Goal: Task Accomplishment & Management: Use online tool/utility

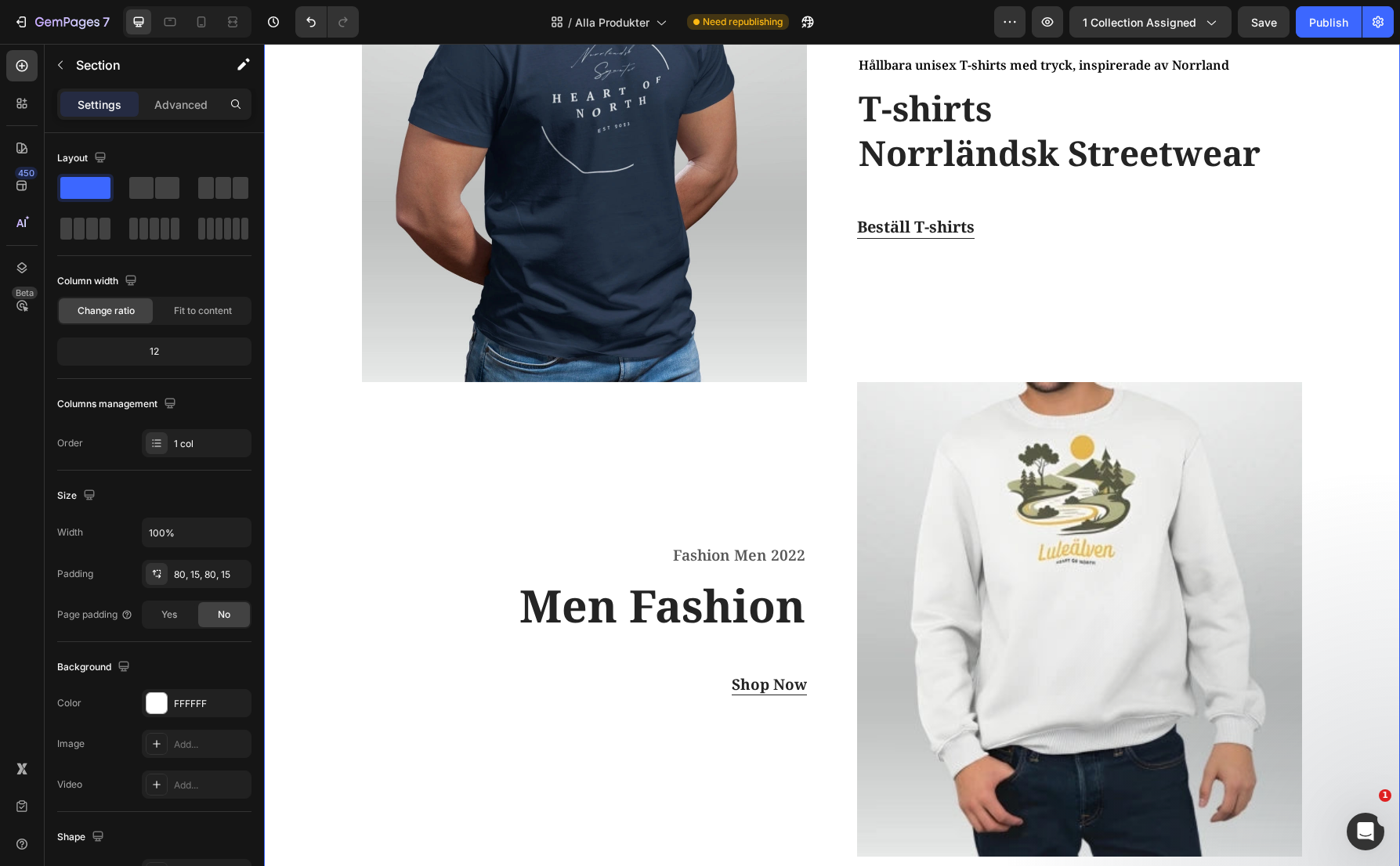
scroll to position [704, 0]
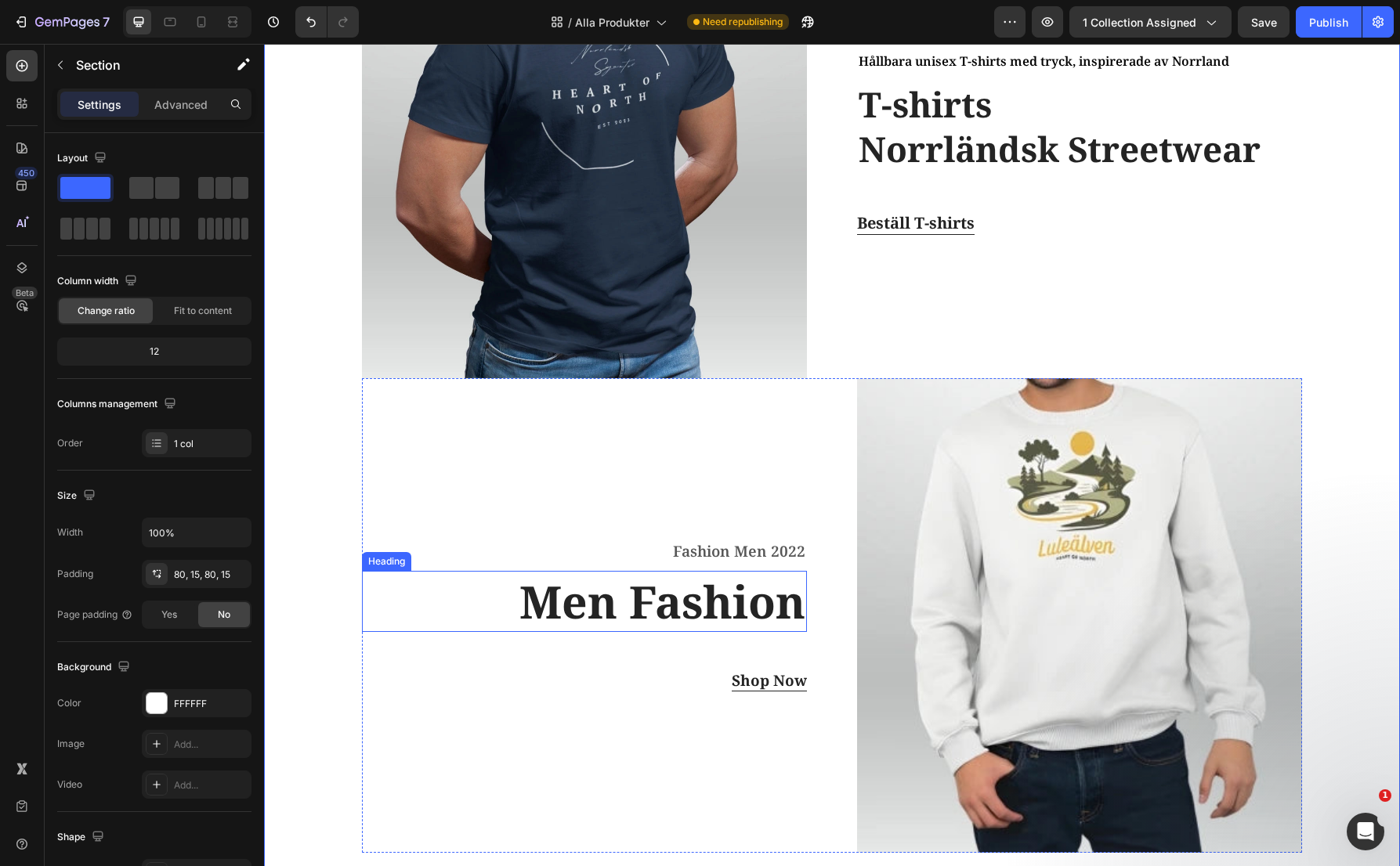
click at [671, 610] on p "Men Fashion" at bounding box center [584, 601] width 442 height 58
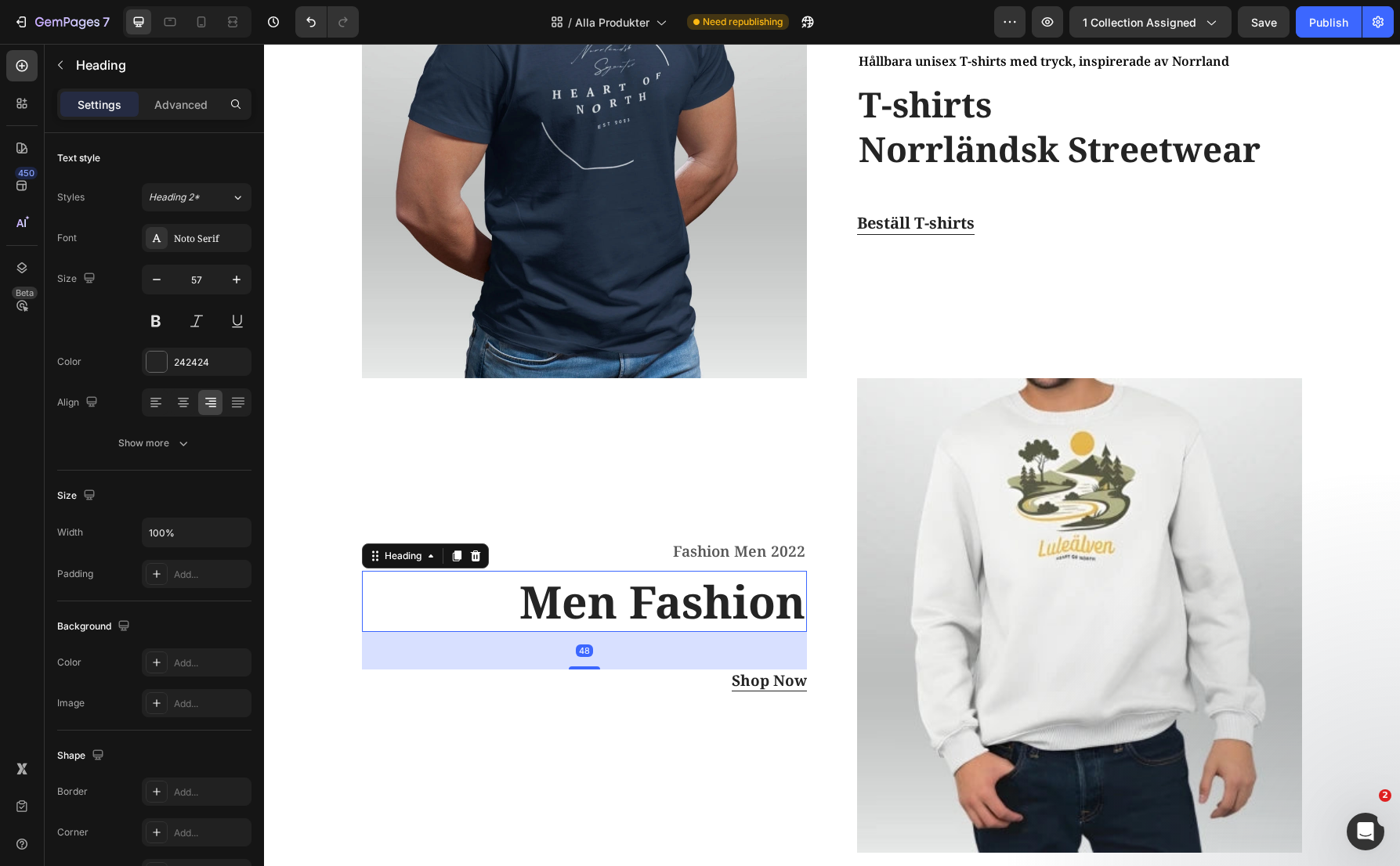
click at [671, 610] on p "Men Fashion" at bounding box center [584, 601] width 442 height 58
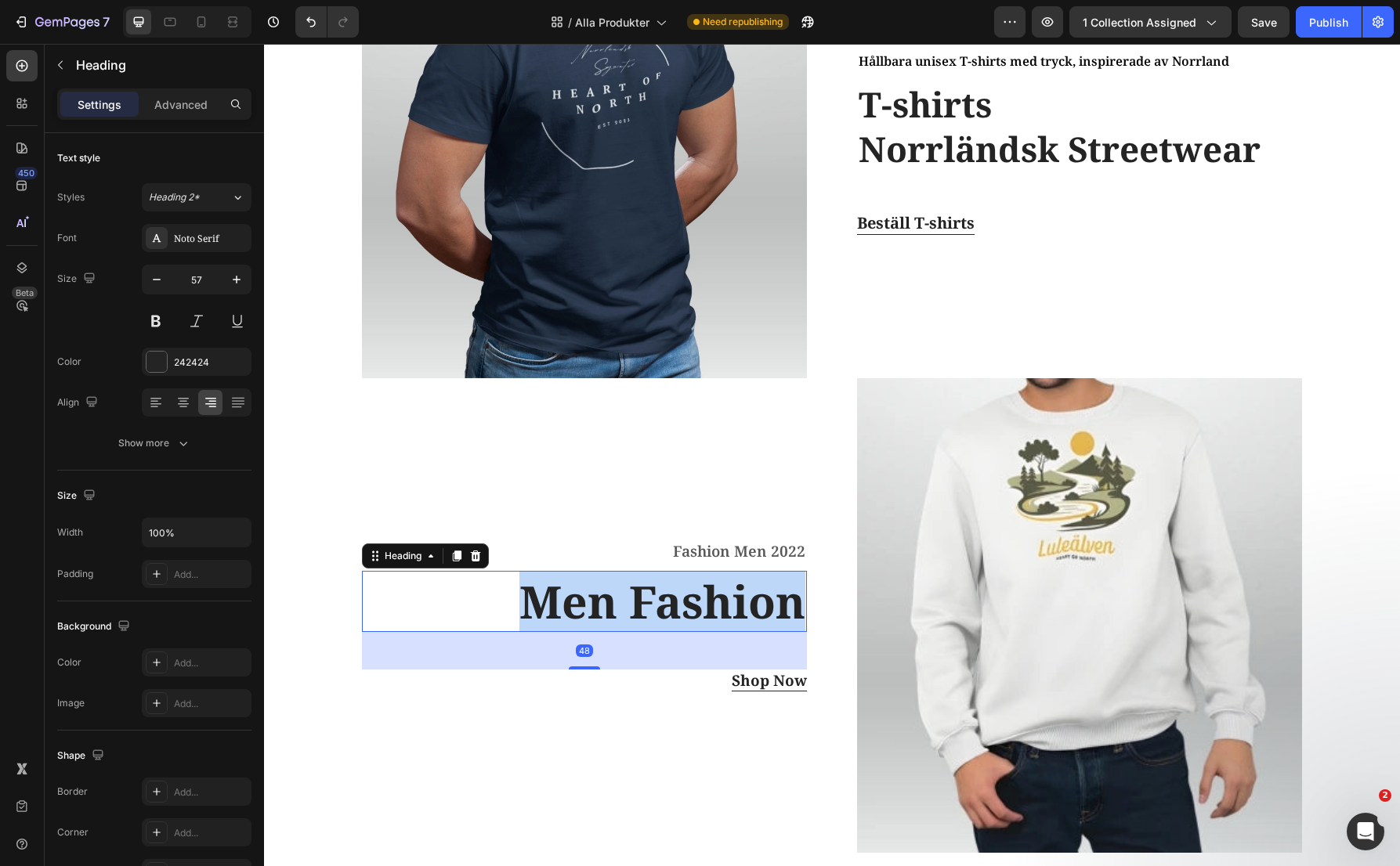
click at [671, 610] on p "Men Fashion" at bounding box center [584, 601] width 442 height 58
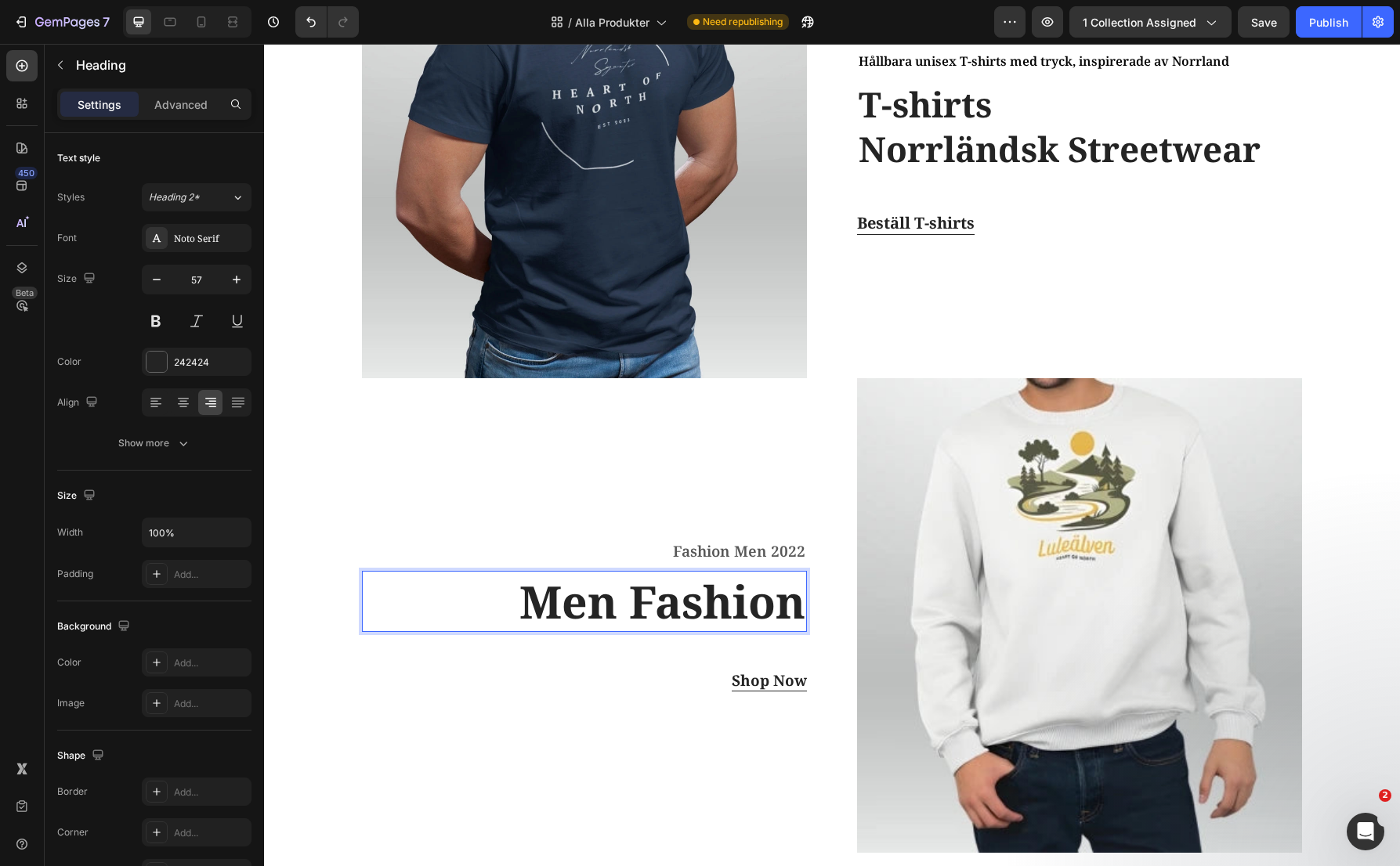
scroll to position [647, 0]
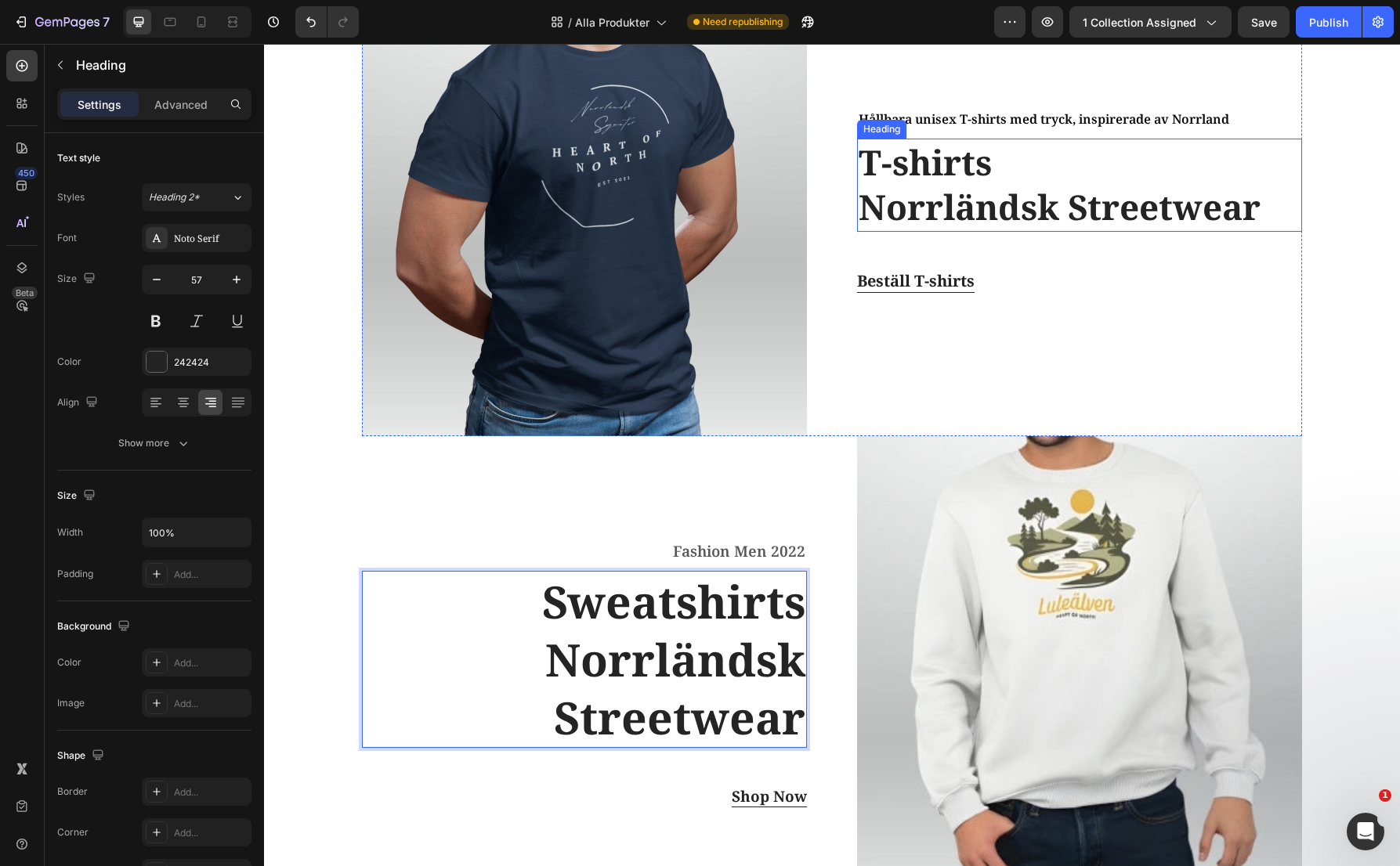
click at [1048, 196] on h2 "T-shirts Norrländsk Streetwear" at bounding box center [1079, 185] width 445 height 93
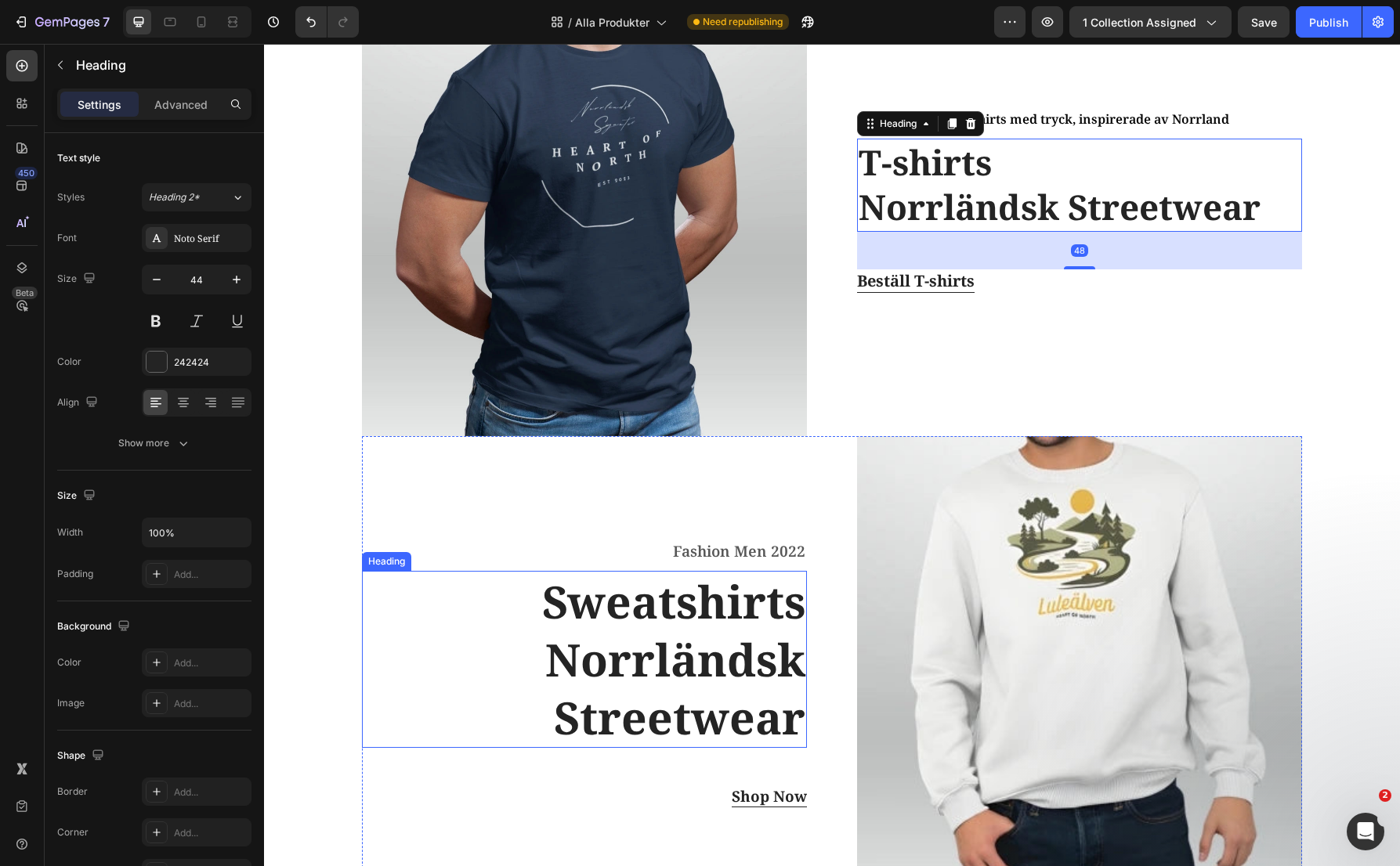
click at [683, 667] on p "Sweatshirts Norrländsk Streetwear" at bounding box center [584, 658] width 442 height 174
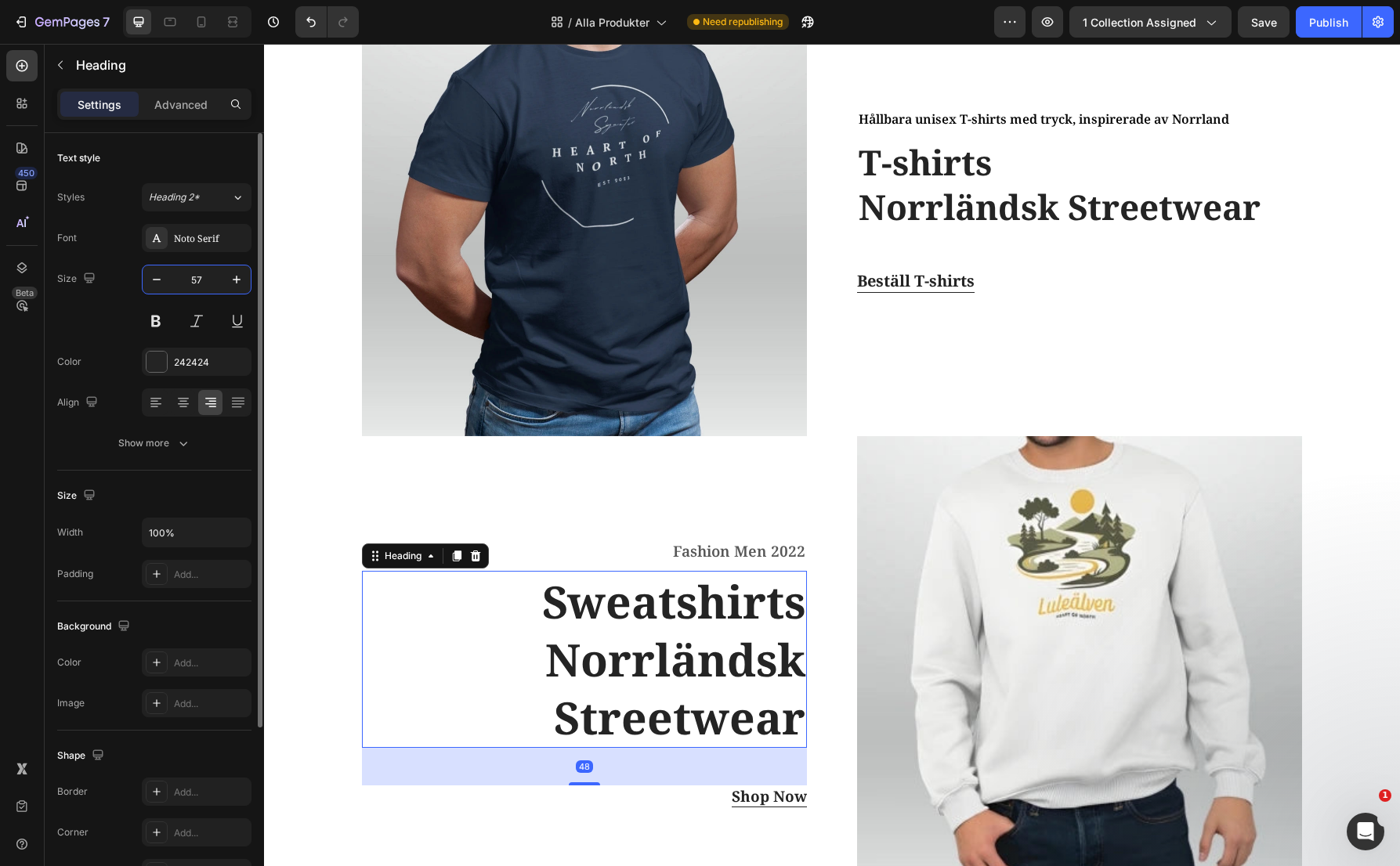
click at [197, 271] on input "57" at bounding box center [196, 280] width 52 height 29
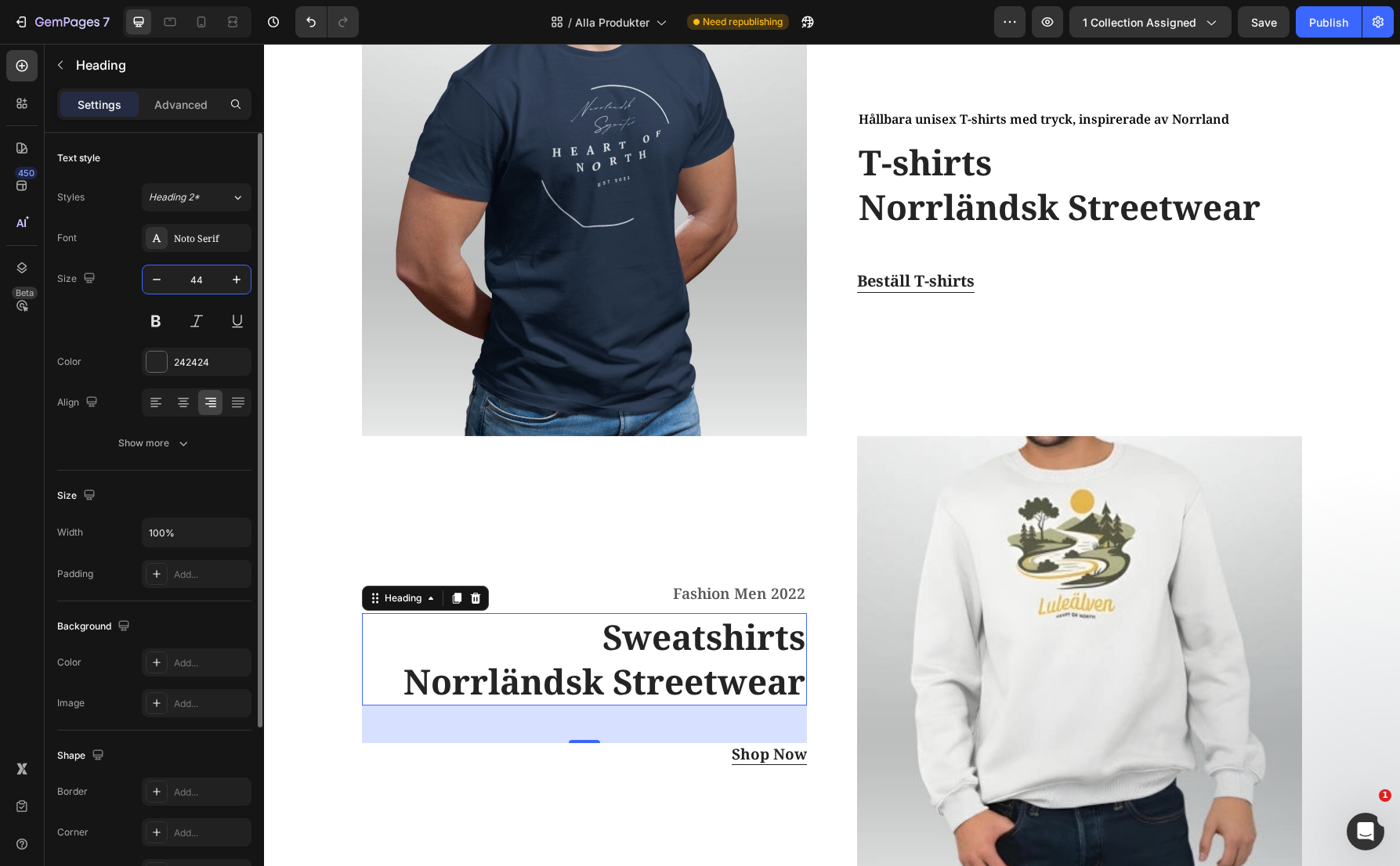
type input "44"
click at [202, 155] on div "Text style" at bounding box center [154, 158] width 194 height 25
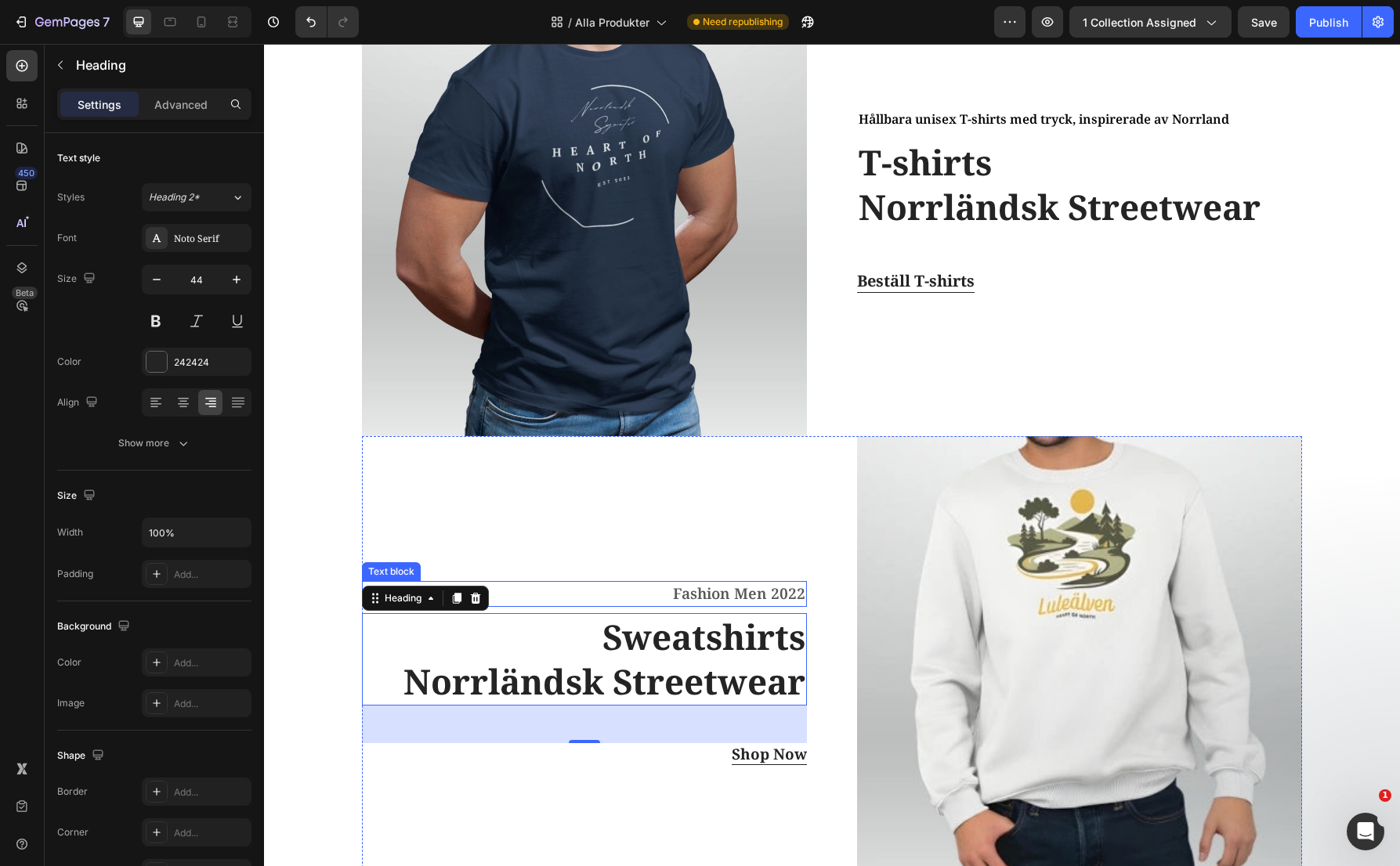
click at [721, 596] on p "Fashion Men 2022" at bounding box center [584, 593] width 442 height 23
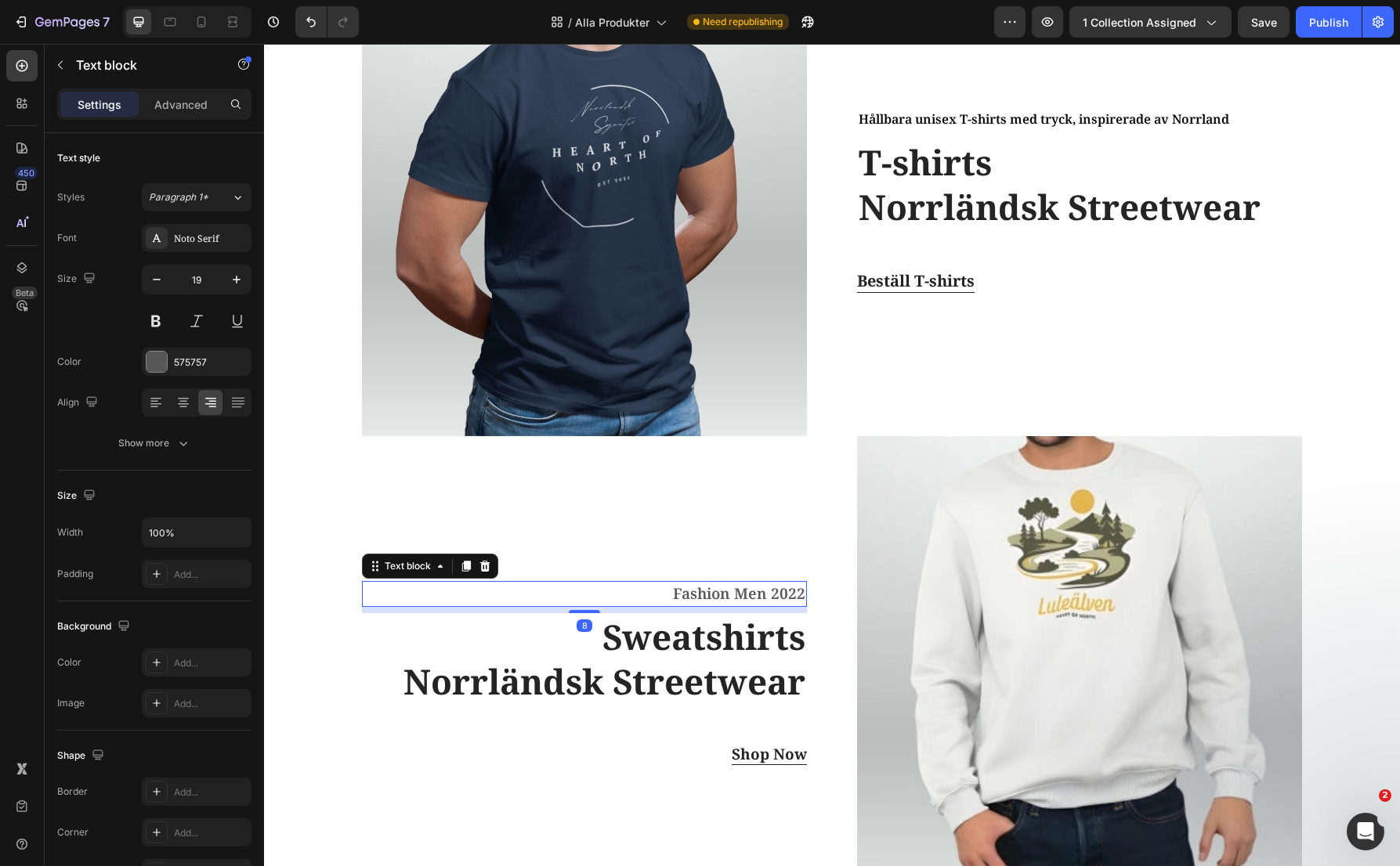
click at [721, 596] on p "Fashion Men 2022" at bounding box center [584, 593] width 442 height 23
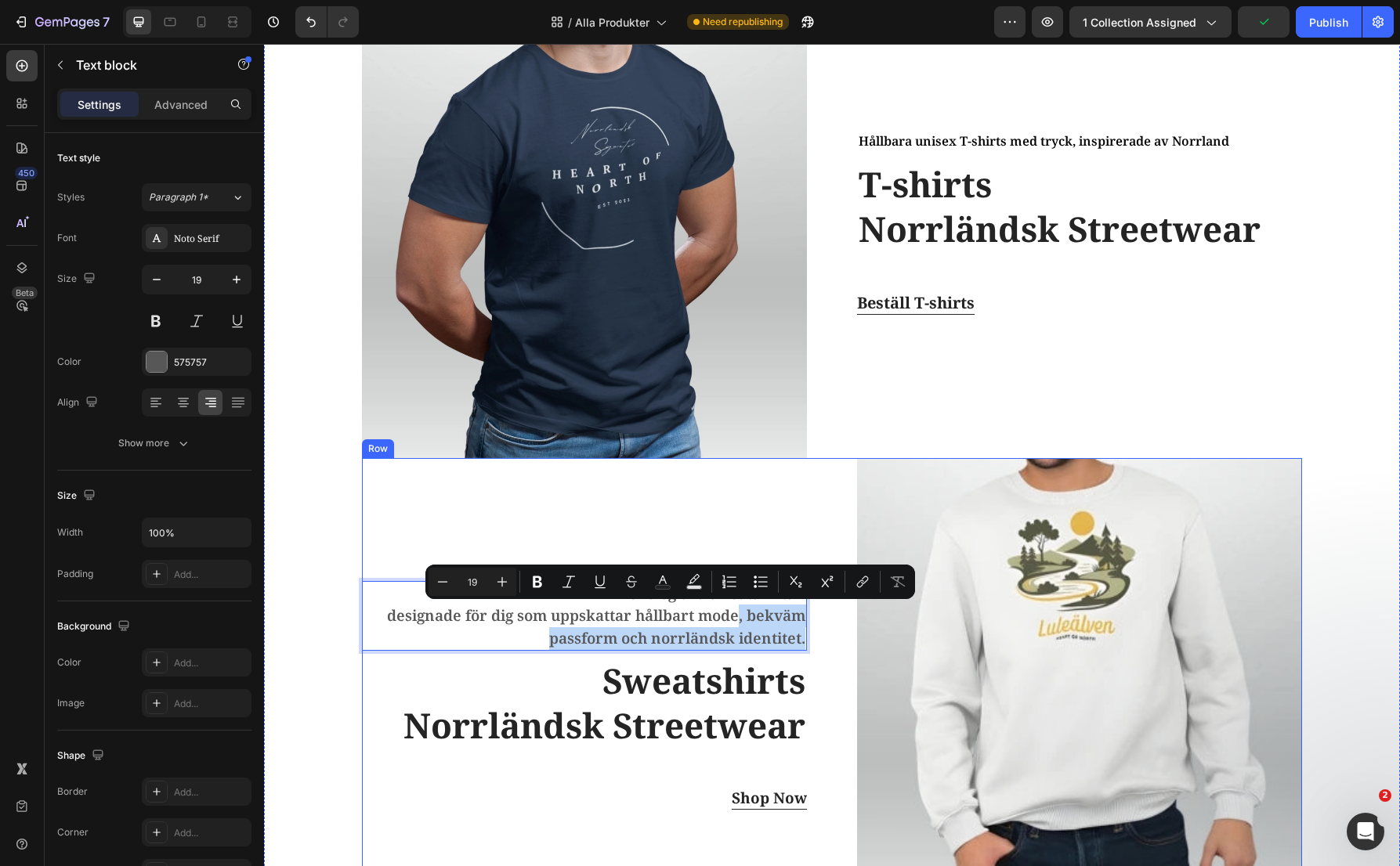
drag, startPoint x: 733, startPoint y: 618, endPoint x: 801, endPoint y: 644, distance: 72.8
click at [801, 644] on div "ekologiska sweatshirts – designade för dig som uppskattar hållbart mode, bekväm…" at bounding box center [832, 695] width 940 height 475
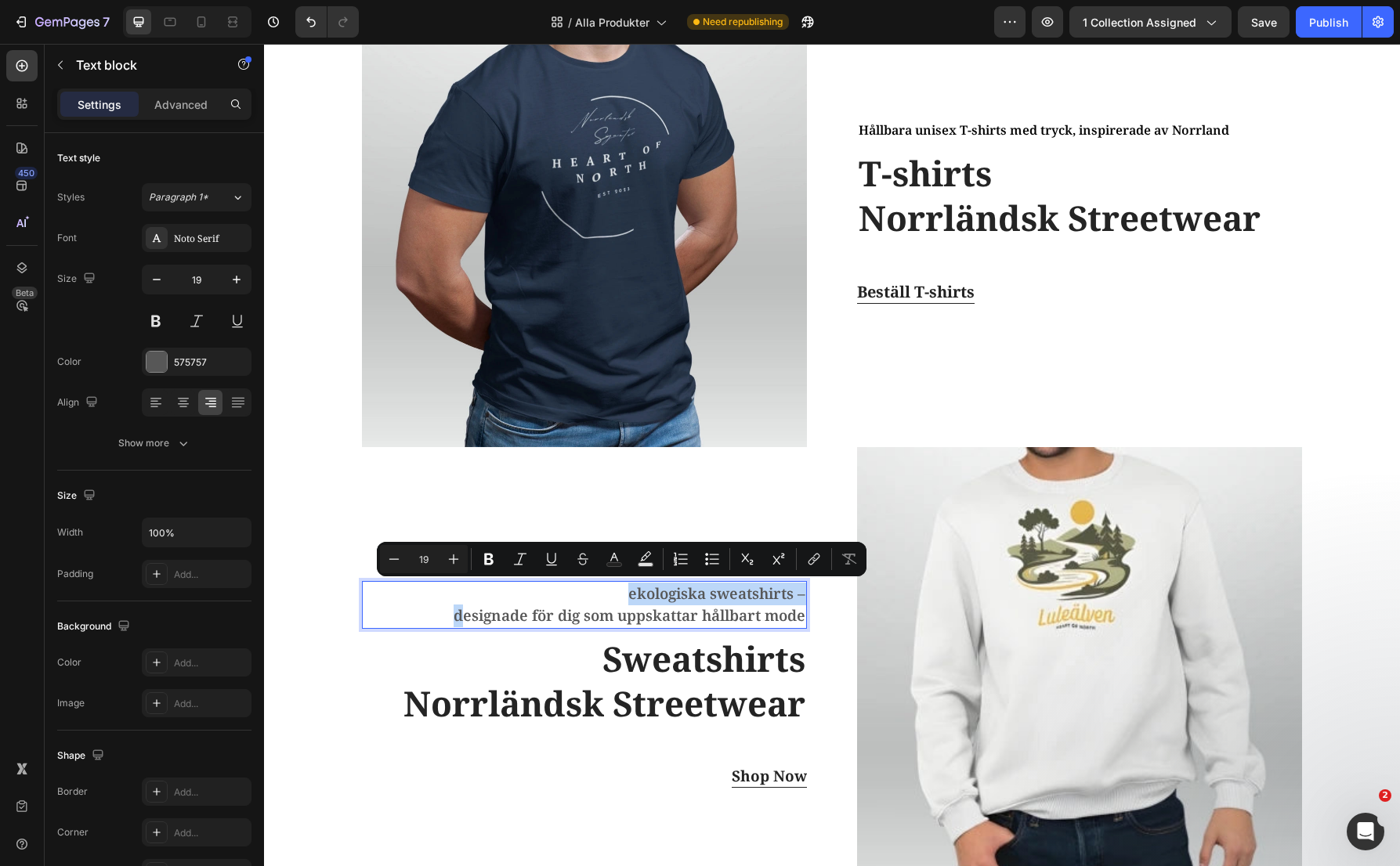
drag, startPoint x: 454, startPoint y: 610, endPoint x: 457, endPoint y: 598, distance: 12.4
click at [457, 598] on div "ekologiska sweatshirts – designade för dig som uppskattar hållbart mode" at bounding box center [584, 605] width 445 height 48
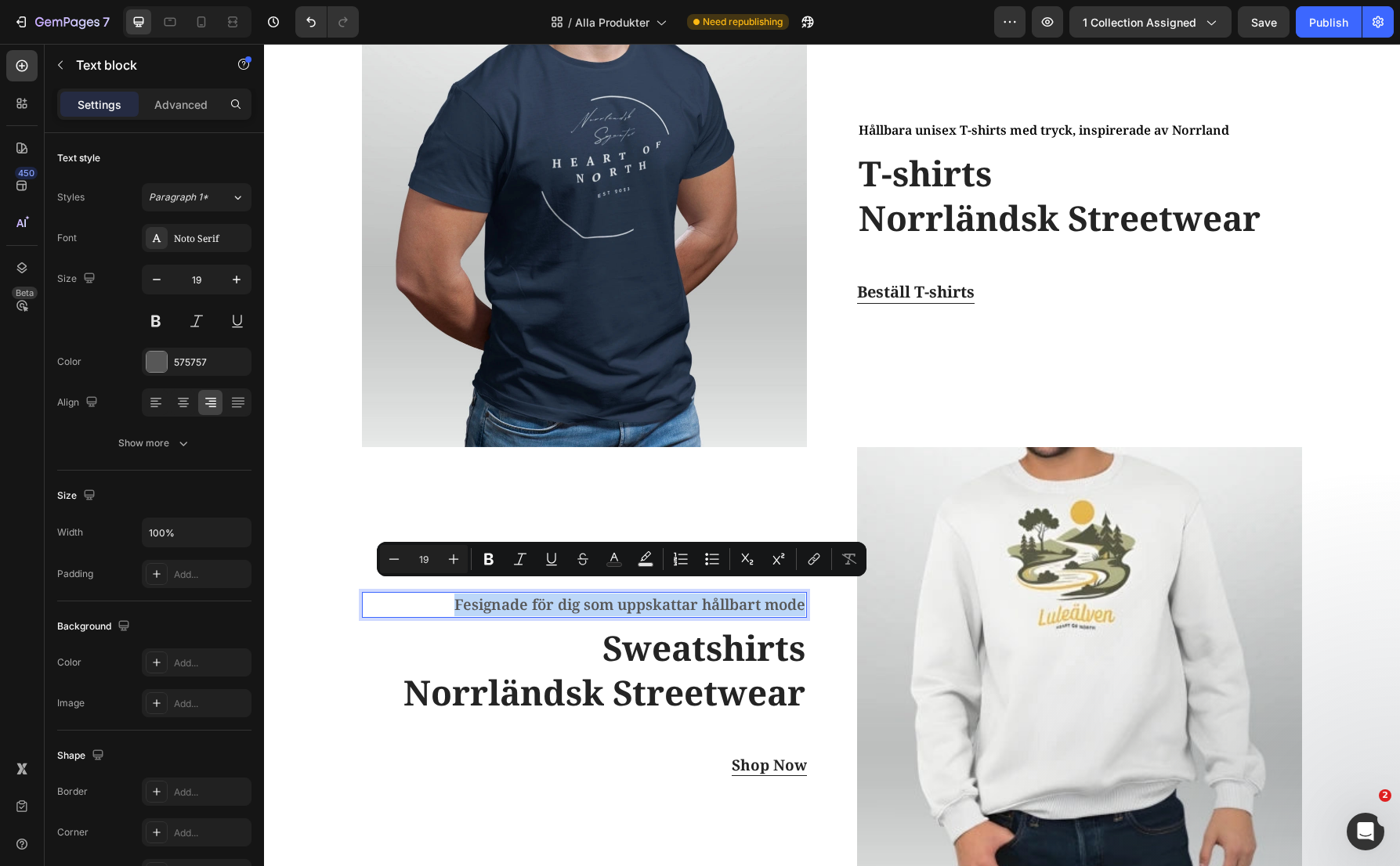
scroll to position [647, 0]
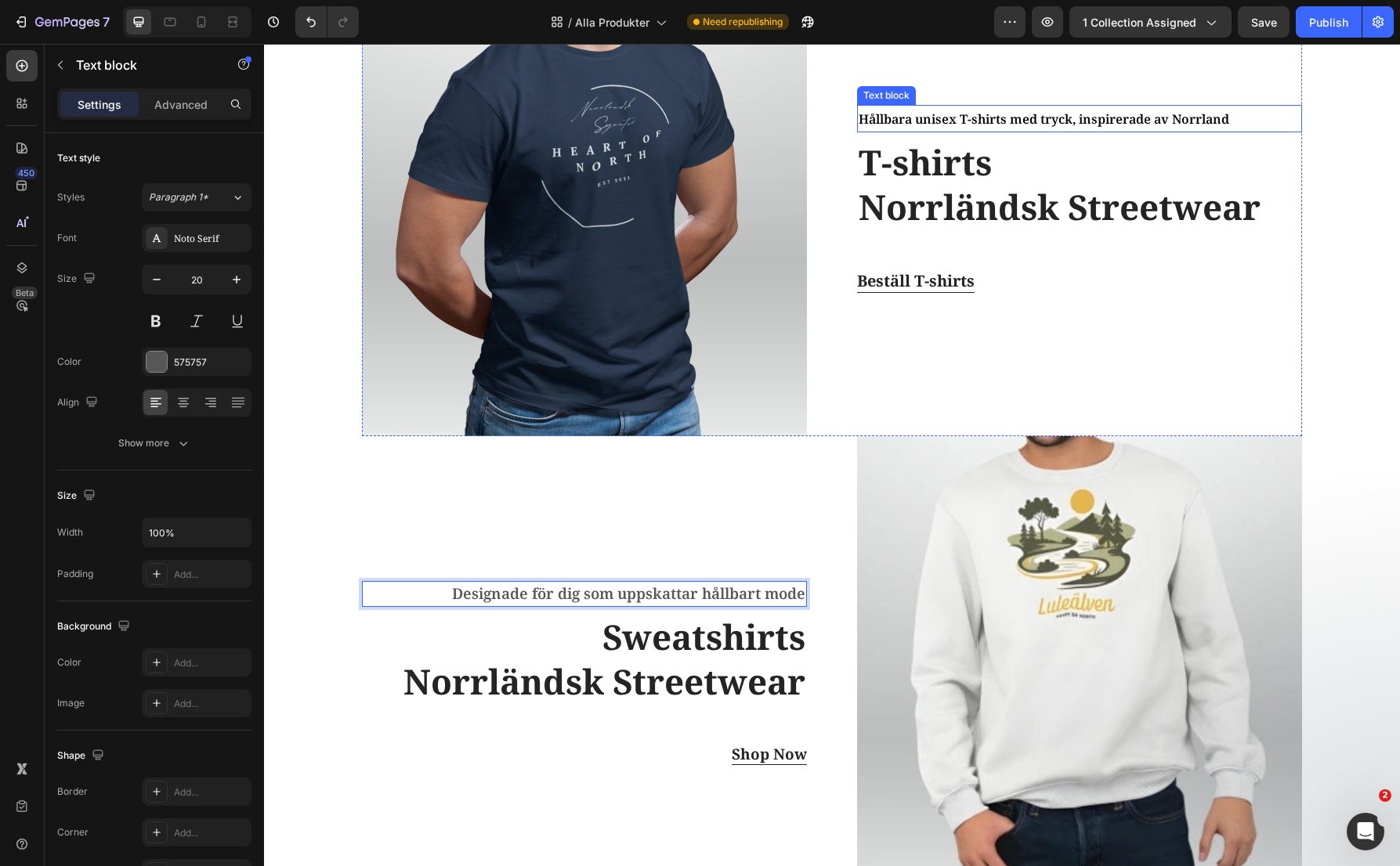
click at [944, 115] on span "Hållbara unisex T-shirts med tryck, inspirerade av Norrland" at bounding box center [1043, 119] width 370 height 17
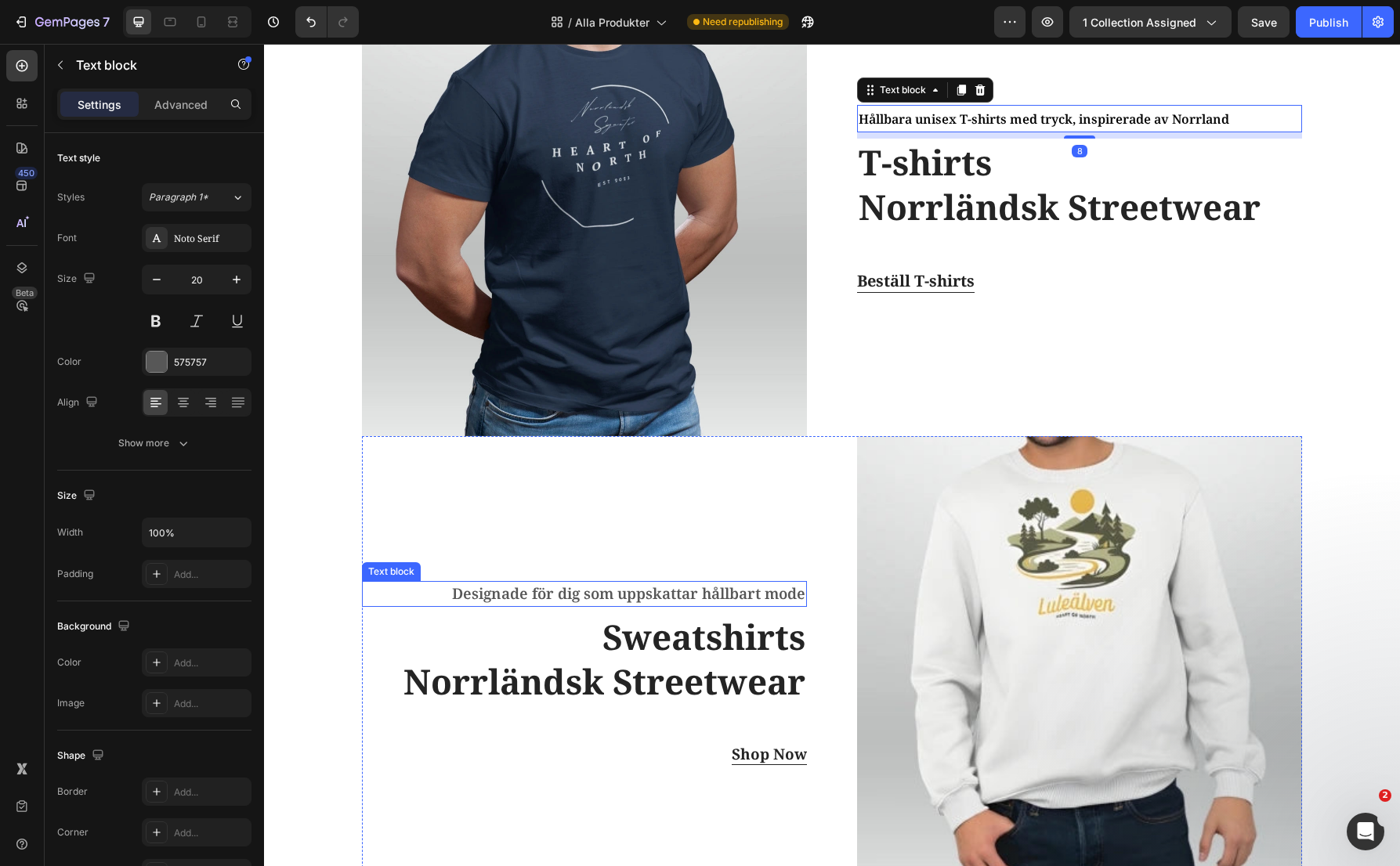
click at [720, 585] on p "Designade för dig som uppskattar hållbart mode" at bounding box center [584, 593] width 442 height 23
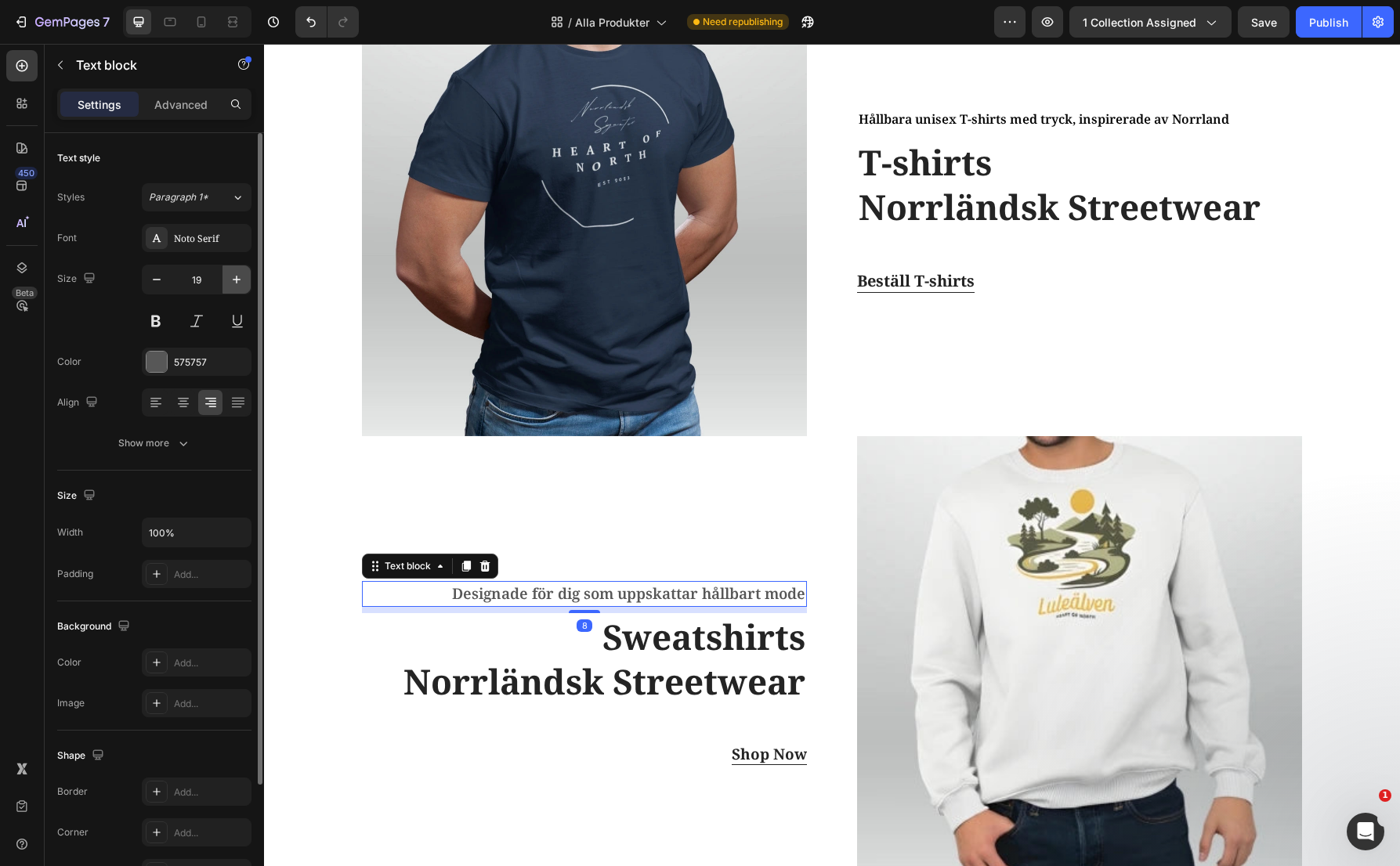
click at [239, 272] on icon "button" at bounding box center [237, 280] width 16 height 16
type input "20"
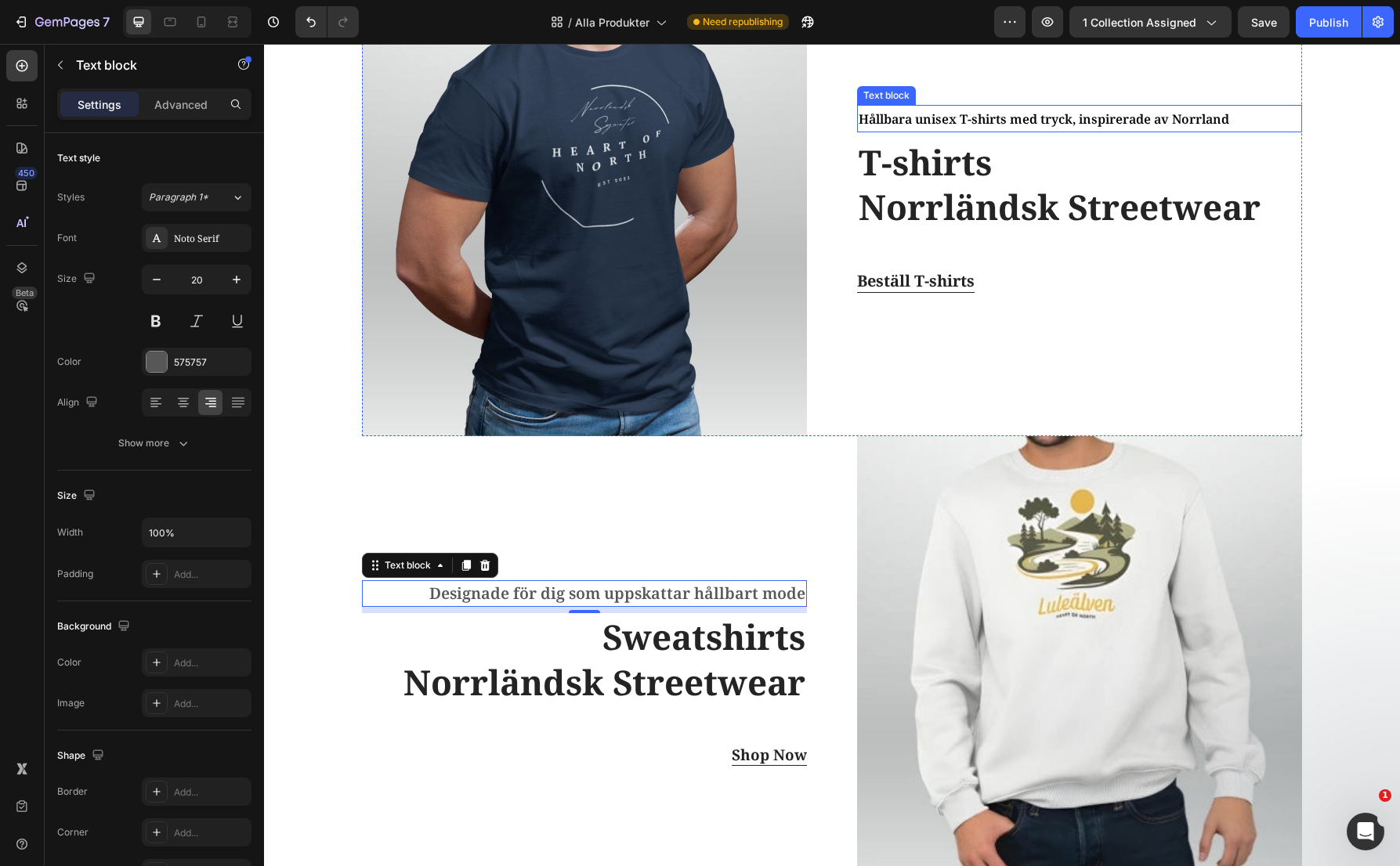
click at [1019, 113] on span "Hållbara unisex T-shirts med tryck, inspirerade av Norrland" at bounding box center [1043, 119] width 370 height 17
click at [693, 604] on p "Designade för dig som uppskattar hållbart mode" at bounding box center [584, 593] width 442 height 24
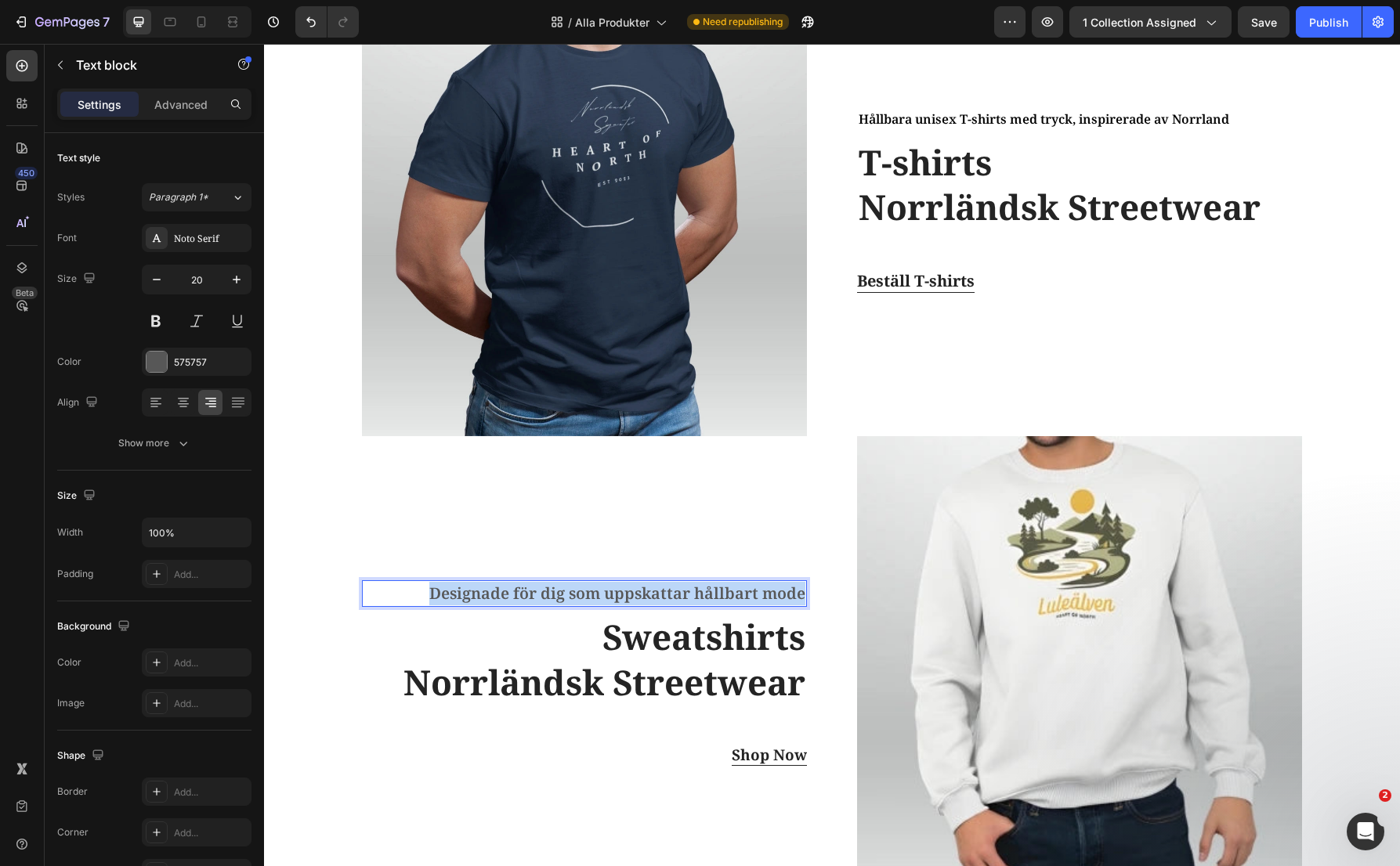
click at [693, 604] on p "Designade för dig som uppskattar hållbart mode" at bounding box center [584, 593] width 442 height 24
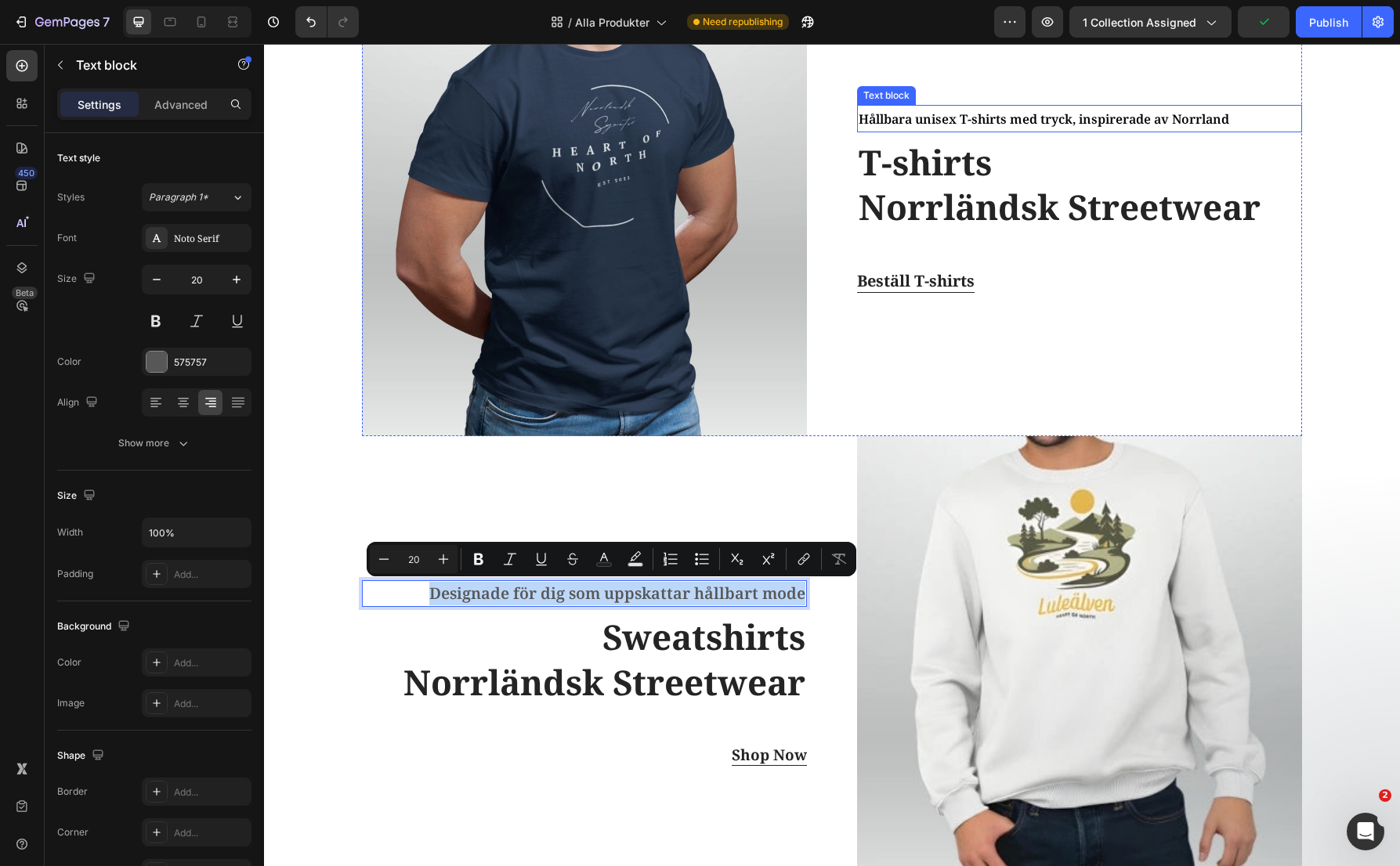
click at [971, 122] on span "Hållbara unisex T-shirts med tryck, inspirerade av Norrland" at bounding box center [1043, 119] width 370 height 17
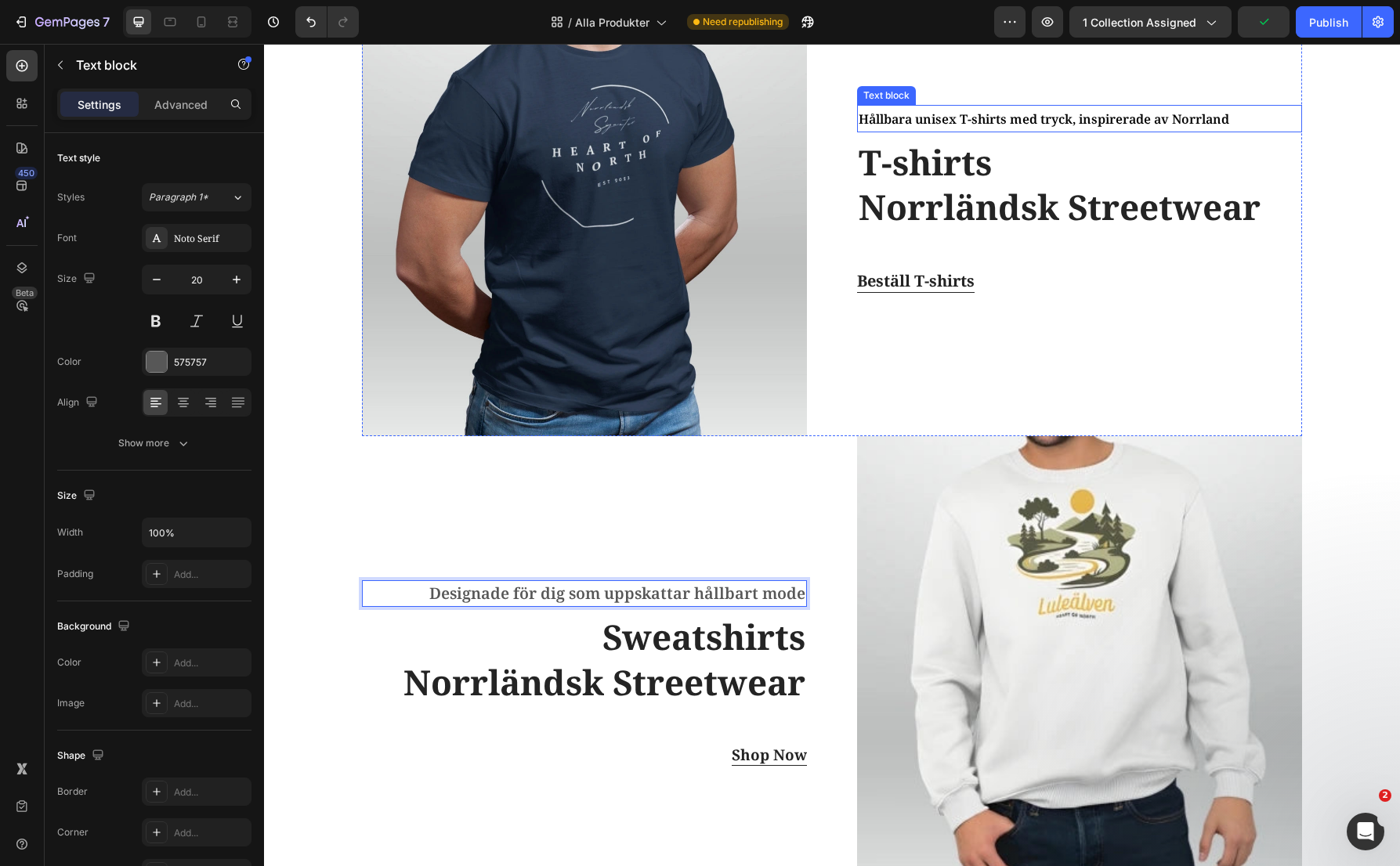
click at [971, 122] on span "Hållbara unisex T-shirts med tryck, inspirerade av Norrland" at bounding box center [1043, 119] width 370 height 17
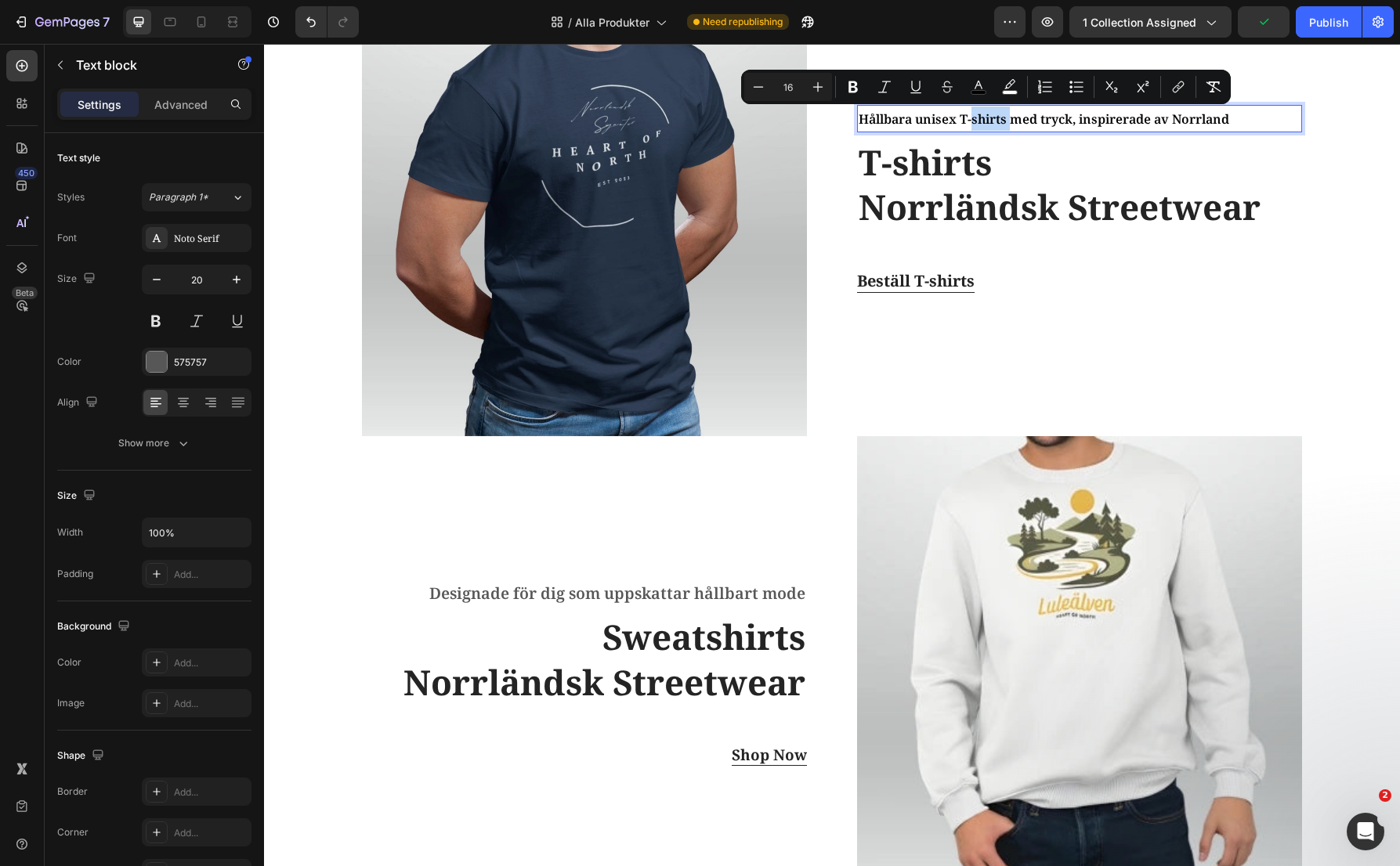
click at [971, 122] on span "Hållbara unisex T-shirts med tryck, inspirerade av Norrland" at bounding box center [1043, 119] width 370 height 17
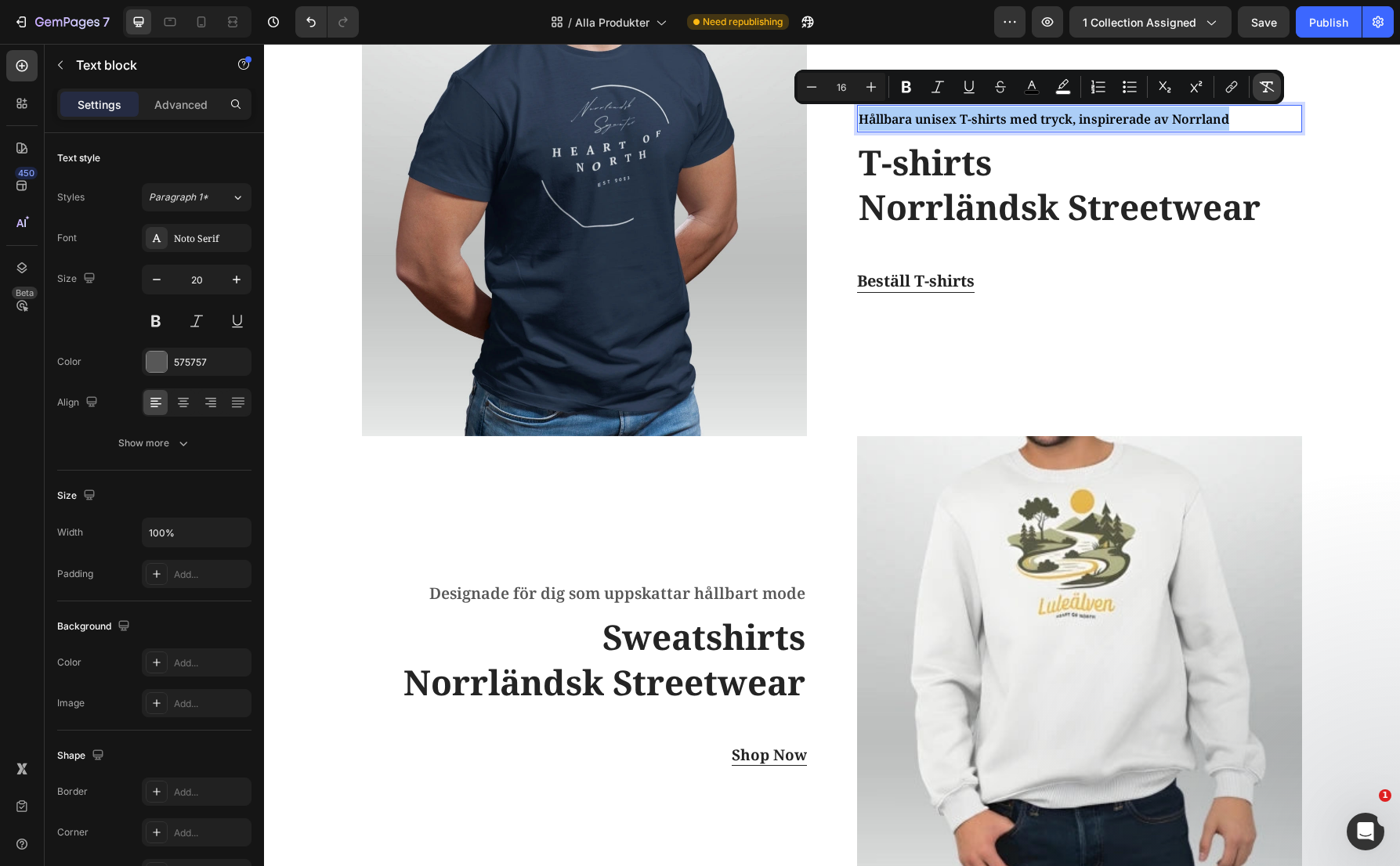
click at [1270, 83] on icon "Editor contextual toolbar" at bounding box center [1267, 87] width 16 height 16
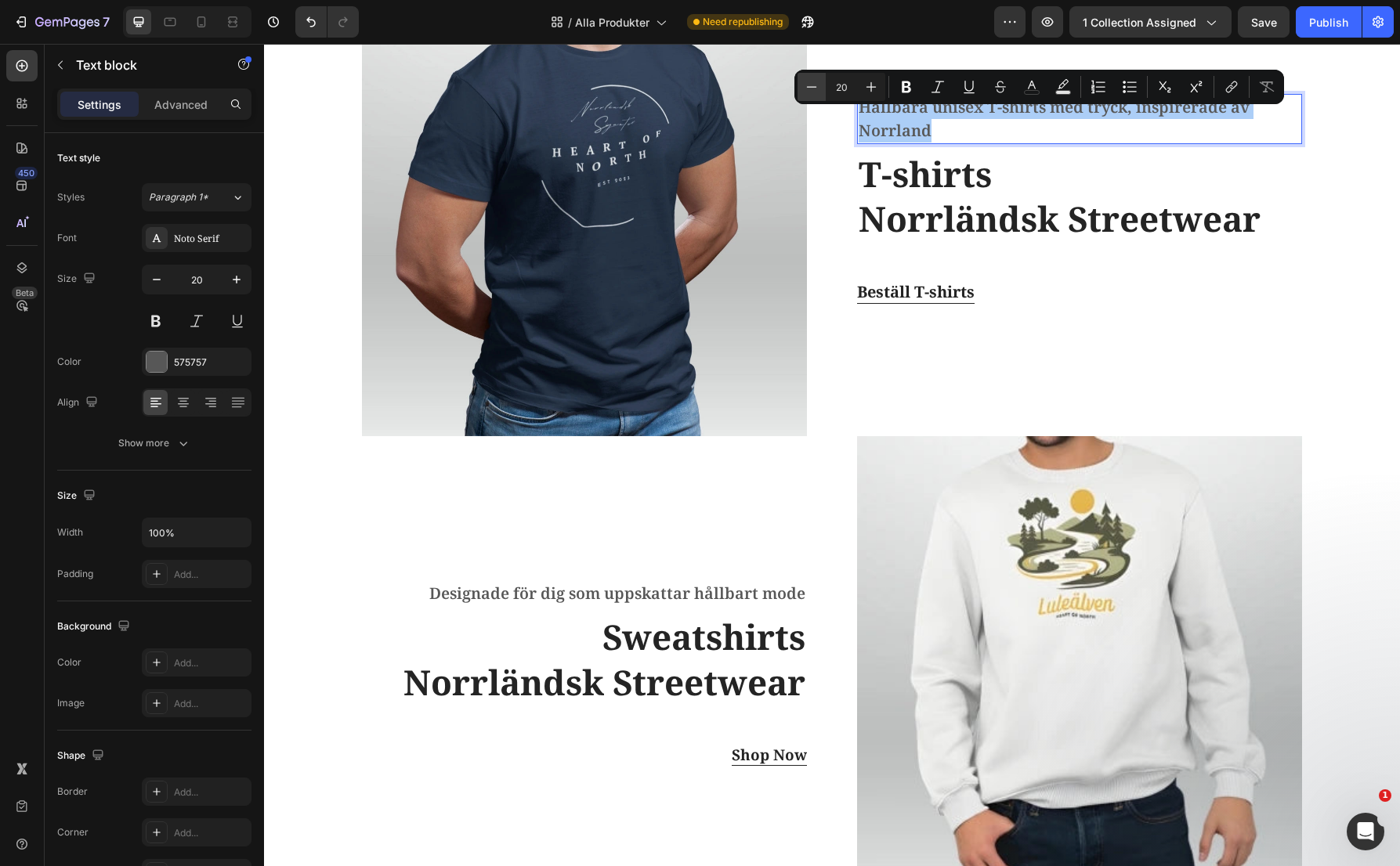
click at [805, 88] on icon "Editor contextual toolbar" at bounding box center [812, 87] width 16 height 16
type input "18"
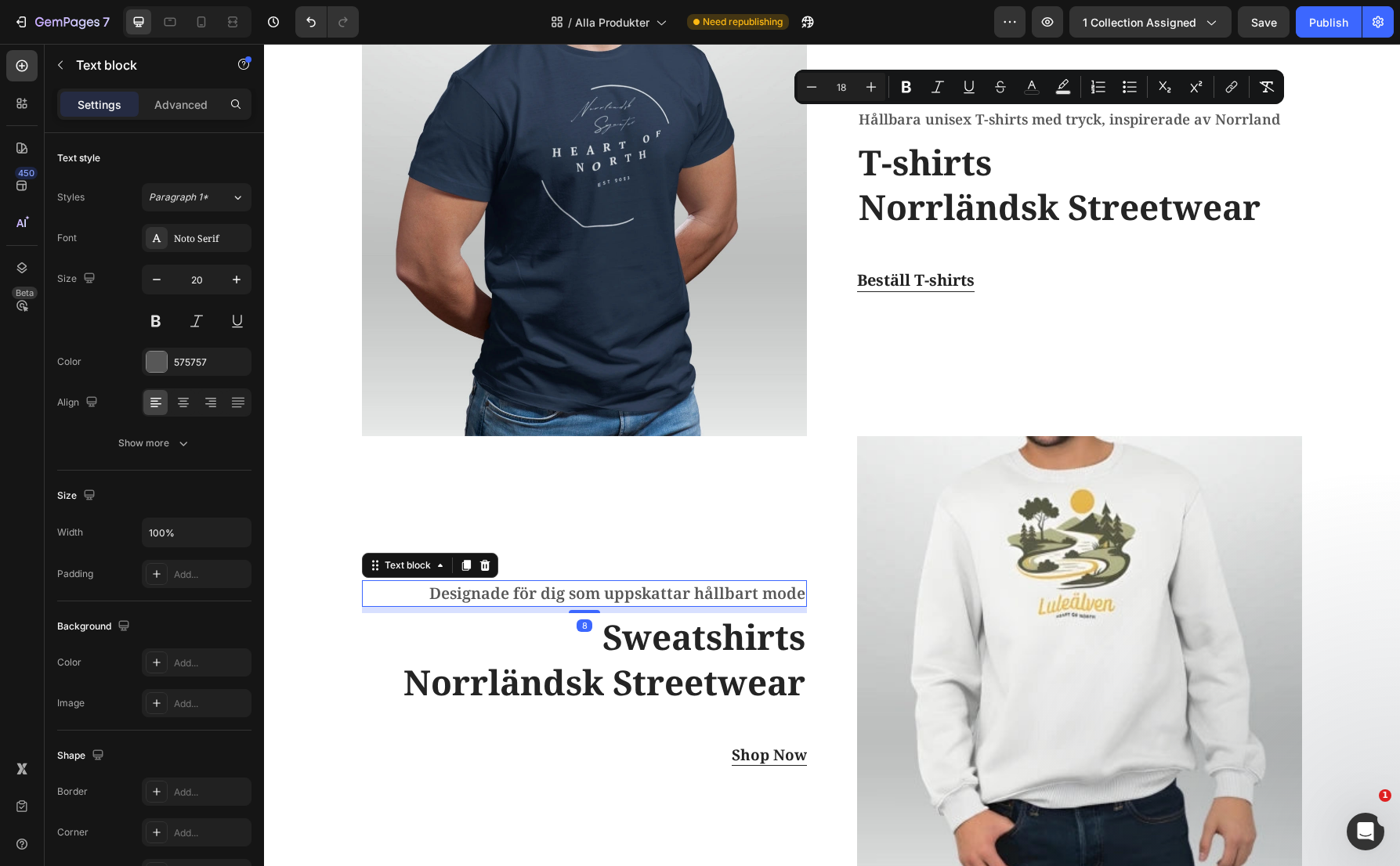
click at [773, 598] on p "Designade för dig som uppskattar hållbart mode" at bounding box center [584, 593] width 442 height 24
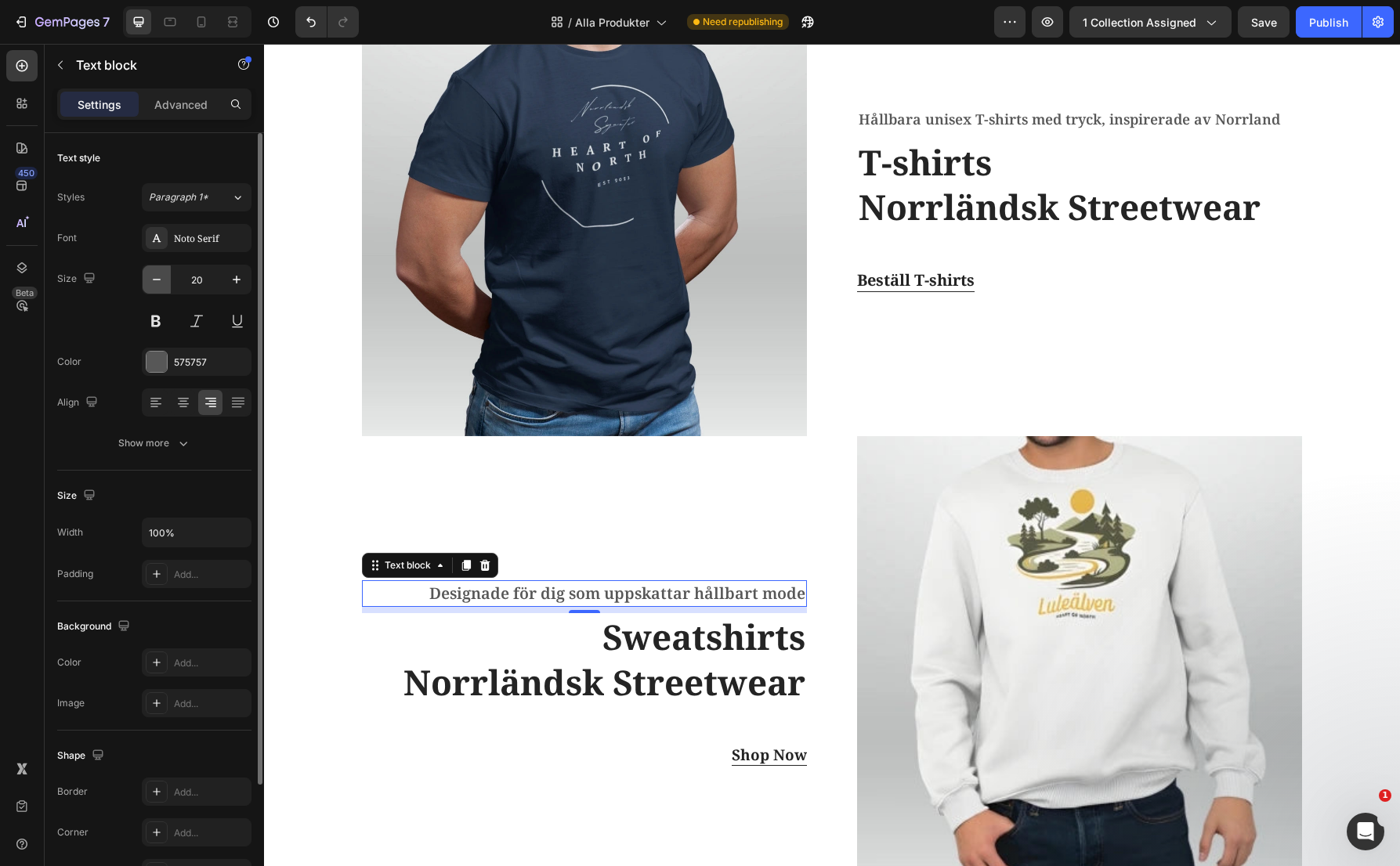
click at [163, 274] on icon "button" at bounding box center [157, 280] width 16 height 16
type input "18"
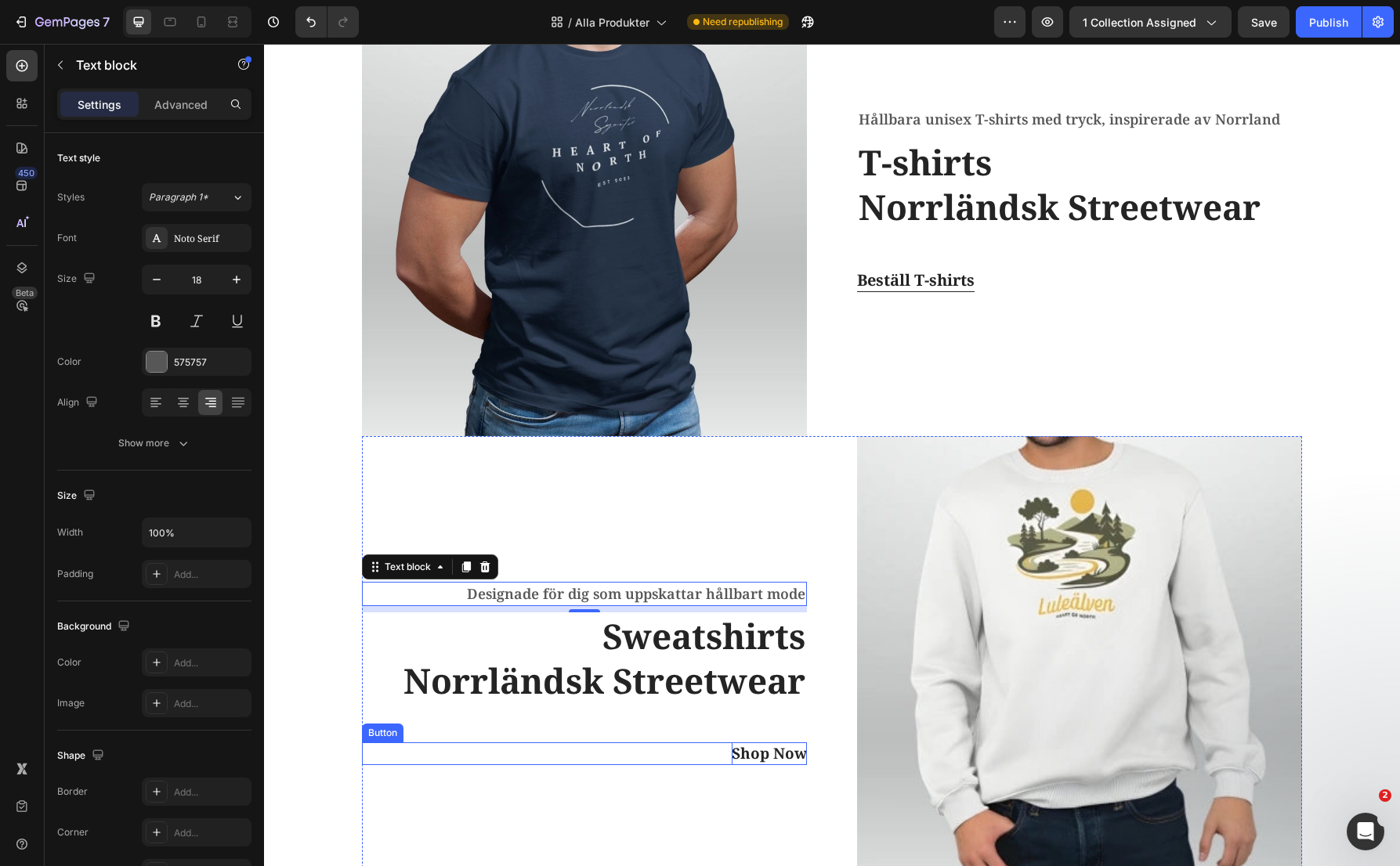
click at [787, 757] on div "Shop Now" at bounding box center [769, 753] width 75 height 23
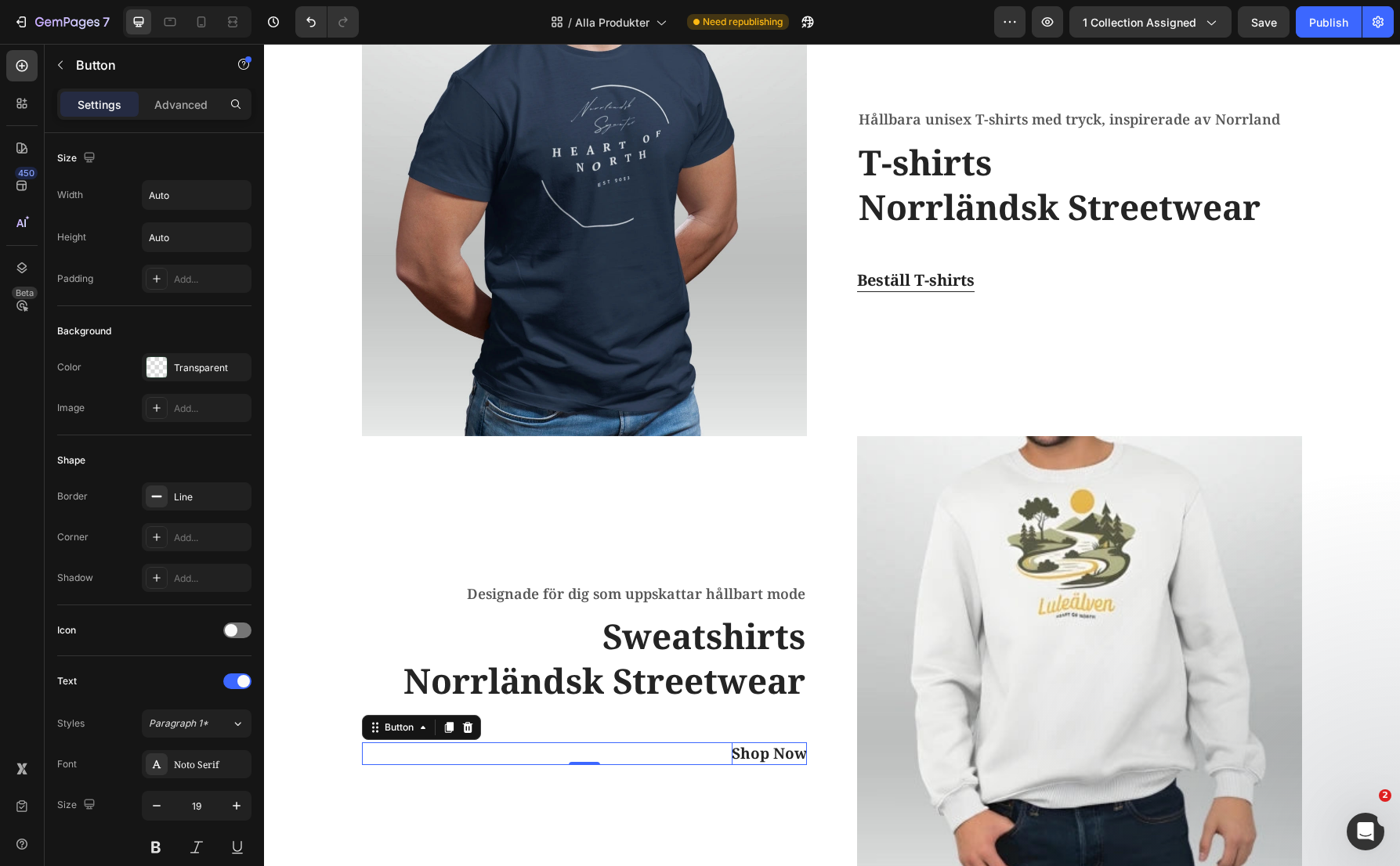
click at [787, 757] on div "Shop Now" at bounding box center [769, 753] width 75 height 23
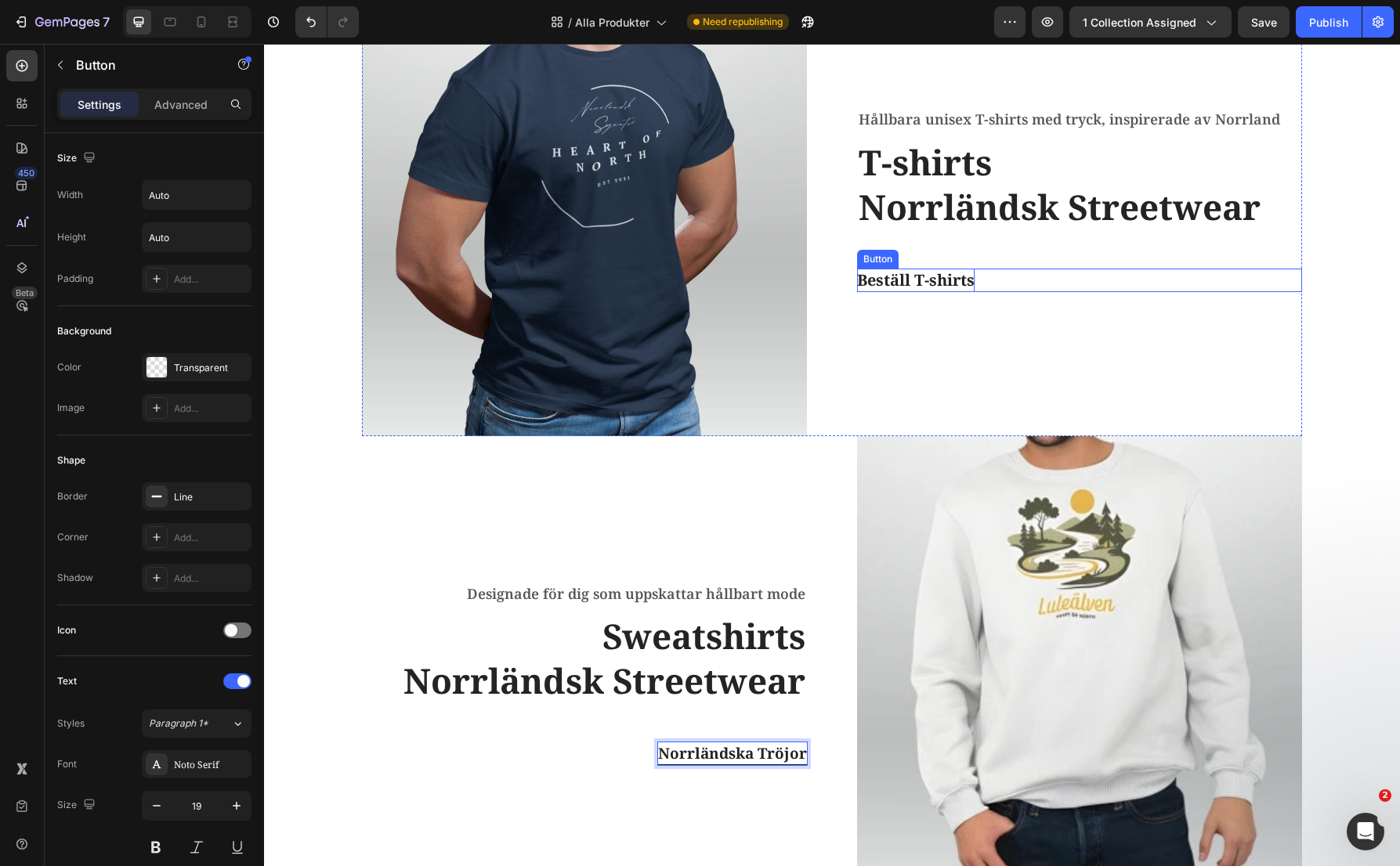
click at [929, 274] on p "Beställ T-shirts" at bounding box center [916, 280] width 117 height 24
click at [902, 279] on p "Beställ T-shirts" at bounding box center [916, 280] width 117 height 24
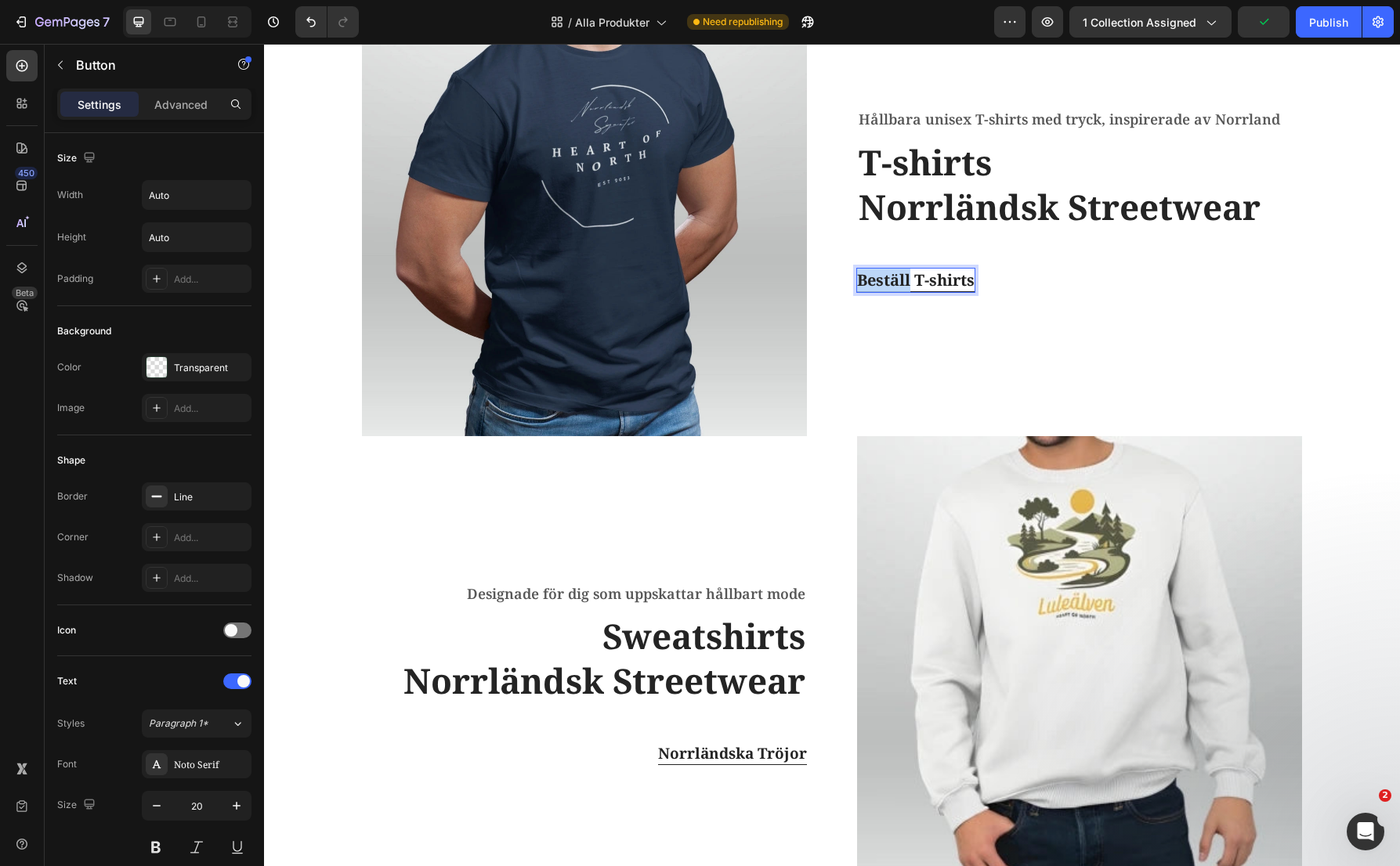
drag, startPoint x: 905, startPoint y: 283, endPoint x: 854, endPoint y: 282, distance: 51.0
click at [857, 282] on p "Beställ T-shirts" at bounding box center [916, 280] width 117 height 24
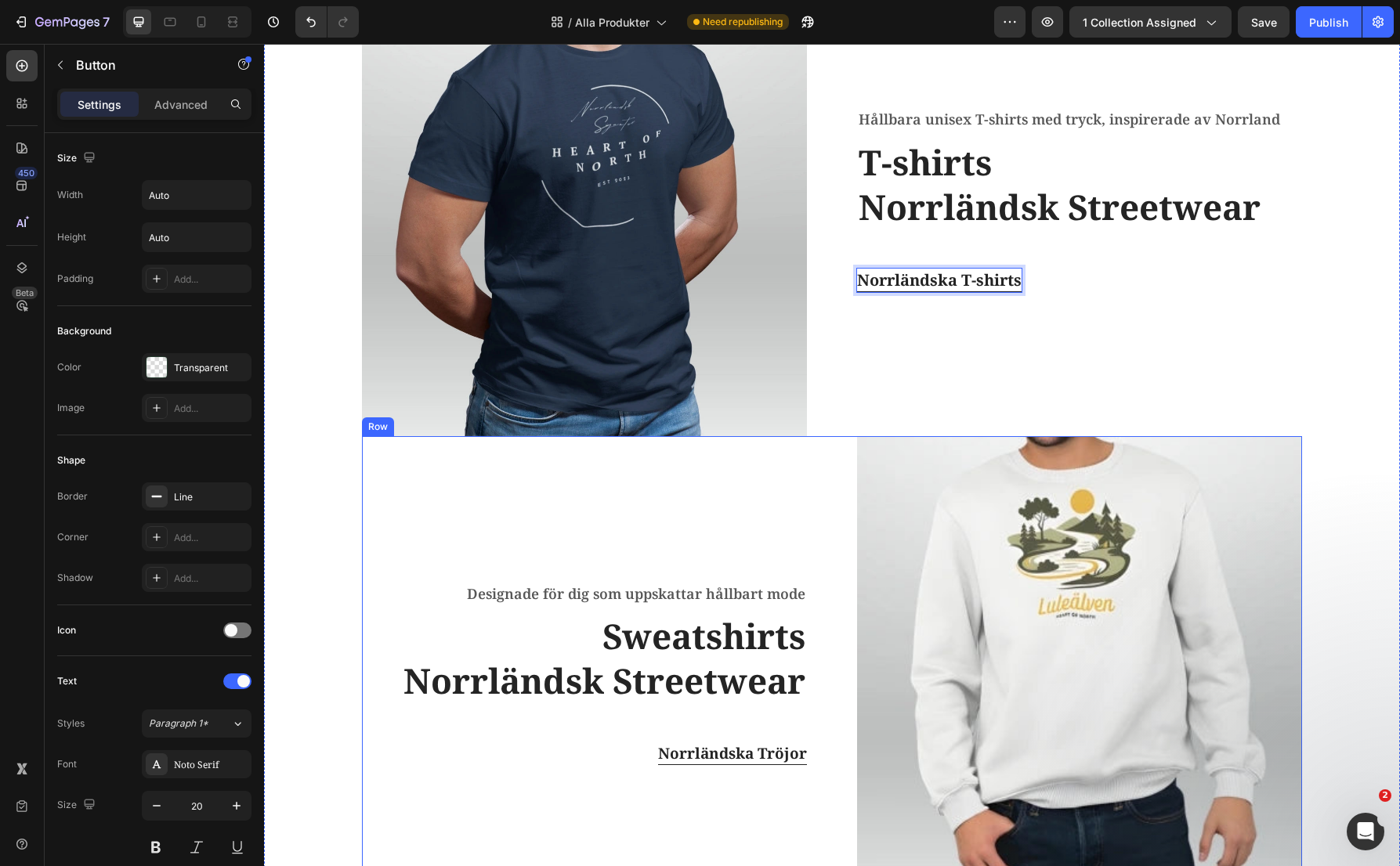
click at [618, 765] on div "Designade för dig som uppskattar hållbart mode Text block Sweatshirts Norrländs…" at bounding box center [584, 673] width 445 height 475
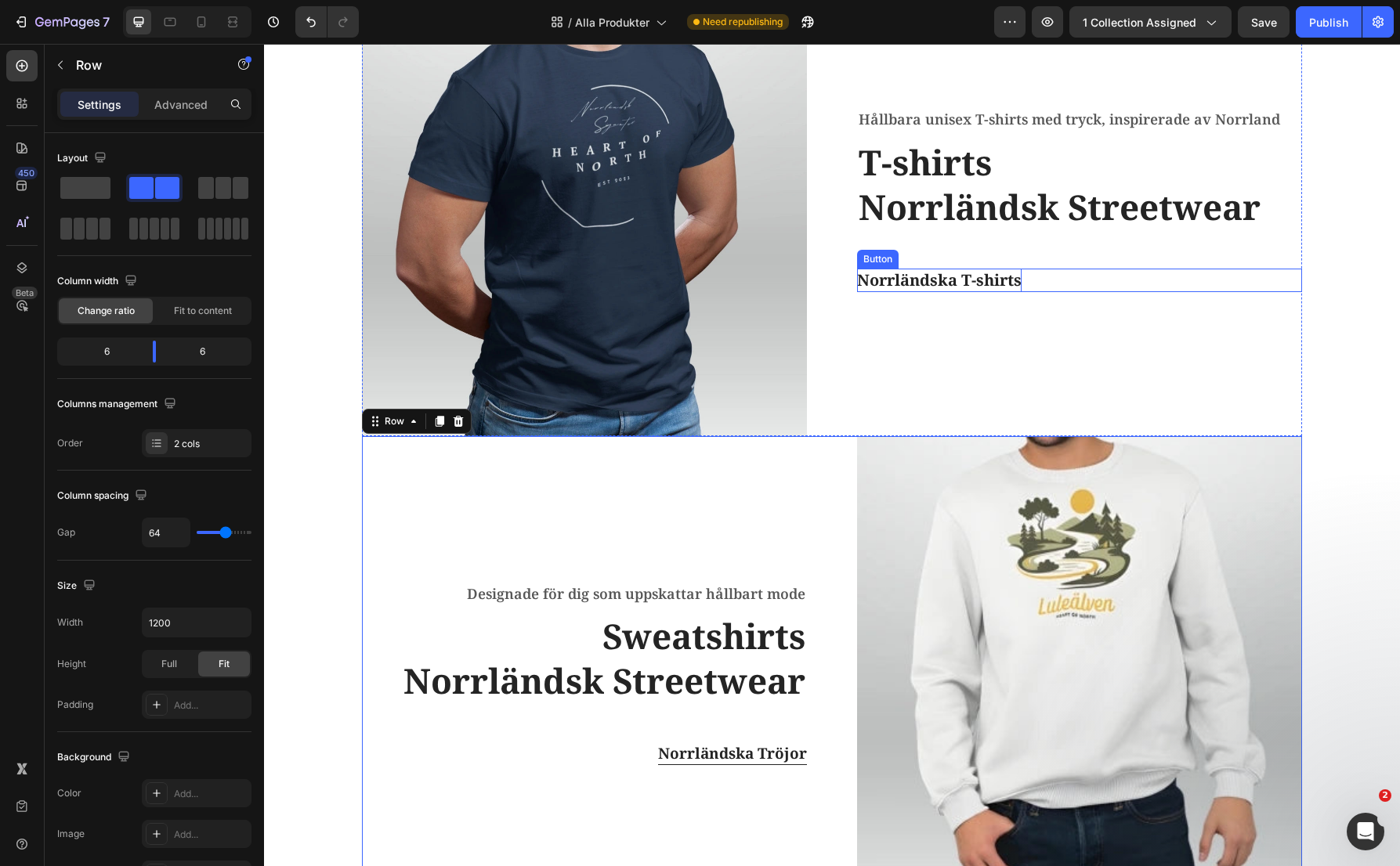
click at [902, 282] on p "Norrländska T-shirts" at bounding box center [939, 280] width 165 height 24
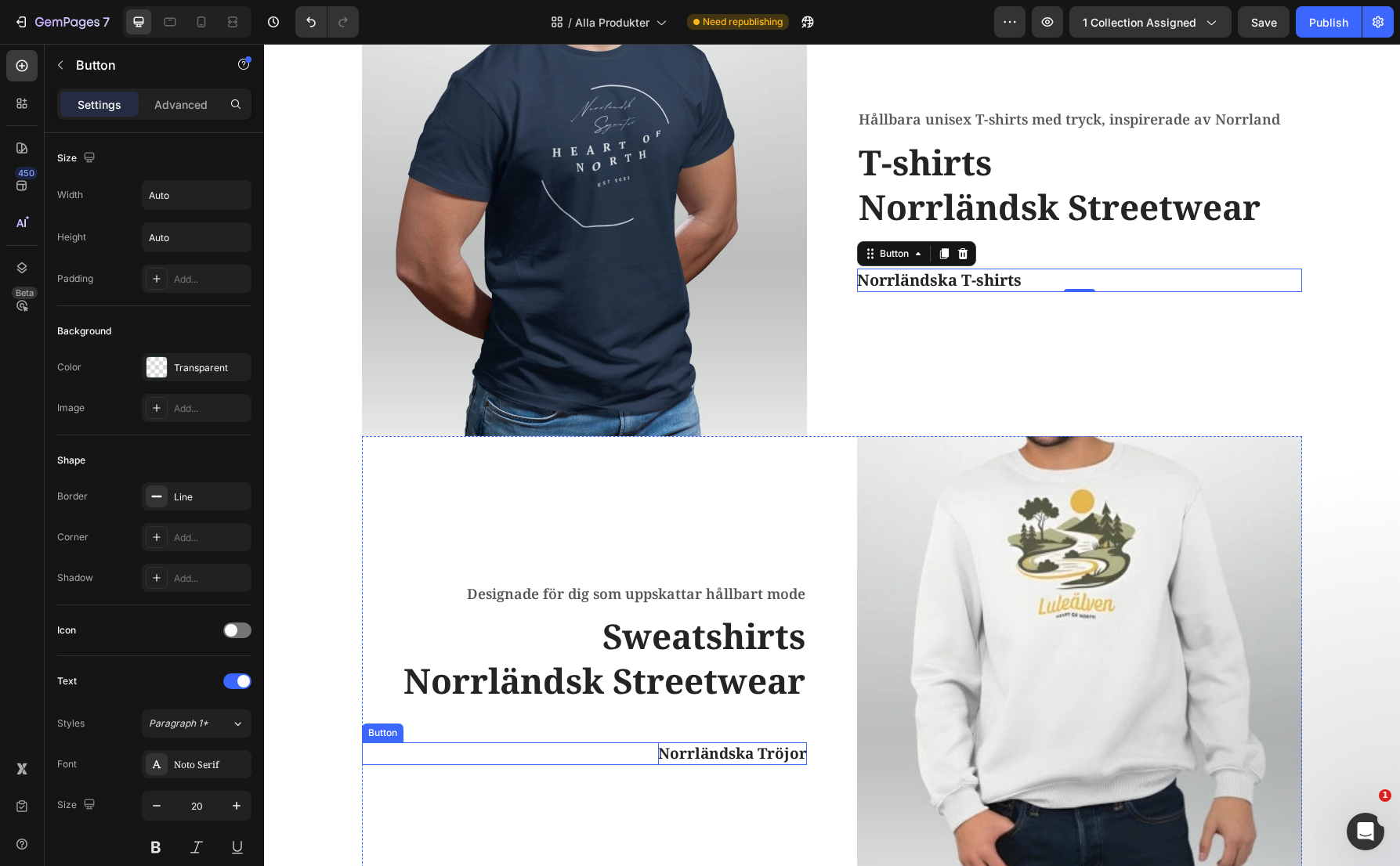
click at [724, 751] on p "Norrländska Tröjor" at bounding box center [733, 753] width 149 height 23
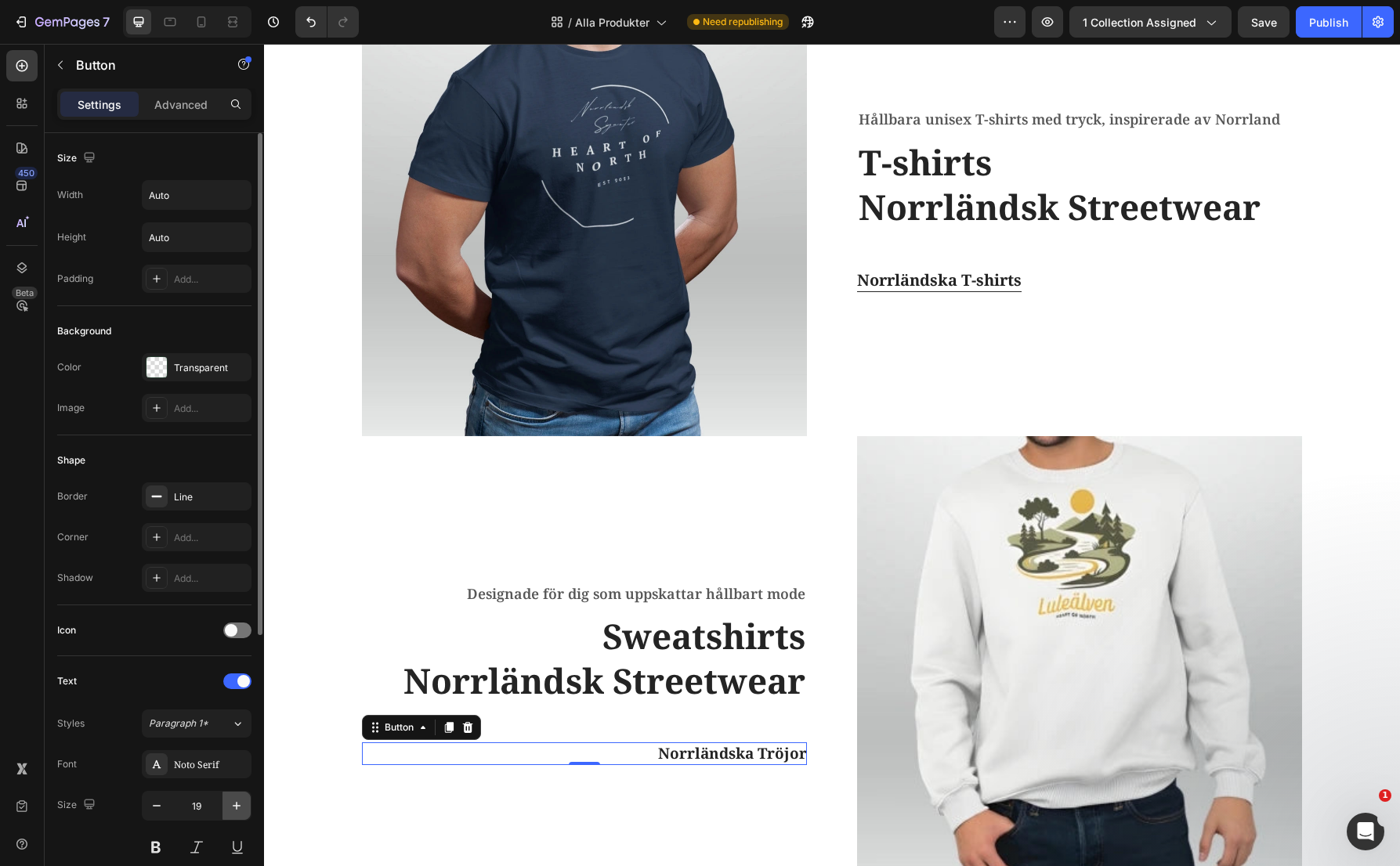
click at [235, 812] on icon "button" at bounding box center [237, 806] width 16 height 16
type input "20"
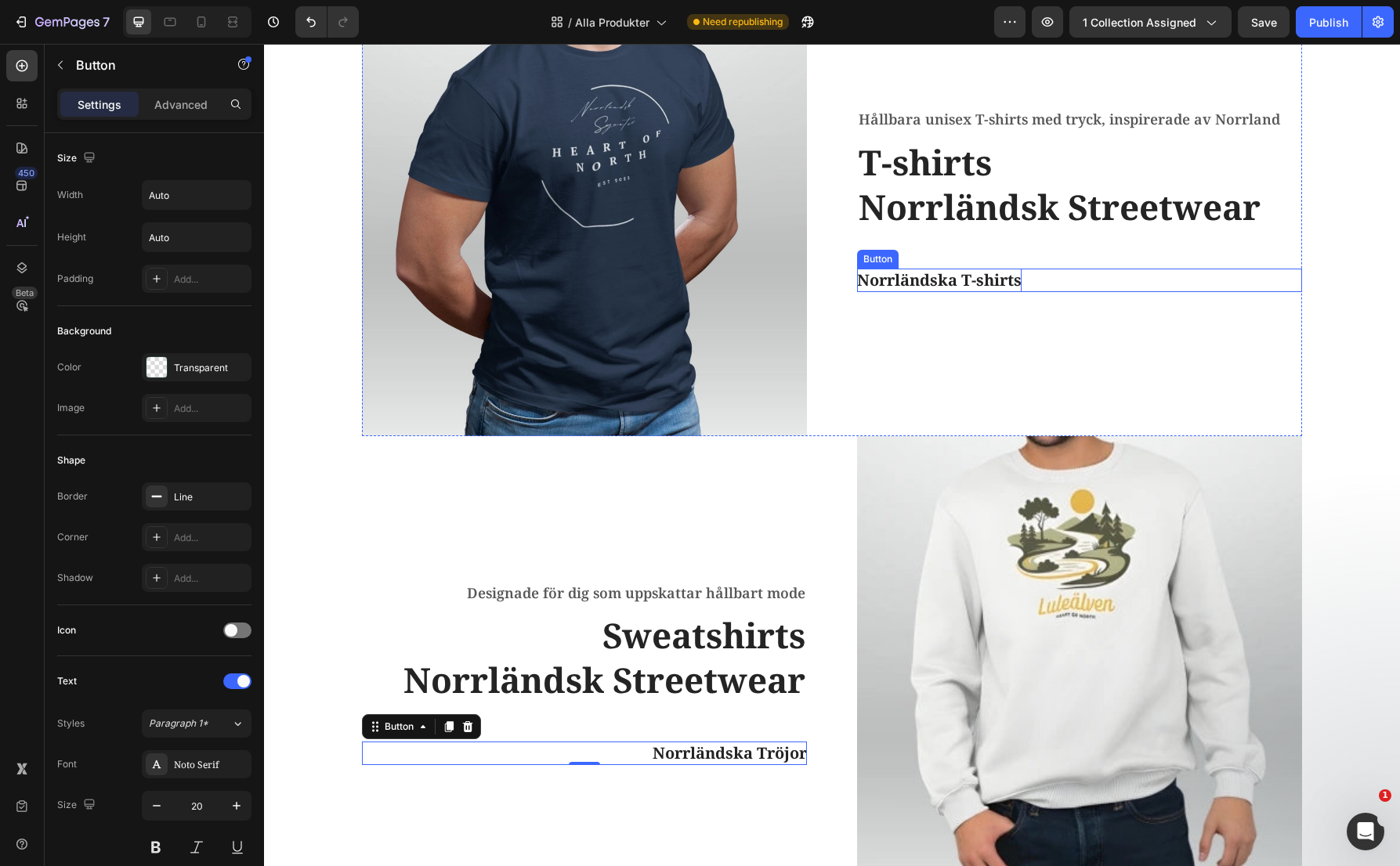
click at [935, 281] on p "Norrländska T-shirts" at bounding box center [939, 280] width 165 height 24
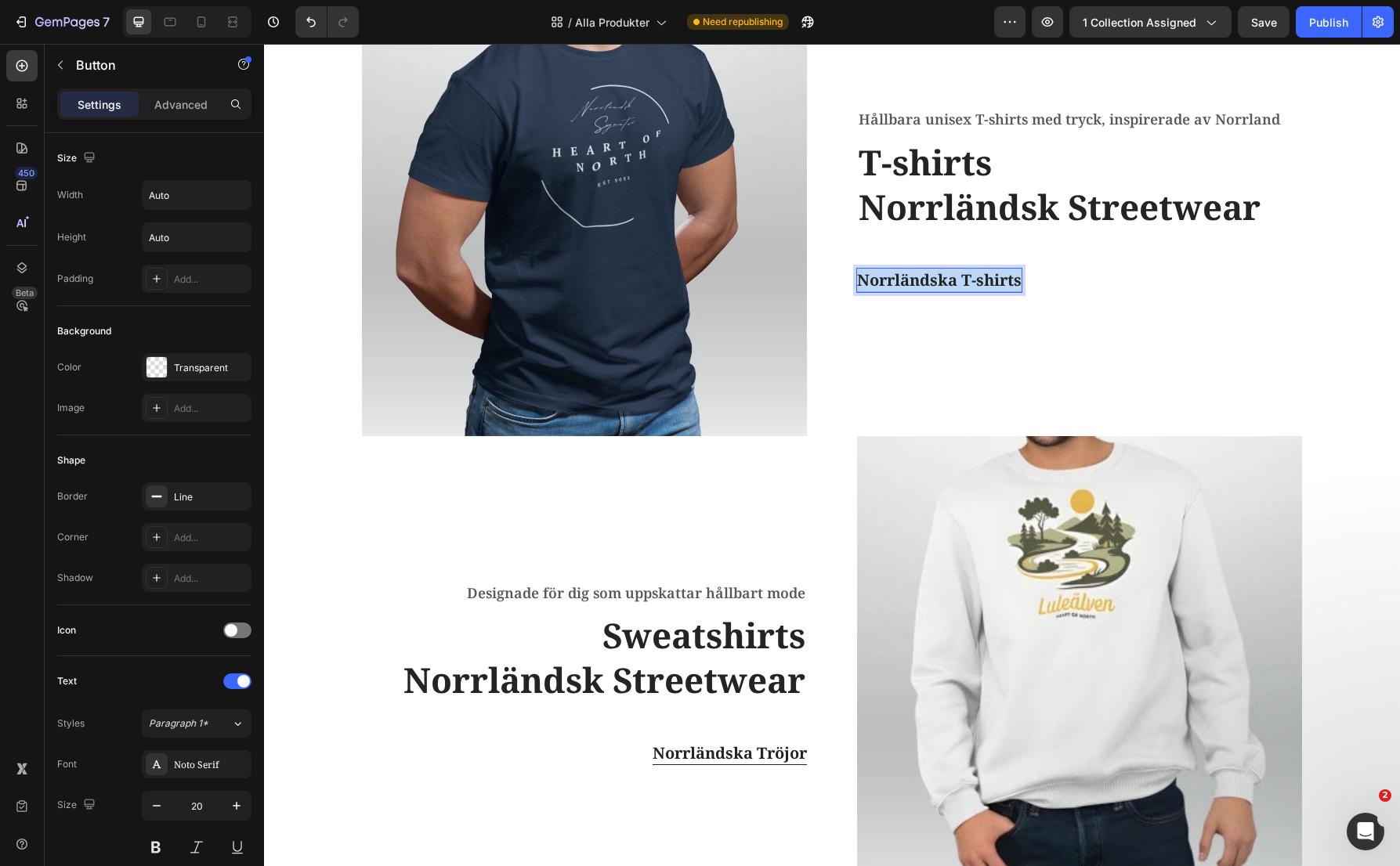
click at [935, 281] on p "Norrländska T-shirts" at bounding box center [939, 280] width 165 height 24
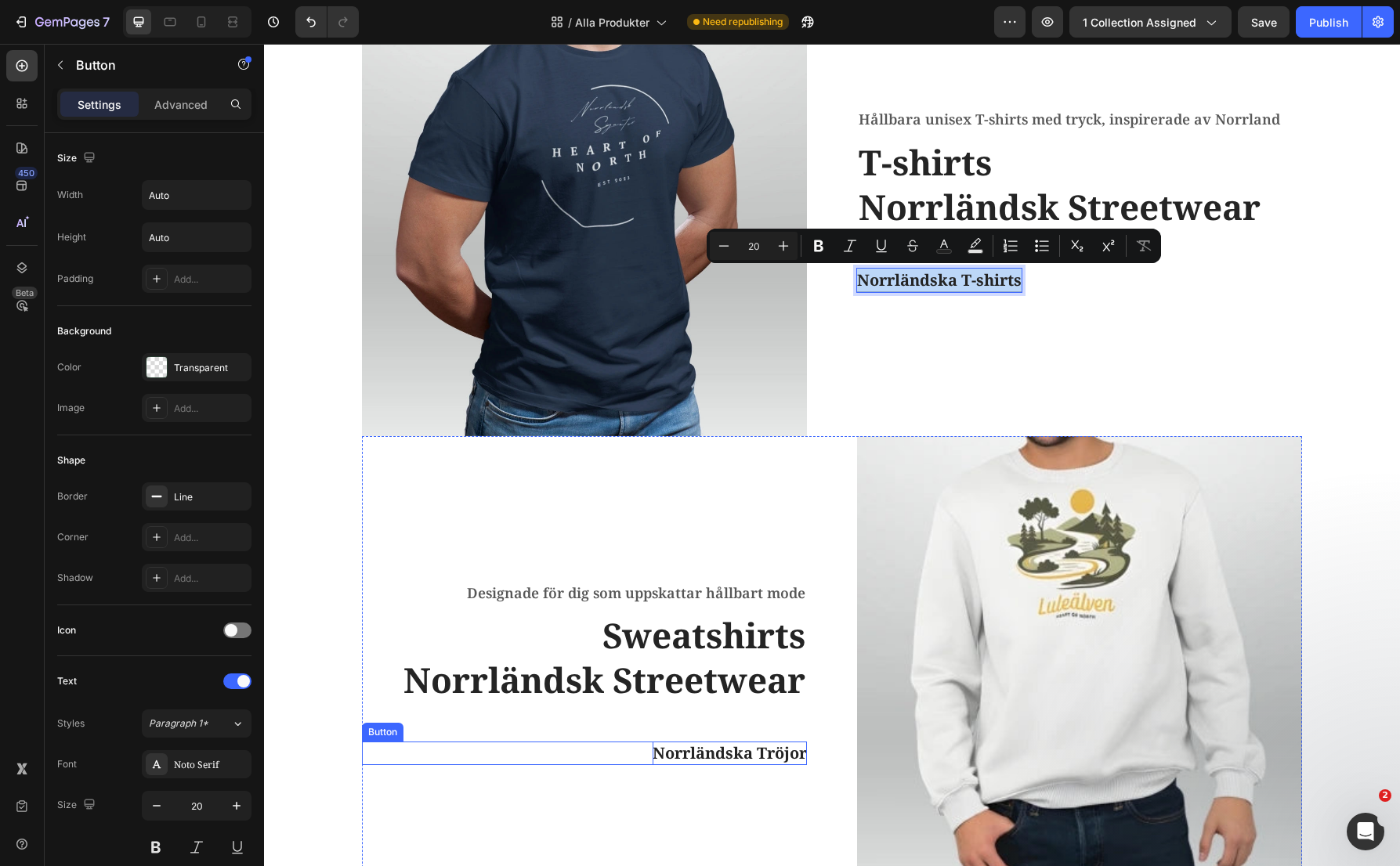
click at [713, 746] on p "Norrländska Tröjor" at bounding box center [729, 753] width 155 height 24
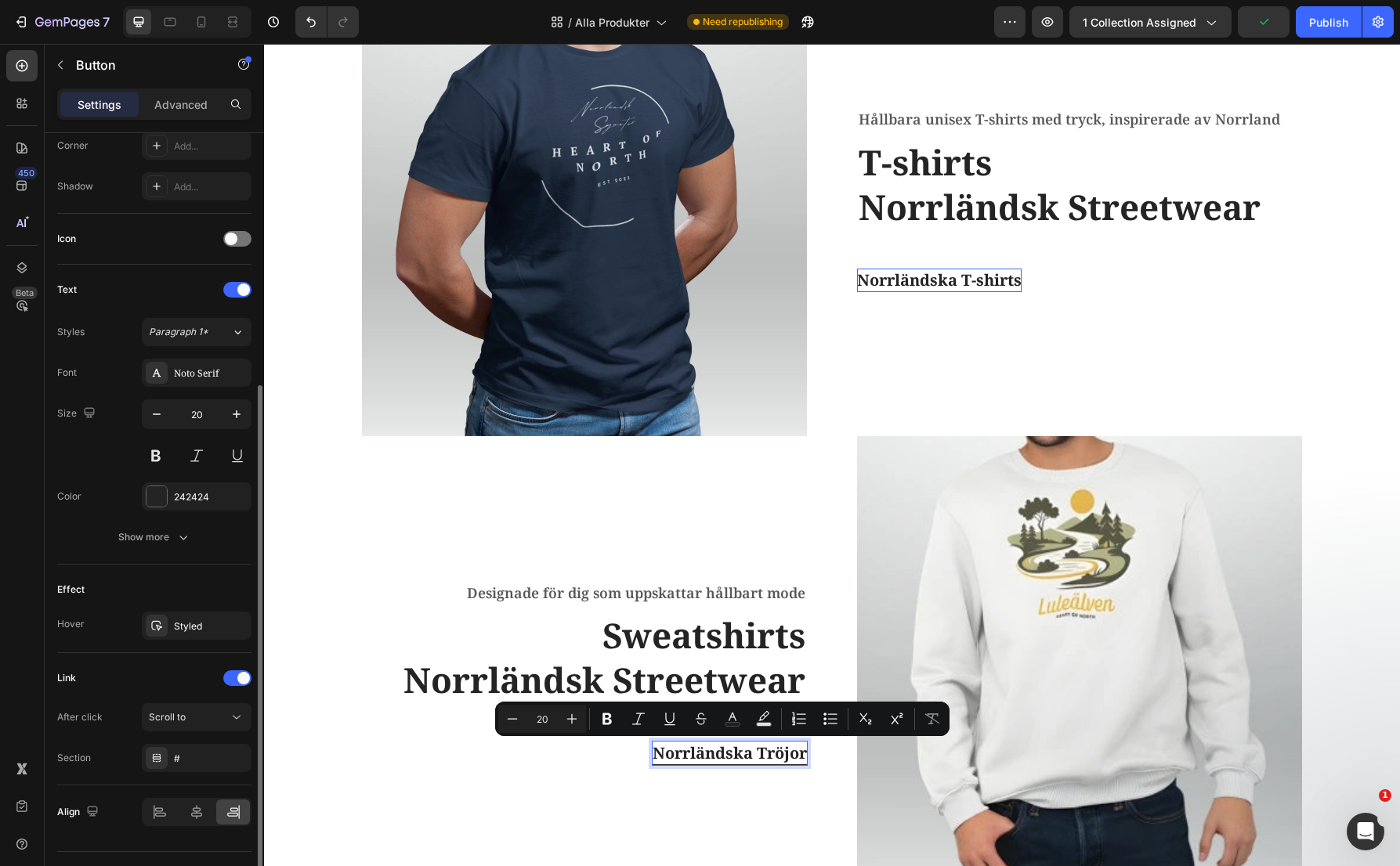
scroll to position [427, 0]
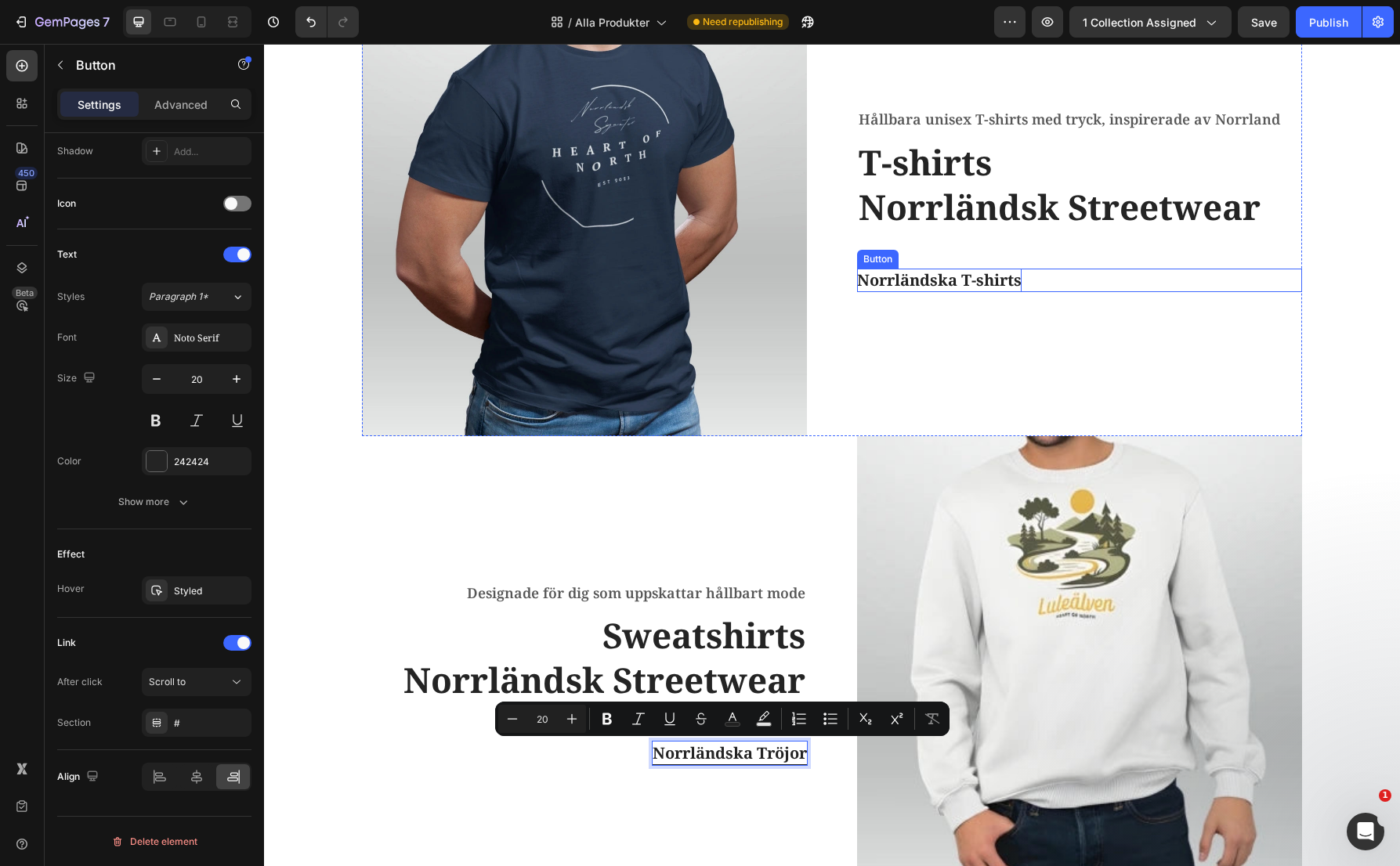
click at [914, 285] on p "Norrländska T-shirts" at bounding box center [939, 280] width 165 height 24
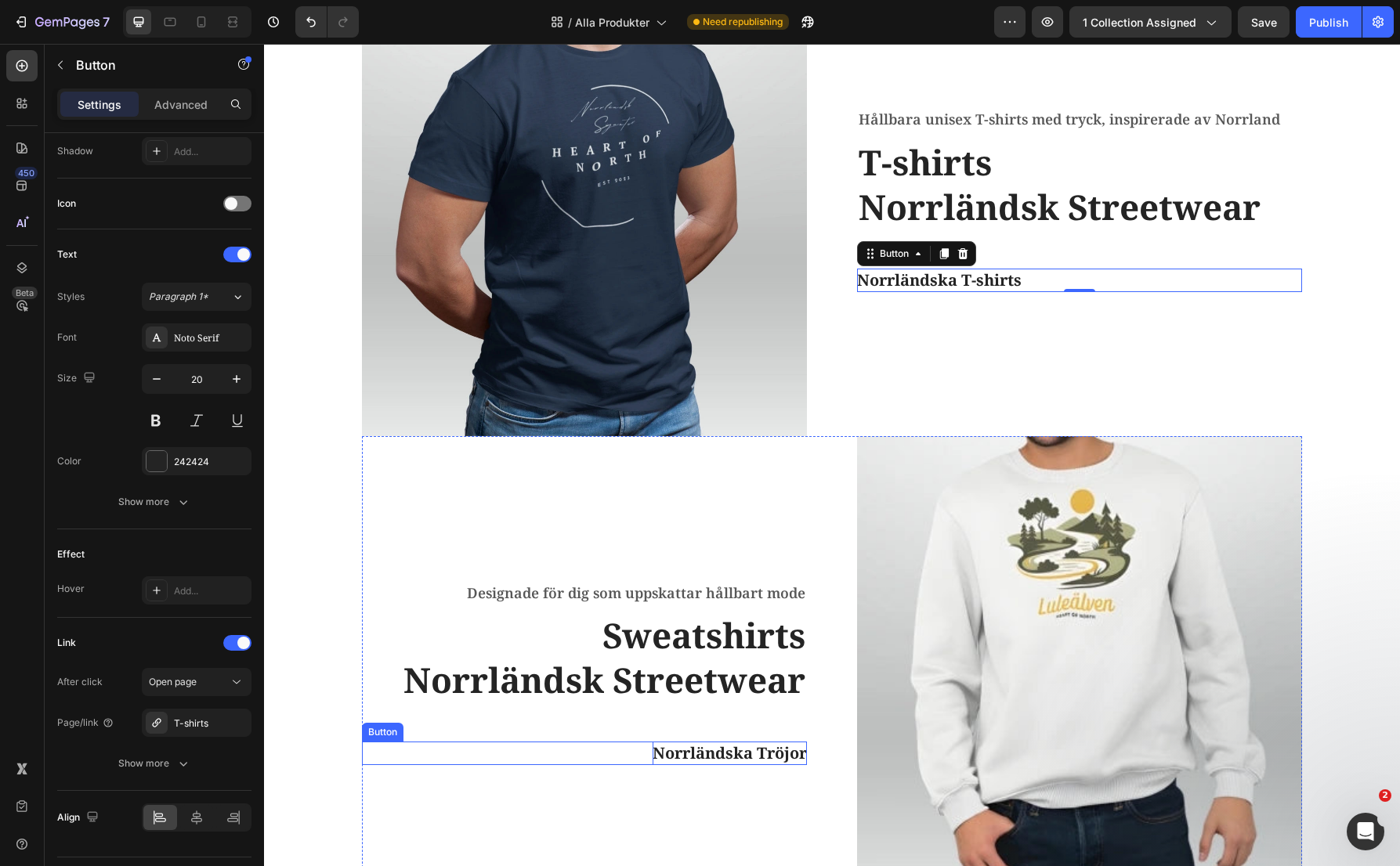
click at [709, 751] on p "Norrländska Tröjor" at bounding box center [729, 753] width 155 height 24
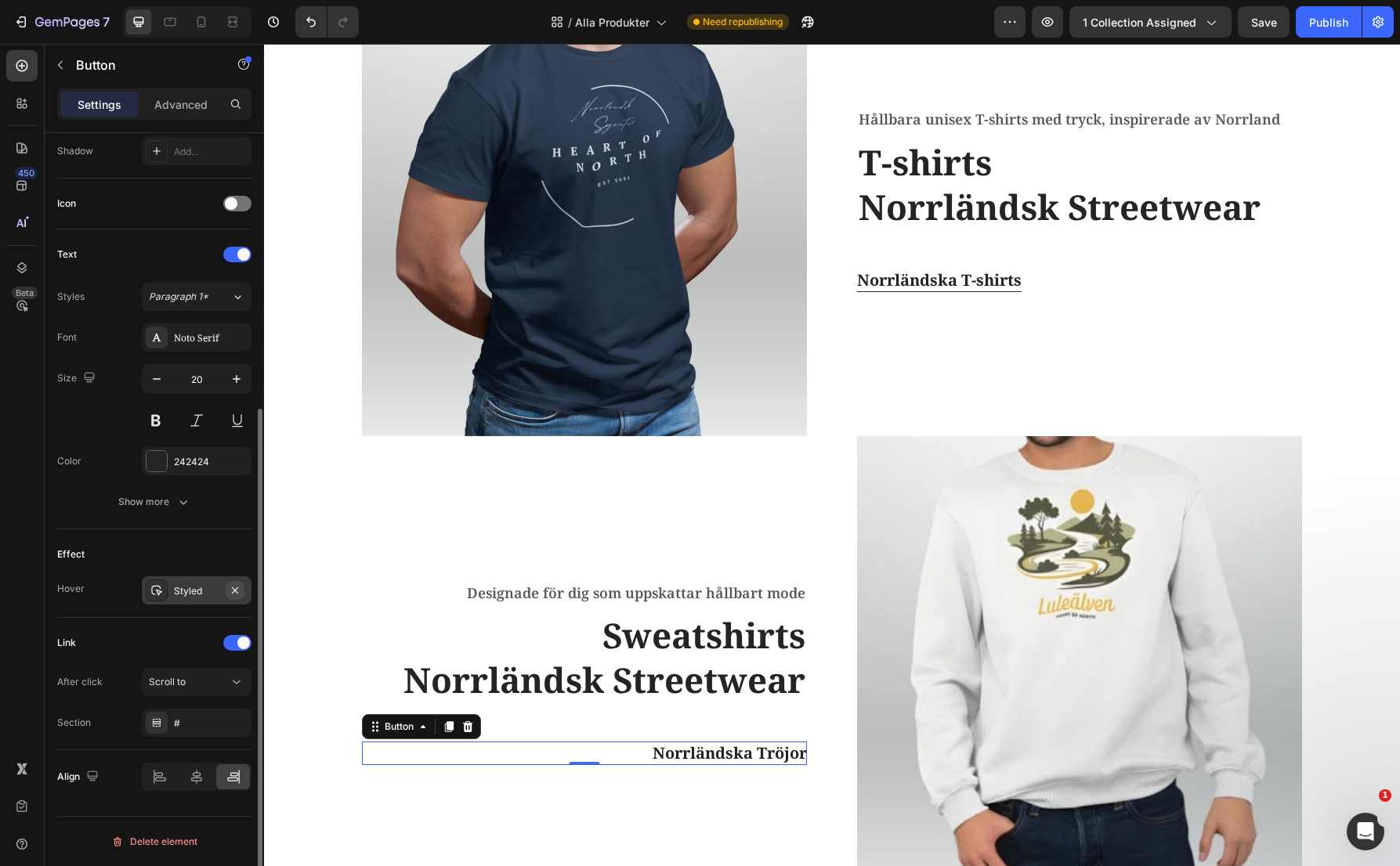
click at [236, 589] on icon "button" at bounding box center [235, 589] width 6 height 6
click at [245, 686] on button "Scroll to" at bounding box center [197, 682] width 109 height 29
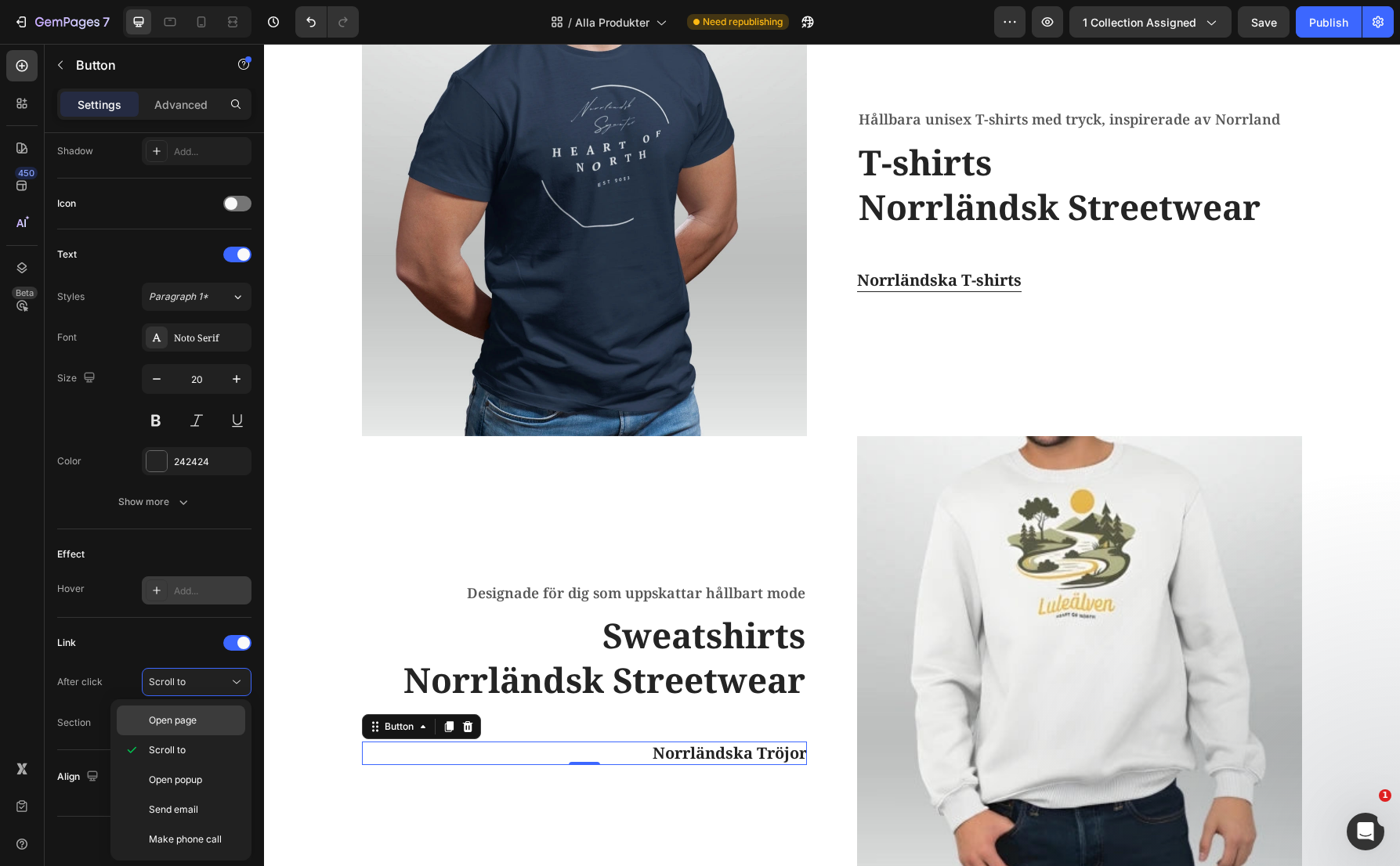
click at [208, 715] on p "Open page" at bounding box center [193, 720] width 90 height 14
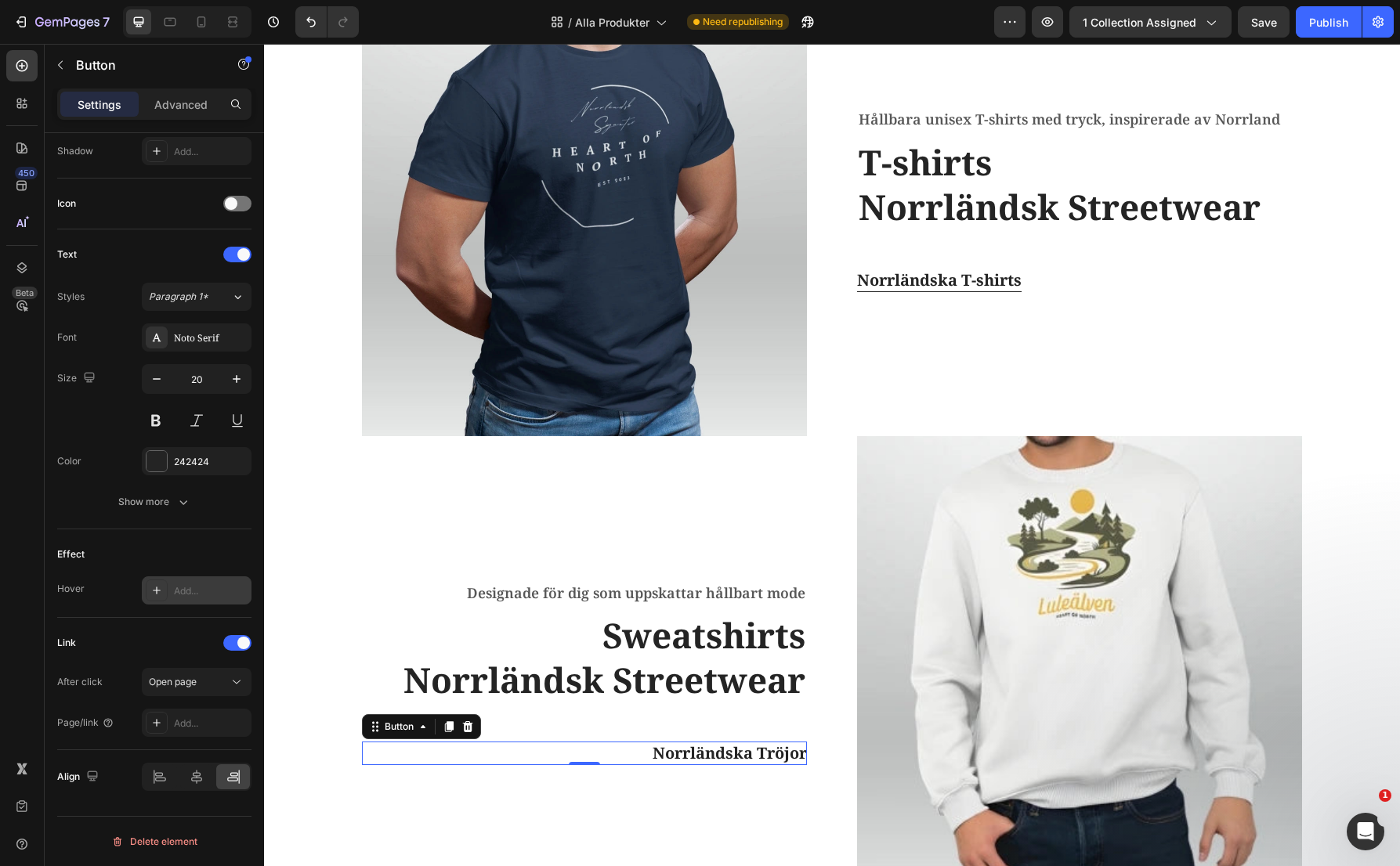
click at [208, 715] on div "Add..." at bounding box center [197, 723] width 109 height 29
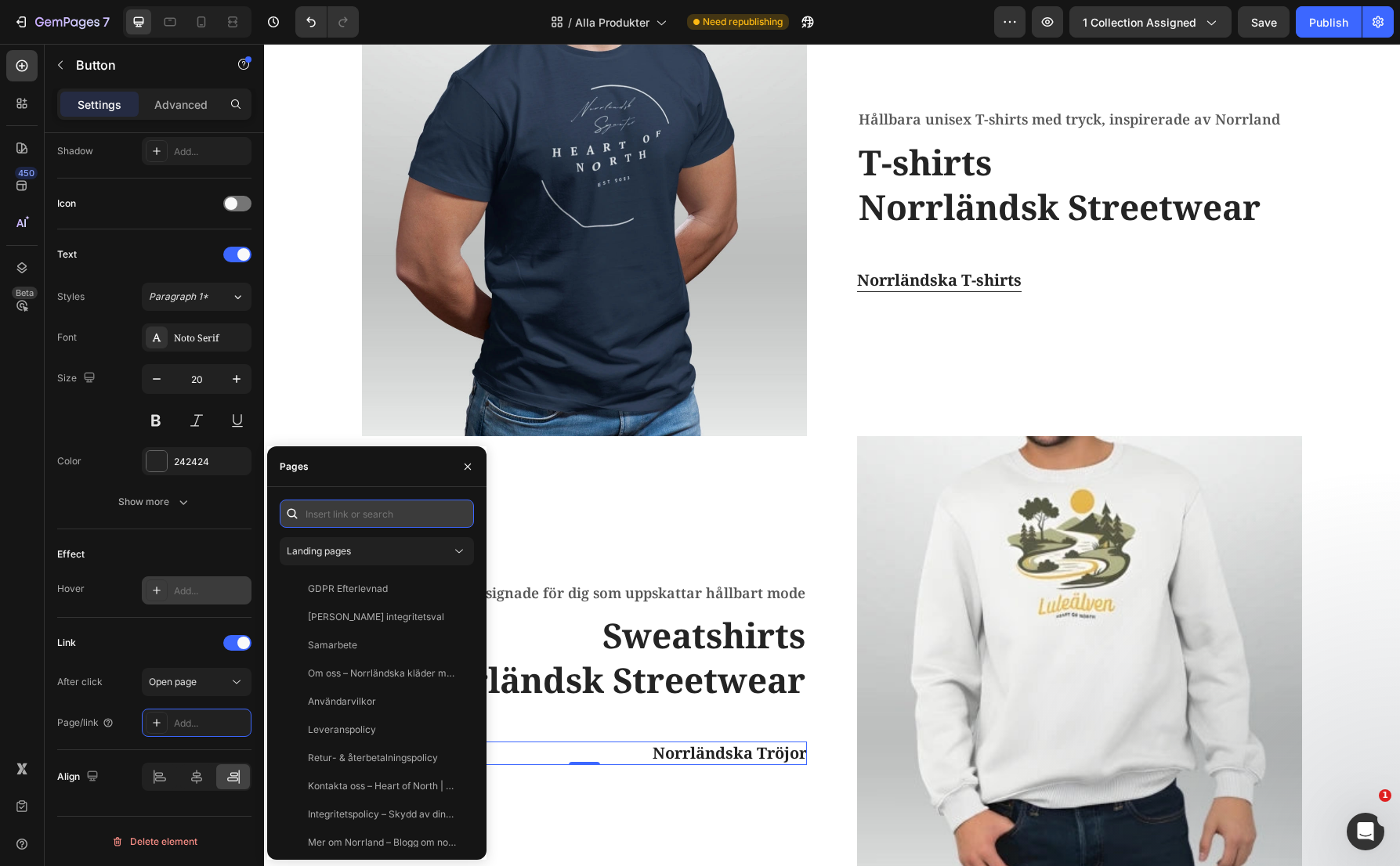
click at [372, 512] on input "text" at bounding box center [377, 514] width 194 height 29
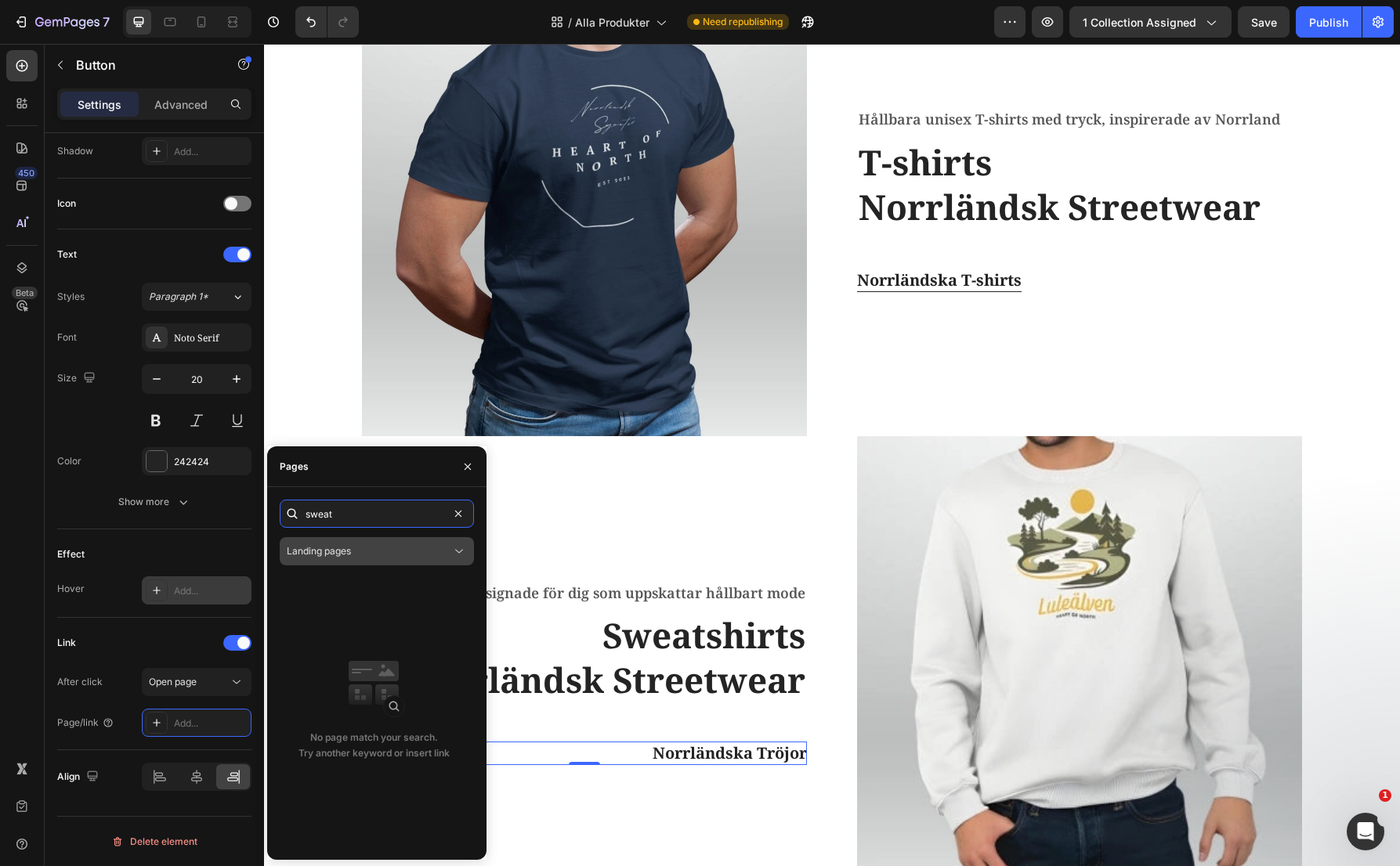
type input "sweat"
click at [457, 555] on icon at bounding box center [459, 551] width 16 height 16
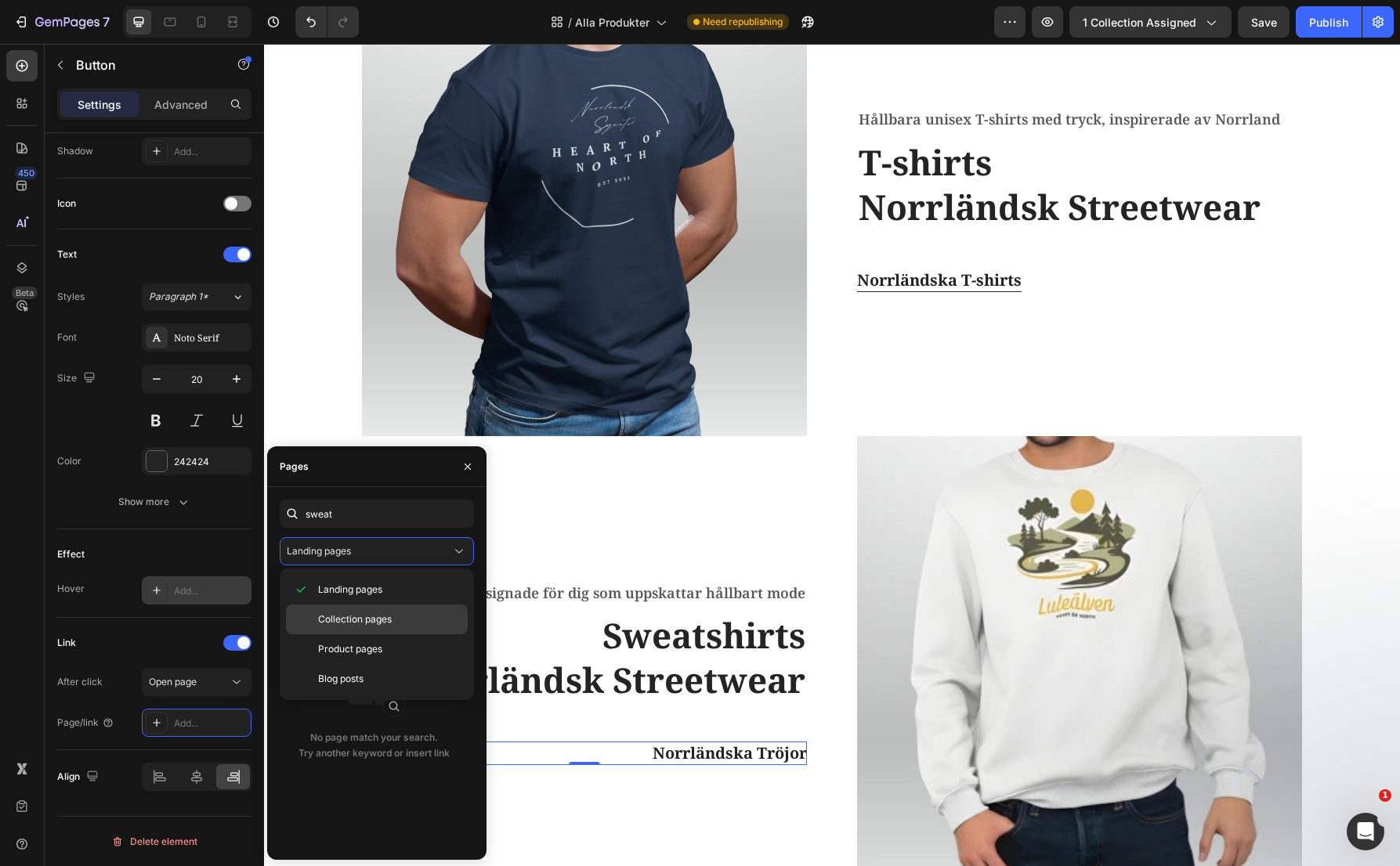
click at [388, 619] on span "Collection pages" at bounding box center [354, 620] width 74 height 14
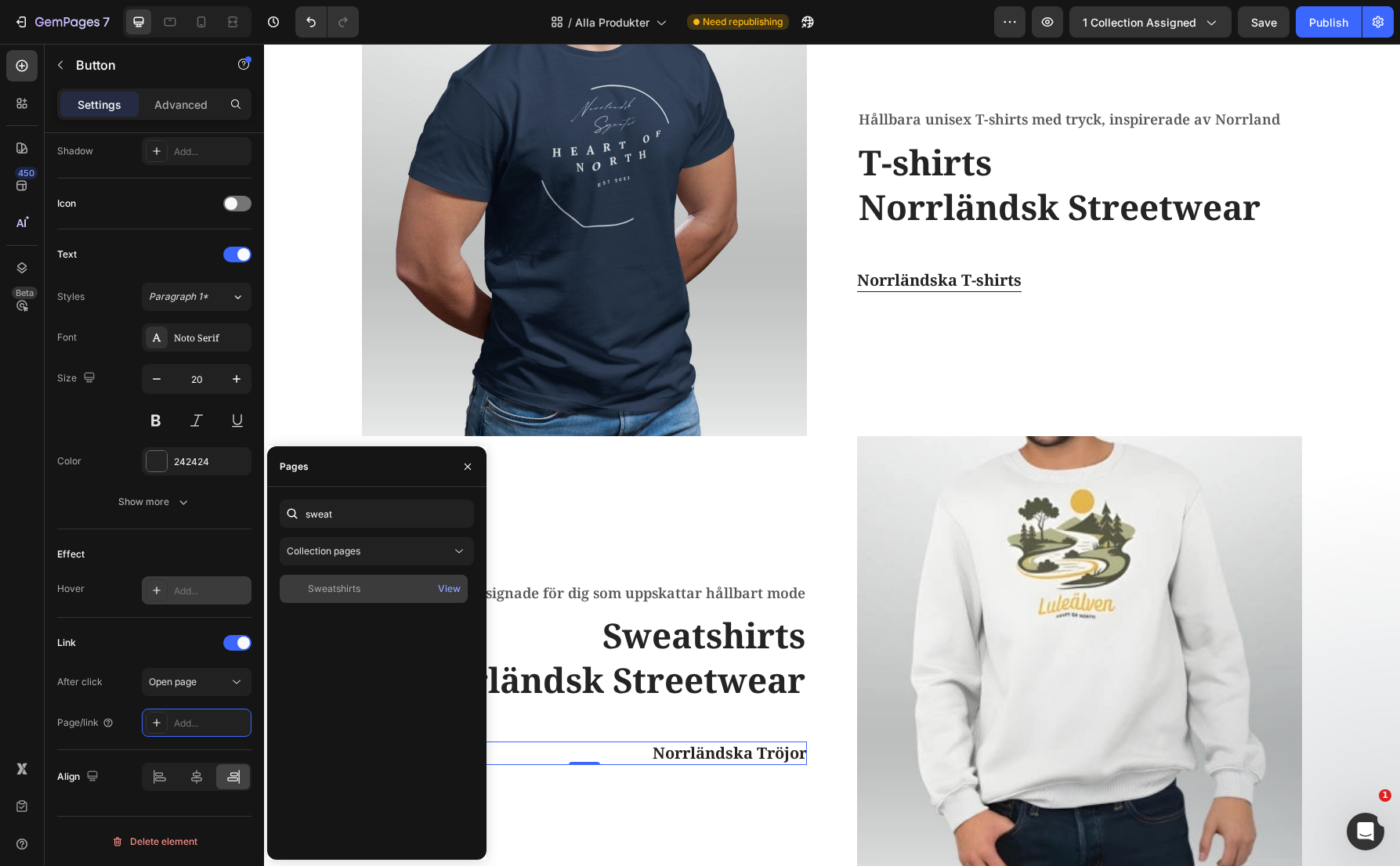
click at [365, 593] on div "Sweatshirts" at bounding box center [373, 589] width 175 height 14
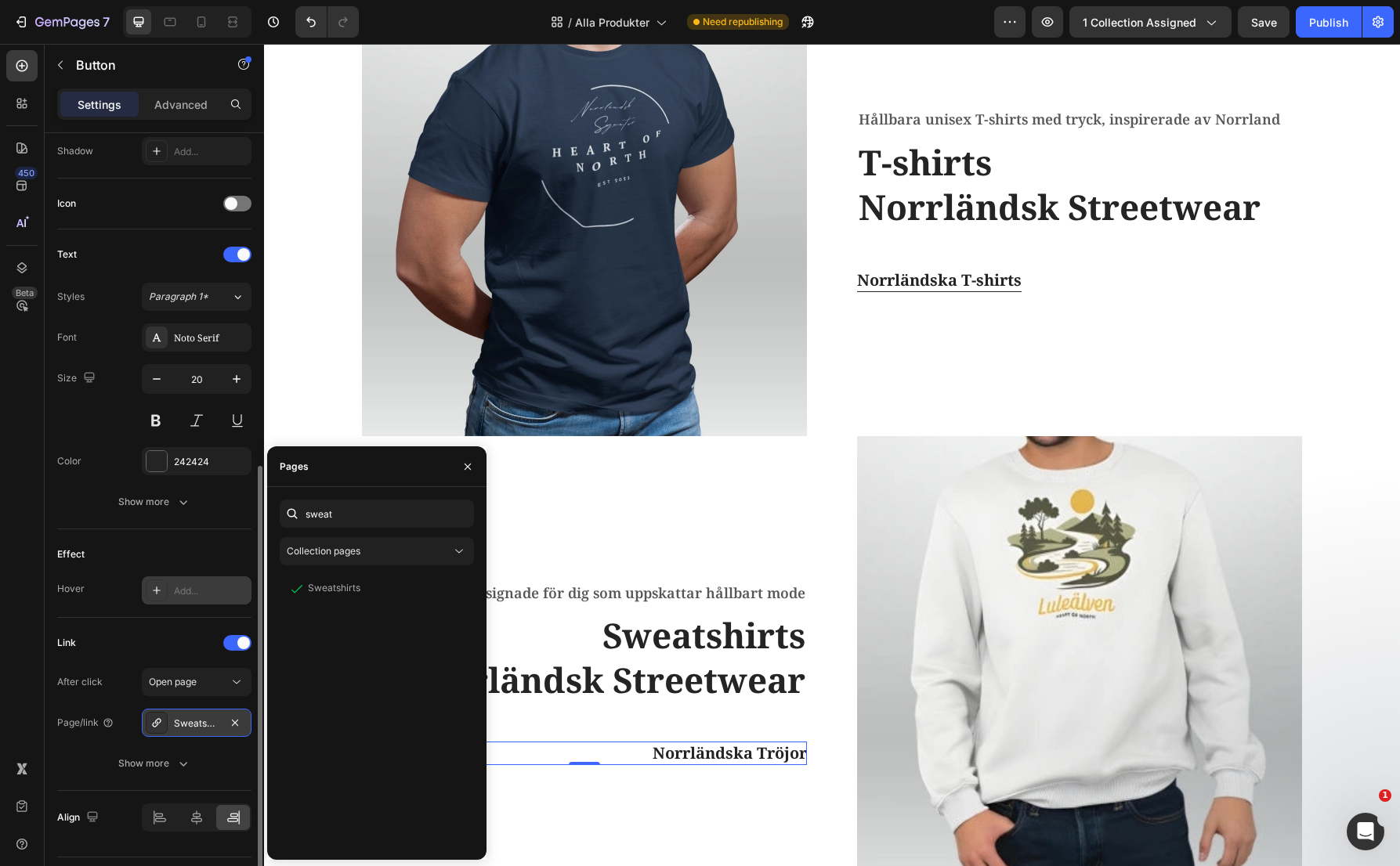
scroll to position [467, 0]
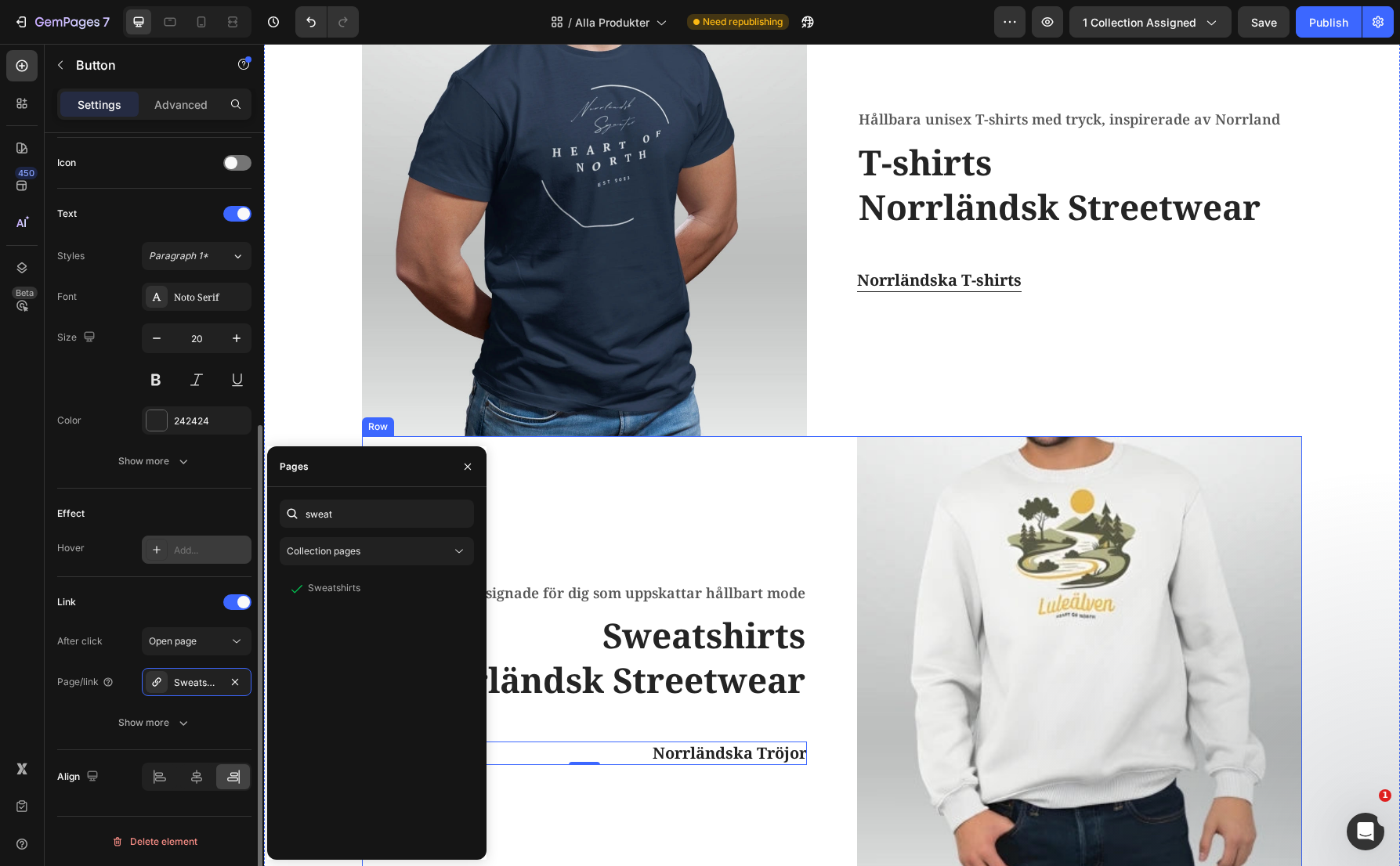
click at [742, 524] on div "Designade för dig som uppskattar hållbart mode Text block Sweatshirts Norrländs…" at bounding box center [584, 673] width 445 height 475
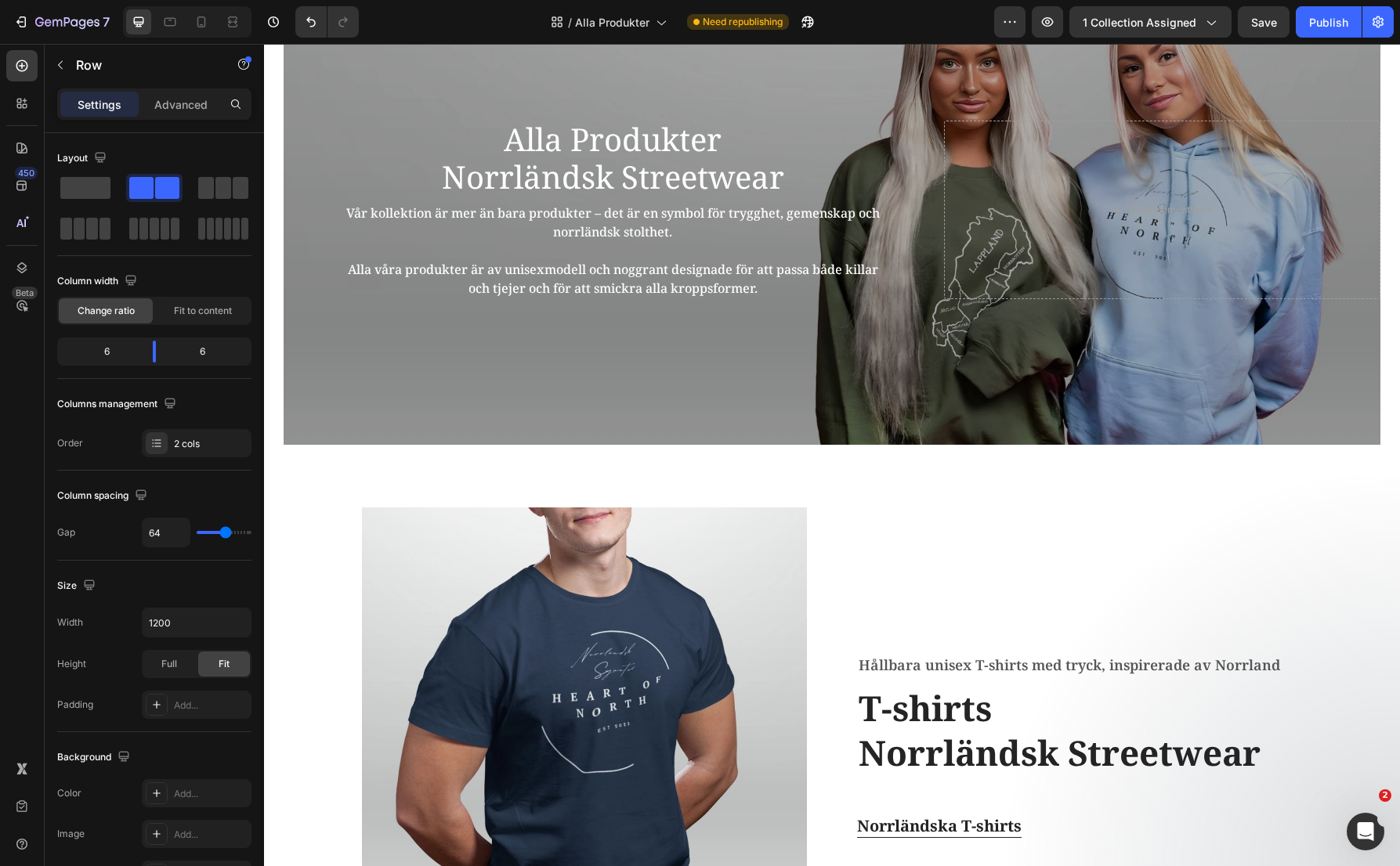
scroll to position [99, 0]
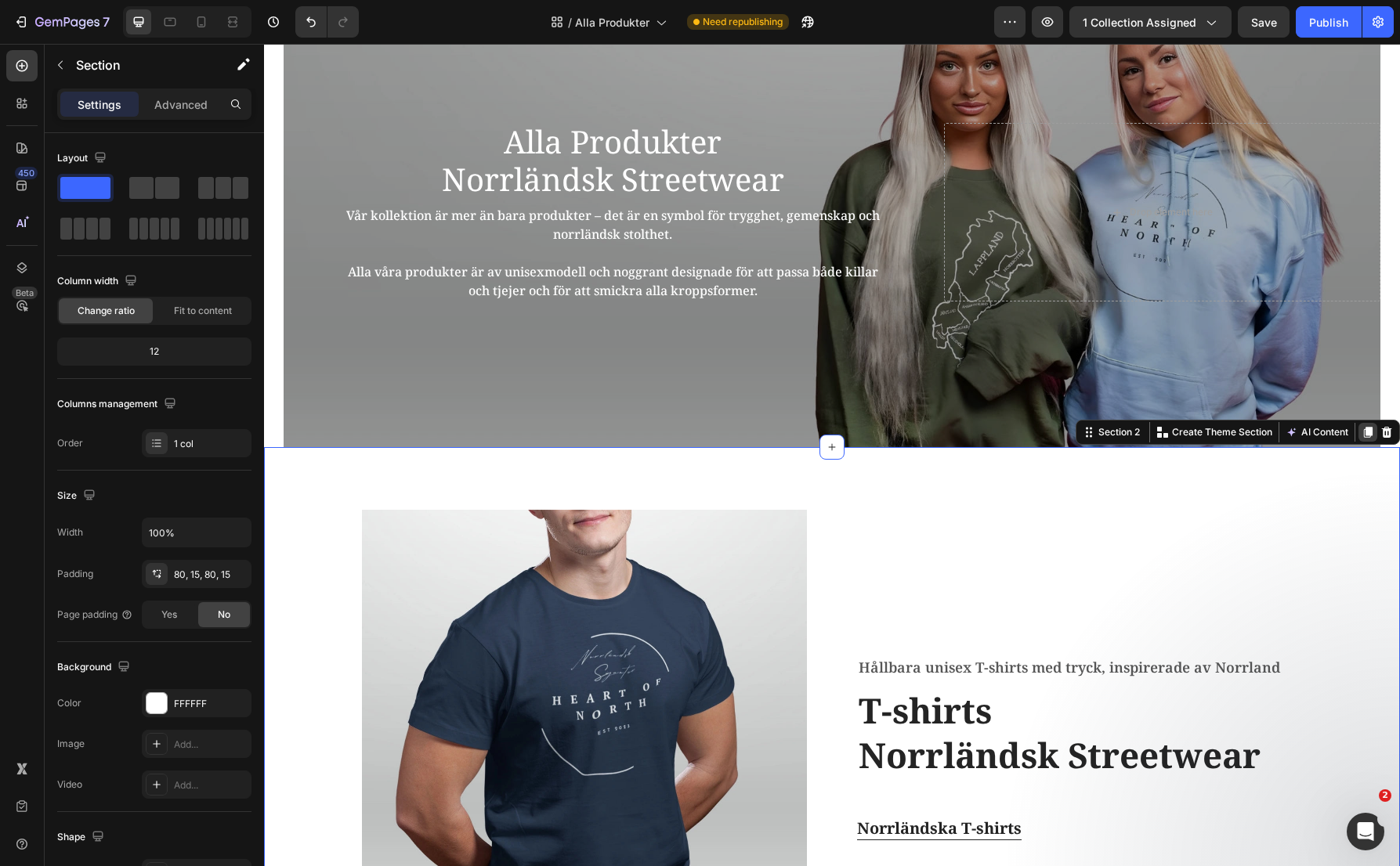
click at [1362, 433] on icon at bounding box center [1368, 433] width 13 height 13
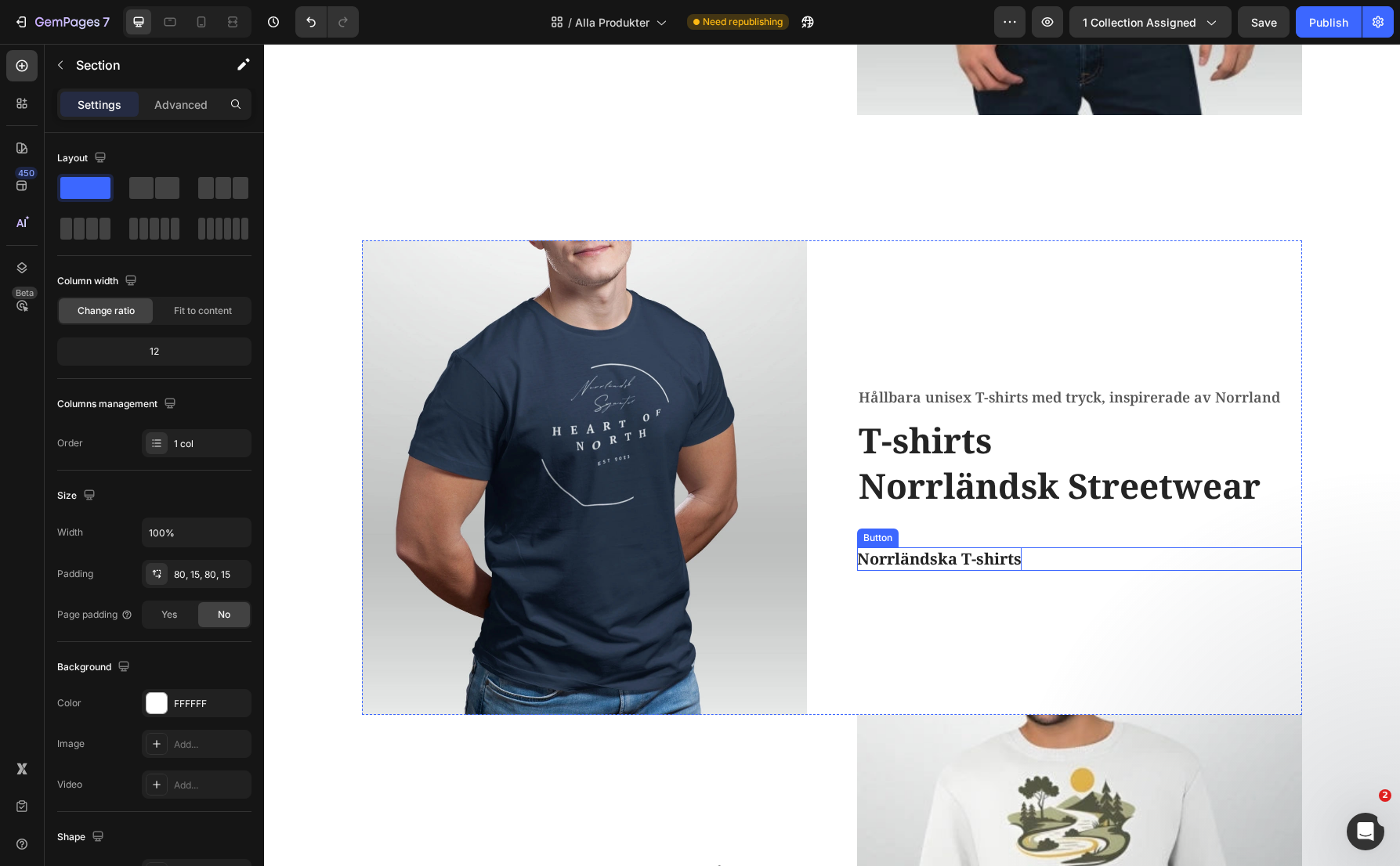
scroll to position [1467, 0]
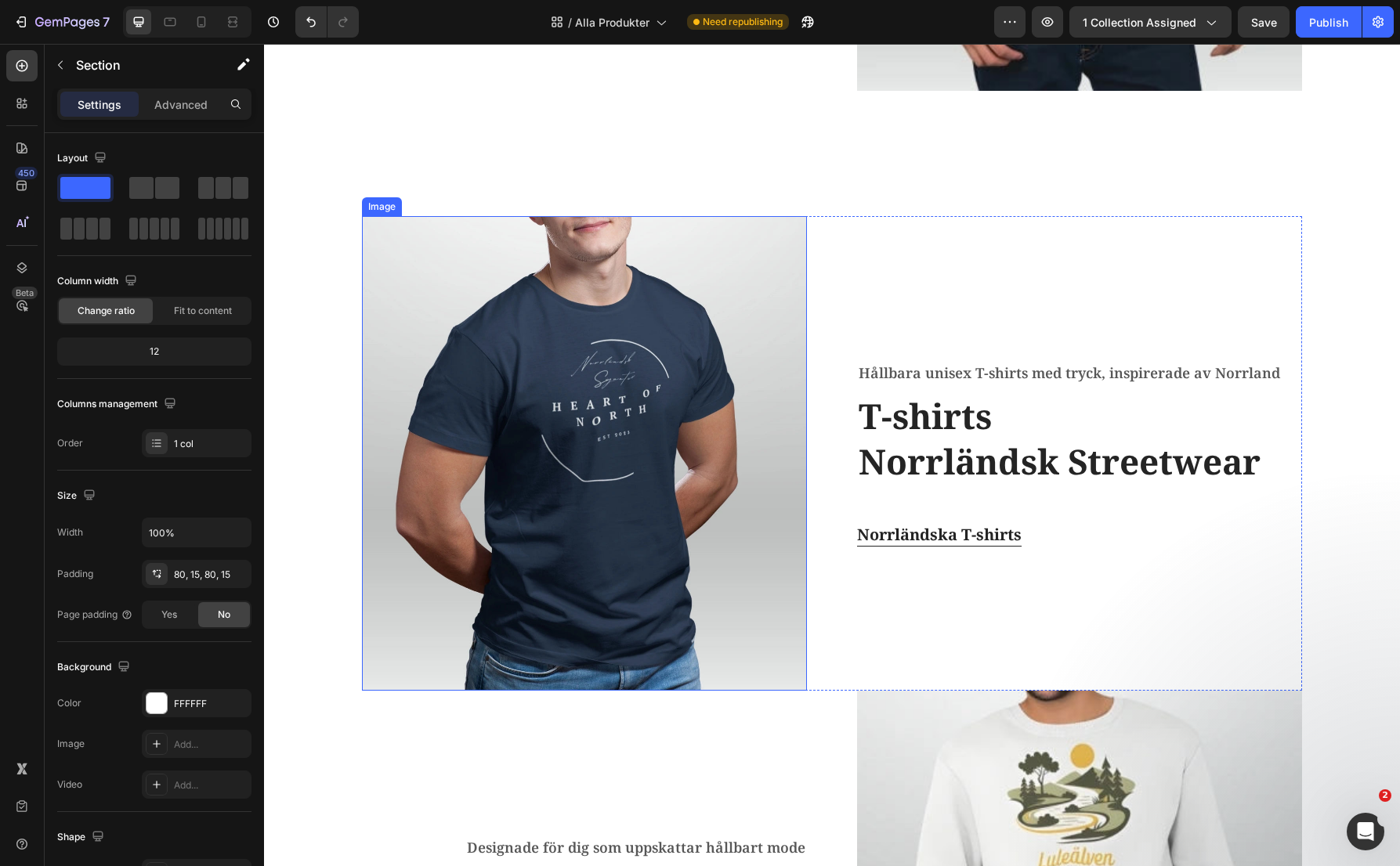
click at [580, 501] on img at bounding box center [584, 453] width 445 height 475
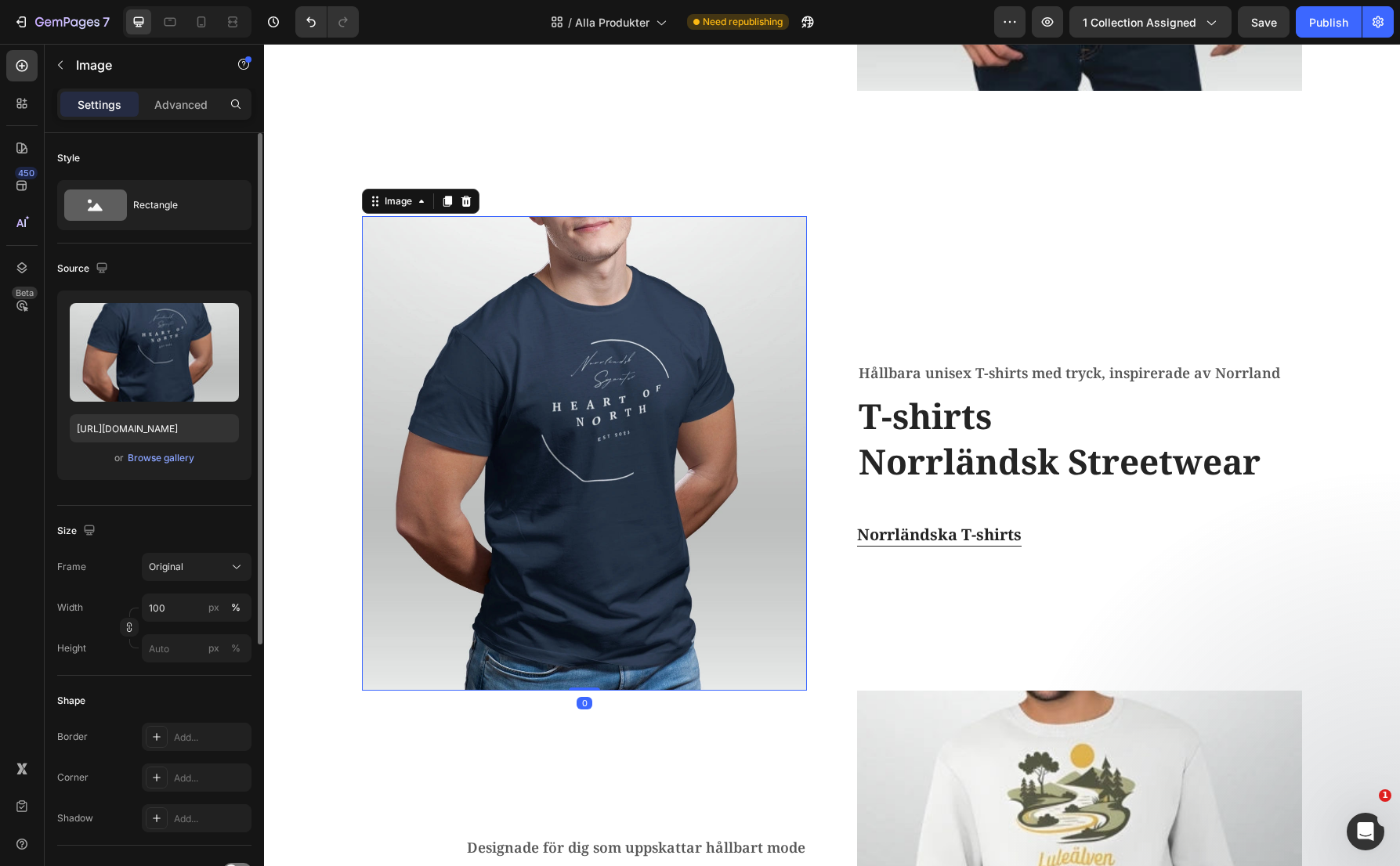
click at [198, 461] on div "or Browse gallery" at bounding box center [154, 458] width 169 height 19
click at [160, 453] on div "Browse gallery" at bounding box center [161, 458] width 67 height 14
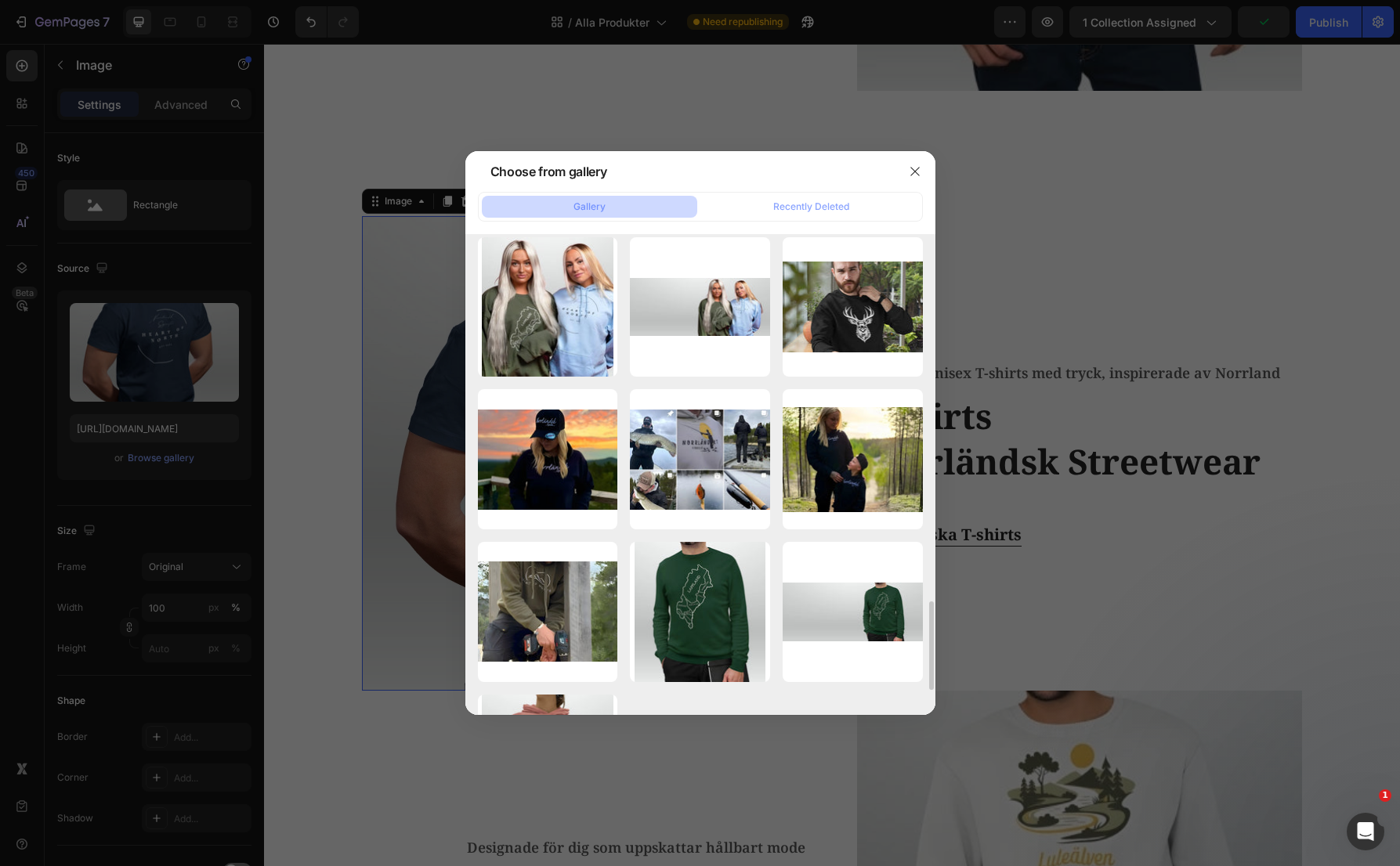
scroll to position [2123, 0]
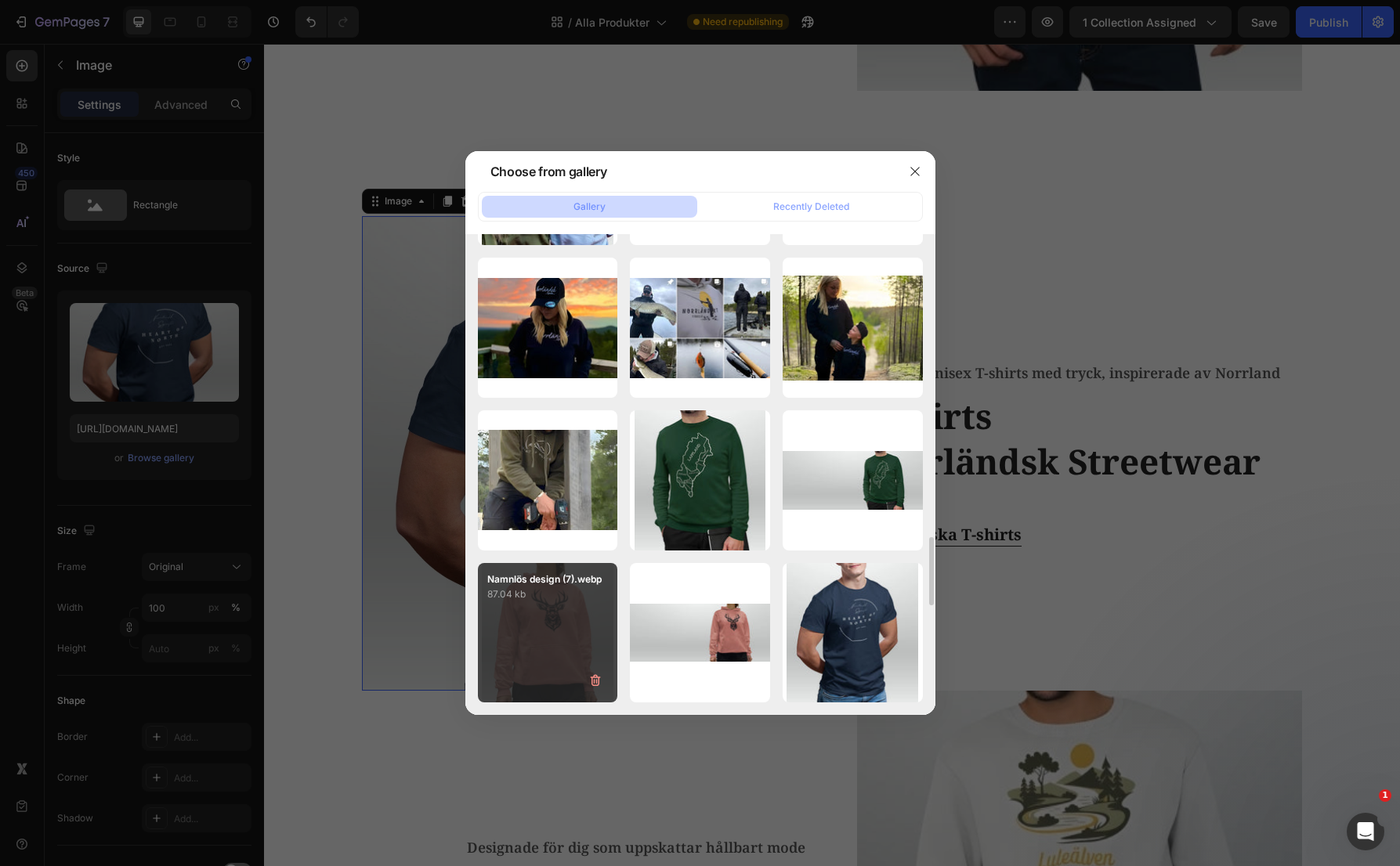
click at [561, 593] on p "87.04 kb" at bounding box center [548, 594] width 121 height 16
type input "[URL][DOMAIN_NAME]"
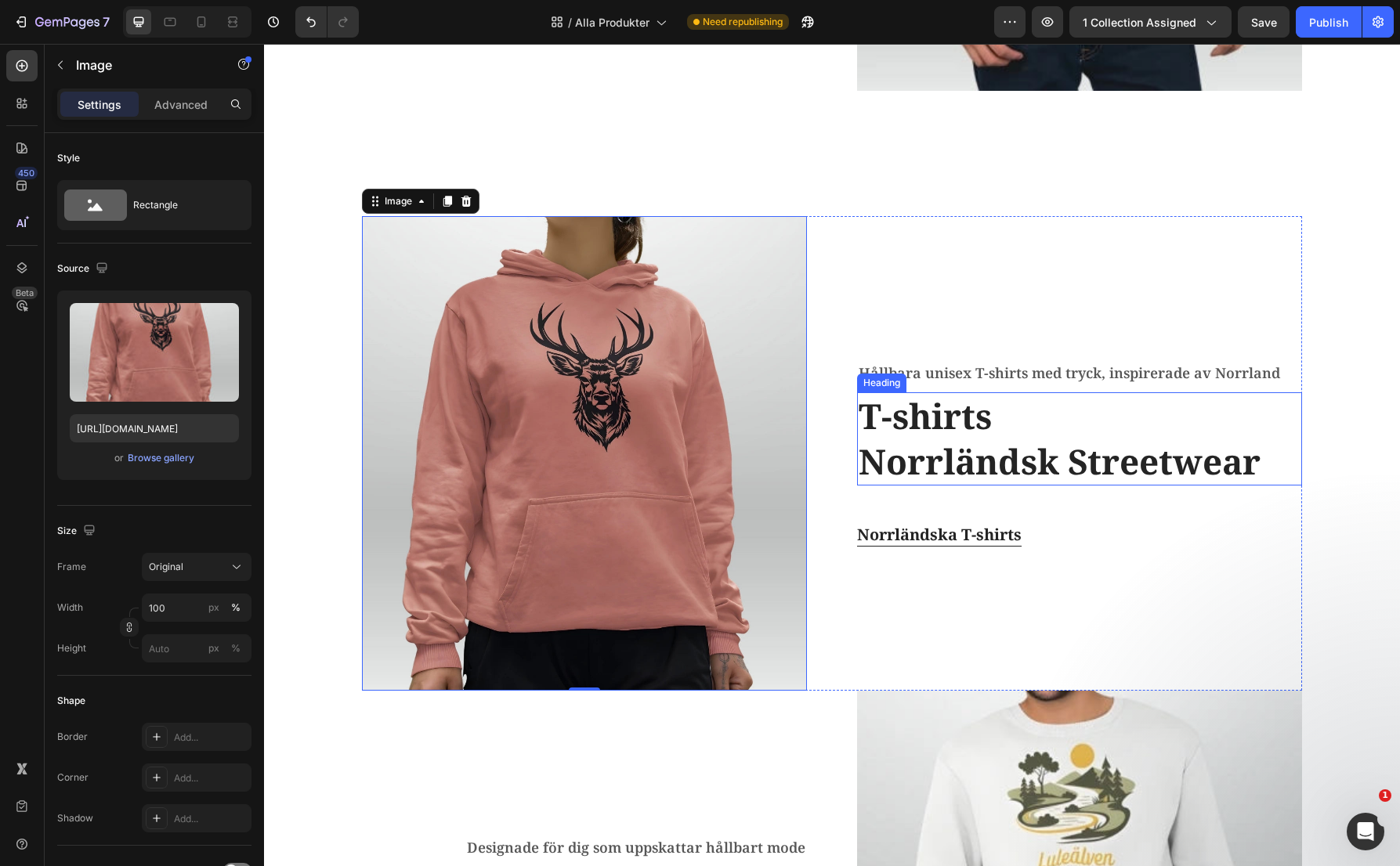
click at [908, 429] on h2 "T-shirts Norrländsk Streetwear" at bounding box center [1079, 438] width 445 height 93
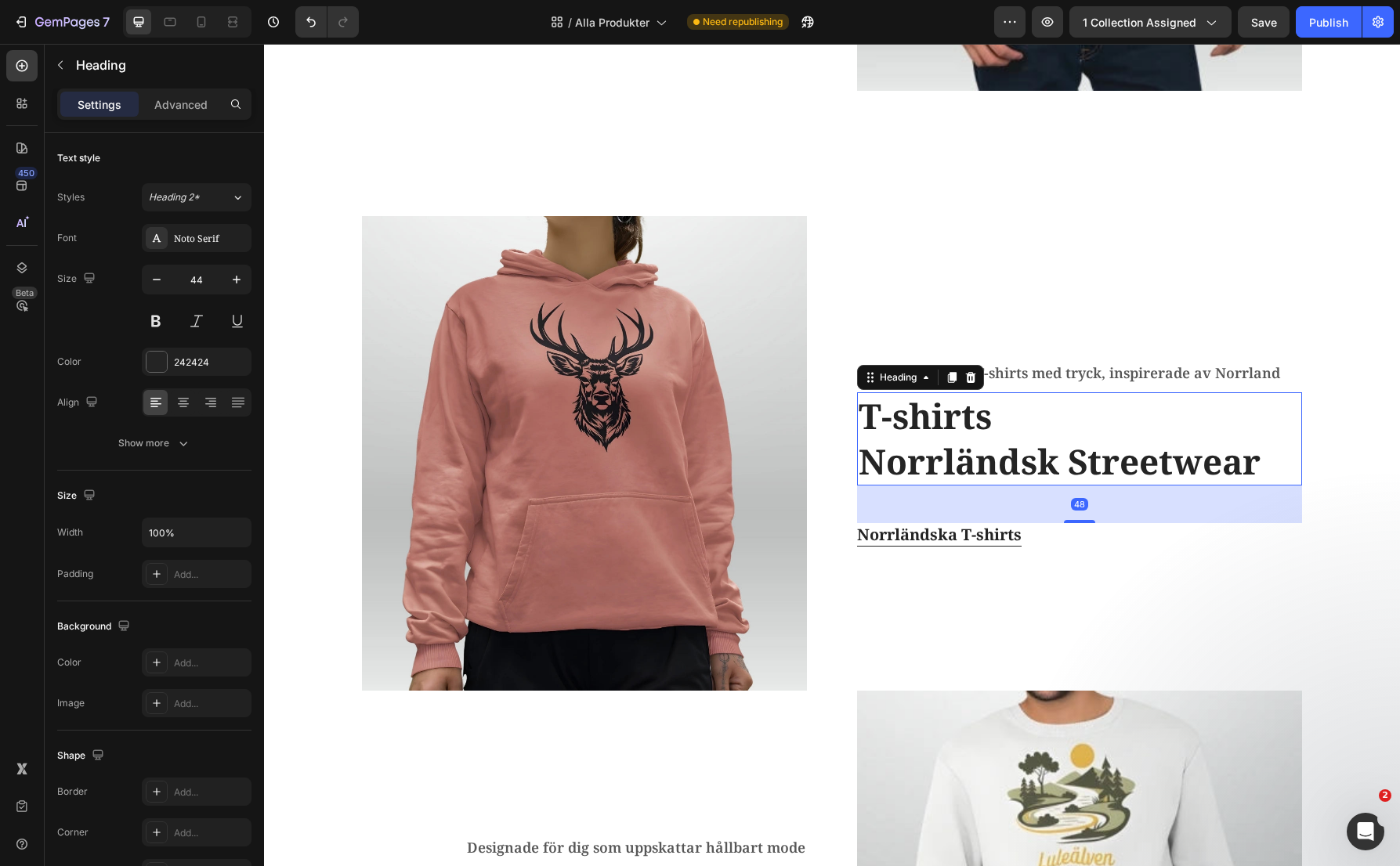
click at [908, 429] on h2 "T-shirts Norrländsk Streetwear" at bounding box center [1079, 438] width 445 height 93
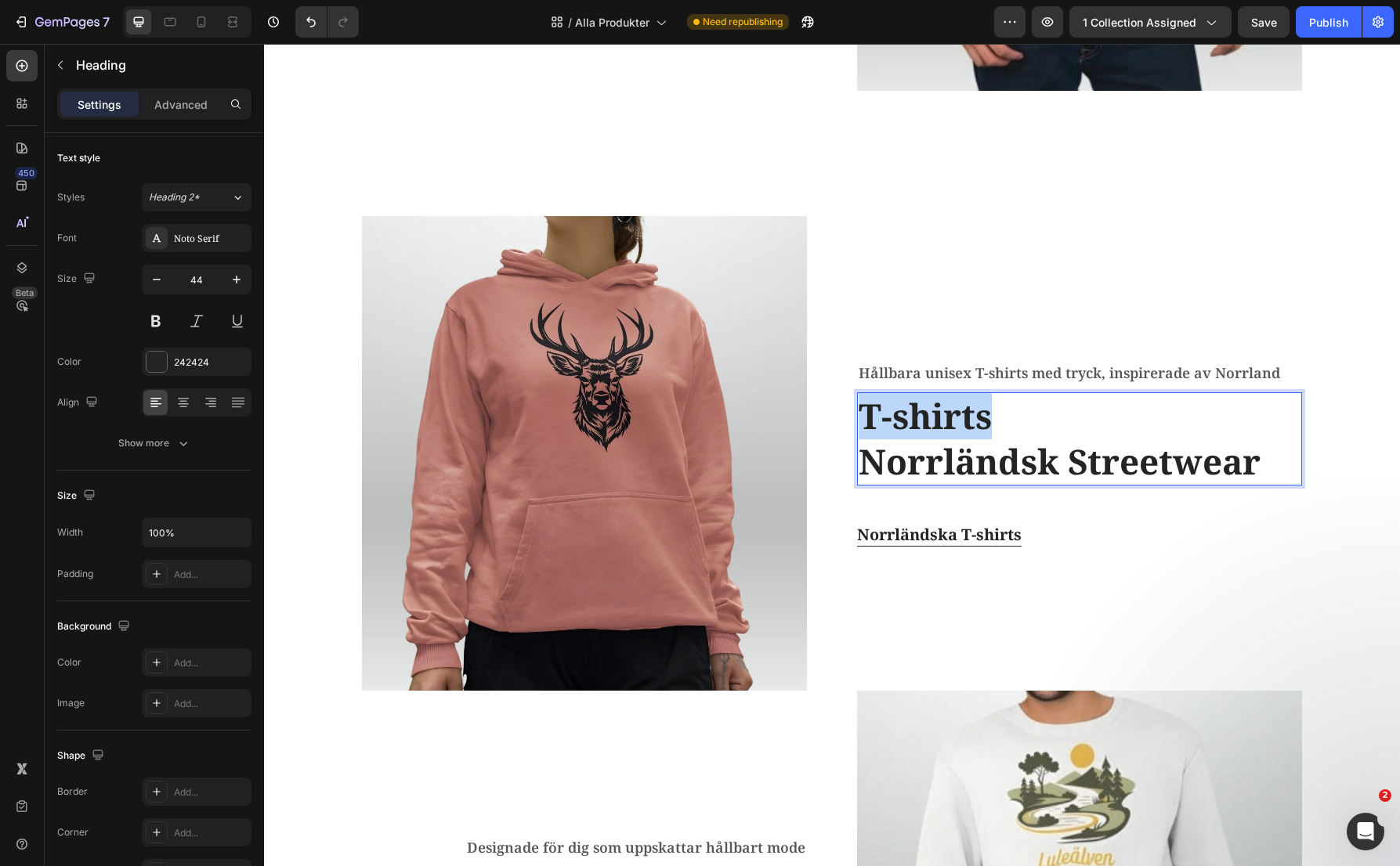
drag, startPoint x: 981, startPoint y: 427, endPoint x: 860, endPoint y: 425, distance: 121.0
click at [860, 425] on p "T-shirts Norrländsk Streetwear" at bounding box center [1079, 438] width 442 height 90
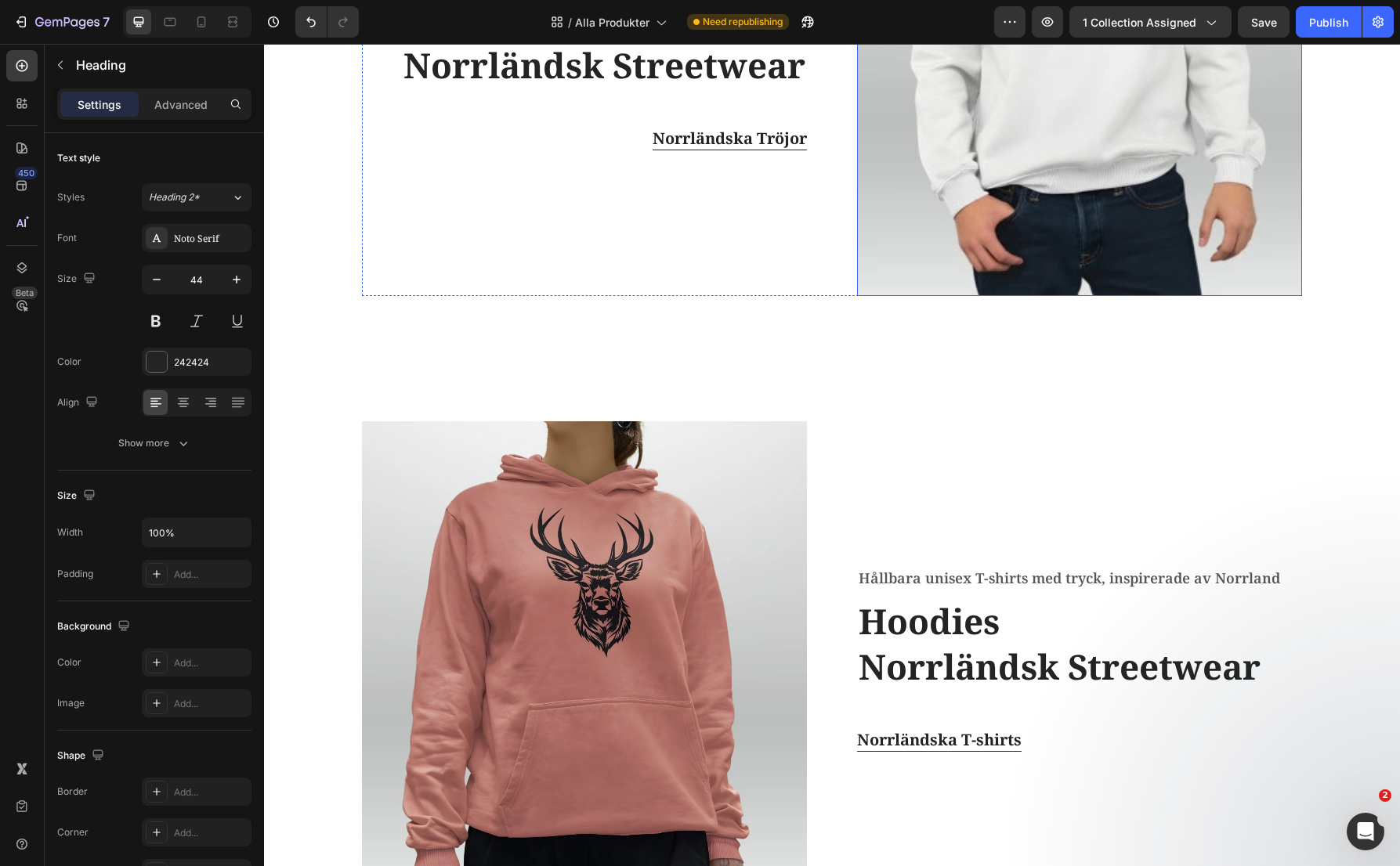
scroll to position [1310, 0]
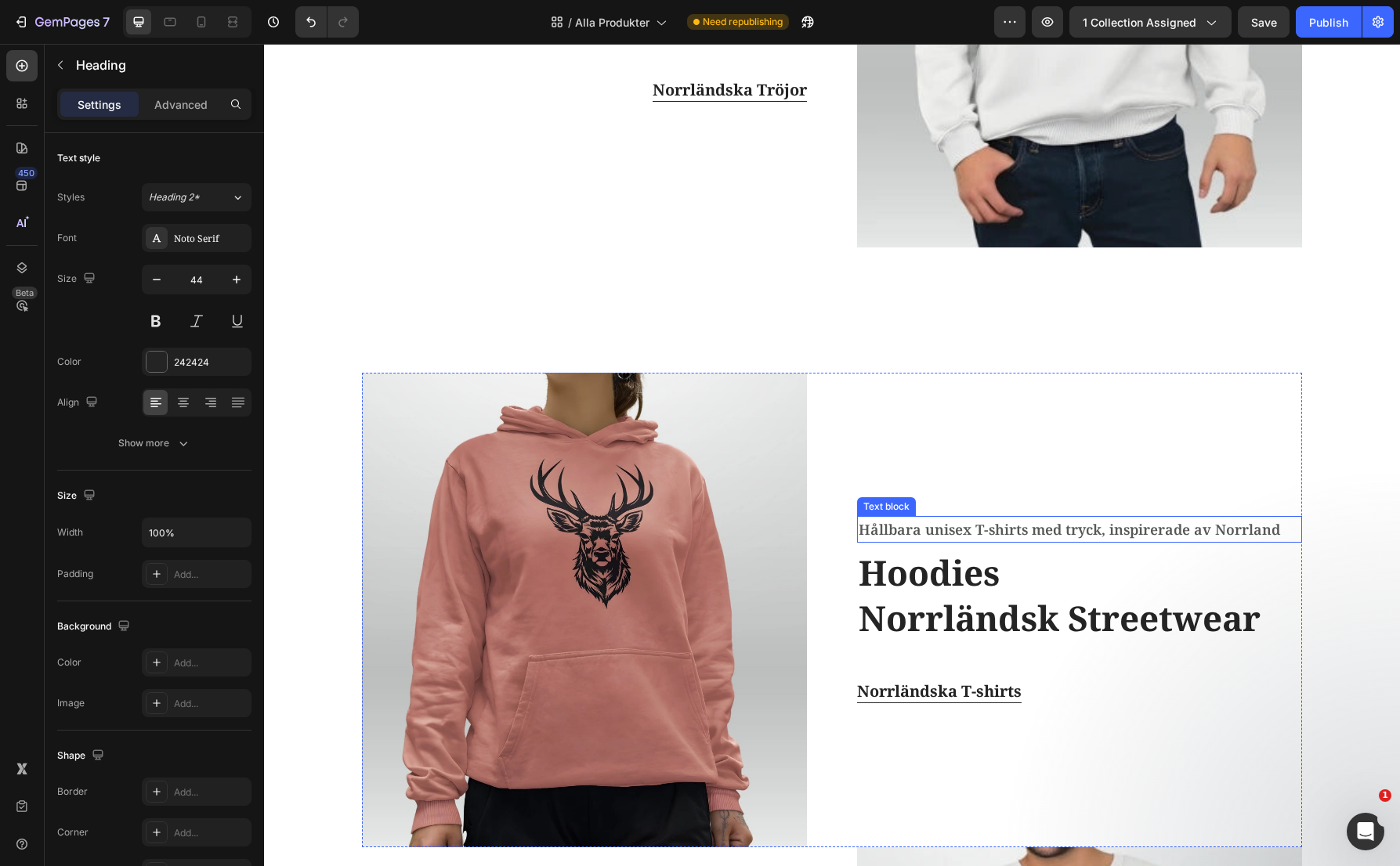
click at [1001, 523] on span "Hållbara unisex T-shirts med tryck, inspirerade av Norrland" at bounding box center [1069, 529] width 422 height 19
click at [999, 527] on span "Hållbara unisex T-shirts med tryck, inspirerade av Norrland" at bounding box center [1069, 529] width 422 height 19
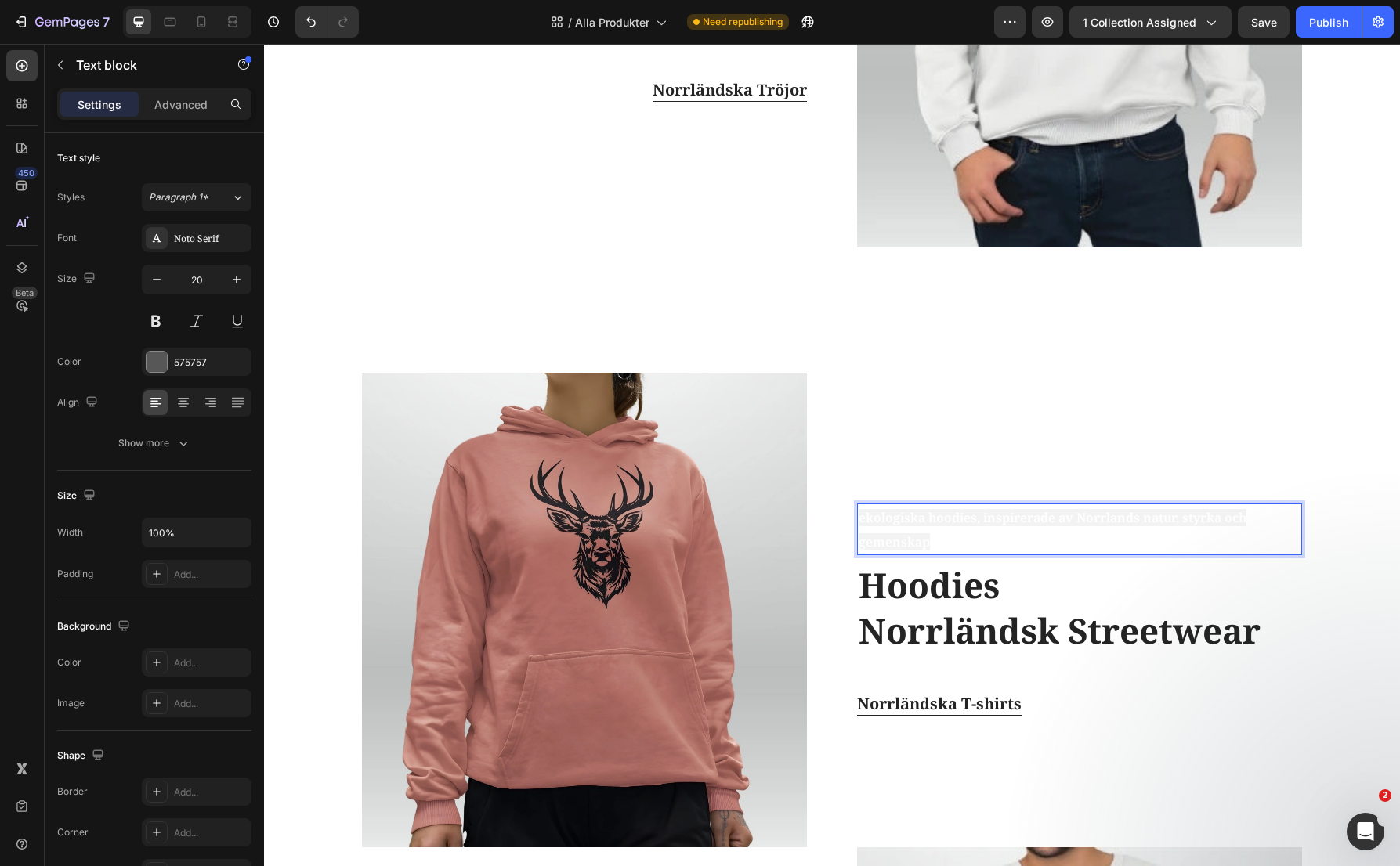
scroll to position [1298, 0]
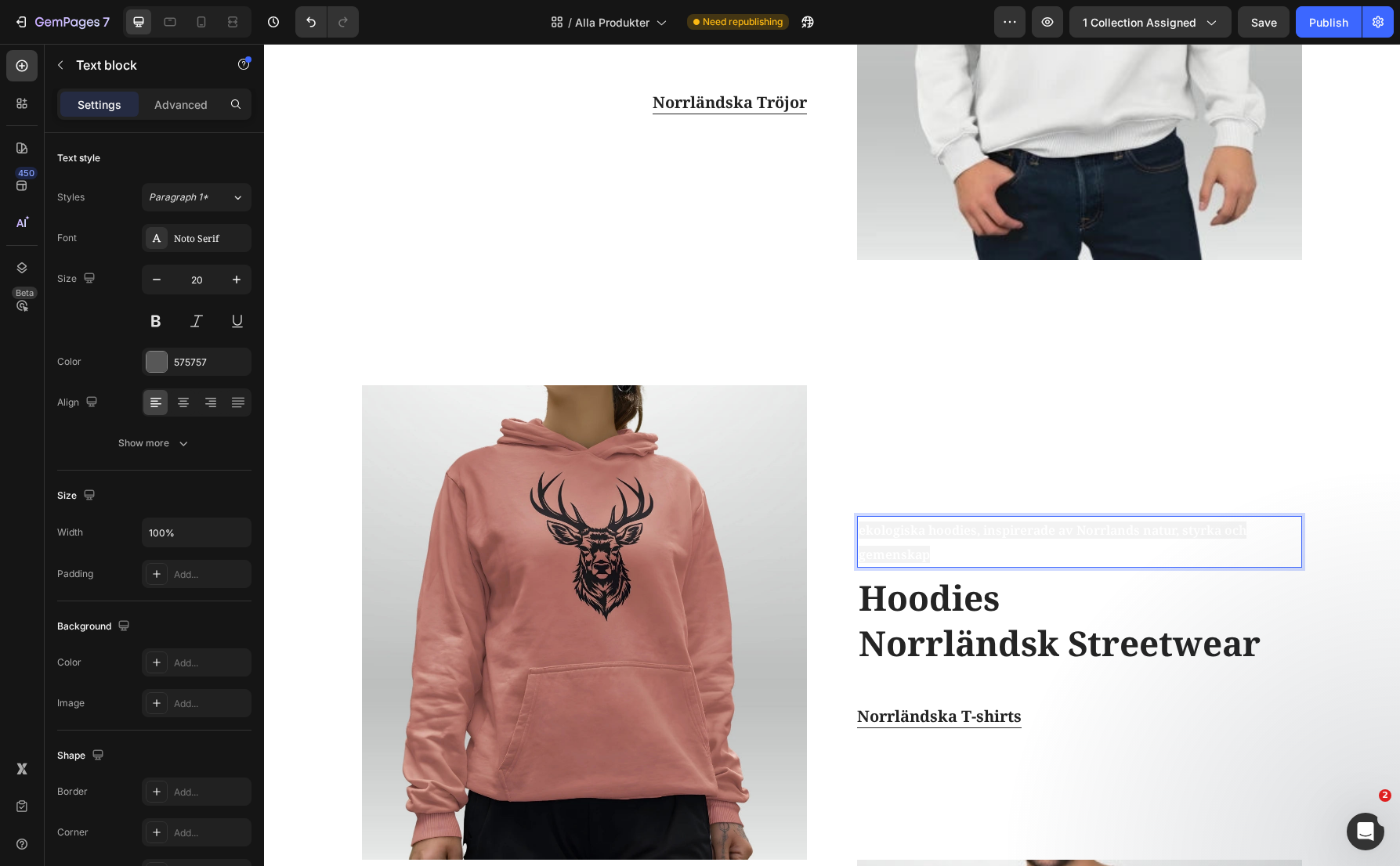
click at [968, 552] on p "ekologiska hoodies, inspirerade av Norrlands natur, styrka och gemenskap" at bounding box center [1079, 541] width 442 height 48
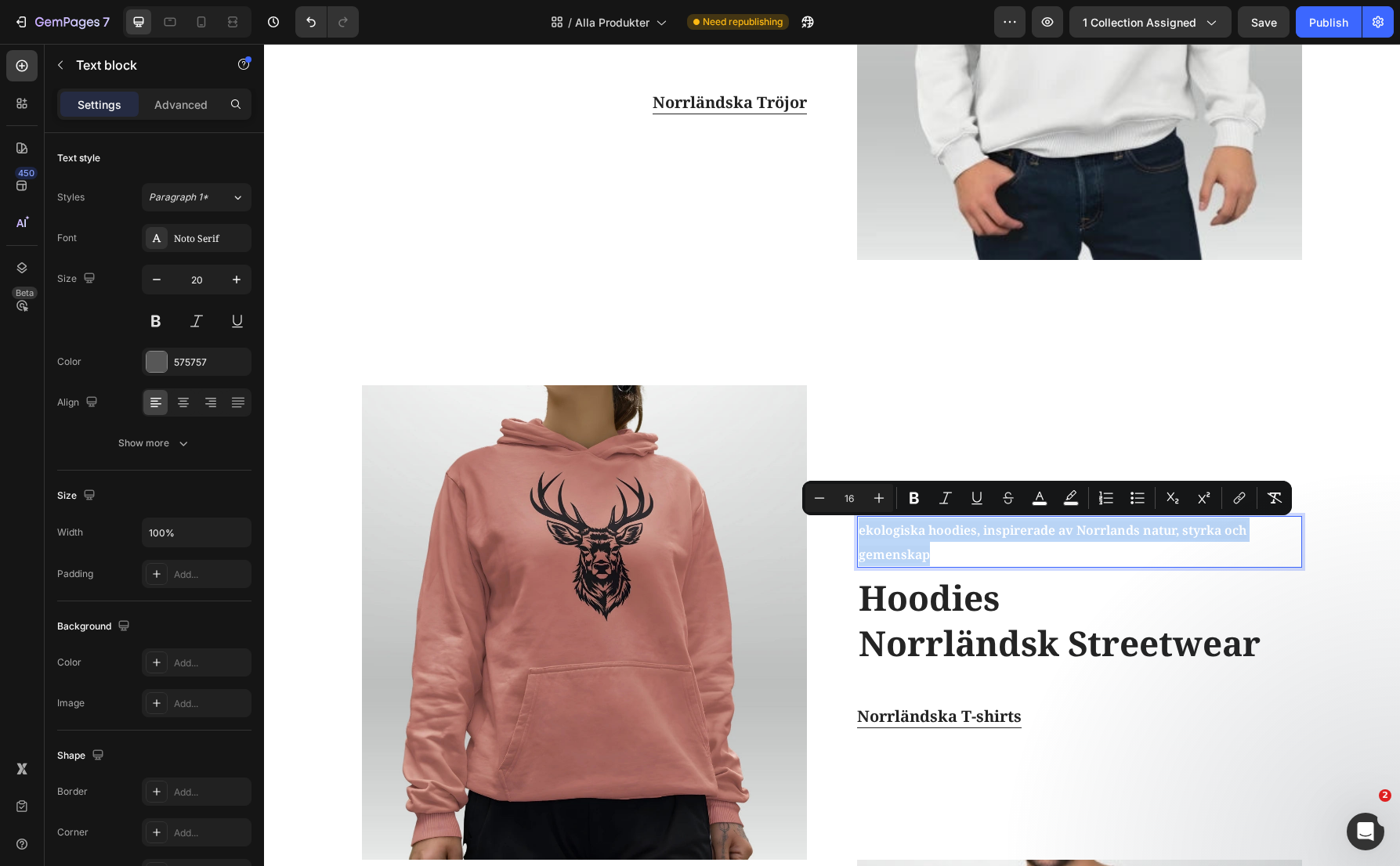
drag, startPoint x: 960, startPoint y: 558, endPoint x: 849, endPoint y: 532, distance: 114.0
click at [849, 532] on div "Image ekologiska hoodies, inspirerade av Norrlands natur, styrka och gemenskap …" at bounding box center [832, 622] width 940 height 475
click at [1039, 497] on icon "Editor contextual toolbar" at bounding box center [1039, 496] width 8 height 9
type input "FFFFFF"
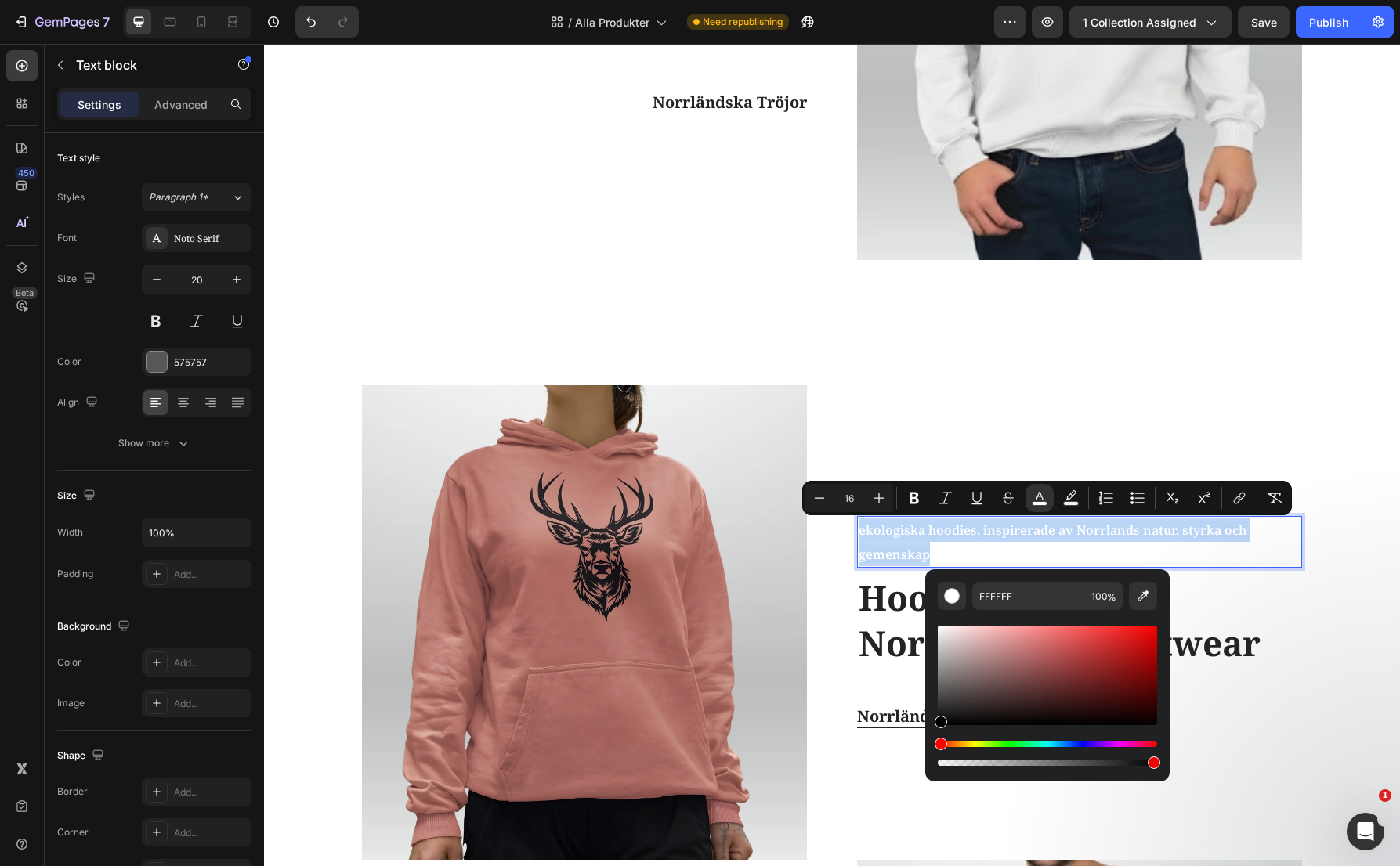
type input "000000"
drag, startPoint x: 942, startPoint y: 628, endPoint x: 926, endPoint y: 746, distance: 119.1
click at [926, 746] on div "000000 100 %" at bounding box center [1047, 669] width 244 height 200
click at [1073, 498] on icon "Editor contextual toolbar" at bounding box center [1071, 498] width 16 height 16
type input "F3F3F3"
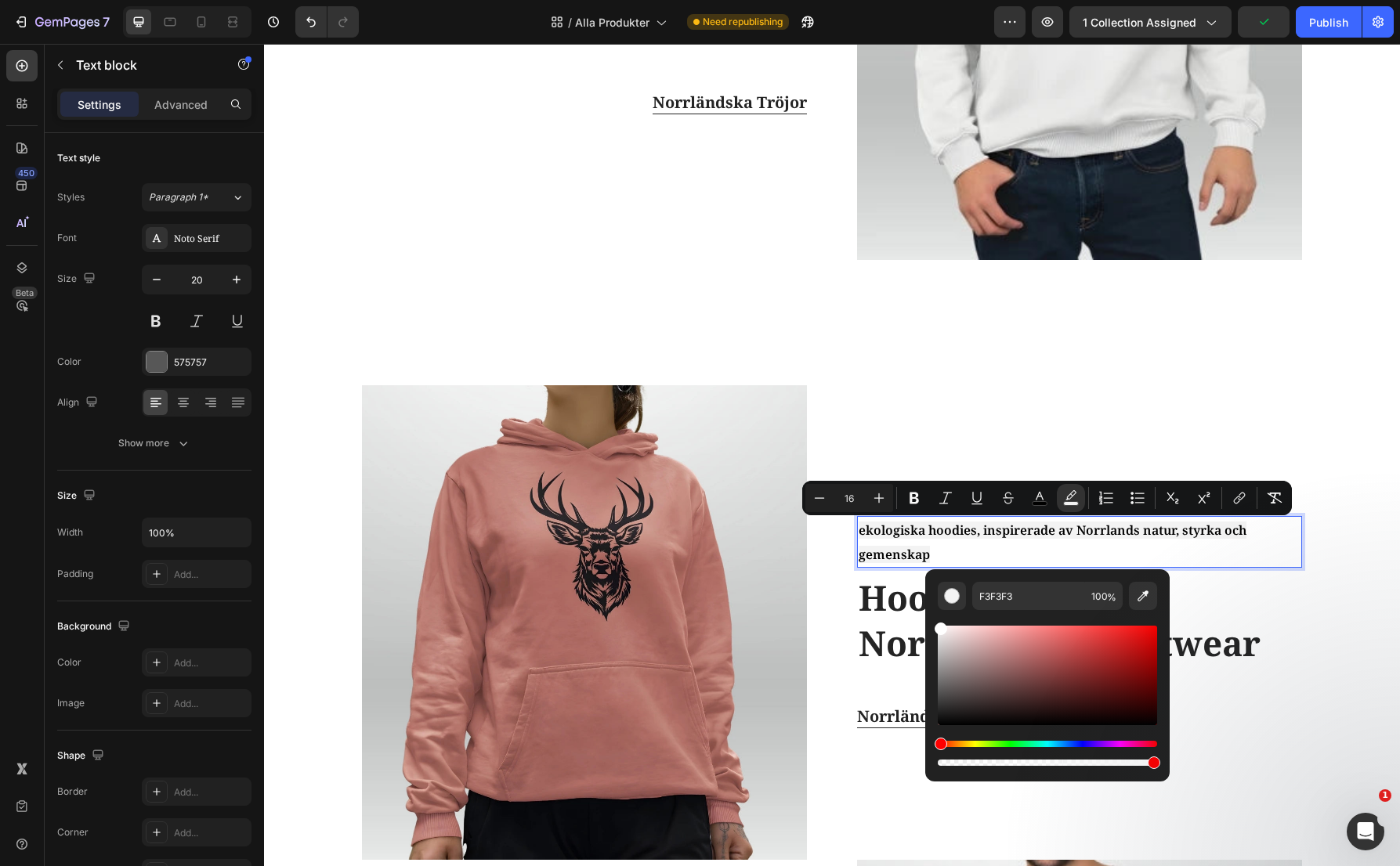
drag, startPoint x: 940, startPoint y: 631, endPoint x: 924, endPoint y: 608, distance: 28.0
click at [925, 608] on div "F3F3F3 100 %" at bounding box center [1047, 669] width 244 height 200
type input "FFFFFF"
click at [1274, 499] on icon "Editor contextual toolbar" at bounding box center [1275, 498] width 16 height 16
type input "20"
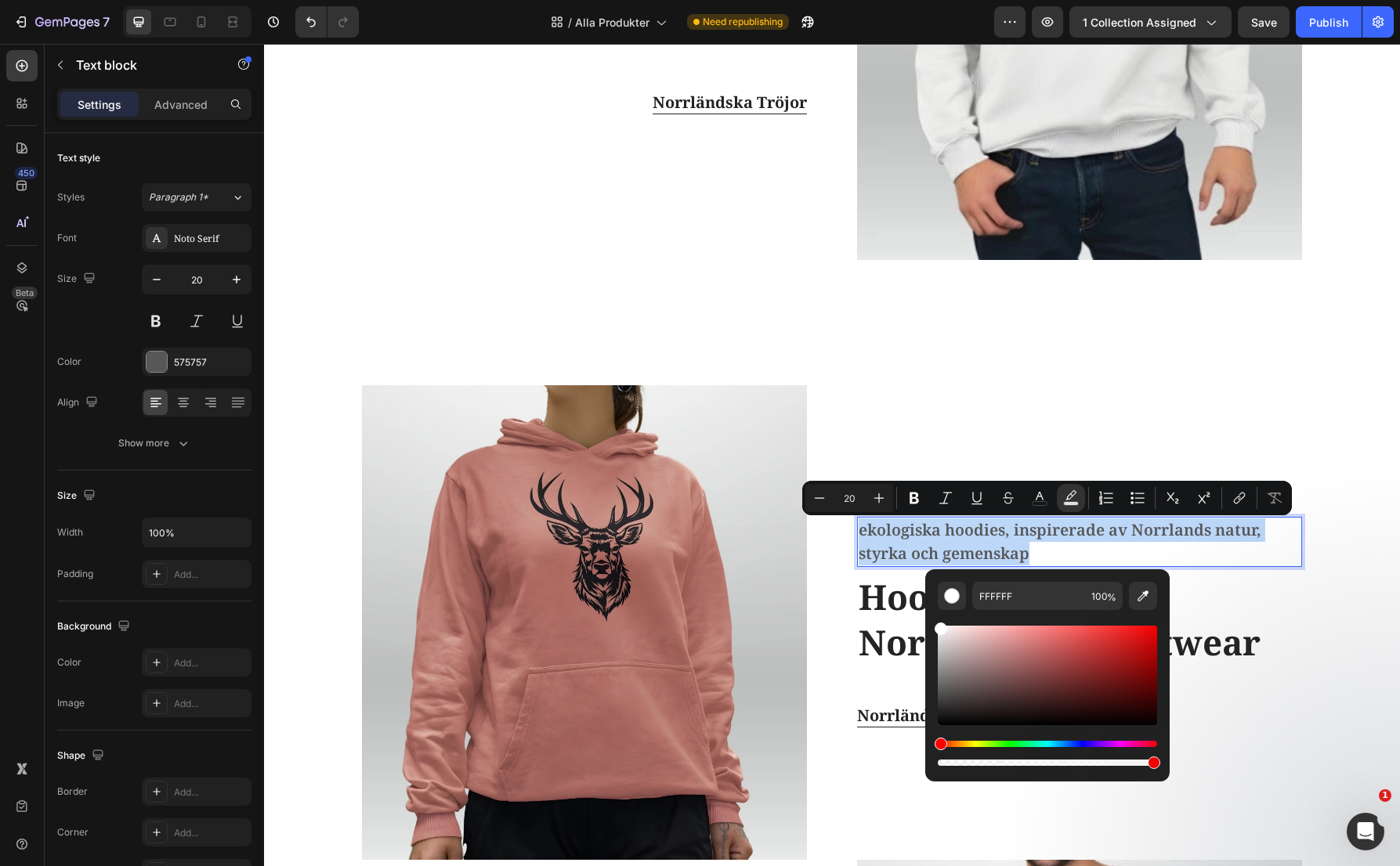
click at [870, 523] on p "ekologiska hoodies, inspirerade av Norrlands natur, styrka och gemenskap" at bounding box center [1079, 541] width 442 height 47
click at [848, 523] on div "Image ekologiska hoodies, inspirerade av Norrlands natur, styrka och gemenskap …" at bounding box center [832, 622] width 940 height 475
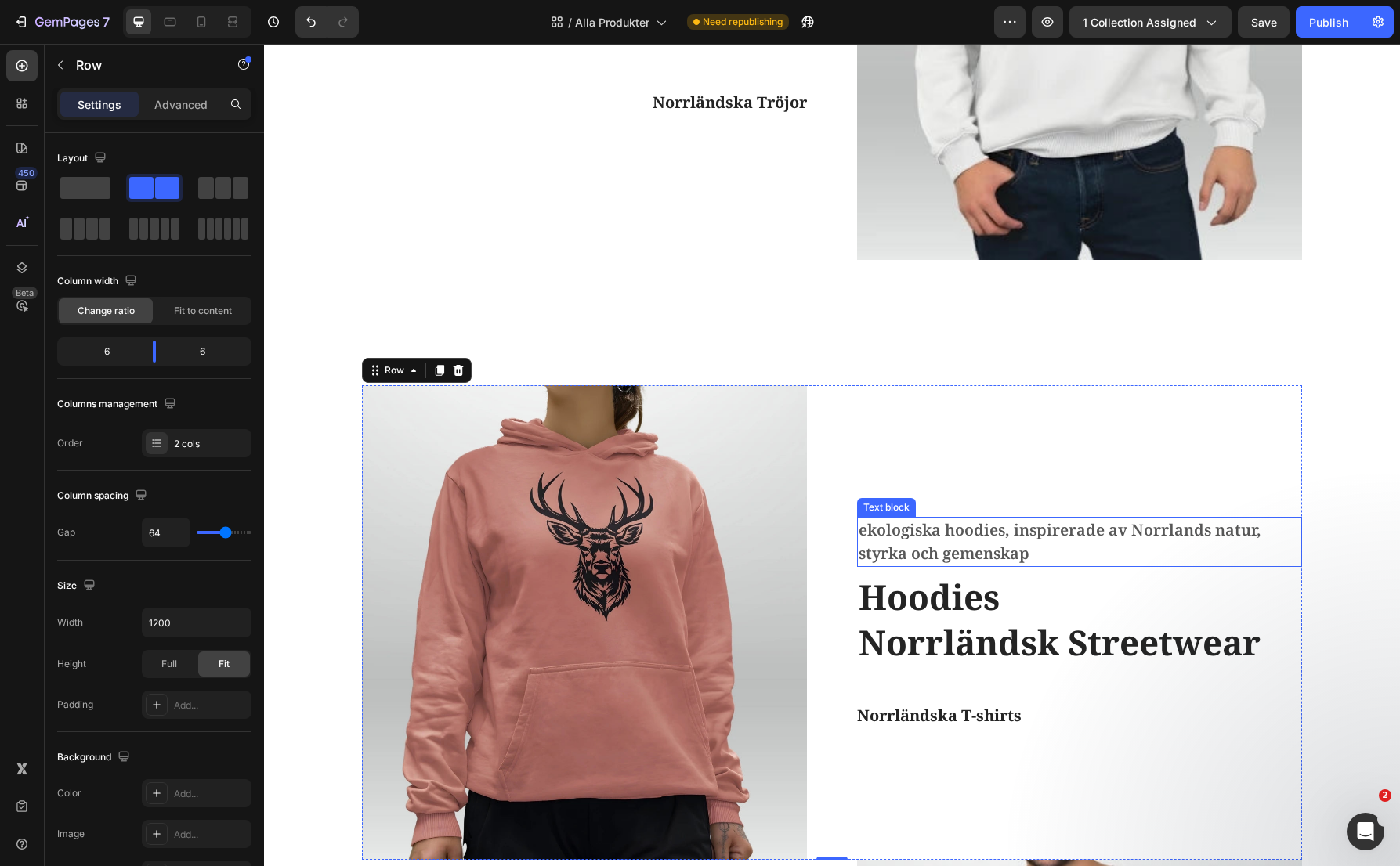
click at [863, 532] on p "ekologiska hoodies, inspirerade av Norrlands natur, styrka och gemenskap" at bounding box center [1079, 541] width 442 height 47
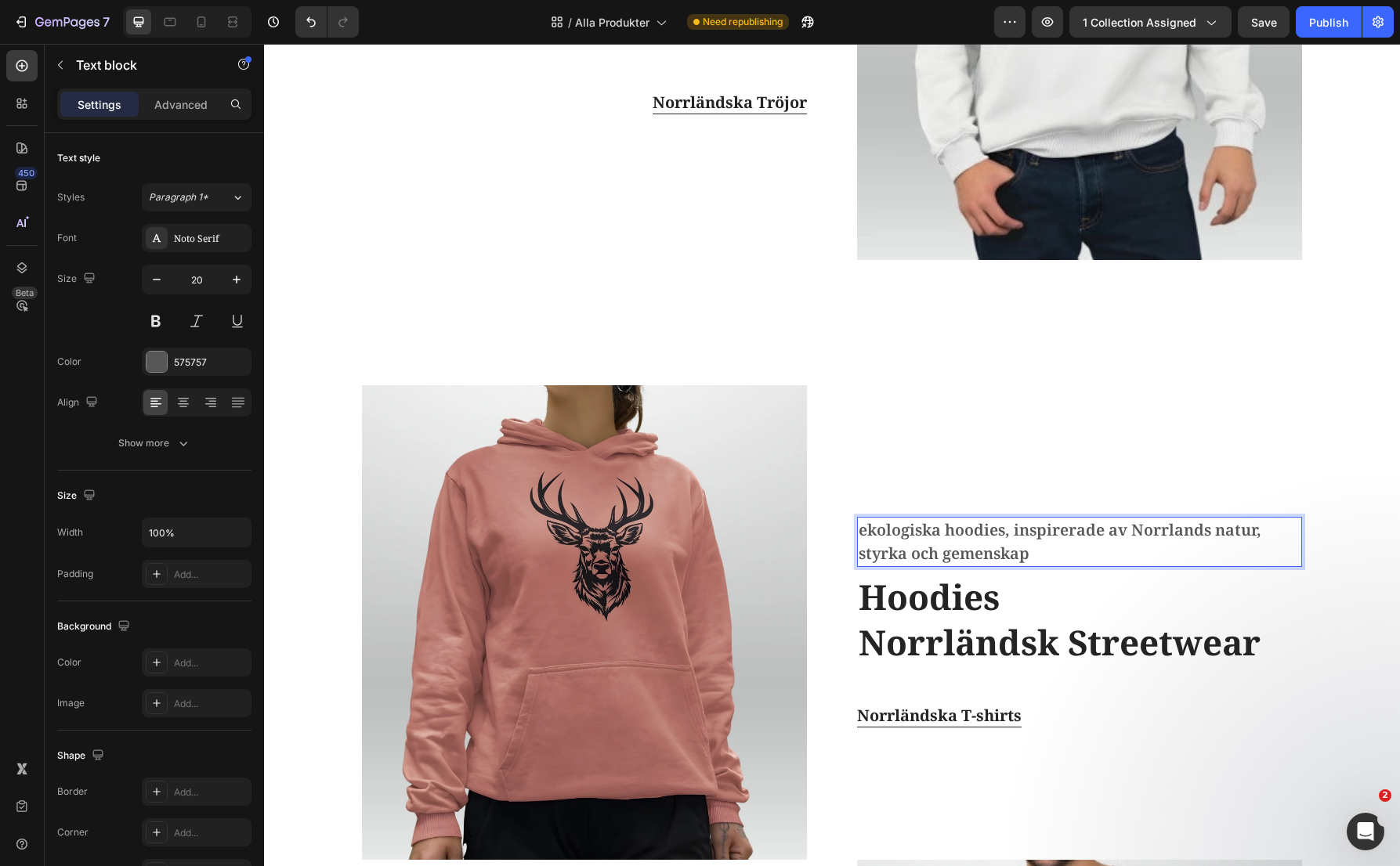
click at [863, 532] on p "ekologiska hoodies, inspirerade av Norrlands natur, styrka och gemenskap" at bounding box center [1079, 541] width 442 height 47
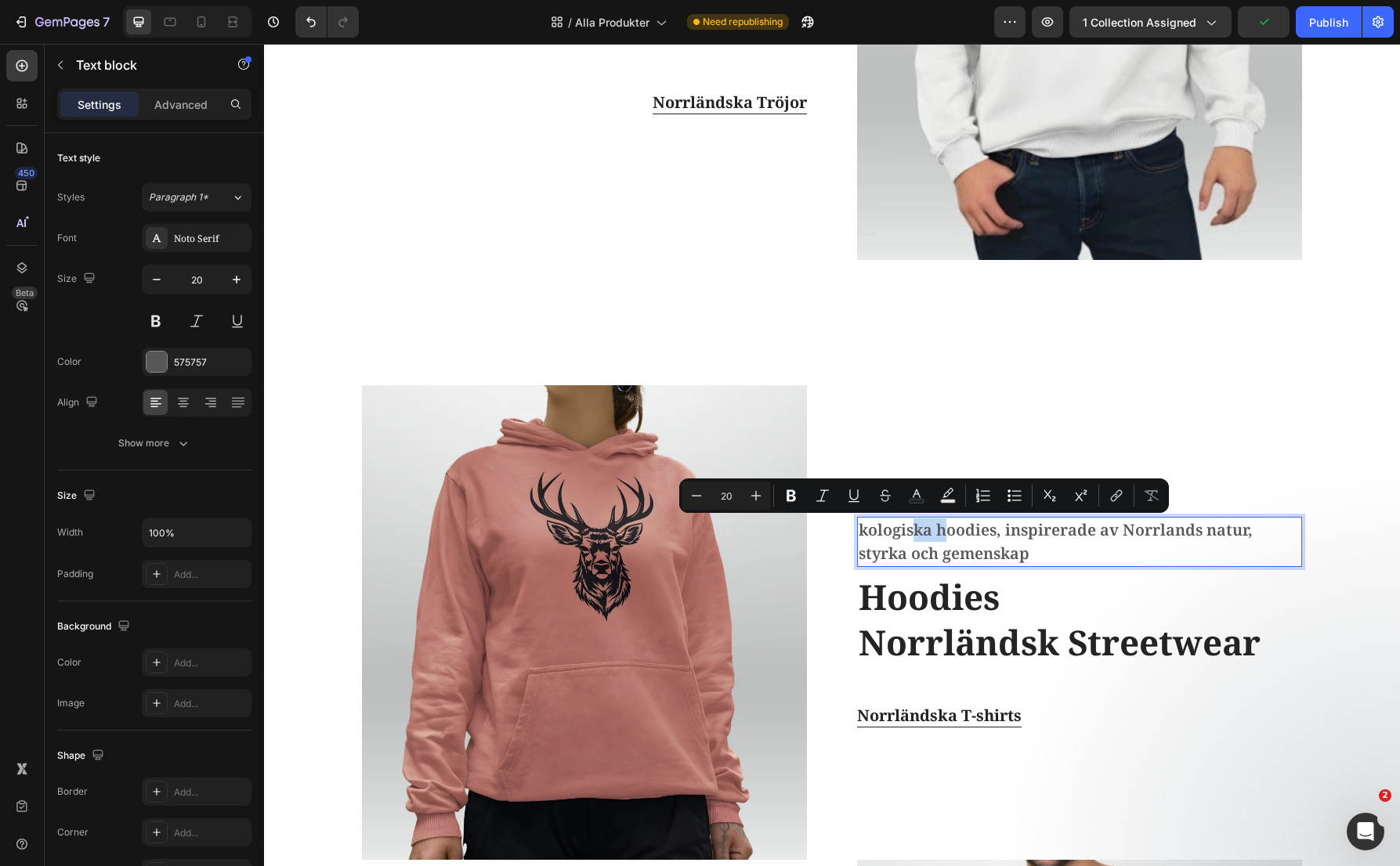
drag, startPoint x: 943, startPoint y: 531, endPoint x: 906, endPoint y: 531, distance: 37.0
click at [906, 531] on p "kologiska hoodies, inspirerade av Norrlands natur, styrka och gemenskap" at bounding box center [1079, 541] width 442 height 47
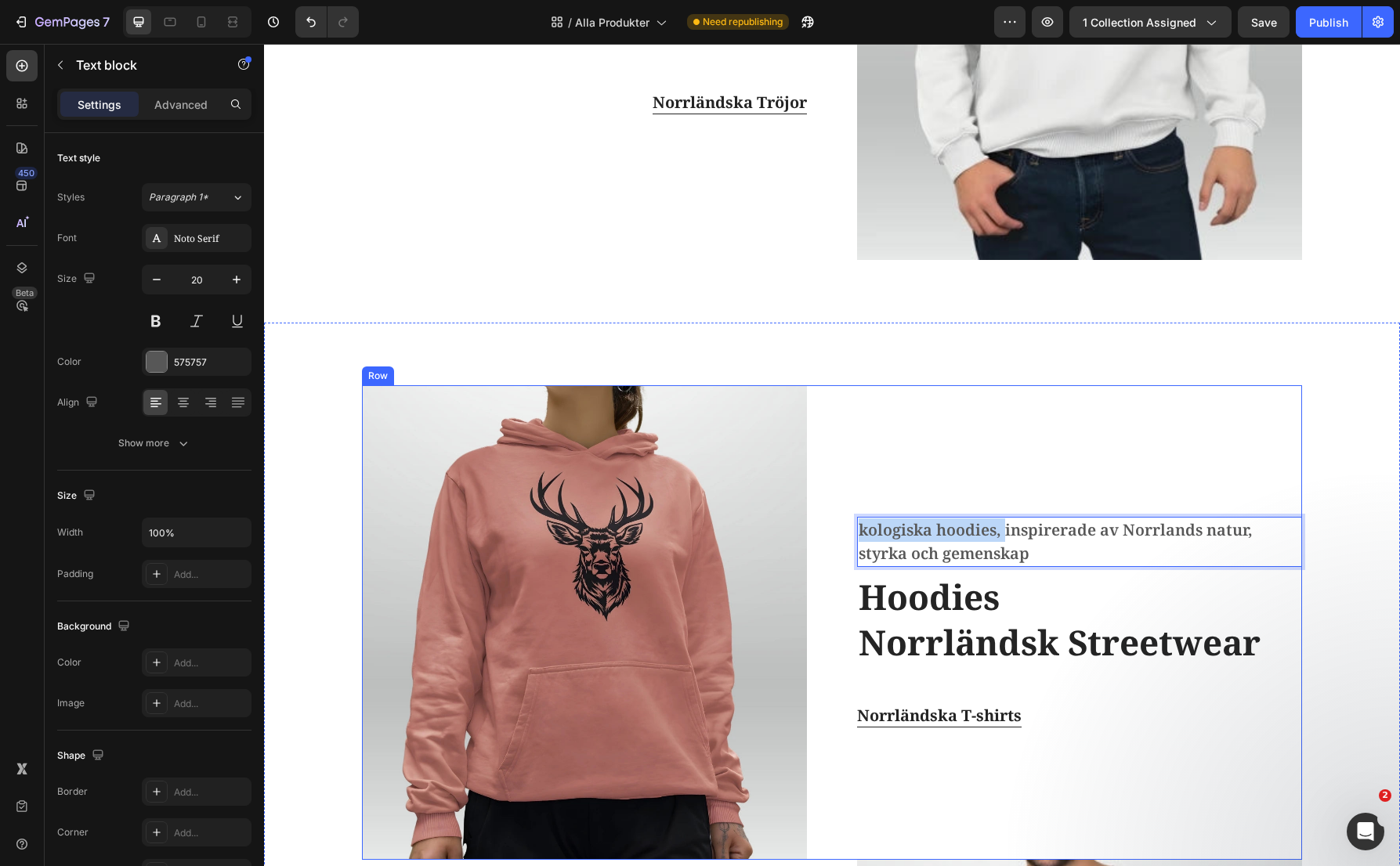
drag, startPoint x: 997, startPoint y: 532, endPoint x: 843, endPoint y: 529, distance: 154.0
click at [843, 529] on div "Image kologiska hoodies, inspirerade av Norrlands natur, styrka och gemenskap T…" at bounding box center [832, 622] width 940 height 475
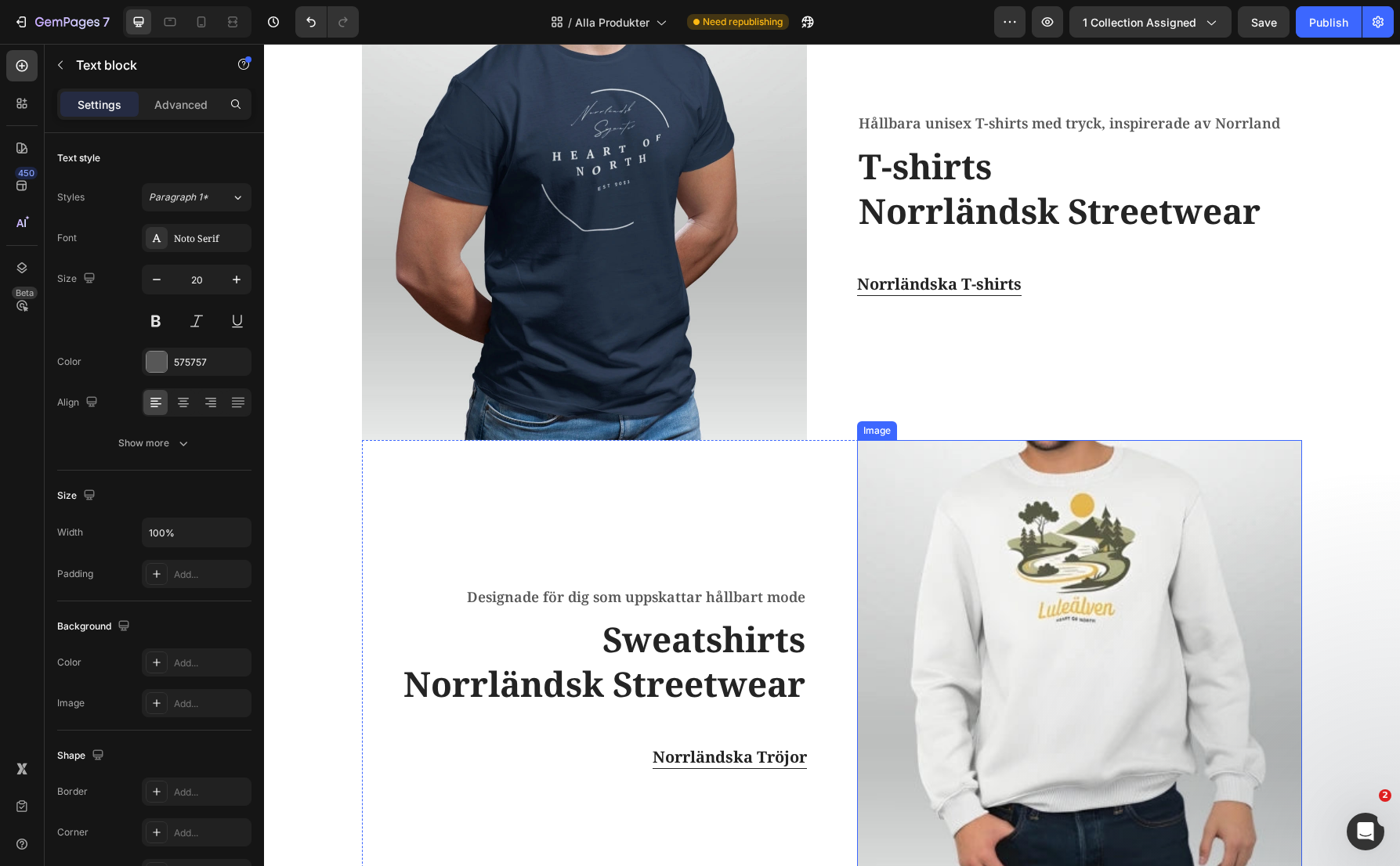
scroll to position [605, 0]
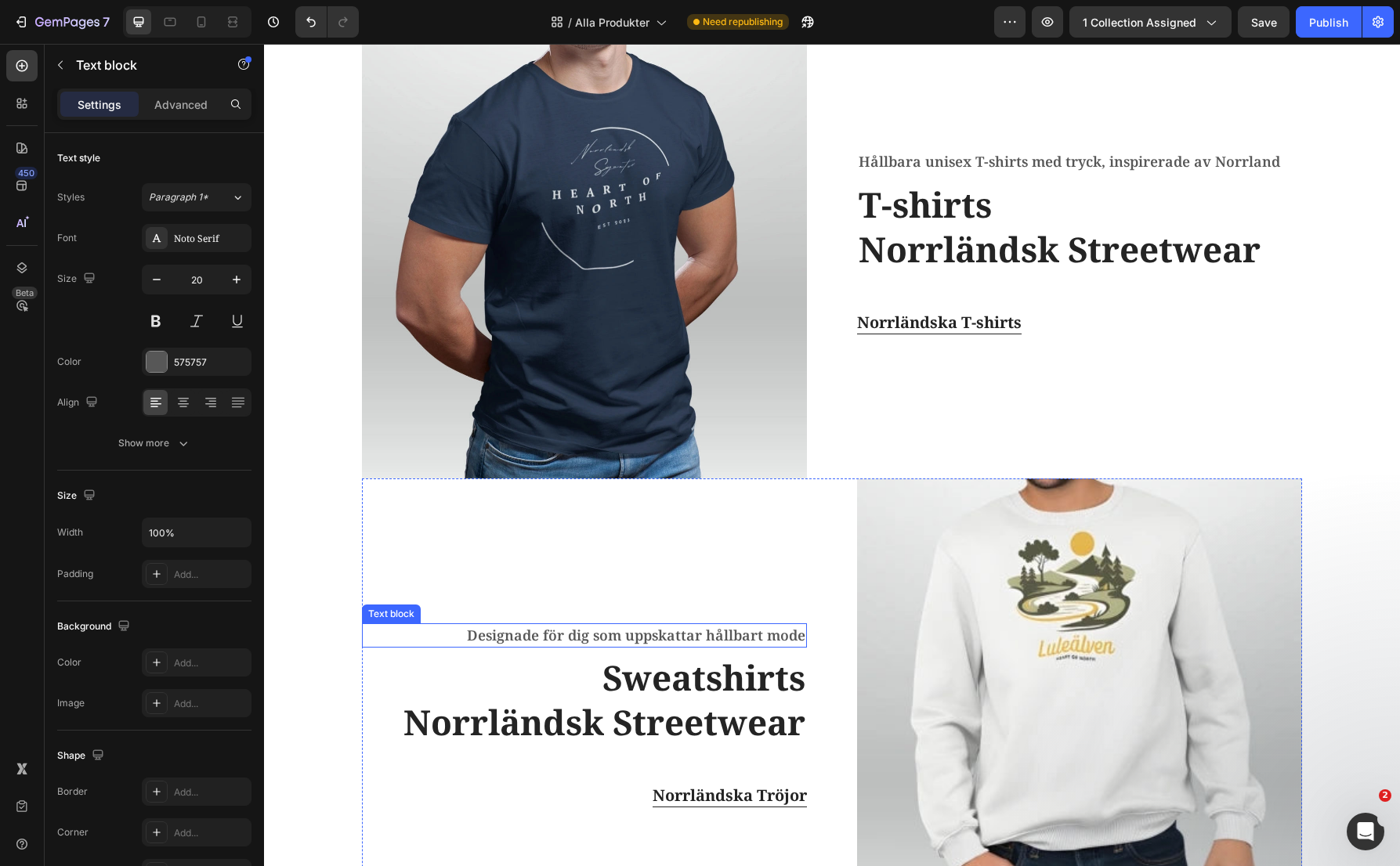
click at [763, 634] on p "Designade för dig som uppskattar hållbart mode" at bounding box center [584, 635] width 442 height 21
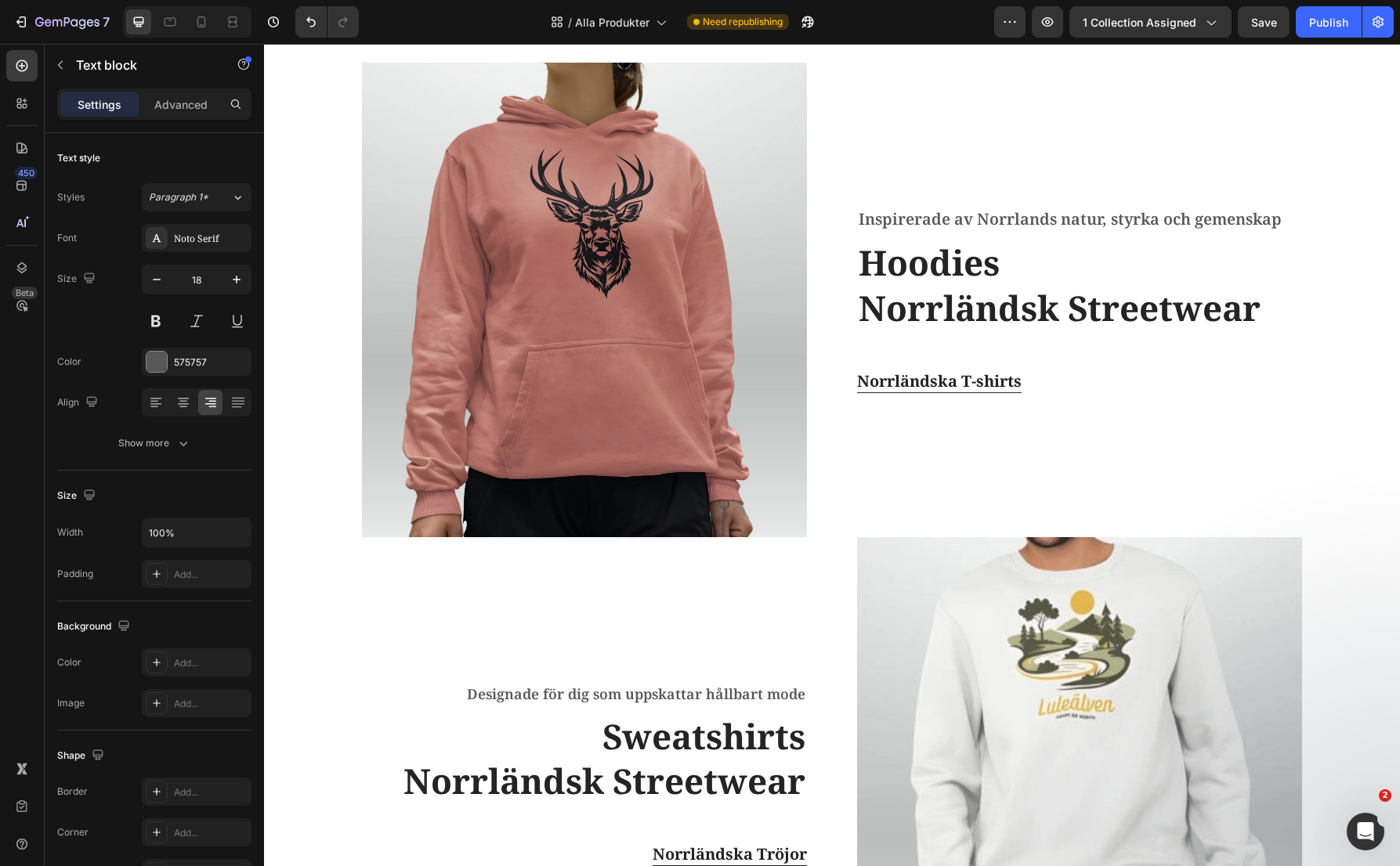
scroll to position [1623, 0]
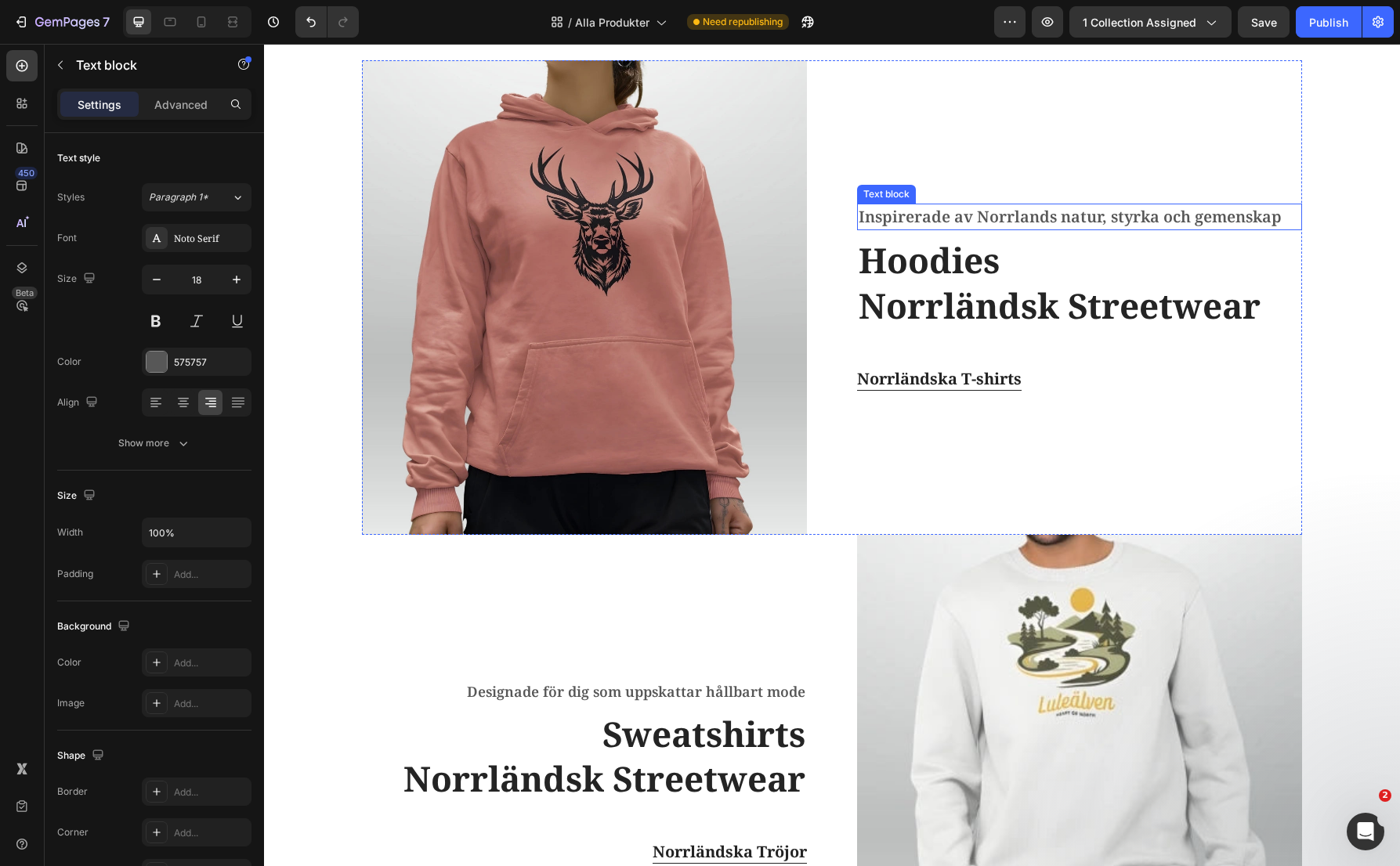
click at [1028, 216] on p "Inspirerade av Norrlands natur, styrka och gemenskap" at bounding box center [1079, 217] width 442 height 24
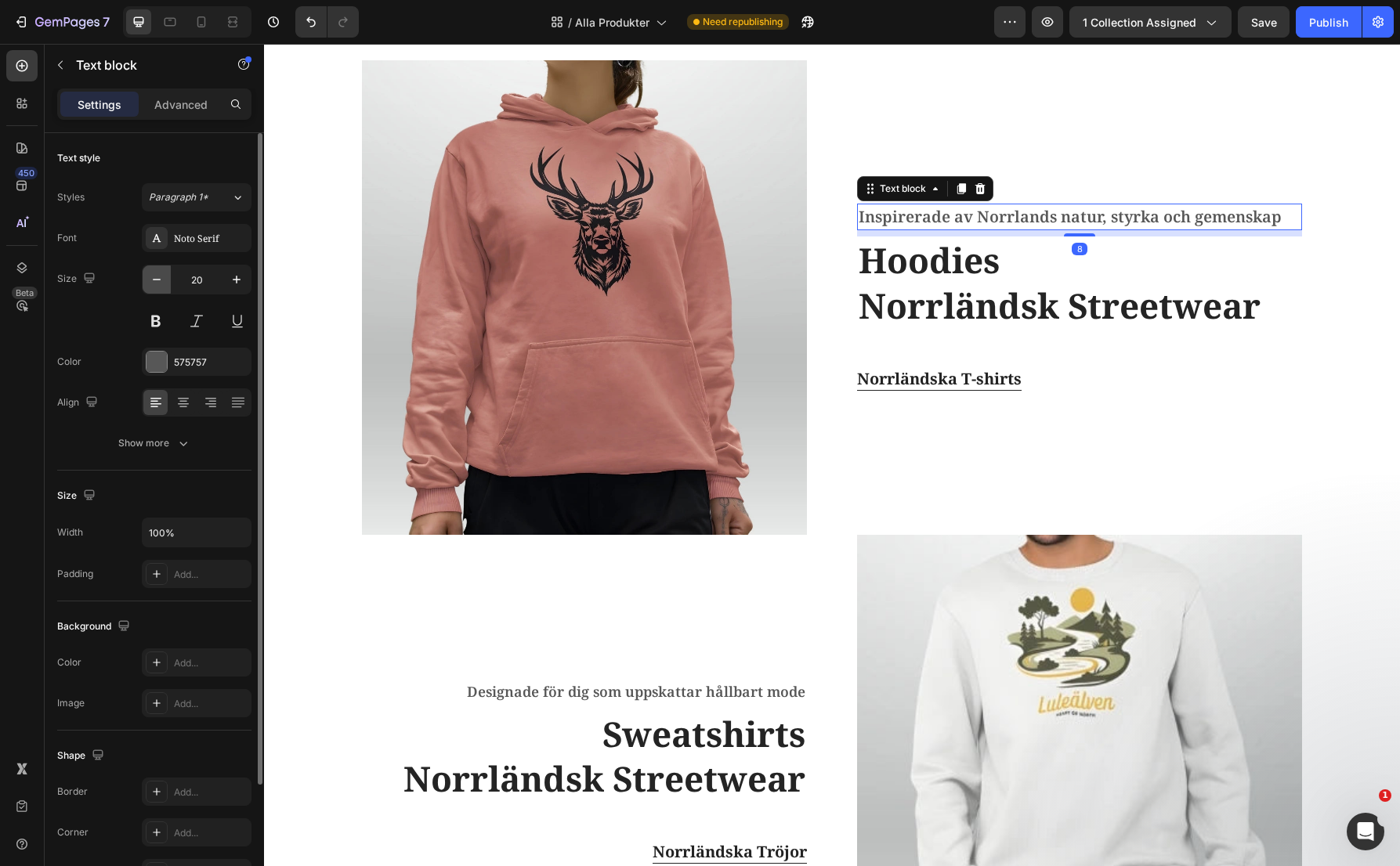
click at [164, 279] on icon "button" at bounding box center [157, 280] width 16 height 16
type input "18"
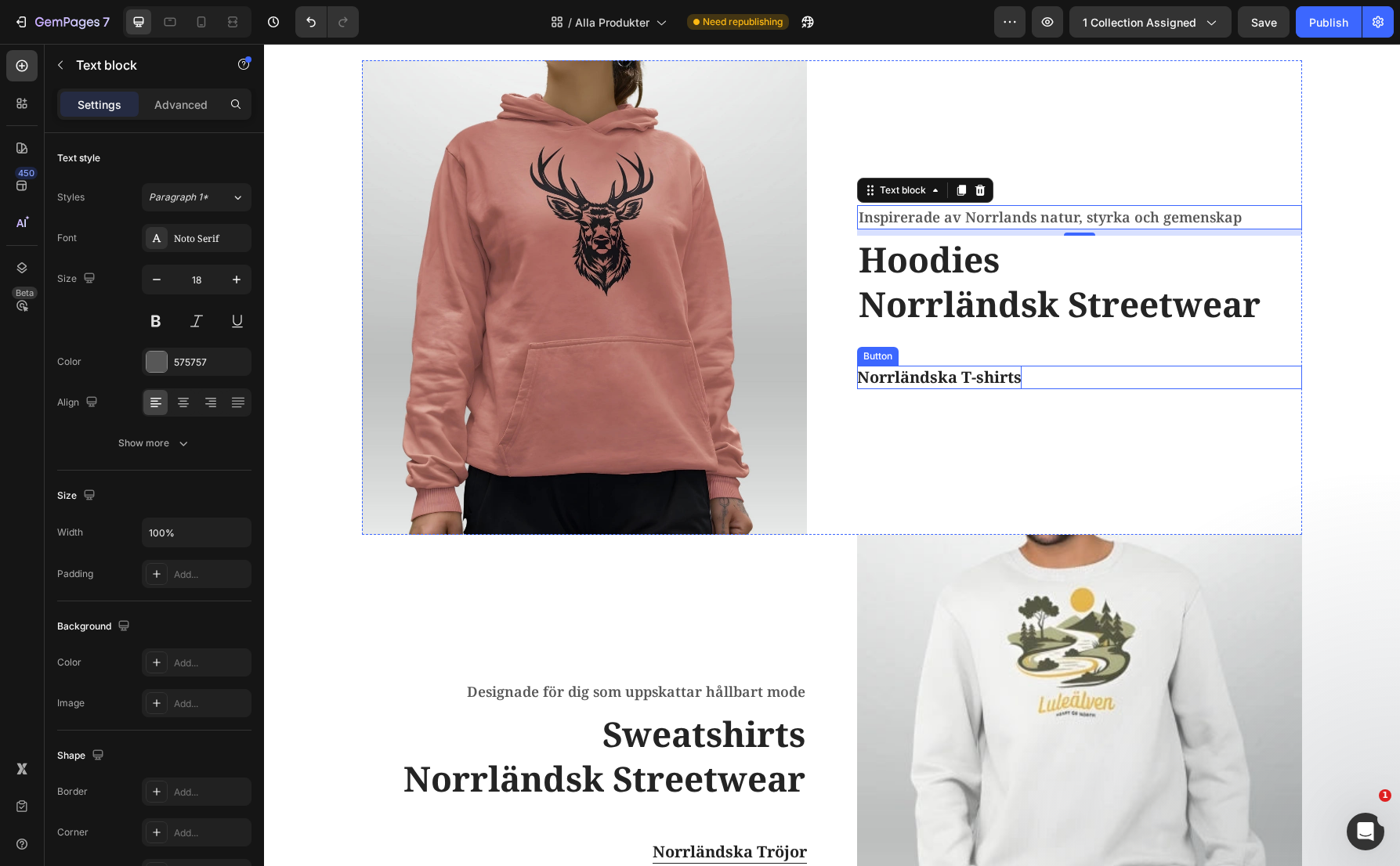
click at [985, 380] on p "Norrländska T-shirts" at bounding box center [939, 378] width 165 height 24
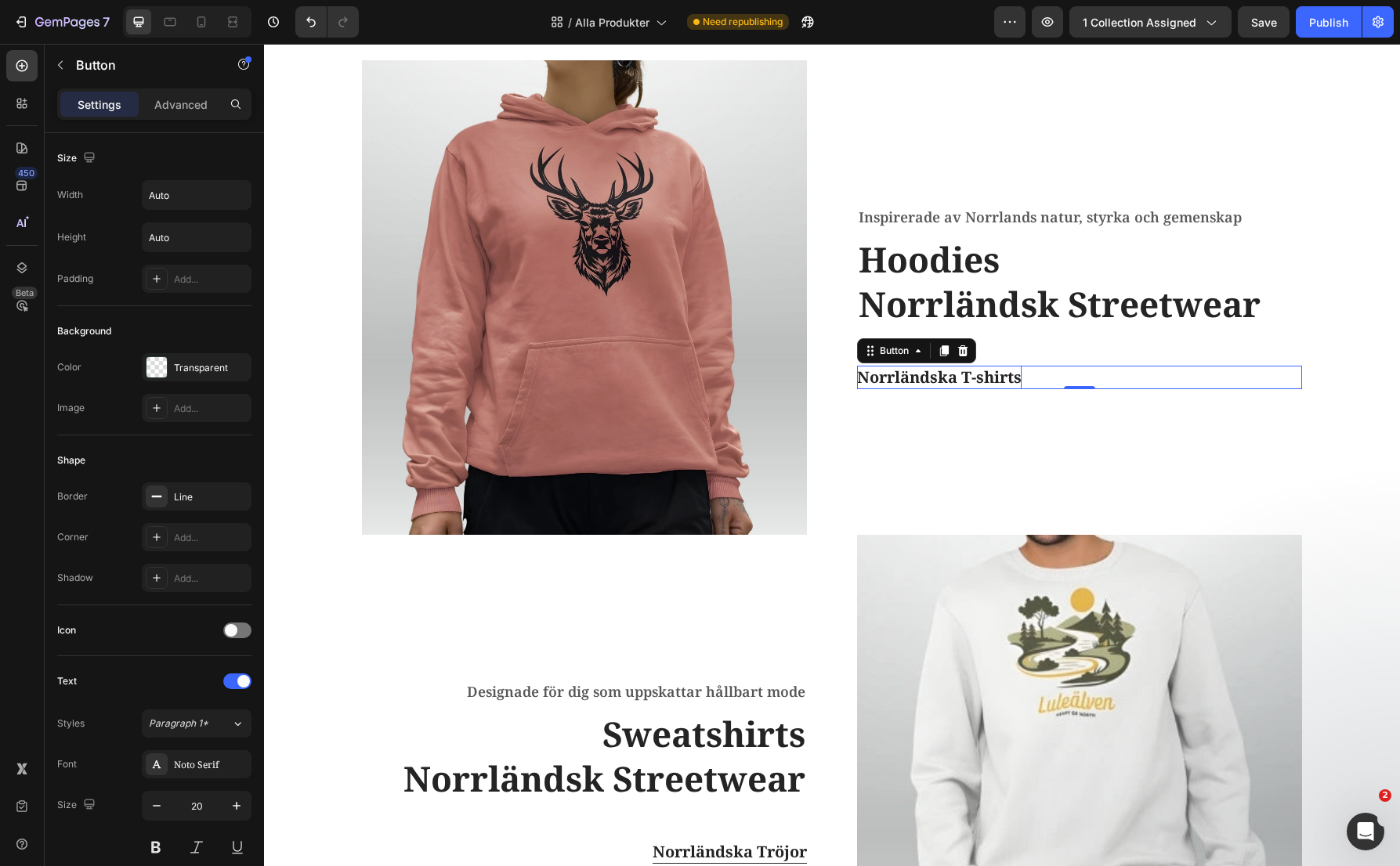
click at [1002, 380] on p "Norrländska T-shirts" at bounding box center [939, 378] width 165 height 24
drag, startPoint x: 1014, startPoint y: 376, endPoint x: 956, endPoint y: 373, distance: 58.1
click at [956, 373] on p "Norrländska T-shirts" at bounding box center [939, 378] width 165 height 24
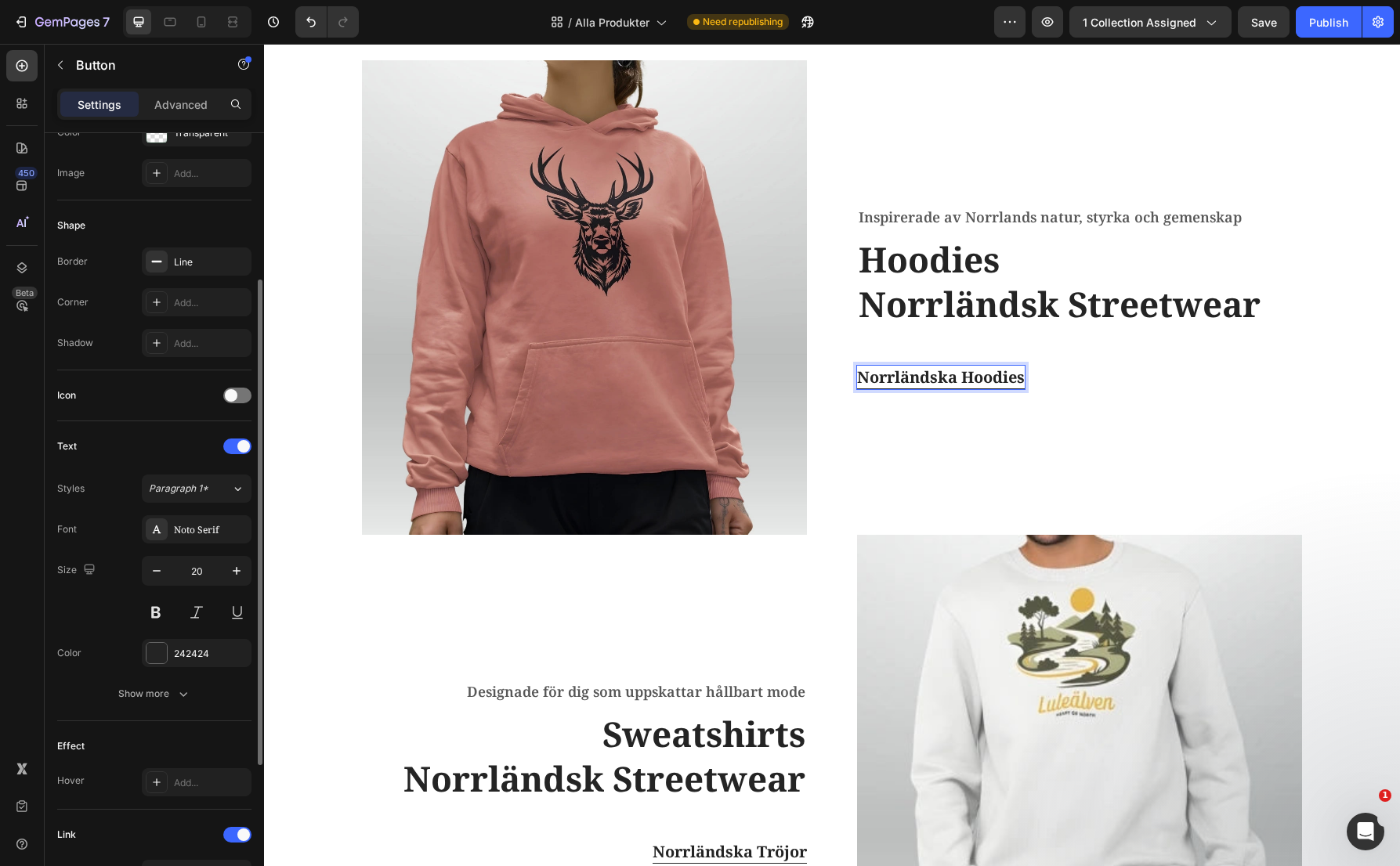
scroll to position [467, 0]
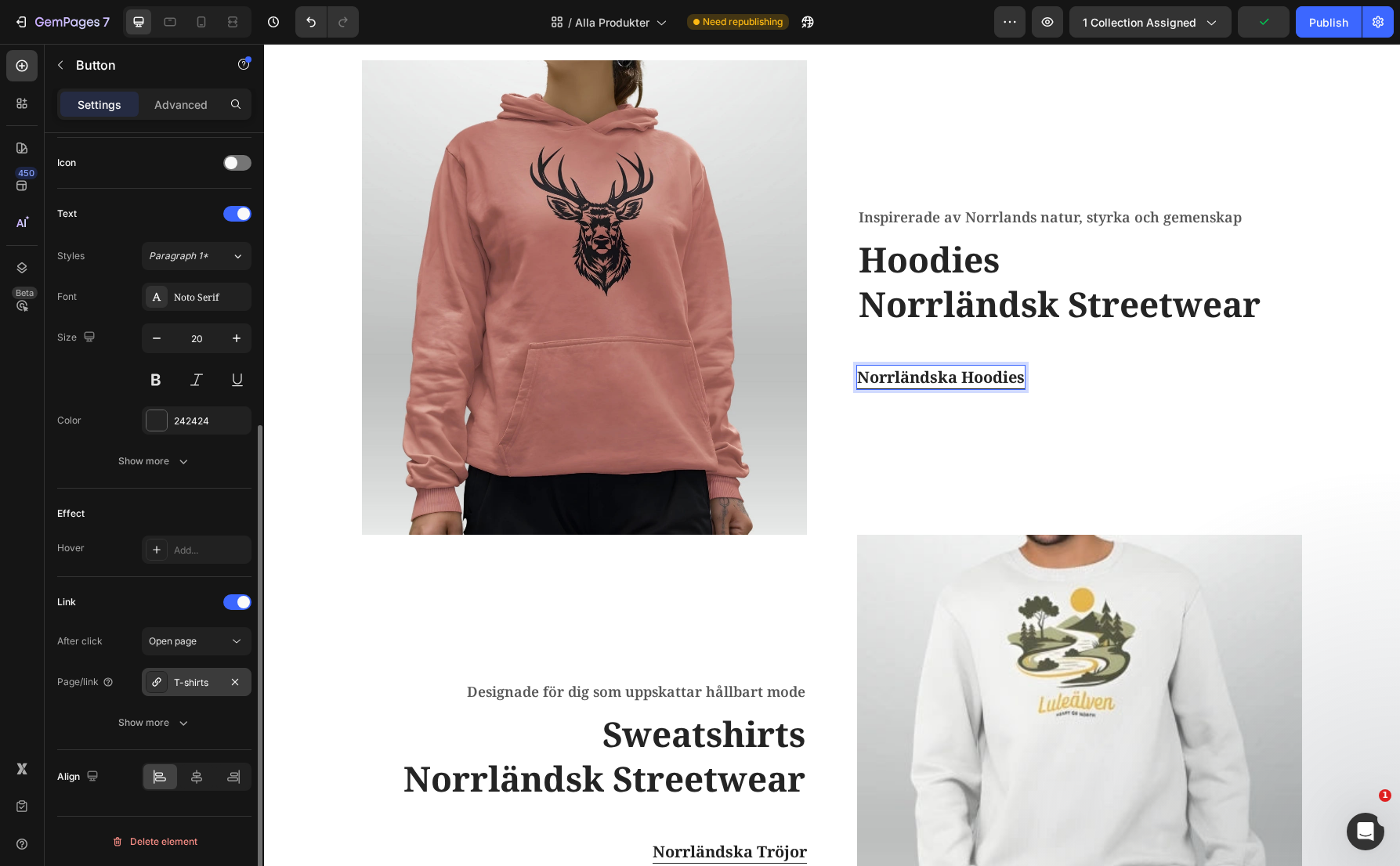
click at [208, 680] on div "T-shirts" at bounding box center [196, 683] width 45 height 14
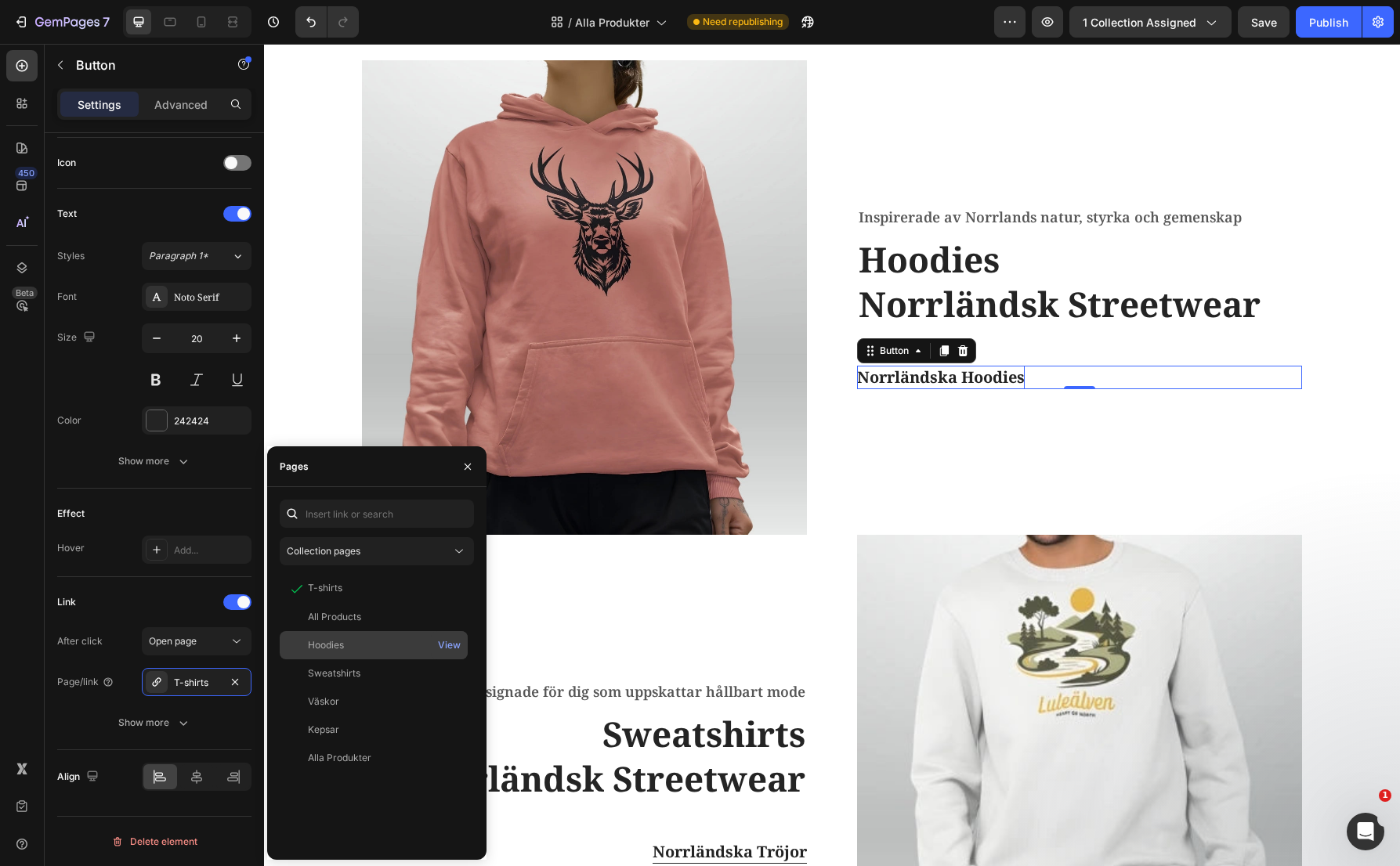
click at [320, 643] on div "Hoodies" at bounding box center [325, 645] width 36 height 14
click at [1324, 472] on div "Image Inspirerade av Norrlands natur, styrka och gemenskap Text block Hoodies N…" at bounding box center [832, 535] width 1112 height 949
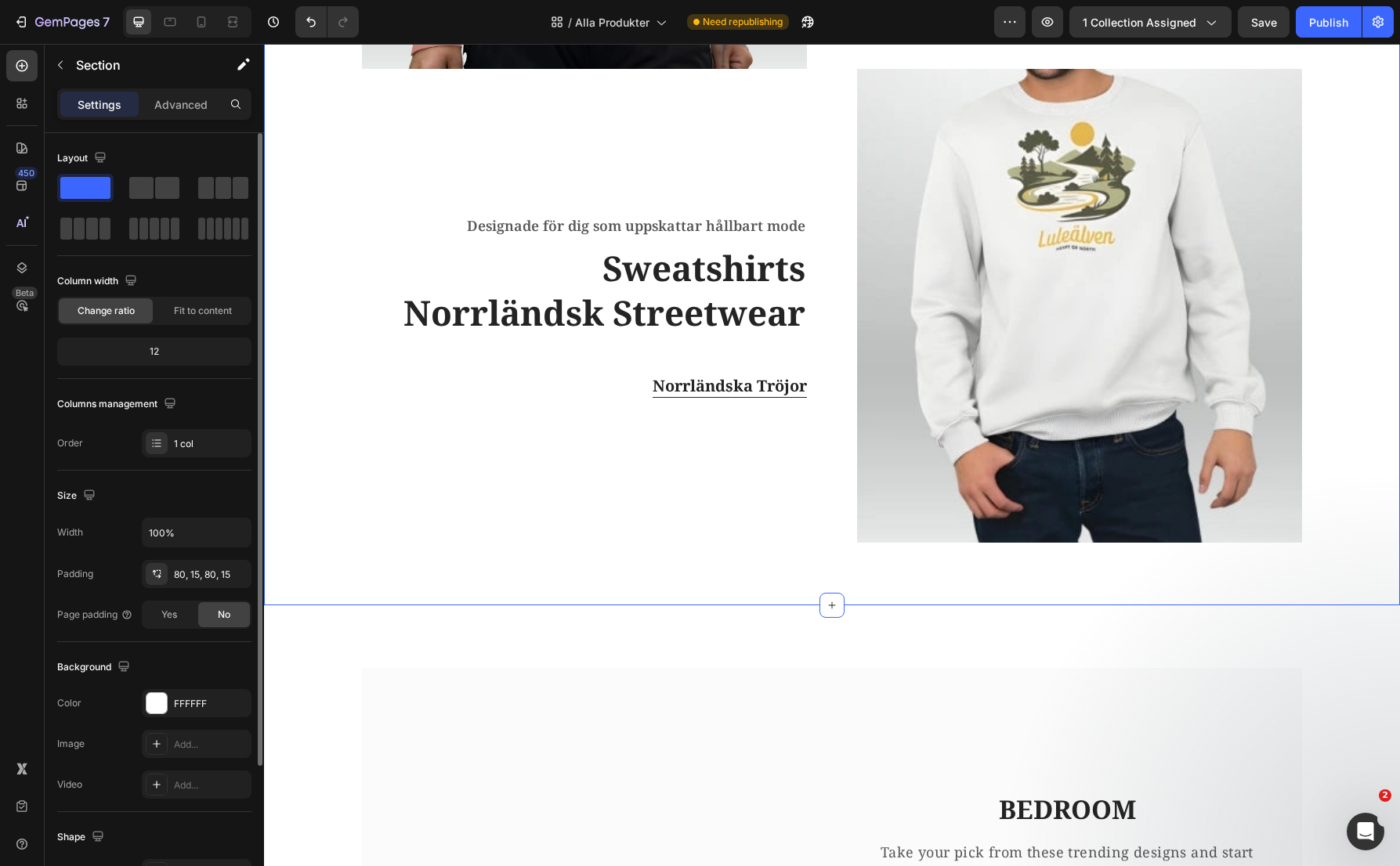
scroll to position [2093, 0]
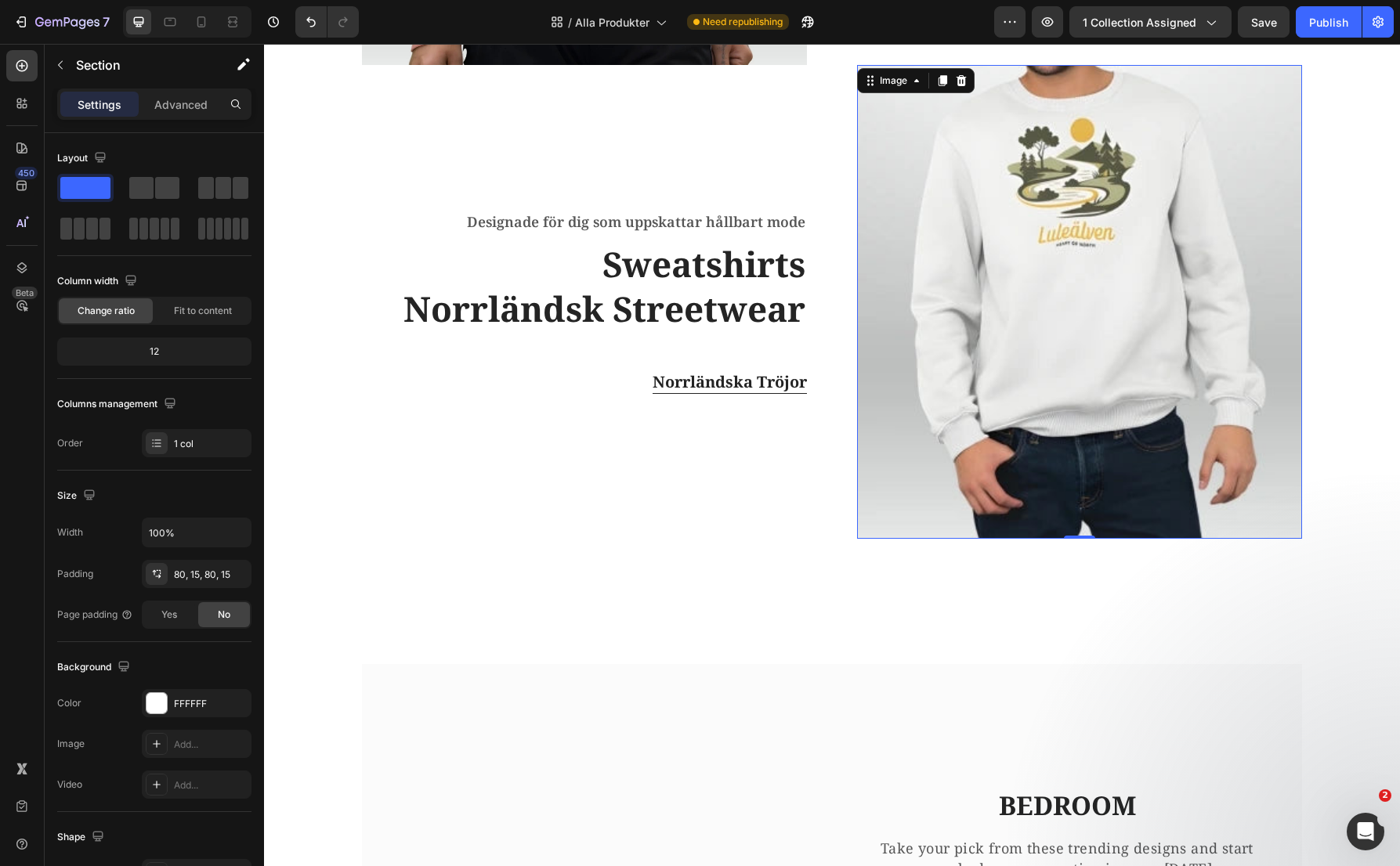
click at [1175, 366] on img at bounding box center [1079, 302] width 445 height 475
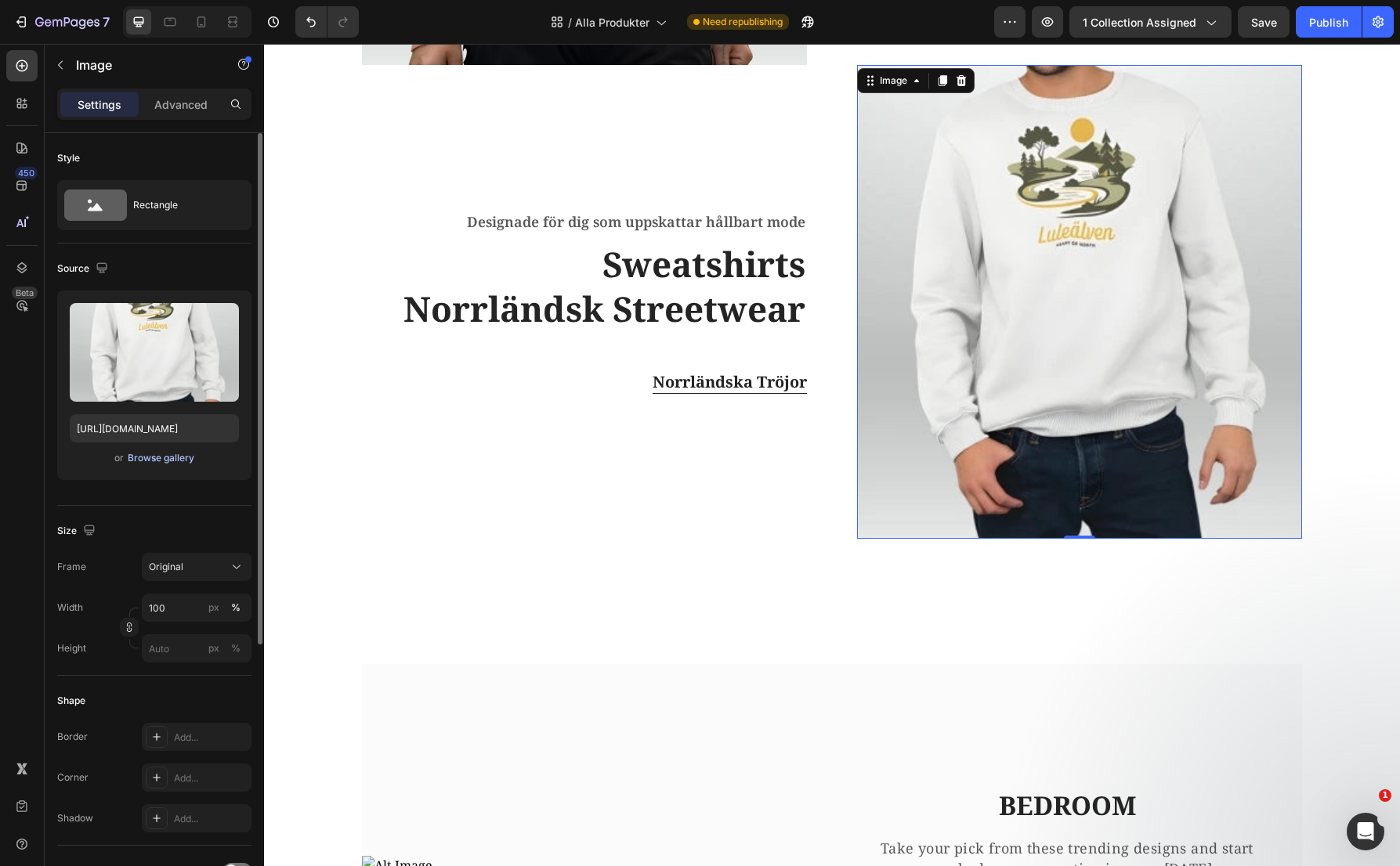
click at [165, 459] on div "Browse gallery" at bounding box center [161, 458] width 67 height 14
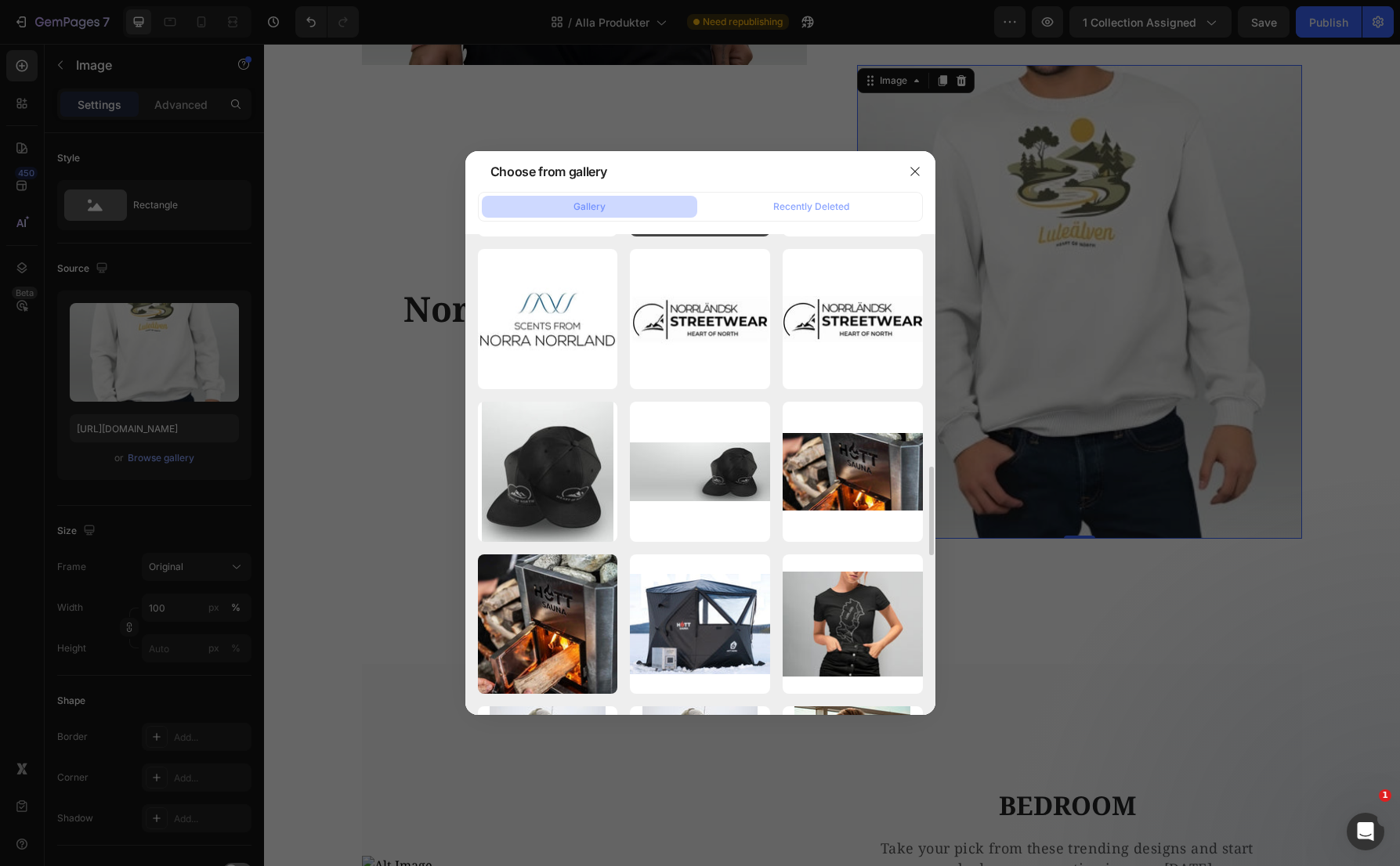
scroll to position [837, 0]
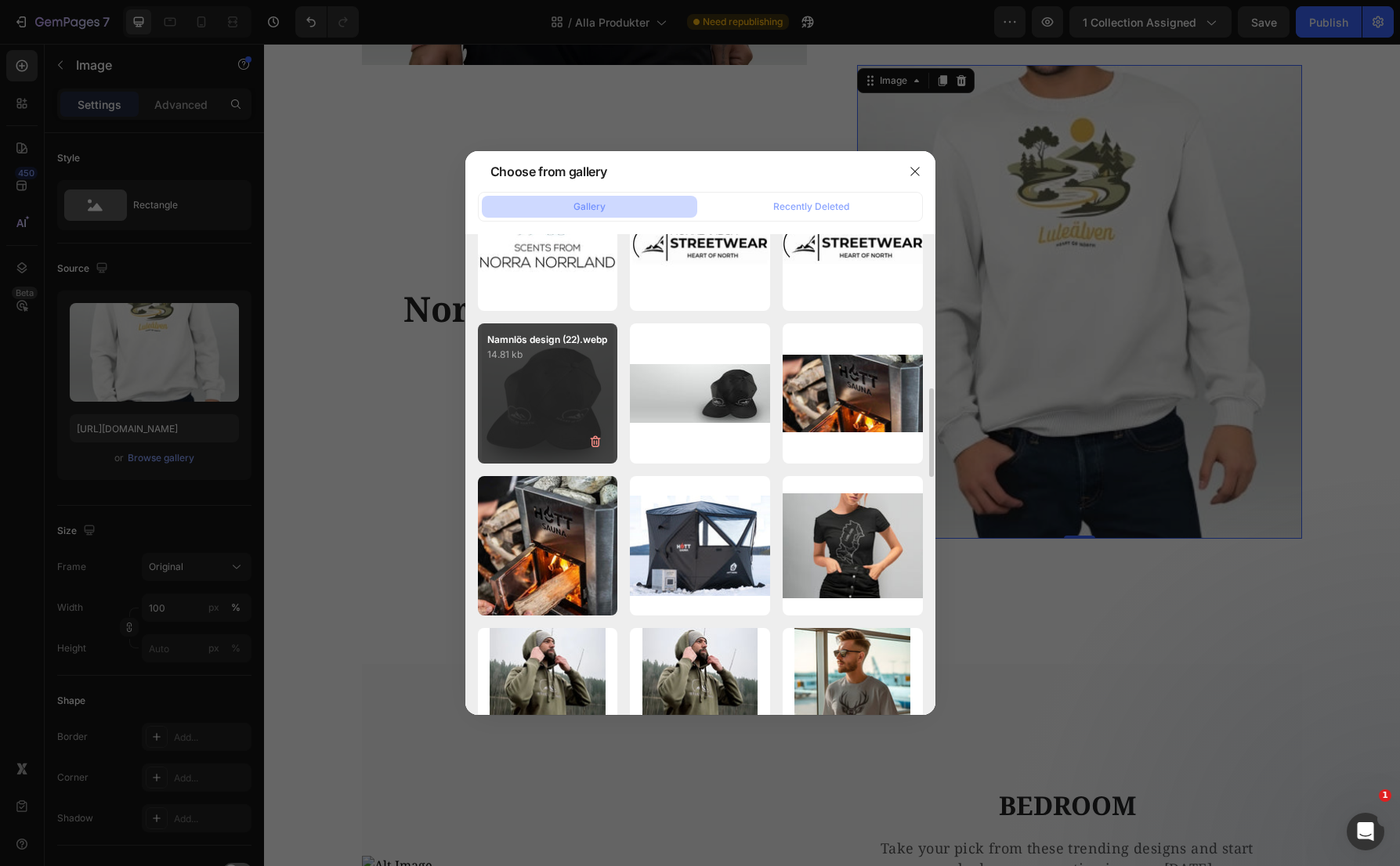
click at [573, 424] on div "Namnlös design (22).webp 14.81 kb" at bounding box center [548, 393] width 140 height 140
type input "[URL][DOMAIN_NAME]"
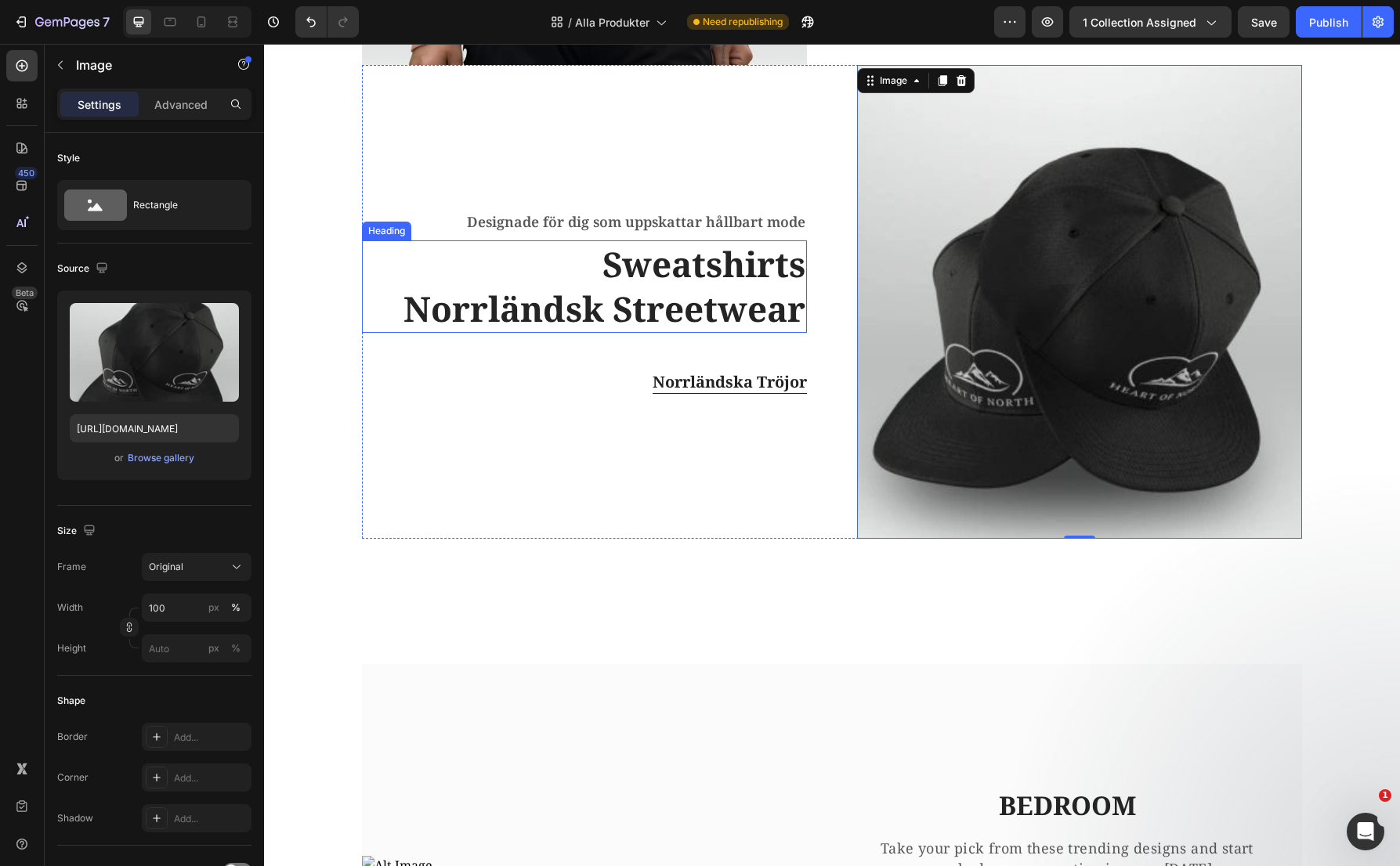
click at [735, 259] on h2 "Sweatshirts Norrländsk Streetwear" at bounding box center [584, 286] width 445 height 93
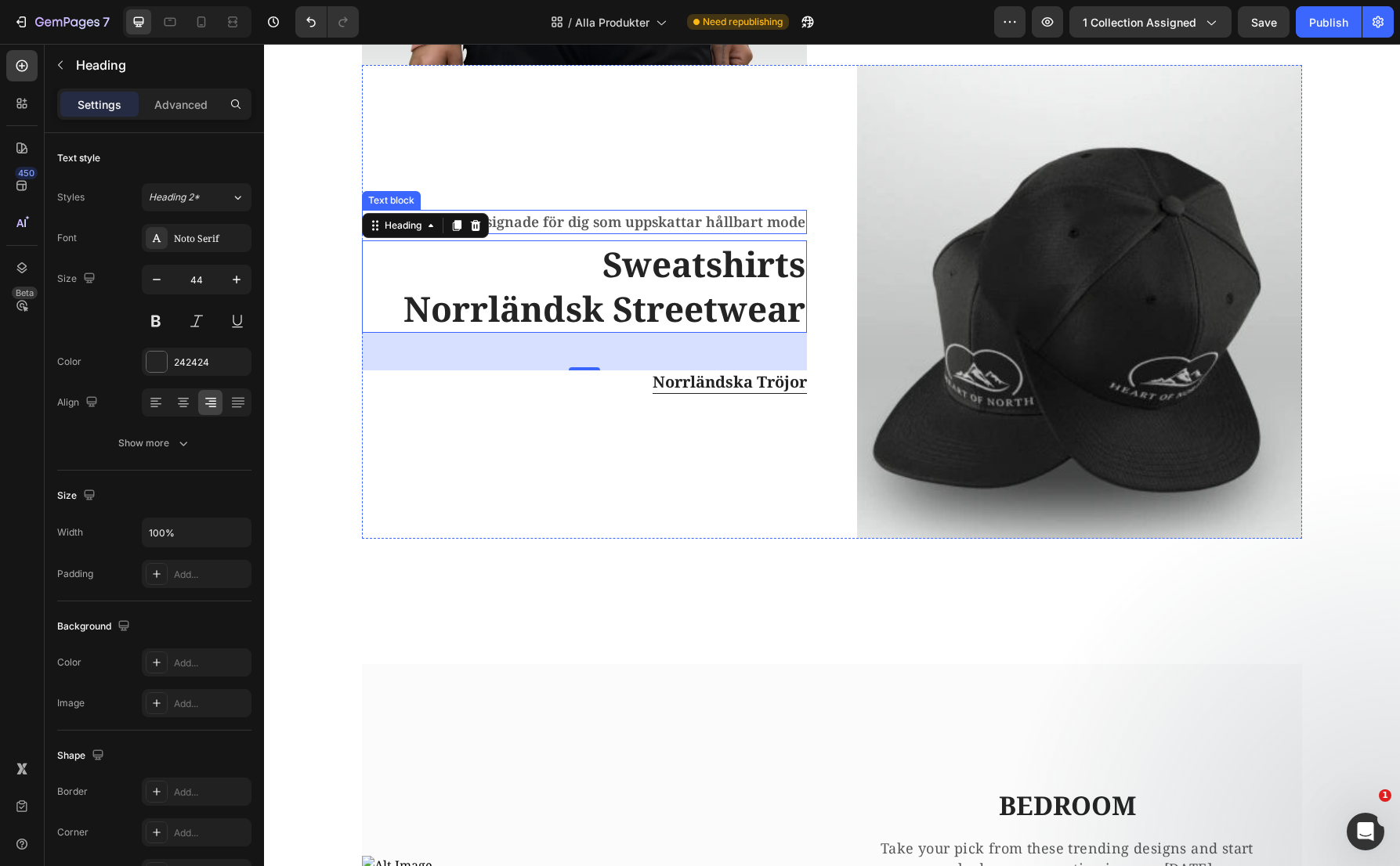
click at [644, 223] on p "Designade för dig som uppskattar hållbart mode" at bounding box center [584, 222] width 442 height 21
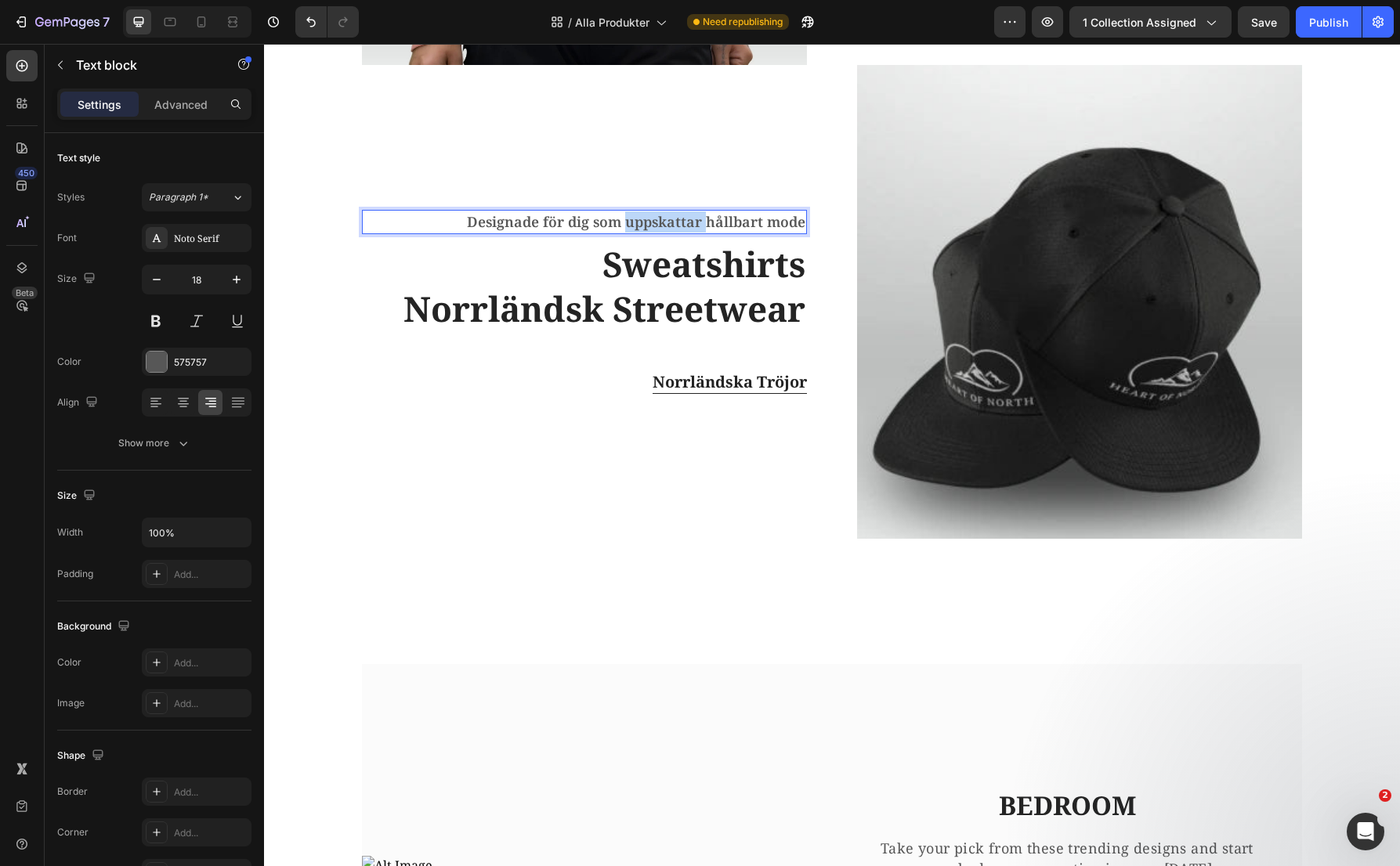
click at [644, 223] on p "Designade för dig som uppskattar hållbart mode" at bounding box center [584, 222] width 442 height 21
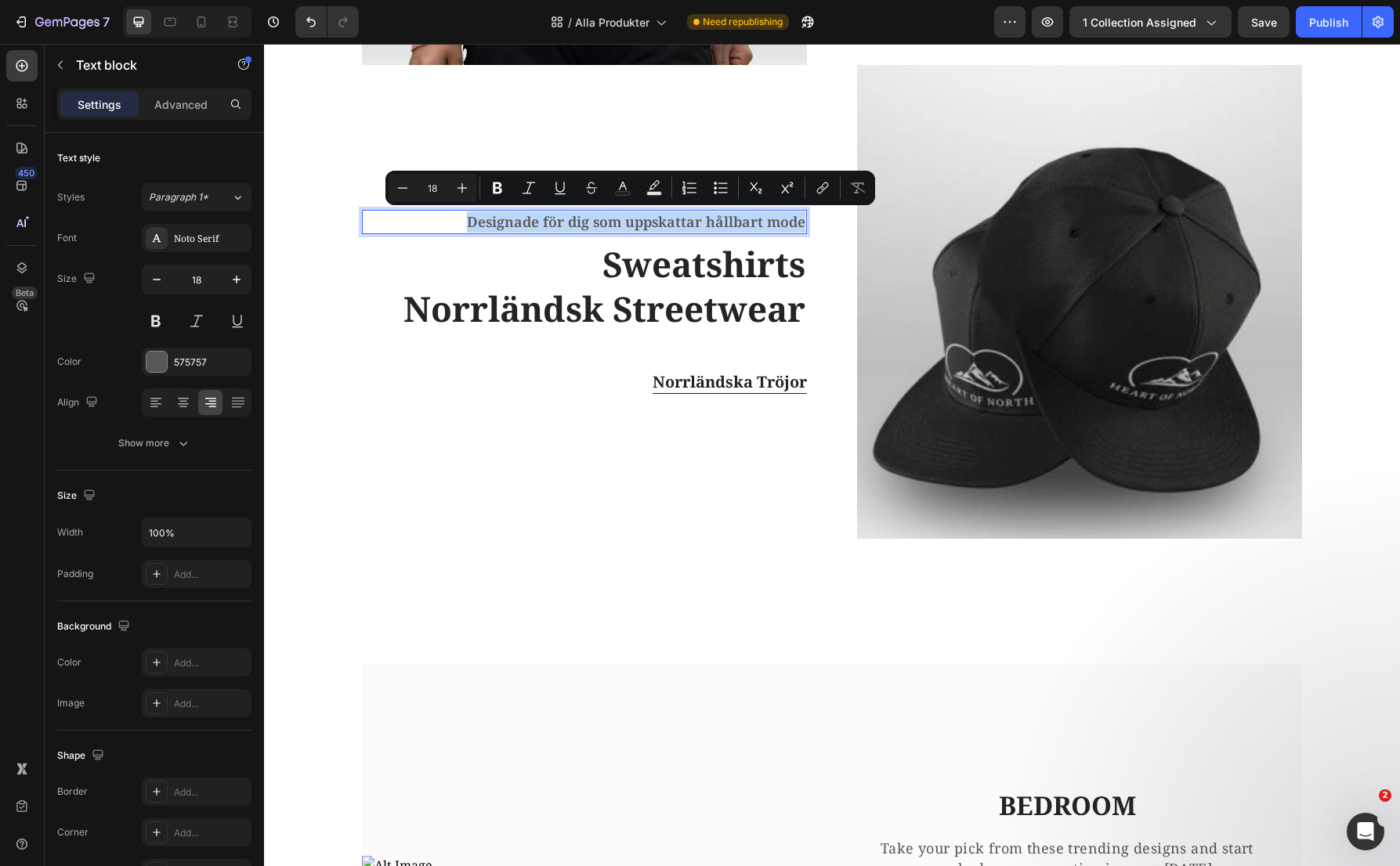
type input "16"
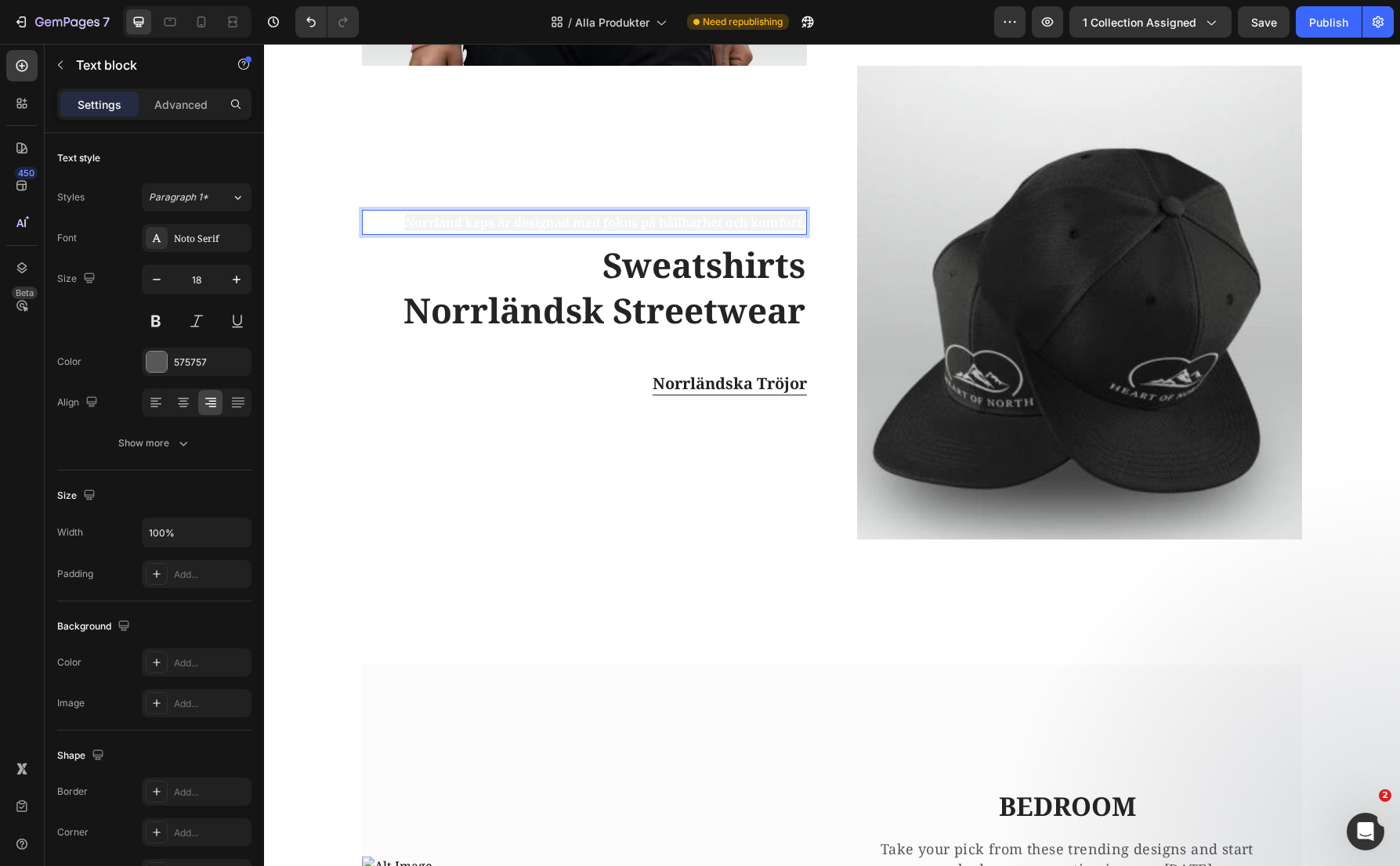
click at [644, 223] on span "Norrland keps är designad med fokus på hållbarhet och komfort." at bounding box center [605, 223] width 400 height 17
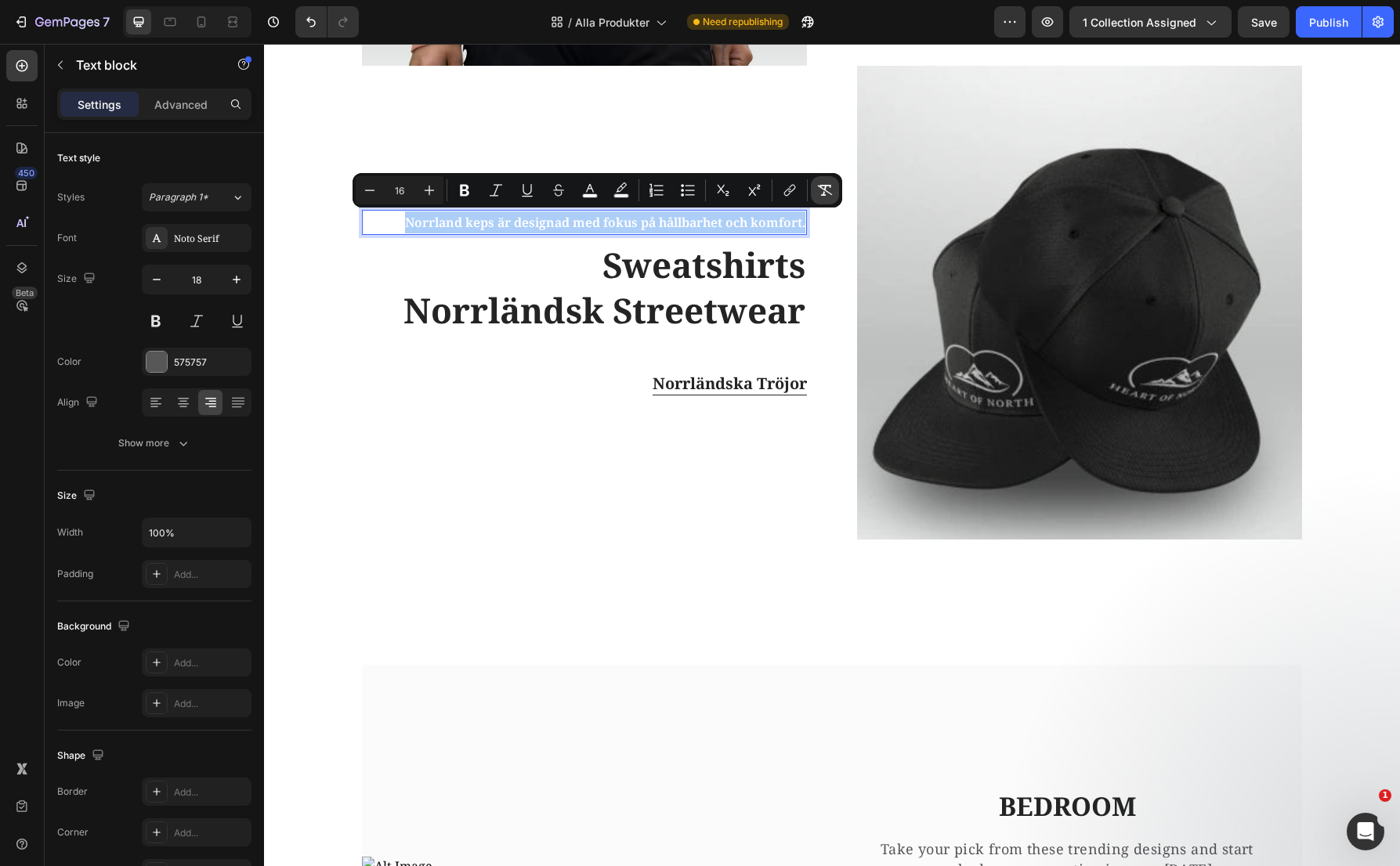
click at [828, 187] on icon "Editor contextual toolbar" at bounding box center [825, 190] width 16 height 16
type input "18"
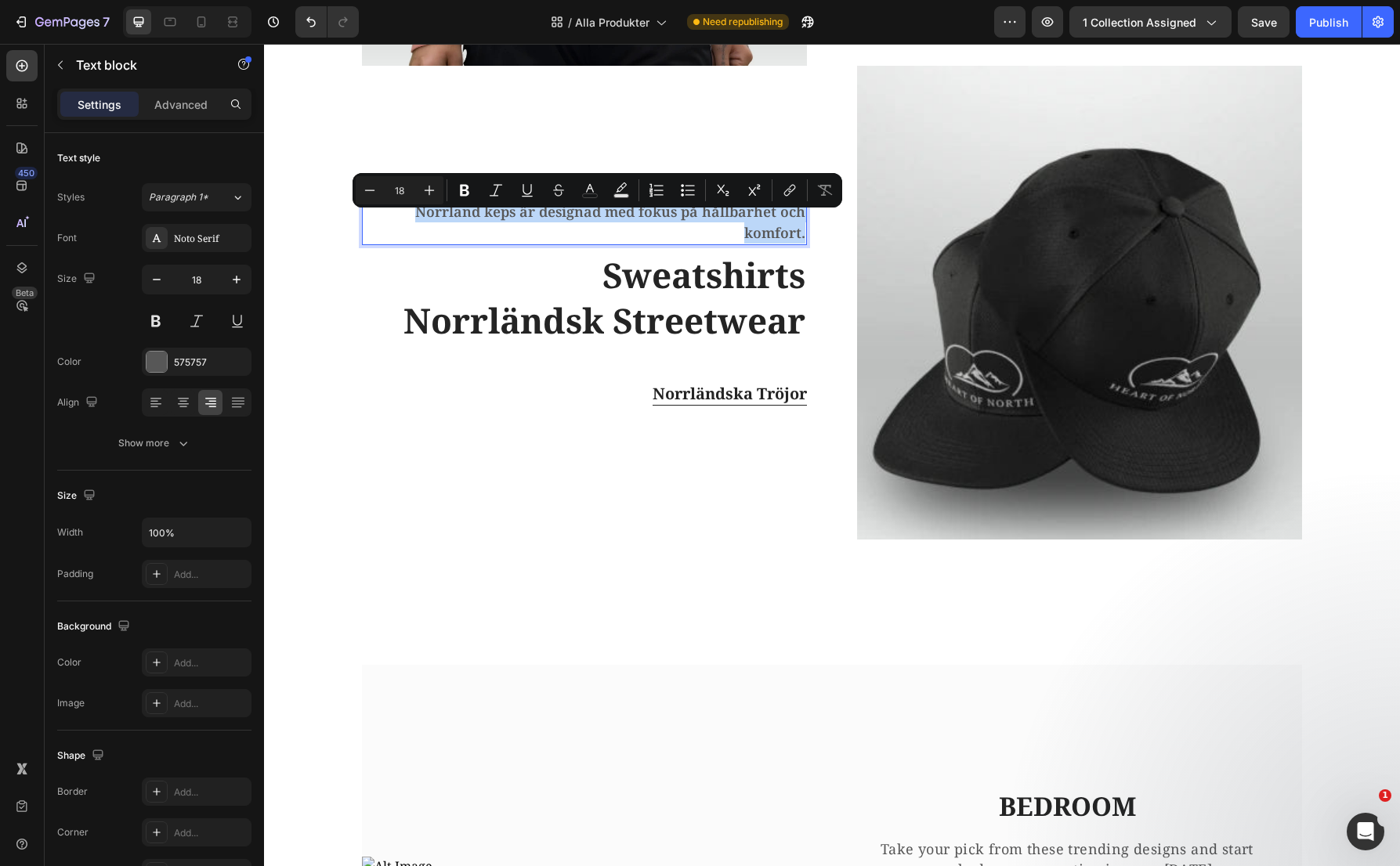
click at [585, 219] on p "Norrland keps är designad med fokus på hållbarhet och komfort." at bounding box center [584, 222] width 442 height 42
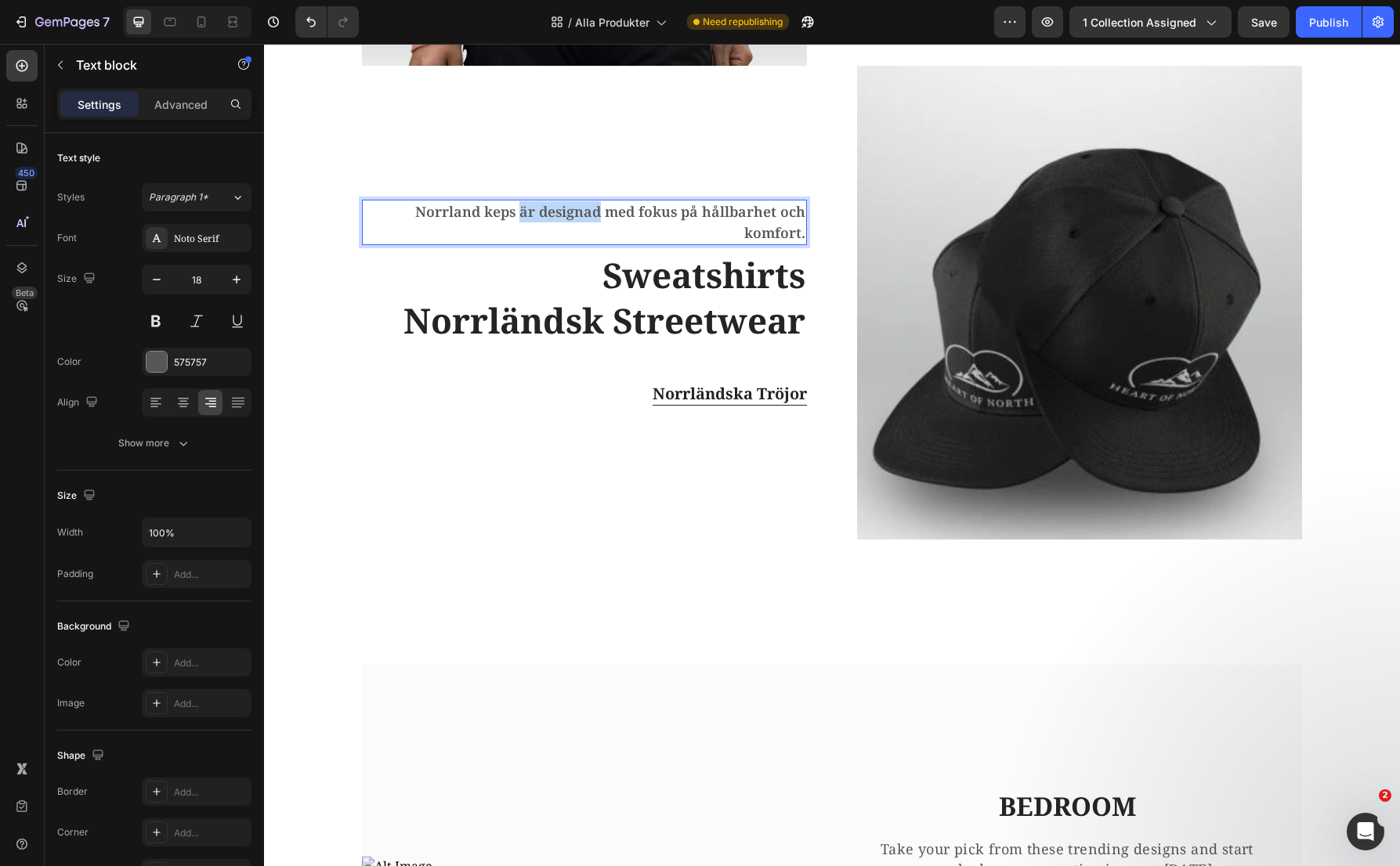
drag, startPoint x: 594, startPoint y: 216, endPoint x: 517, endPoint y: 216, distance: 77.0
click at [517, 216] on p "Norrland keps är designad med fokus på hållbarhet och komfort." at bounding box center [584, 222] width 442 height 42
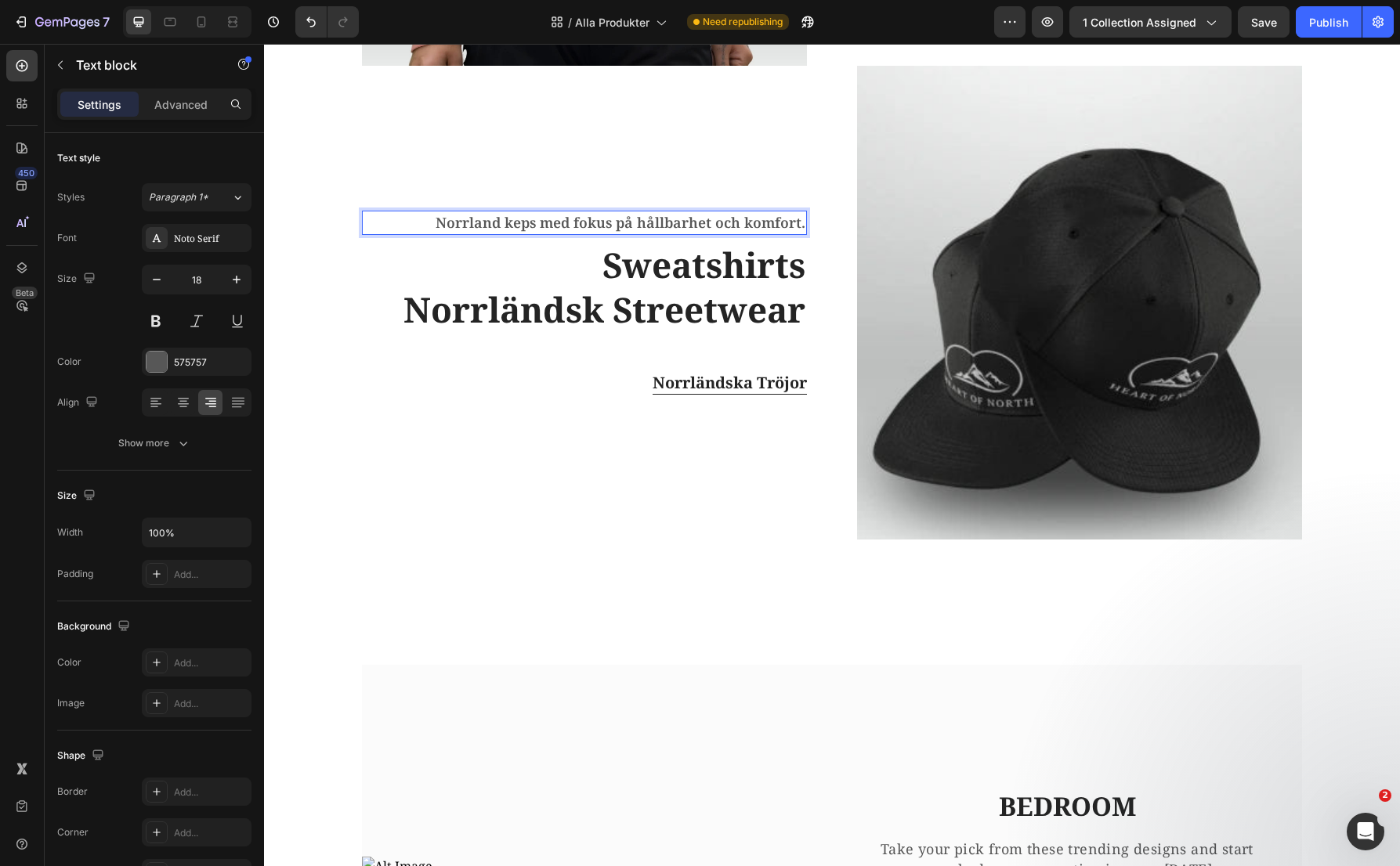
click at [799, 224] on p "Norrland keps med fokus på hållbarhet och komfort." at bounding box center [584, 223] width 442 height 21
click at [733, 383] on p "Norrländska Tröjor" at bounding box center [729, 383] width 155 height 24
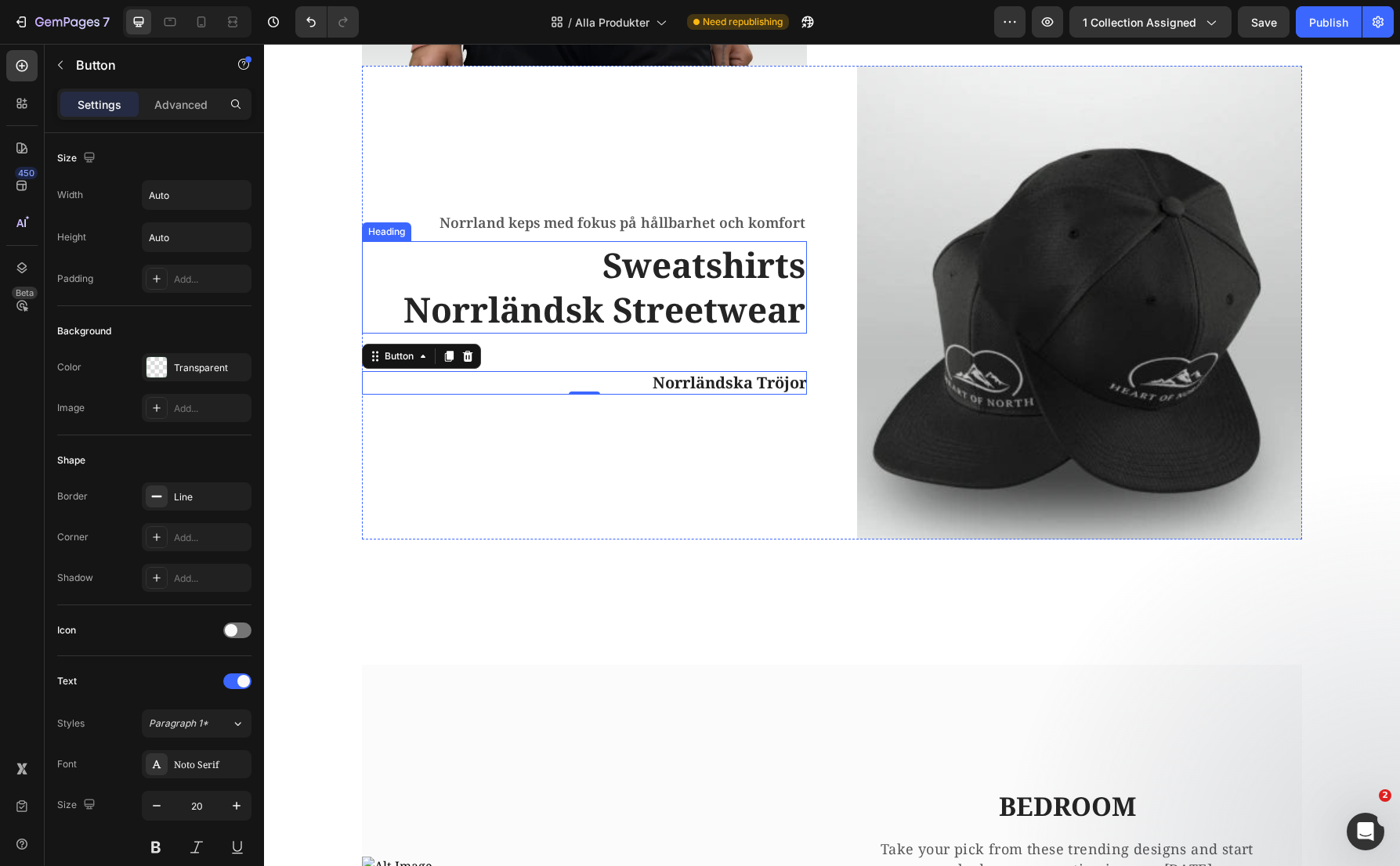
click at [775, 268] on h2 "Sweatshirts Norrländsk Streetwear" at bounding box center [584, 287] width 445 height 93
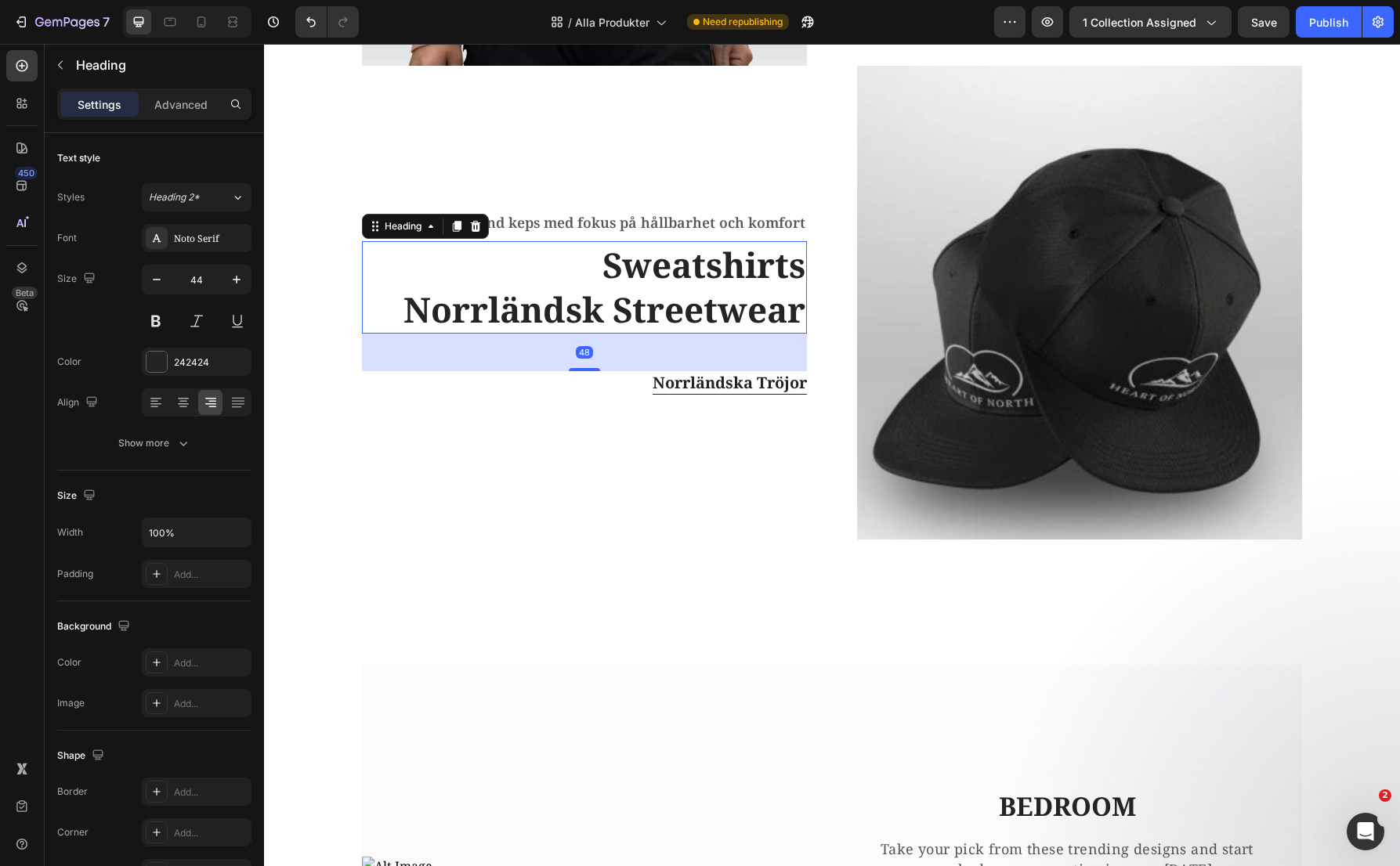
click at [775, 268] on h2 "Sweatshirts Norrländsk Streetwear" at bounding box center [584, 287] width 445 height 93
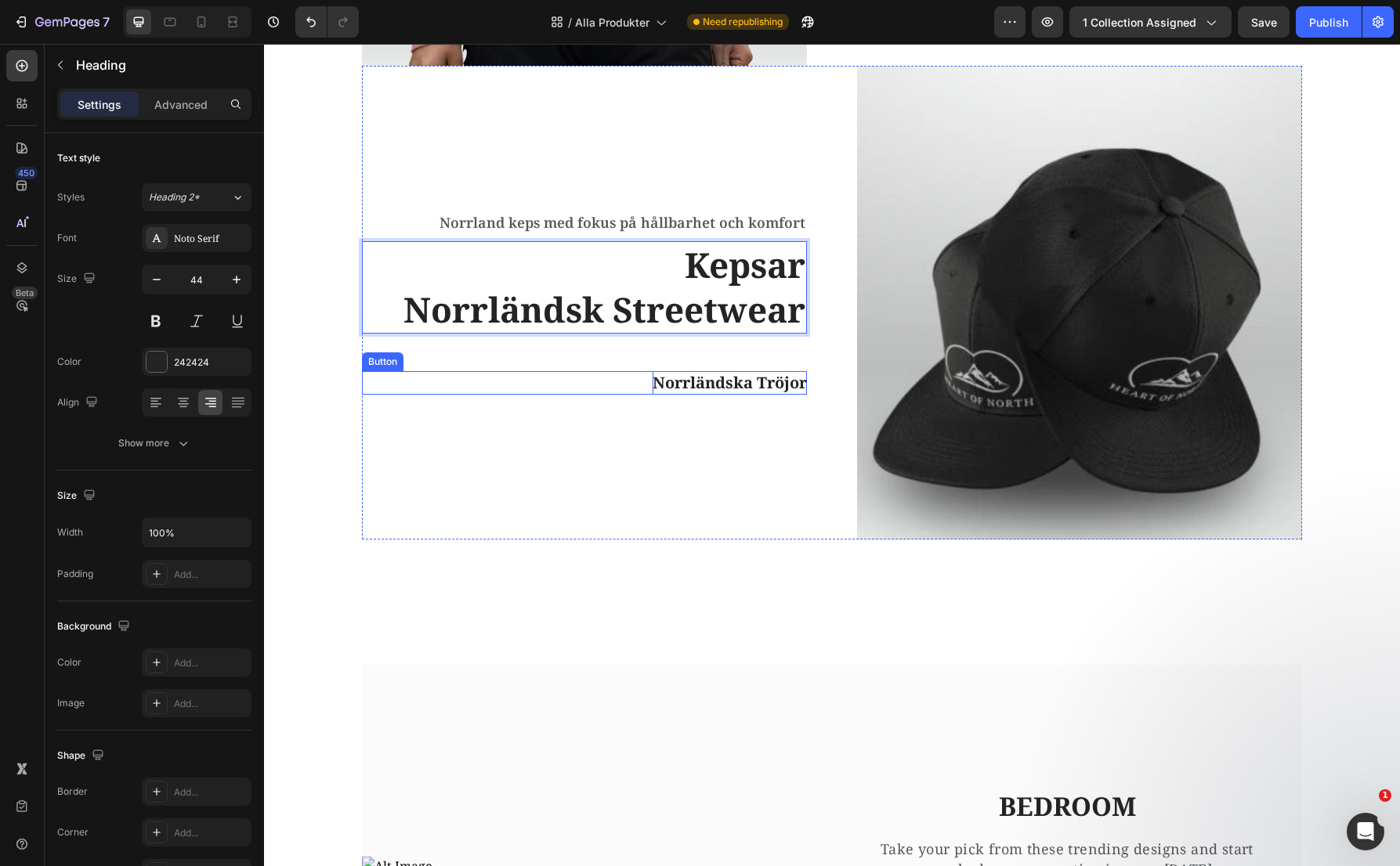
click at [744, 380] on p "Norrländska Tröjor" at bounding box center [729, 383] width 155 height 24
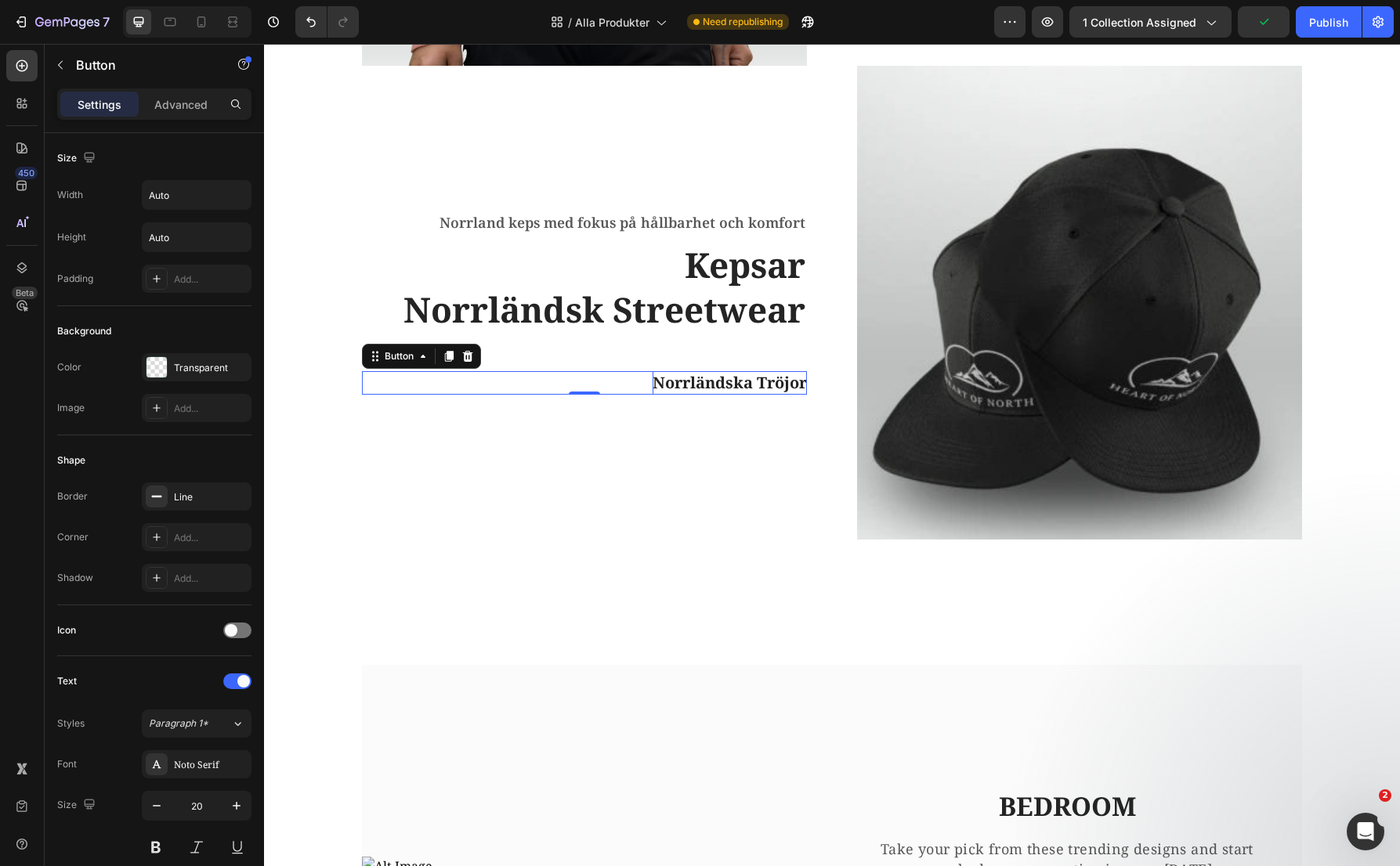
click at [755, 380] on p "Norrländska Tröjor" at bounding box center [729, 383] width 155 height 24
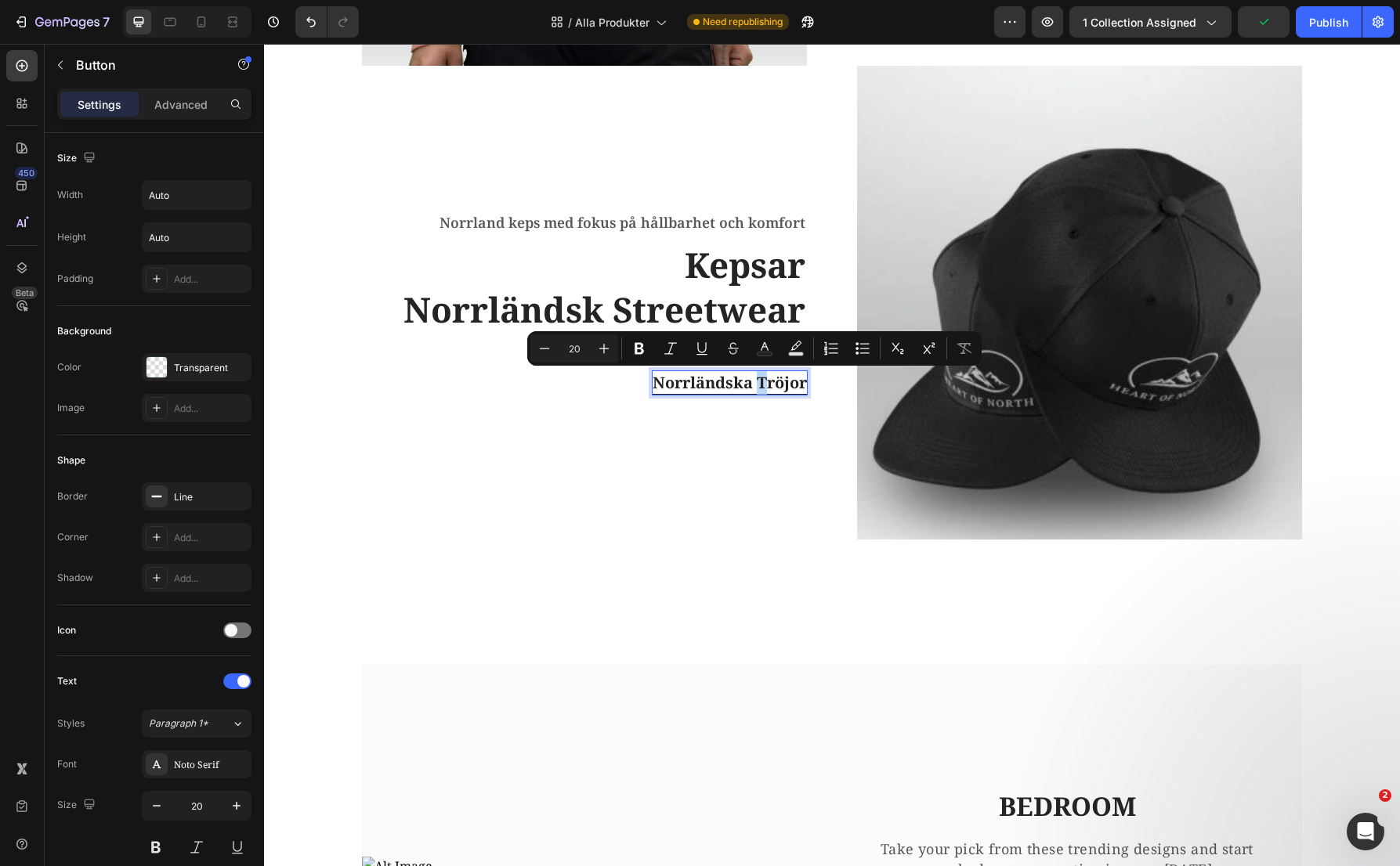
click at [755, 380] on p "Norrländska Tröjor" at bounding box center [729, 383] width 155 height 24
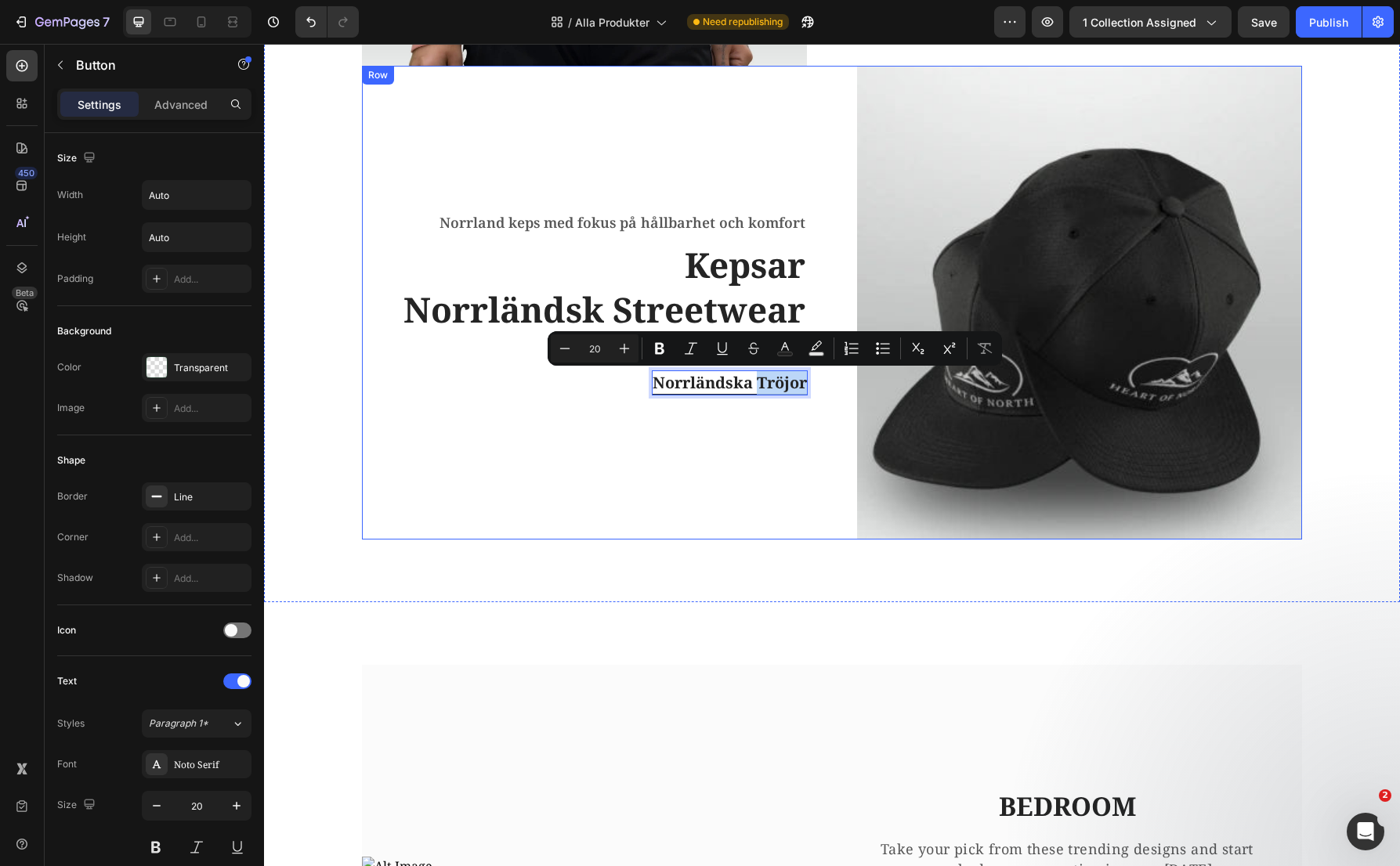
drag, startPoint x: 750, startPoint y: 377, endPoint x: 809, endPoint y: 385, distance: 59.5
click at [809, 385] on div "Norrland keps med fokus på hållbarhet och komfort Text block Kepsar Norrländsk …" at bounding box center [832, 303] width 940 height 475
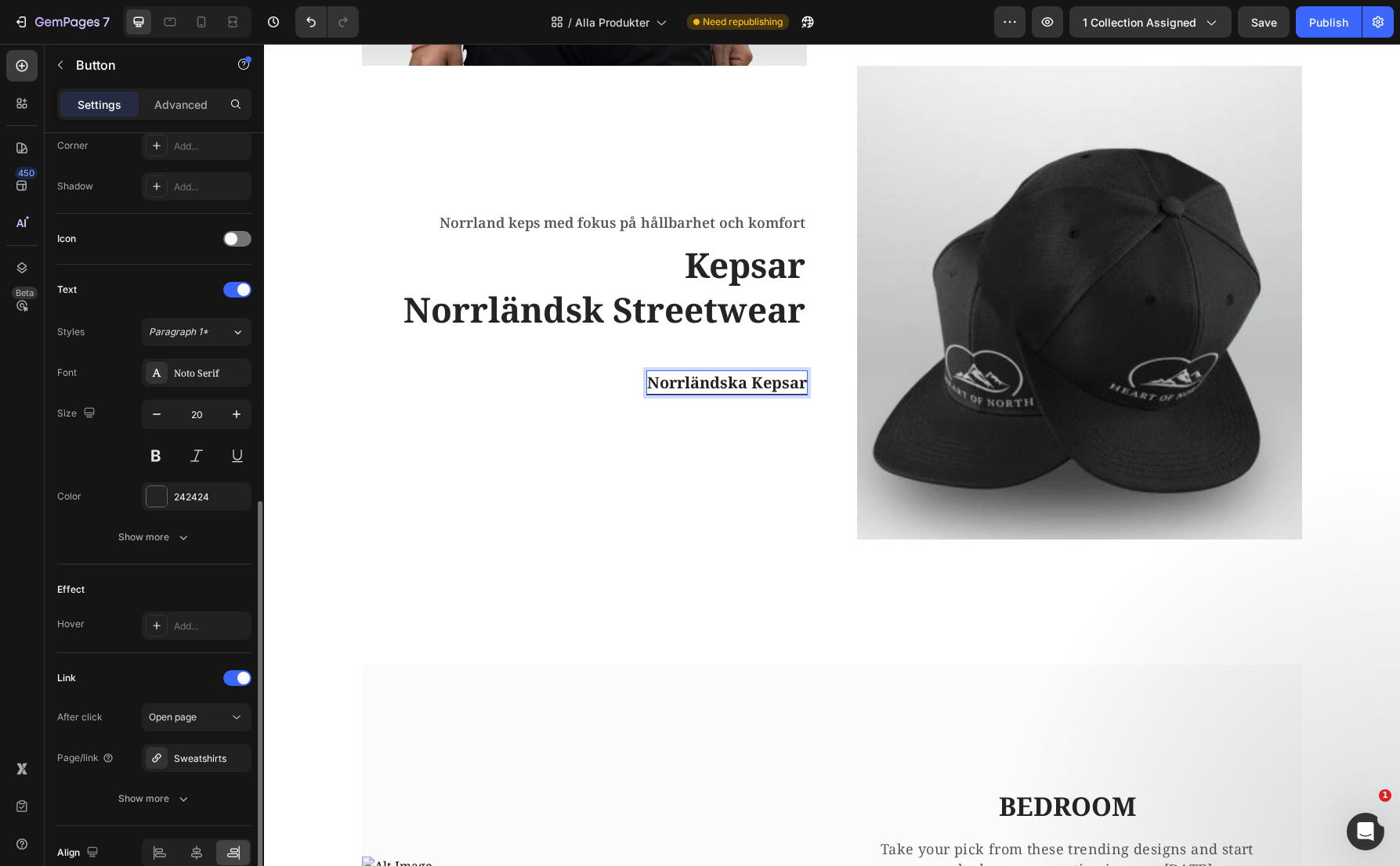
scroll to position [467, 0]
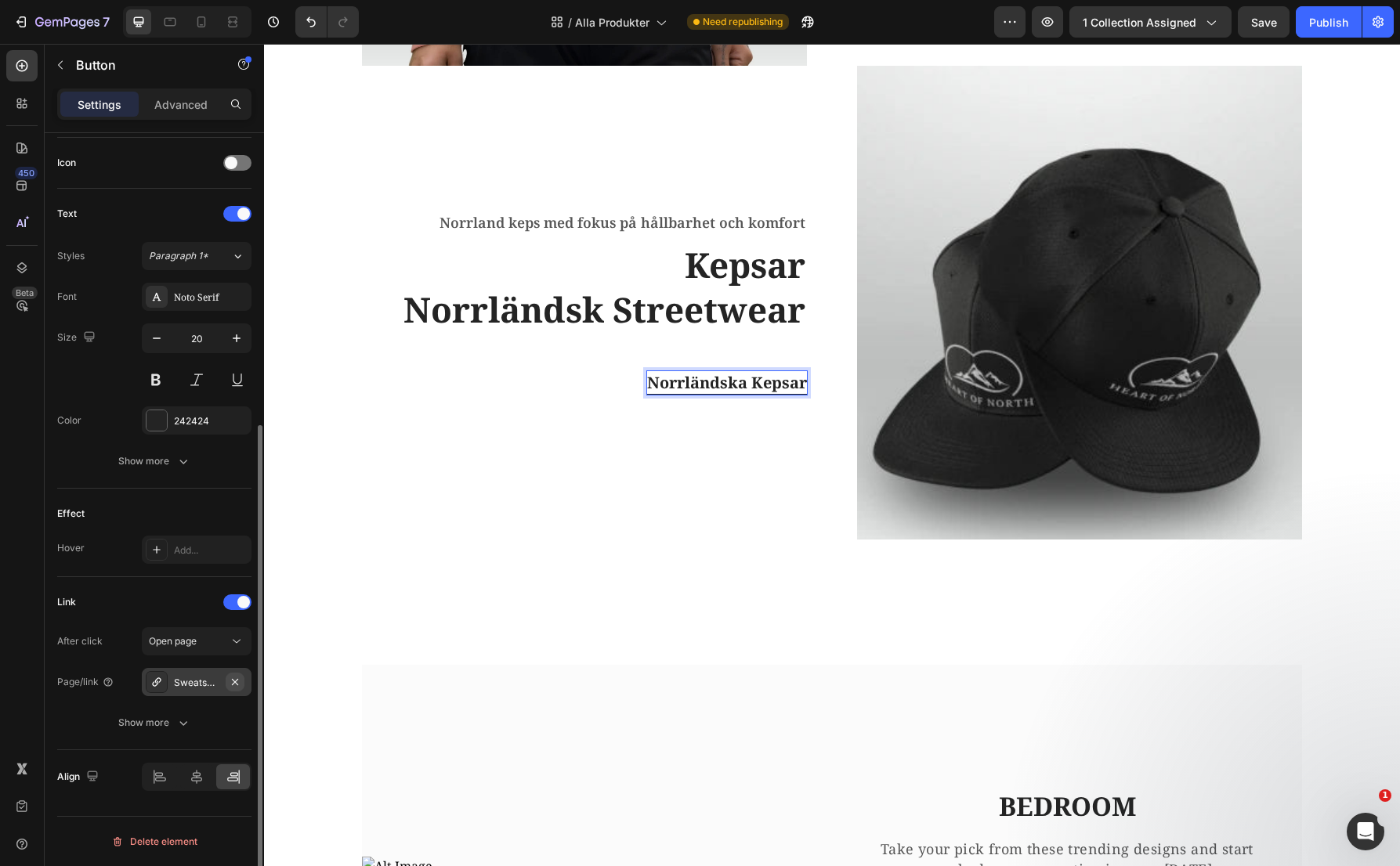
click at [231, 685] on icon "button" at bounding box center [235, 682] width 13 height 13
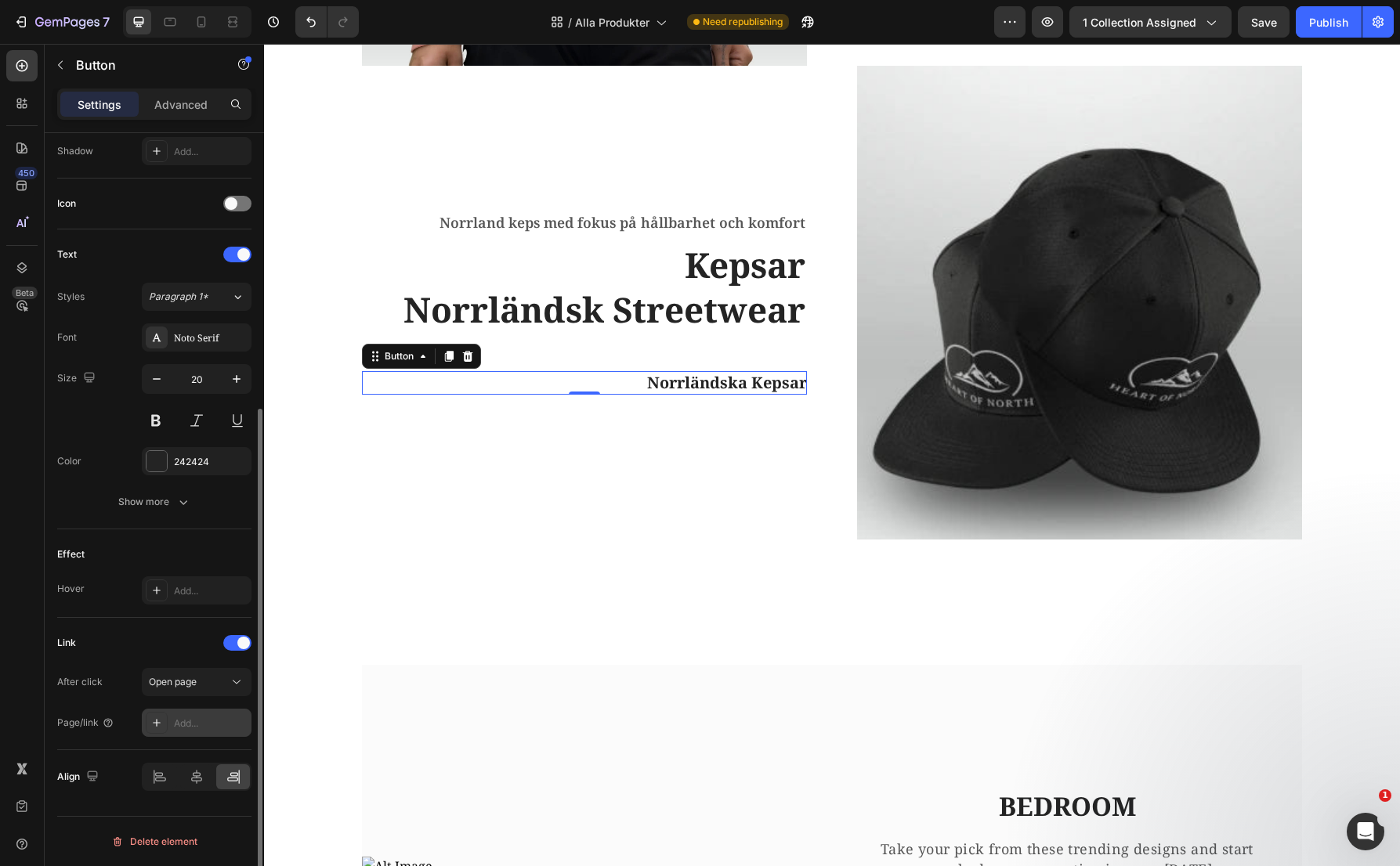
scroll to position [427, 0]
click at [194, 722] on div "Add..." at bounding box center [210, 723] width 74 height 14
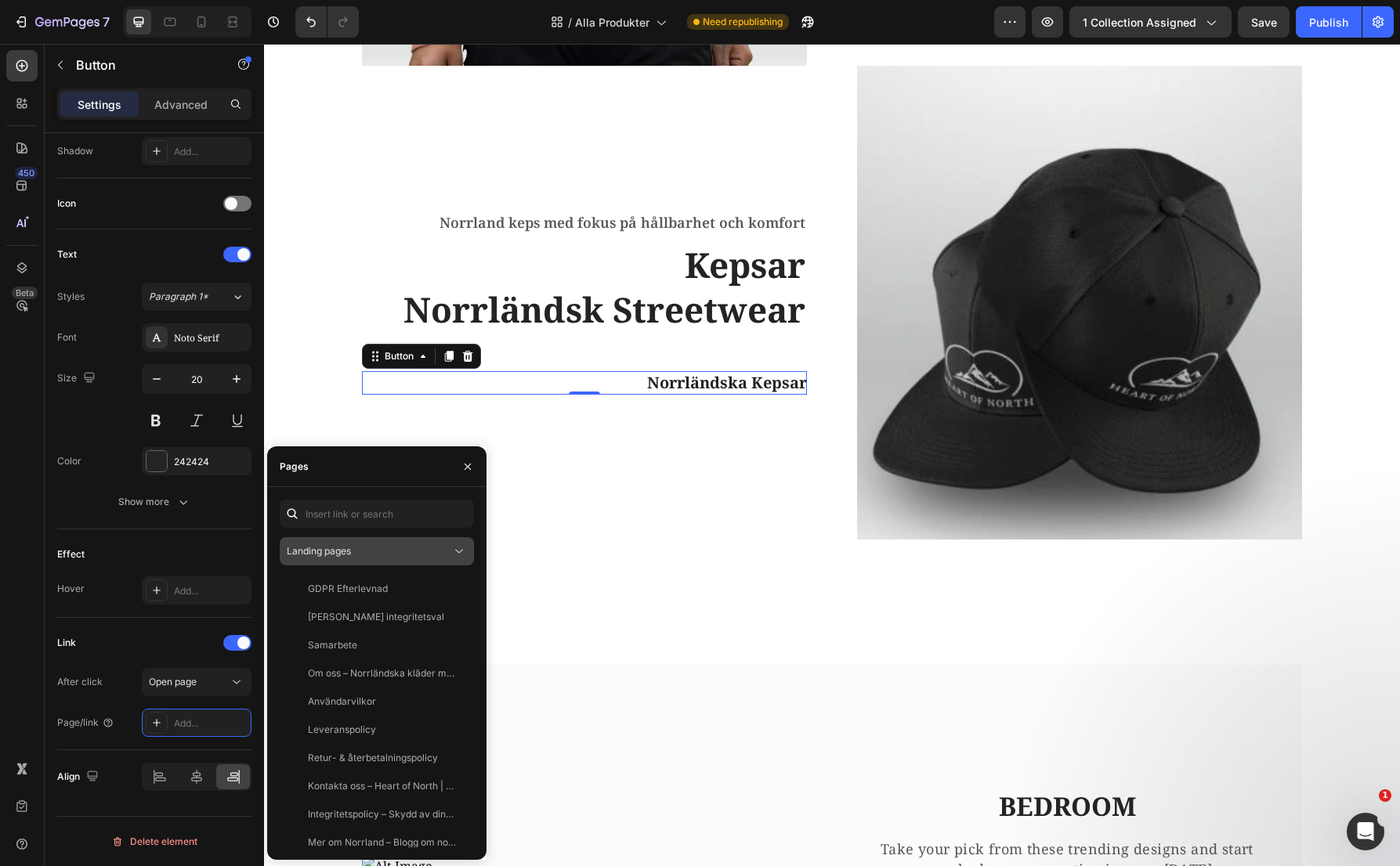
click at [365, 540] on button "Landing pages" at bounding box center [377, 551] width 194 height 29
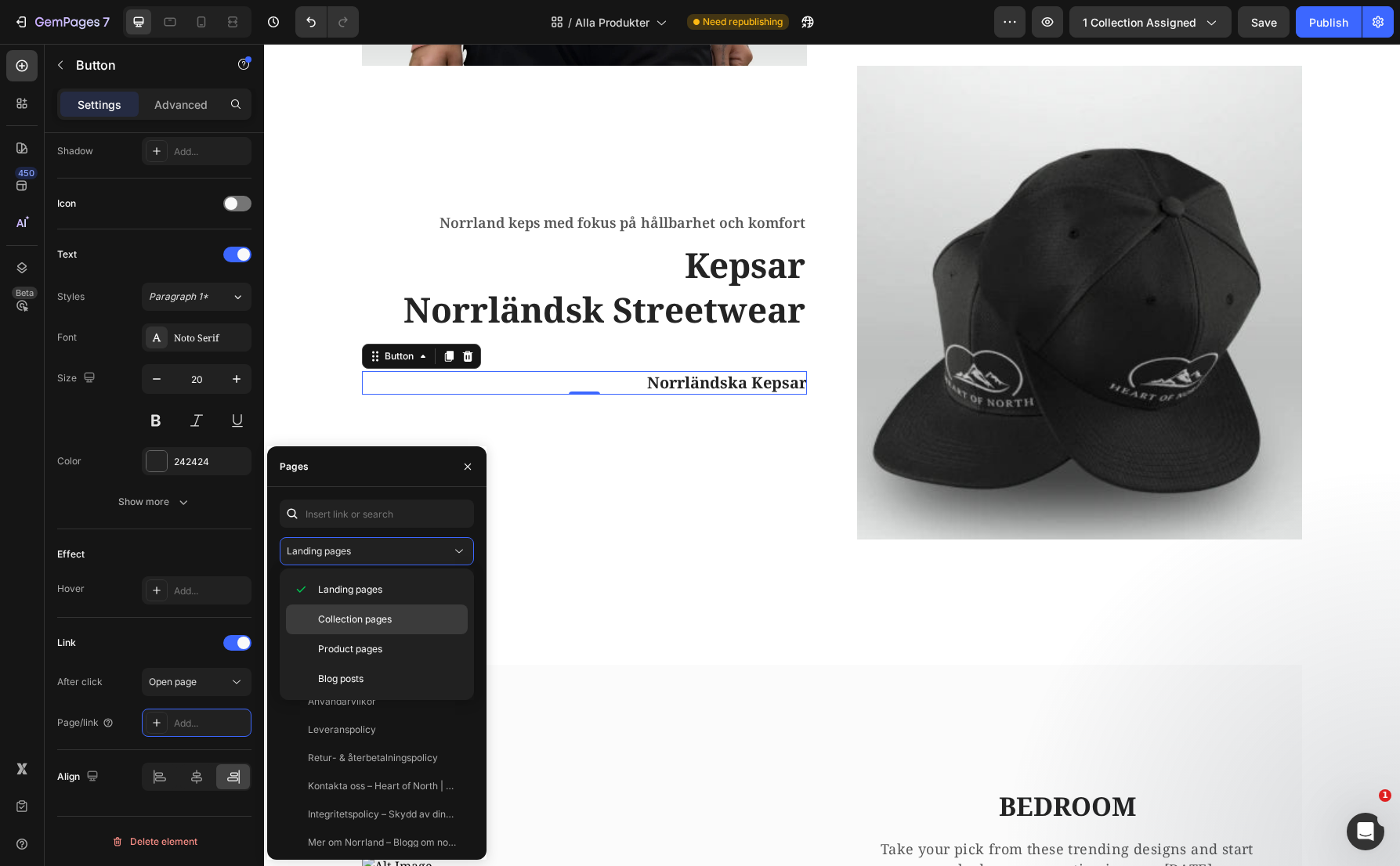
click at [362, 614] on span "Collection pages" at bounding box center [354, 620] width 74 height 14
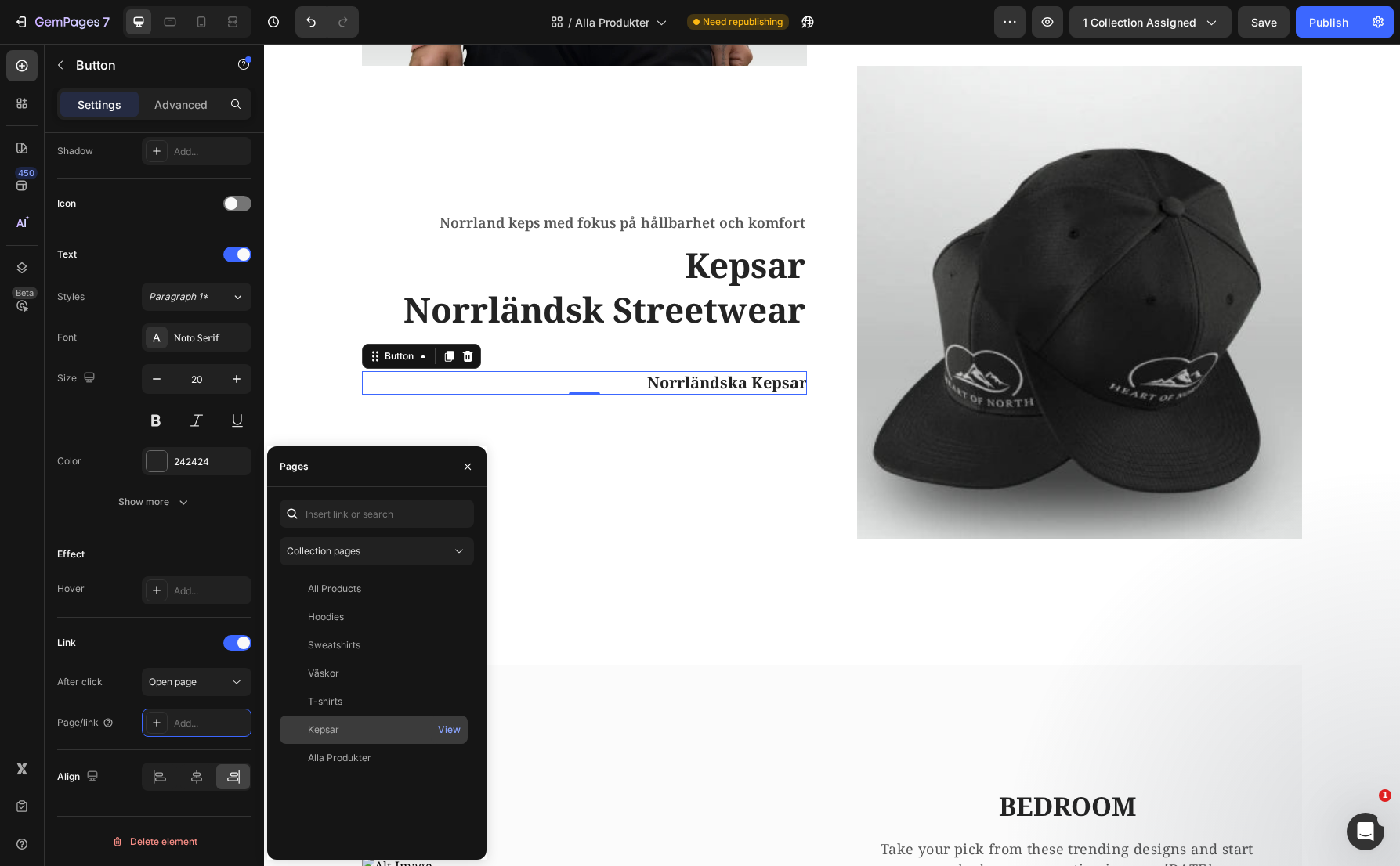
click at [328, 729] on div "Kepsar" at bounding box center [323, 730] width 32 height 14
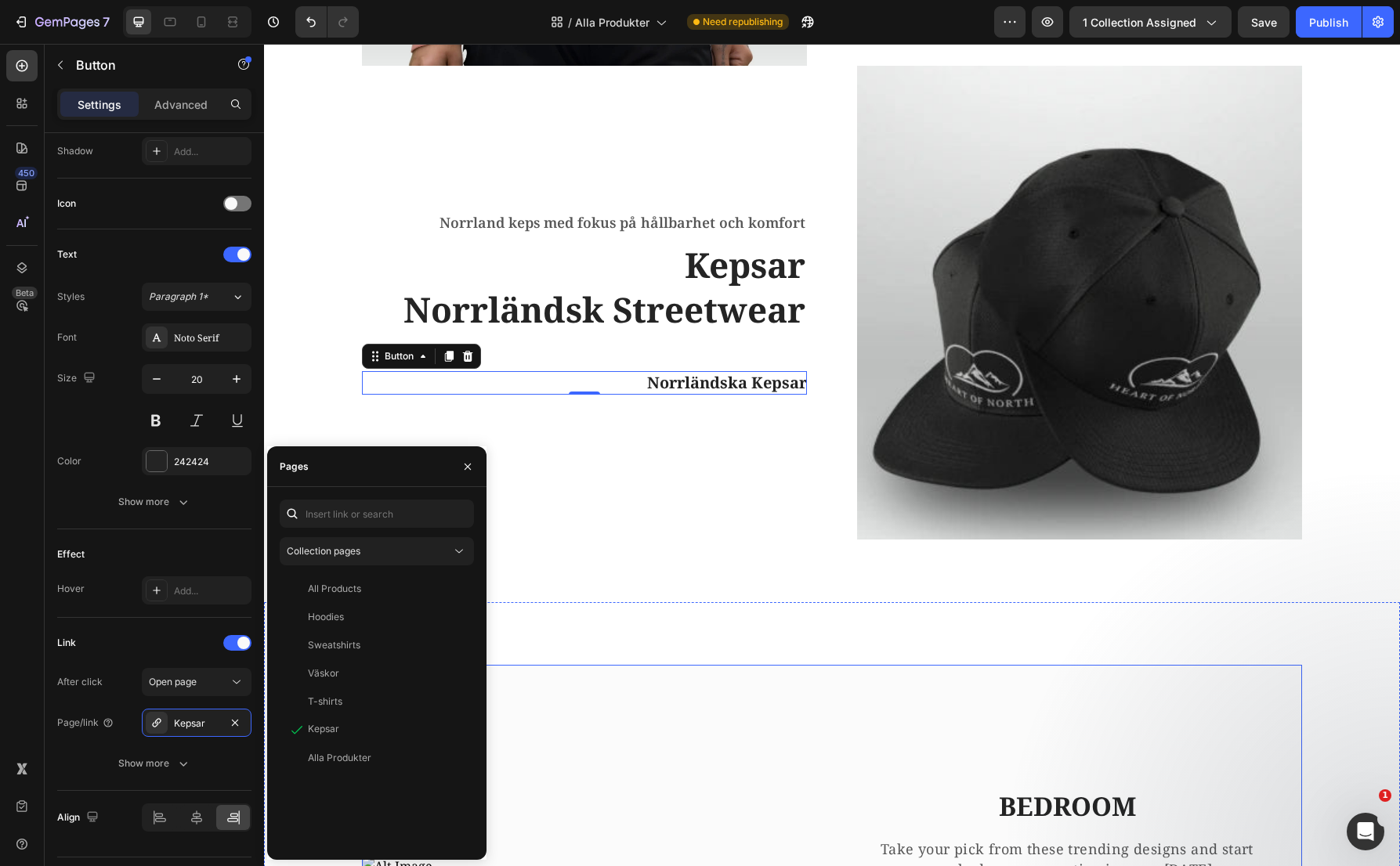
click at [757, 697] on div "Image" at bounding box center [597, 865] width 470 height 402
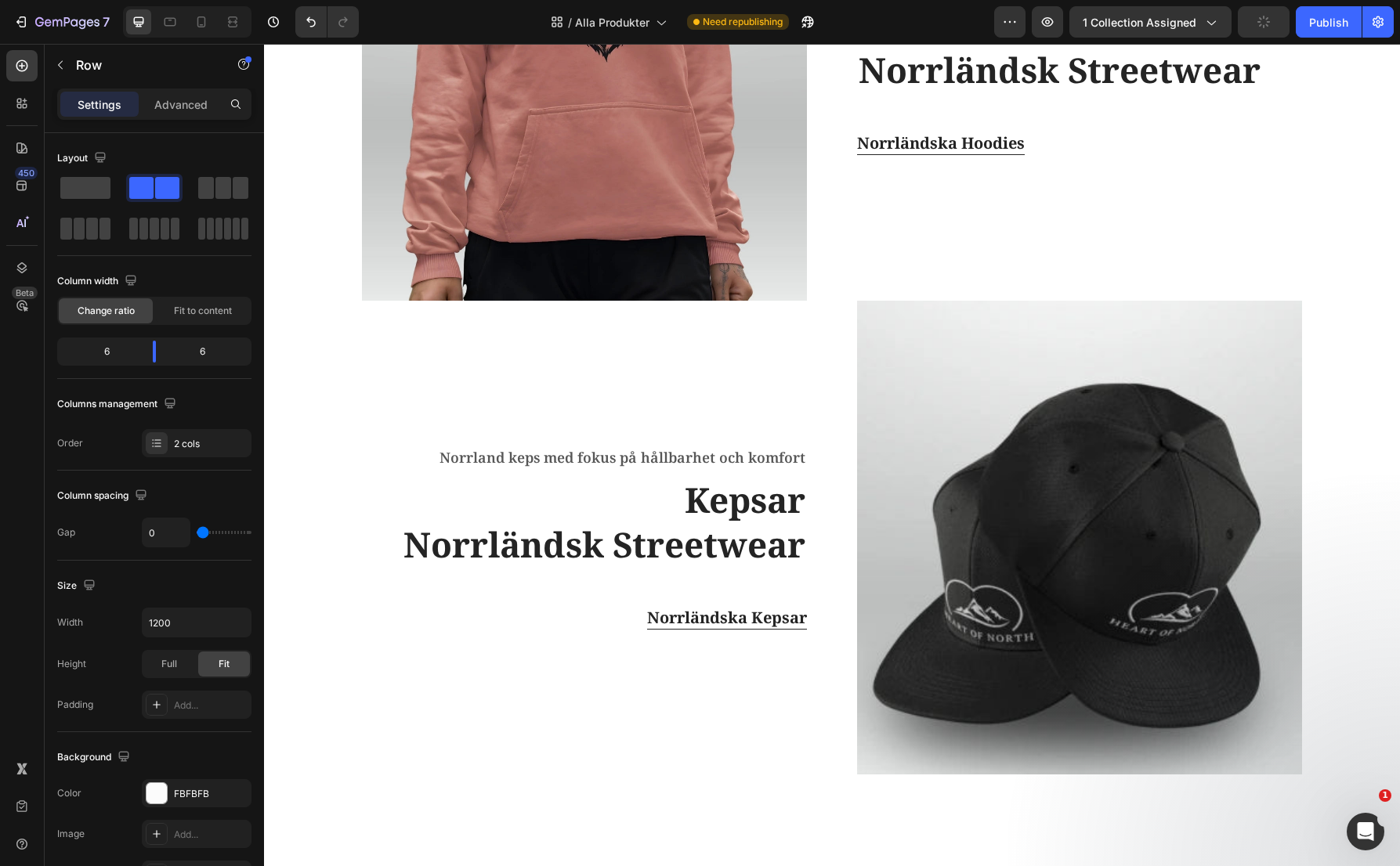
scroll to position [2483, 0]
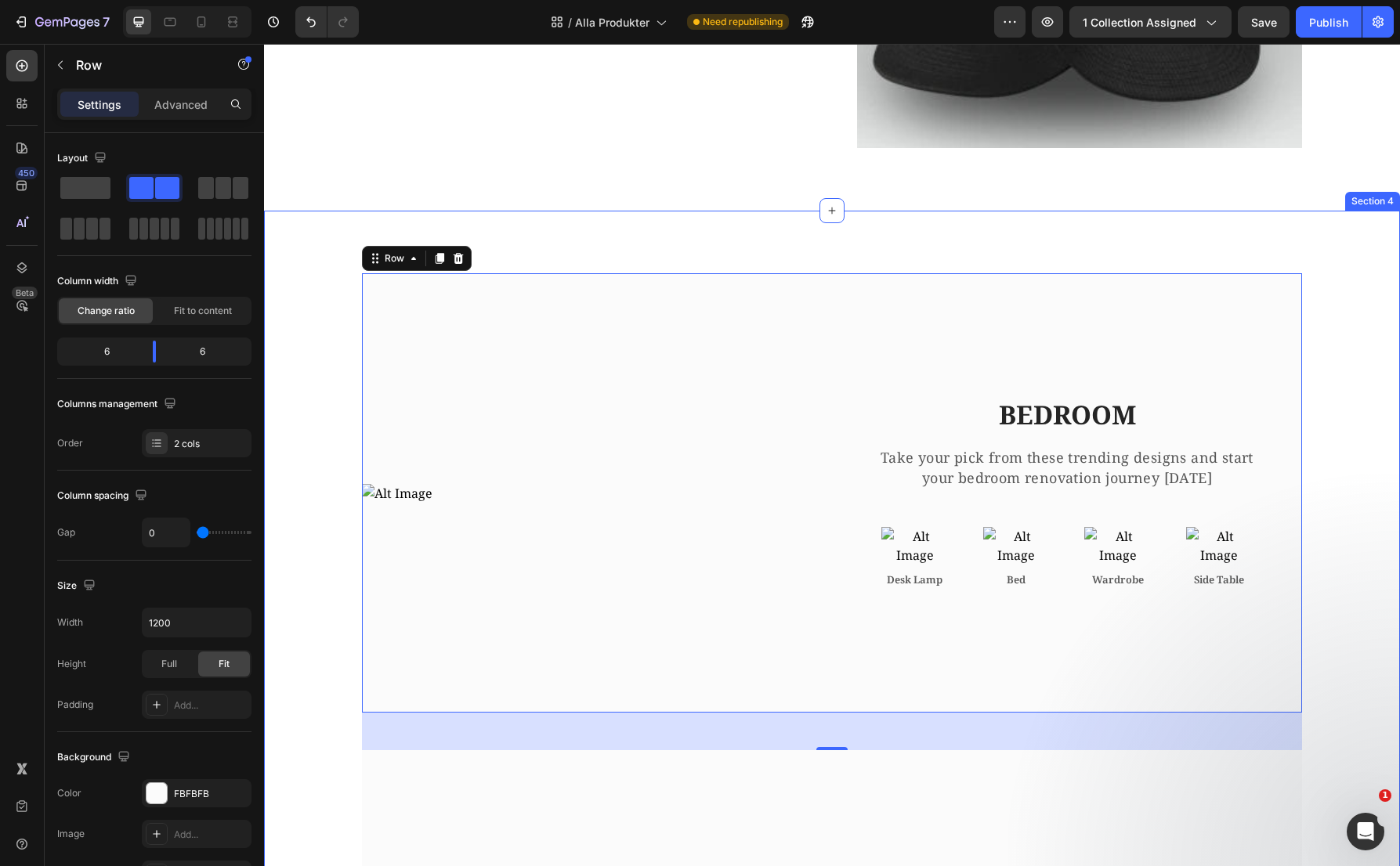
click at [867, 233] on div "Image BEDROOM Heading Take your pick from these trending designs and start your…" at bounding box center [832, 723] width 1136 height 1024
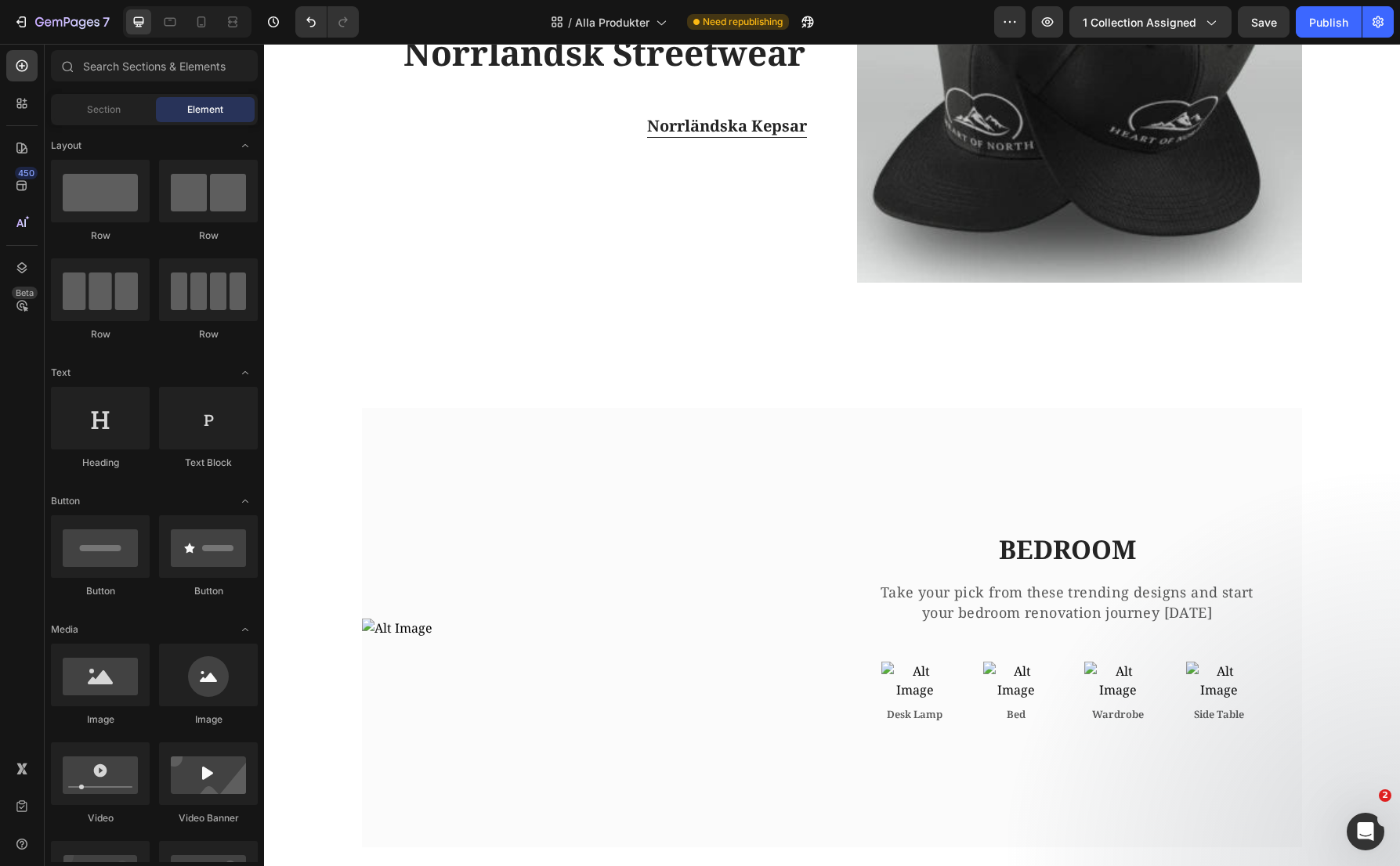
scroll to position [2326, 0]
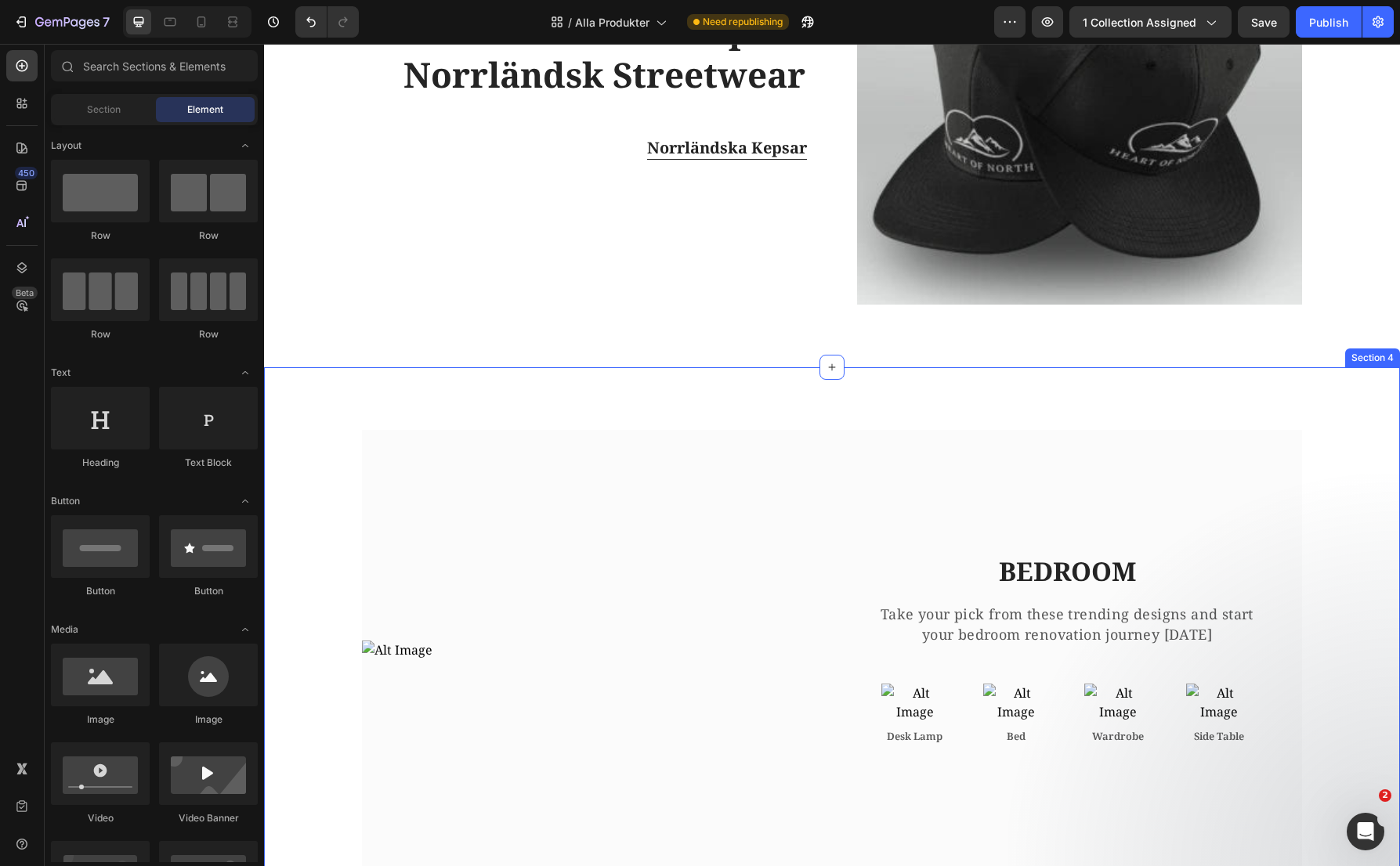
click at [920, 395] on div "Image BEDROOM Heading Take your pick from these trending designs and start your…" at bounding box center [832, 879] width 1136 height 1024
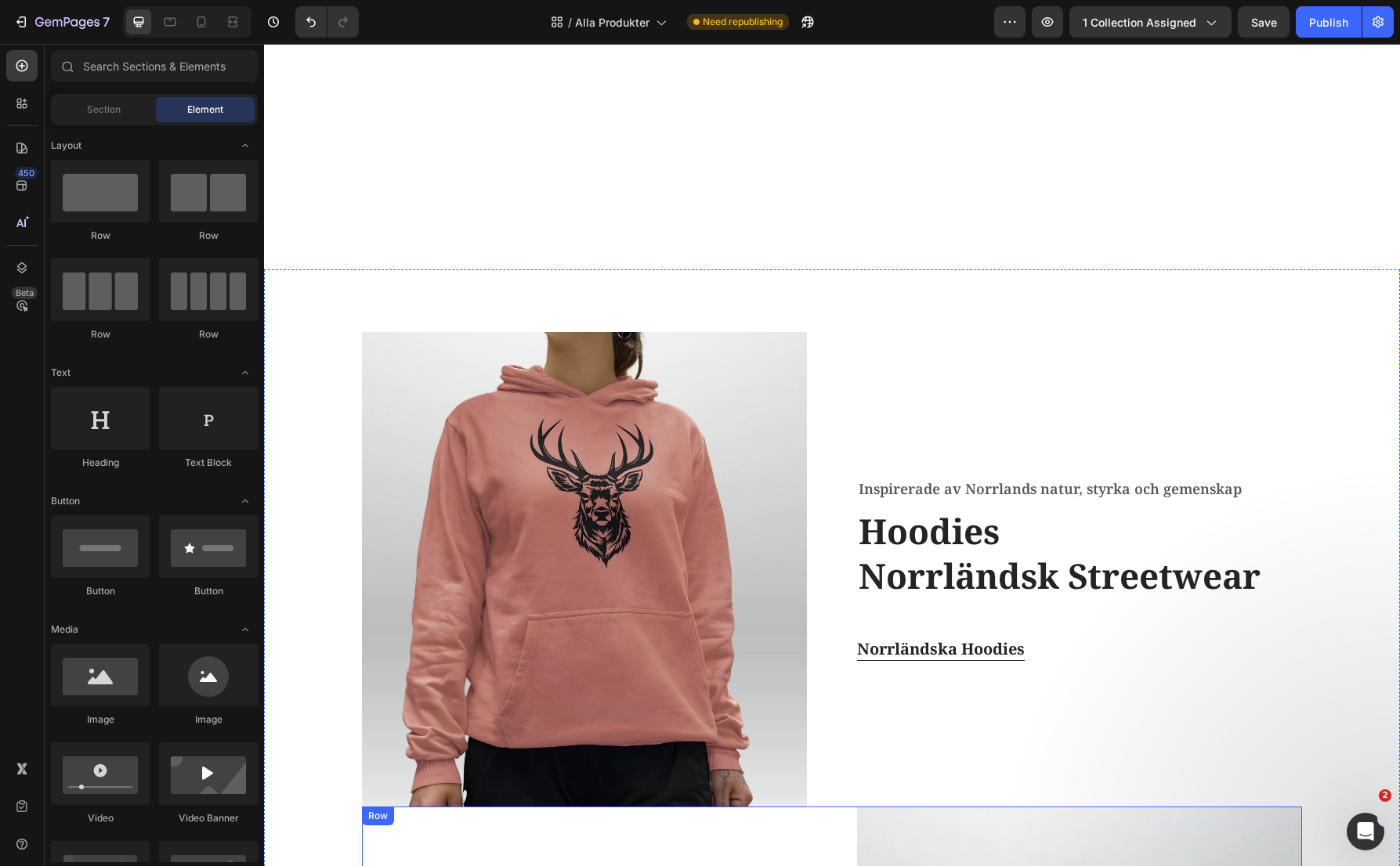
scroll to position [1337, 0]
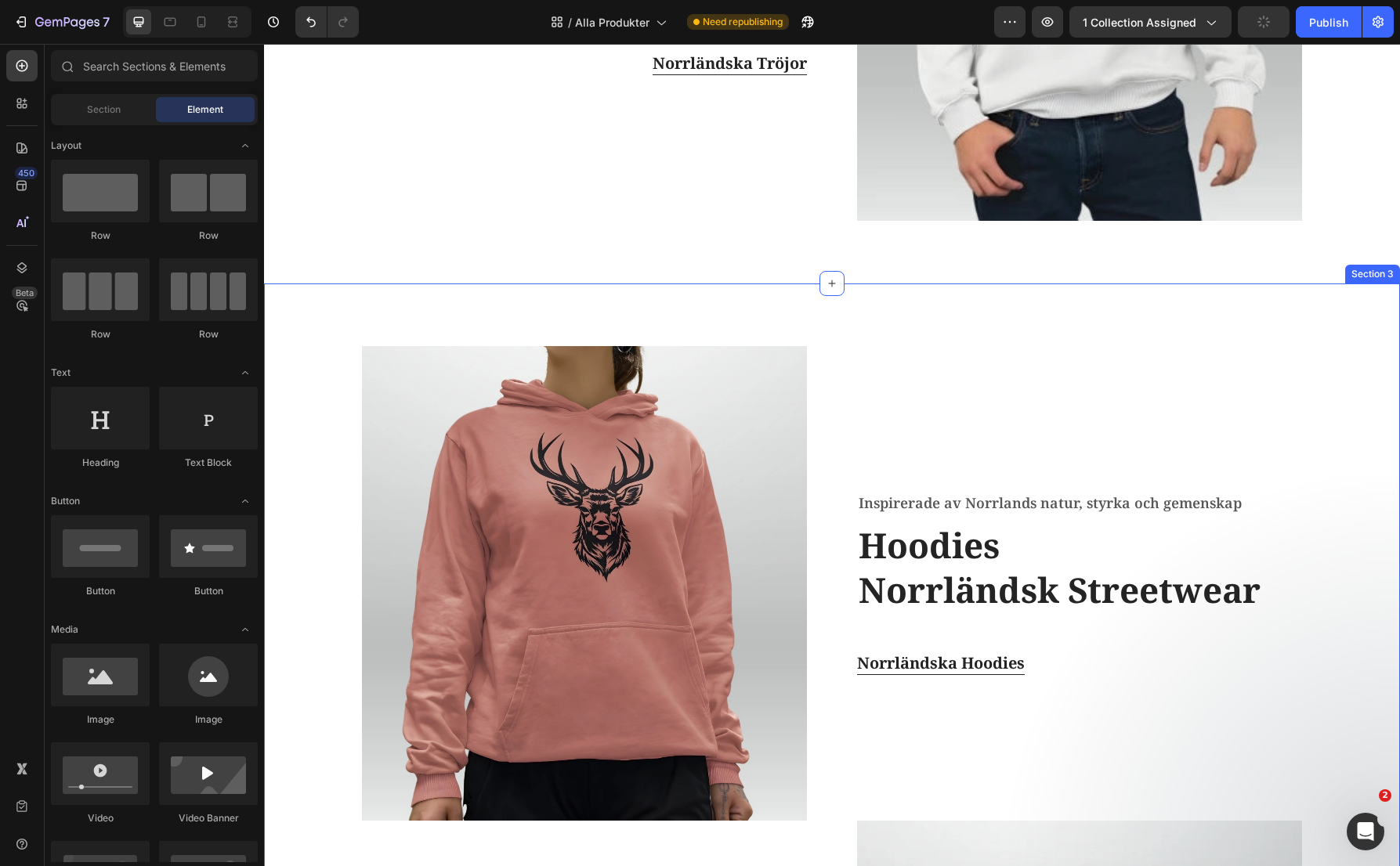
click at [894, 307] on div "Image Inspirerade av Norrlands natur, styrka och gemenskap Text block Hoodies N…" at bounding box center [832, 821] width 1136 height 1074
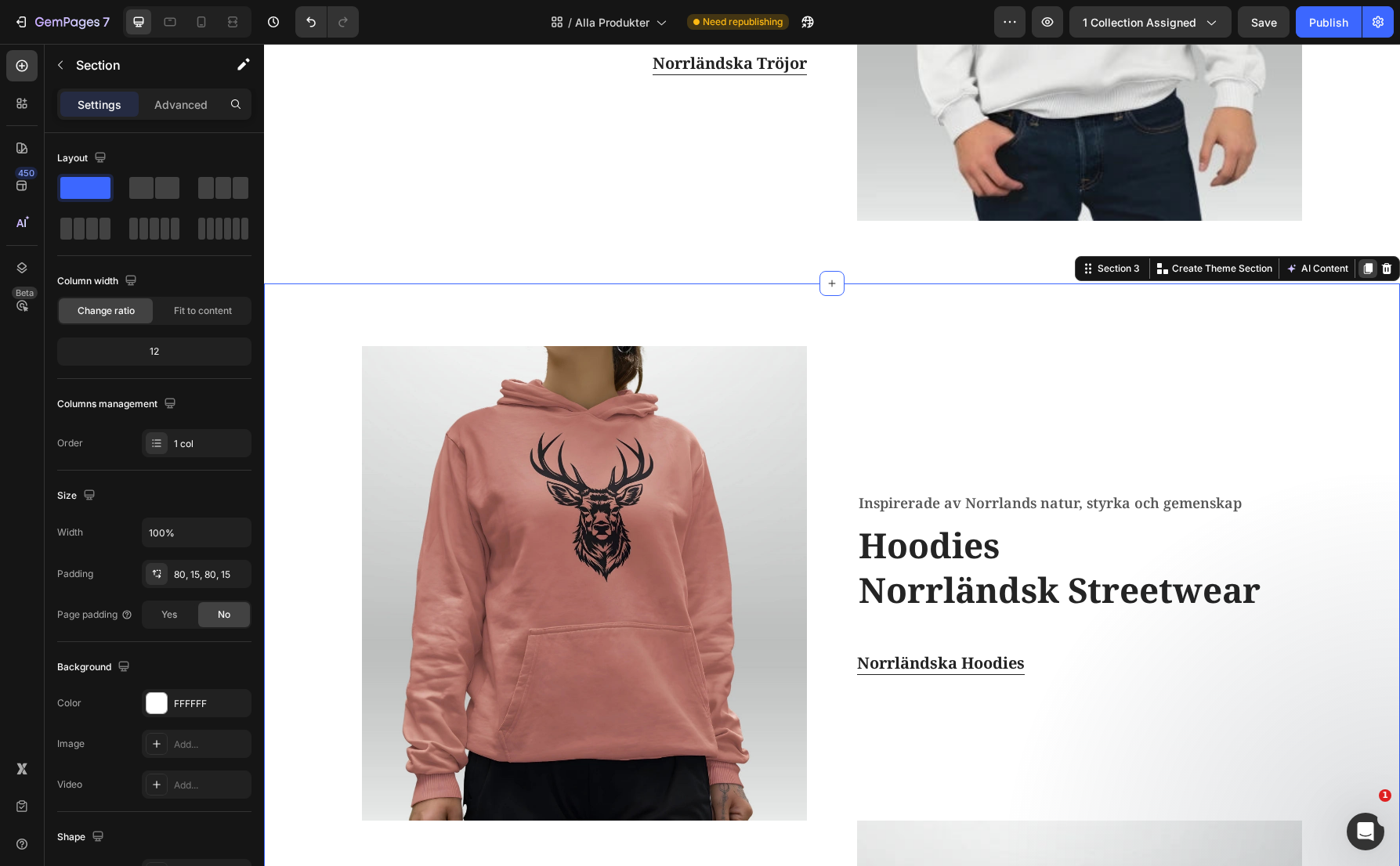
click at [1364, 269] on icon at bounding box center [1368, 269] width 9 height 11
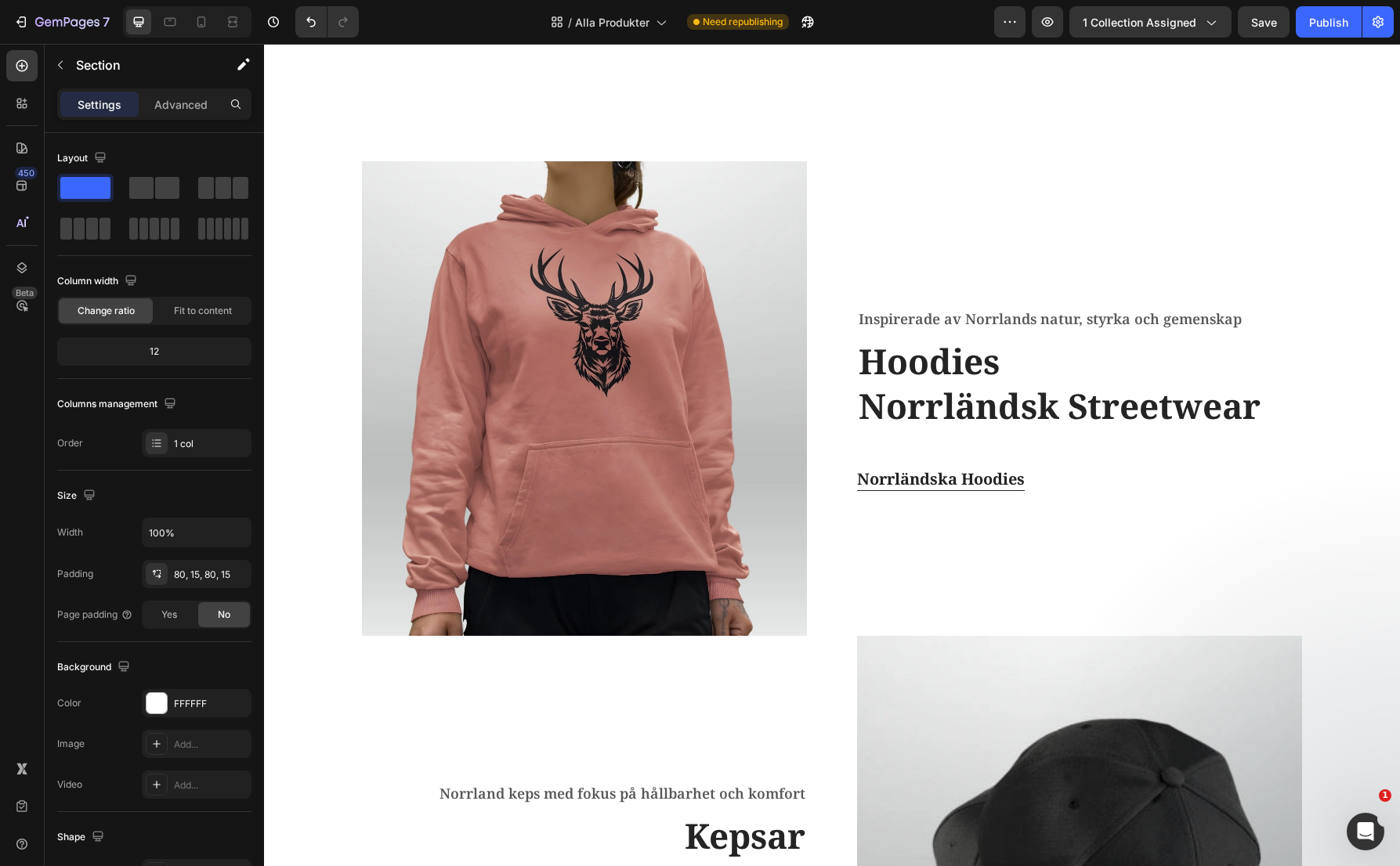
scroll to position [2830, 0]
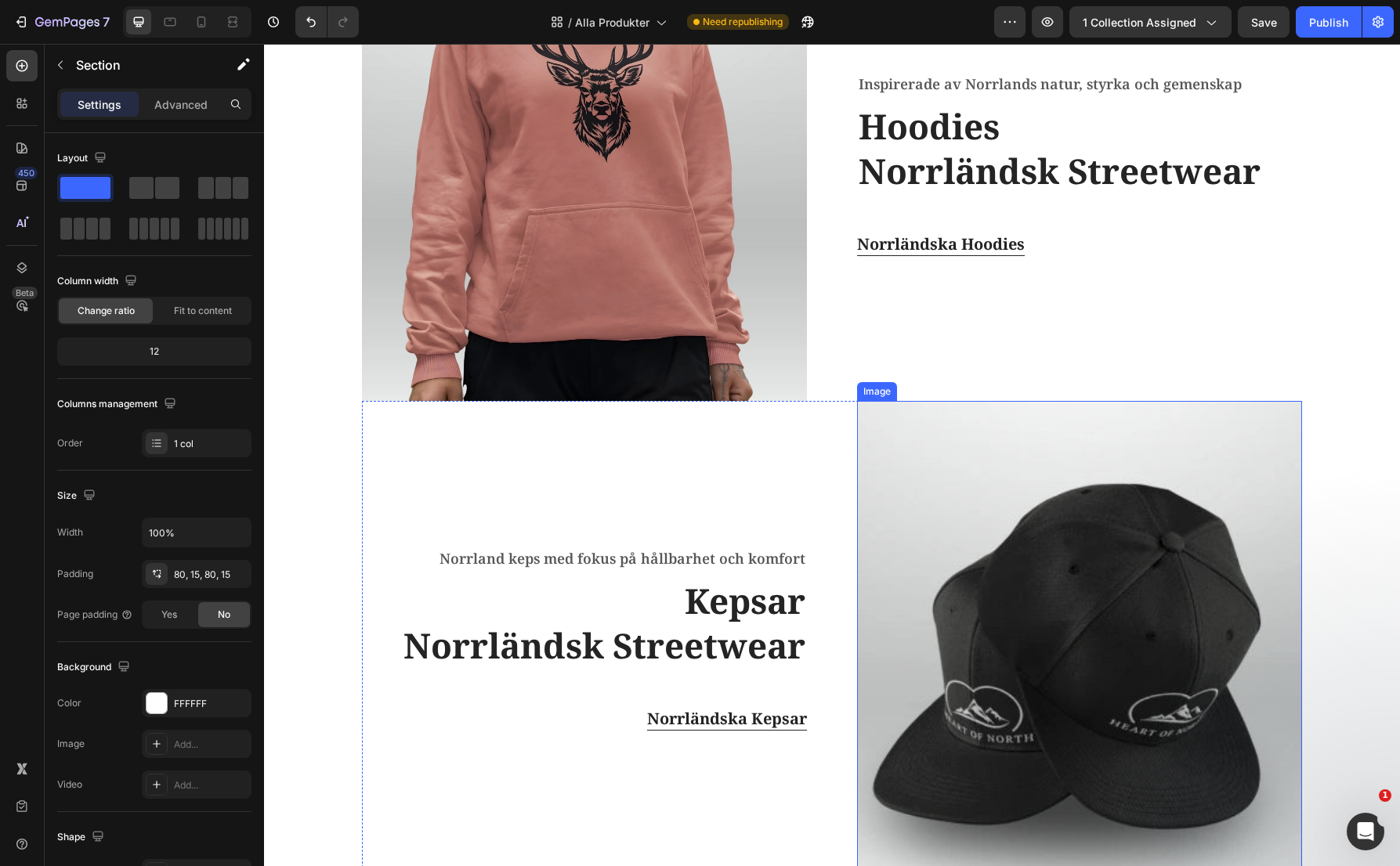
click at [1150, 536] on img at bounding box center [1079, 638] width 445 height 475
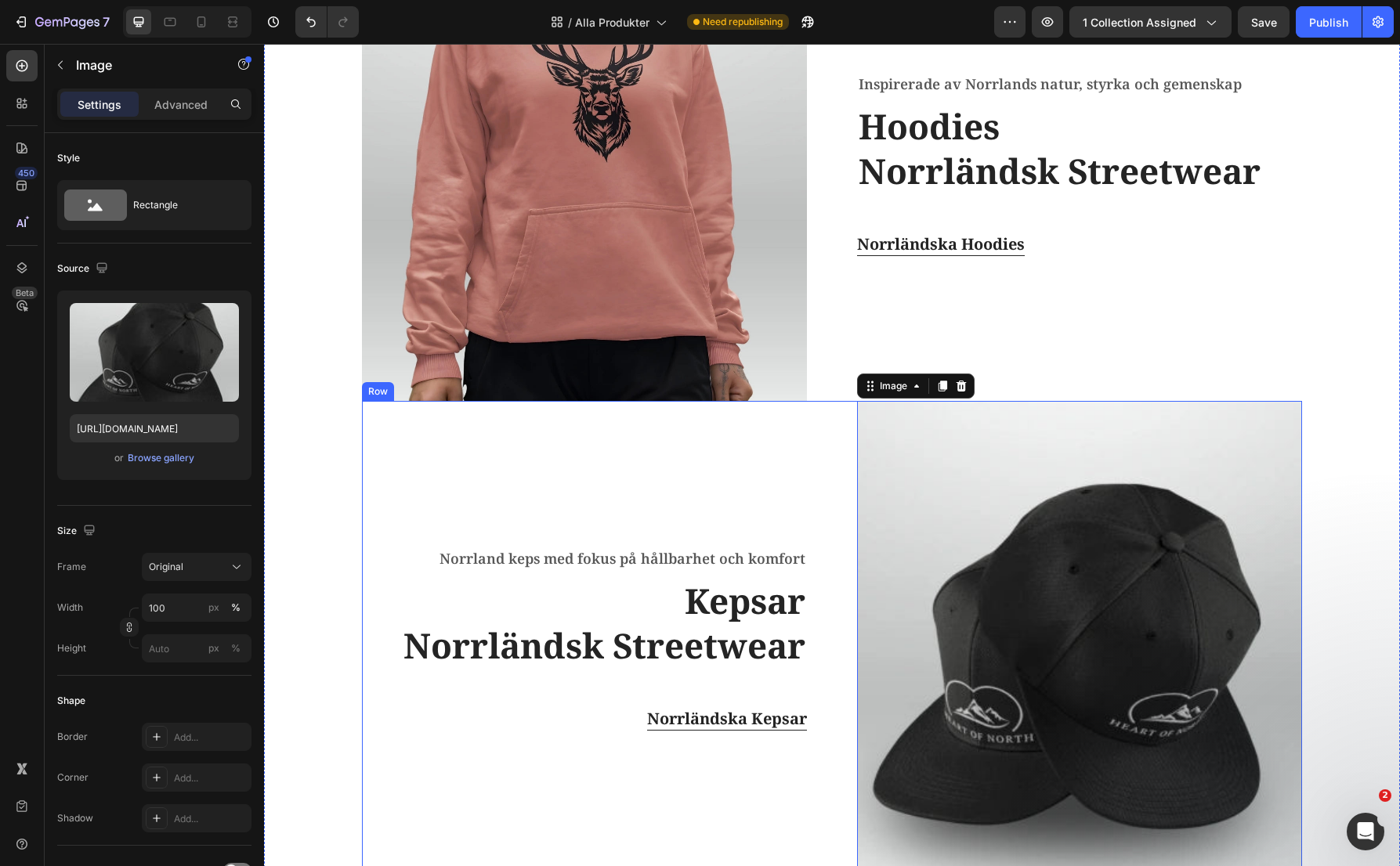
click at [781, 425] on div "Norrland keps med fokus på hållbarhet och komfort Text block Kepsar Norrländsk …" at bounding box center [584, 638] width 445 height 475
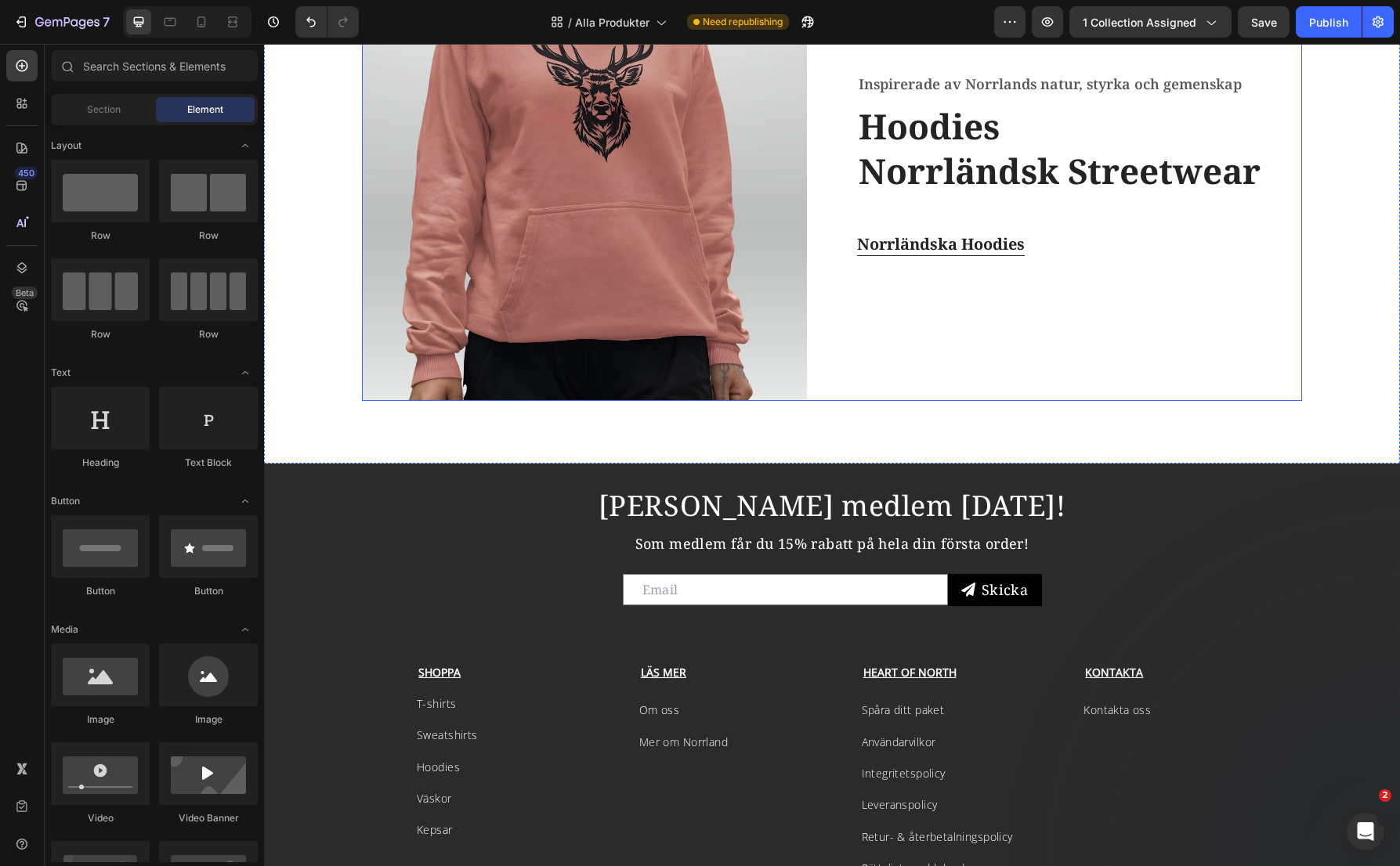
scroll to position [2438, 0]
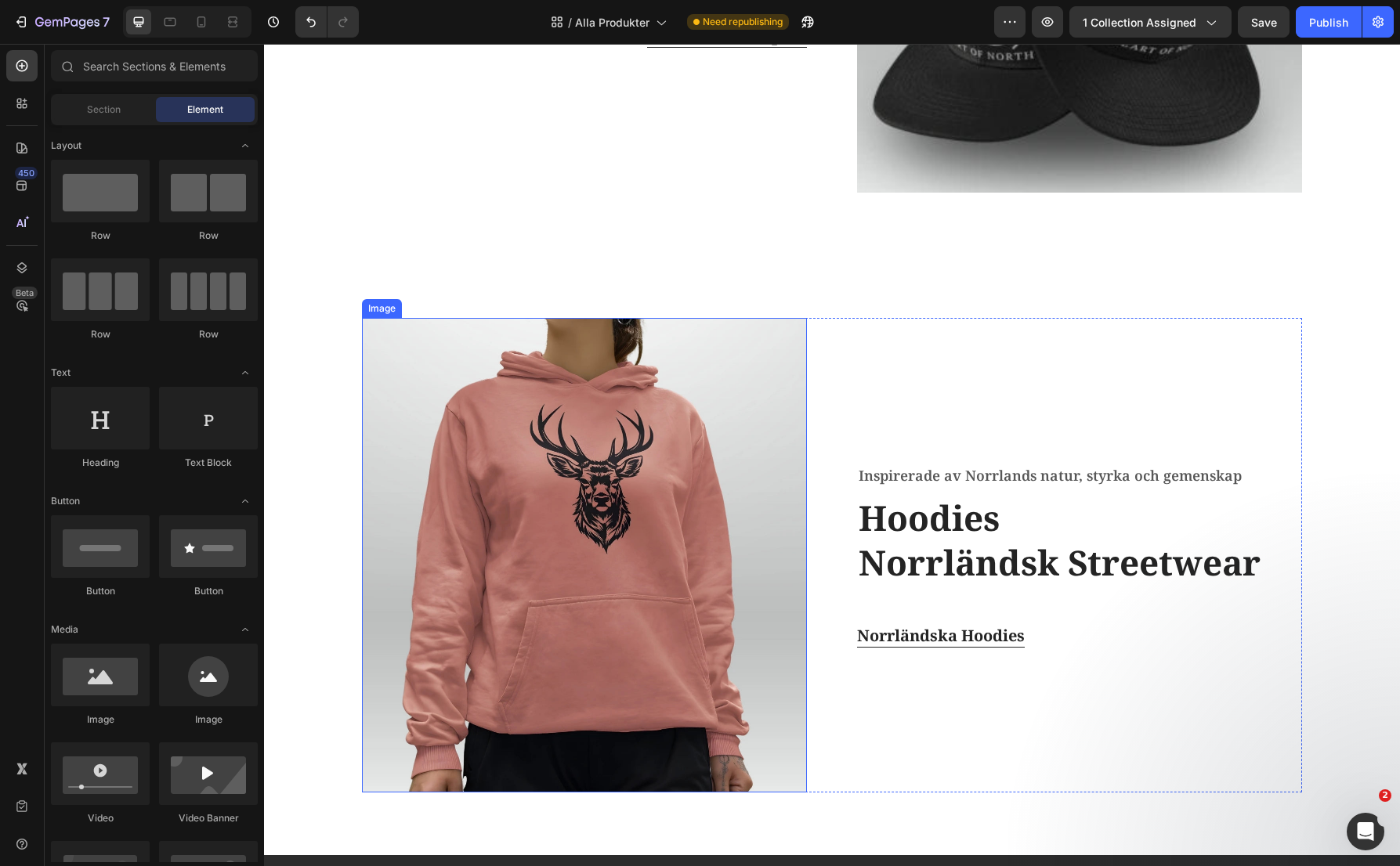
click at [610, 574] on img at bounding box center [584, 555] width 445 height 475
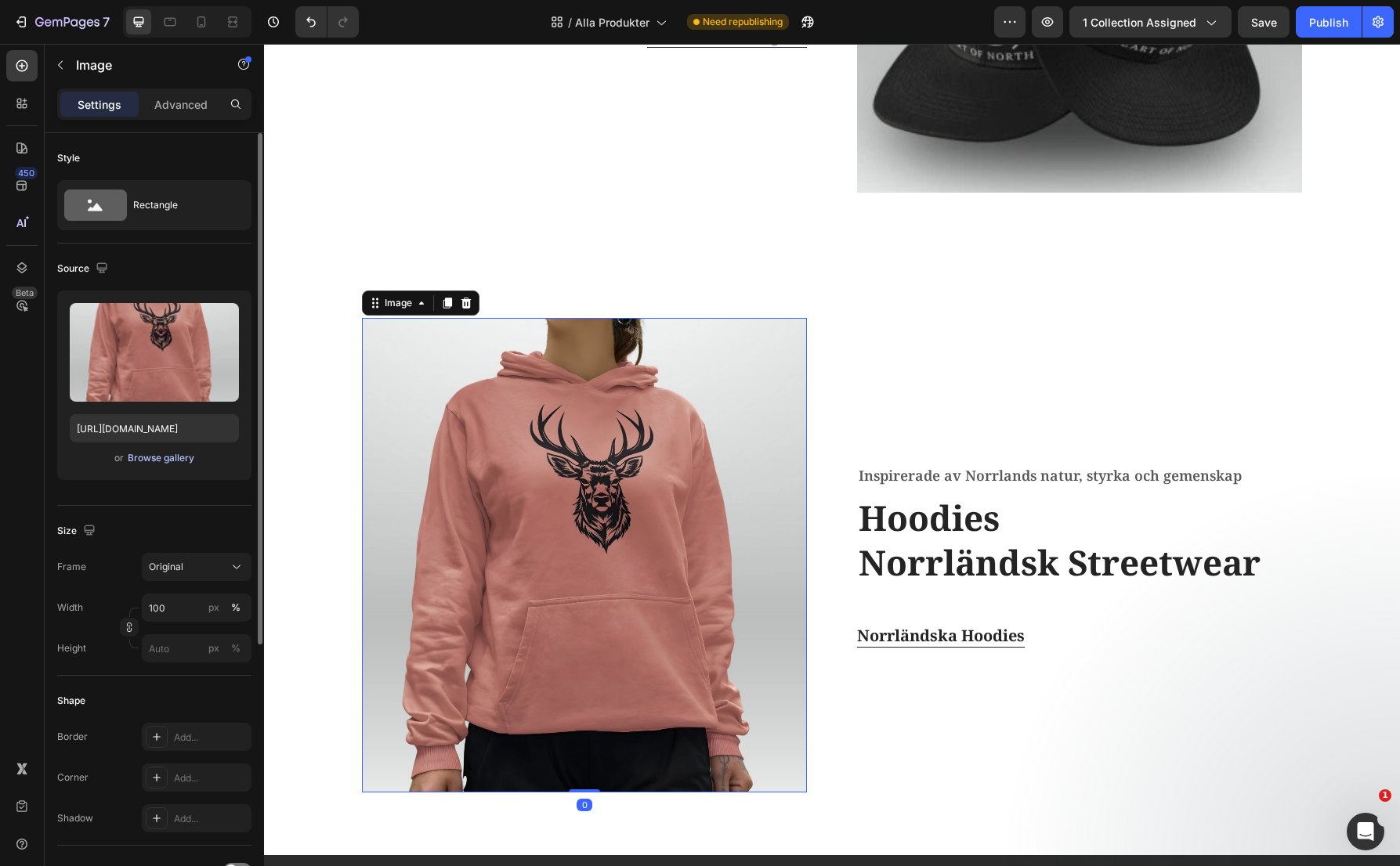
click at [174, 461] on div "Browse gallery" at bounding box center [161, 458] width 67 height 14
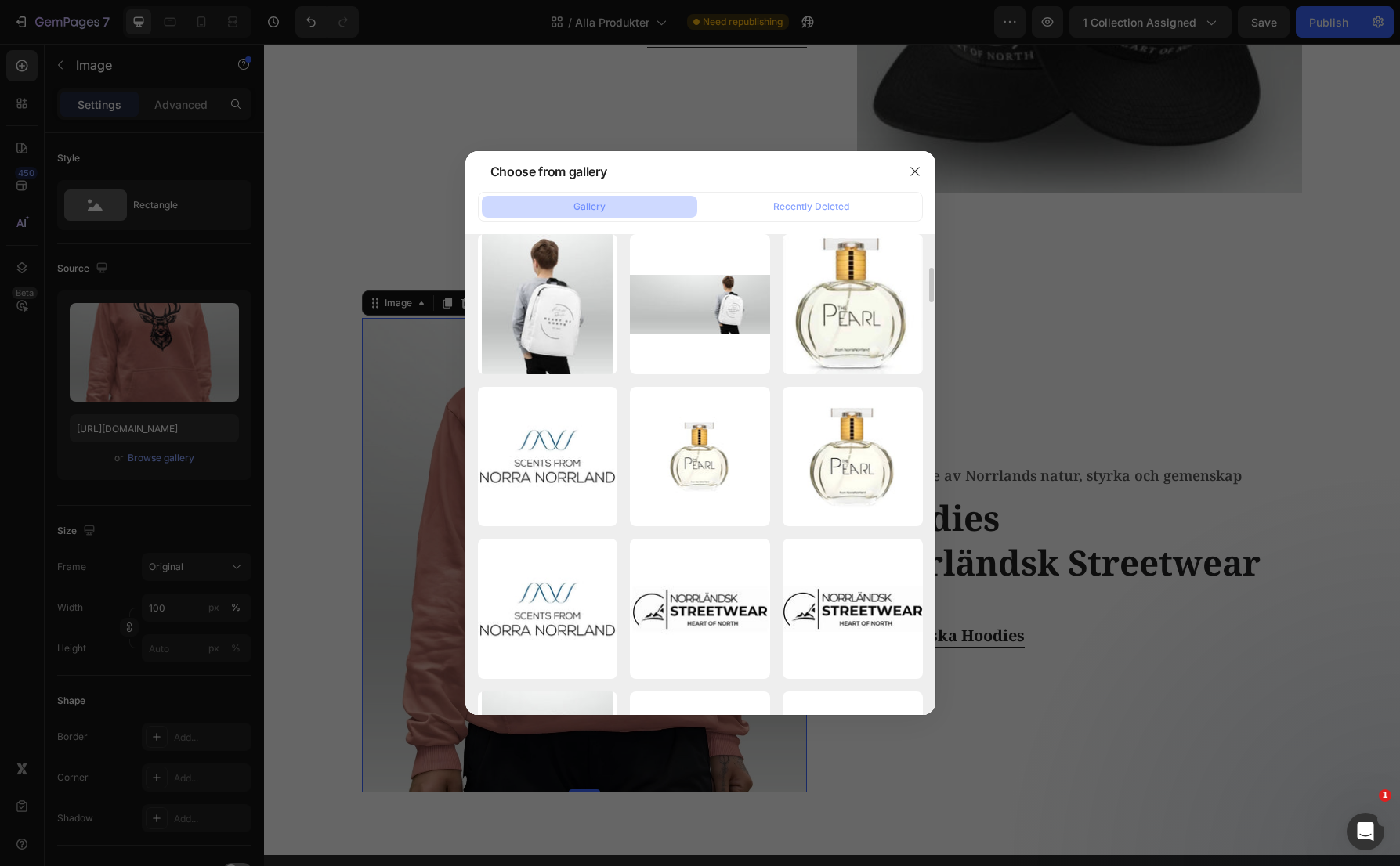
scroll to position [313, 0]
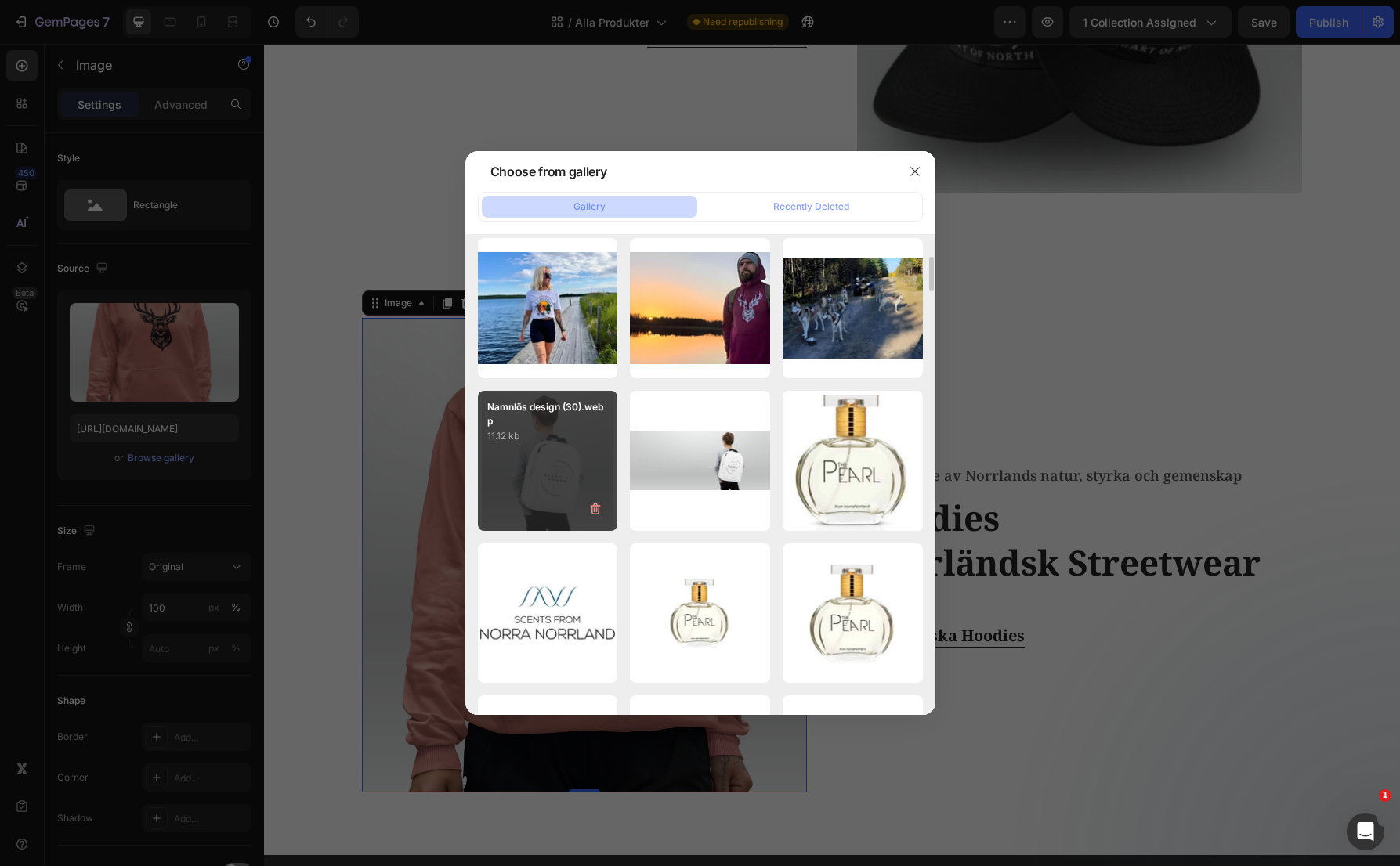
click at [570, 463] on div "Namnlös design (30).webp 11.12 kb" at bounding box center [548, 460] width 140 height 140
type input "[URL][DOMAIN_NAME]"
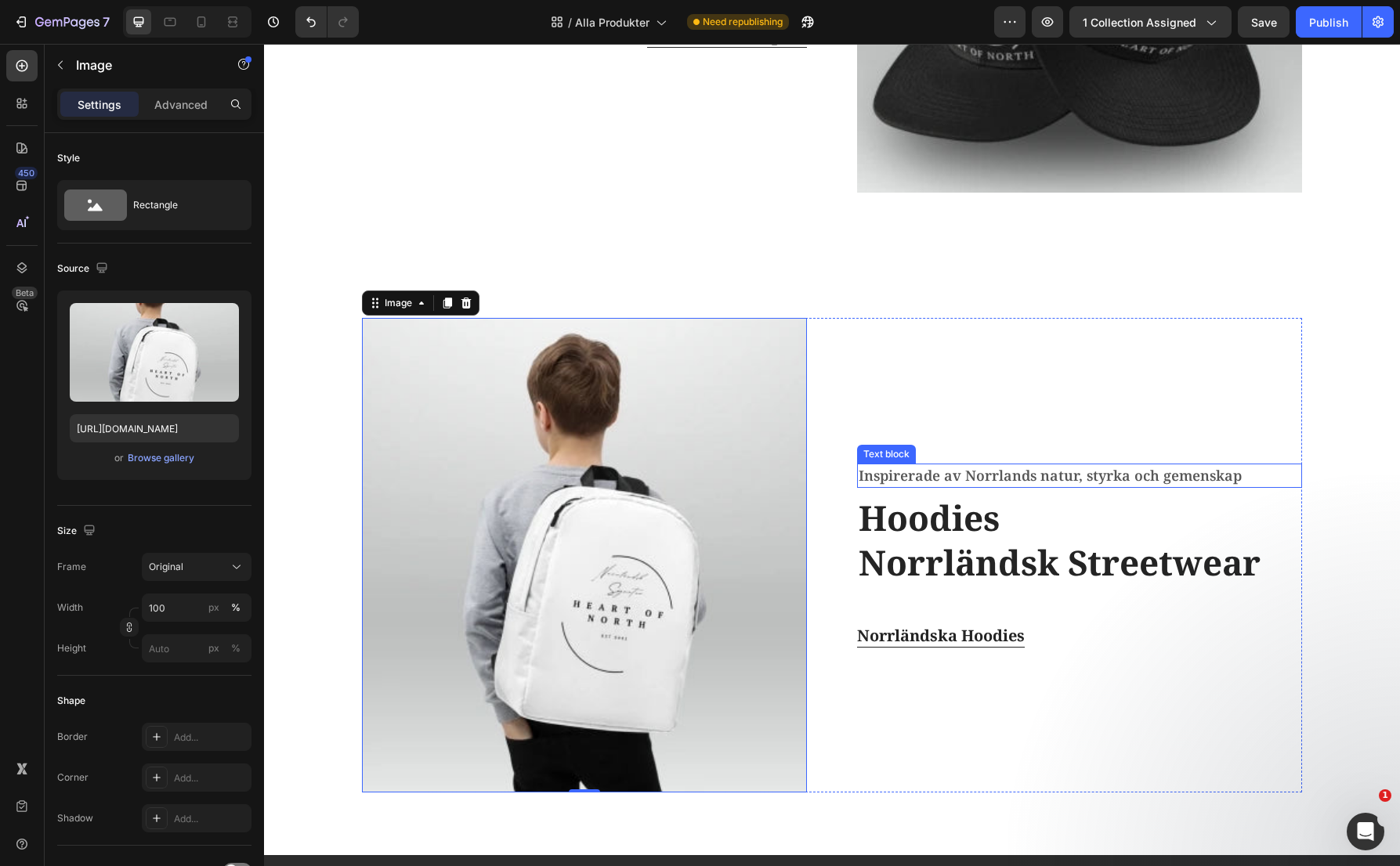
click at [943, 475] on p "Inspirerade av Norrlands natur, styrka och gemenskap" at bounding box center [1079, 475] width 442 height 21
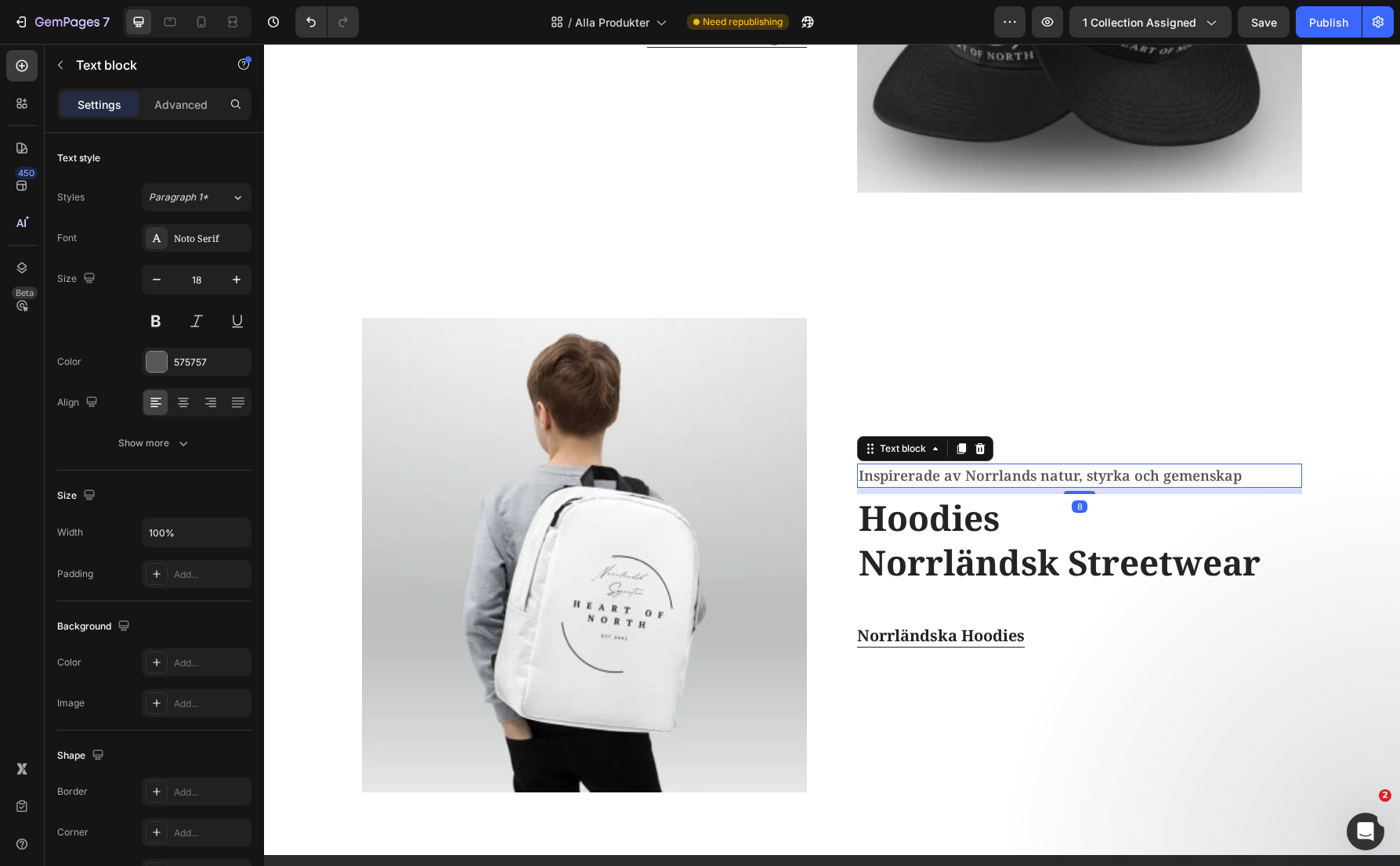
click at [943, 475] on p "Inspirerade av Norrlands natur, styrka och gemenskap" at bounding box center [1079, 475] width 442 height 21
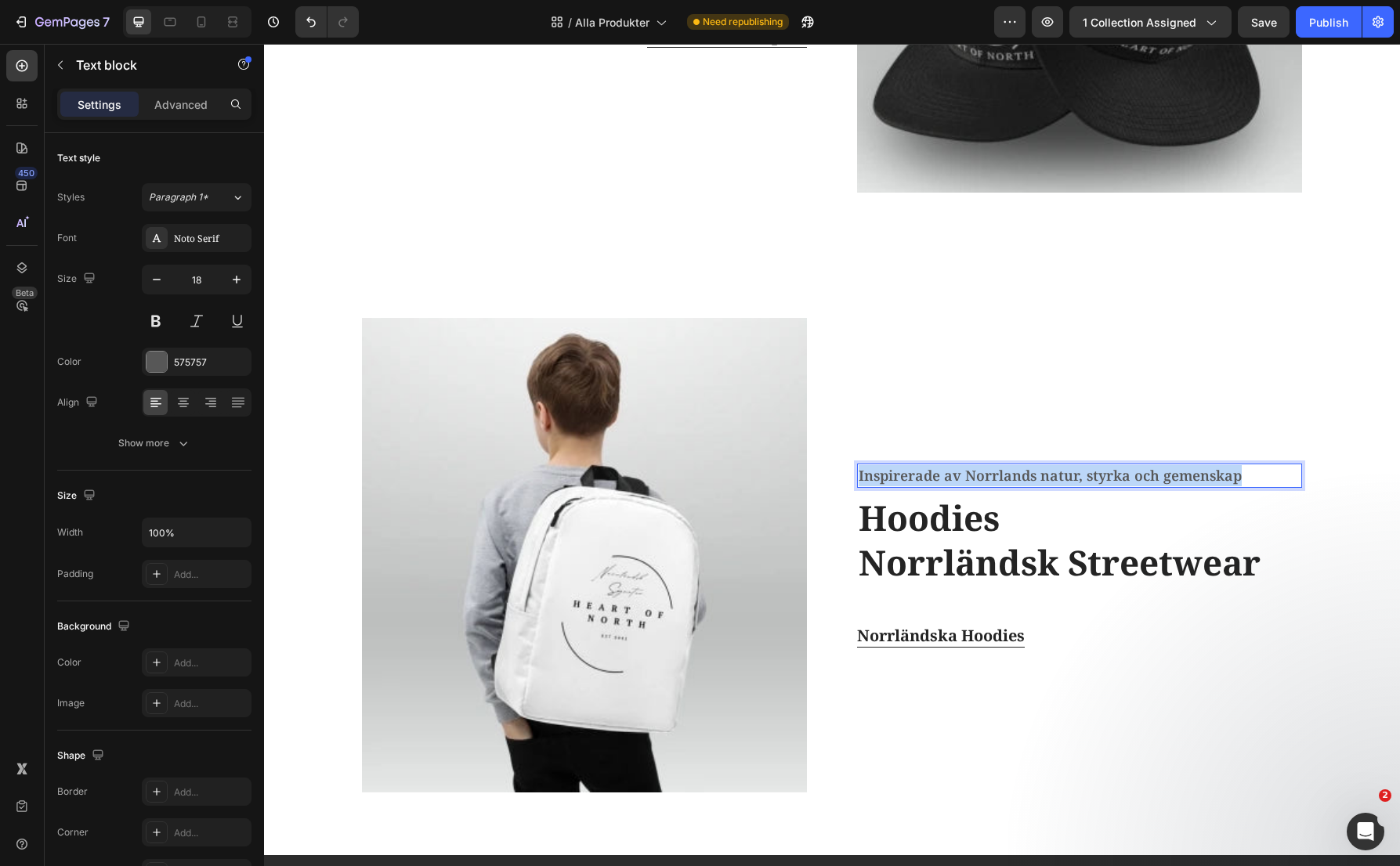
click at [943, 475] on p "Inspirerade av Norrlands natur, styrka och gemenskap" at bounding box center [1079, 475] width 442 height 21
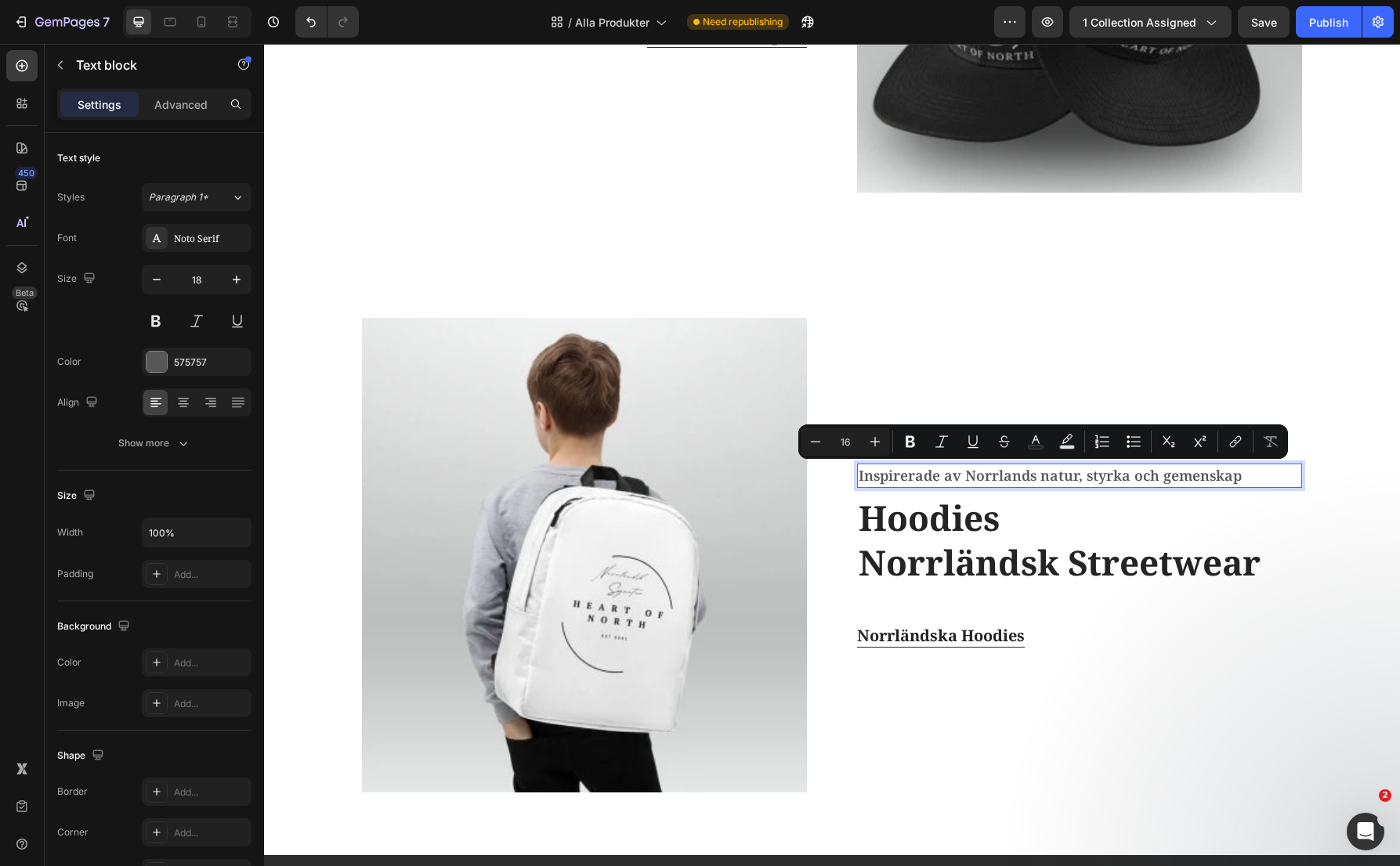
scroll to position [2437, 0]
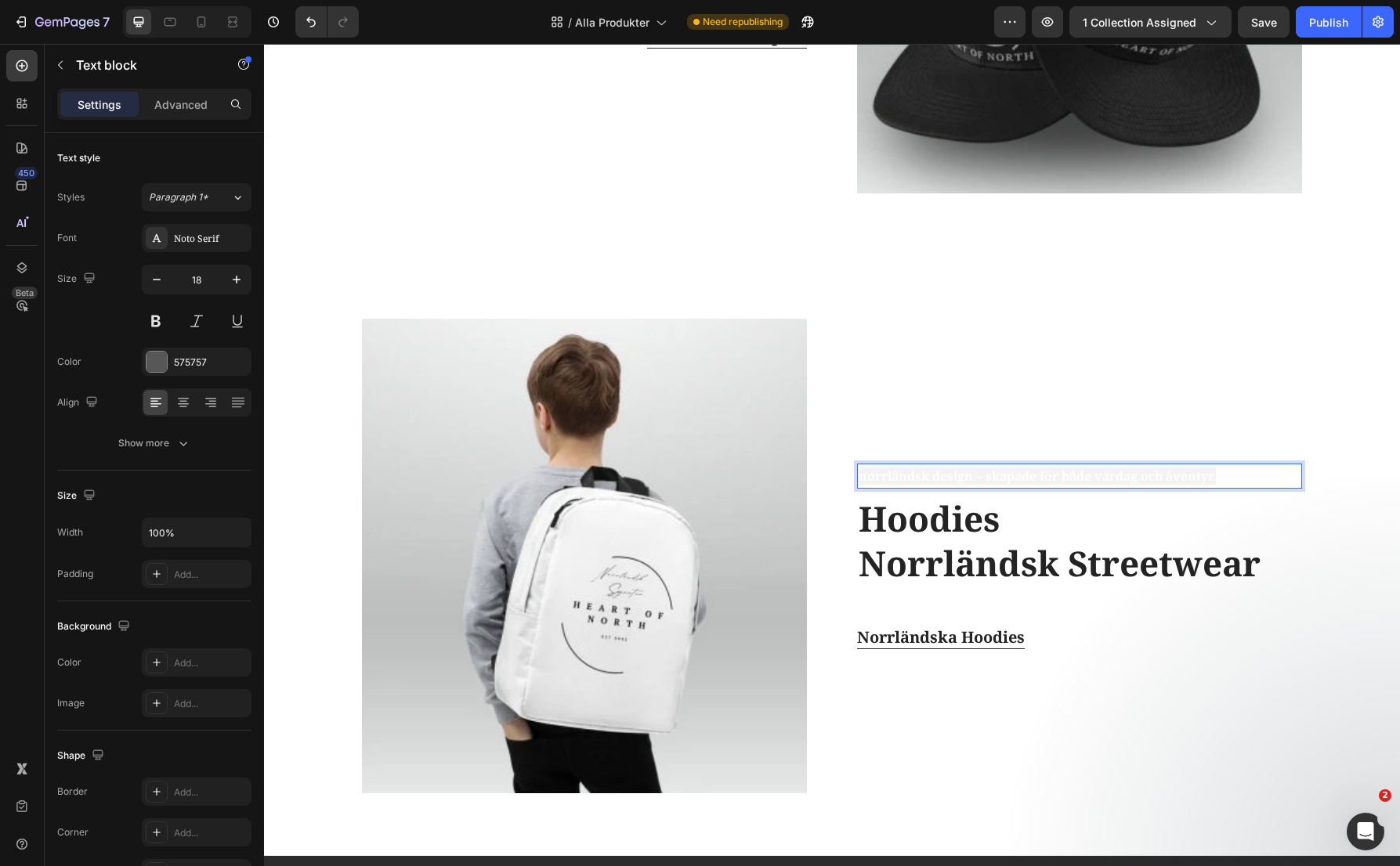
click at [1184, 471] on span "norrländsk design – skapade för både vardag och äventyr." at bounding box center [1037, 476] width 358 height 17
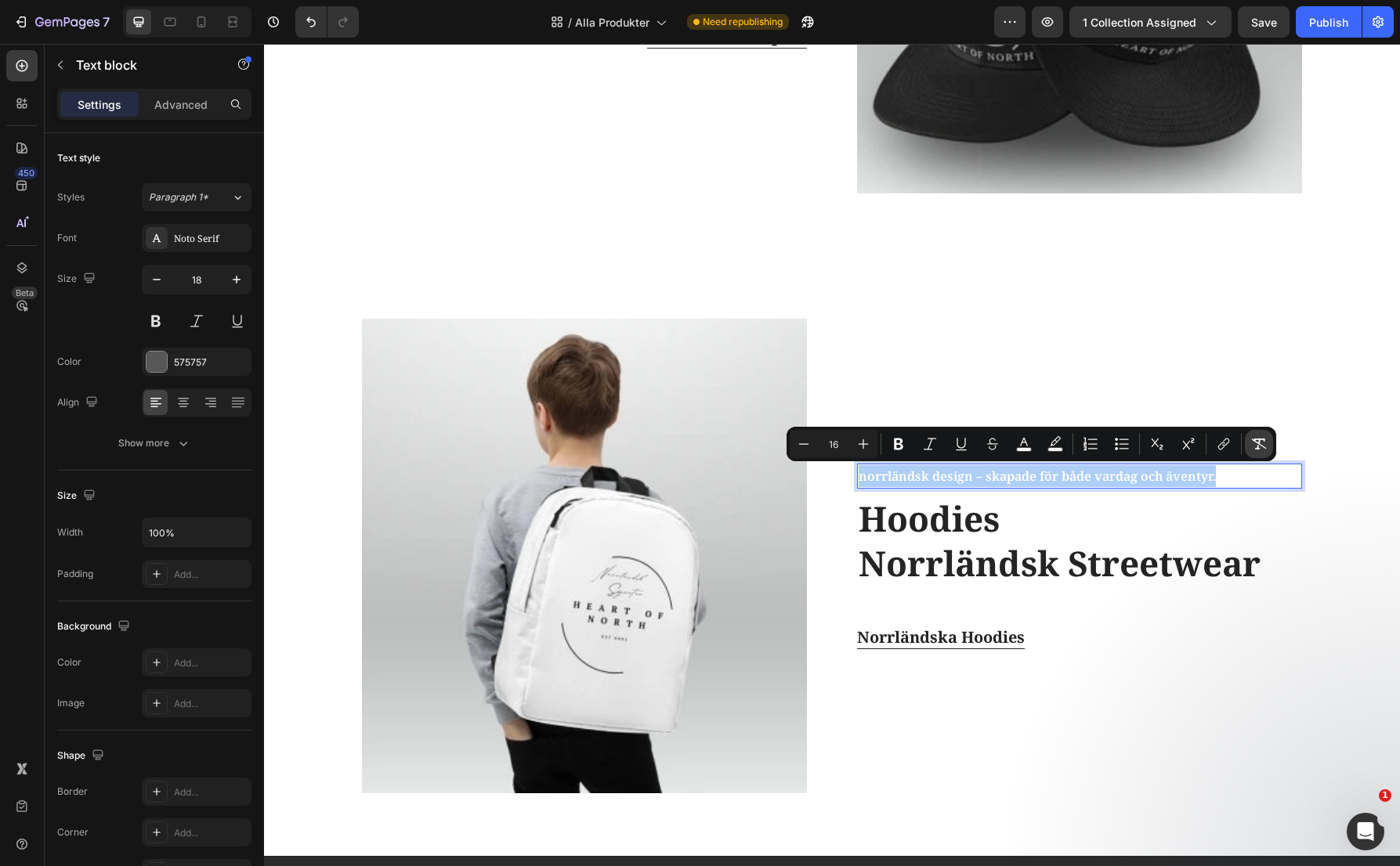
click at [1268, 438] on button "Remove Format" at bounding box center [1259, 444] width 29 height 29
type input "18"
click at [1273, 477] on p "norrländsk design – skapade för både vardag och äventyr." at bounding box center [1079, 476] width 442 height 21
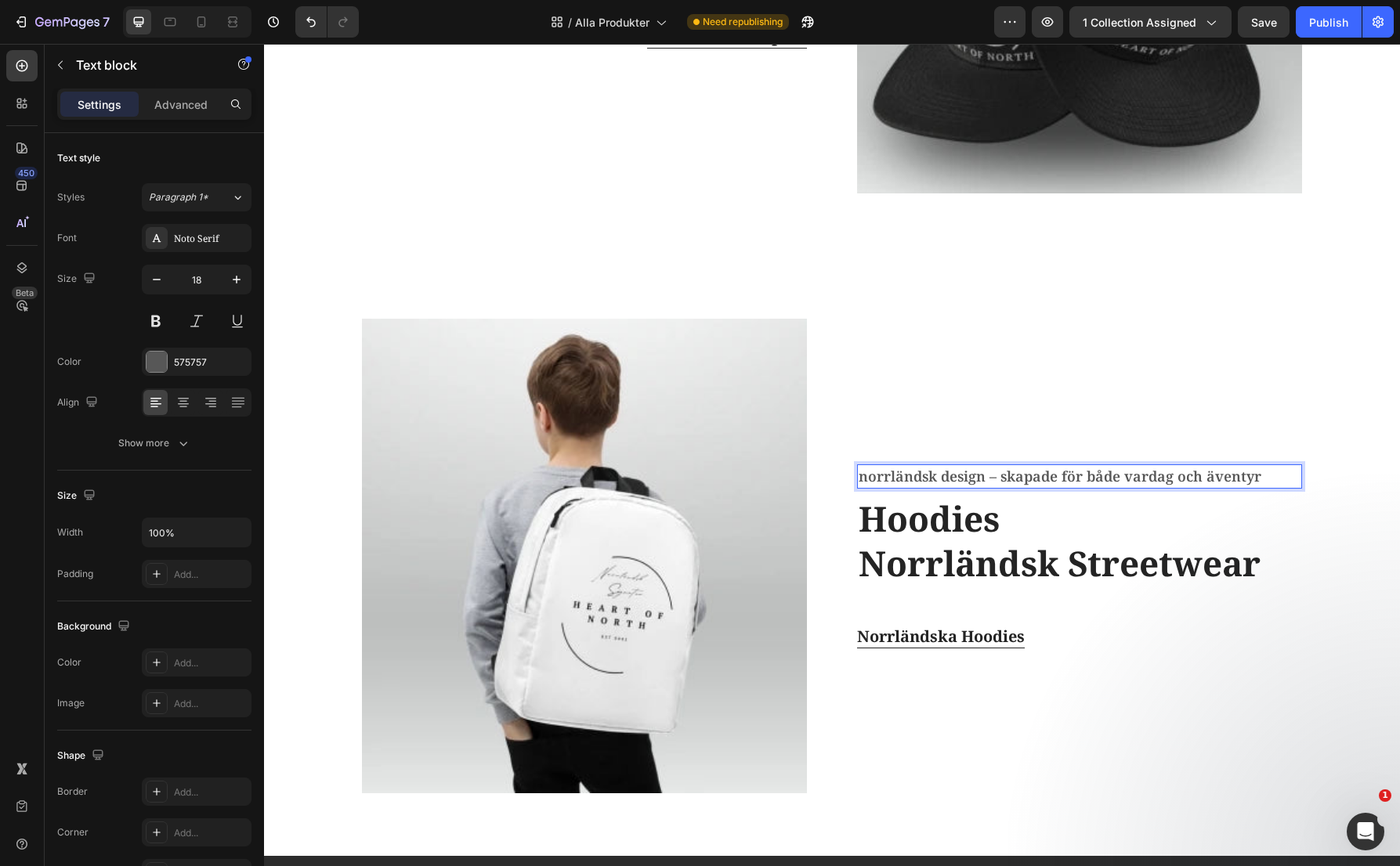
click at [863, 479] on p "norrländsk design – skapade för både vardag och äventyr" at bounding box center [1079, 476] width 442 height 21
click at [948, 523] on h2 "Hoodies Norrländsk Streetwear" at bounding box center [1079, 541] width 445 height 93
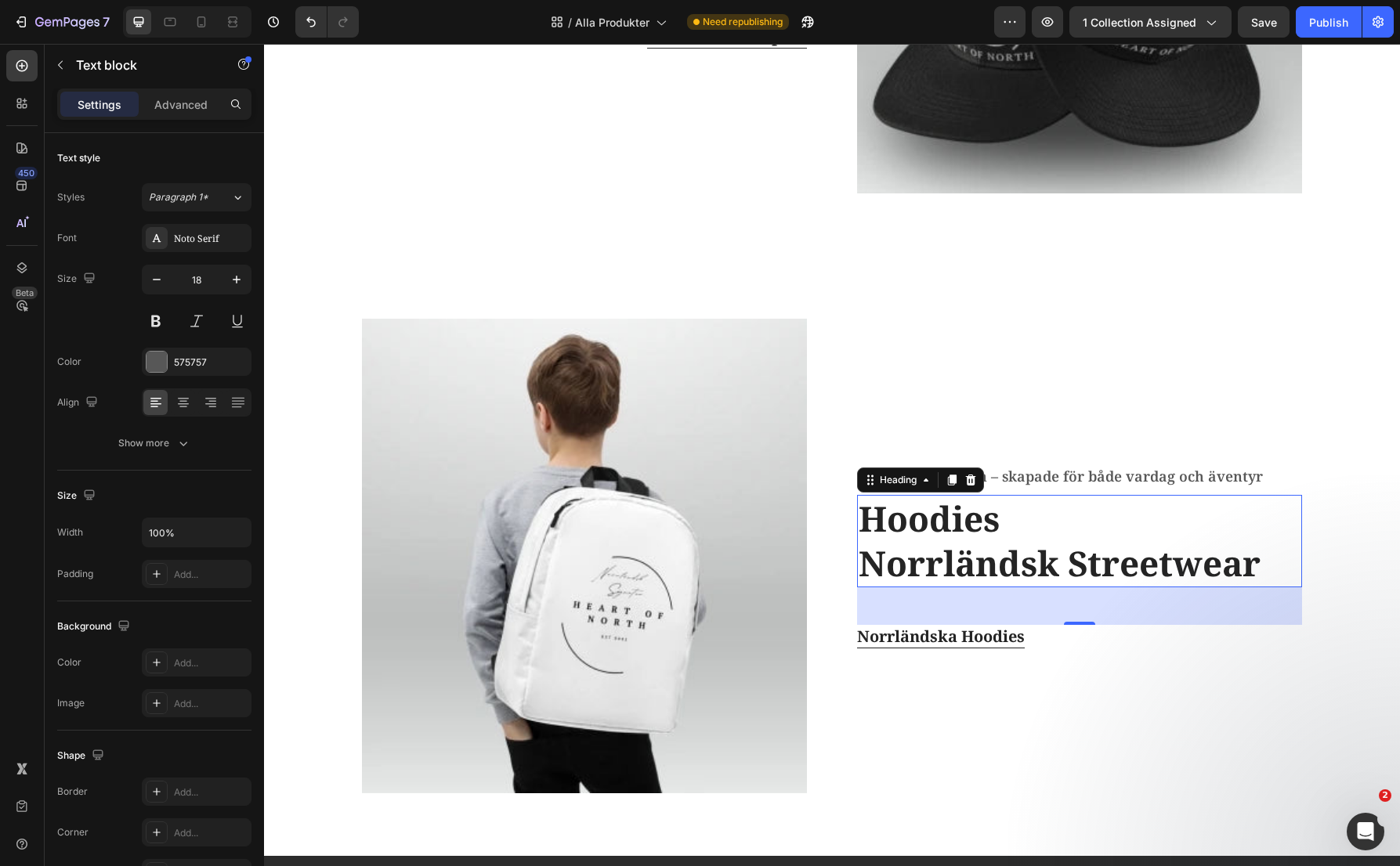
click at [948, 523] on h2 "Hoodies Norrländsk Streetwear" at bounding box center [1079, 541] width 445 height 93
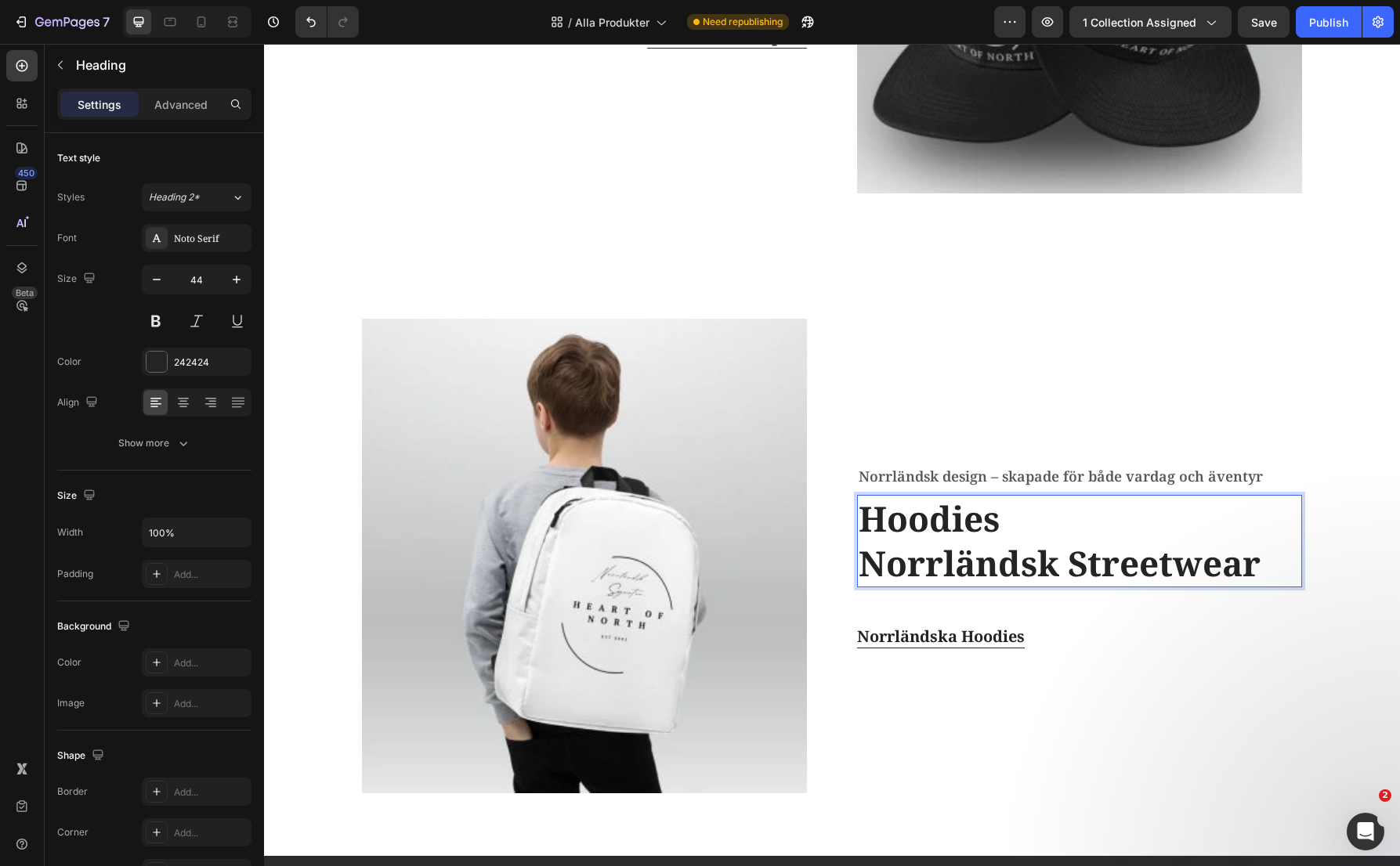
click at [948, 523] on p "Hoodies Norrländsk Streetwear" at bounding box center [1079, 541] width 442 height 90
click at [973, 635] on p "Norrländska Hoodies" at bounding box center [940, 637] width 167 height 24
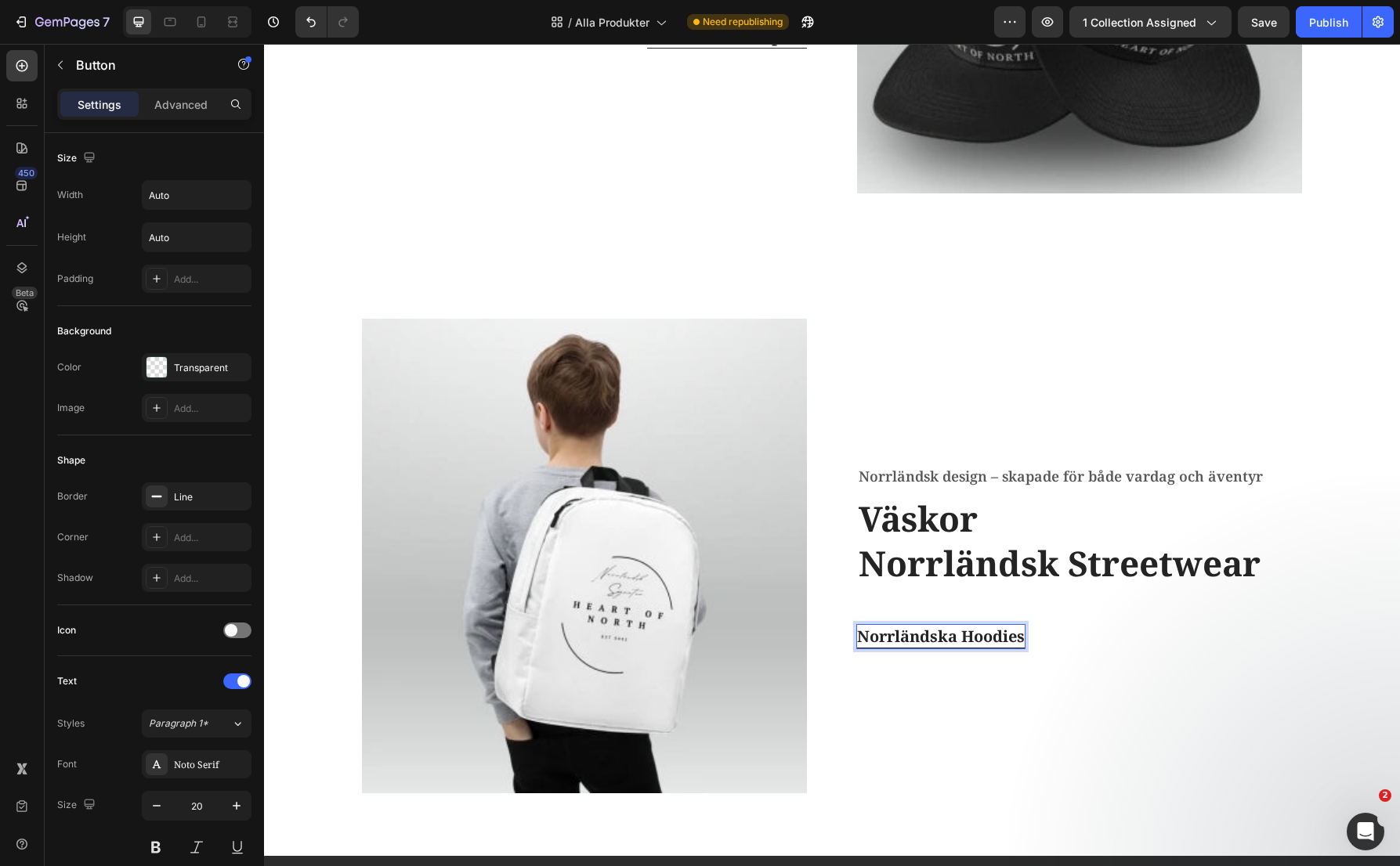
click at [970, 635] on p "Norrländska Hoodies" at bounding box center [940, 637] width 167 height 24
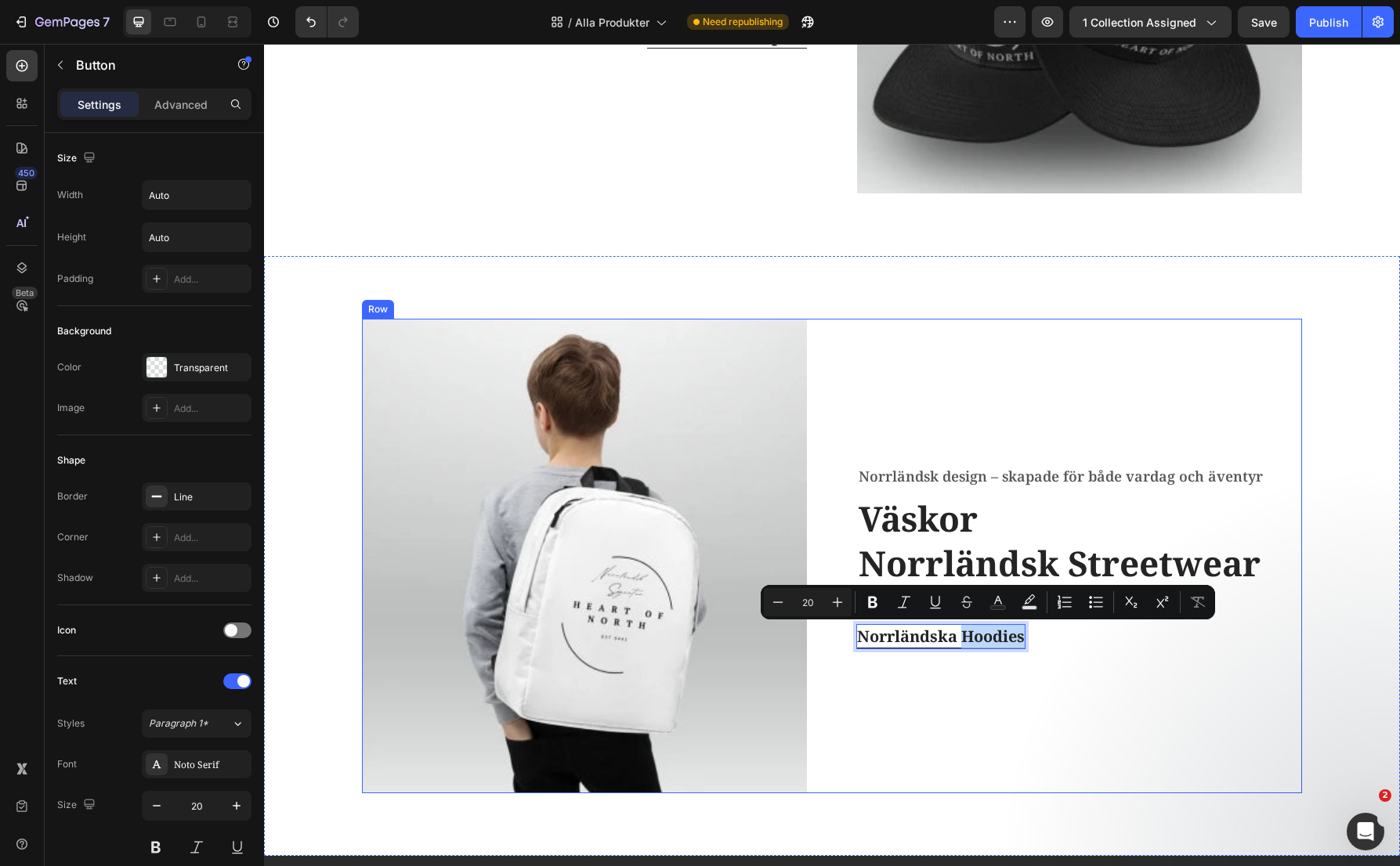
drag, startPoint x: 962, startPoint y: 634, endPoint x: 1080, endPoint y: 650, distance: 119.1
click at [1080, 650] on div "Norrländsk design – skapade för både vardag och äventyr Text block Väskor Norrl…" at bounding box center [1079, 555] width 445 height 475
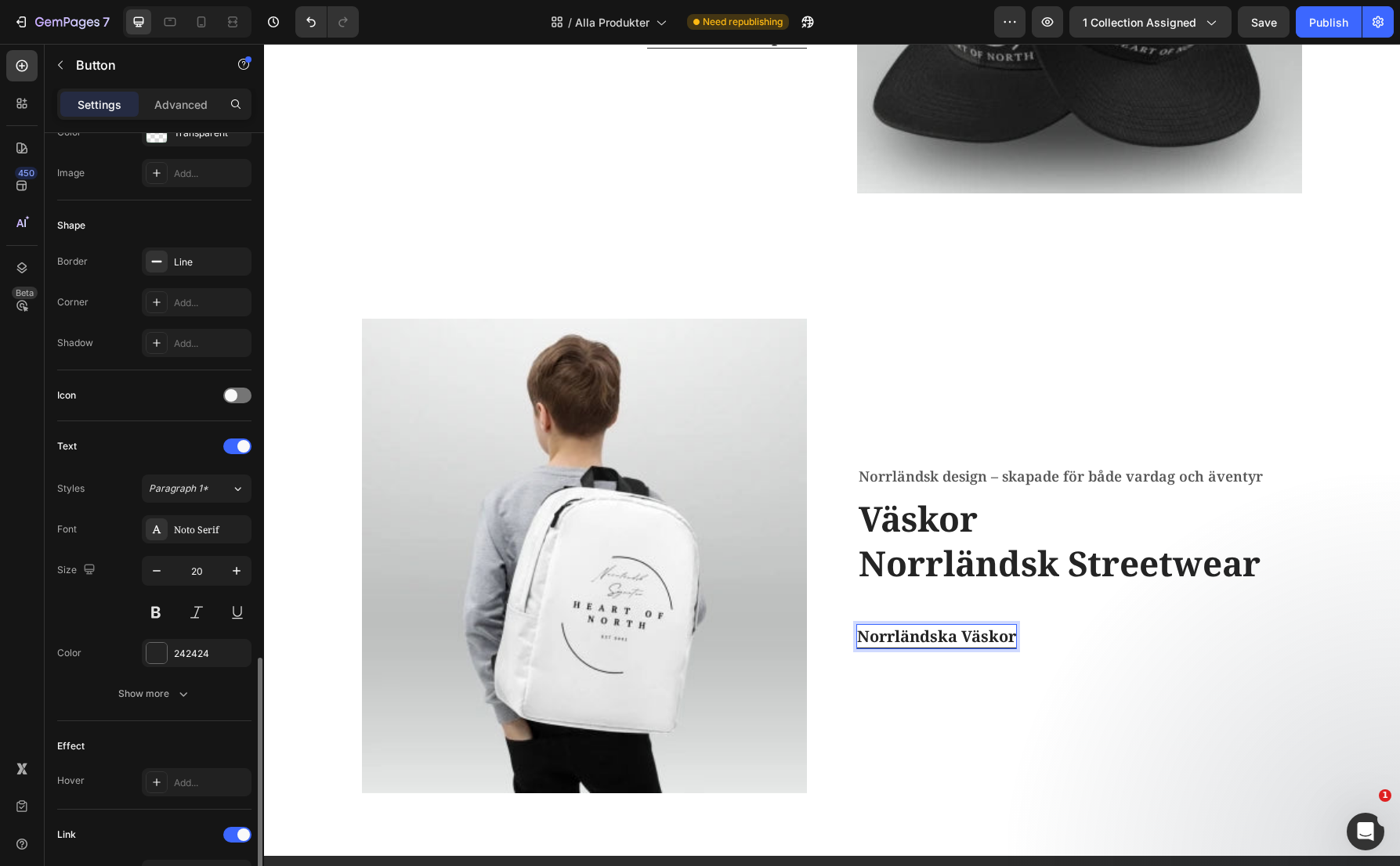
scroll to position [467, 0]
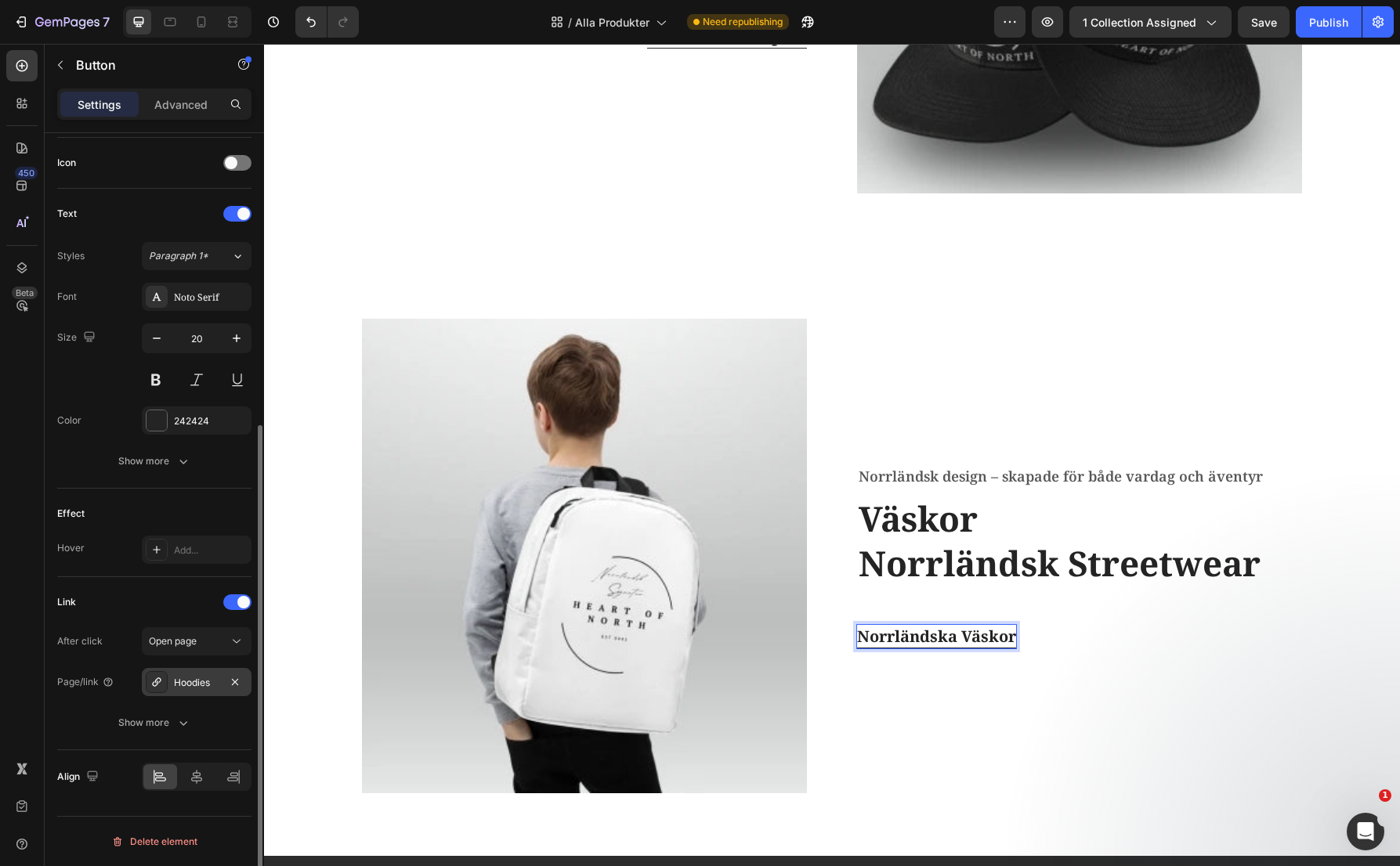
click at [205, 688] on div "Hoodies" at bounding box center [196, 683] width 45 height 14
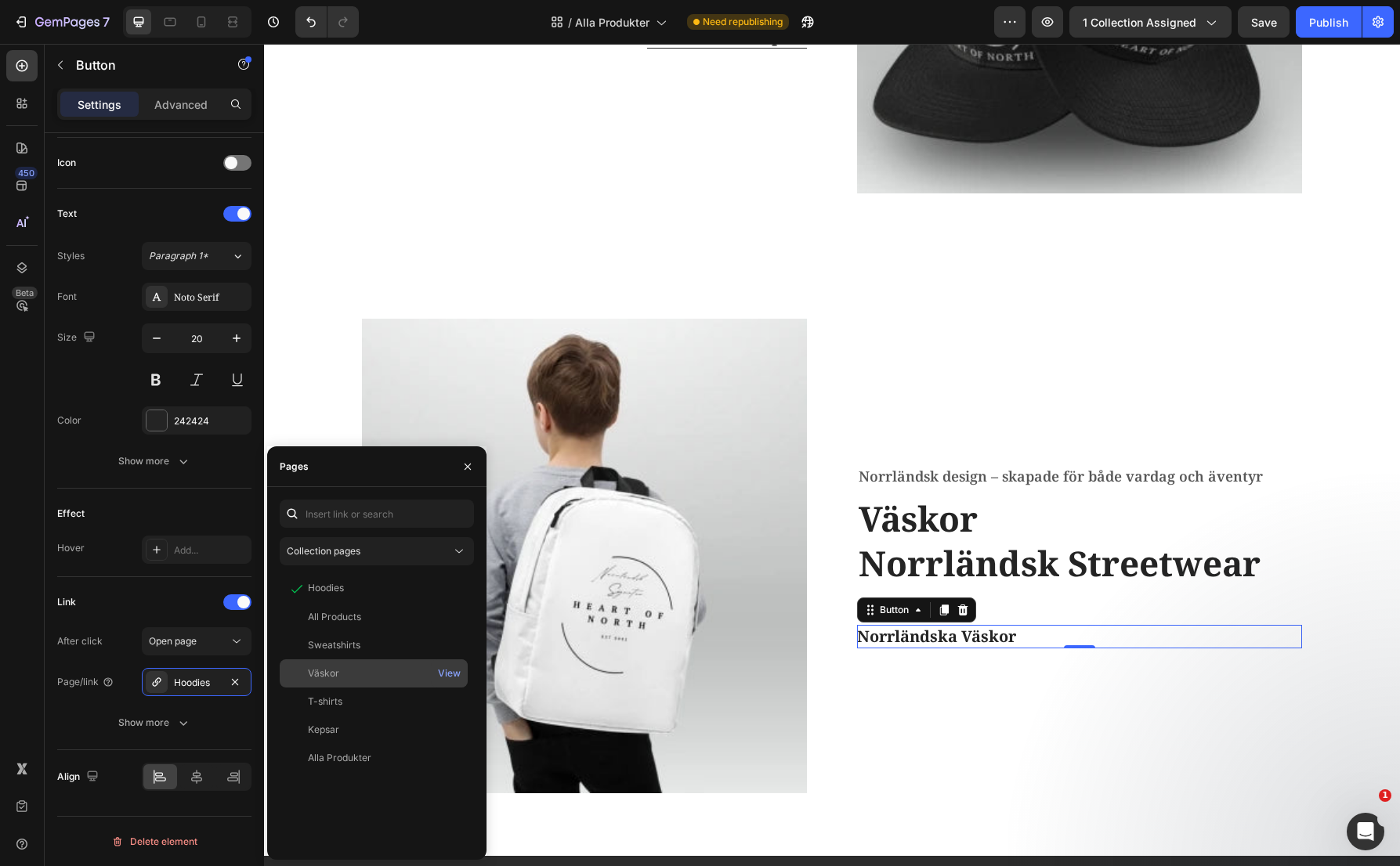
click at [327, 688] on div "Väskor View" at bounding box center [373, 702] width 188 height 29
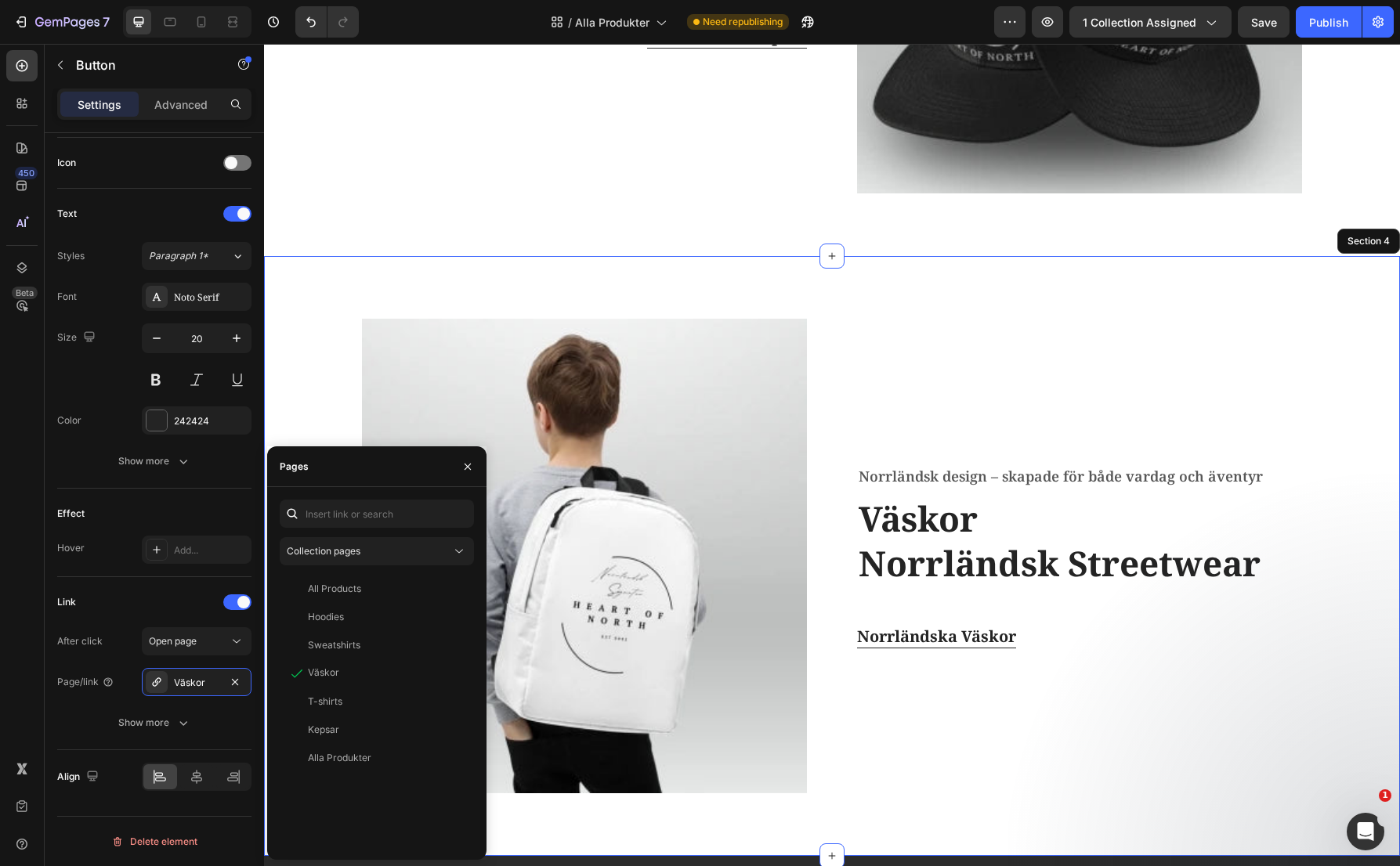
click at [1335, 394] on div "Image Norrländsk design – skapade för både vardag och äventyr Text block Väskor…" at bounding box center [832, 555] width 1112 height 475
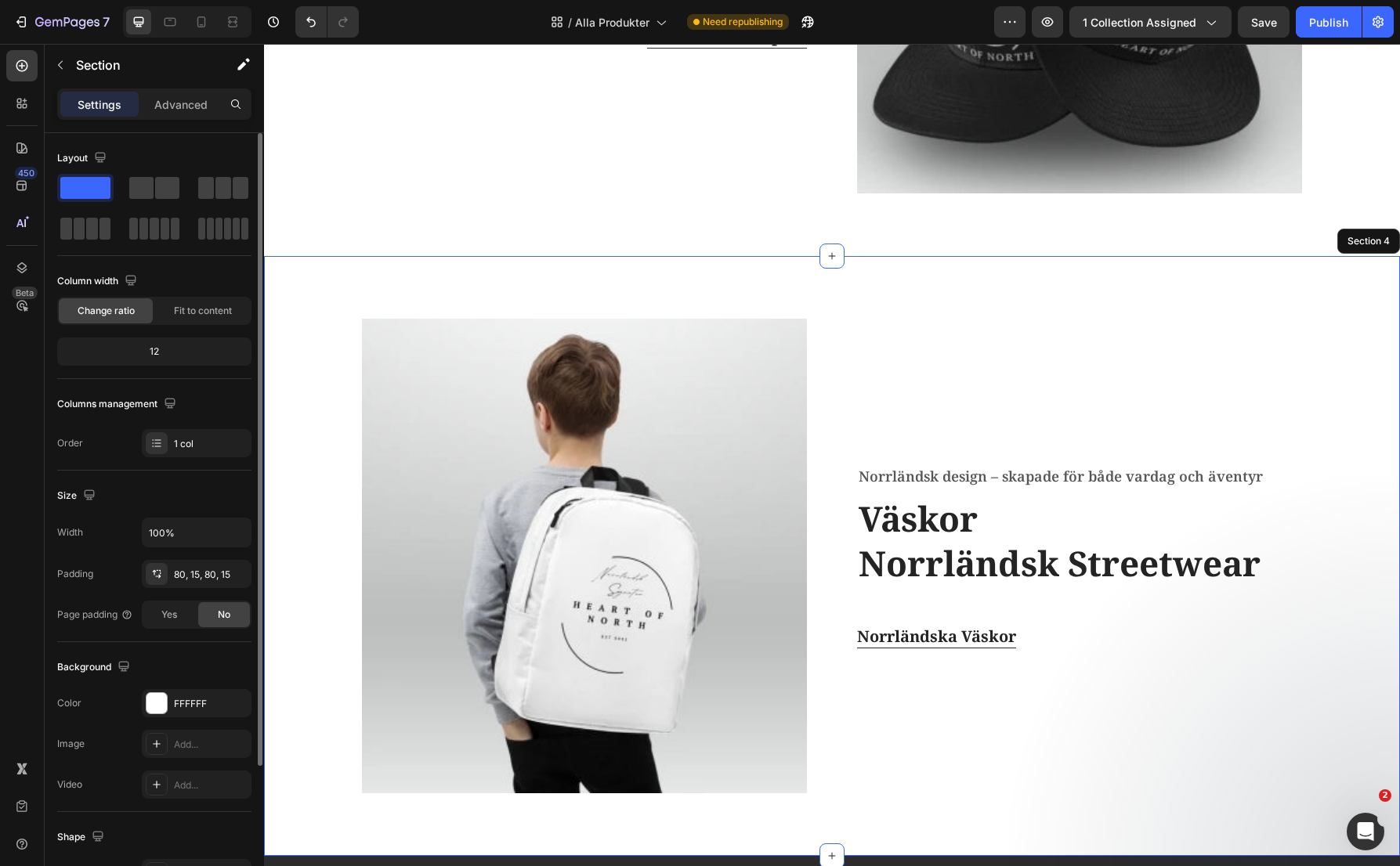
scroll to position [0, 0]
click at [156, 100] on p "Advanced" at bounding box center [181, 105] width 53 height 17
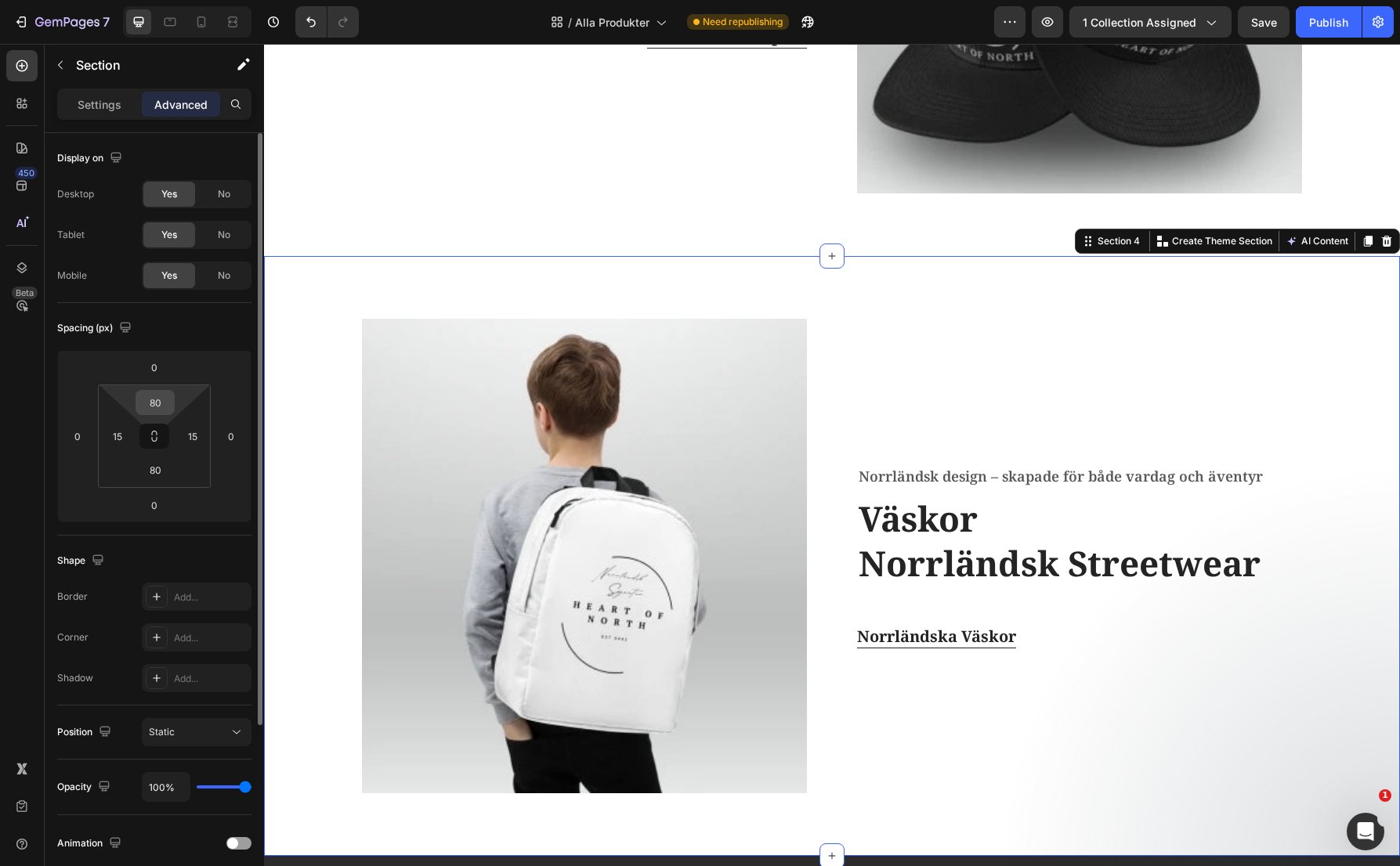
click at [159, 401] on input "80" at bounding box center [155, 402] width 32 height 24
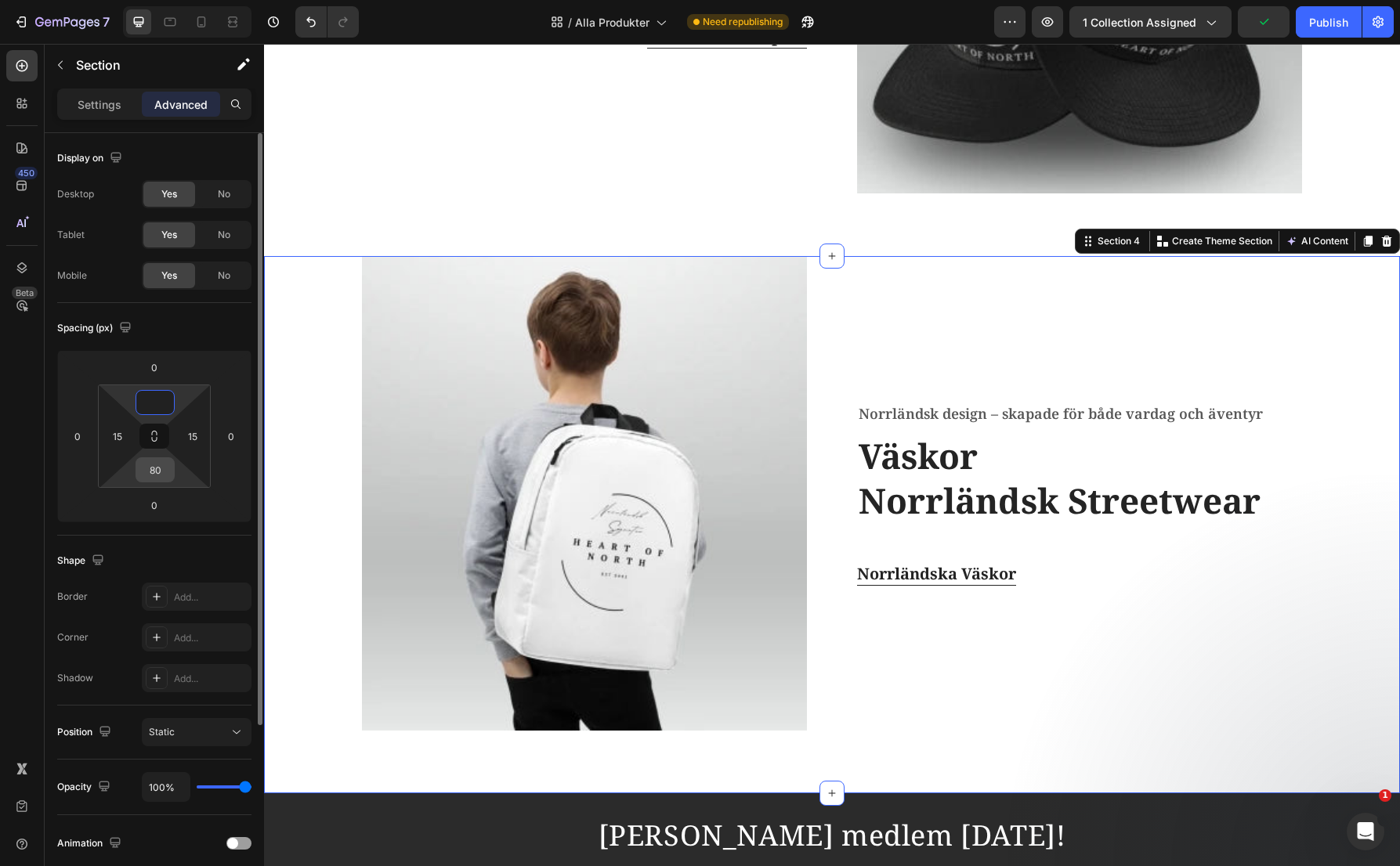
type input "0"
click at [166, 473] on input "80" at bounding box center [155, 470] width 32 height 24
type input "20"
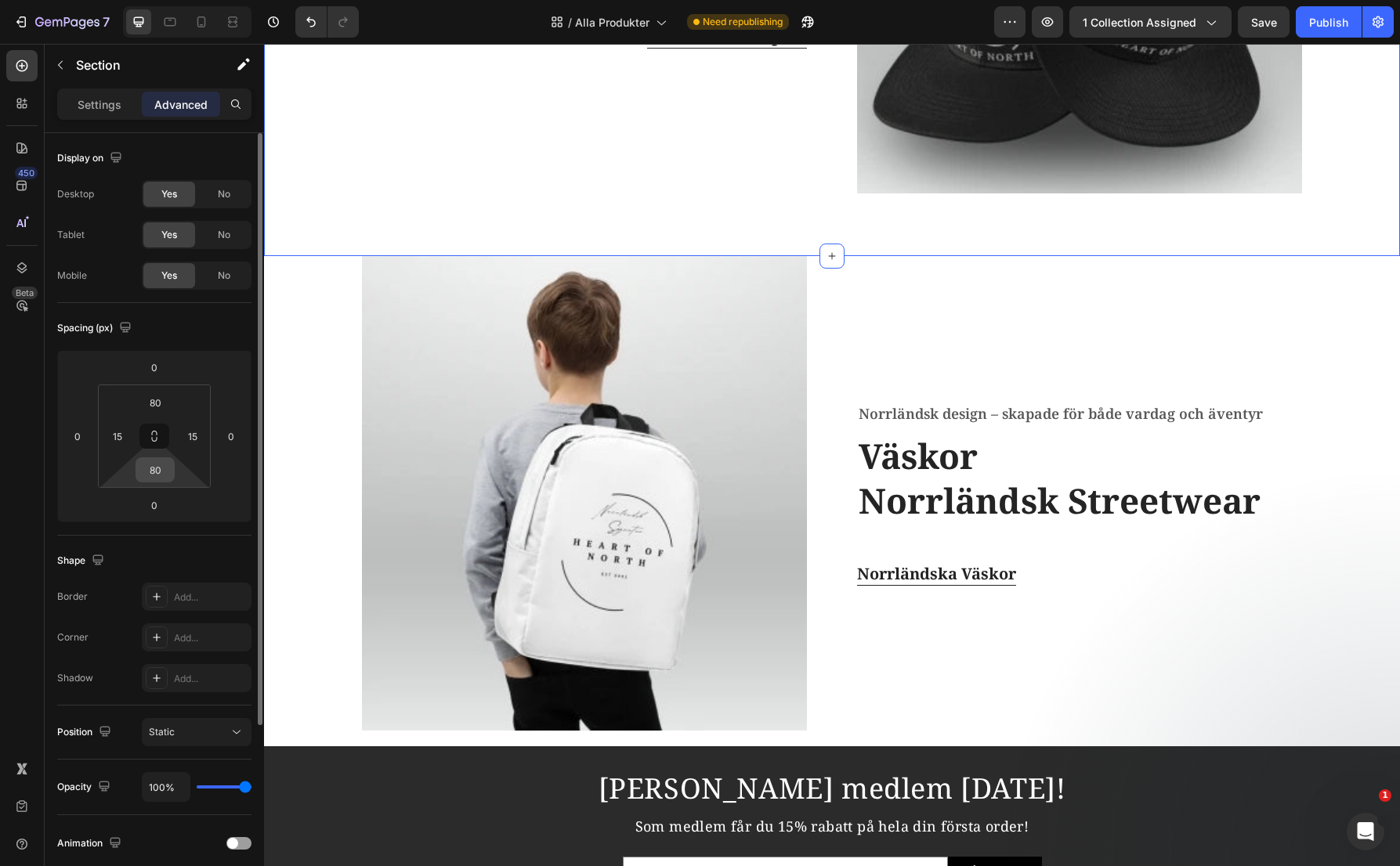
click at [165, 471] on input "80" at bounding box center [155, 470] width 32 height 24
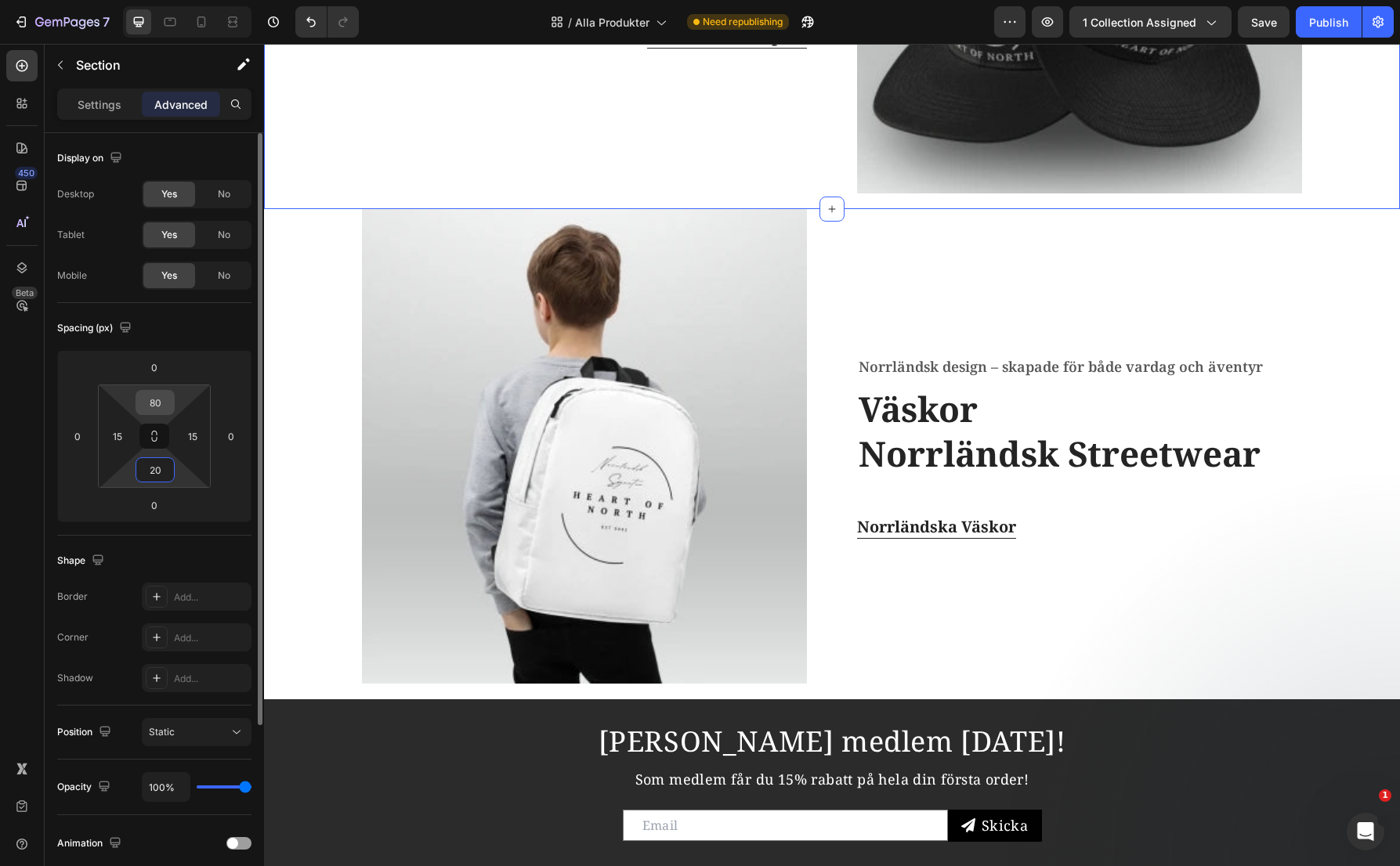
type input "20"
click at [166, 402] on input "80" at bounding box center [155, 402] width 32 height 24
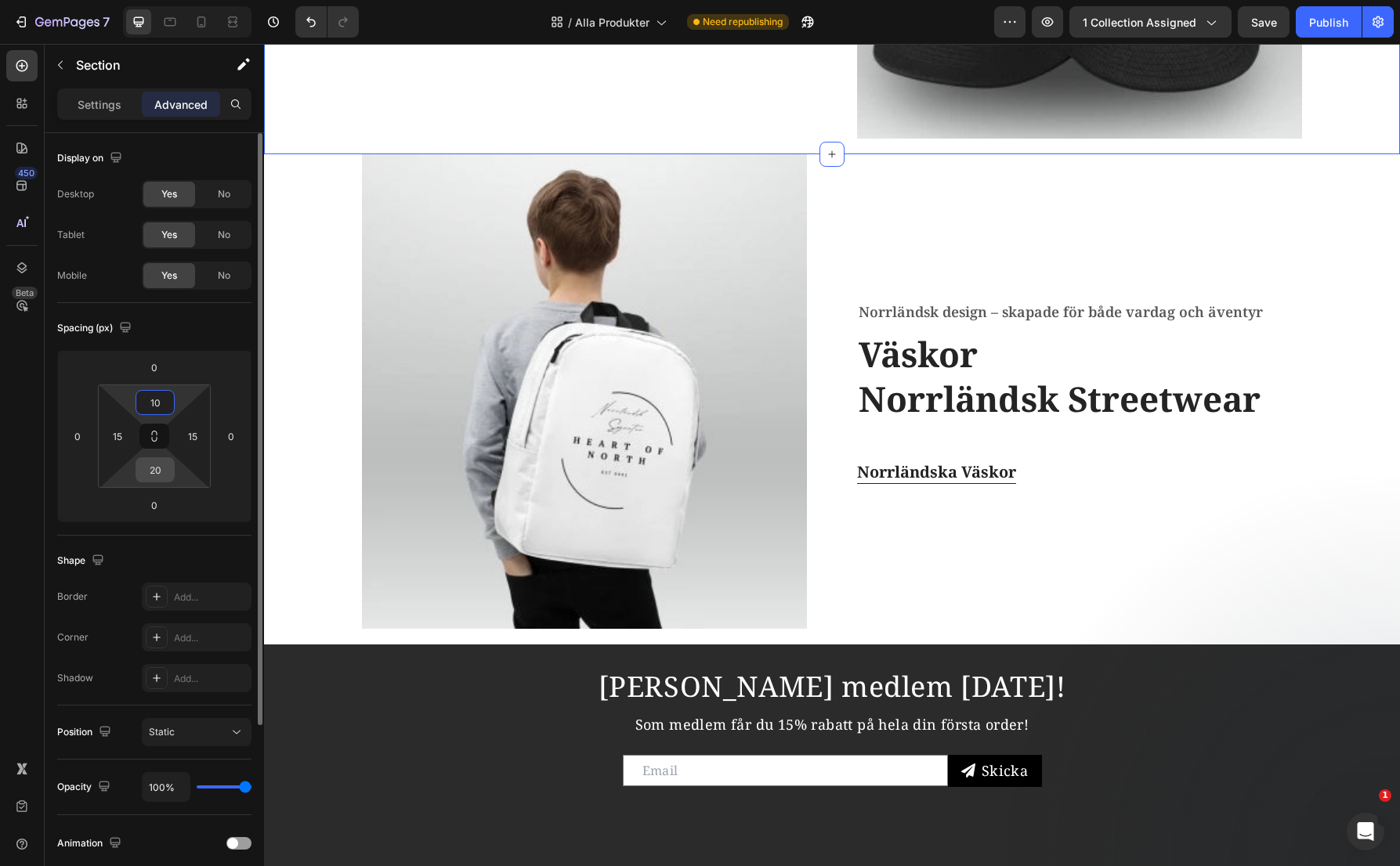
type input "10"
click at [163, 471] on input "20" at bounding box center [155, 470] width 32 height 24
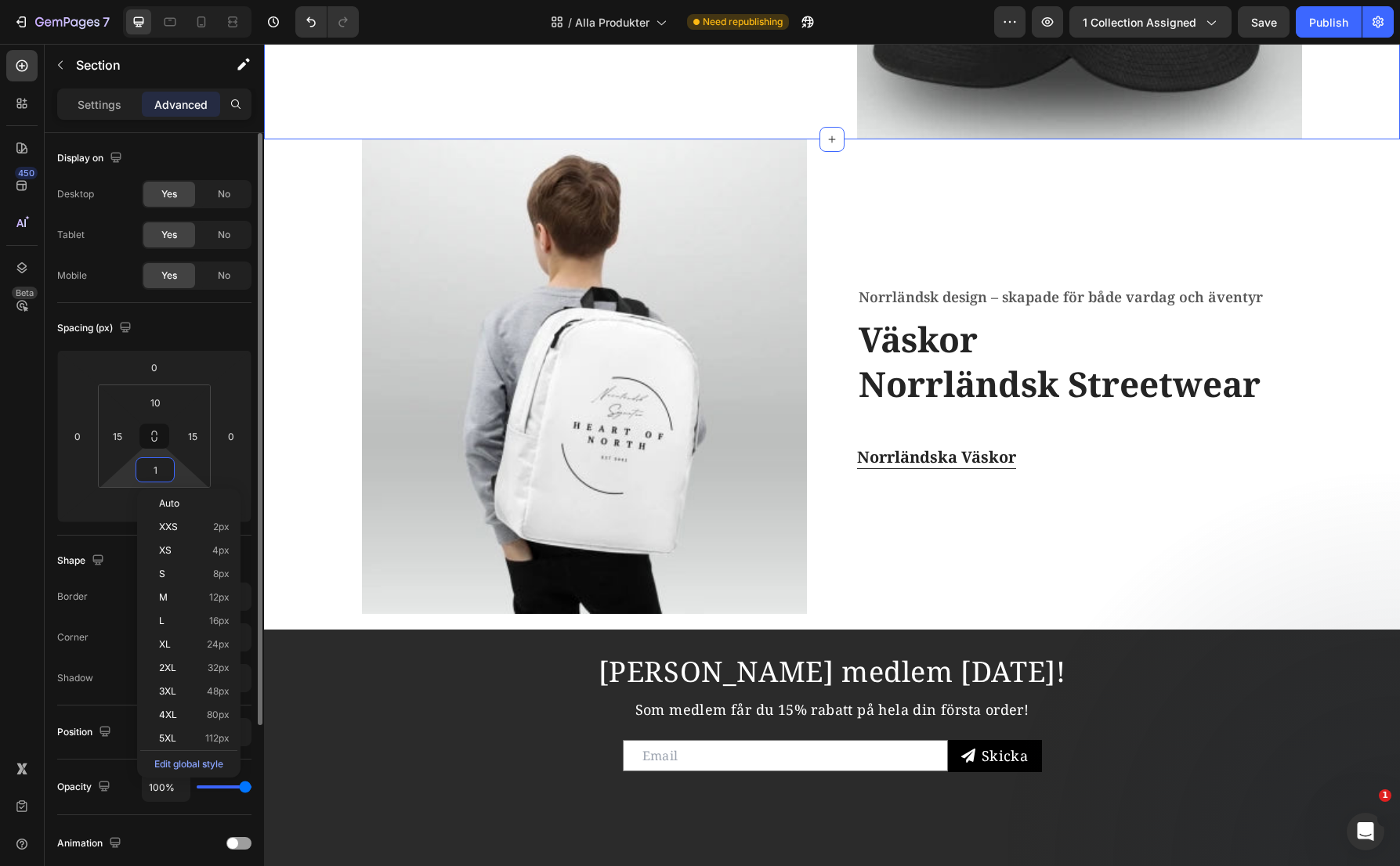
type input "10"
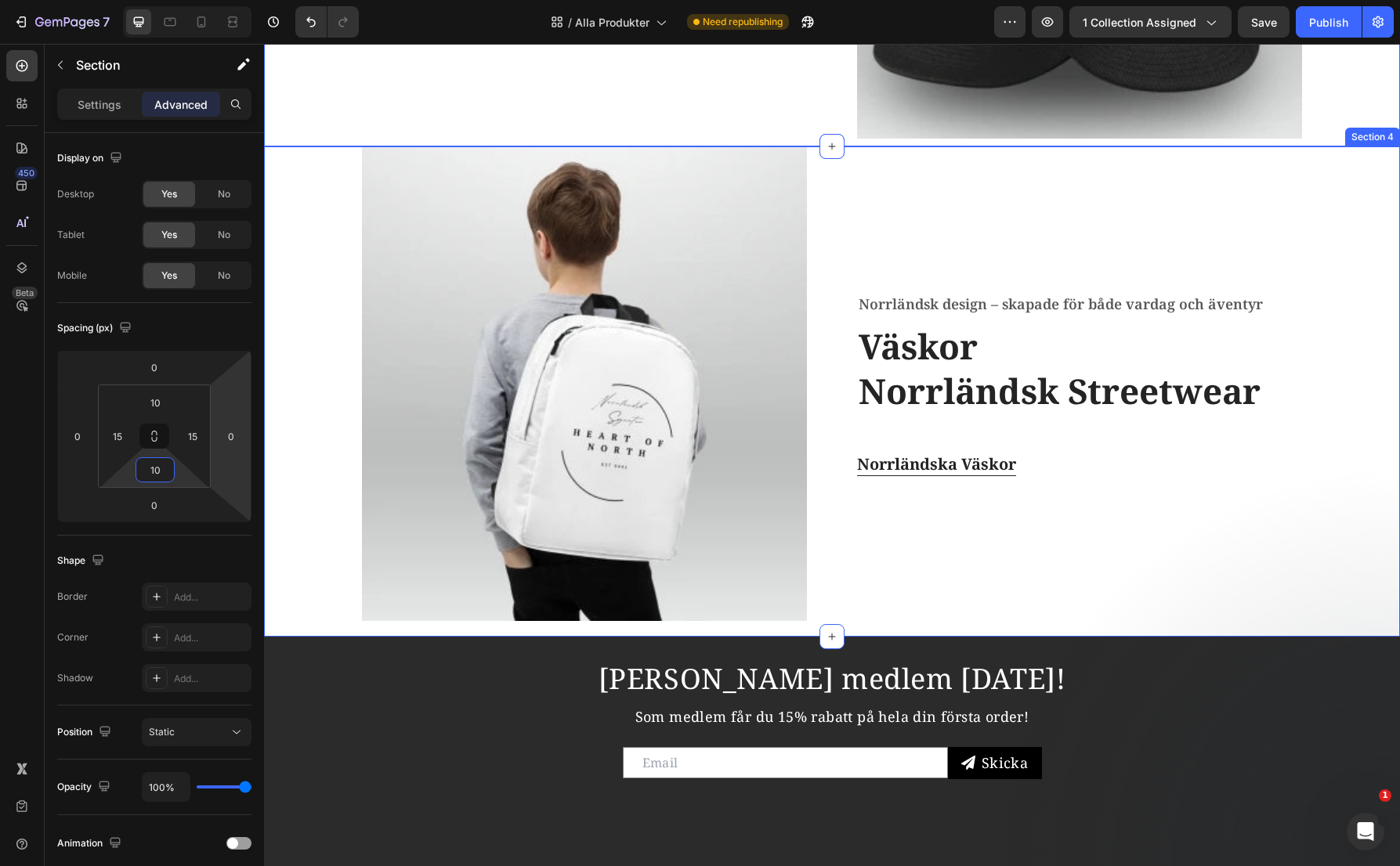
click at [322, 221] on div "Image Norrländsk design – skapade för både vardag och äventyr Text block Väskor…" at bounding box center [832, 383] width 1112 height 475
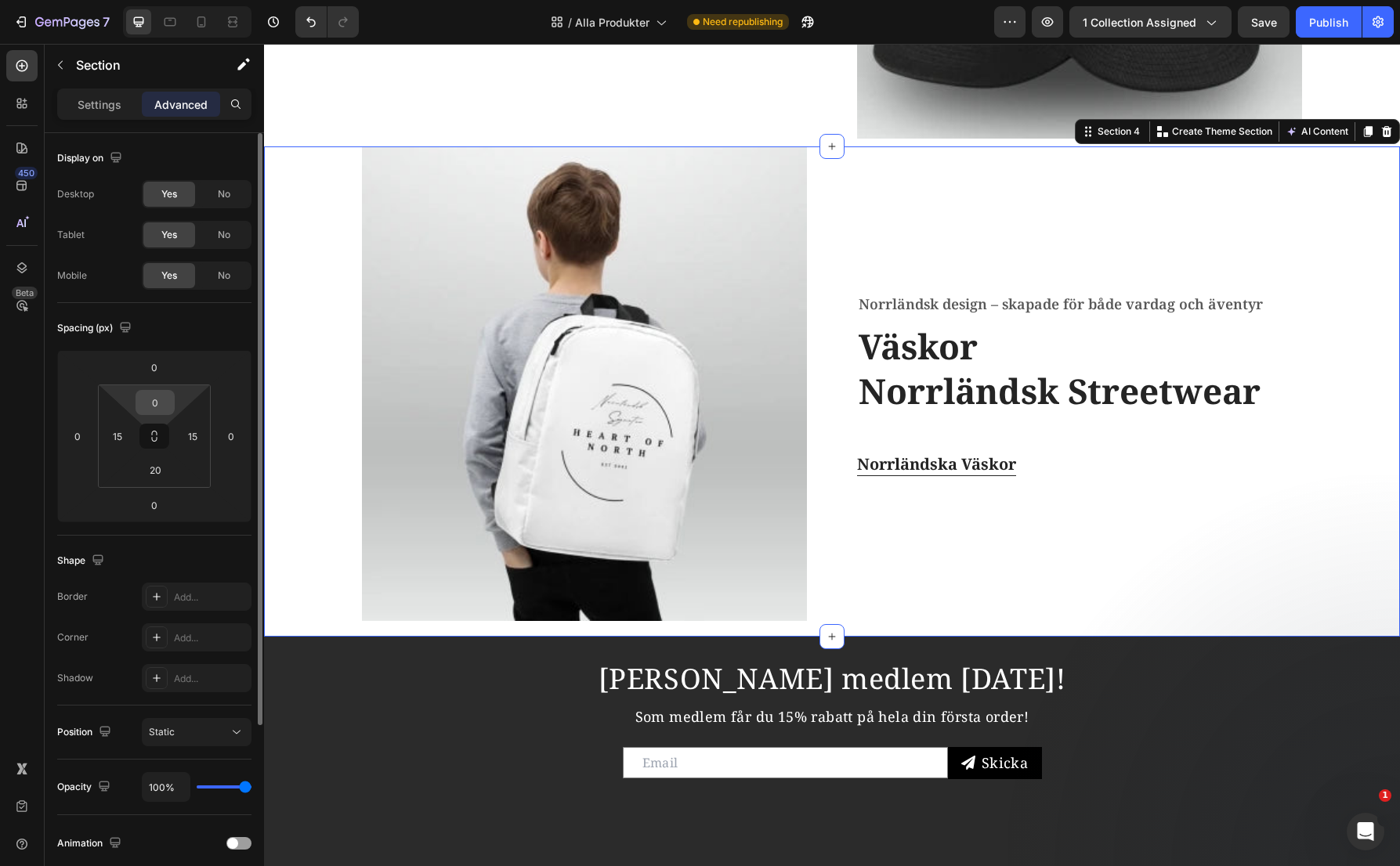
click at [161, 402] on input "0" at bounding box center [155, 402] width 32 height 24
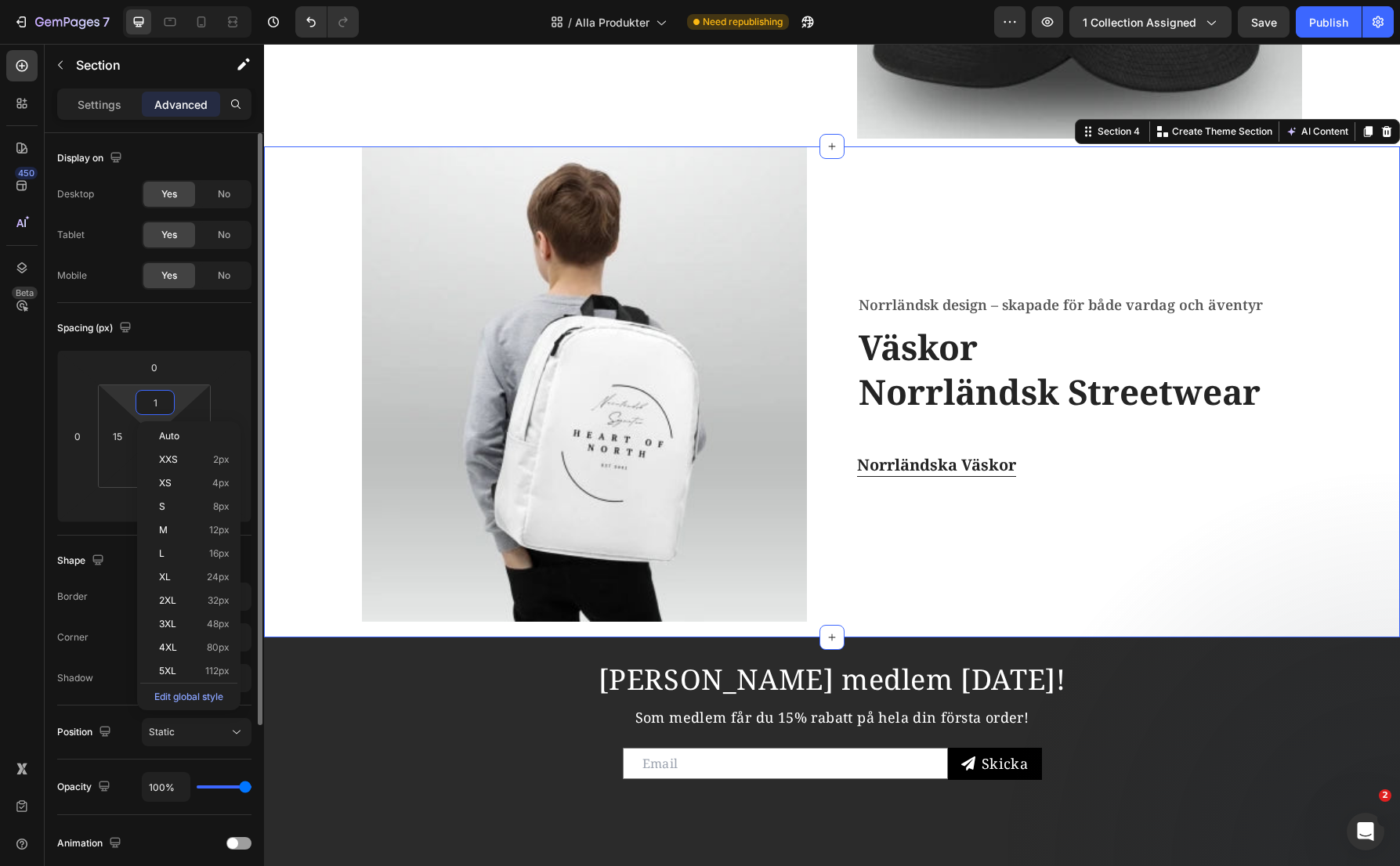
type input "10"
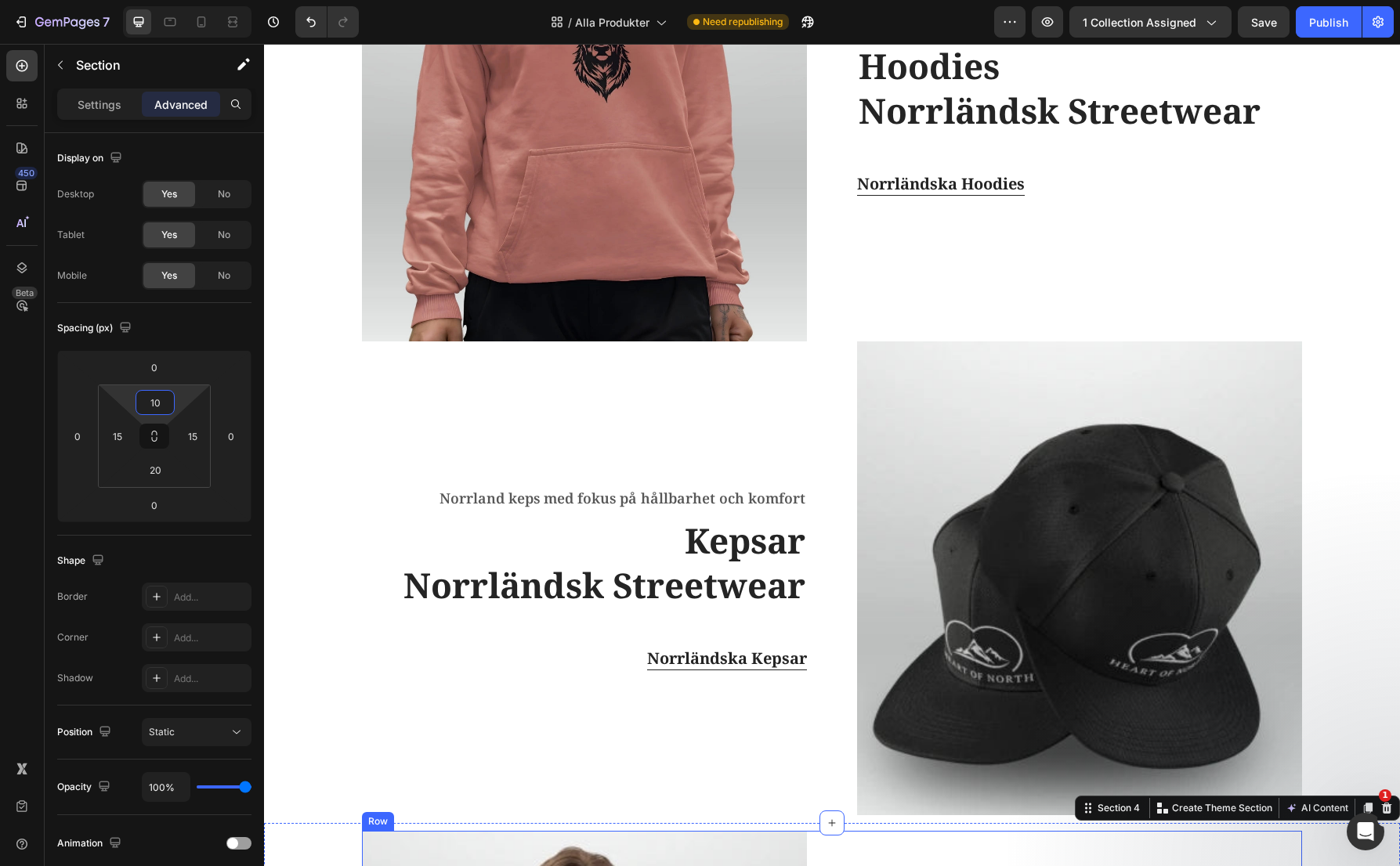
scroll to position [1733, 0]
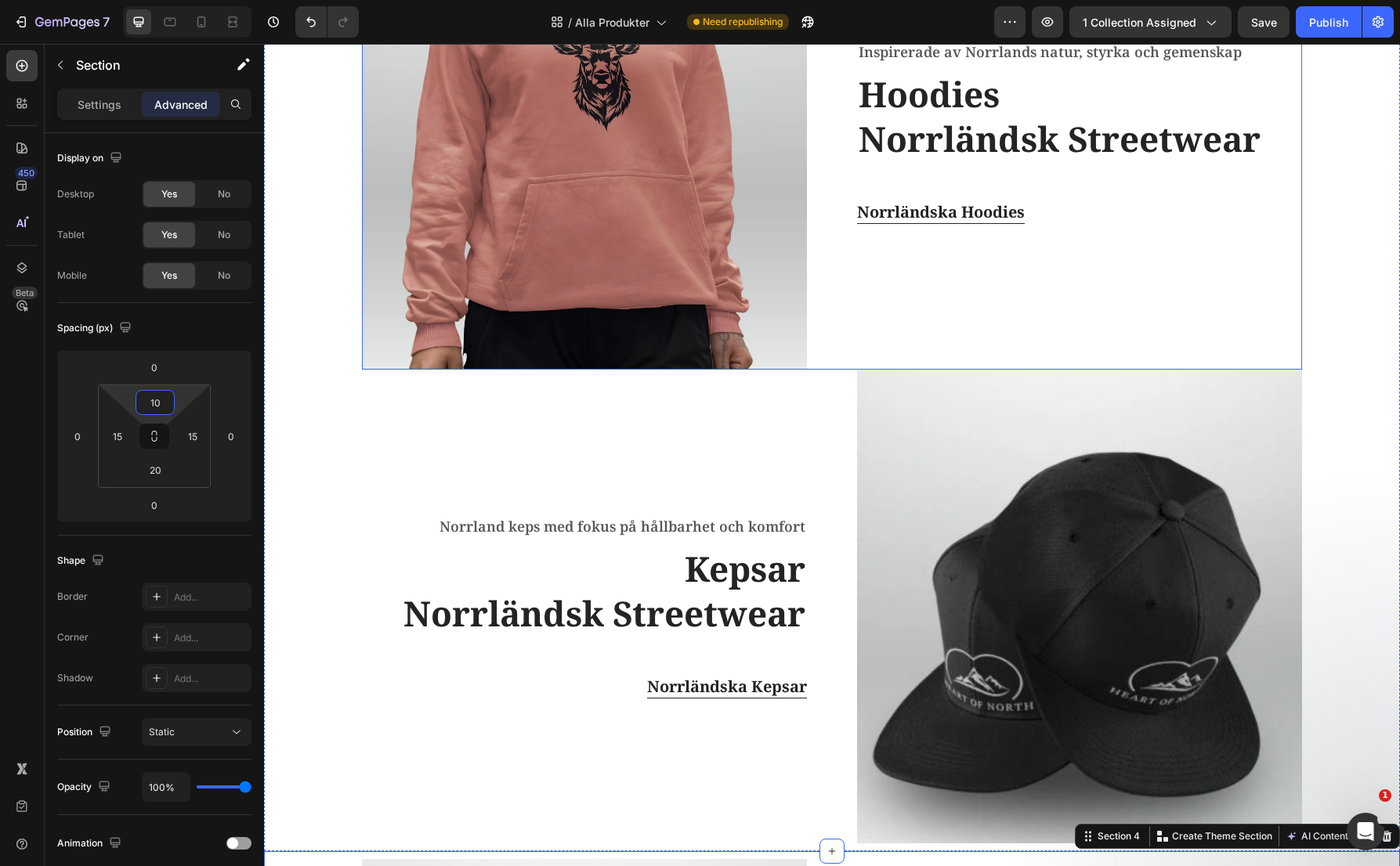
click at [878, 353] on div "Inspirerade av Norrlands natur, styrka och gemenskap Text block Hoodies Norrlän…" at bounding box center [1079, 132] width 445 height 475
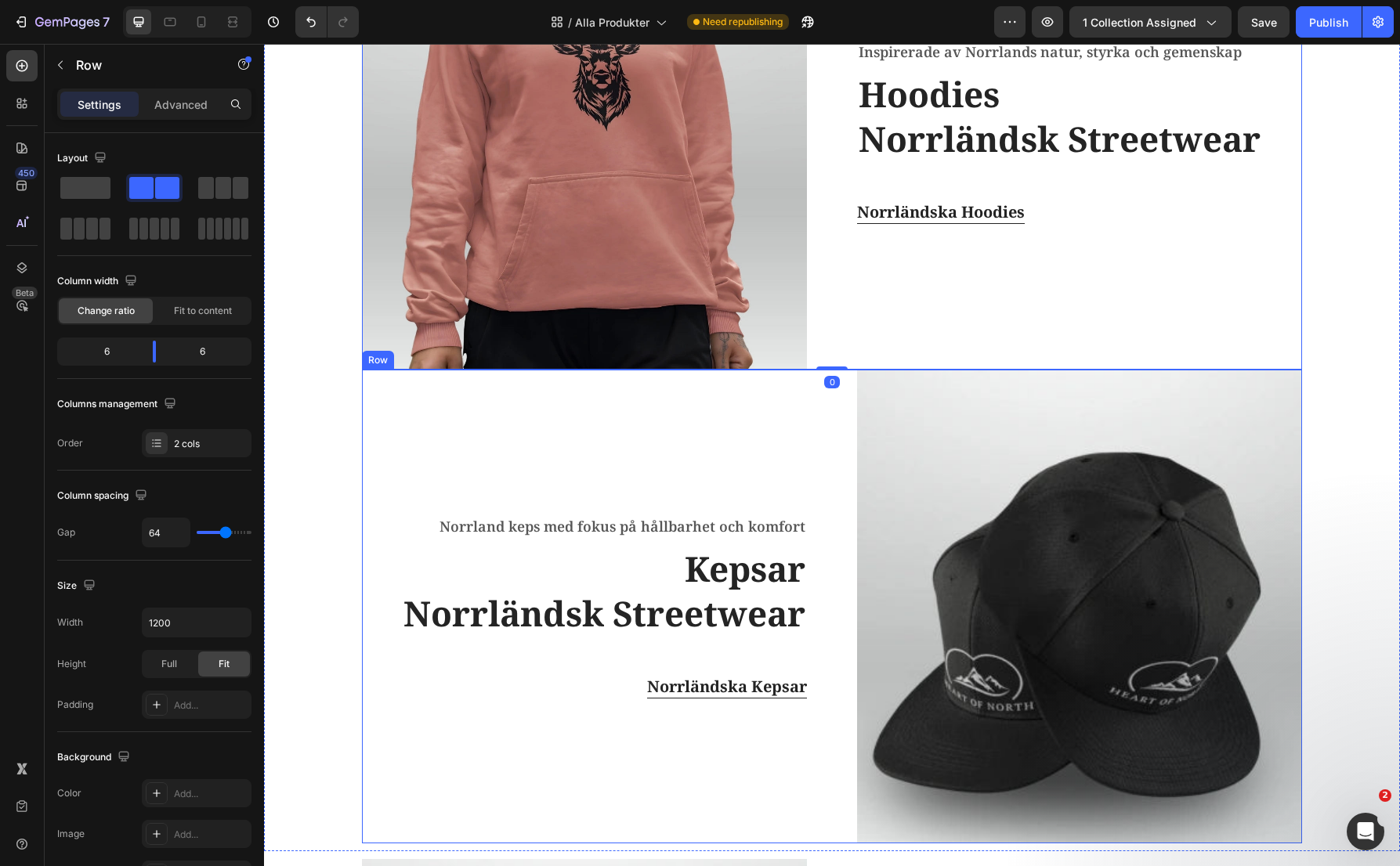
click at [820, 396] on div "Norrland keps med fokus på hållbarhet och komfort Text block Kepsar Norrländsk …" at bounding box center [832, 606] width 940 height 475
click at [177, 105] on p "Advanced" at bounding box center [181, 105] width 53 height 17
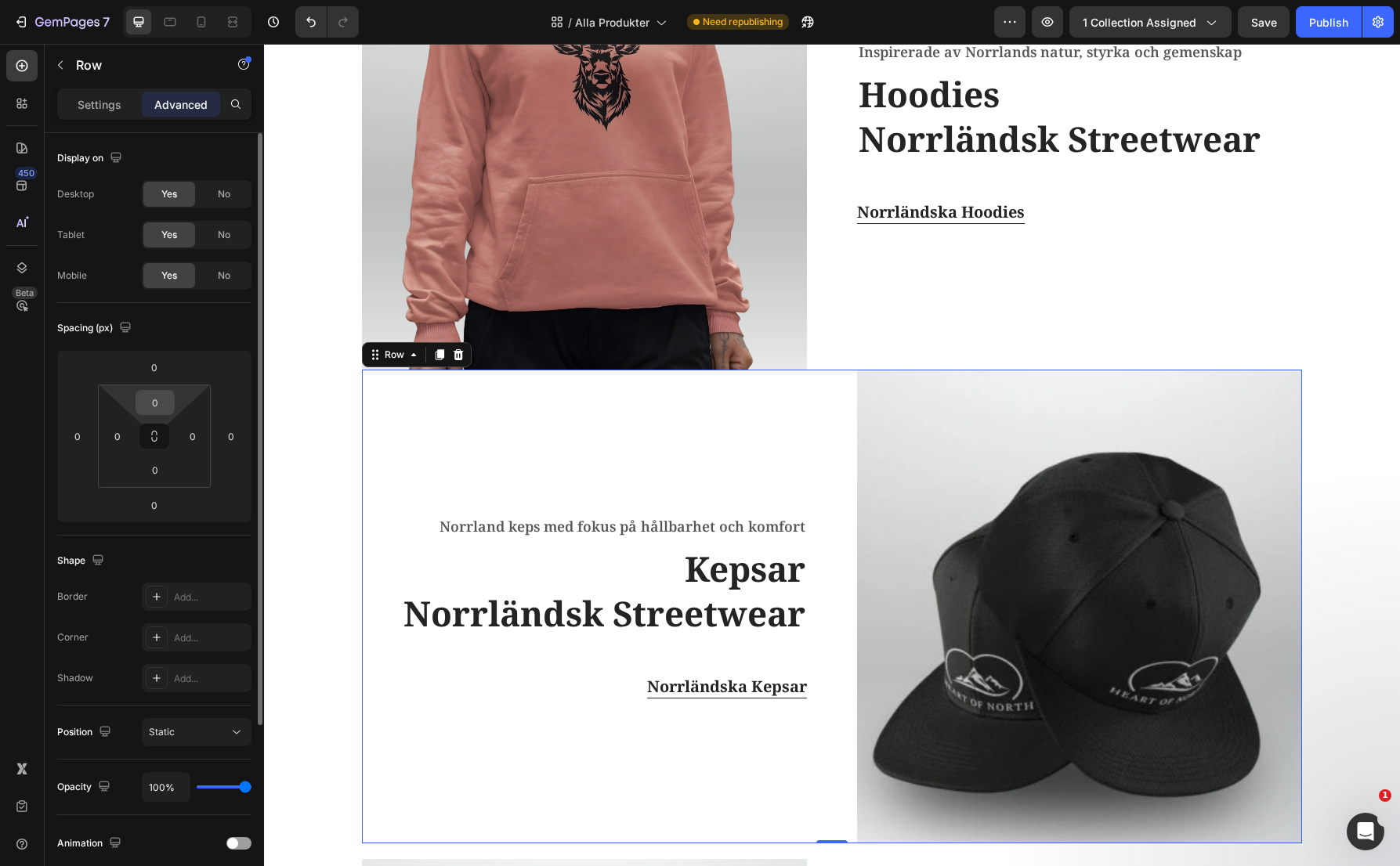
click at [159, 399] on input "0" at bounding box center [155, 402] width 32 height 24
type input "10"
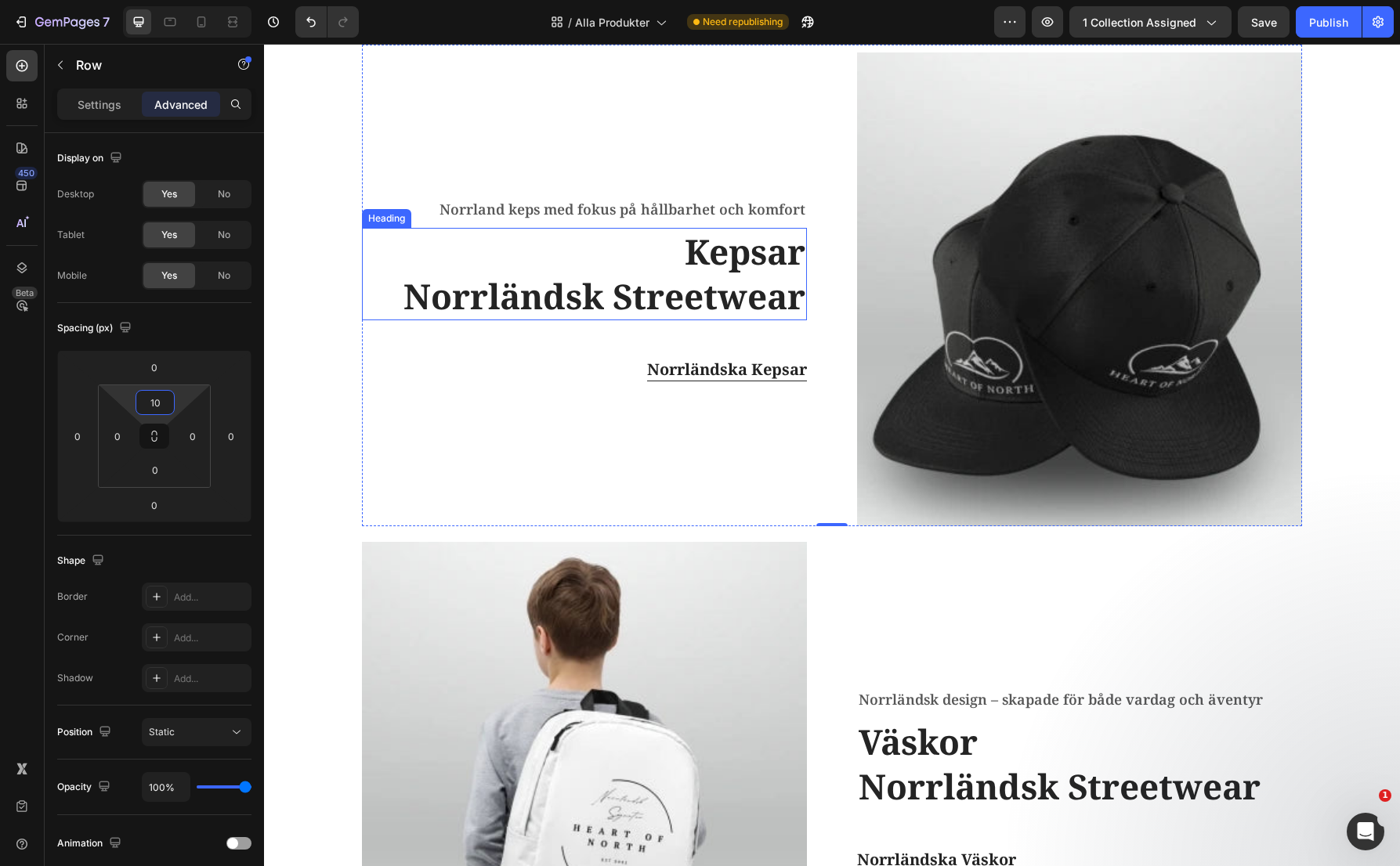
scroll to position [2124, 0]
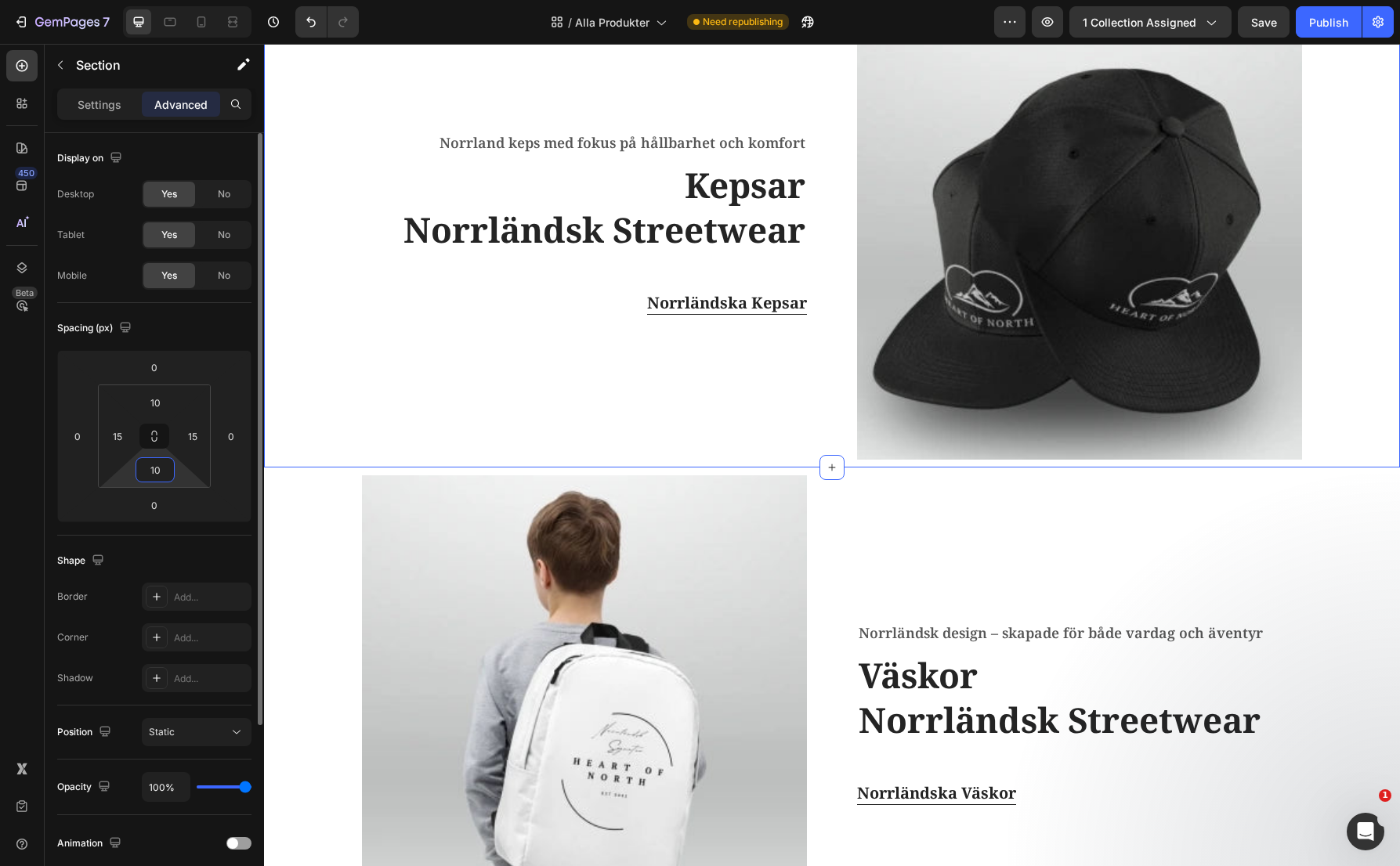
click at [163, 470] on input "10" at bounding box center [155, 470] width 32 height 24
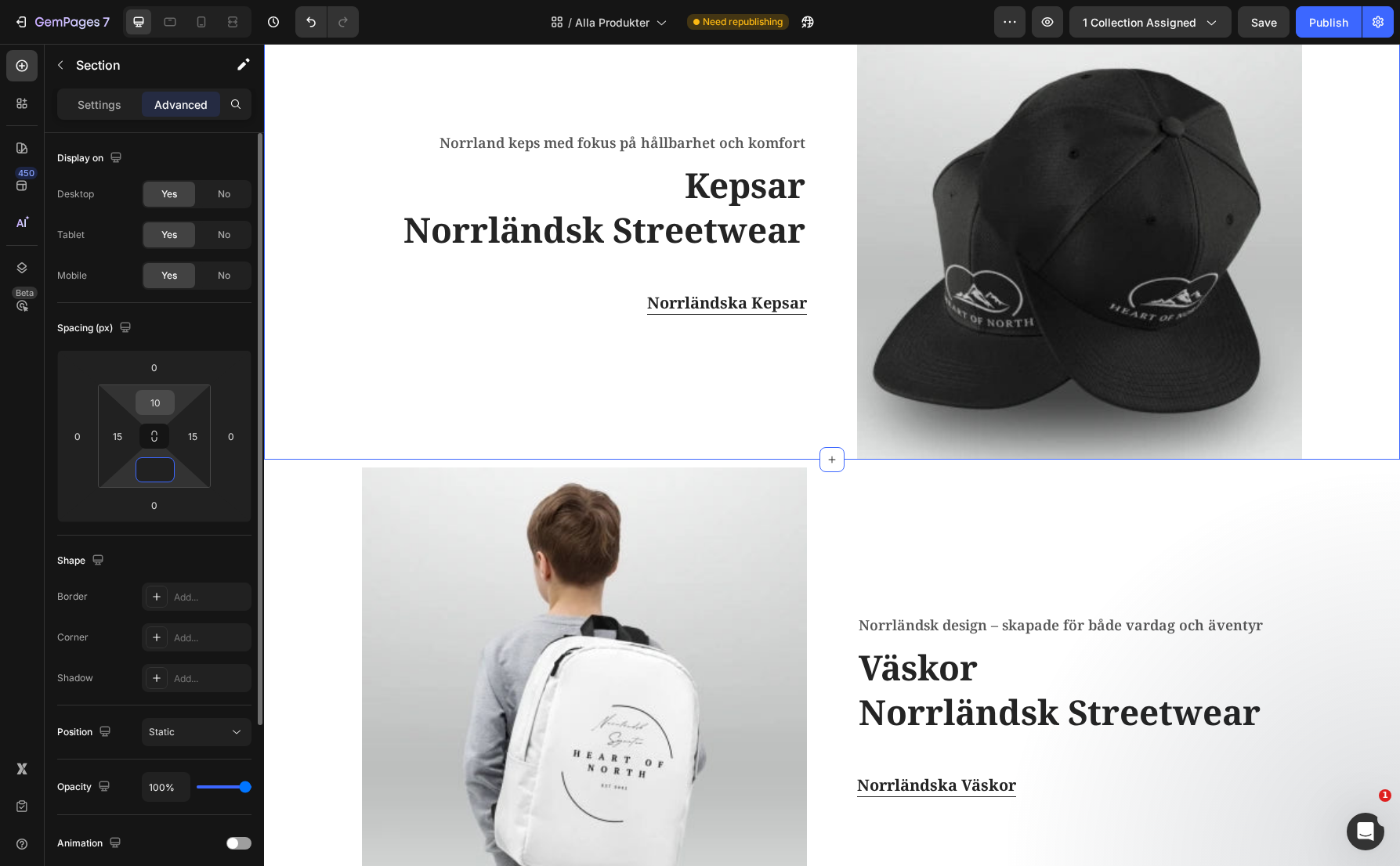
type input "0"
click at [155, 397] on input "10" at bounding box center [155, 402] width 32 height 24
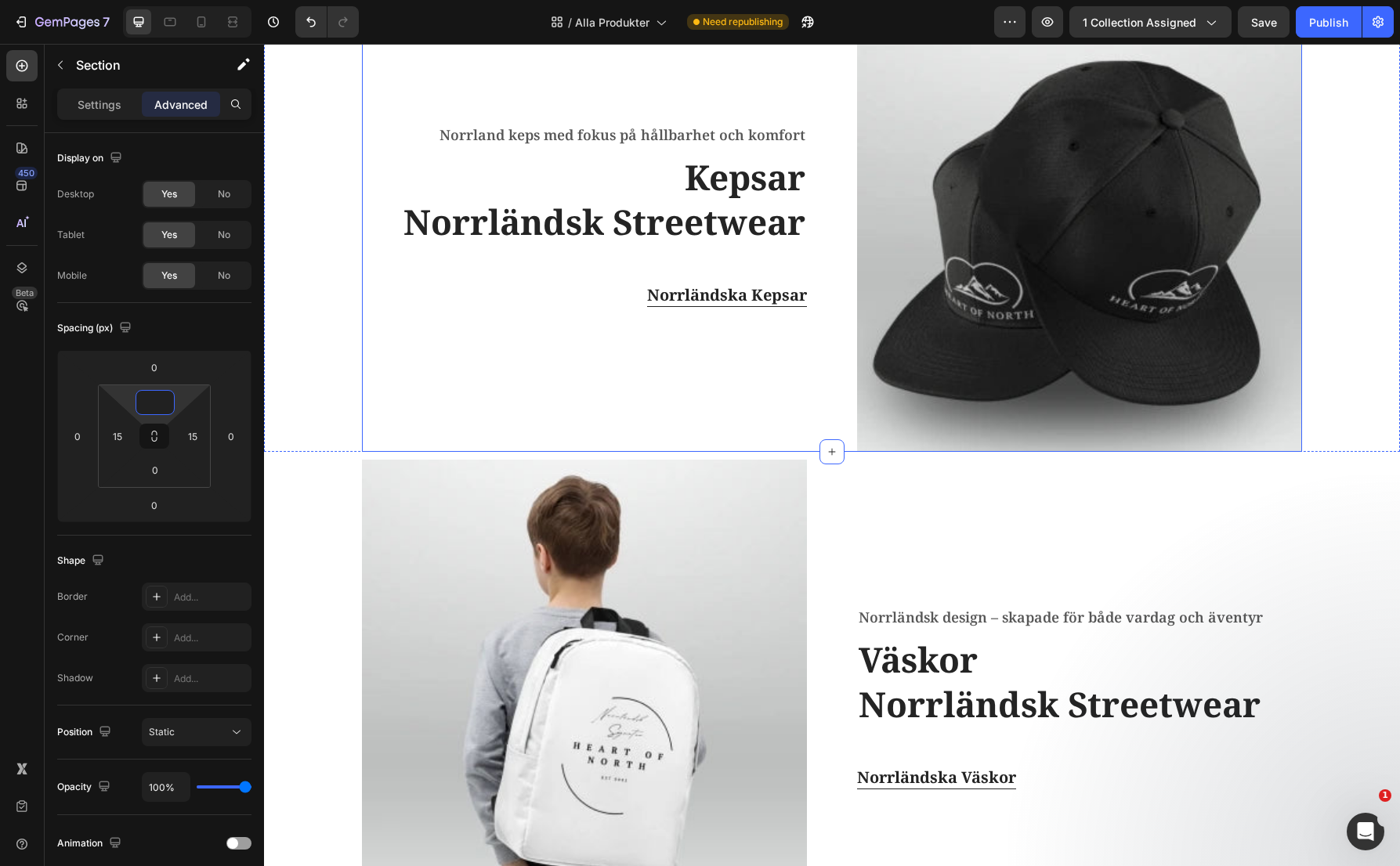
click at [504, 392] on div "Norrland keps med fokus på hållbarhet och komfort Text block Kepsar Norrländsk …" at bounding box center [584, 215] width 445 height 475
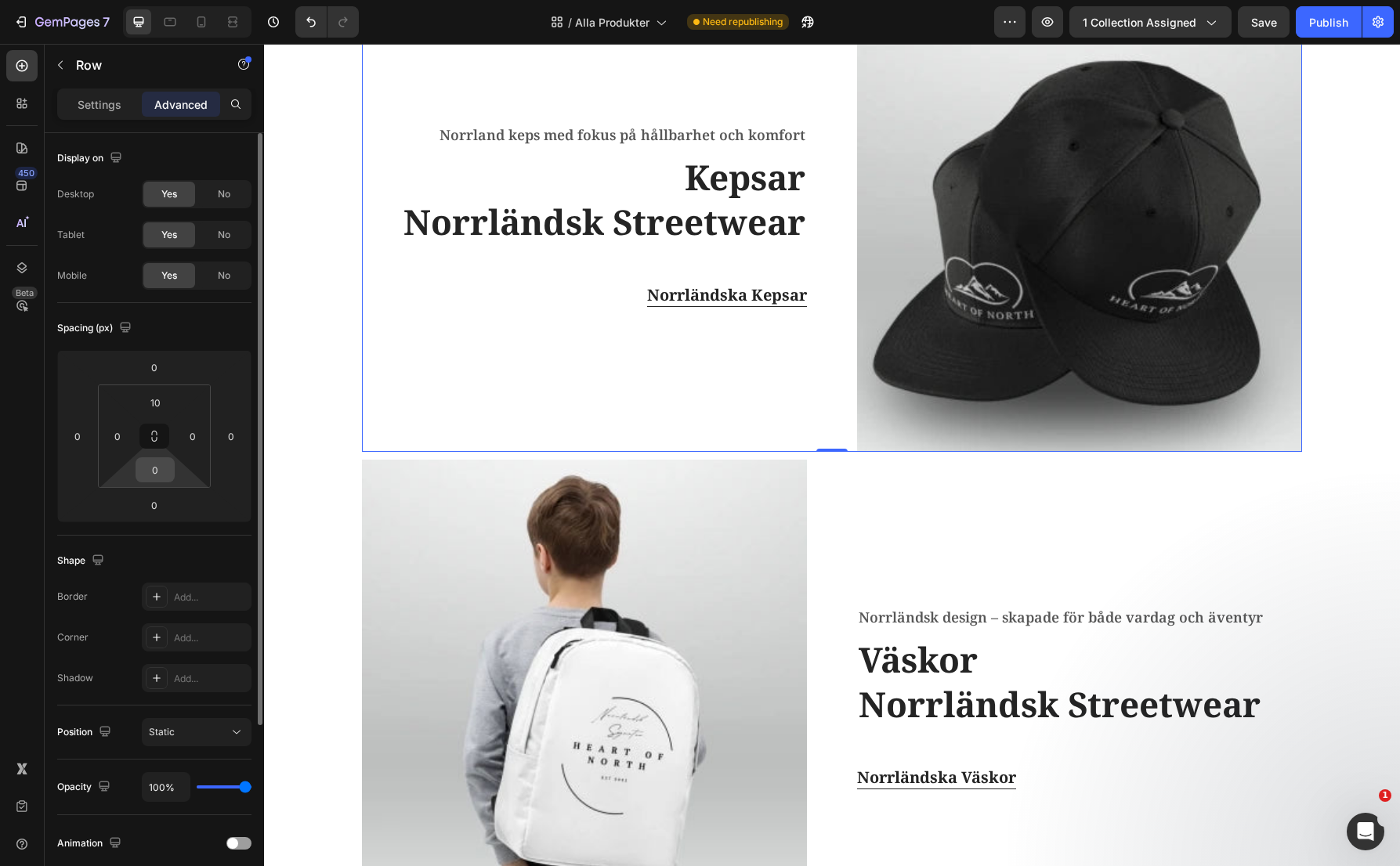
click at [165, 464] on input "0" at bounding box center [155, 470] width 32 height 24
type input "10"
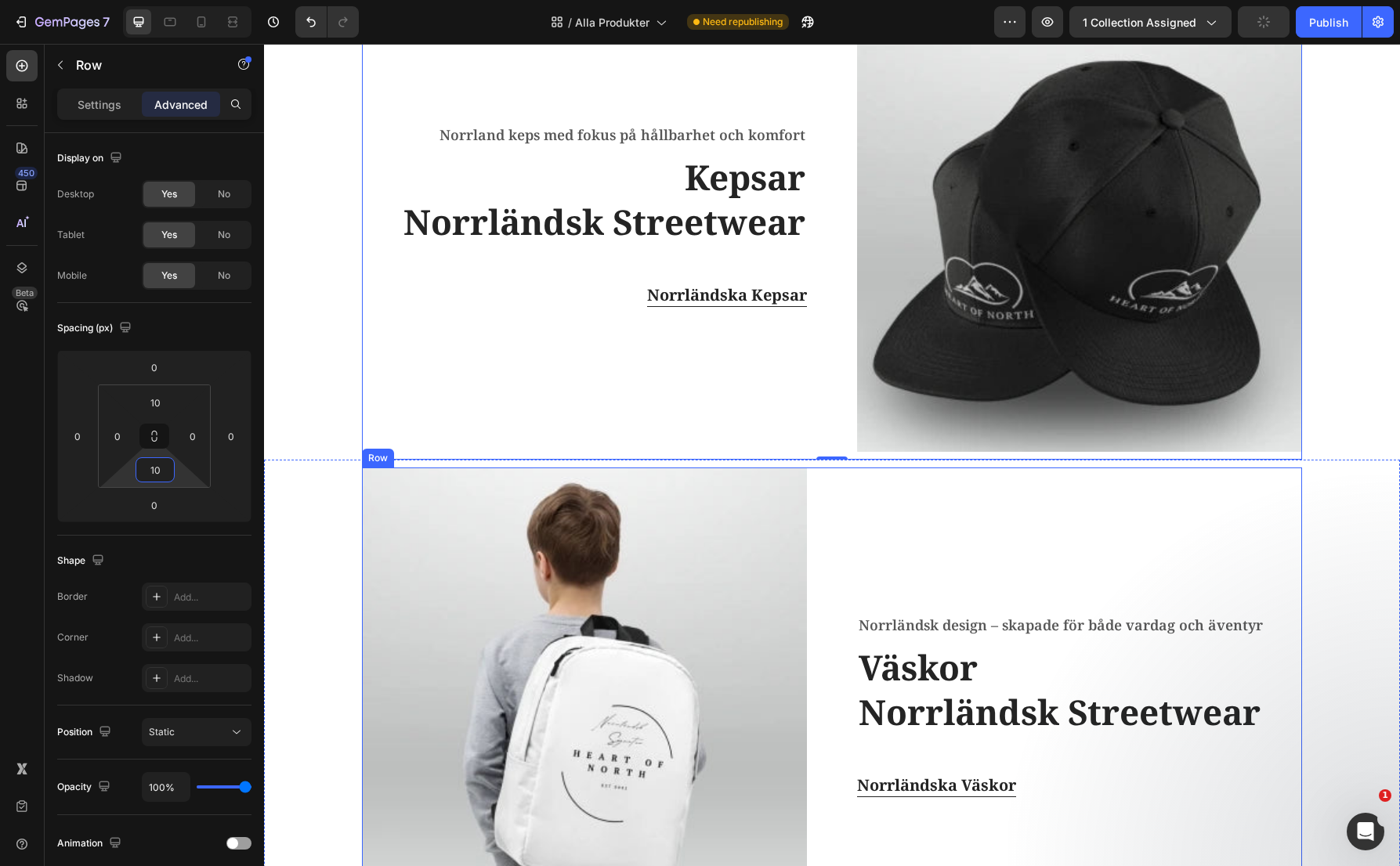
click at [981, 517] on div "Norrländsk design – skapade för både vardag och äventyr Text block Väskor Norrl…" at bounding box center [1079, 704] width 445 height 475
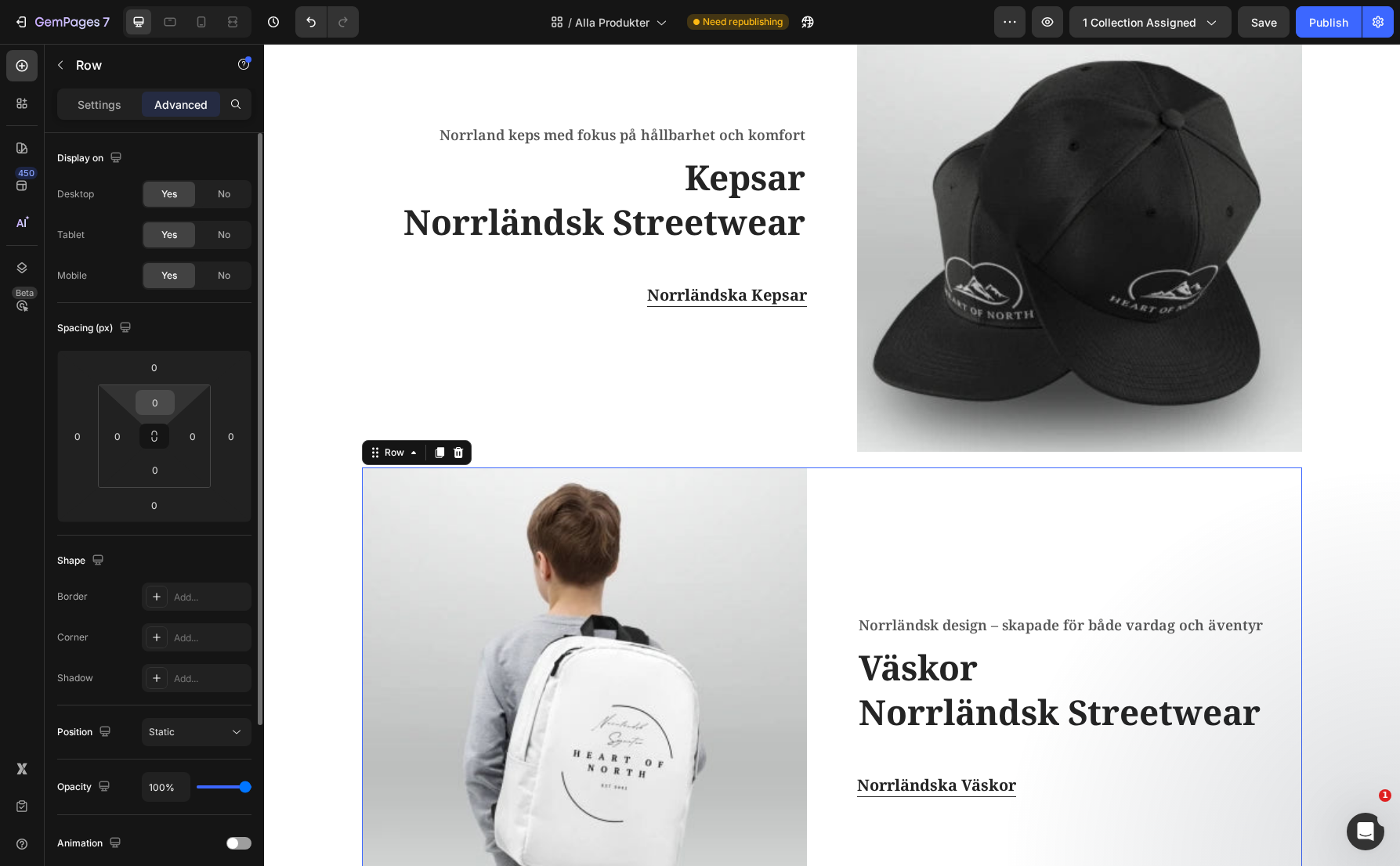
click at [159, 404] on input "0" at bounding box center [155, 402] width 32 height 24
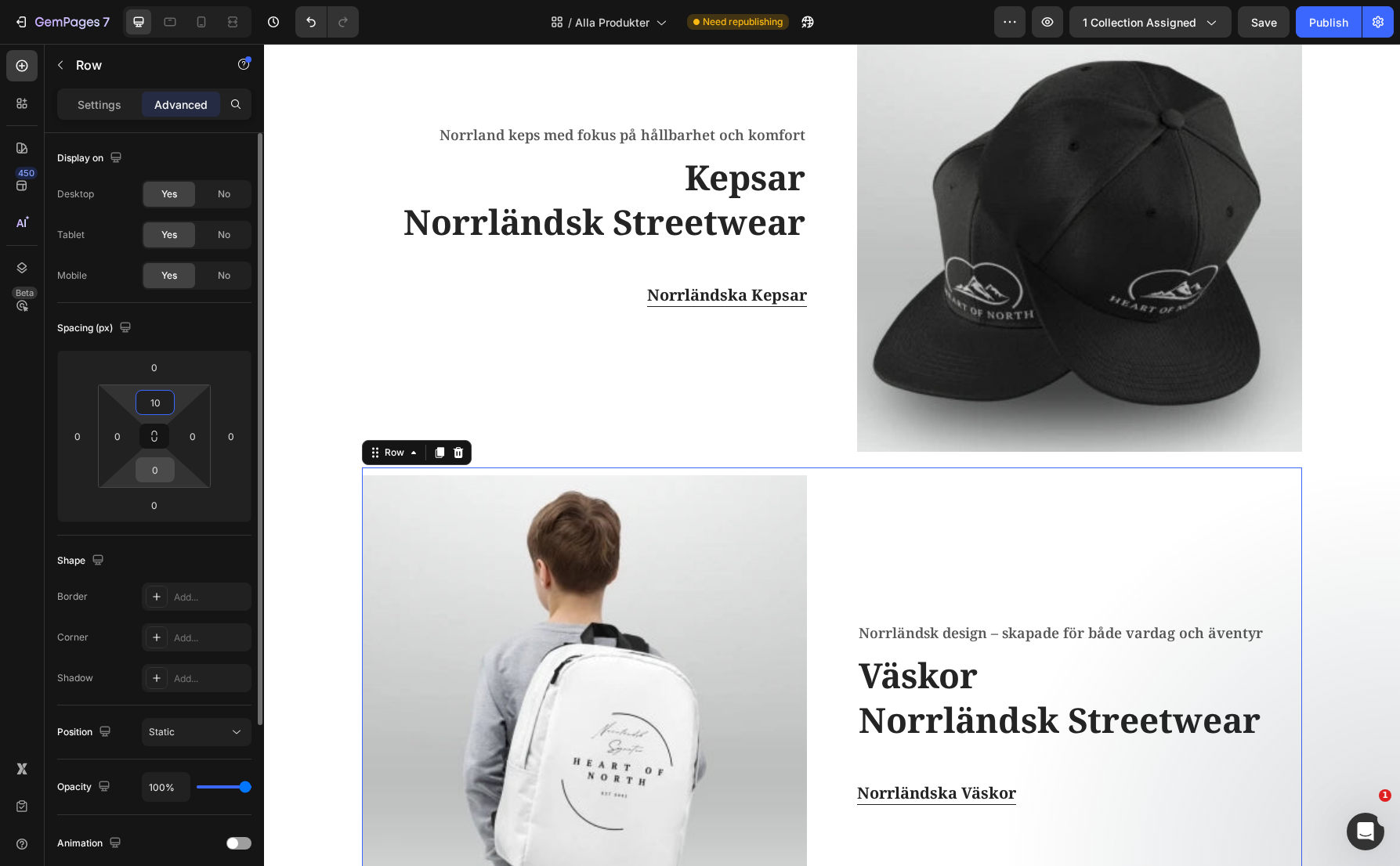
type input "10"
click at [159, 469] on input "0" at bounding box center [155, 470] width 32 height 24
type input "20"
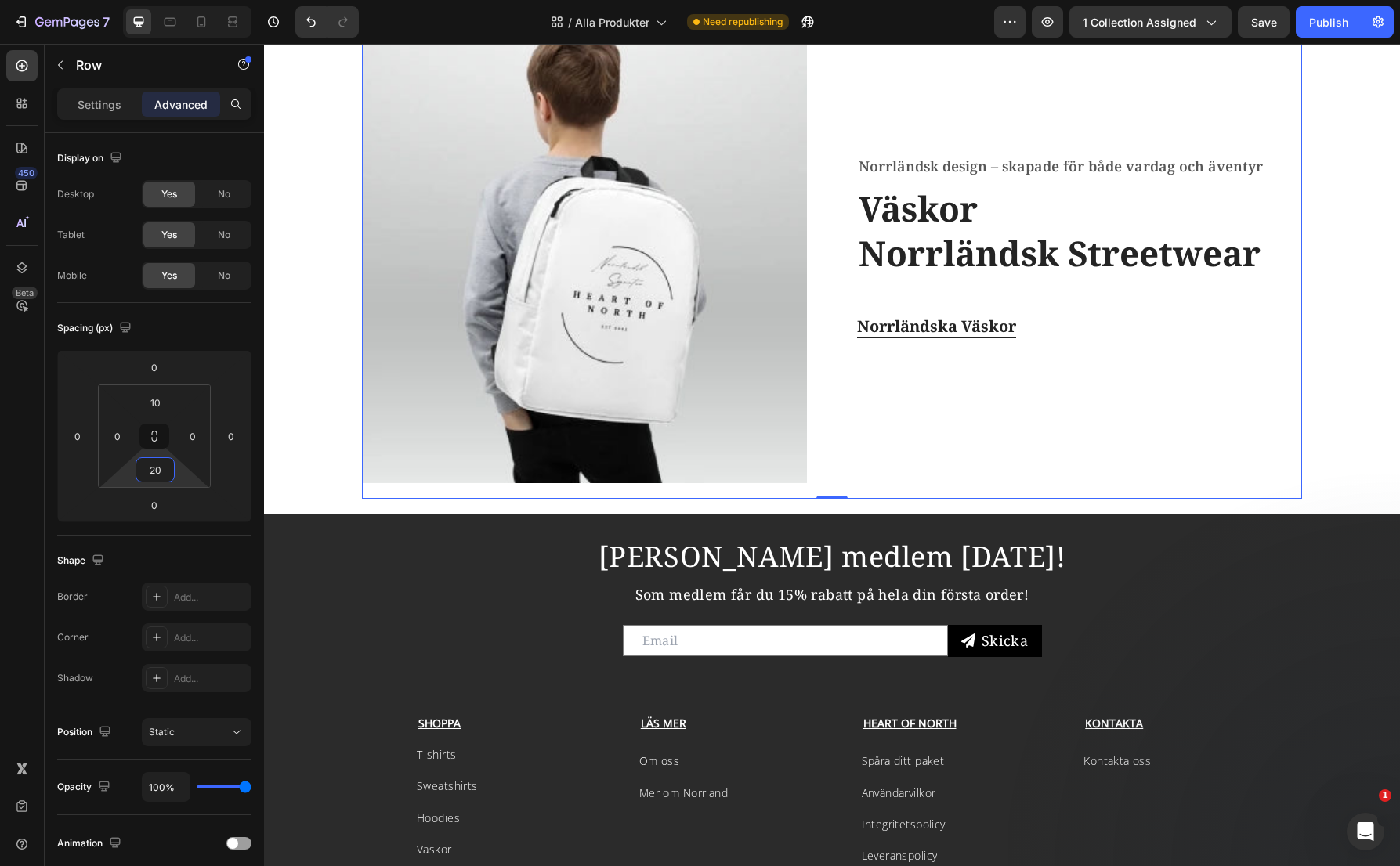
scroll to position [2594, 0]
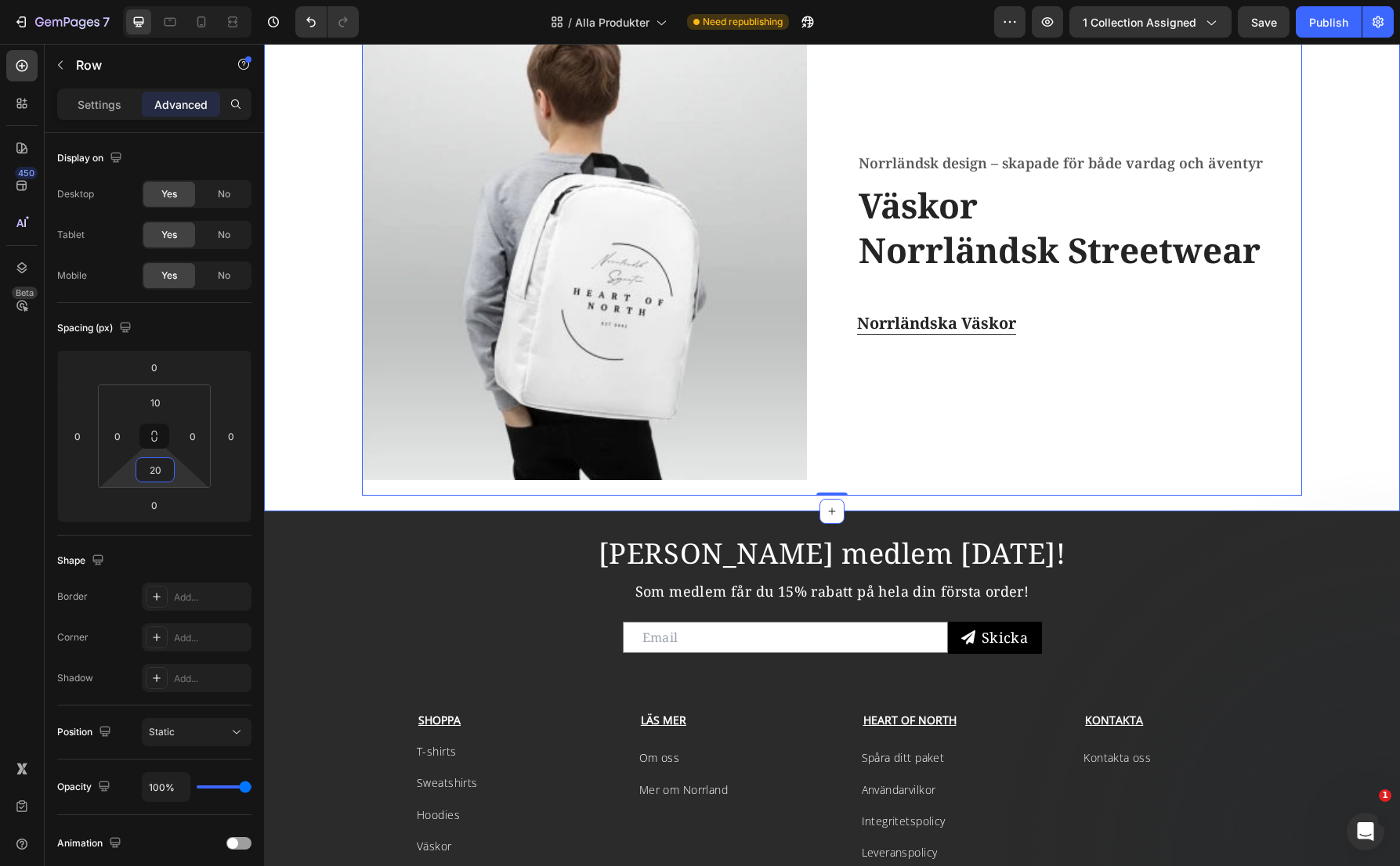
click at [968, 503] on div "Image Norrländsk design – skapade för både vardag och äventyr Text block Väskor…" at bounding box center [832, 250] width 1136 height 521
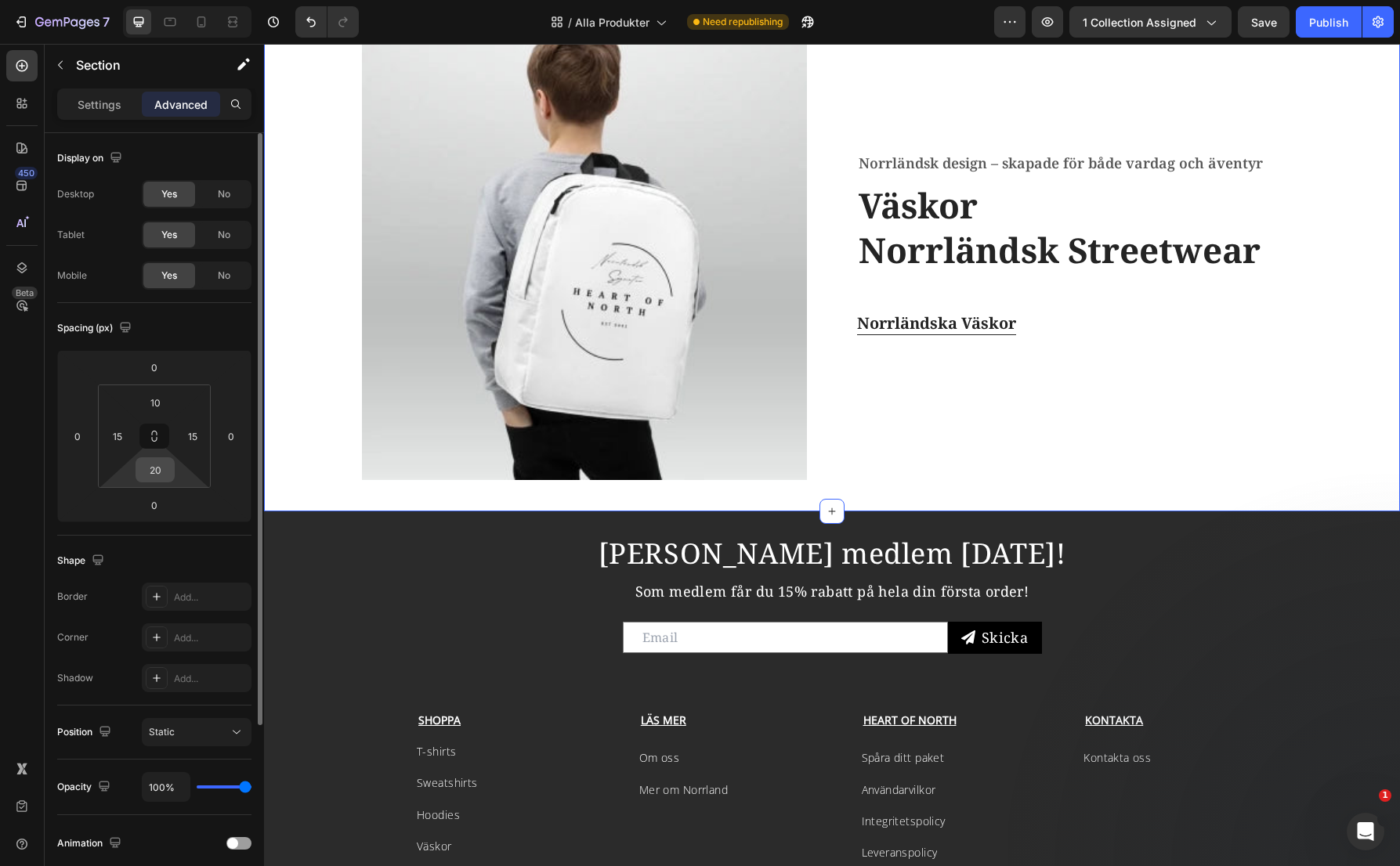
click at [161, 469] on input "20" at bounding box center [155, 470] width 32 height 24
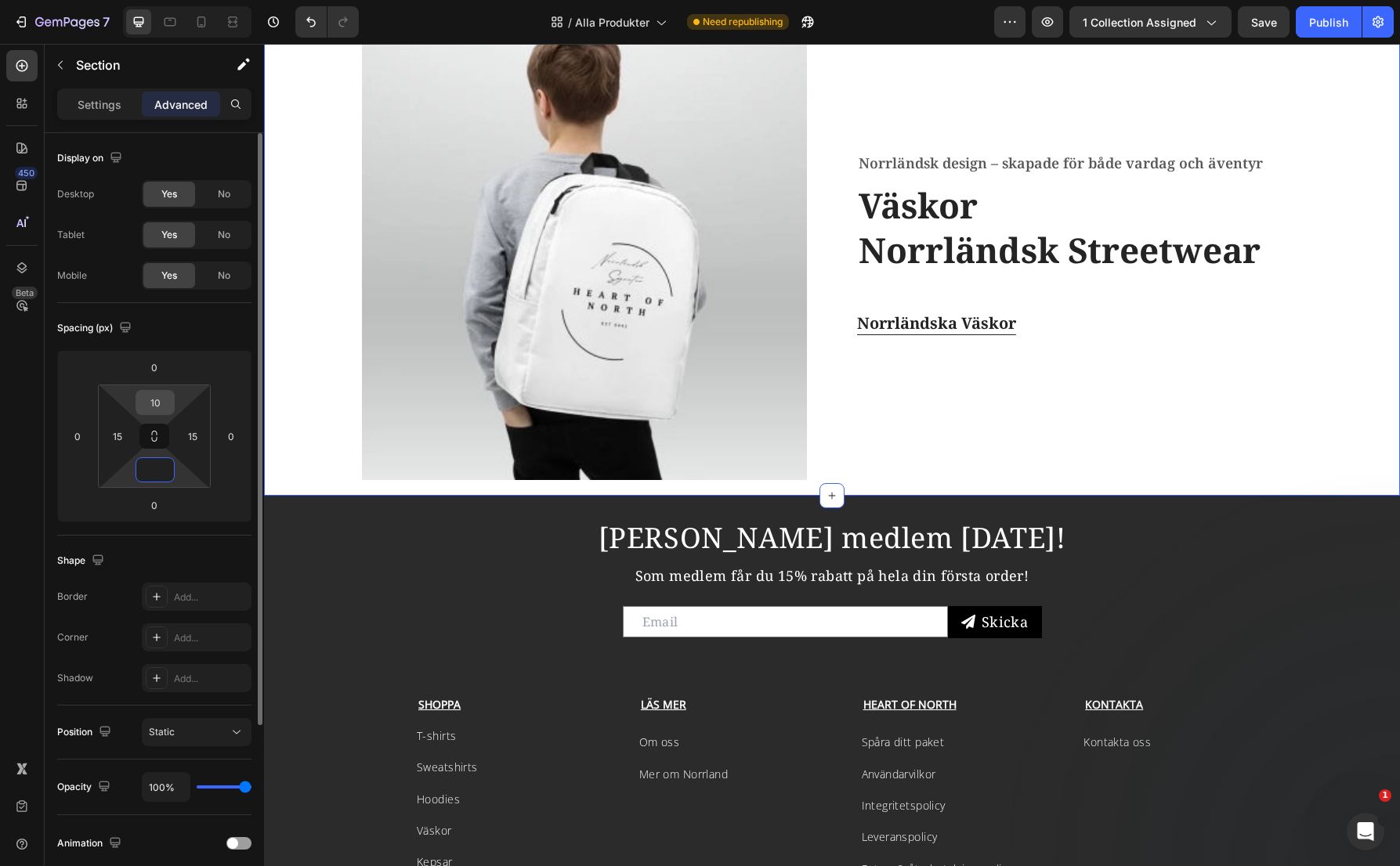
type input "0"
click at [151, 396] on input "10" at bounding box center [155, 402] width 32 height 24
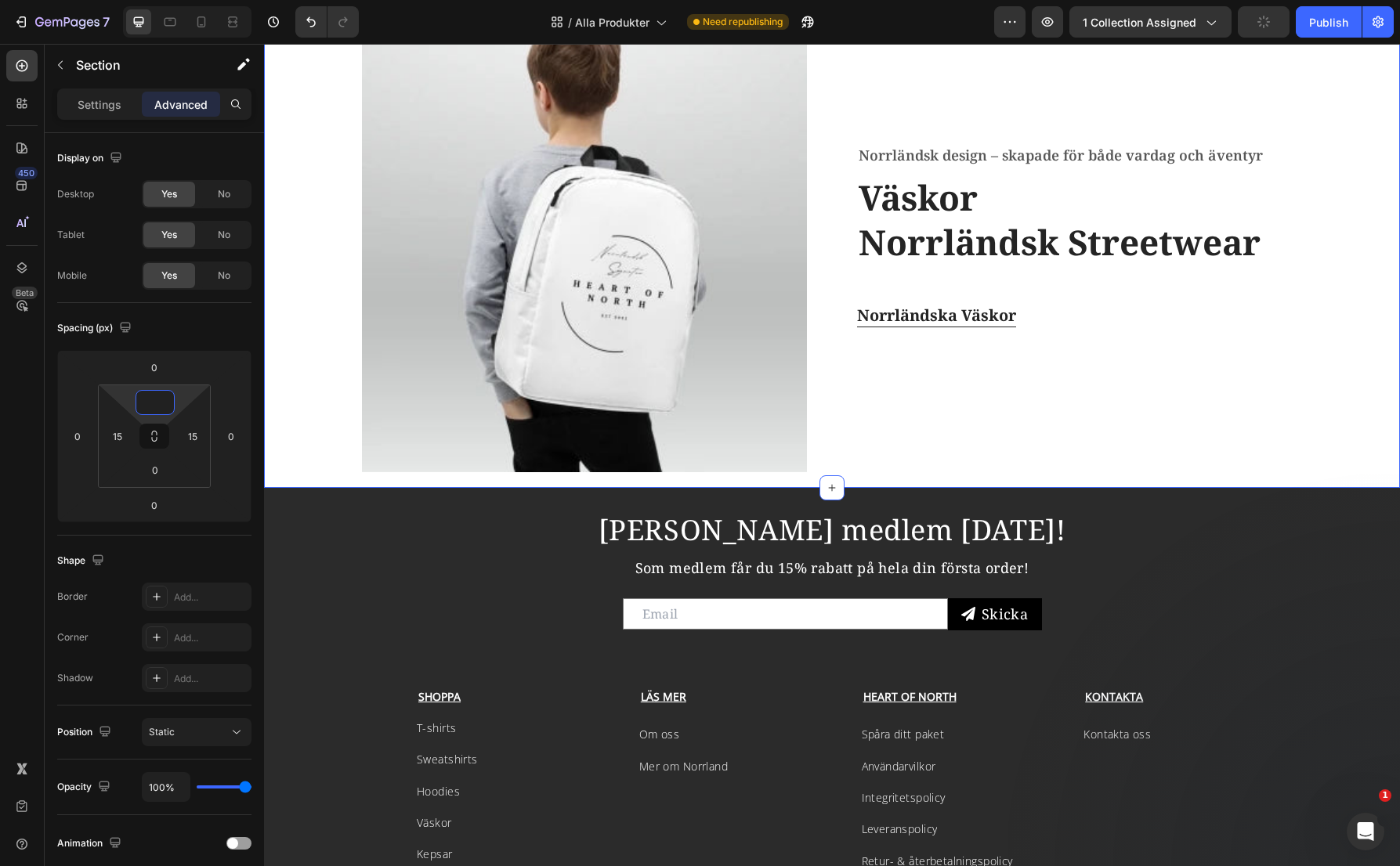
click at [1344, 366] on div "Image Norrländsk design – skapade för både vardag och äventyr Text block Väskor…" at bounding box center [832, 238] width 1112 height 498
type input "0"
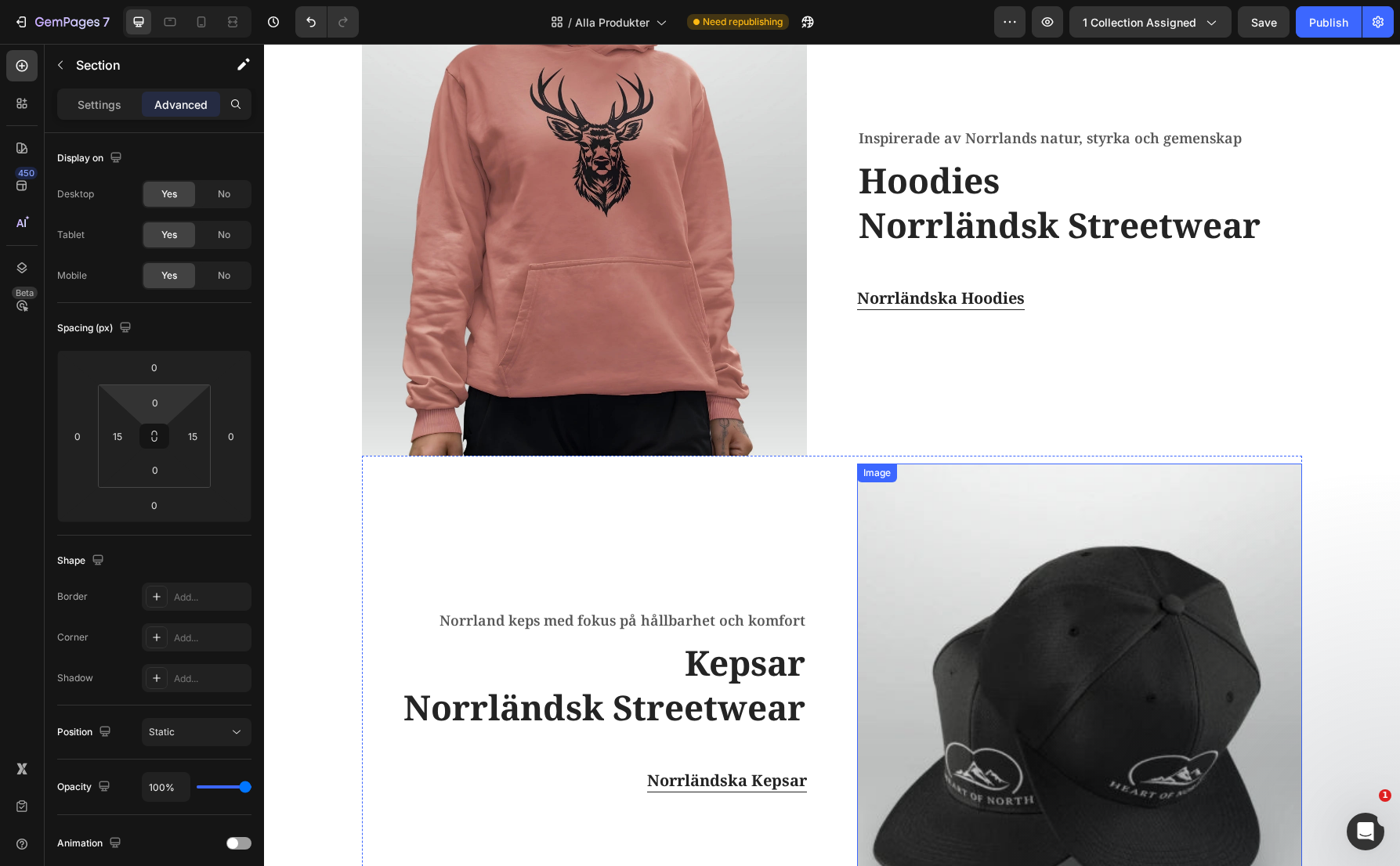
scroll to position [1576, 0]
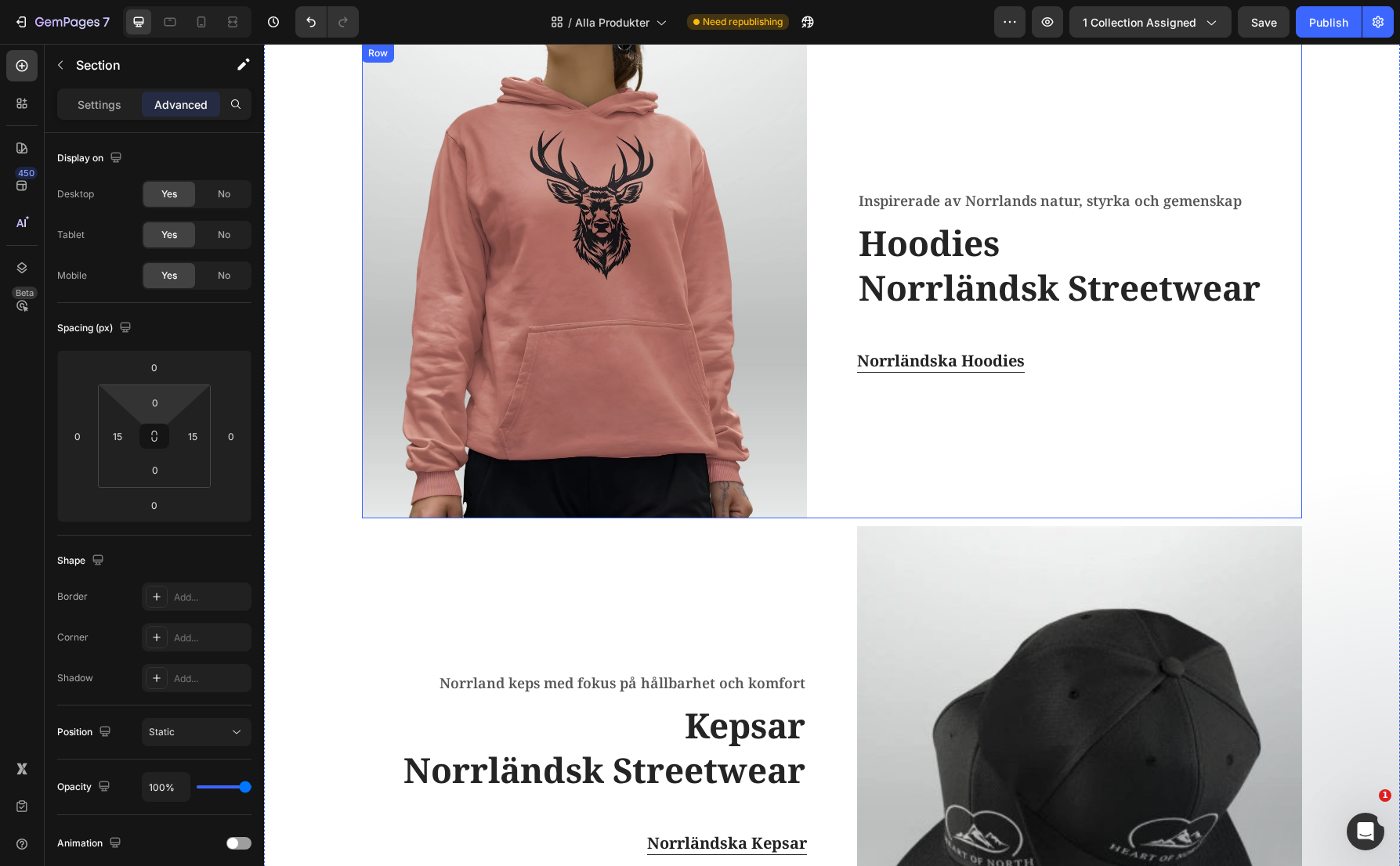
click at [1019, 448] on div "Inspirerade av Norrlands natur, styrka och gemenskap Text block Hoodies Norrlän…" at bounding box center [1079, 280] width 445 height 475
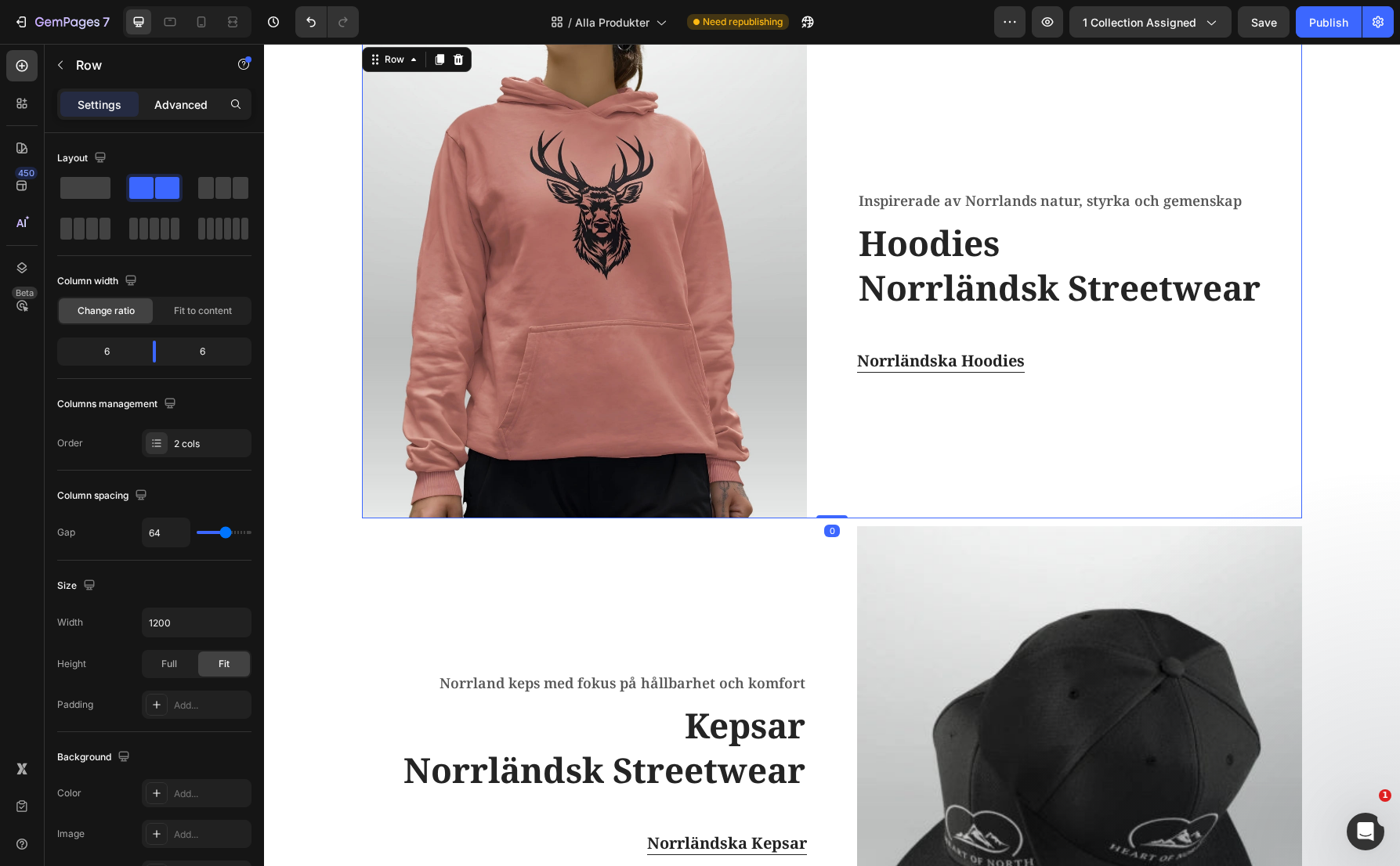
click at [180, 101] on p "Advanced" at bounding box center [181, 105] width 53 height 17
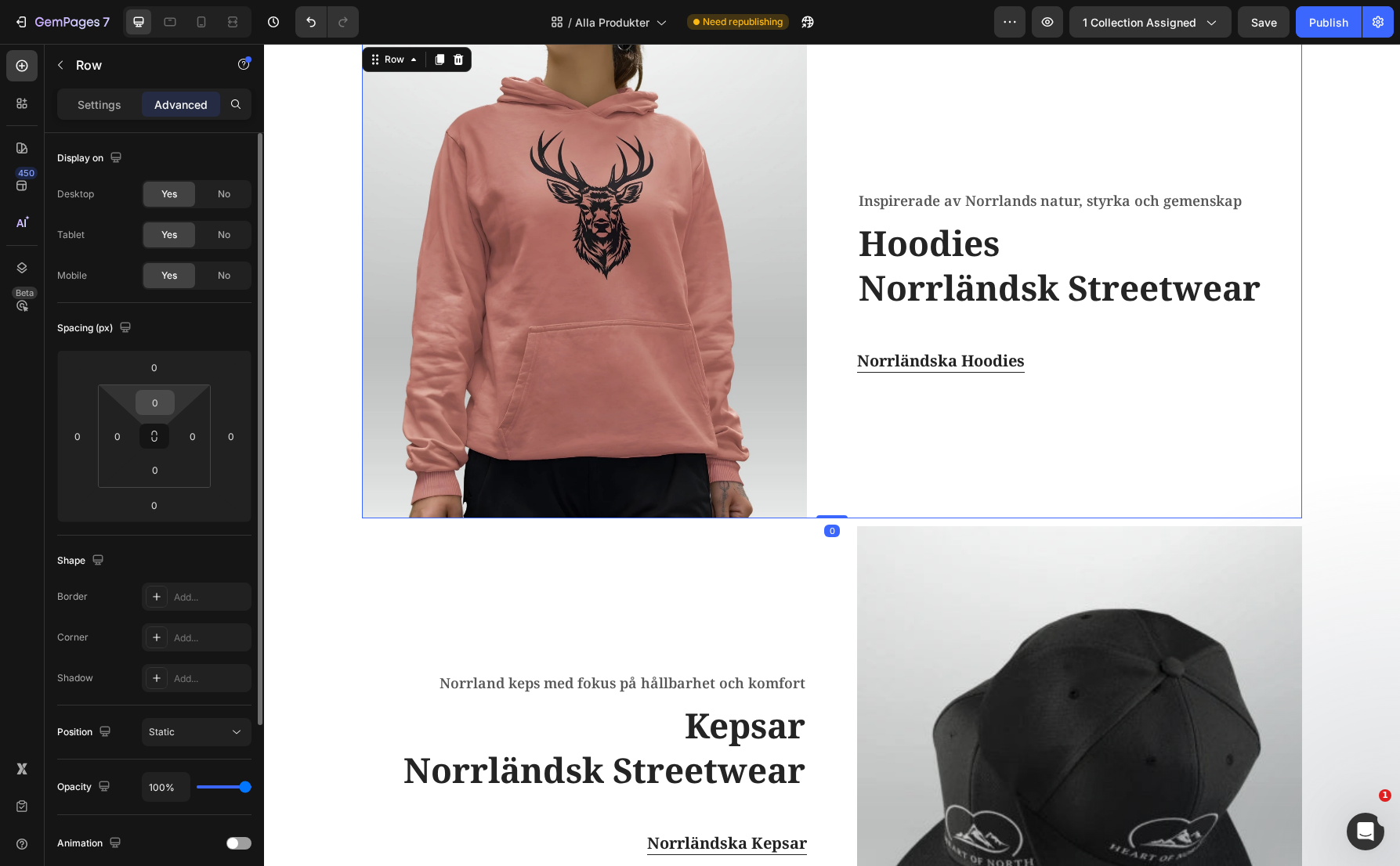
click at [164, 395] on input "0" at bounding box center [155, 402] width 32 height 24
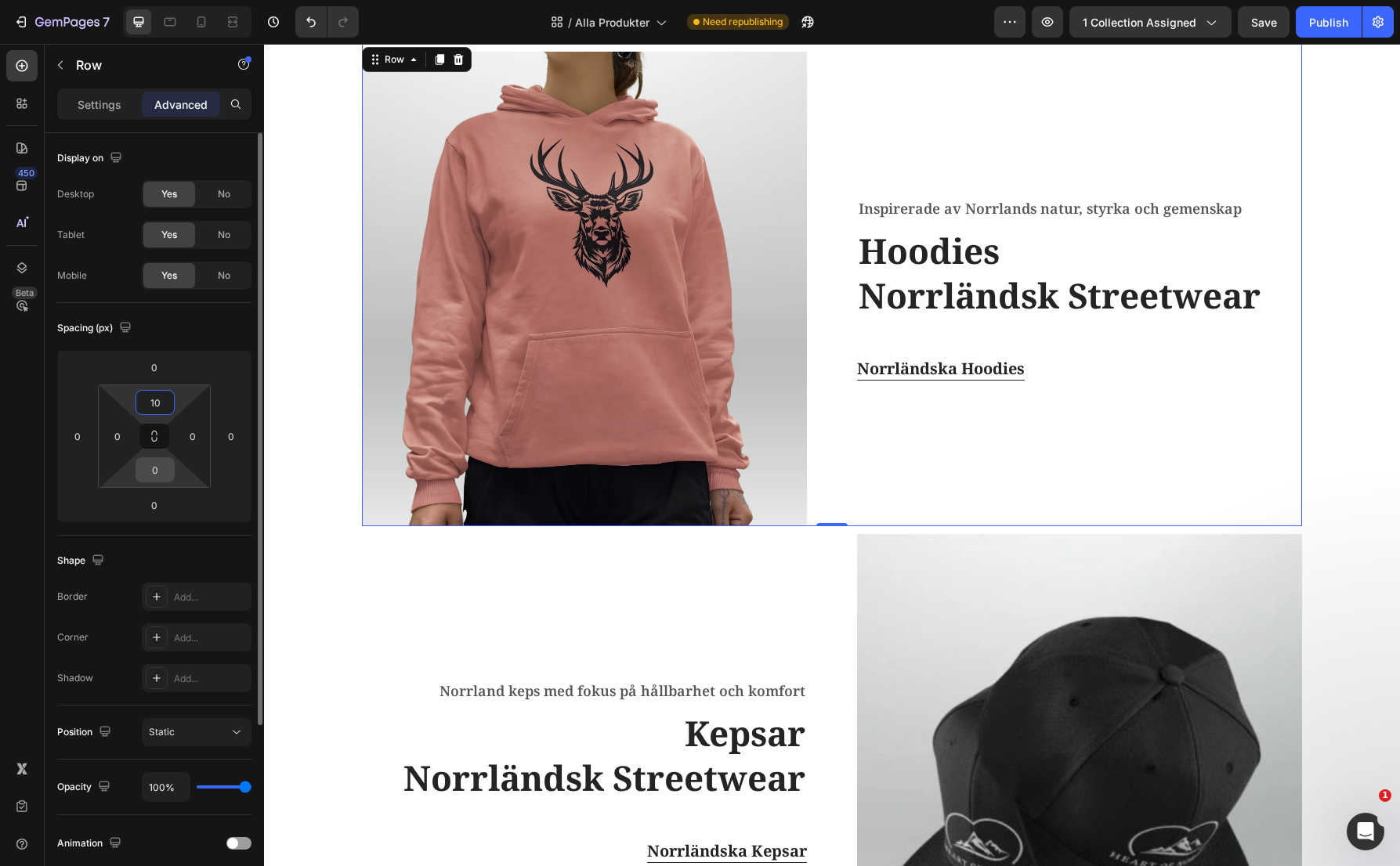
type input "10"
click at [160, 469] on input "0" at bounding box center [155, 470] width 32 height 24
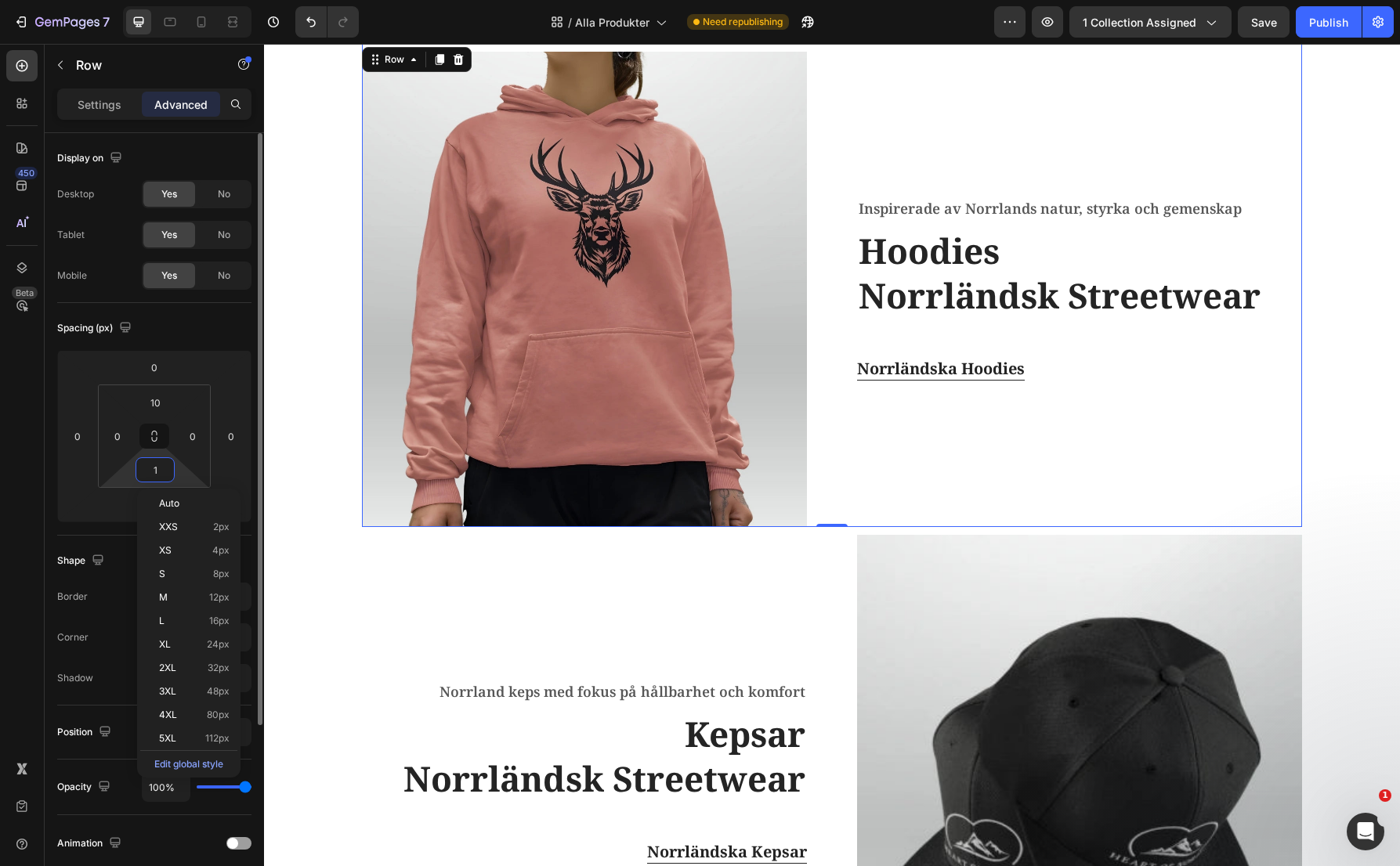
type input "10"
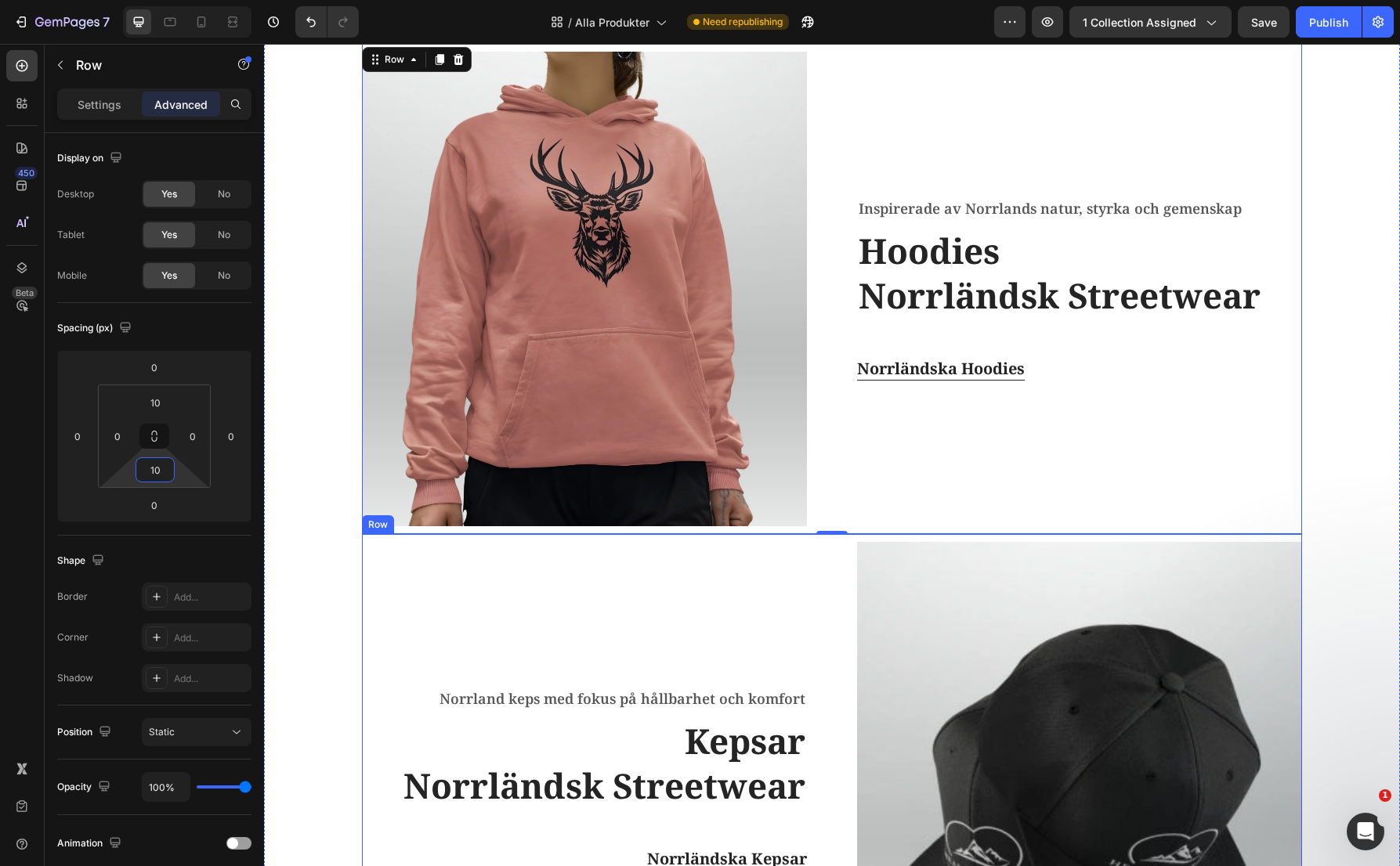
scroll to position [1106, 0]
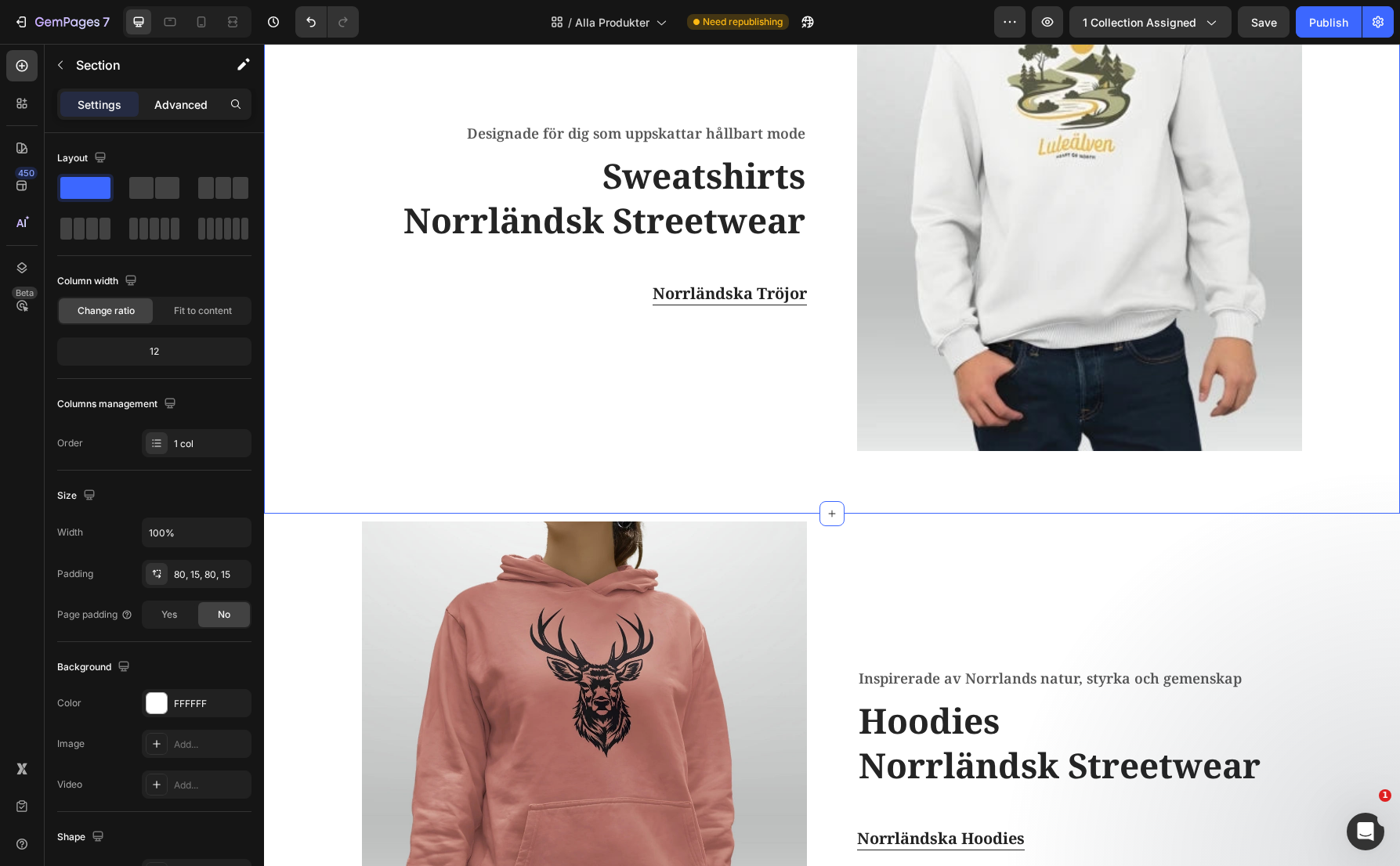
click at [166, 97] on p "Advanced" at bounding box center [181, 105] width 53 height 17
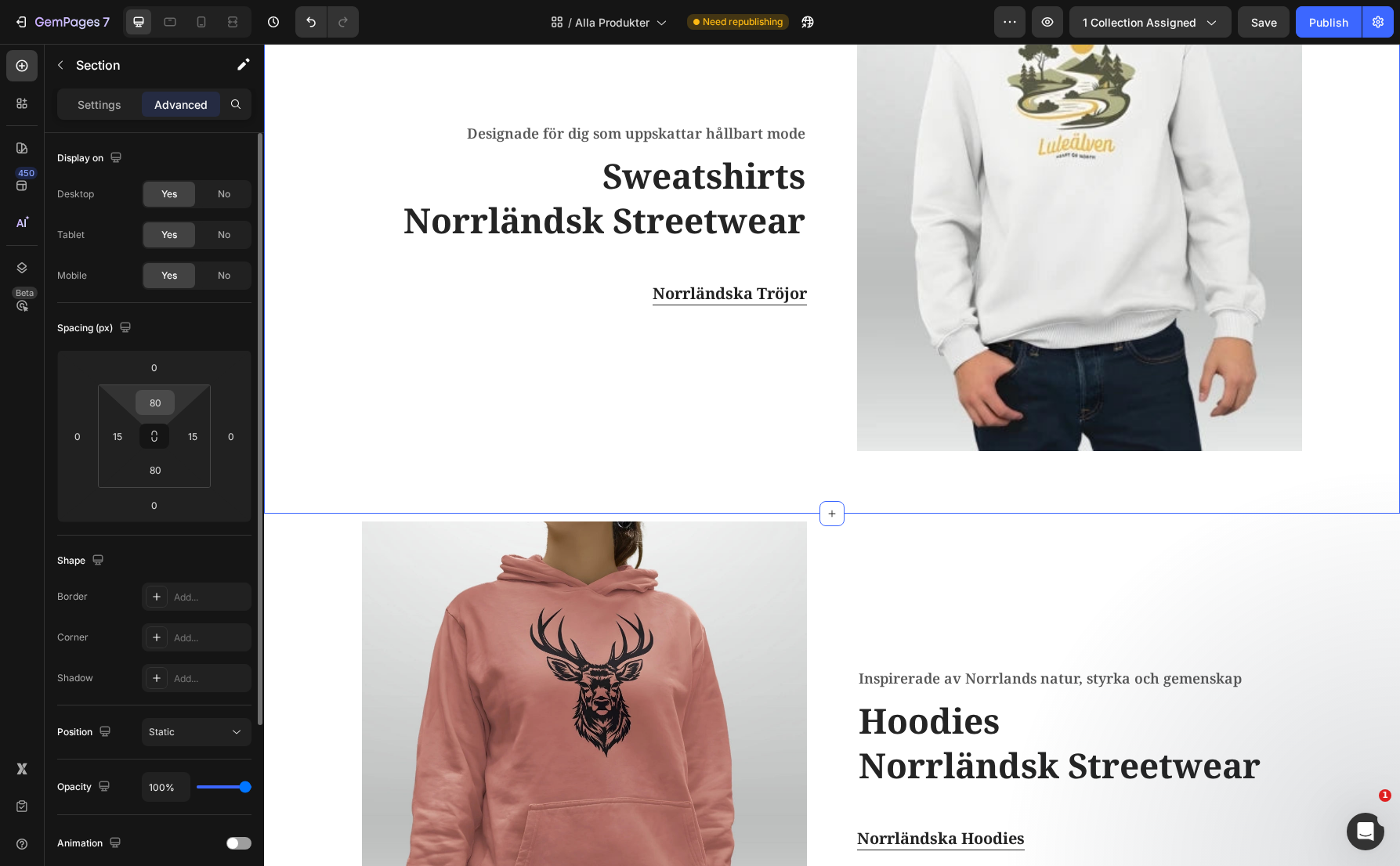
click at [165, 408] on input "80" at bounding box center [155, 402] width 32 height 24
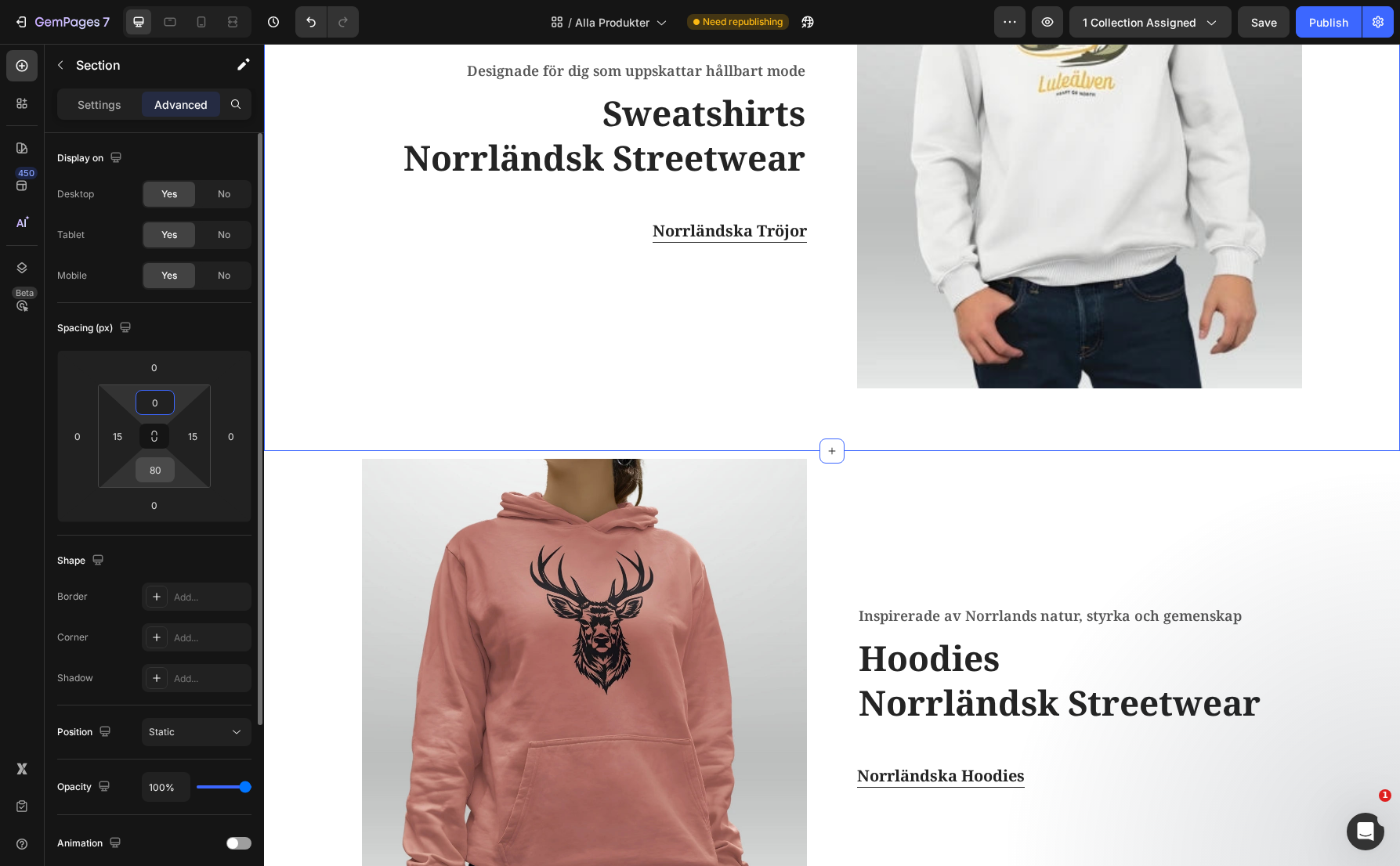
type input "0"
click at [156, 471] on input "80" at bounding box center [155, 470] width 32 height 24
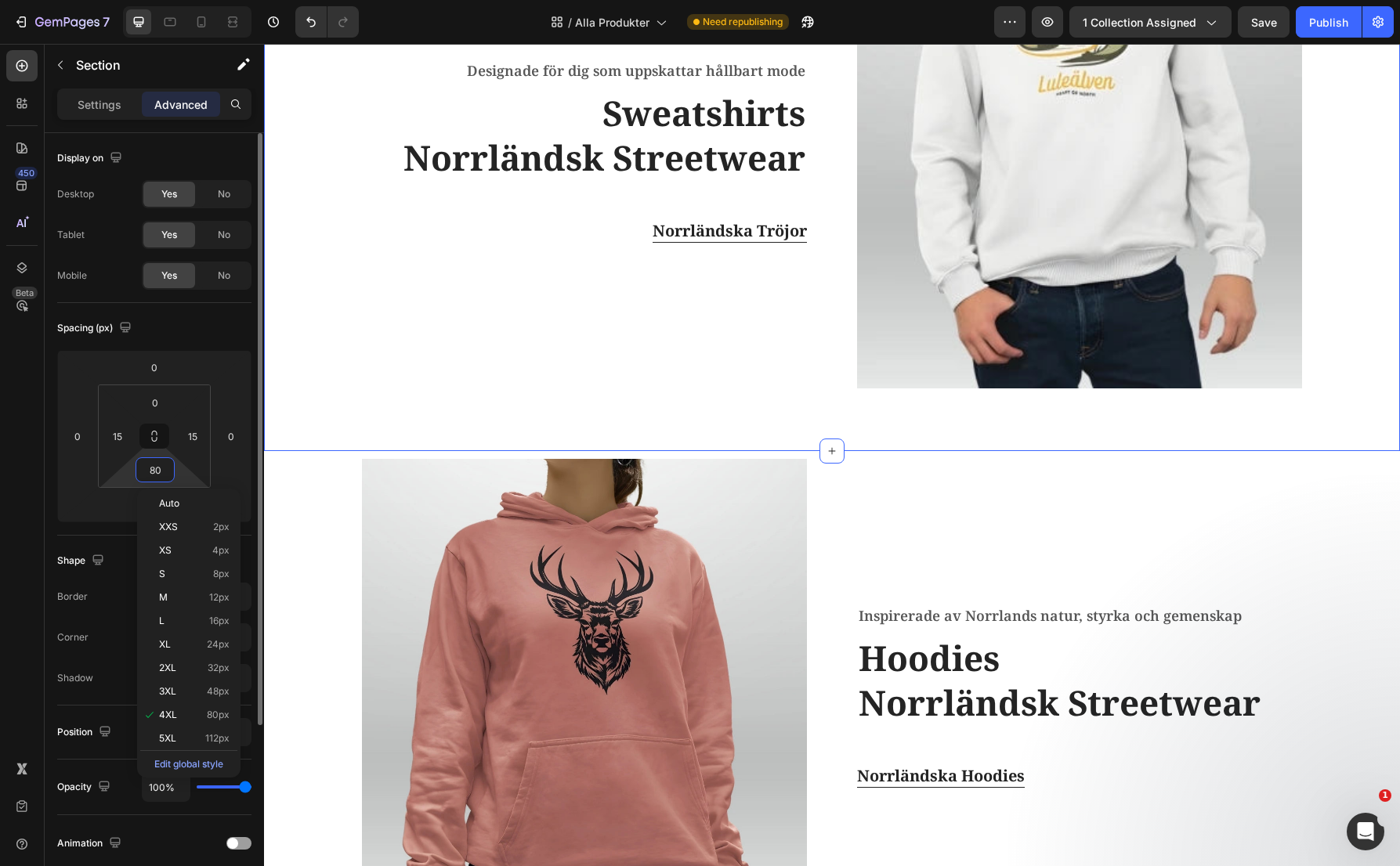
type input "0"
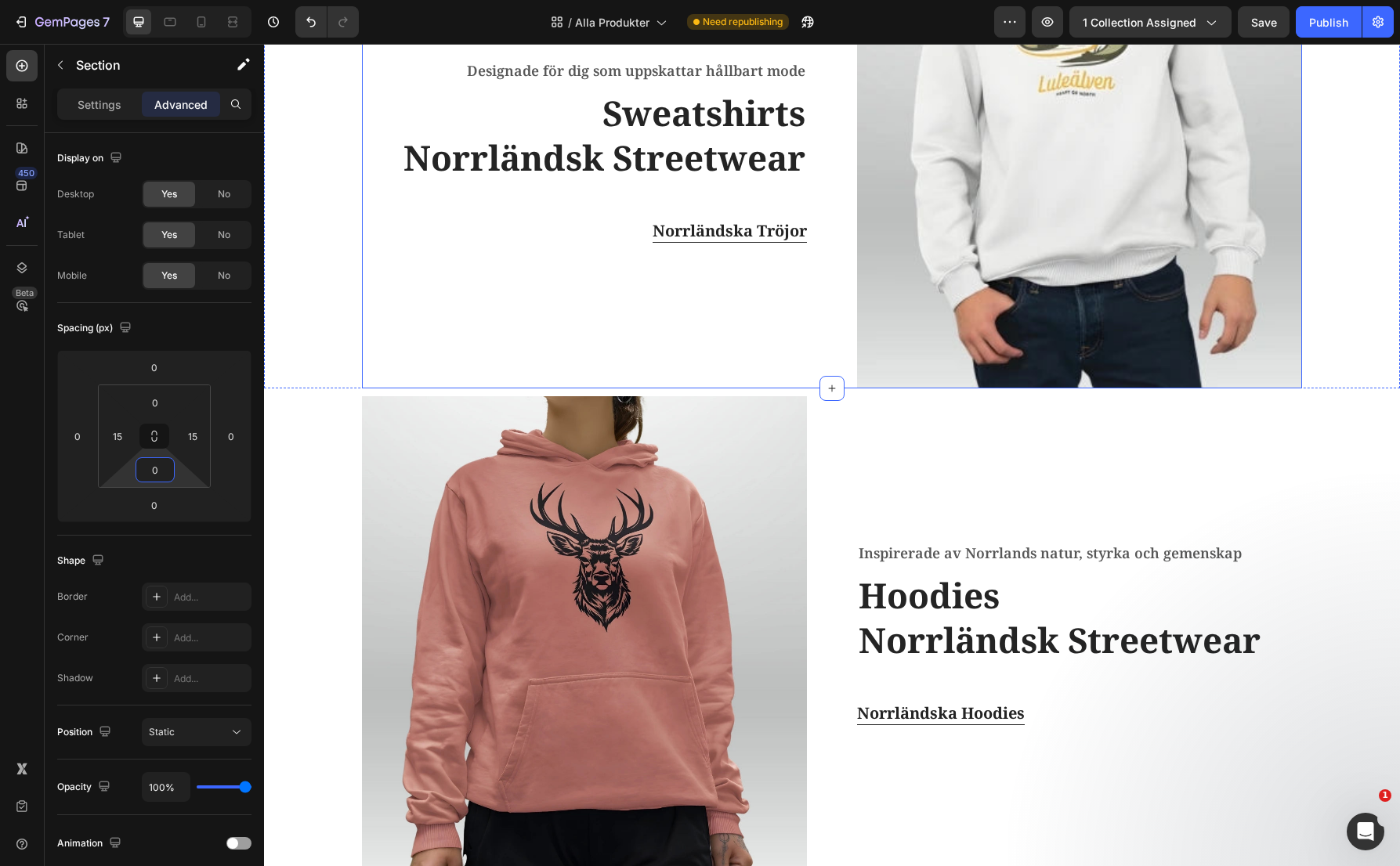
click at [688, 326] on div "Designade för dig som uppskattar hållbart mode Text block Sweatshirts Norrländs…" at bounding box center [584, 151] width 445 height 475
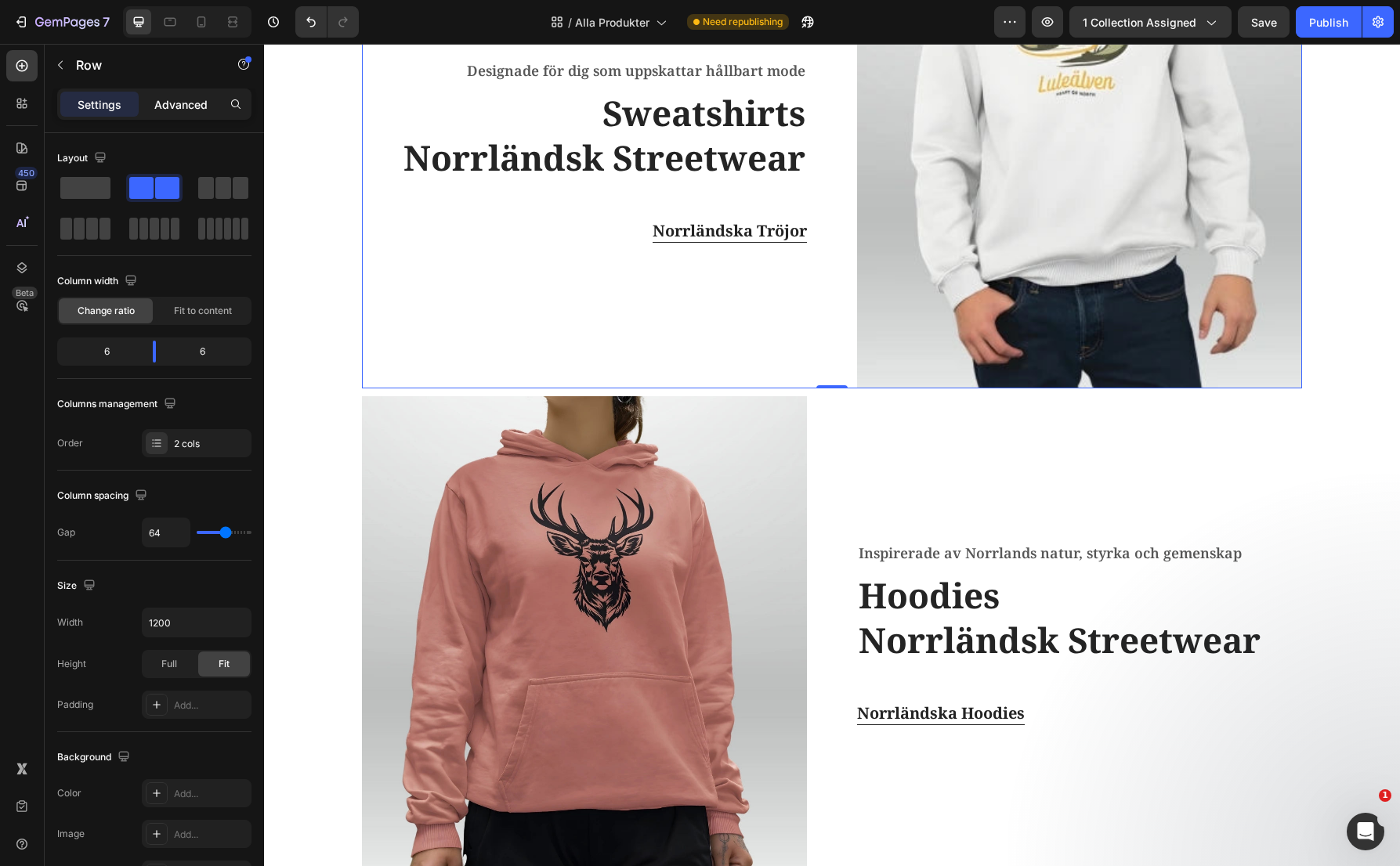
click at [166, 107] on p "Advanced" at bounding box center [181, 105] width 53 height 17
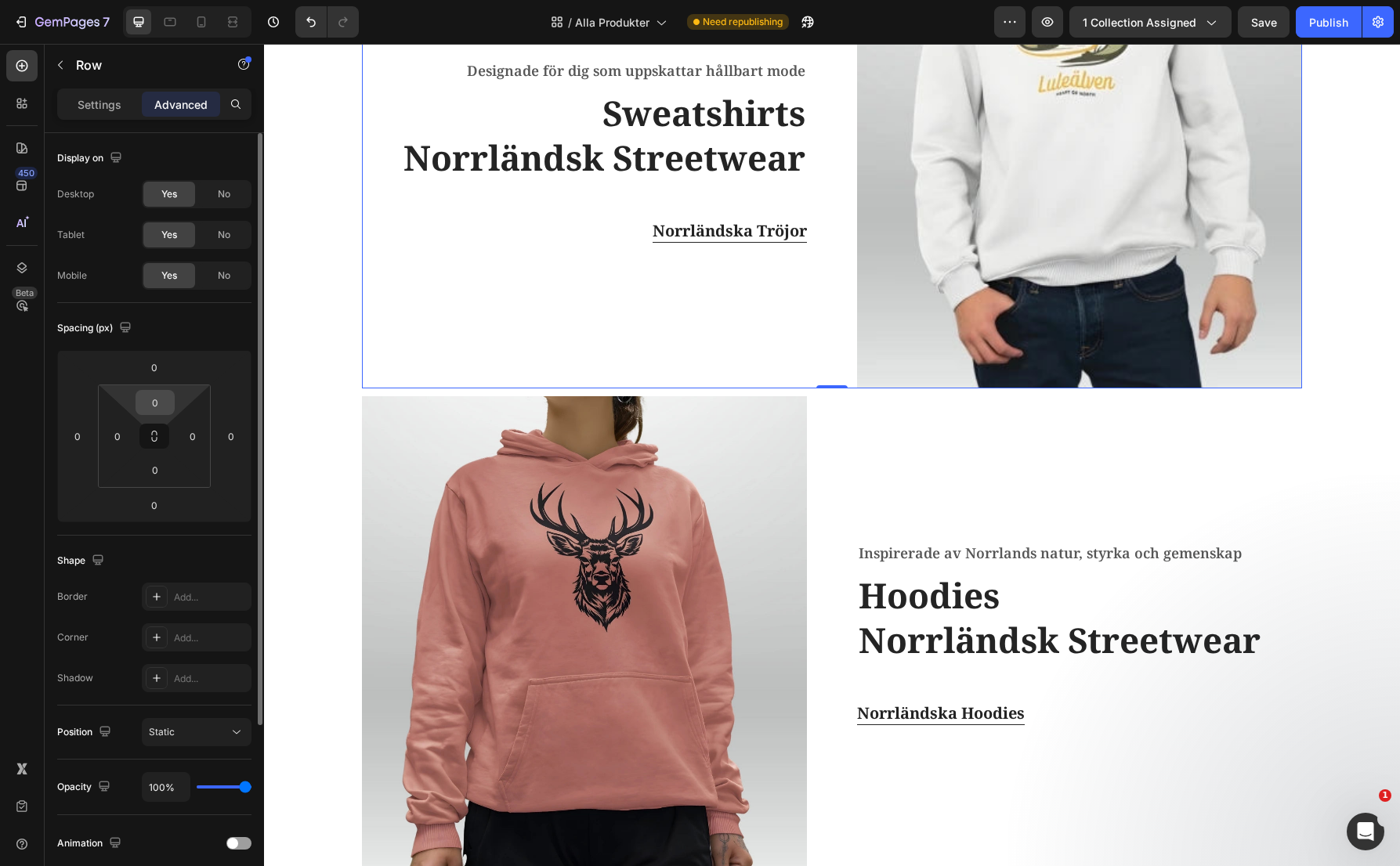
click at [160, 402] on input "0" at bounding box center [155, 402] width 32 height 24
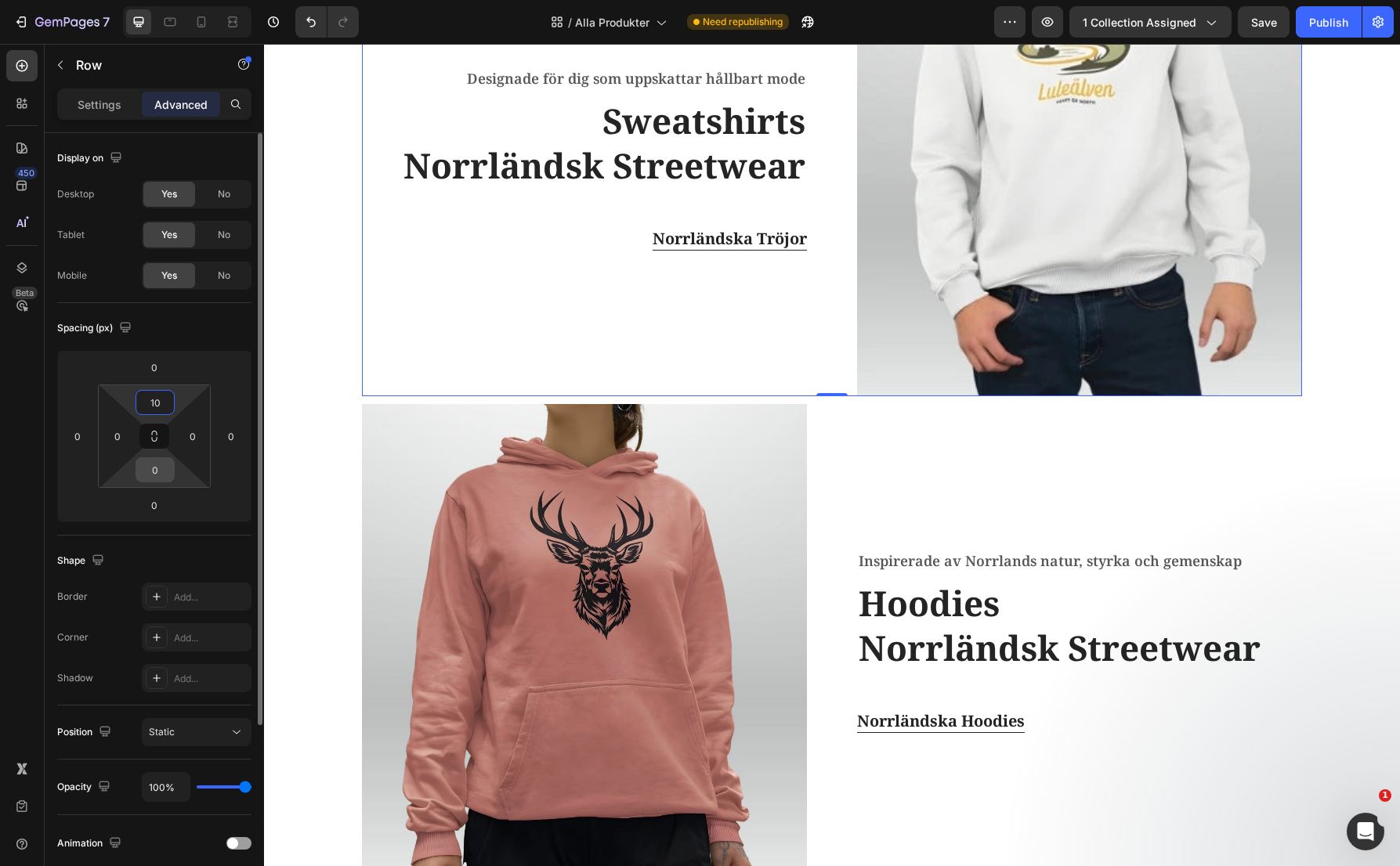
type input "10"
click at [165, 472] on input "0" at bounding box center [155, 470] width 32 height 24
type input "10"
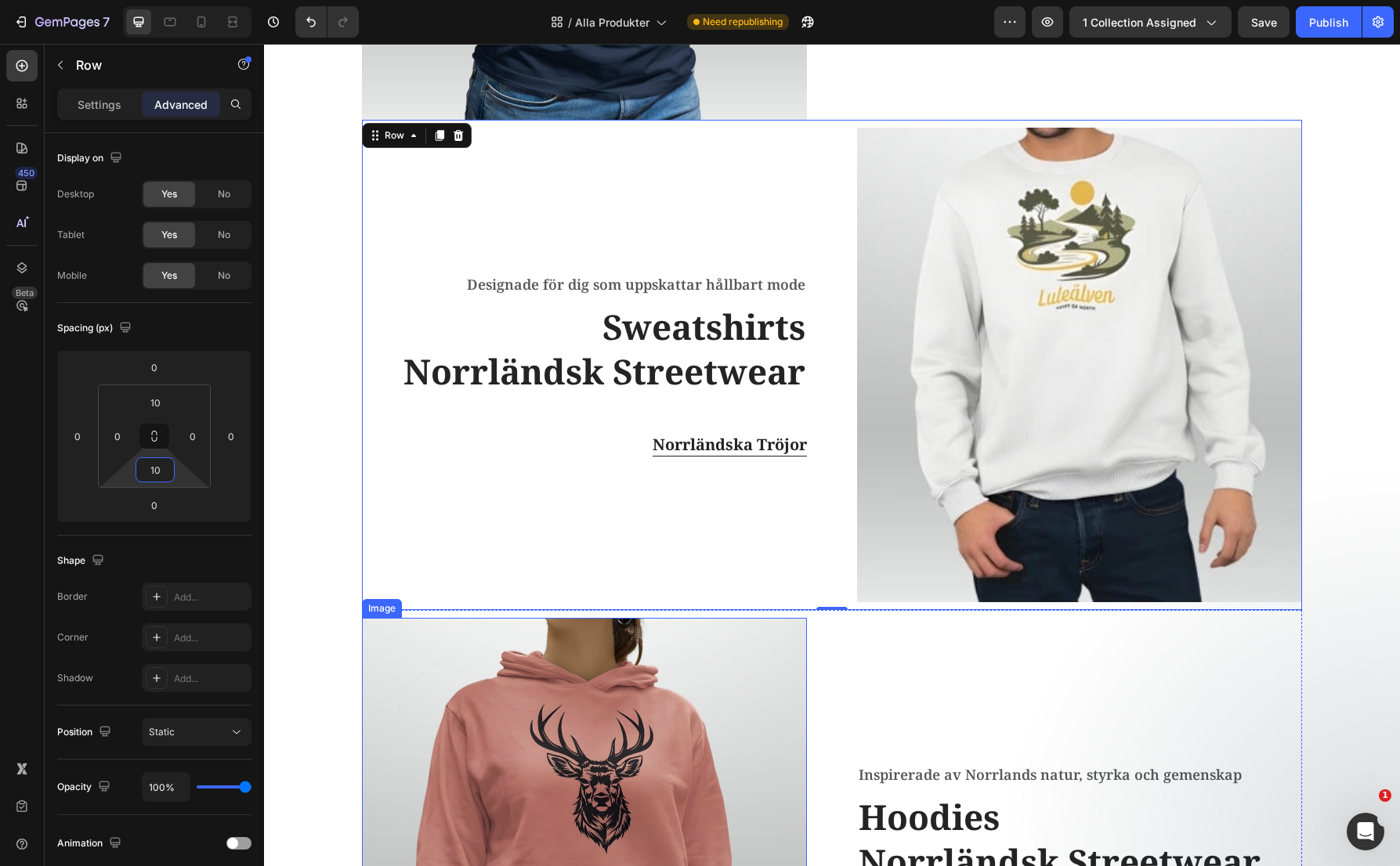
scroll to position [559, 0]
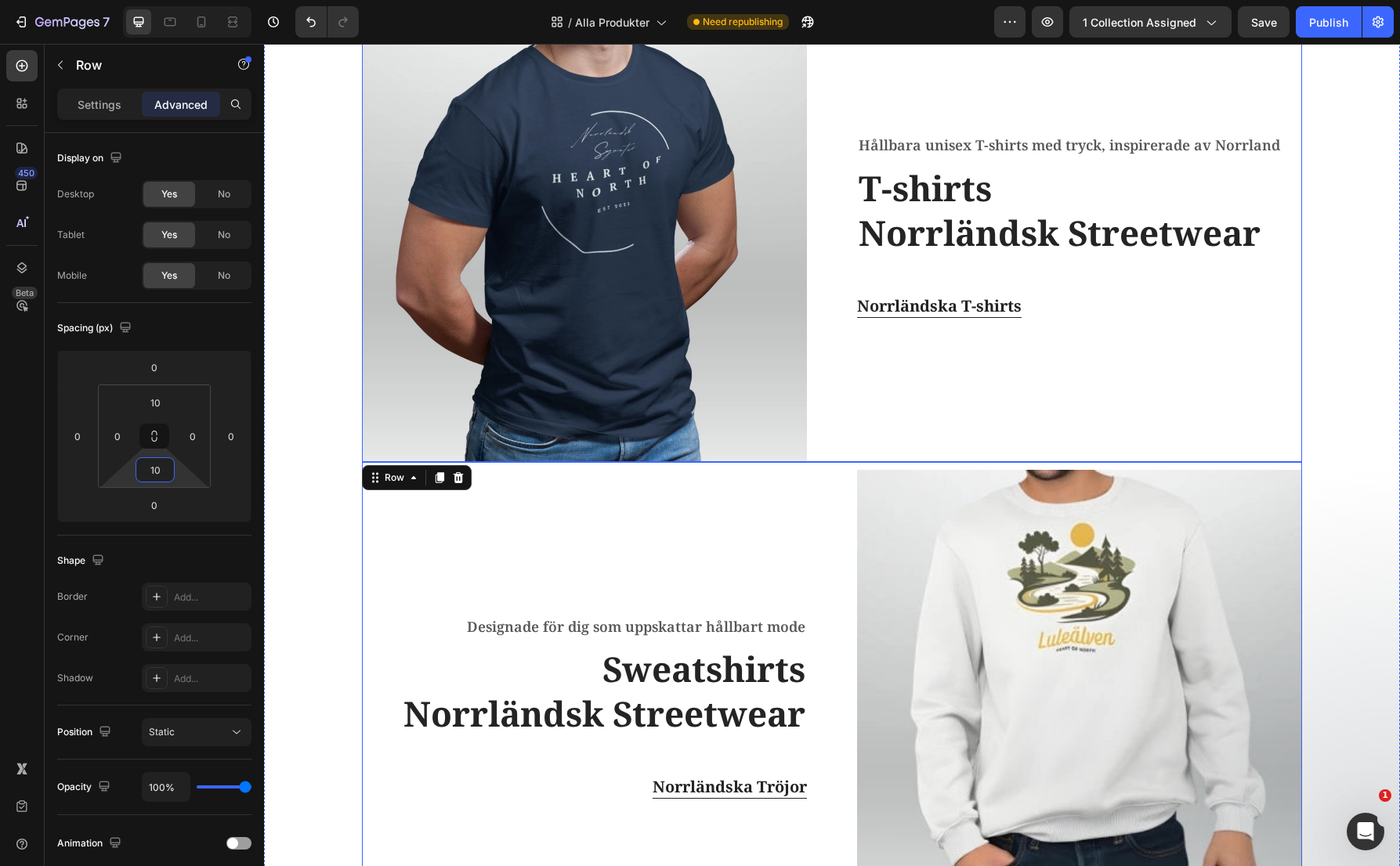
click at [903, 428] on div "Hållbara unisex T-shirts med tryck, inspirerade av Norrland Text block T-shirts…" at bounding box center [1079, 224] width 445 height 475
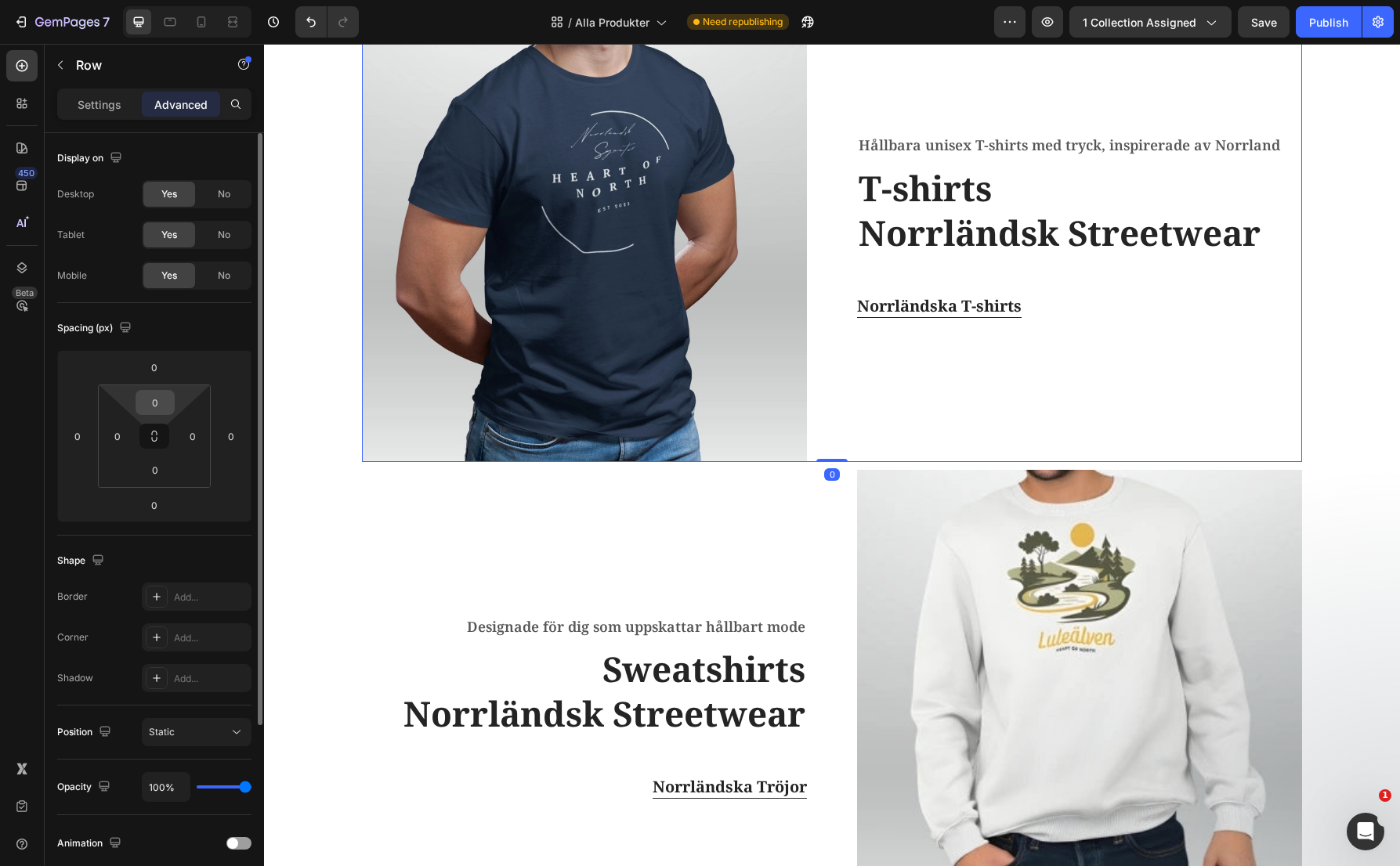
click at [155, 409] on input "0" at bounding box center [155, 402] width 32 height 24
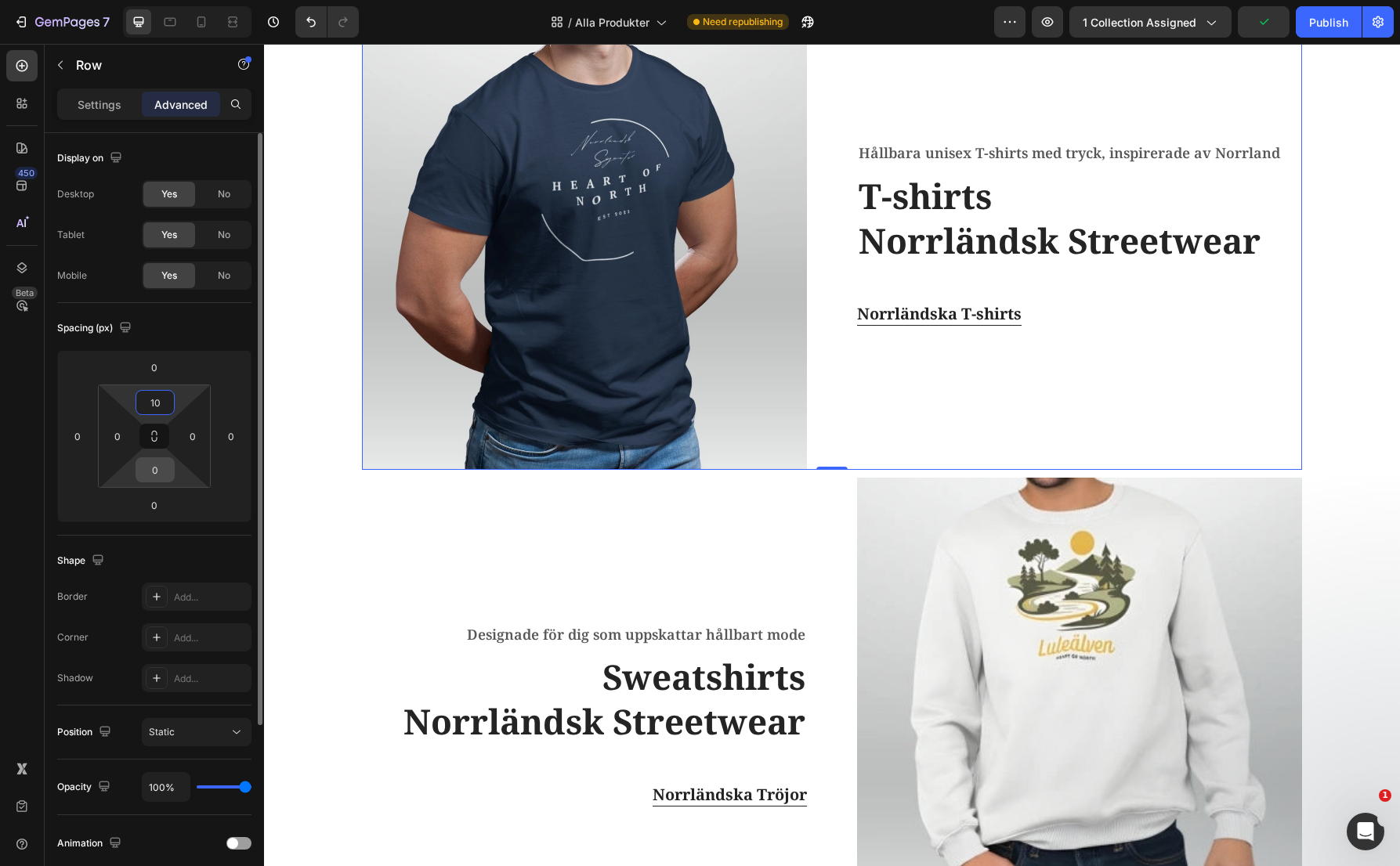
type input "10"
click at [156, 469] on input "0" at bounding box center [155, 470] width 32 height 24
type input "10"
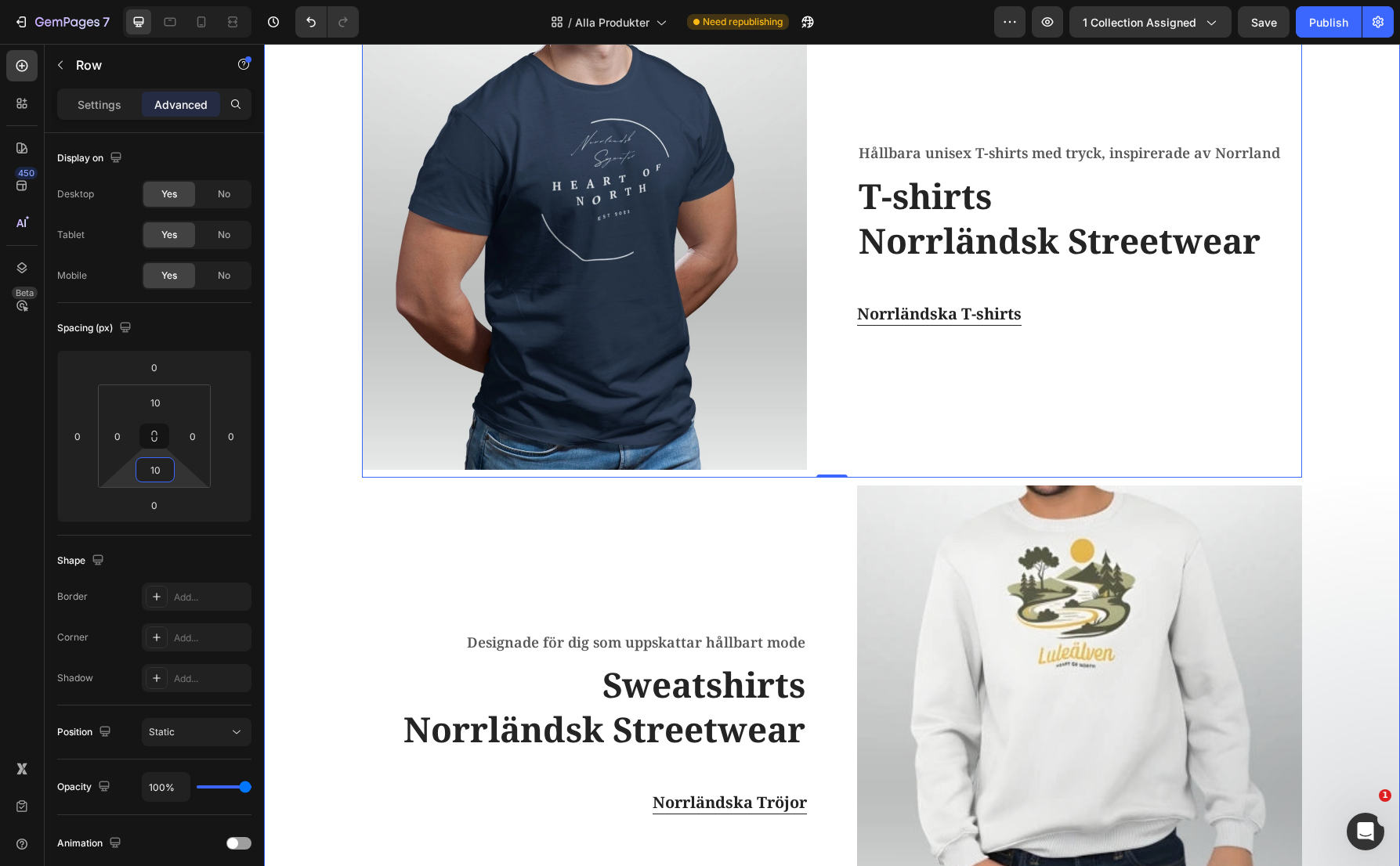
click at [1350, 475] on div "Image Hållbara unisex T-shirts med tryck, inspirerade av Norrland Text block T-…" at bounding box center [832, 477] width 1112 height 980
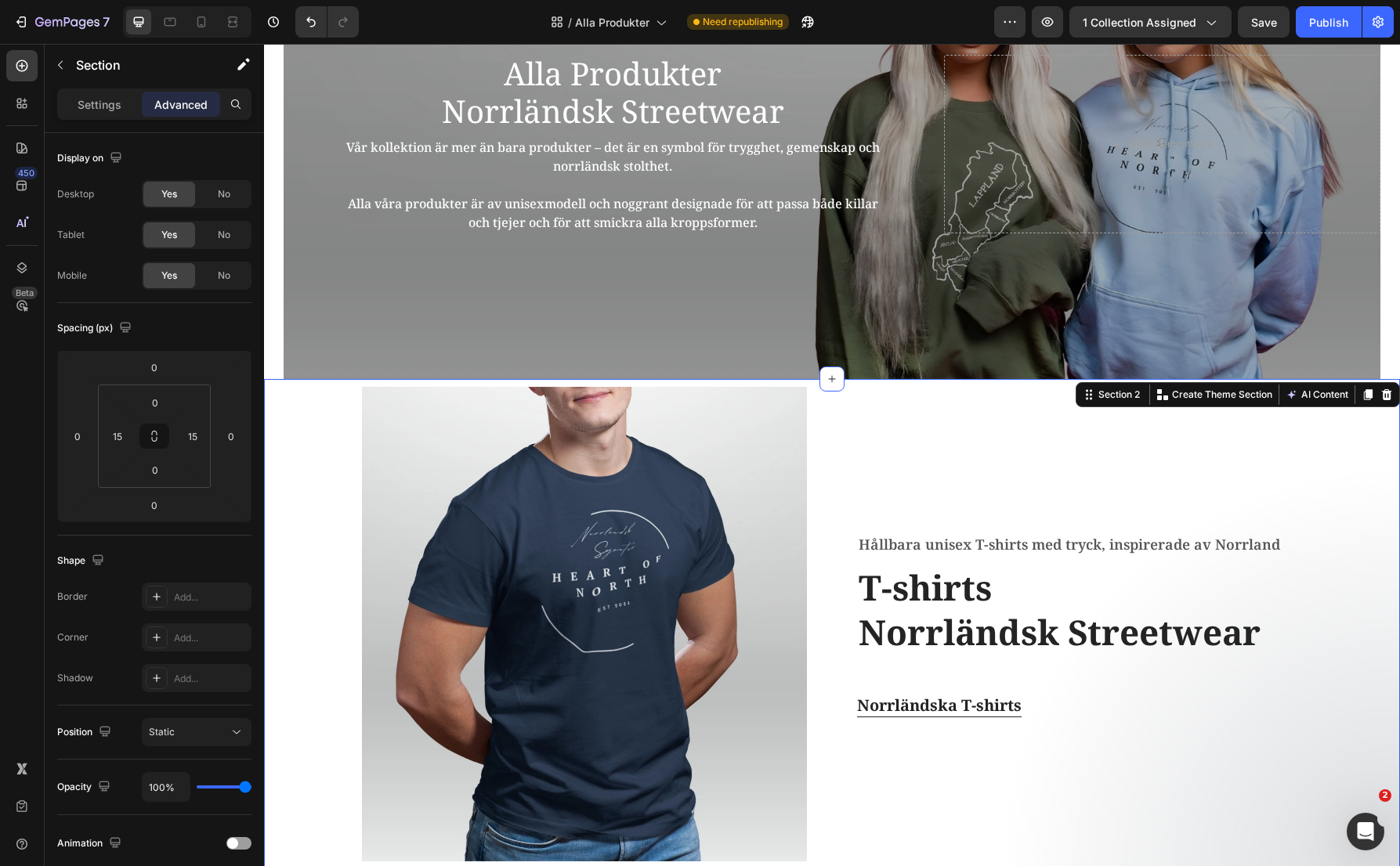
scroll to position [0, 0]
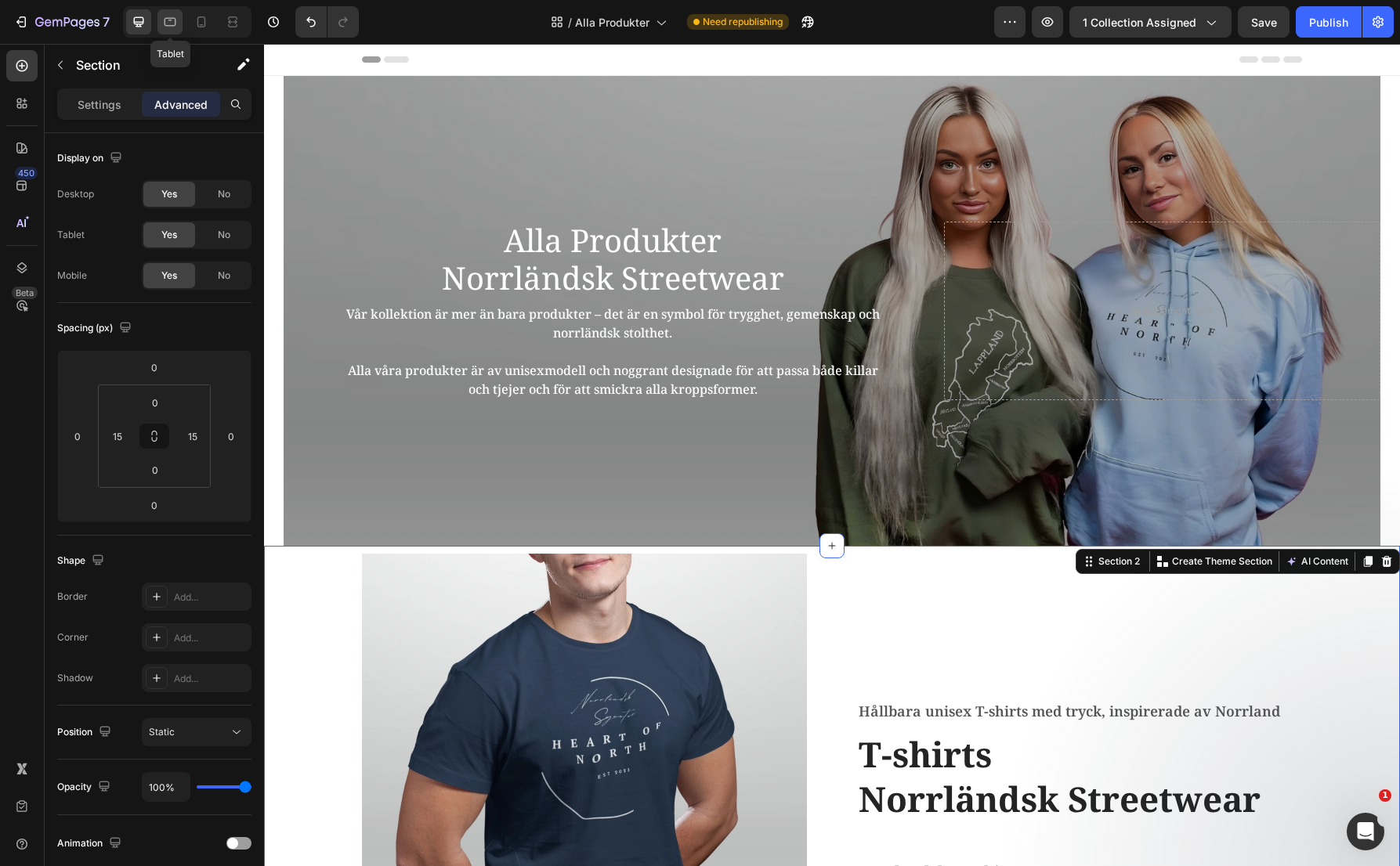
click at [172, 26] on icon at bounding box center [170, 22] width 12 height 9
type input "80"
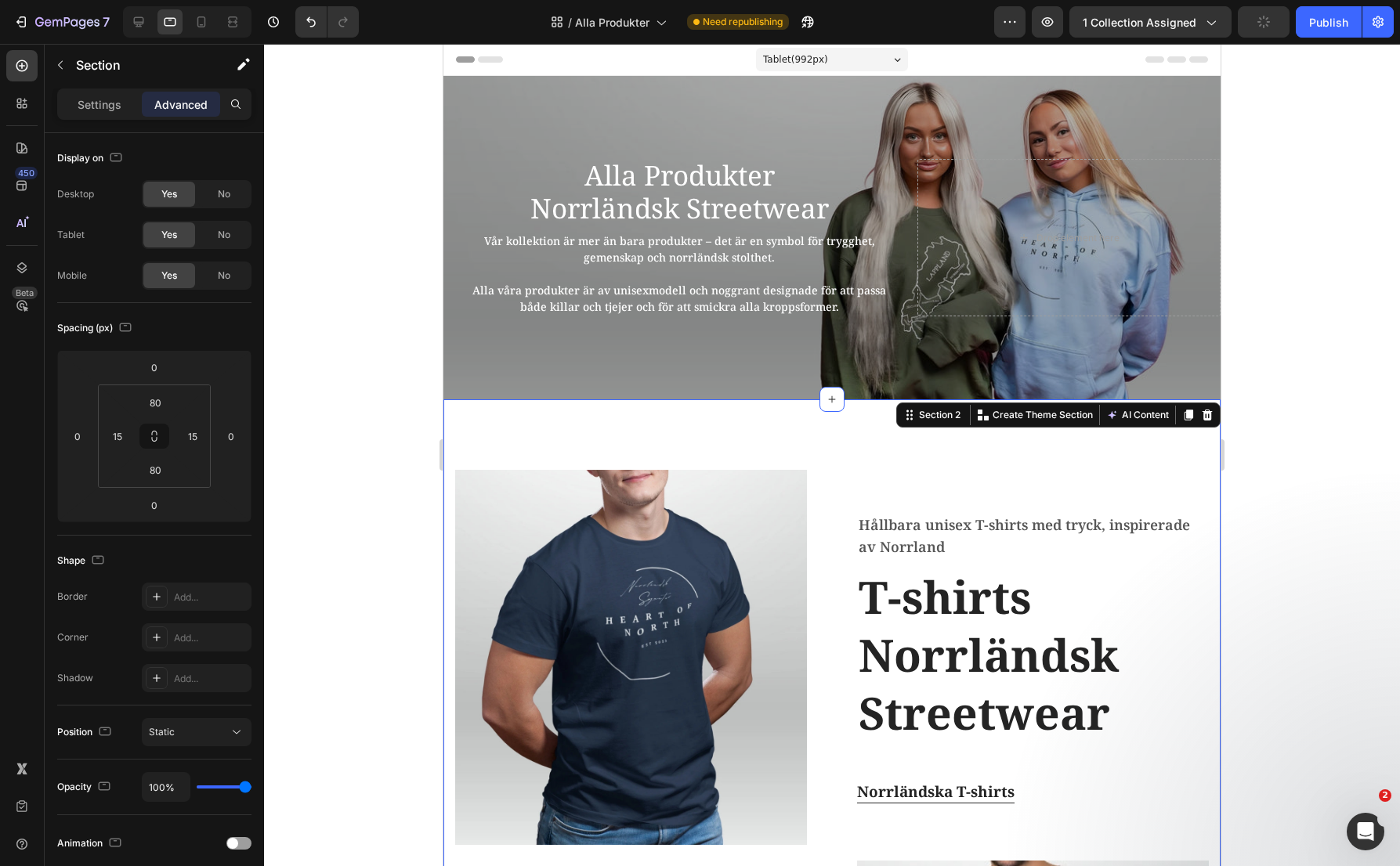
click at [687, 429] on div "Image Hållbara unisex T-shirts med tryck, inspirerade av Norrland Text block T-…" at bounding box center [832, 853] width 777 height 906
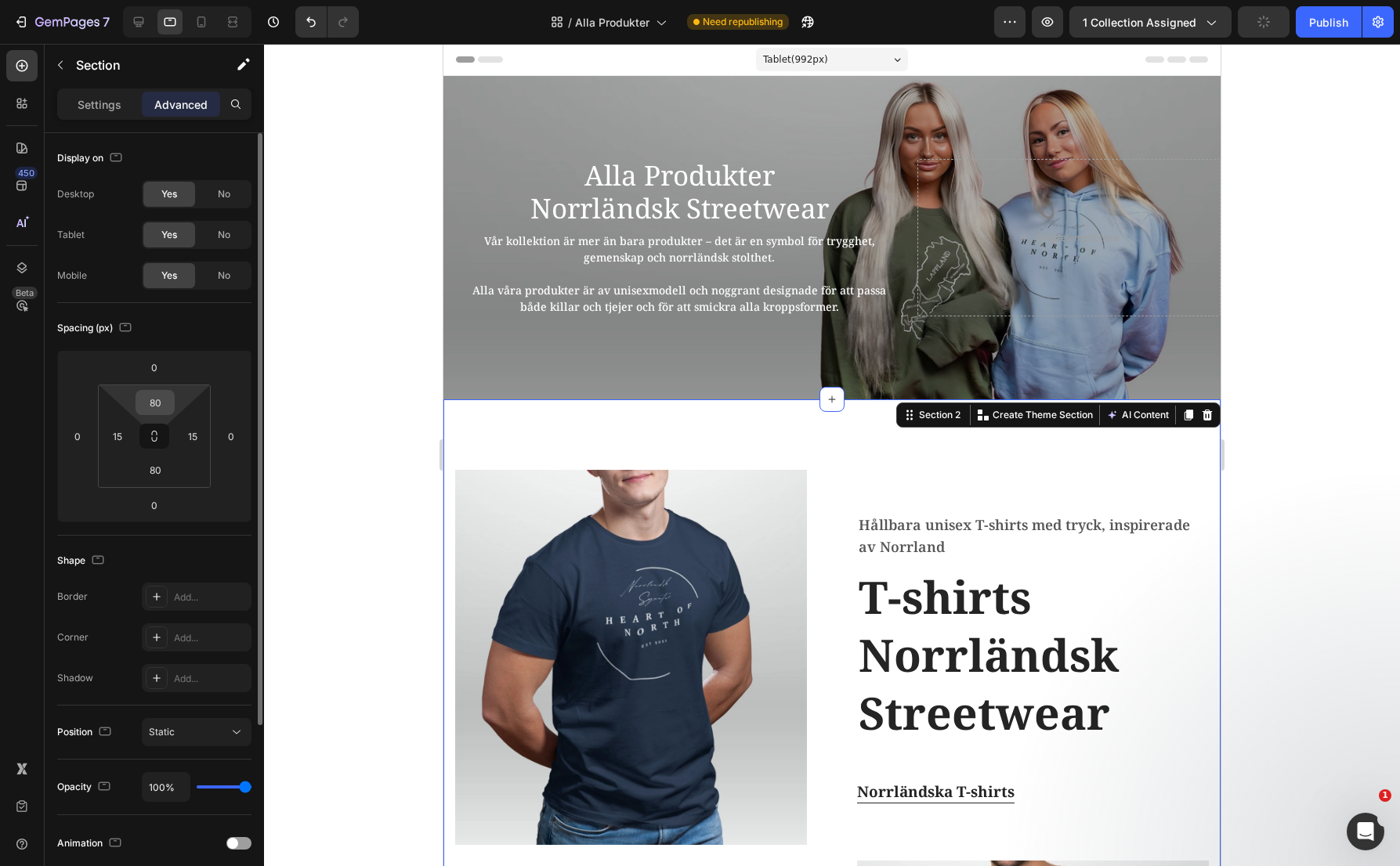
click at [151, 406] on input "80" at bounding box center [155, 402] width 32 height 24
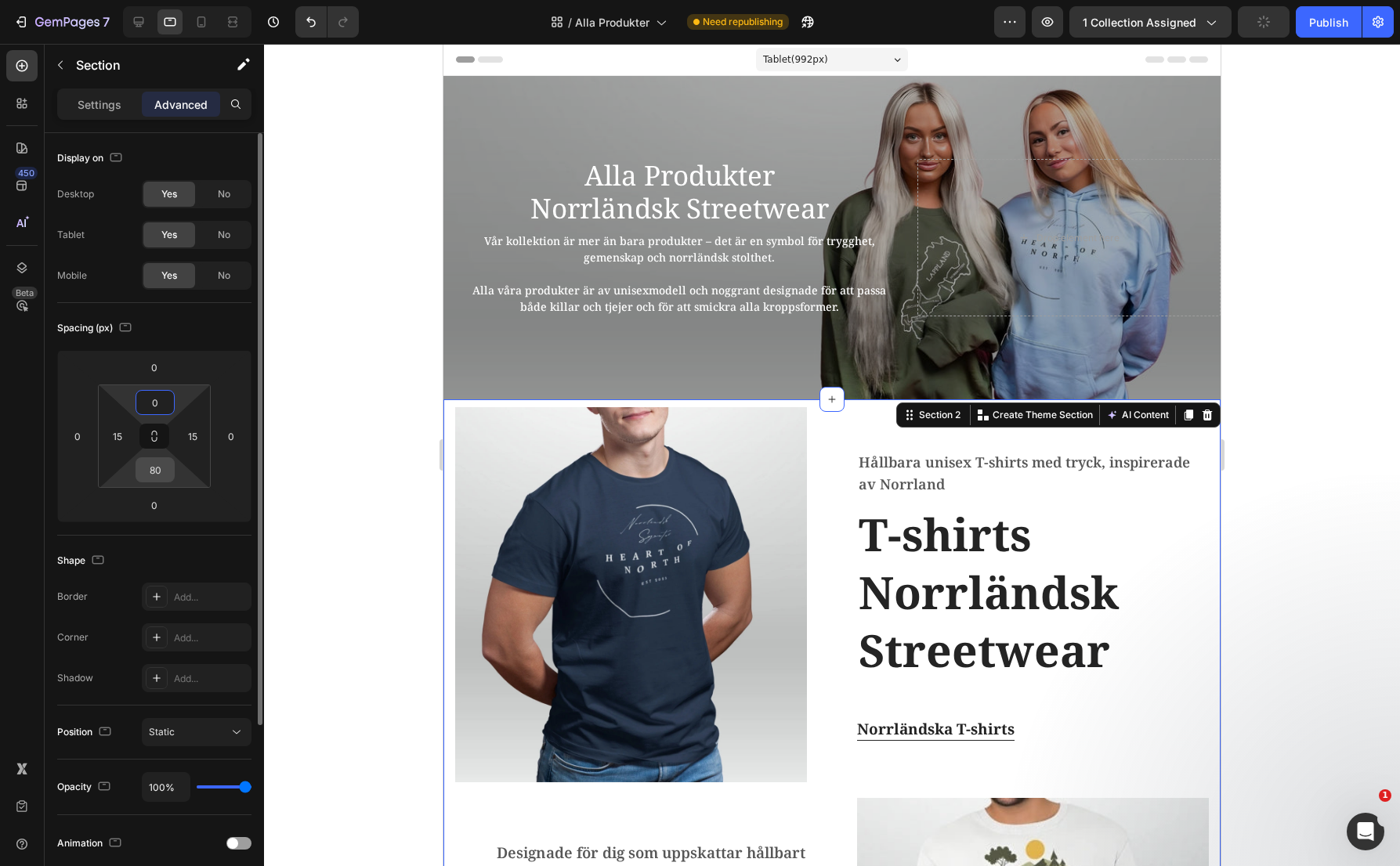
type input "0"
click at [159, 466] on input "80" at bounding box center [155, 470] width 32 height 24
type input "8"
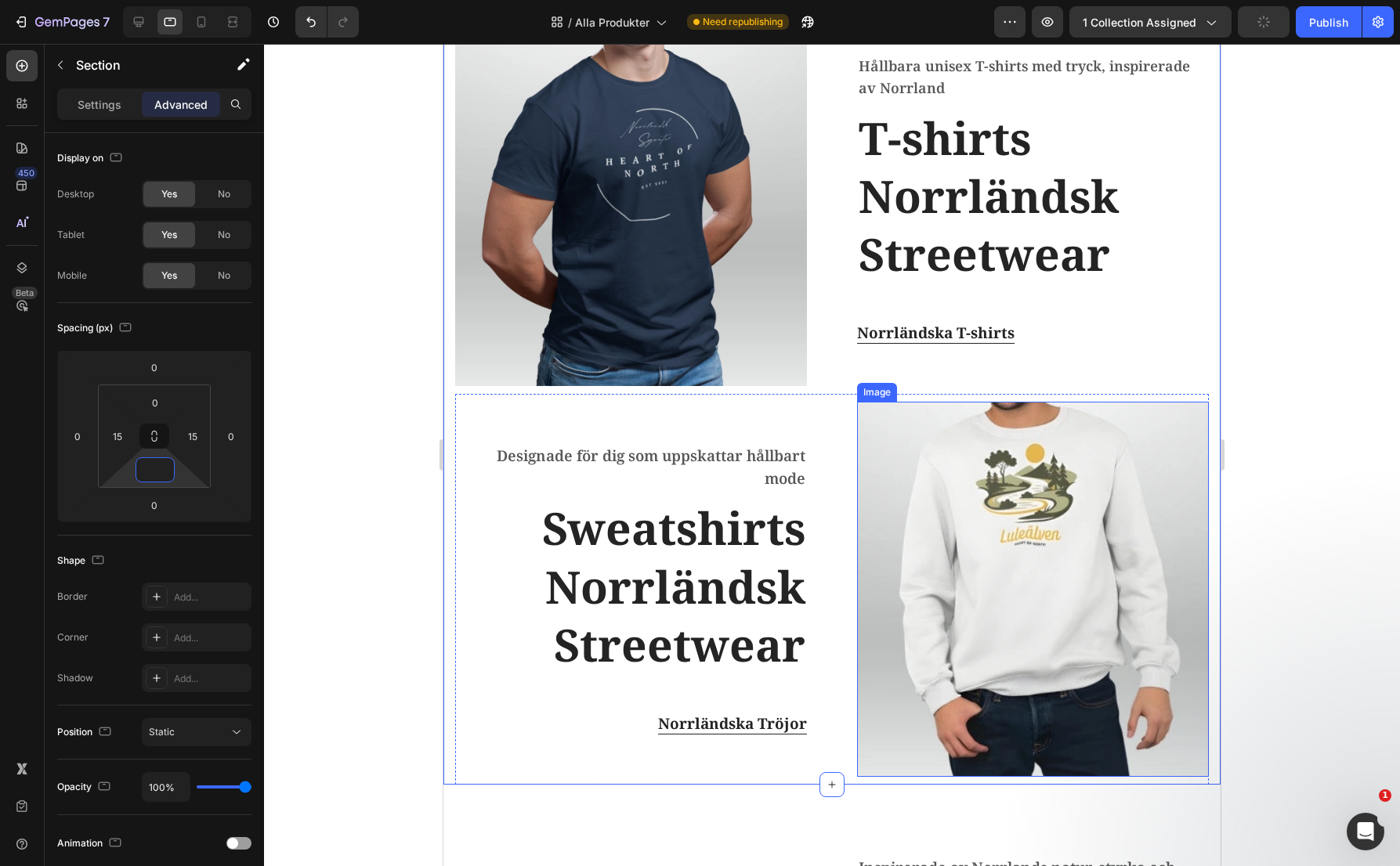
scroll to position [783, 0]
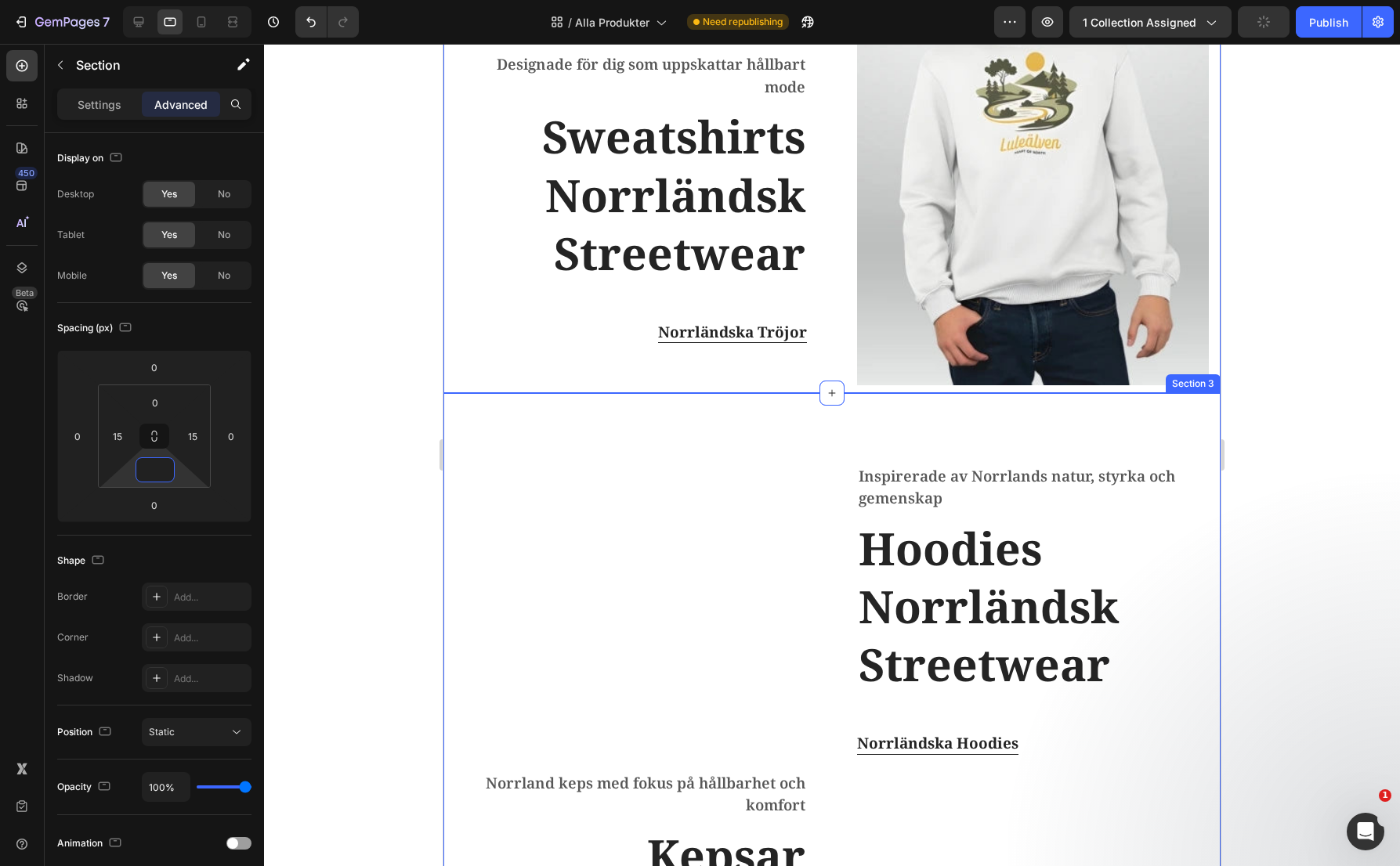
click at [832, 425] on div "Image Inspirerade av Norrlands natur, styrka och gemenskap Text block Hoodies N…" at bounding box center [832, 804] width 777 height 823
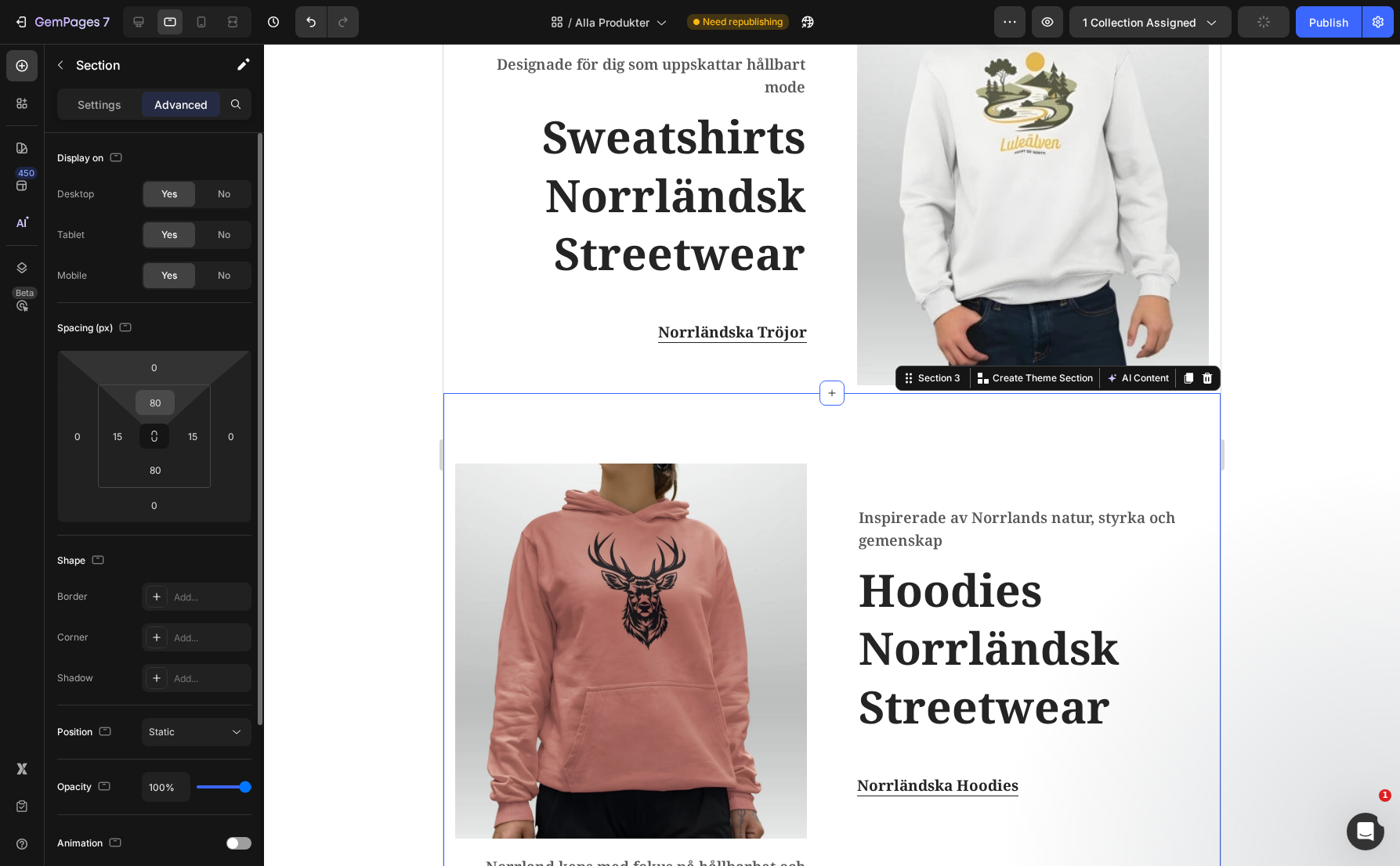
click at [155, 395] on input "80" at bounding box center [155, 402] width 32 height 24
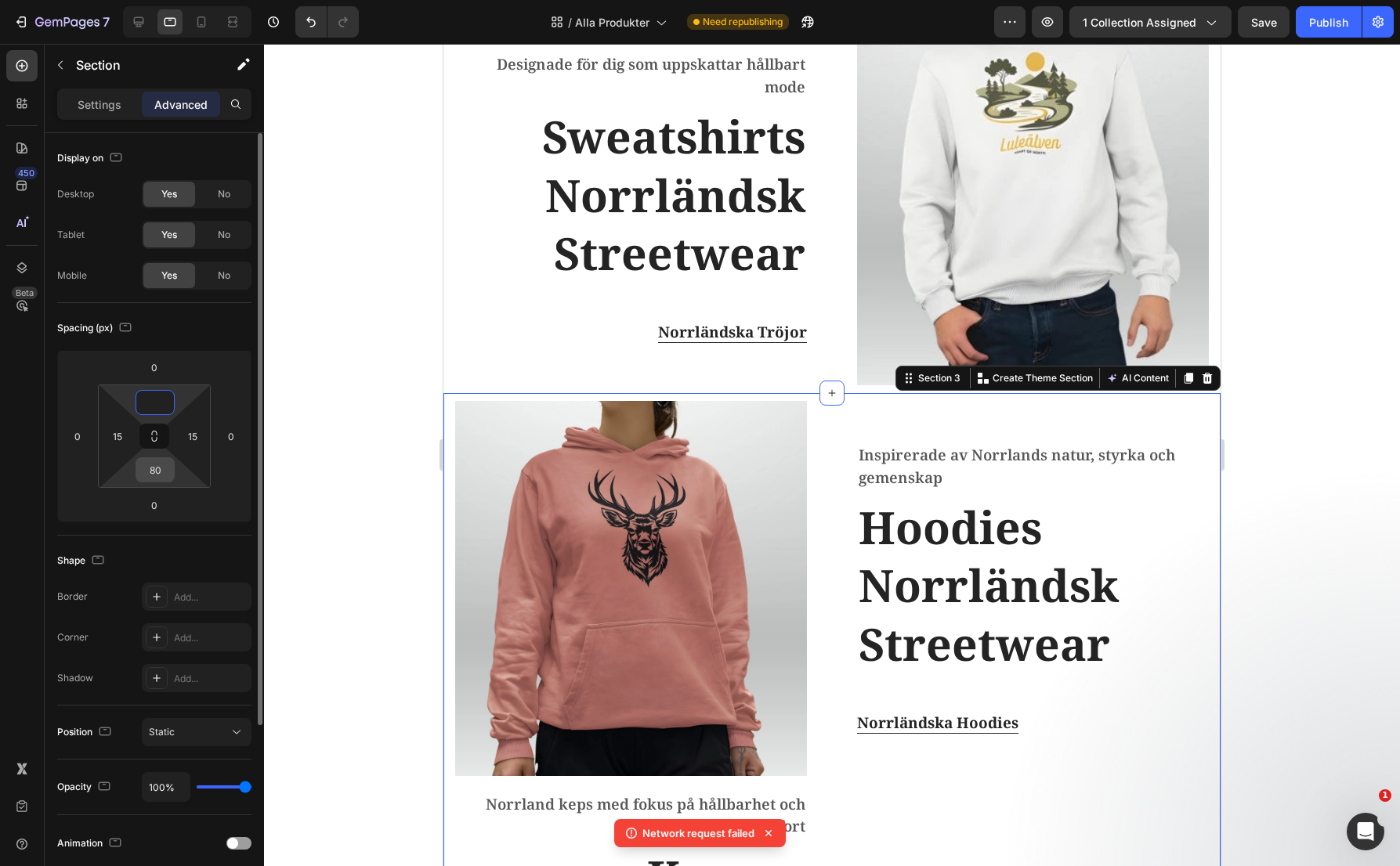
type input "0"
click at [159, 470] on input "80" at bounding box center [155, 470] width 32 height 24
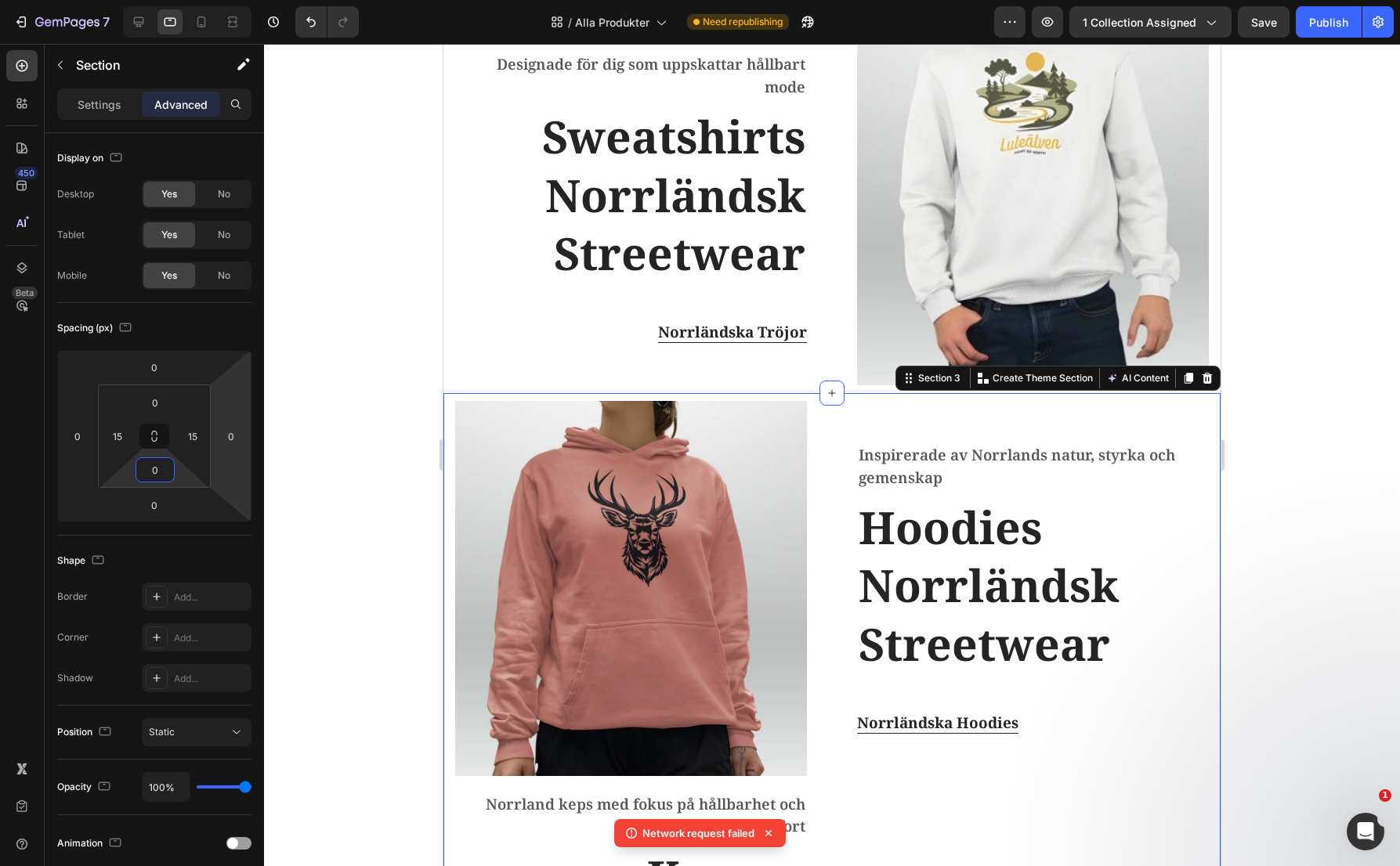
click at [314, 402] on div at bounding box center [832, 455] width 1136 height 822
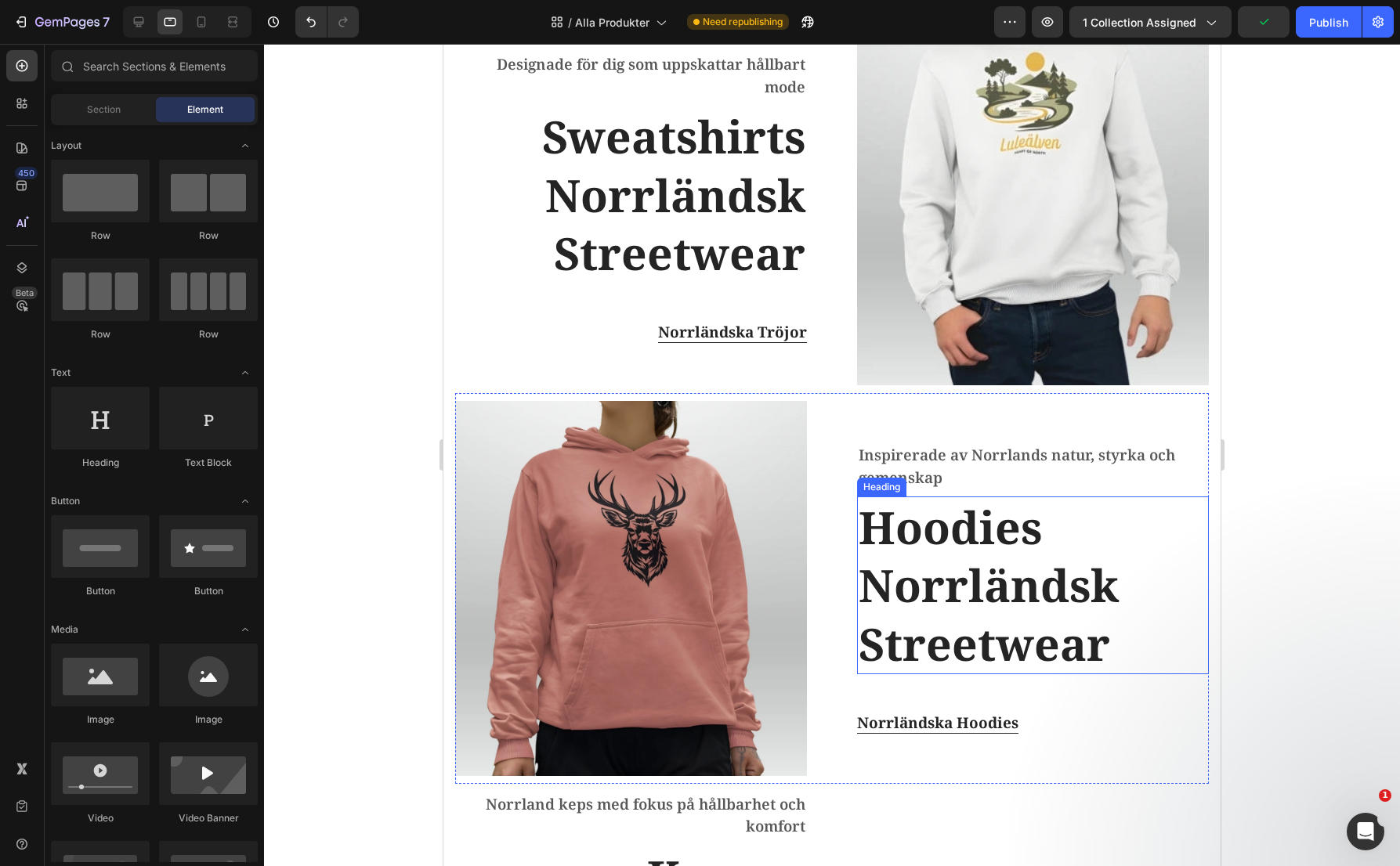
click at [1076, 530] on h2 "Hoodies Norrländsk Streetwear" at bounding box center [1033, 585] width 352 height 177
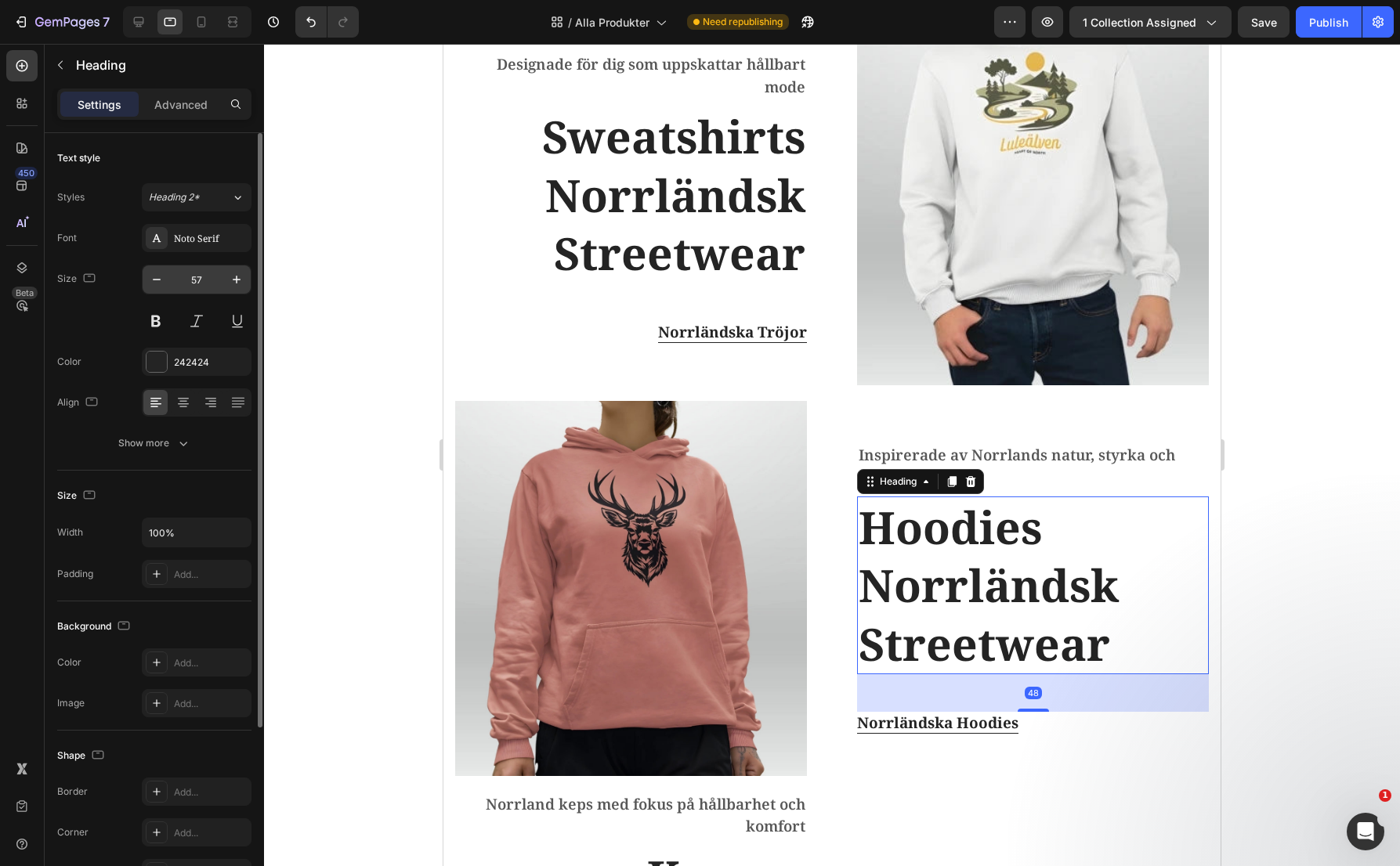
click at [205, 282] on input "57" at bounding box center [196, 280] width 52 height 29
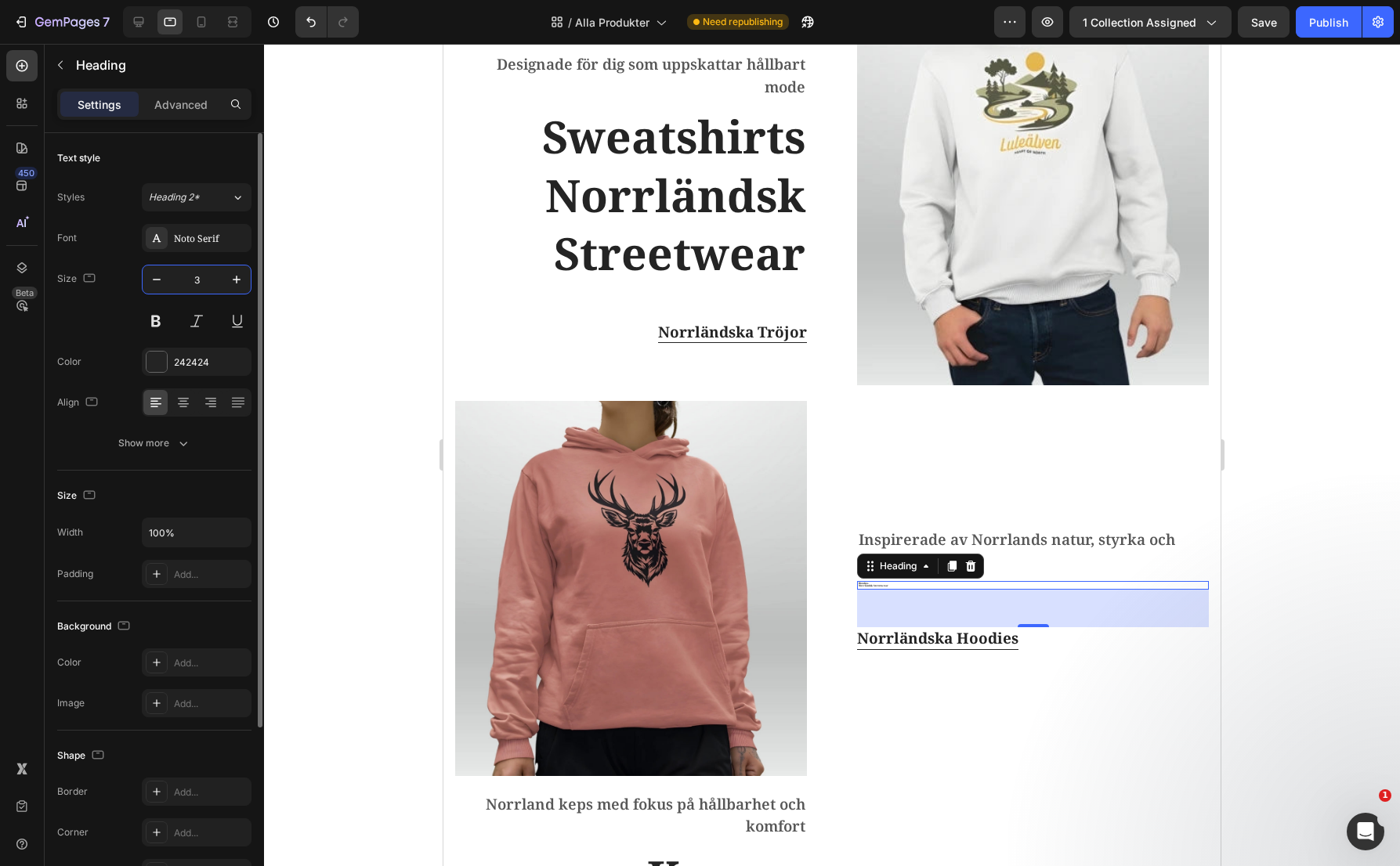
type input "34"
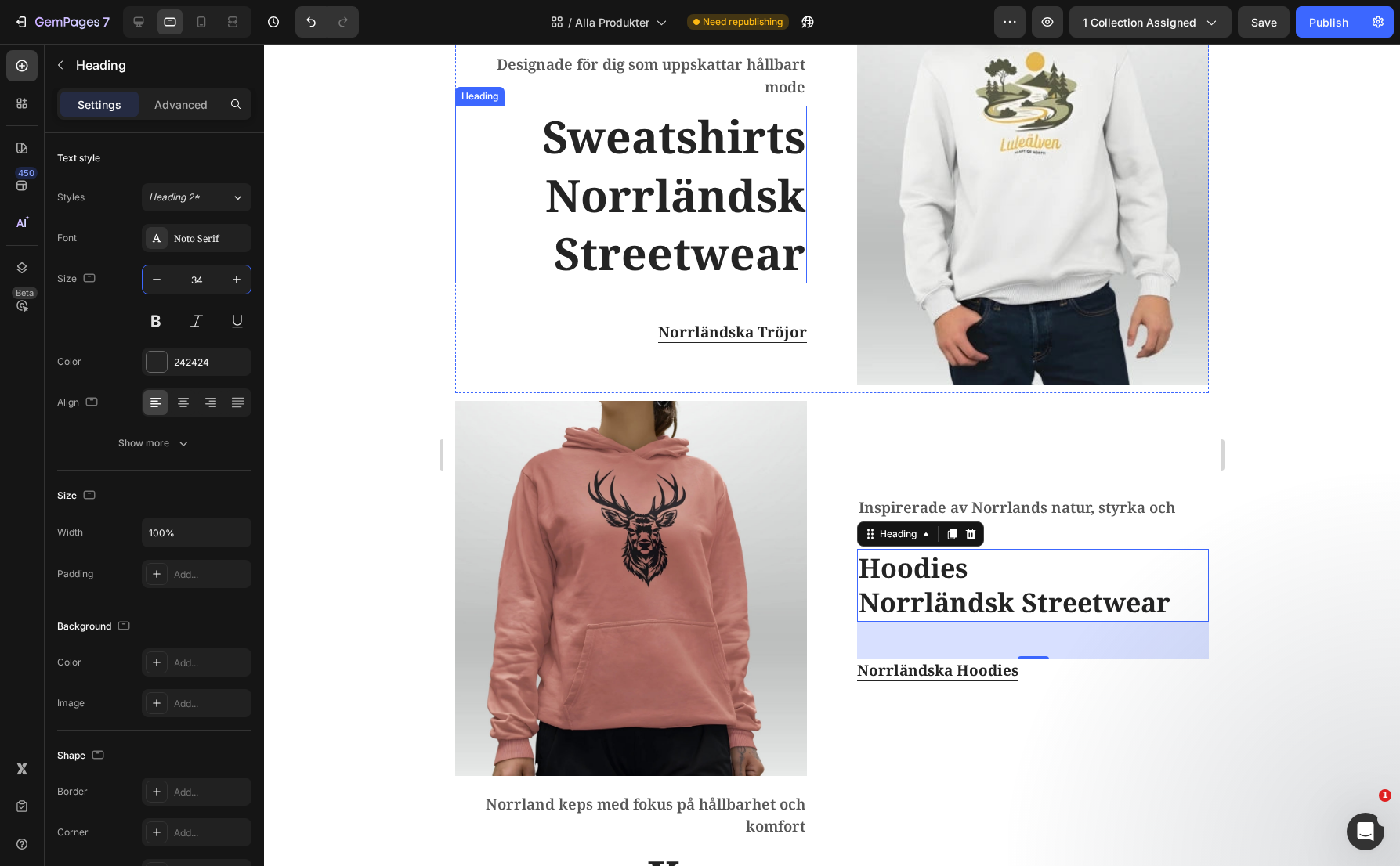
click at [680, 216] on h2 "Sweatshirts Norrländsk Streetwear" at bounding box center [631, 193] width 352 height 177
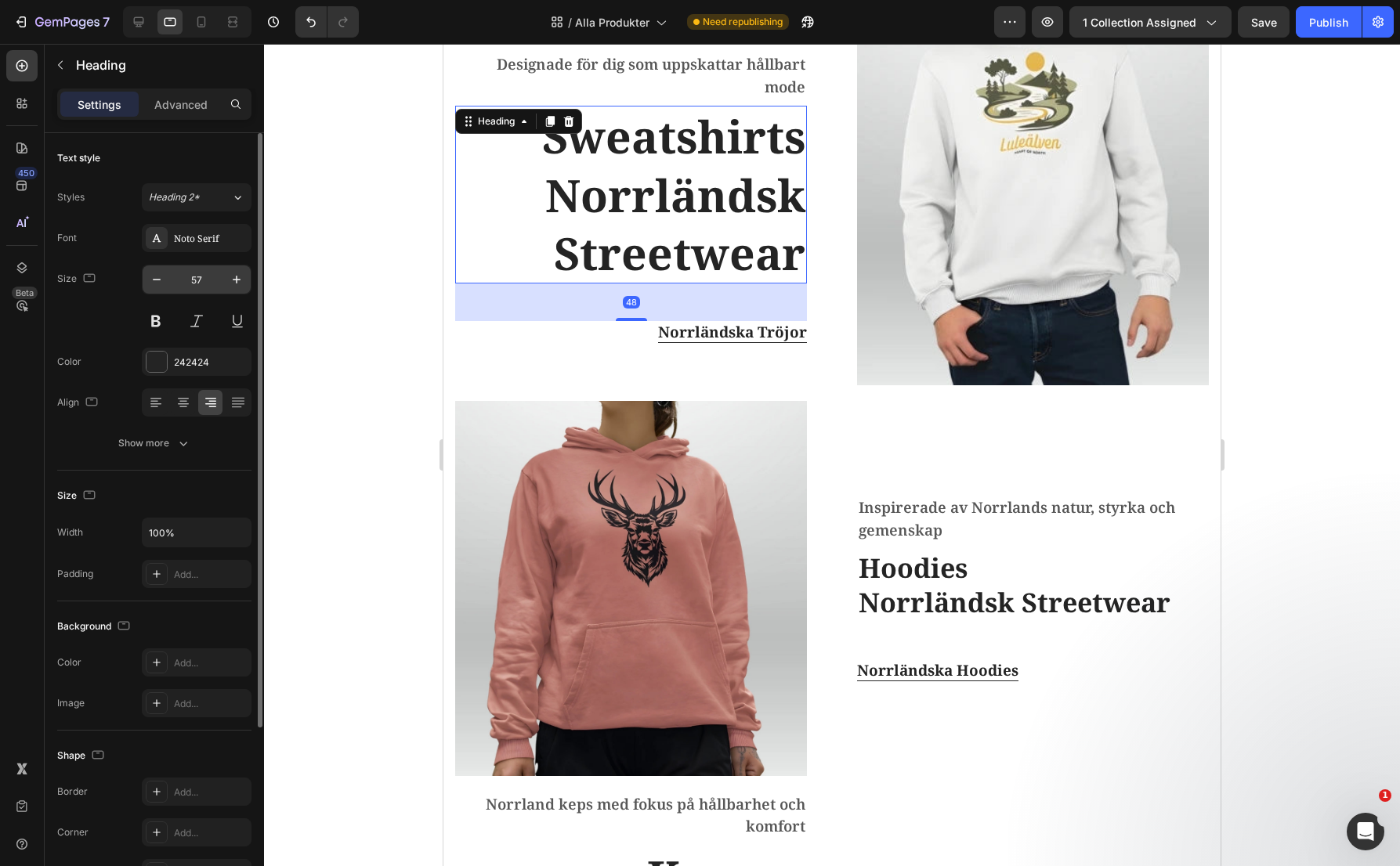
click at [198, 277] on input "57" at bounding box center [196, 280] width 52 height 29
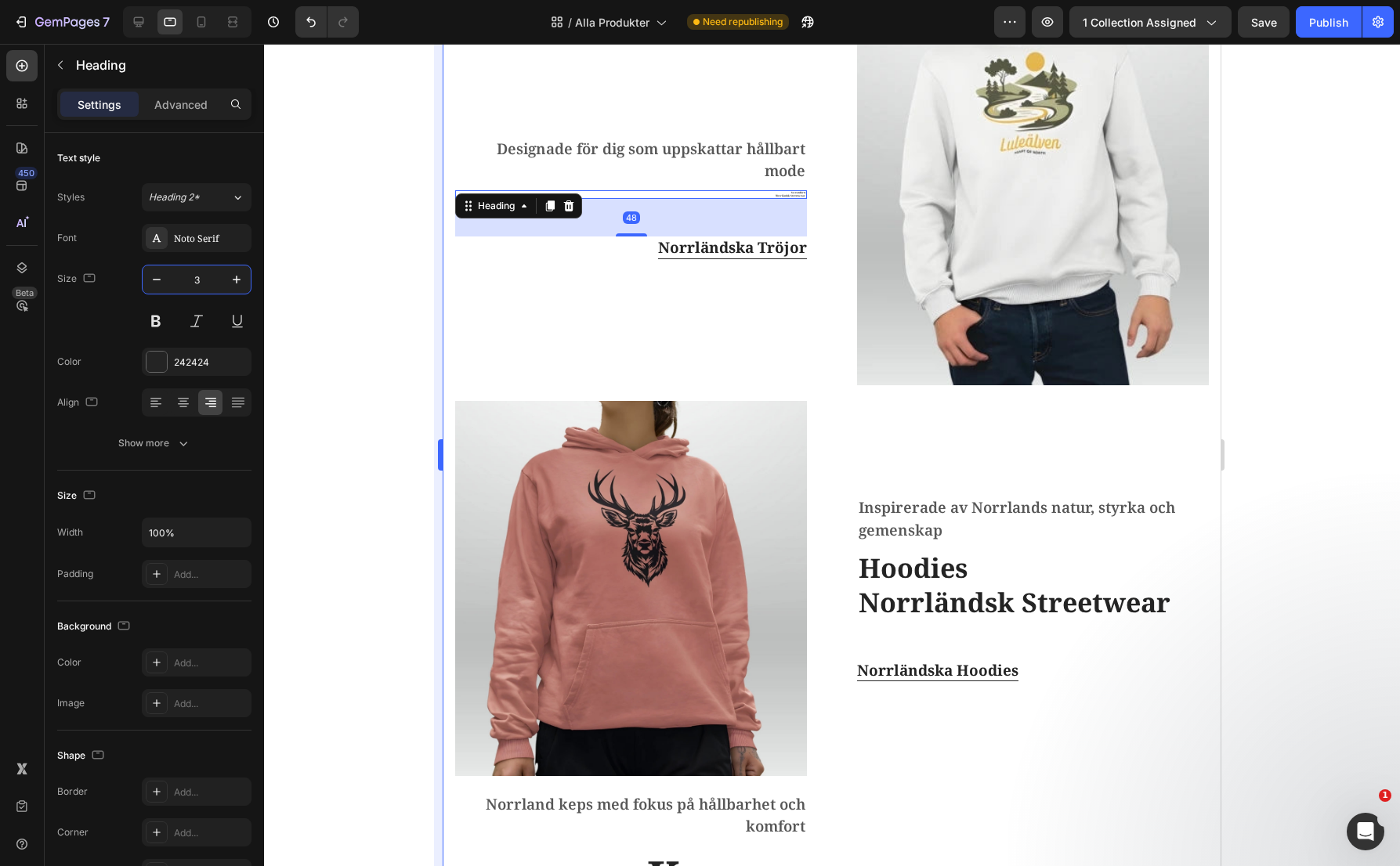
type input "34"
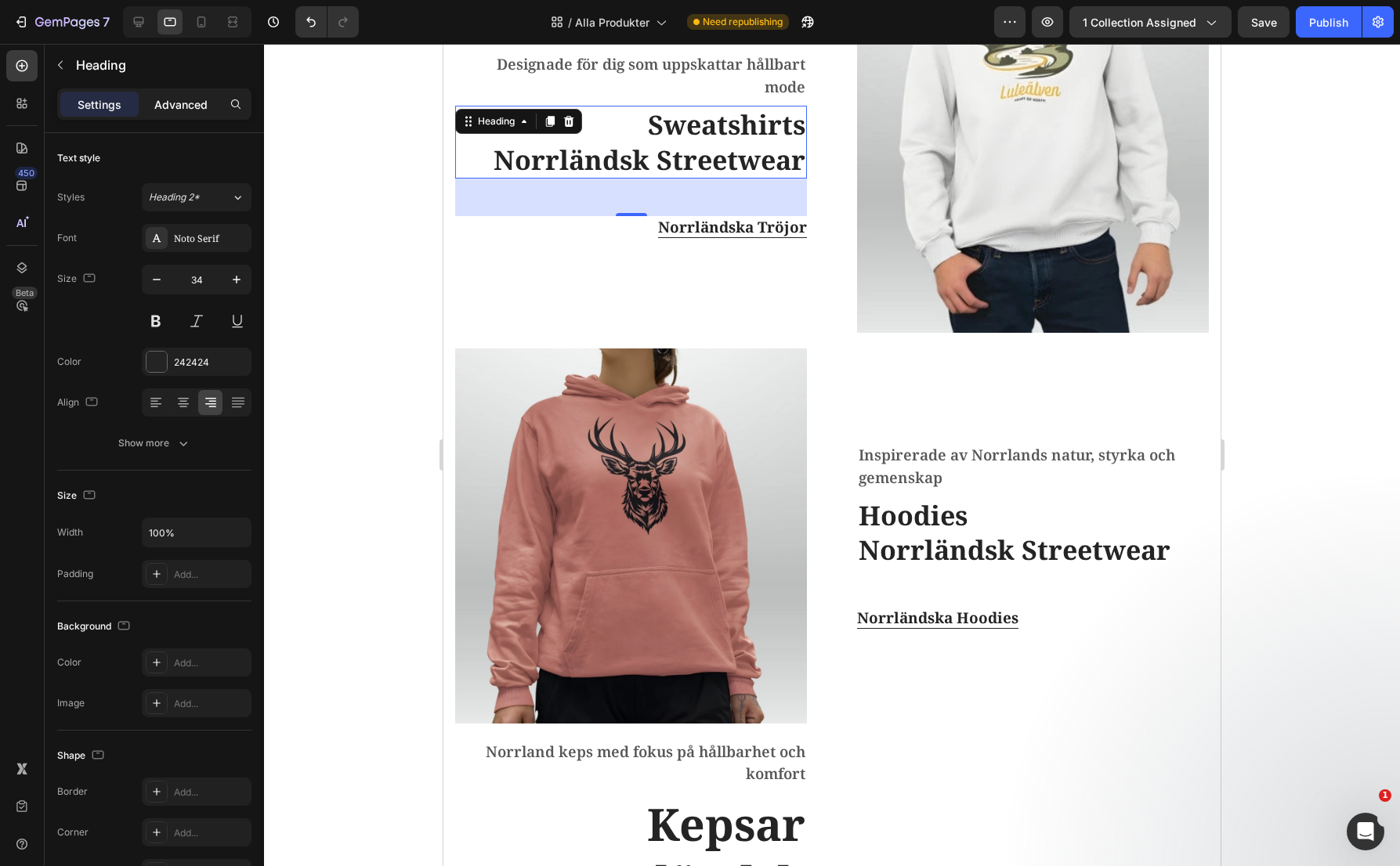
click at [198, 103] on p "Advanced" at bounding box center [181, 105] width 53 height 17
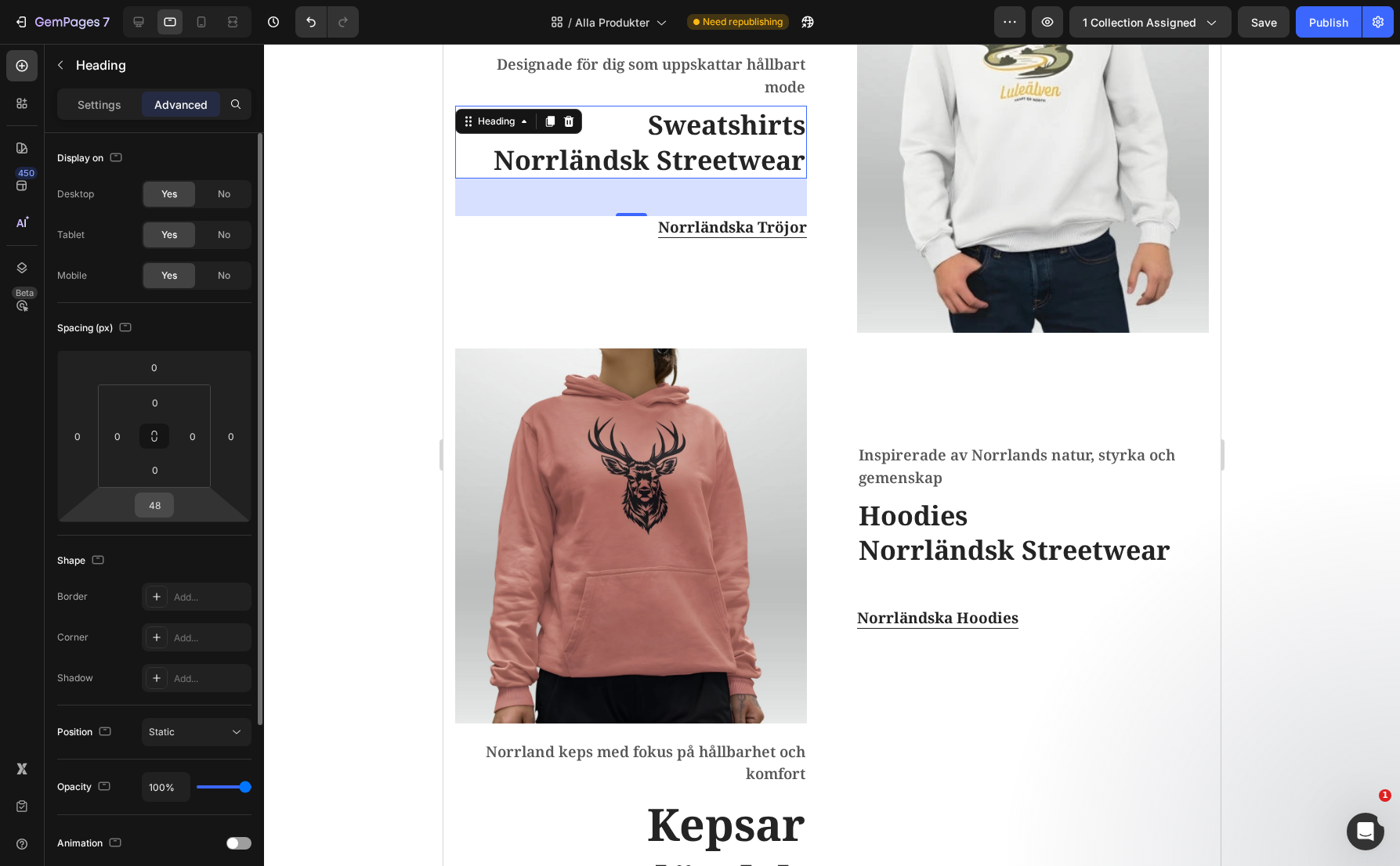
click at [168, 505] on input "48" at bounding box center [155, 505] width 32 height 24
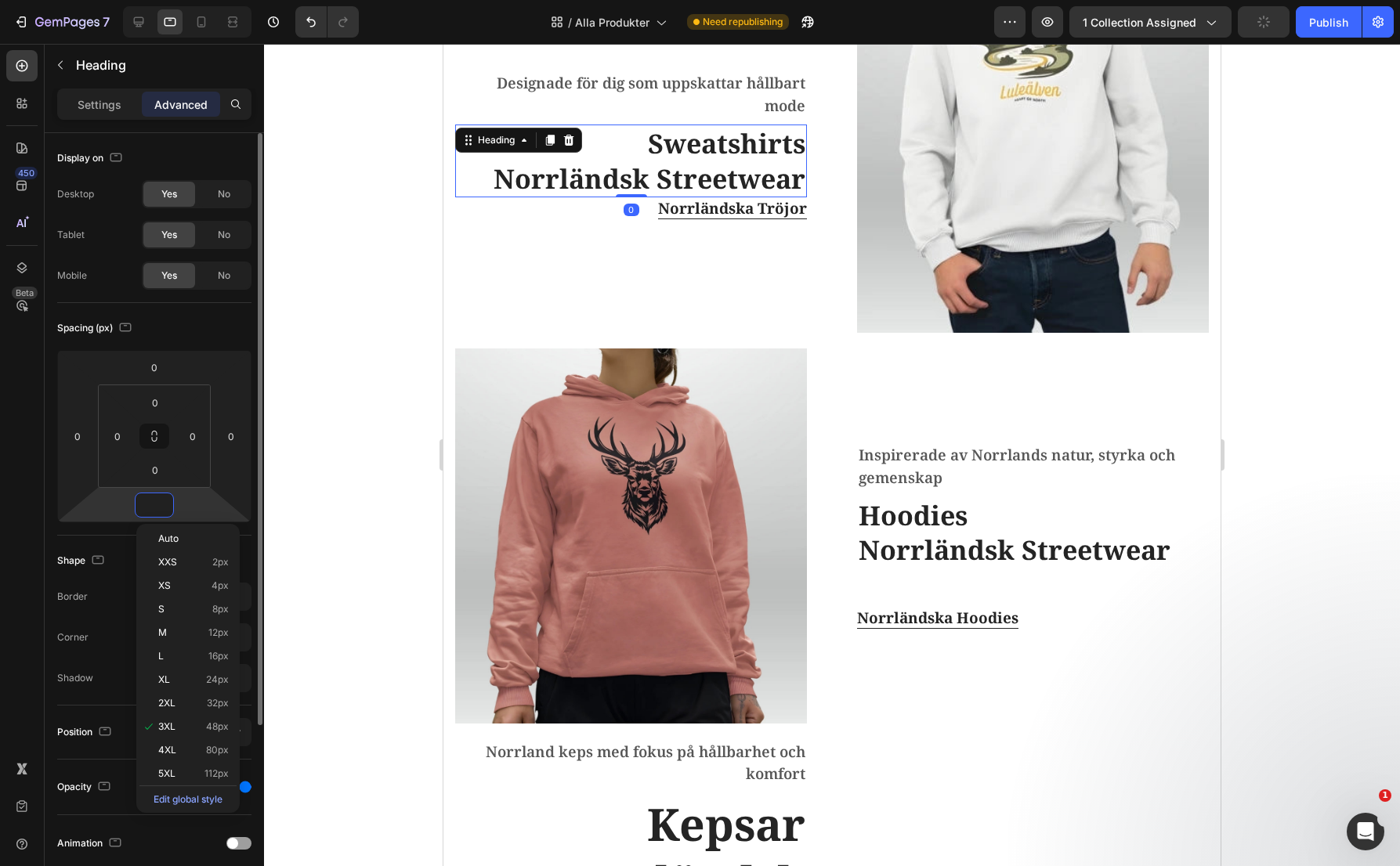
scroll to position [854, 0]
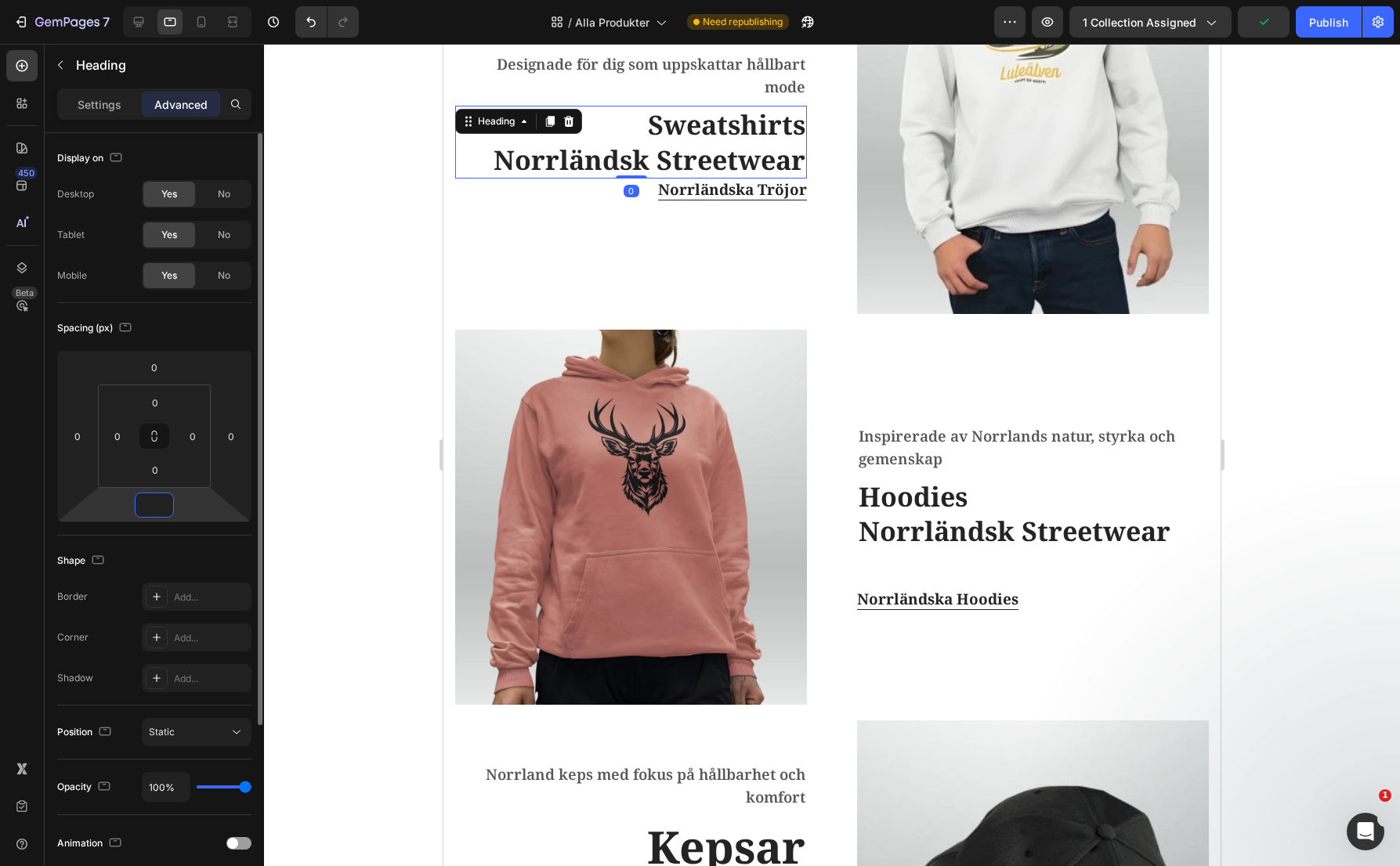
click at [168, 505] on input "number" at bounding box center [155, 505] width 32 height 24
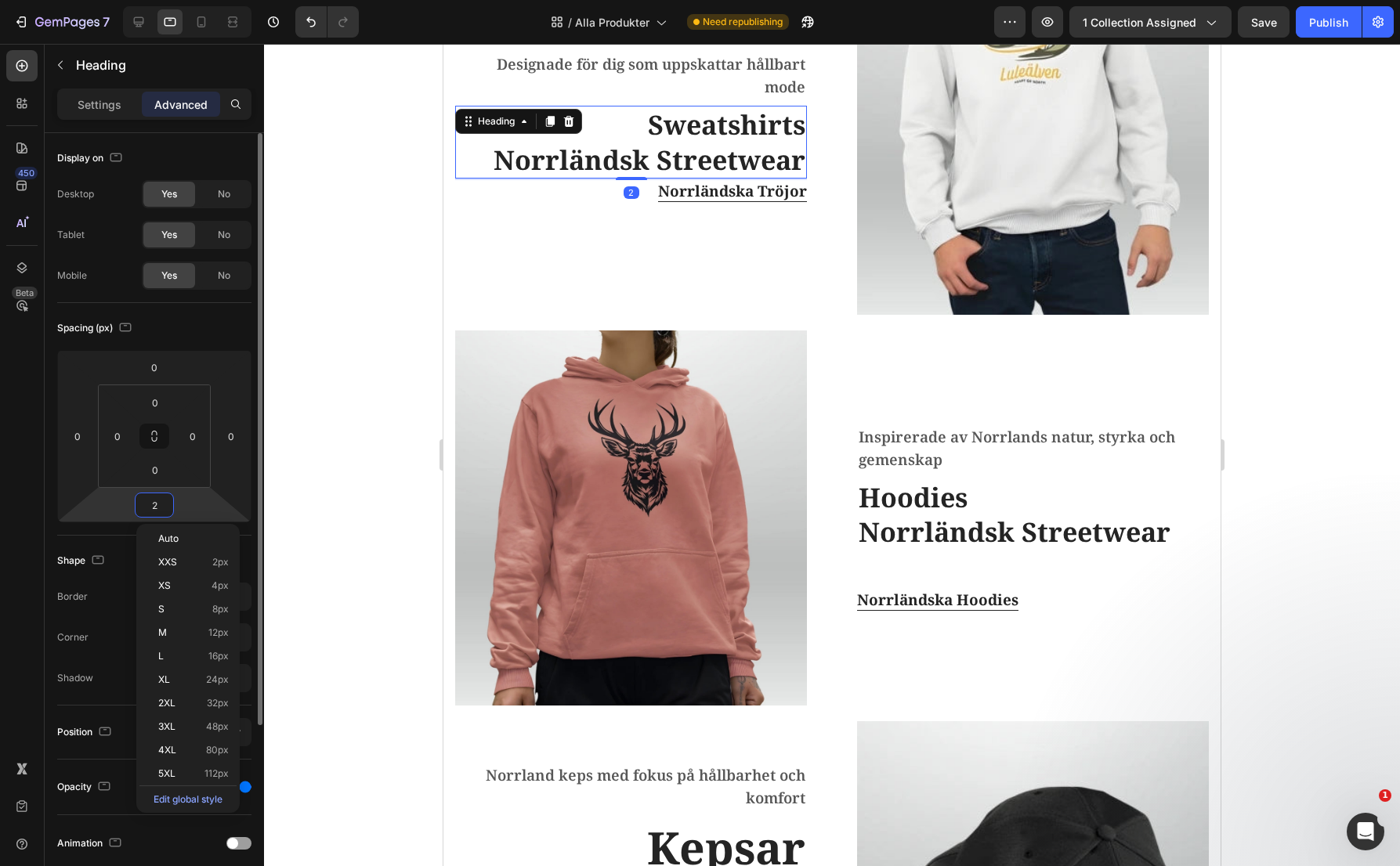
type input "20"
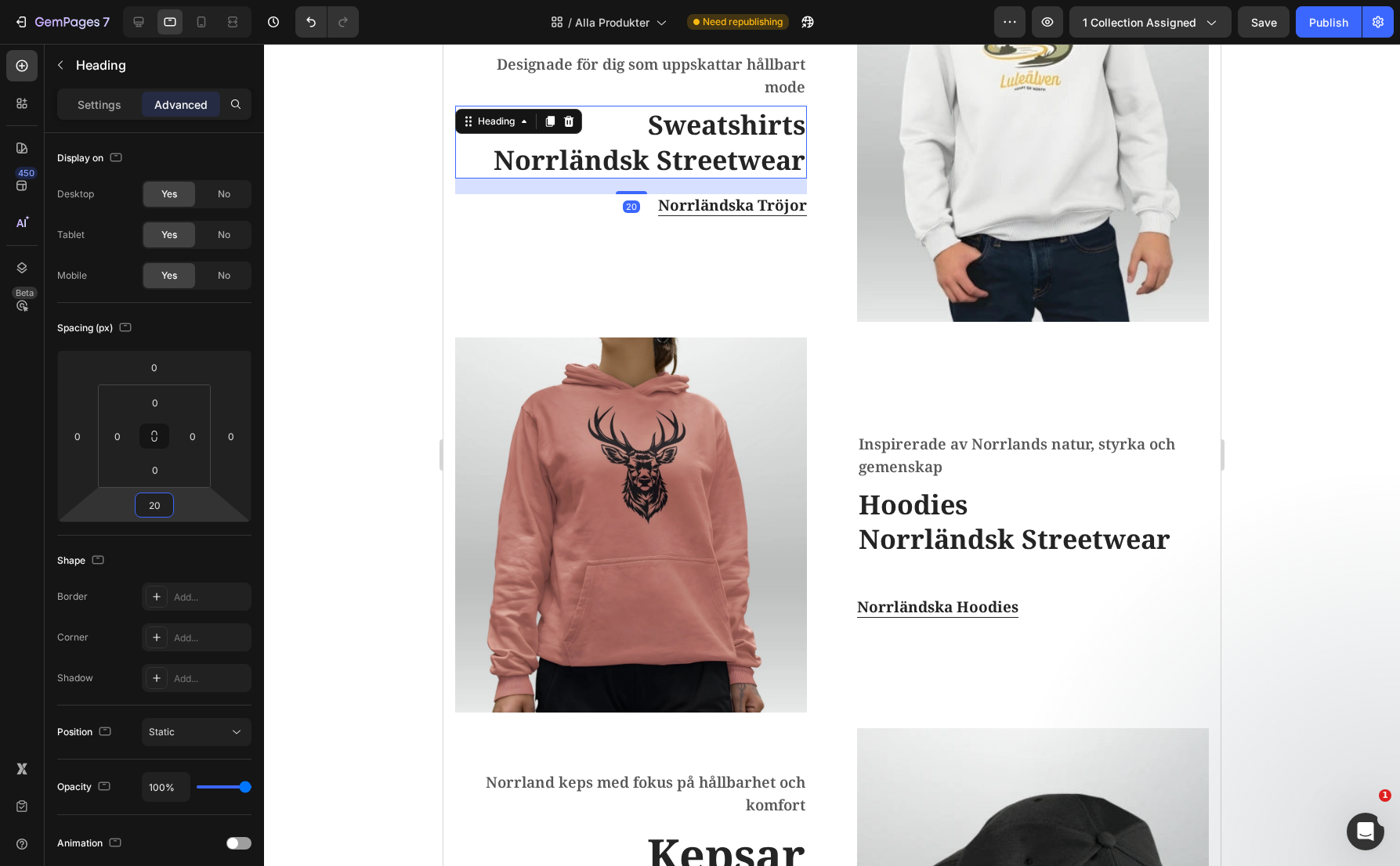
click at [350, 344] on div at bounding box center [832, 455] width 1136 height 822
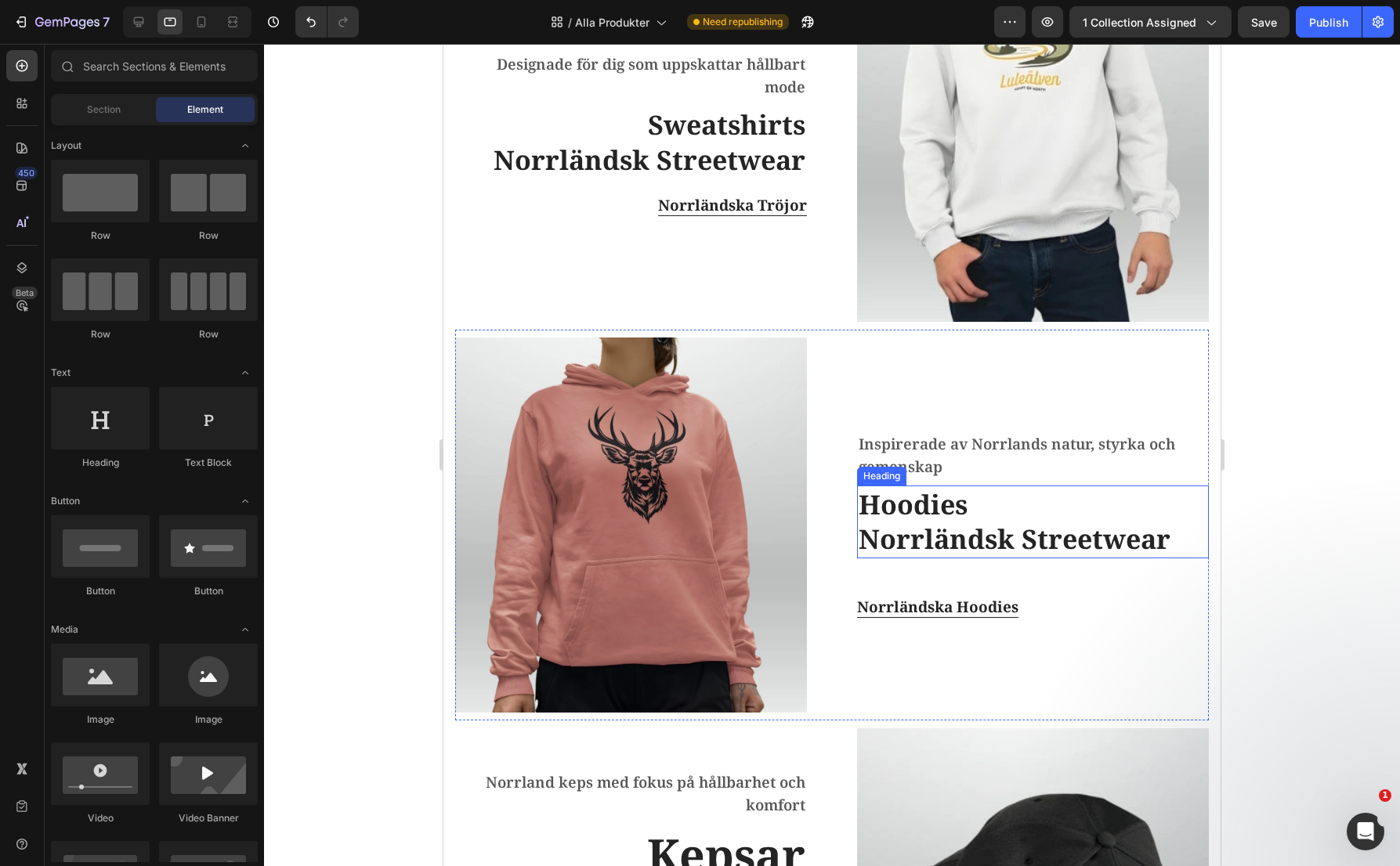
click at [968, 532] on h2 "Hoodies Norrländsk Streetwear" at bounding box center [1033, 521] width 352 height 72
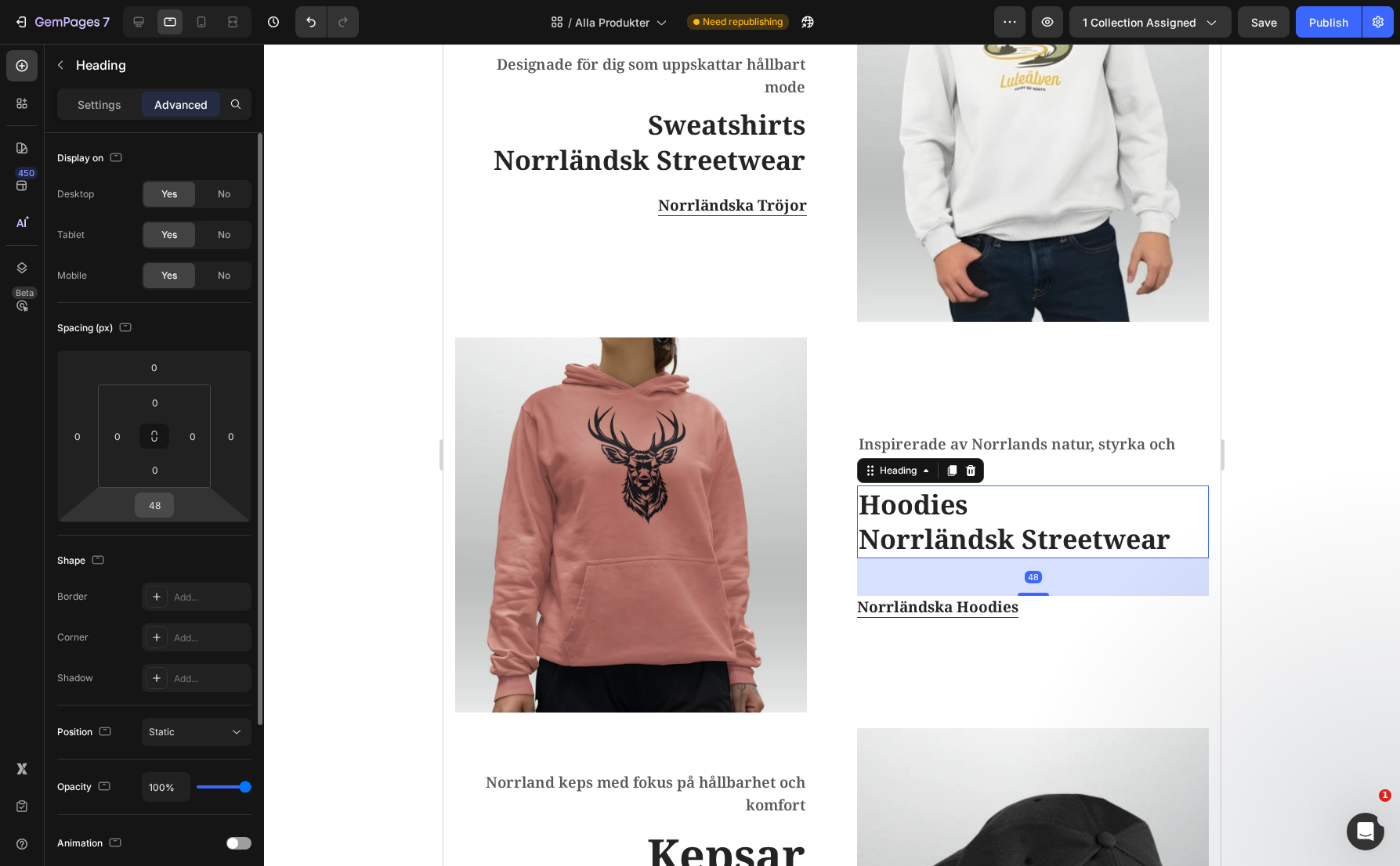
click at [148, 506] on input "48" at bounding box center [155, 505] width 32 height 24
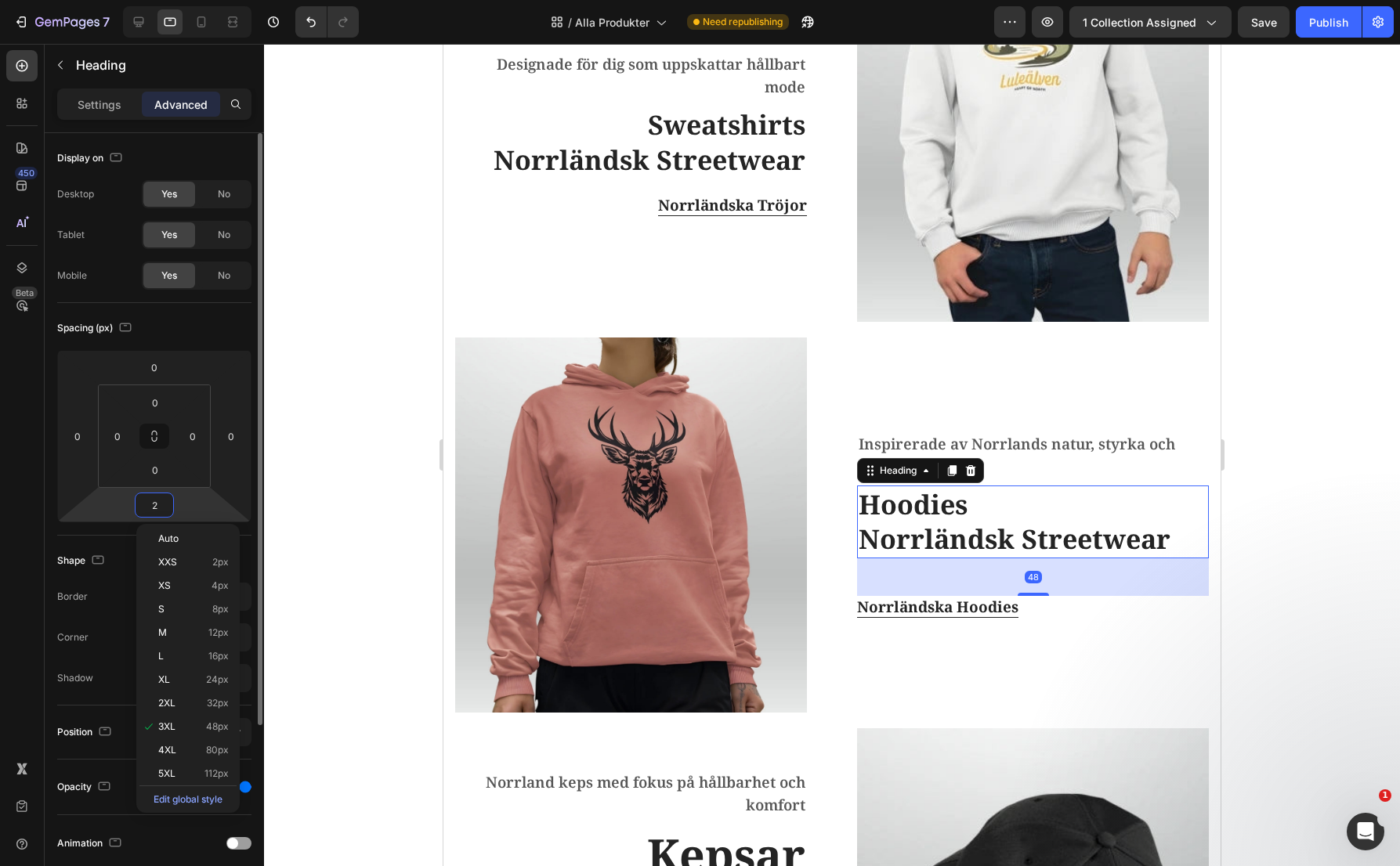
type input "20"
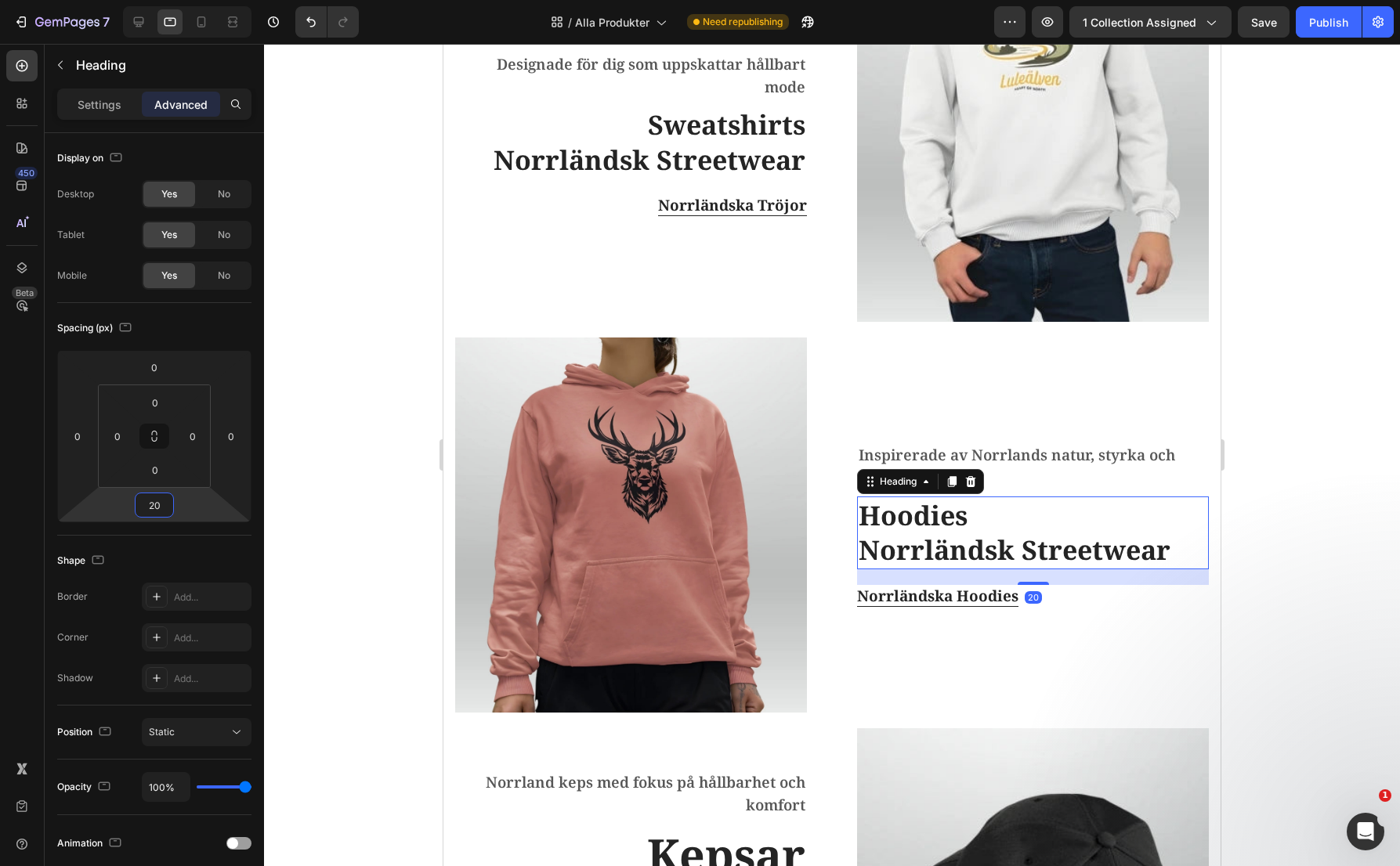
click at [373, 294] on div at bounding box center [832, 455] width 1136 height 822
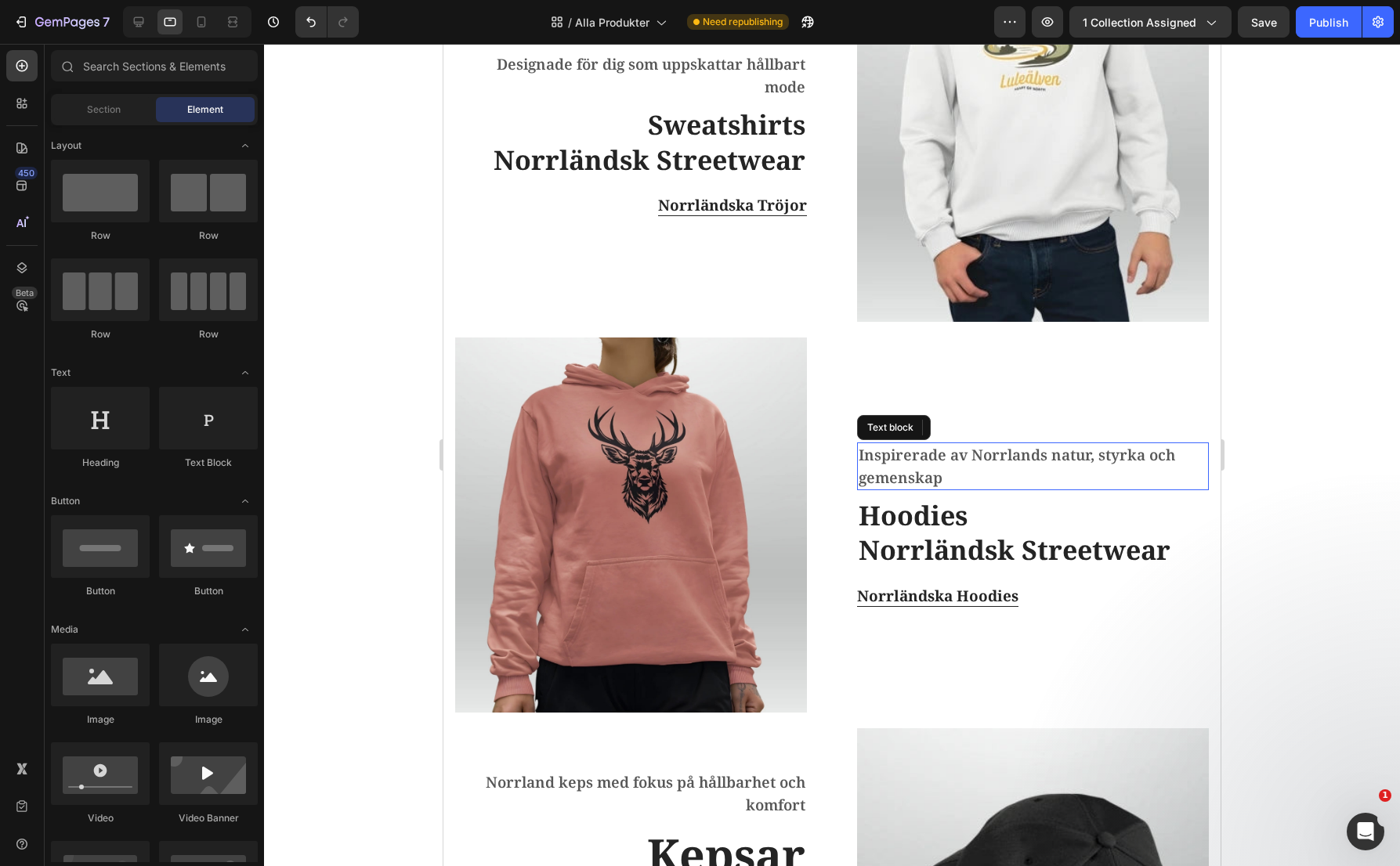
click at [907, 452] on p "Inspirerade av Norrlands natur, styrka och gemenskap" at bounding box center [1033, 466] width 349 height 44
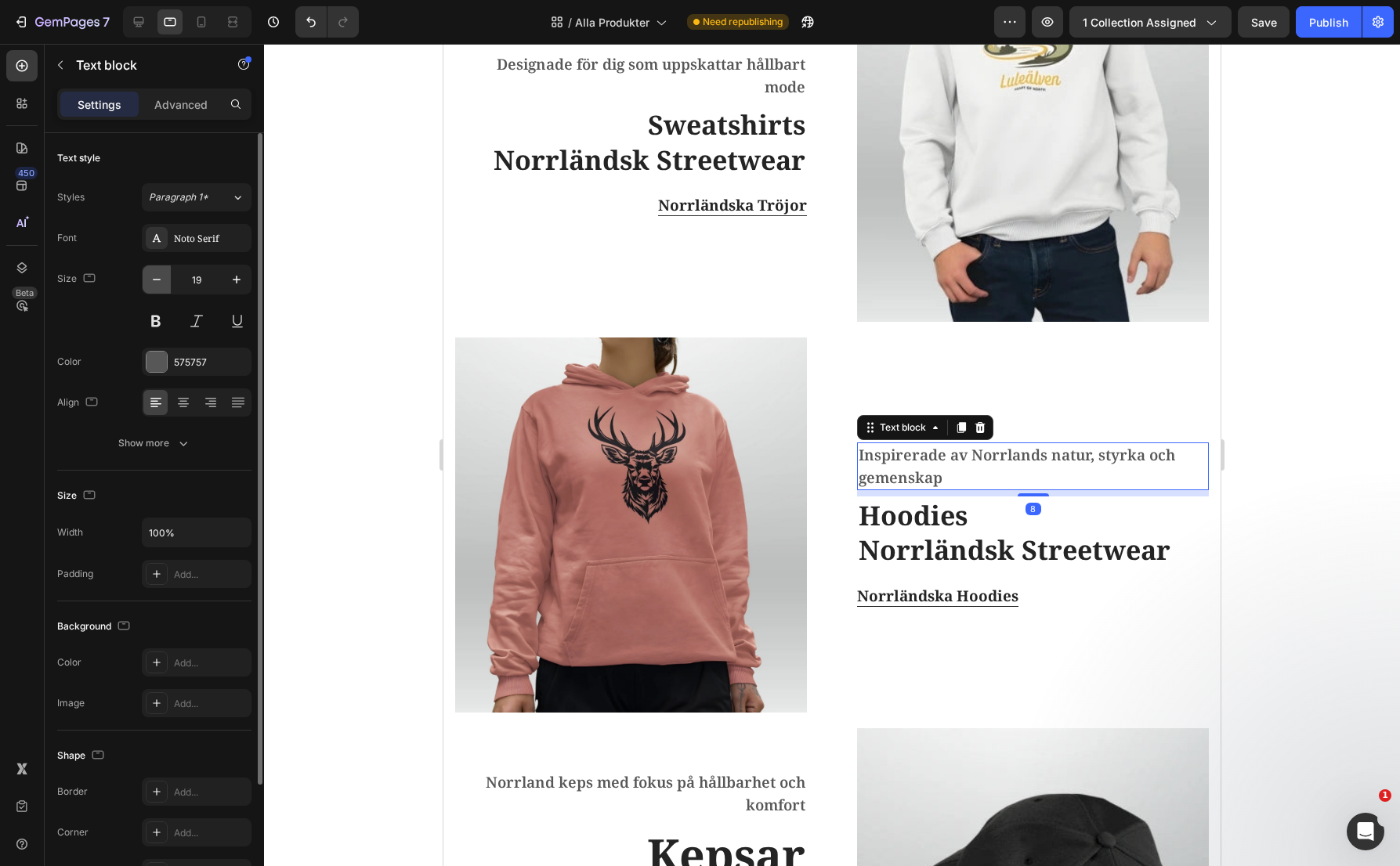
click at [159, 283] on icon "button" at bounding box center [157, 280] width 16 height 16
type input "16"
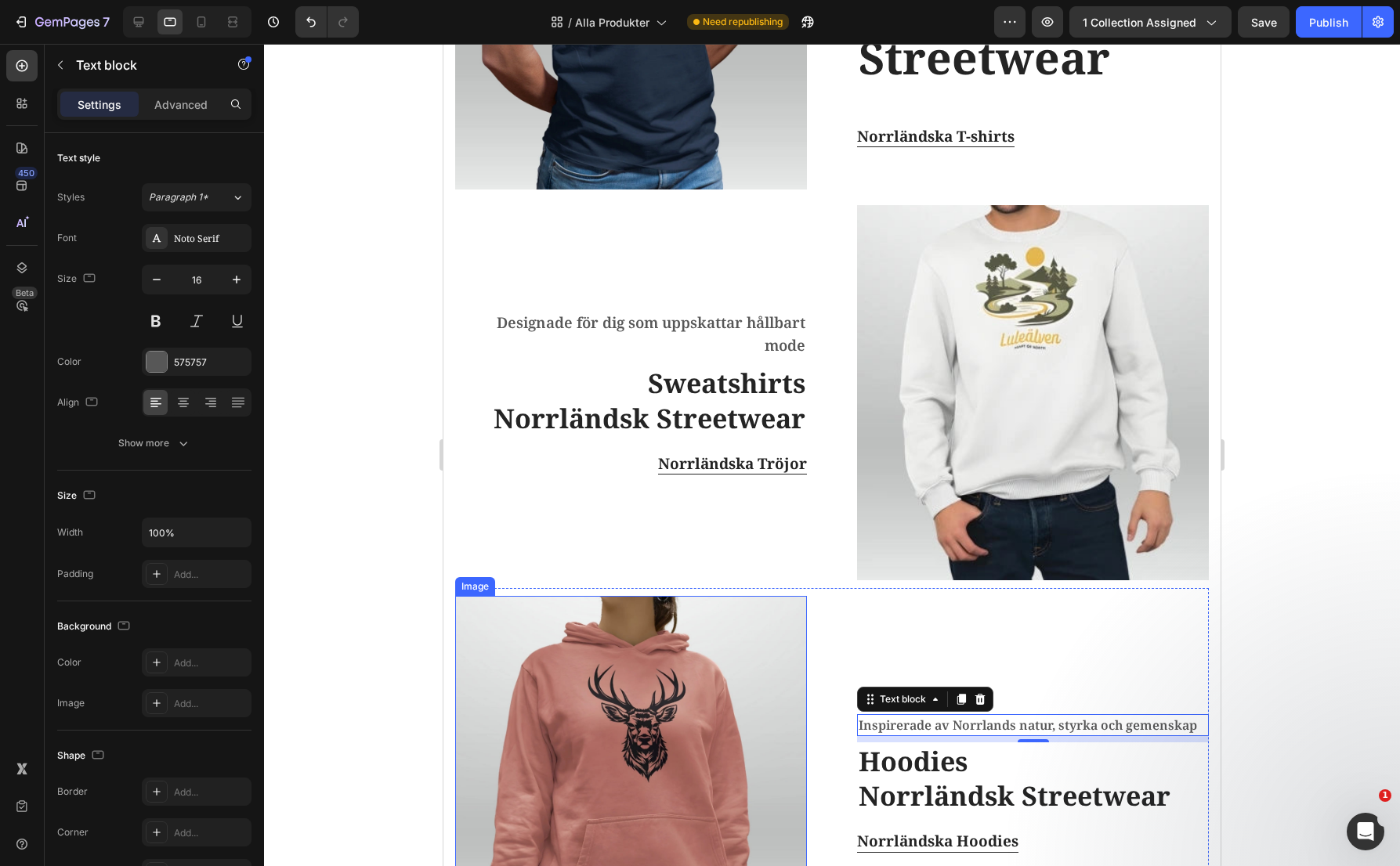
scroll to position [455, 0]
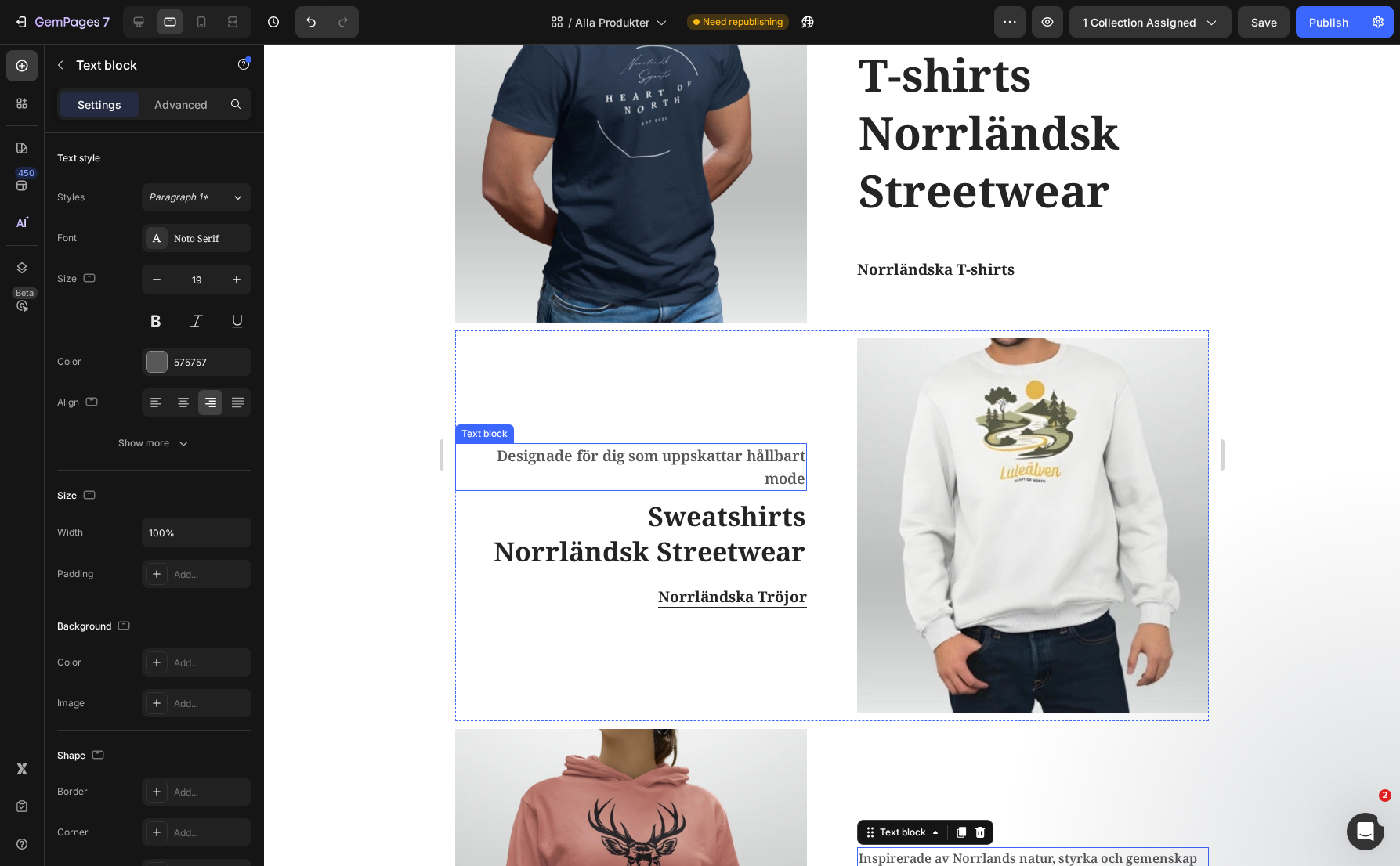
click at [748, 444] on p "Designade för dig som uppskattar hållbart mode" at bounding box center [631, 467] width 349 height 44
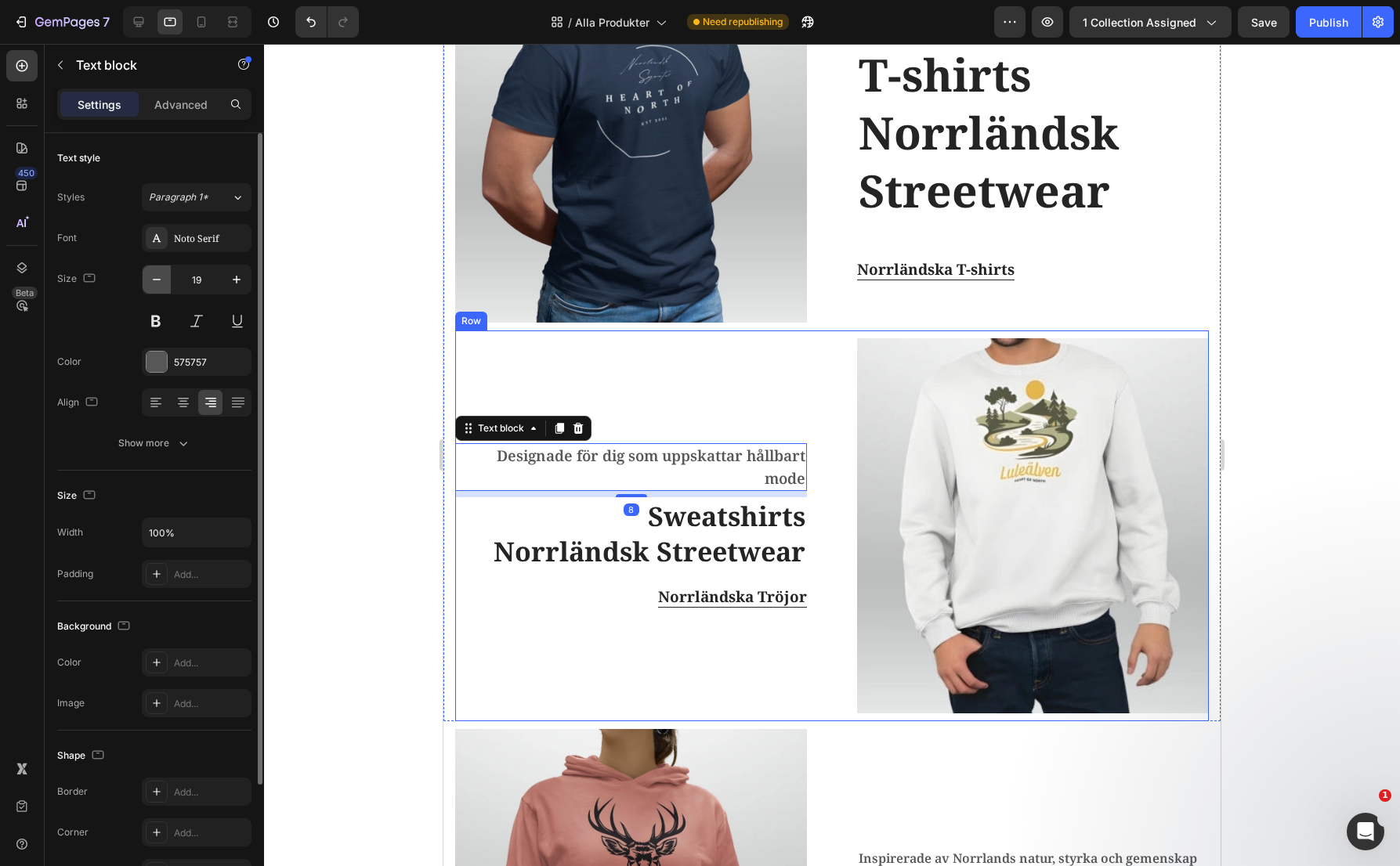
click at [159, 284] on icon "button" at bounding box center [157, 280] width 16 height 16
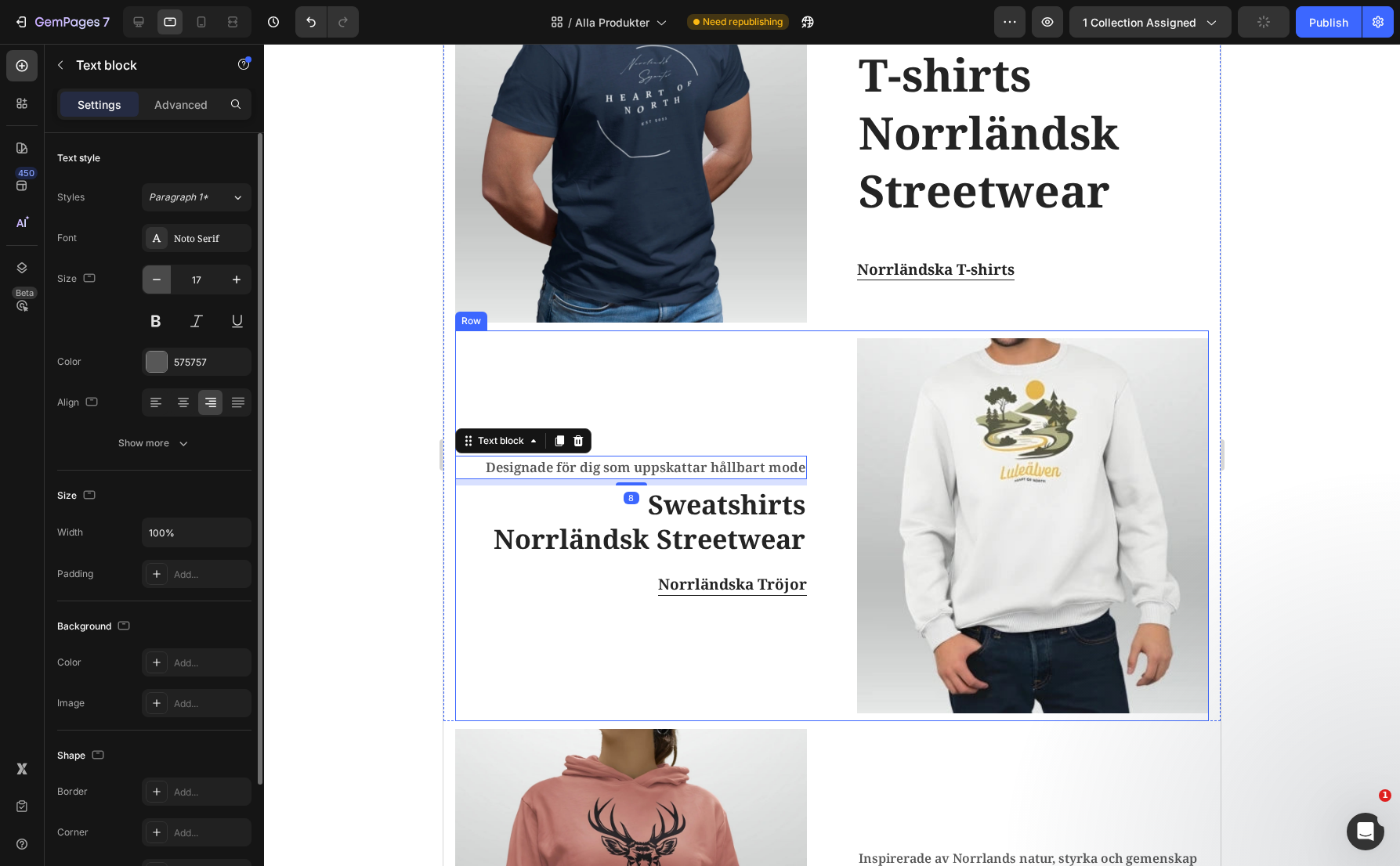
click at [159, 284] on icon "button" at bounding box center [157, 280] width 16 height 16
type input "16"
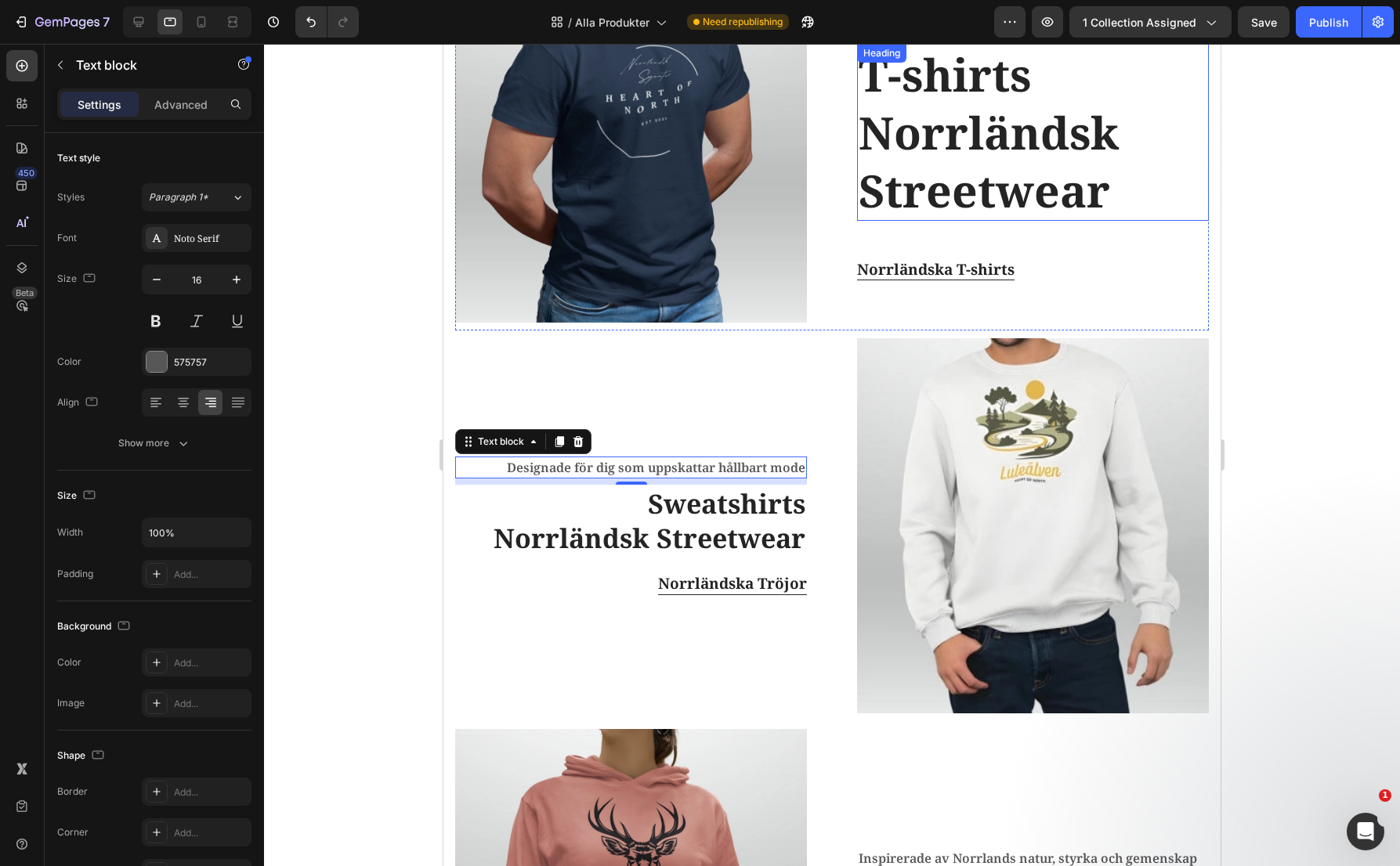
click at [975, 168] on h2 "T-shirts Norrländsk Streetwear" at bounding box center [1033, 132] width 352 height 177
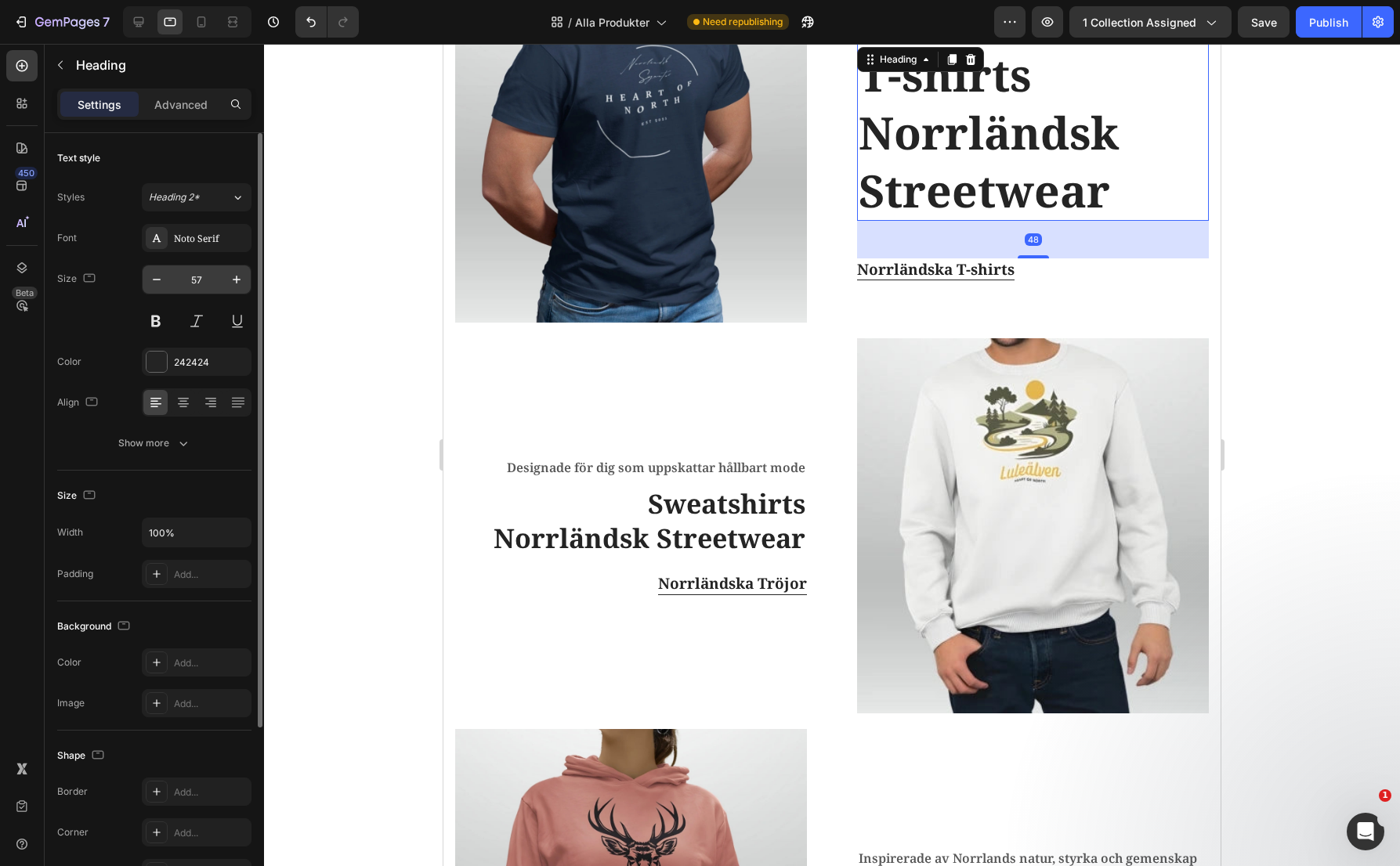
click at [207, 280] on input "57" at bounding box center [196, 280] width 52 height 29
type input "44"
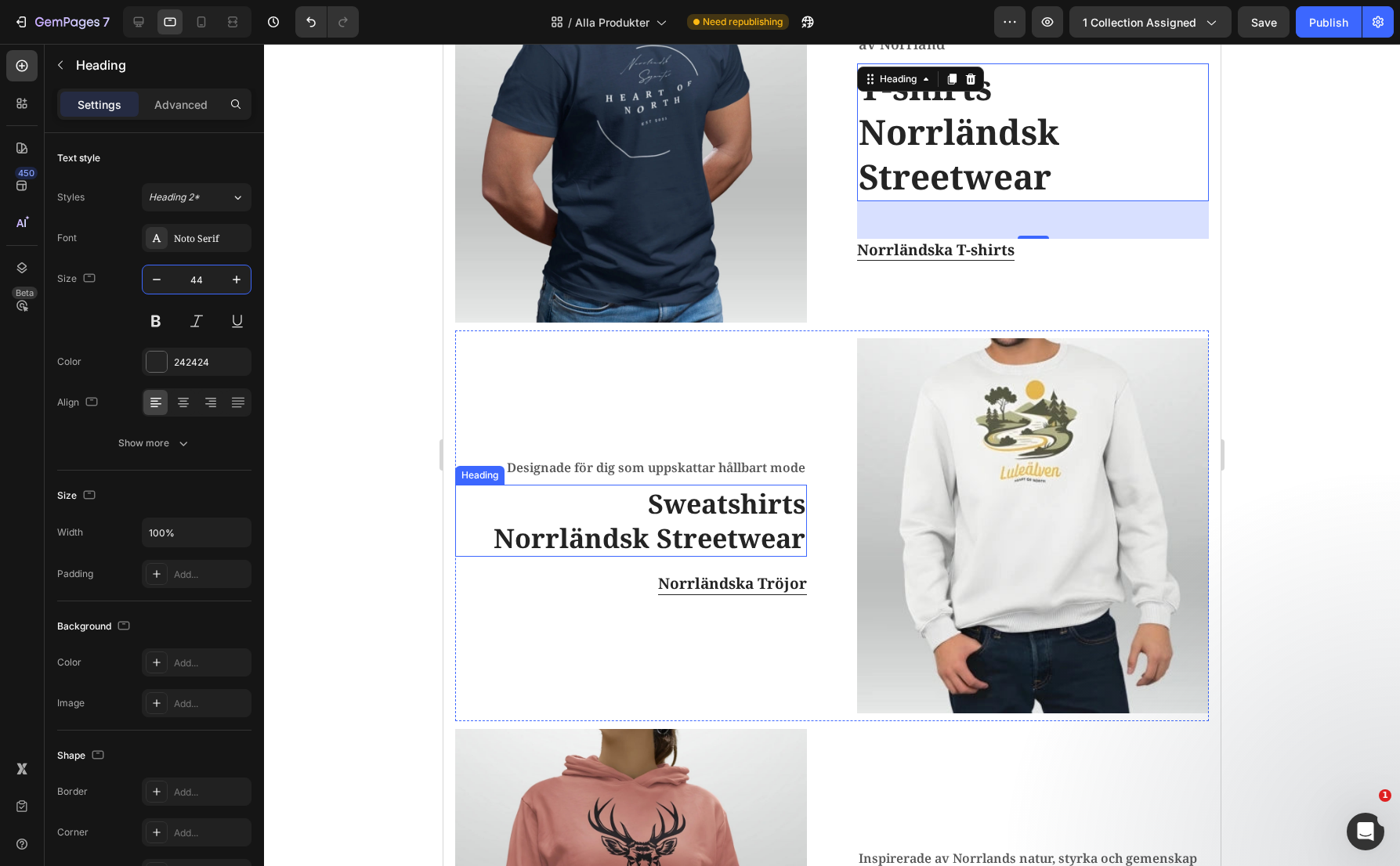
click at [718, 520] on h2 "Sweatshirts Norrländsk Streetwear" at bounding box center [631, 521] width 352 height 72
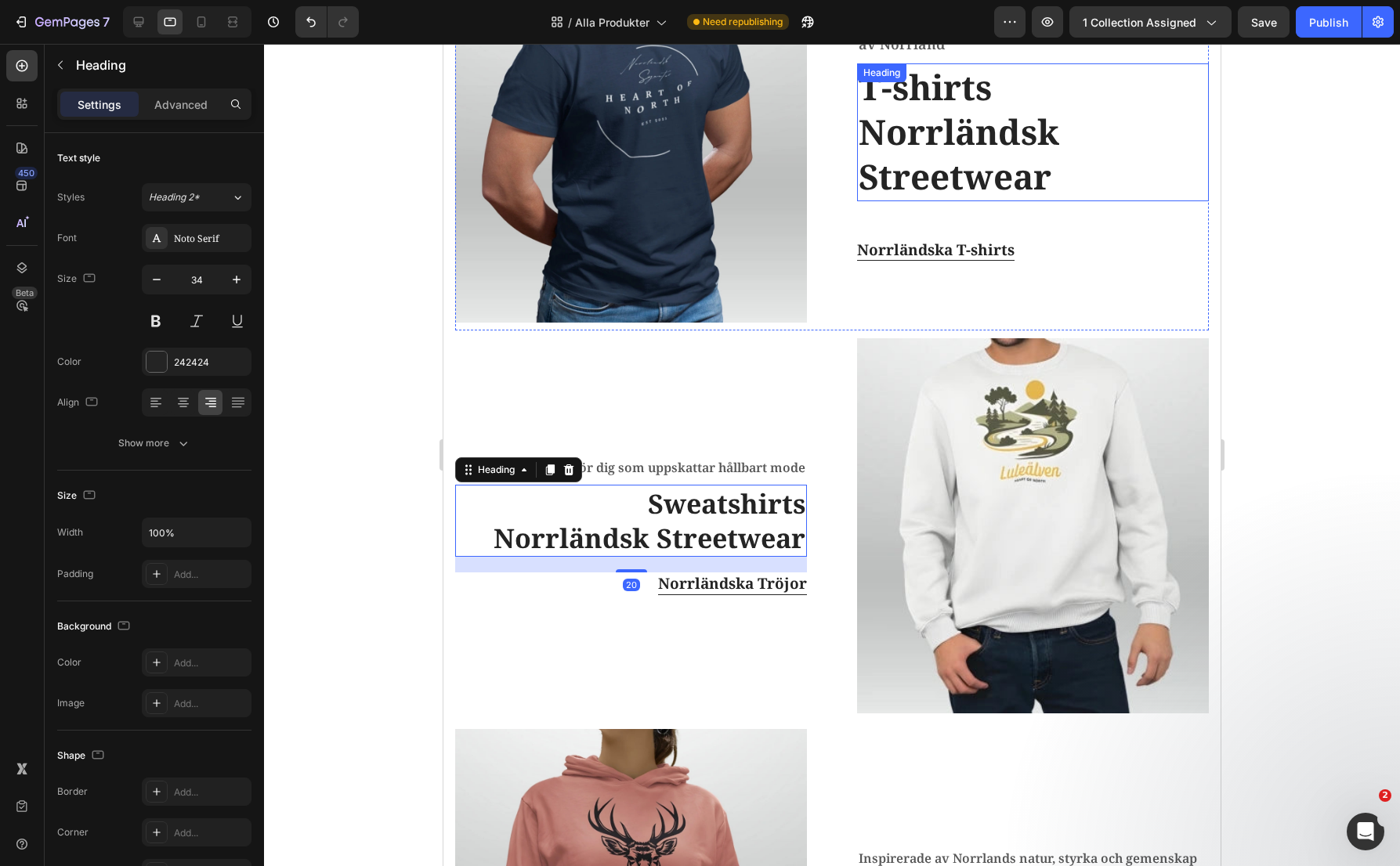
drag, startPoint x: 1007, startPoint y: 130, endPoint x: 781, endPoint y: 199, distance: 236.3
click at [1007, 130] on h2 "T-shirts Norrländsk Streetwear" at bounding box center [1033, 132] width 352 height 138
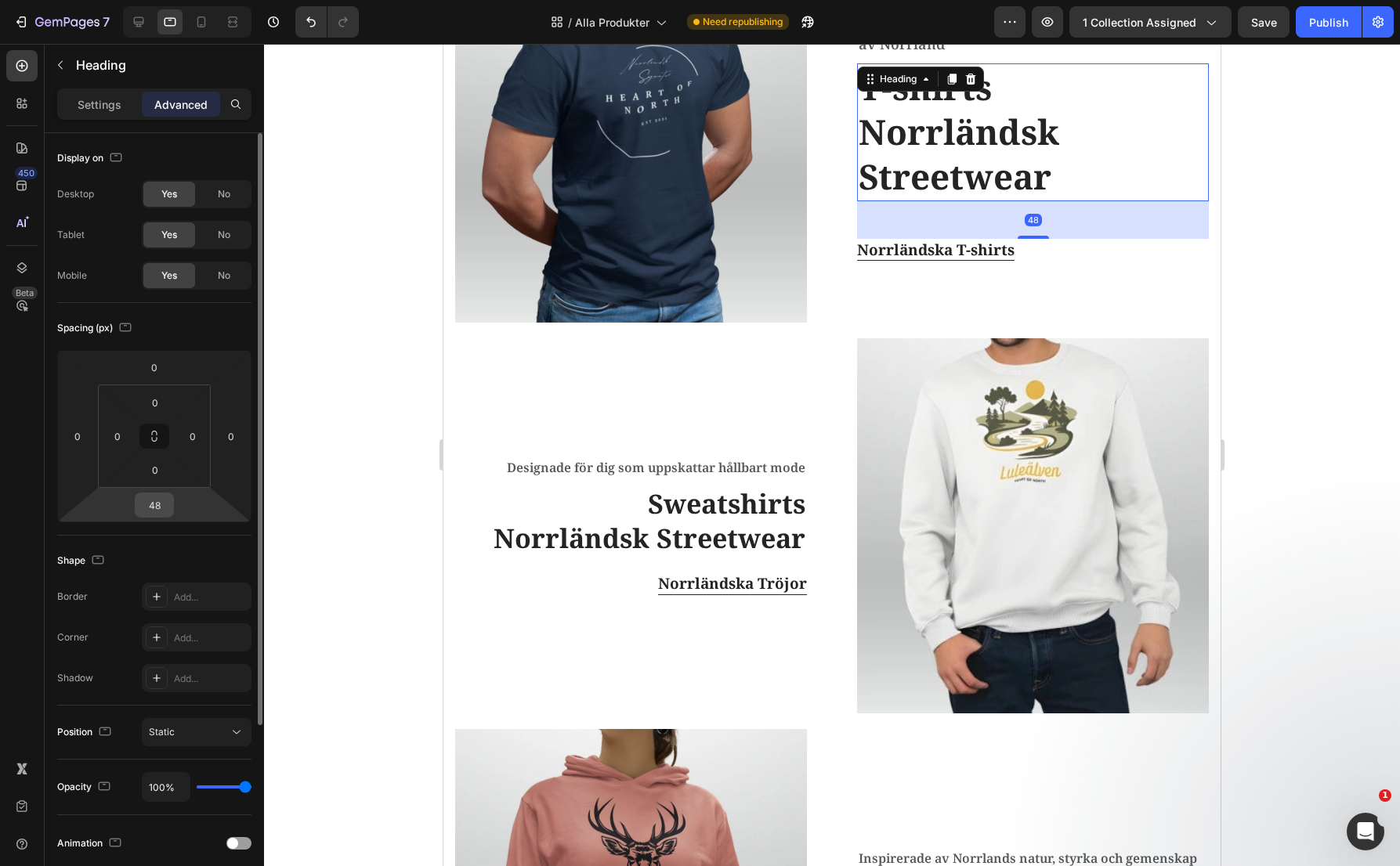
click at [152, 503] on input "48" at bounding box center [155, 505] width 32 height 24
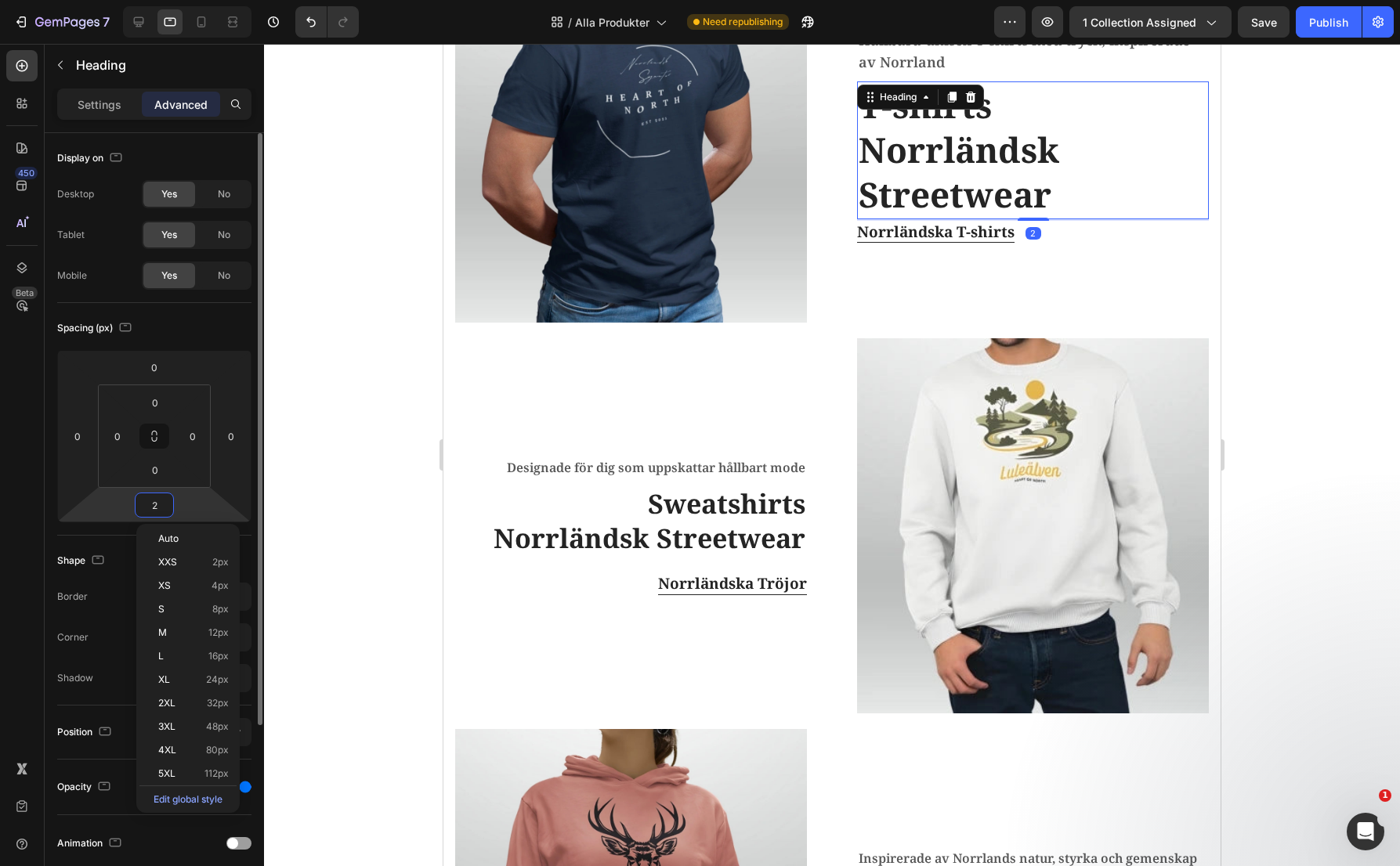
type input "20"
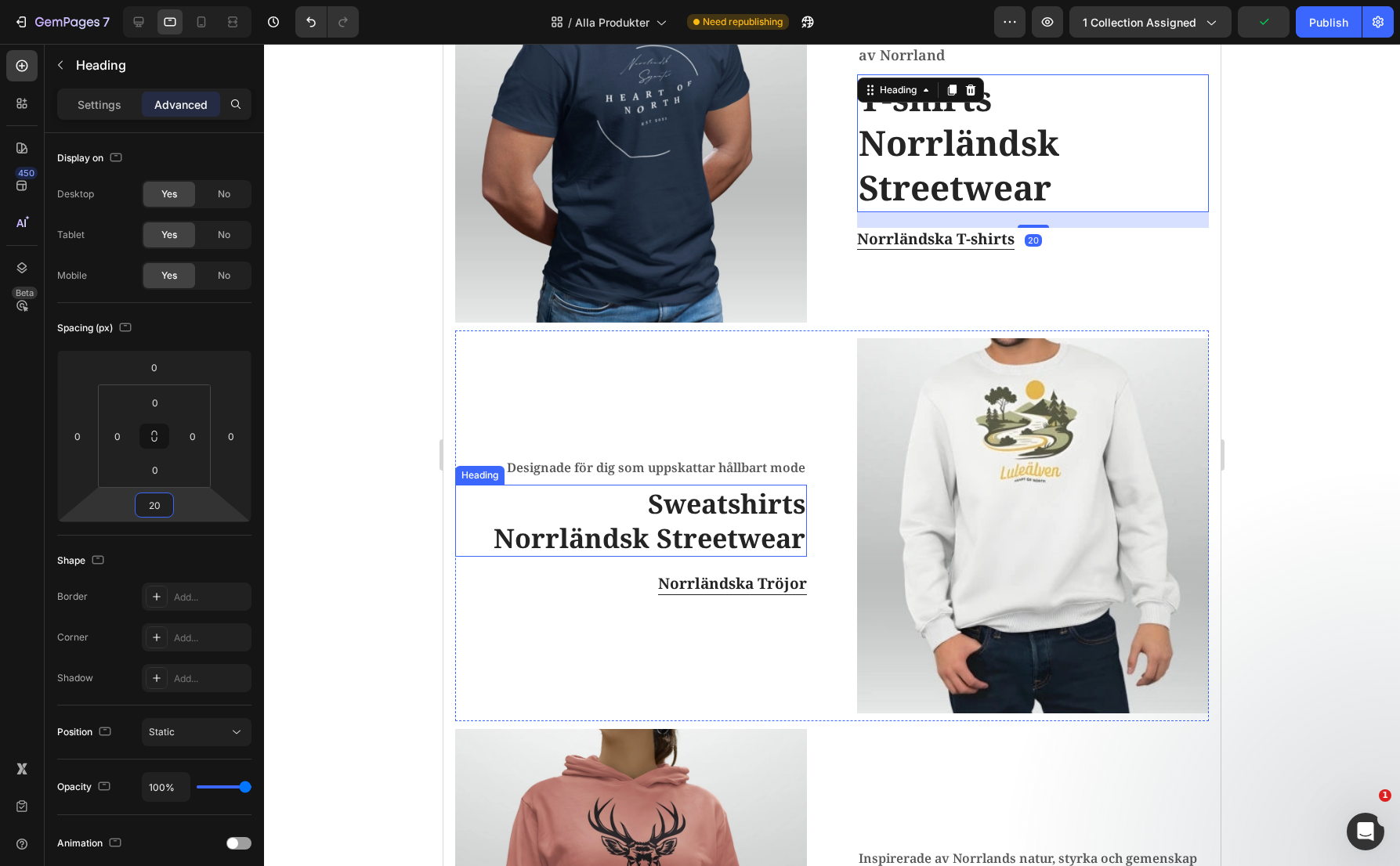
click at [698, 513] on h2 "Sweatshirts Norrländsk Streetwear" at bounding box center [631, 521] width 352 height 72
click at [958, 170] on h2 "T-shirts Norrländsk Streetwear" at bounding box center [1033, 143] width 352 height 138
click at [91, 105] on p "Settings" at bounding box center [99, 105] width 44 height 17
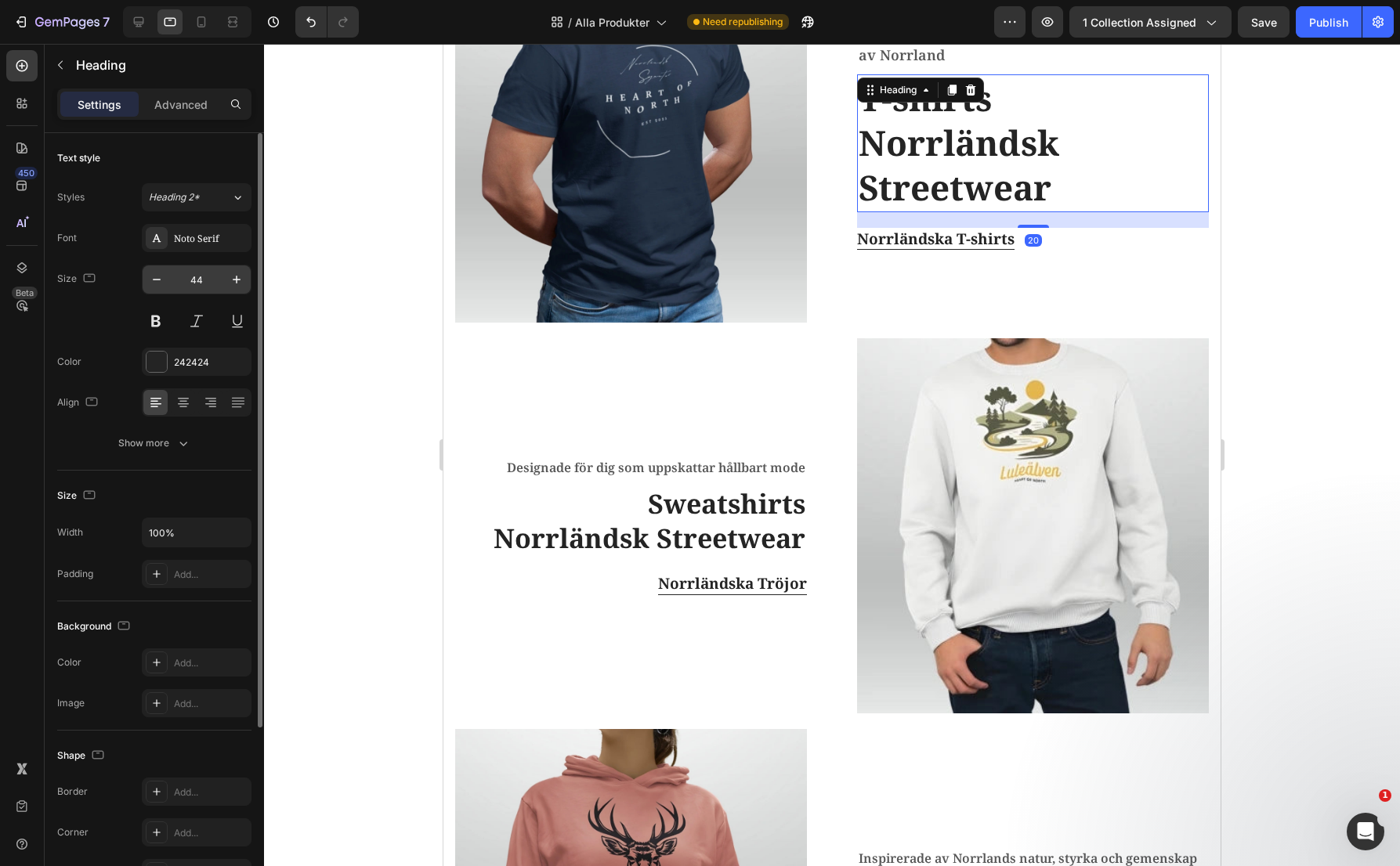
click at [197, 275] on input "44" at bounding box center [196, 280] width 52 height 29
type input "34"
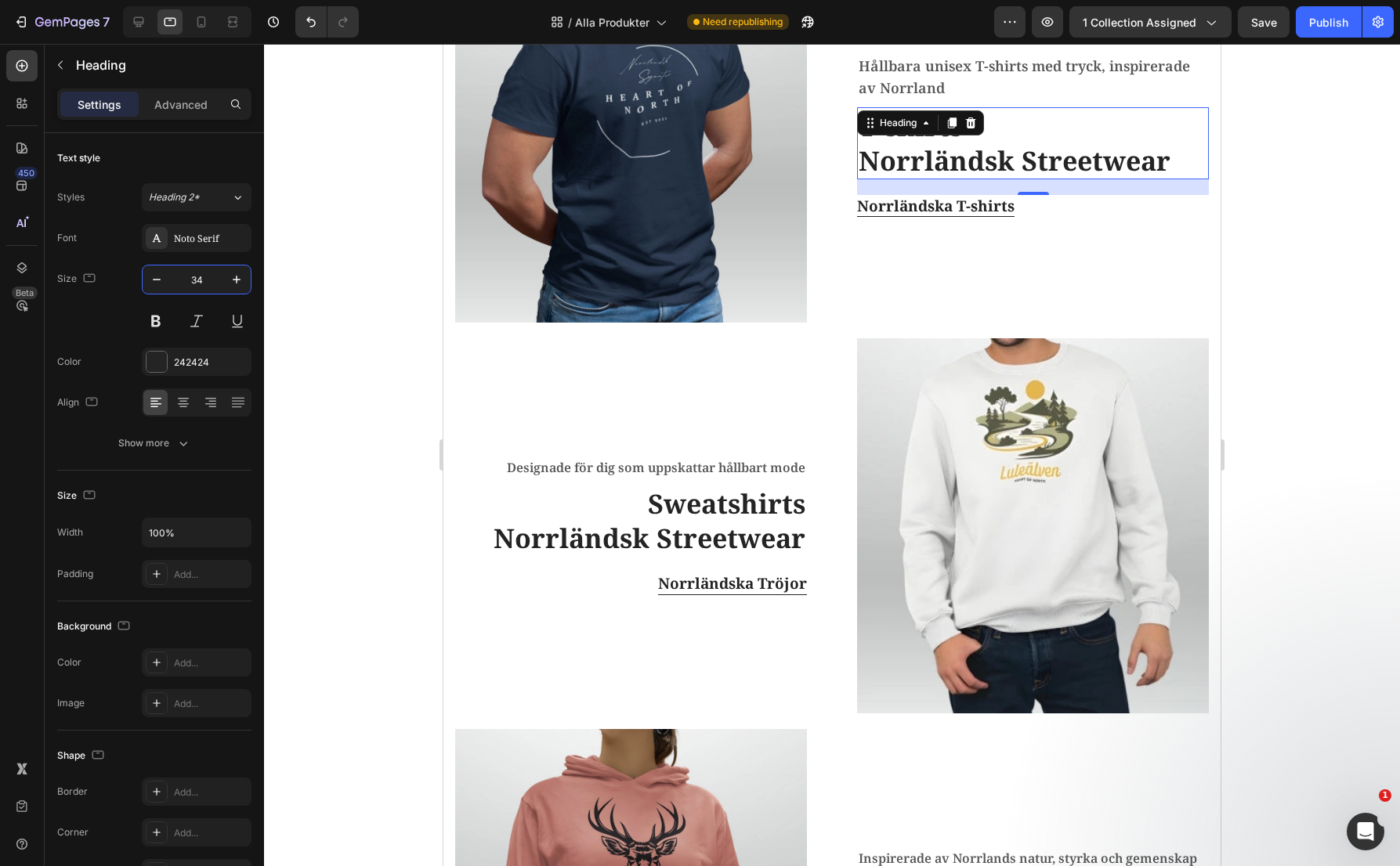
click at [307, 339] on div at bounding box center [832, 455] width 1136 height 822
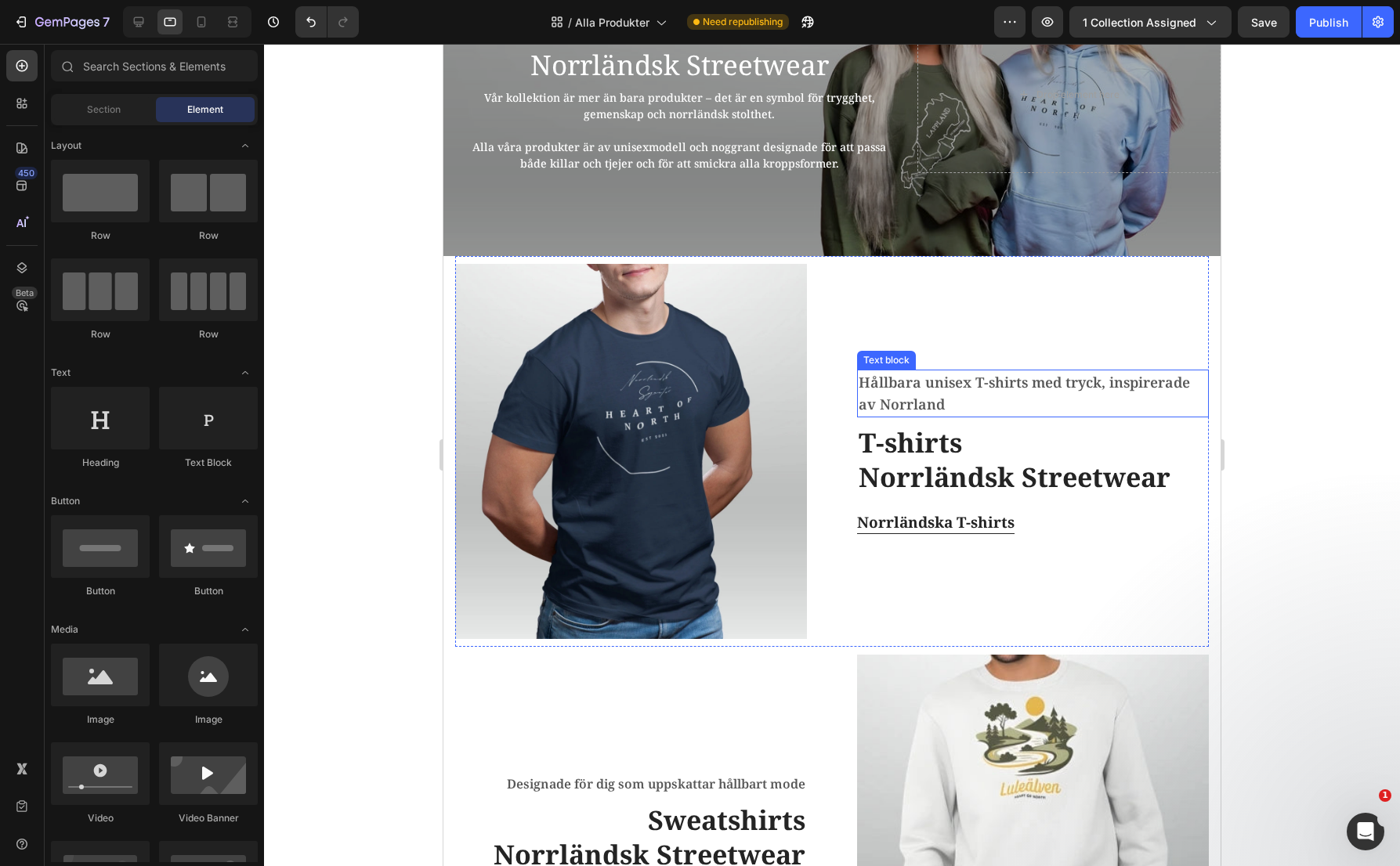
scroll to position [142, 0]
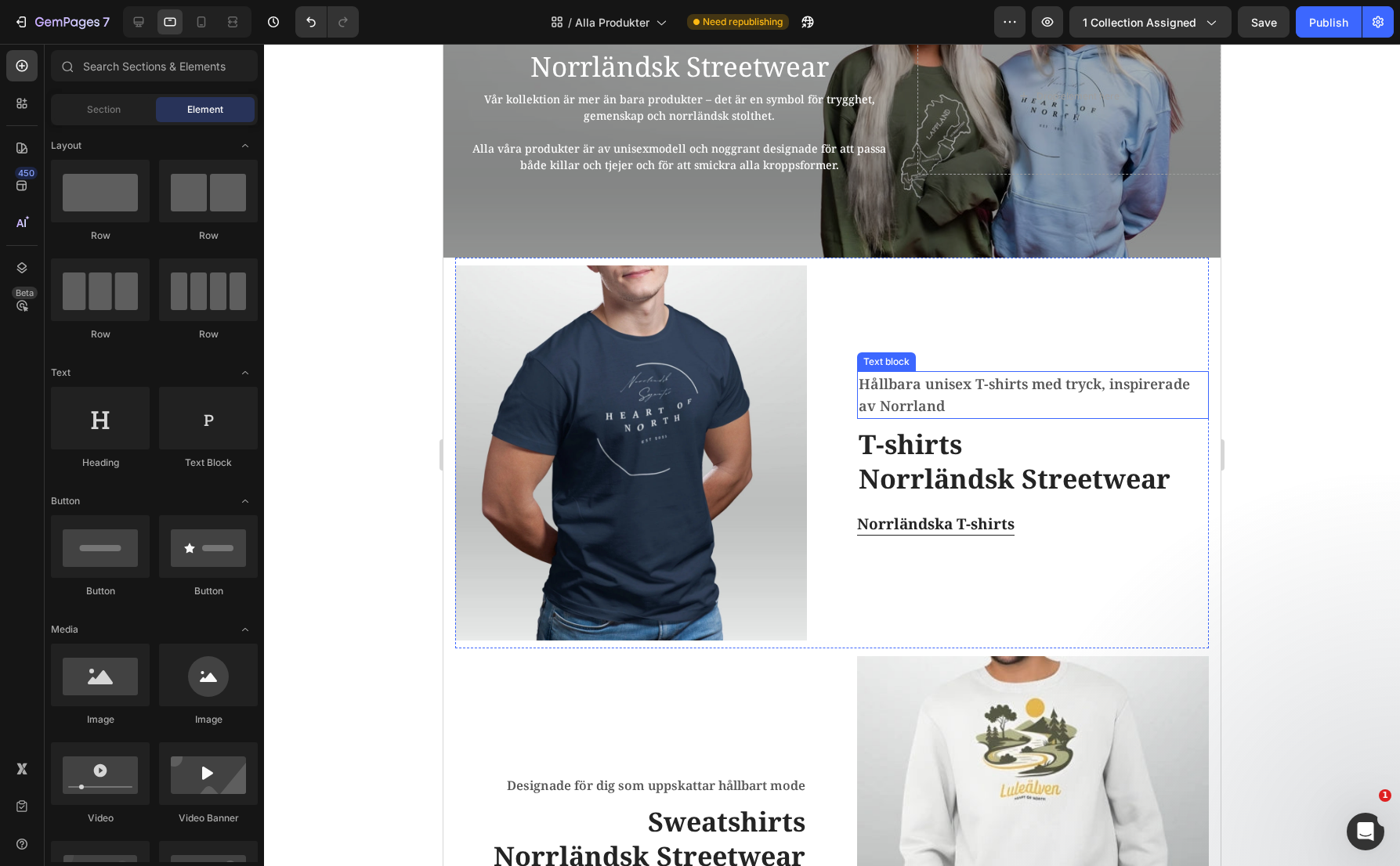
click at [1047, 376] on span "Hållbara unisex T-shirts med tryck, inspirerade av Norrland" at bounding box center [1024, 395] width 331 height 41
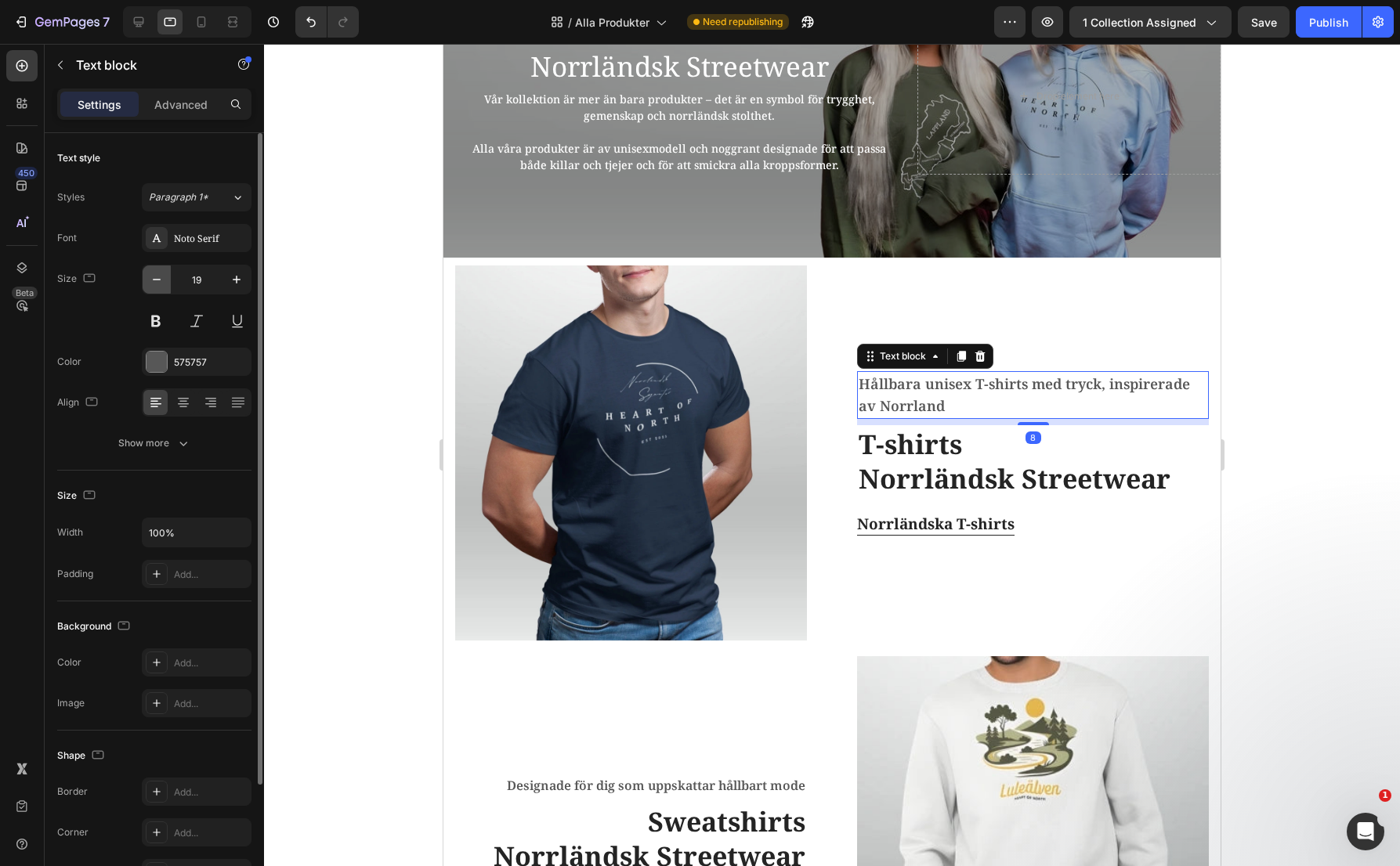
click at [161, 279] on icon "button" at bounding box center [157, 280] width 16 height 16
type input "16"
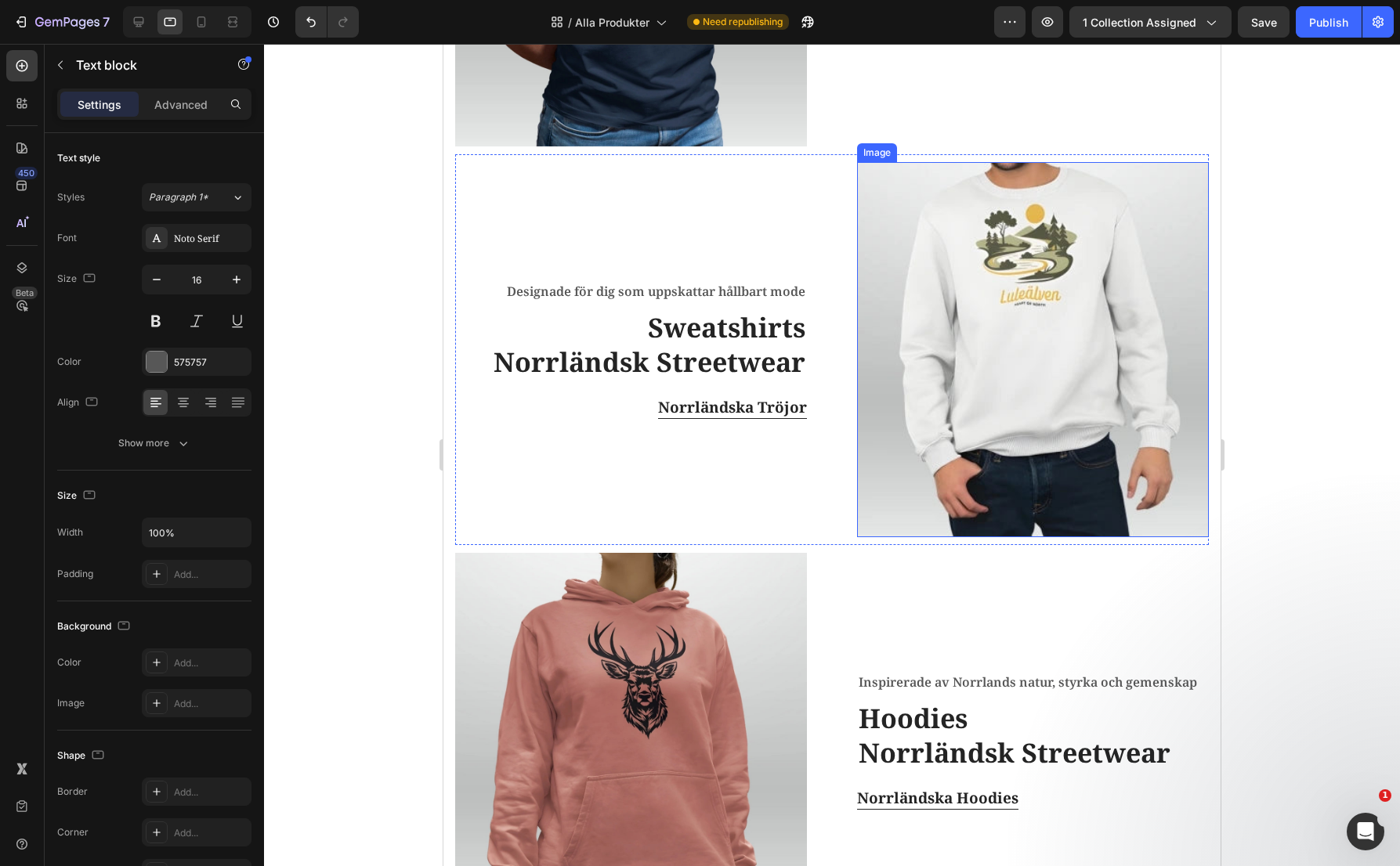
scroll to position [690, 0]
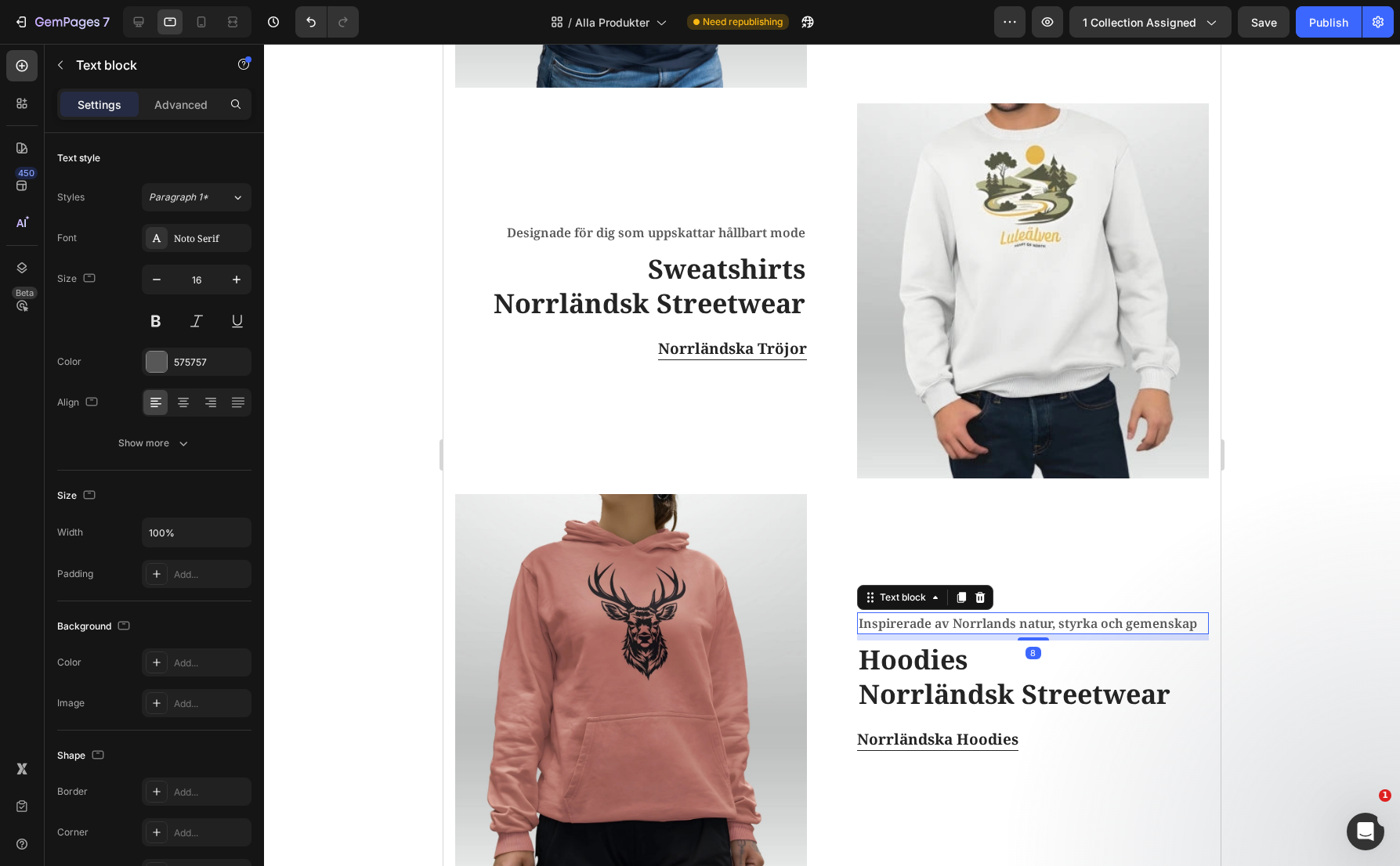
click at [919, 614] on p "Inspirerade av Norrlands natur, styrka och gemenskap" at bounding box center [1033, 624] width 349 height 19
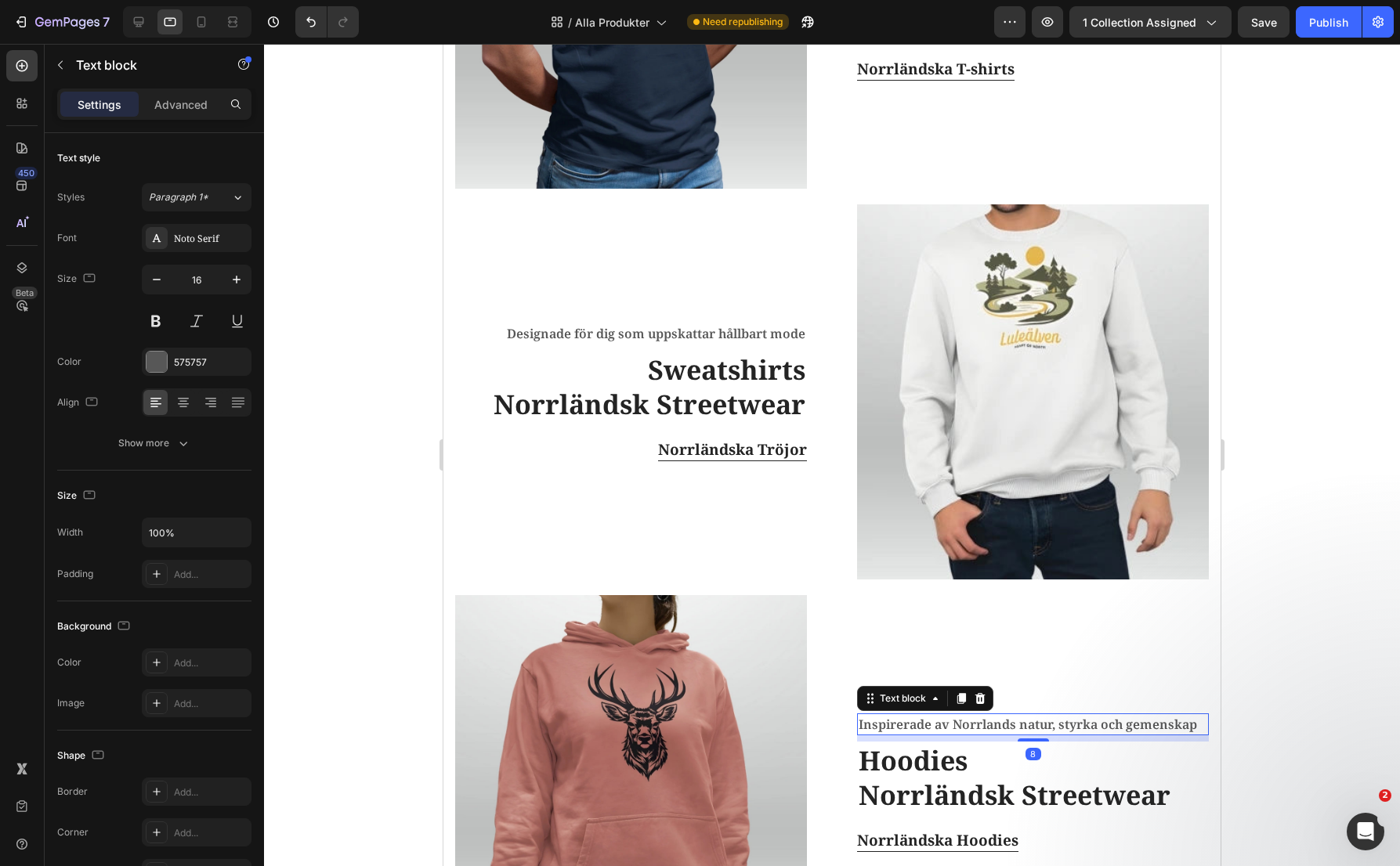
scroll to position [220, 0]
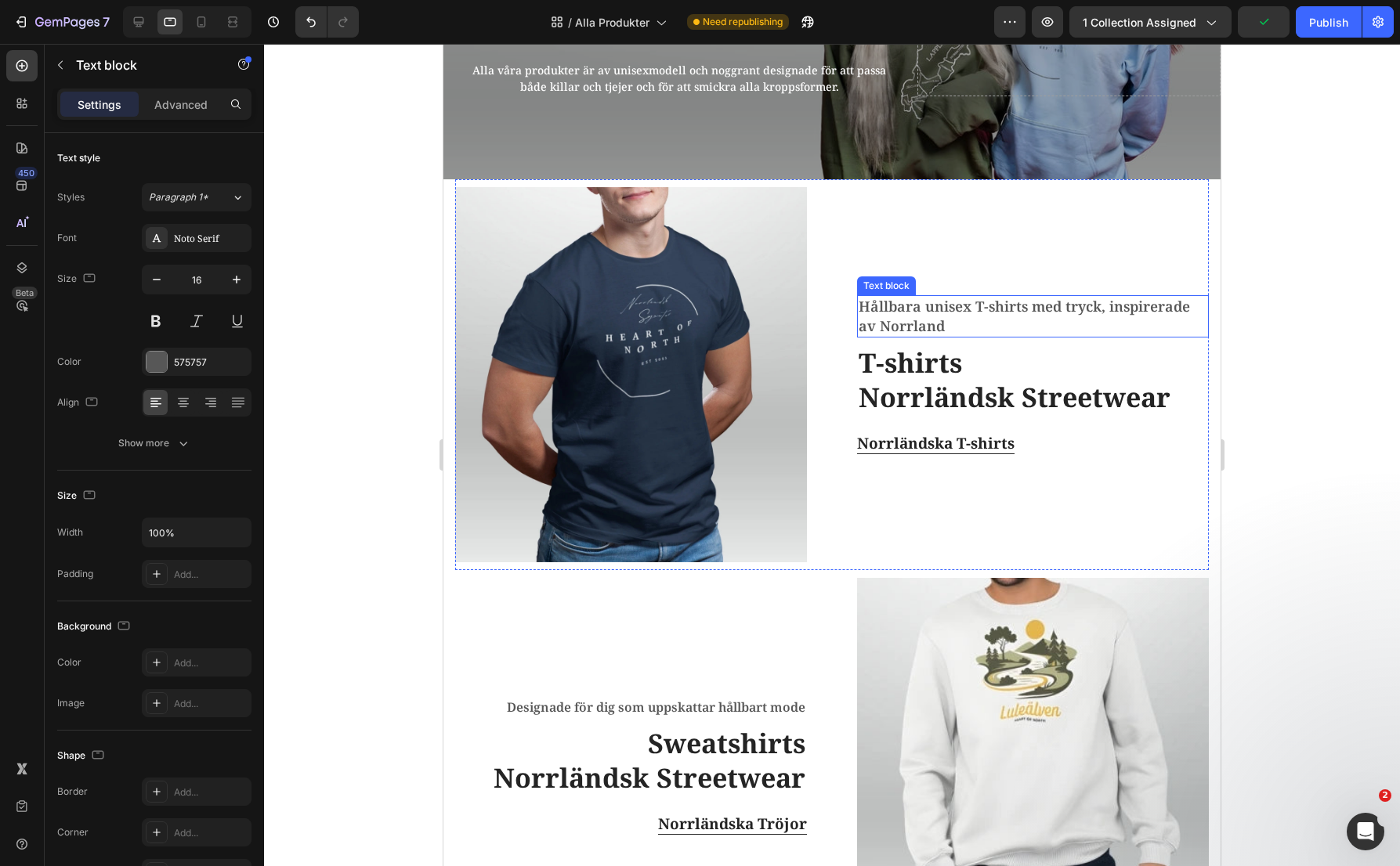
click at [971, 307] on span "Hållbara unisex T-shirts med tryck, inspirerade av Norrland" at bounding box center [1024, 316] width 331 height 38
click at [924, 302] on span "Hållbara unisex T-shirts med tryck, inspirerade av Norrland" at bounding box center [1024, 316] width 331 height 38
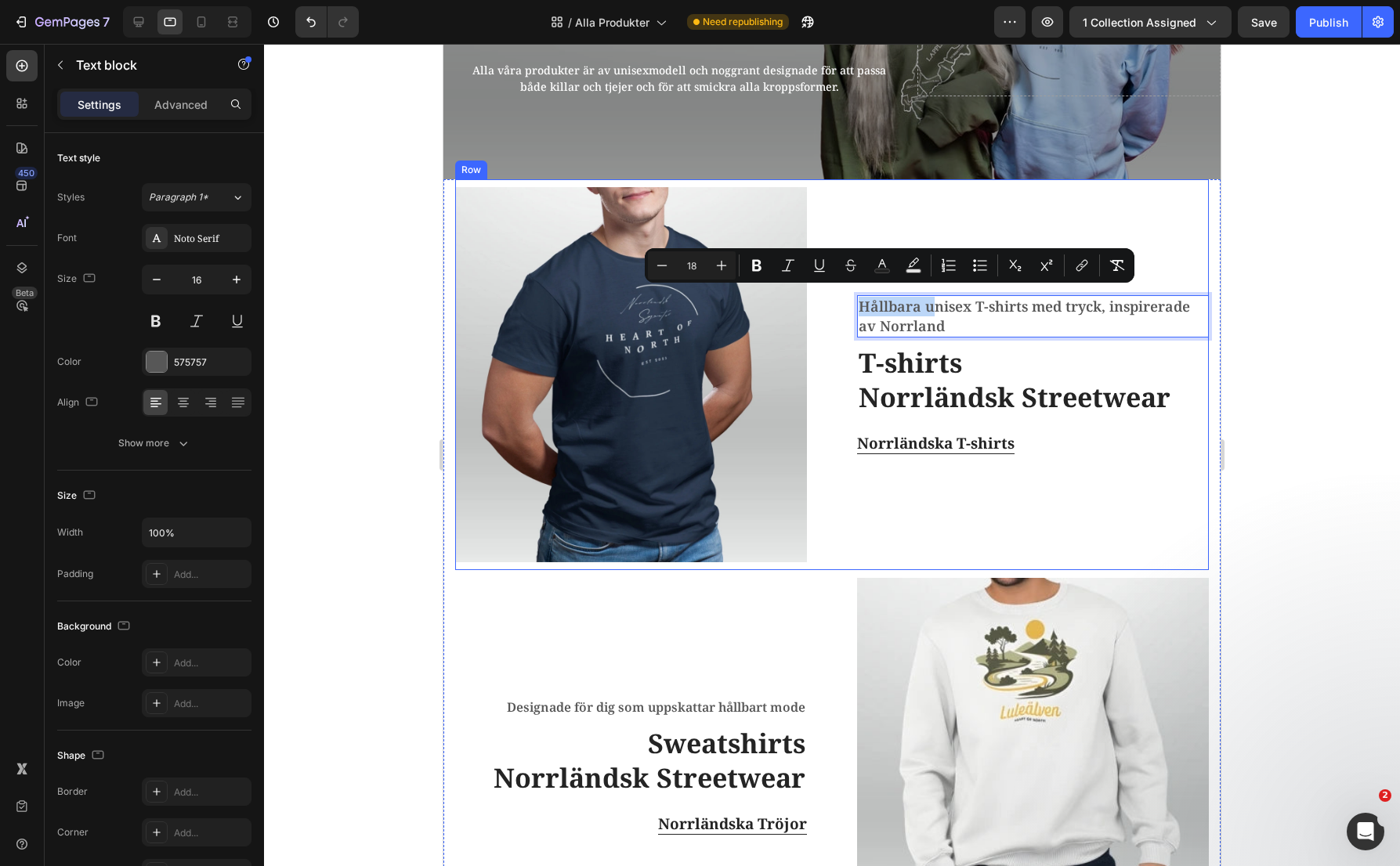
drag, startPoint x: 924, startPoint y: 302, endPoint x: 842, endPoint y: 305, distance: 82.1
click at [842, 305] on div "Image Hållbara unisex T-shirts med tryck, inspirerade av Norrland Text block 8 …" at bounding box center [832, 374] width 754 height 391
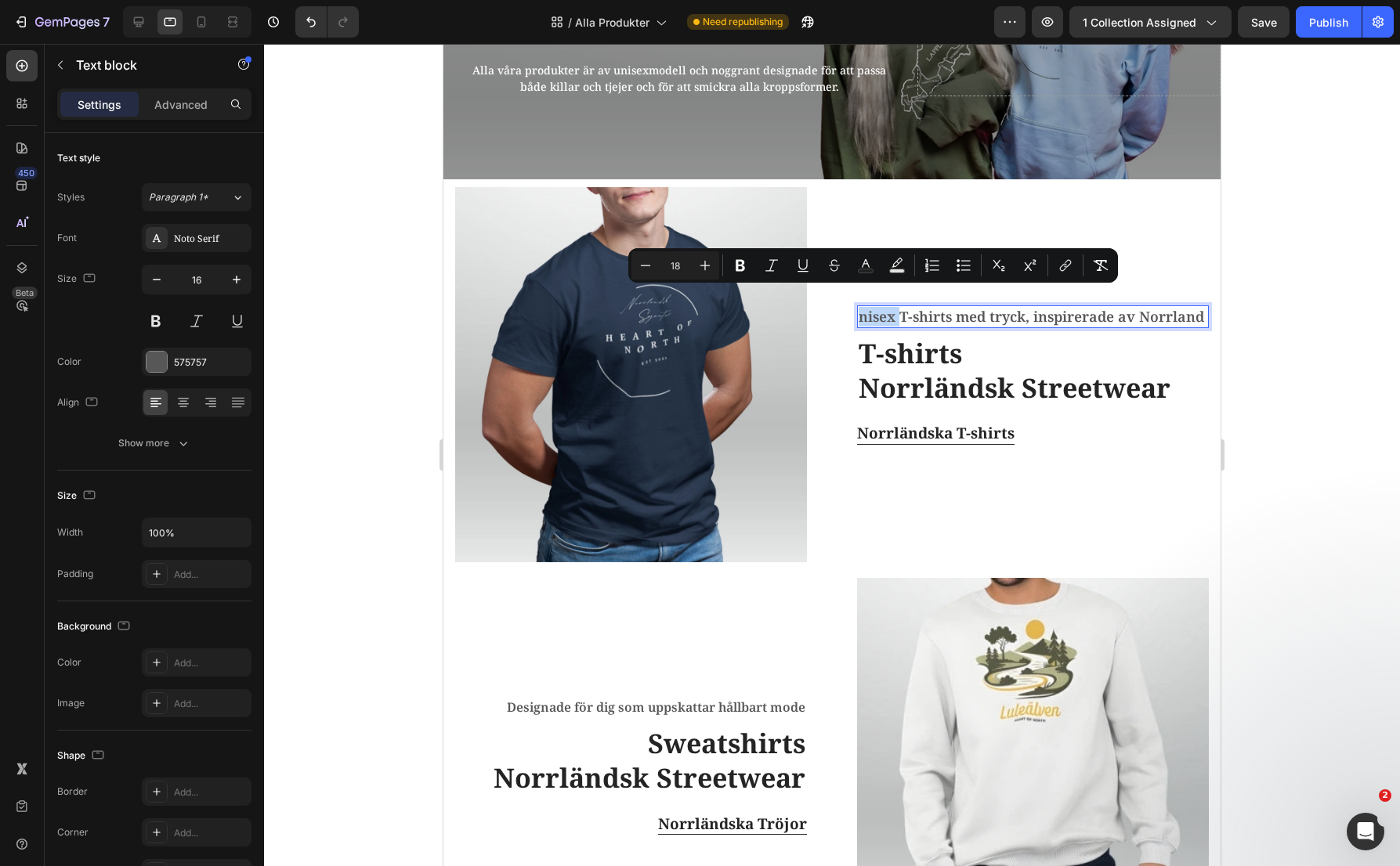
drag, startPoint x: 893, startPoint y: 299, endPoint x: 852, endPoint y: 300, distance: 41.0
click at [859, 307] on span "nisex T-shirts med tryck, inspirerade av Norrland" at bounding box center [1031, 316] width 346 height 19
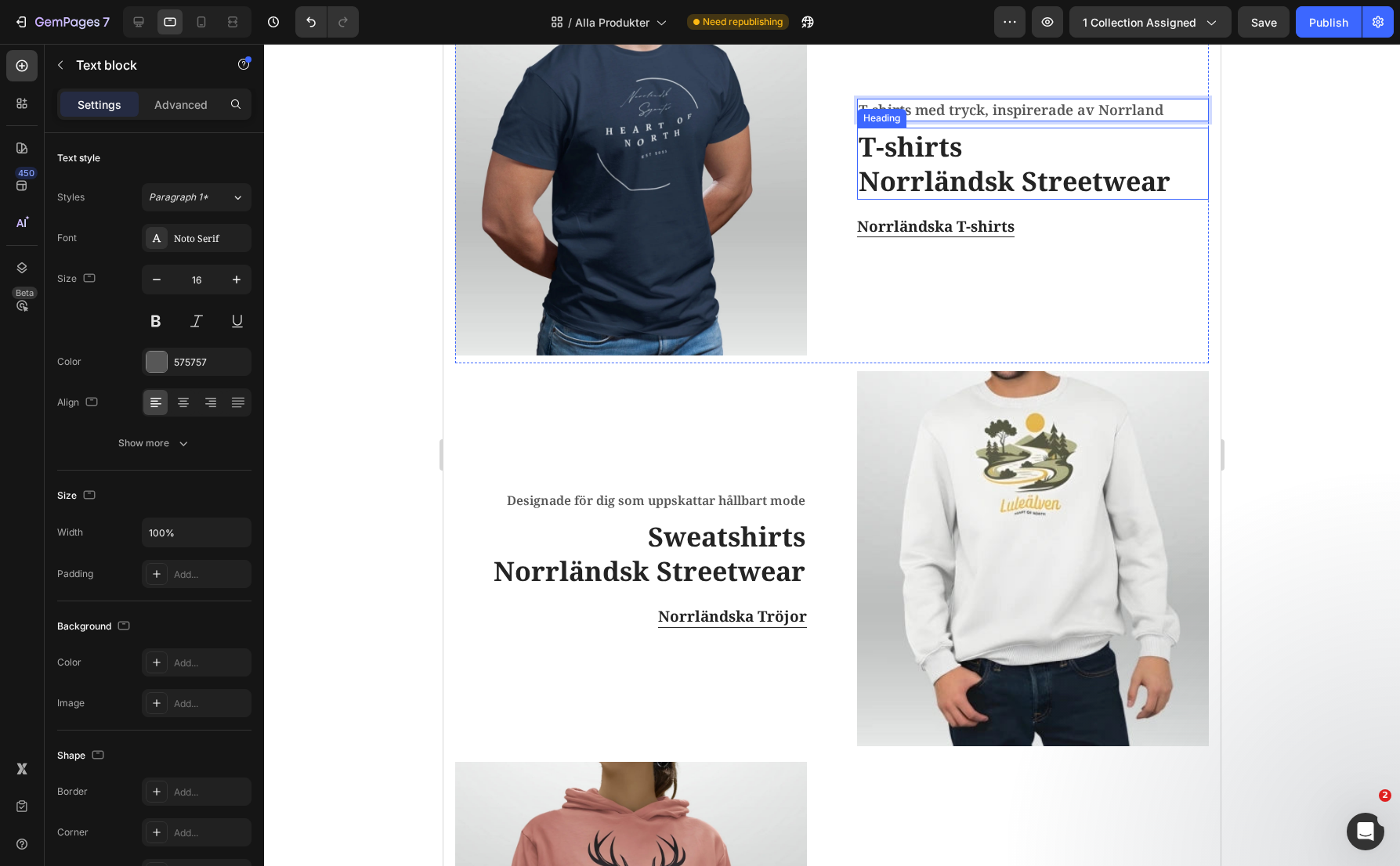
scroll to position [544, 0]
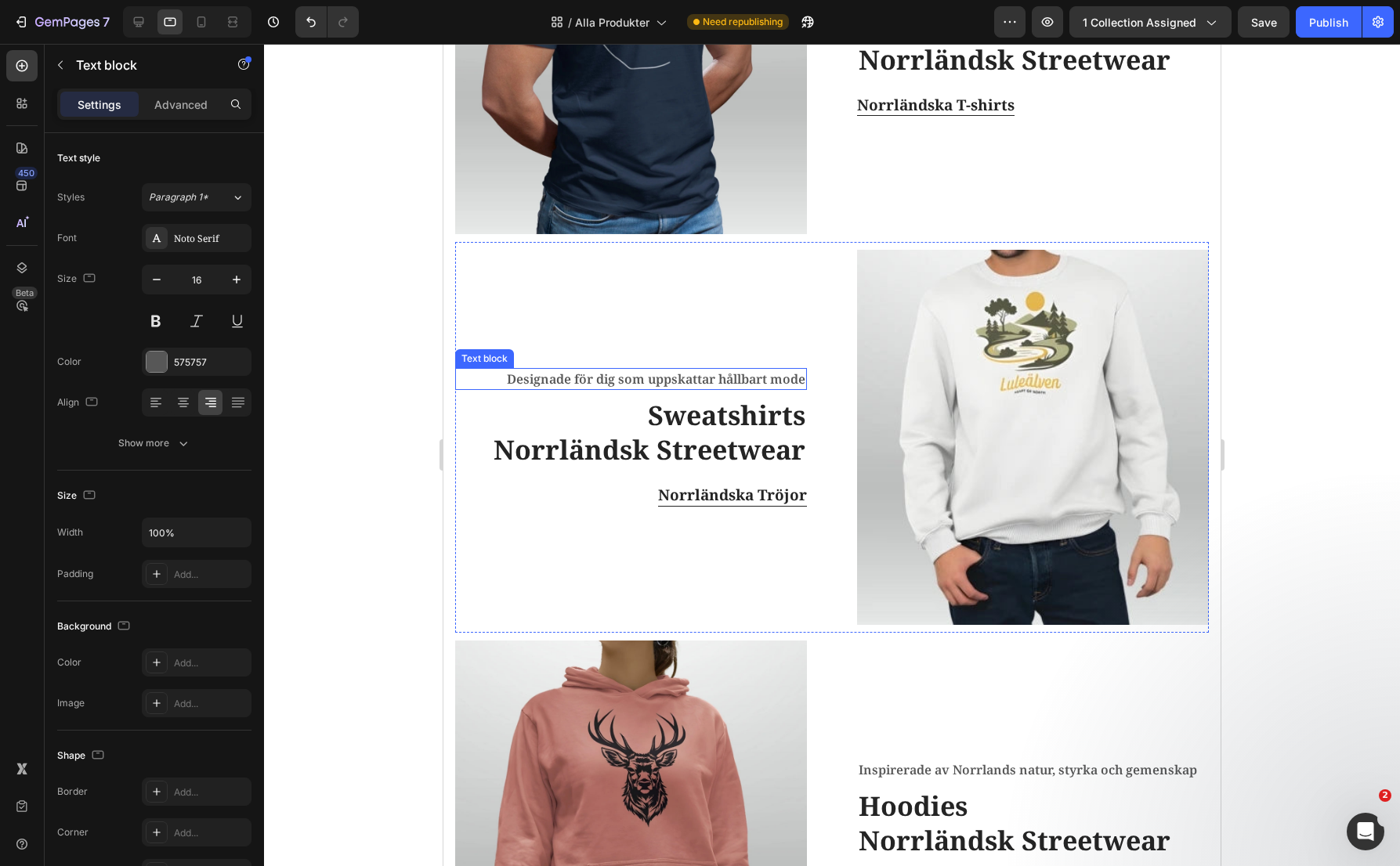
click at [755, 372] on p "Designade för dig som uppskattar hållbart mode" at bounding box center [631, 379] width 349 height 19
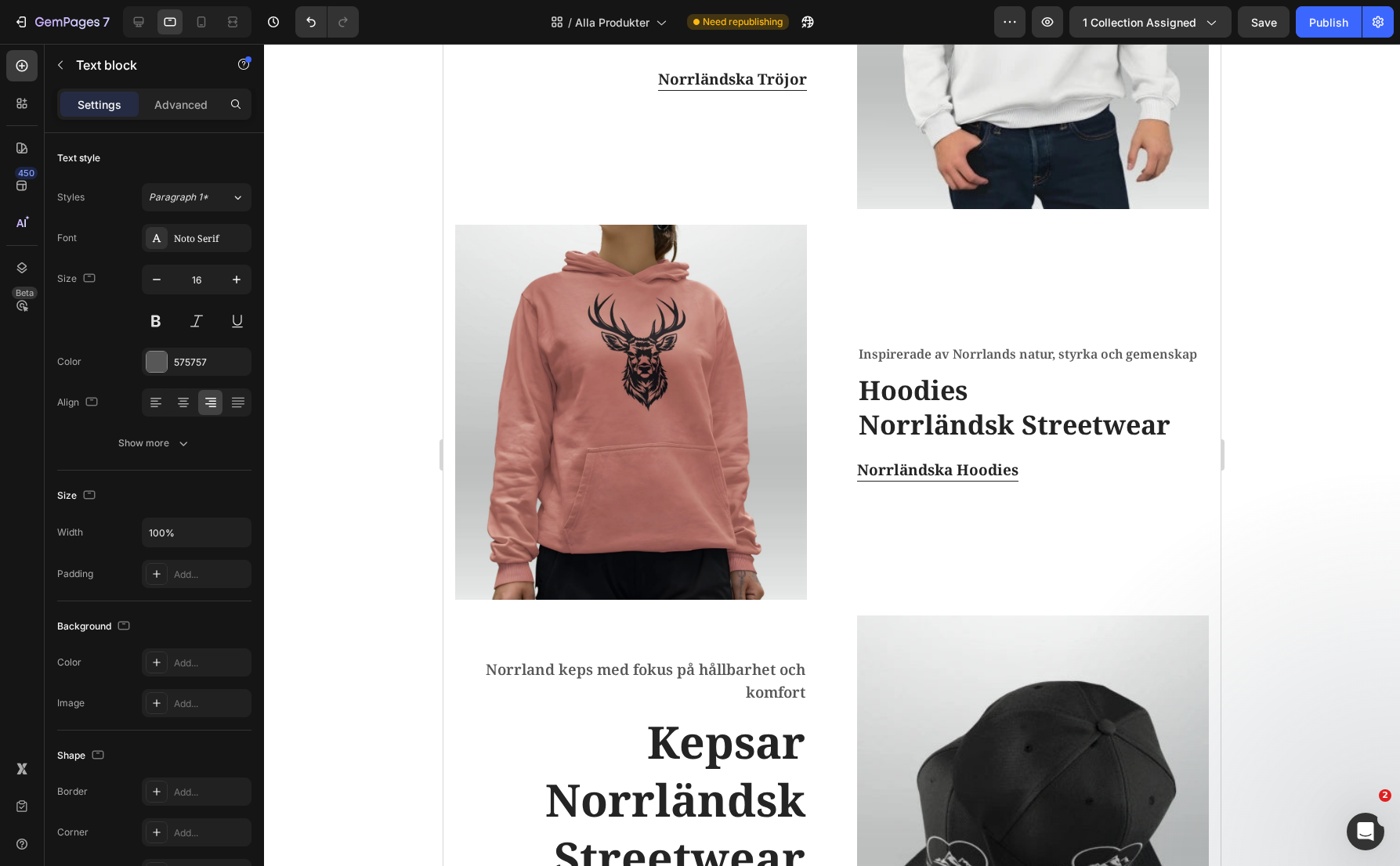
scroll to position [1013, 0]
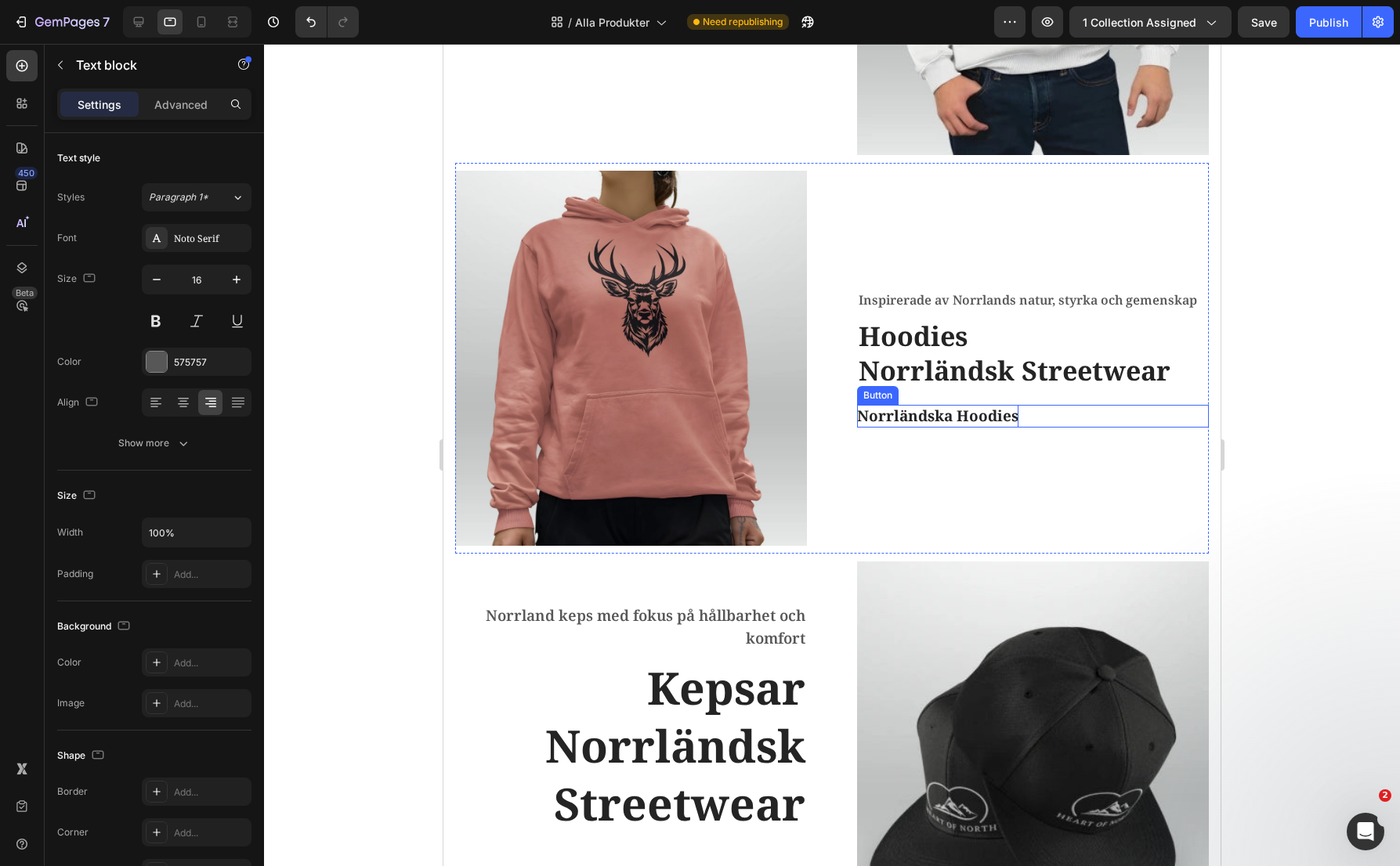
click at [968, 405] on p "Norrländska Hoodies" at bounding box center [938, 416] width 162 height 23
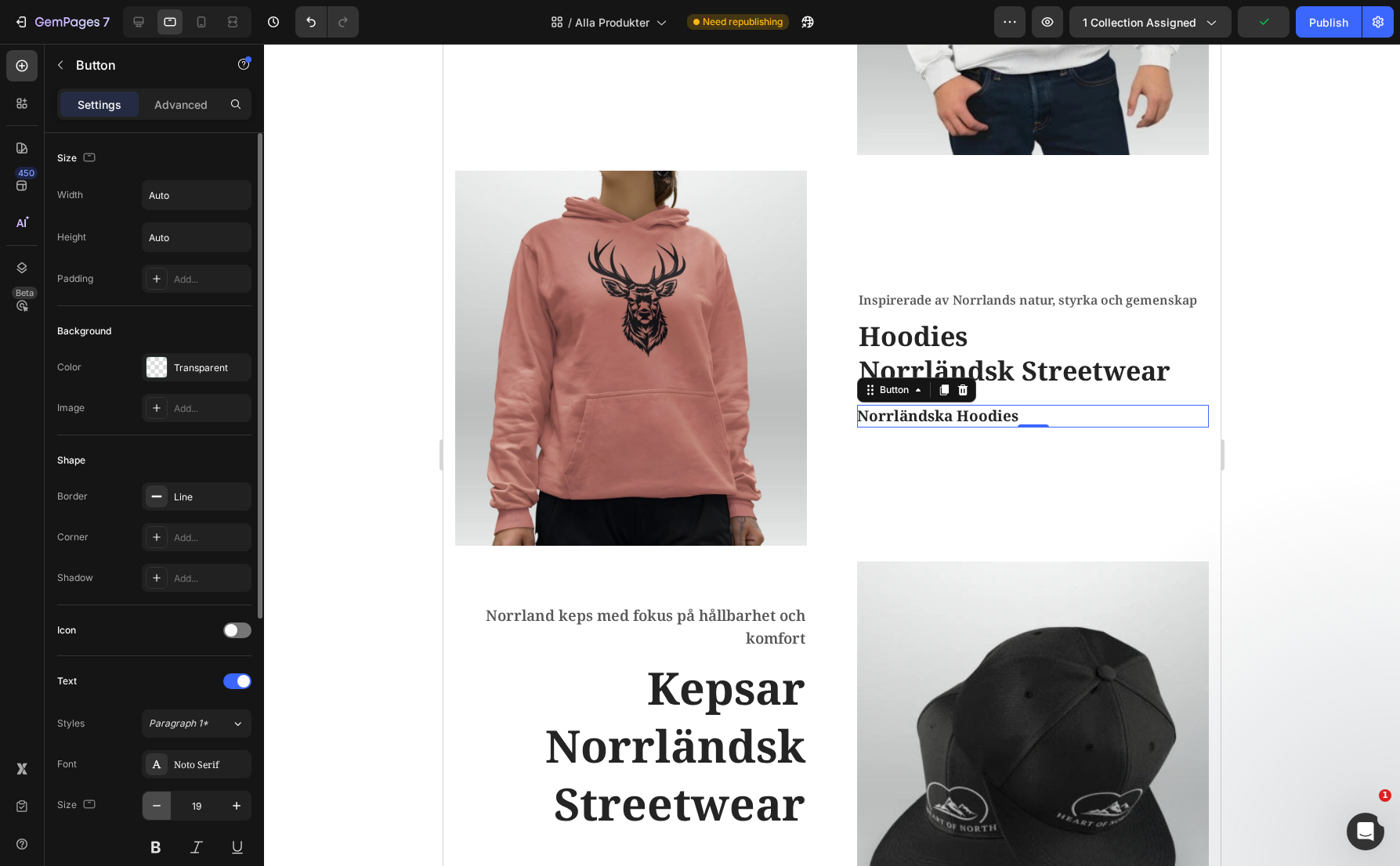
click at [151, 810] on icon "button" at bounding box center [157, 806] width 16 height 16
type input "18"
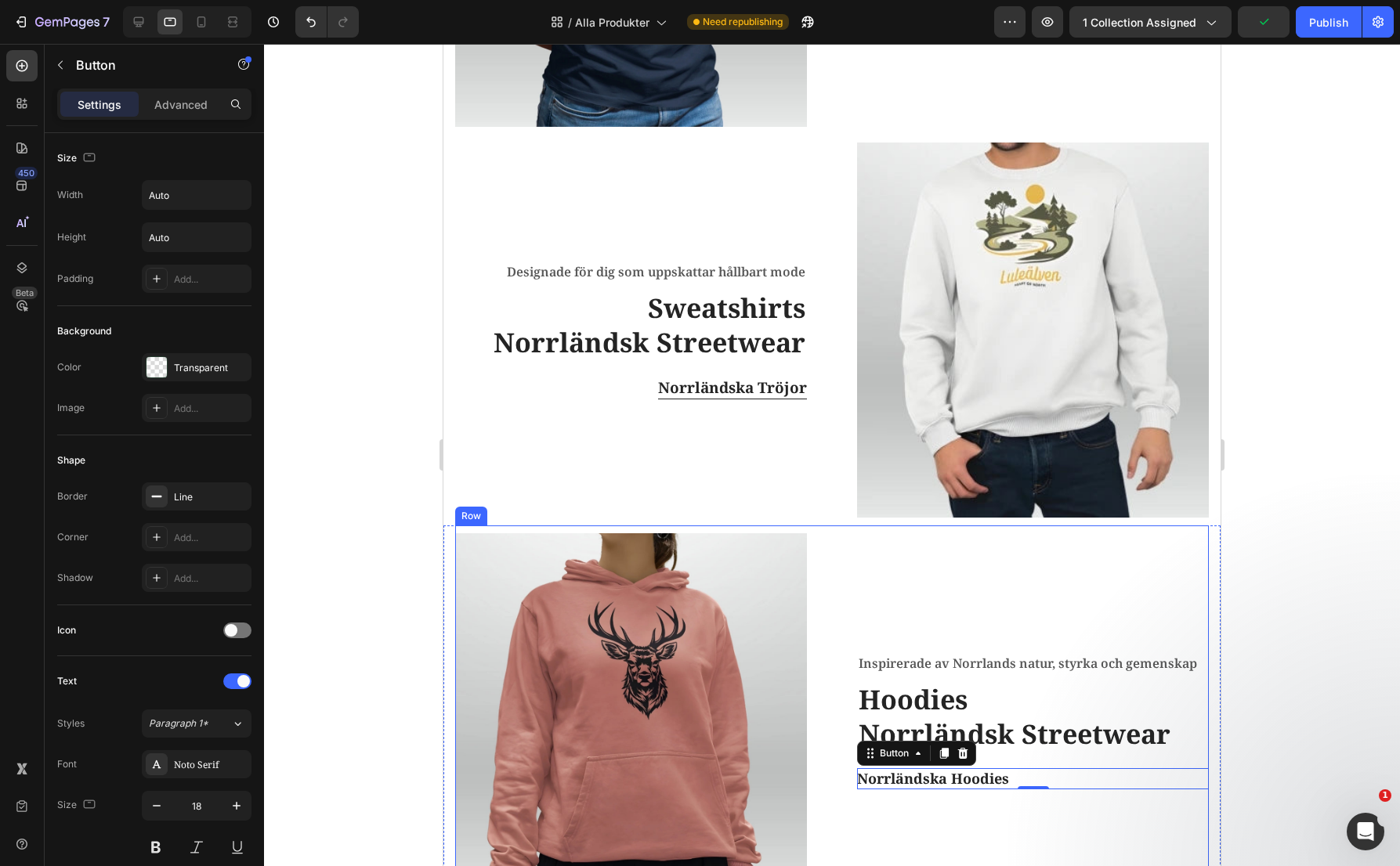
scroll to position [622, 0]
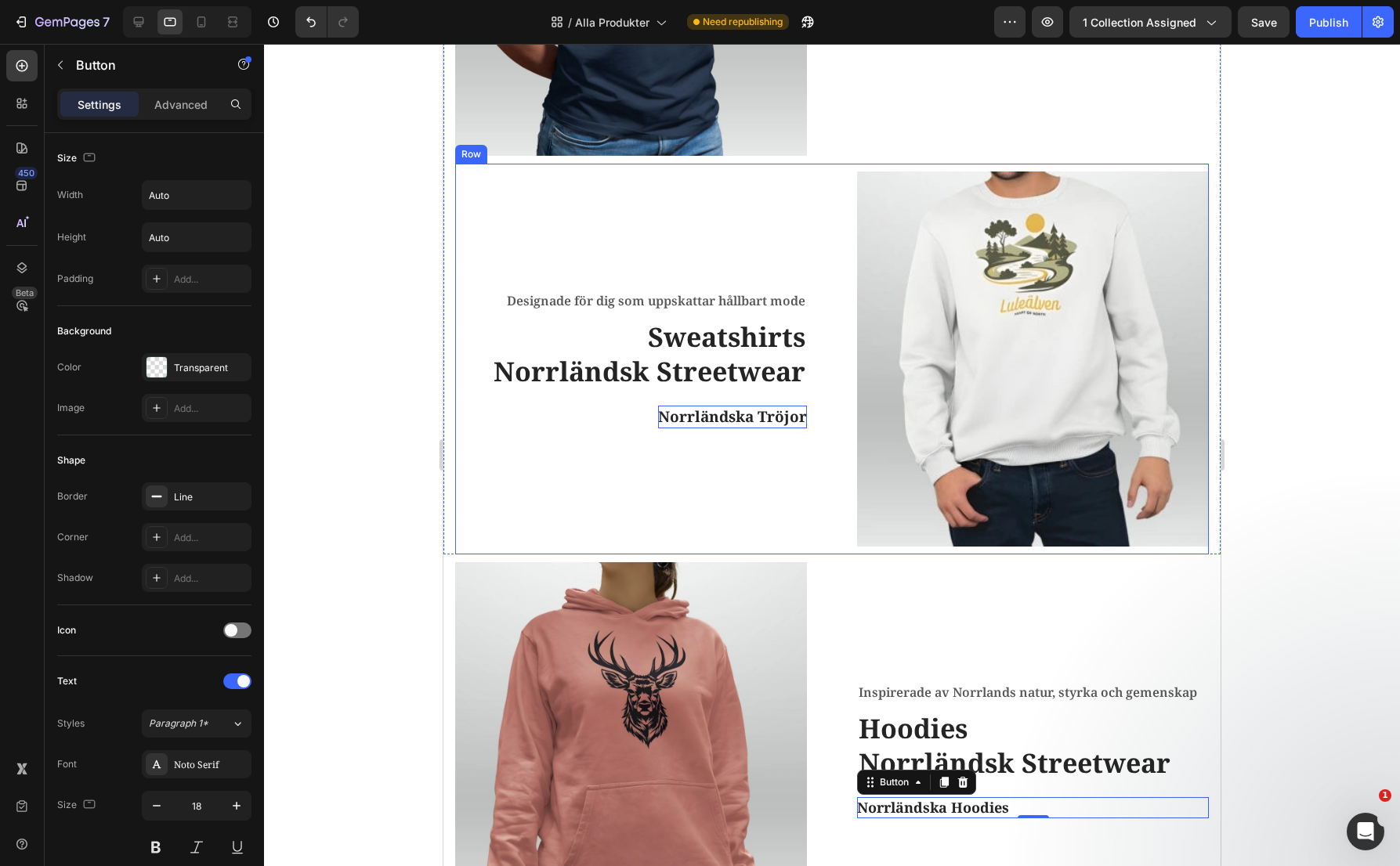
click at [764, 414] on p "Norrländska Tröjor" at bounding box center [733, 417] width 149 height 23
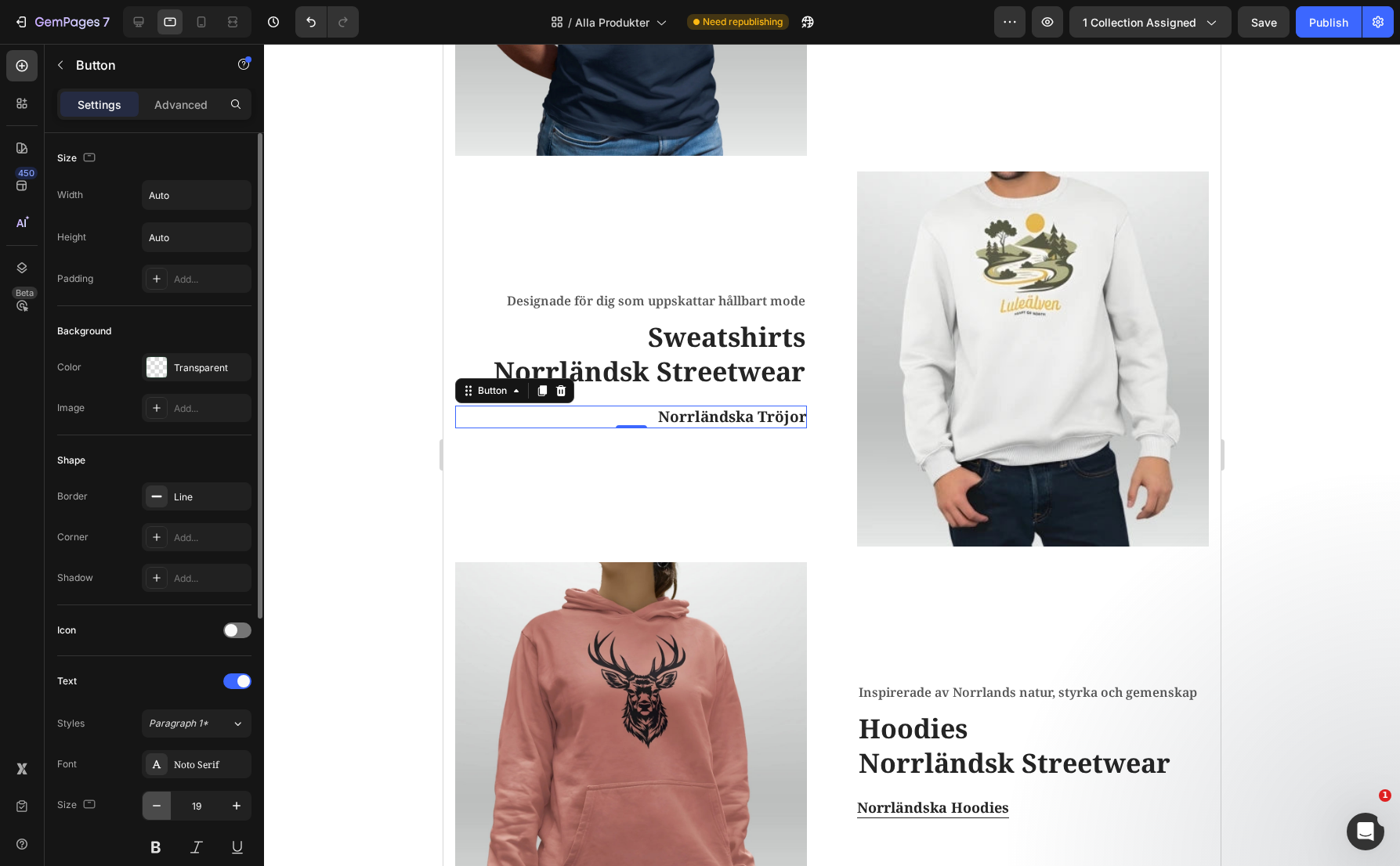
click at [155, 804] on icon "button" at bounding box center [157, 806] width 16 height 16
type input "18"
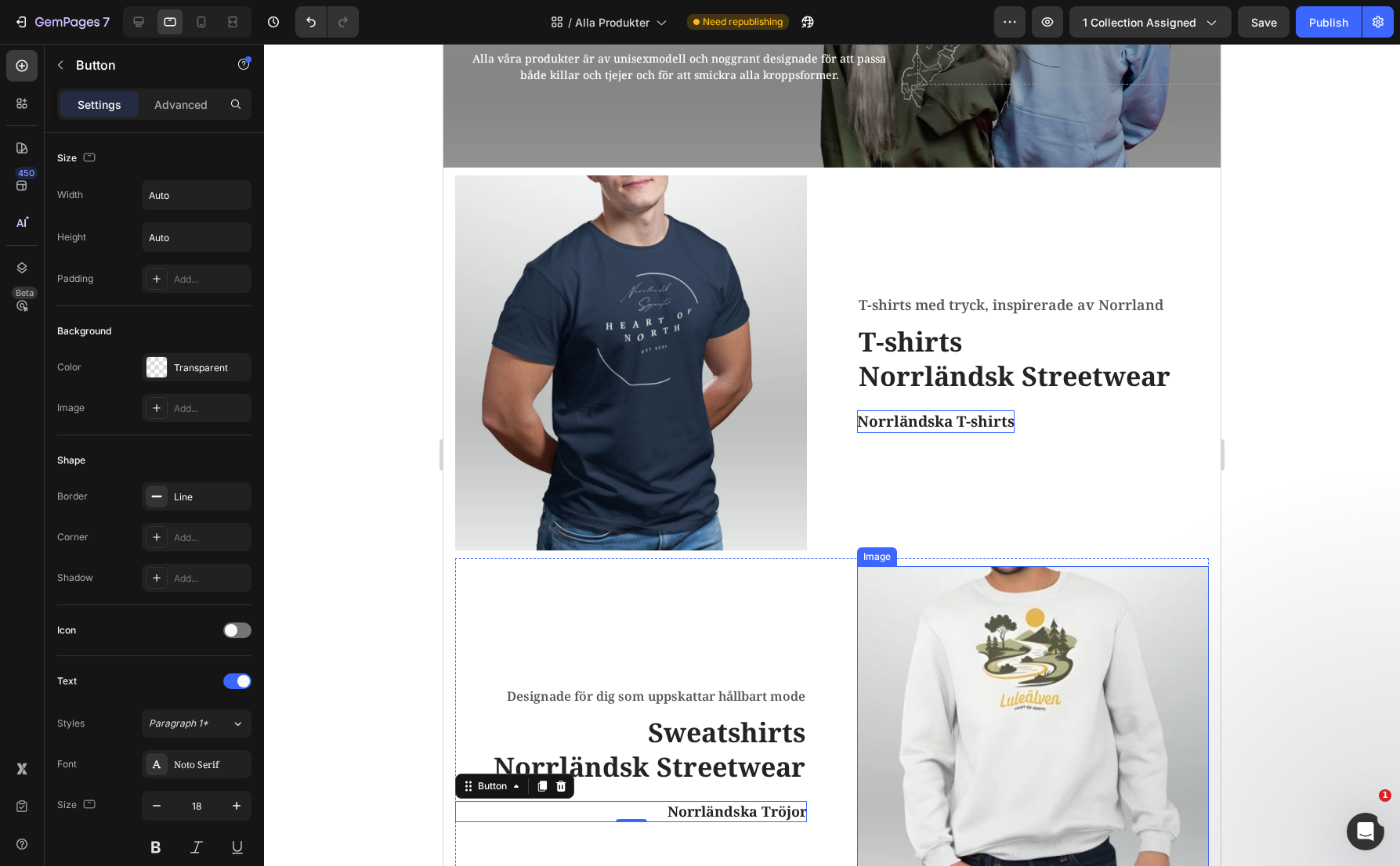
scroll to position [152, 0]
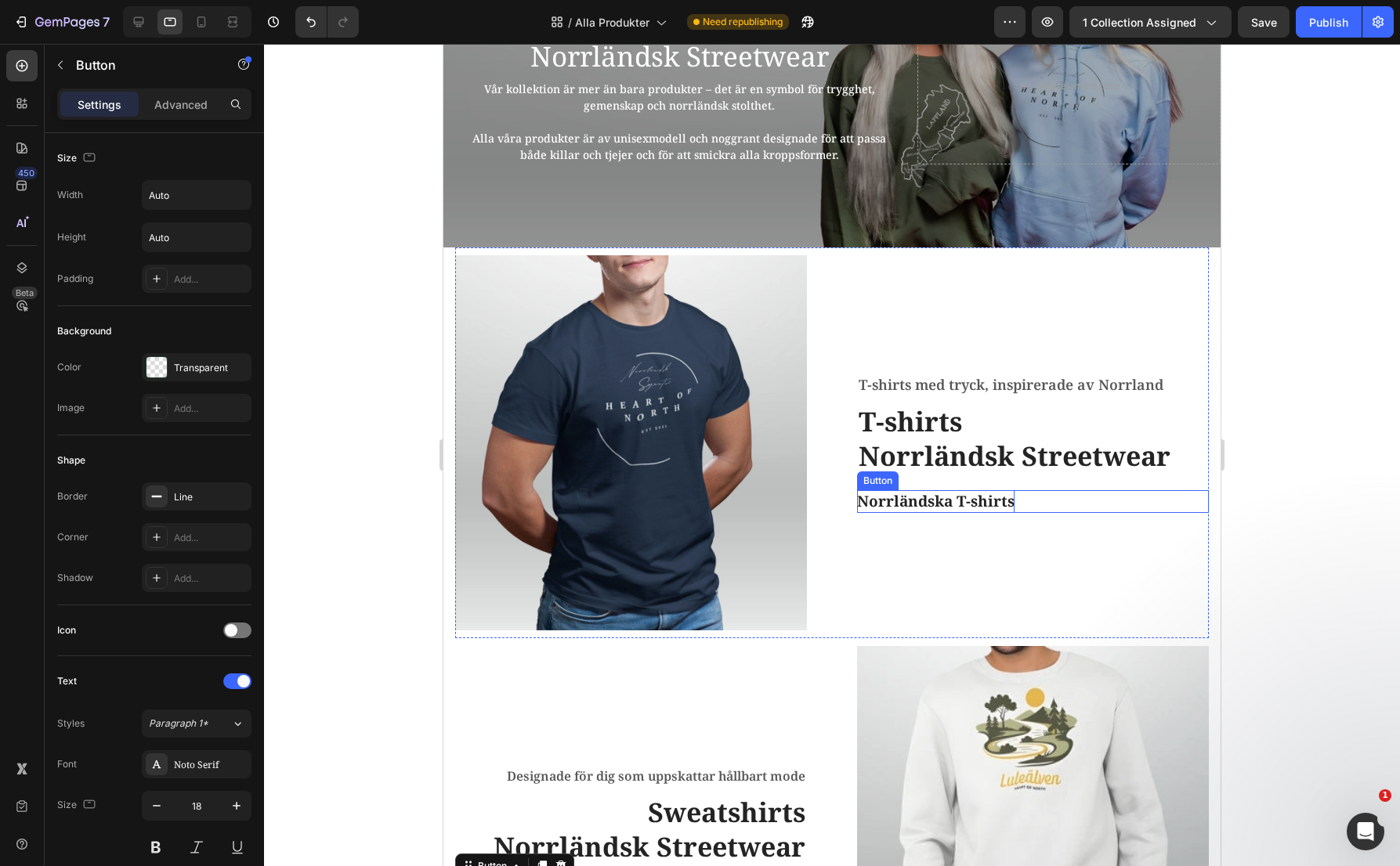
click at [951, 495] on p "Norrländska T-shirts" at bounding box center [935, 502] width 158 height 23
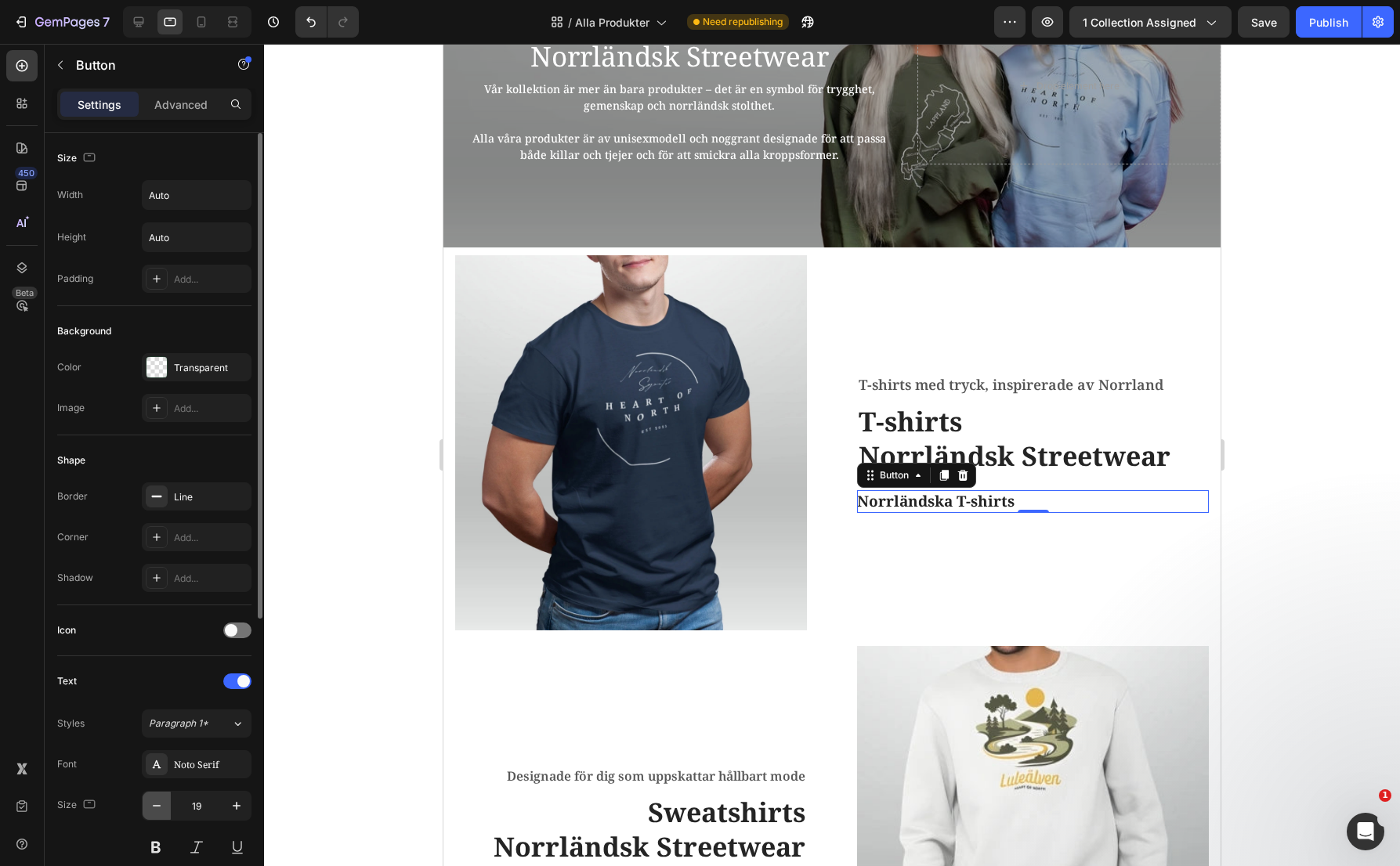
click at [166, 803] on button "button" at bounding box center [157, 806] width 29 height 29
type input "18"
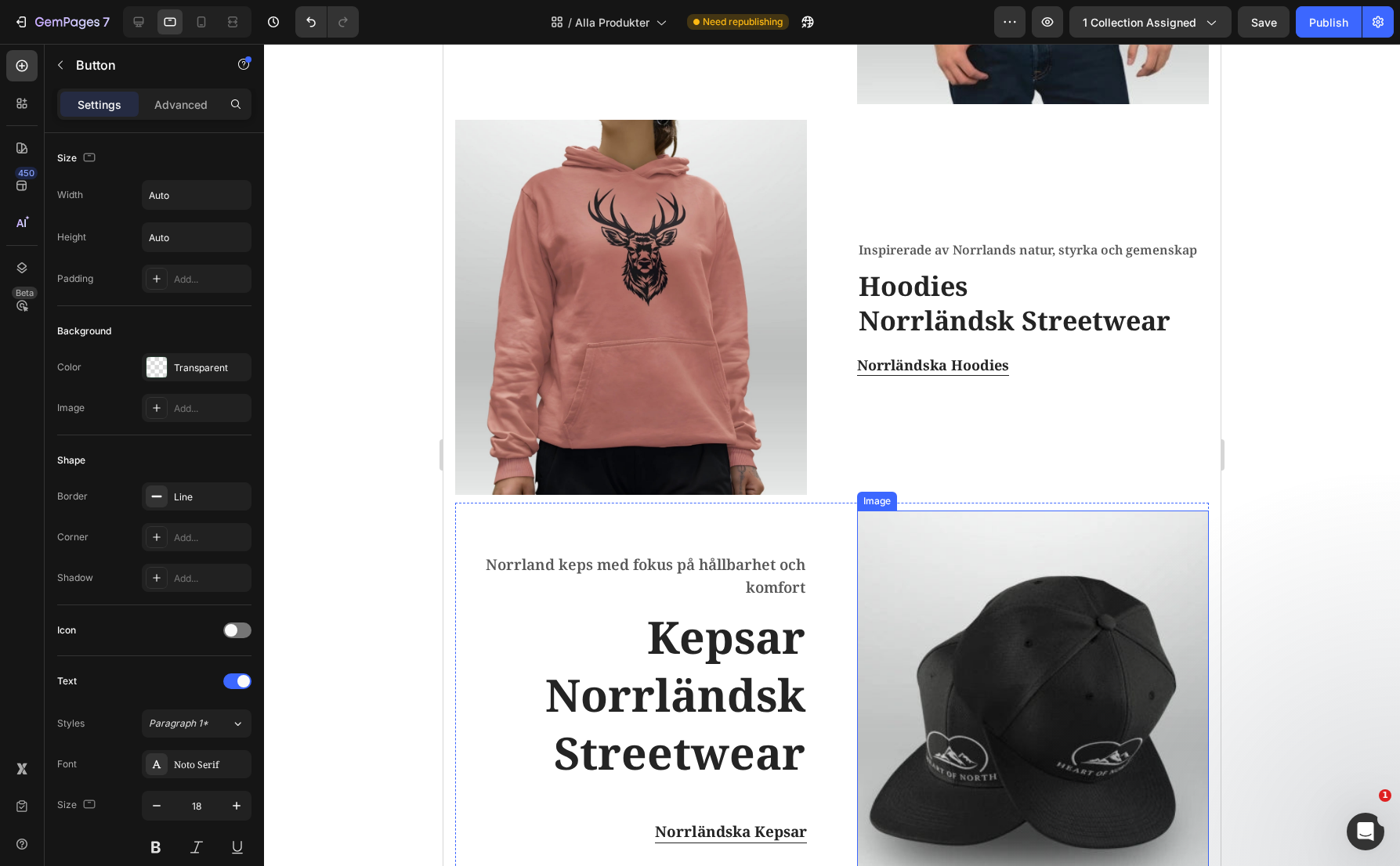
scroll to position [1092, 0]
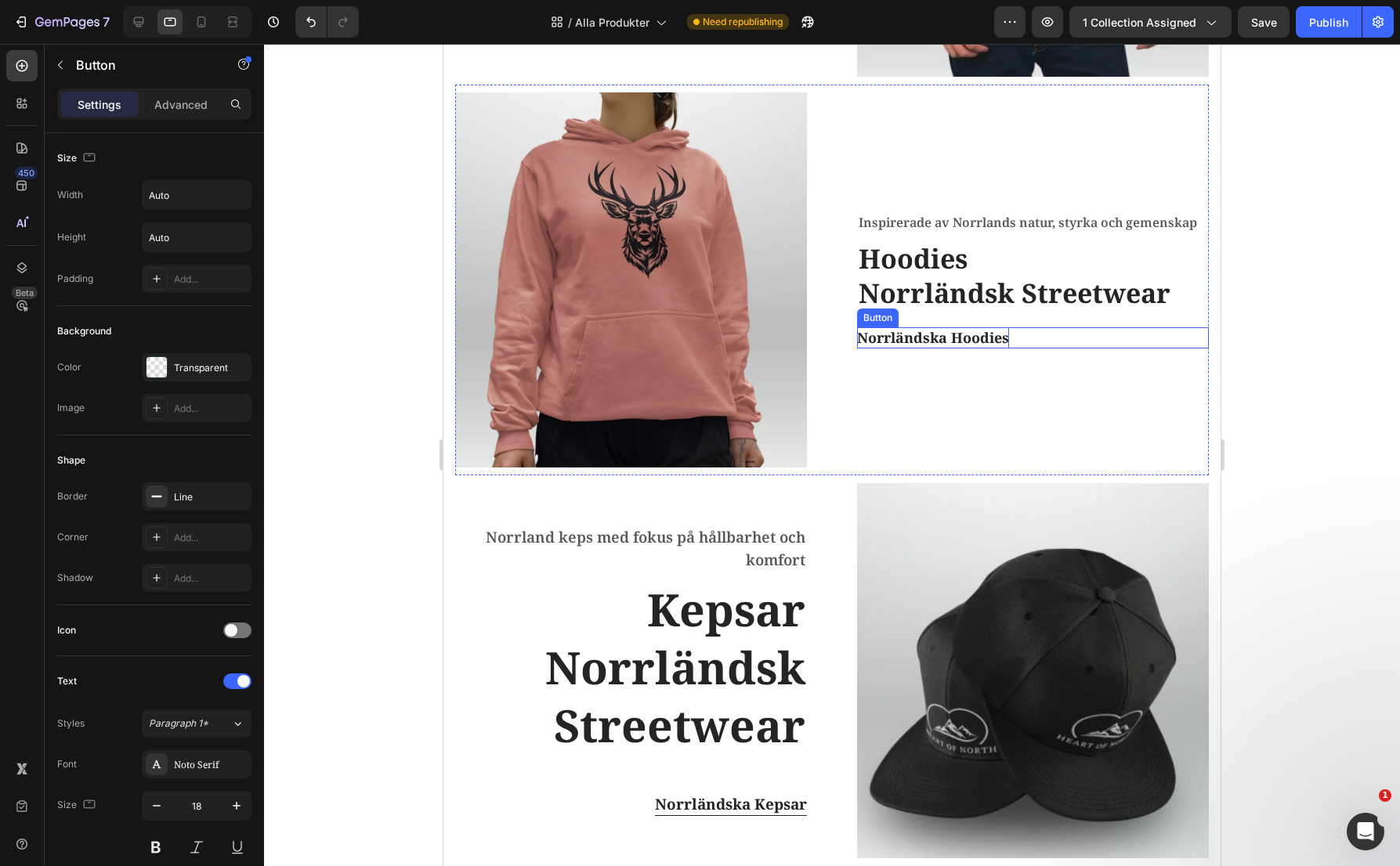
click at [950, 329] on p "Norrländska Hoodies" at bounding box center [933, 338] width 152 height 21
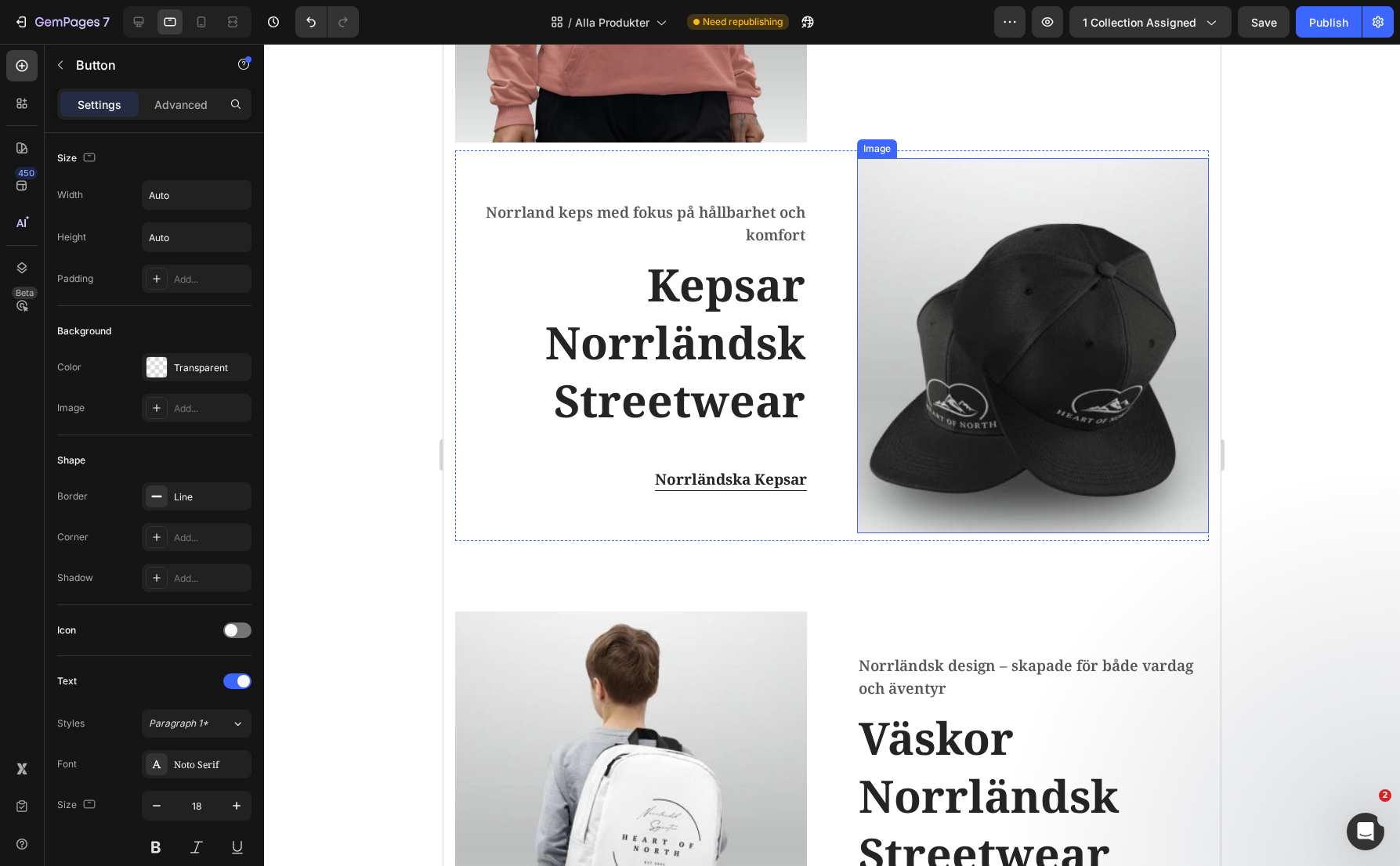
scroll to position [1405, 0]
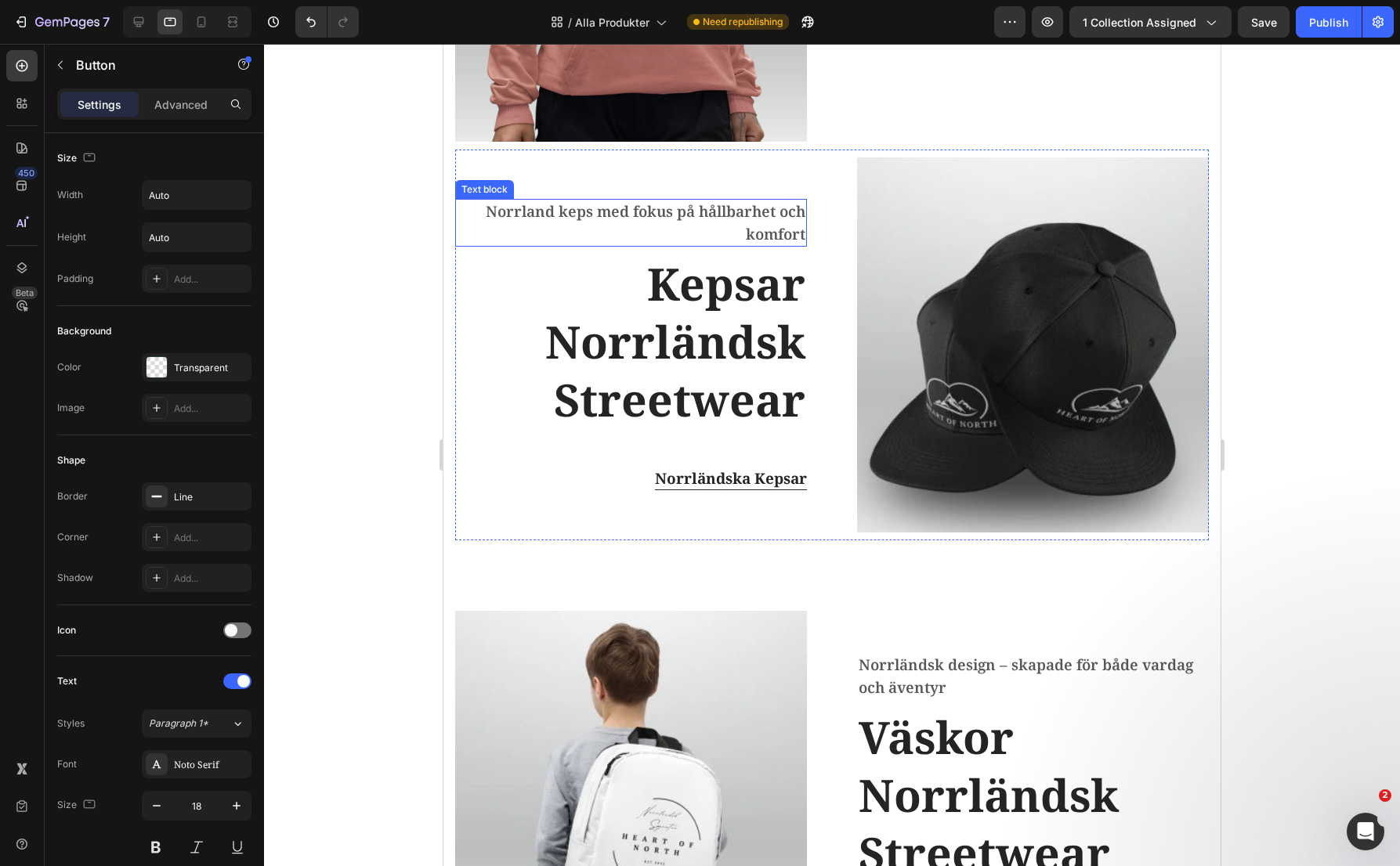
click at [747, 212] on p "Norrland keps med fokus på hållbarhet och komfort" at bounding box center [631, 223] width 349 height 44
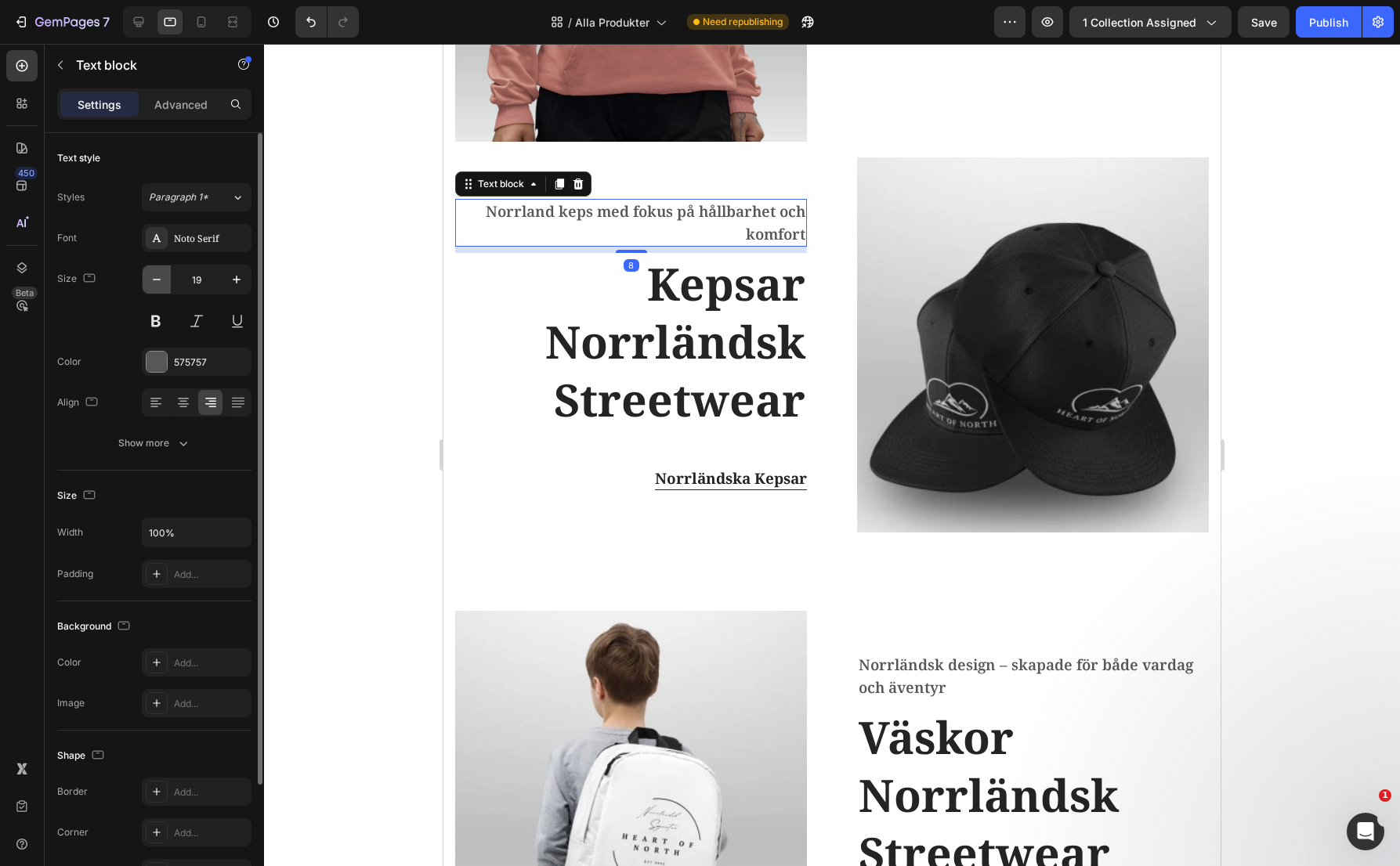
click at [159, 279] on icon "button" at bounding box center [157, 280] width 16 height 16
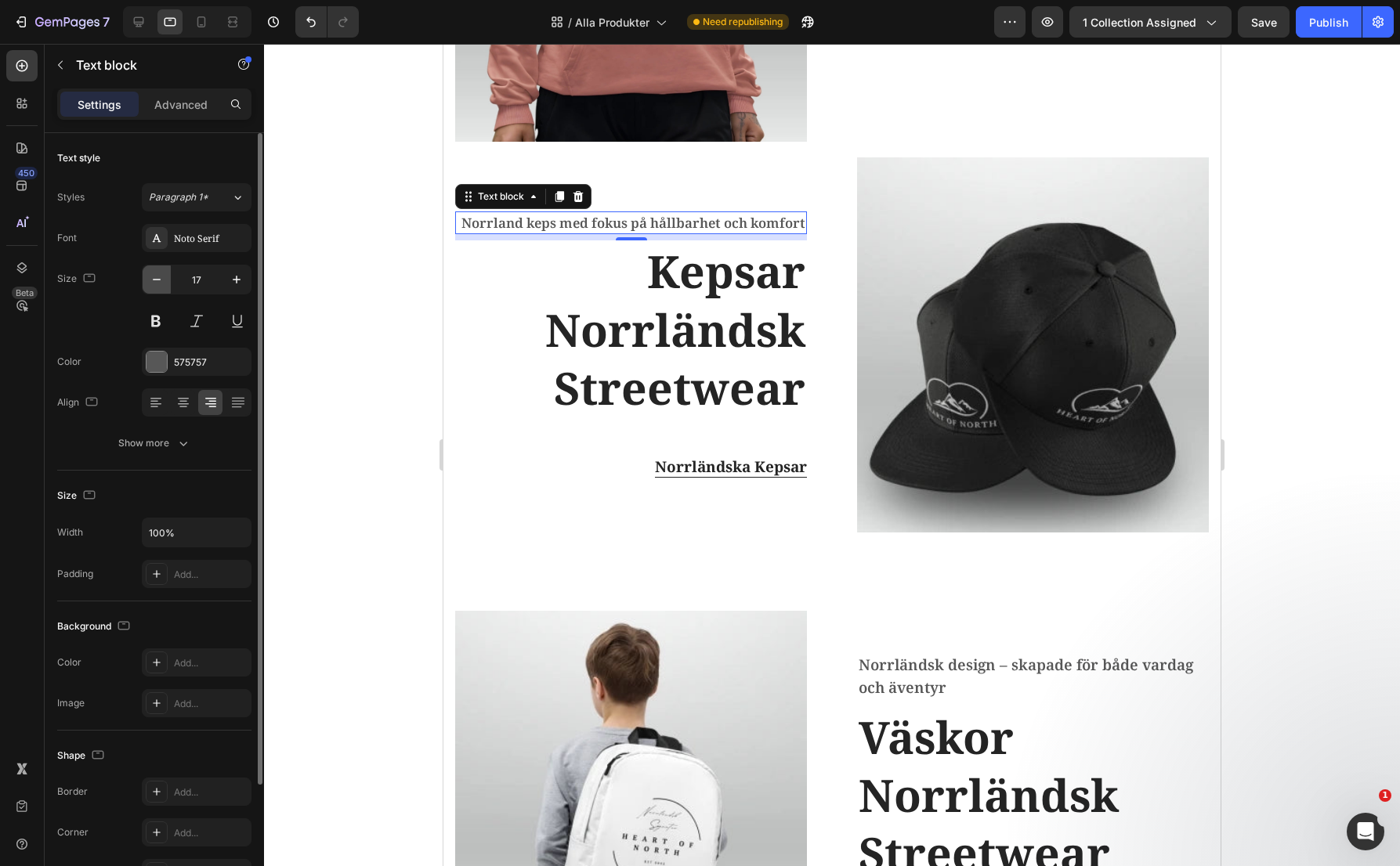
click at [159, 279] on icon "button" at bounding box center [157, 280] width 16 height 16
type input "16"
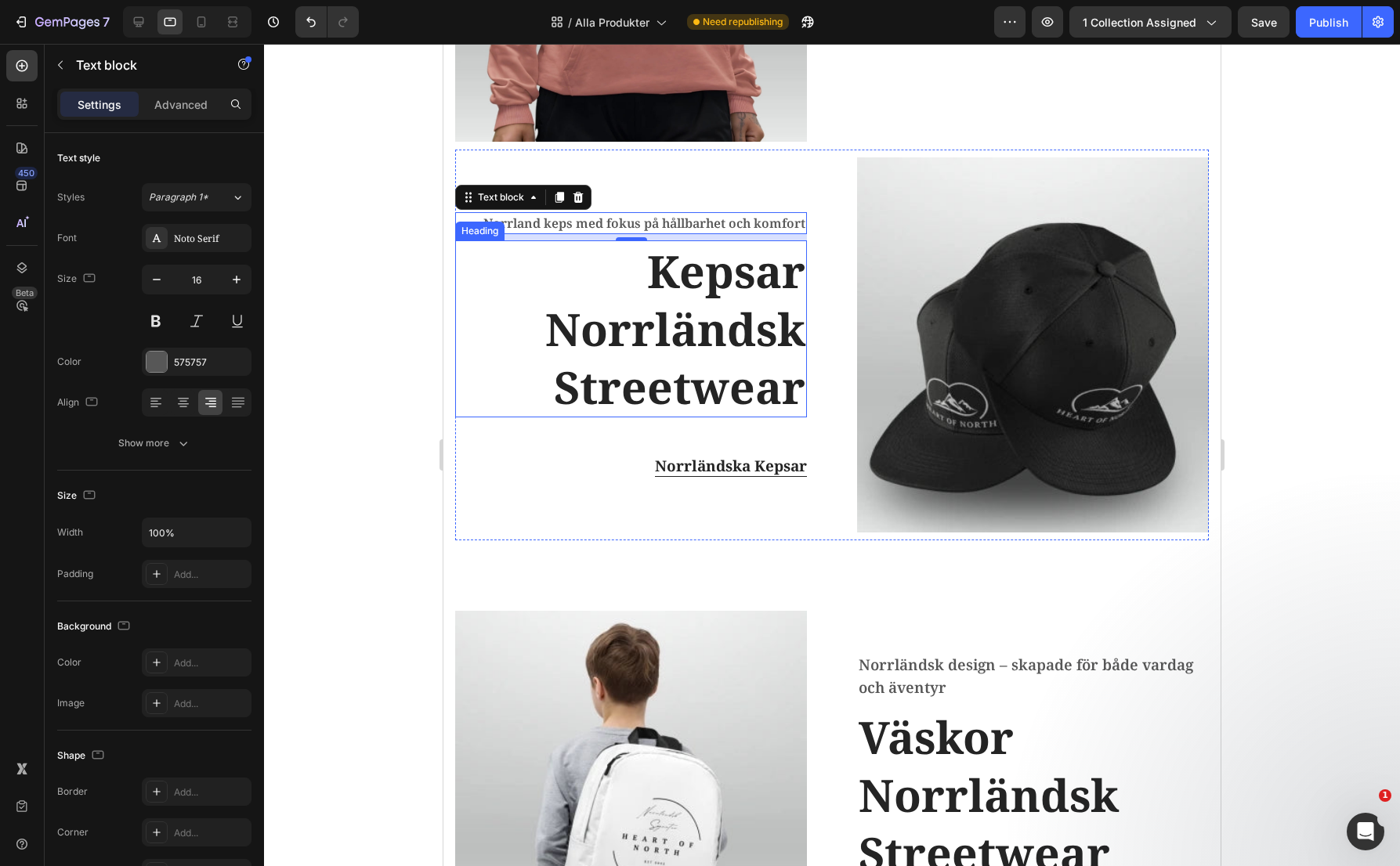
click at [679, 283] on h2 "Kepsar Norrländsk Streetwear" at bounding box center [631, 328] width 352 height 177
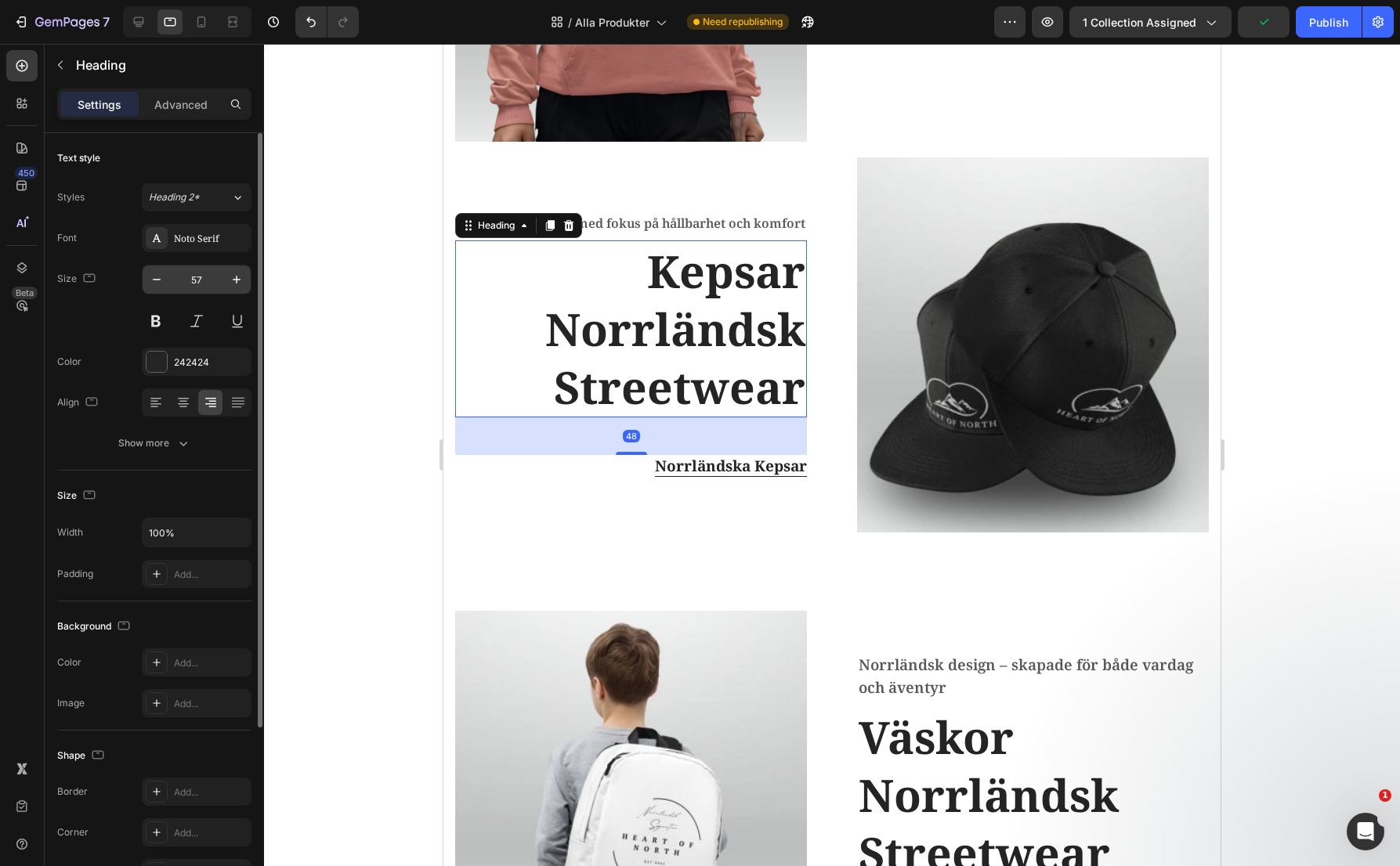
click at [205, 278] on input "57" at bounding box center [196, 280] width 52 height 29
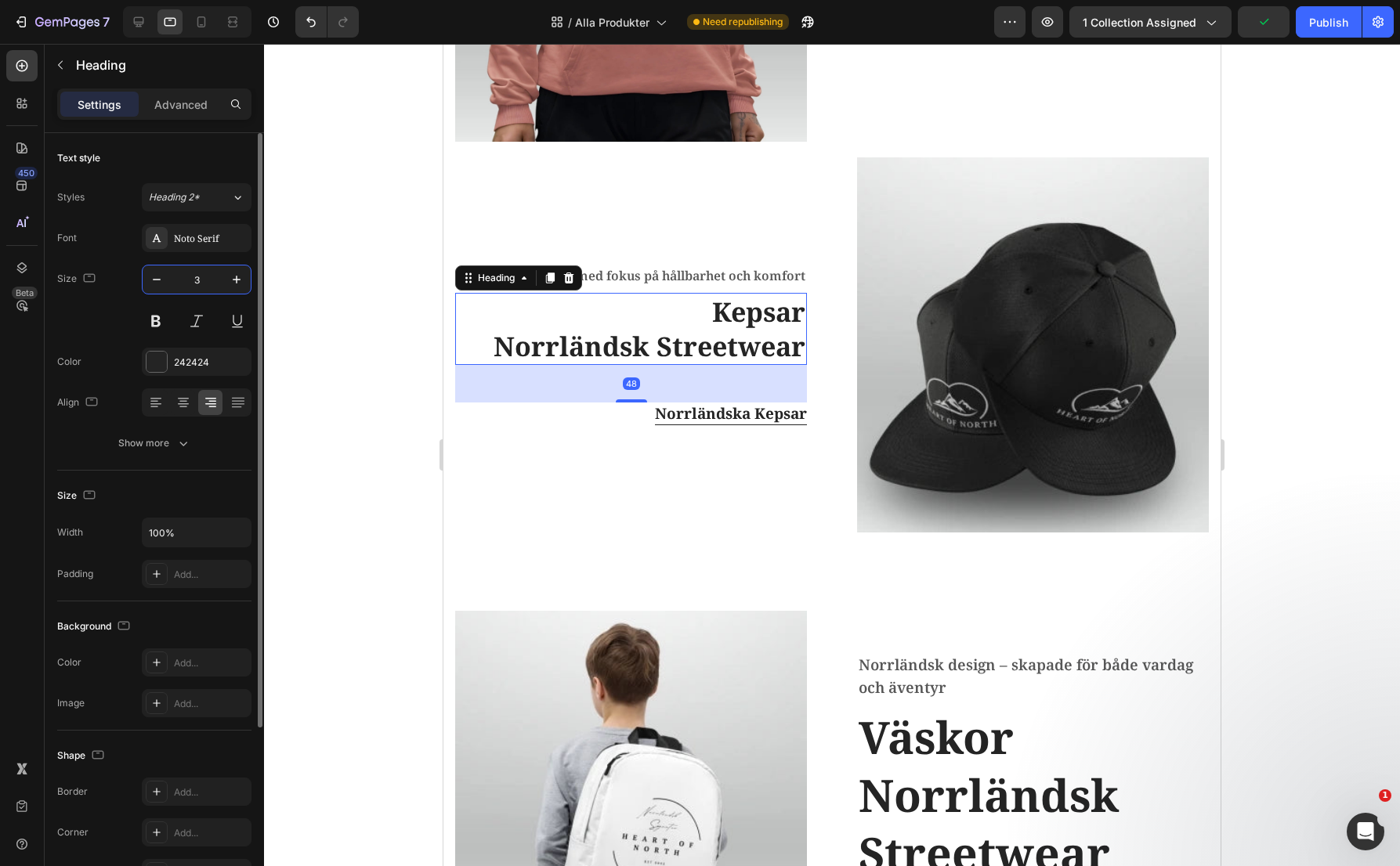
type input "34"
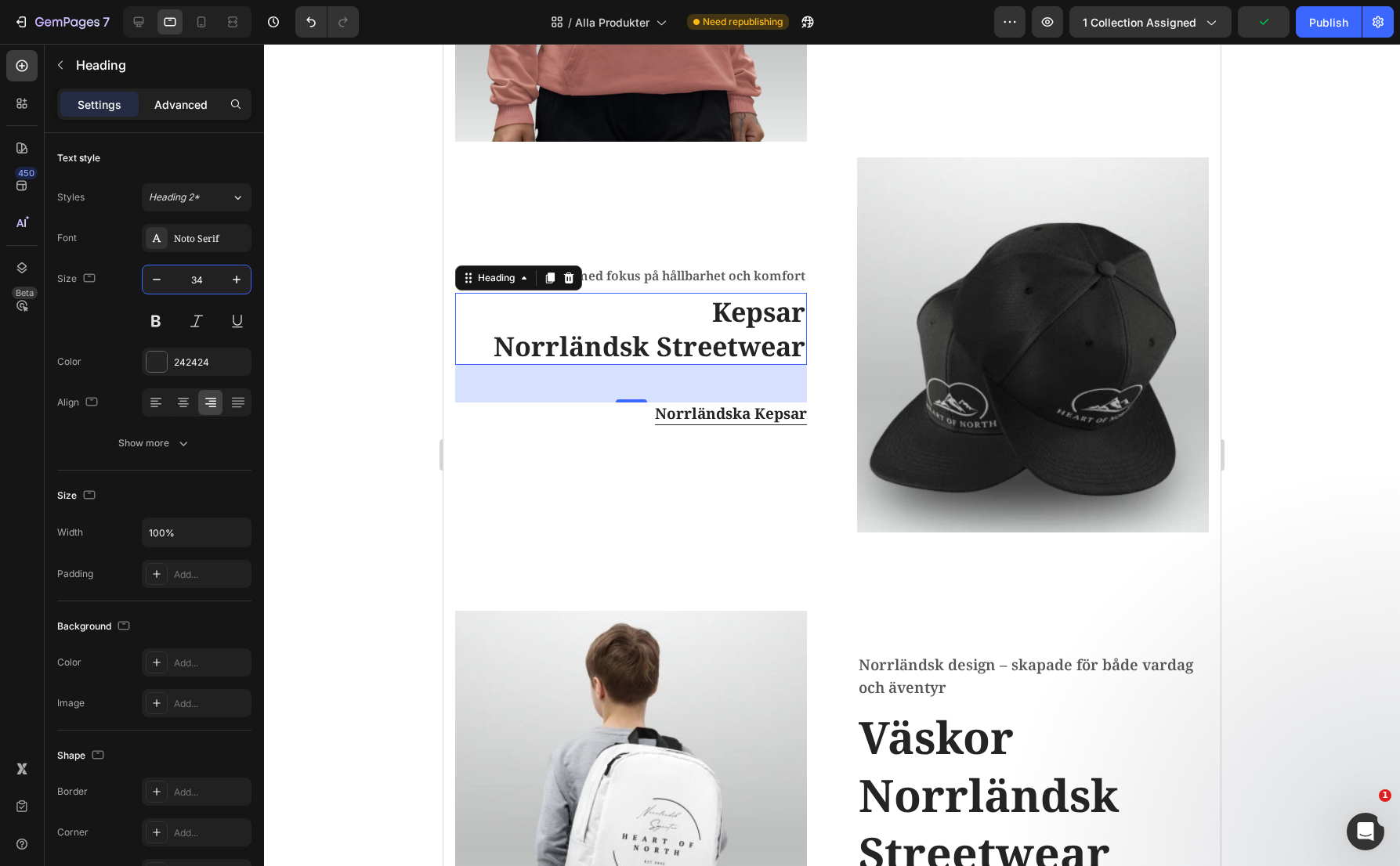
click at [187, 105] on p "Advanced" at bounding box center [181, 105] width 53 height 17
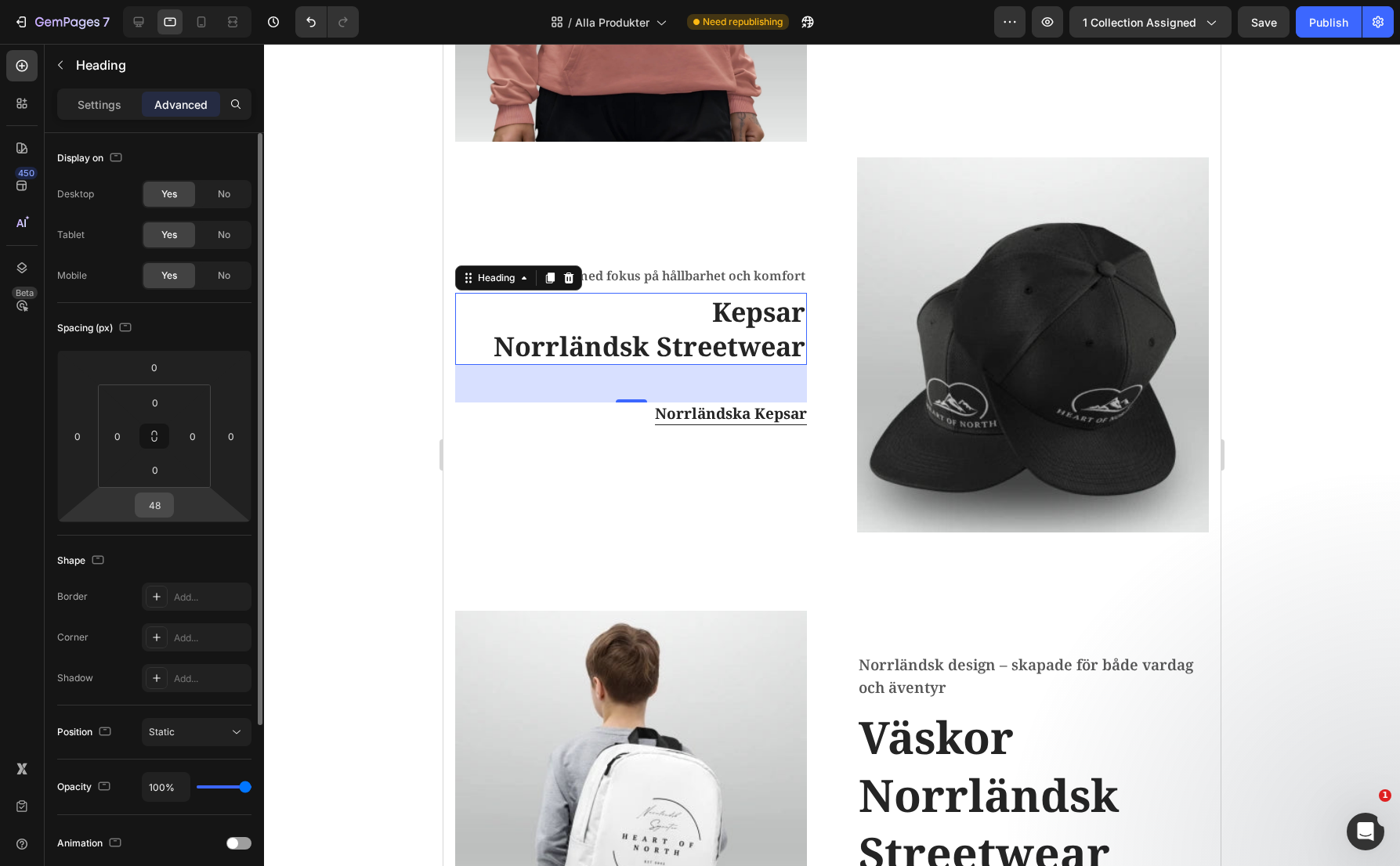
click at [163, 500] on input "48" at bounding box center [155, 505] width 32 height 24
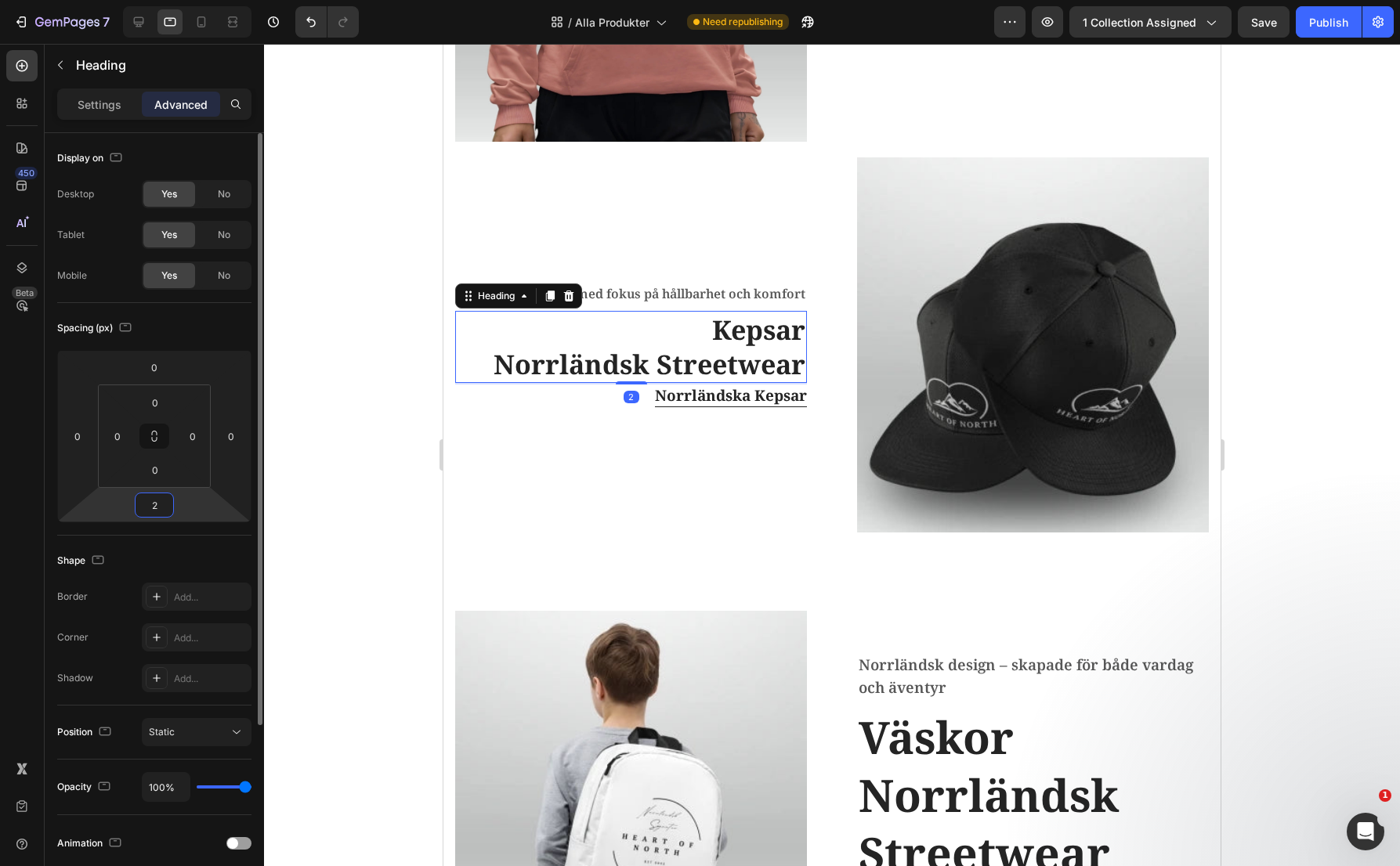
type input "20"
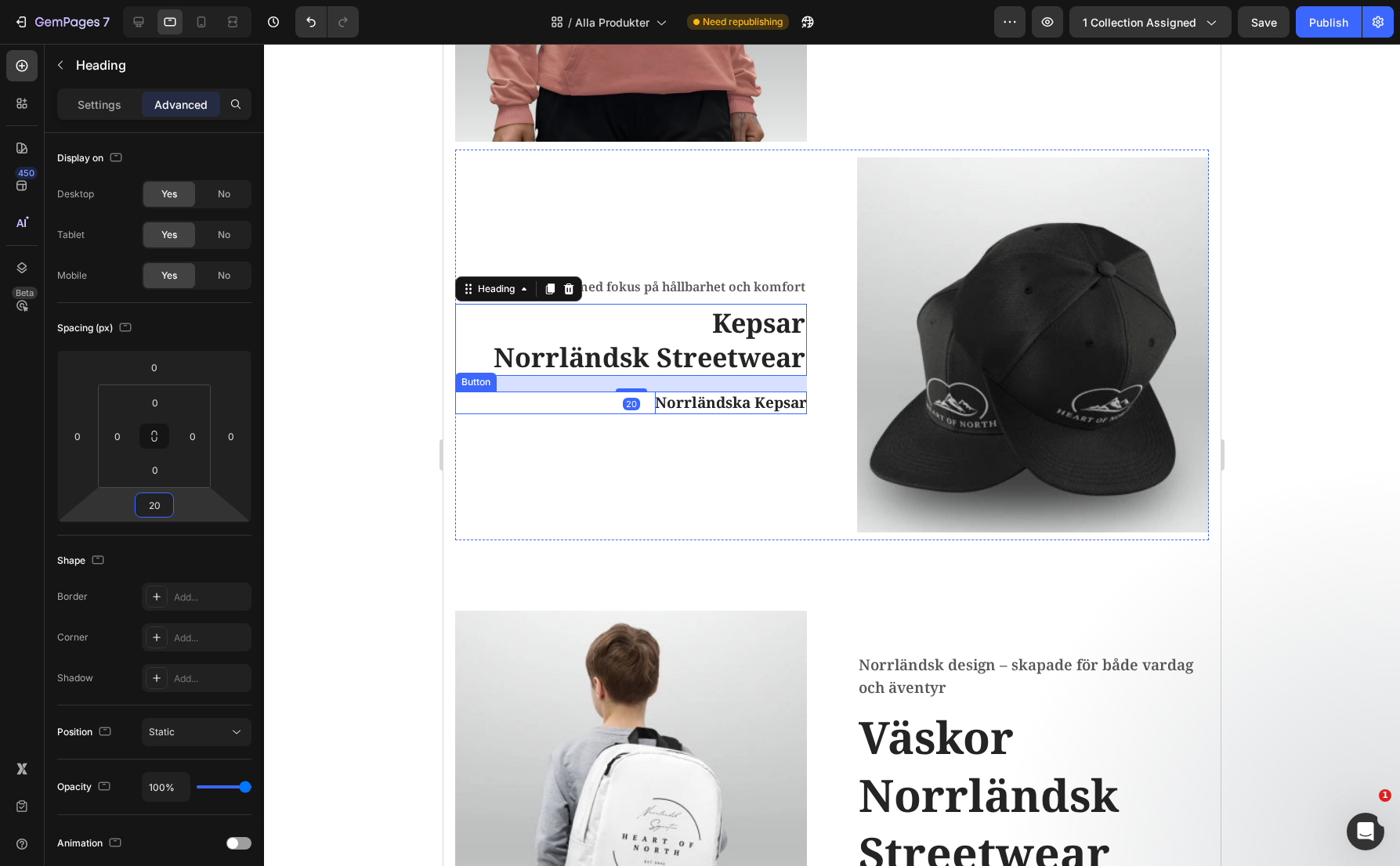
click at [767, 393] on p "Norrländska Kepsar" at bounding box center [731, 402] width 152 height 23
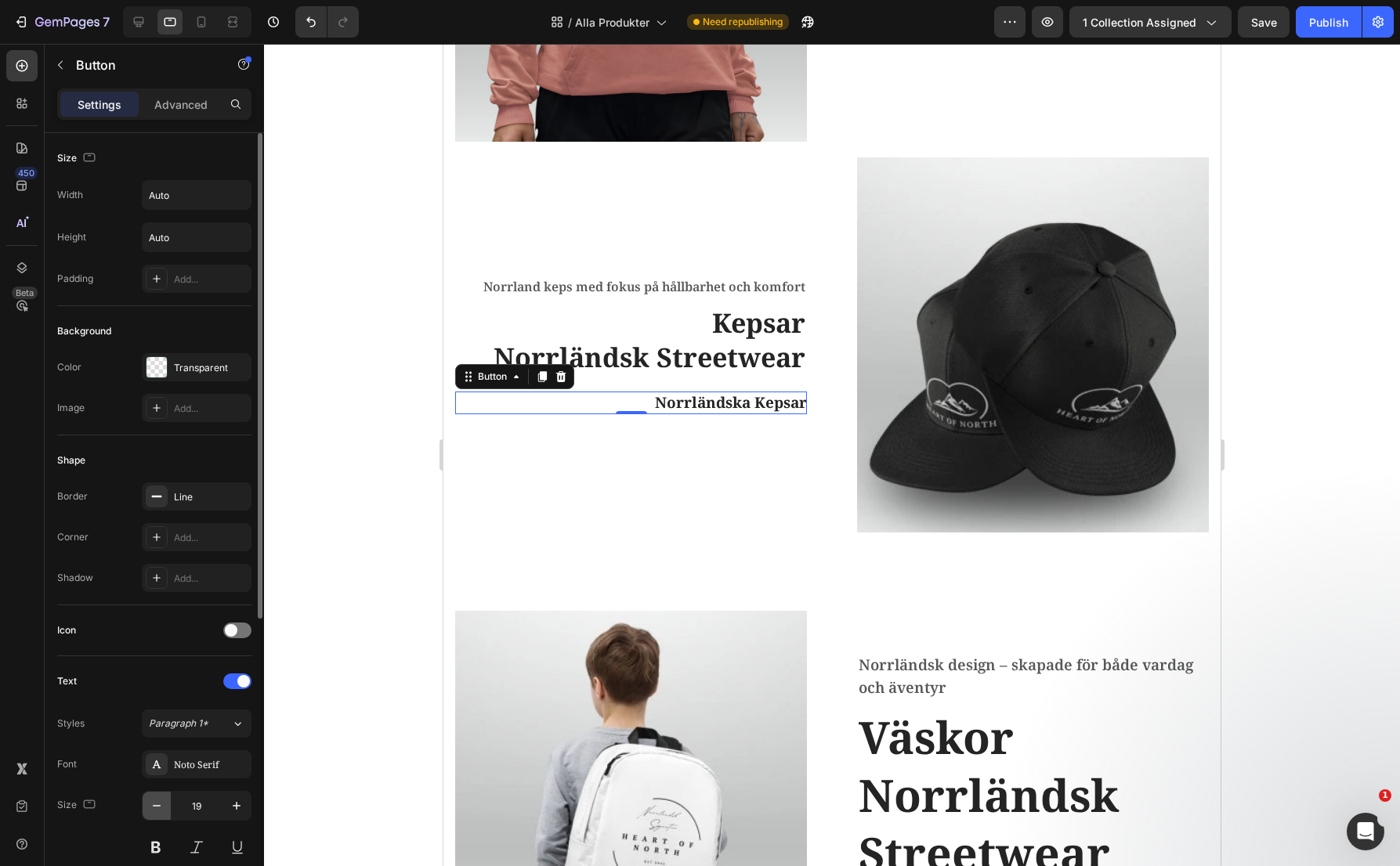
click at [159, 807] on icon "button" at bounding box center [157, 806] width 16 height 16
type input "18"
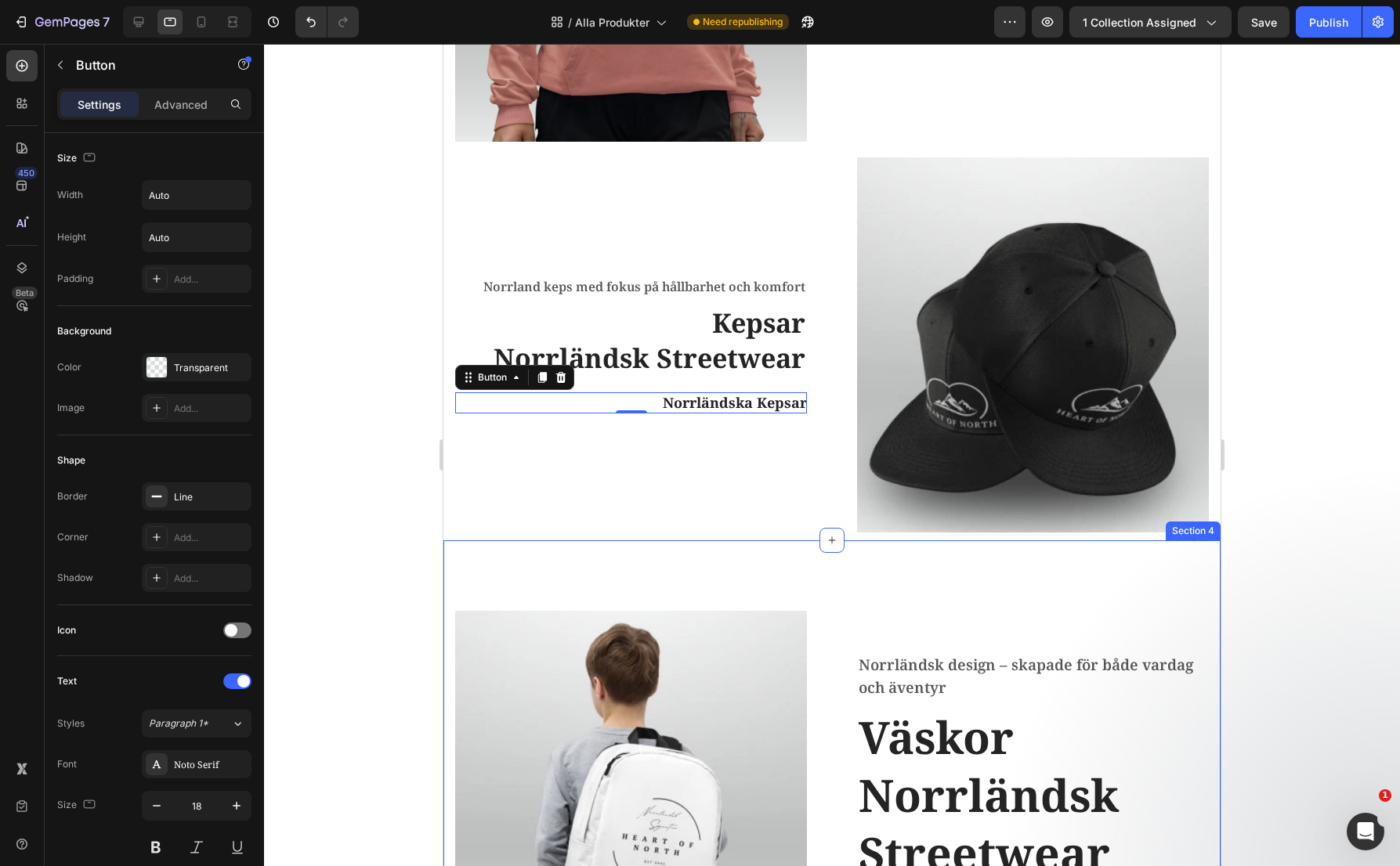
click at [791, 563] on div "Image Norrländsk design – skapade för både vardag och äventyr Text block Väskor…" at bounding box center [832, 802] width 777 height 524
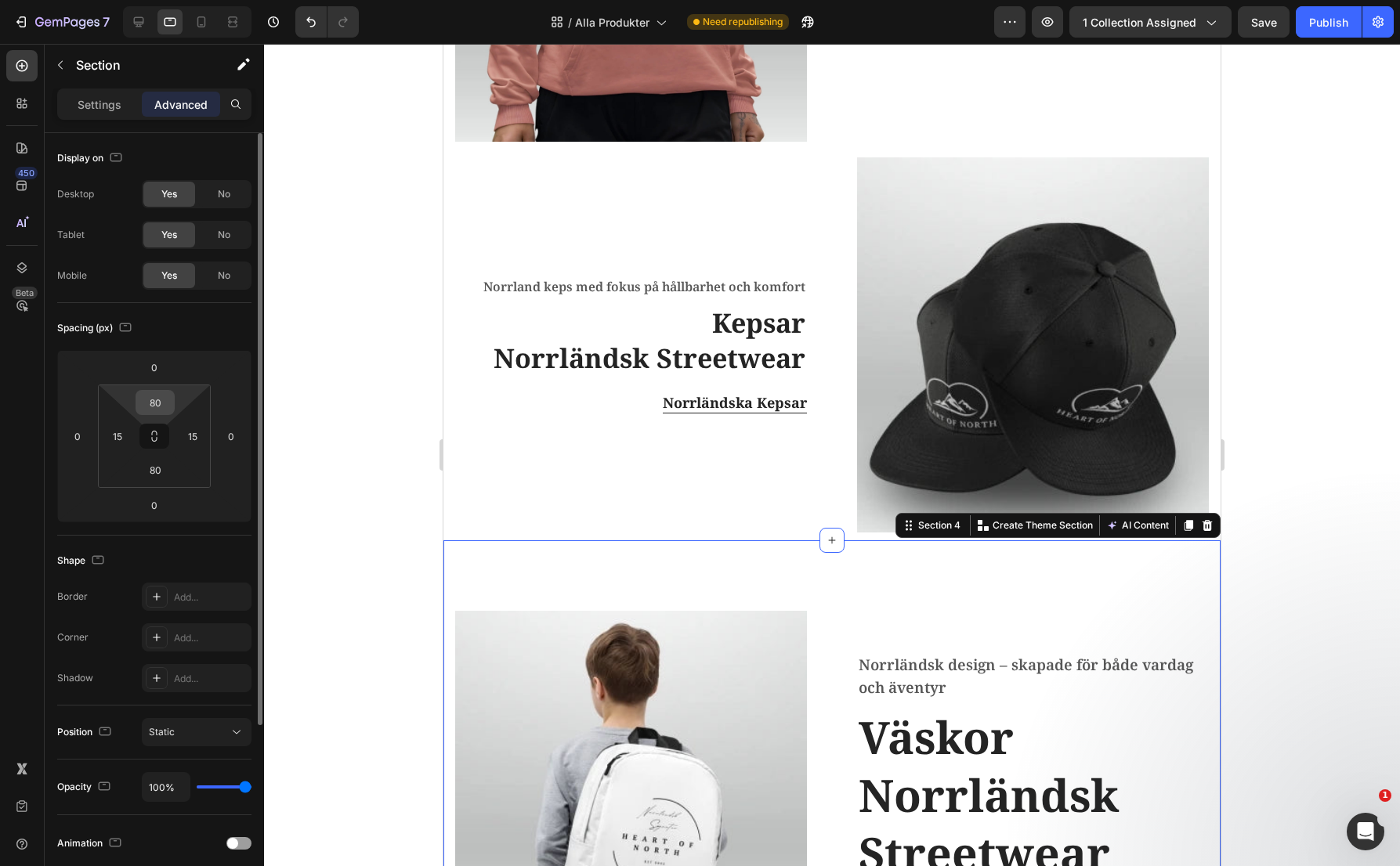
click at [155, 405] on input "80" at bounding box center [155, 402] width 32 height 24
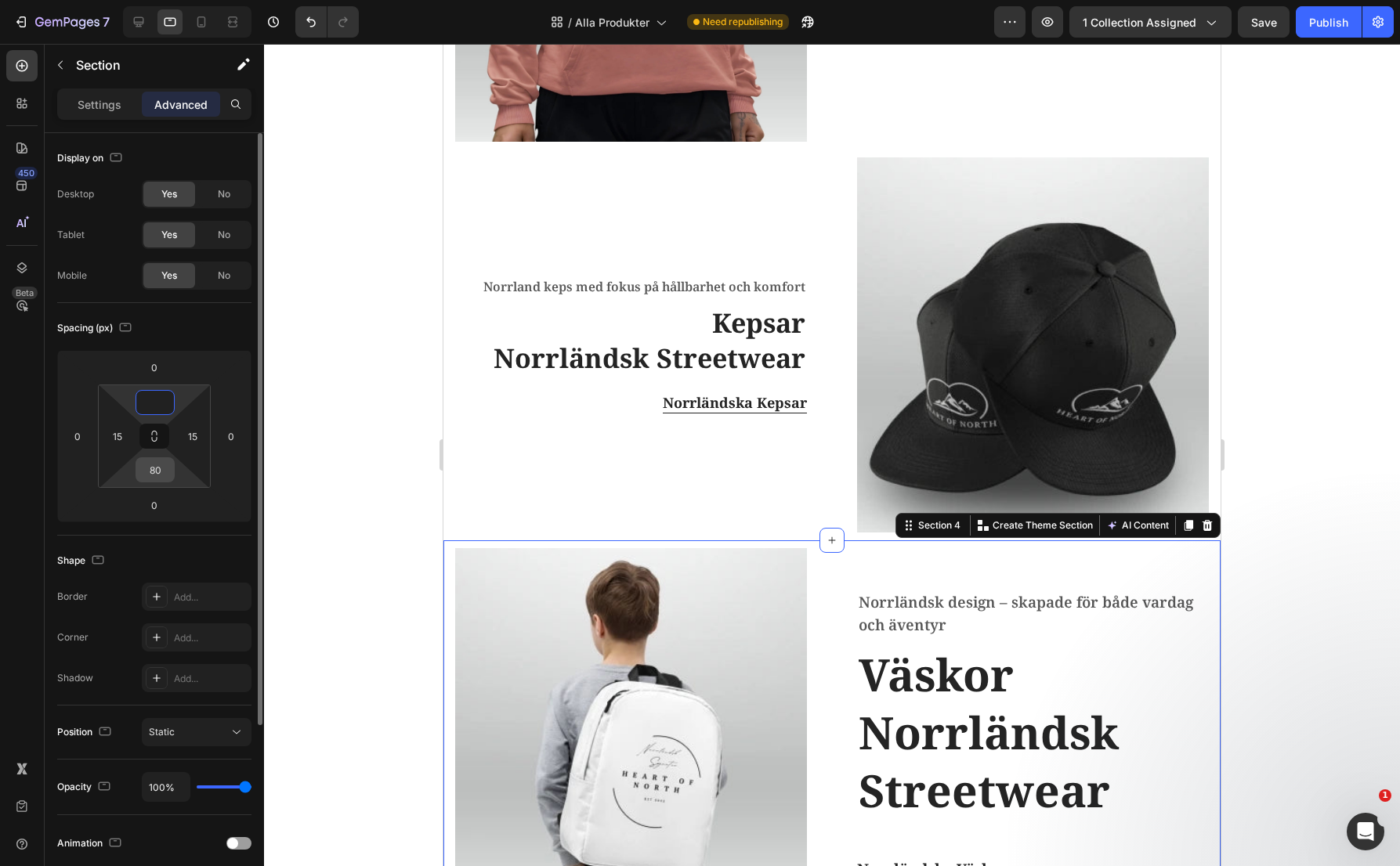
type input "0"
click at [155, 466] on input "80" at bounding box center [155, 470] width 32 height 24
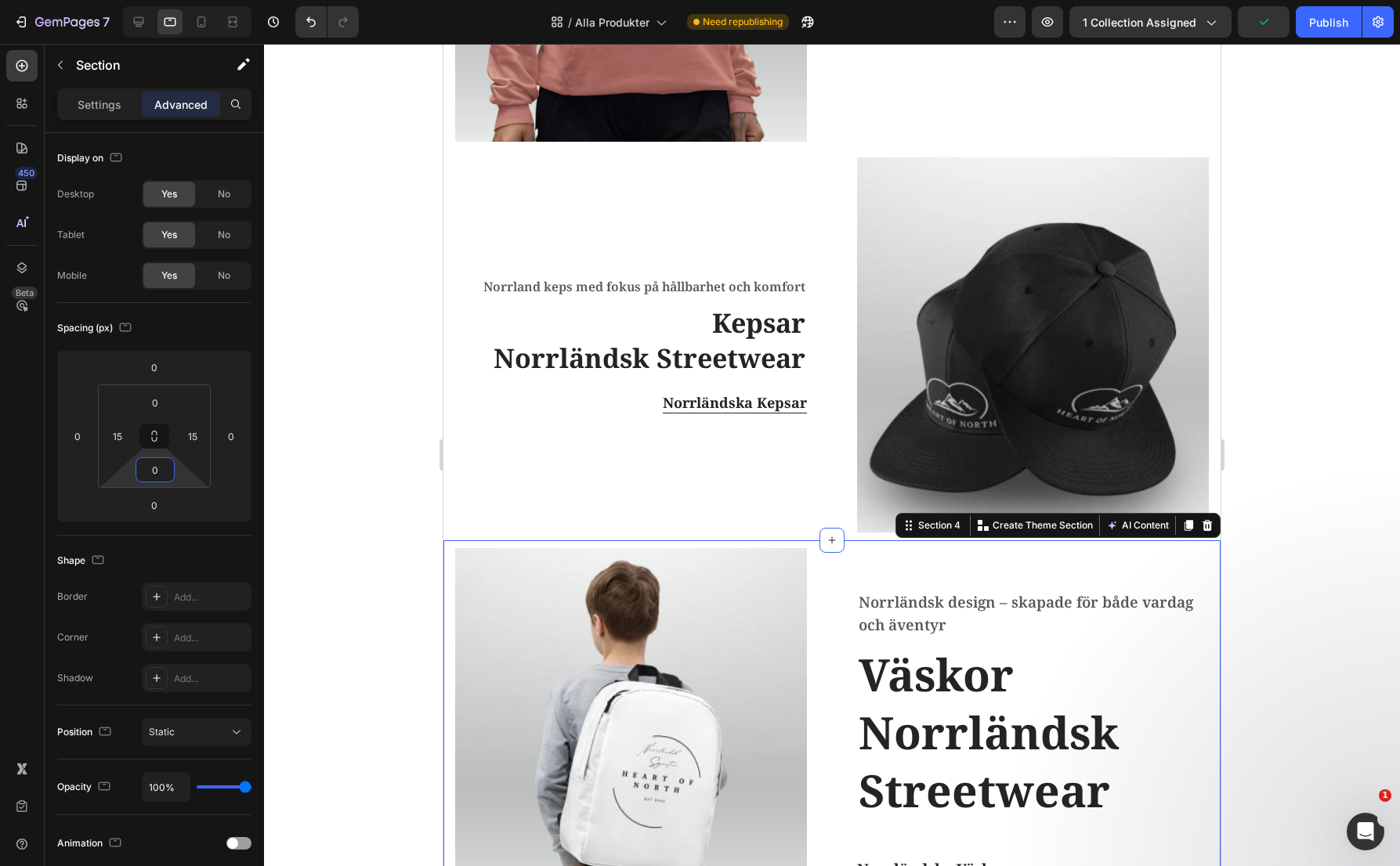
click at [356, 379] on div at bounding box center [832, 455] width 1136 height 822
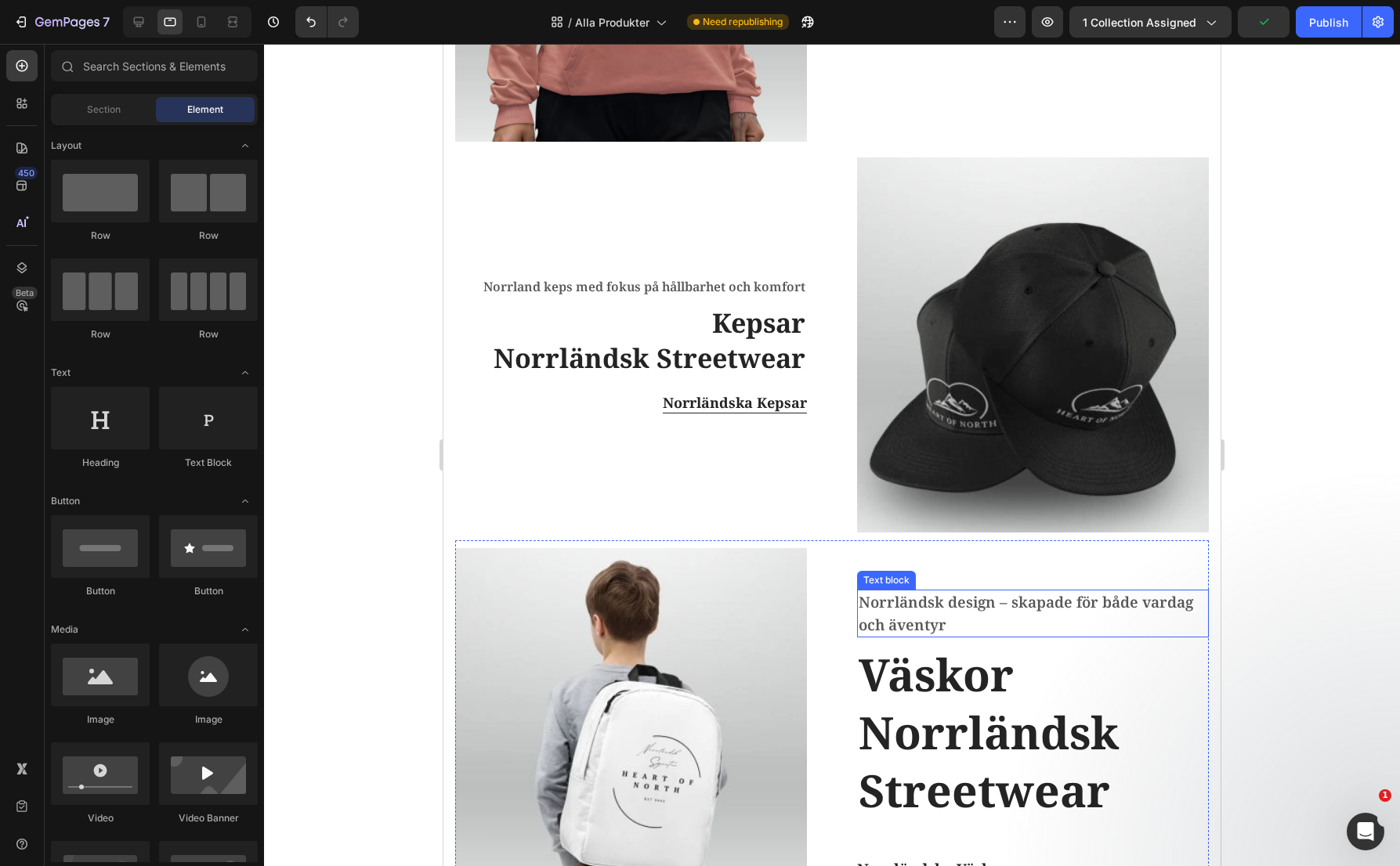
click at [1061, 601] on p "Norrländsk design – skapade för både vardag och äventyr" at bounding box center [1033, 613] width 349 height 44
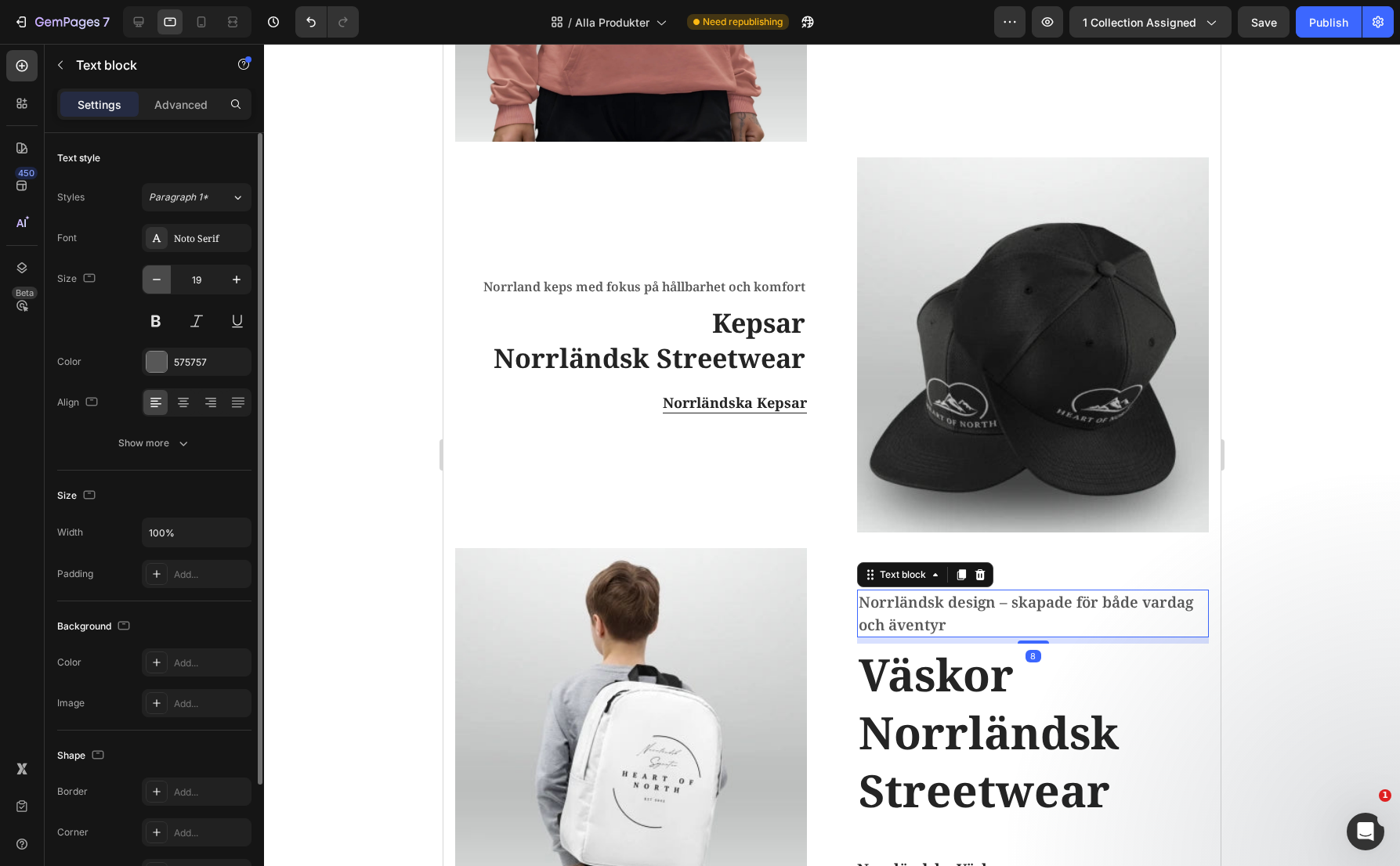
click at [163, 283] on icon "button" at bounding box center [157, 280] width 16 height 16
click at [162, 283] on icon "button" at bounding box center [157, 280] width 16 height 16
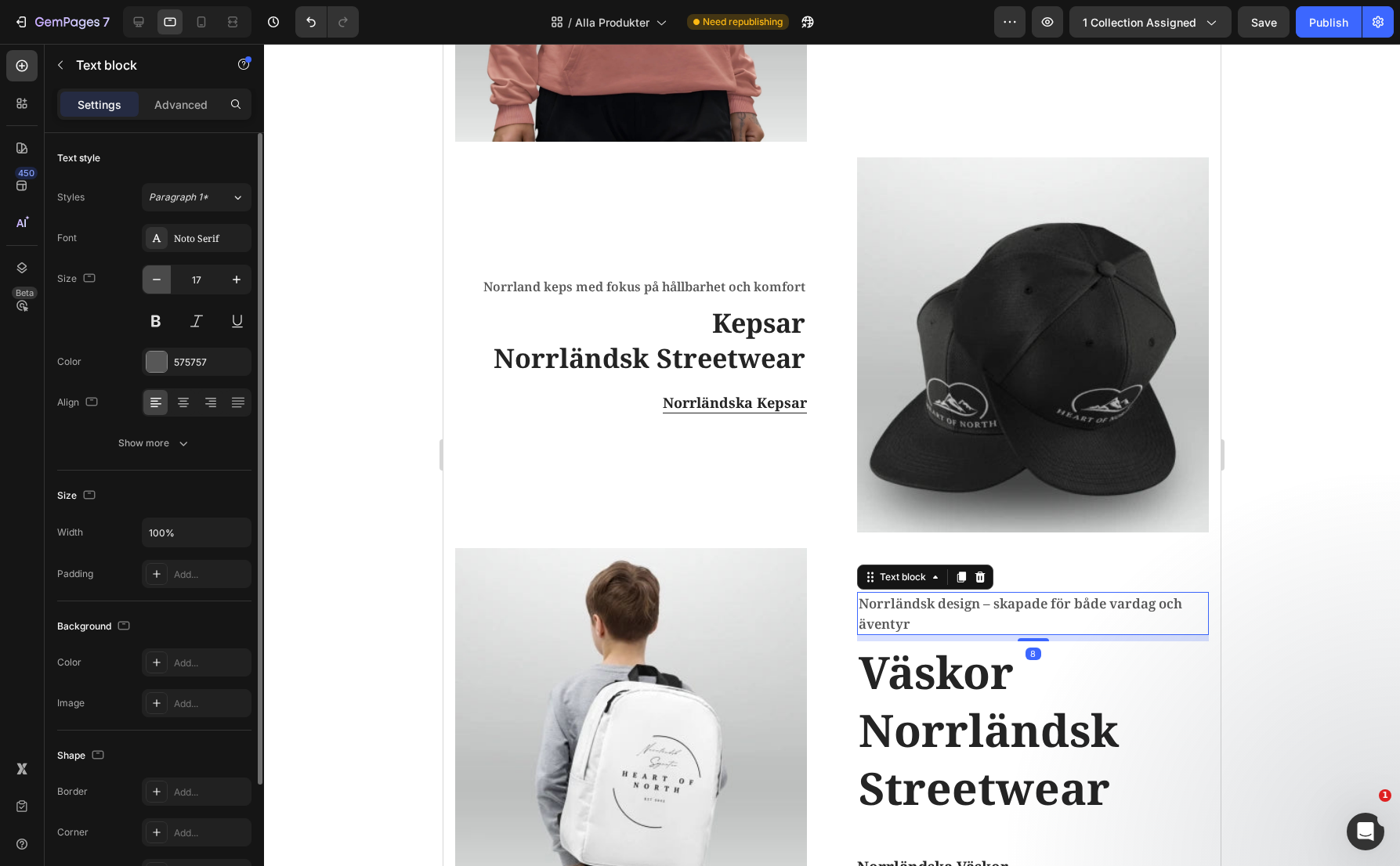
click at [162, 283] on icon "button" at bounding box center [157, 280] width 16 height 16
type input "16"
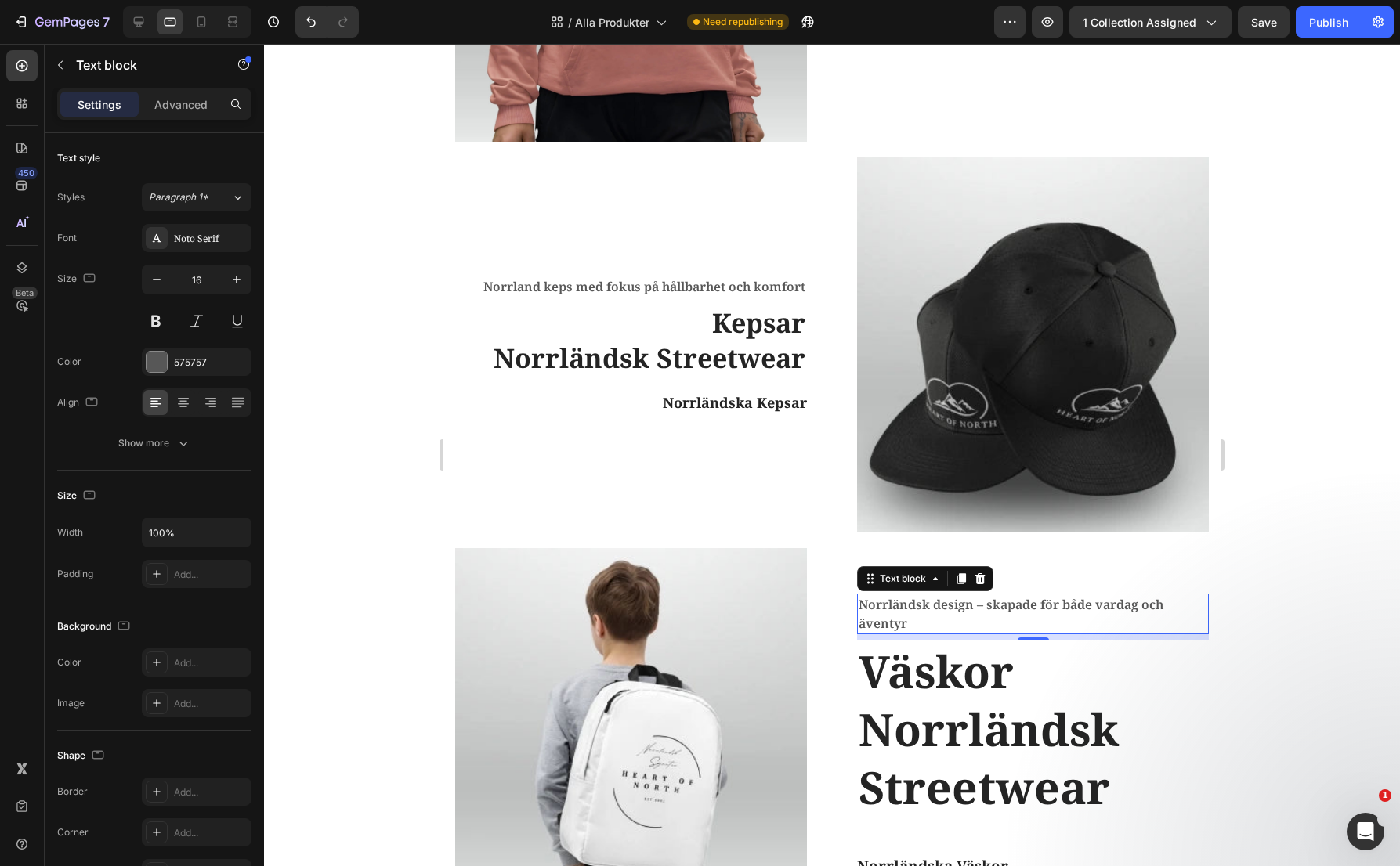
click at [1029, 602] on p "Norrländsk design – skapade för både vardag och äventyr" at bounding box center [1033, 613] width 349 height 37
click at [1030, 595] on p "Norrländsk design – skapade för både vardag och äventyr" at bounding box center [1033, 613] width 349 height 37
drag, startPoint x: 1031, startPoint y: 588, endPoint x: 1005, endPoint y: 588, distance: 26.0
click at [1005, 595] on p "Norrländsk design – skapade för både vardag och äventyr" at bounding box center [1033, 613] width 349 height 37
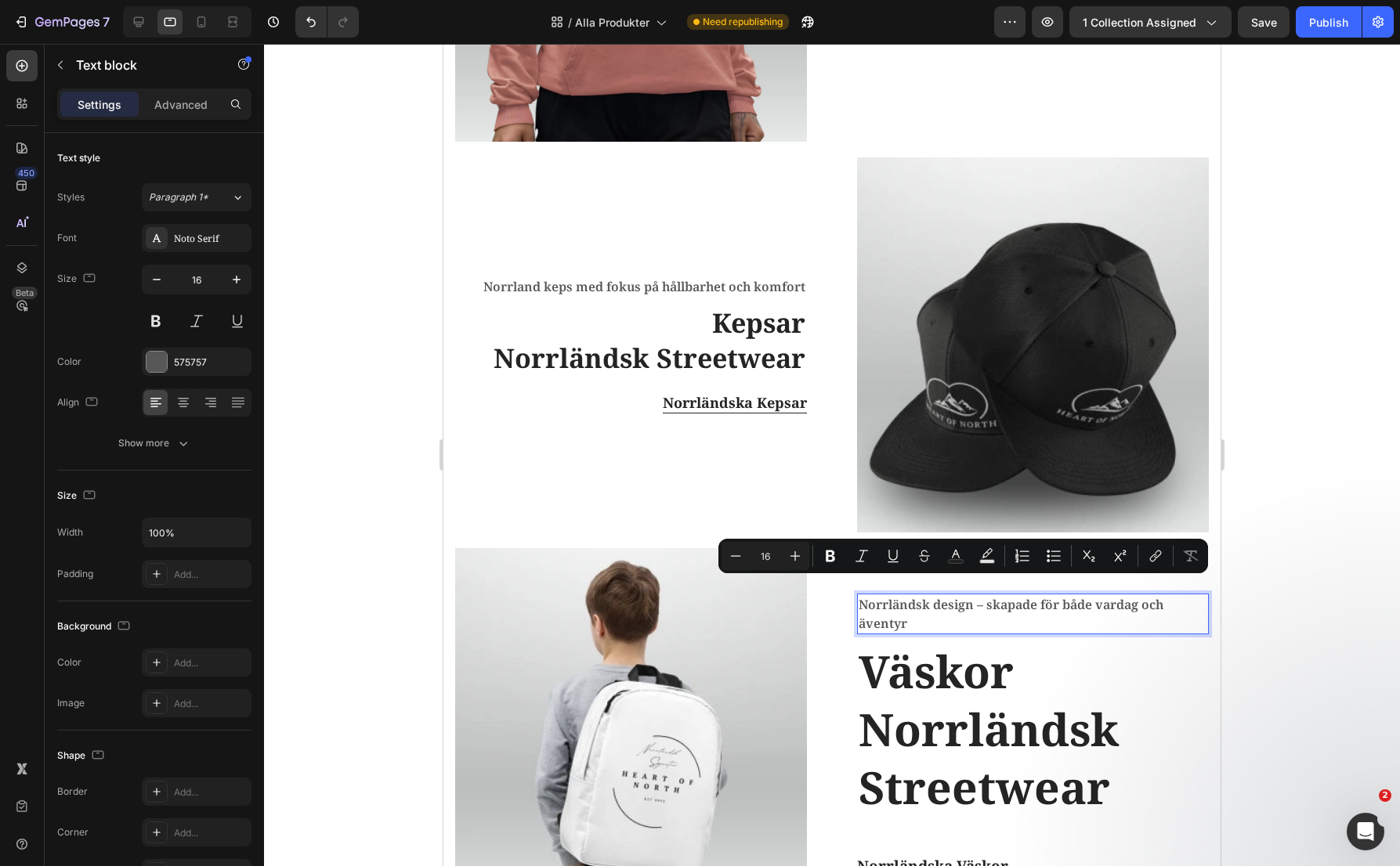
click at [983, 595] on p "Norrländsk design – skapade för både vardag och äventyr" at bounding box center [1033, 613] width 349 height 37
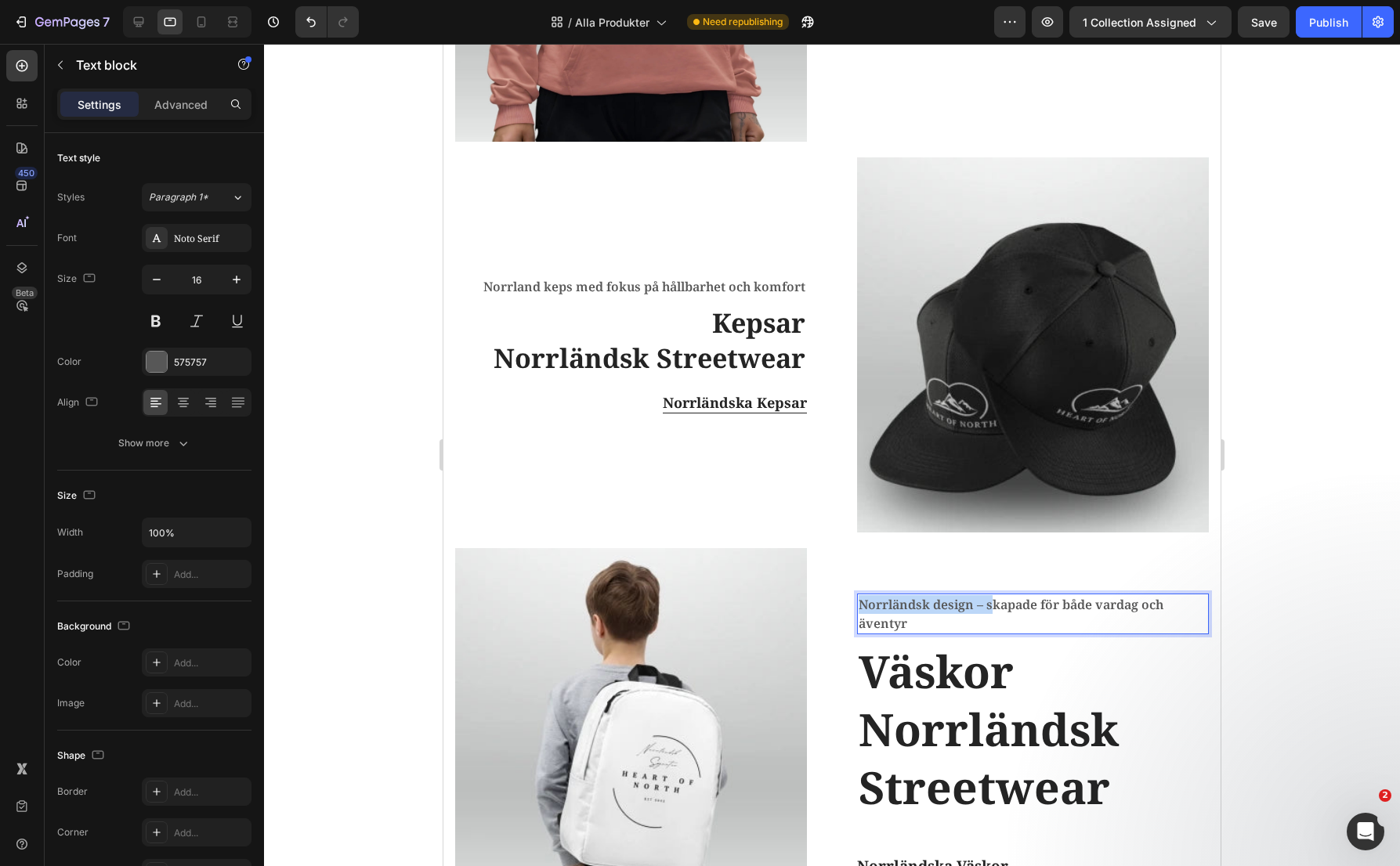
drag, startPoint x: 987, startPoint y: 591, endPoint x: 842, endPoint y: 586, distance: 145.1
click at [842, 586] on div "Image Norrländsk design – skapade för både vardag och äventyr Text block 8 Väsk…" at bounding box center [832, 739] width 754 height 399
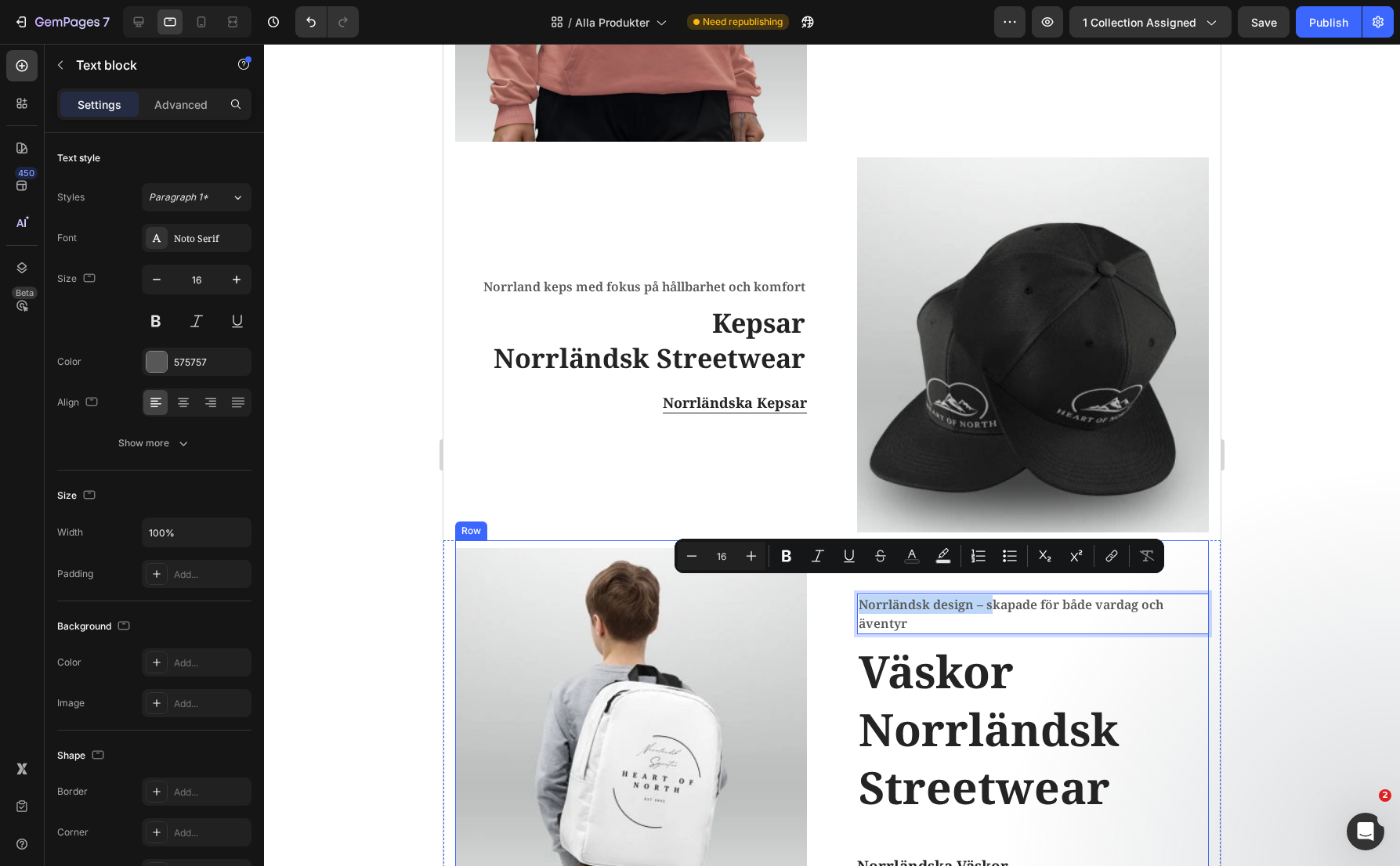
scroll to position [1414, 0]
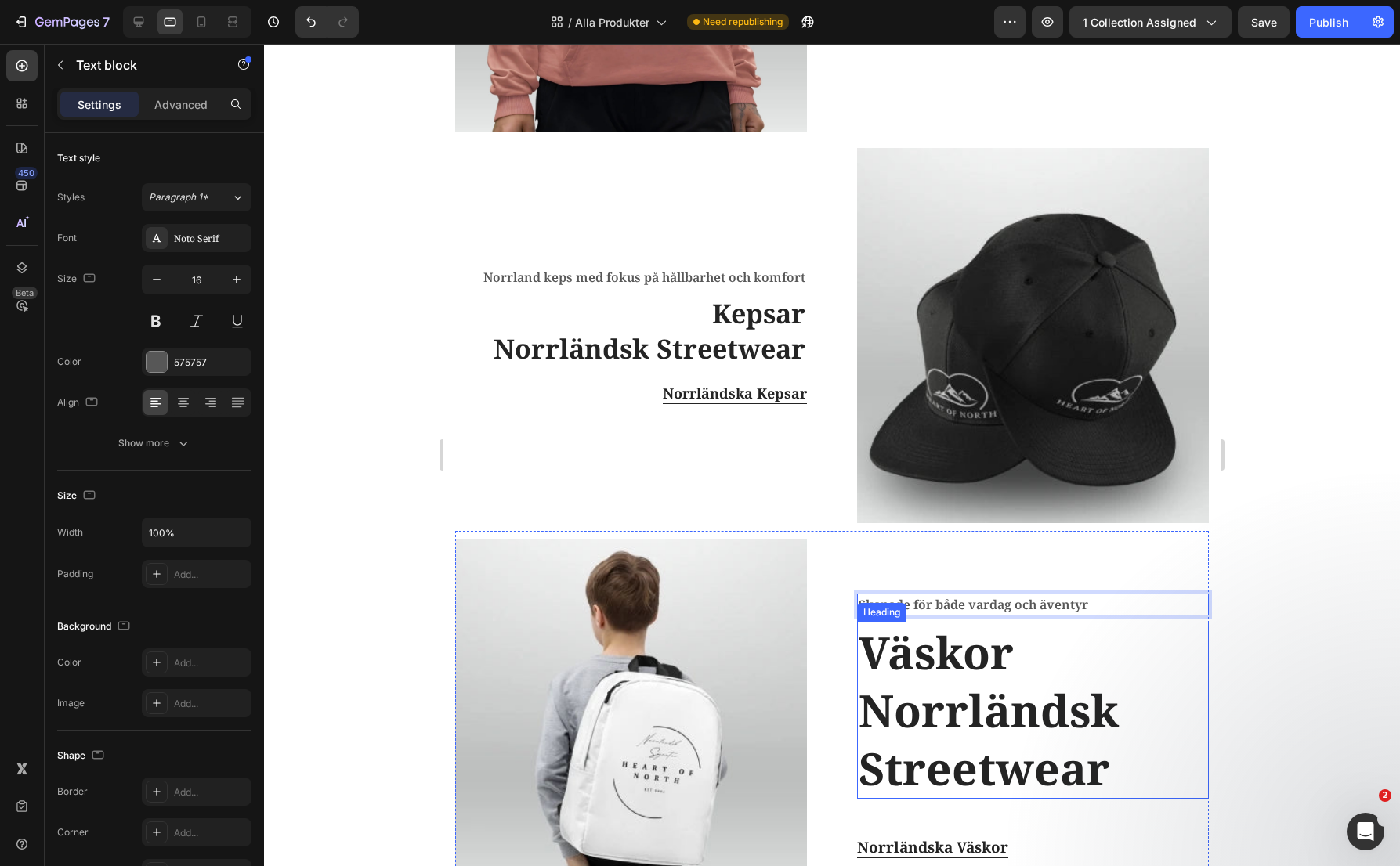
click at [889, 676] on h2 "Väskor Norrländsk Streetwear" at bounding box center [1033, 710] width 352 height 177
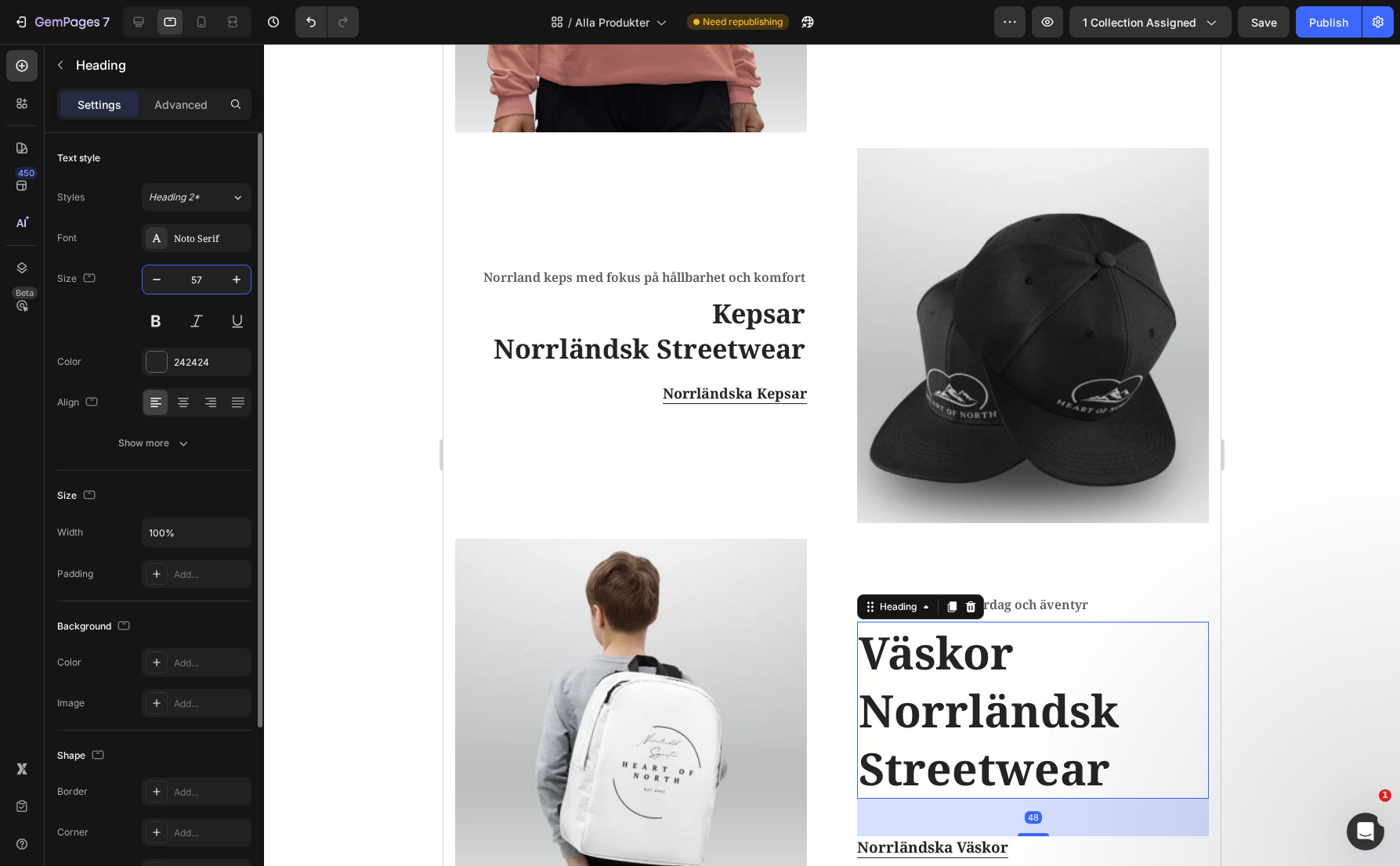
click at [205, 284] on input "57" at bounding box center [196, 280] width 52 height 29
type input "34"
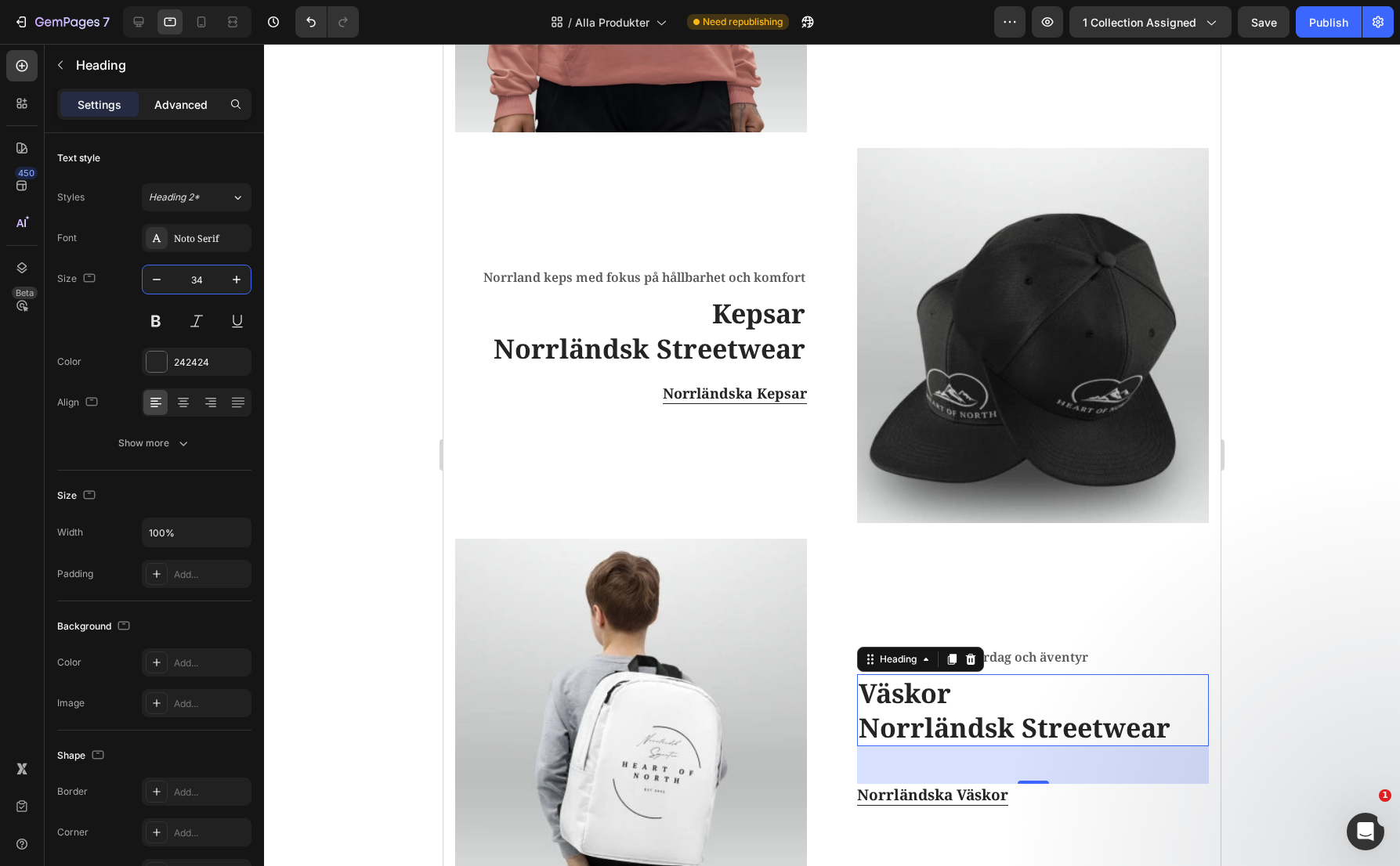
click at [194, 114] on div "Advanced" at bounding box center [181, 105] width 78 height 25
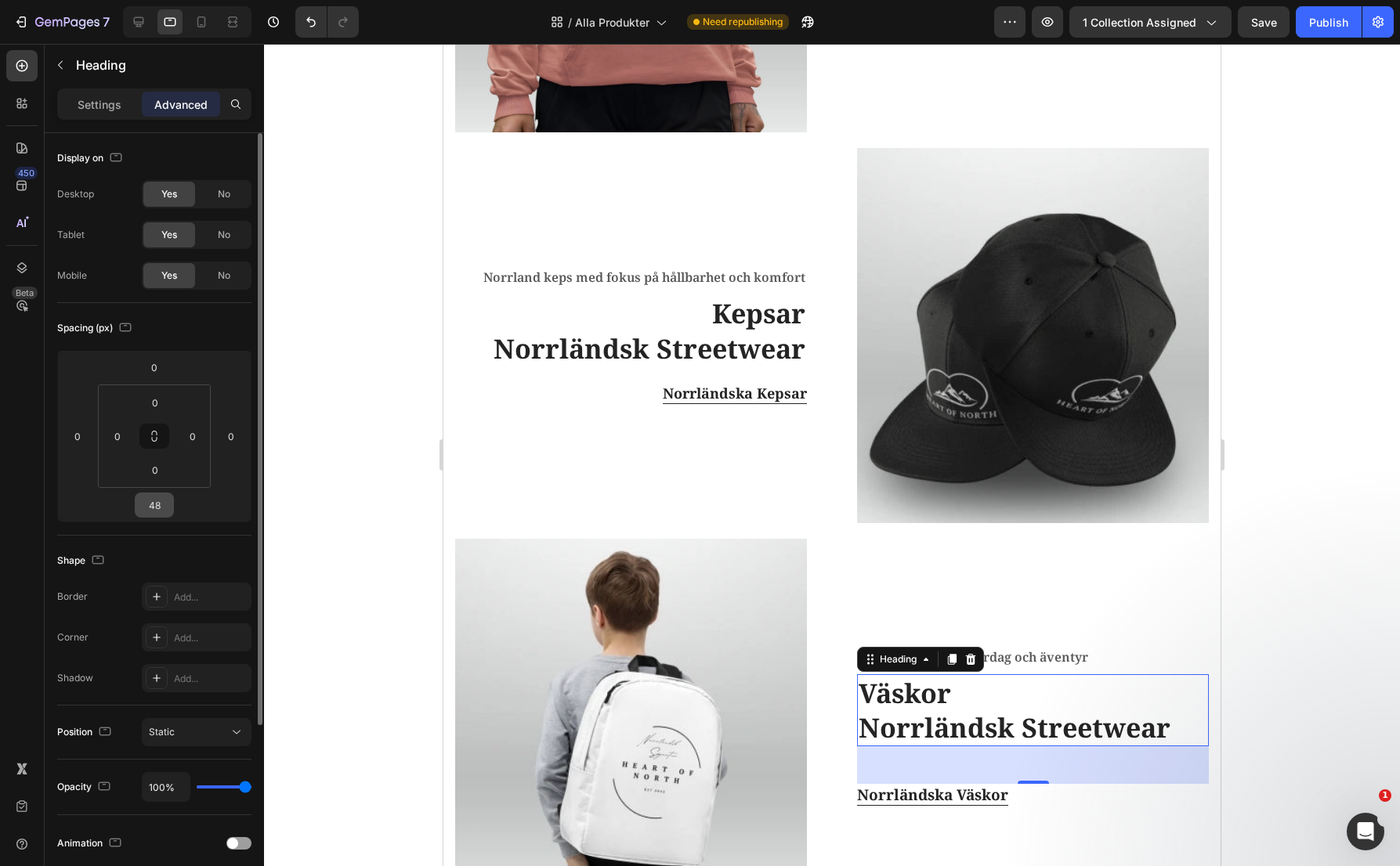
click at [154, 505] on input "48" at bounding box center [155, 505] width 32 height 24
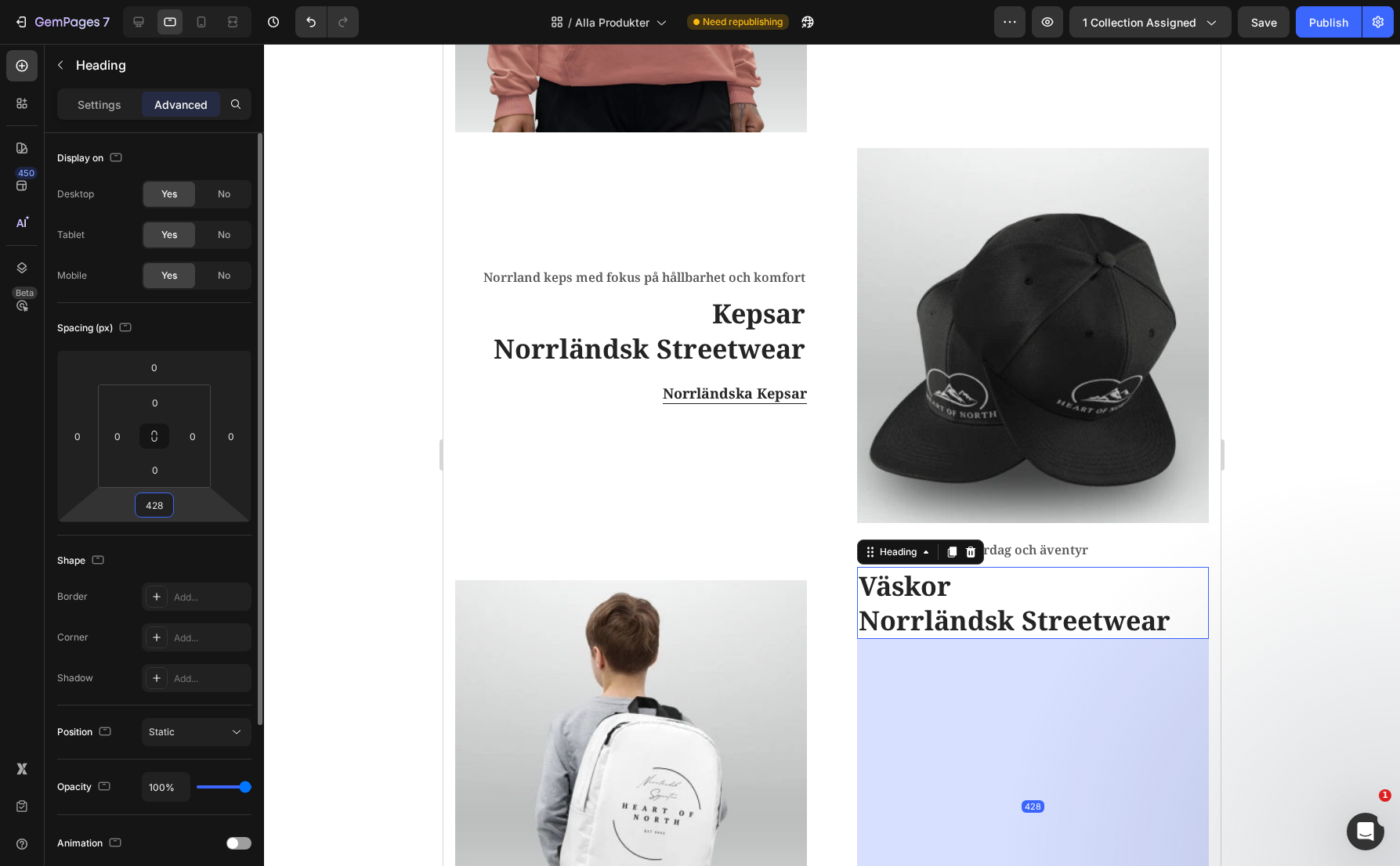
type input "0"
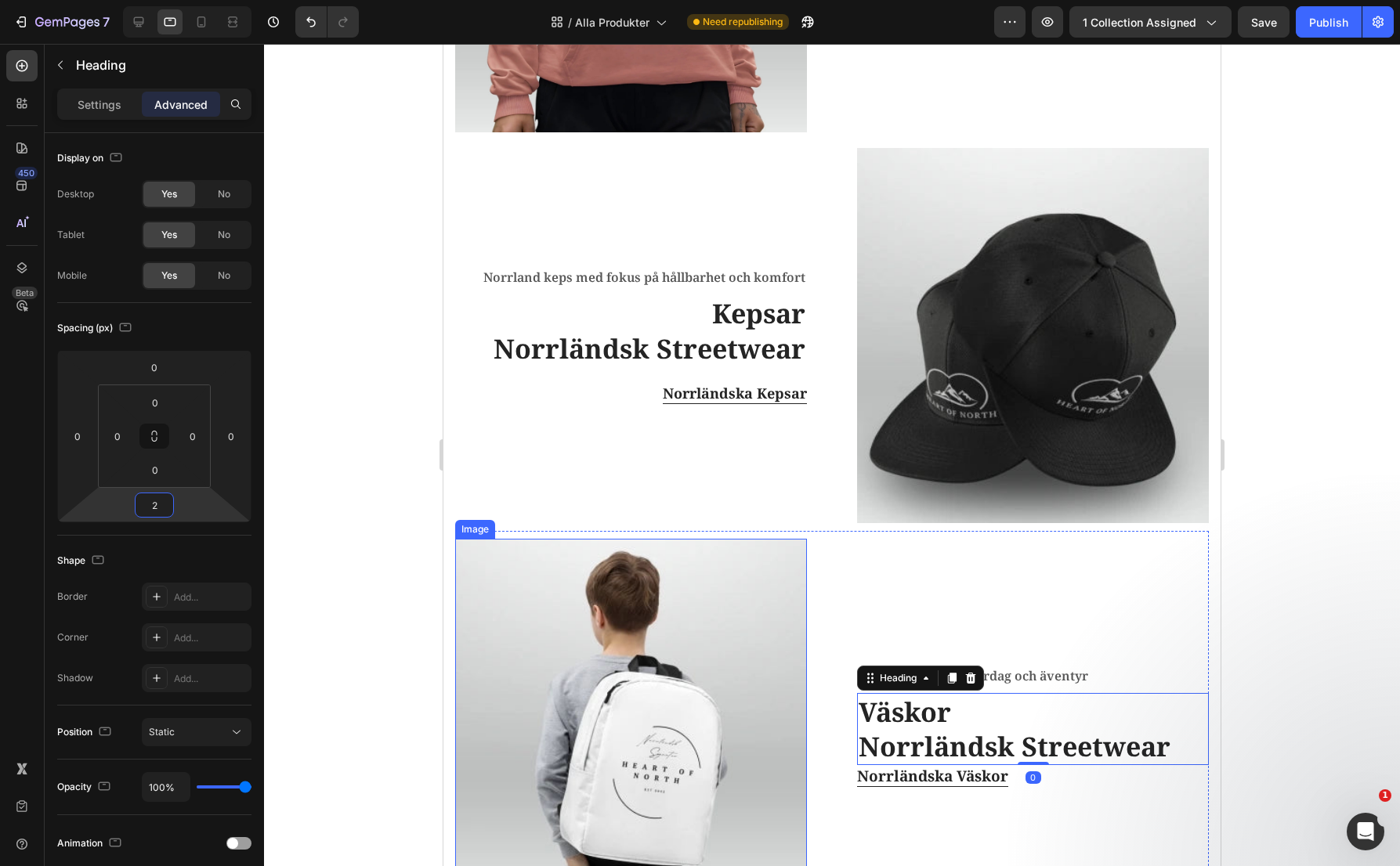
type input "20"
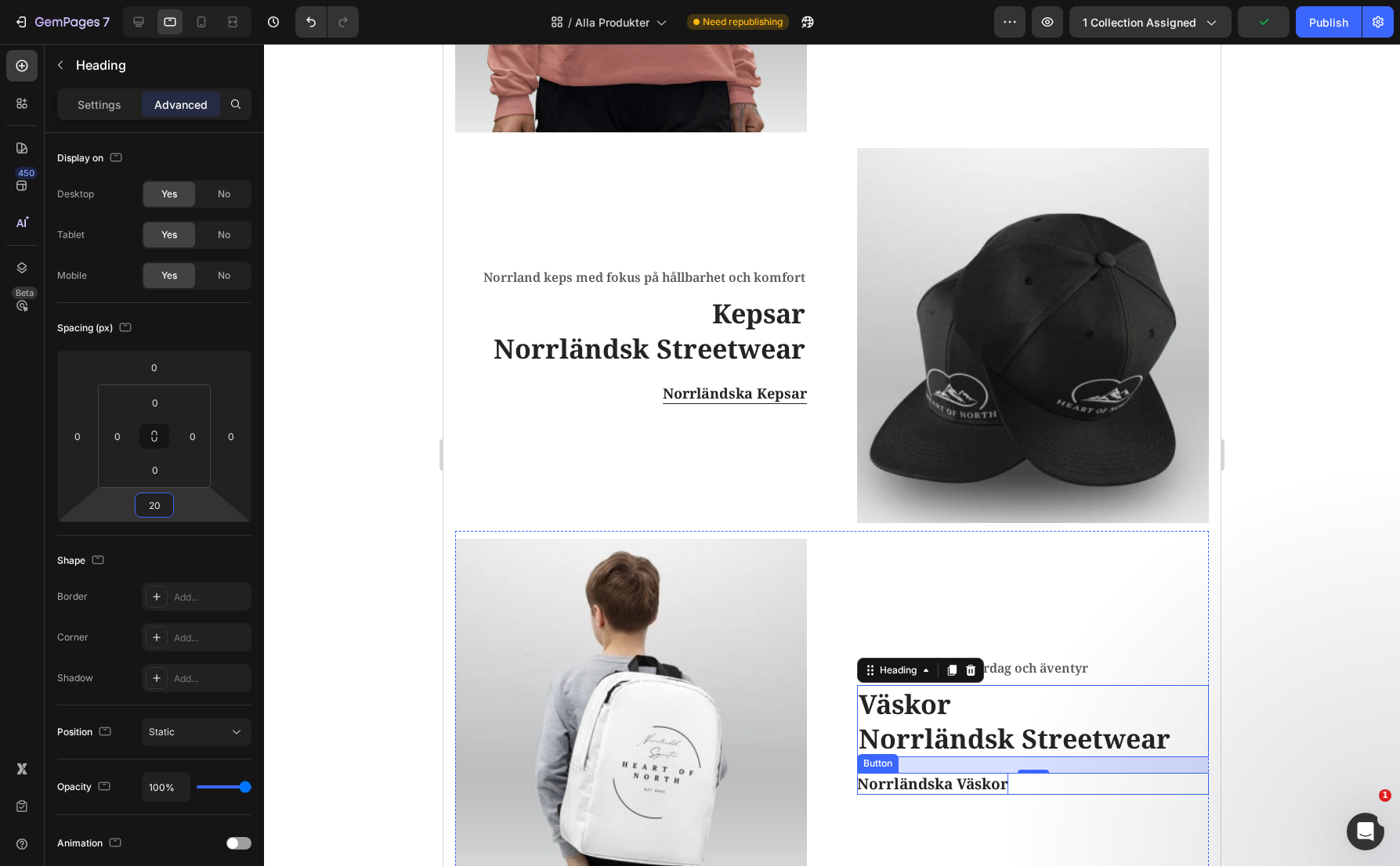
click at [957, 774] on p "Norrländska Väskor" at bounding box center [932, 784] width 151 height 23
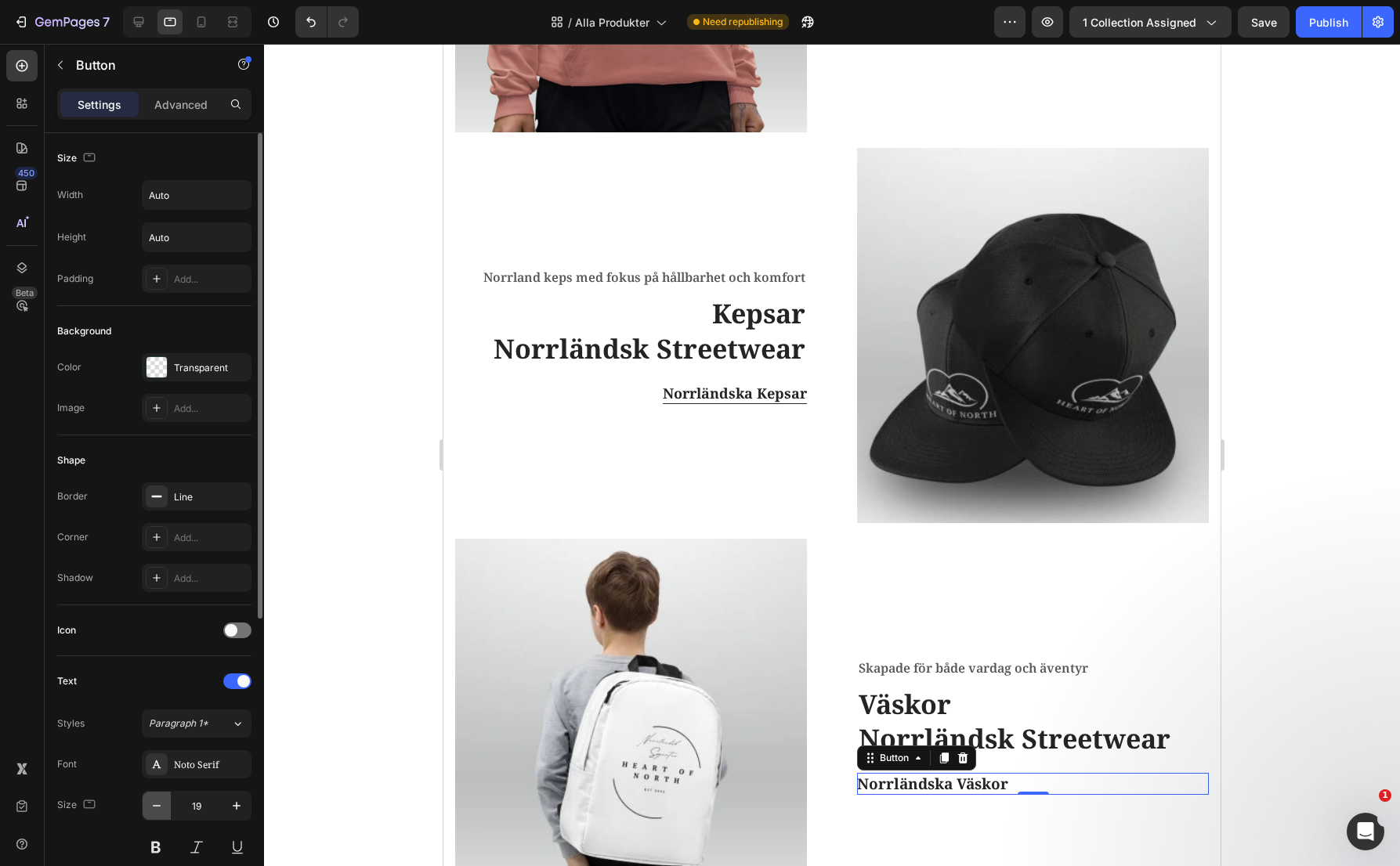
click at [160, 805] on icon "button" at bounding box center [157, 806] width 16 height 16
type input "18"
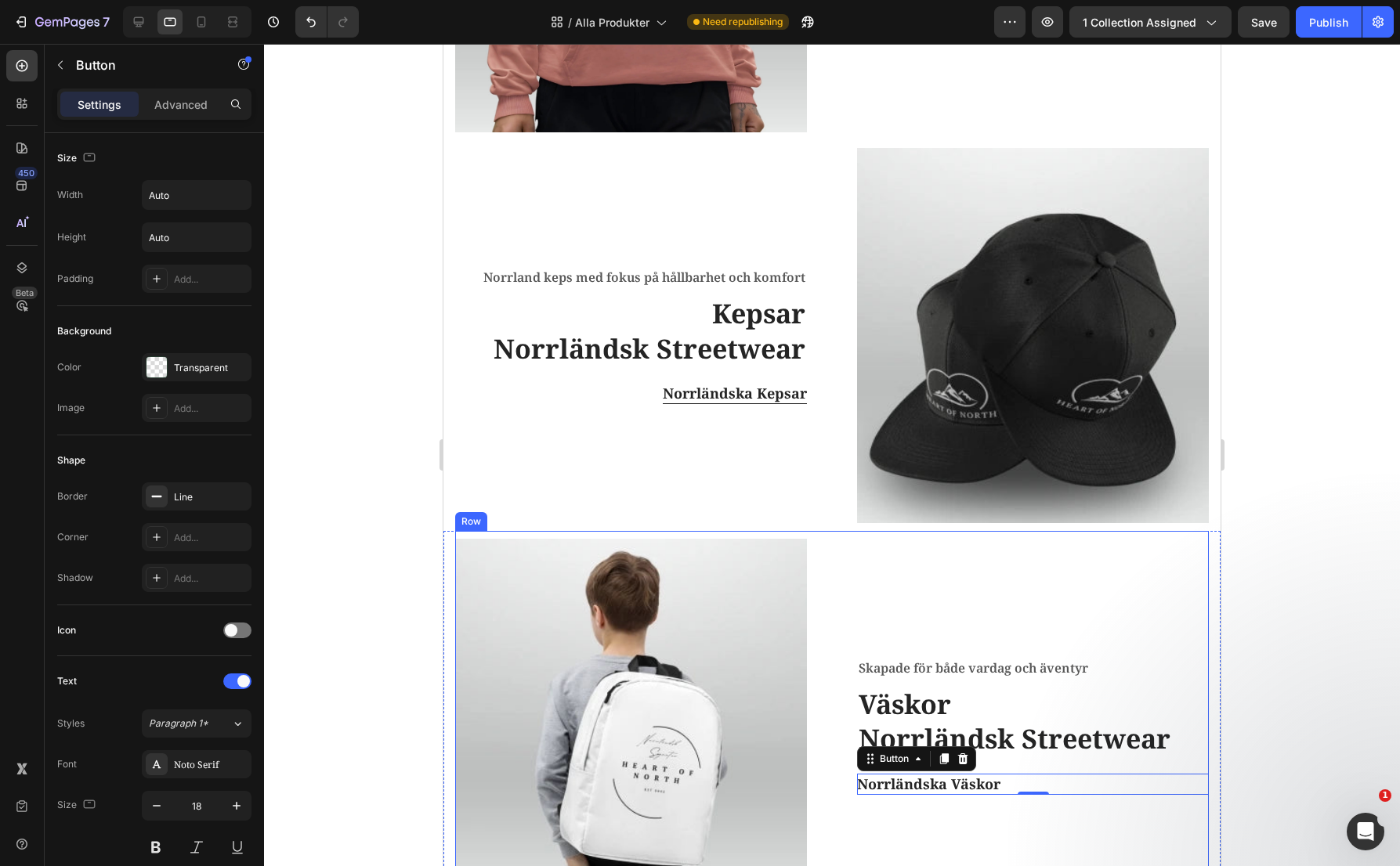
scroll to position [1806, 0]
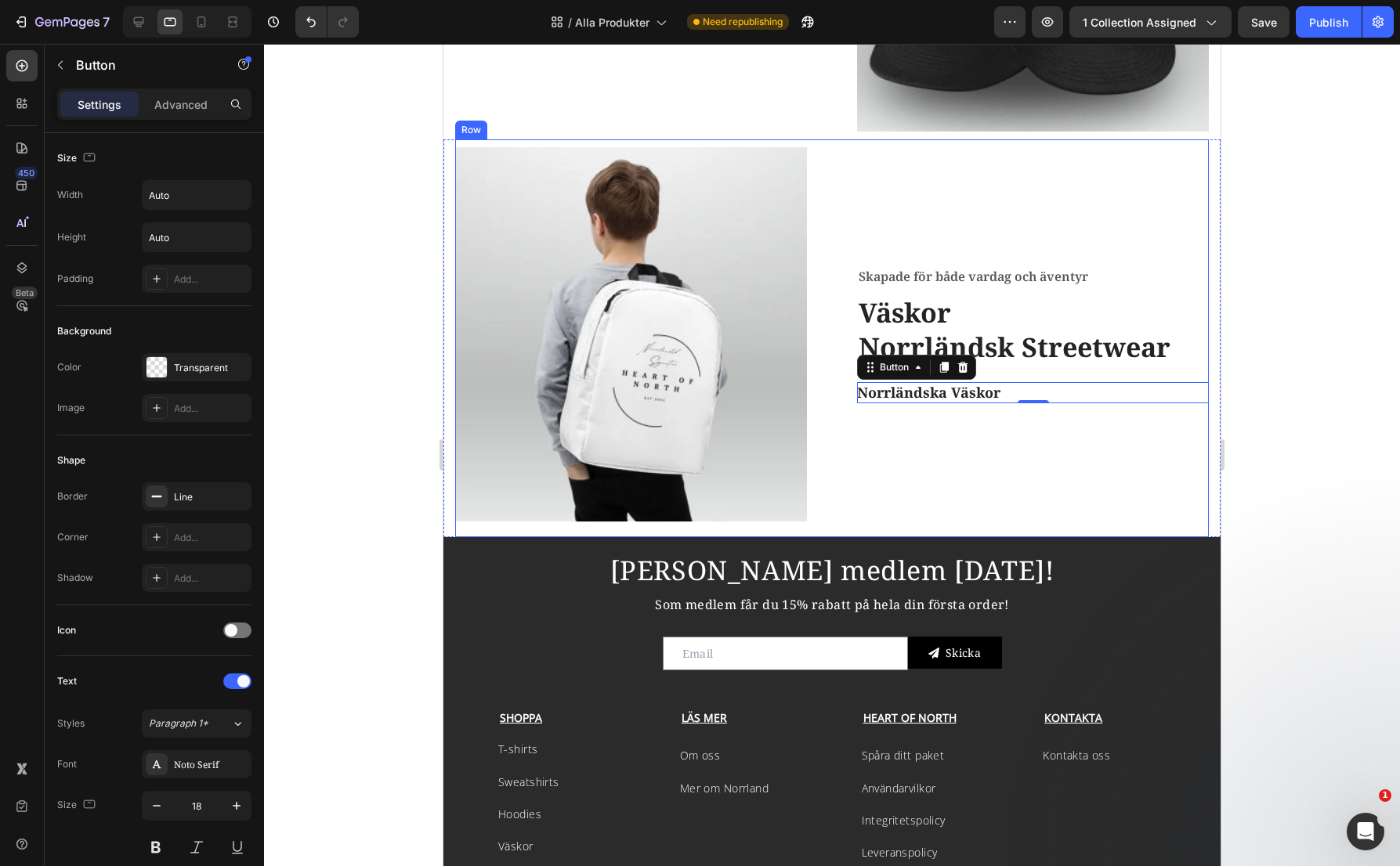
click at [897, 489] on div "Skapade för både vardag och äventyr Text block Väskor Norrländsk Streetwear Hea…" at bounding box center [1033, 334] width 352 height 375
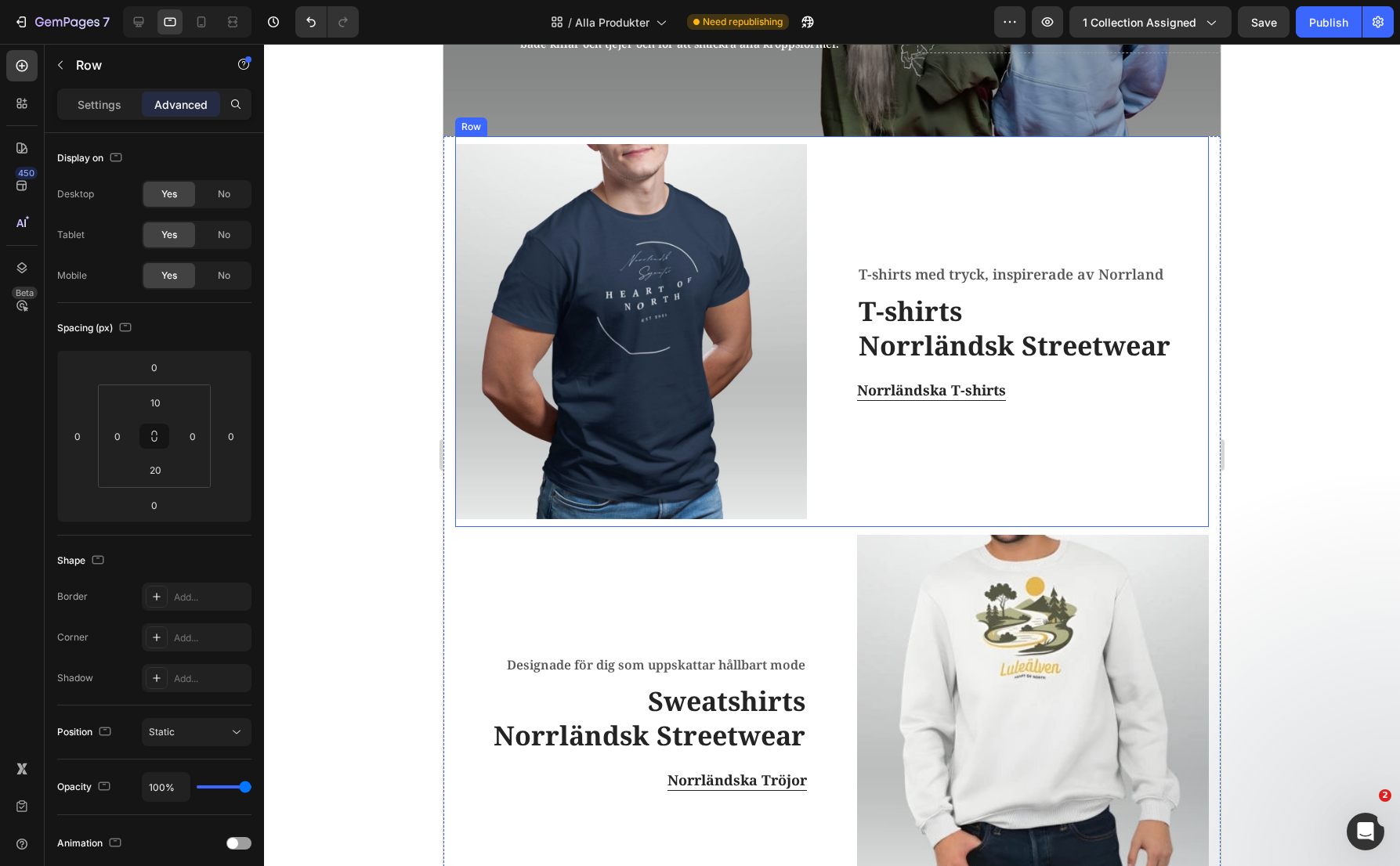
scroll to position [239, 0]
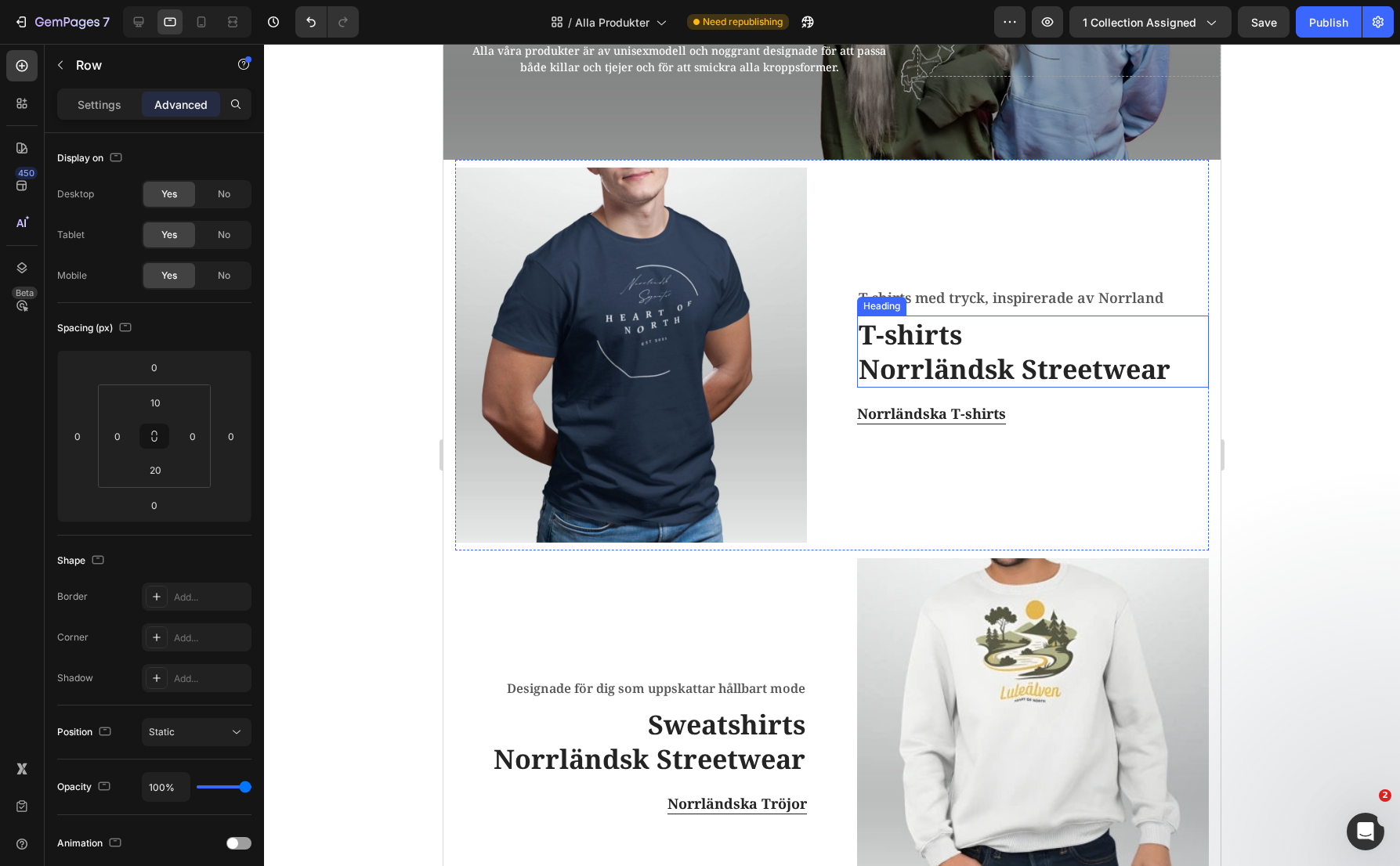
click at [946, 349] on h2 "T-shirts Norrländsk Streetwear" at bounding box center [1033, 351] width 352 height 72
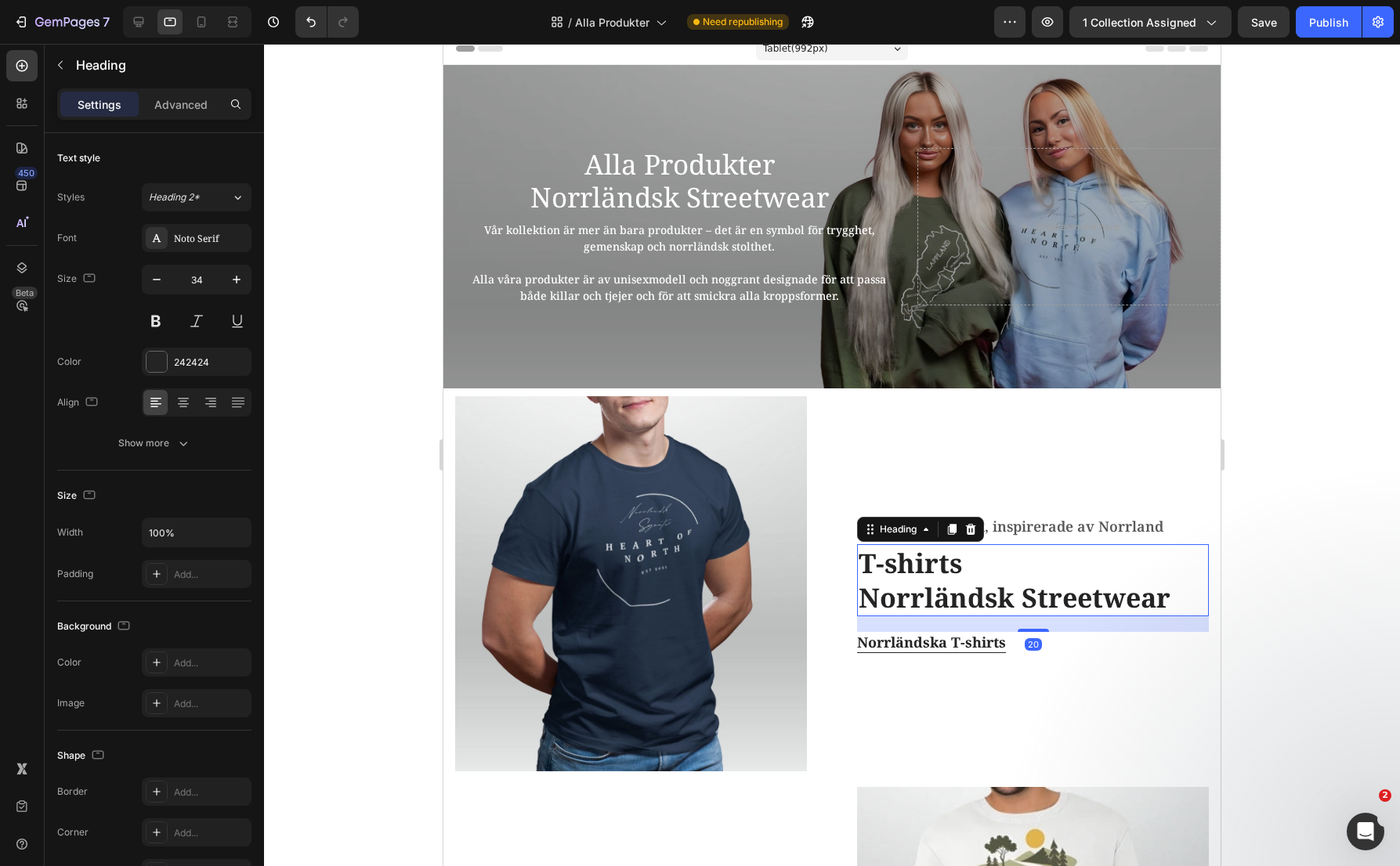
scroll to position [0, 0]
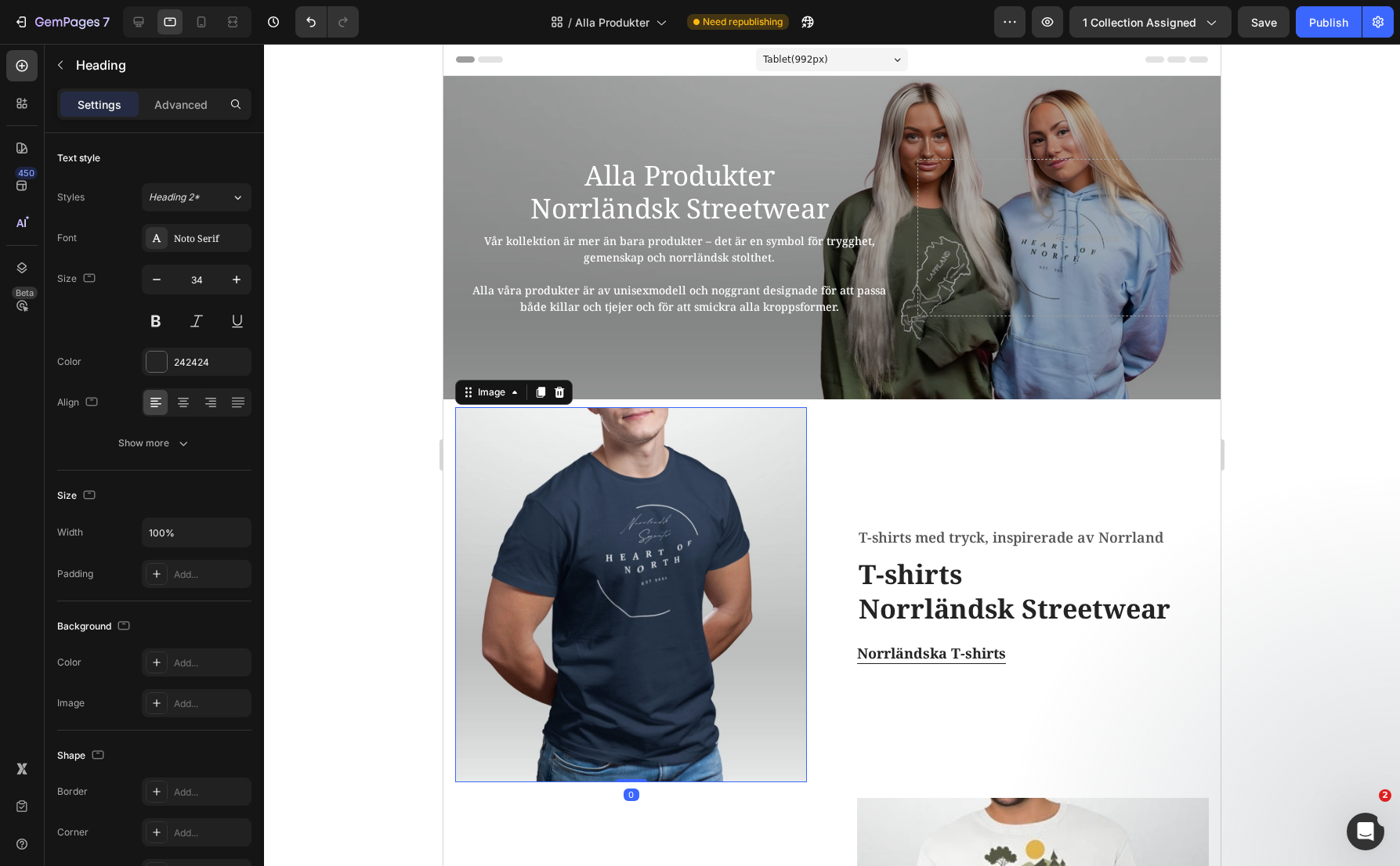
click at [678, 523] on img at bounding box center [631, 594] width 352 height 375
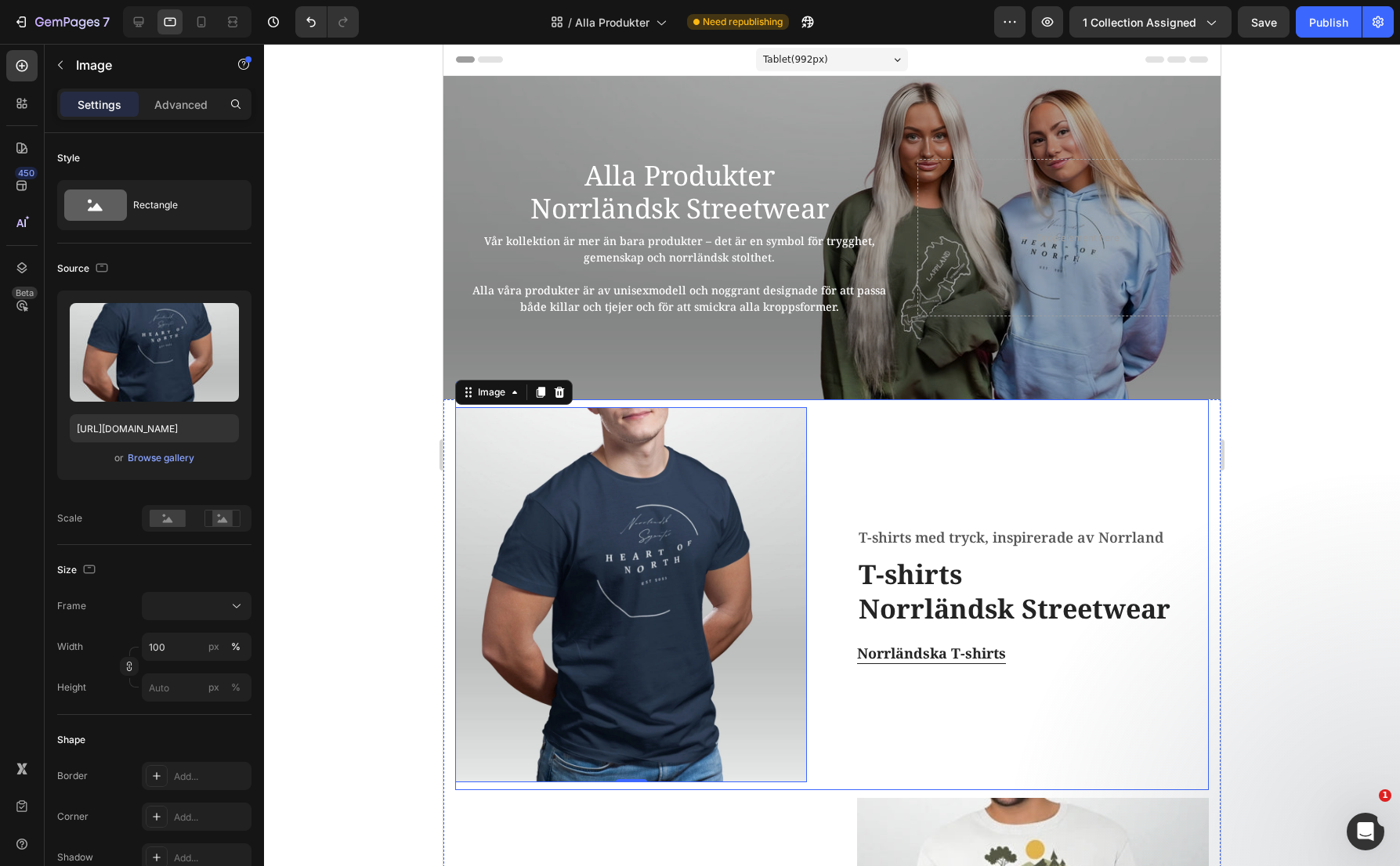
scroll to position [1331, 0]
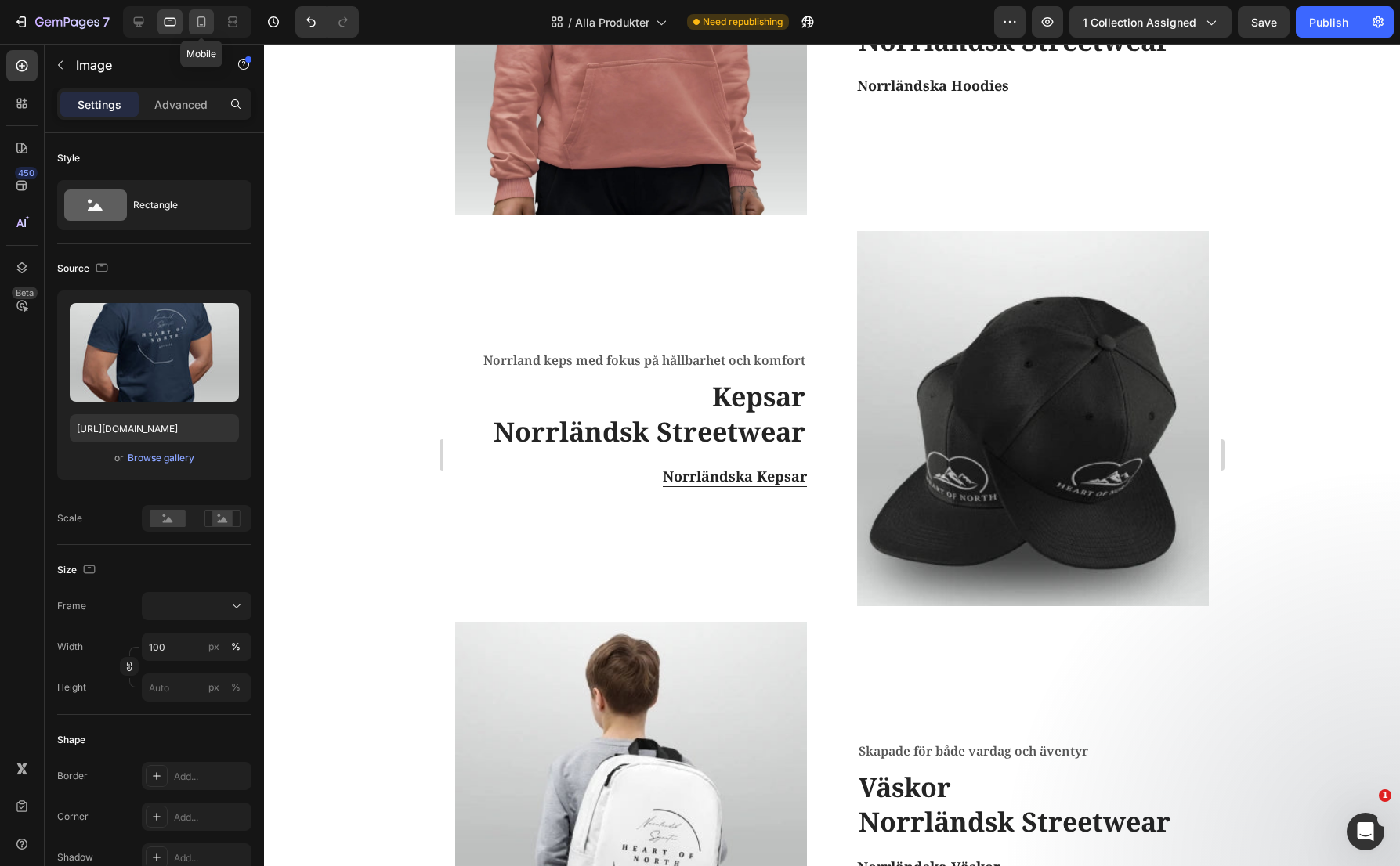
click at [208, 25] on icon at bounding box center [201, 22] width 16 height 16
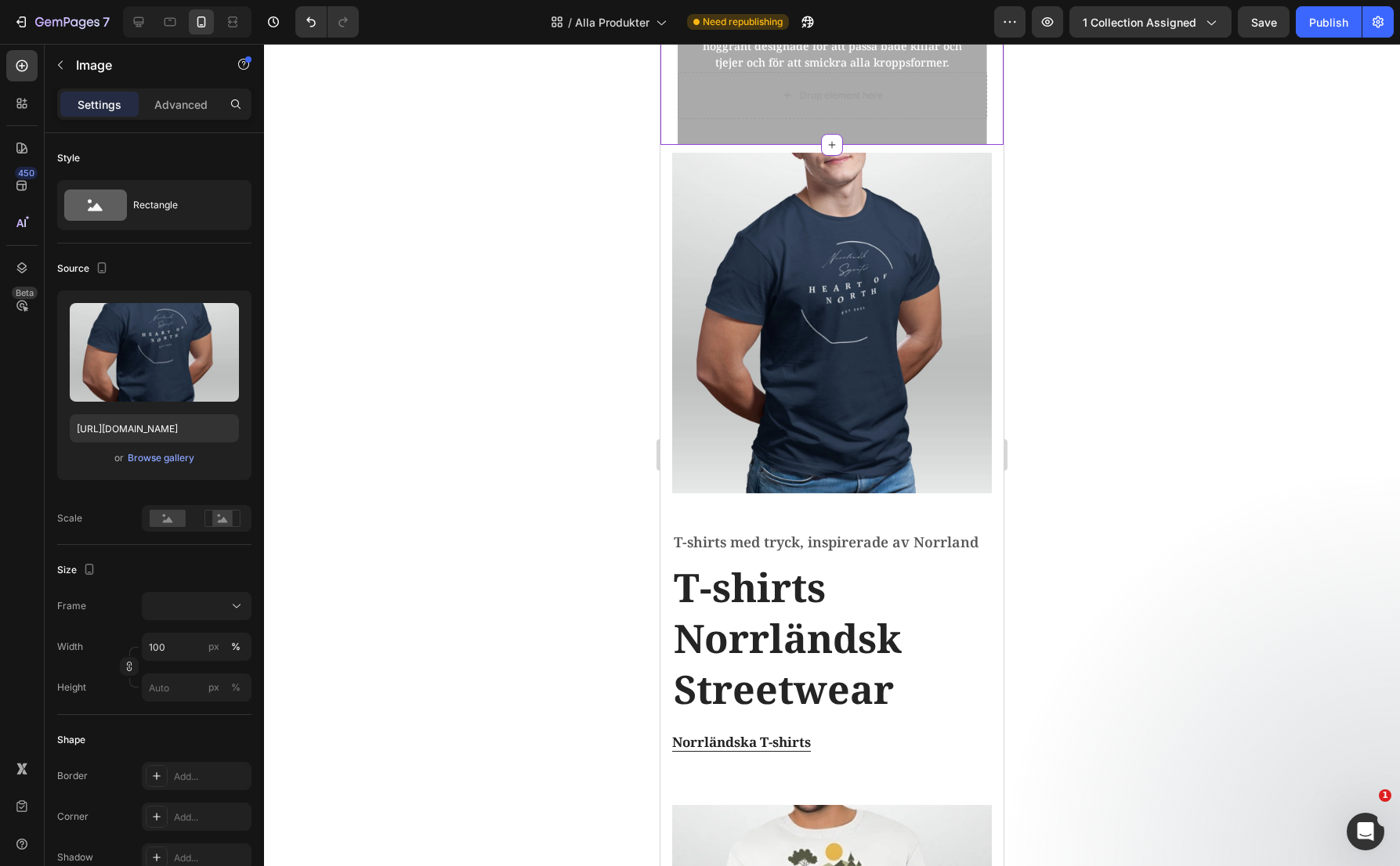
scroll to position [235, 0]
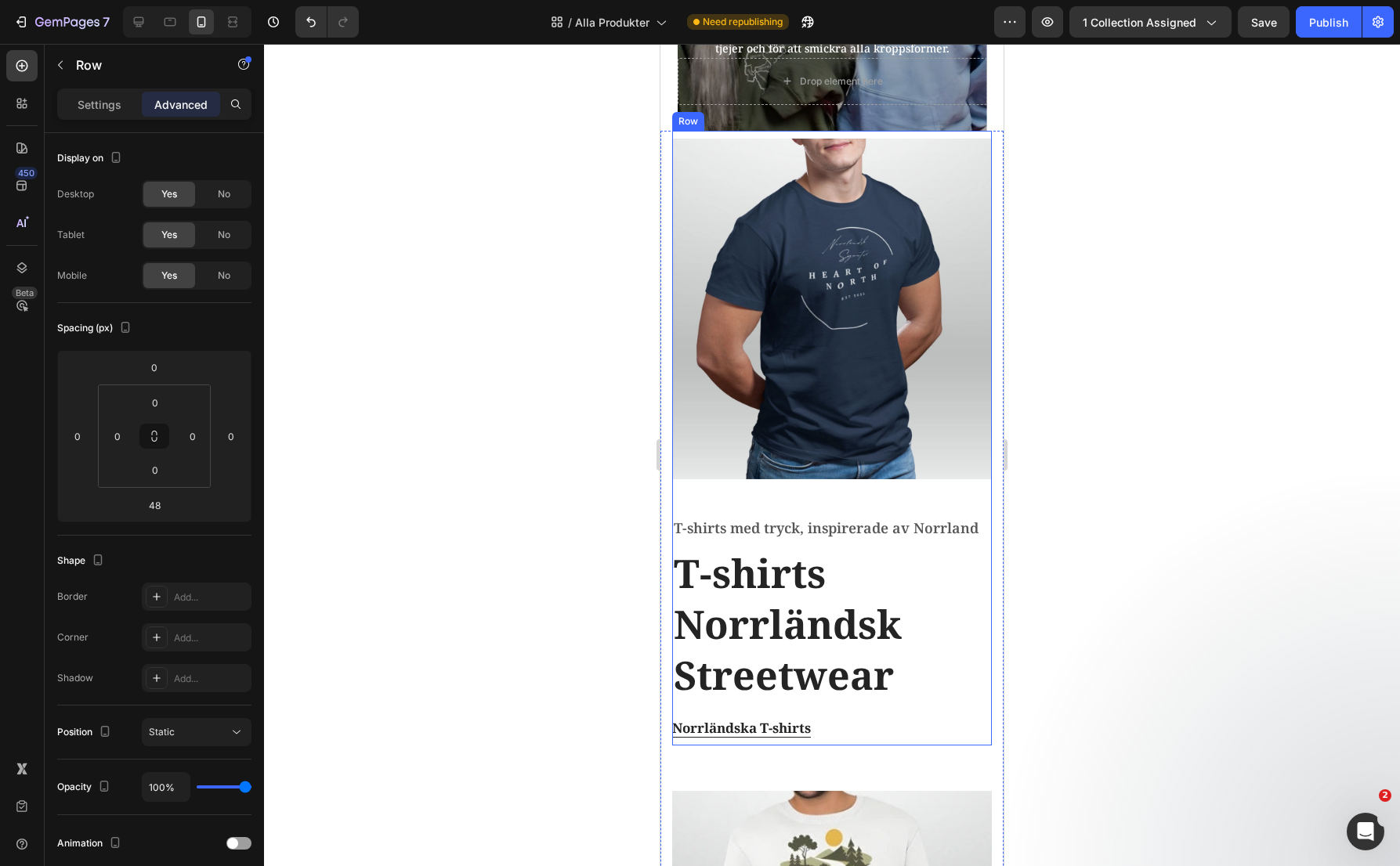
click at [741, 486] on div "Image" at bounding box center [832, 327] width 319 height 378
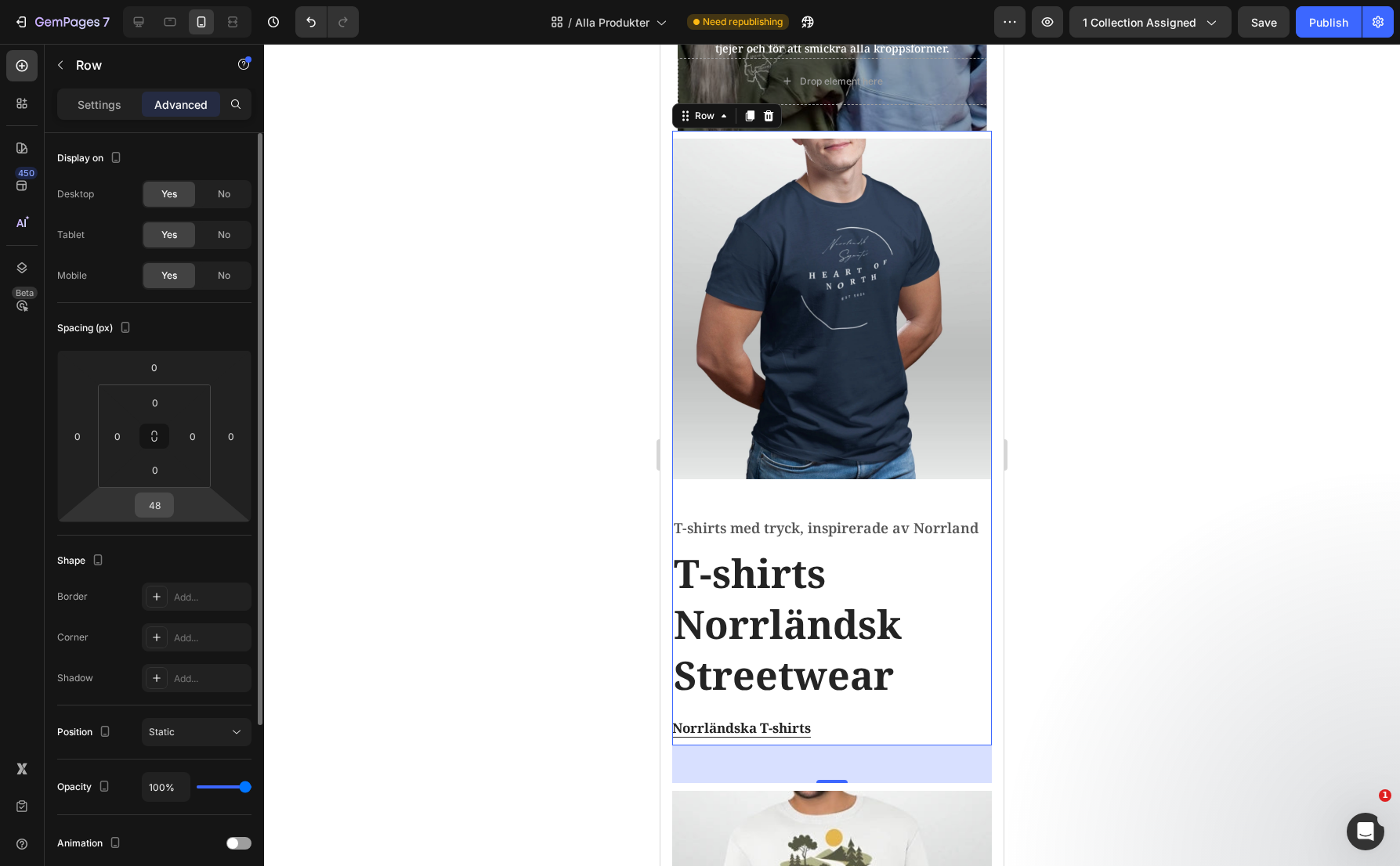
click at [164, 512] on input "48" at bounding box center [155, 505] width 32 height 24
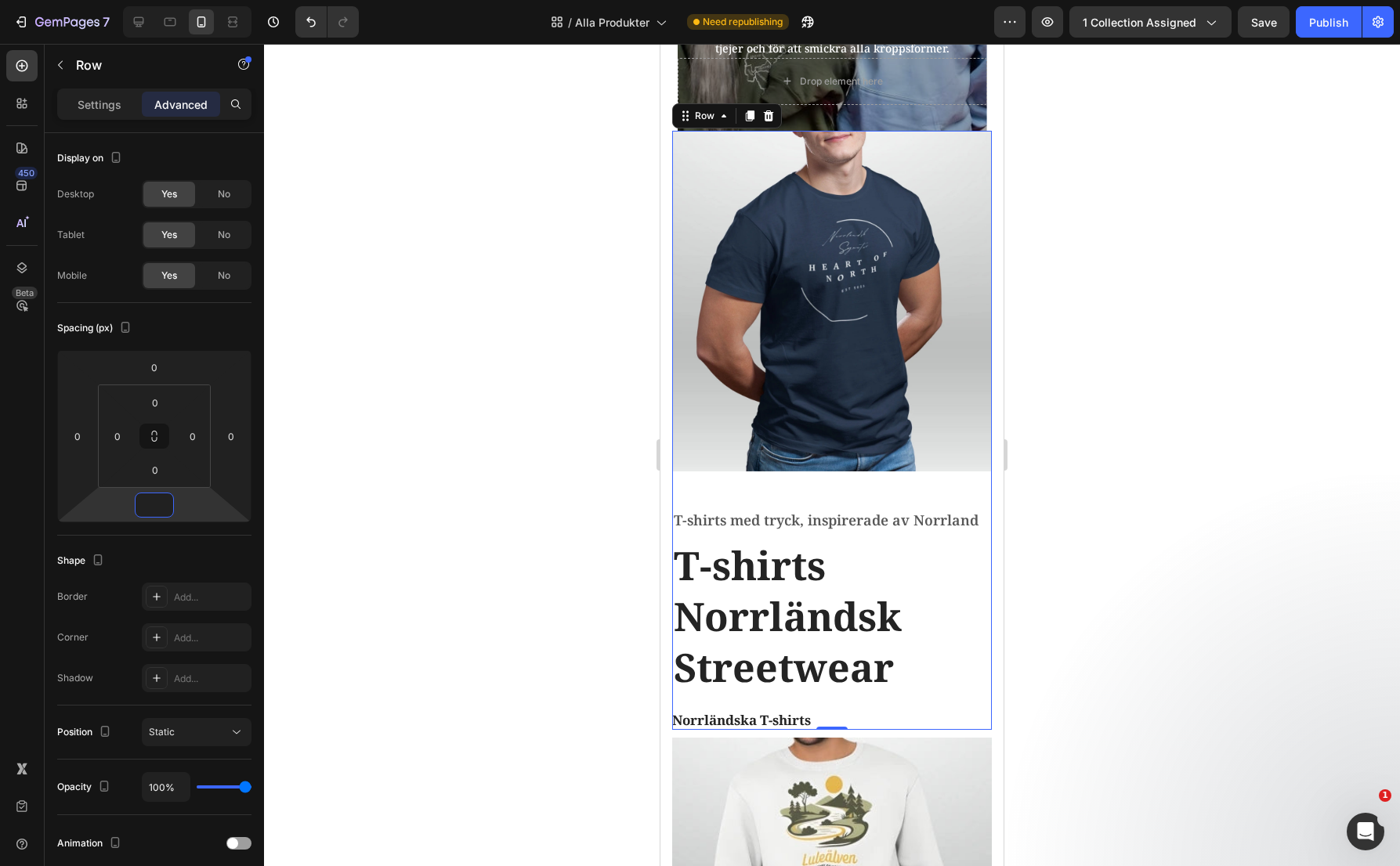
type input "0"
click at [771, 483] on div "Image" at bounding box center [832, 319] width 319 height 378
click at [828, 426] on img at bounding box center [832, 301] width 319 height 341
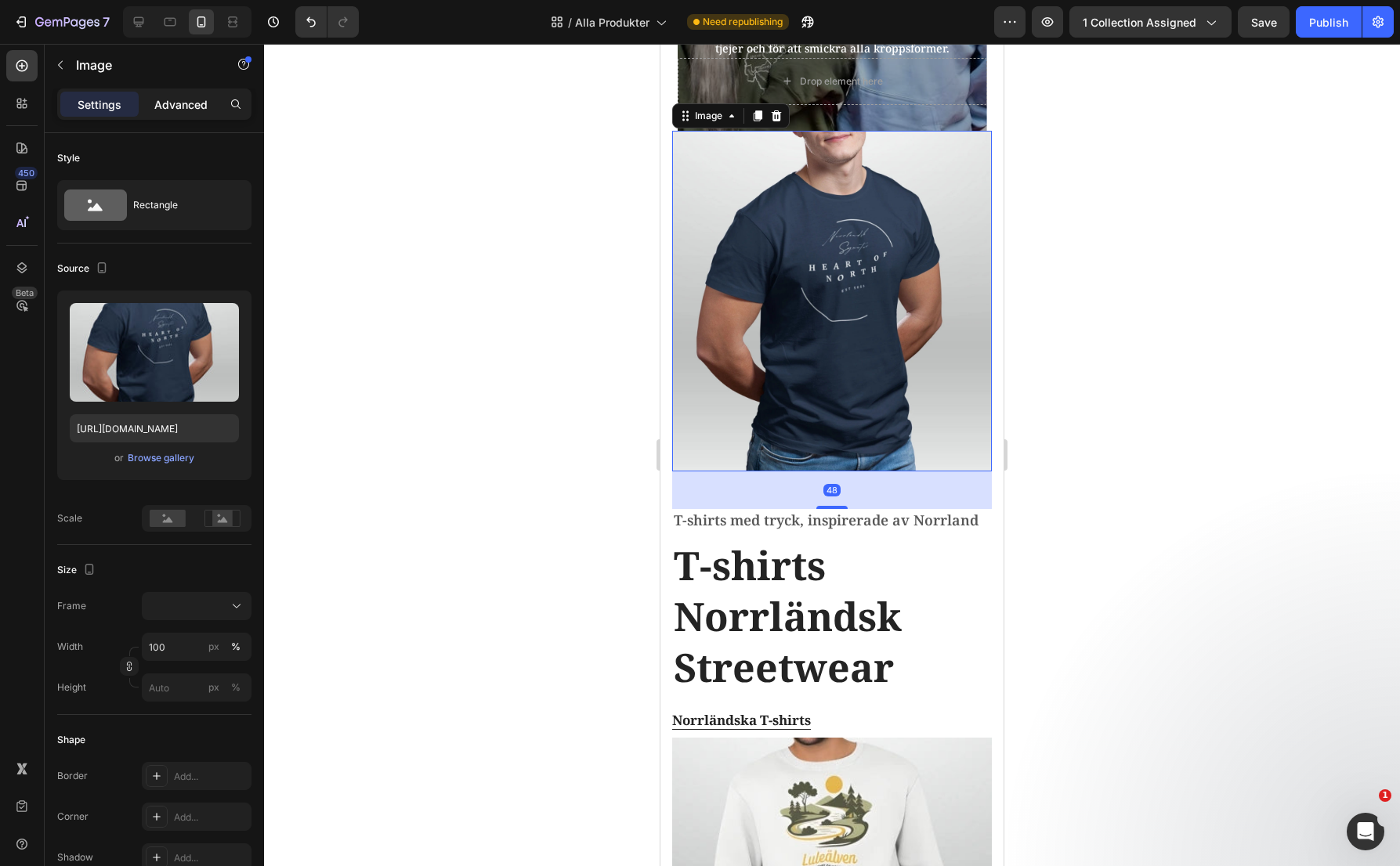
click at [172, 100] on p "Advanced" at bounding box center [181, 105] width 53 height 17
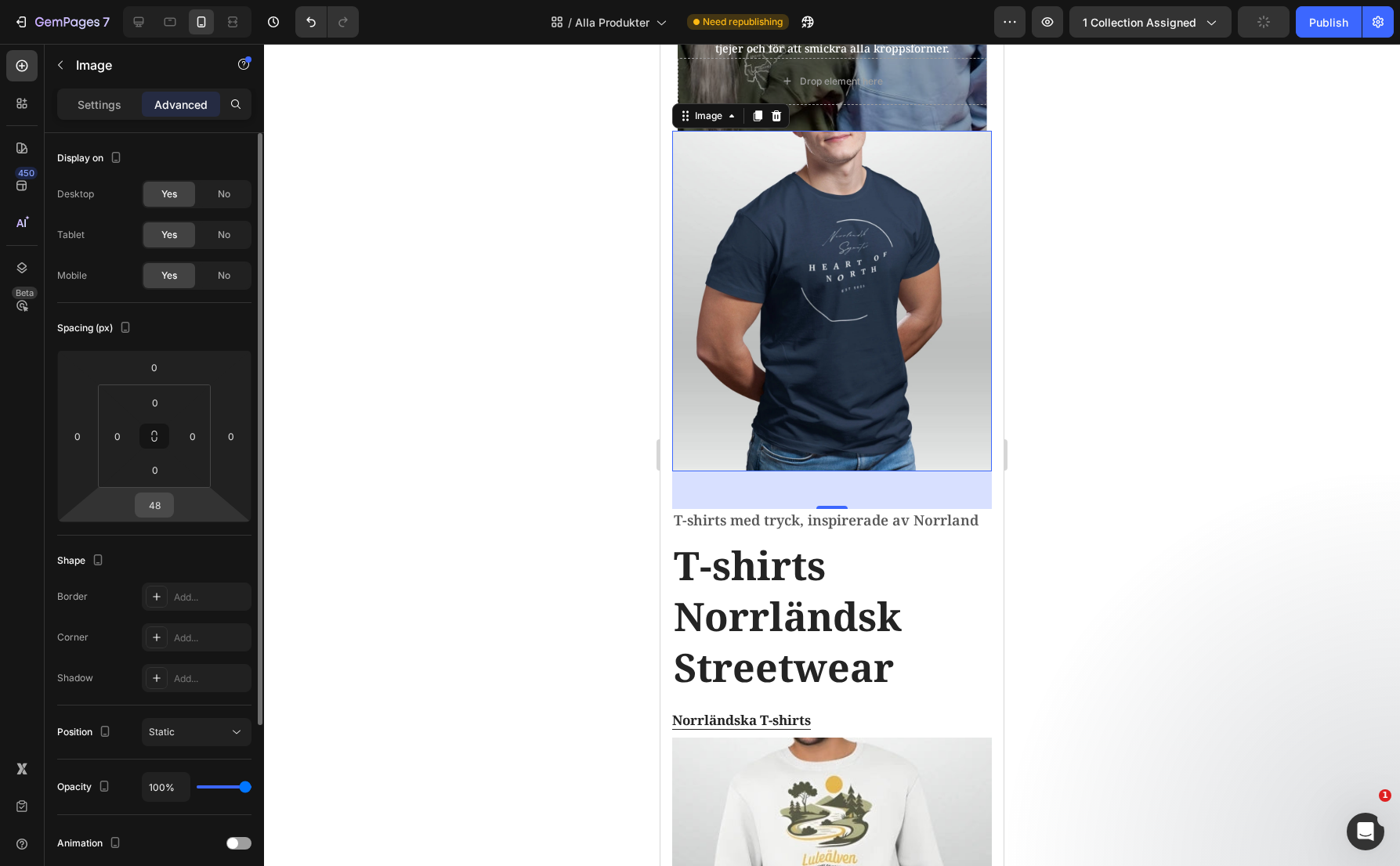
click at [163, 505] on input "48" at bounding box center [155, 505] width 32 height 24
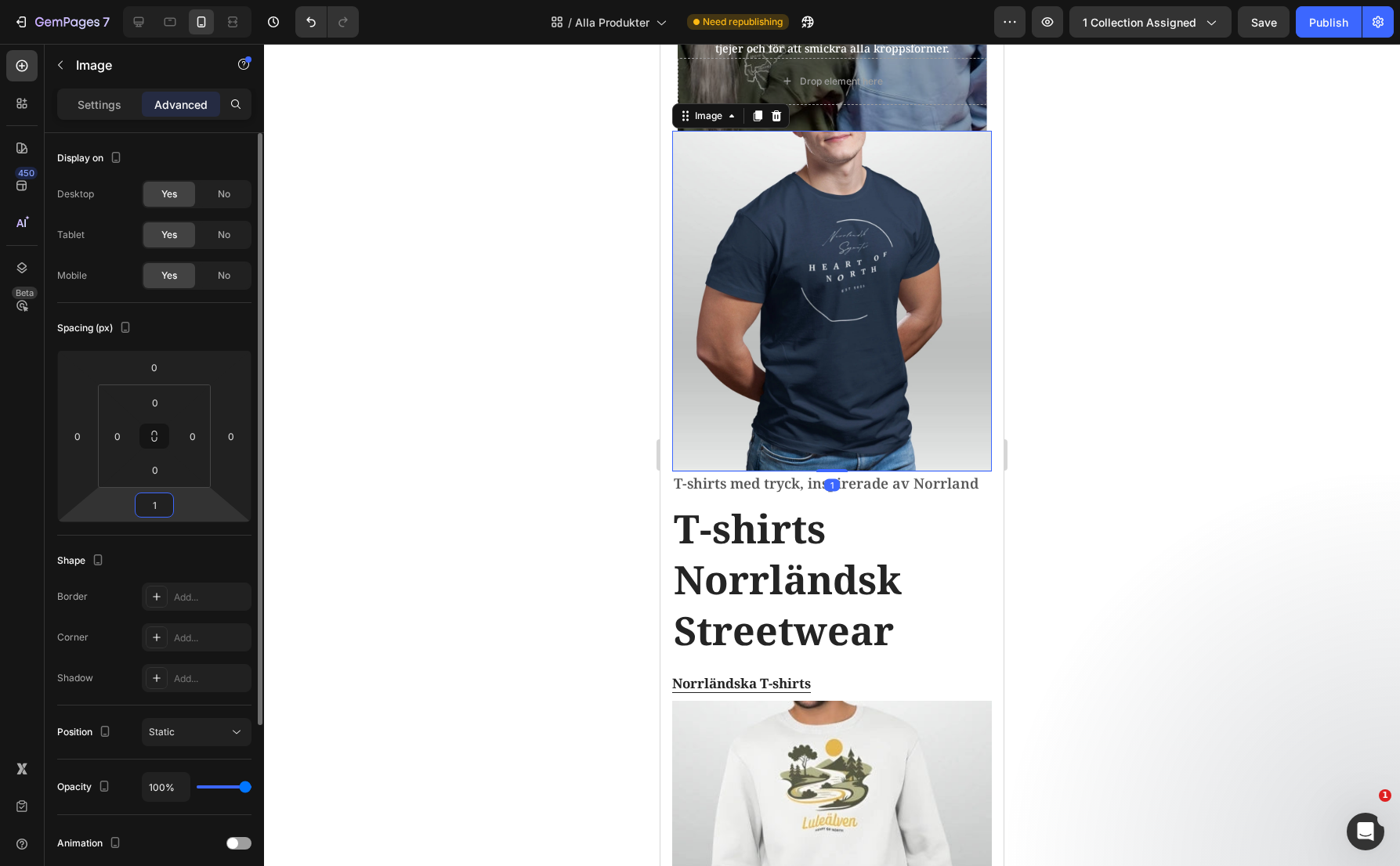
type input "10"
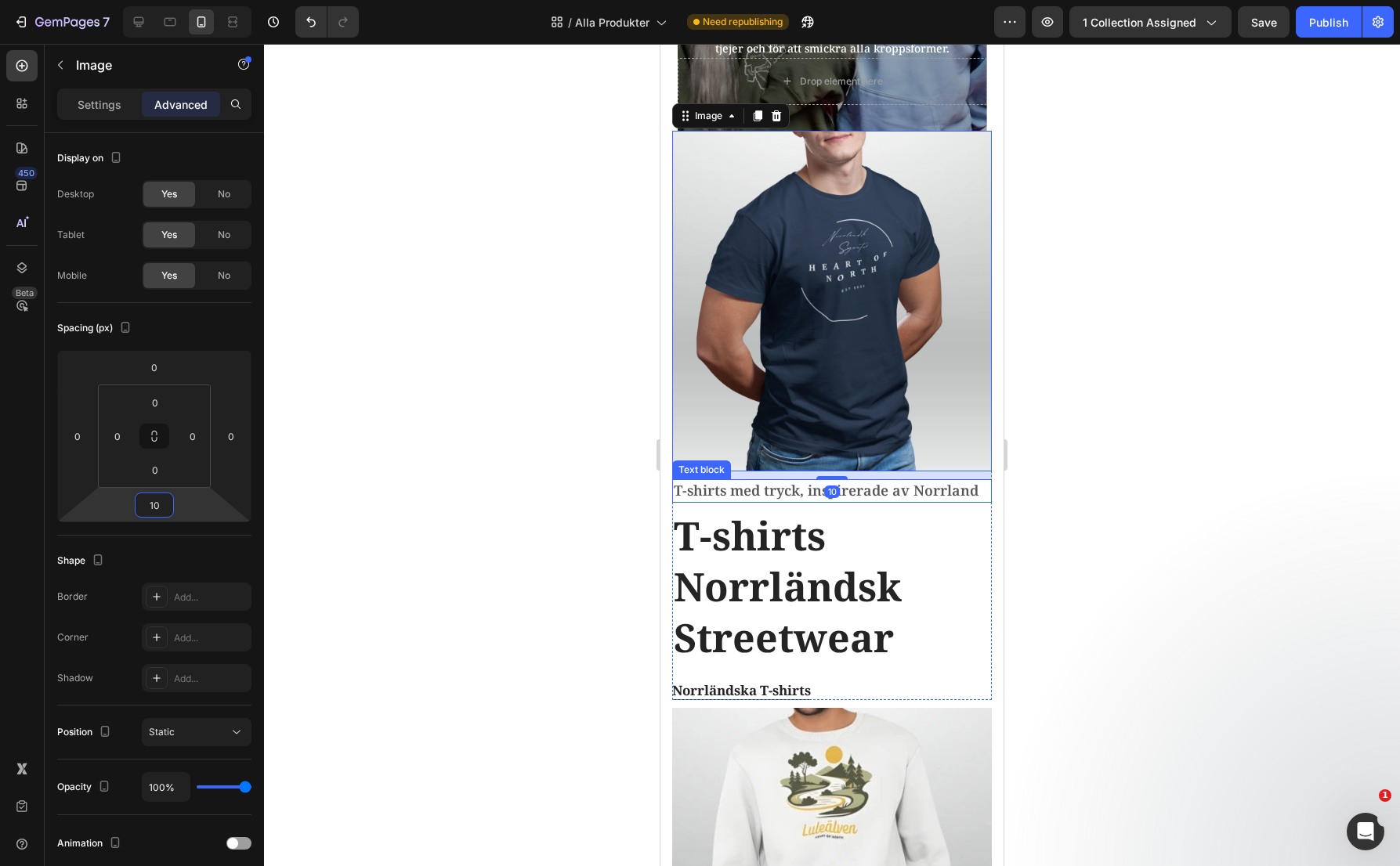
click at [731, 490] on span "T-shirts med tryck, inspirerade av Norrland" at bounding box center [826, 490] width 304 height 19
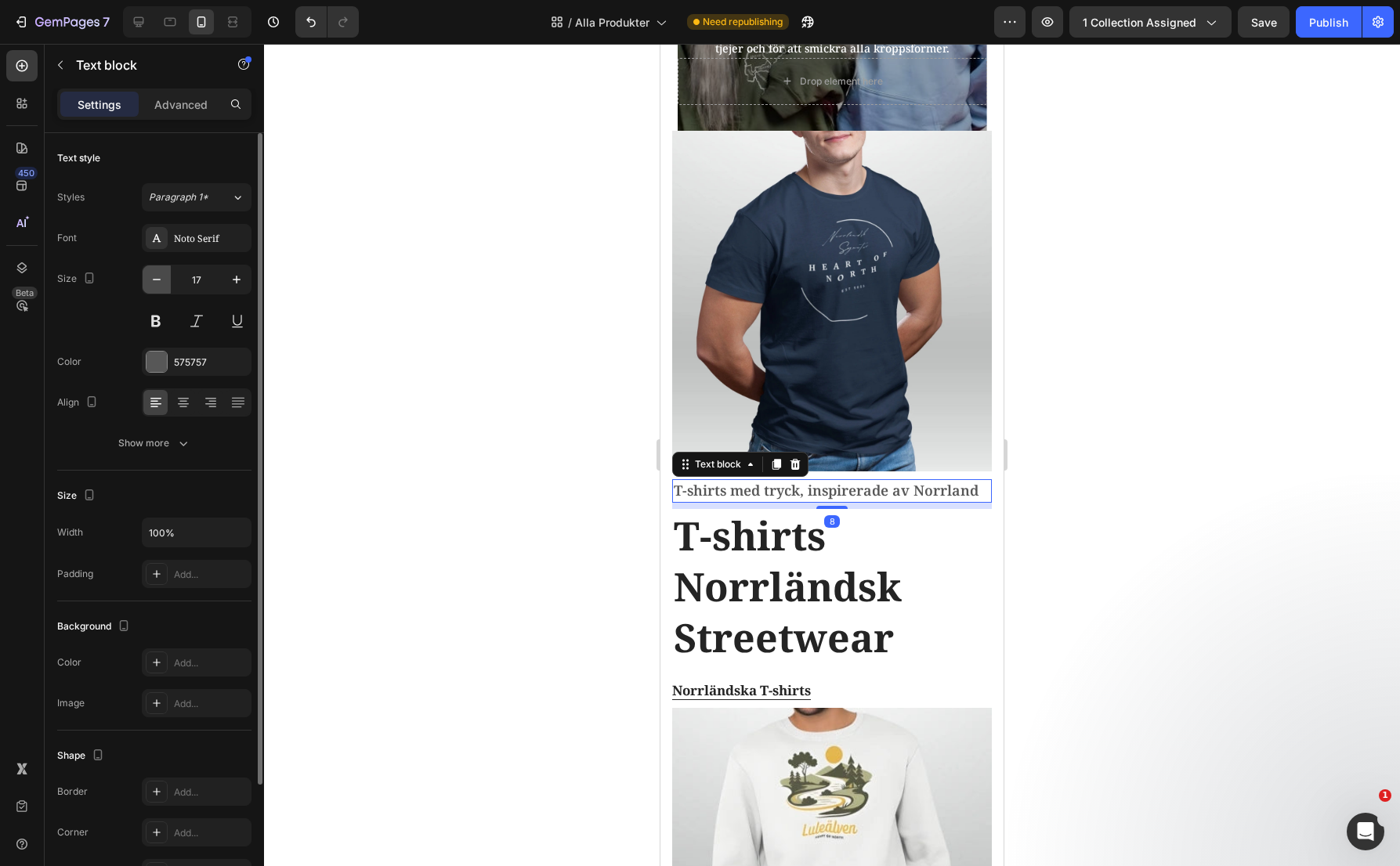
click at [150, 281] on icon "button" at bounding box center [157, 280] width 16 height 16
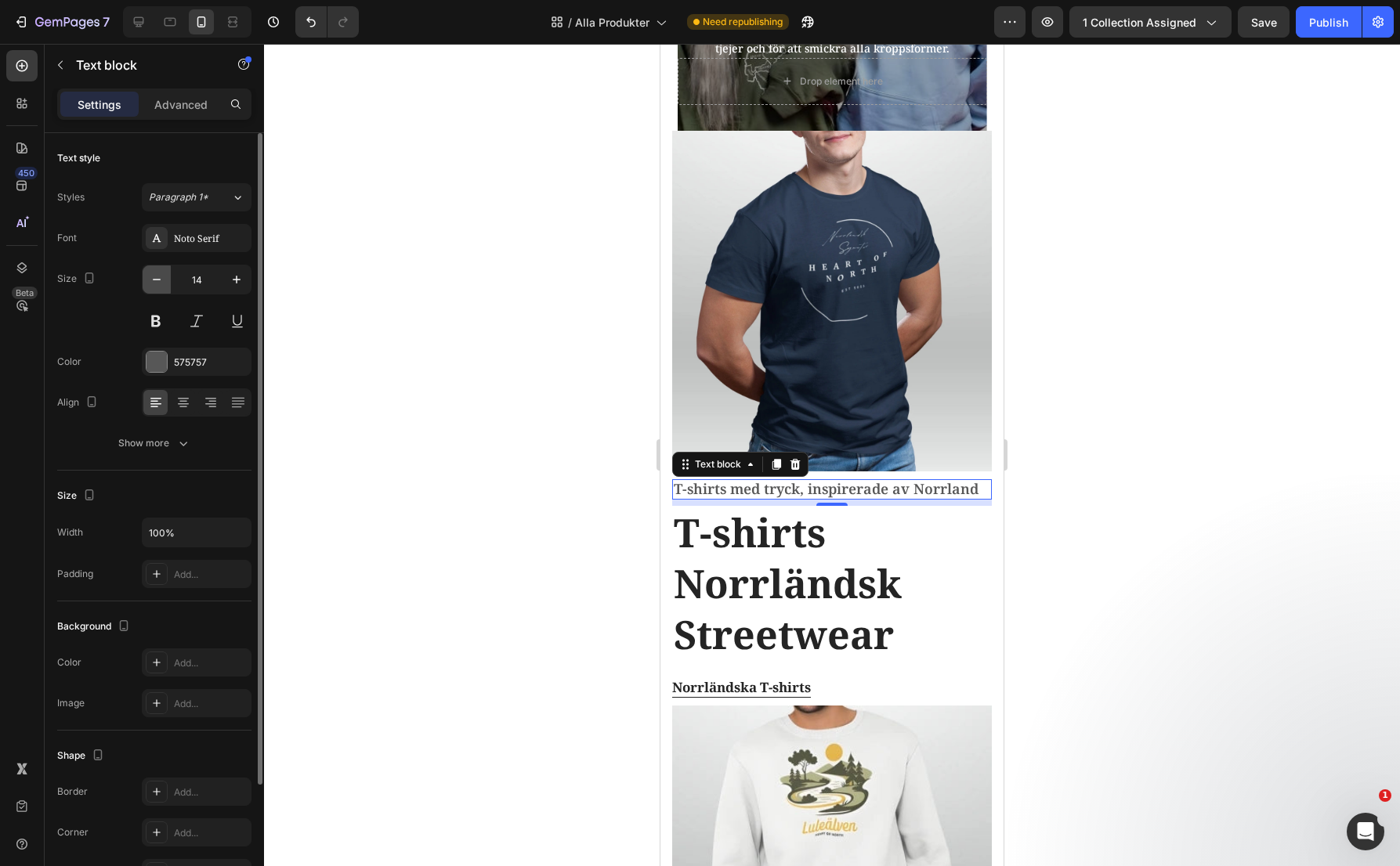
click at [150, 281] on icon "button" at bounding box center [157, 280] width 16 height 16
click at [236, 282] on icon "button" at bounding box center [237, 280] width 8 height 8
type input "14"
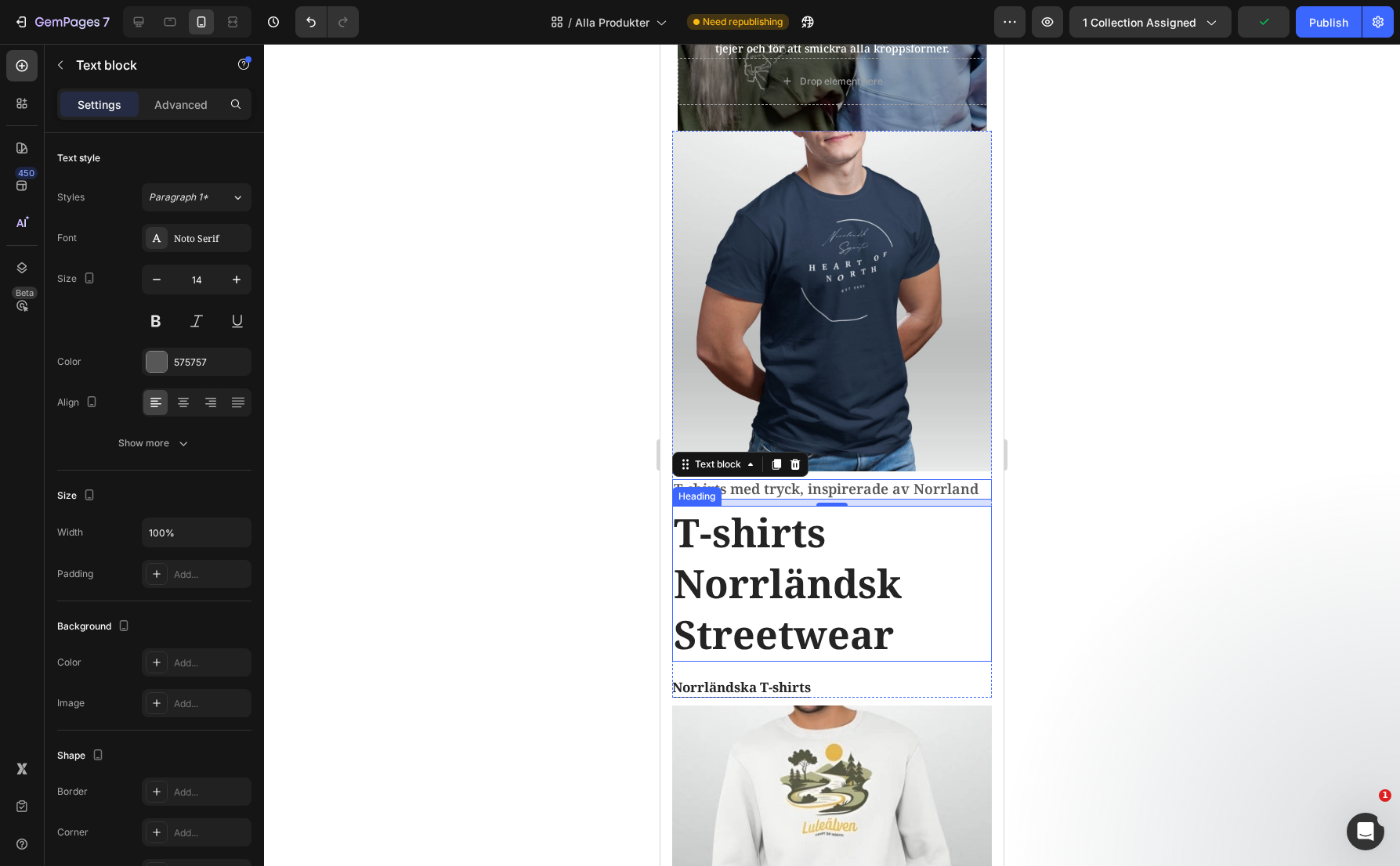
click at [733, 549] on h2 "T-shirts Norrländsk Streetwear" at bounding box center [832, 583] width 319 height 156
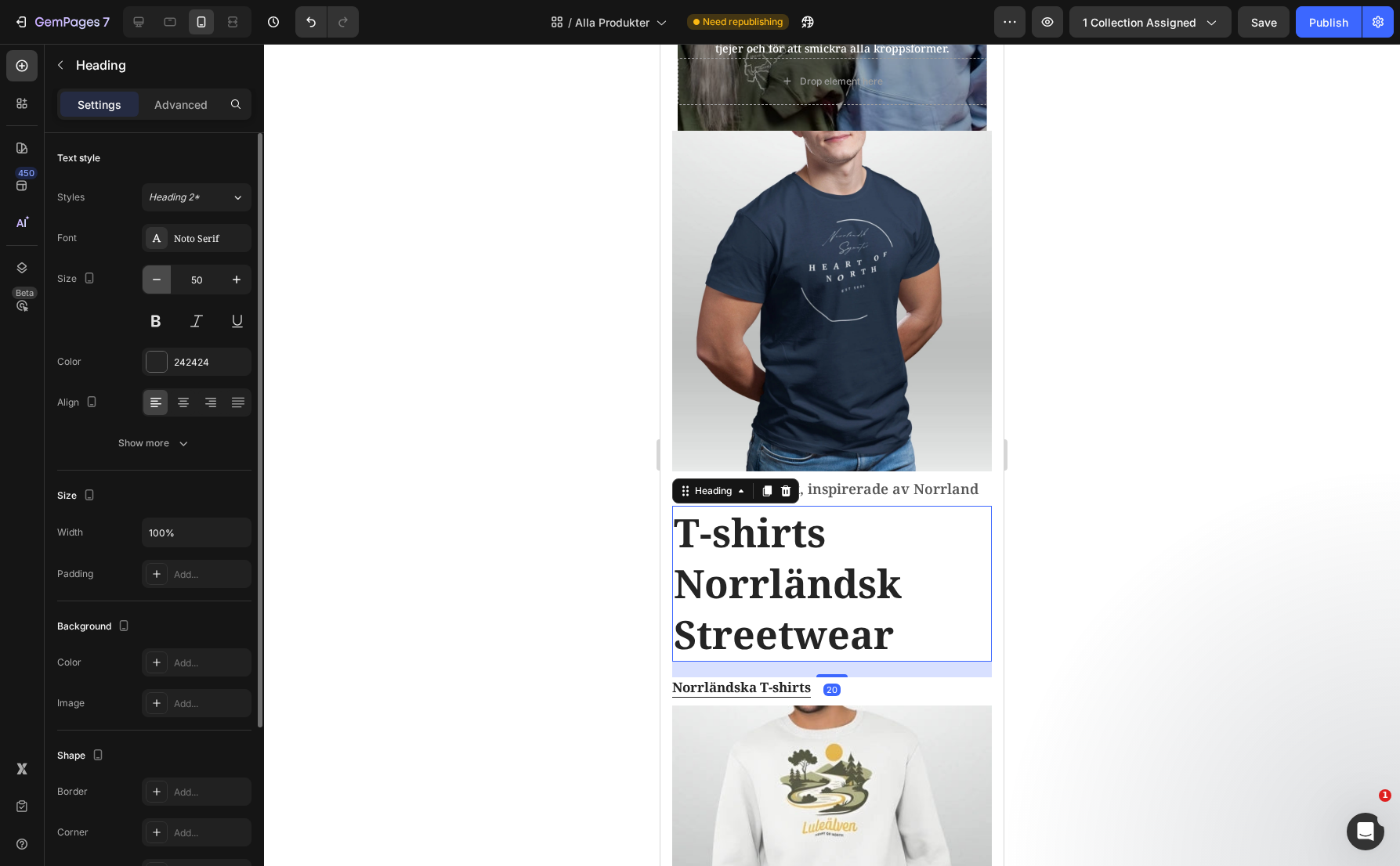
click at [154, 280] on icon "button" at bounding box center [157, 280] width 16 height 16
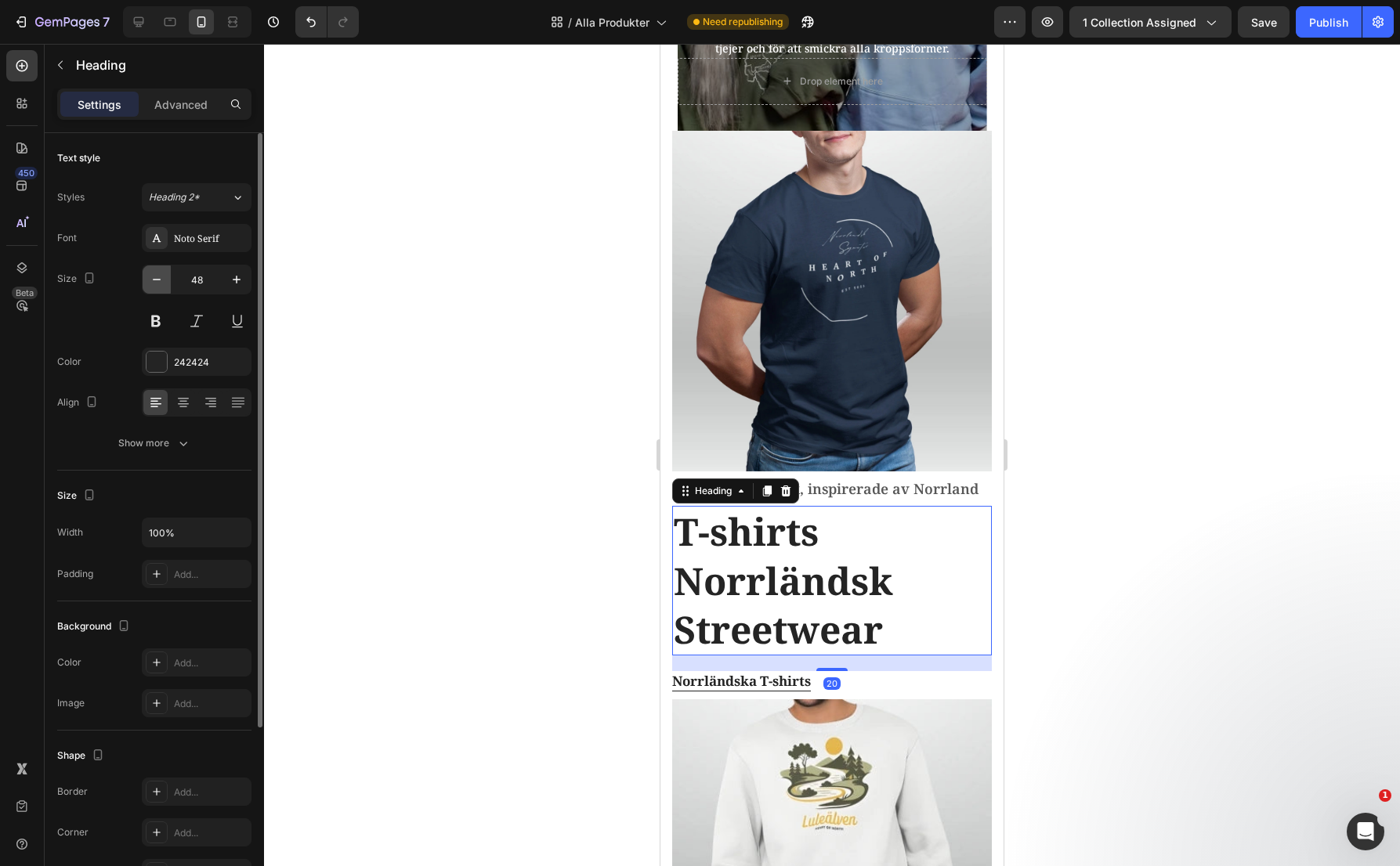
click at [154, 280] on icon "button" at bounding box center [157, 280] width 16 height 16
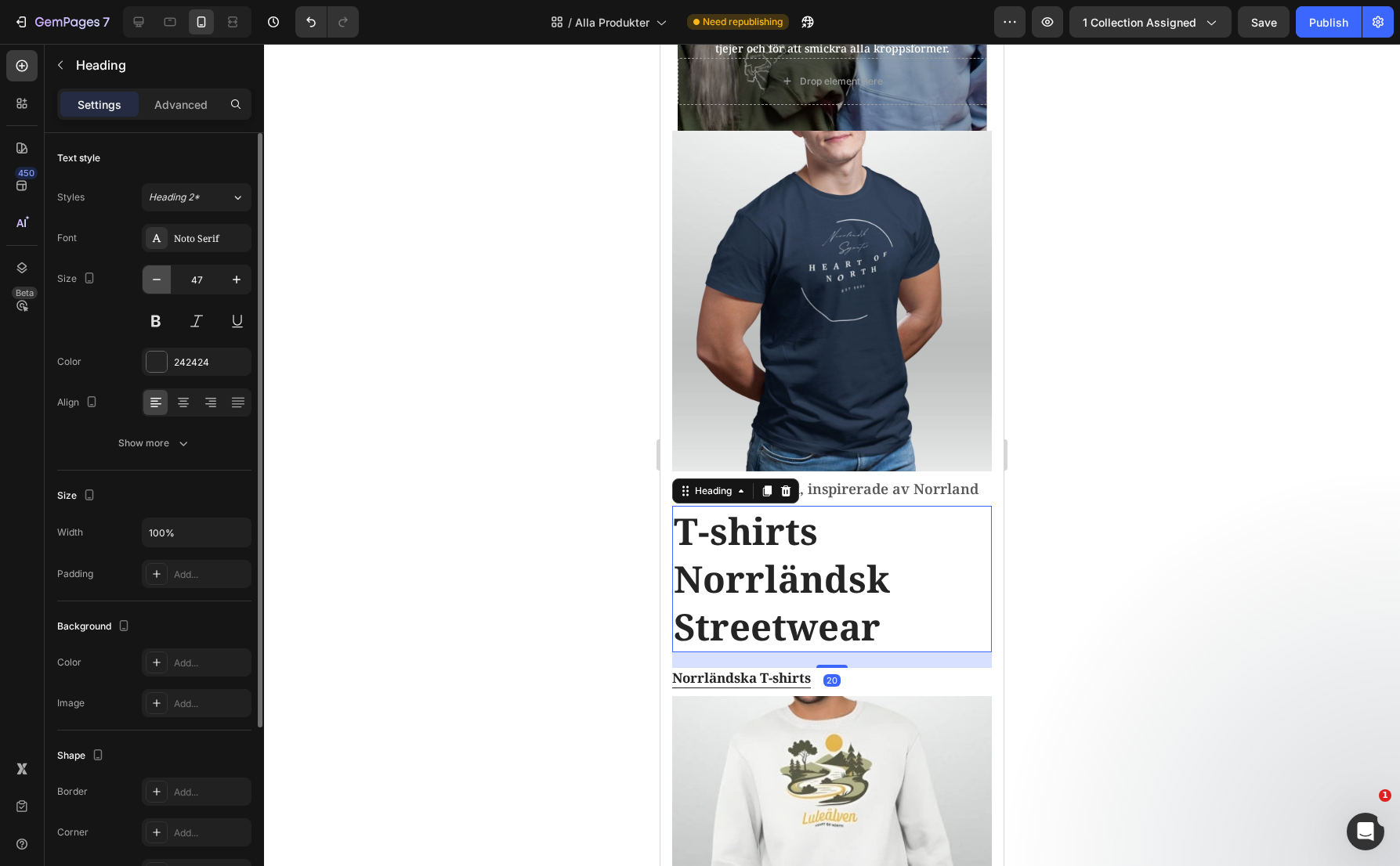
click at [154, 280] on icon "button" at bounding box center [157, 280] width 16 height 16
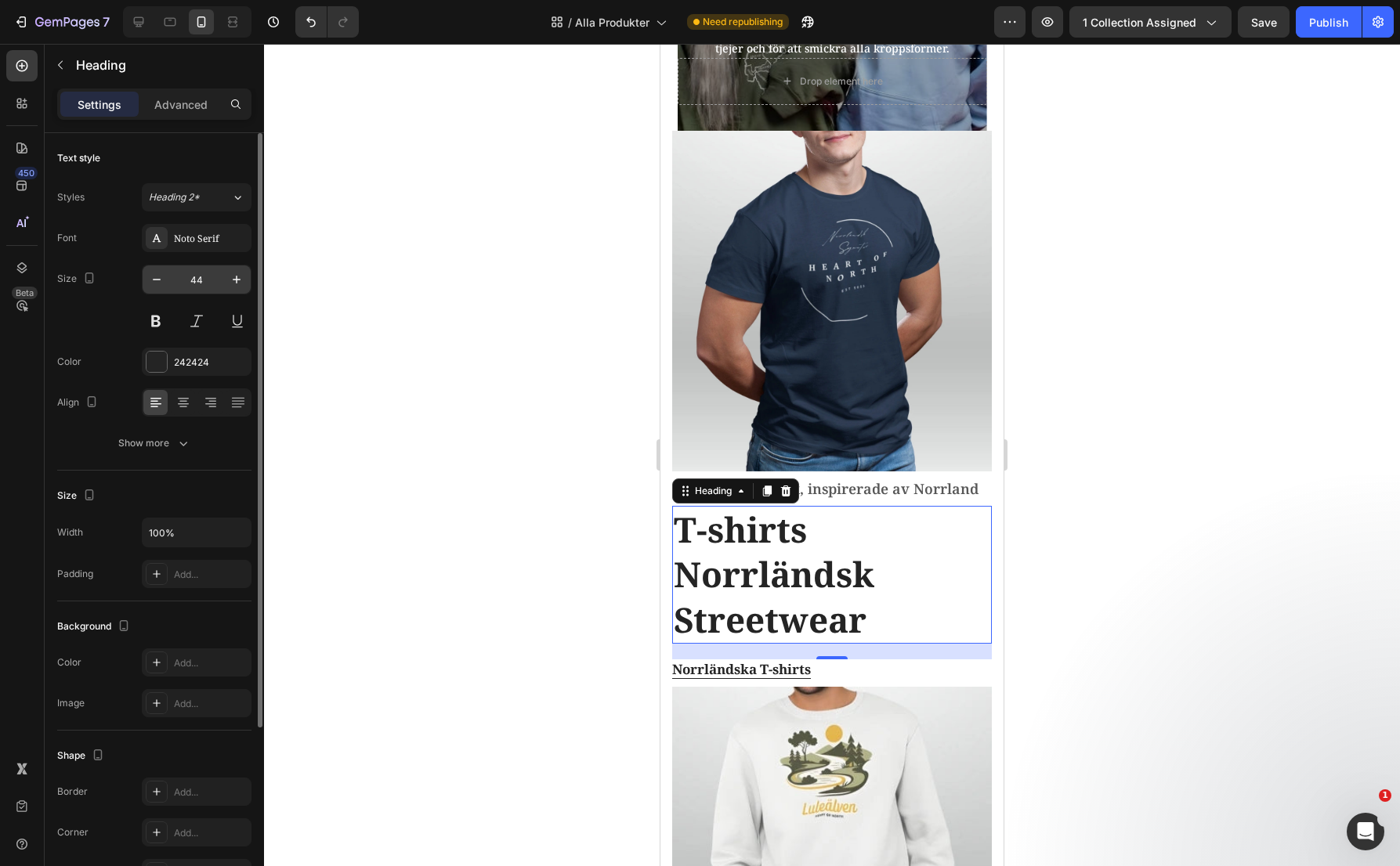
click at [201, 280] on input "44" at bounding box center [196, 280] width 52 height 29
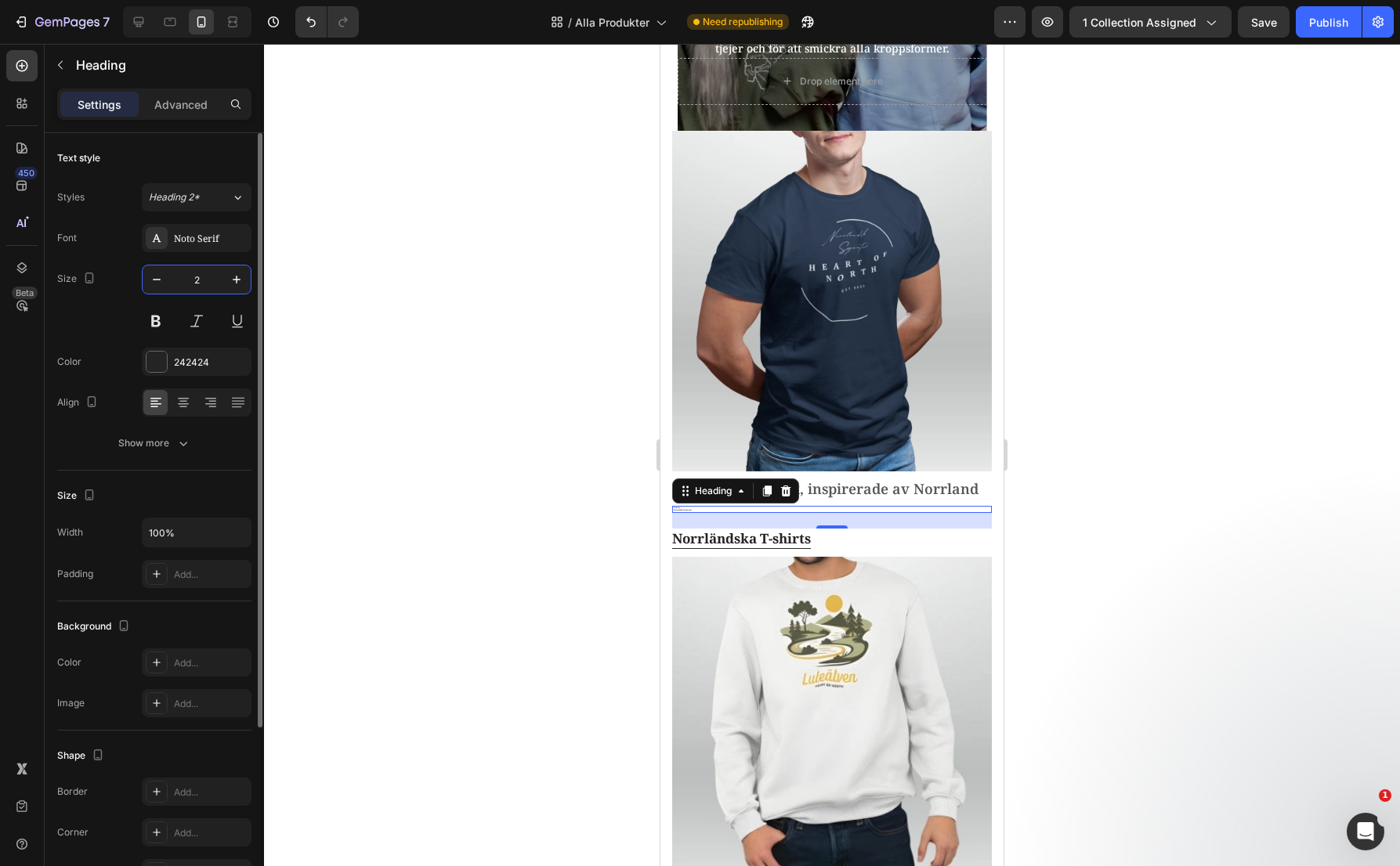
type input "24"
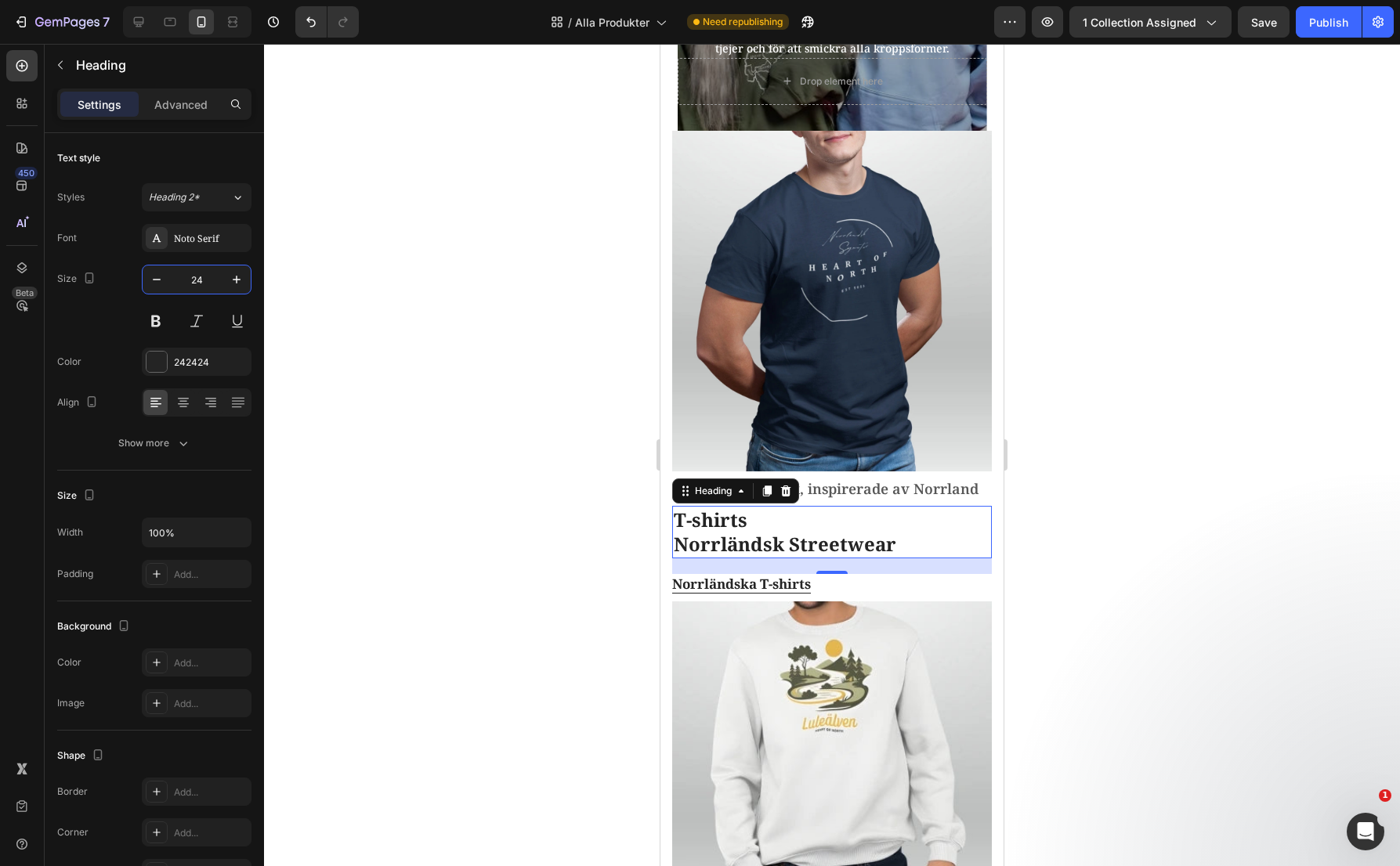
click at [516, 503] on div at bounding box center [832, 455] width 1136 height 822
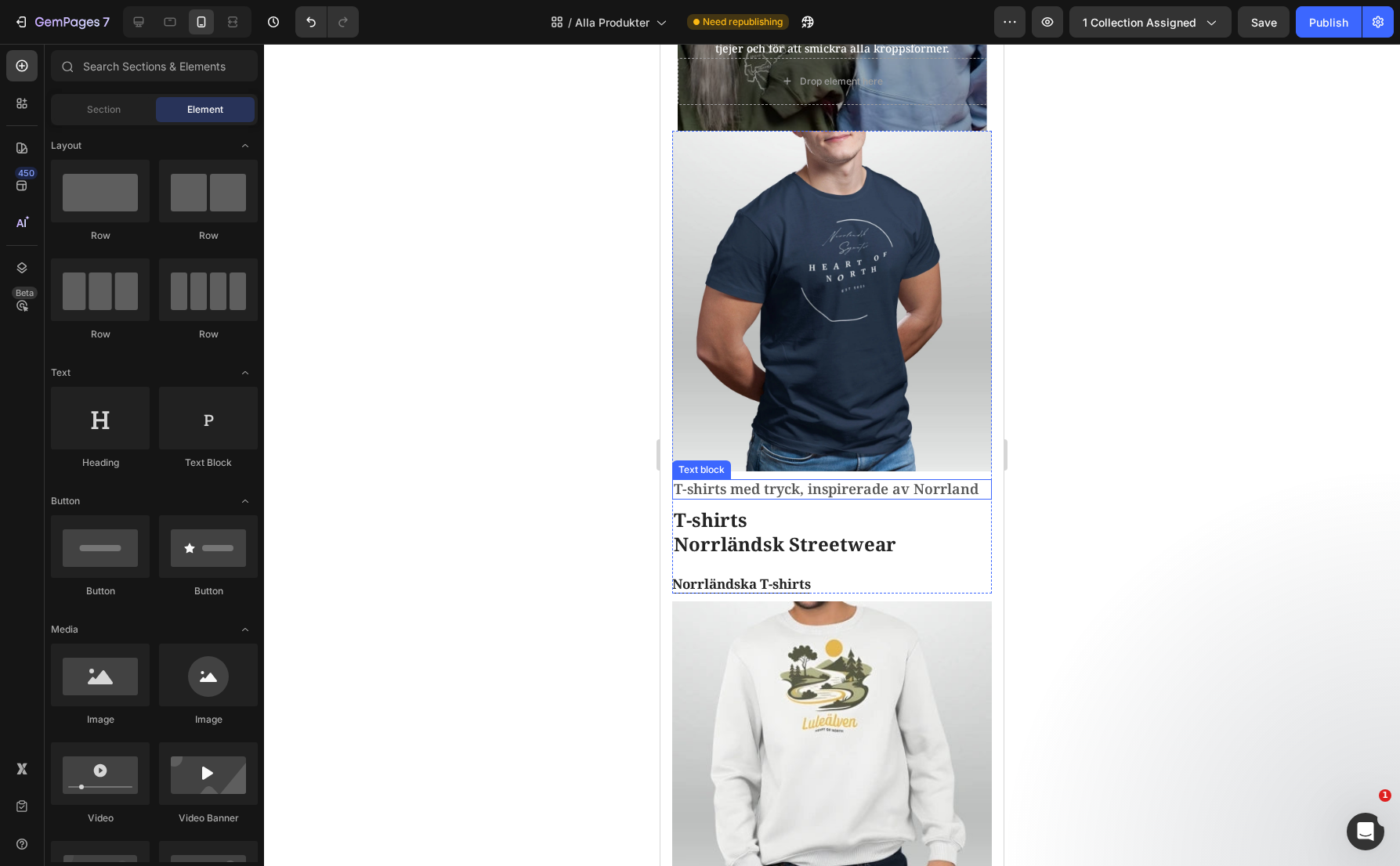
click at [859, 482] on span "T-shirts med tryck, inspirerade av Norrland" at bounding box center [826, 489] width 304 height 19
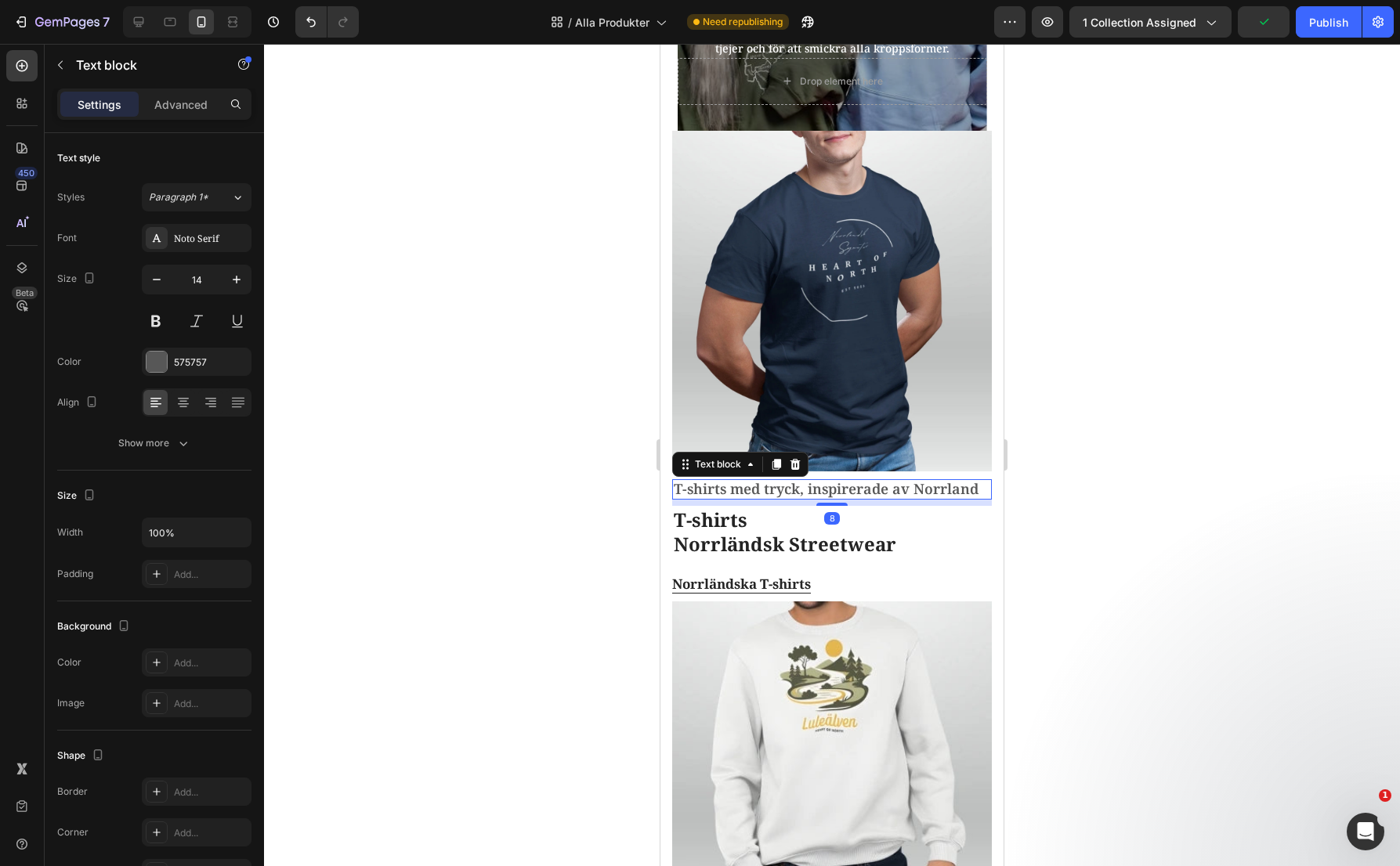
click at [751, 492] on p "T-shirts med tryck, inspirerade av Norrland" at bounding box center [832, 490] width 316 height 17
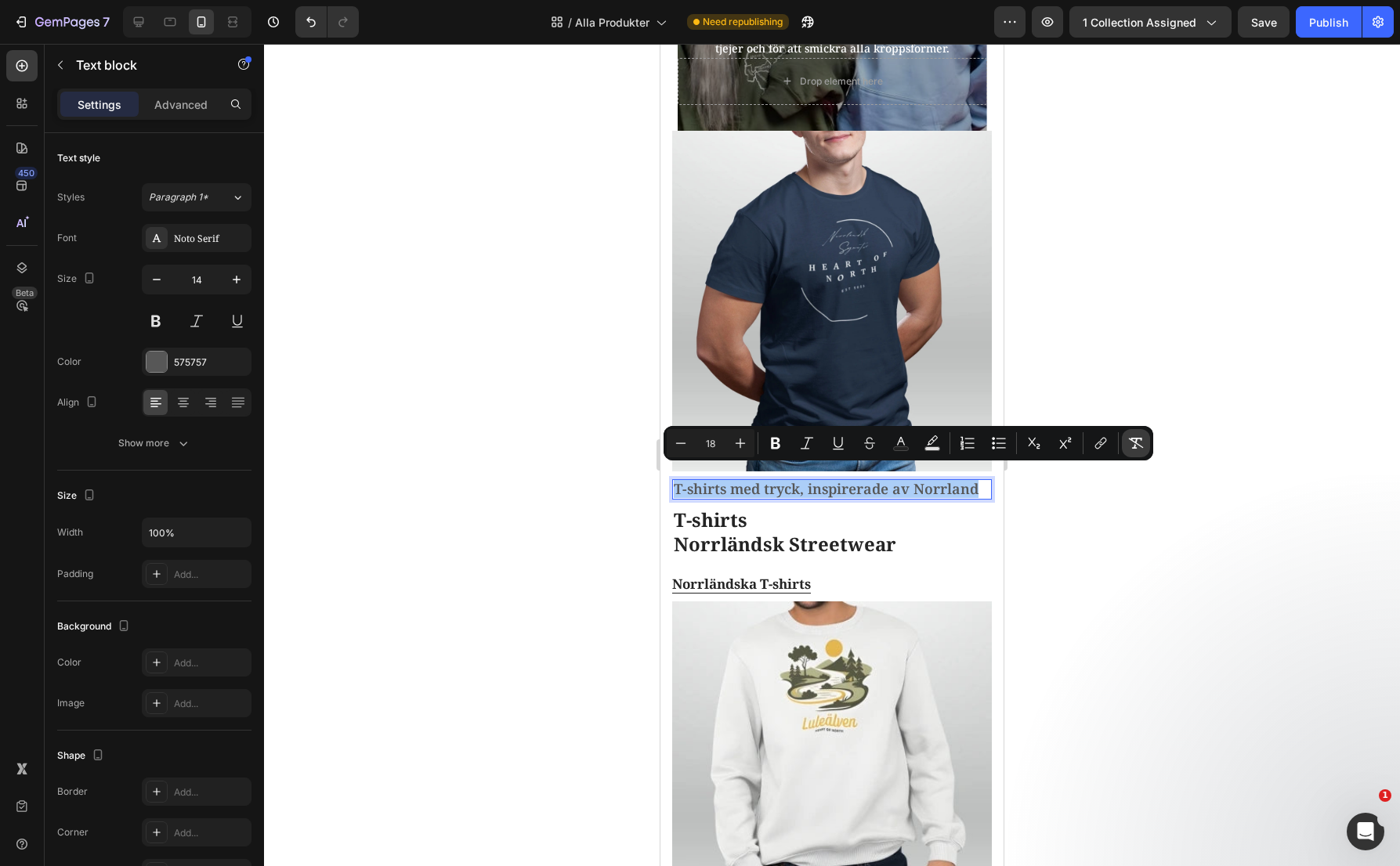
click at [1136, 441] on icon "Editor contextual toolbar" at bounding box center [1136, 443] width 15 height 11
type input "14"
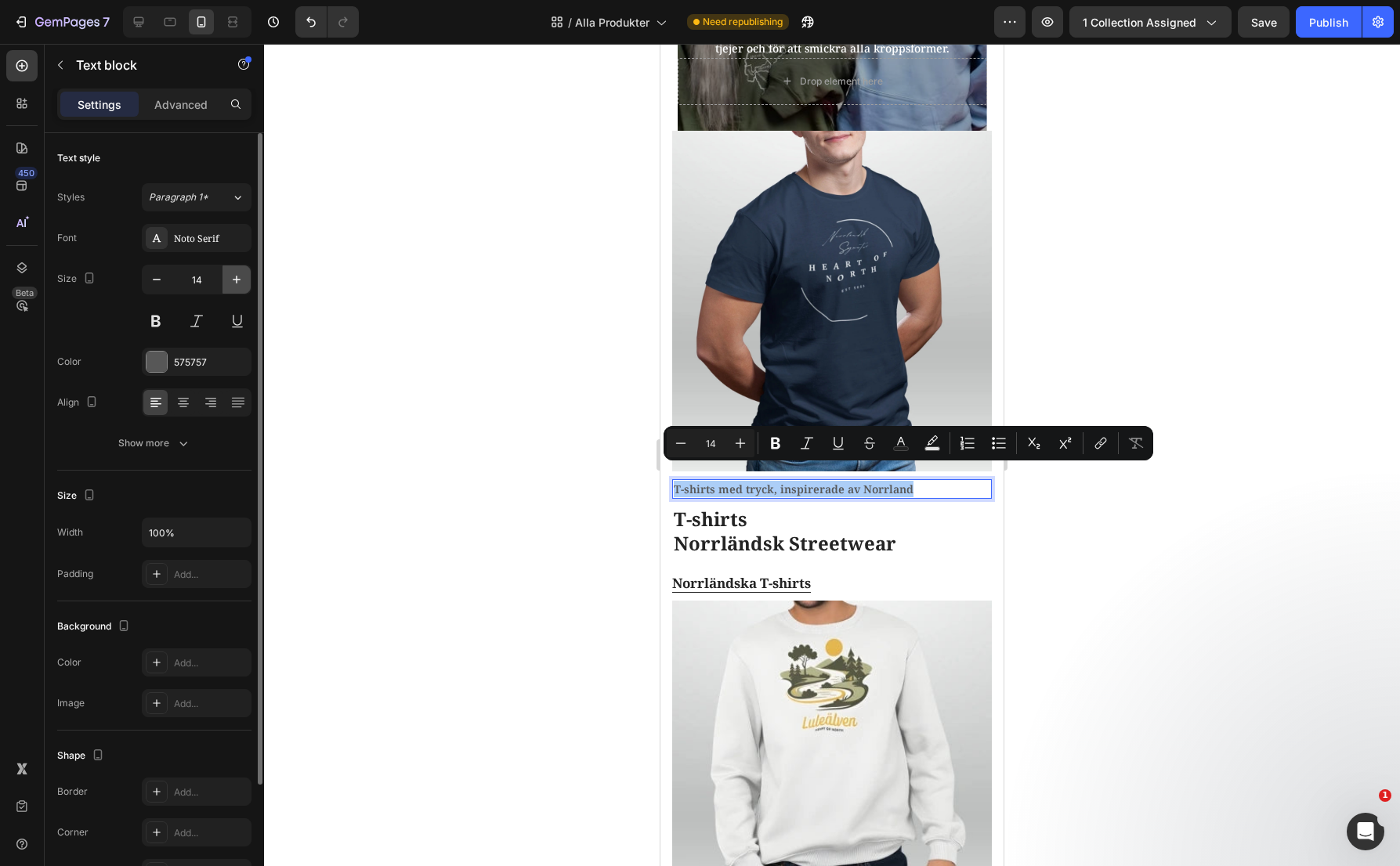
click at [239, 285] on icon "button" at bounding box center [237, 280] width 16 height 16
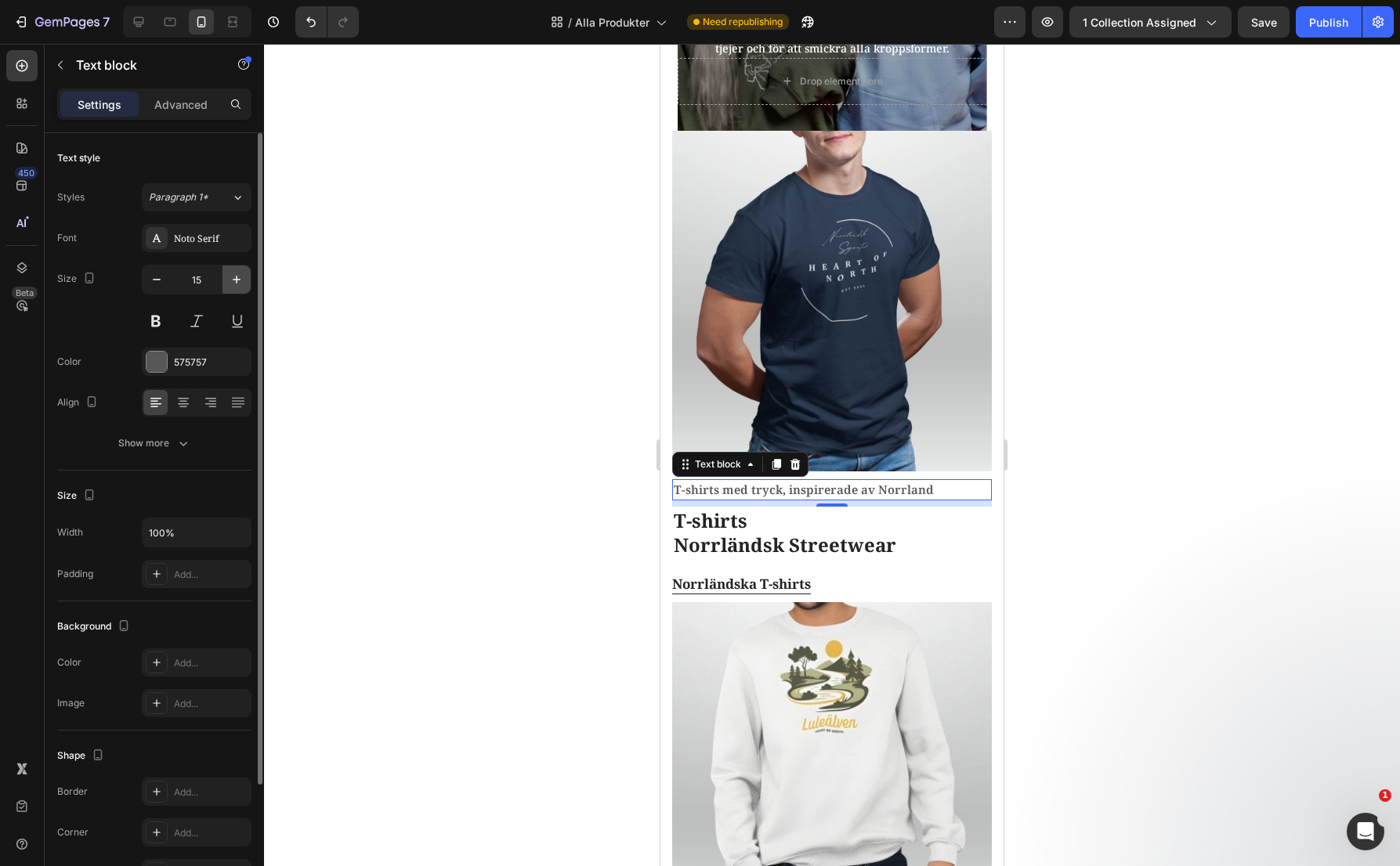
click at [239, 285] on icon "button" at bounding box center [237, 280] width 16 height 16
click at [163, 285] on icon "button" at bounding box center [157, 280] width 16 height 16
type input "14"
click at [778, 535] on h2 "T-shirts Norrländsk Streetwear" at bounding box center [832, 530] width 319 height 52
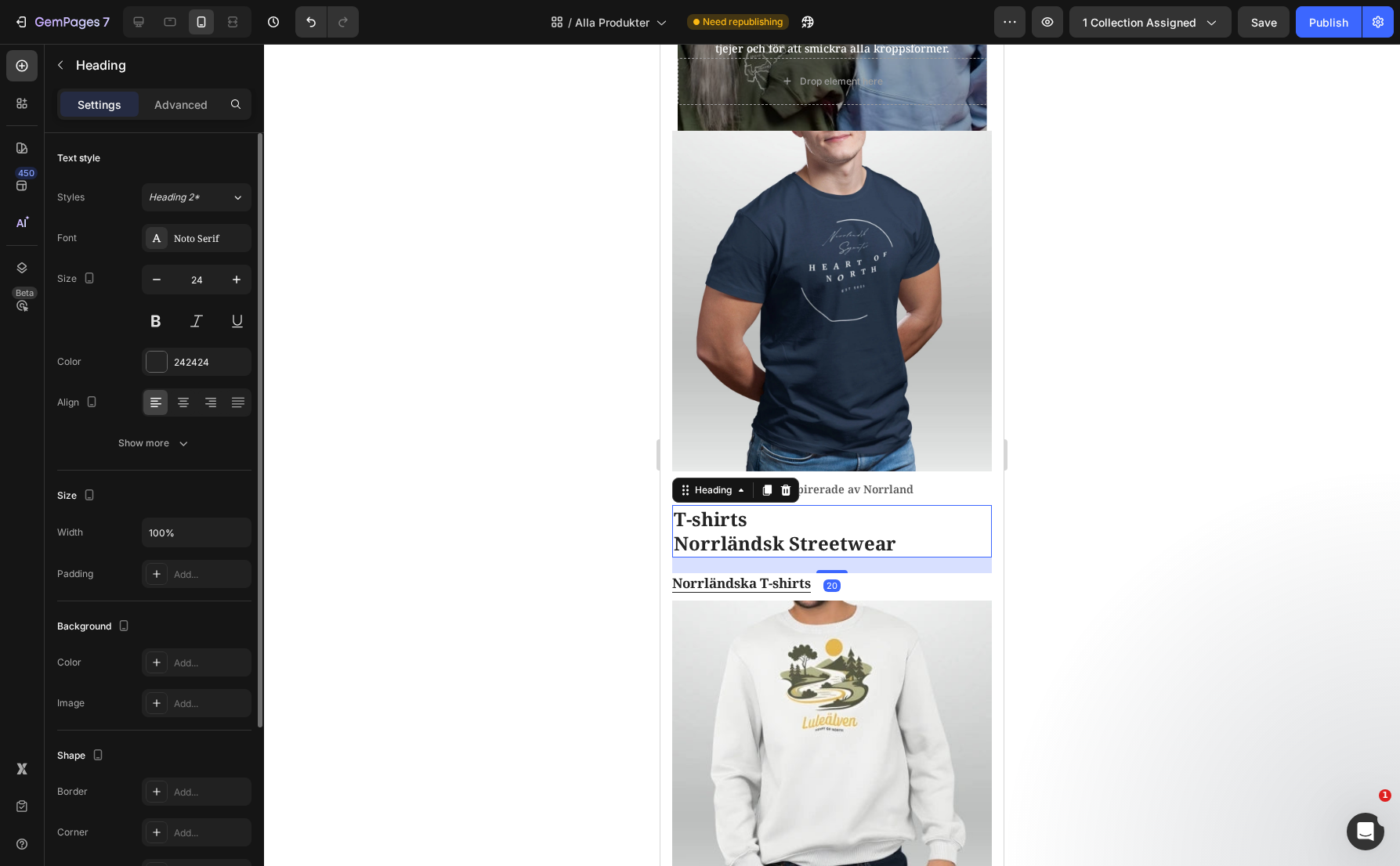
click at [185, 89] on div "Settings Advanced" at bounding box center [154, 105] width 194 height 32
click at [185, 98] on p "Advanced" at bounding box center [181, 105] width 53 height 17
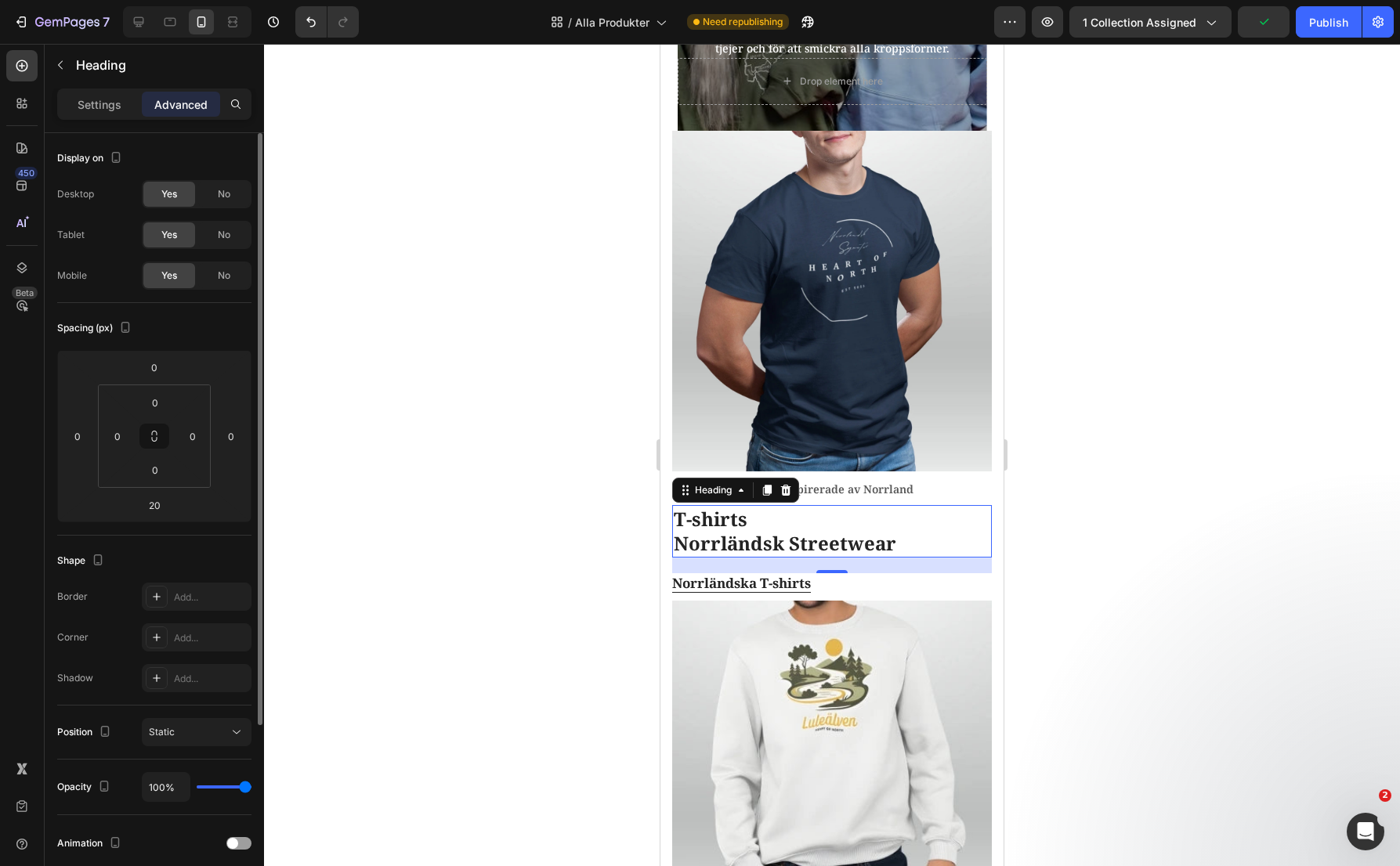
click at [765, 529] on h2 "T-shirts Norrländsk Streetwear" at bounding box center [832, 530] width 319 height 52
click at [765, 529] on p "T-shirts Norrländsk Streetwear" at bounding box center [832, 530] width 316 height 48
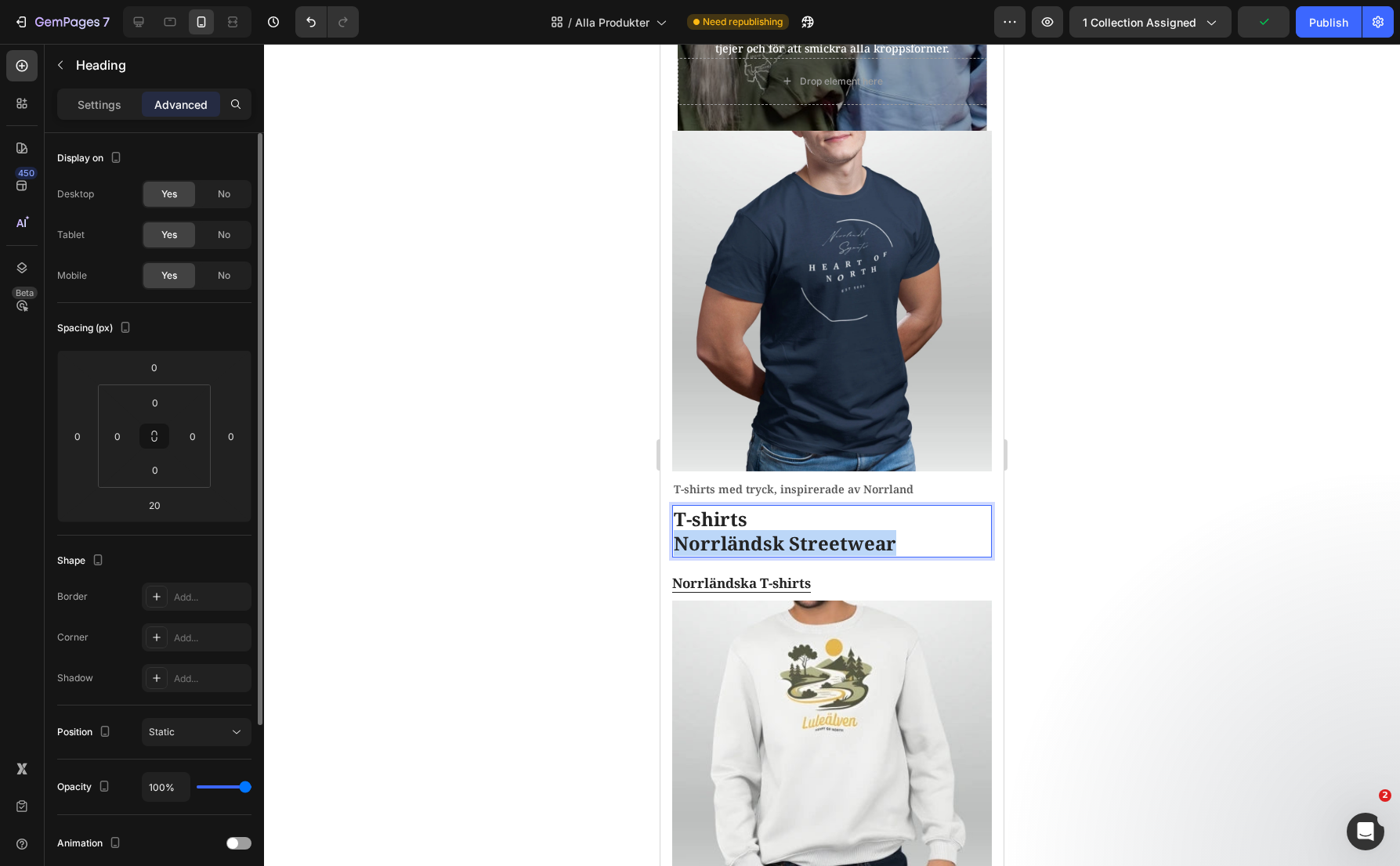
click at [765, 529] on p "T-shirts Norrländsk Streetwear" at bounding box center [832, 530] width 316 height 48
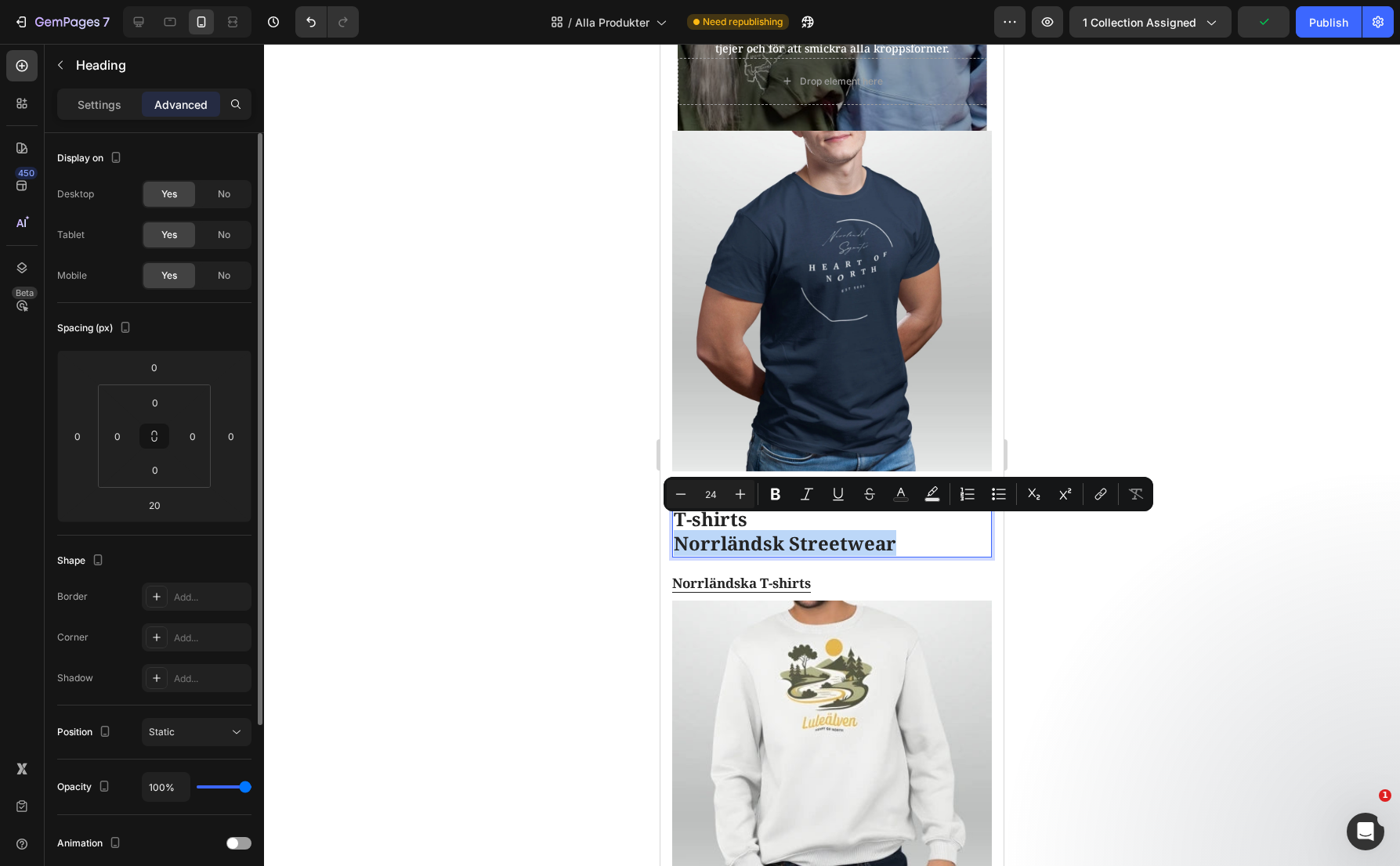
click at [895, 526] on p "T-shirts Norrländsk Streetwear" at bounding box center [832, 530] width 316 height 48
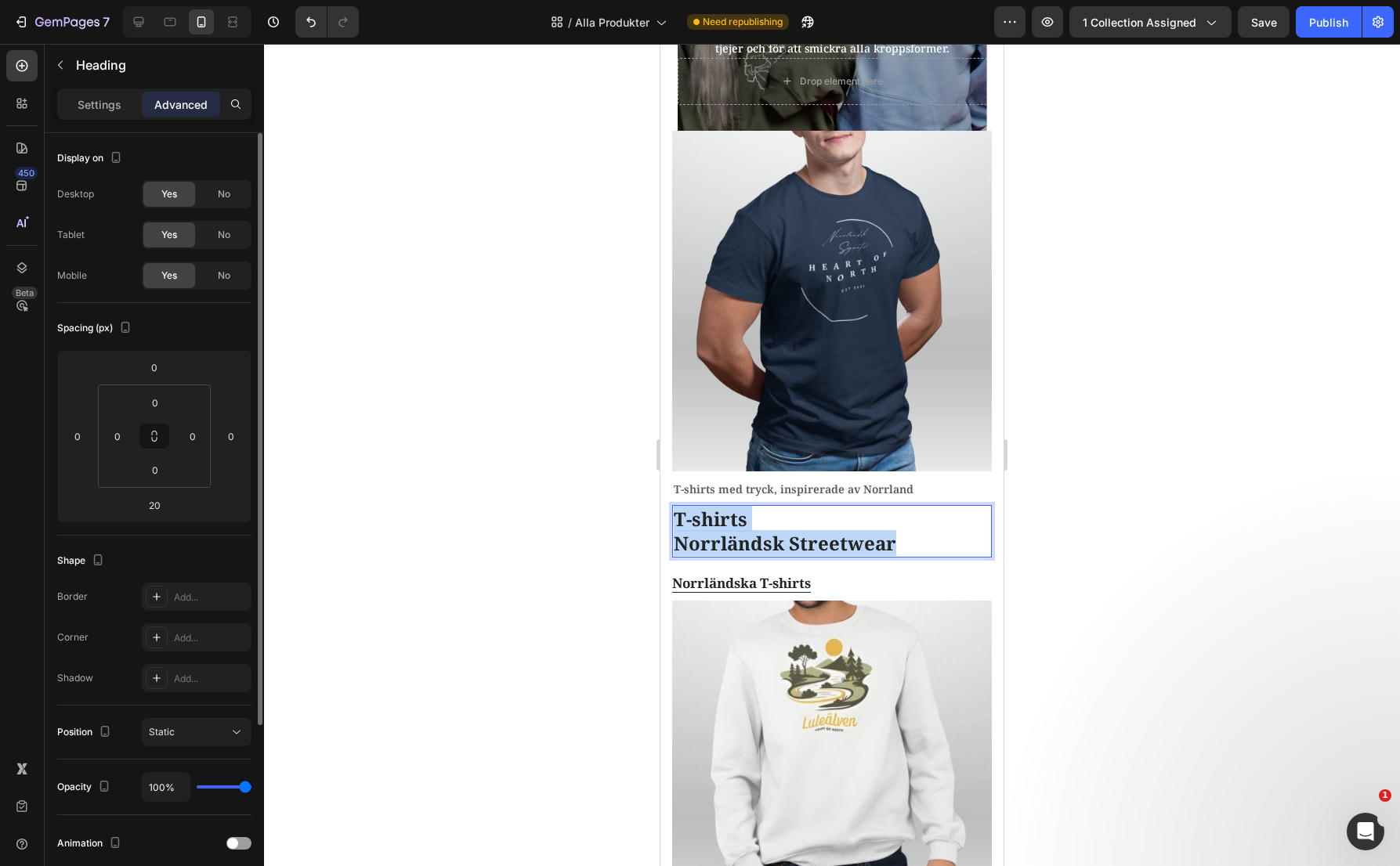
drag, startPoint x: 898, startPoint y: 528, endPoint x: 637, endPoint y: 494, distance: 263.2
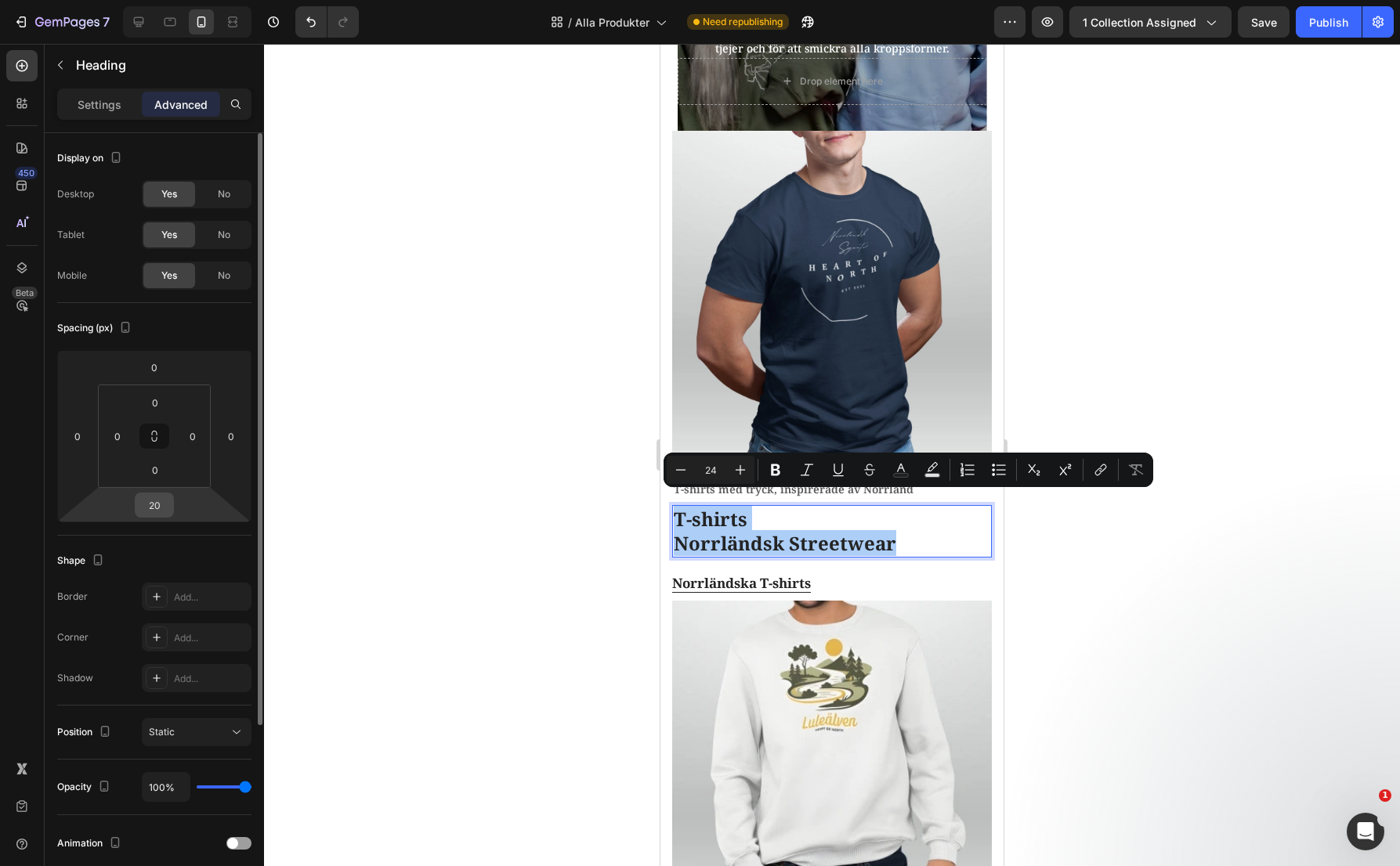
click at [158, 500] on input "20" at bounding box center [155, 505] width 32 height 24
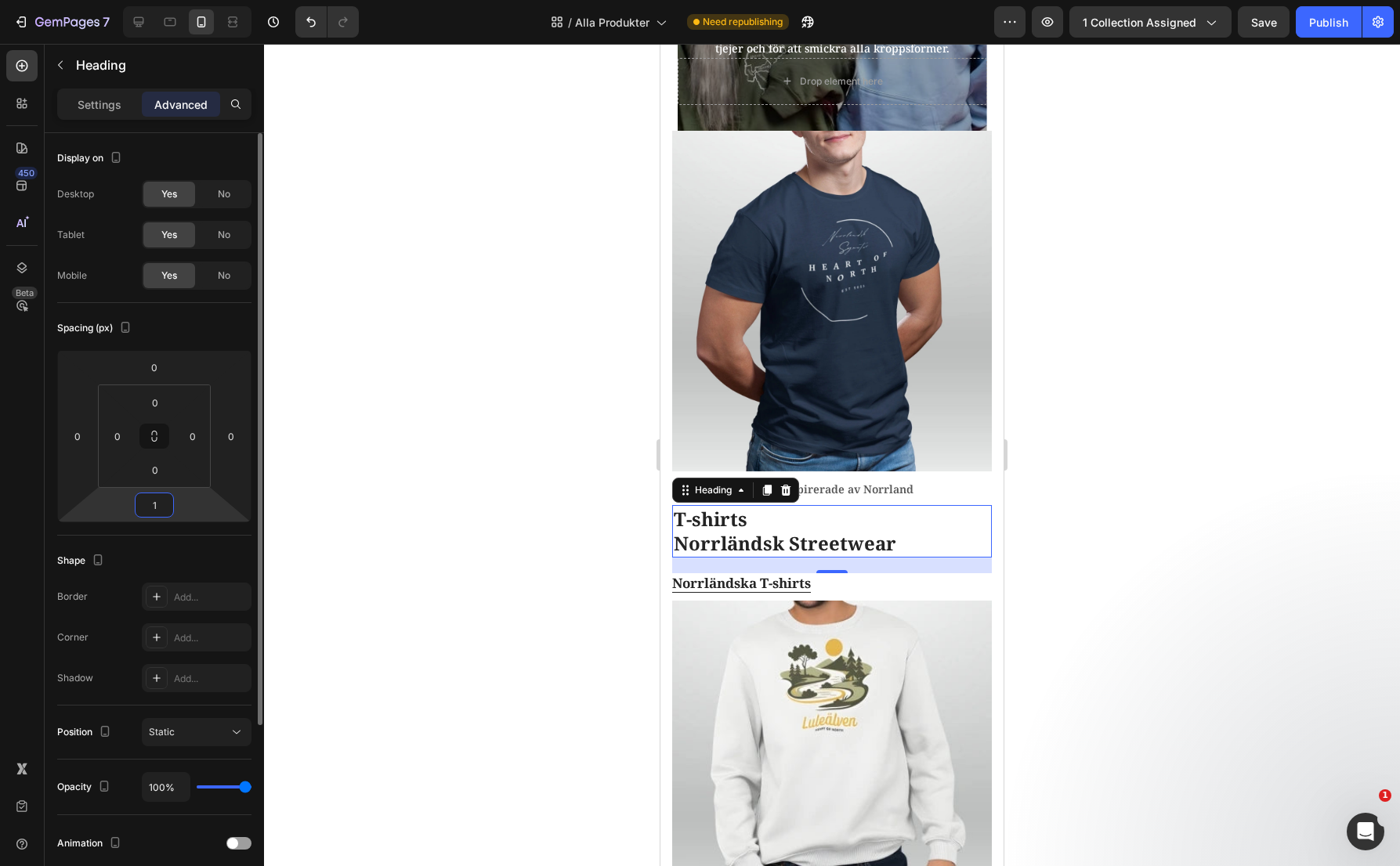
type input "10"
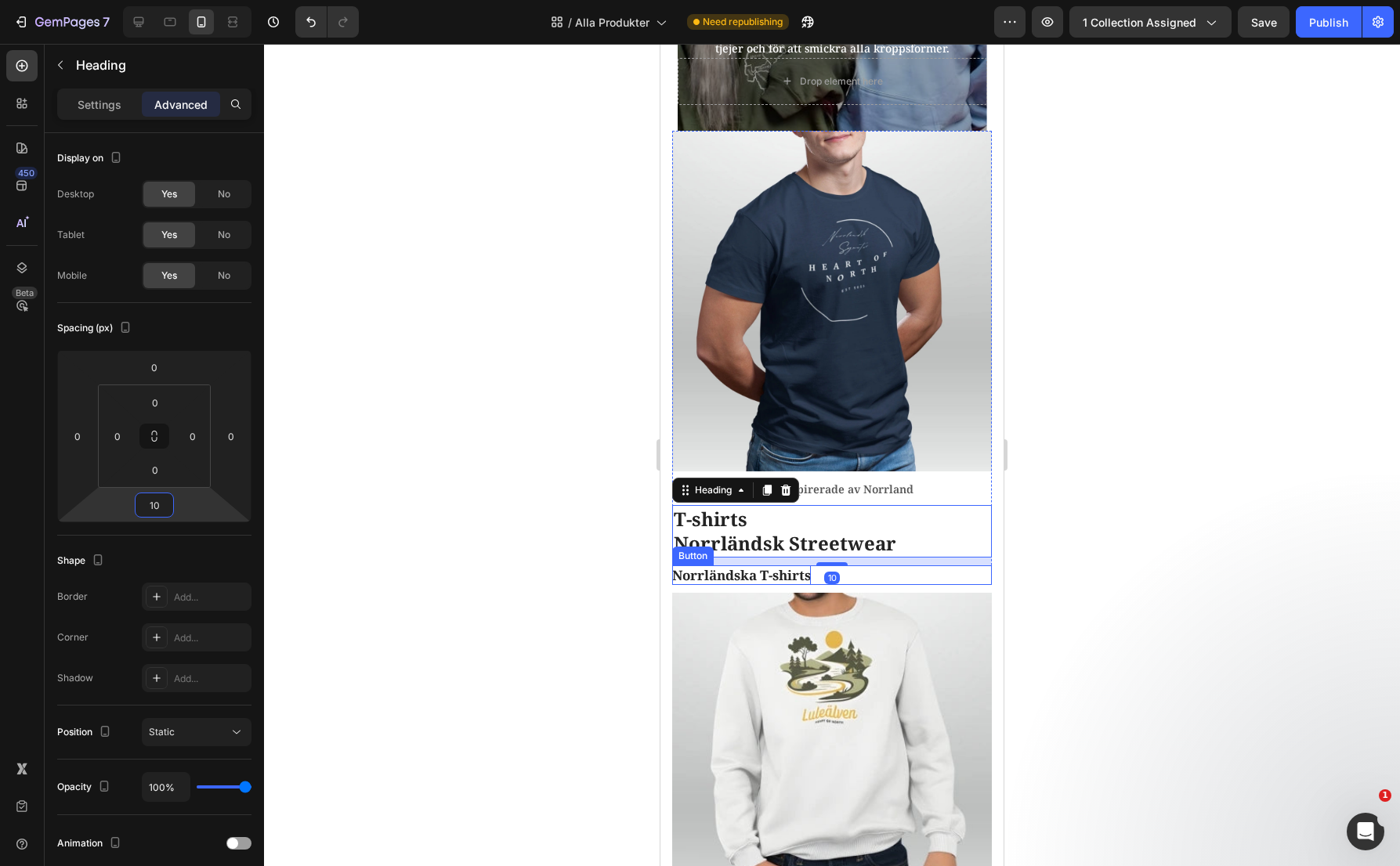
click at [717, 566] on p "Norrländska T-shirts" at bounding box center [741, 576] width 139 height 21
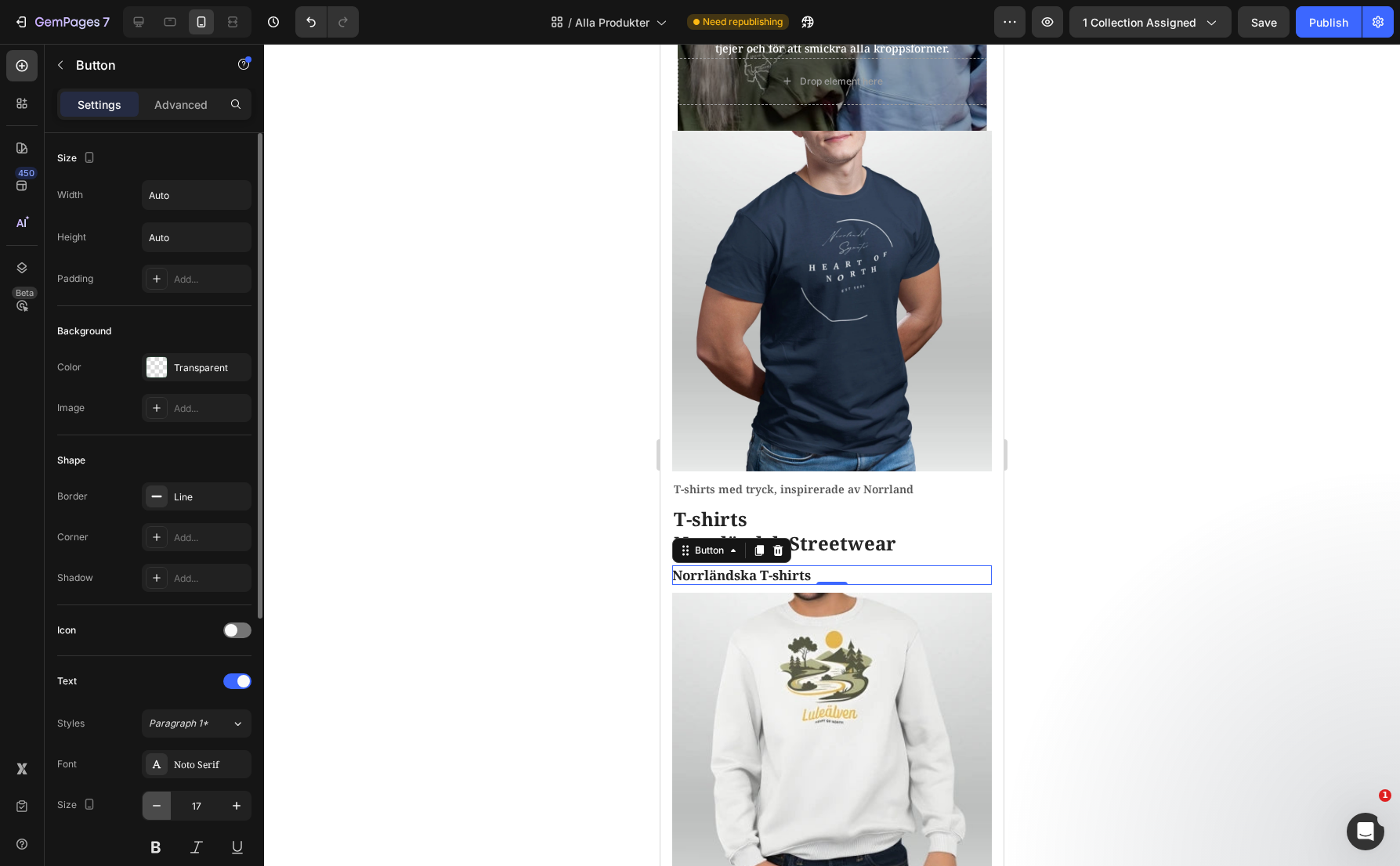
click at [159, 799] on icon "button" at bounding box center [157, 806] width 16 height 16
type input "16"
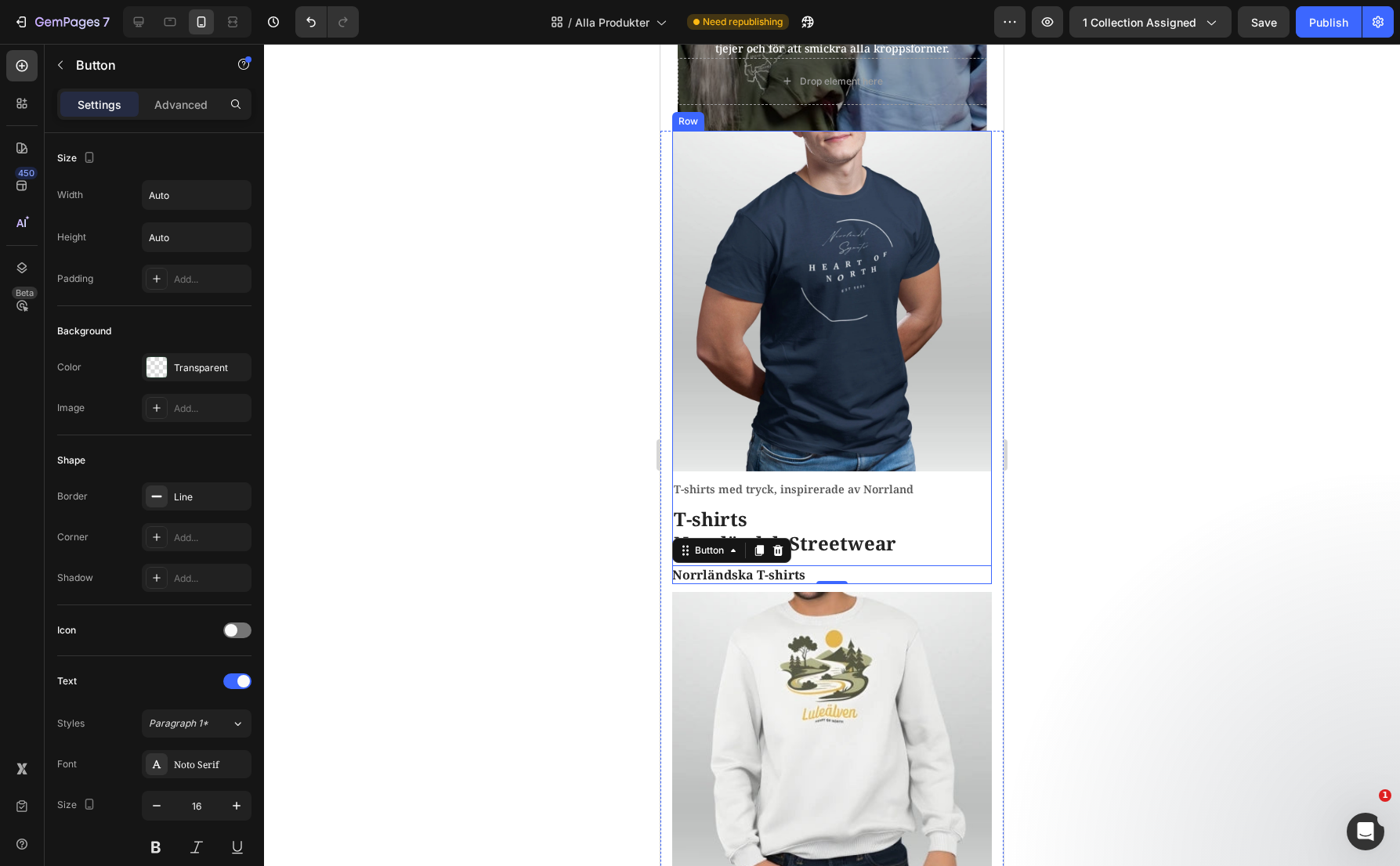
click at [968, 465] on div "Image" at bounding box center [832, 305] width 319 height 349
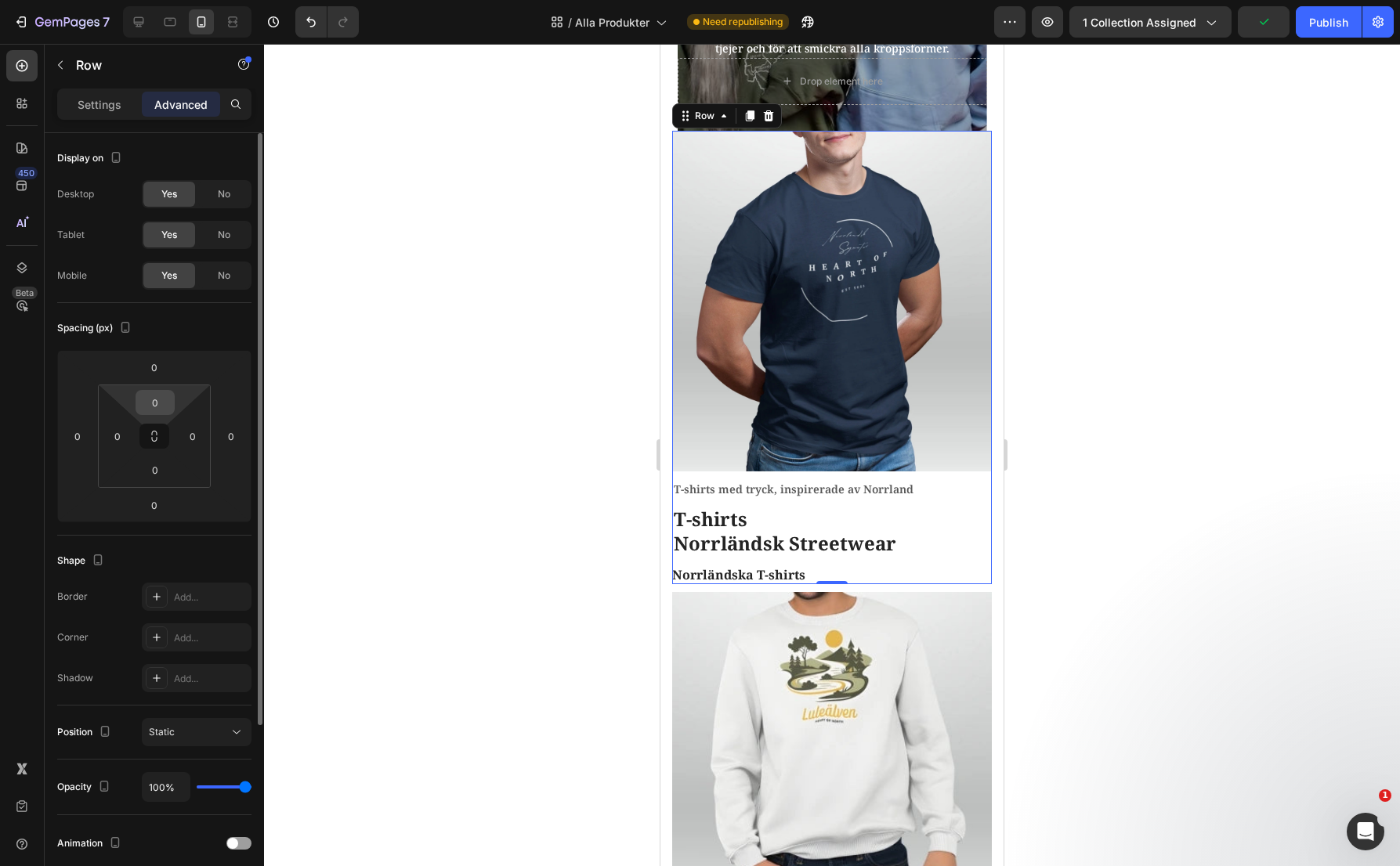
click at [164, 398] on input "0" at bounding box center [155, 402] width 32 height 24
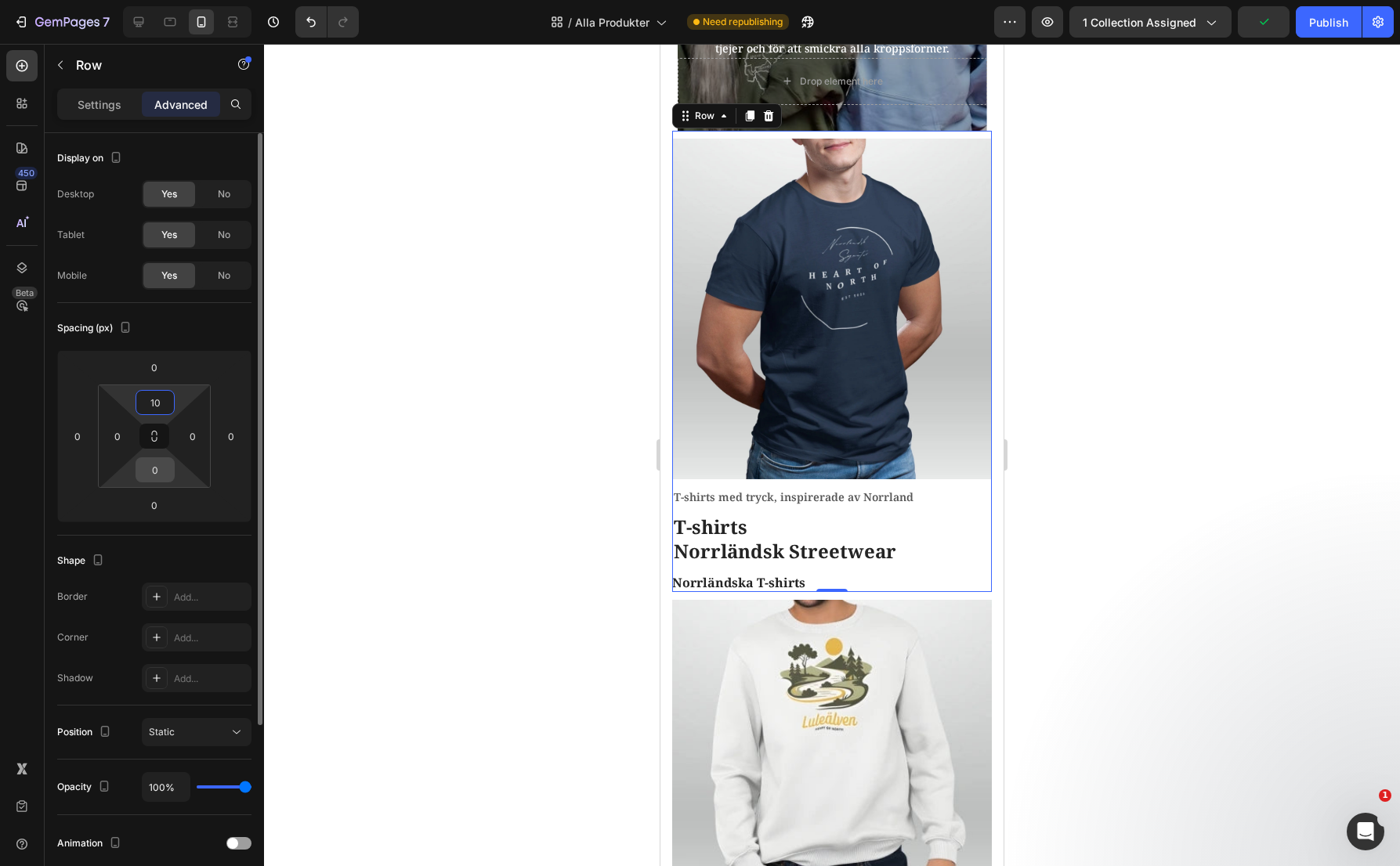
type input "10"
click at [167, 471] on input "0" at bounding box center [155, 470] width 32 height 24
type input "10"
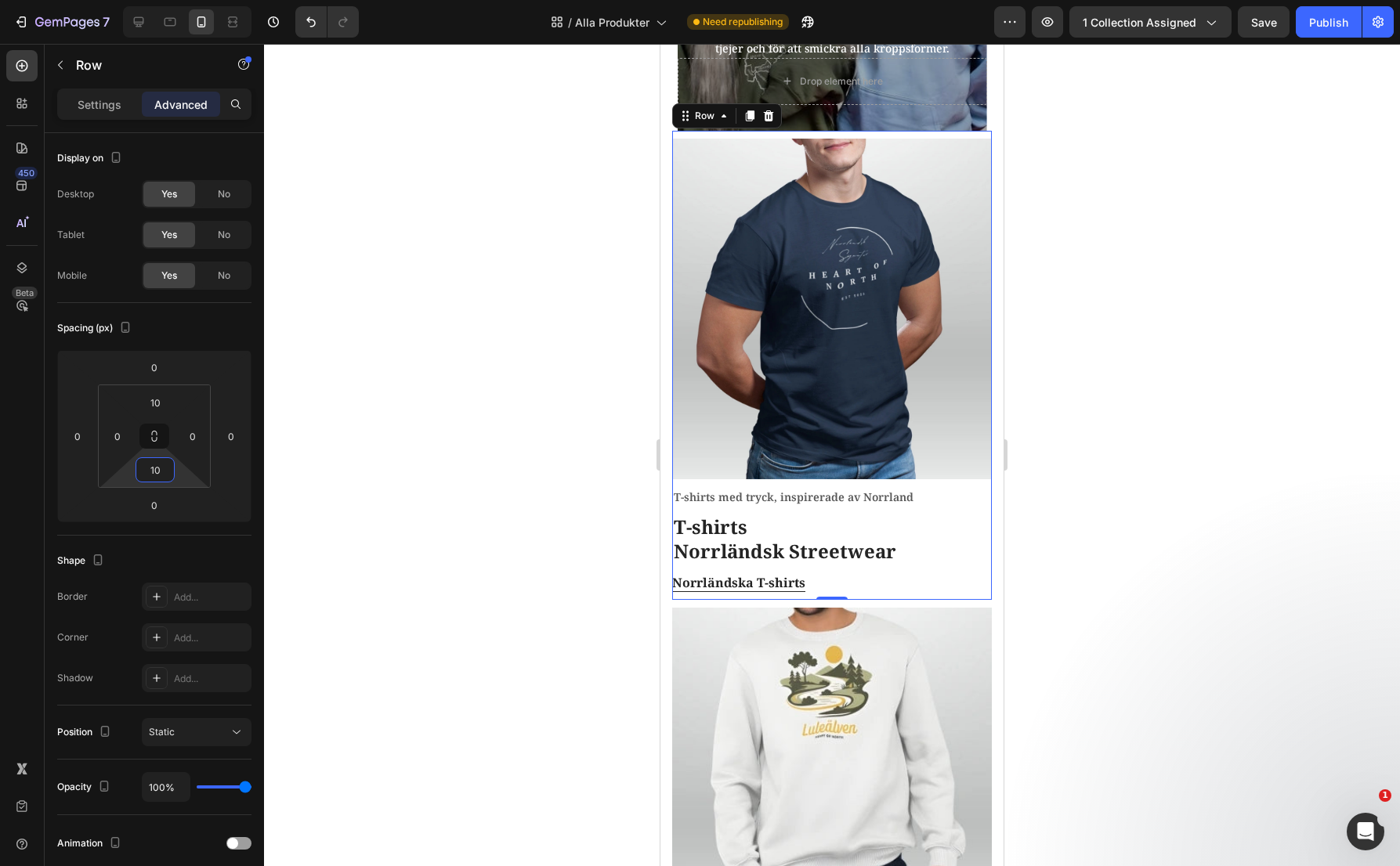
click at [566, 594] on div at bounding box center [832, 455] width 1136 height 822
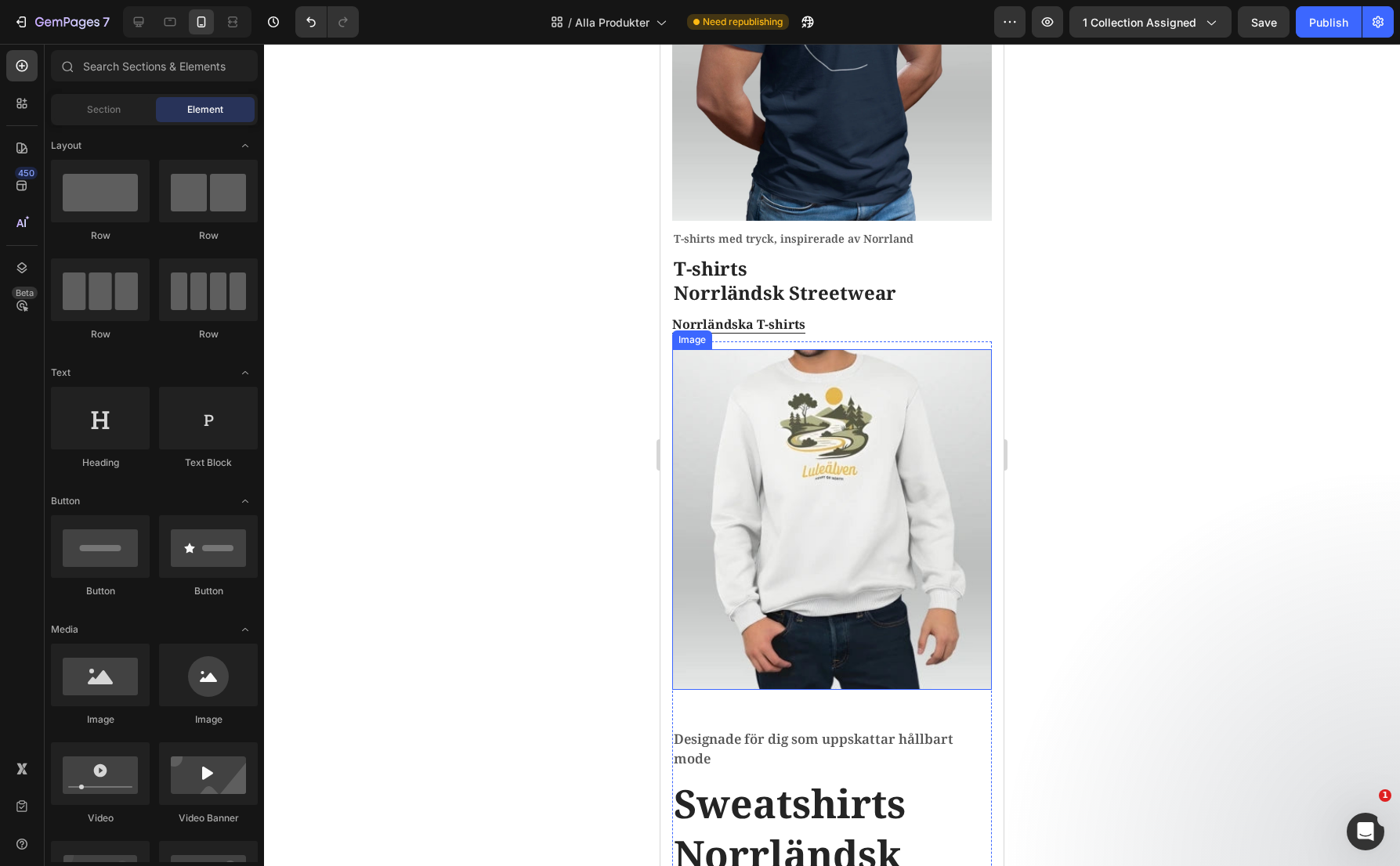
scroll to position [548, 0]
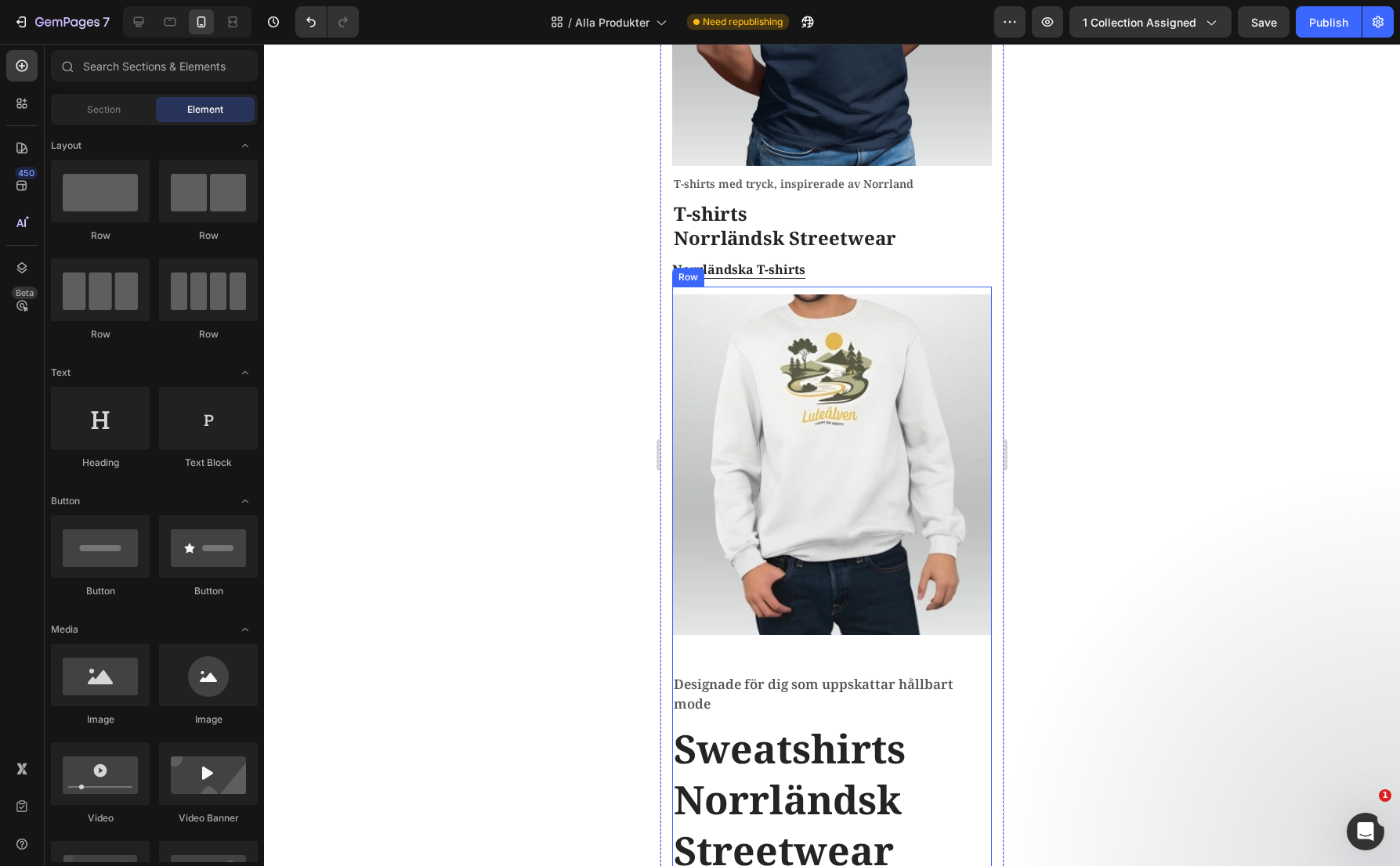
click at [694, 631] on div "Image" at bounding box center [832, 483] width 319 height 378
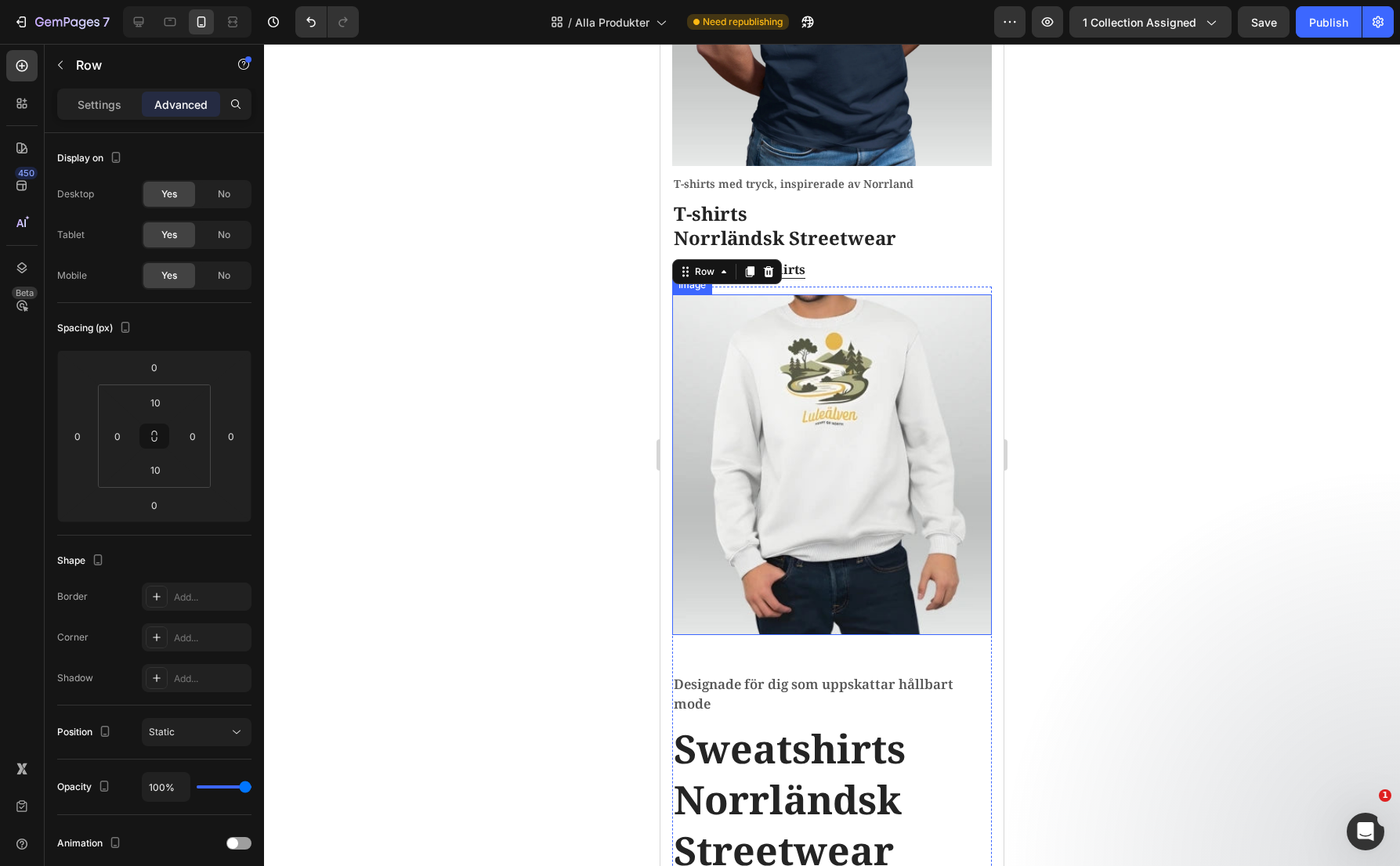
click at [809, 580] on img at bounding box center [832, 465] width 319 height 341
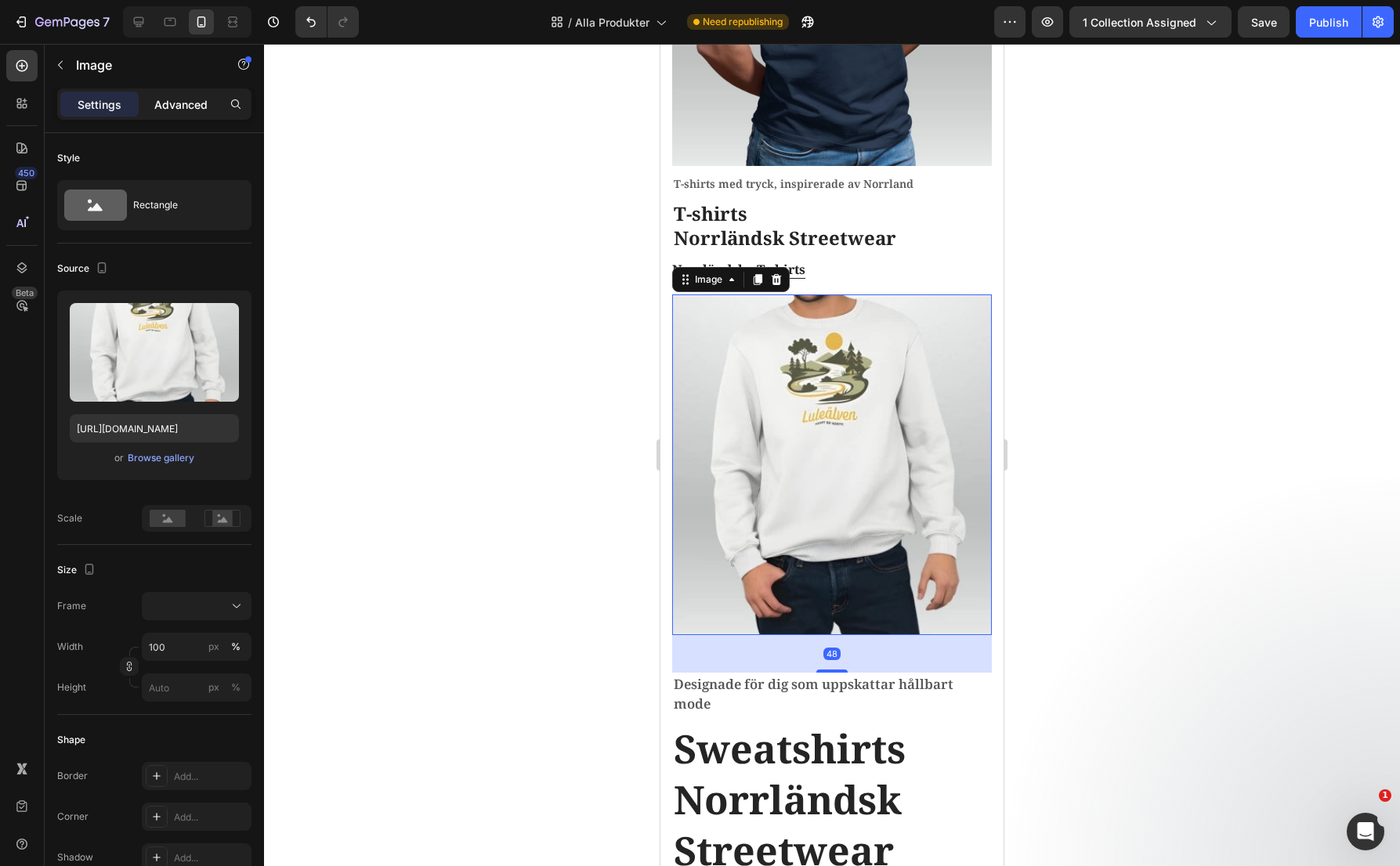
click at [178, 112] on p "Advanced" at bounding box center [181, 105] width 53 height 17
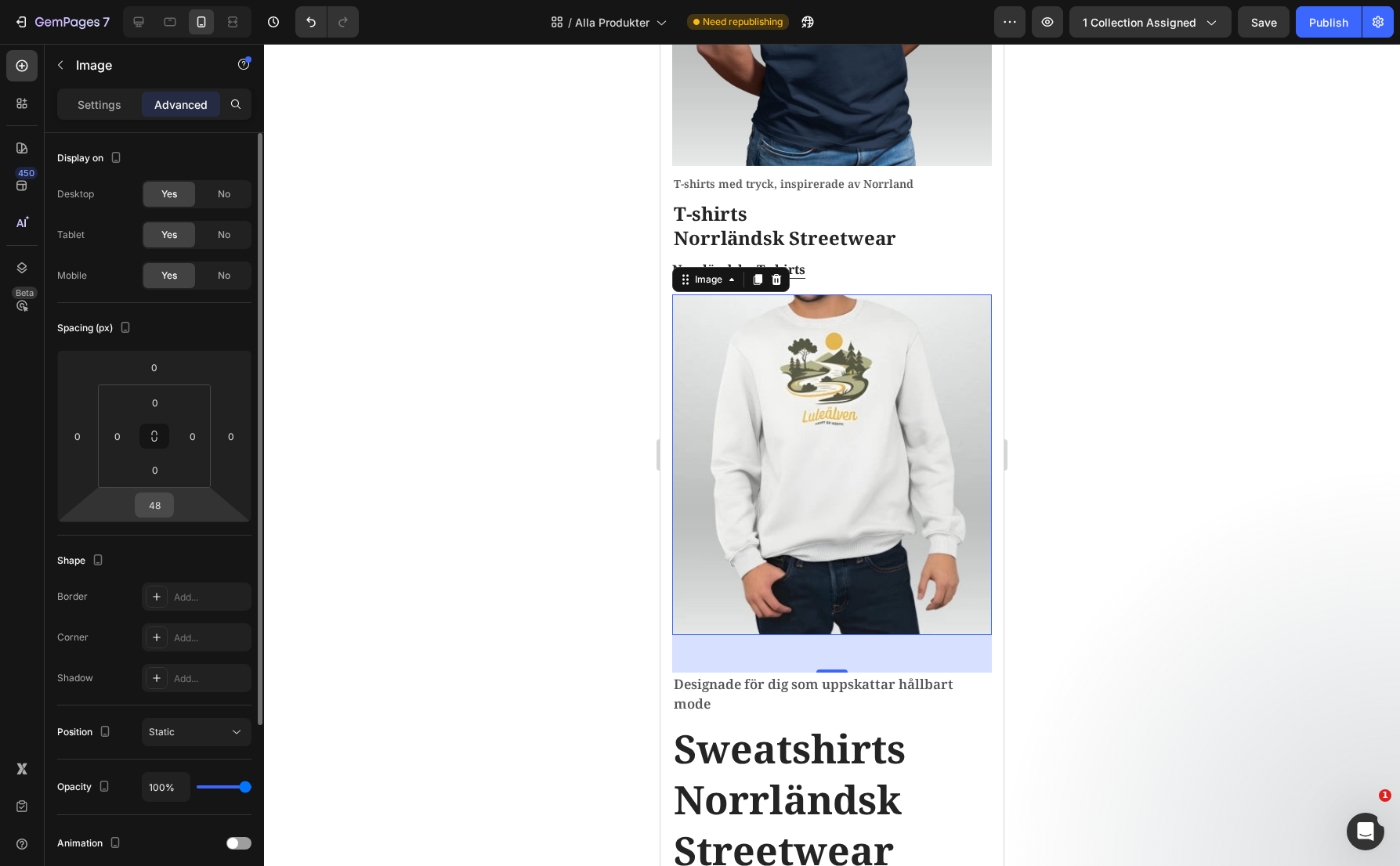
click at [164, 505] on input "48" at bounding box center [155, 505] width 32 height 24
type input "20"
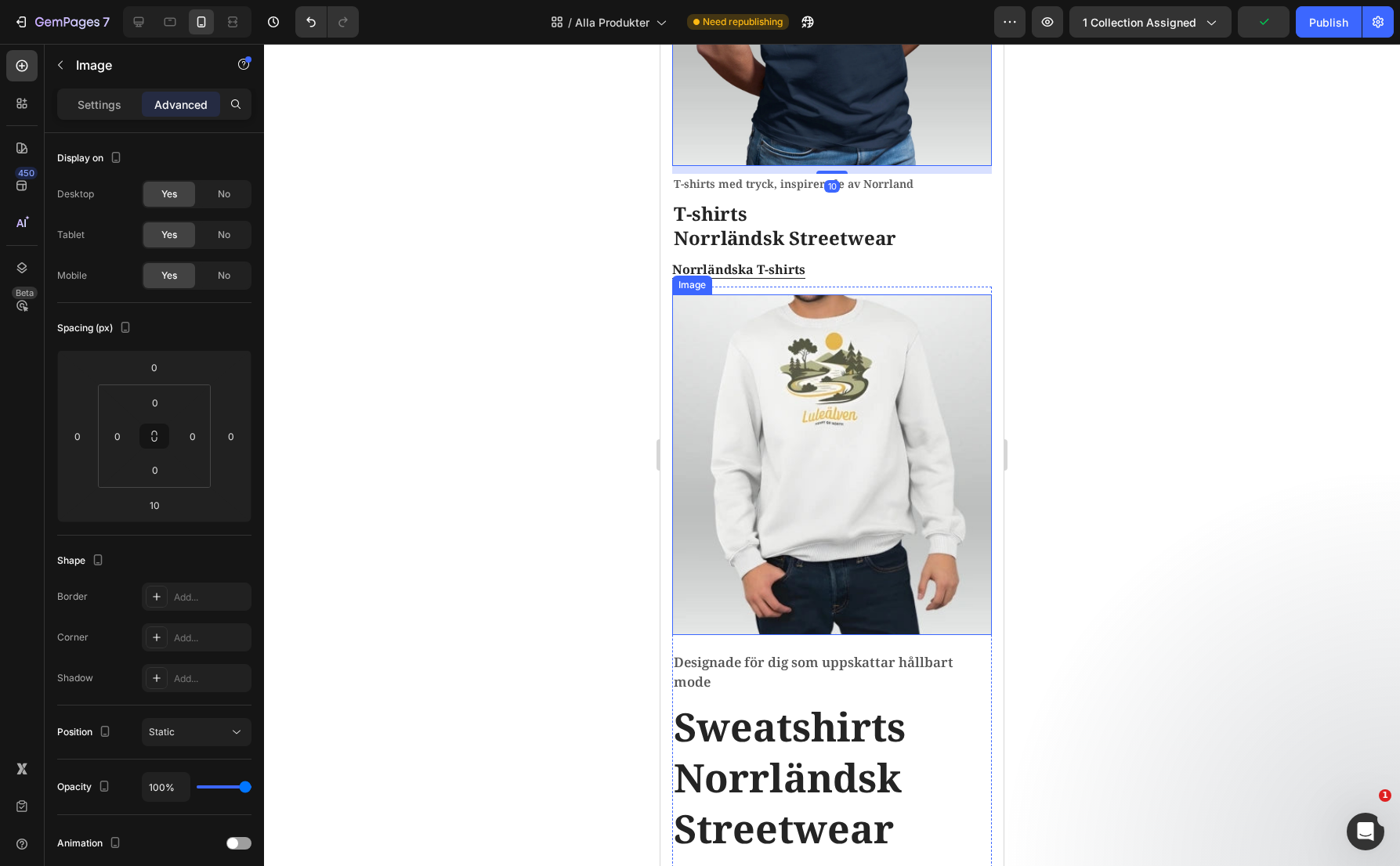
click at [843, 540] on img at bounding box center [832, 465] width 319 height 341
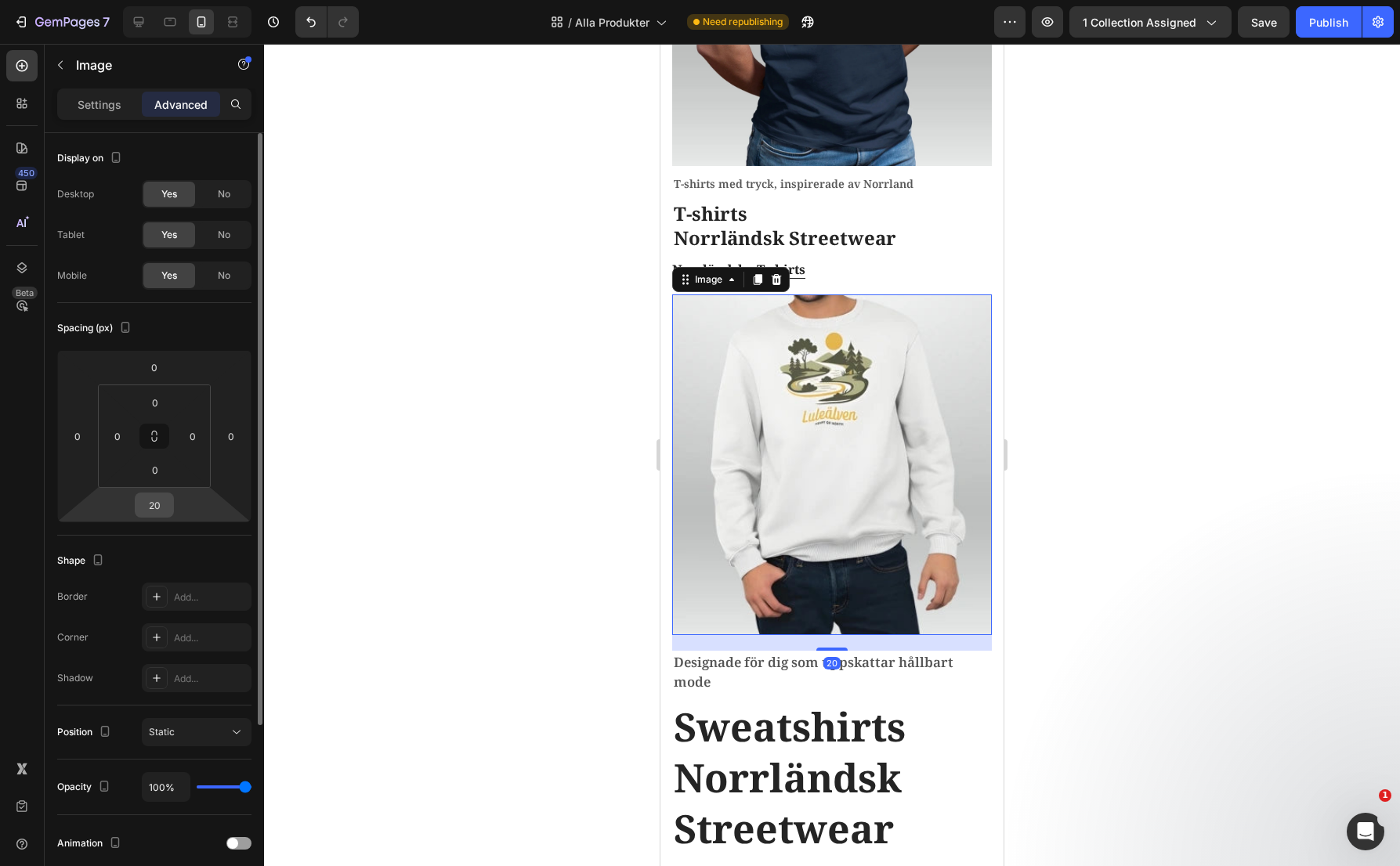
click at [154, 501] on input "20" at bounding box center [155, 505] width 32 height 24
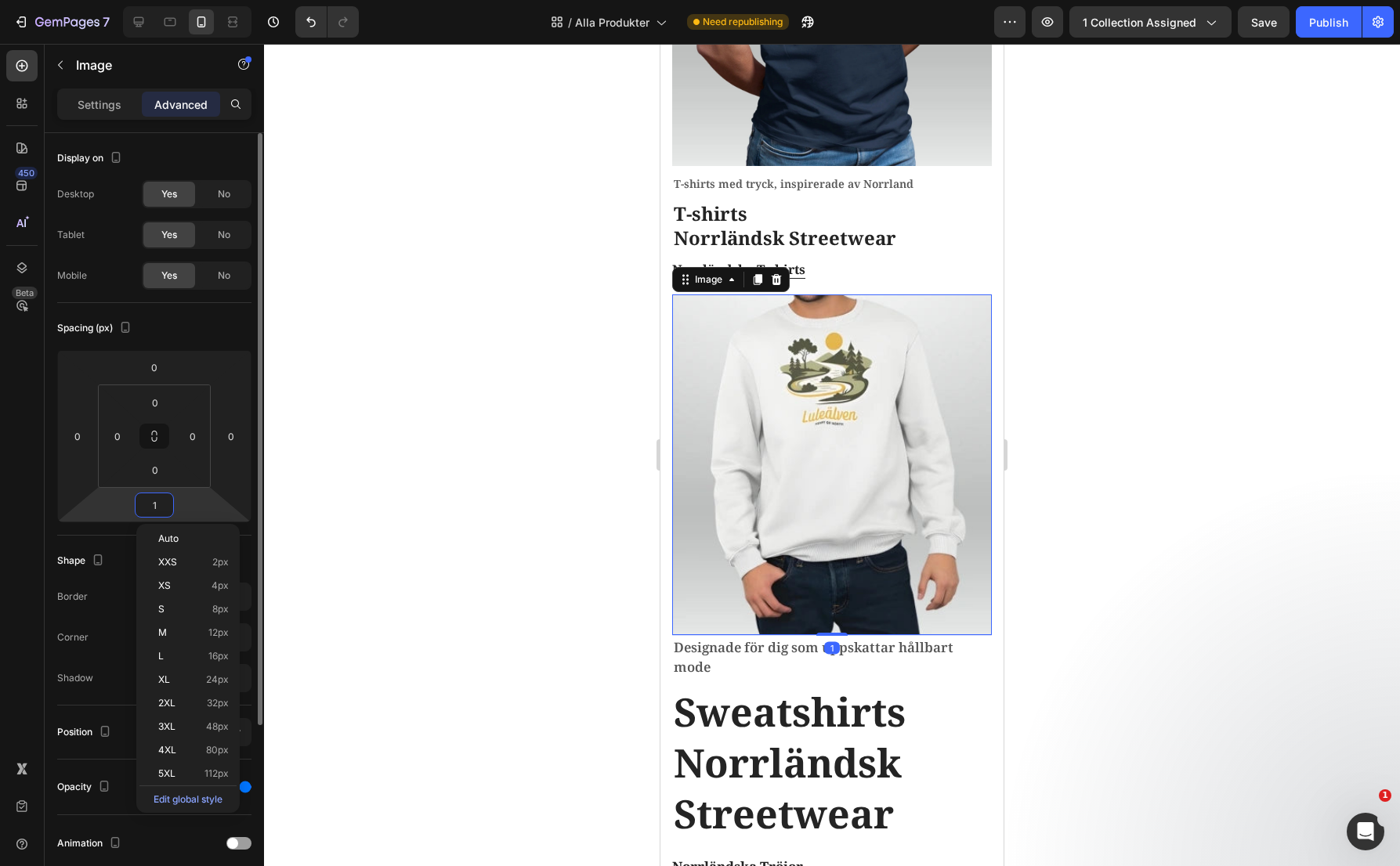
type input "10"
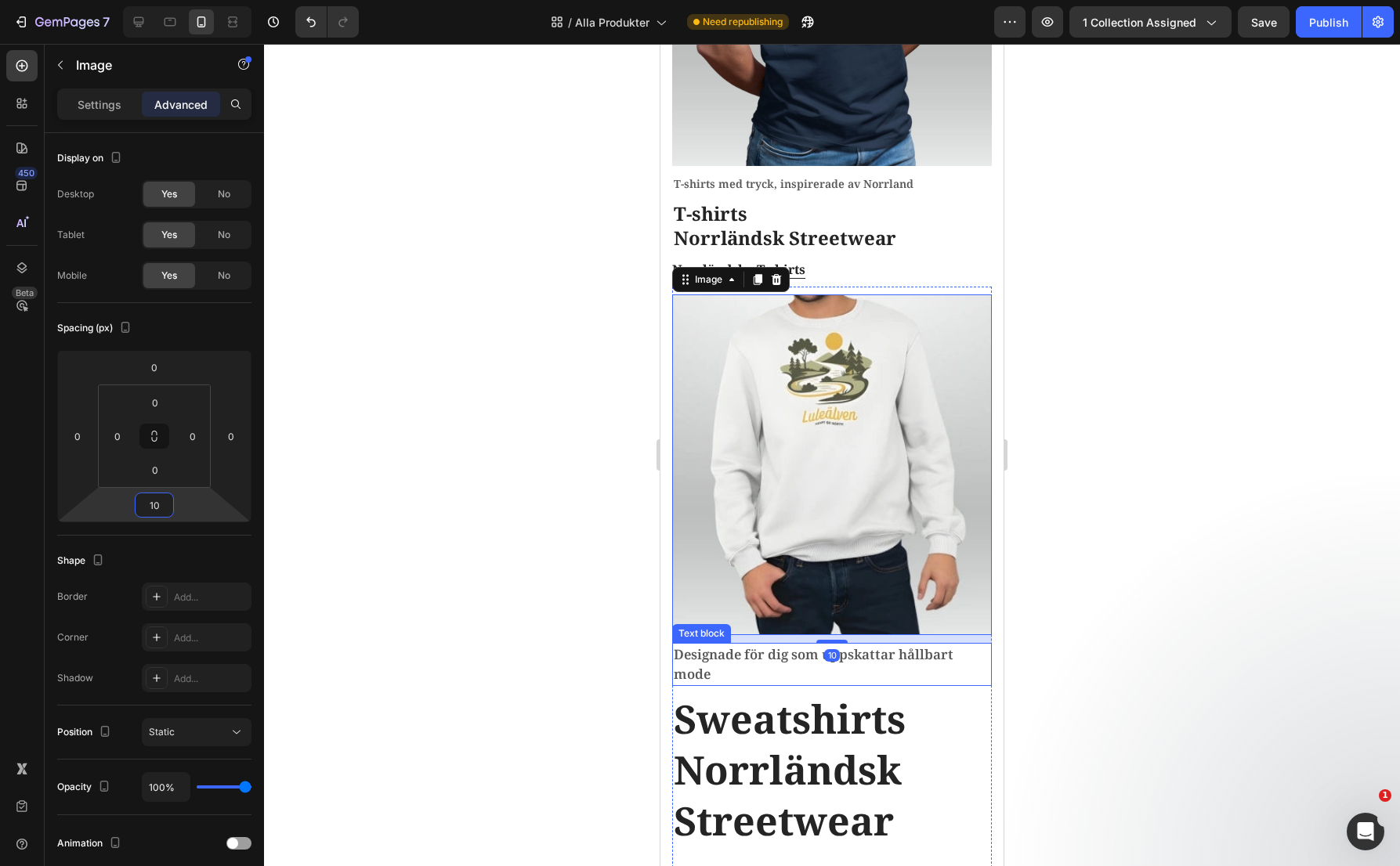
click at [698, 644] on p "Designade för dig som uppskattar hållbart mode" at bounding box center [832, 664] width 316 height 40
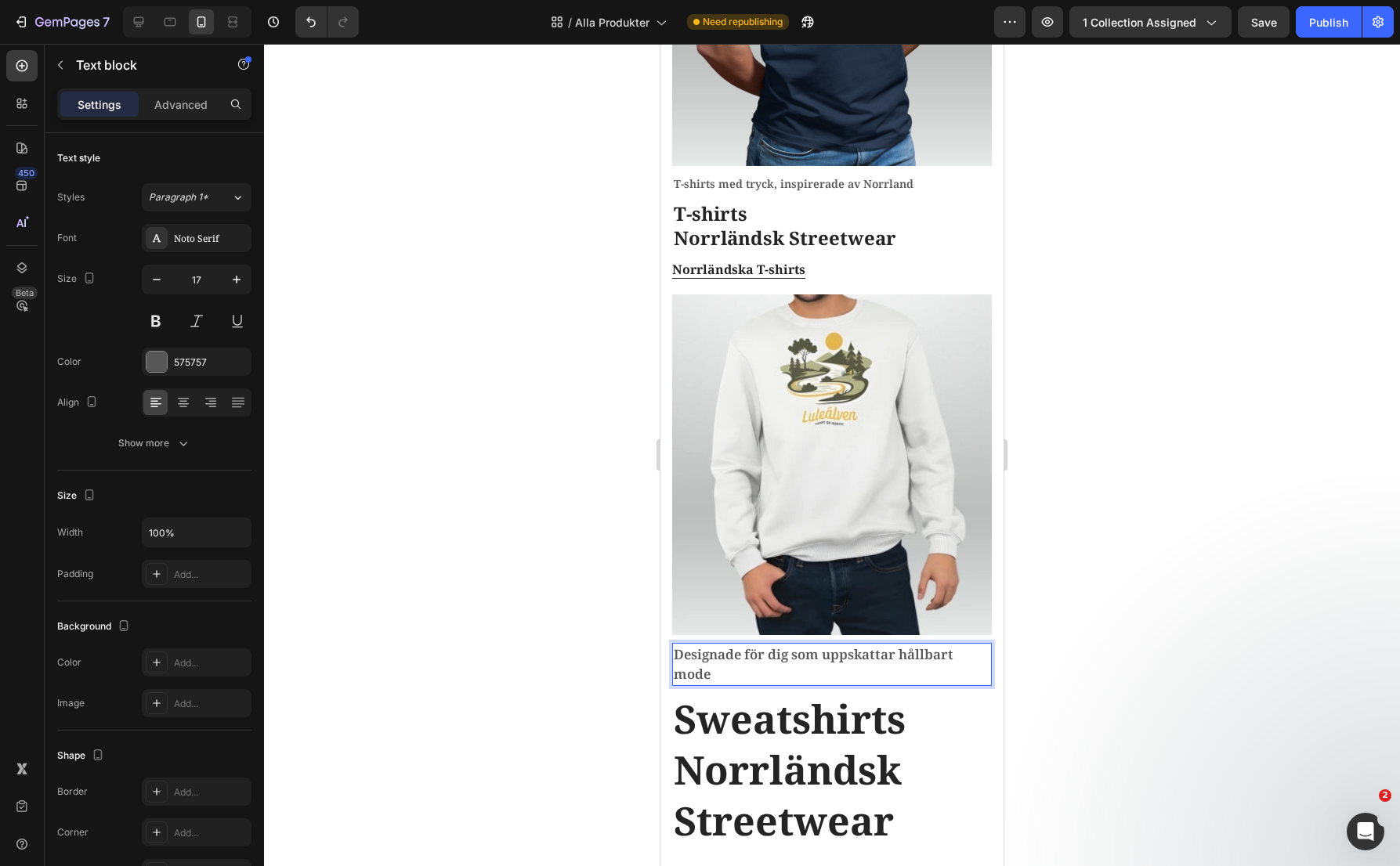
click at [715, 649] on p "Designade för dig som uppskattar hållbart mode" at bounding box center [832, 664] width 316 height 40
drag, startPoint x: 715, startPoint y: 649, endPoint x: 648, endPoint y: 619, distance: 73.4
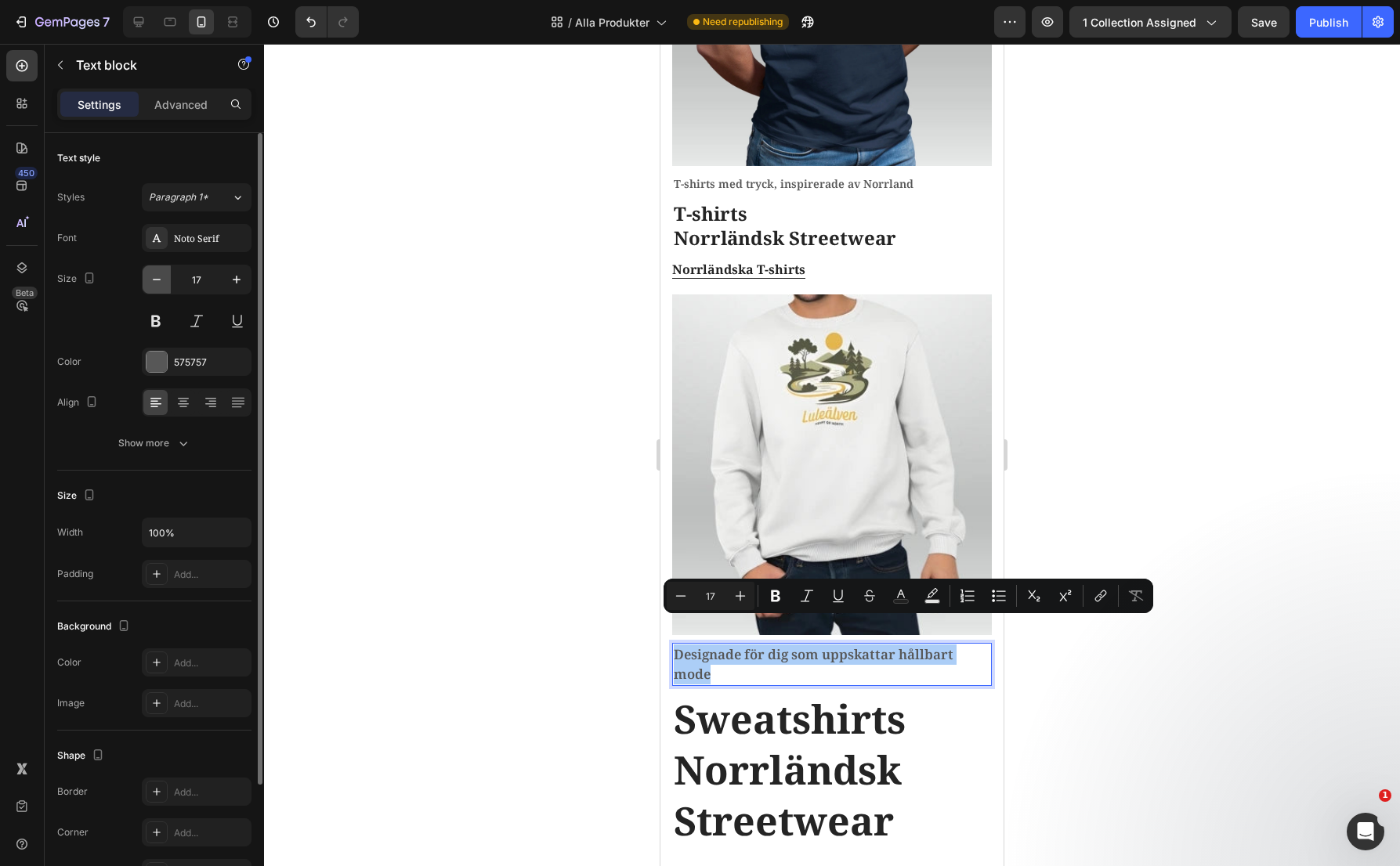
click at [151, 282] on icon "button" at bounding box center [157, 280] width 16 height 16
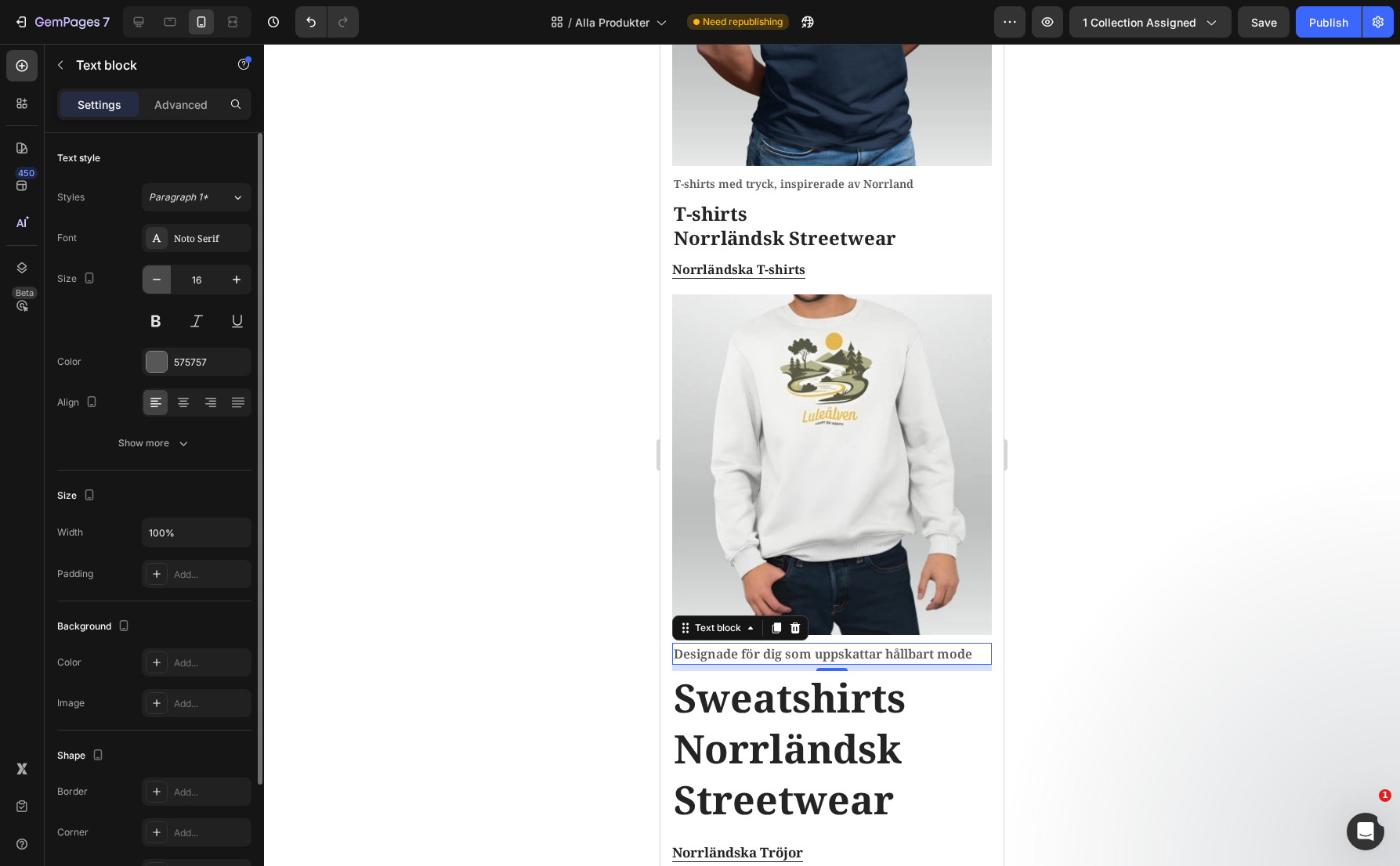
click at [151, 282] on icon "button" at bounding box center [157, 280] width 16 height 16
type input "14"
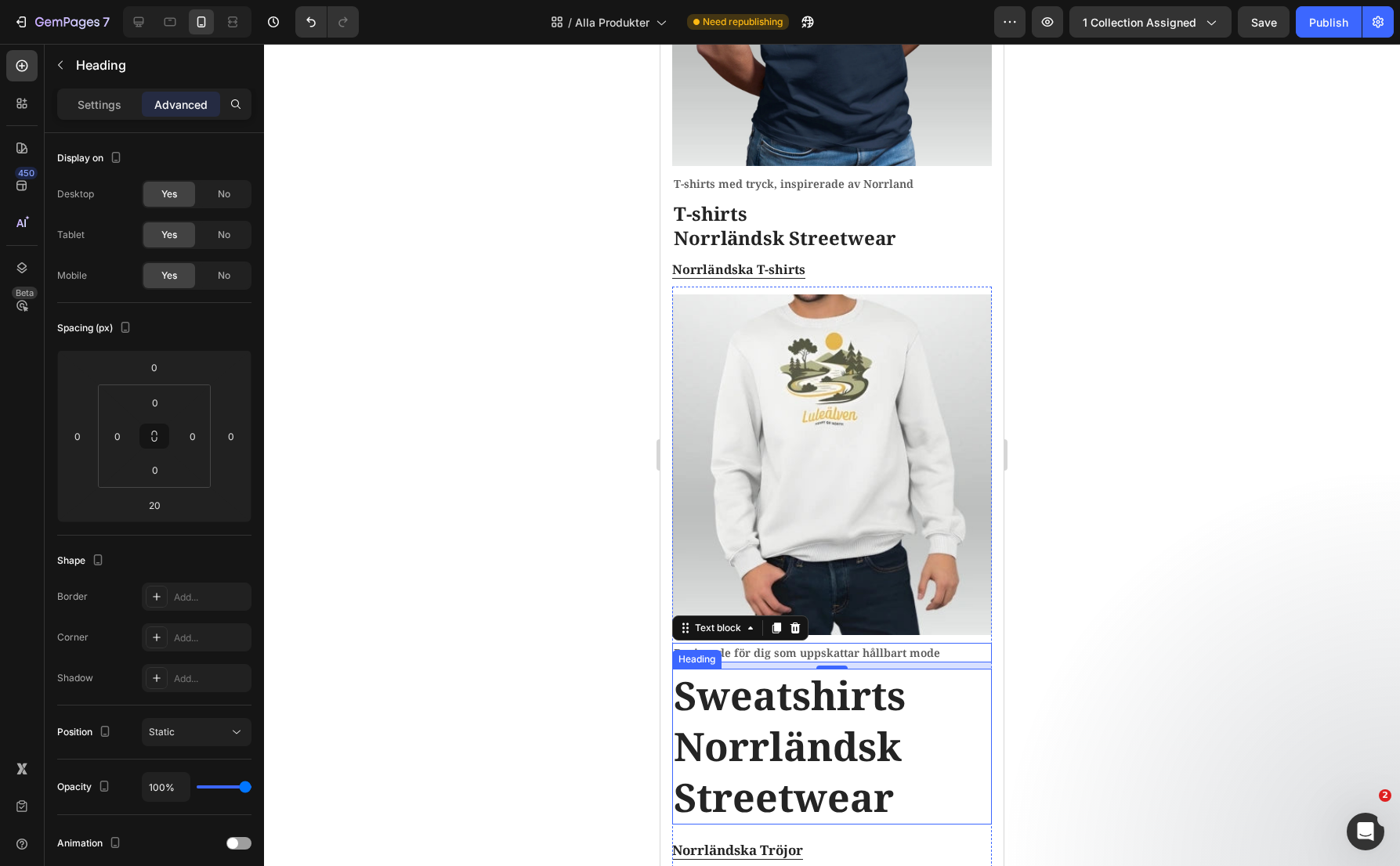
click at [800, 732] on h2 "Sweatshirts Norrländsk Streetwear" at bounding box center [832, 746] width 319 height 156
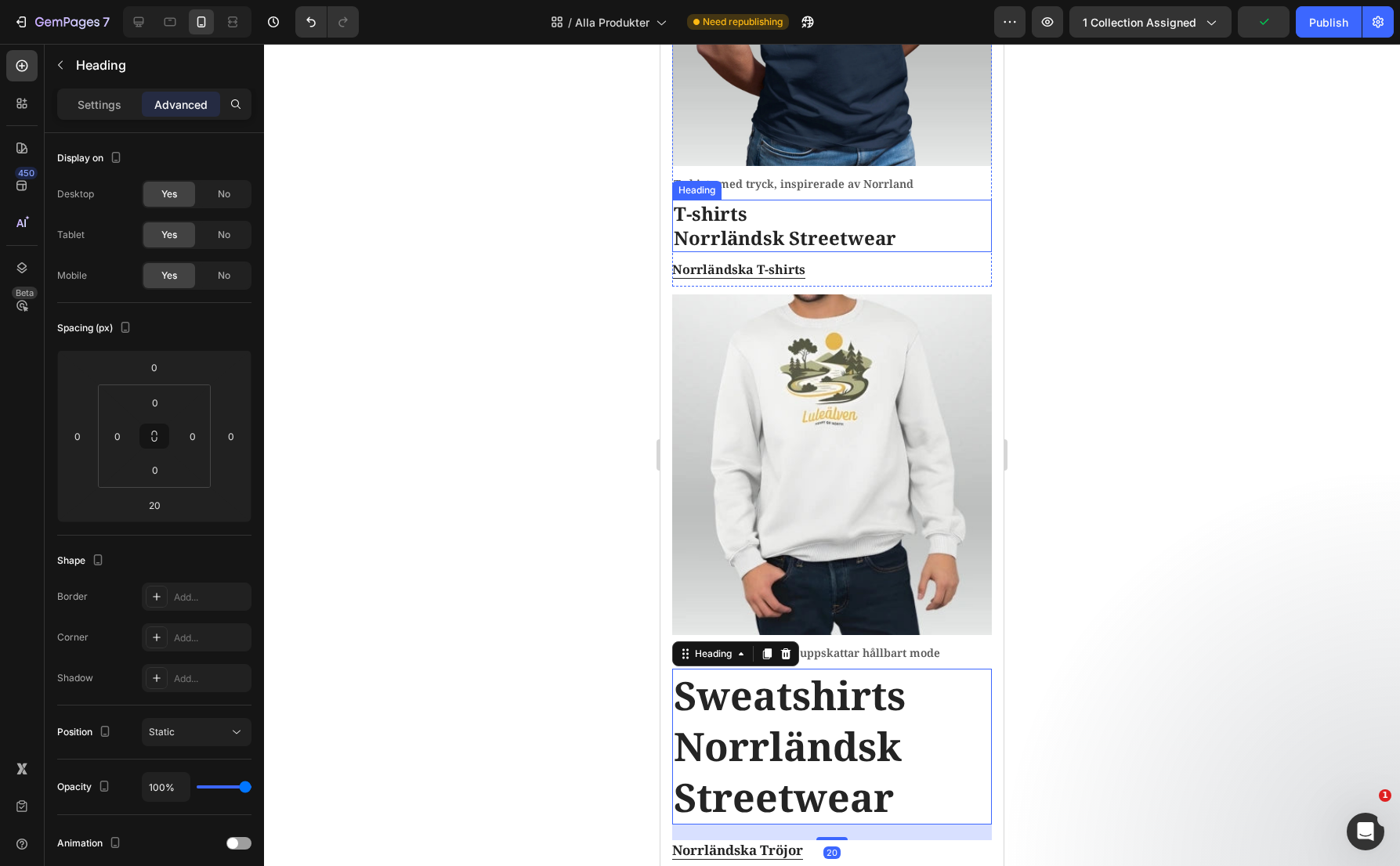
click at [759, 226] on p "T-shirts Norrländsk Streetwear" at bounding box center [832, 225] width 316 height 48
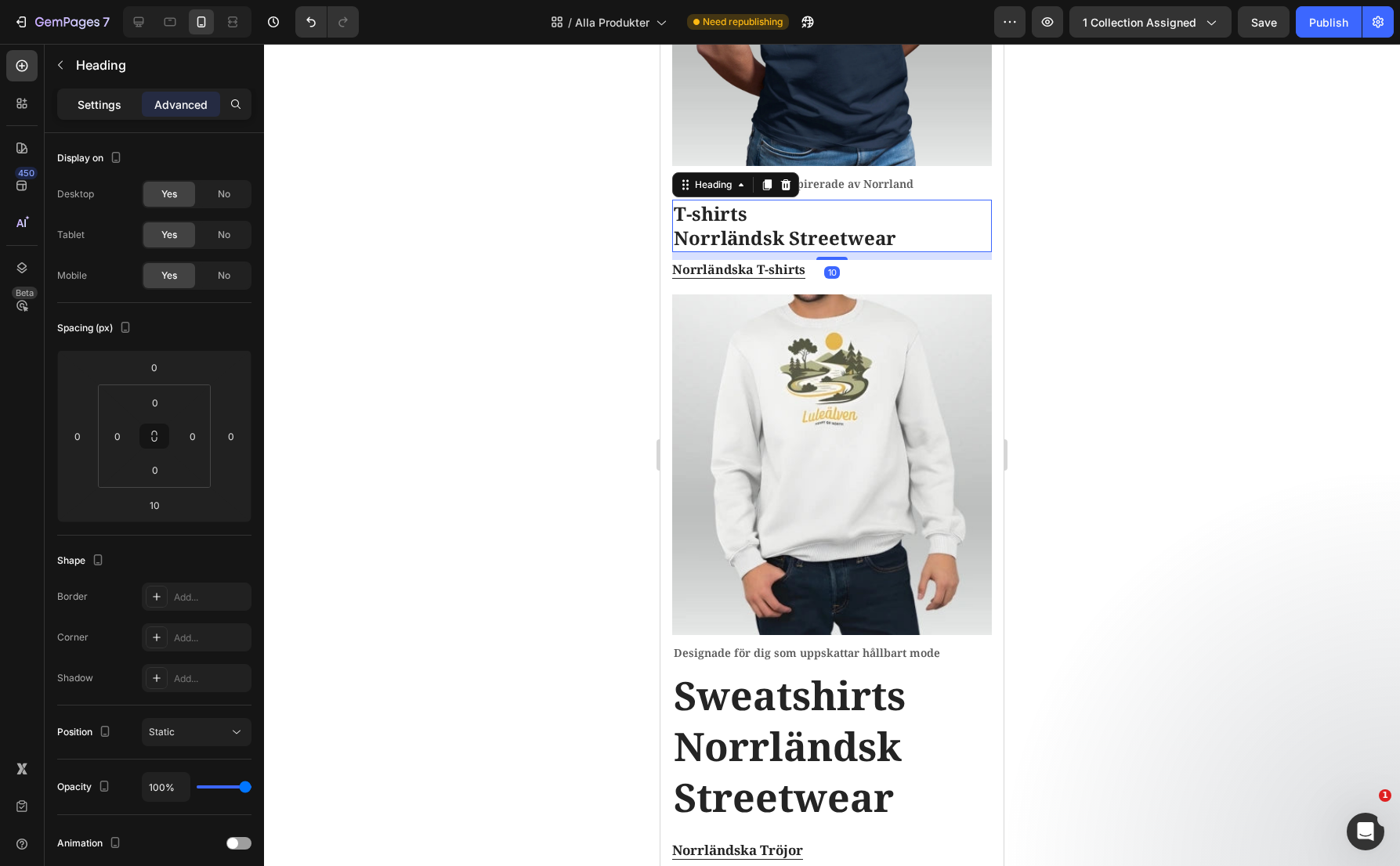
click at [104, 113] on div "Settings" at bounding box center [99, 105] width 78 height 25
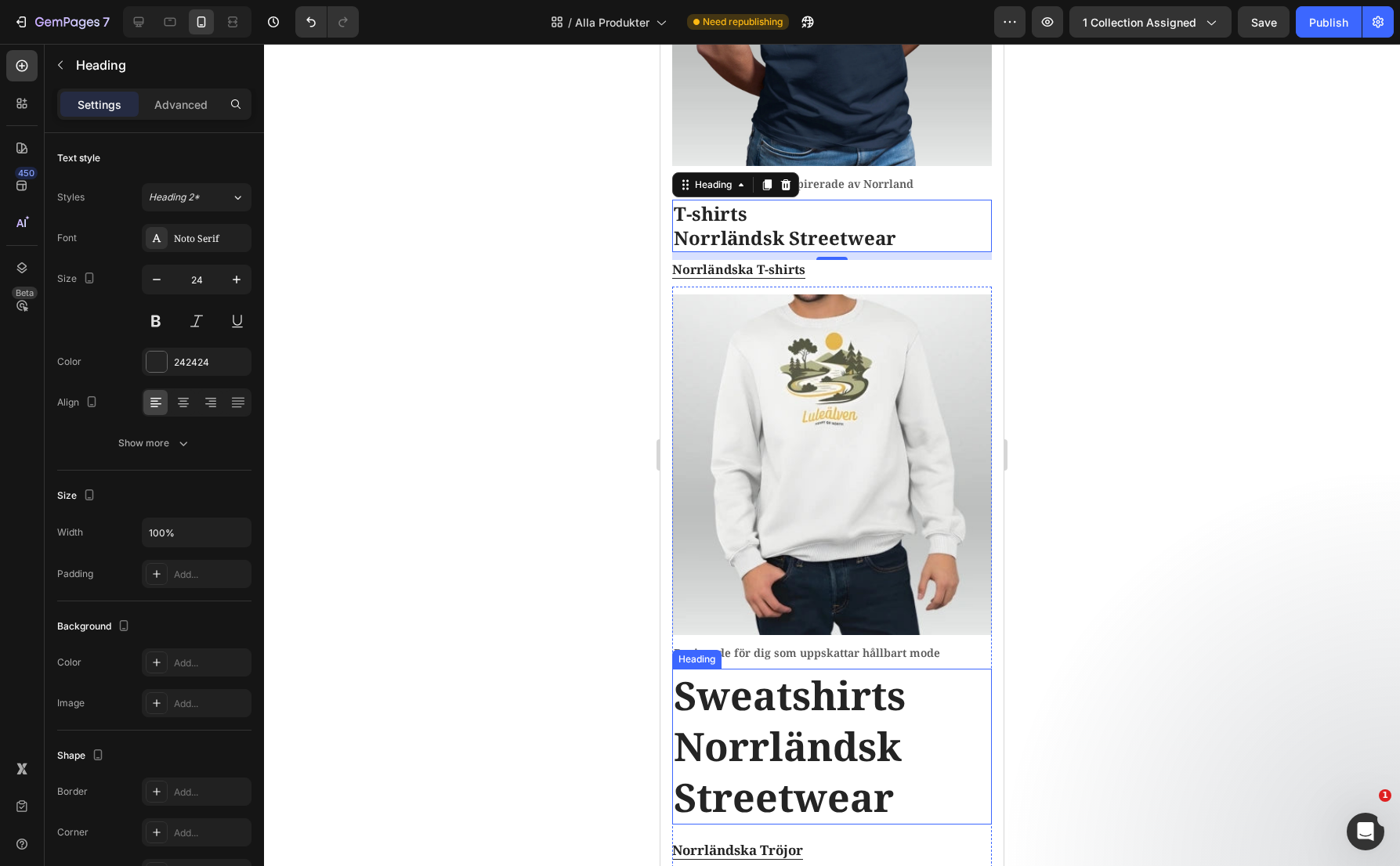
click at [740, 727] on h2 "Sweatshirts Norrländsk Streetwear" at bounding box center [832, 746] width 319 height 156
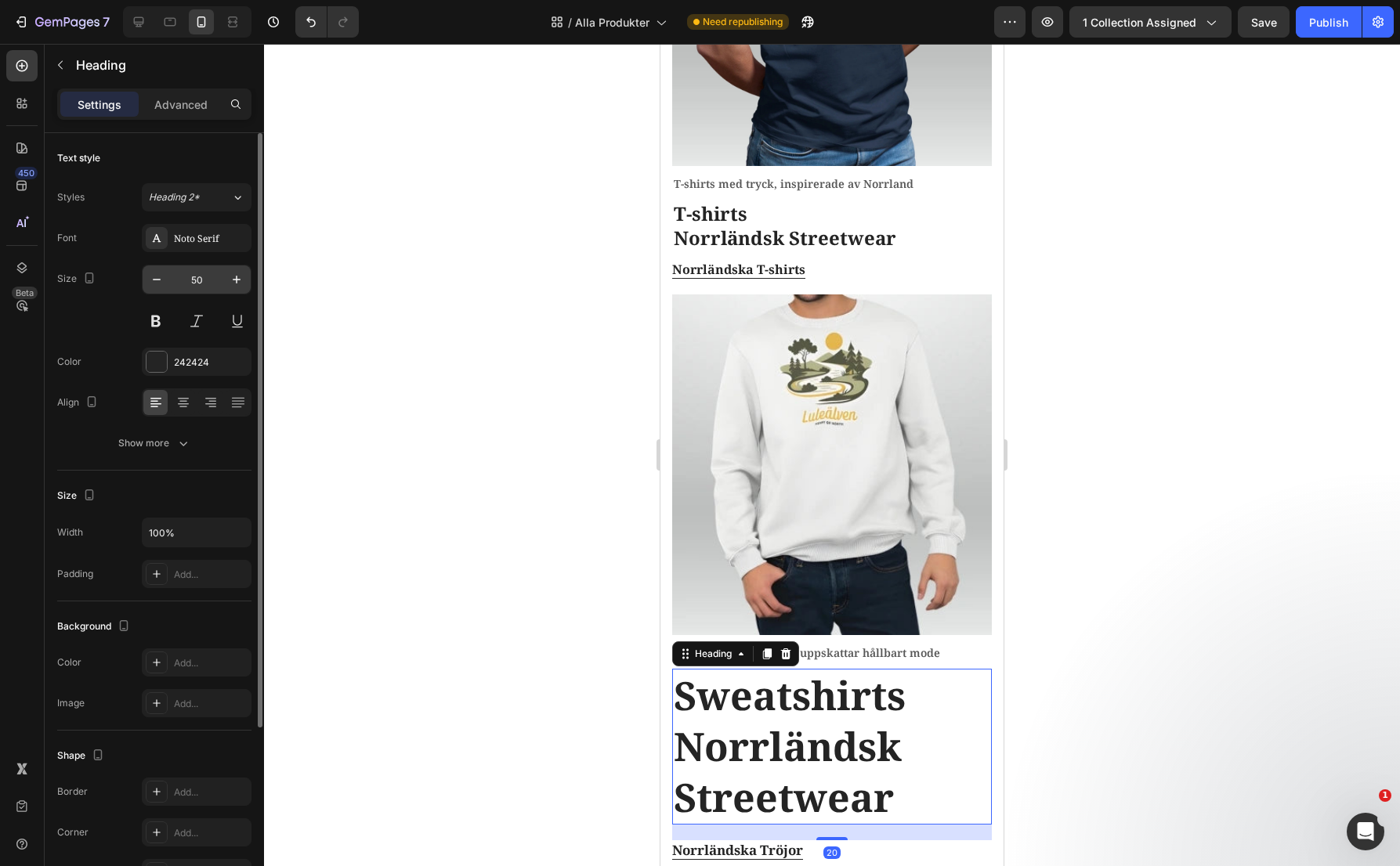
click at [202, 277] on input "50" at bounding box center [196, 280] width 52 height 29
type input "24"
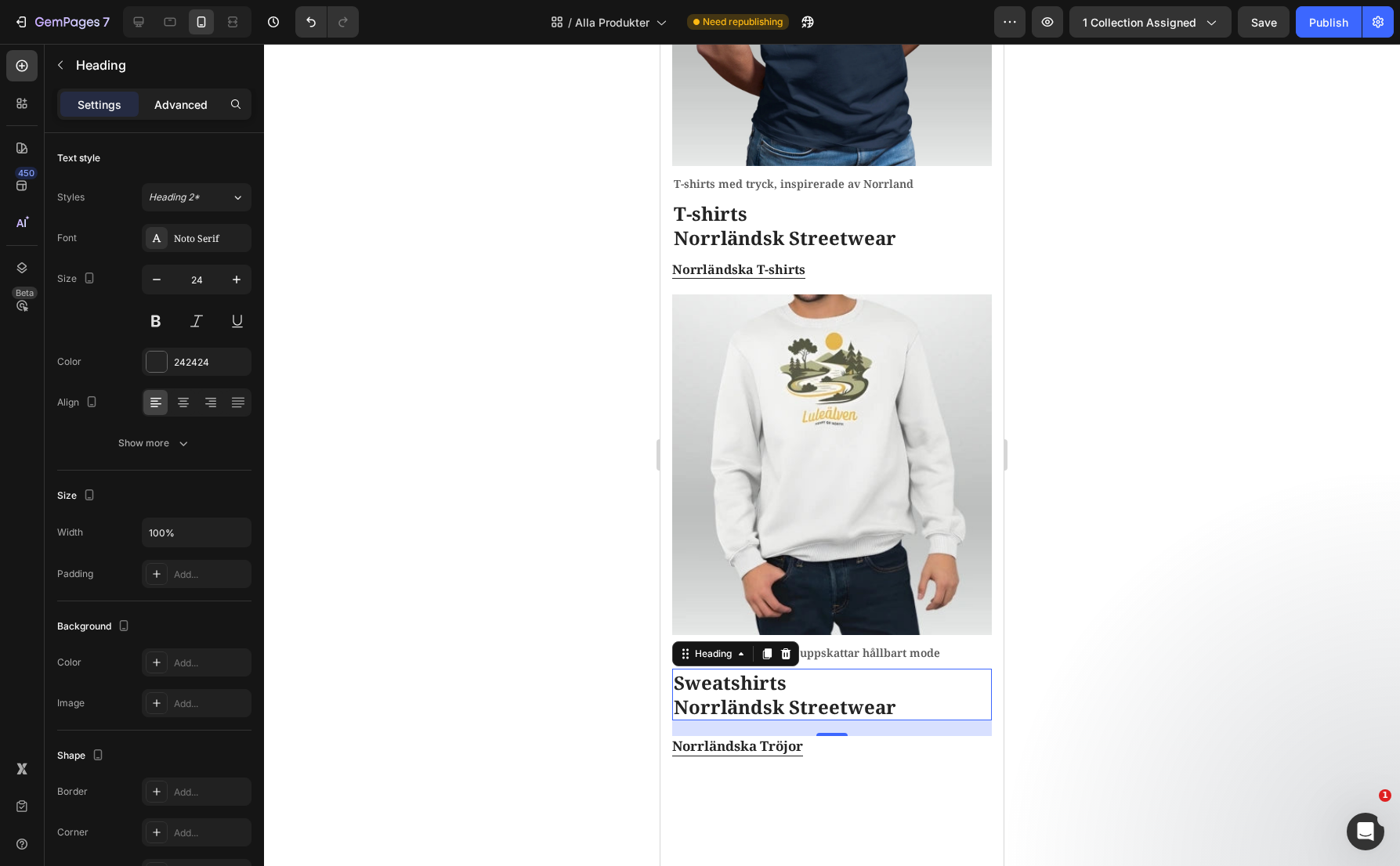
click at [187, 110] on p "Advanced" at bounding box center [181, 105] width 53 height 17
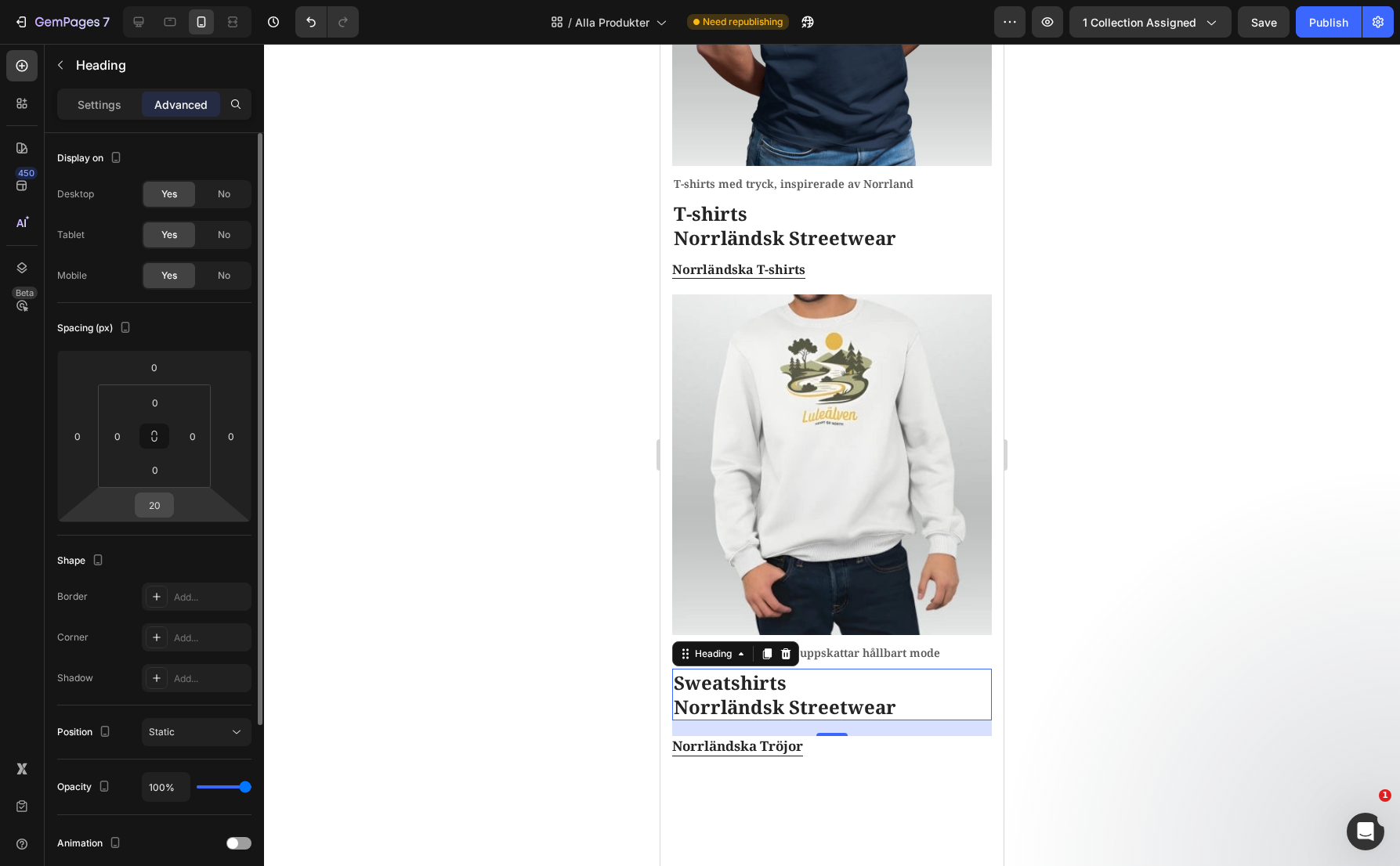
click at [156, 507] on input "20" at bounding box center [155, 505] width 32 height 24
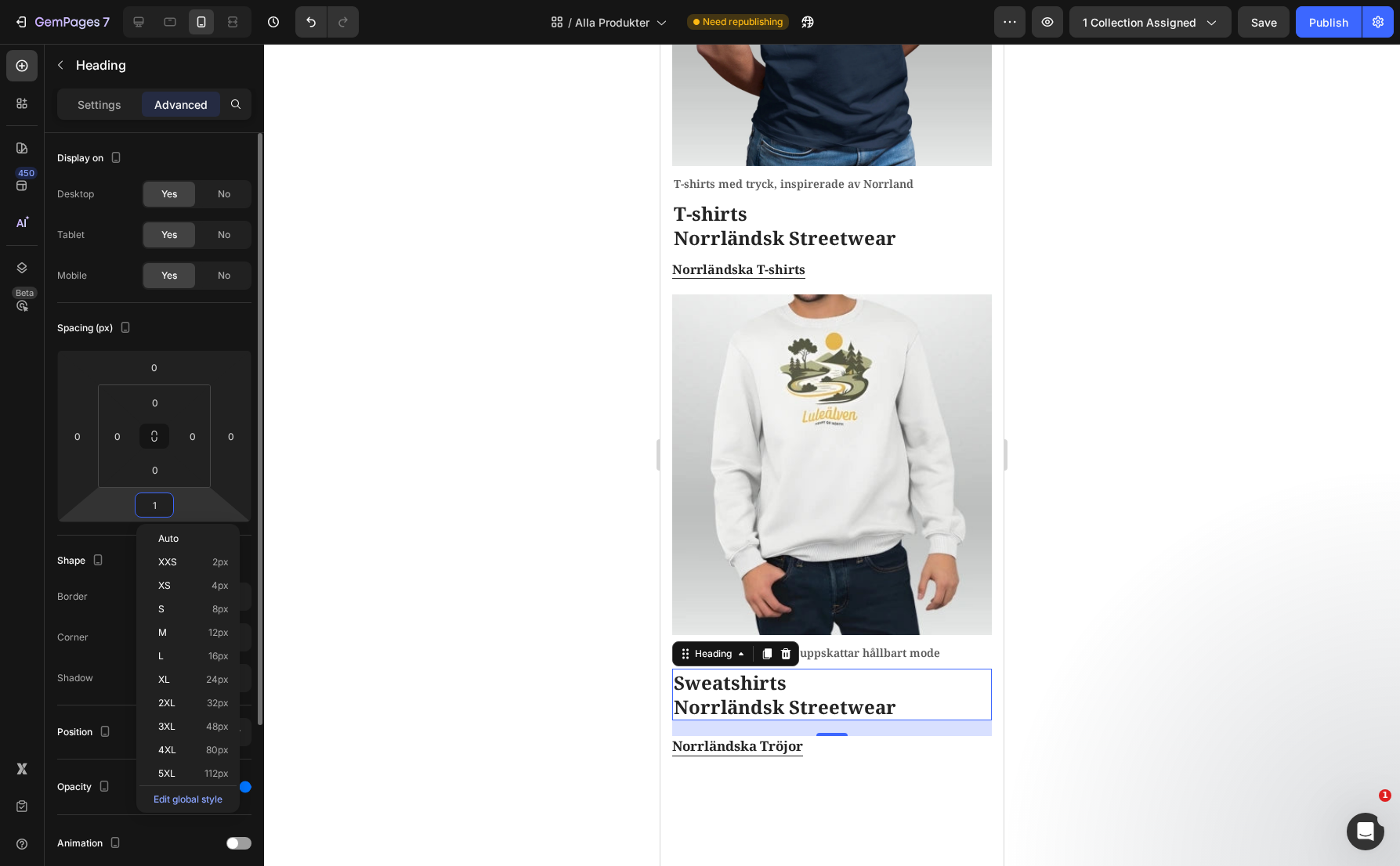
type input "10"
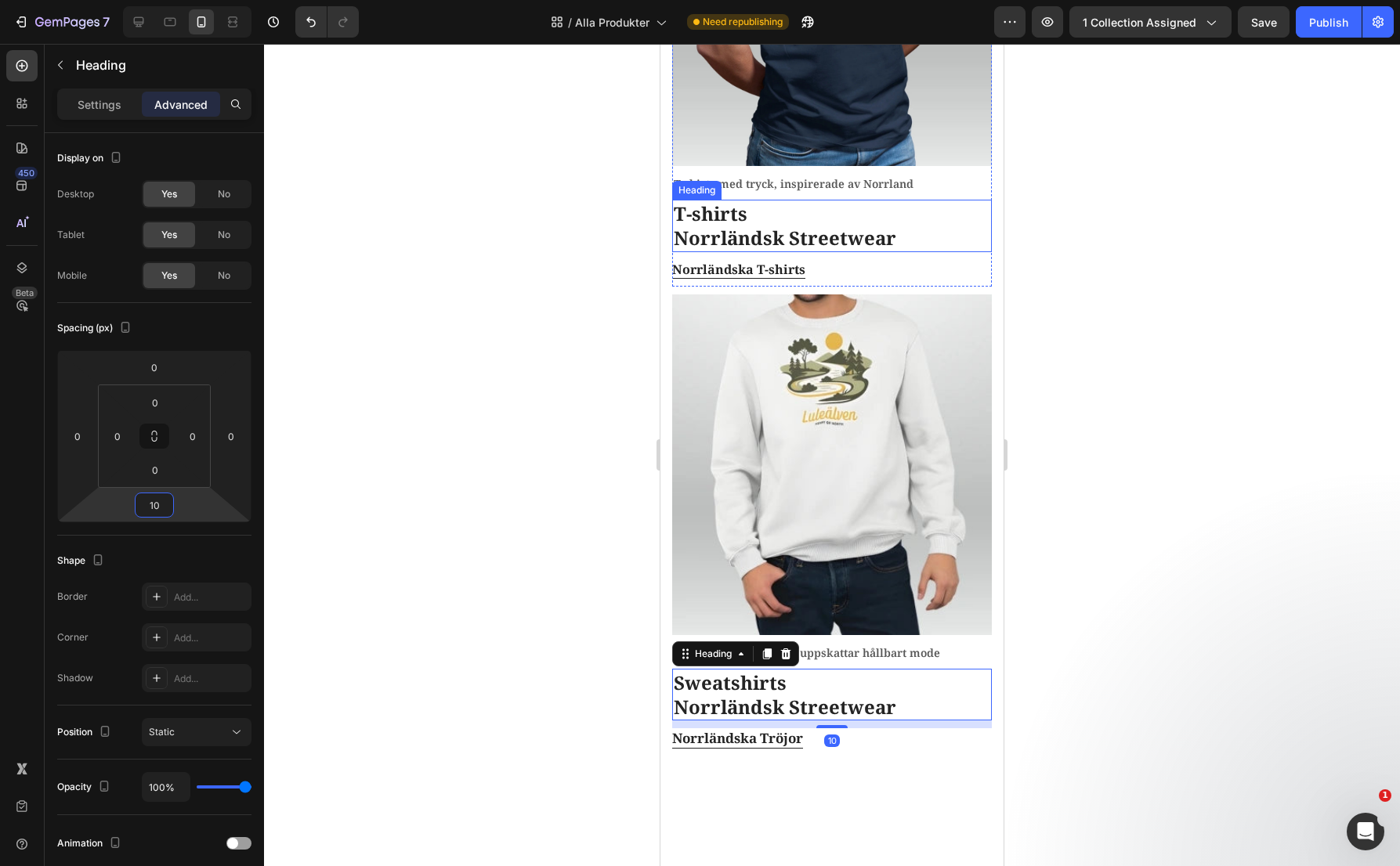
click at [777, 210] on p "T-shirts Norrländsk Streetwear" at bounding box center [832, 225] width 316 height 48
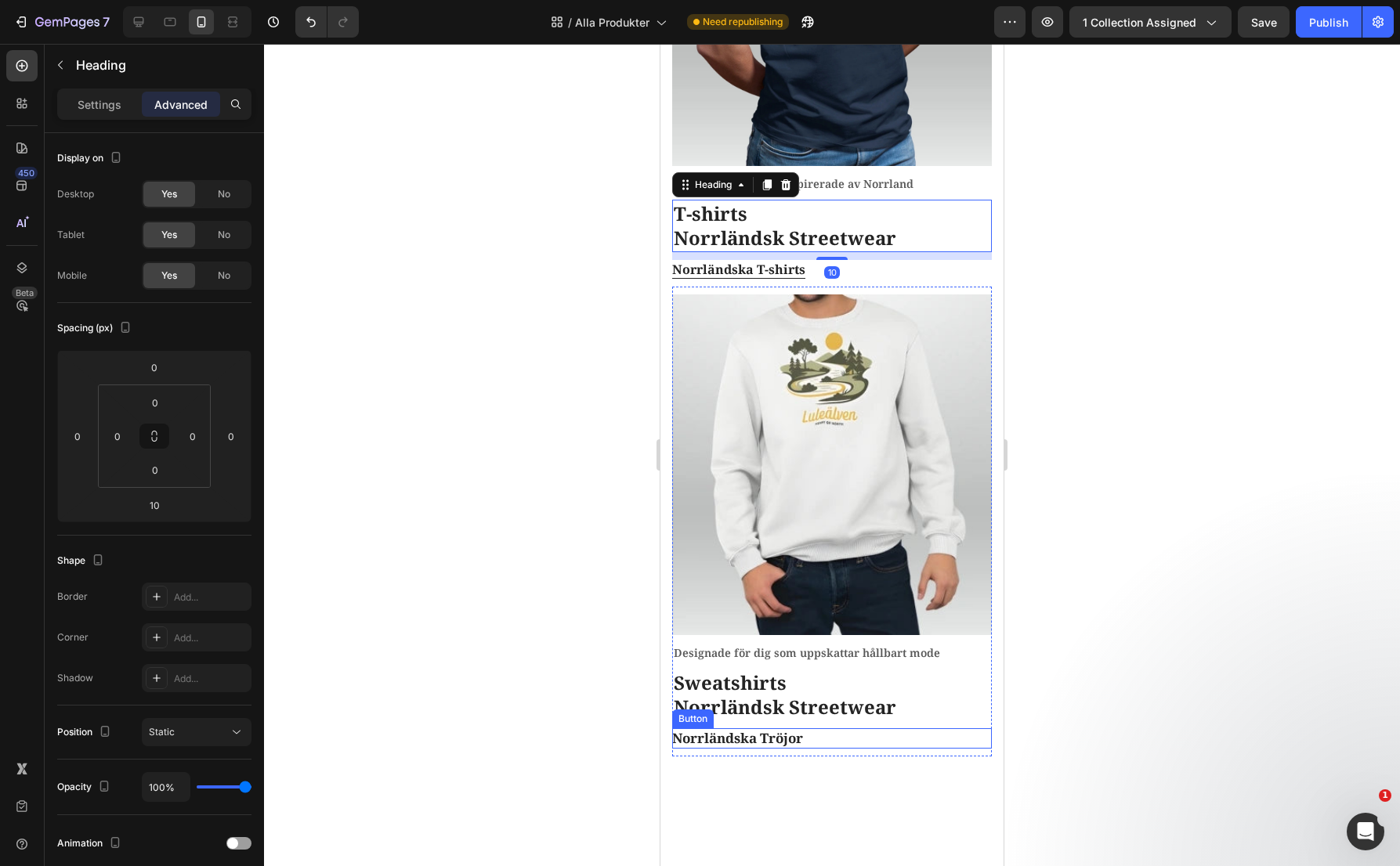
click at [823, 728] on div "Norrländska Tröjor Button" at bounding box center [832, 738] width 319 height 21
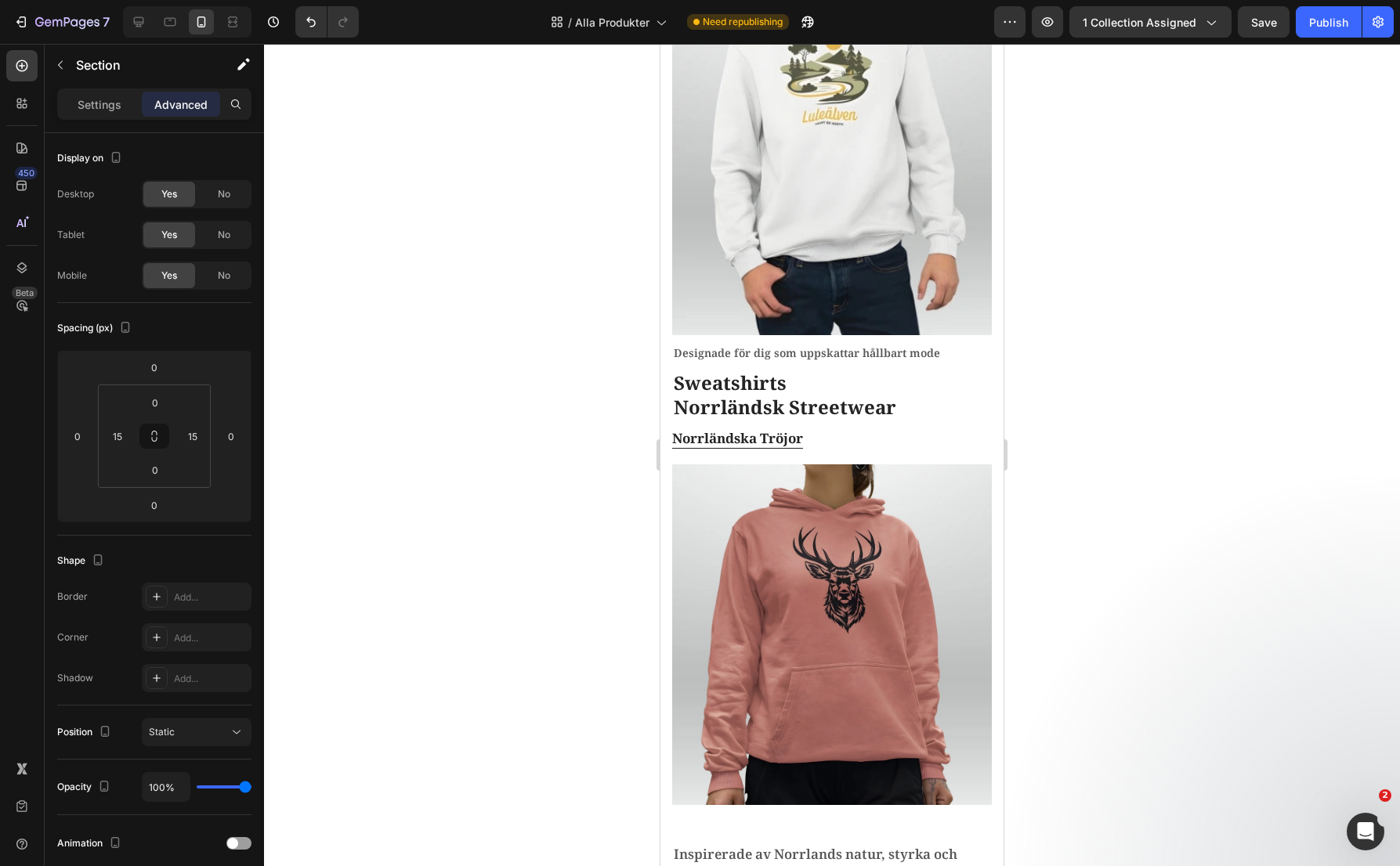
scroll to position [861, 0]
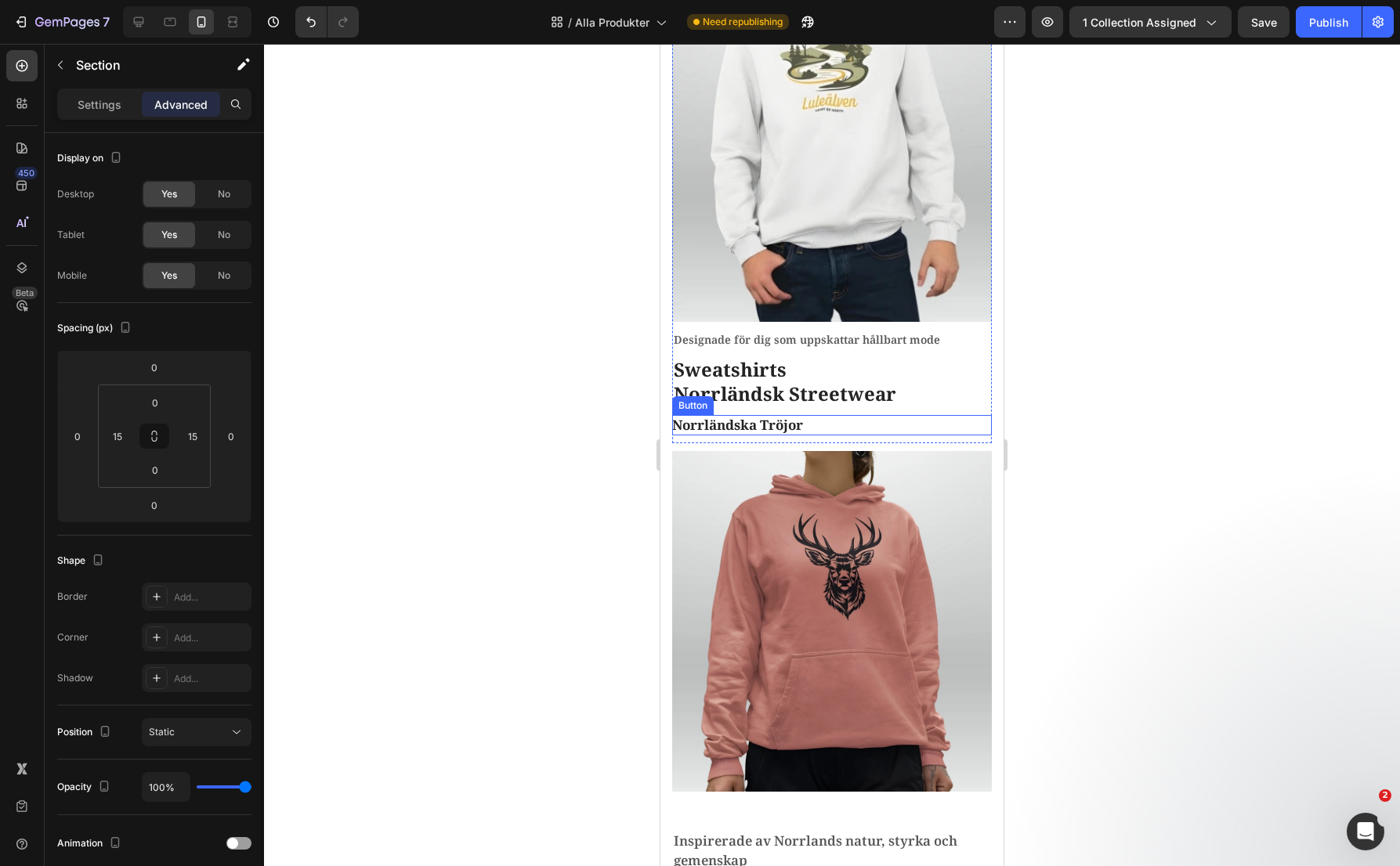
click at [836, 415] on div "Norrländska Tröjor Button" at bounding box center [832, 425] width 319 height 21
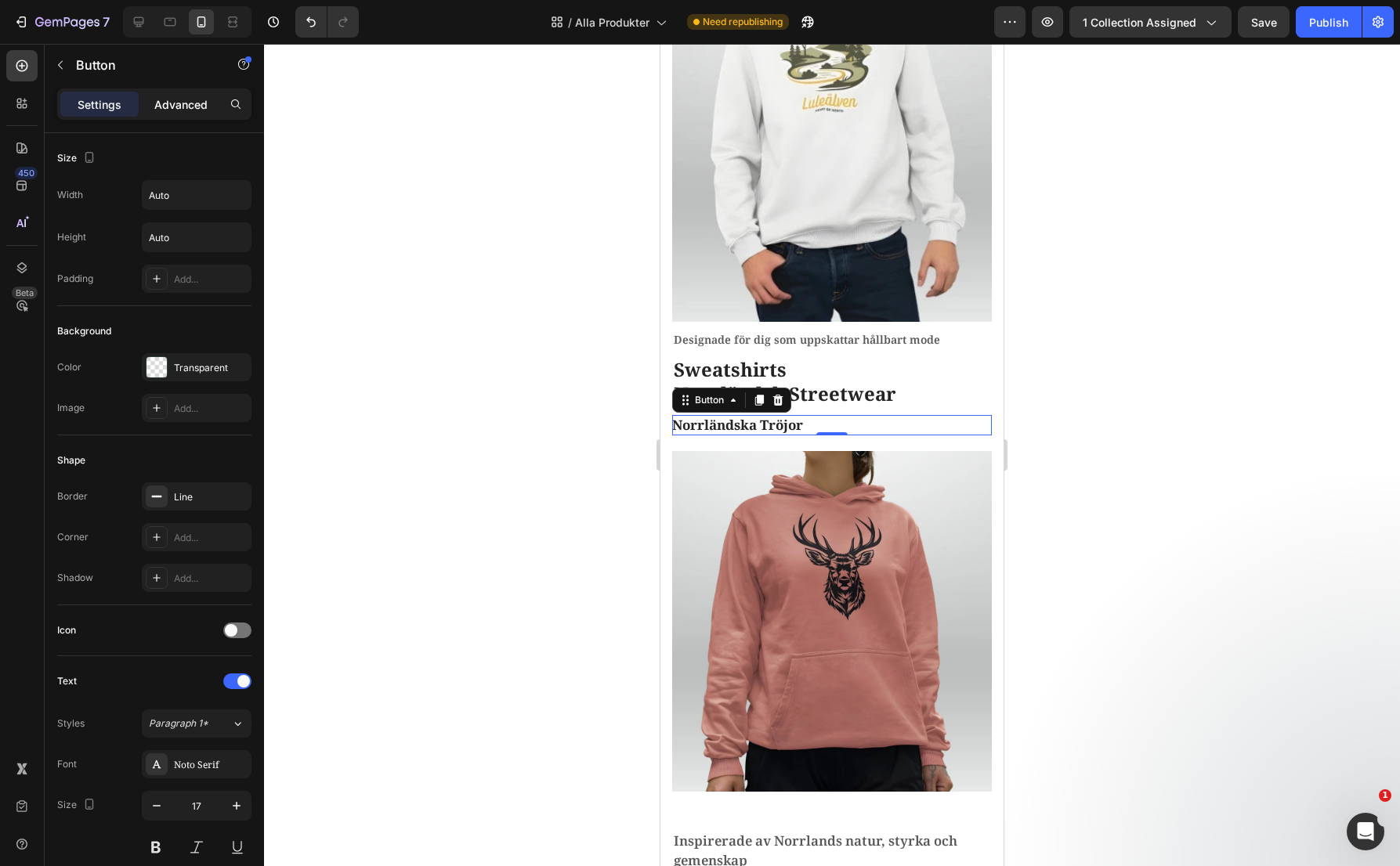
click at [186, 106] on p "Advanced" at bounding box center [181, 105] width 53 height 17
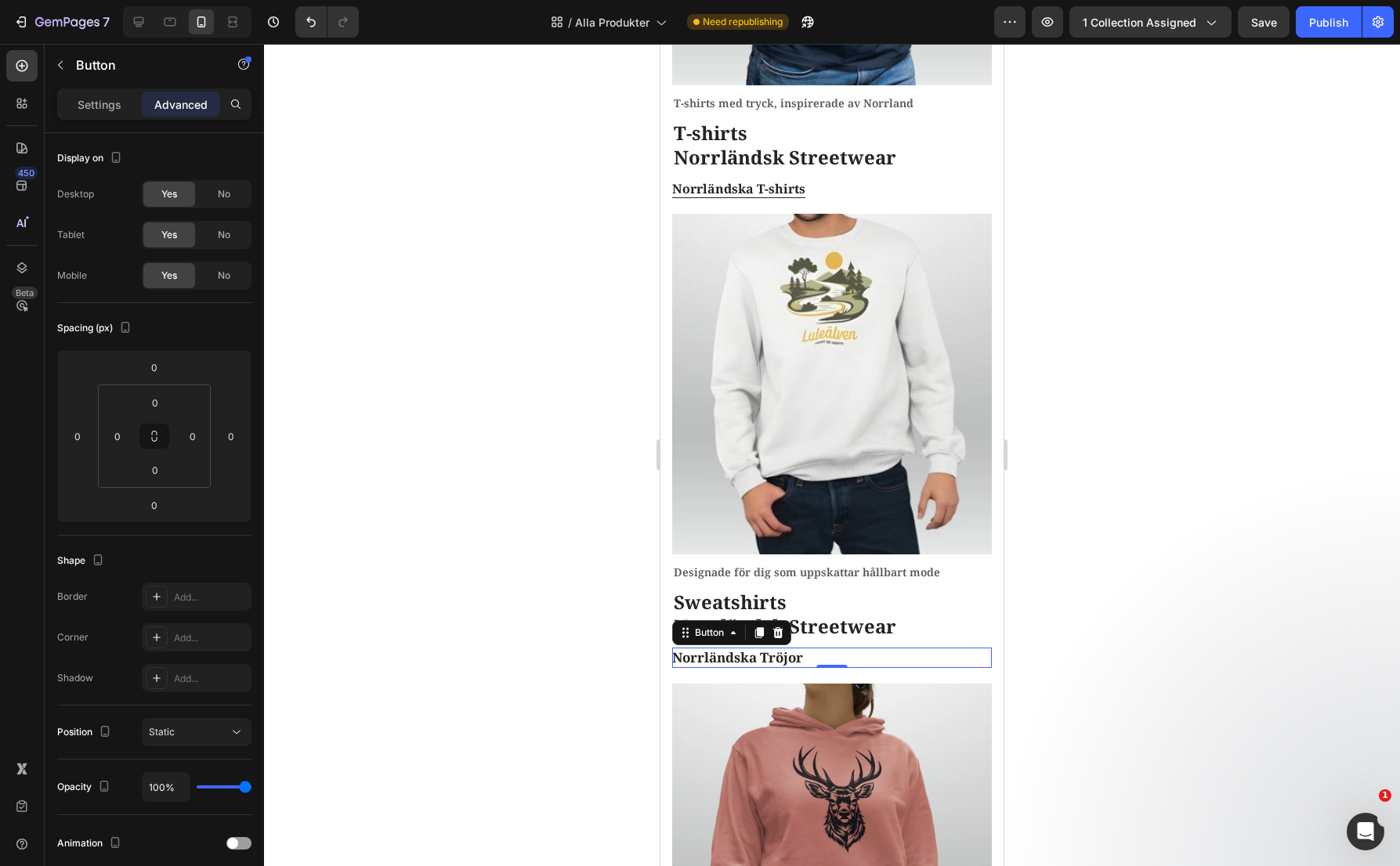
scroll to position [627, 0]
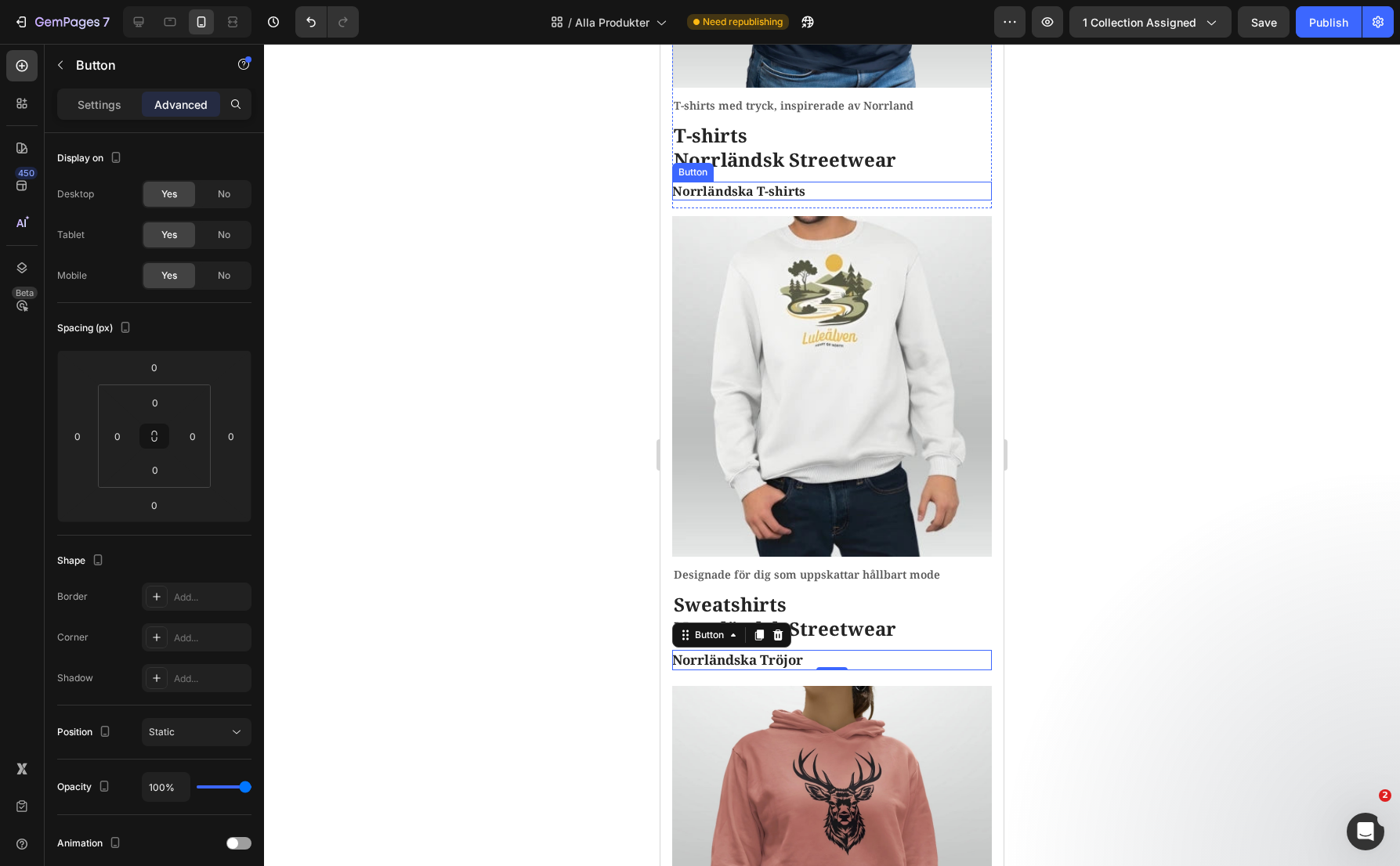
click at [833, 181] on div "Norrländska T-shirts Button" at bounding box center [832, 191] width 319 height 19
click at [824, 650] on div "Norrländska Tröjor Button 0" at bounding box center [832, 660] width 319 height 21
click at [79, 114] on div "Settings" at bounding box center [99, 105] width 78 height 25
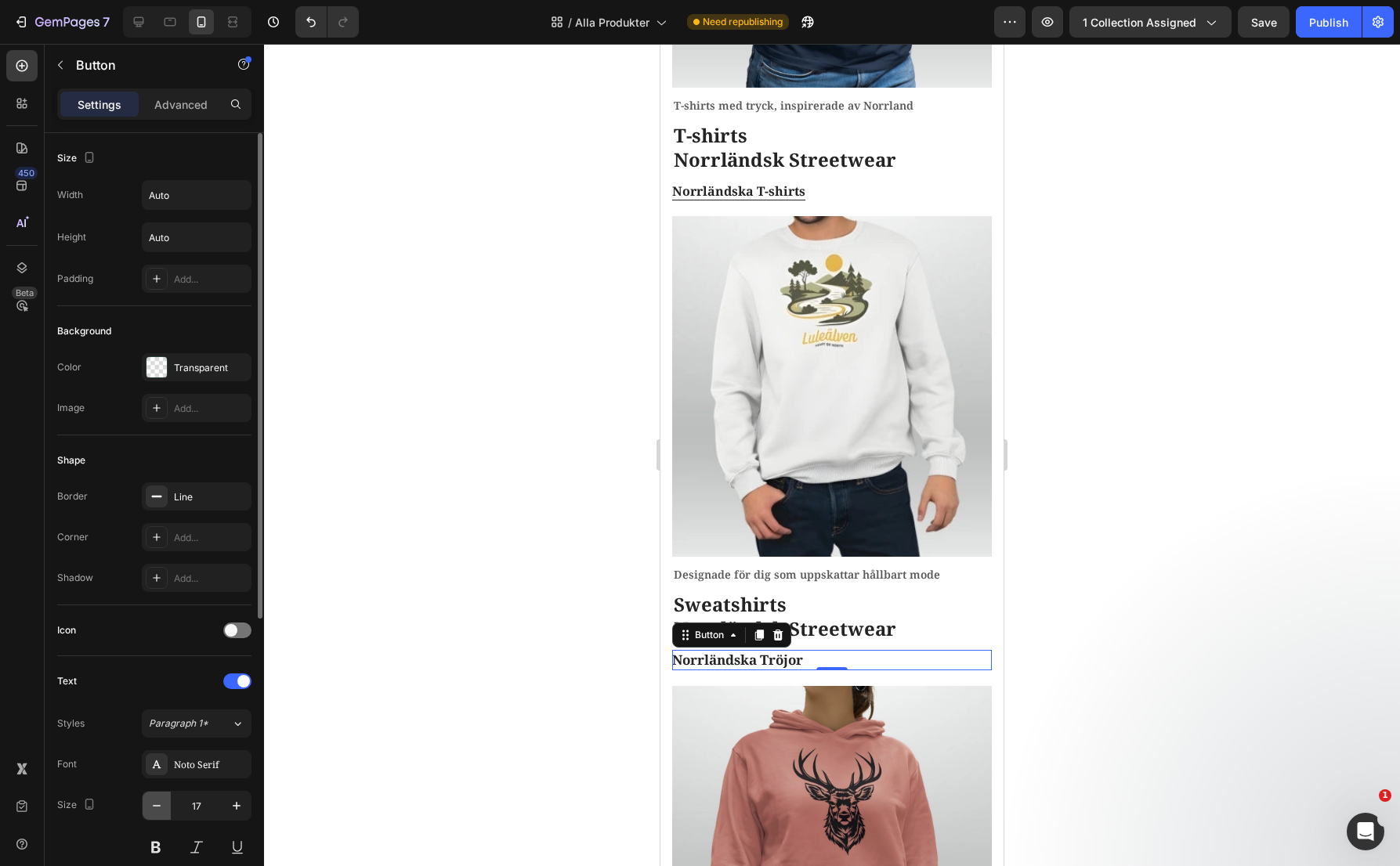
click at [162, 804] on icon "button" at bounding box center [157, 806] width 16 height 16
type input "16"
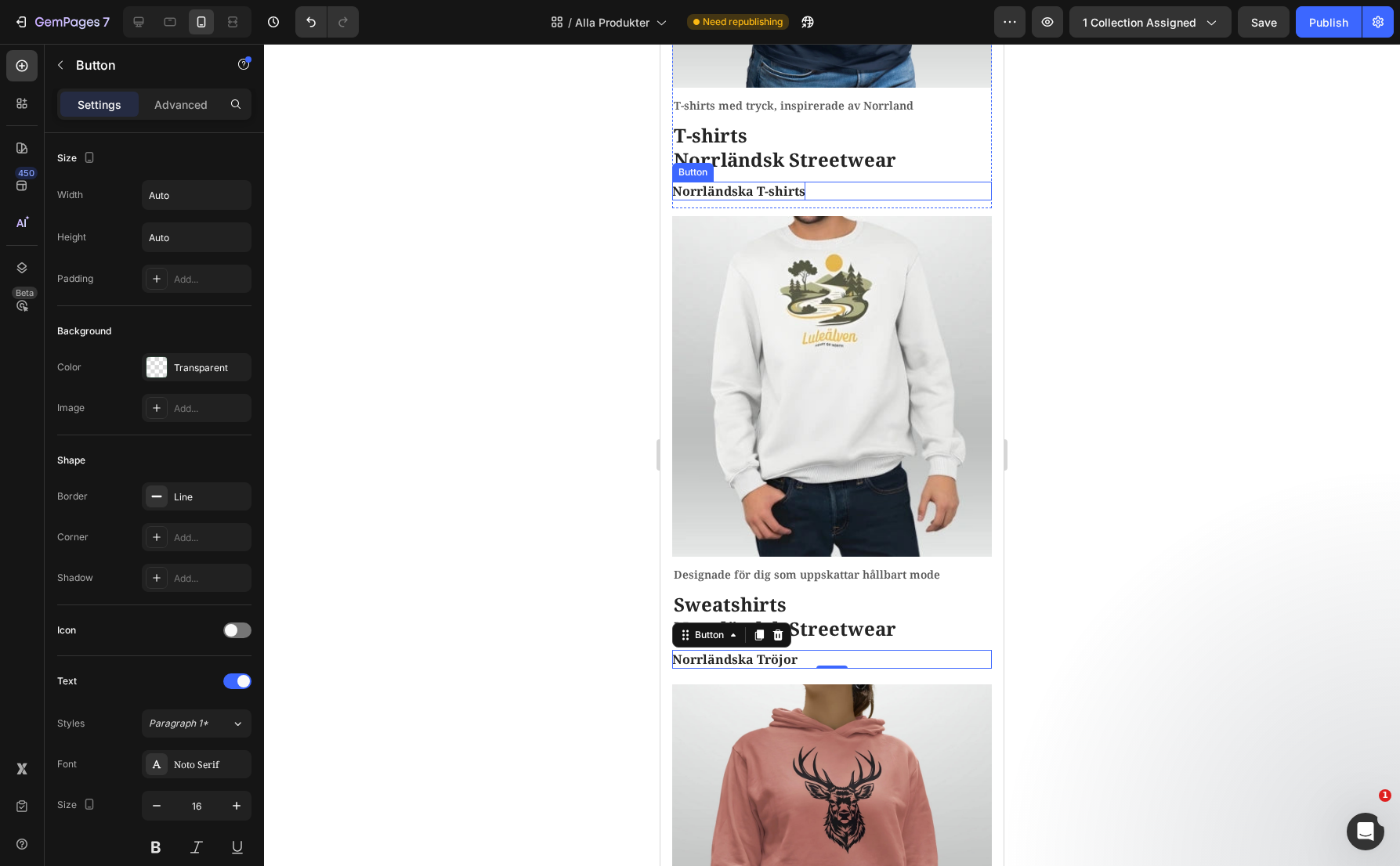
click at [768, 181] on p "Norrländska T-shirts" at bounding box center [739, 191] width 133 height 19
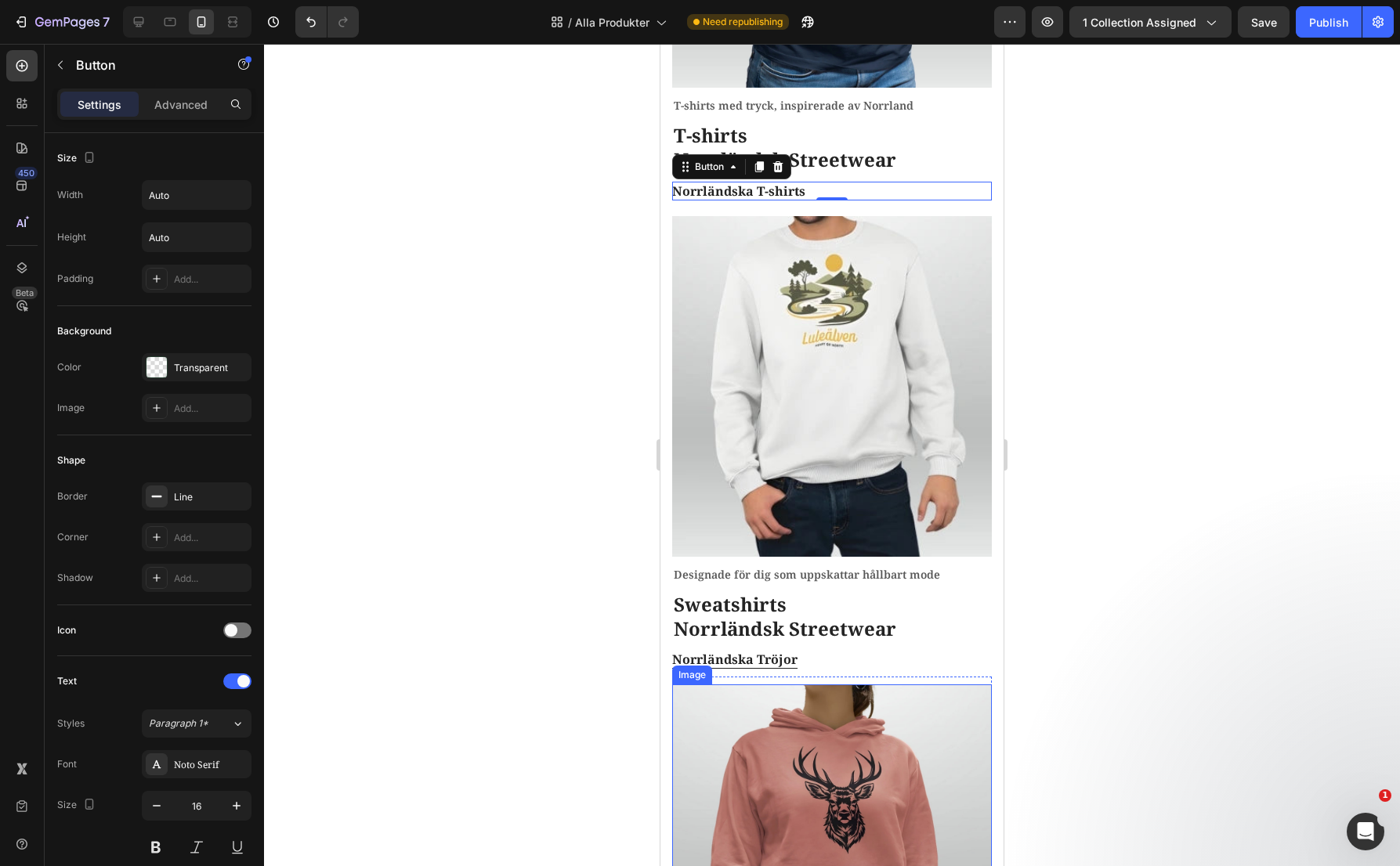
click at [824, 731] on img at bounding box center [832, 855] width 319 height 341
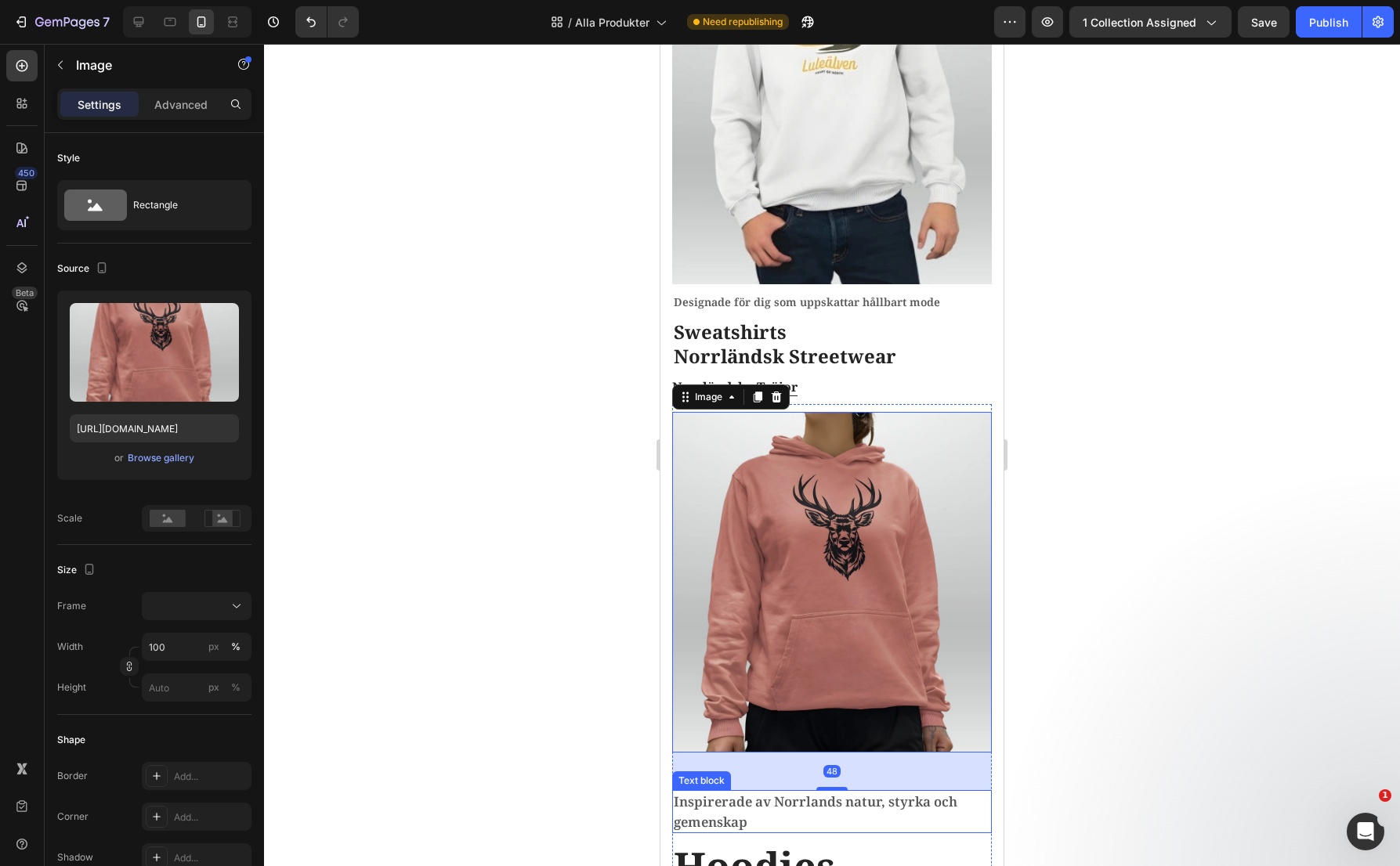
scroll to position [1097, 0]
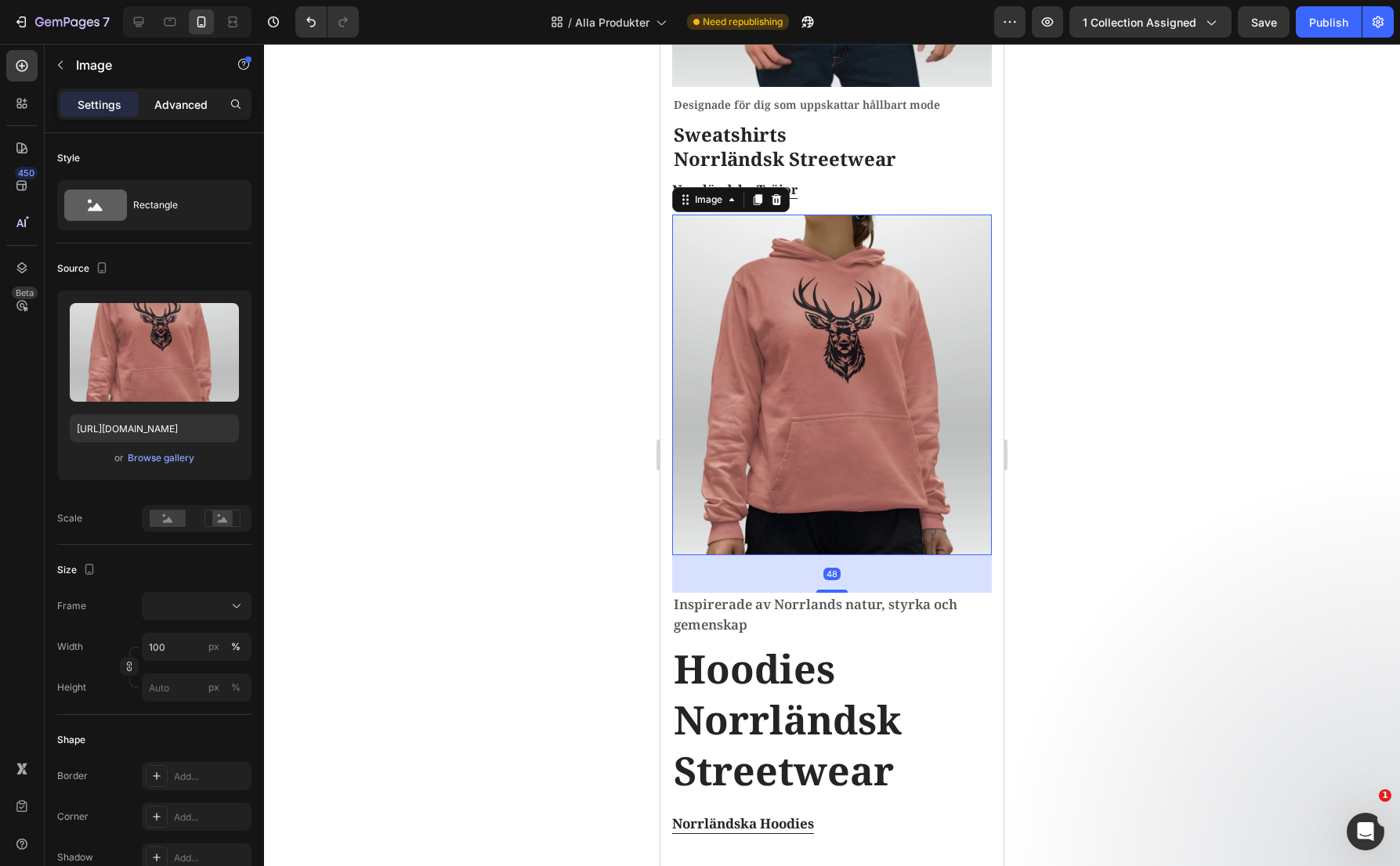
click at [178, 109] on p "Advanced" at bounding box center [181, 105] width 53 height 17
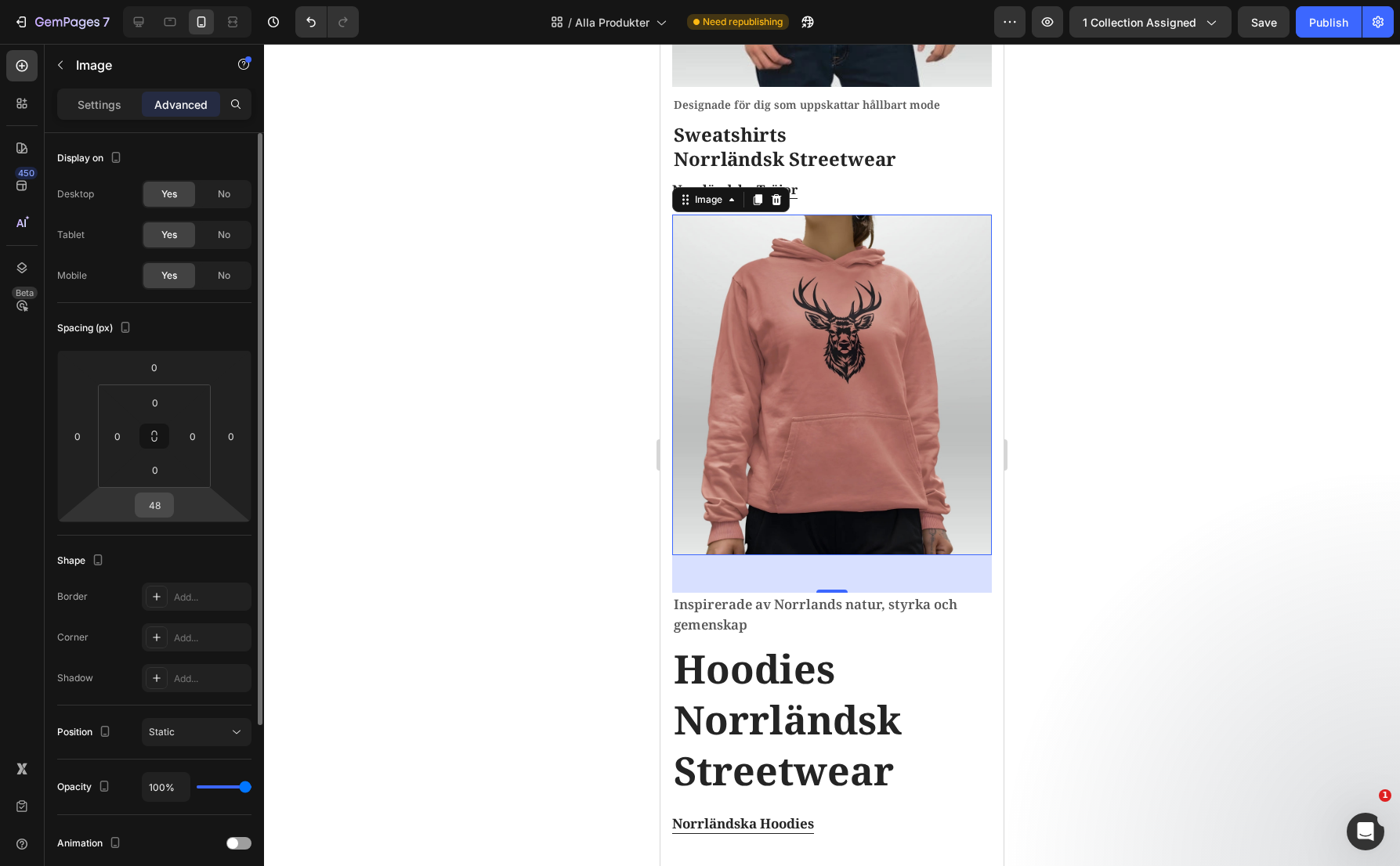
click at [163, 507] on input "48" at bounding box center [155, 505] width 32 height 24
type input "10"
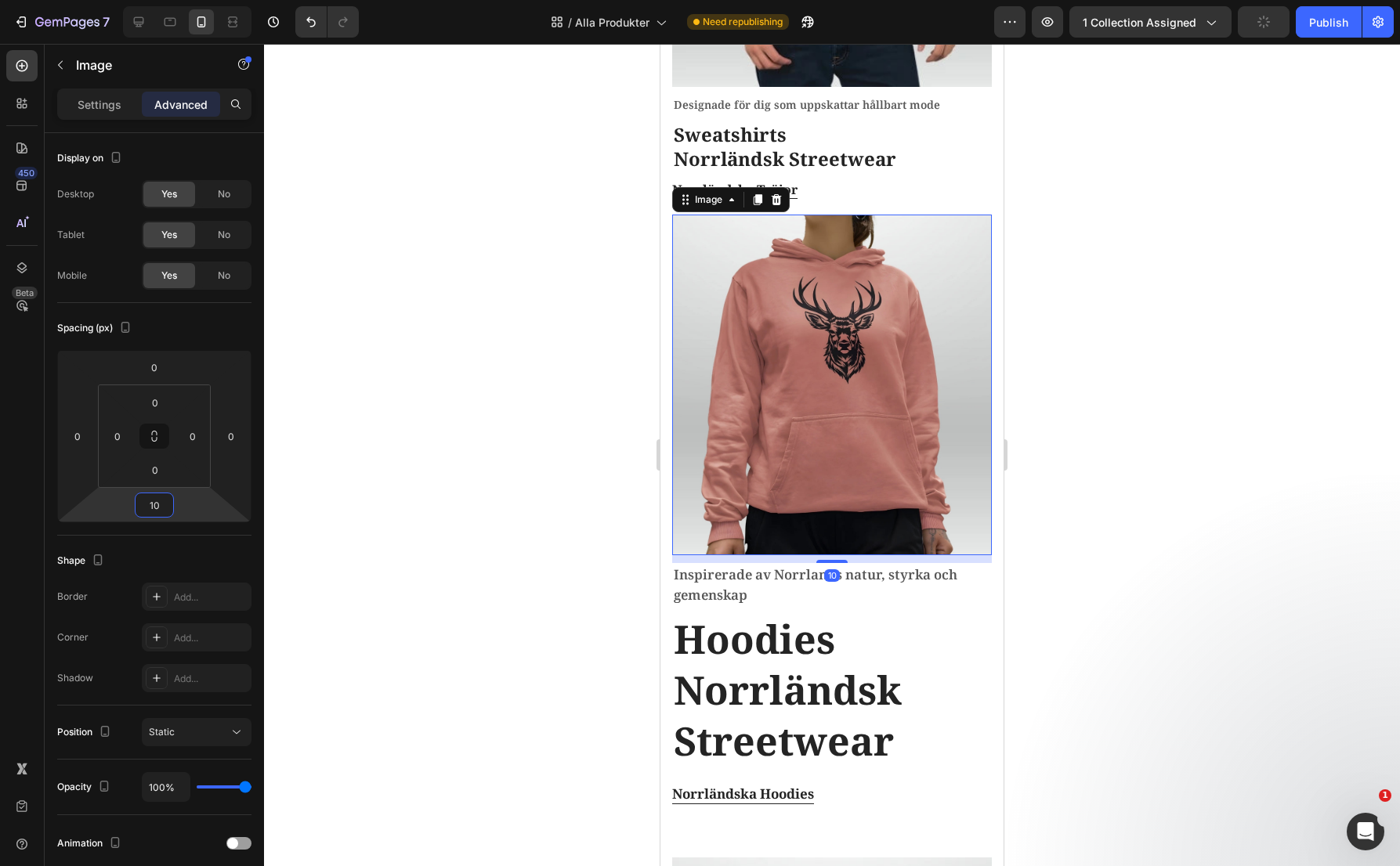
click at [507, 444] on div at bounding box center [832, 455] width 1136 height 822
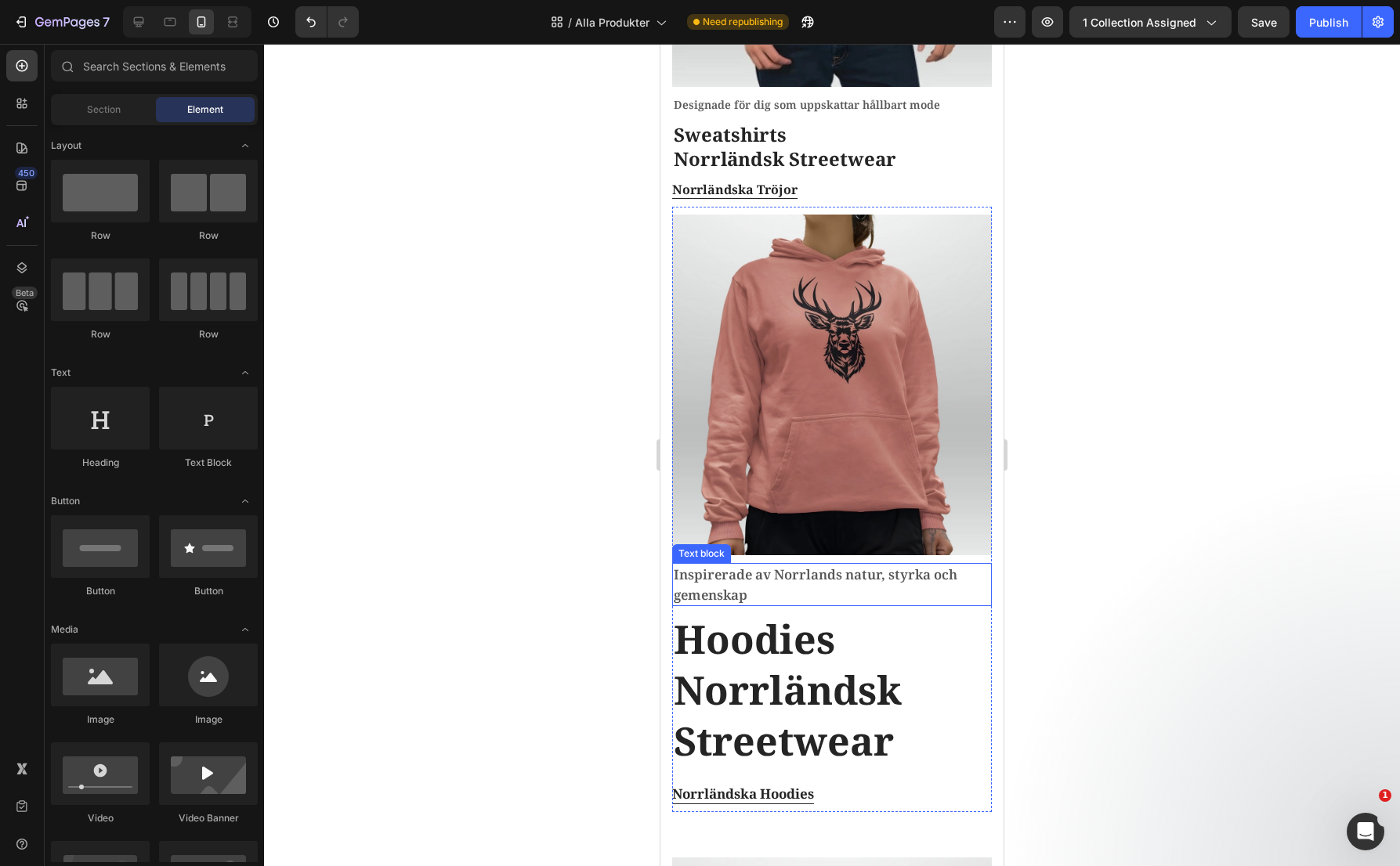
click at [699, 565] on p "Inspirerade av Norrlands natur, styrka och gemenskap" at bounding box center [832, 585] width 316 height 40
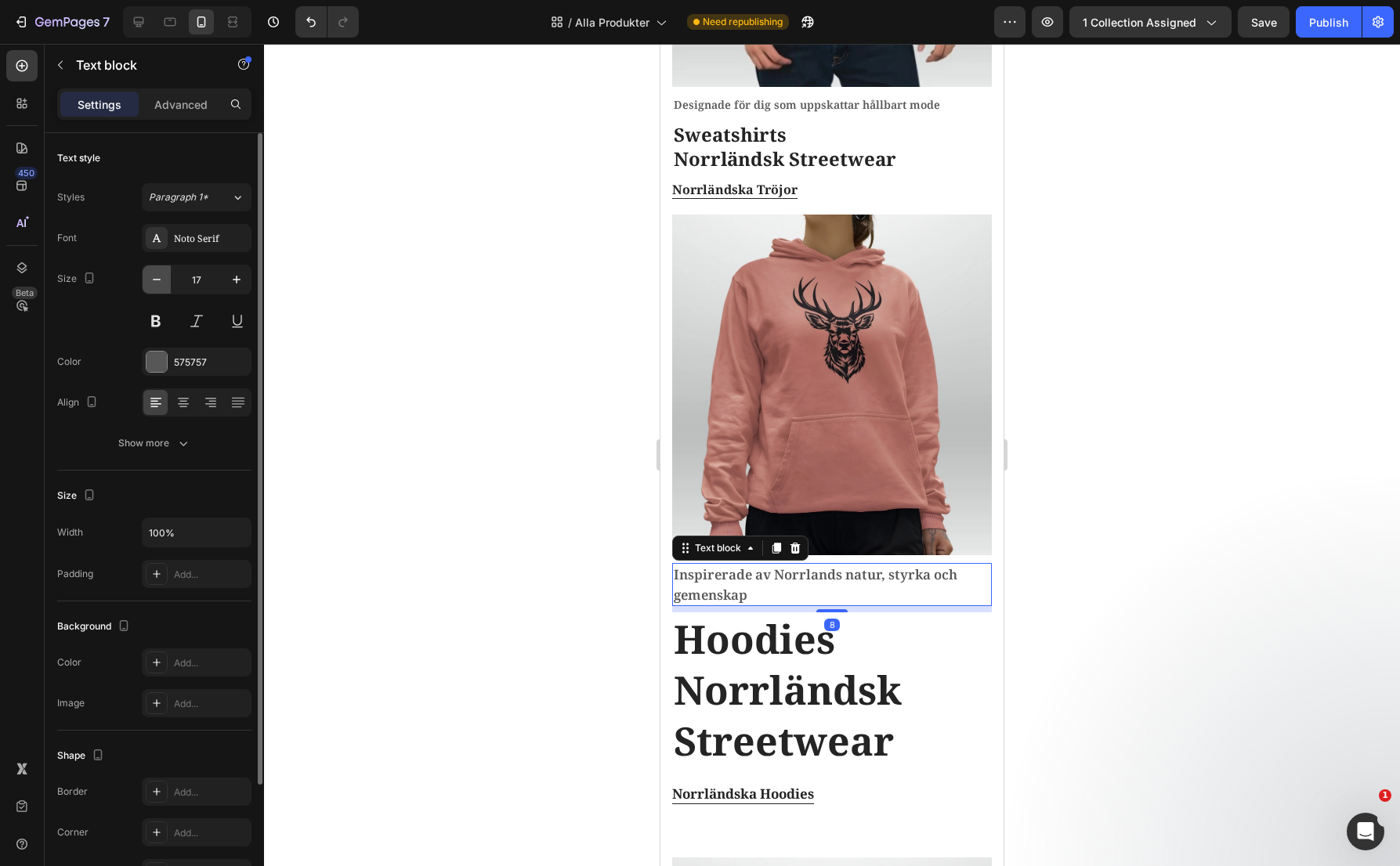
click at [155, 288] on button "button" at bounding box center [157, 280] width 29 height 29
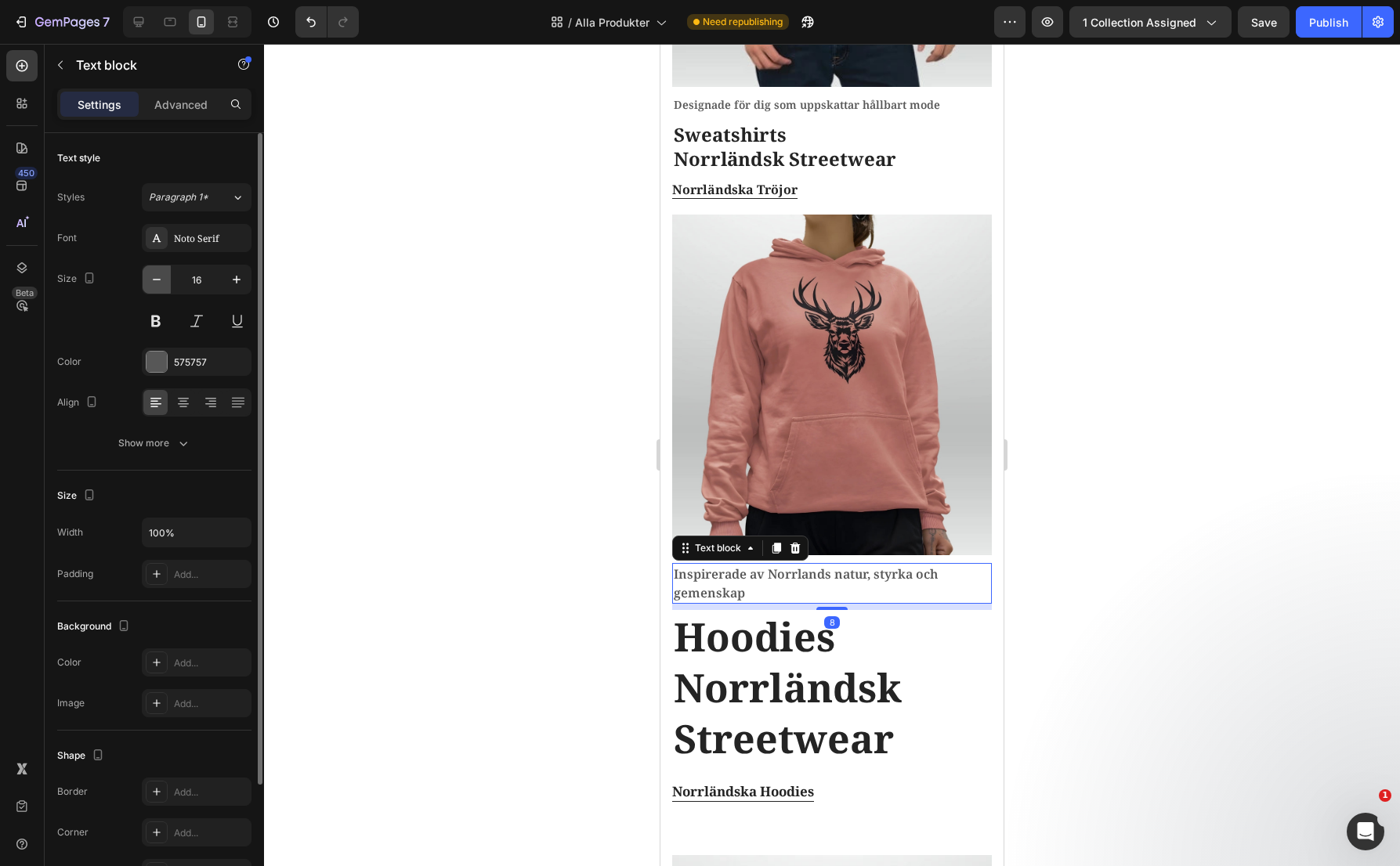
click at [155, 288] on button "button" at bounding box center [157, 280] width 29 height 29
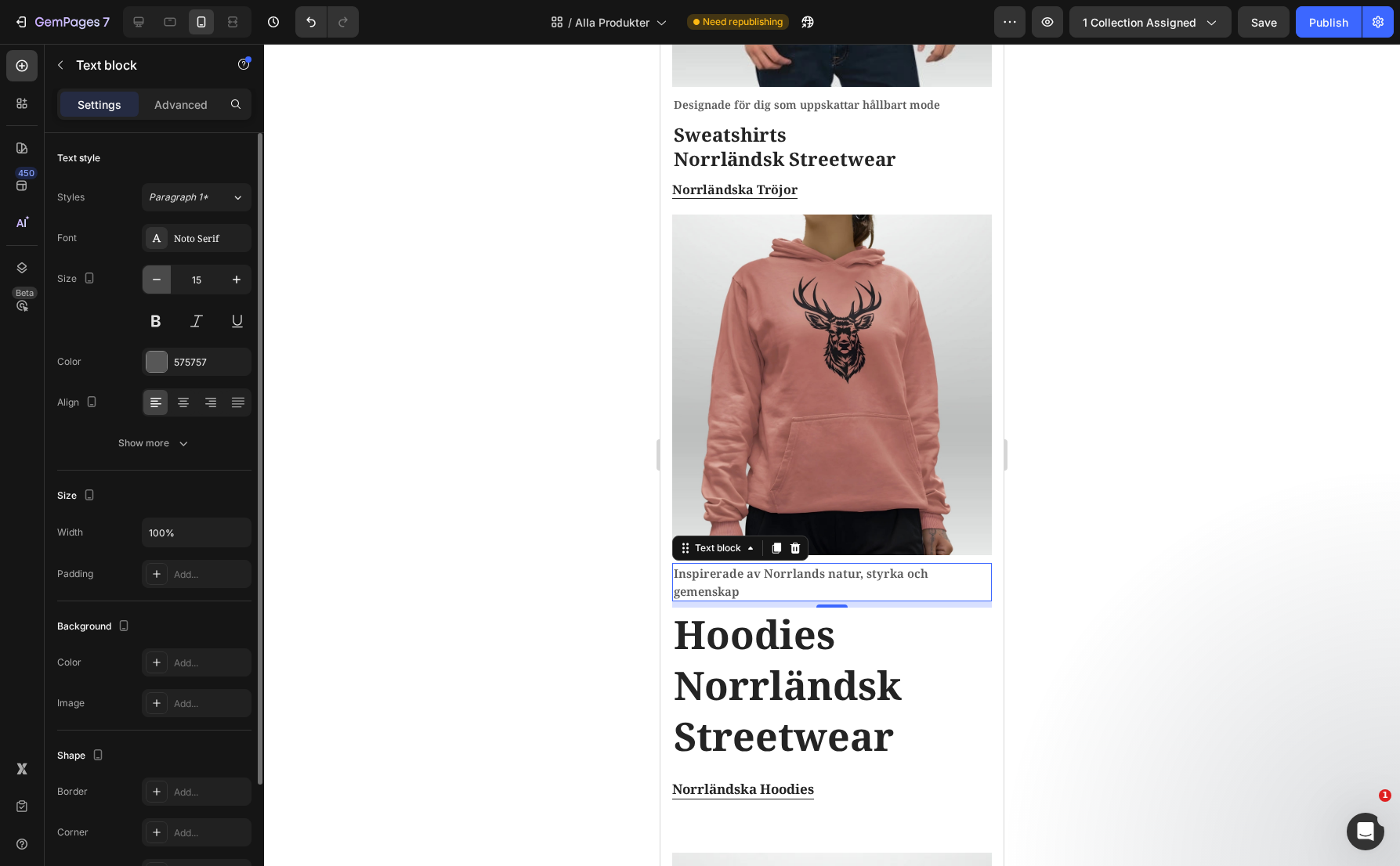
click at [155, 288] on button "button" at bounding box center [157, 280] width 29 height 29
type input "14"
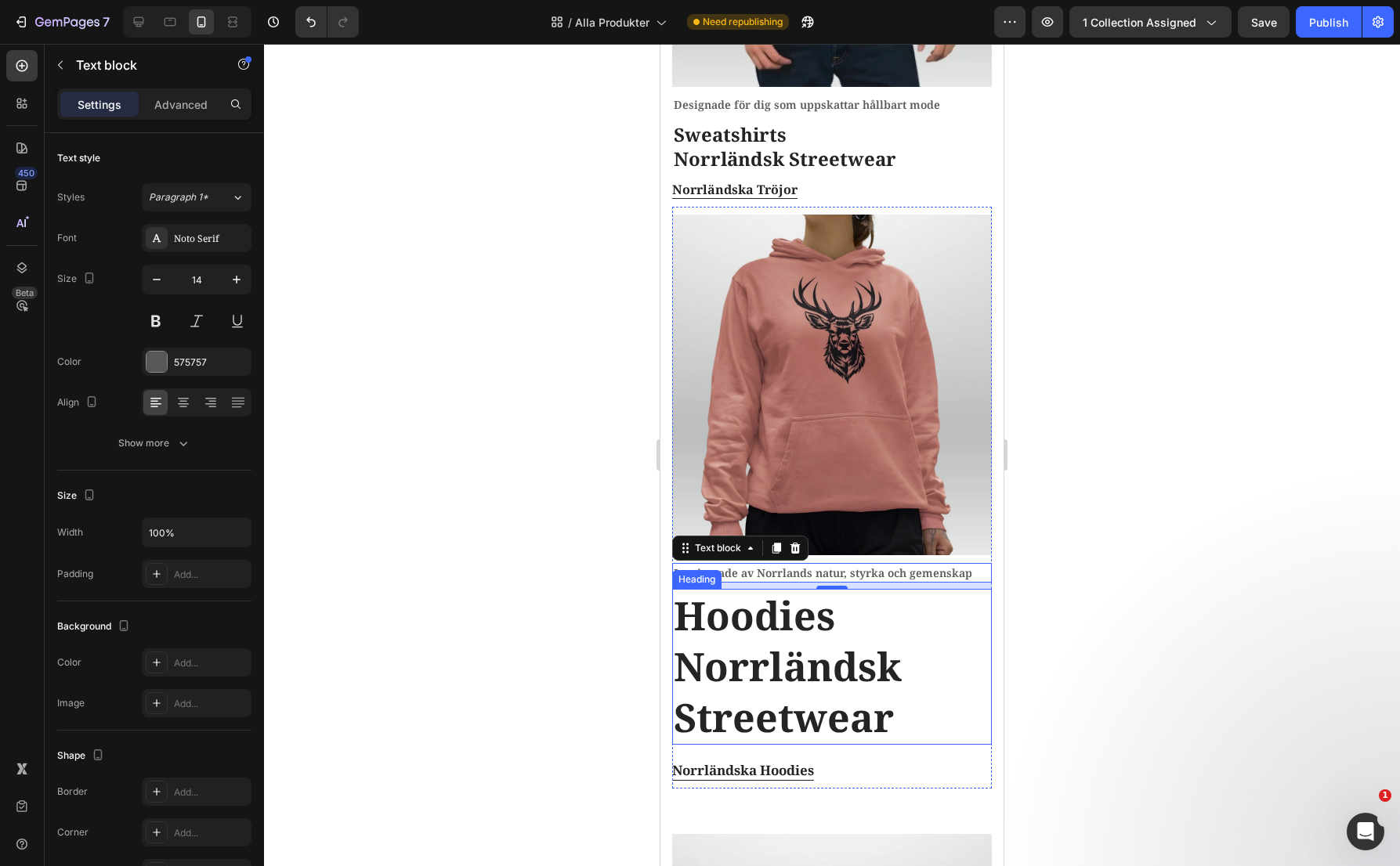
click at [761, 591] on h2 "Hoodies Norrländsk Streetwear" at bounding box center [832, 666] width 319 height 156
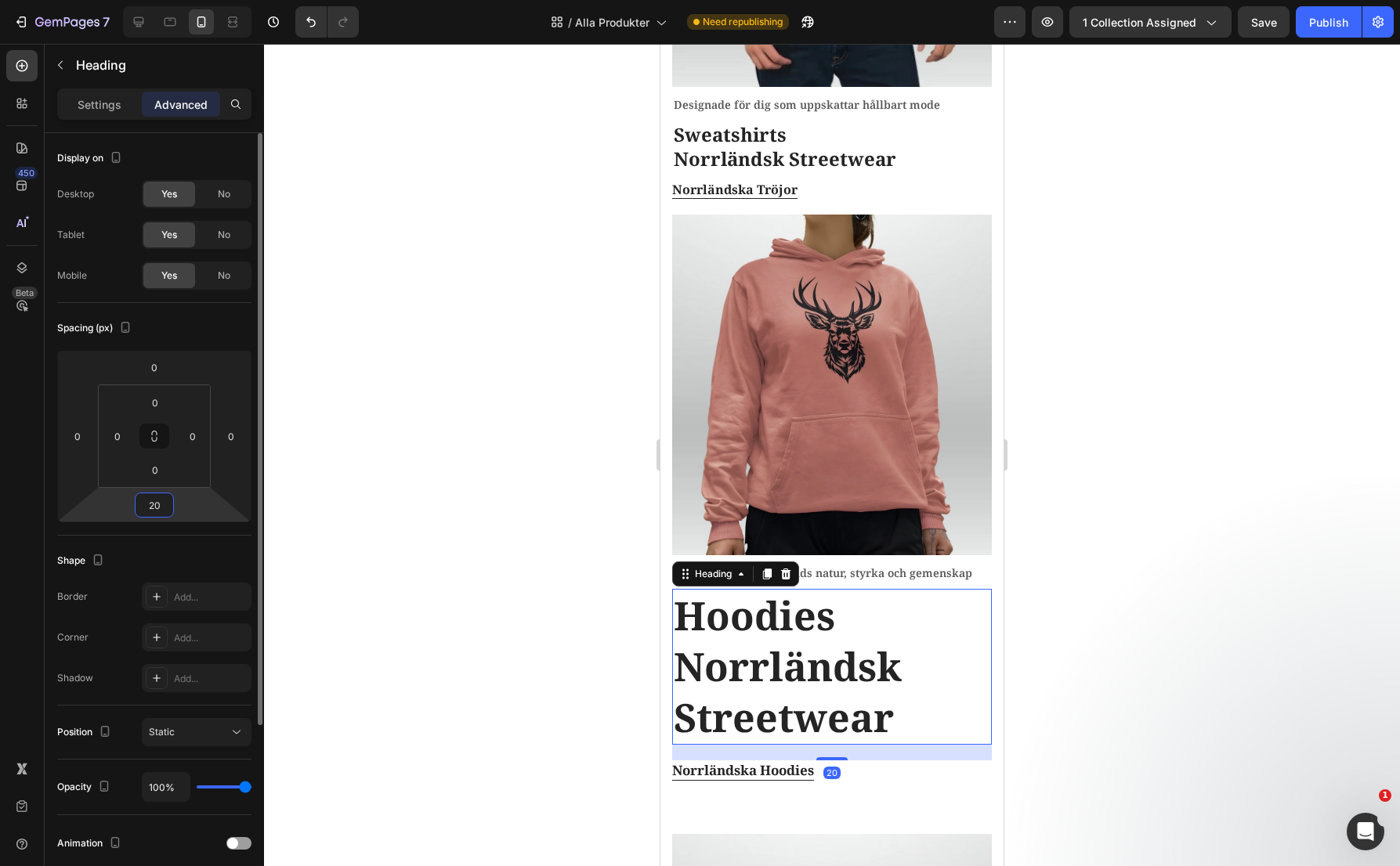
click at [163, 502] on input "20" at bounding box center [155, 505] width 32 height 24
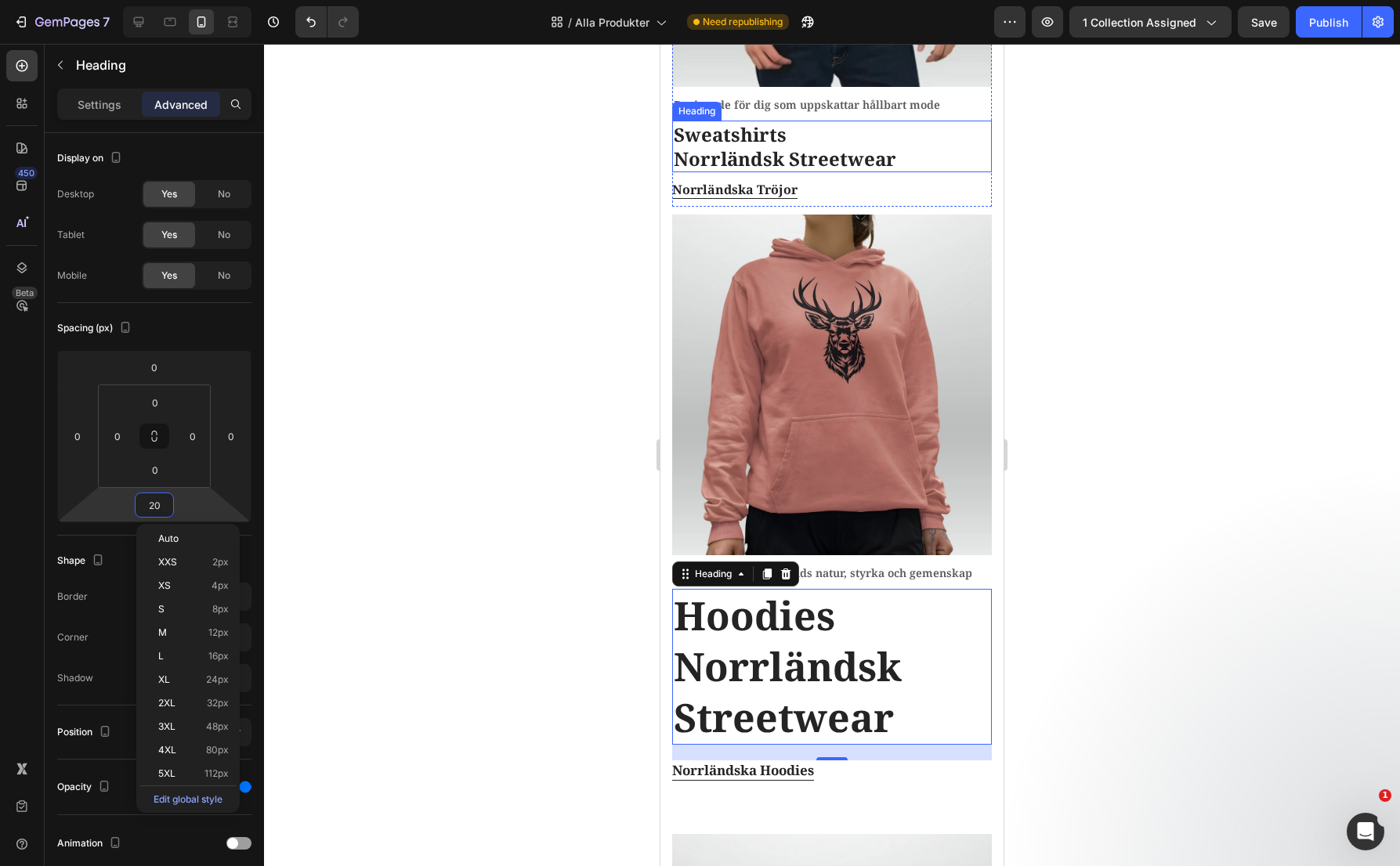
click at [763, 126] on h2 "Sweatshirts Norrländsk Streetwear" at bounding box center [832, 146] width 319 height 52
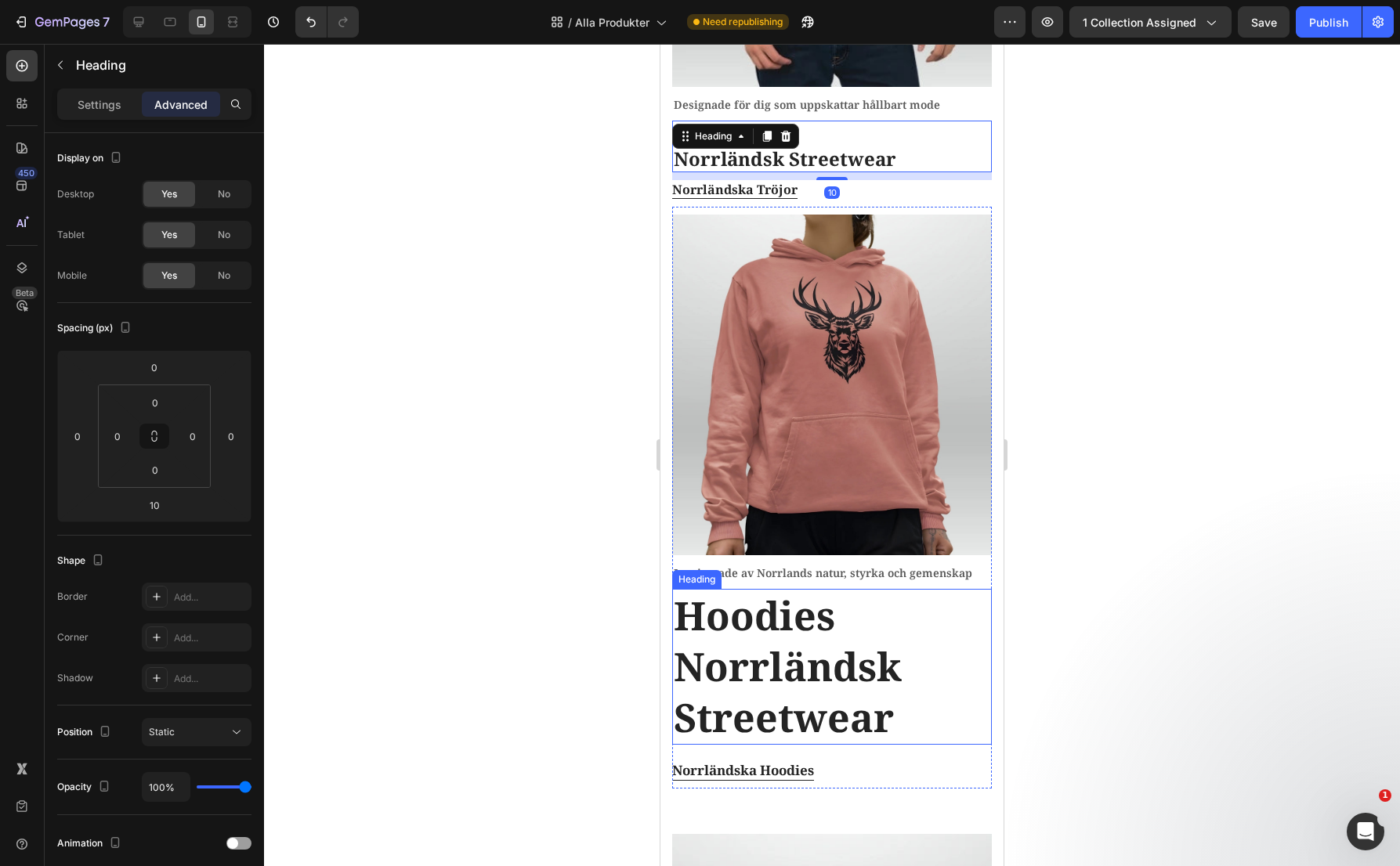
click at [826, 648] on h2 "Hoodies Norrländsk Streetwear" at bounding box center [832, 666] width 319 height 156
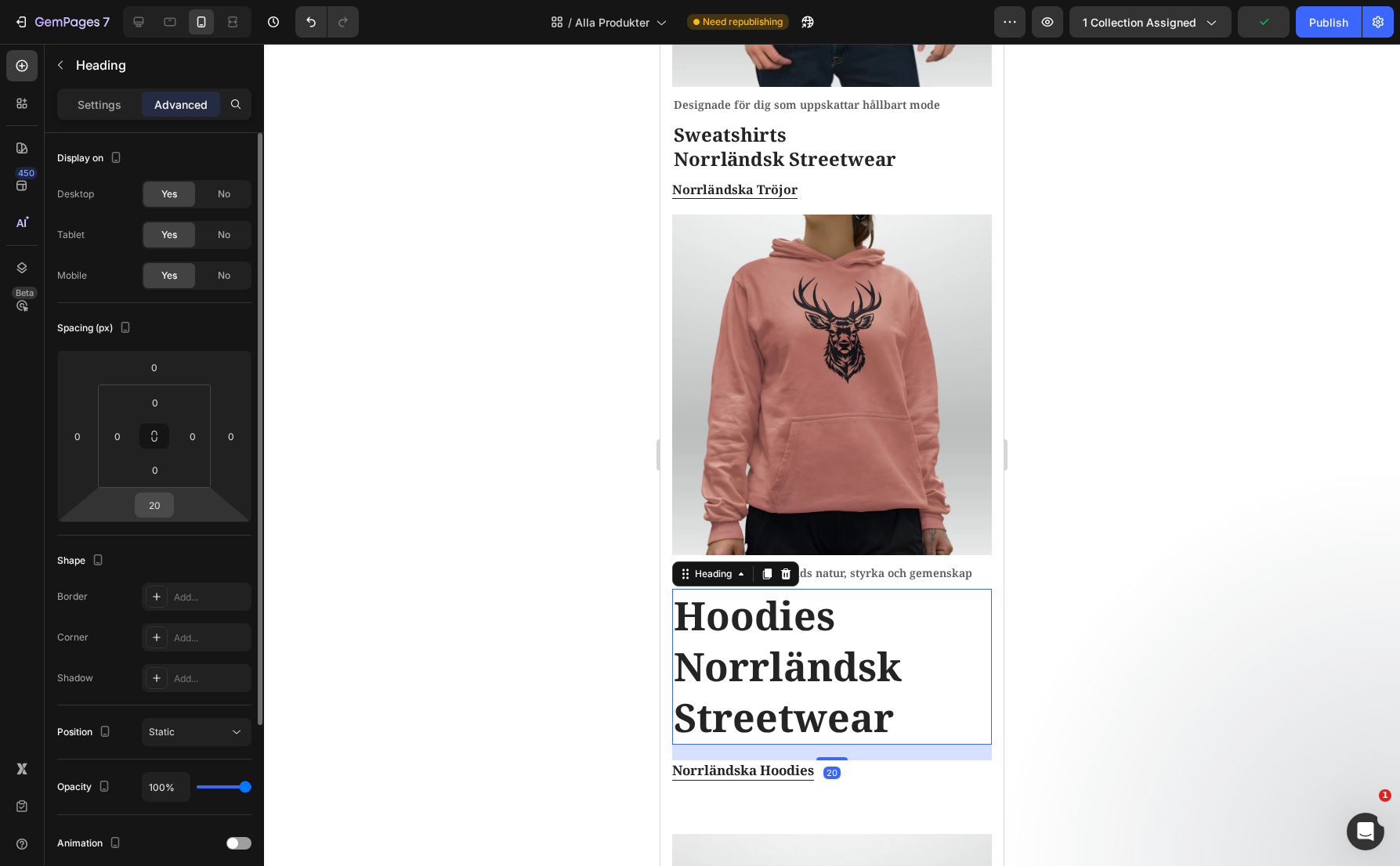
click at [166, 509] on input "20" at bounding box center [155, 505] width 32 height 24
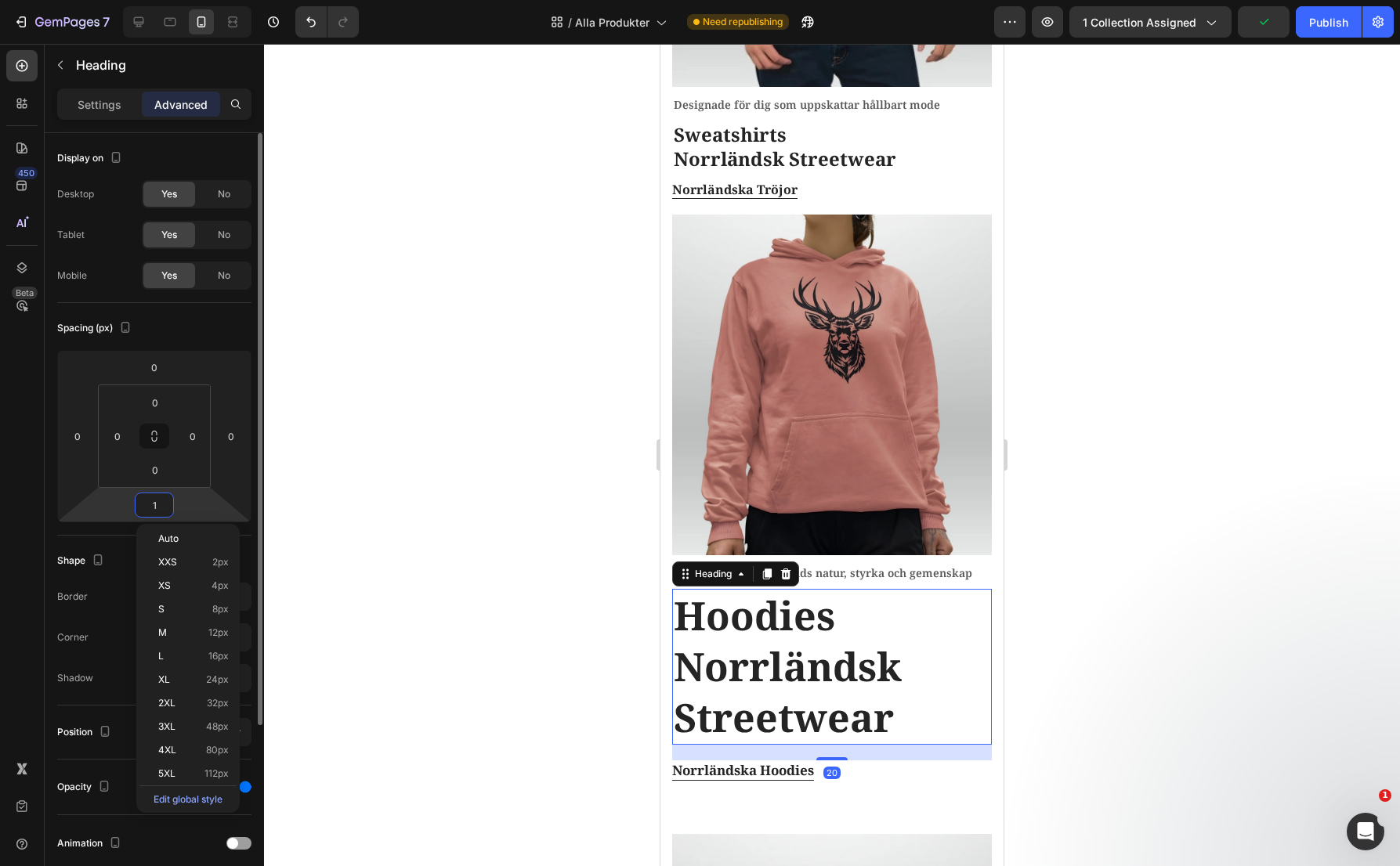
type input "10"
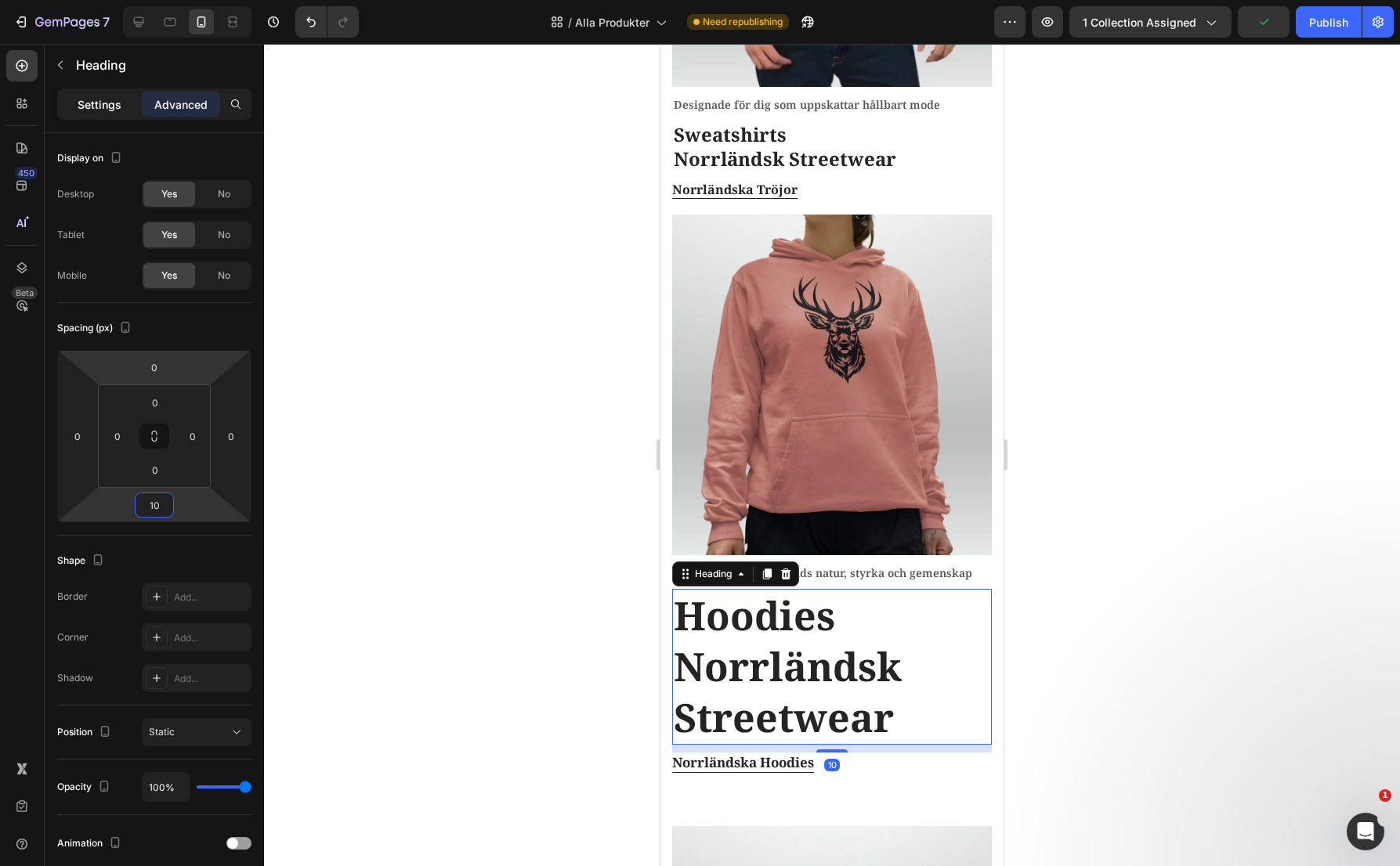
click at [105, 101] on p "Settings" at bounding box center [99, 105] width 44 height 17
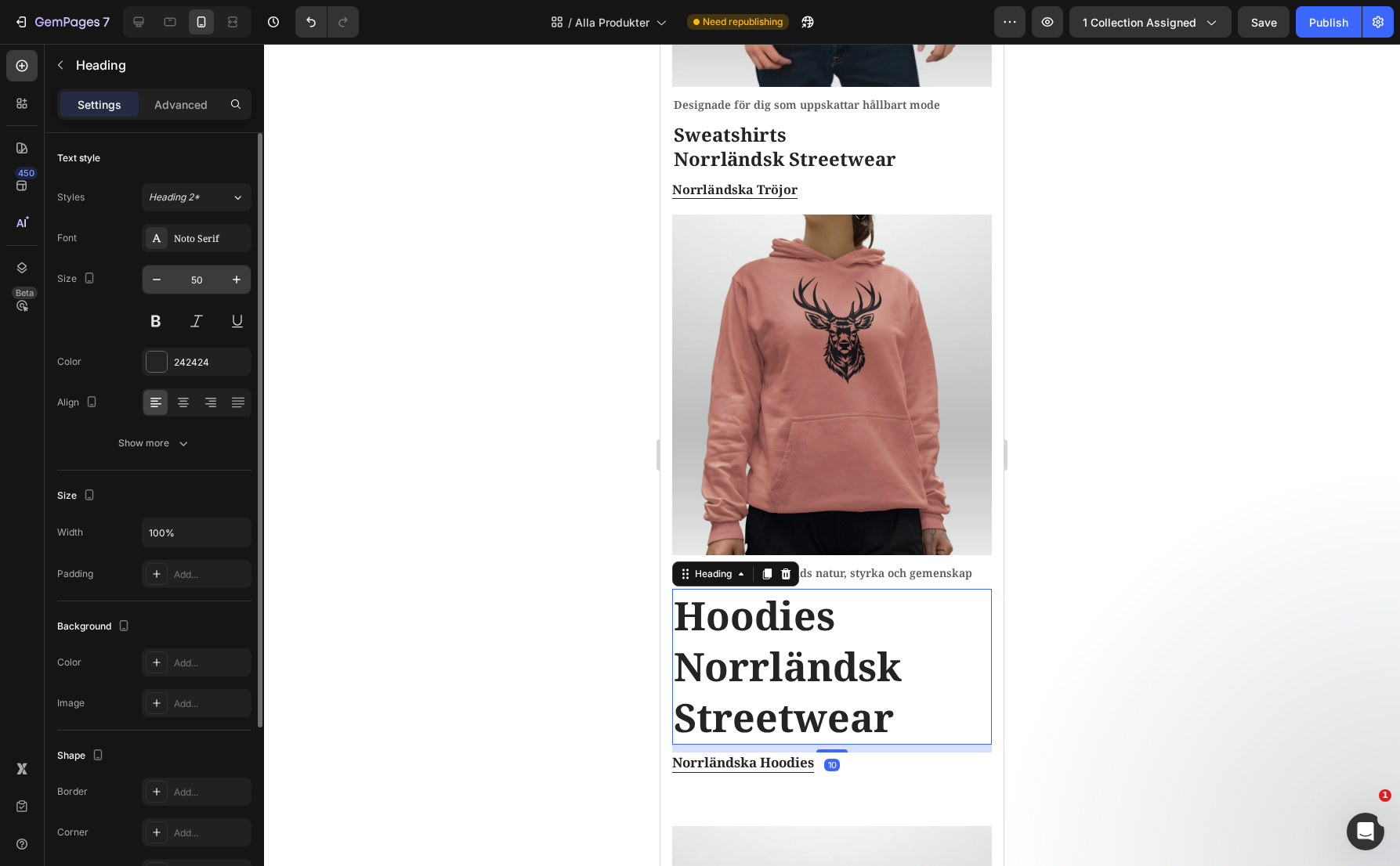
click at [203, 275] on input "50" at bounding box center [196, 280] width 52 height 29
type input "24"
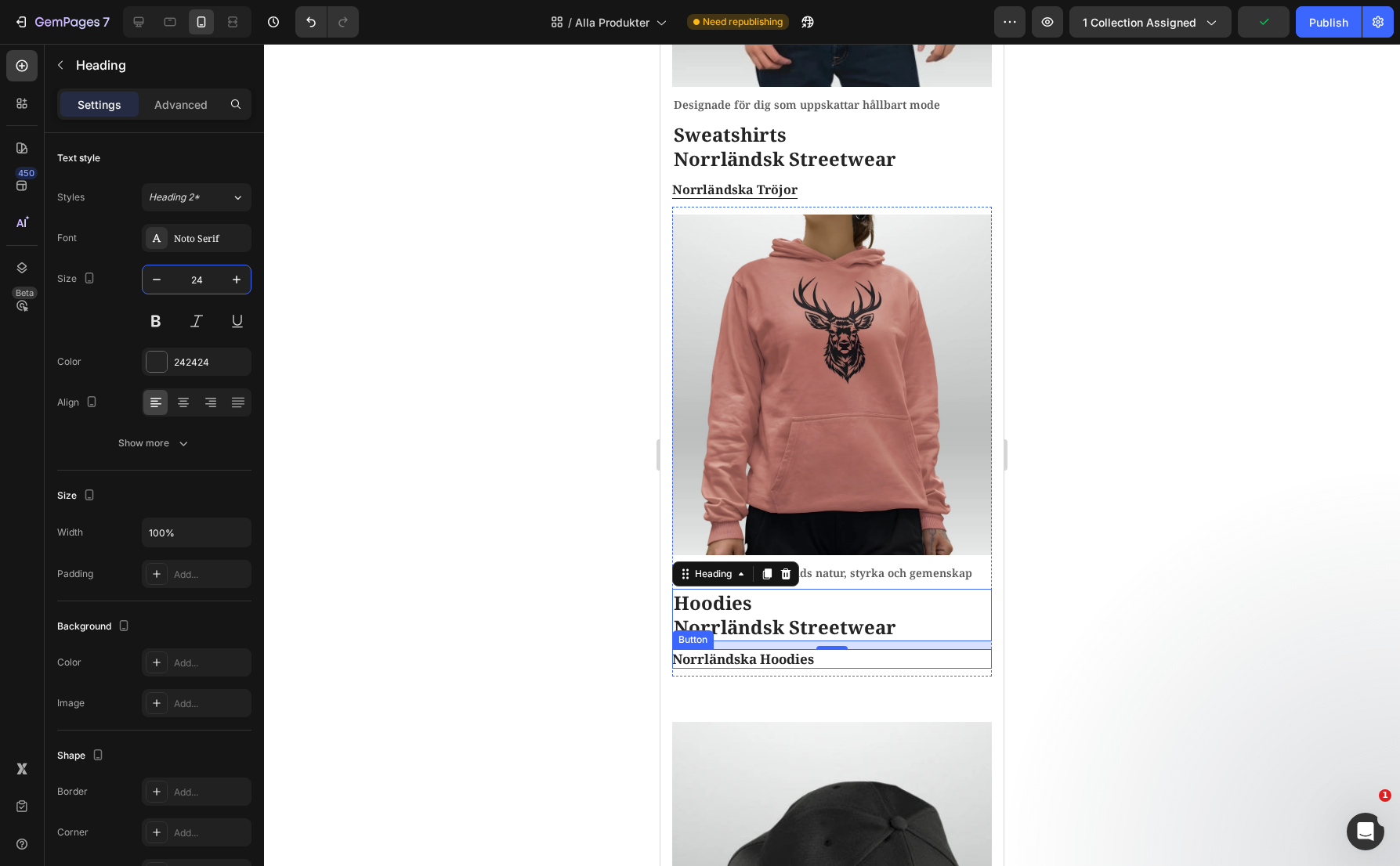
click at [864, 649] on div "Norrländska Hoodies Button" at bounding box center [832, 659] width 319 height 21
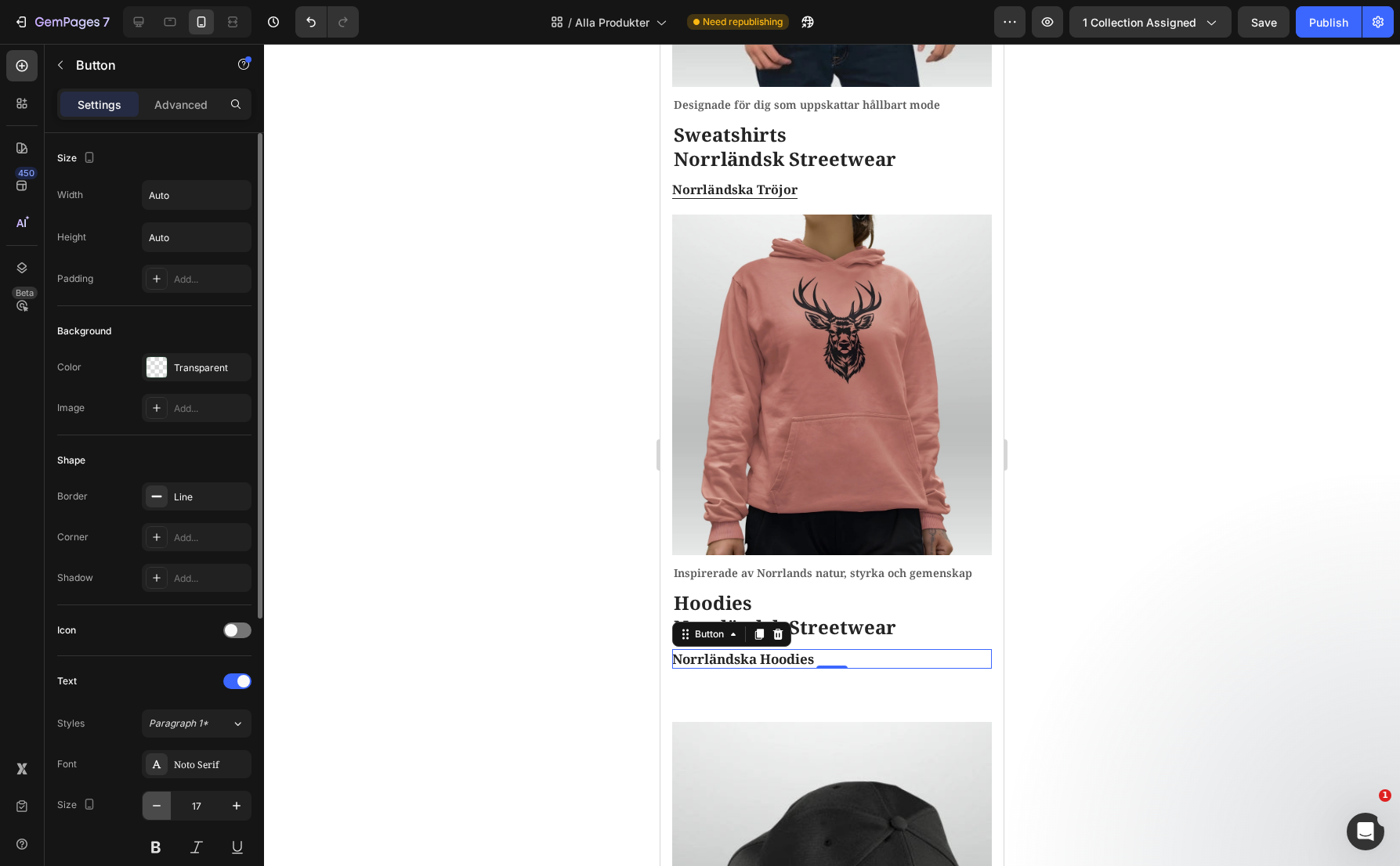
click at [161, 809] on icon "button" at bounding box center [157, 806] width 16 height 16
type input "16"
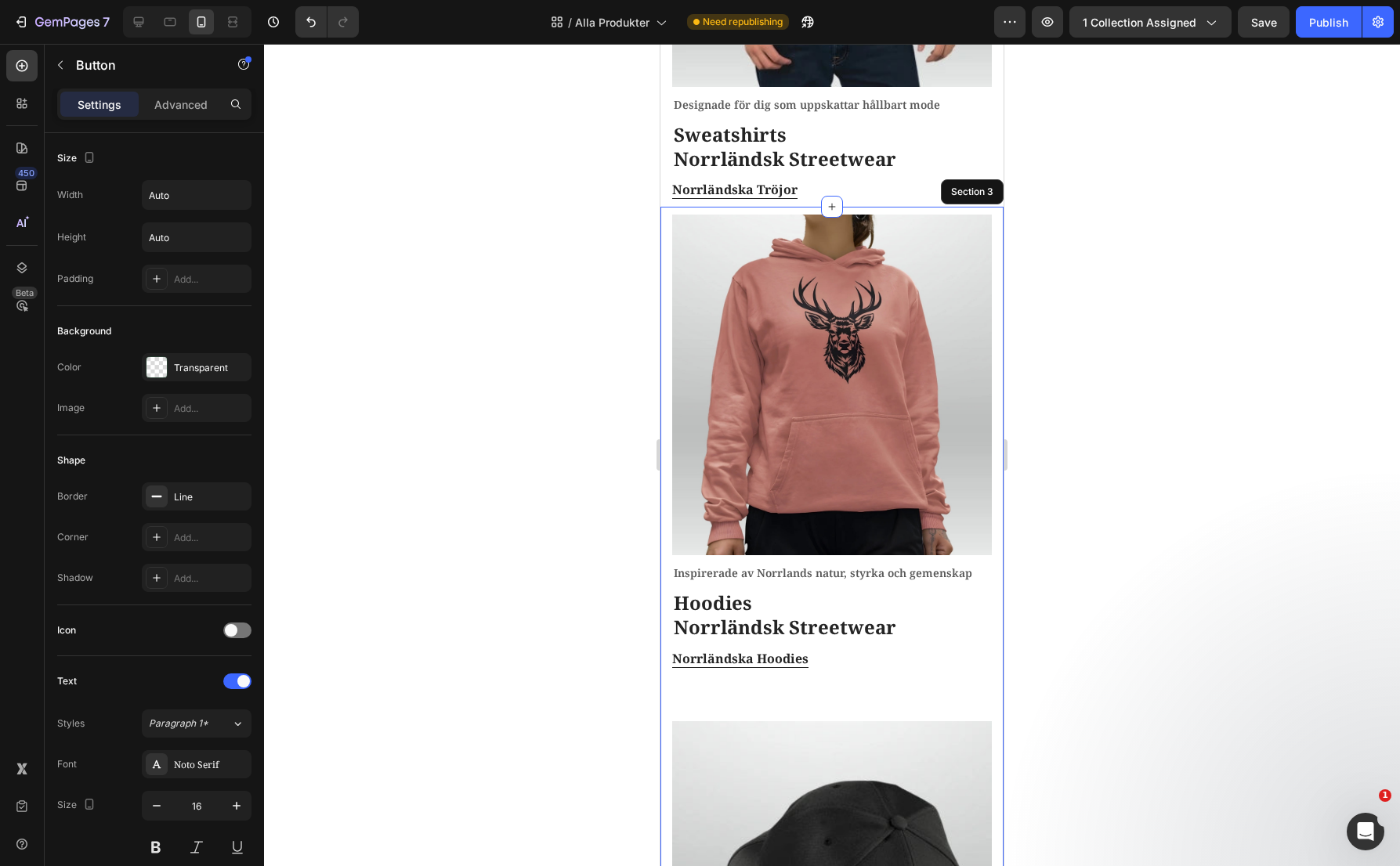
click at [920, 640] on div "Image Inspirerade av Norrlands natur, styrka och gemenskap Text block Hoodies N…" at bounding box center [832, 777] width 319 height 1141
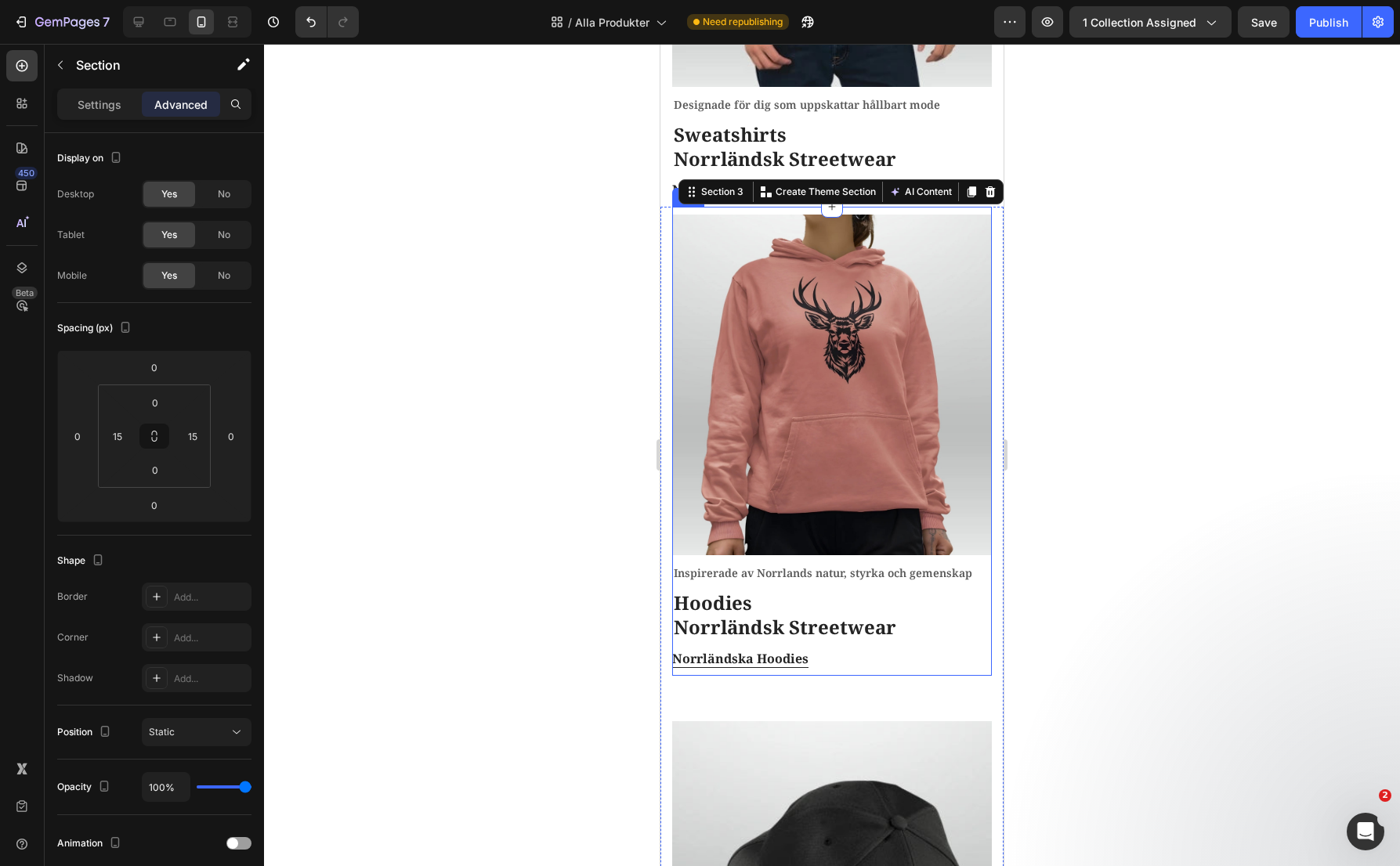
click at [888, 631] on div "Image Inspirerade av Norrlands natur, styrka och gemenskap Text block Hoodies N…" at bounding box center [832, 441] width 319 height 469
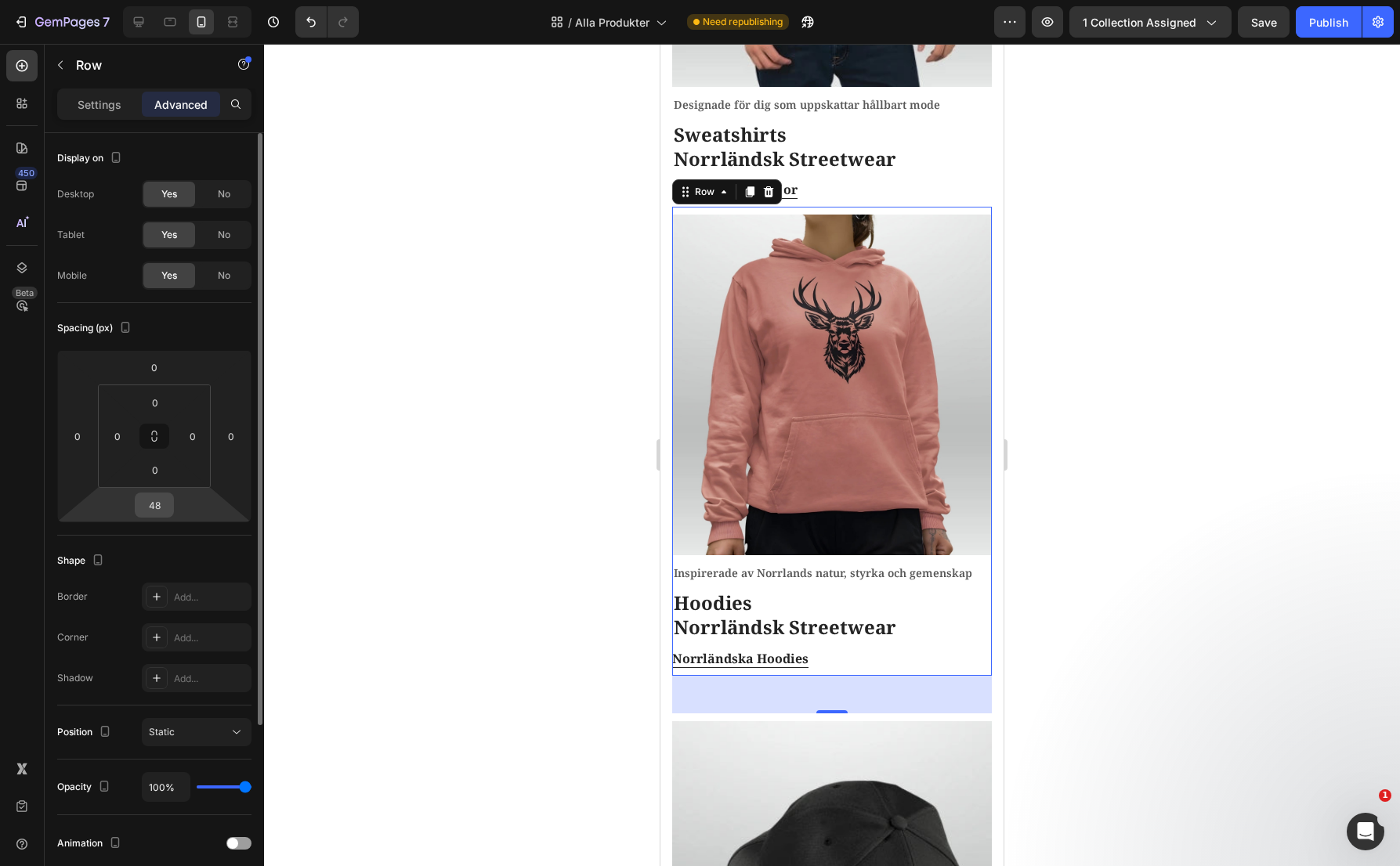
click at [166, 508] on input "48" at bounding box center [155, 505] width 32 height 24
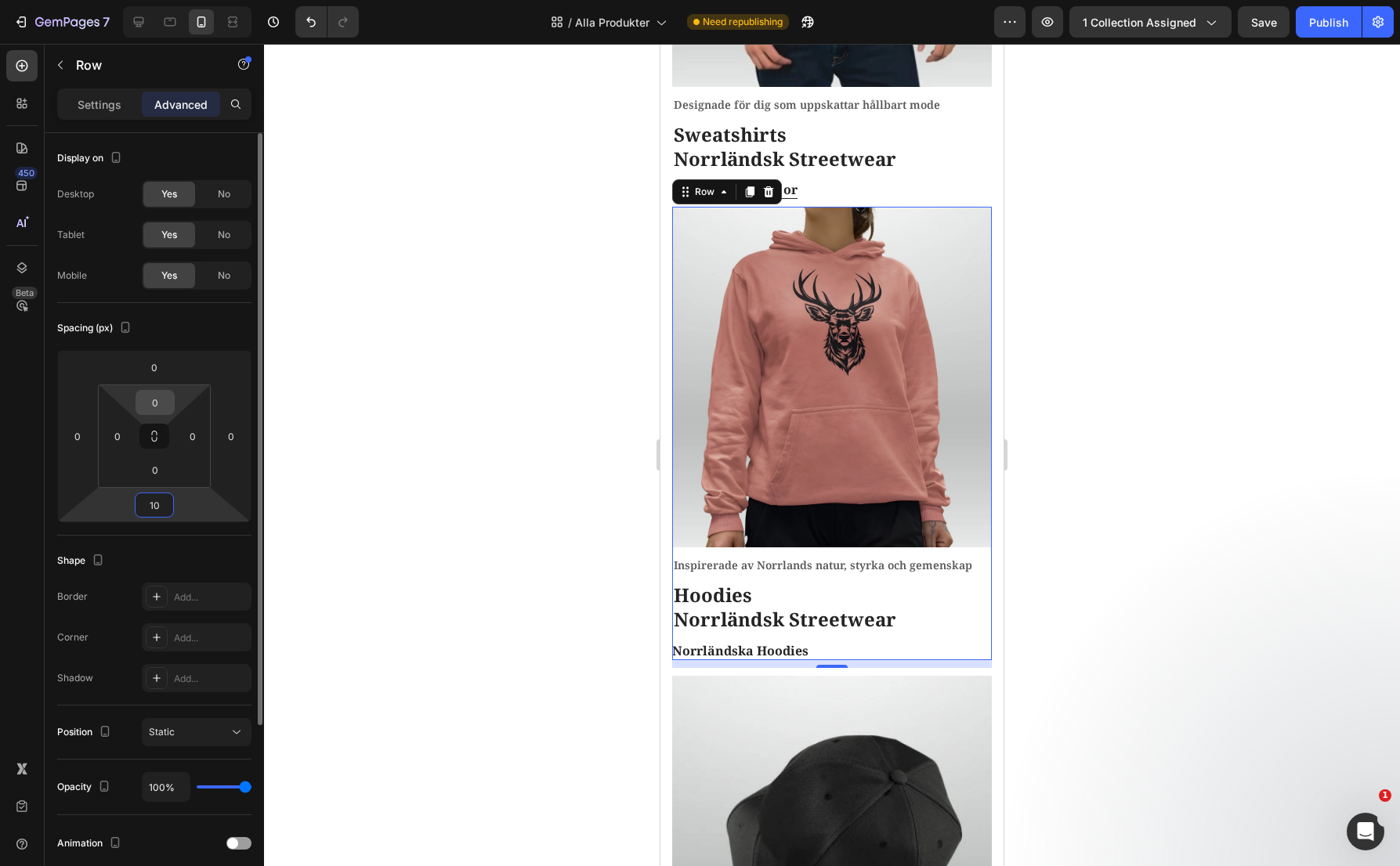
type input "10"
click at [159, 400] on input "0" at bounding box center [155, 402] width 32 height 24
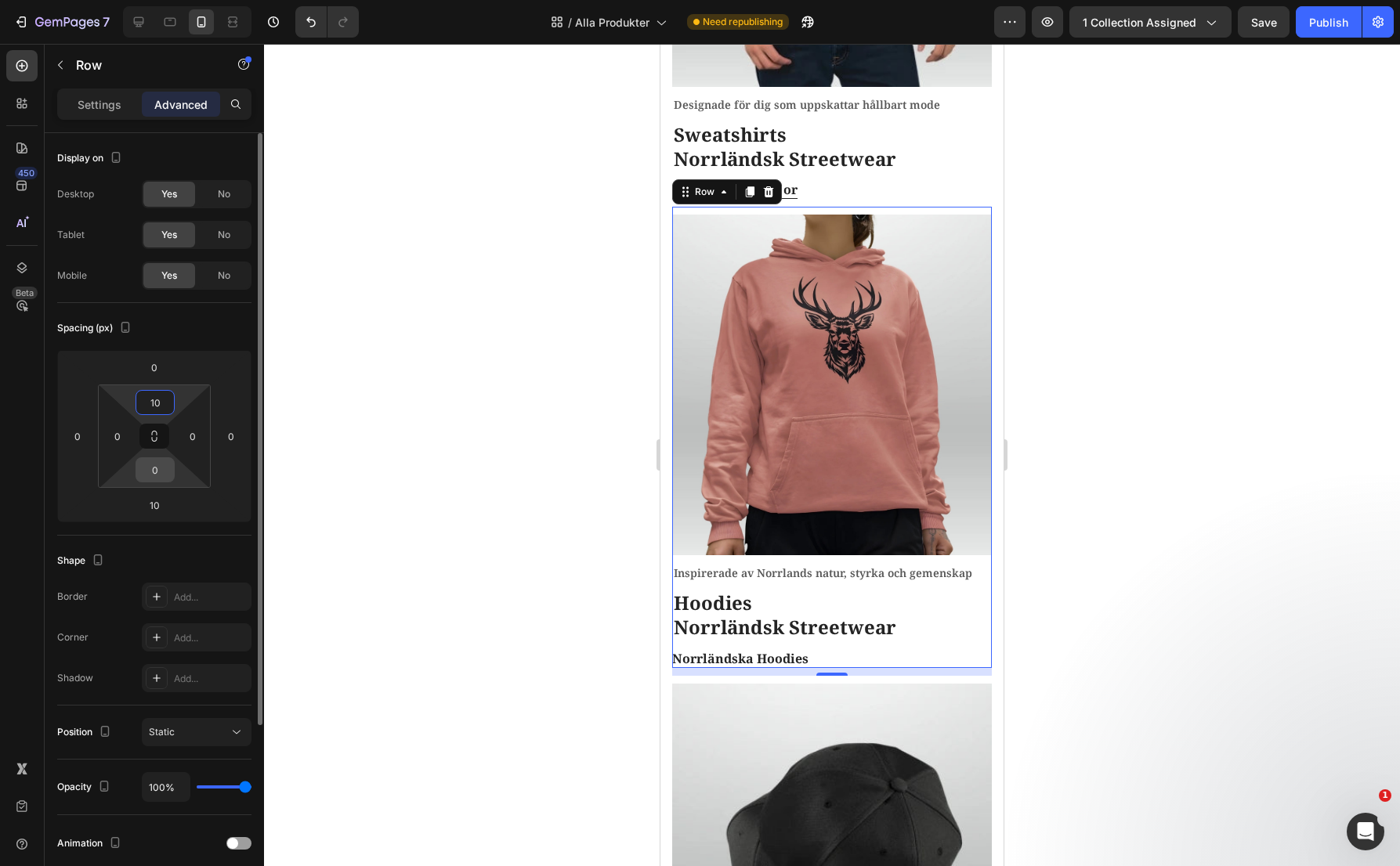
type input "10"
click at [161, 467] on input "0" at bounding box center [155, 470] width 32 height 24
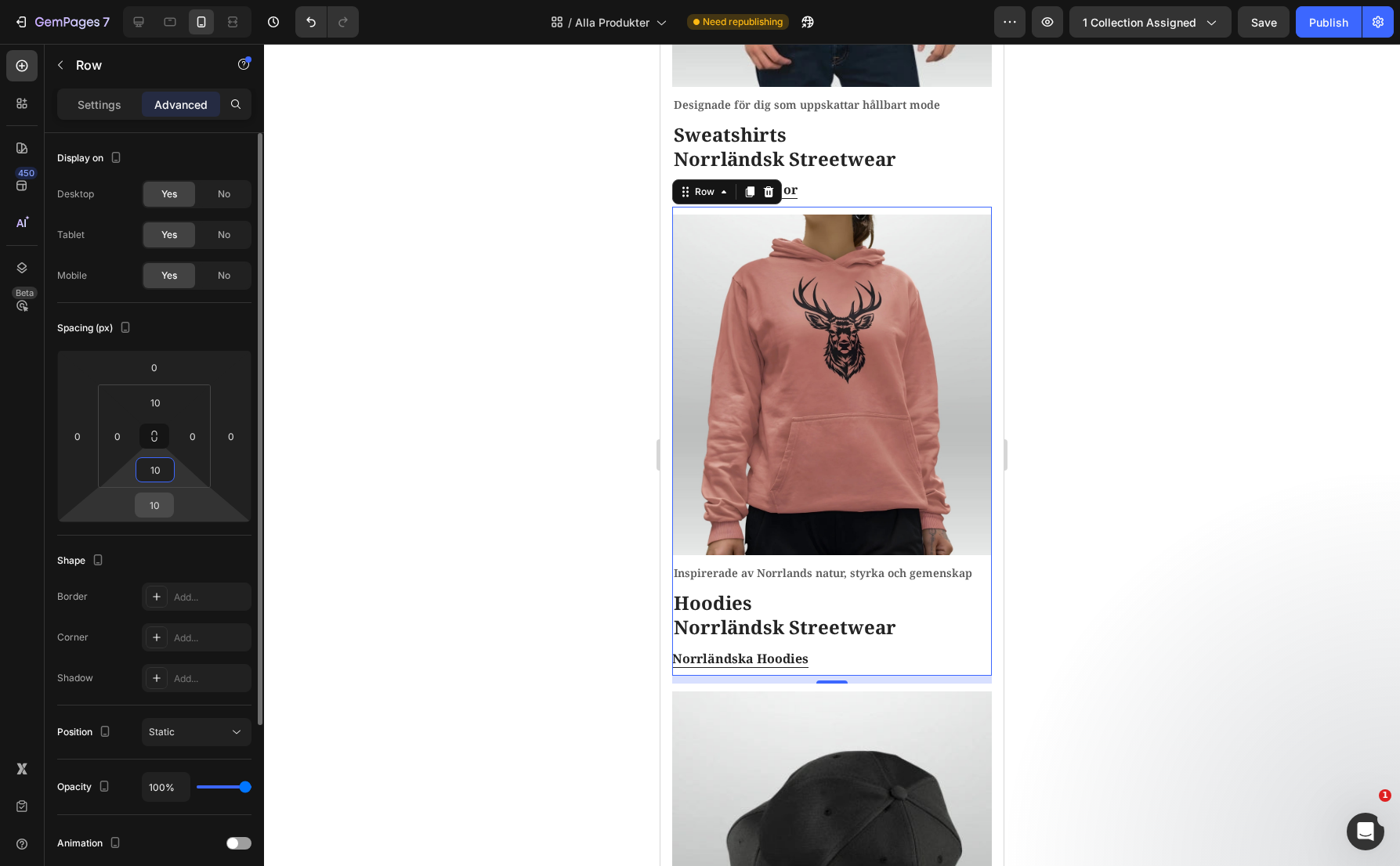
type input "10"
click at [163, 506] on input "10" at bounding box center [155, 505] width 32 height 24
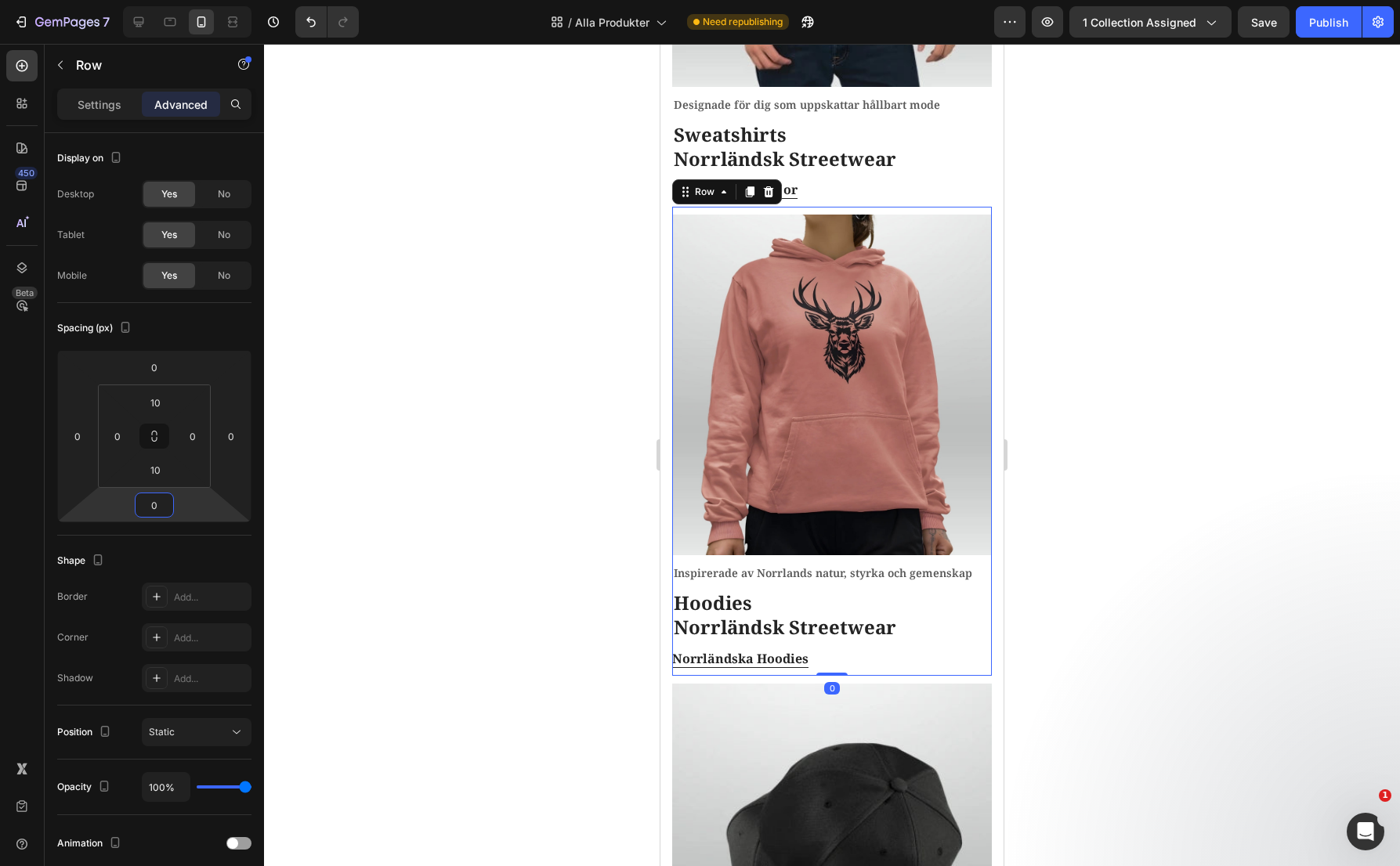
click at [423, 311] on div at bounding box center [832, 455] width 1136 height 822
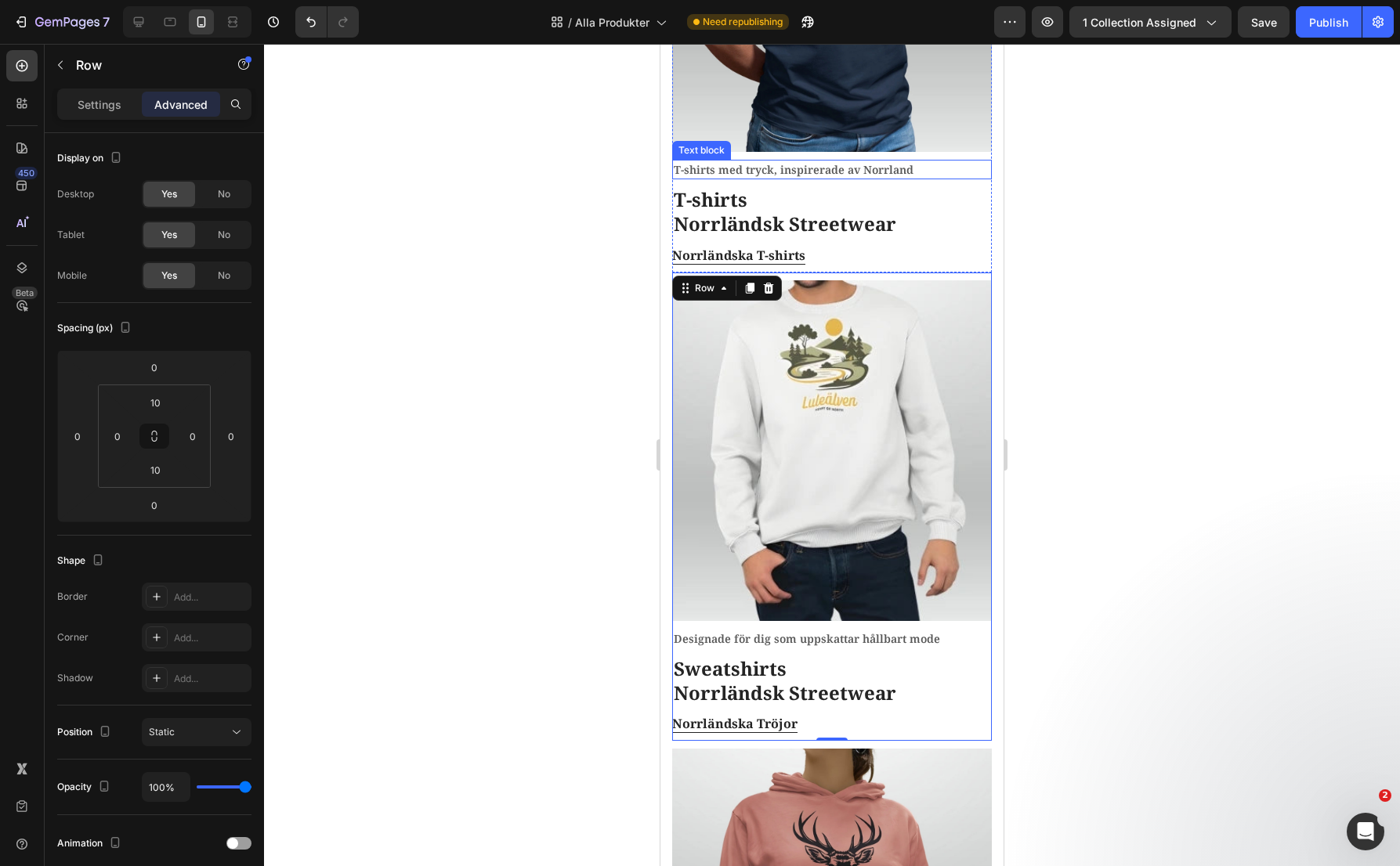
scroll to position [548, 0]
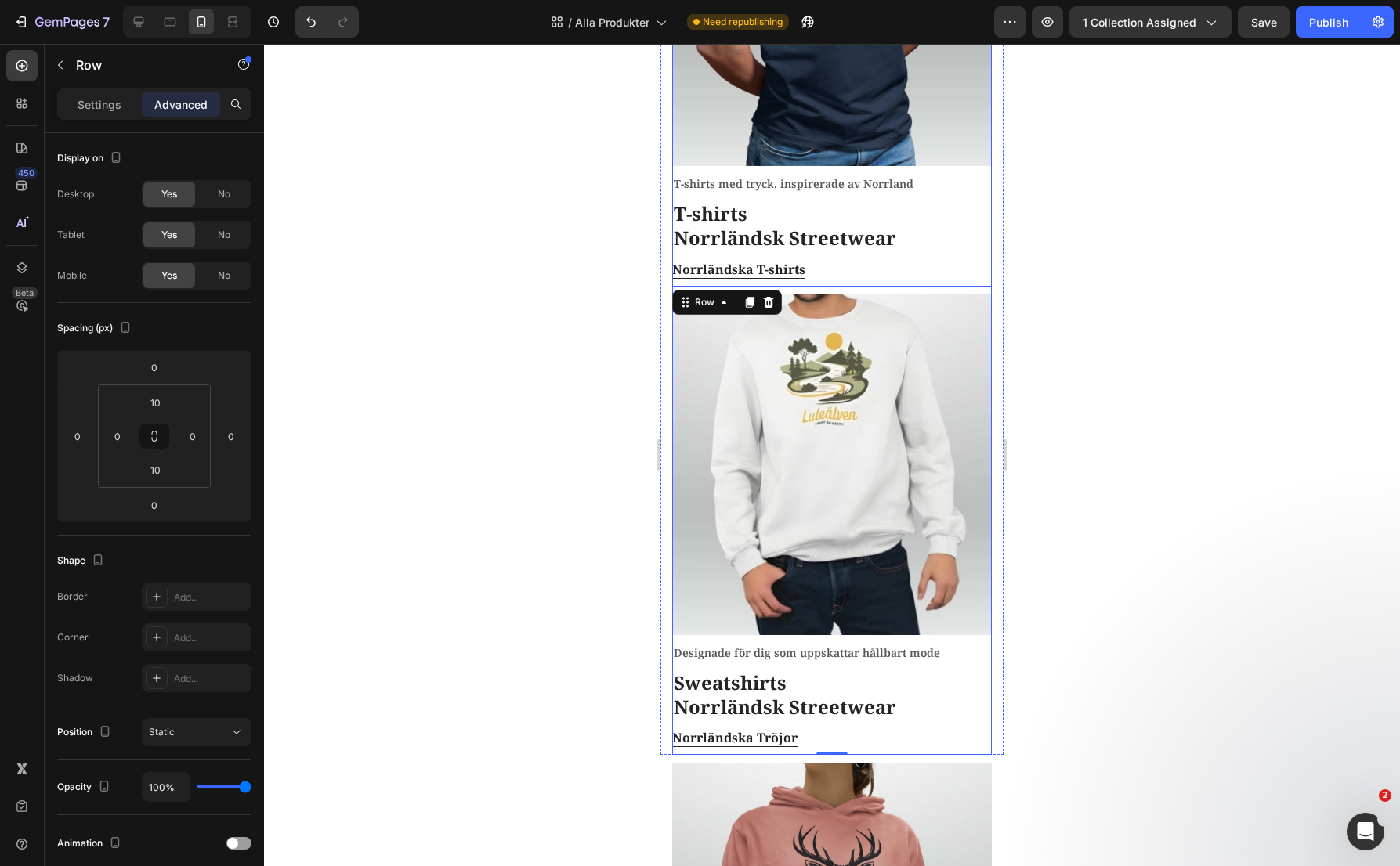
click at [939, 269] on div "Image T-shirts med tryck, inspirerade av Norrland Text block T-shirts Norrländs…" at bounding box center [832, 52] width 319 height 469
click at [935, 287] on div "Designade för dig som uppskattar hållbart mode Text block Sweatshirts Norrländs…" at bounding box center [832, 521] width 319 height 469
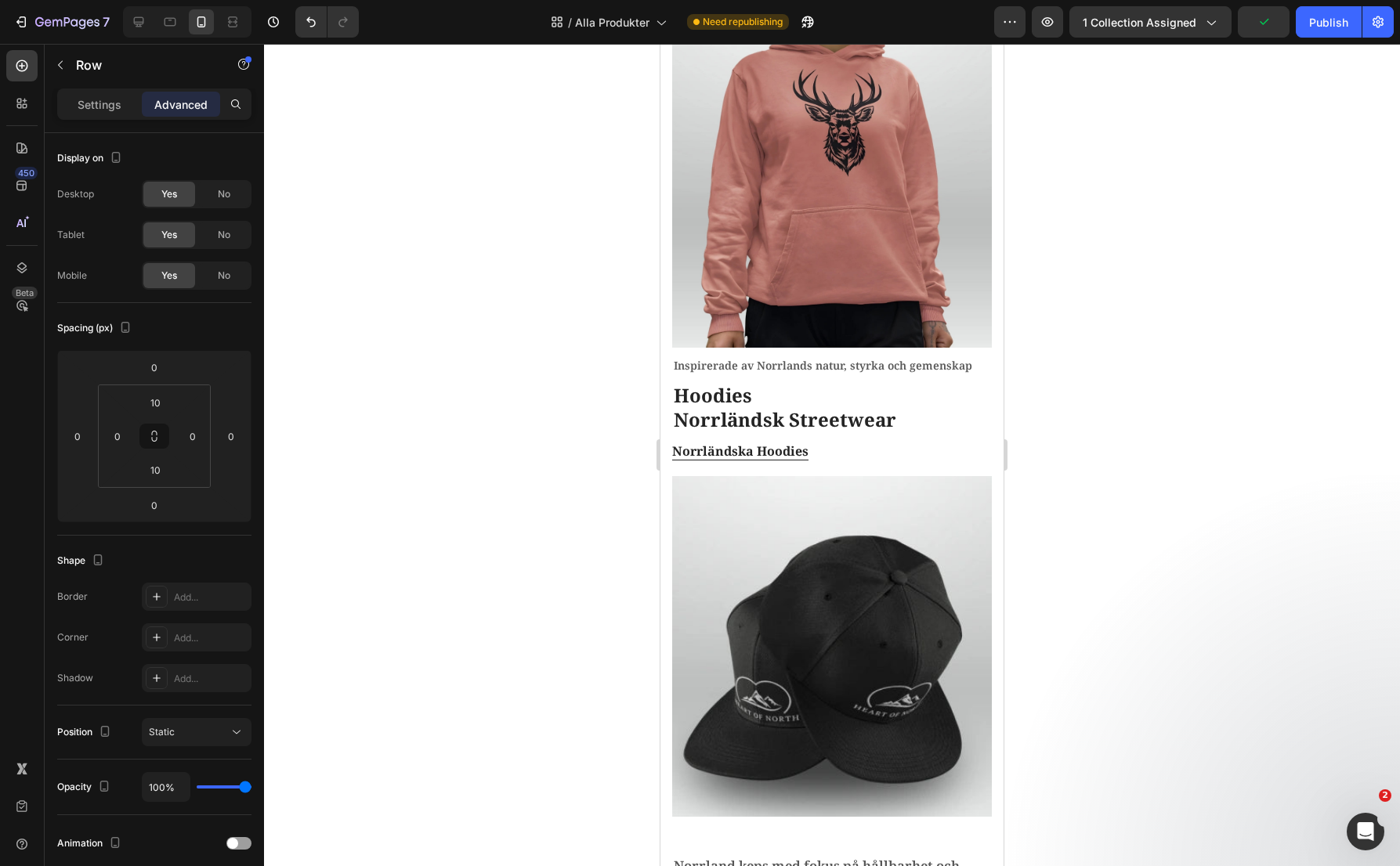
scroll to position [1331, 0]
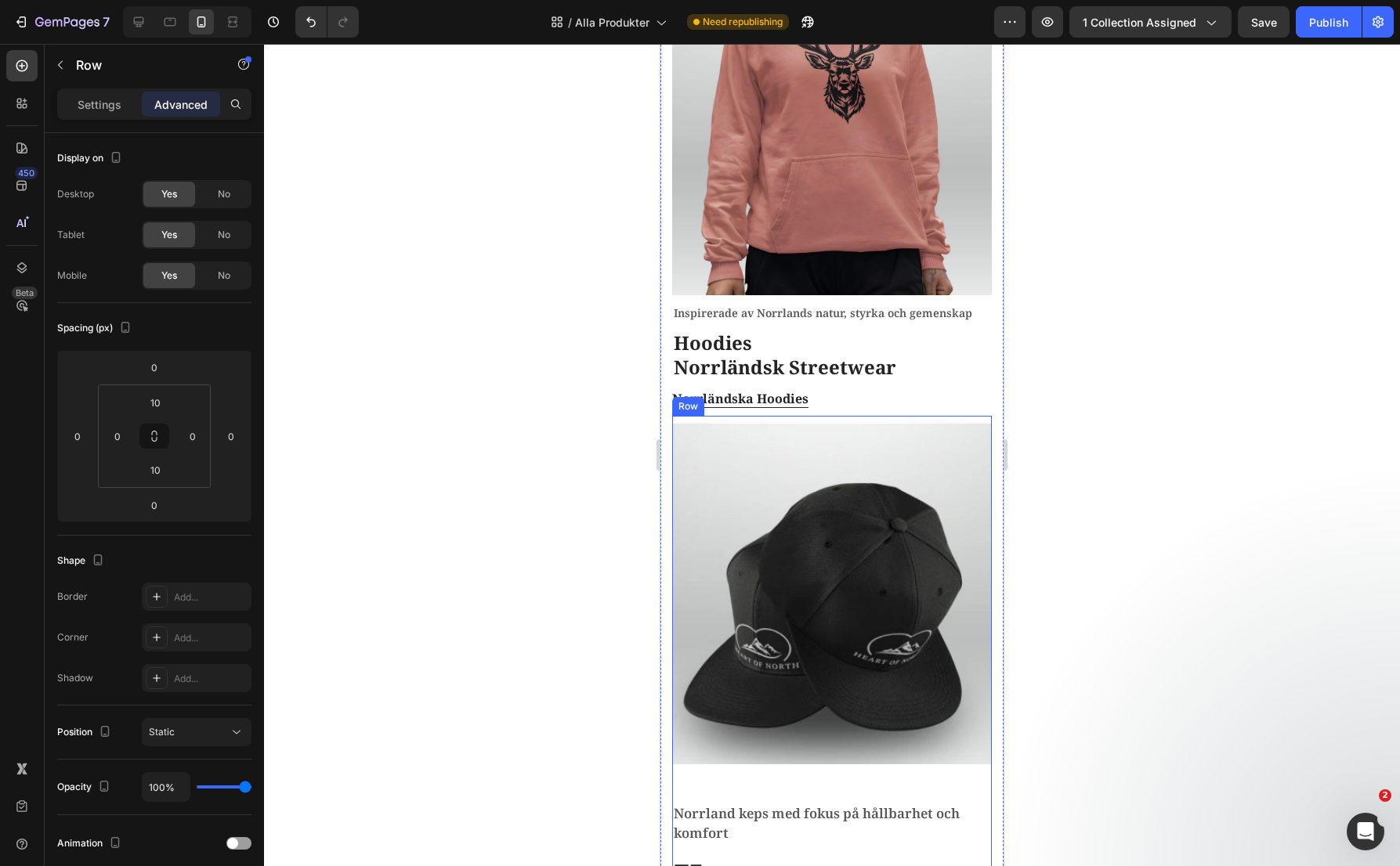
click at [942, 416] on div "Norrland keps med fokus på hållbarhet och komfort Text block Kepsar Norrländsk …" at bounding box center [832, 733] width 319 height 635
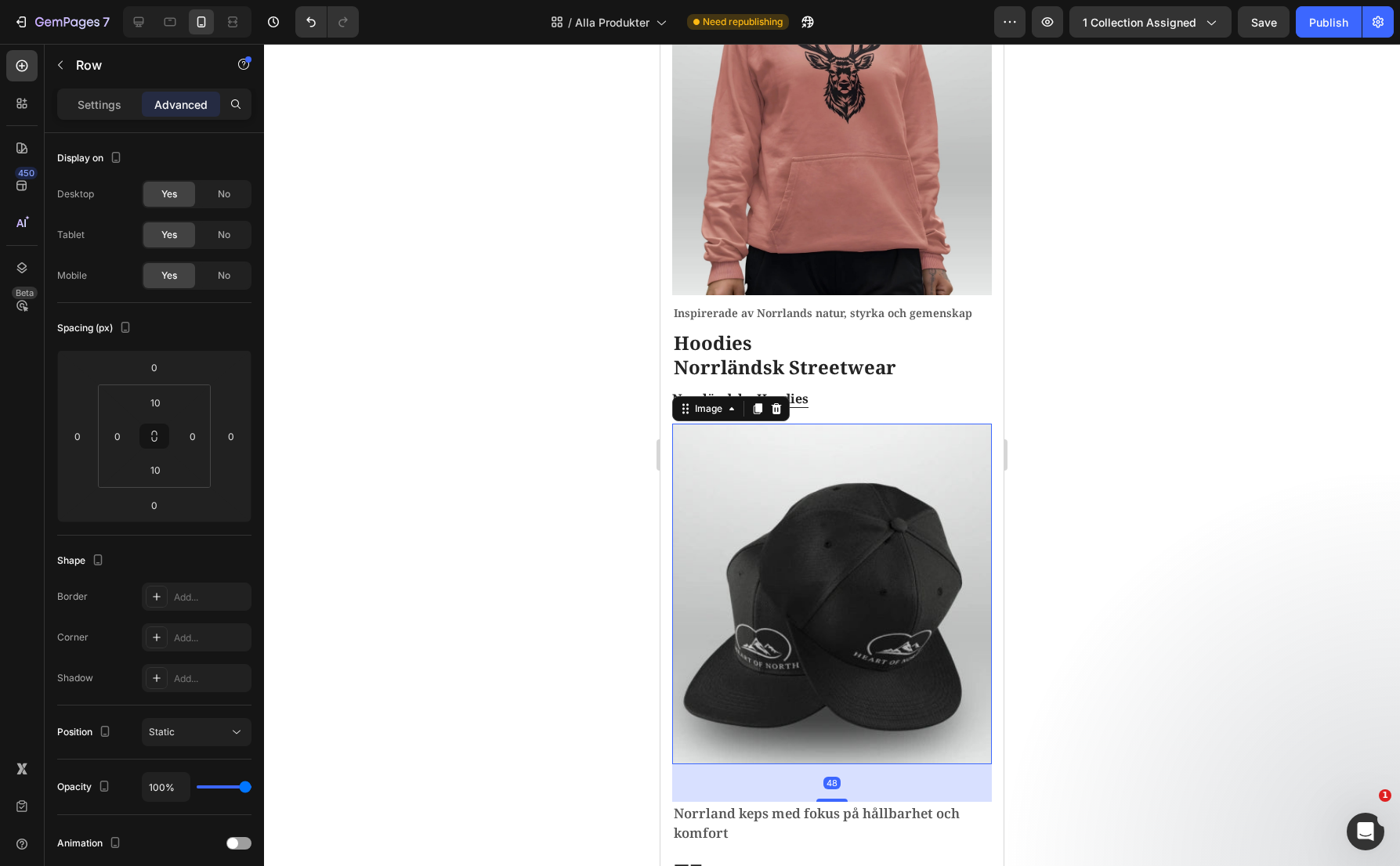
click at [804, 500] on img at bounding box center [832, 594] width 319 height 341
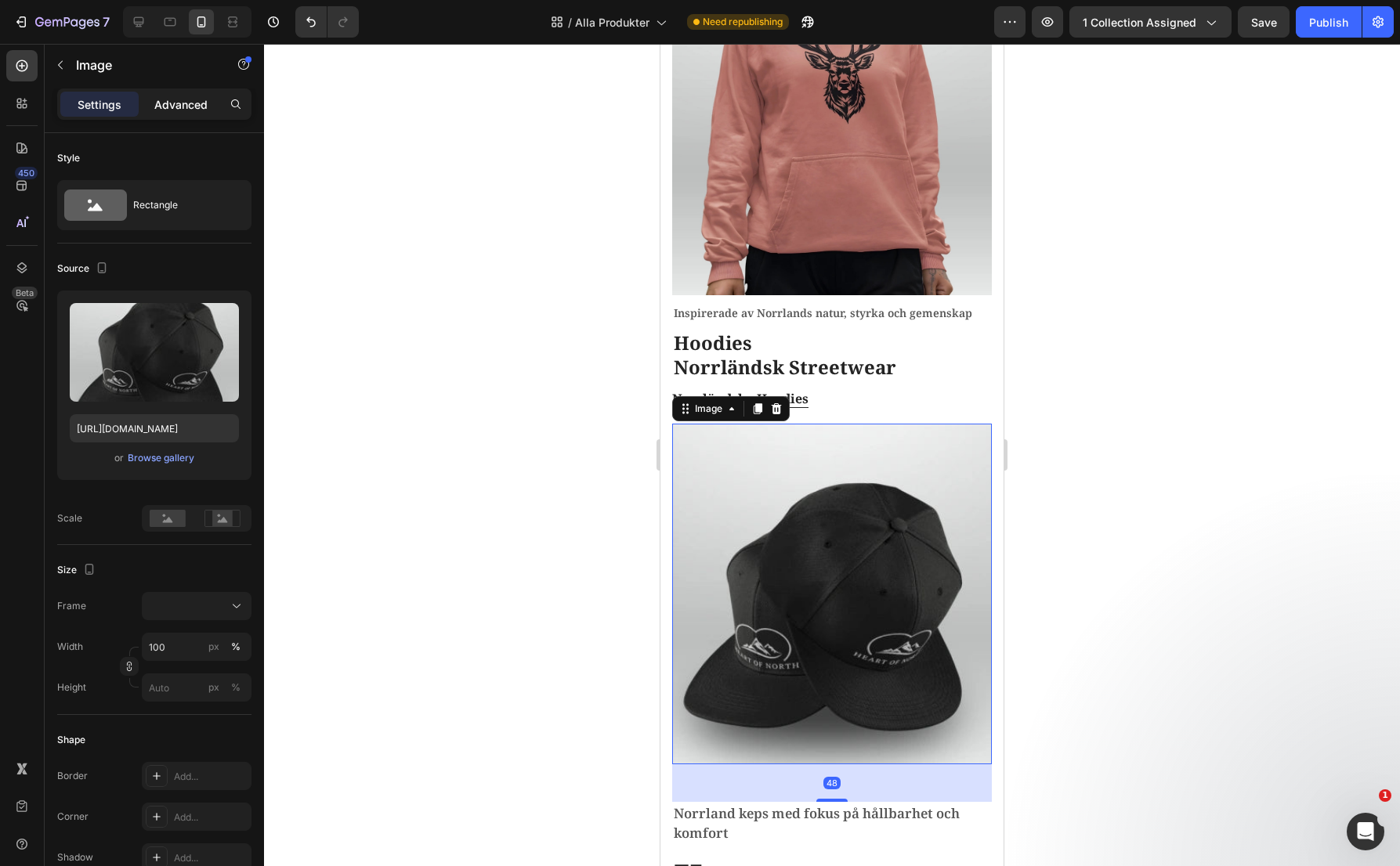
click at [176, 111] on p "Advanced" at bounding box center [181, 105] width 53 height 17
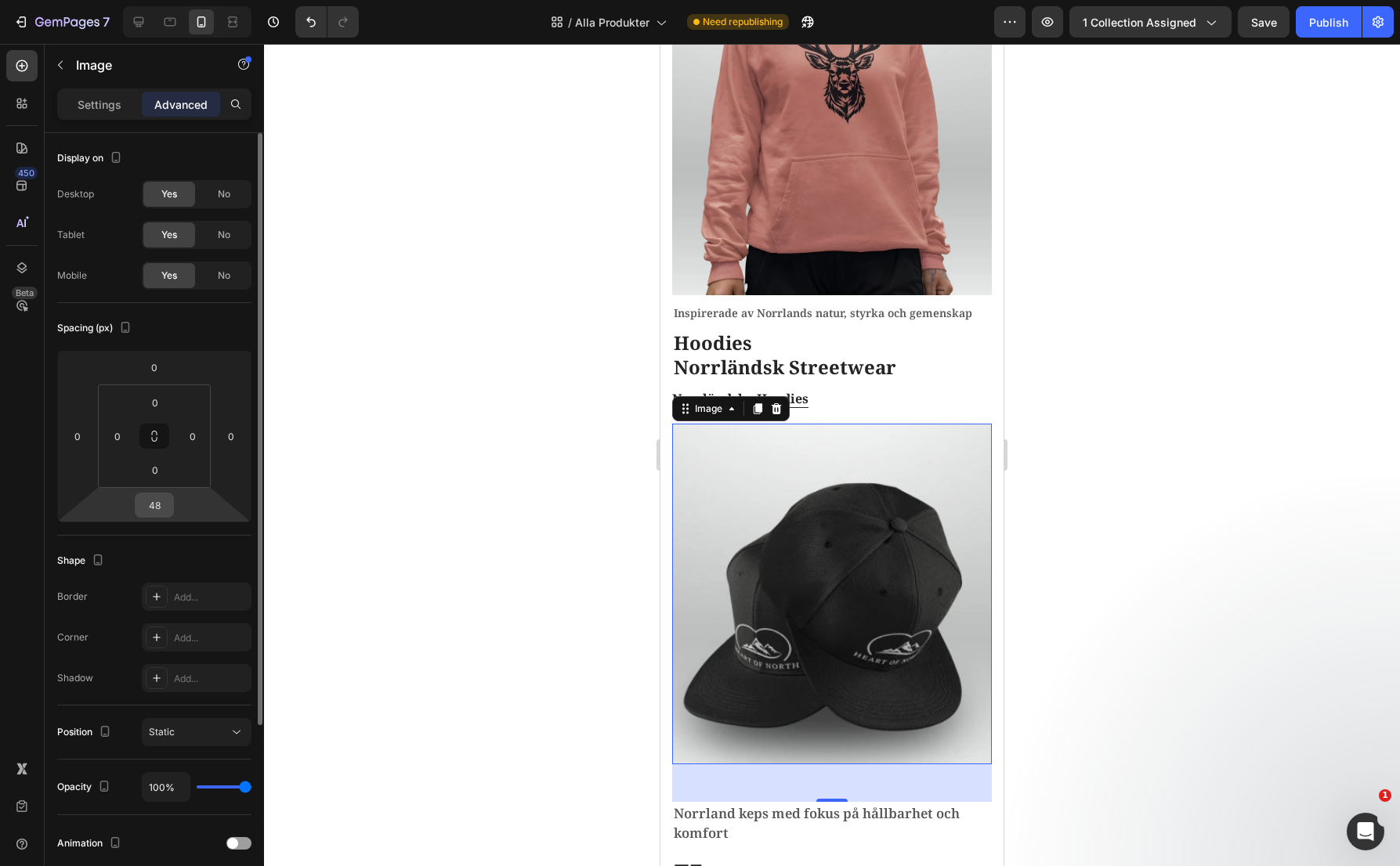
click at [159, 501] on input "48" at bounding box center [155, 505] width 32 height 24
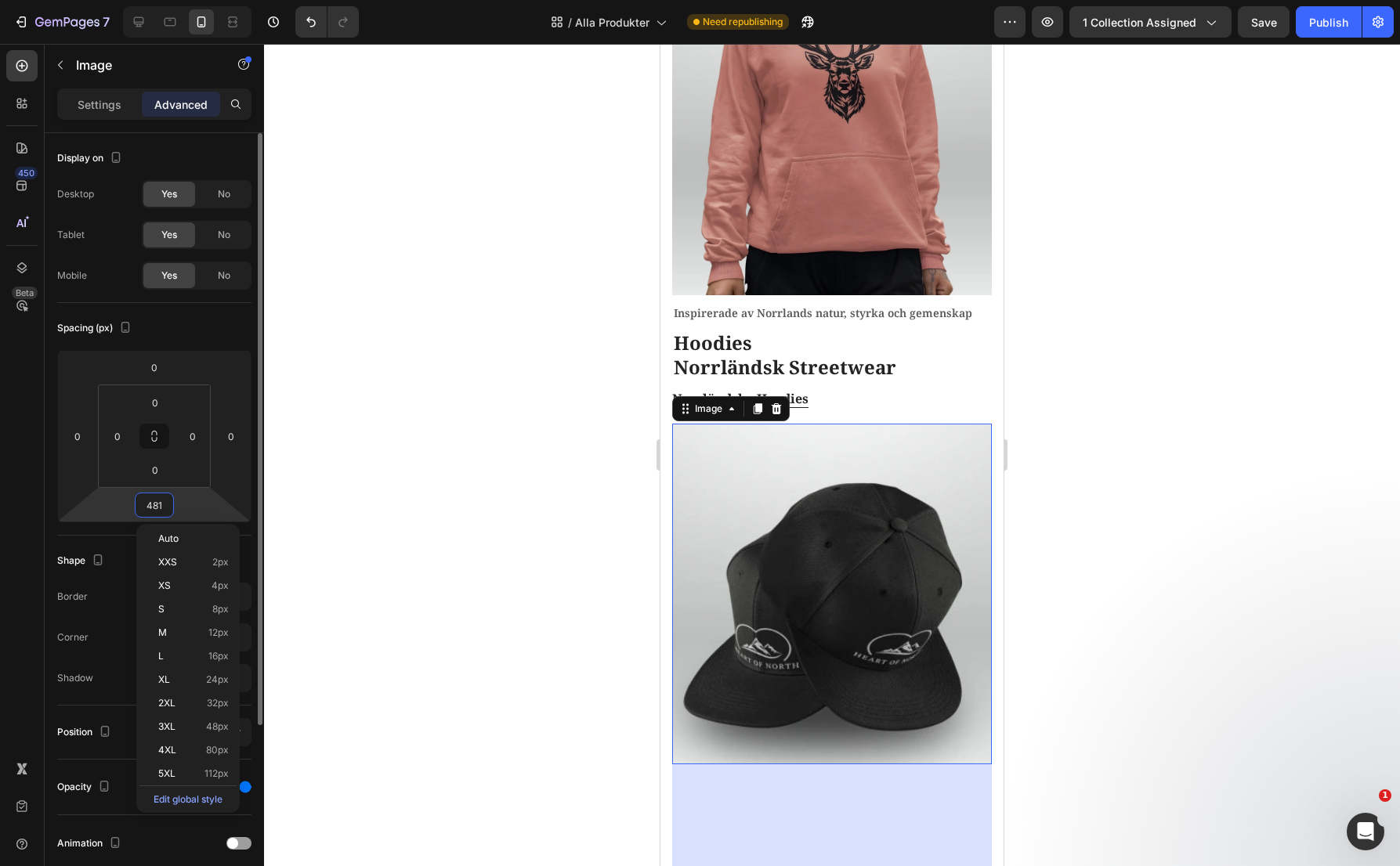
type input "0"
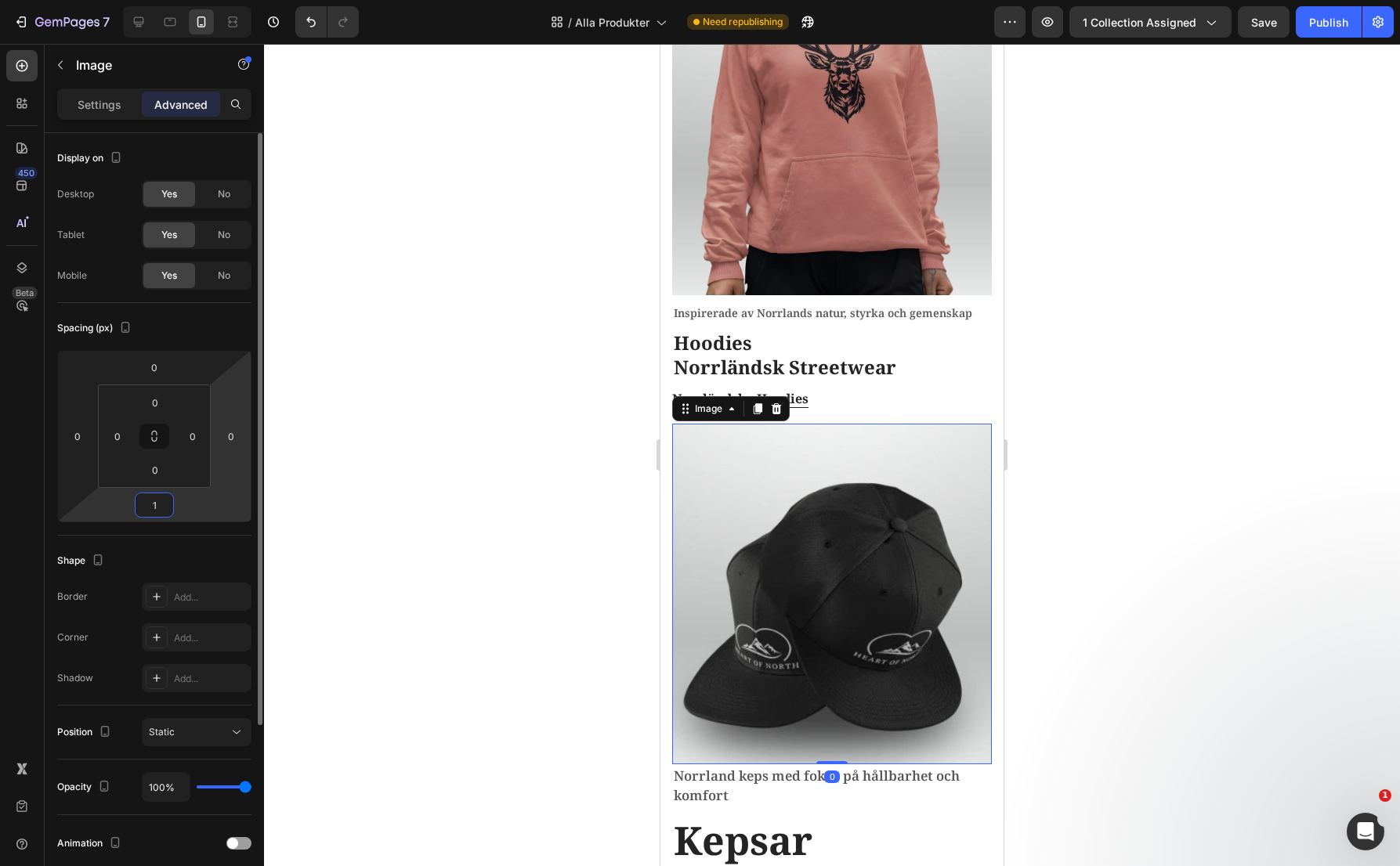
type input "10"
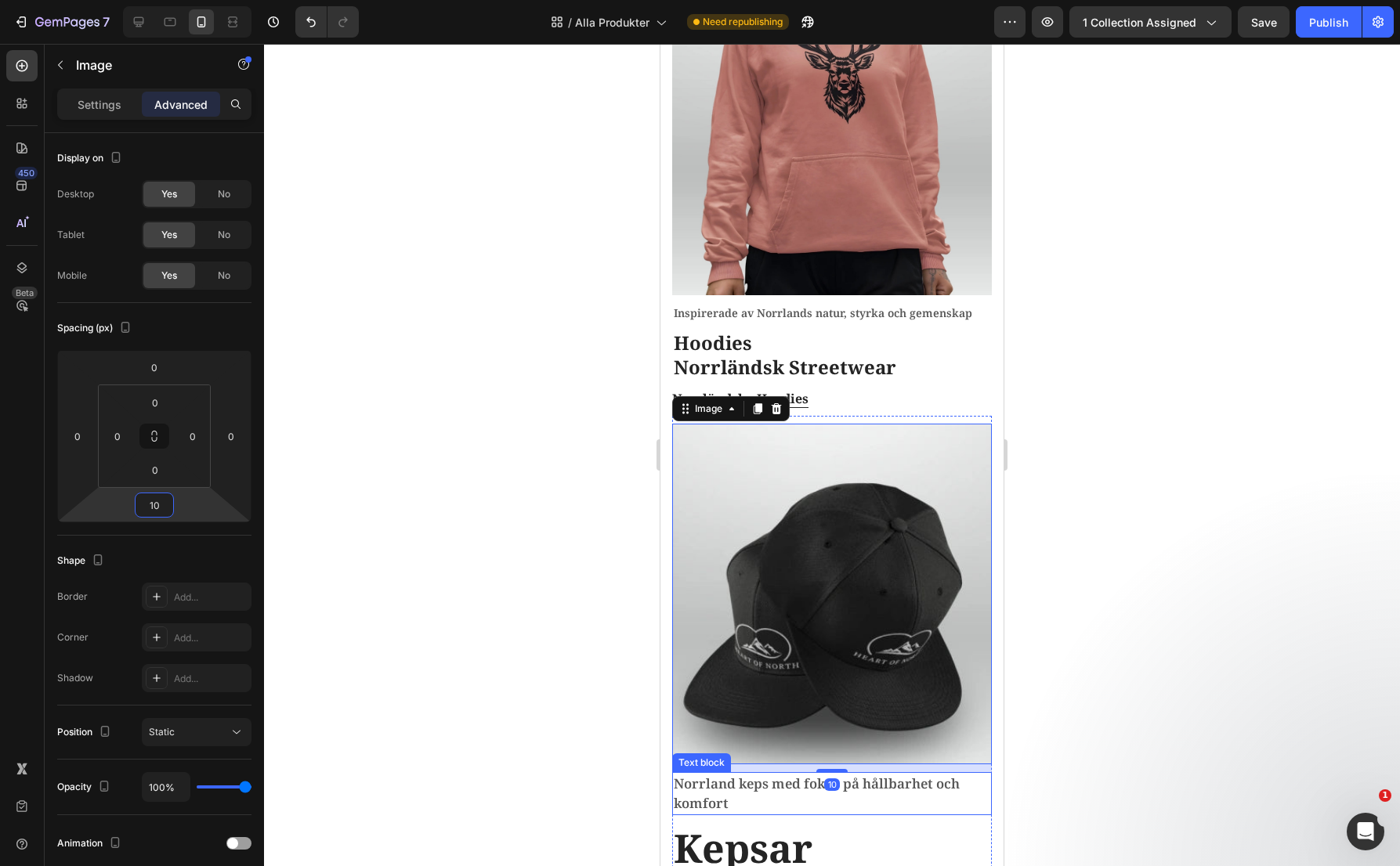
click at [720, 773] on p "Norrland keps med fokus på hållbarhet och komfort" at bounding box center [832, 793] width 316 height 40
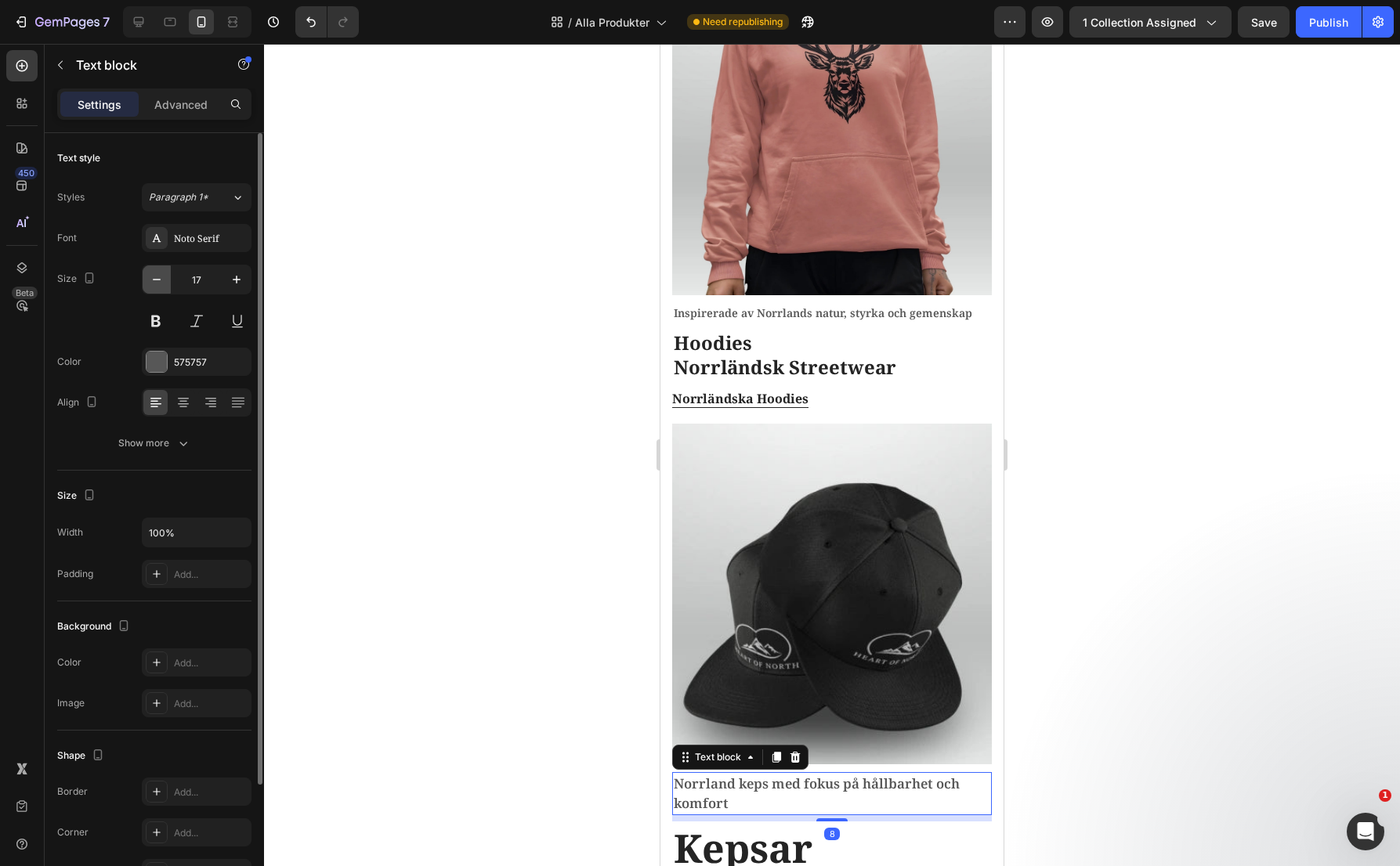
click at [166, 283] on button "button" at bounding box center [157, 280] width 29 height 29
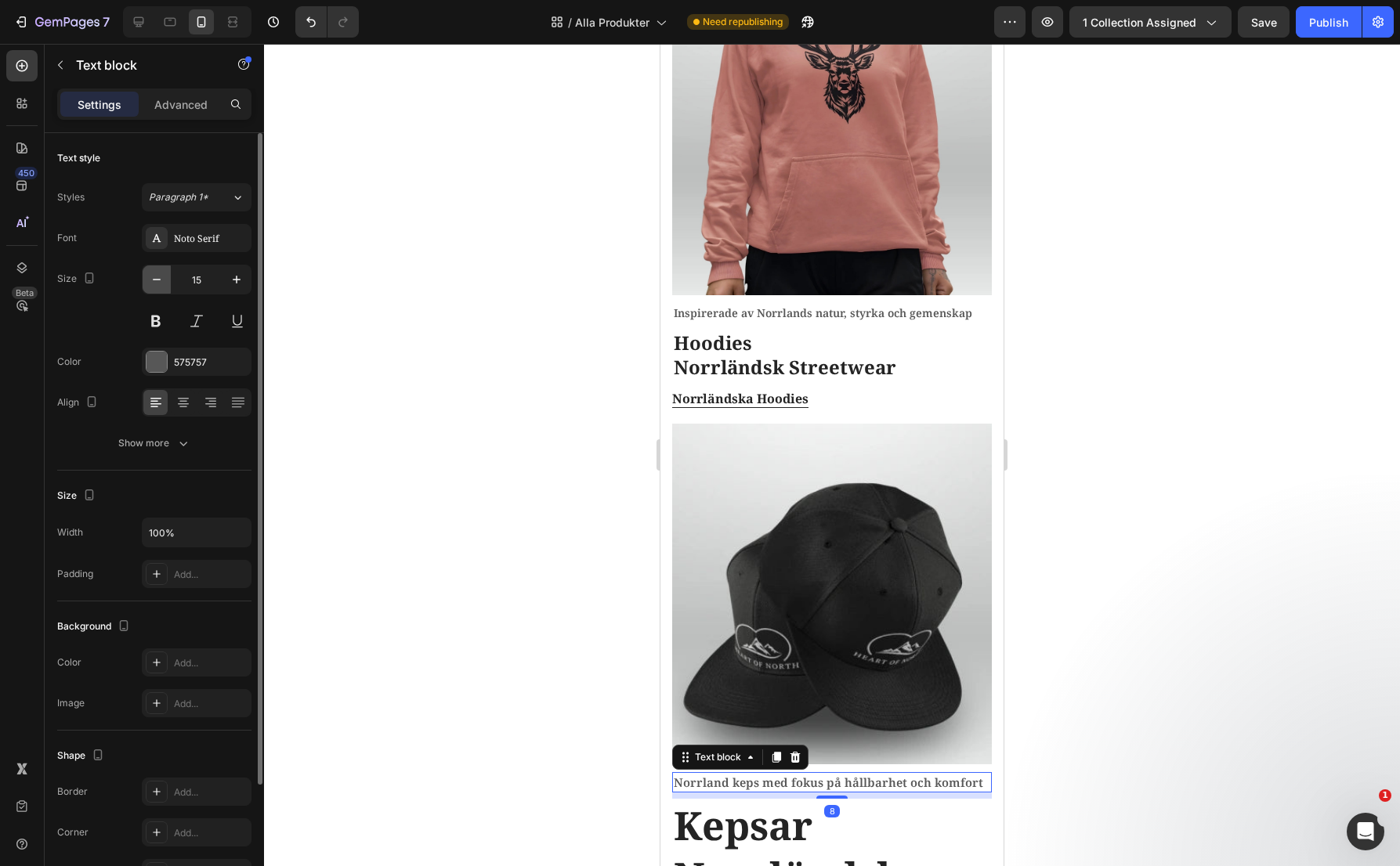
click at [166, 282] on button "button" at bounding box center [157, 280] width 29 height 29
type input "14"
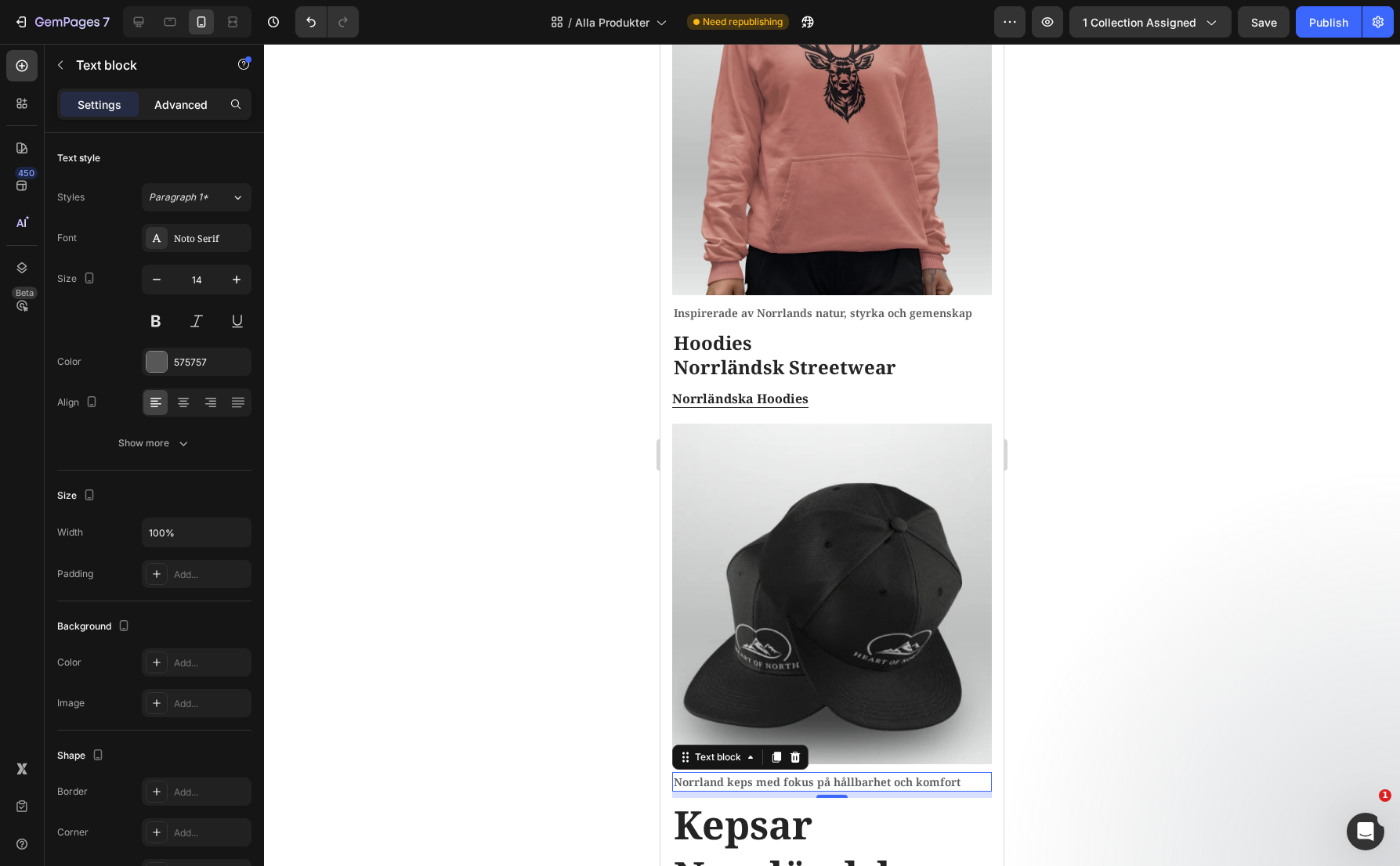
click at [195, 103] on p "Advanced" at bounding box center [181, 105] width 53 height 17
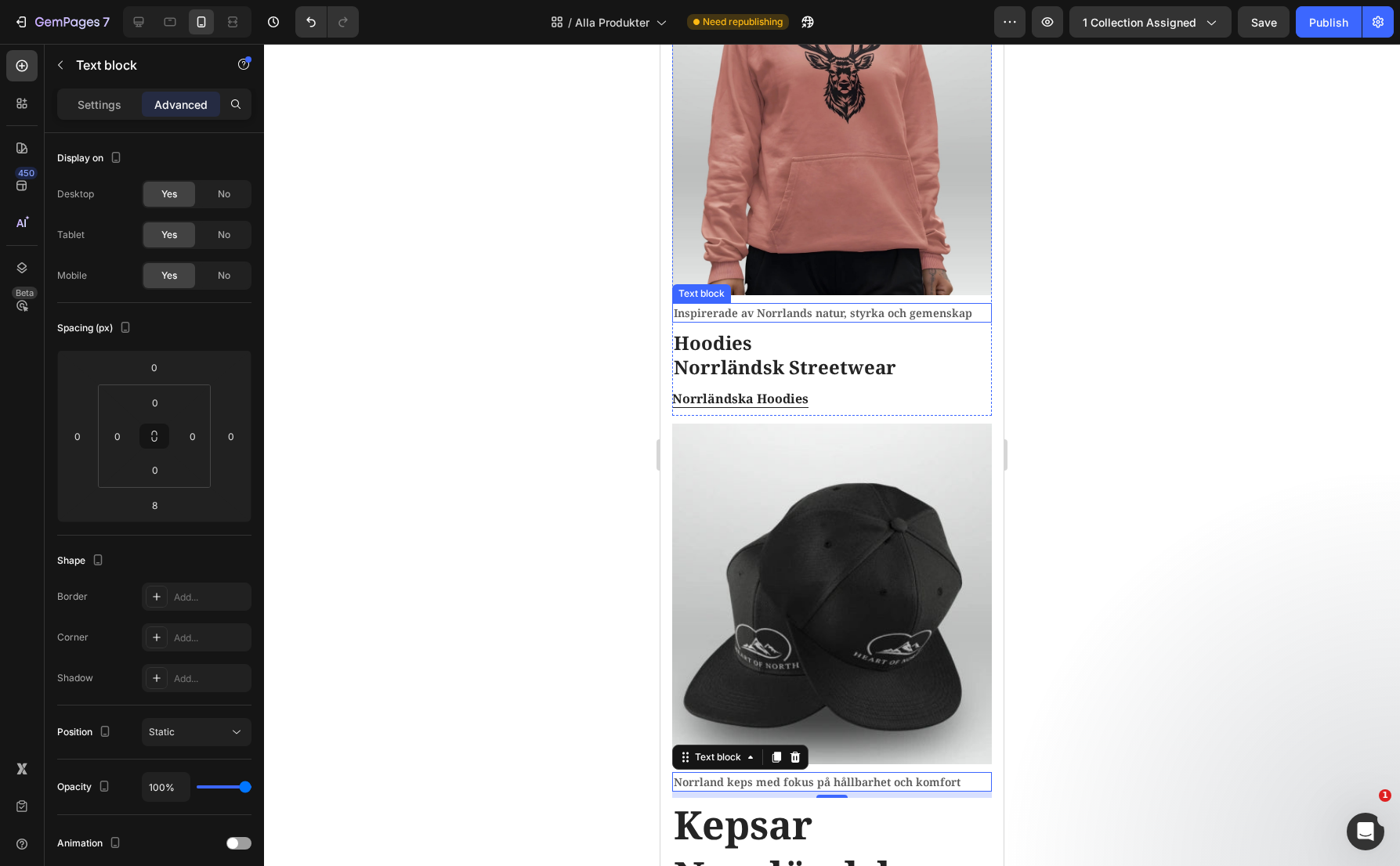
click at [774, 304] on p "Inspirerade av Norrlands natur, styrka och gemenskap" at bounding box center [832, 312] width 316 height 17
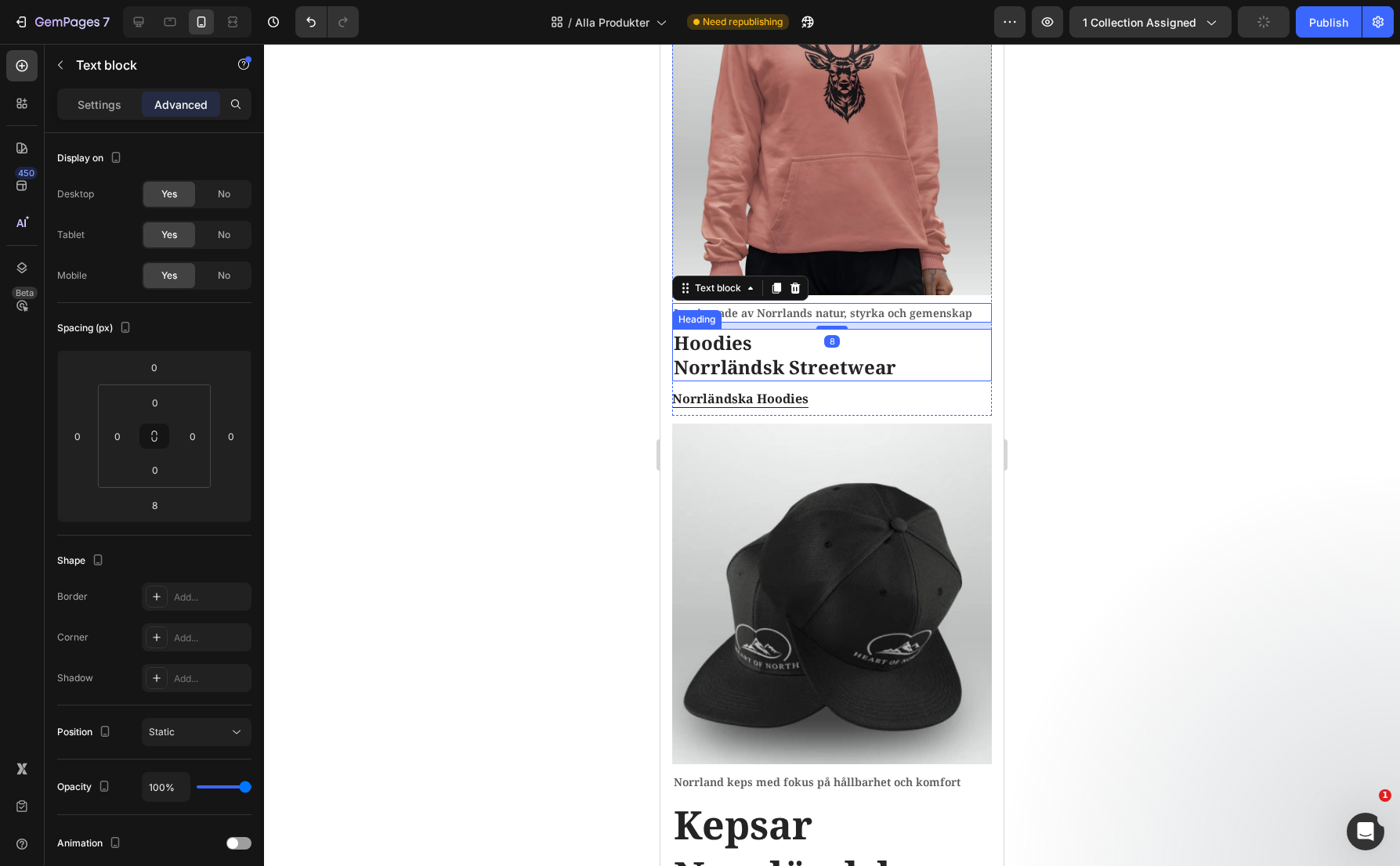
click at [731, 343] on h2 "Hoodies Norrländsk Streetwear" at bounding box center [832, 354] width 319 height 52
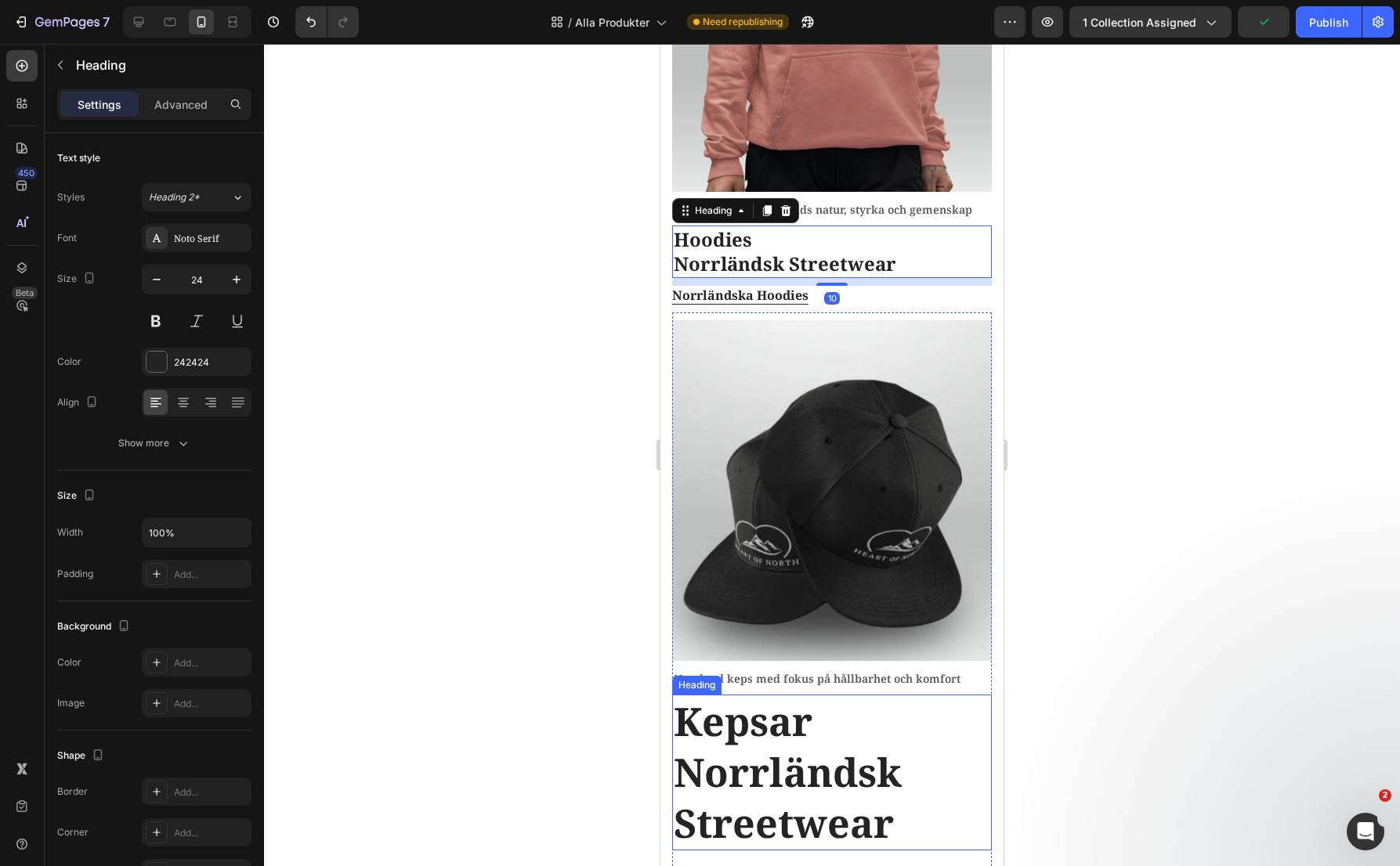
scroll to position [1566, 0]
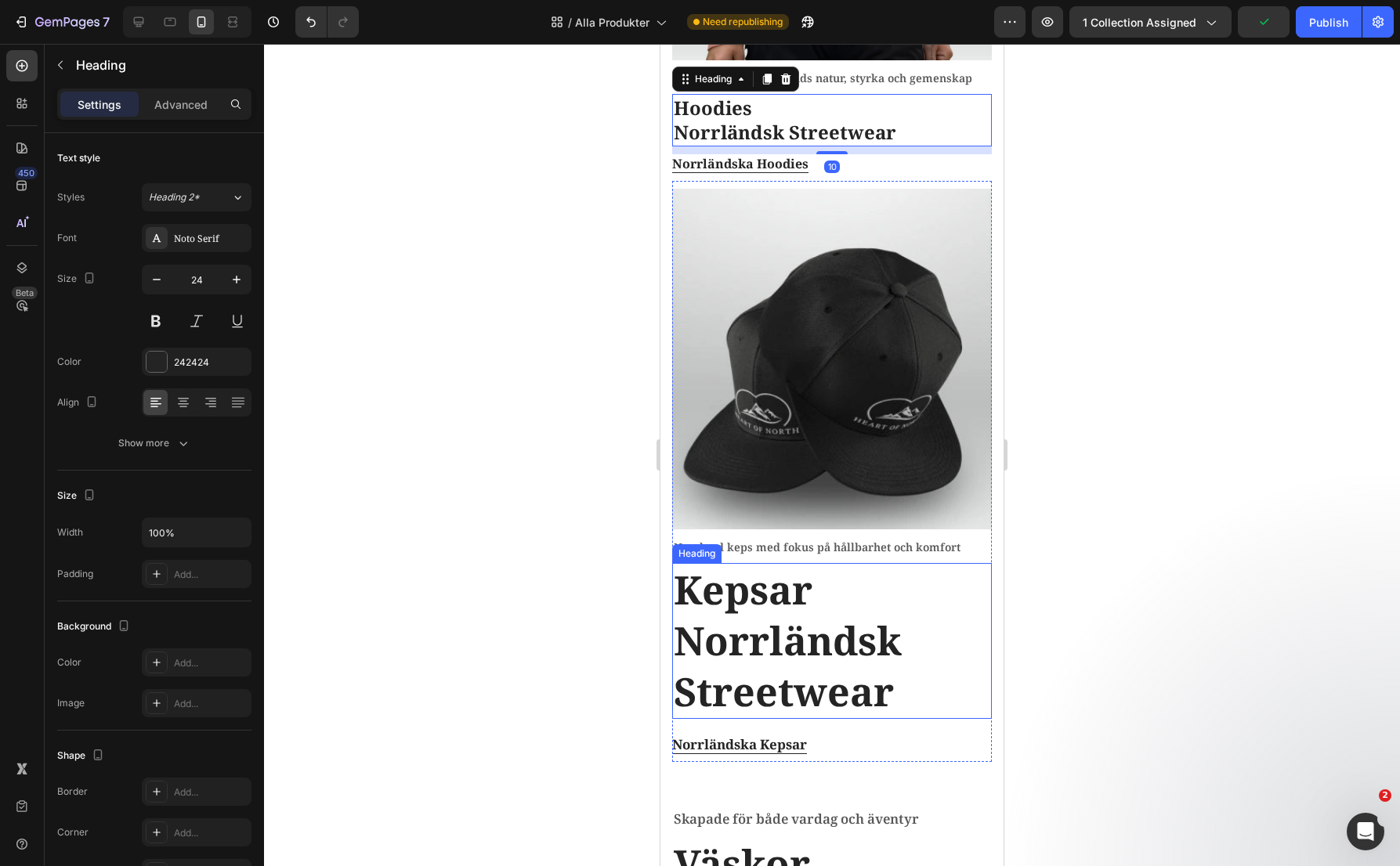
click at [827, 634] on h2 "Kepsar Norrländsk Streetwear" at bounding box center [832, 641] width 319 height 156
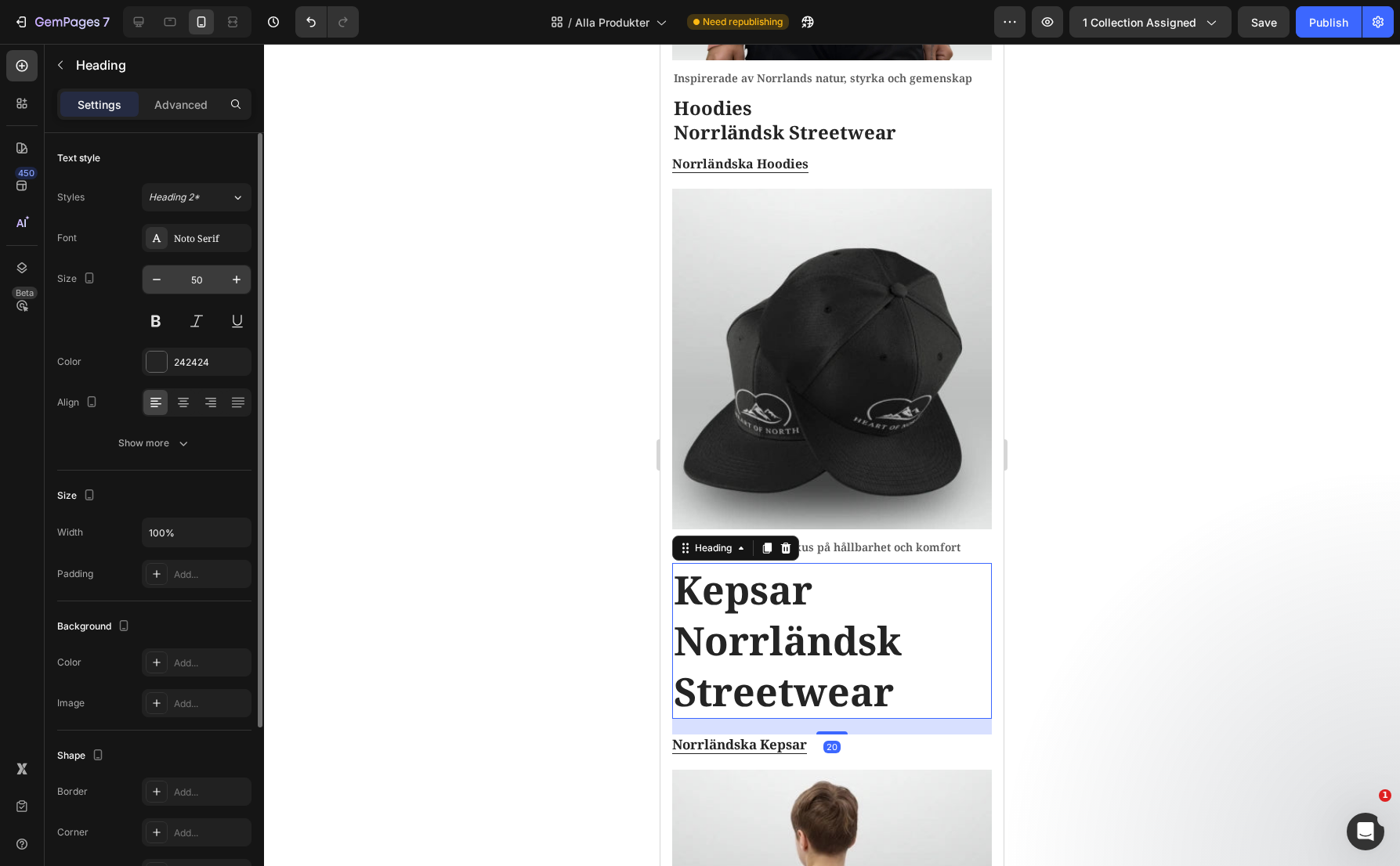
click at [205, 279] on input "50" at bounding box center [196, 280] width 52 height 29
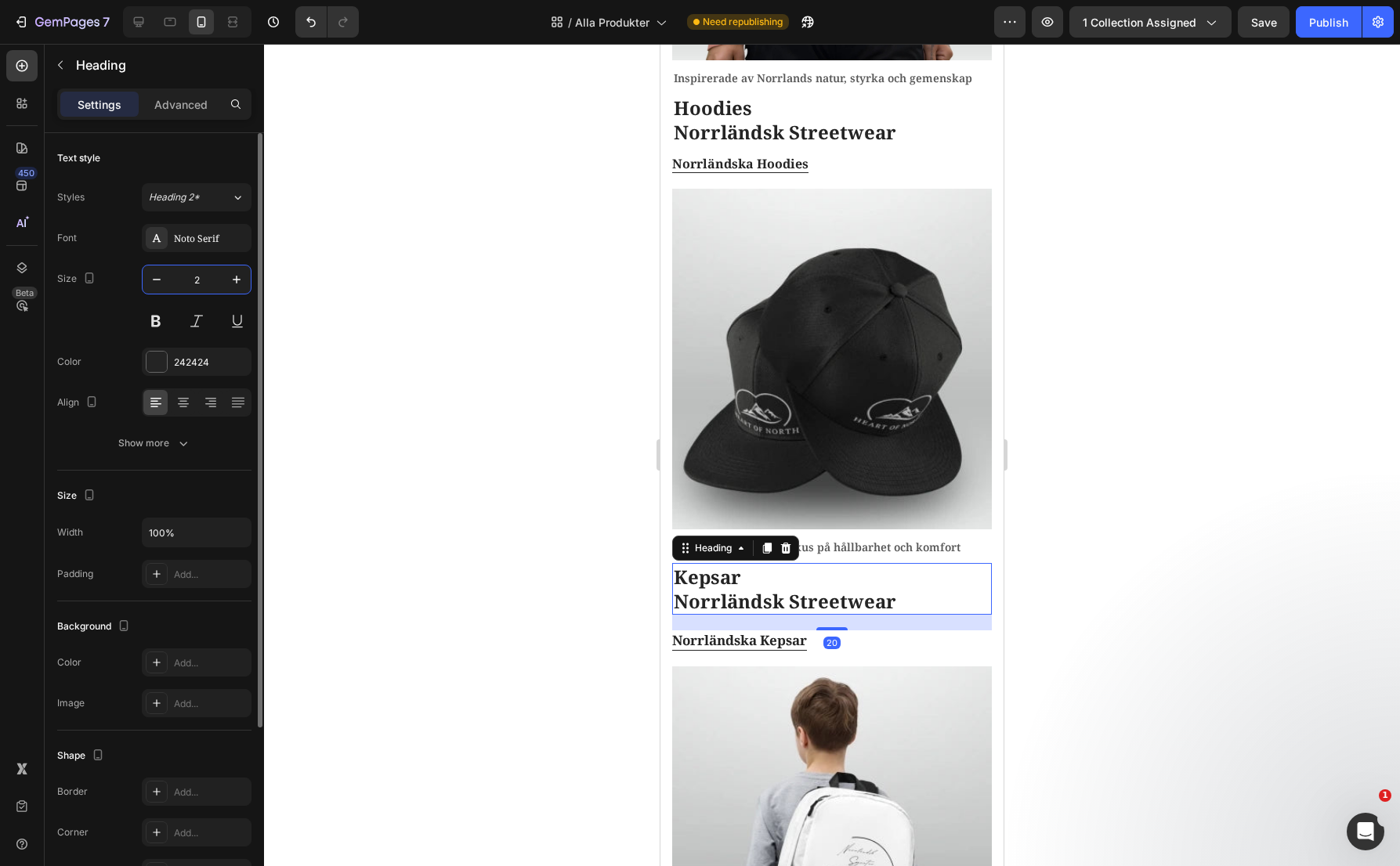
type input "24"
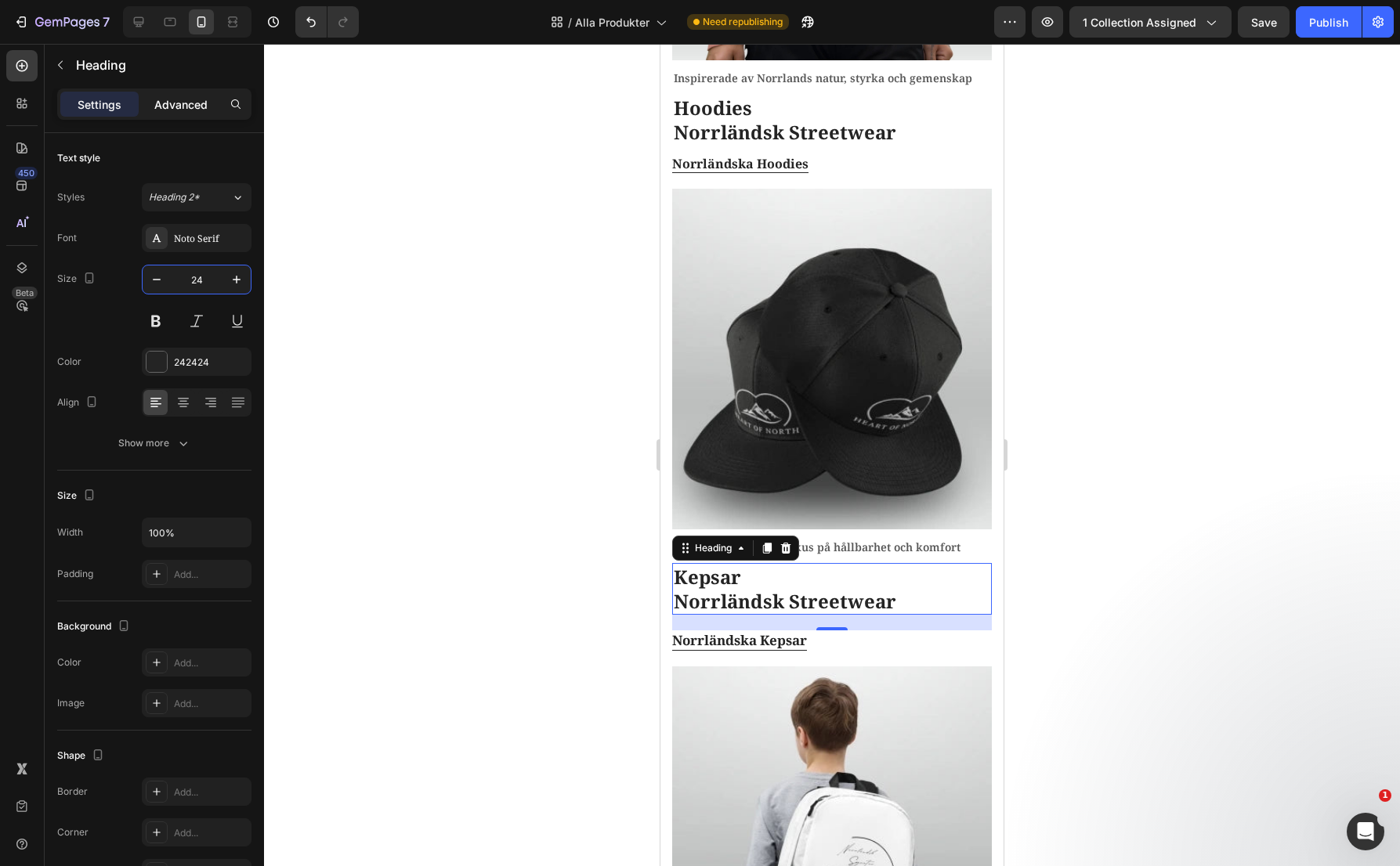
click at [192, 111] on p "Advanced" at bounding box center [181, 105] width 53 height 17
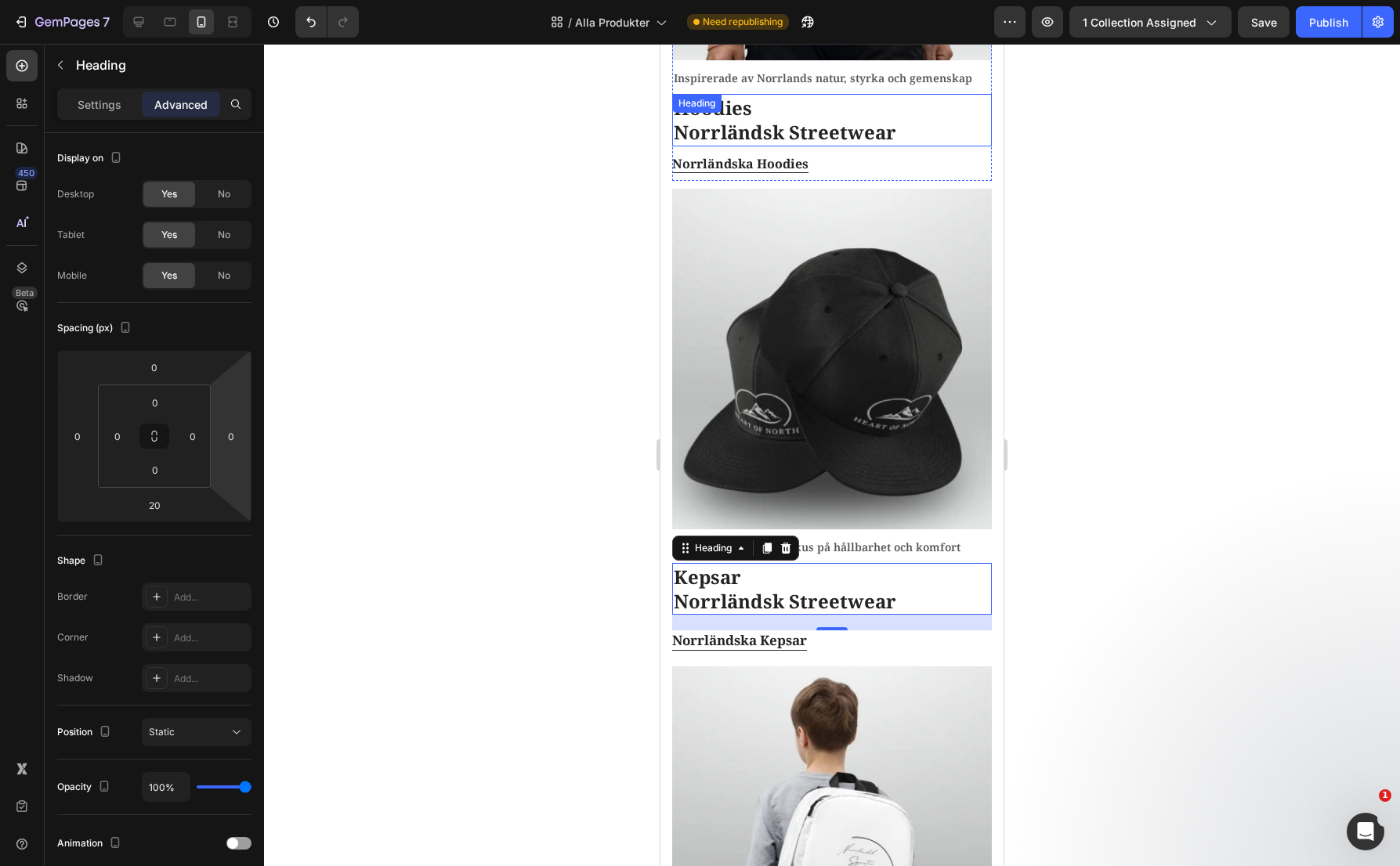
click at [755, 115] on h2 "Hoodies Norrländsk Streetwear" at bounding box center [832, 120] width 319 height 52
click at [757, 575] on h2 "Kepsar Norrländsk Streetwear" at bounding box center [832, 589] width 319 height 52
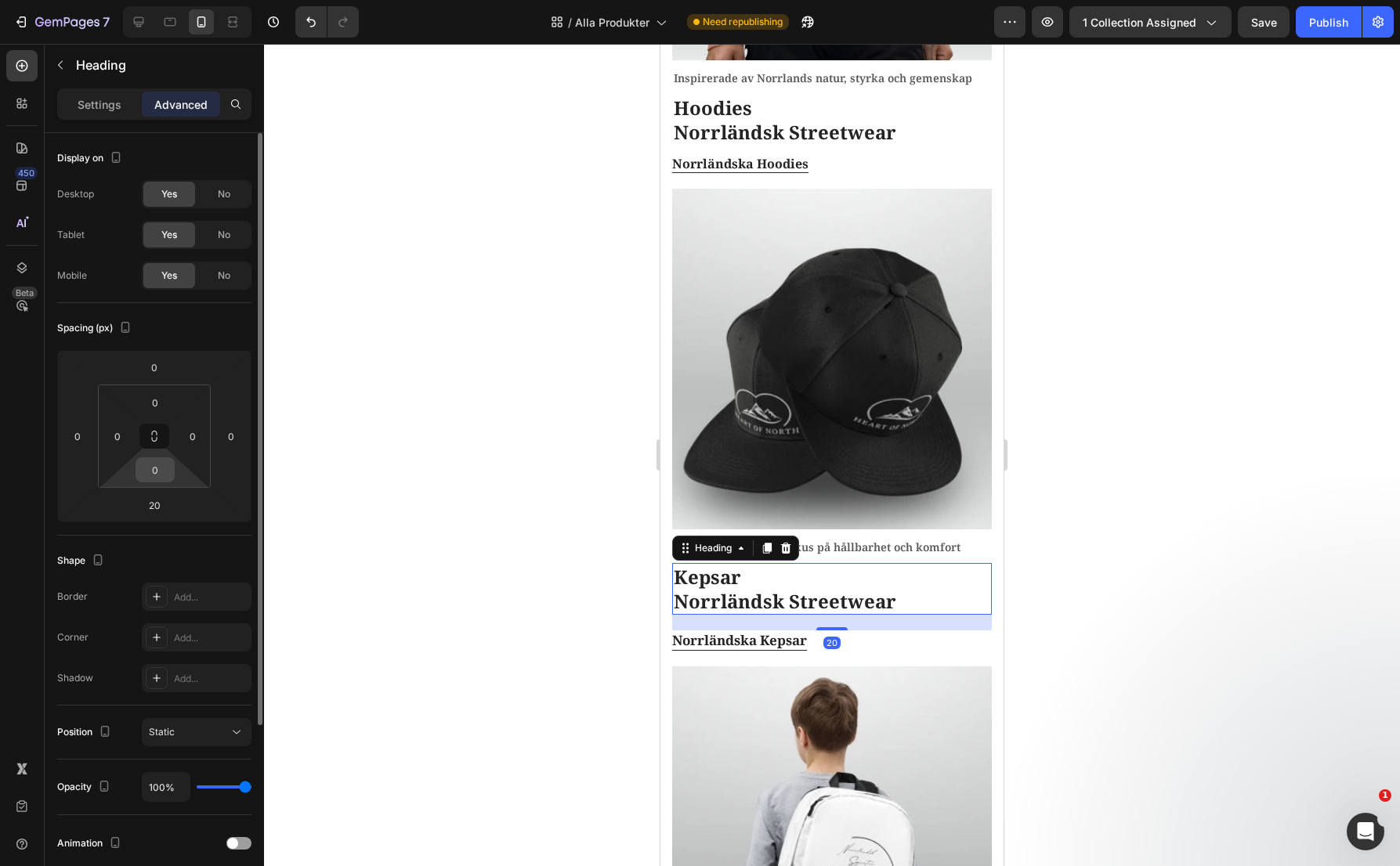
click at [159, 478] on input "0" at bounding box center [155, 470] width 32 height 24
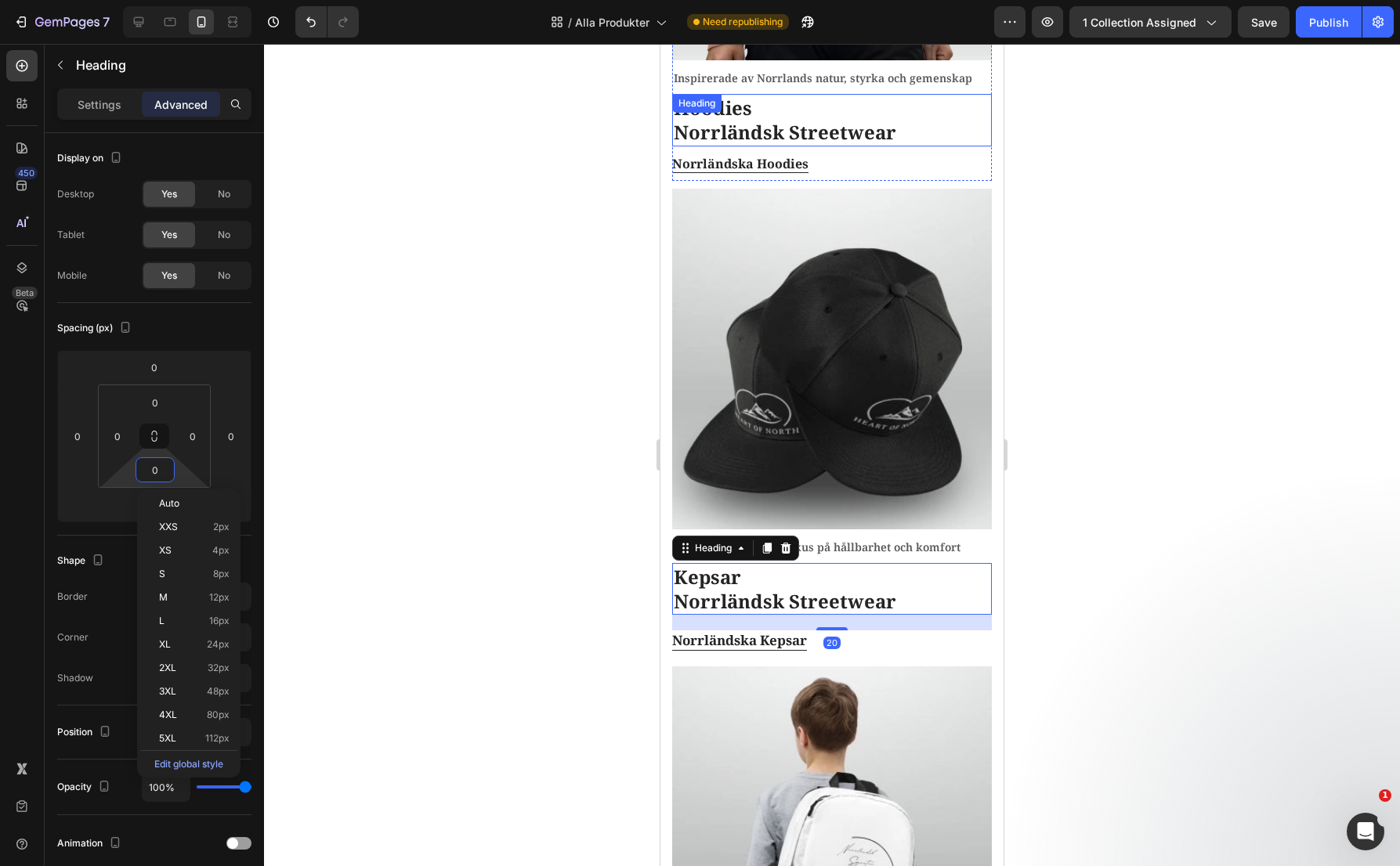
click at [778, 105] on div "Hoodies Norrländsk Streetwear Heading" at bounding box center [832, 120] width 319 height 52
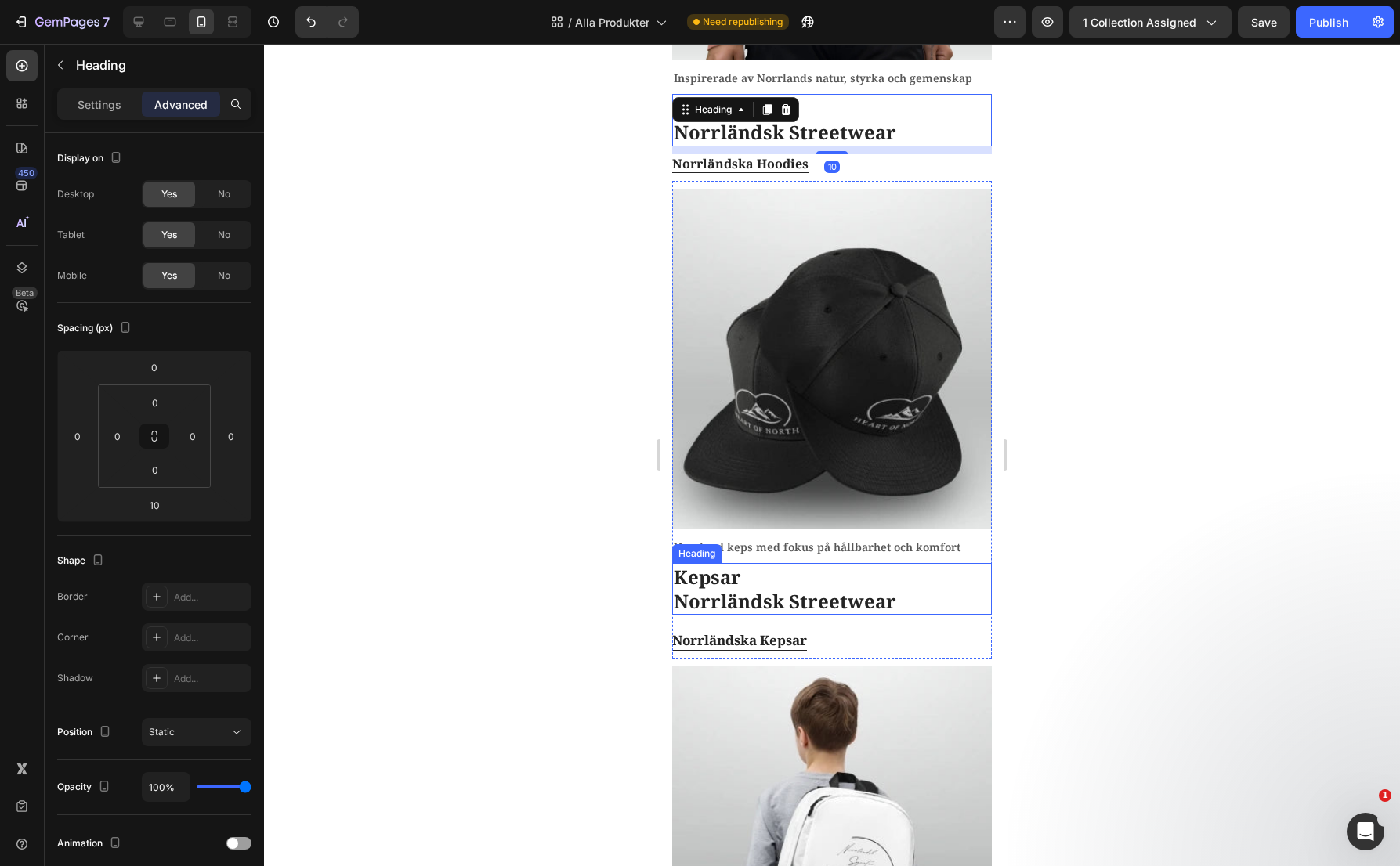
click at [764, 567] on h2 "Kepsar Norrländsk Streetwear" at bounding box center [832, 589] width 319 height 52
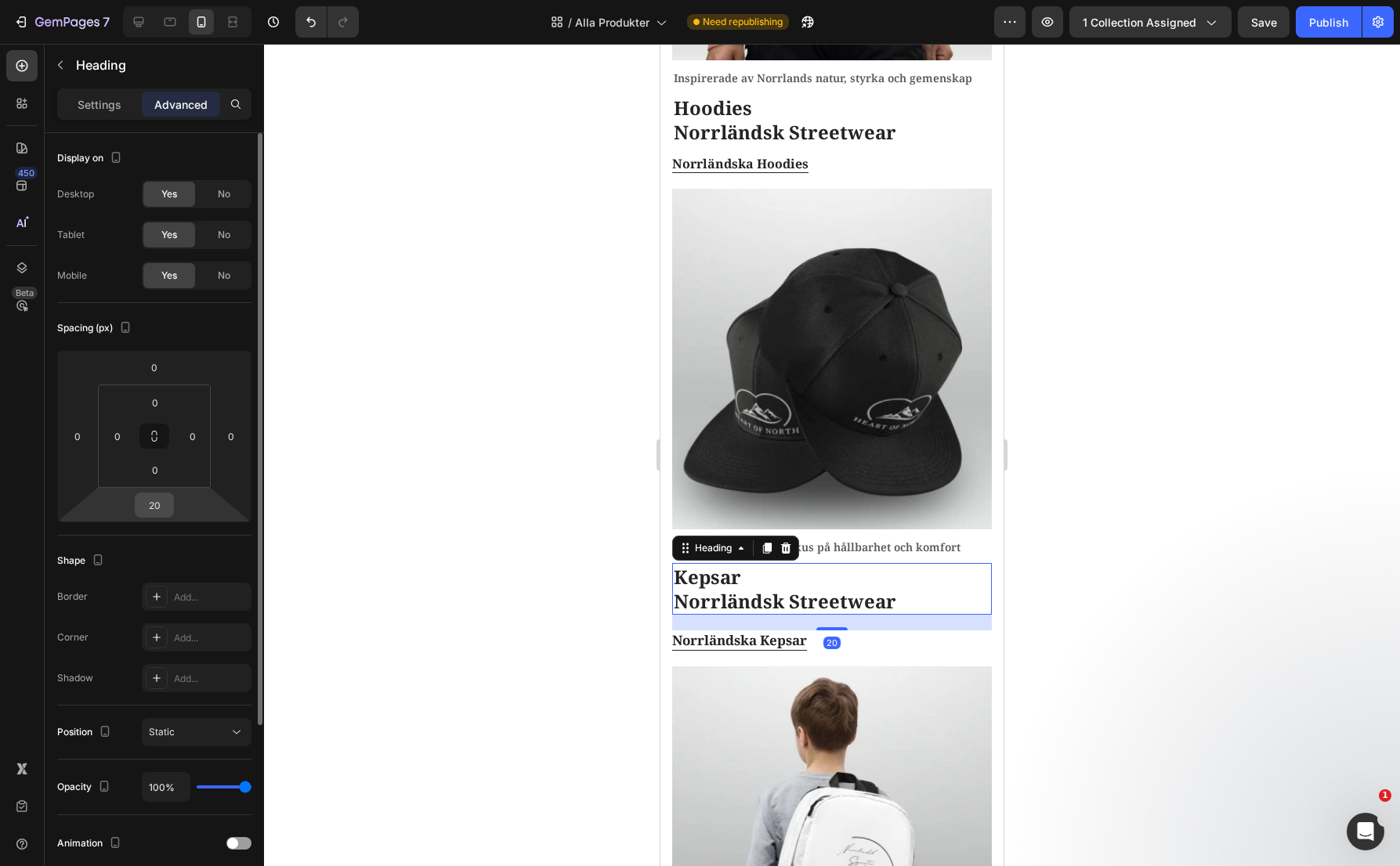
click at [163, 499] on input "20" at bounding box center [155, 505] width 32 height 24
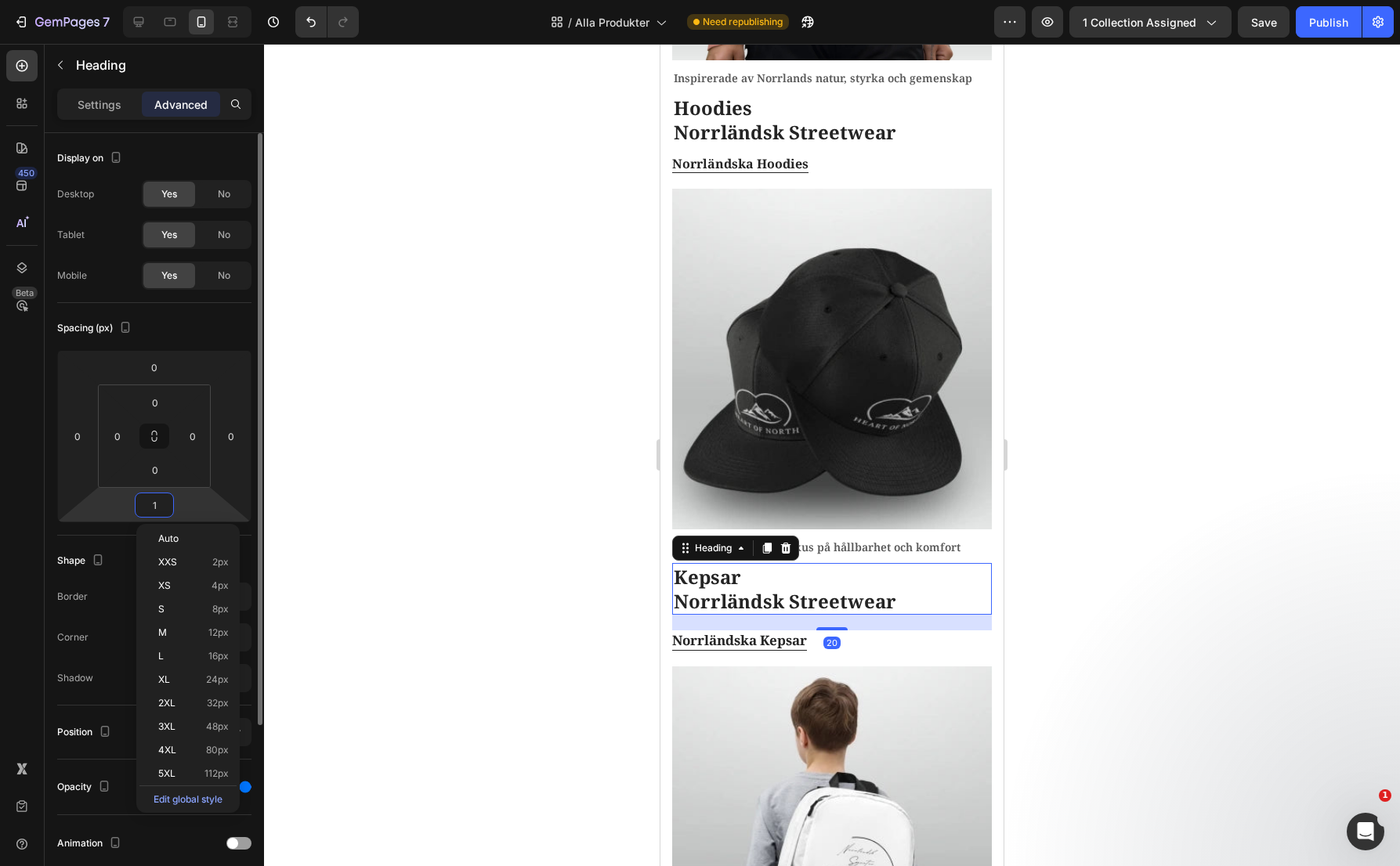
type input "10"
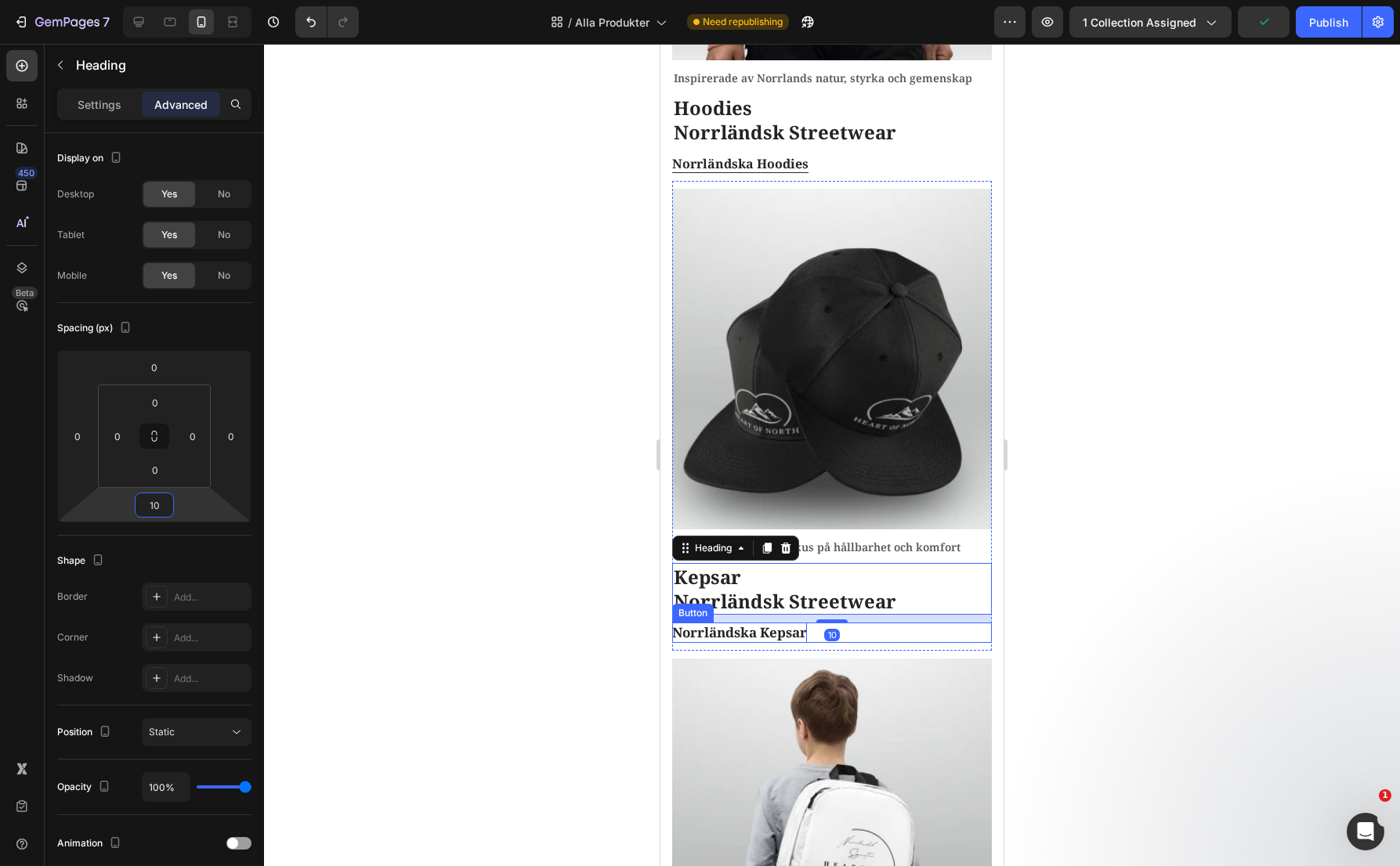
click at [725, 623] on p "Norrländska Kepsar" at bounding box center [740, 633] width 135 height 21
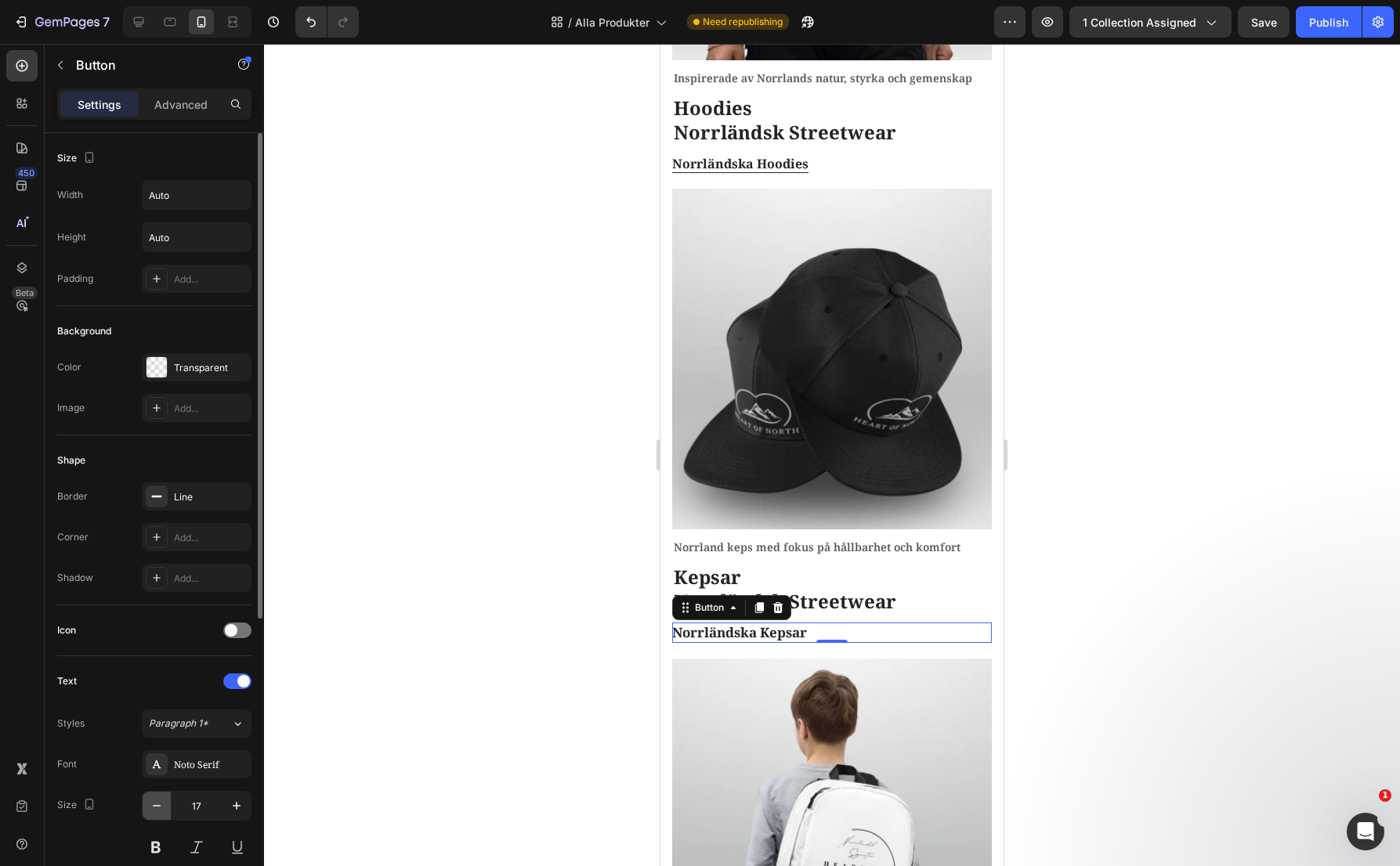
click at [155, 805] on icon "button" at bounding box center [157, 806] width 16 height 16
type input "16"
click at [197, 113] on div "Advanced" at bounding box center [181, 105] width 78 height 25
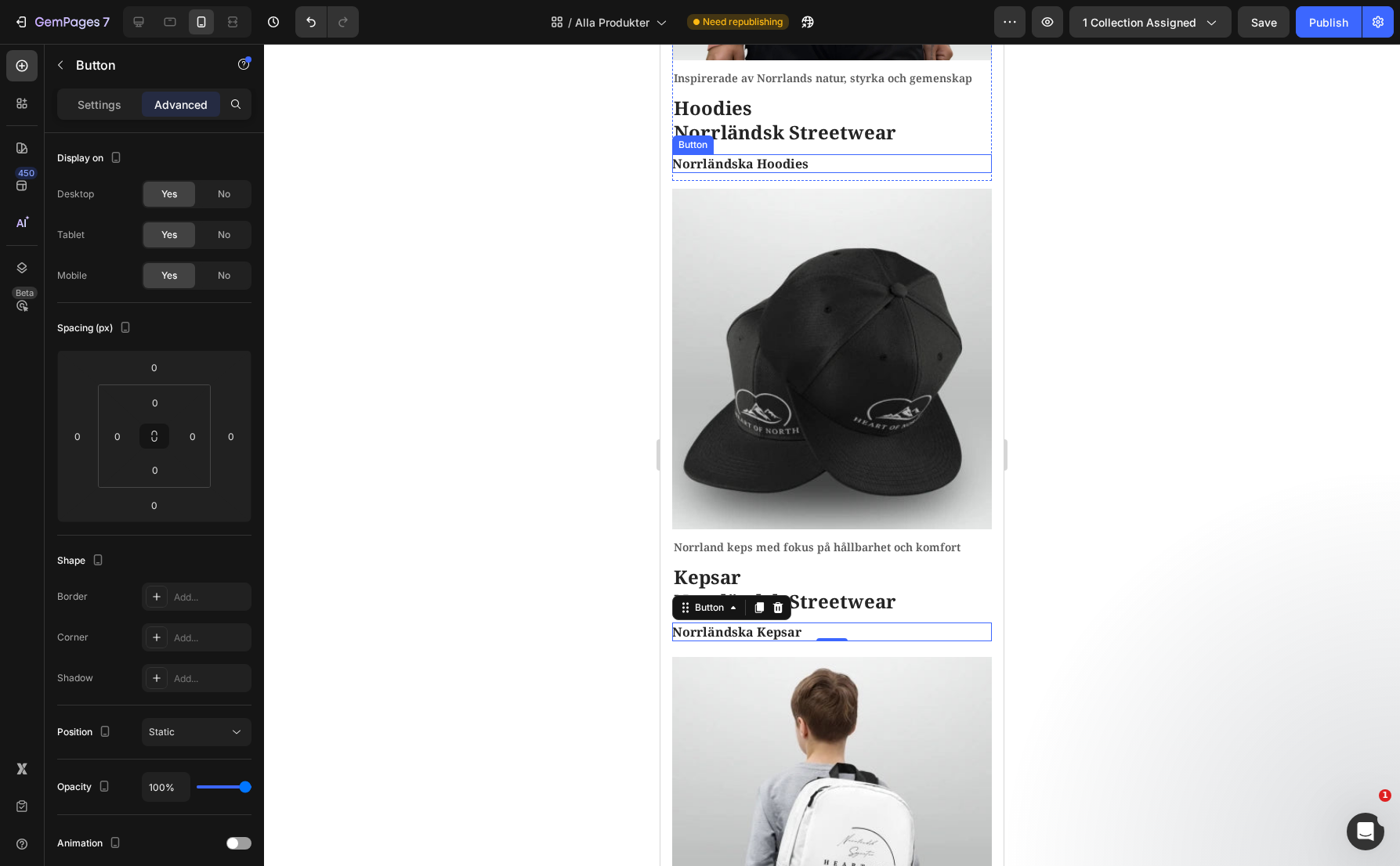
click at [869, 155] on div "Norrländska Hoodies Button" at bounding box center [832, 164] width 319 height 19
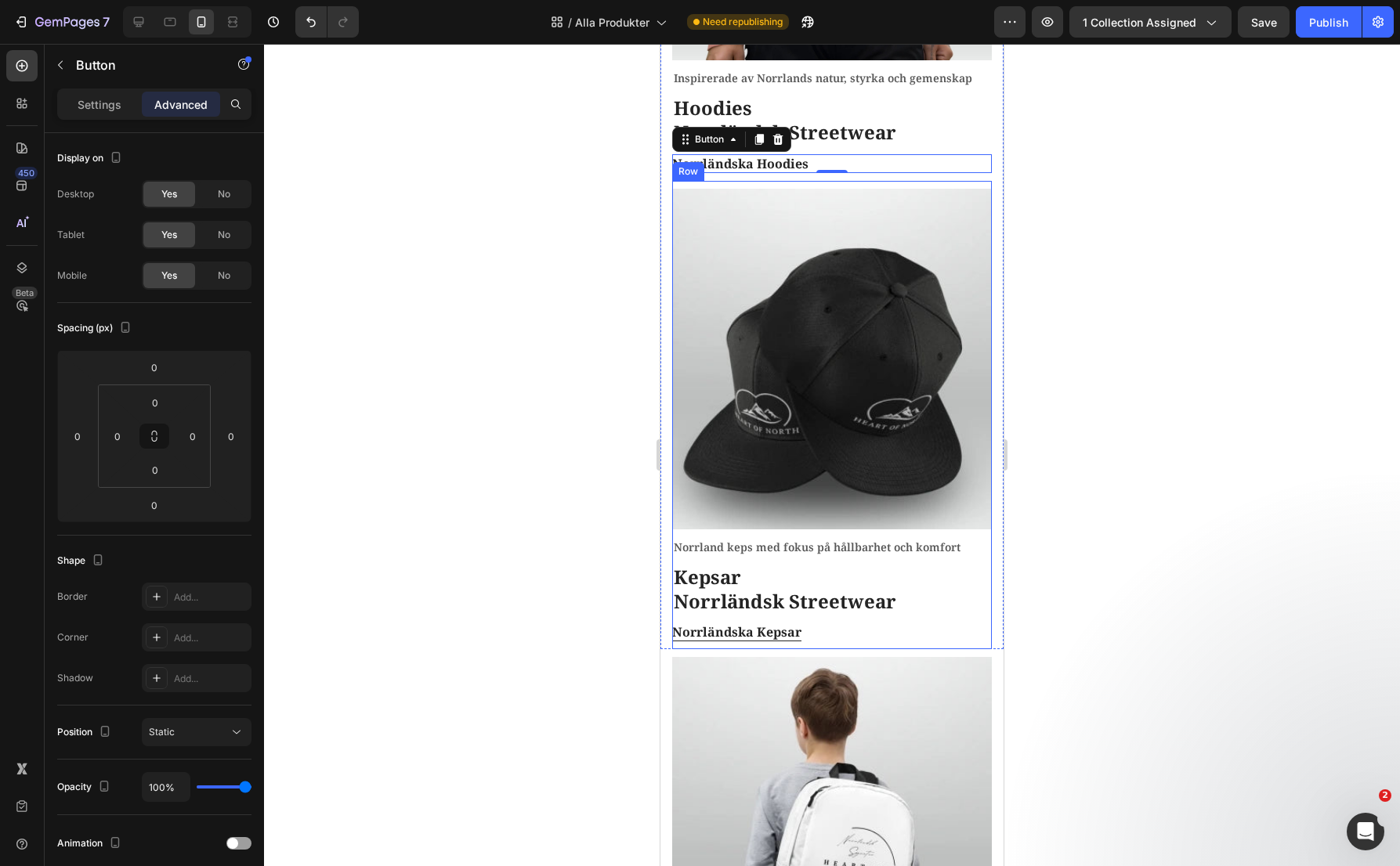
click at [920, 620] on div "Norrland keps med fokus på hållbarhet och komfort Text block Kepsar Norrländsk …" at bounding box center [832, 415] width 319 height 469
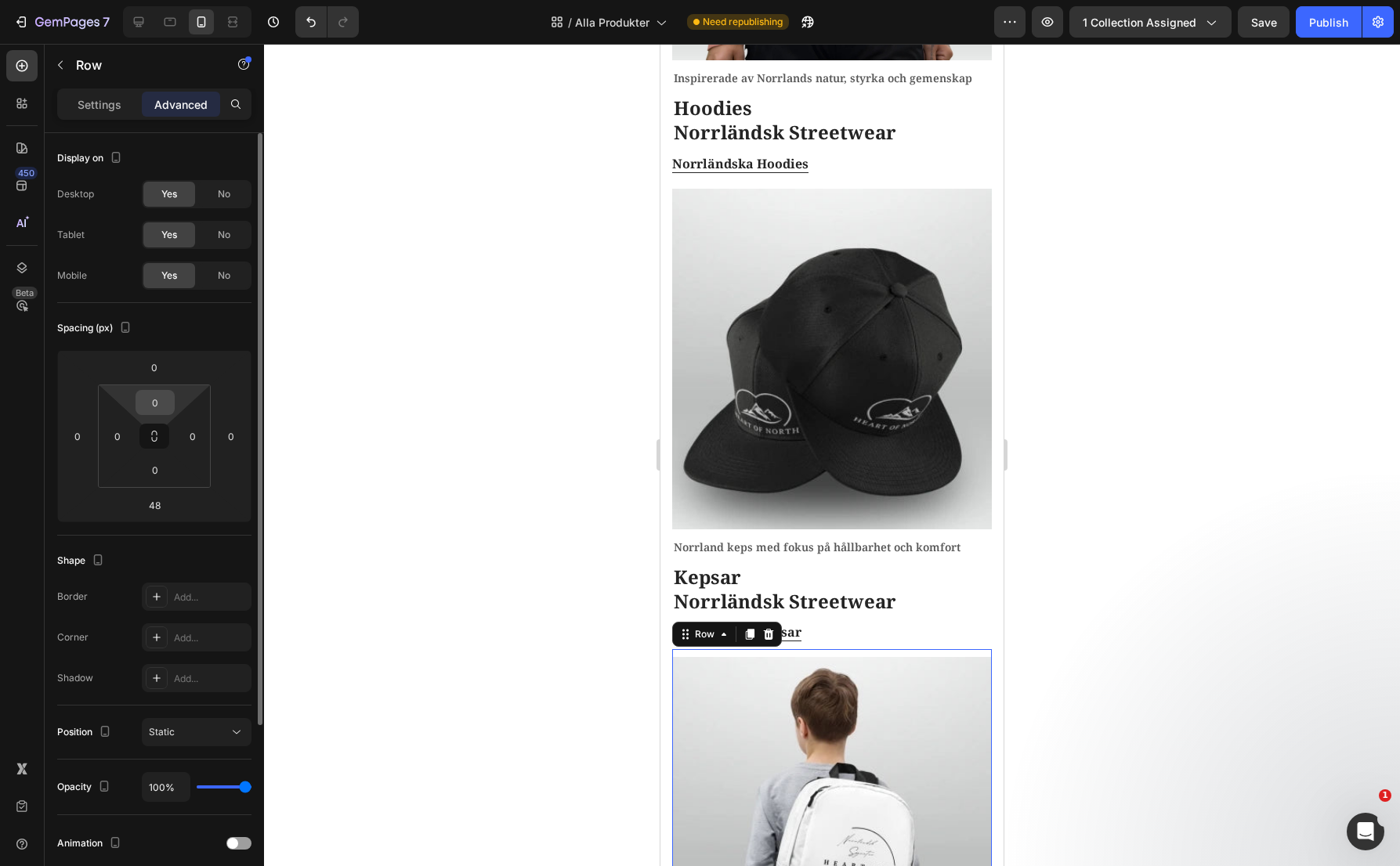
click at [155, 406] on input "0" at bounding box center [155, 402] width 32 height 24
type input "10"
click at [160, 470] on input "0" at bounding box center [155, 470] width 32 height 24
type input "20"
click at [159, 502] on input "48" at bounding box center [155, 505] width 32 height 24
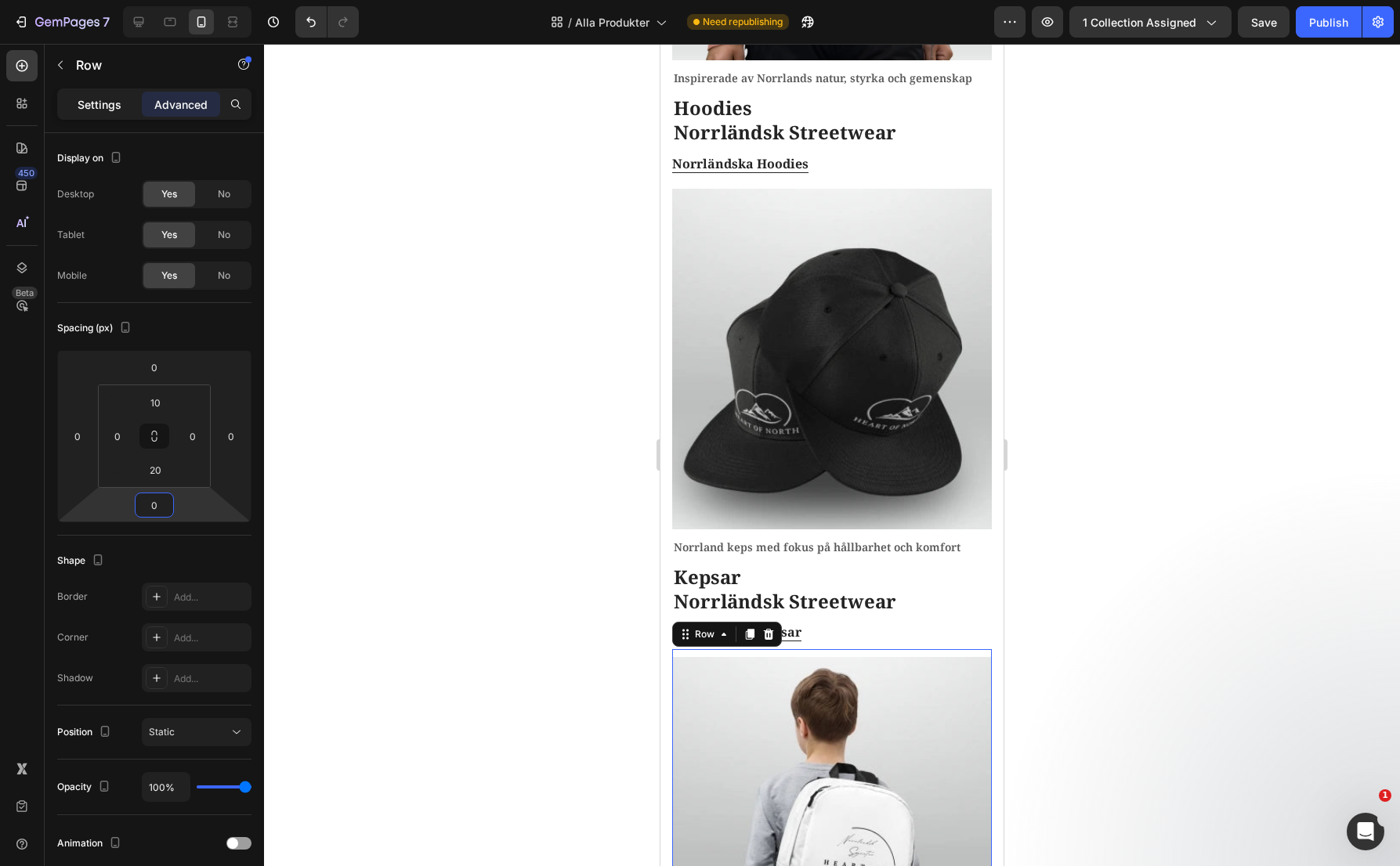
click at [101, 110] on p "Settings" at bounding box center [99, 105] width 44 height 17
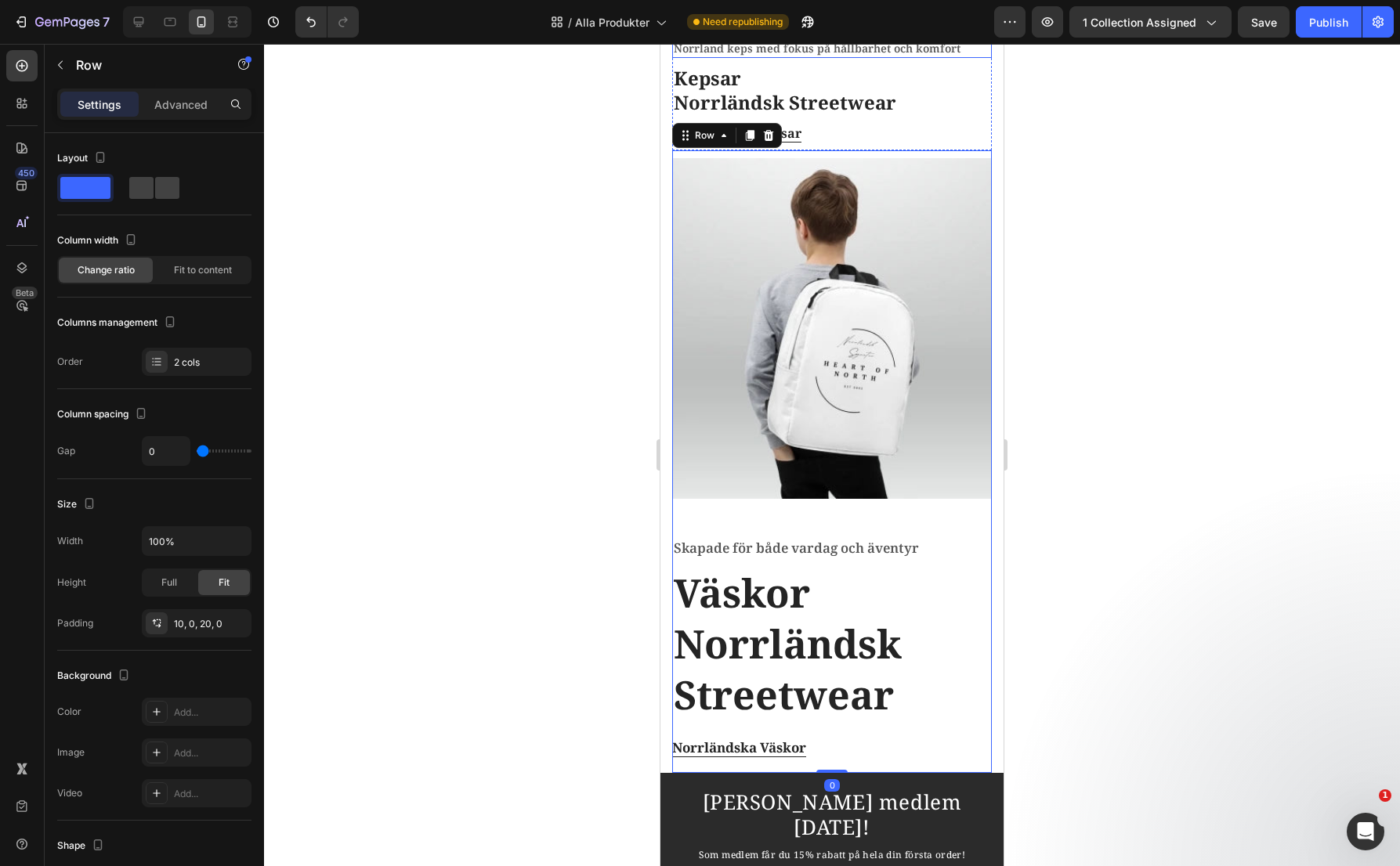
scroll to position [2114, 0]
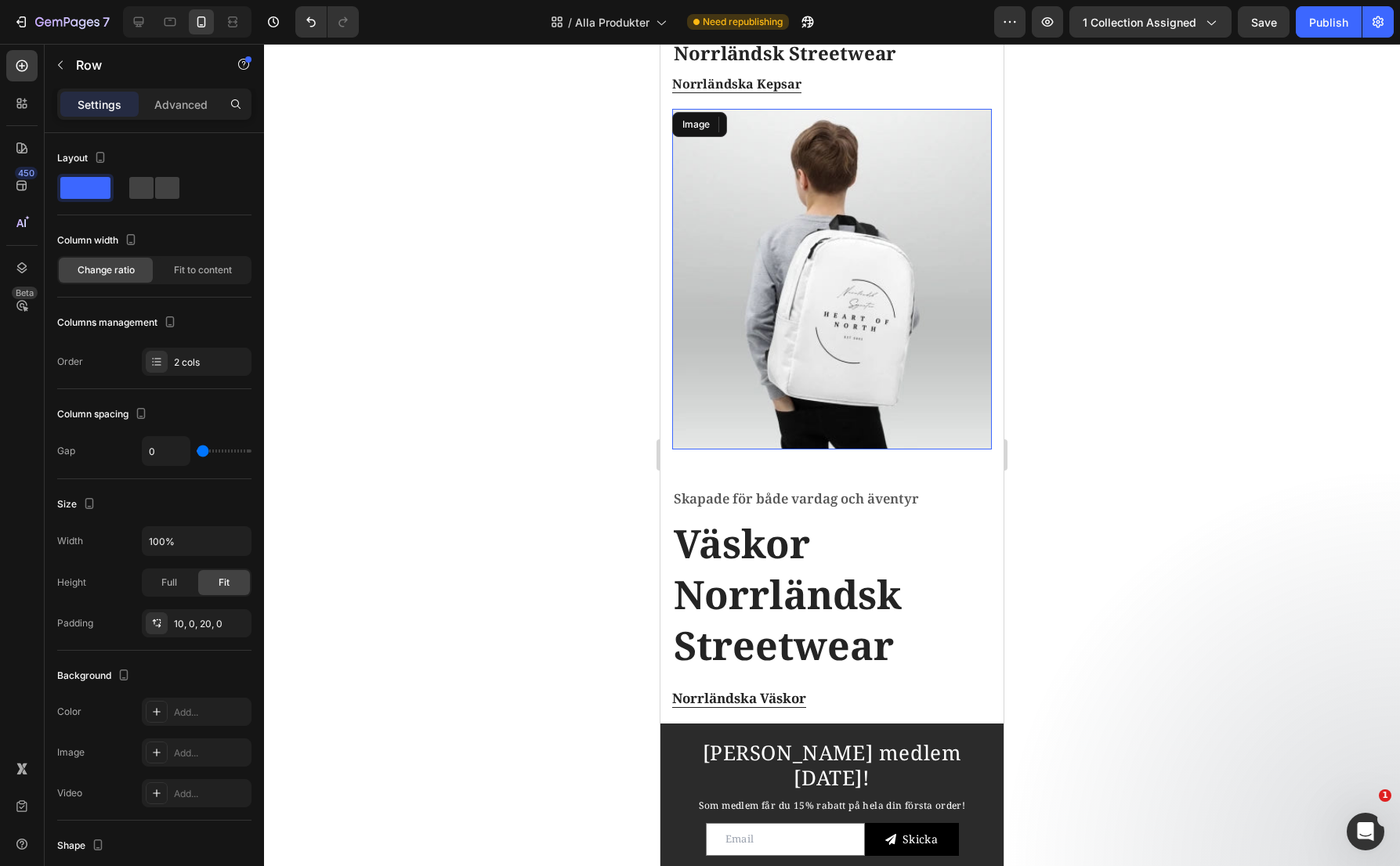
click at [850, 353] on img at bounding box center [832, 279] width 319 height 341
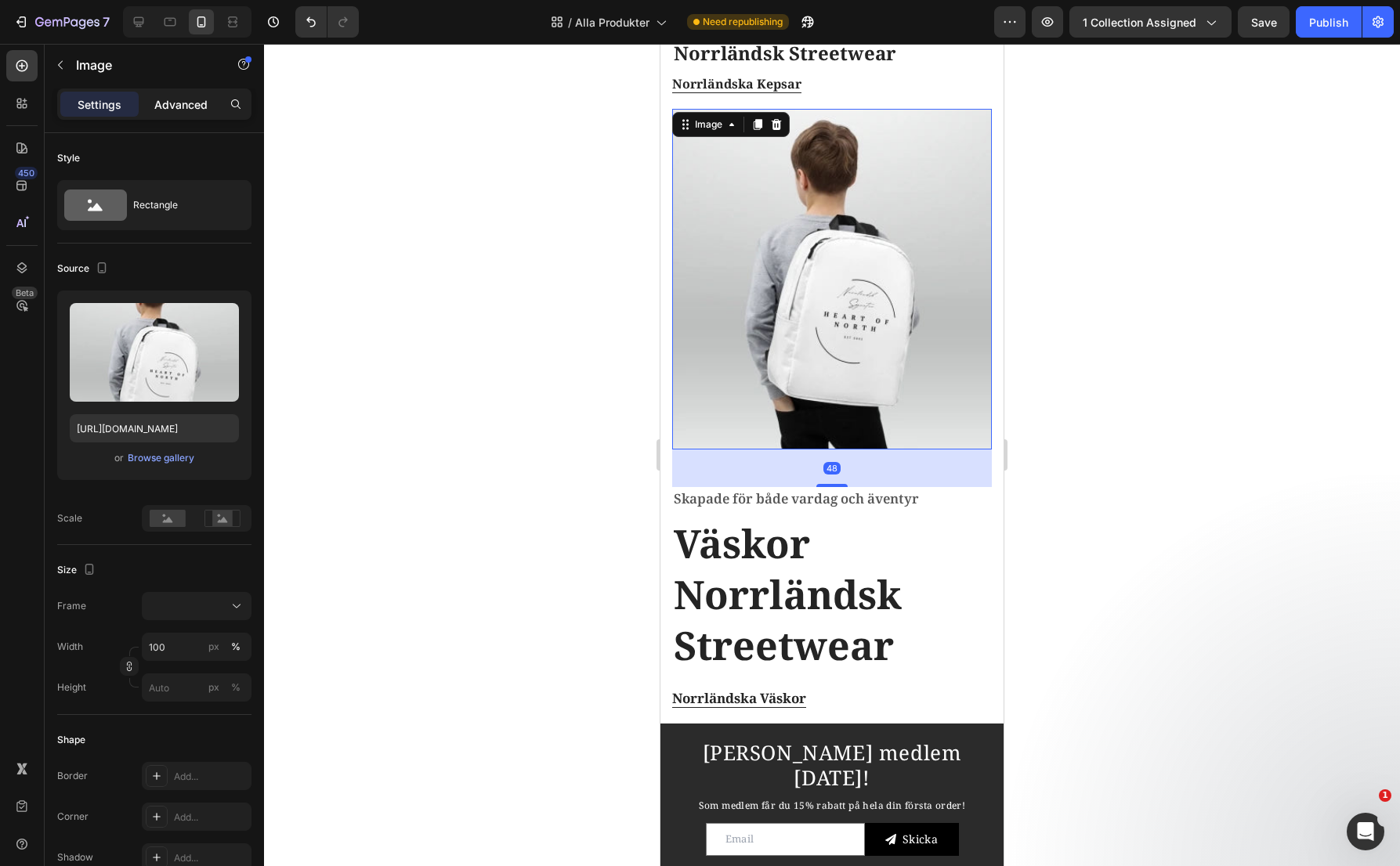
click at [174, 109] on p "Advanced" at bounding box center [181, 105] width 53 height 17
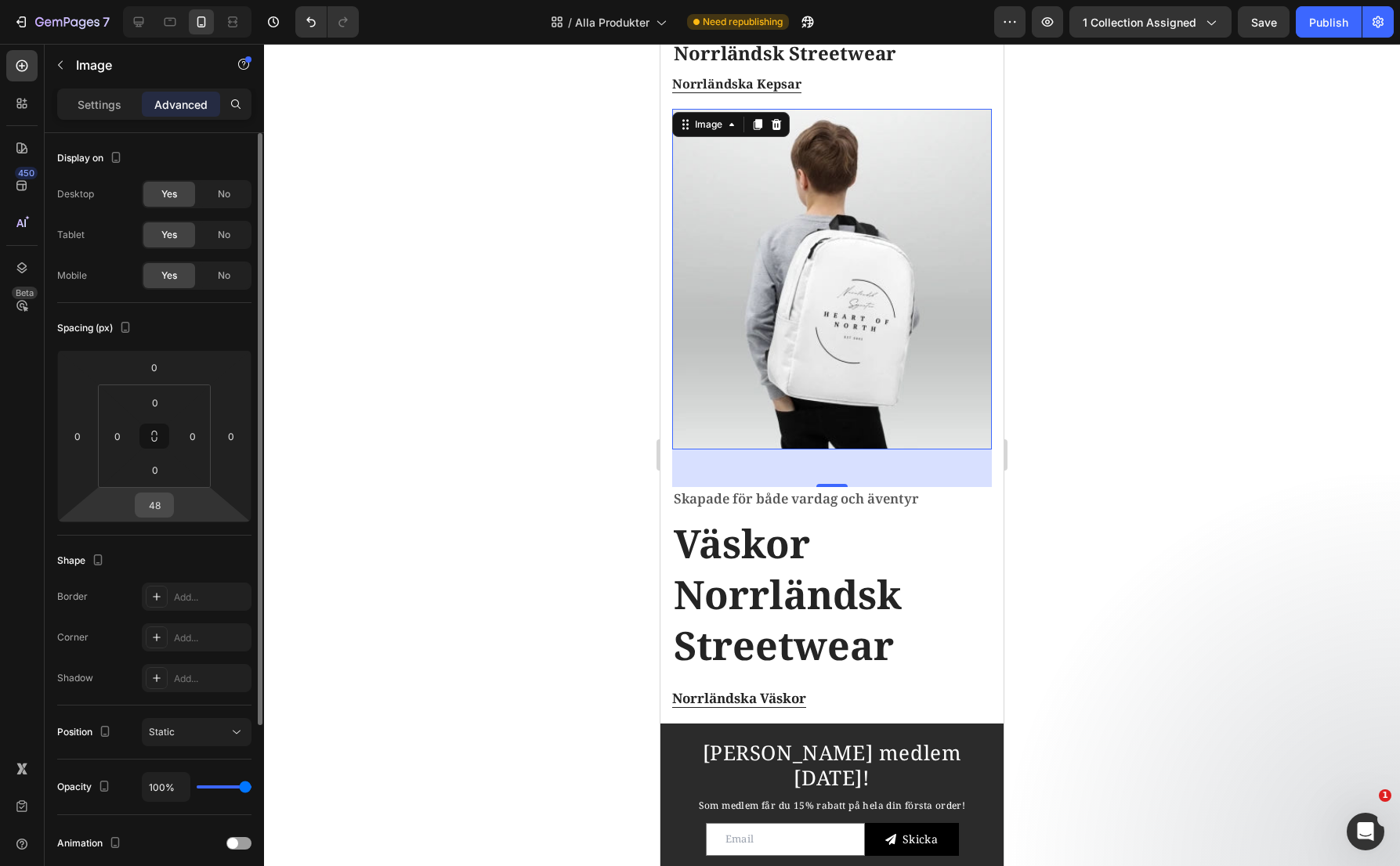
click at [159, 508] on input "48" at bounding box center [155, 505] width 32 height 24
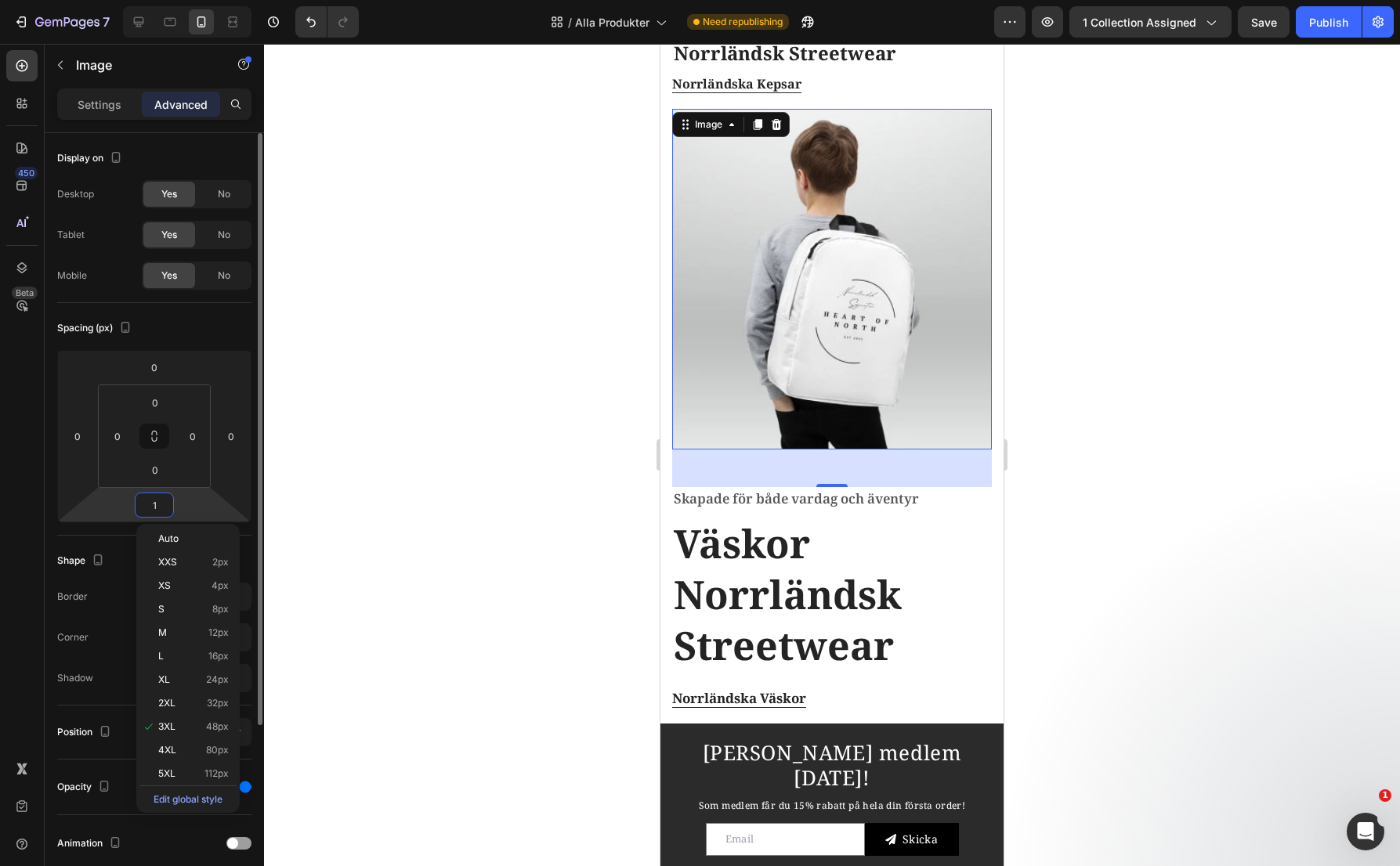
type input "10"
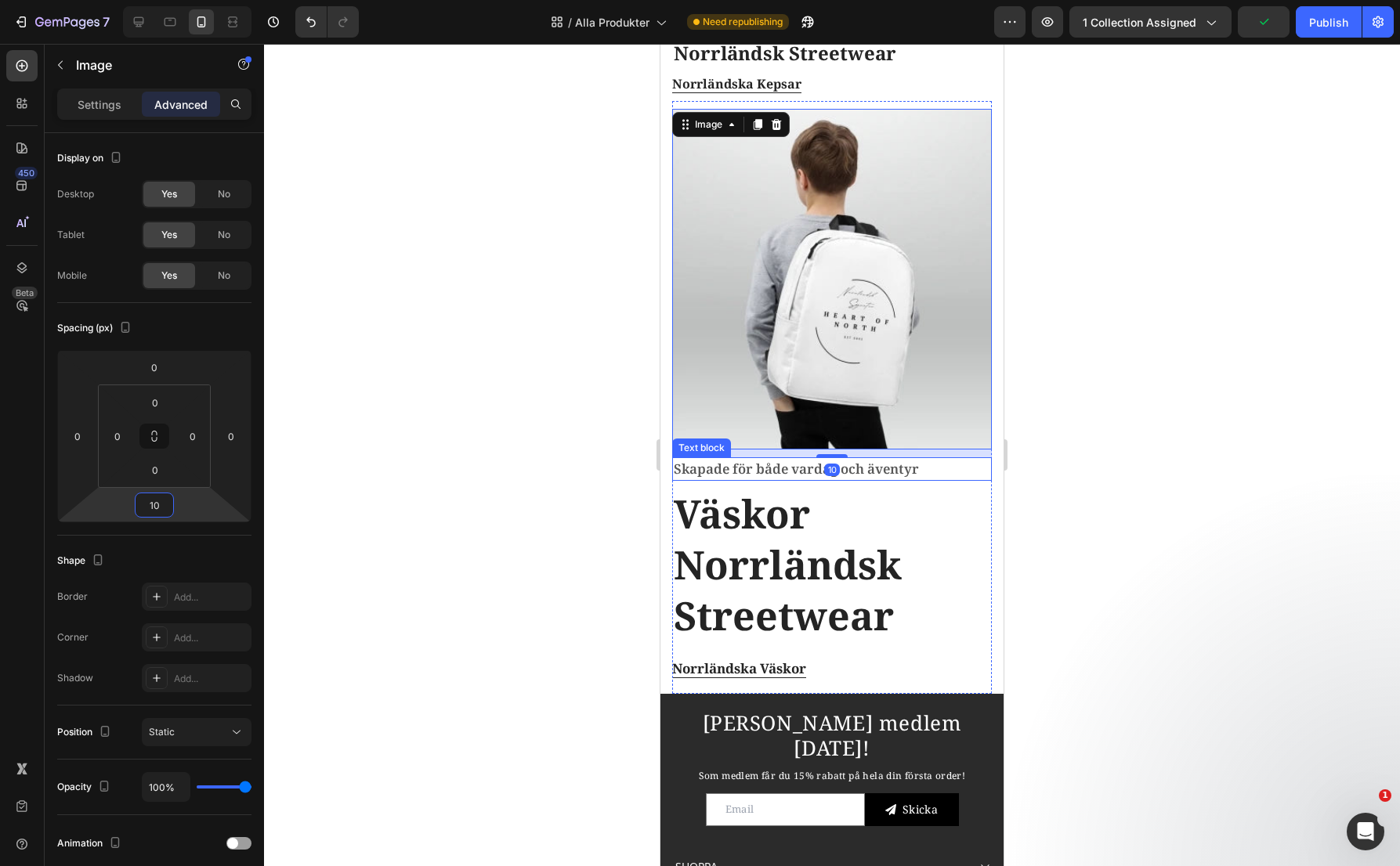
click at [777, 459] on p "Skapade för både vardag och äventyr" at bounding box center [832, 469] width 316 height 21
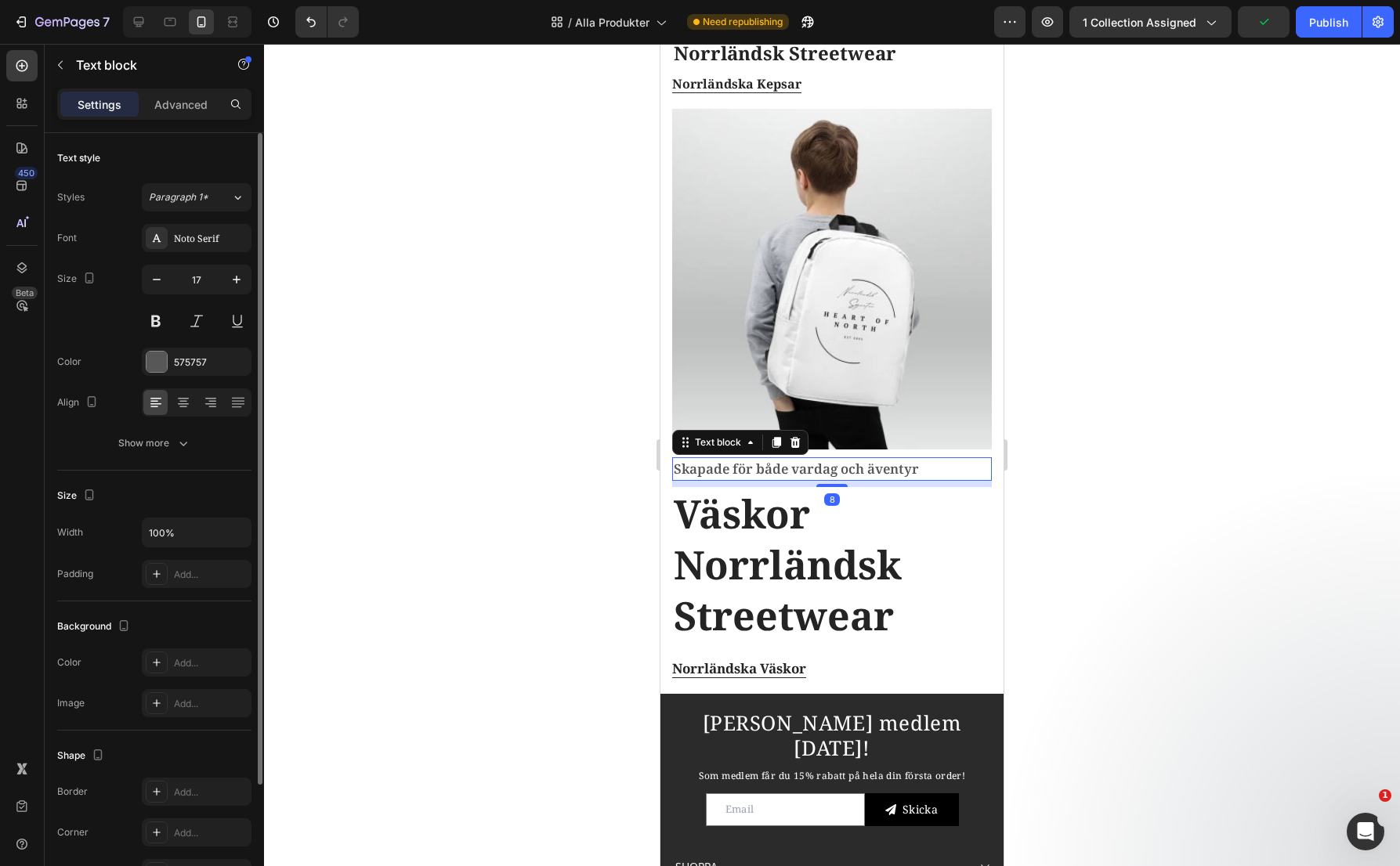
click at [138, 272] on div "Size 17" at bounding box center [154, 299] width 194 height 71
click at [151, 279] on icon "button" at bounding box center [157, 280] width 16 height 16
click at [151, 280] on icon "button" at bounding box center [157, 280] width 16 height 16
type input "15"
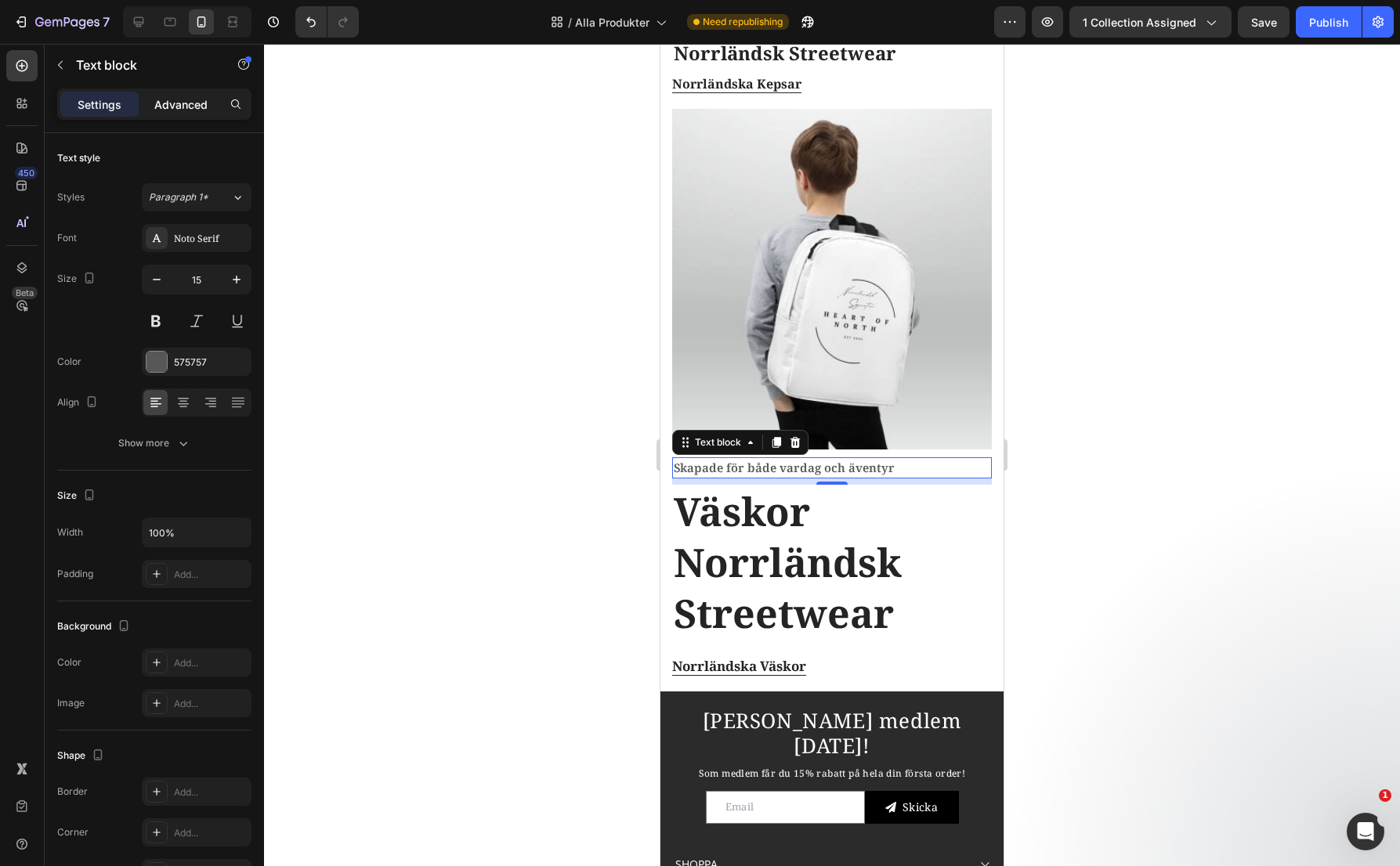
click at [191, 102] on p "Advanced" at bounding box center [181, 105] width 53 height 17
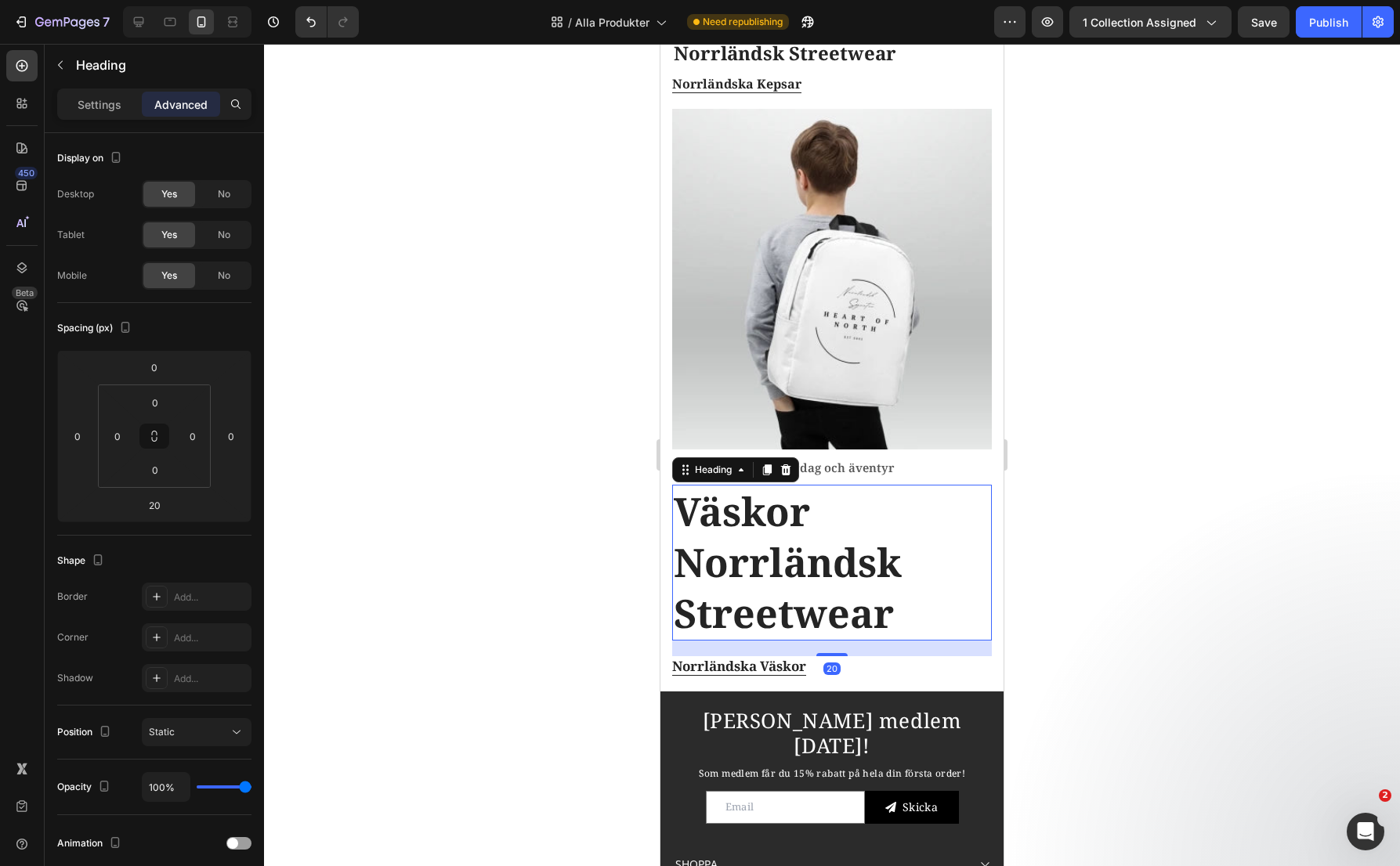
click at [802, 527] on h2 "Väskor Norrländsk Streetwear" at bounding box center [832, 563] width 319 height 156
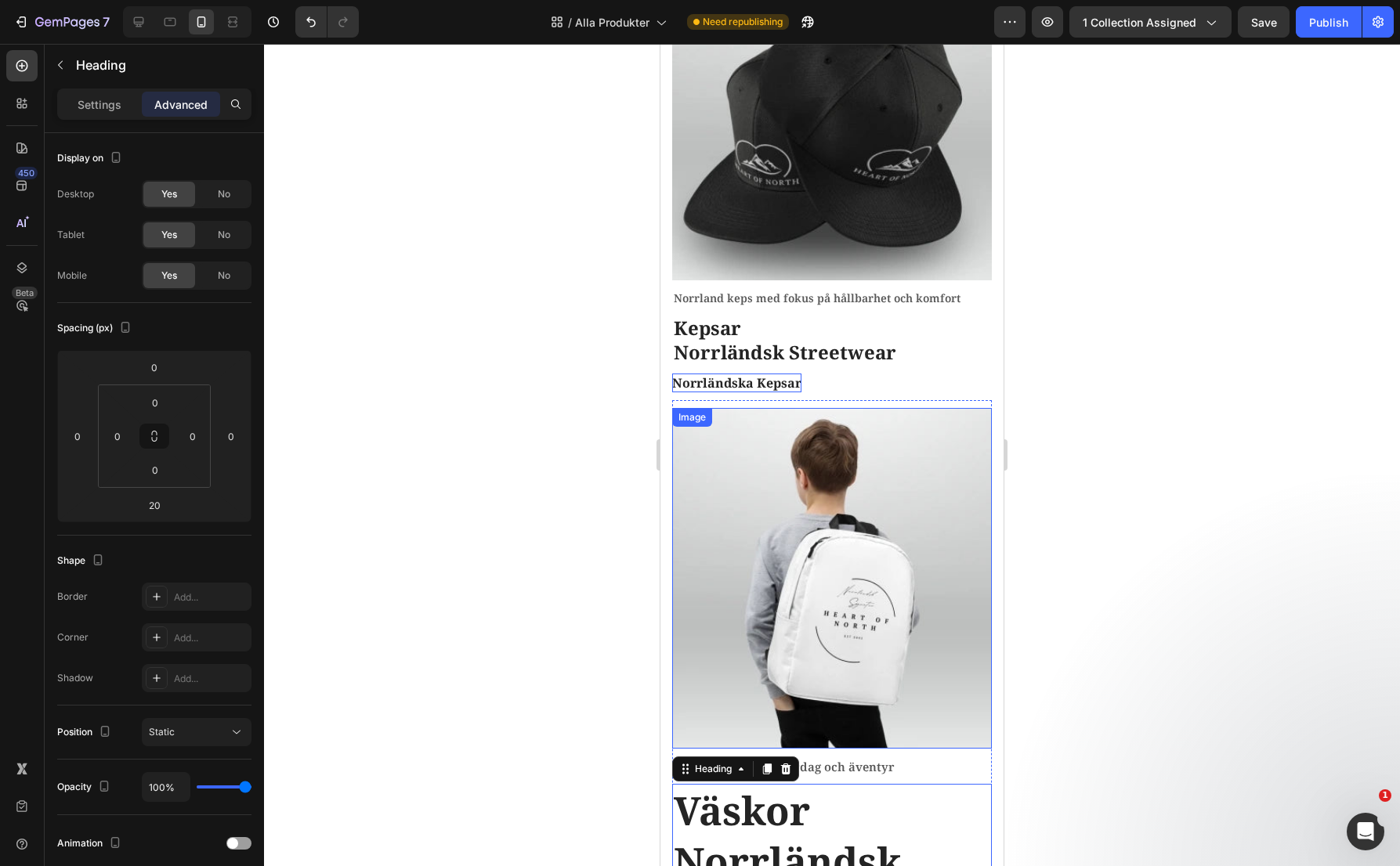
scroll to position [1722, 0]
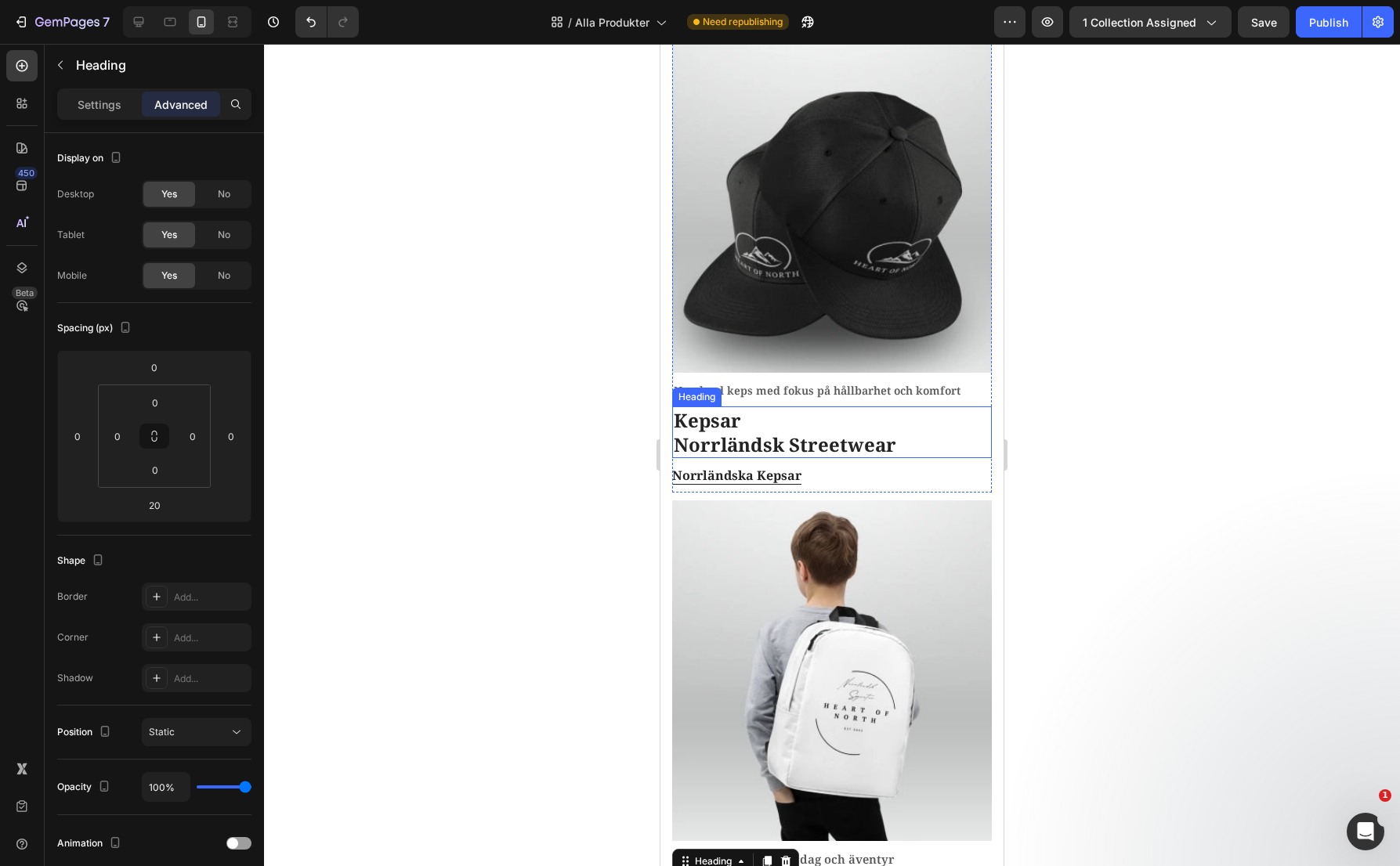
click at [786, 409] on h2 "Kepsar Norrländsk Streetwear" at bounding box center [832, 432] width 319 height 52
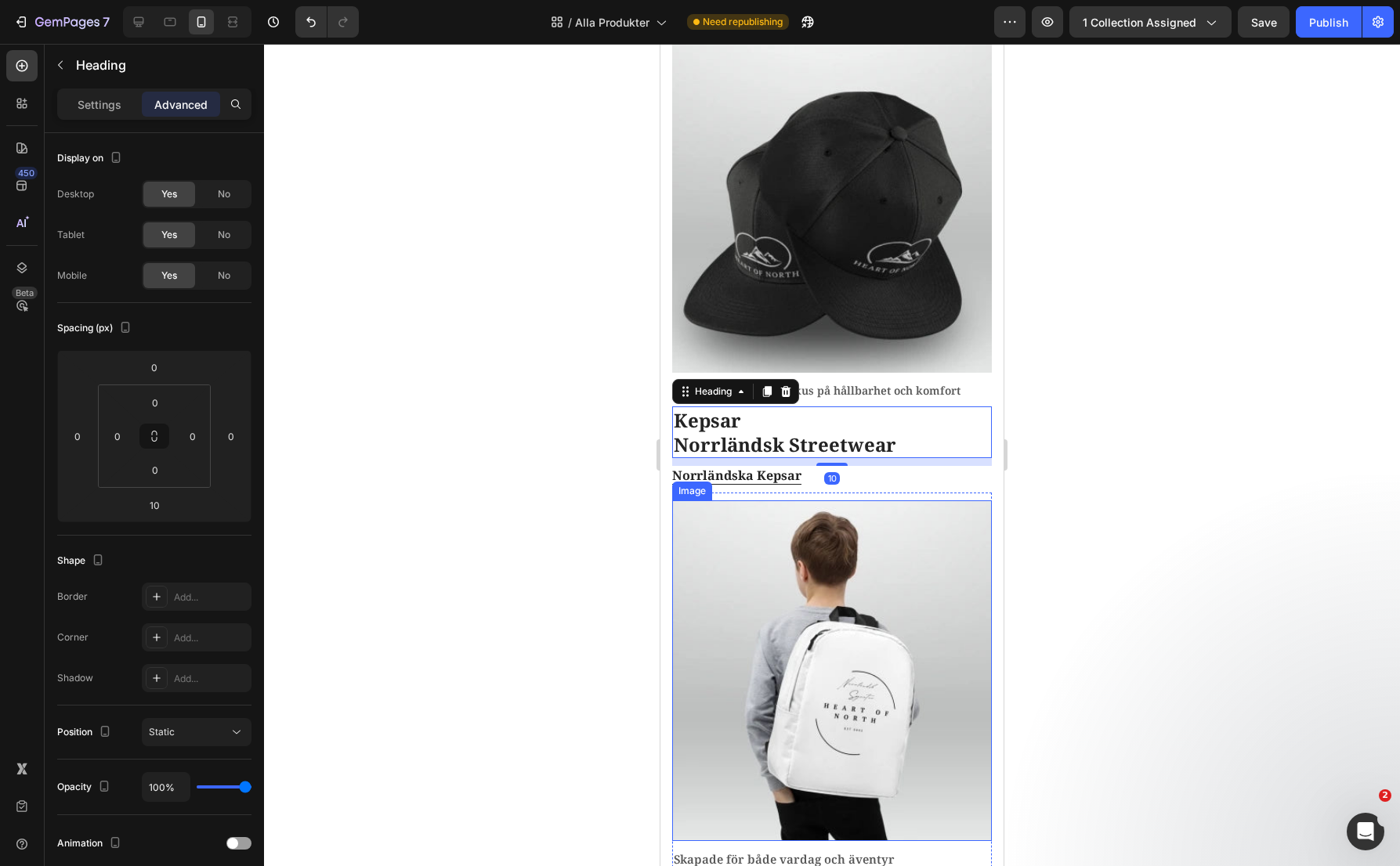
scroll to position [2192, 0]
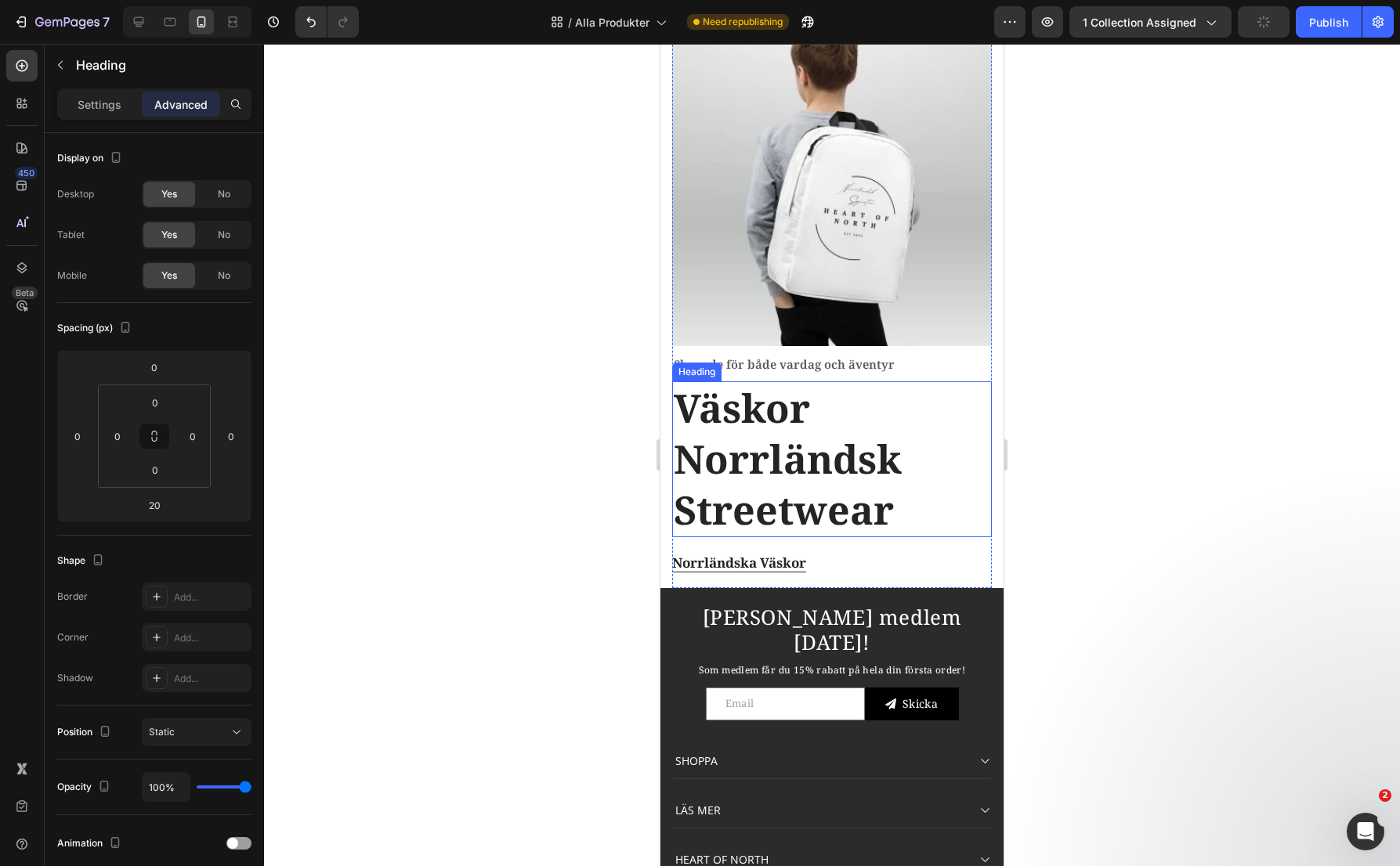
click at [807, 470] on h2 "Väskor Norrländsk Streetwear" at bounding box center [832, 459] width 319 height 156
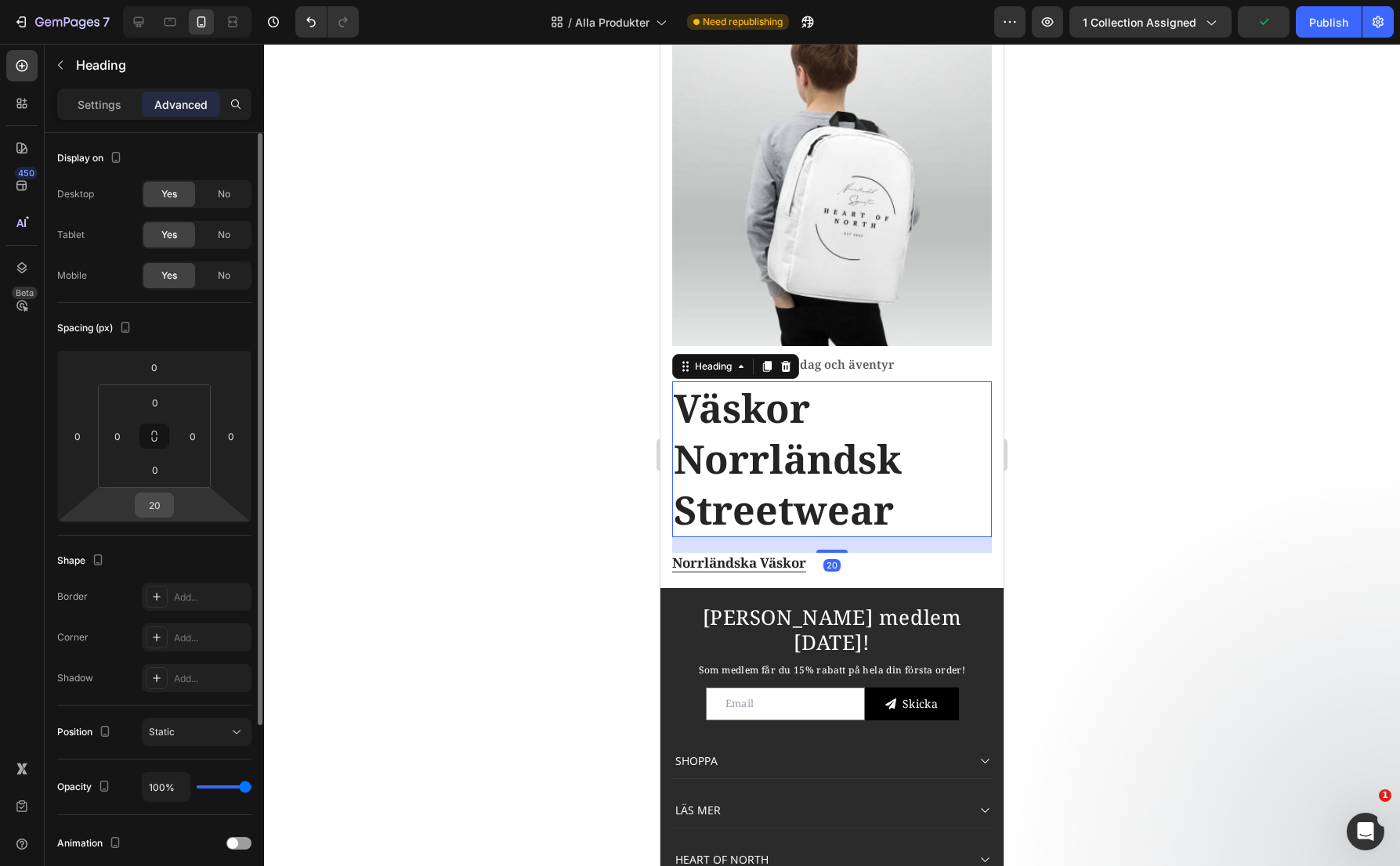
click at [162, 500] on input "20" at bounding box center [155, 505] width 32 height 24
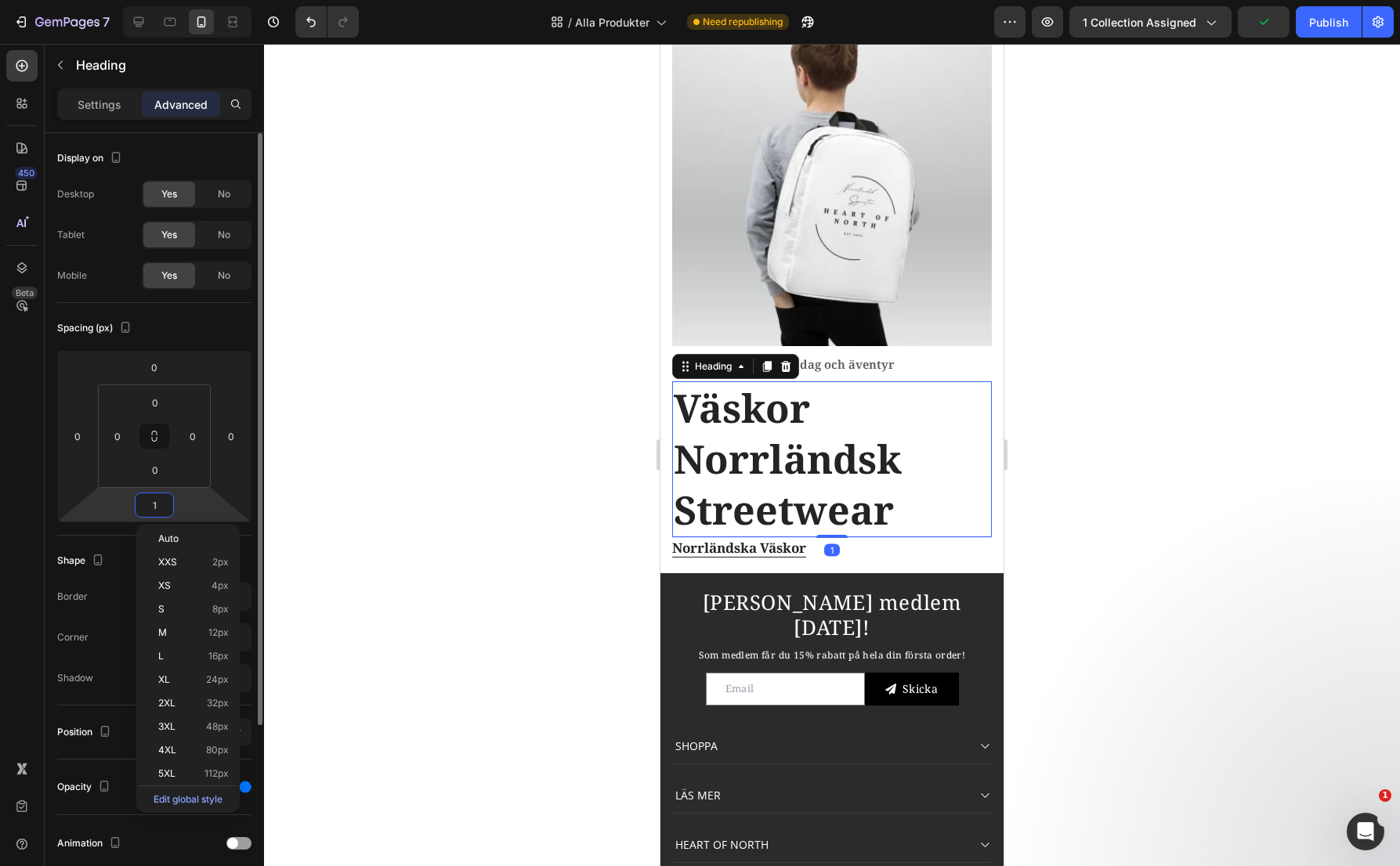
type input "10"
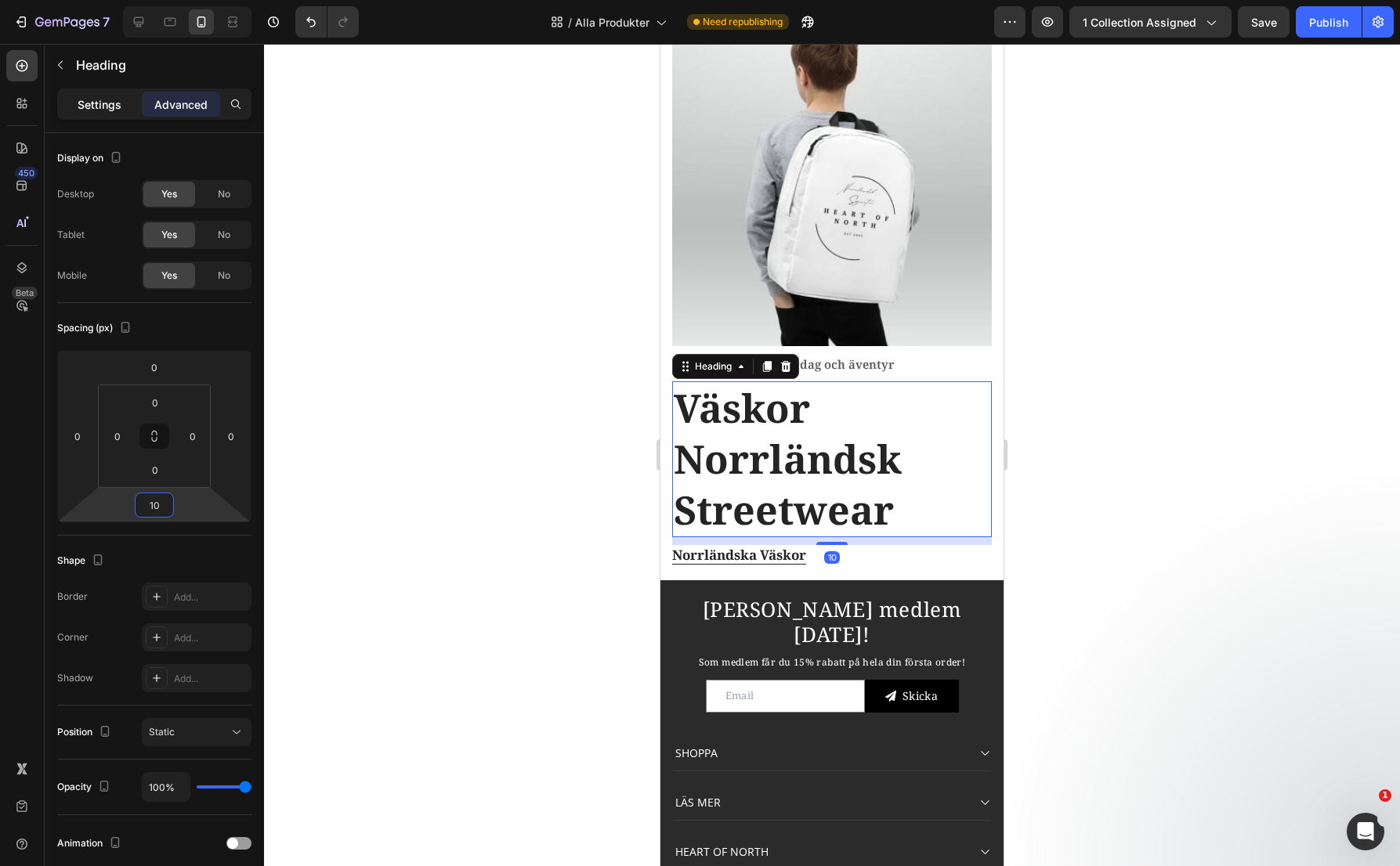
click at [94, 97] on p "Settings" at bounding box center [99, 105] width 44 height 17
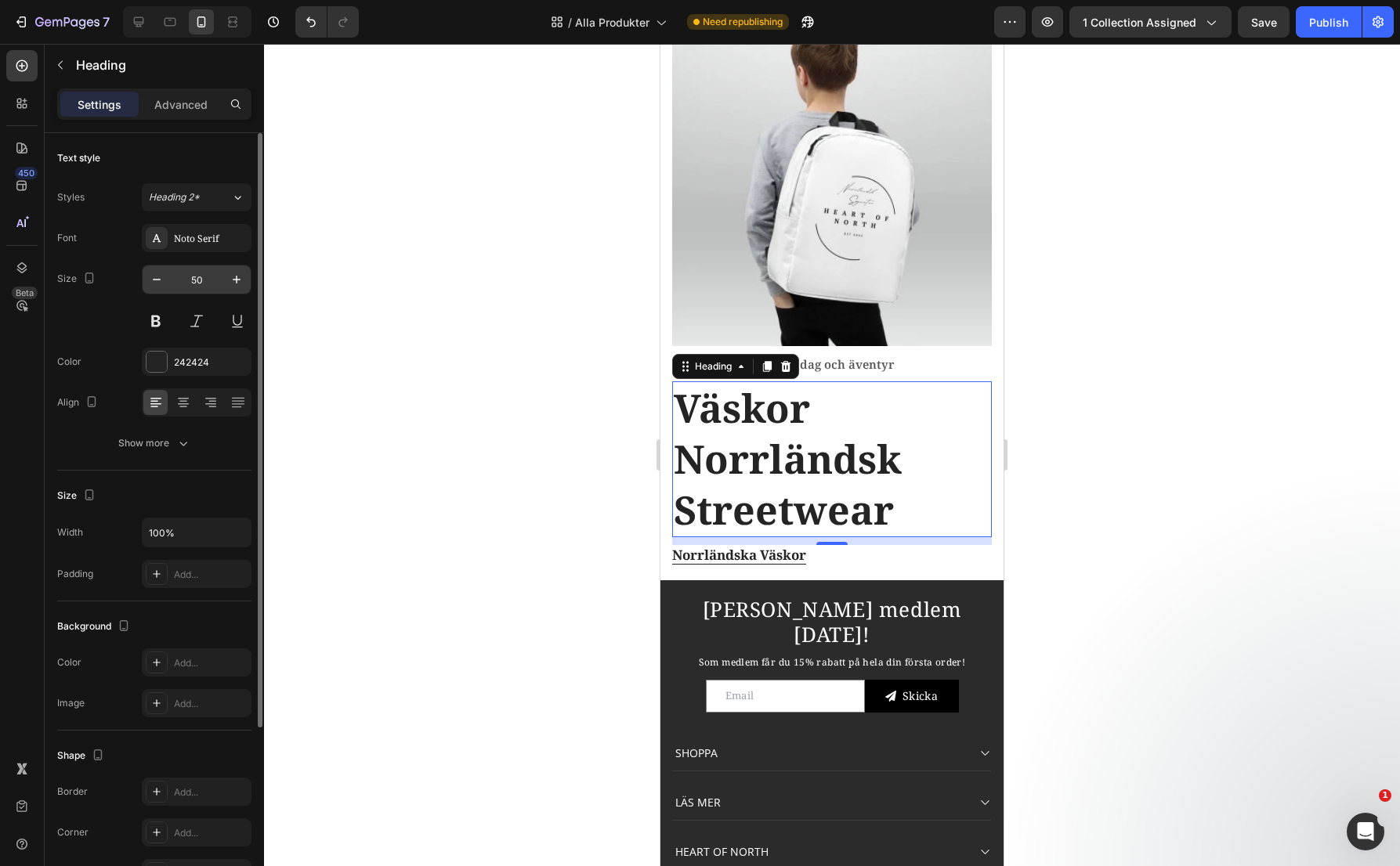
click at [209, 280] on input "50" at bounding box center [196, 280] width 52 height 29
type input "24"
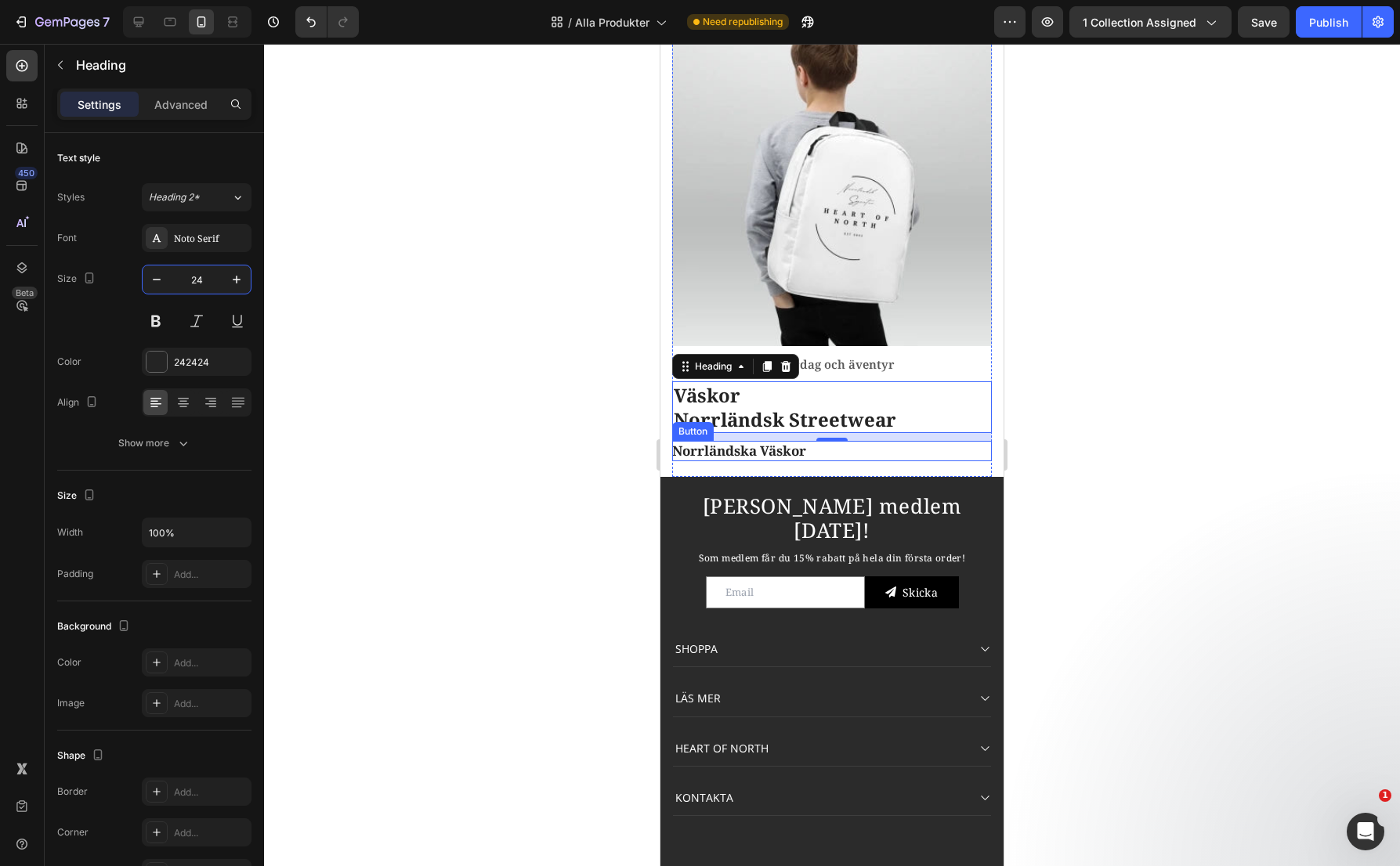
click at [837, 441] on div "Norrländska Väskor Button" at bounding box center [832, 451] width 319 height 21
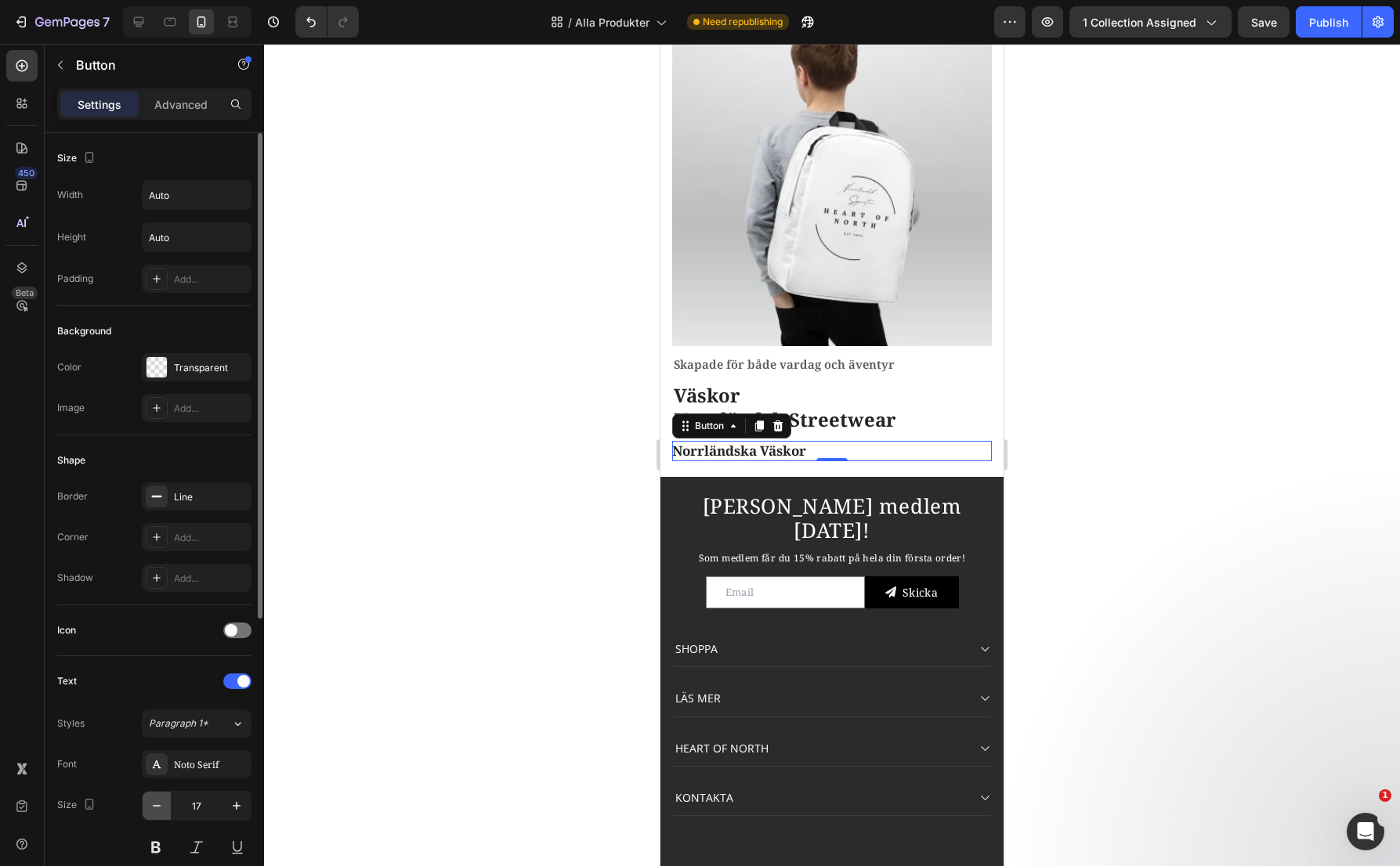
click at [155, 804] on icon "button" at bounding box center [157, 806] width 16 height 16
type input "16"
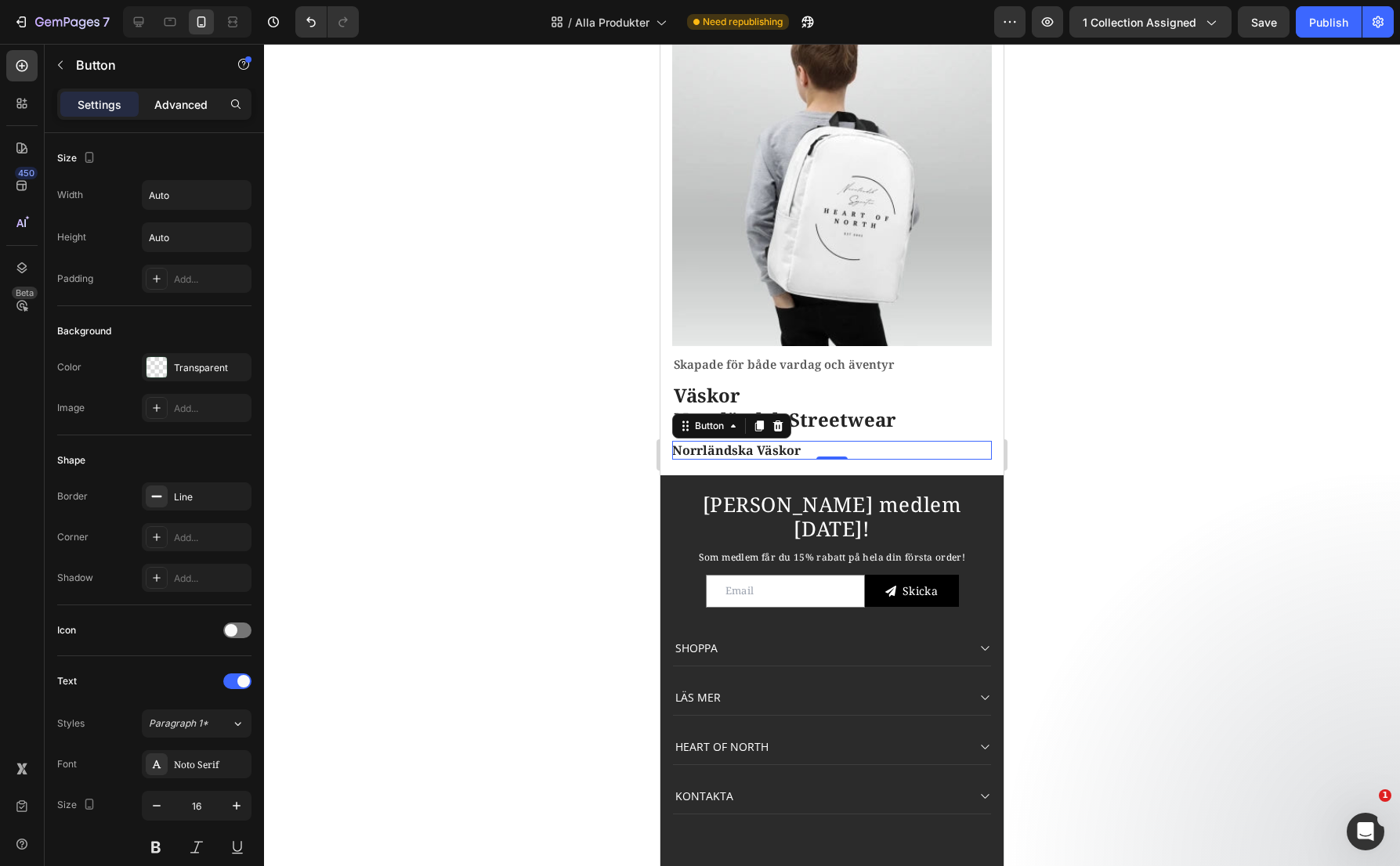
click at [186, 109] on p "Advanced" at bounding box center [181, 105] width 53 height 17
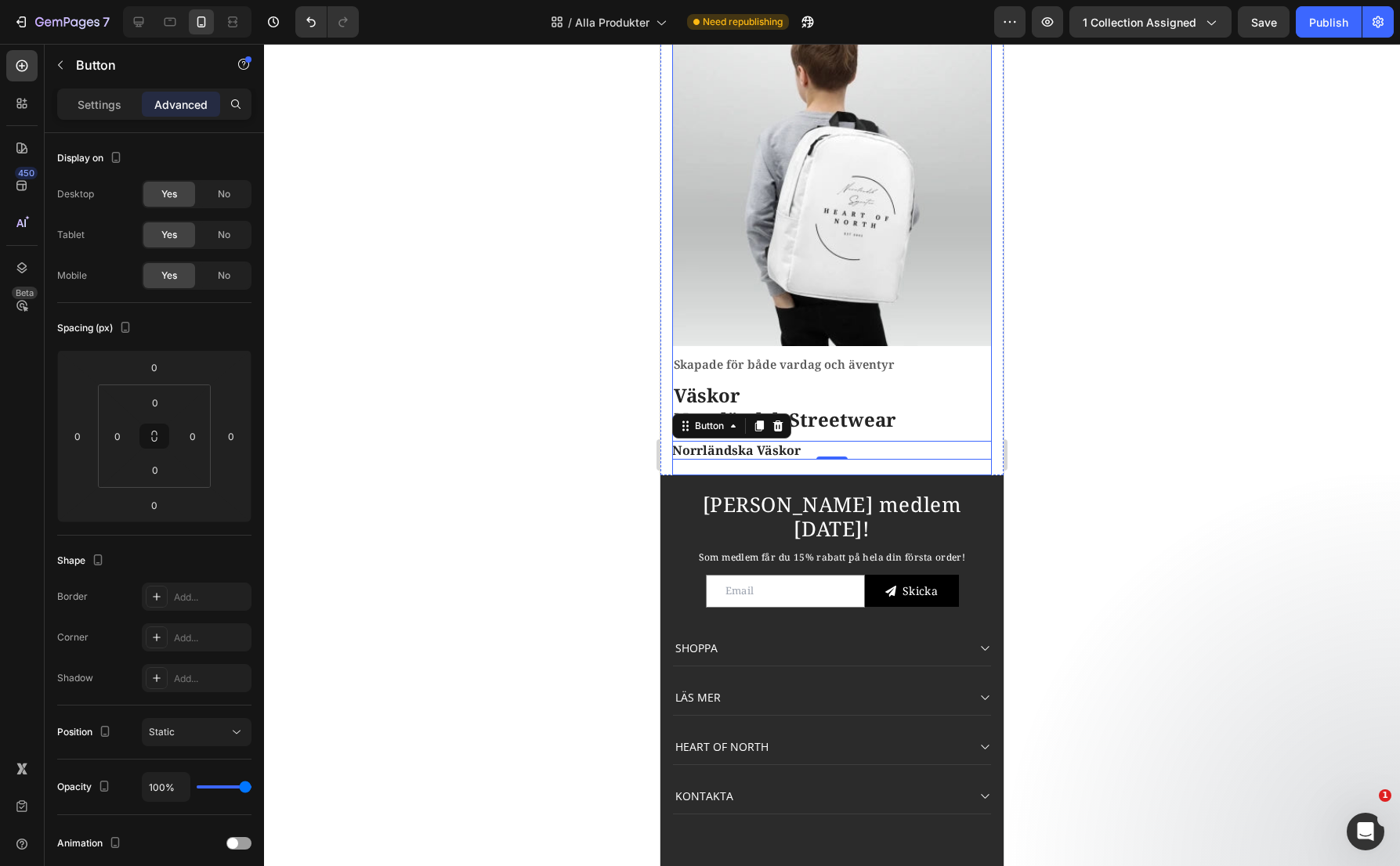
click at [706, 456] on div "Image Skapade för både vardag och äventyr Text block Väskor Norrländsk Streetwe…" at bounding box center [832, 236] width 319 height 478
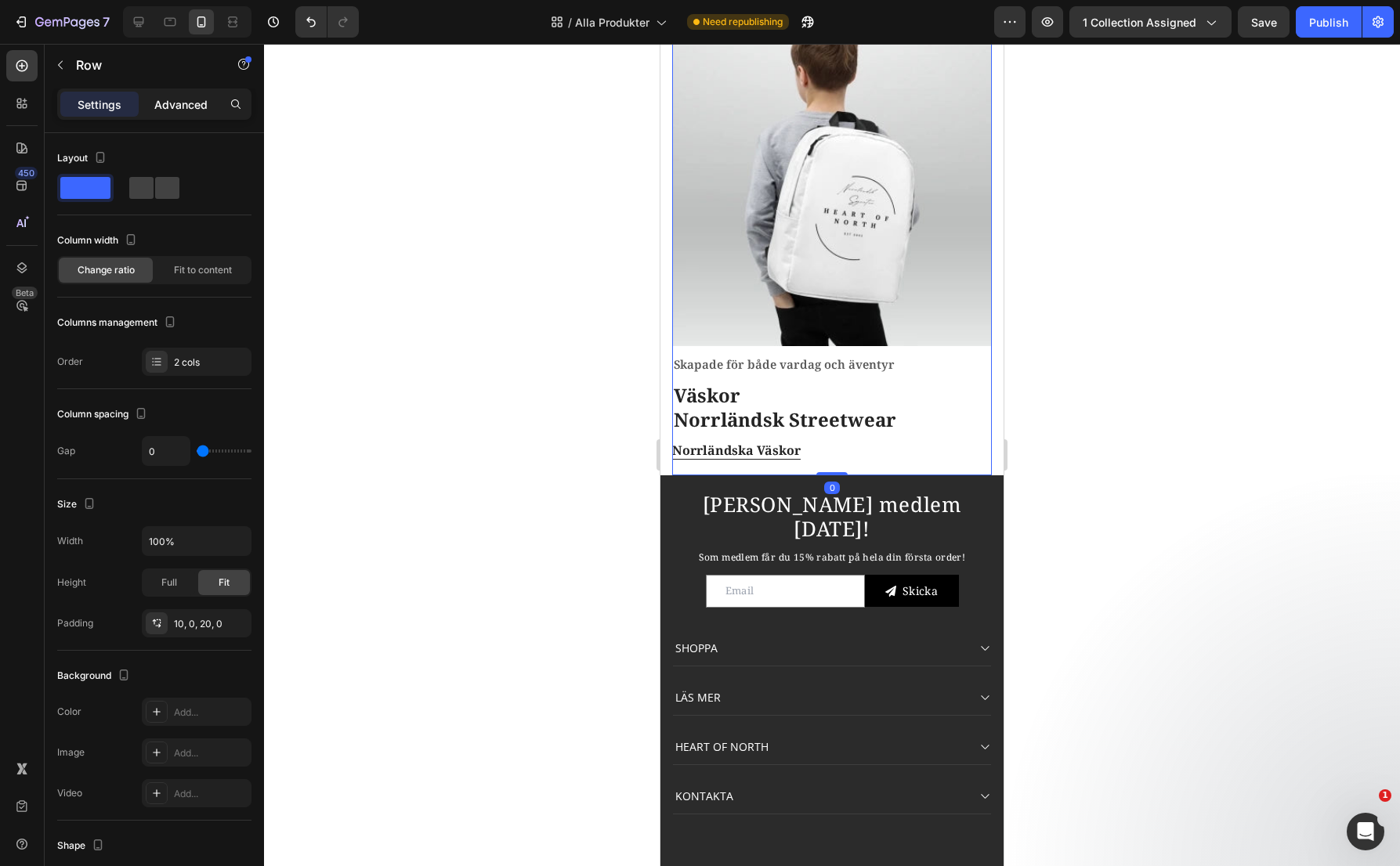
click at [173, 107] on p "Advanced" at bounding box center [181, 105] width 53 height 17
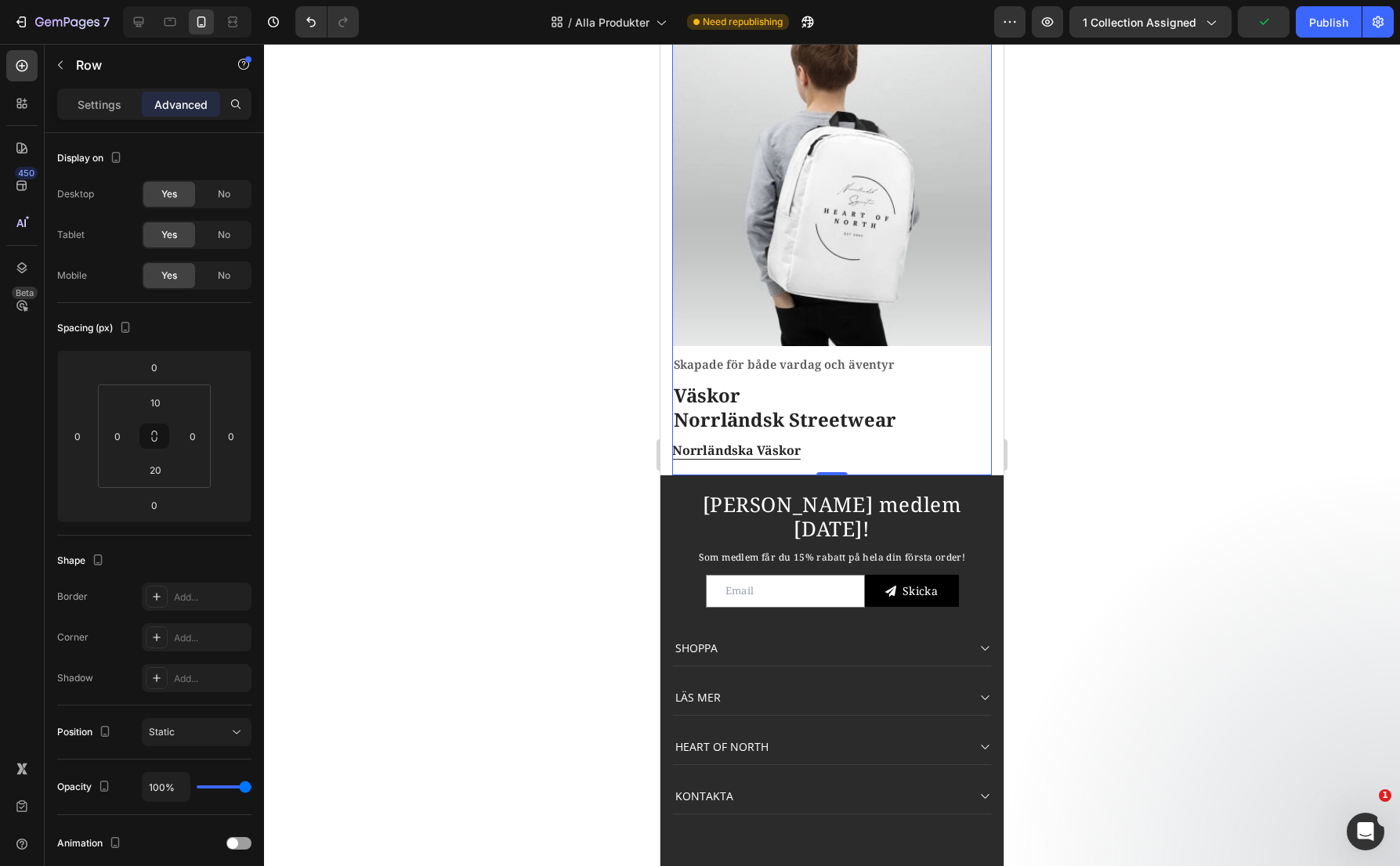
click at [442, 418] on div at bounding box center [832, 455] width 1136 height 822
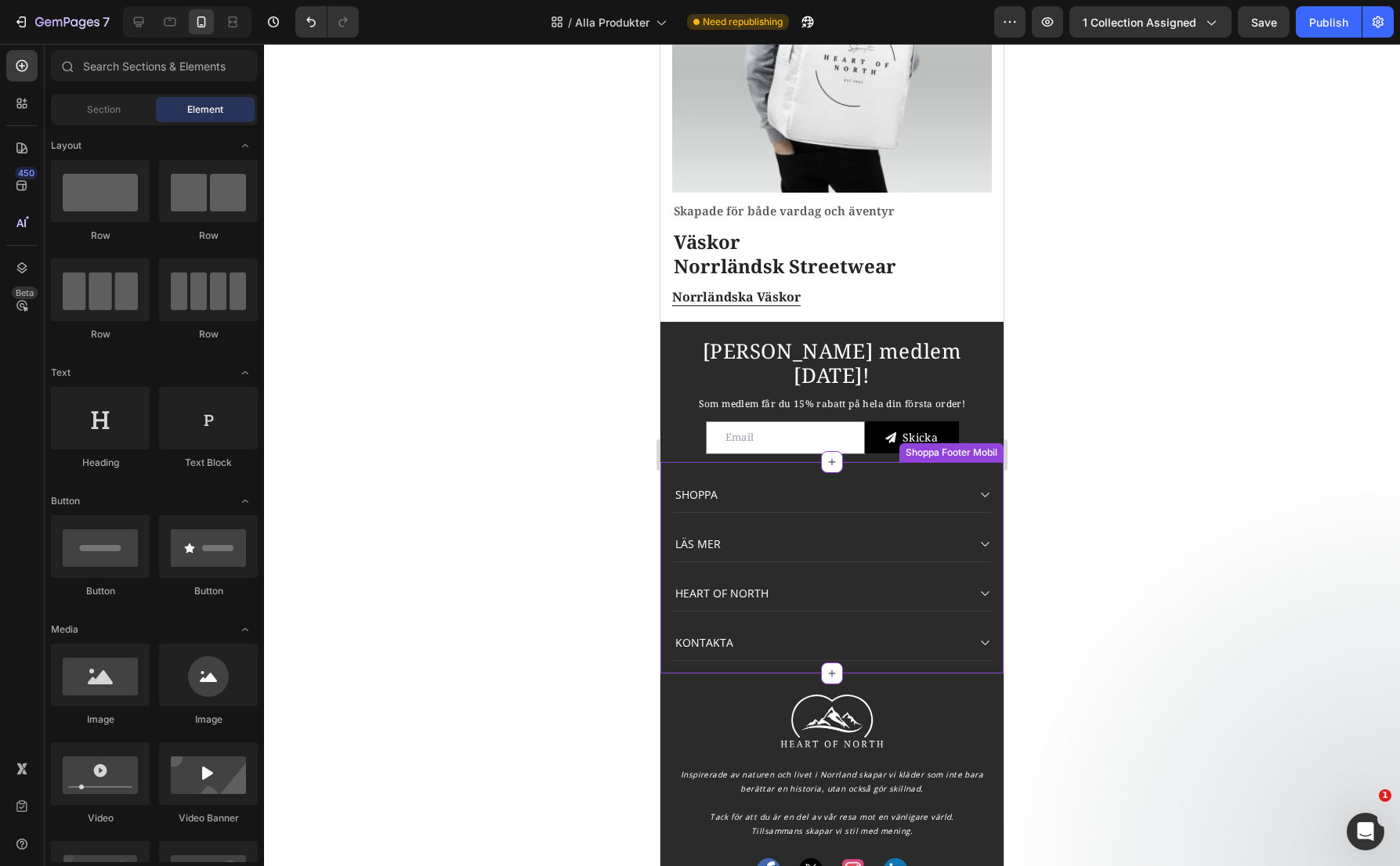
scroll to position [2269, 0]
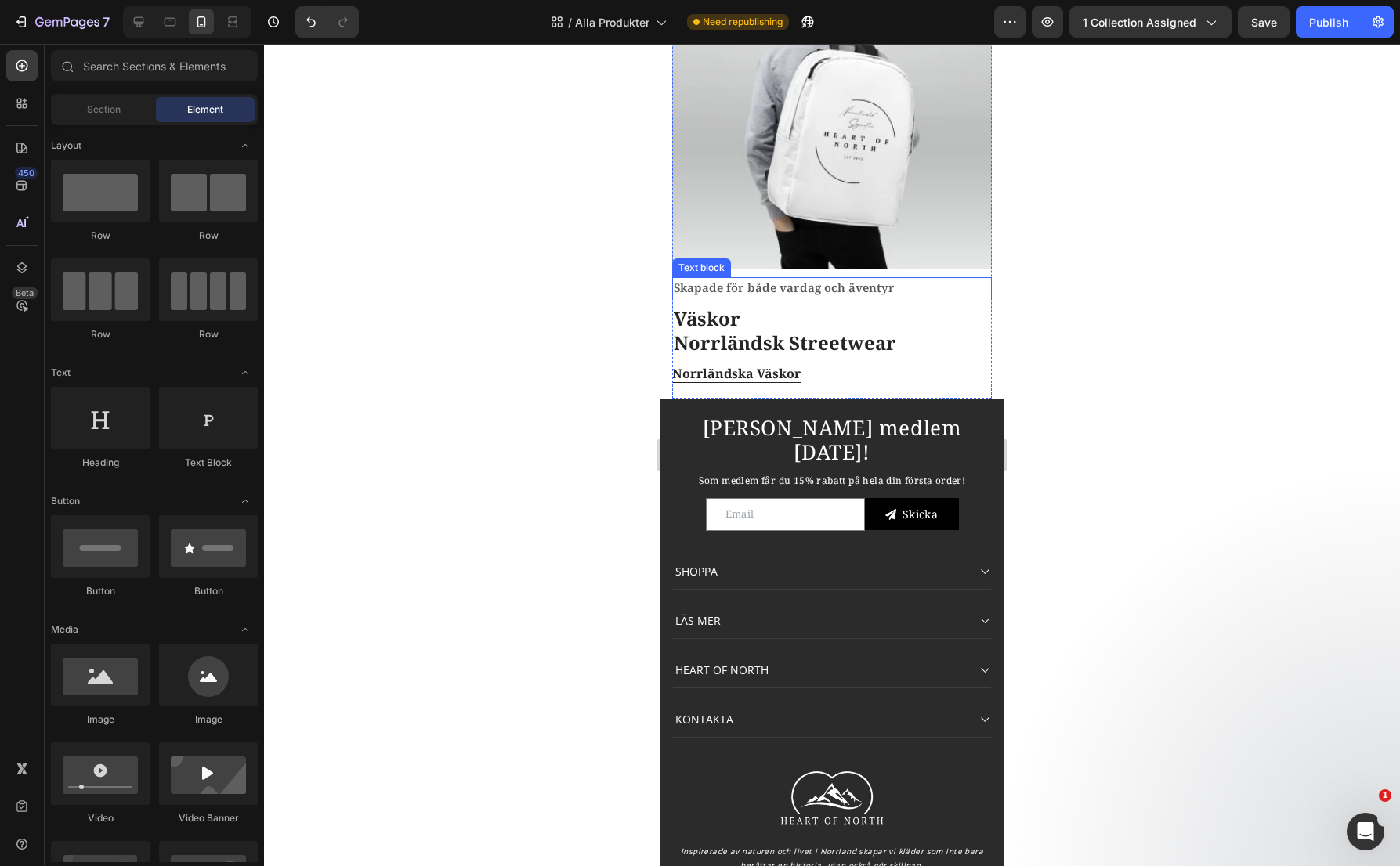
click at [857, 279] on p "Skapade för både vardag och äventyr" at bounding box center [832, 288] width 316 height 18
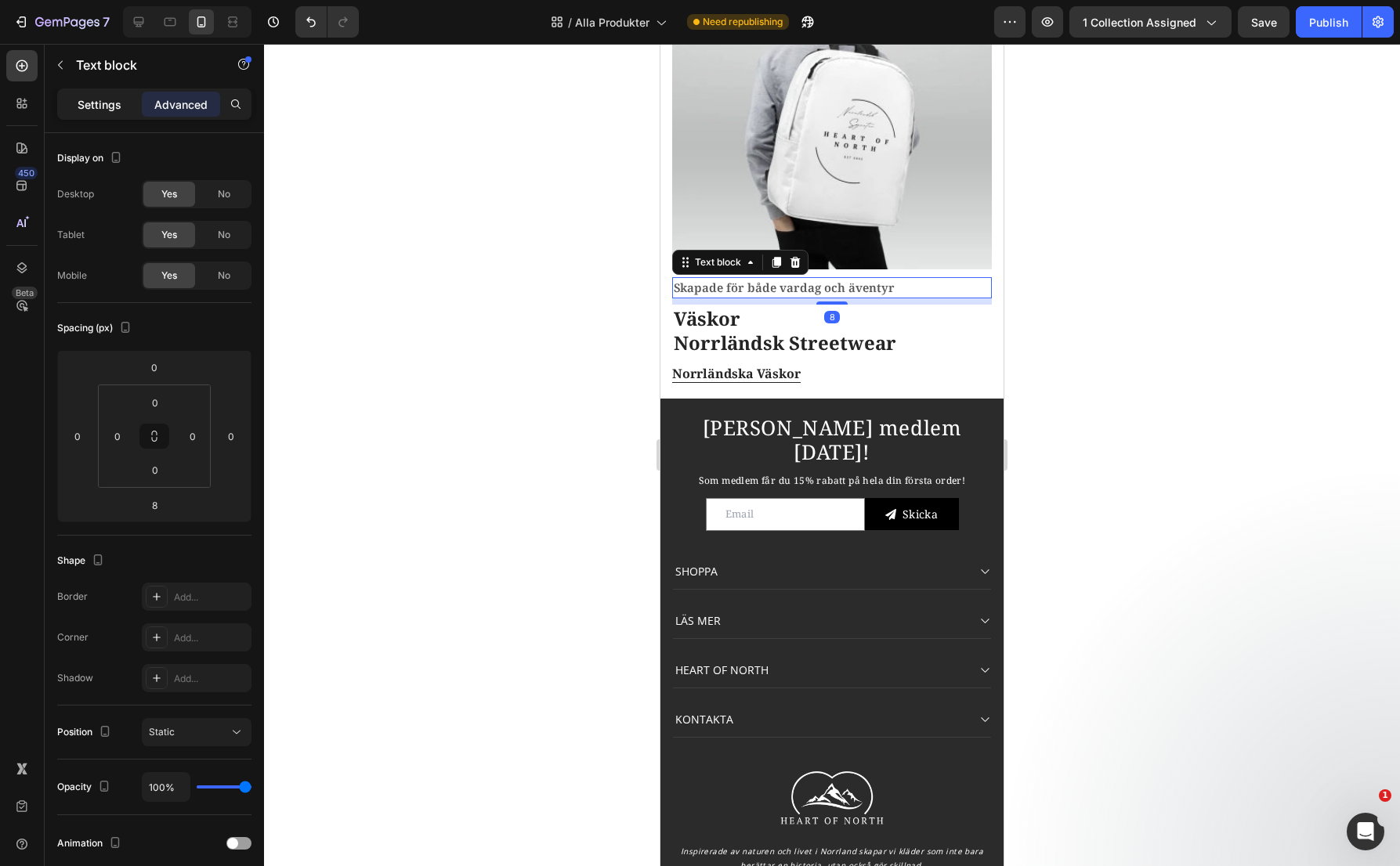
click at [79, 104] on p "Settings" at bounding box center [99, 105] width 44 height 17
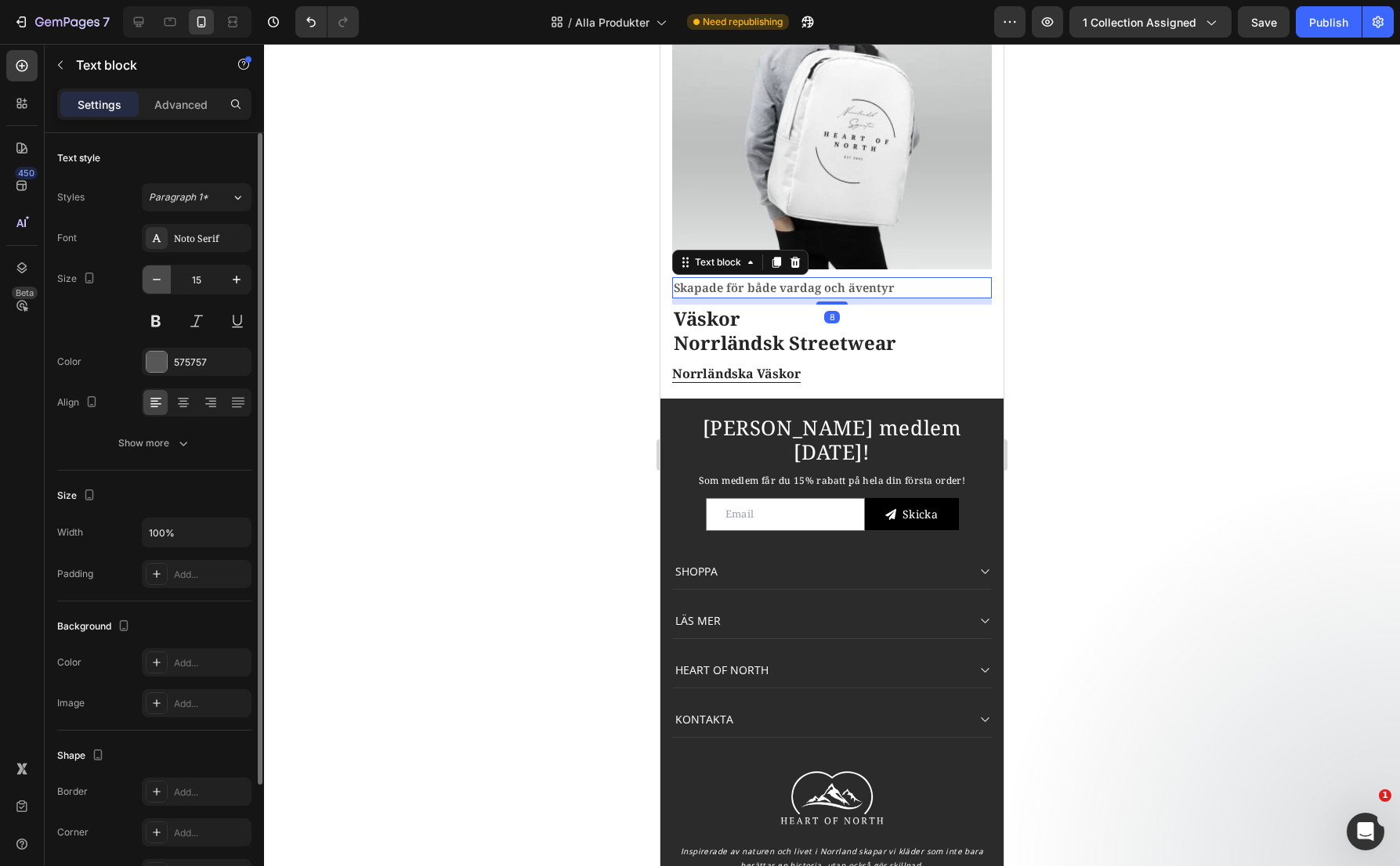
click at [158, 284] on icon "button" at bounding box center [157, 280] width 16 height 16
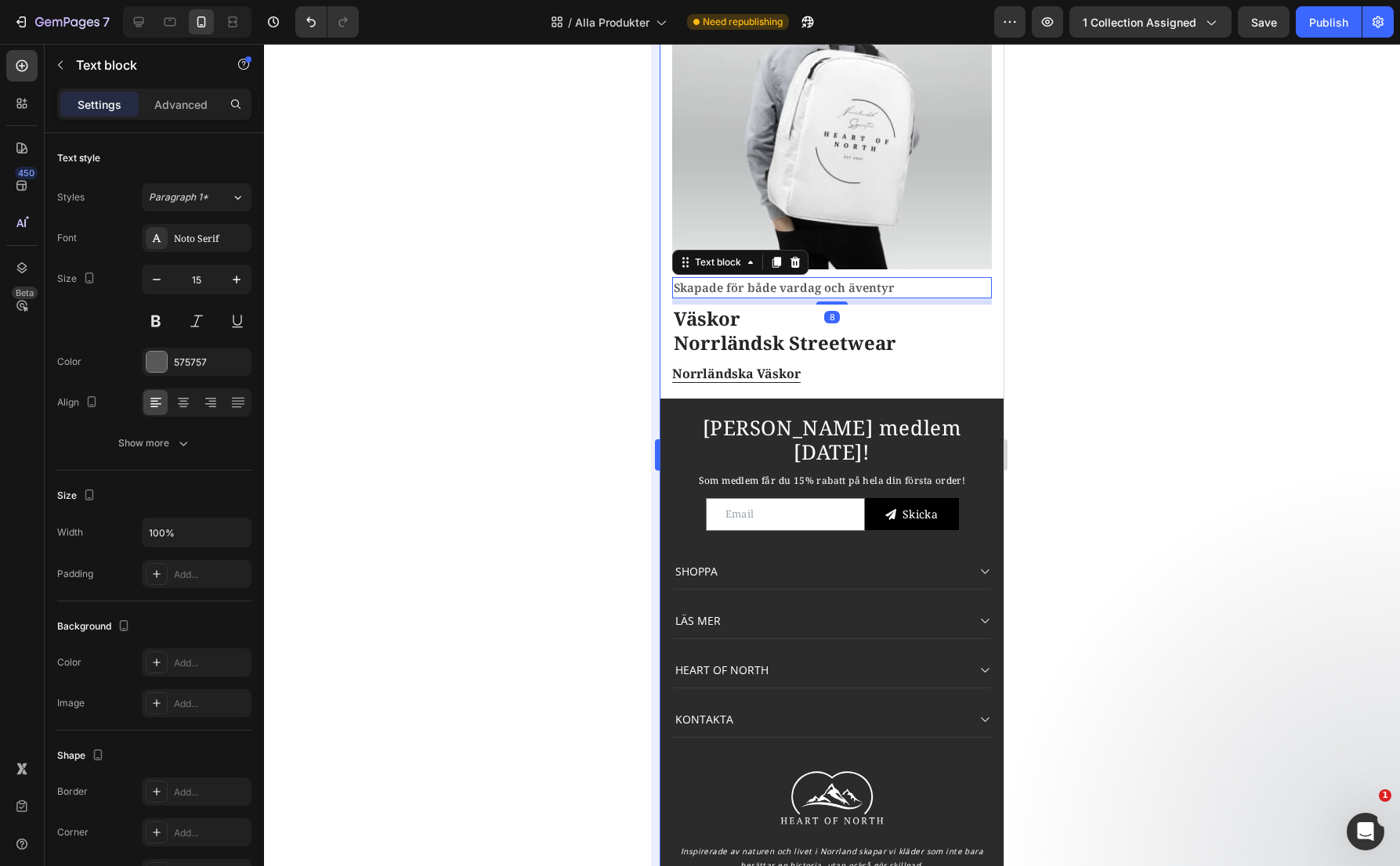
type input "14"
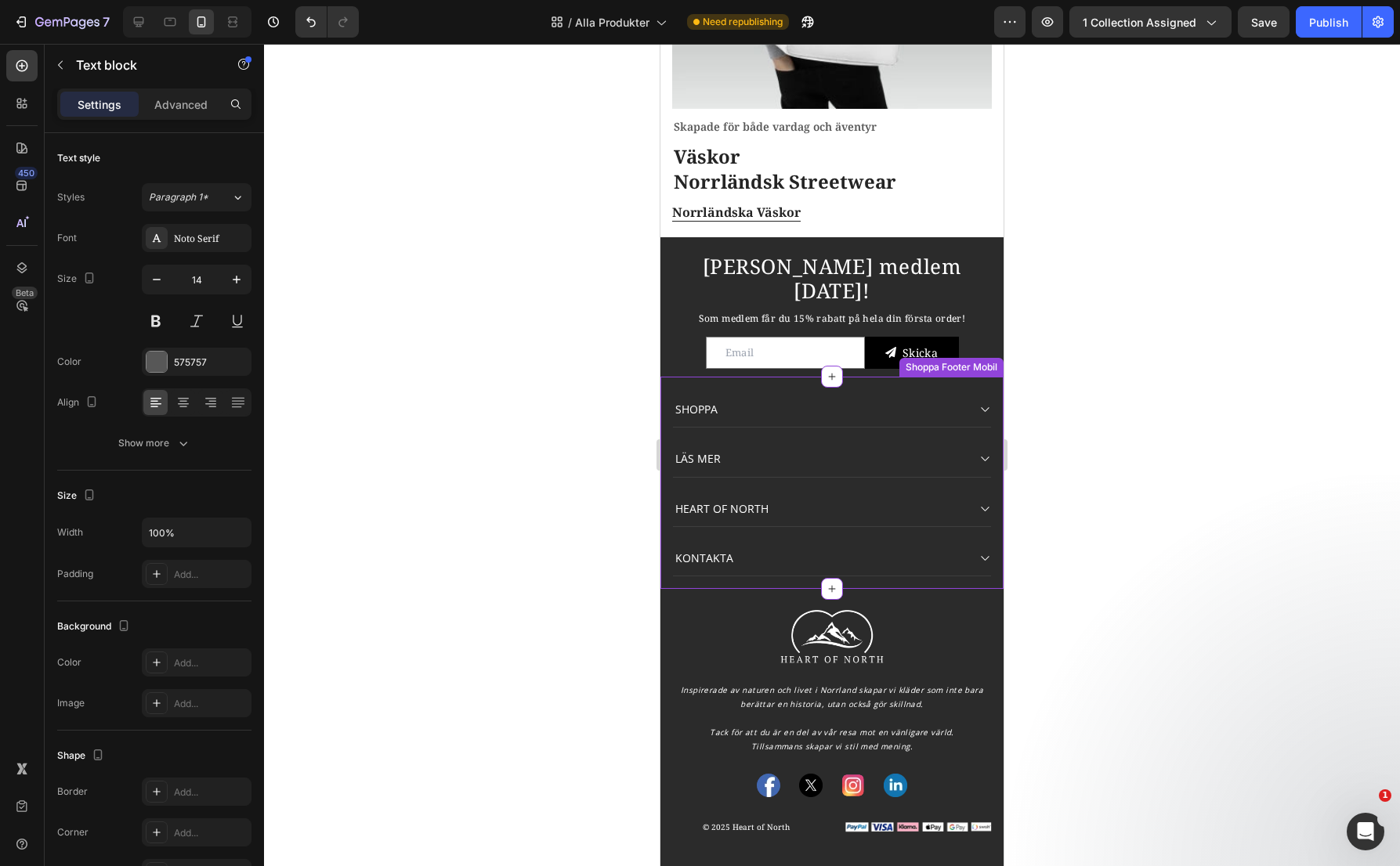
scroll to position [2421, 0]
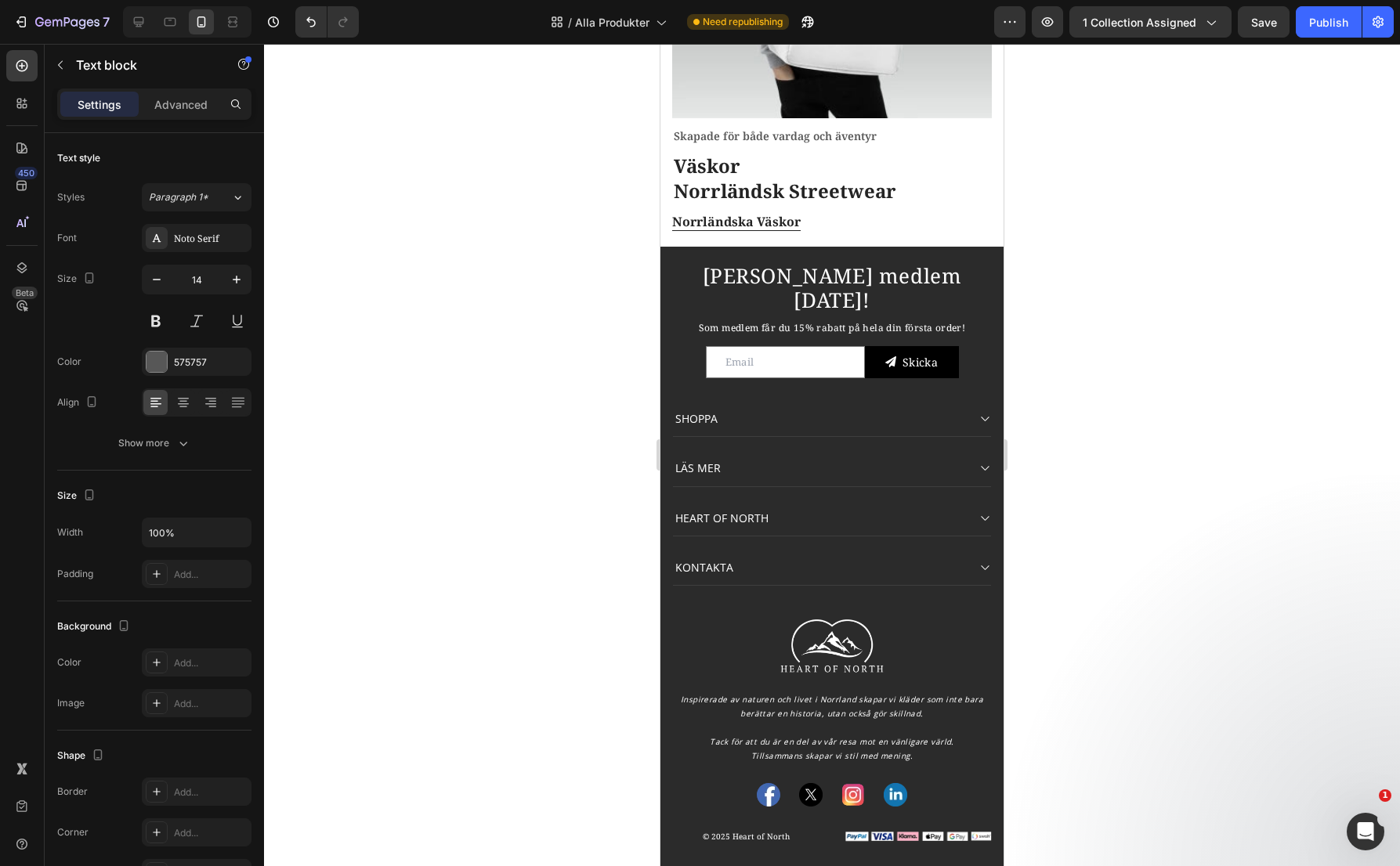
click at [339, 174] on div at bounding box center [832, 455] width 1136 height 822
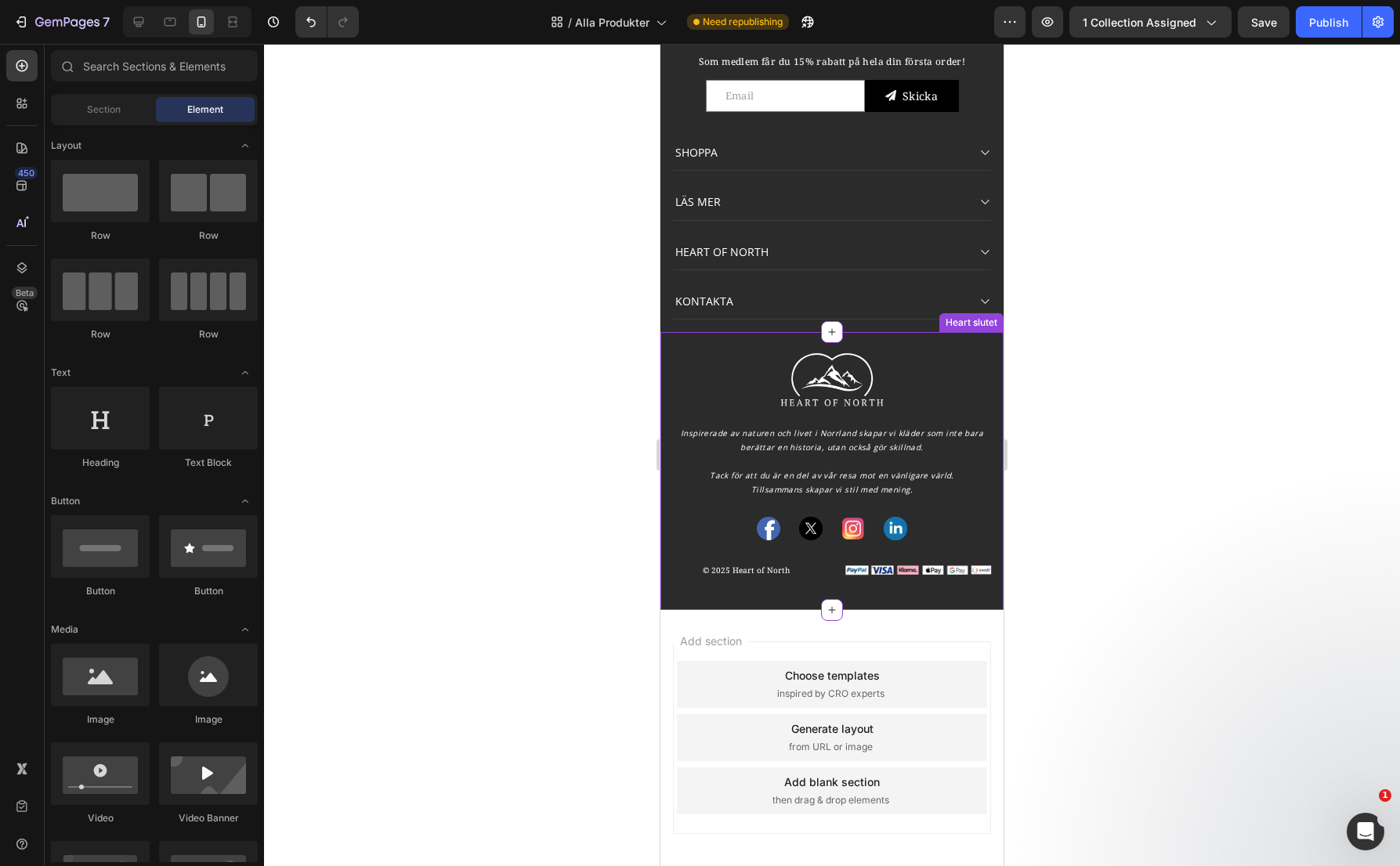
scroll to position [2138, 0]
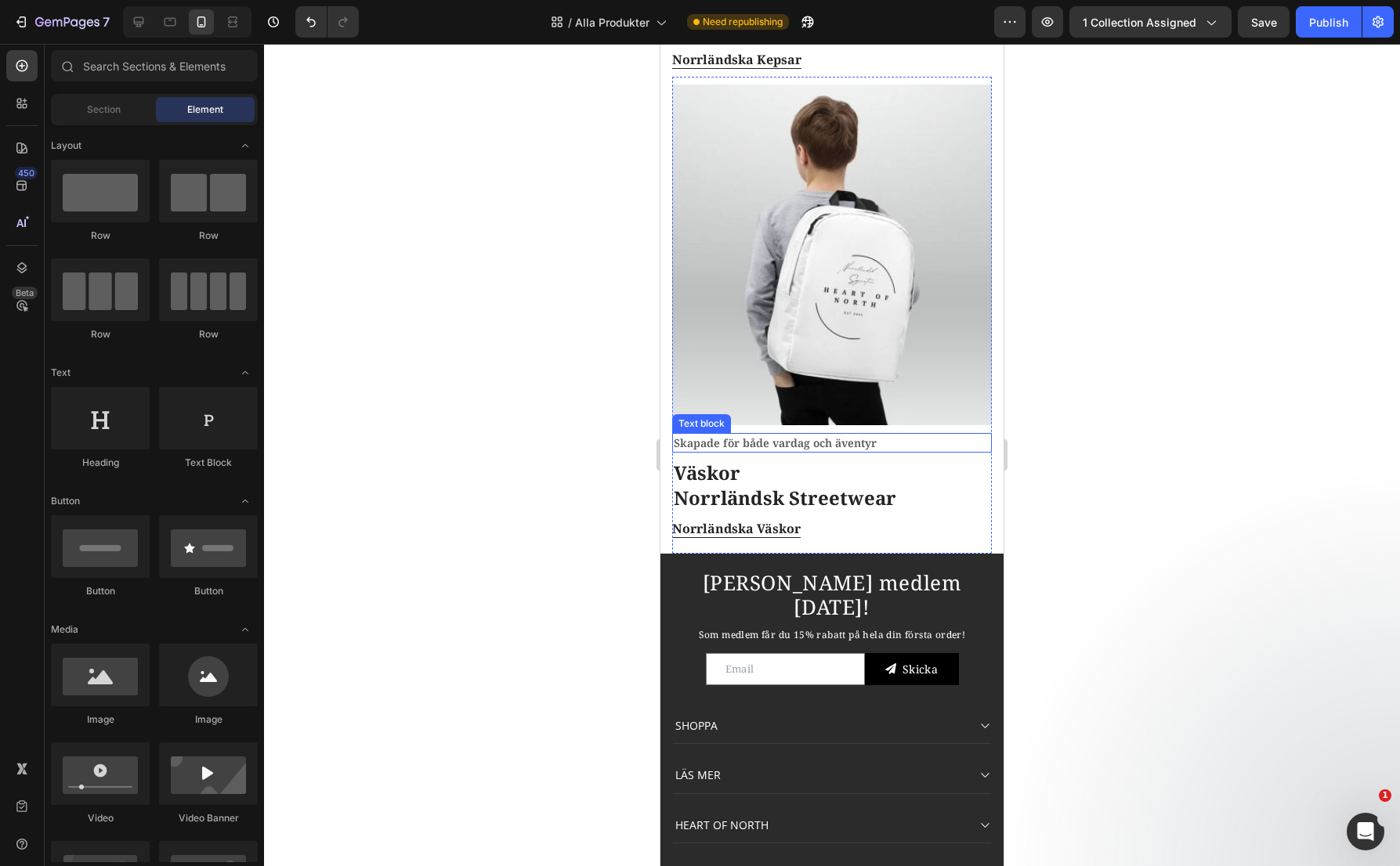
click at [790, 434] on p "Skapade för både vardag och äventyr" at bounding box center [832, 442] width 316 height 17
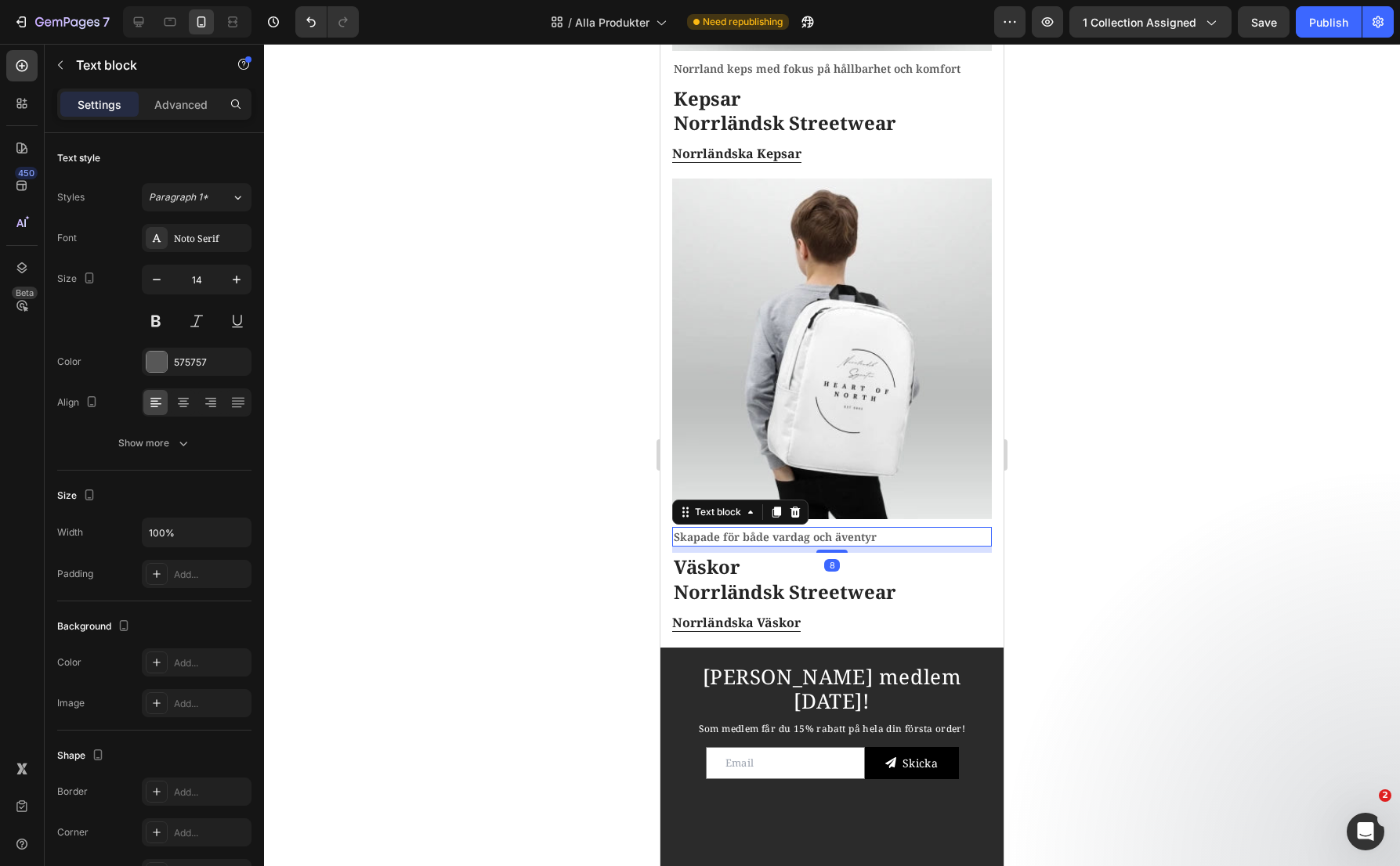
scroll to position [1747, 0]
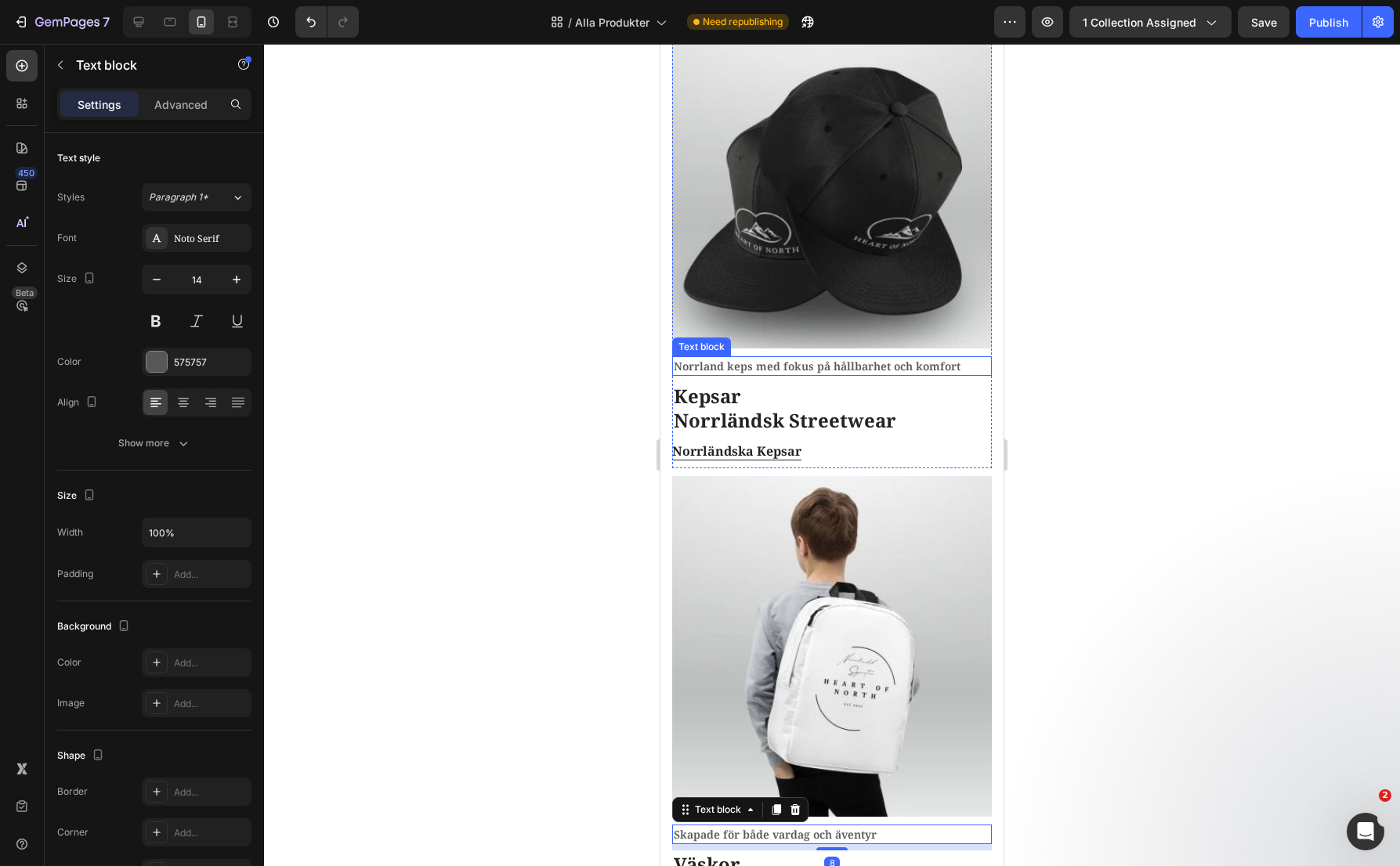
click at [830, 358] on p "Norrland keps med fokus på hållbarhet och komfort" at bounding box center [832, 366] width 316 height 17
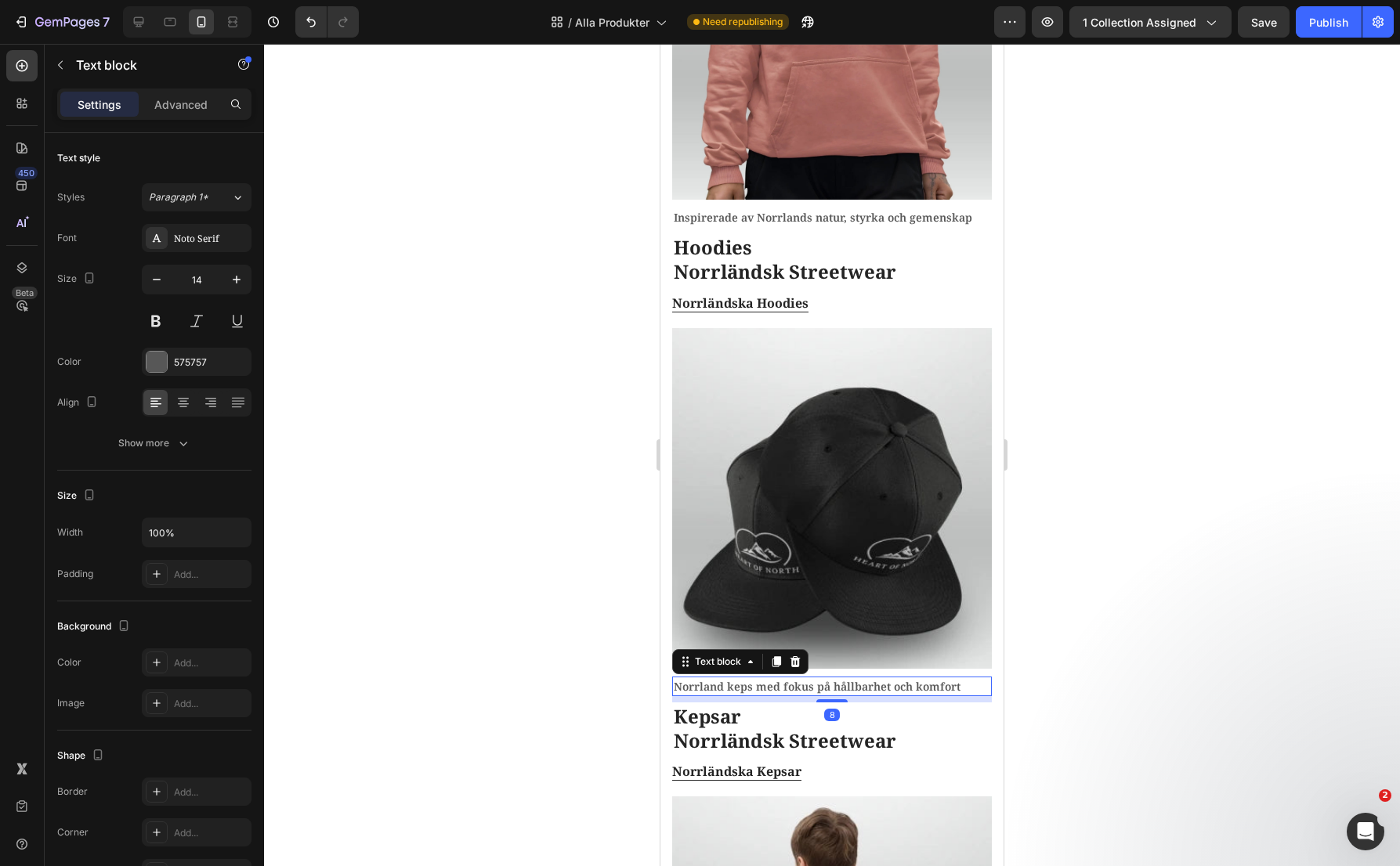
scroll to position [1356, 0]
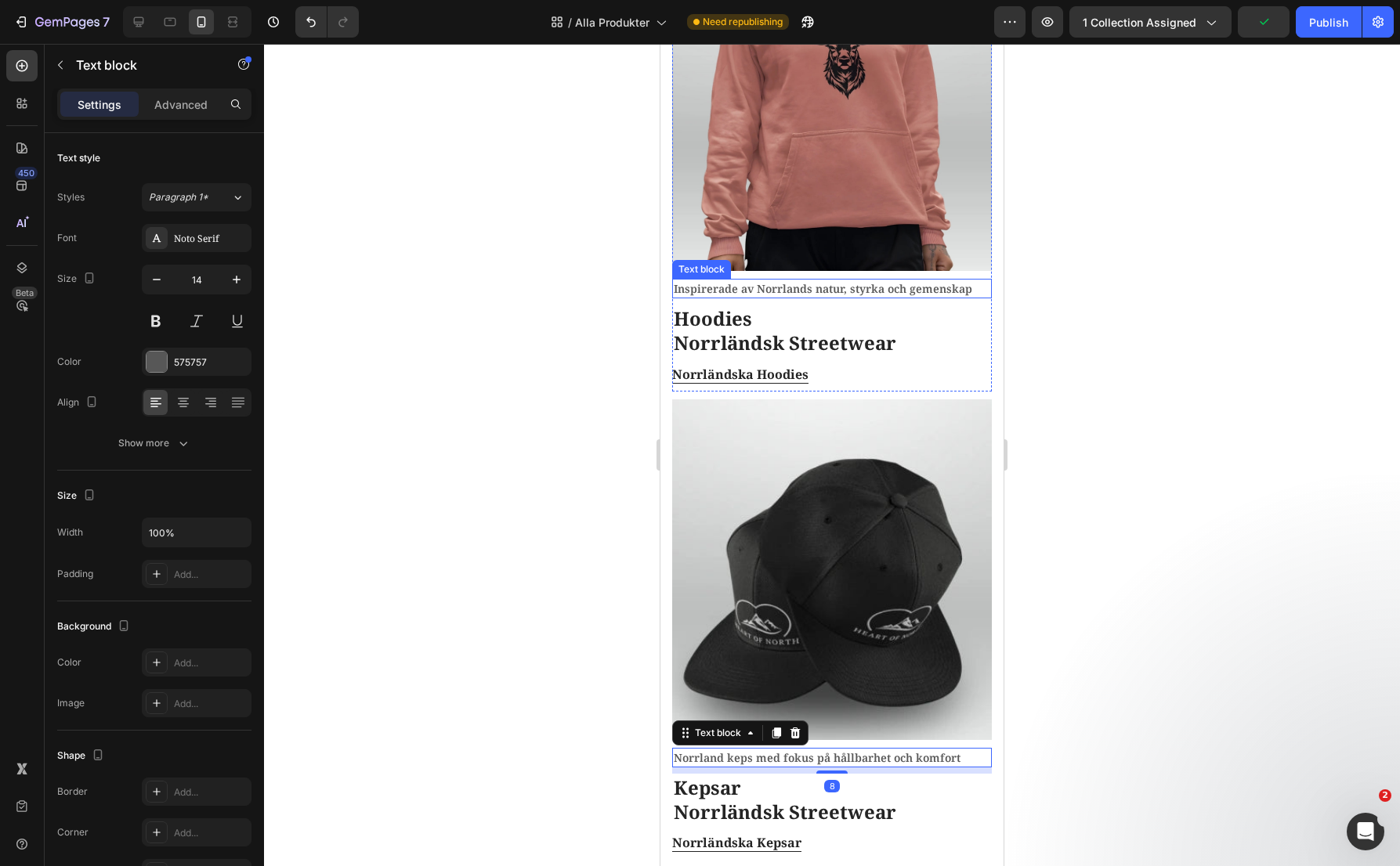
click at [841, 282] on p "Inspirerade av Norrlands natur, styrka och gemenskap" at bounding box center [832, 288] width 316 height 17
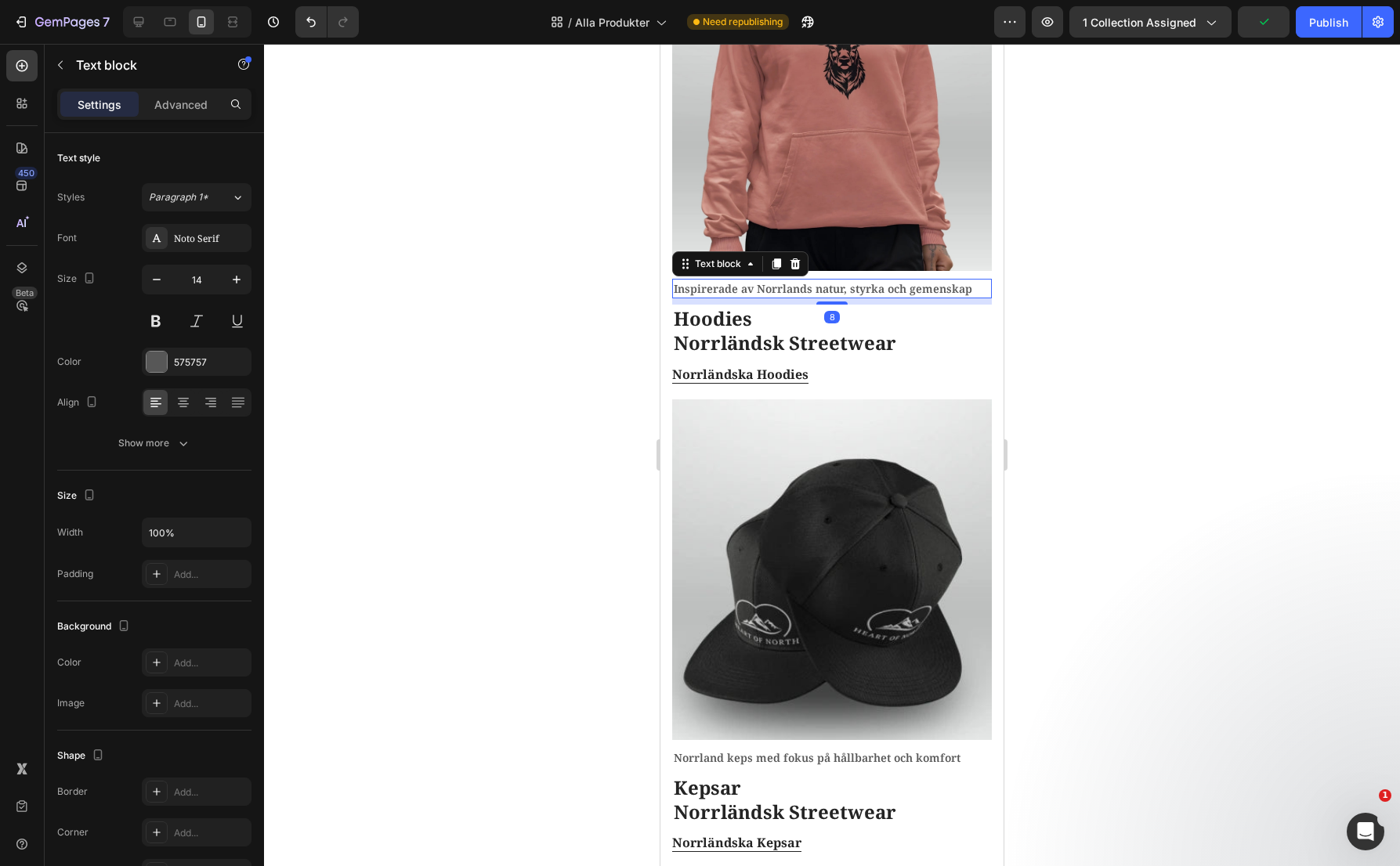
click at [497, 530] on div at bounding box center [832, 455] width 1136 height 822
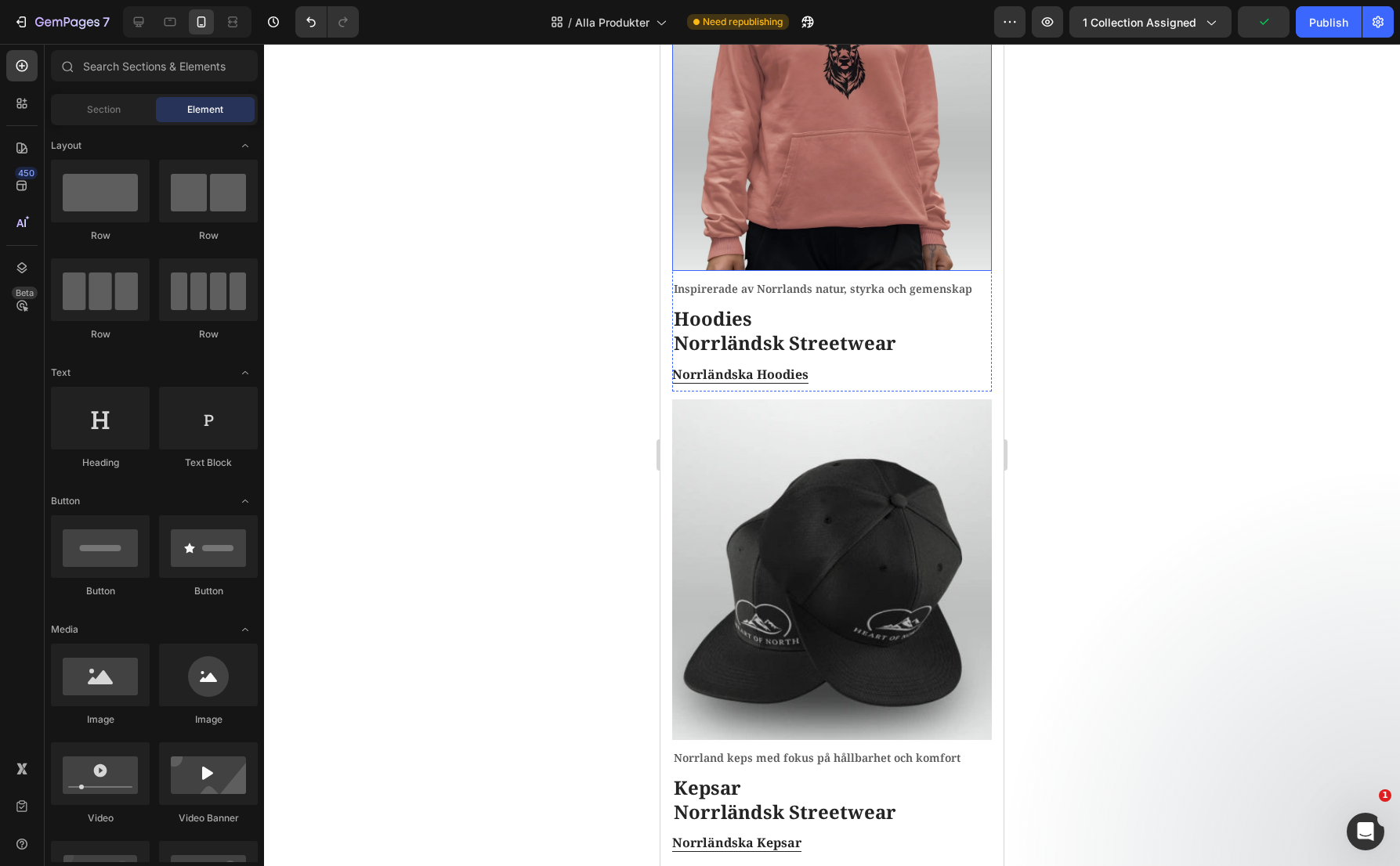
click at [778, 149] on img at bounding box center [832, 101] width 319 height 341
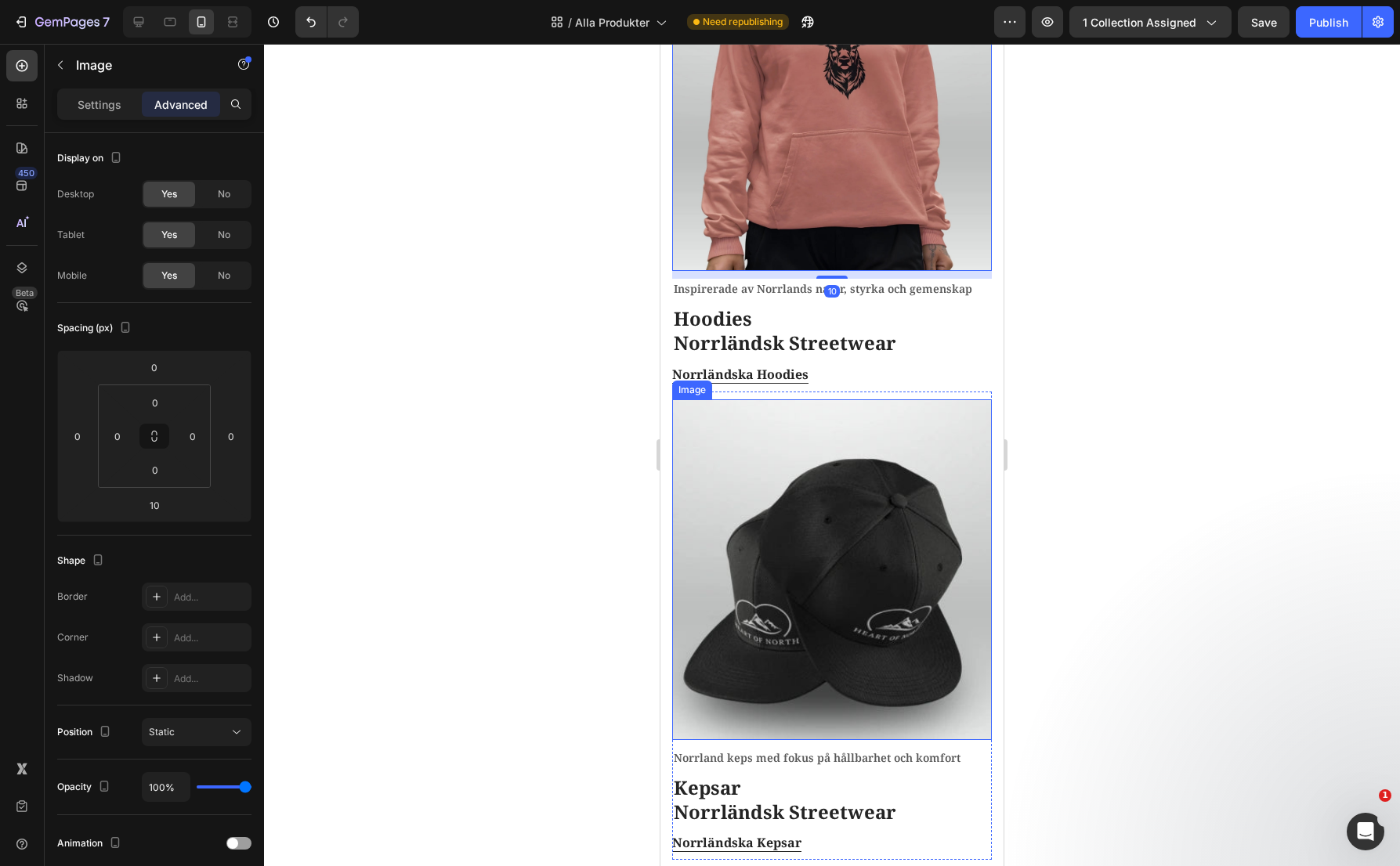
click at [811, 597] on img at bounding box center [832, 570] width 319 height 341
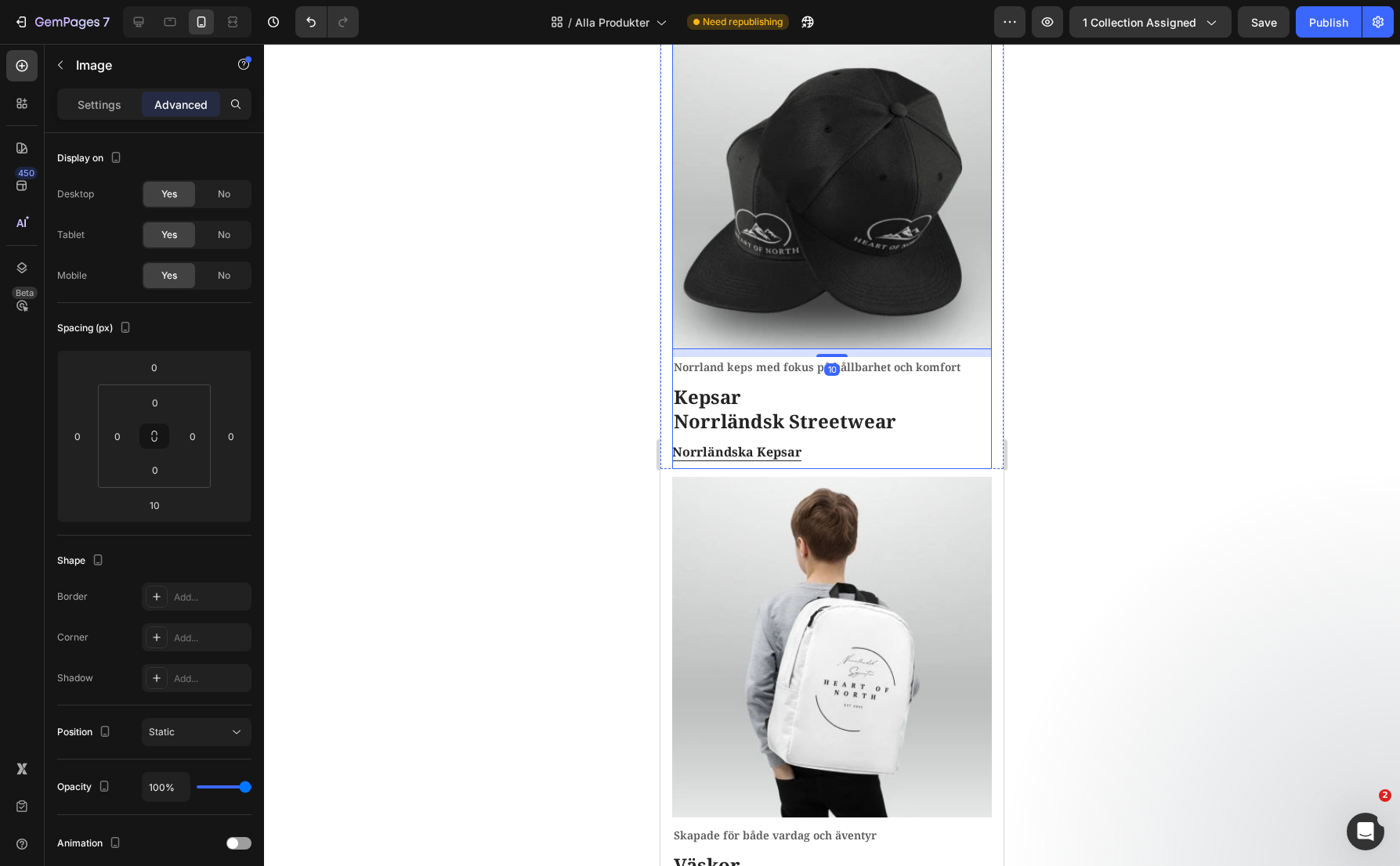
scroll to position [1747, 0]
click at [832, 558] on img at bounding box center [832, 647] width 319 height 341
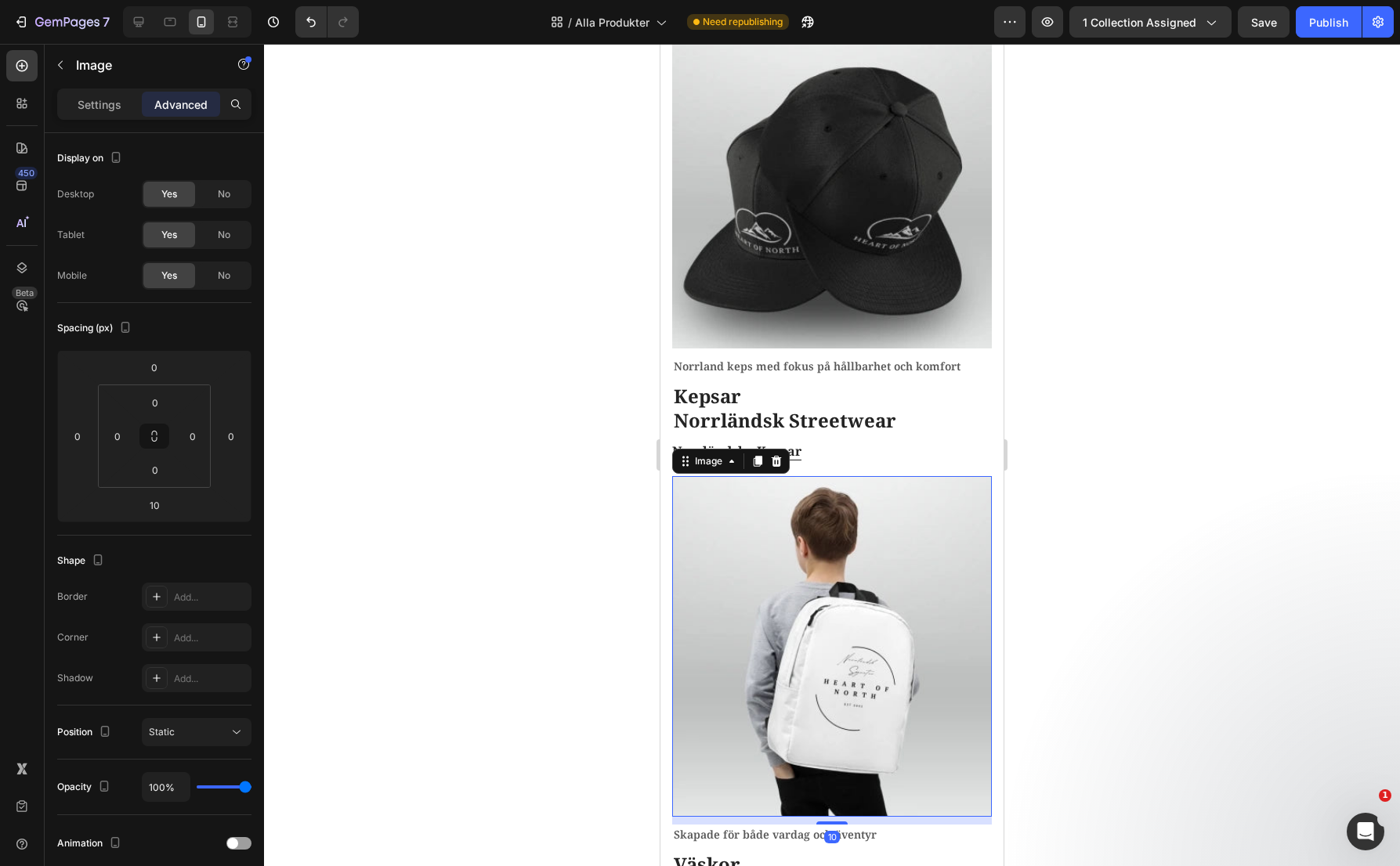
click at [498, 573] on div at bounding box center [832, 455] width 1136 height 822
click at [878, 187] on img at bounding box center [832, 178] width 319 height 341
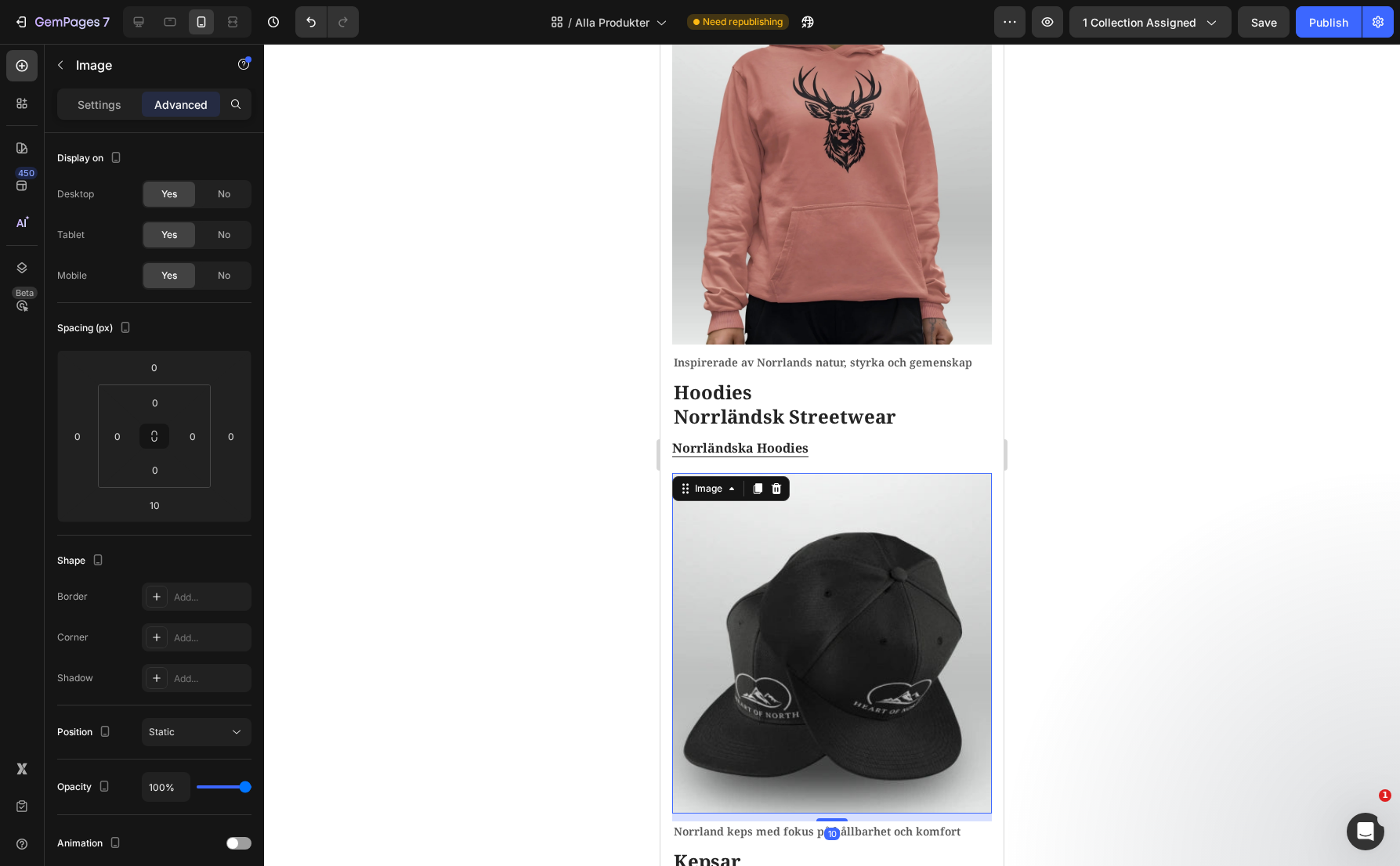
scroll to position [1277, 0]
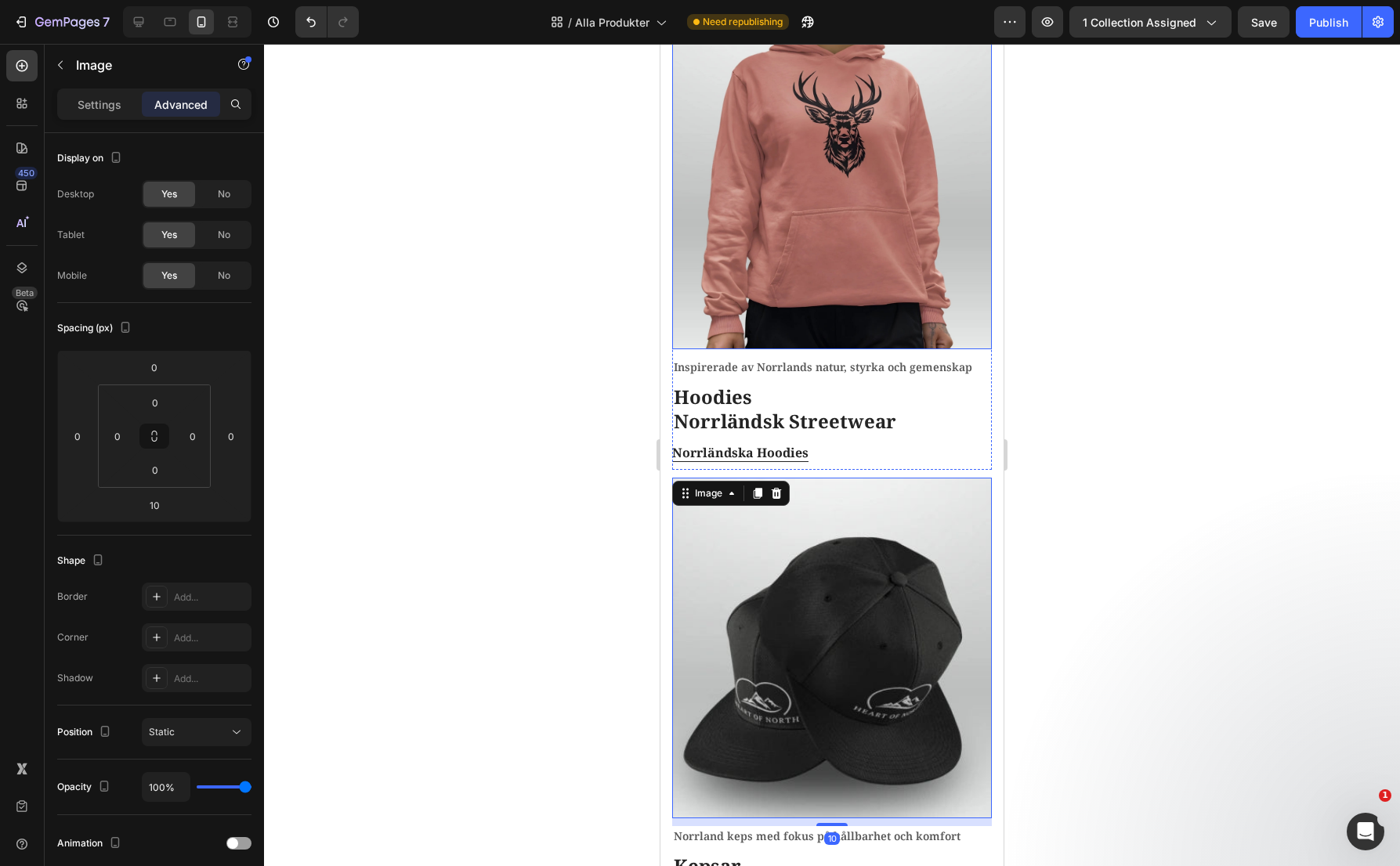
click at [878, 187] on img at bounding box center [832, 179] width 319 height 341
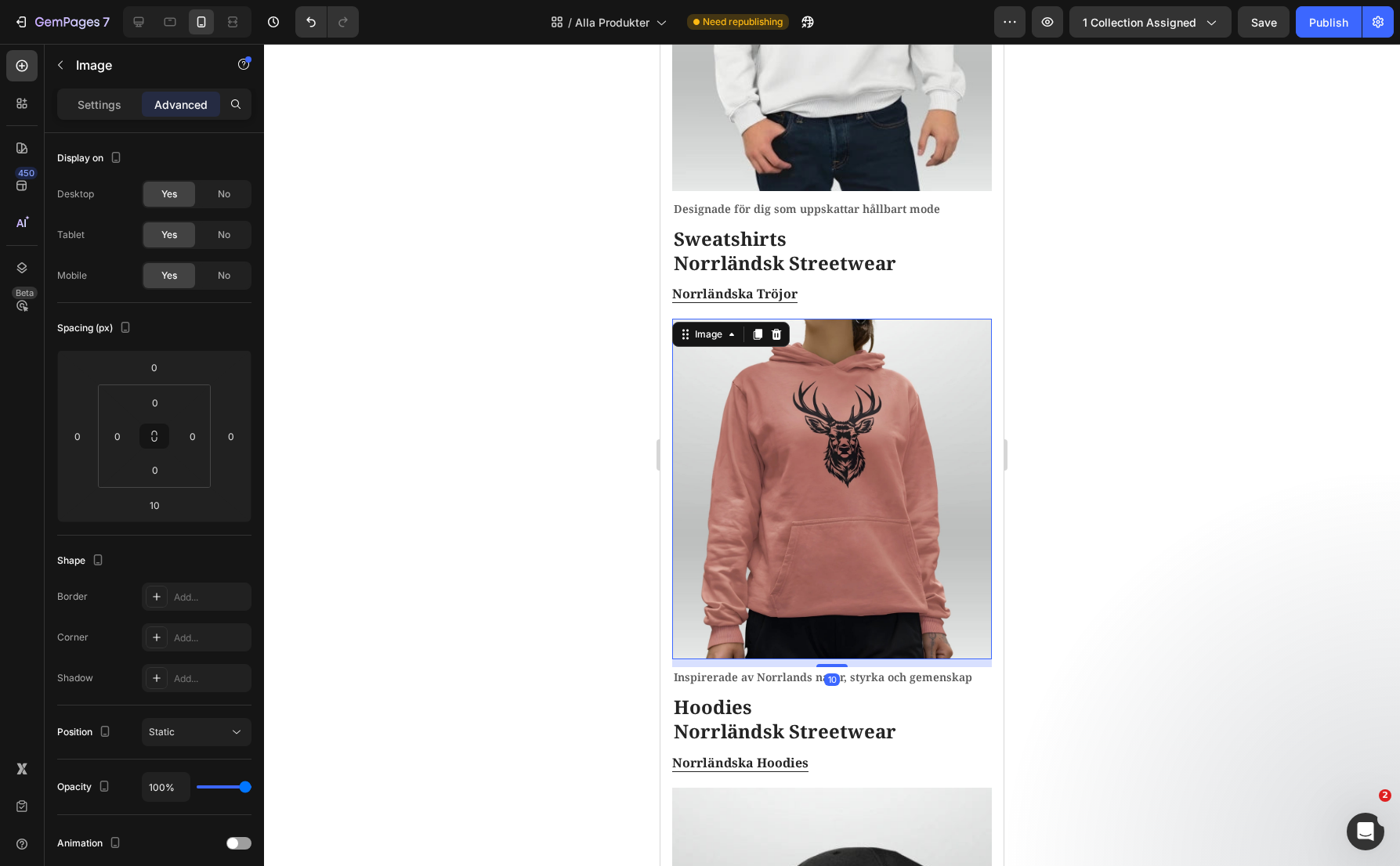
scroll to position [886, 0]
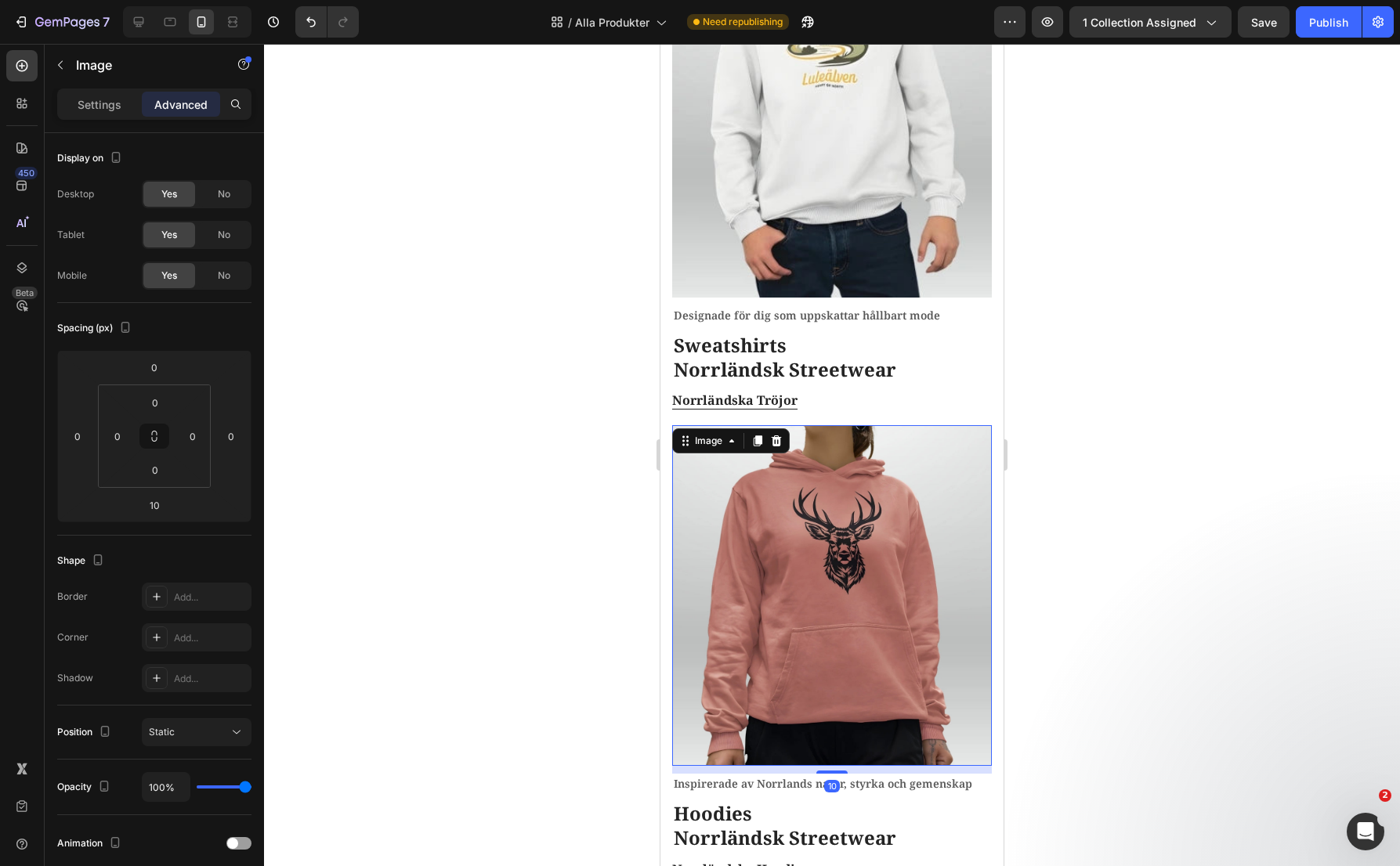
click at [873, 191] on img at bounding box center [832, 128] width 319 height 341
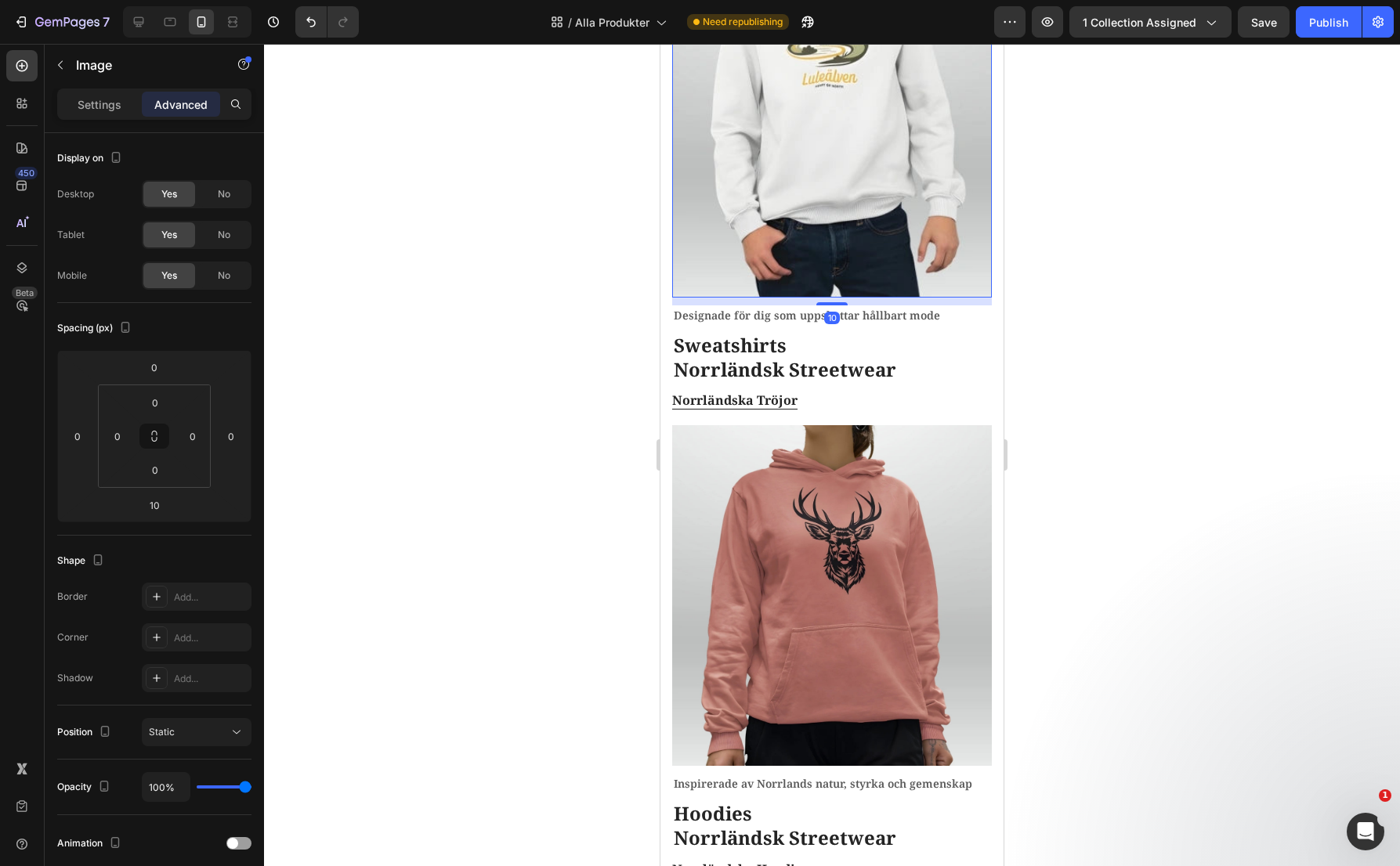
click at [484, 351] on div at bounding box center [832, 455] width 1136 height 822
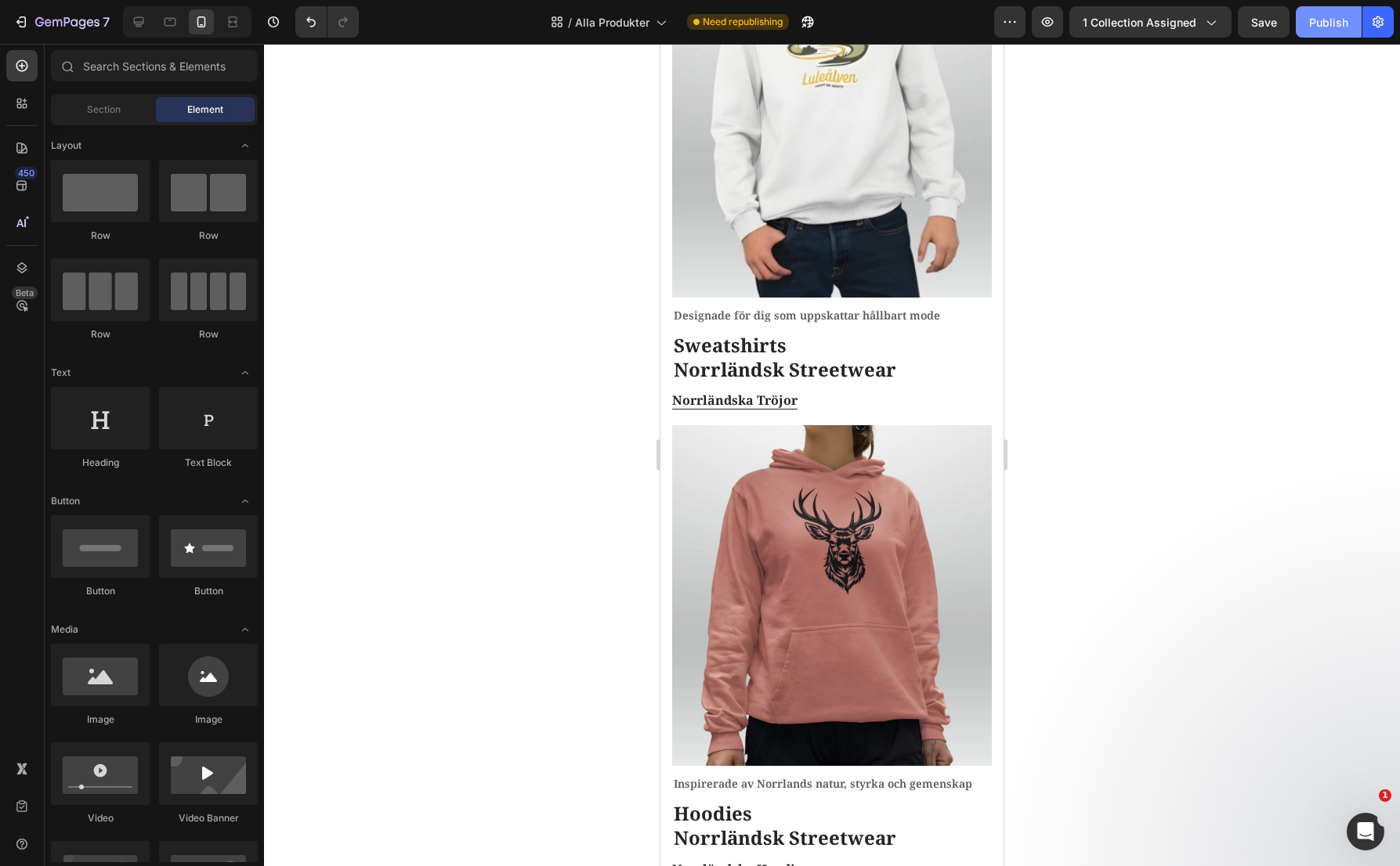
click at [1329, 29] on div "Publish" at bounding box center [1328, 22] width 39 height 17
click at [33, 27] on div "7" at bounding box center [62, 22] width 97 height 19
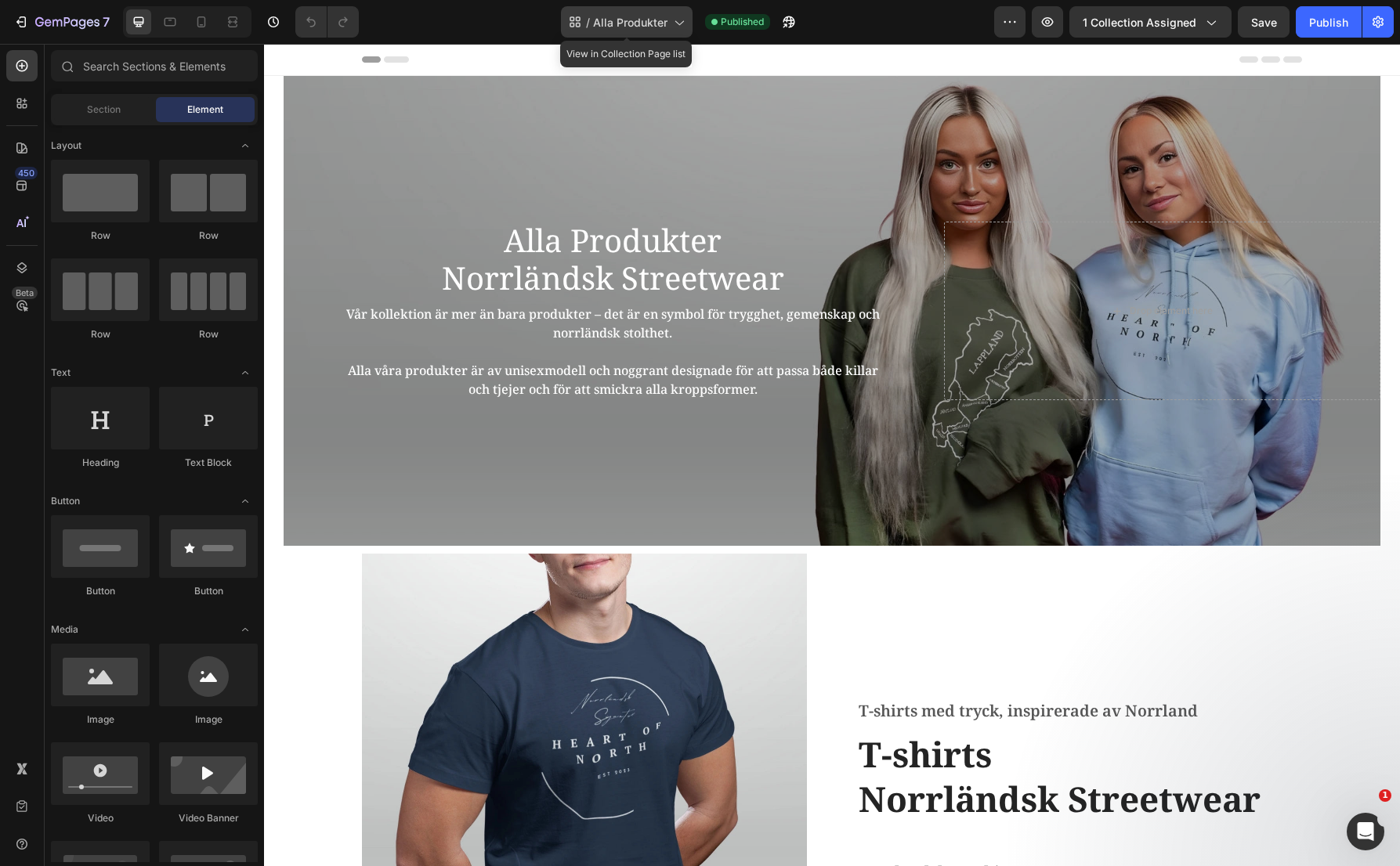
click at [667, 26] on span "Alla Produkter" at bounding box center [630, 22] width 75 height 17
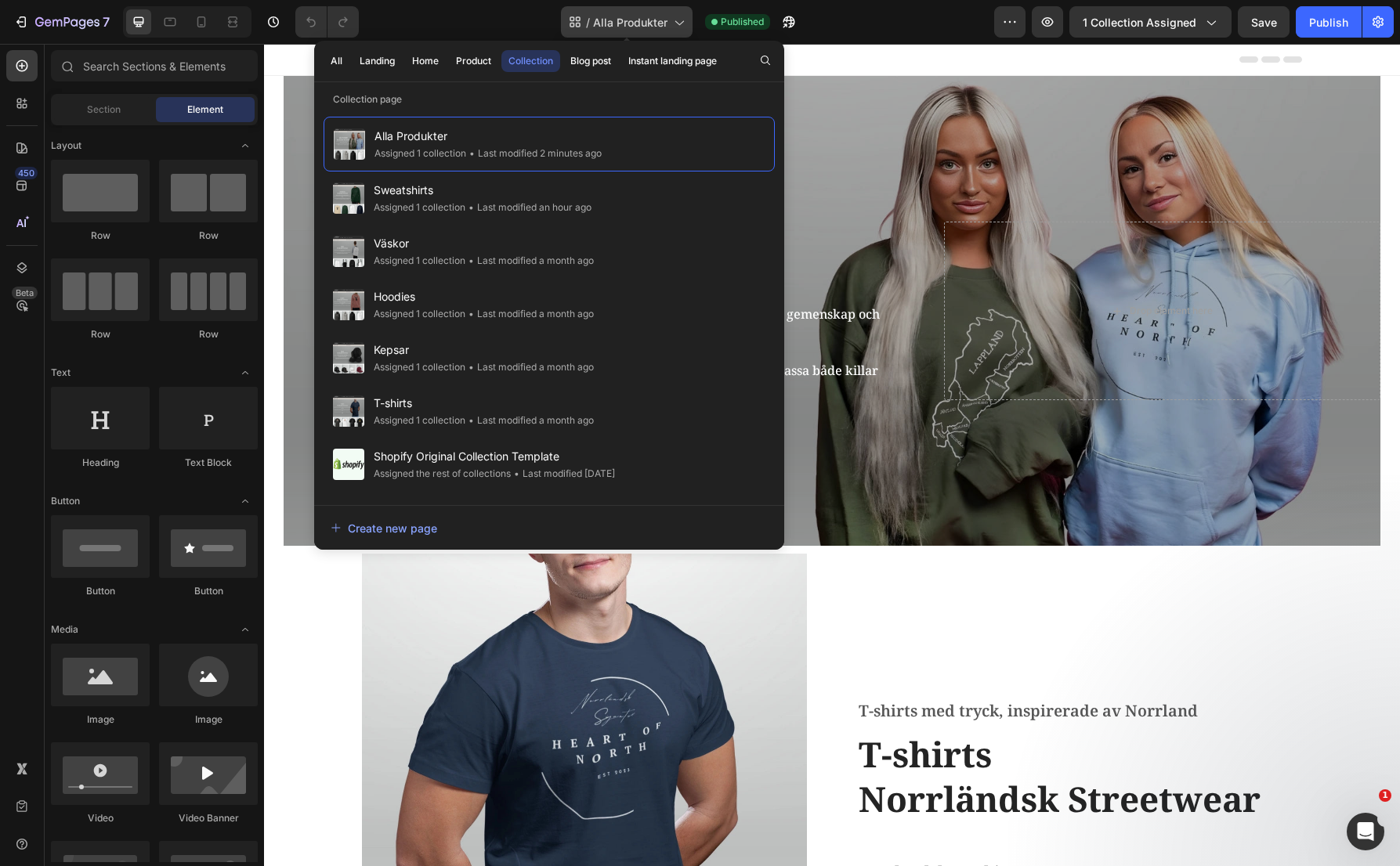
click at [667, 26] on span "Alla Produkter" at bounding box center [630, 22] width 75 height 17
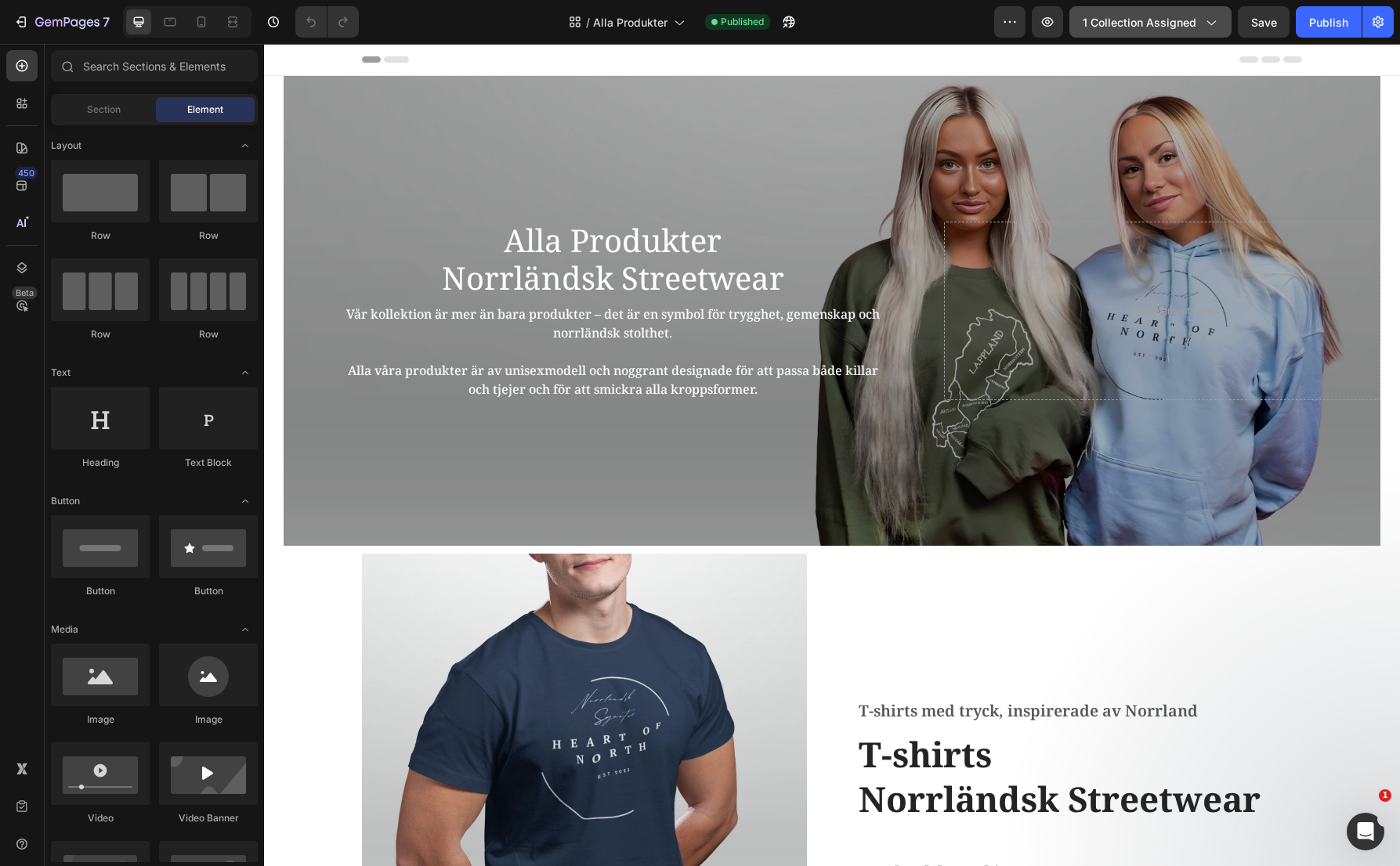
click at [1178, 24] on span "1 collection assigned" at bounding box center [1139, 22] width 113 height 17
click at [1332, 17] on div "Publish" at bounding box center [1328, 22] width 39 height 17
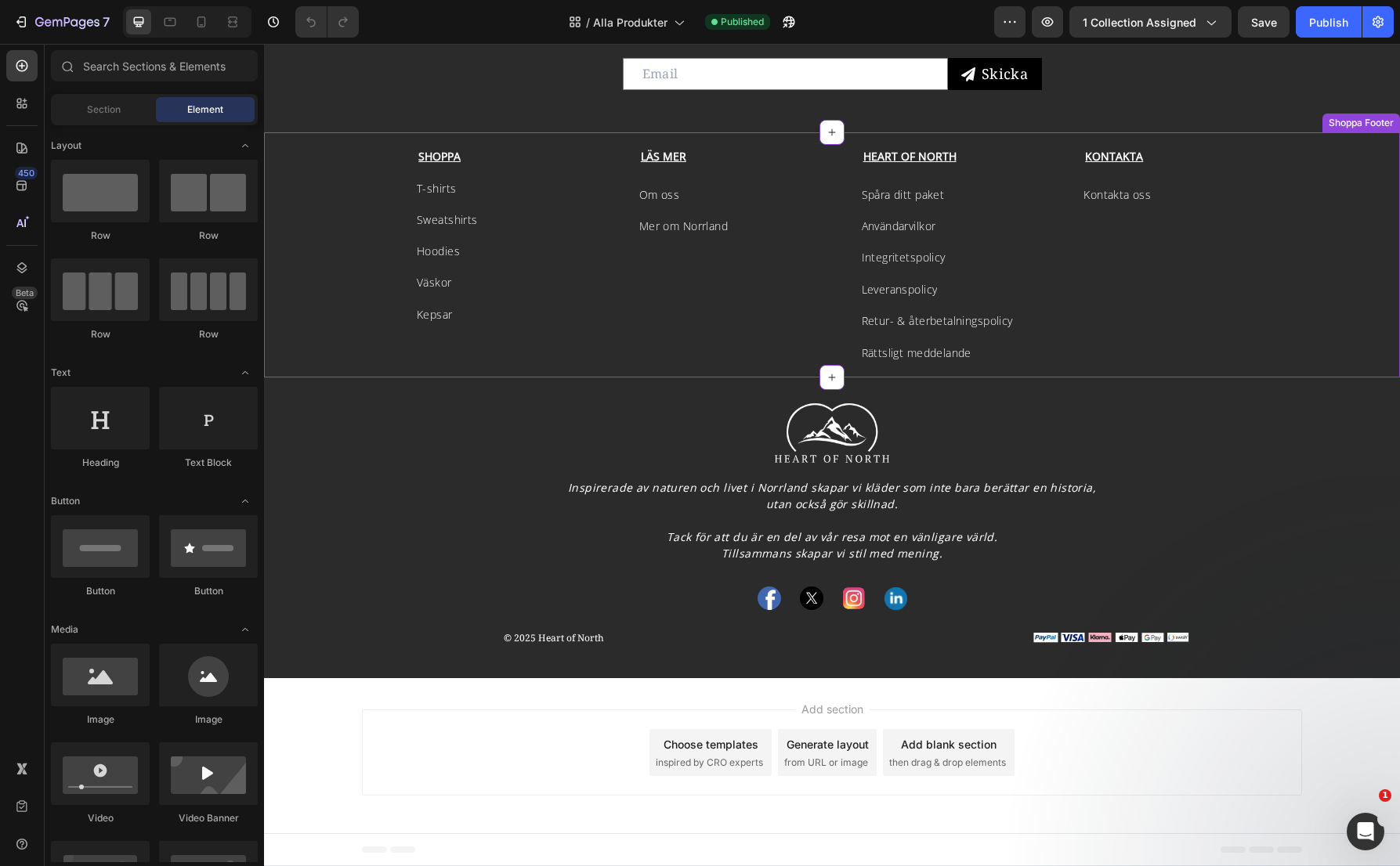
scroll to position [2171, 0]
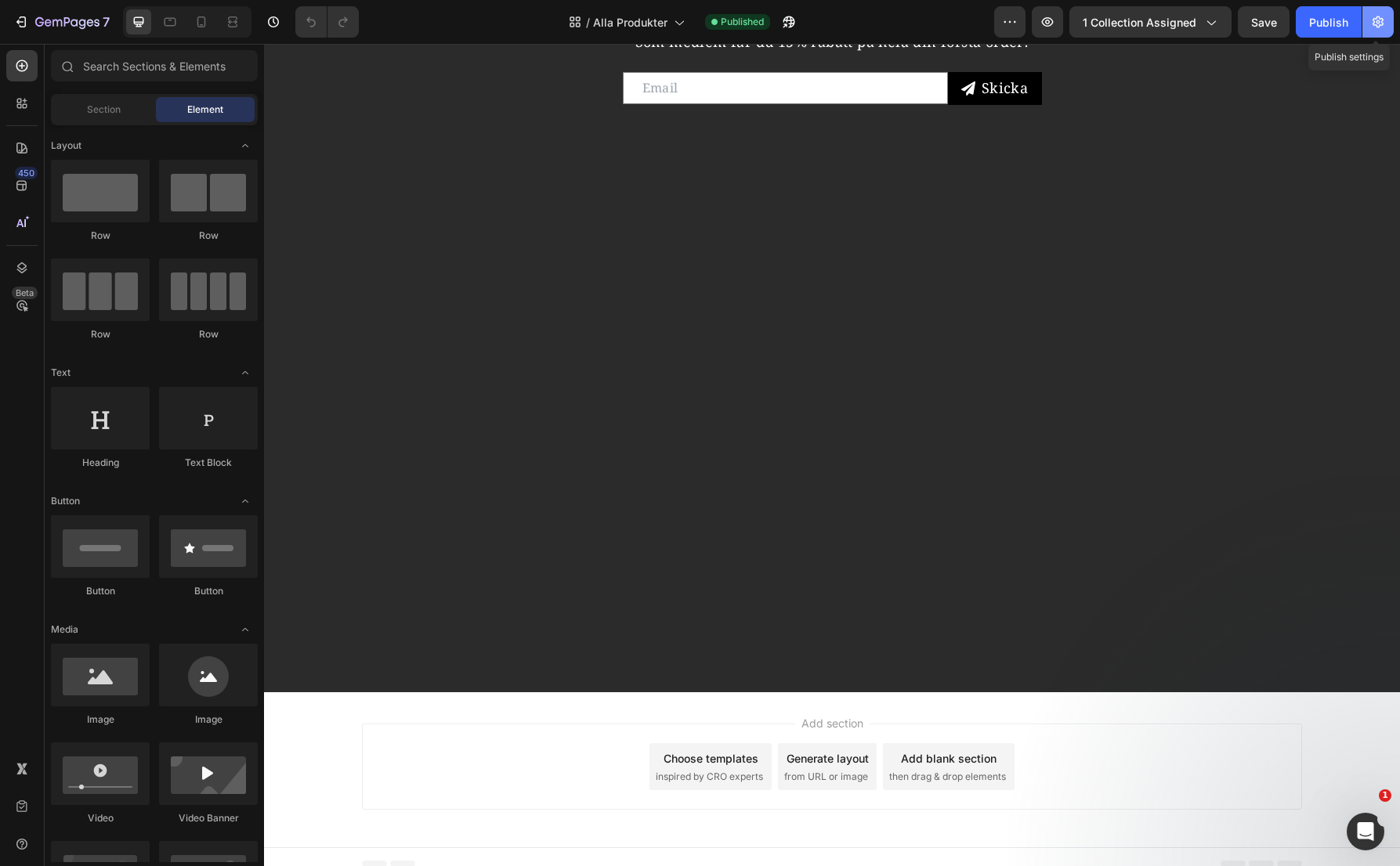
click at [1388, 17] on button "button" at bounding box center [1379, 22] width 32 height 32
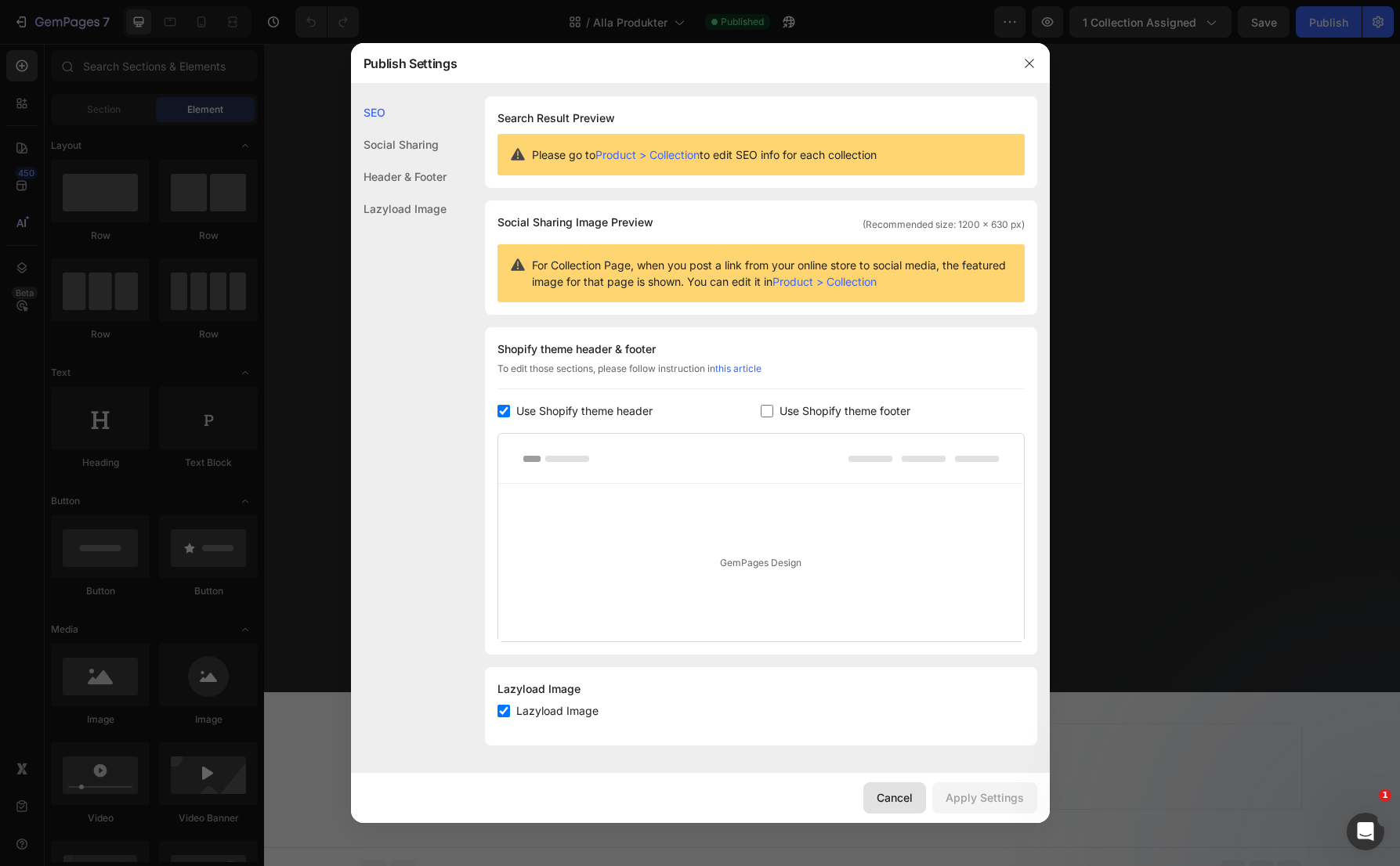
click at [896, 803] on div "Cancel" at bounding box center [894, 797] width 36 height 17
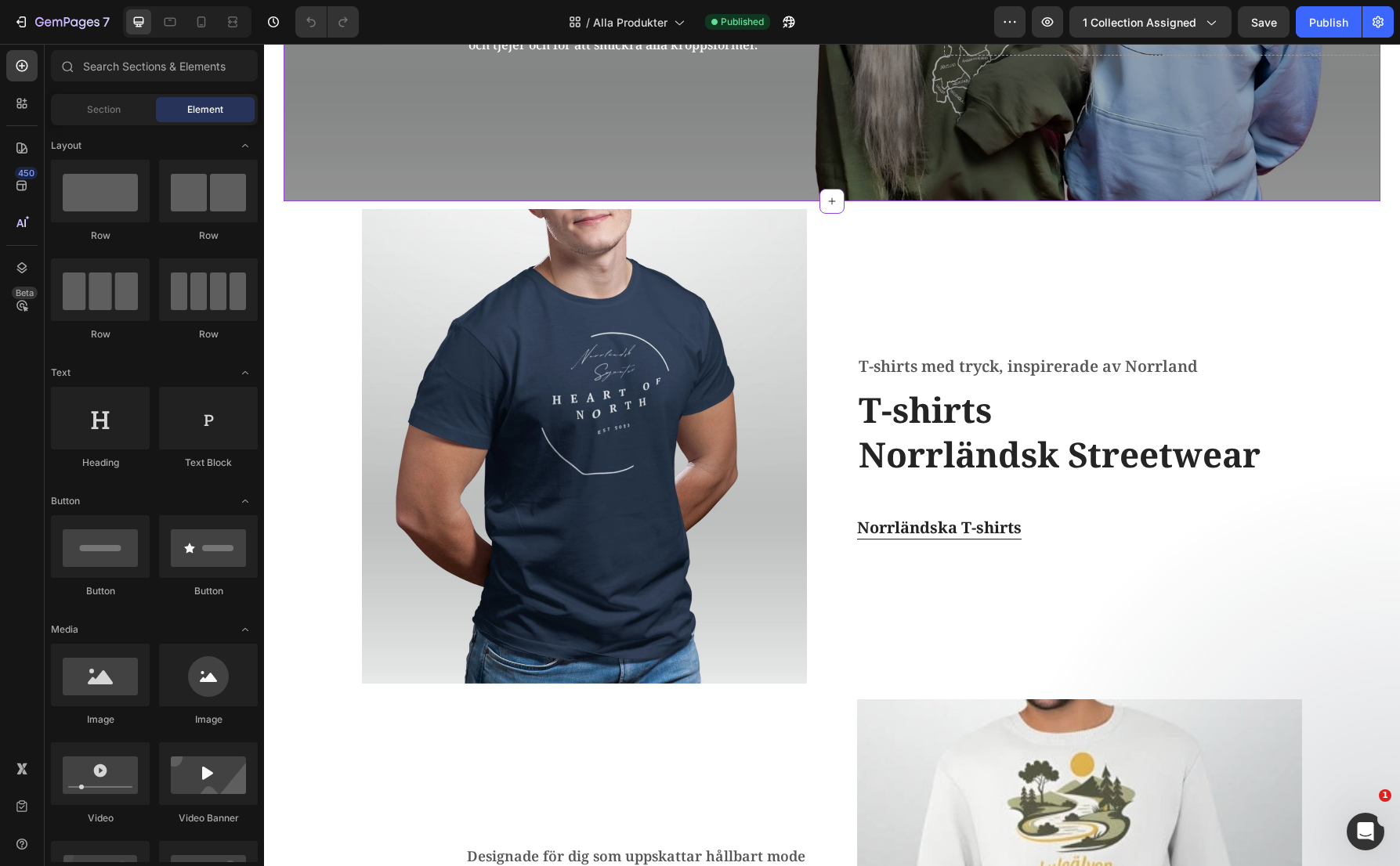
scroll to position [135, 0]
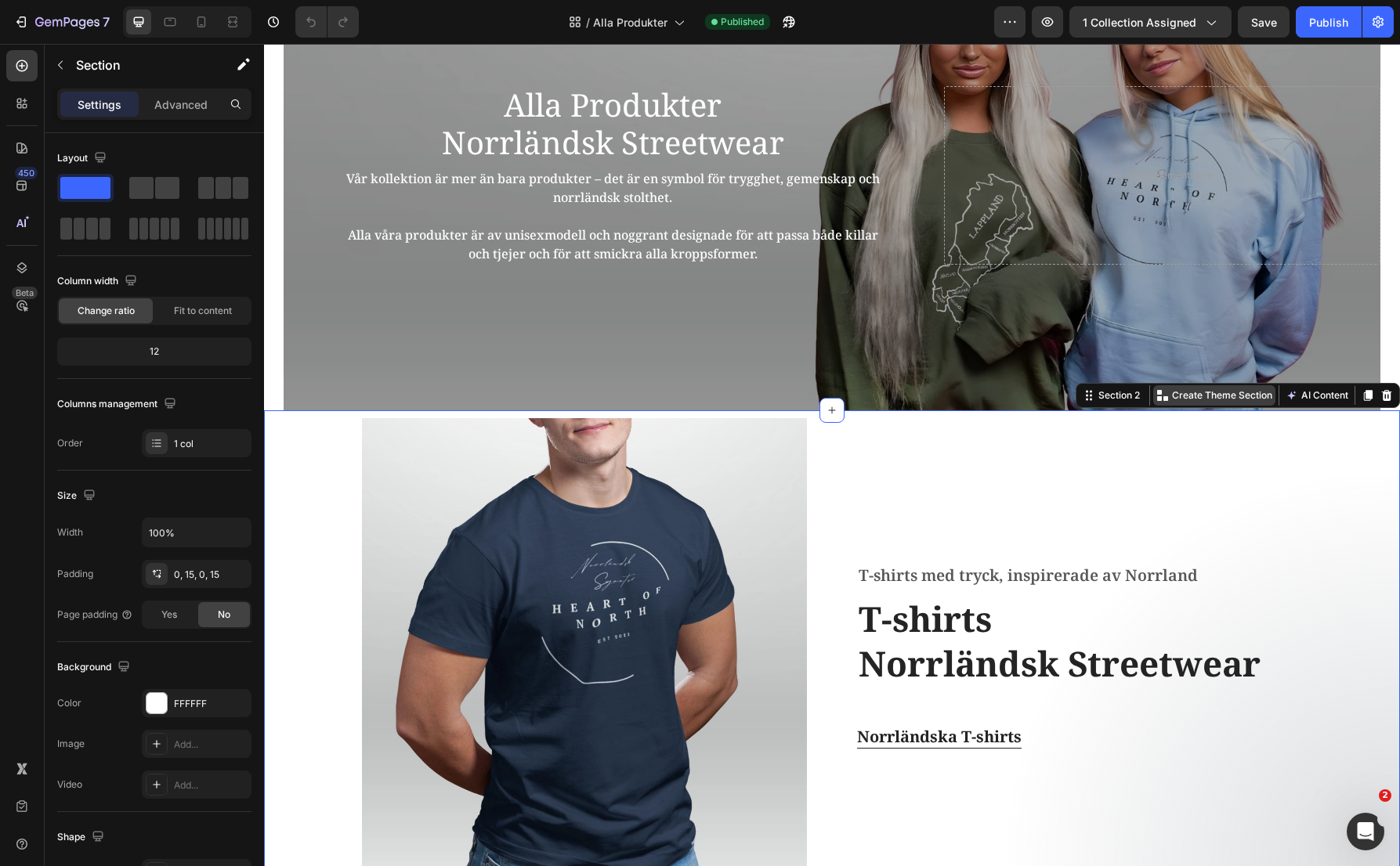
click at [1234, 399] on p "Create Theme Section" at bounding box center [1222, 395] width 100 height 14
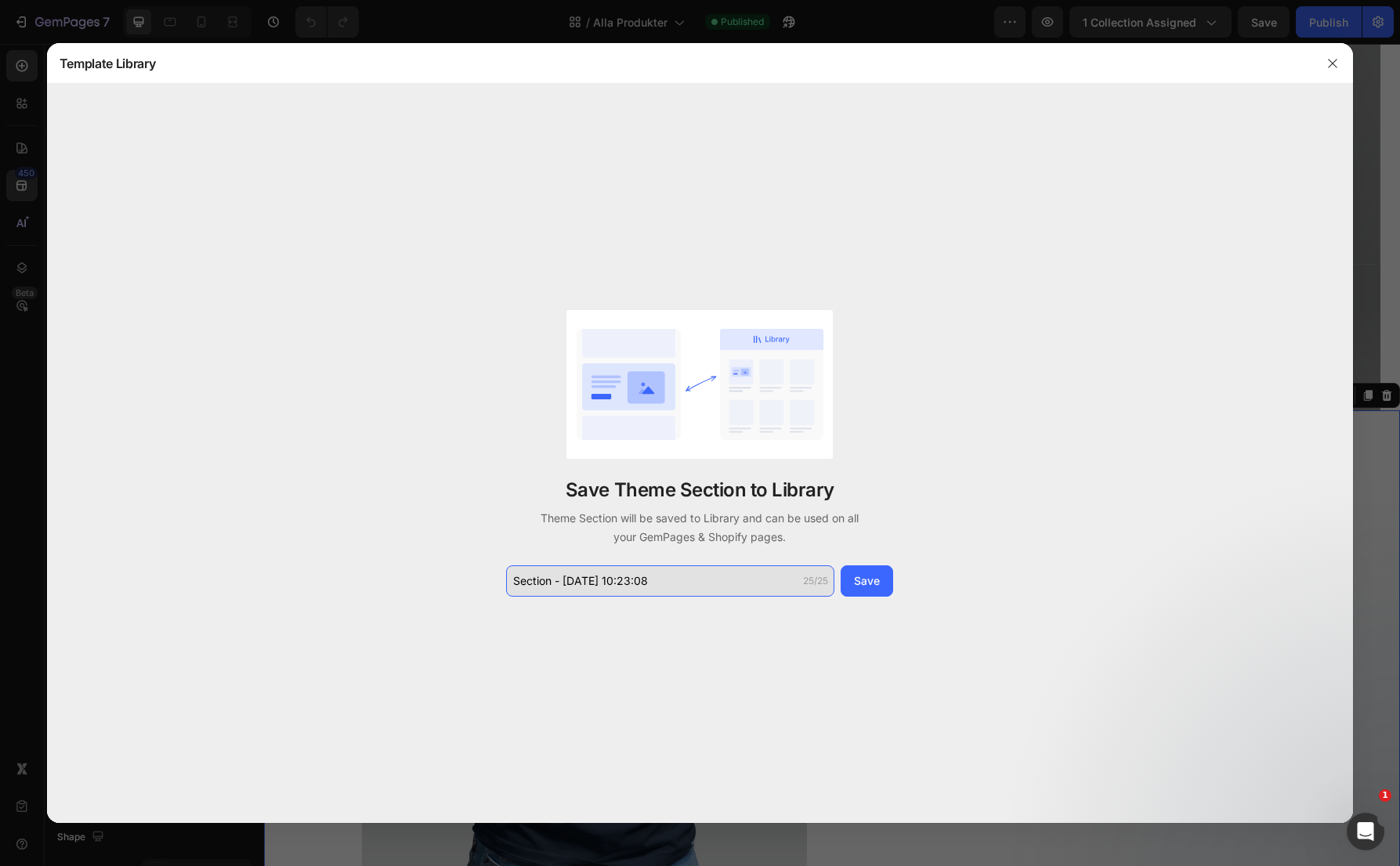
click at [731, 586] on input "Section - Aug 28 10:23:08" at bounding box center [670, 582] width 328 height 32
click at [731, 586] on input "Alla Kollektioner 1" at bounding box center [670, 582] width 328 height 32
type input "Alla Kollektioner 1"
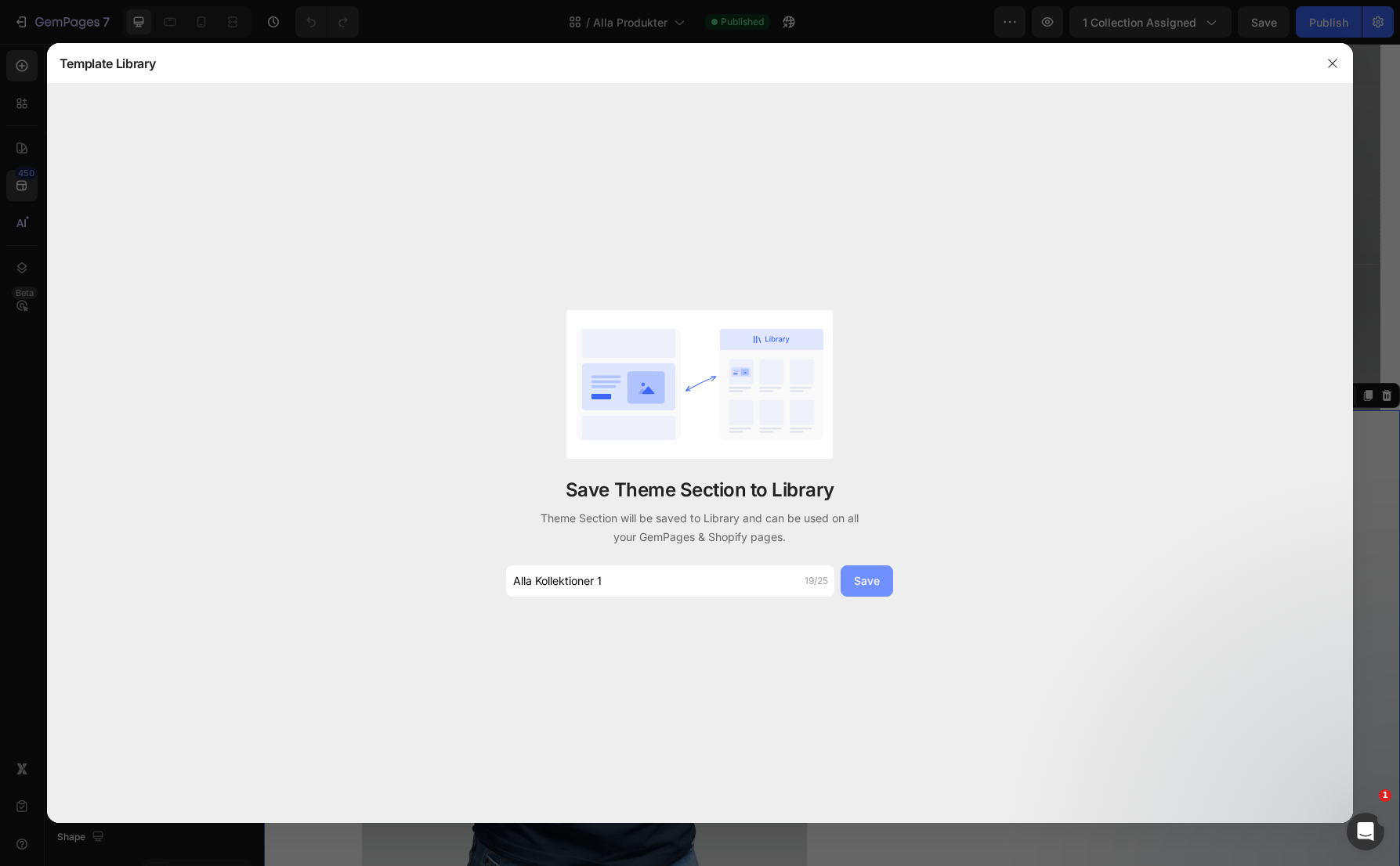
click at [892, 586] on button "Save" at bounding box center [866, 582] width 52 height 32
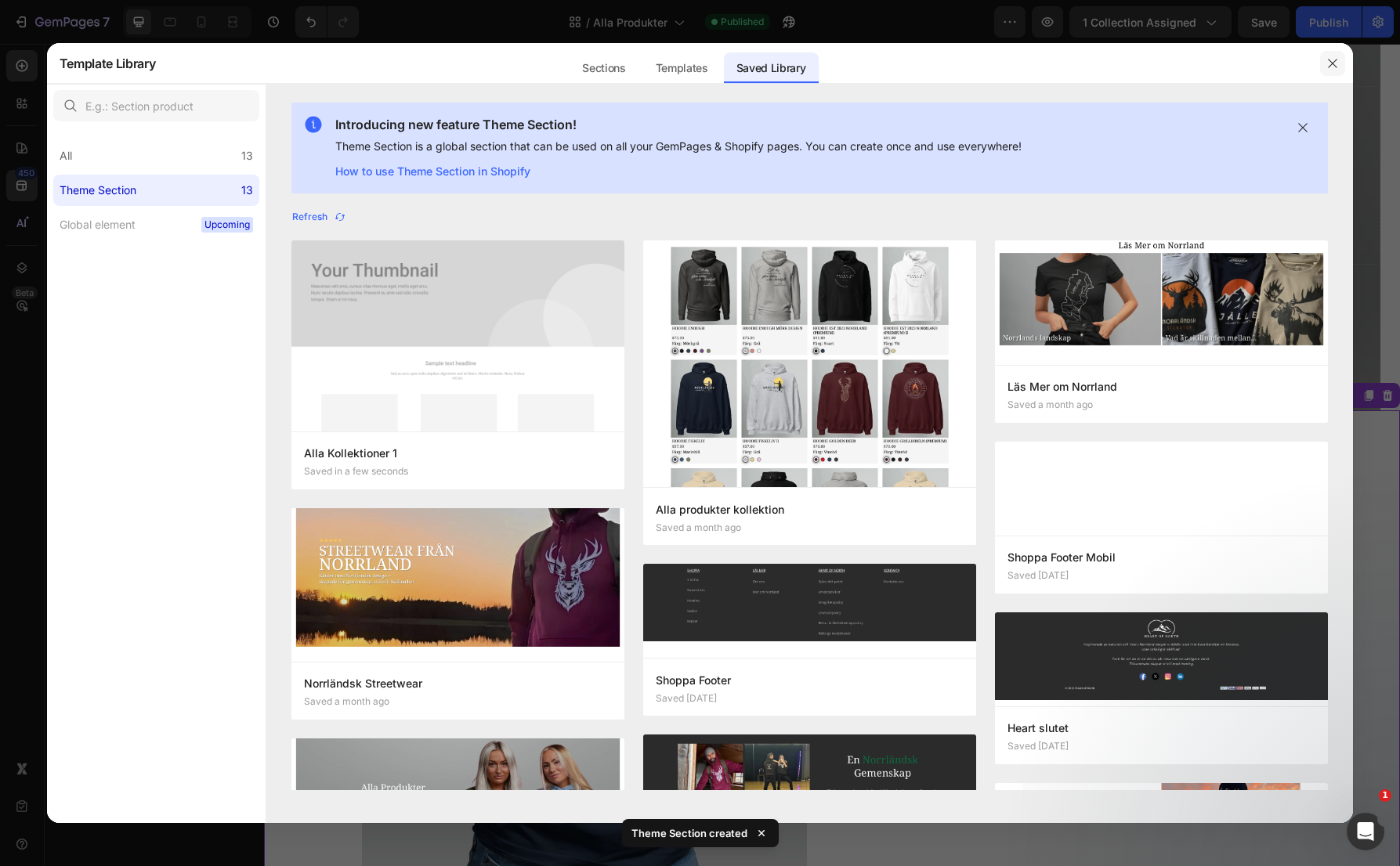
click at [1338, 65] on icon "button" at bounding box center [1333, 63] width 13 height 13
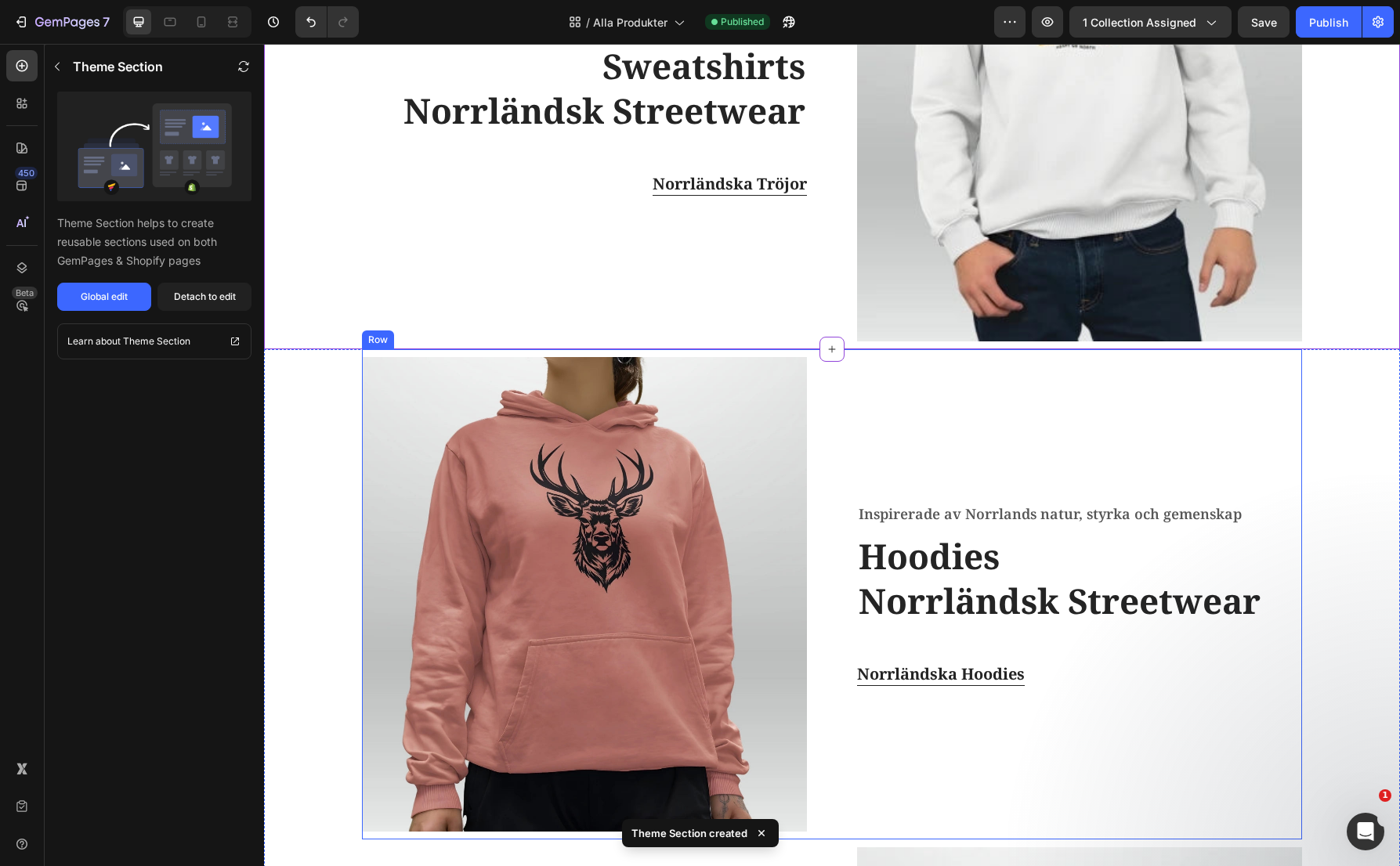
scroll to position [1232, 0]
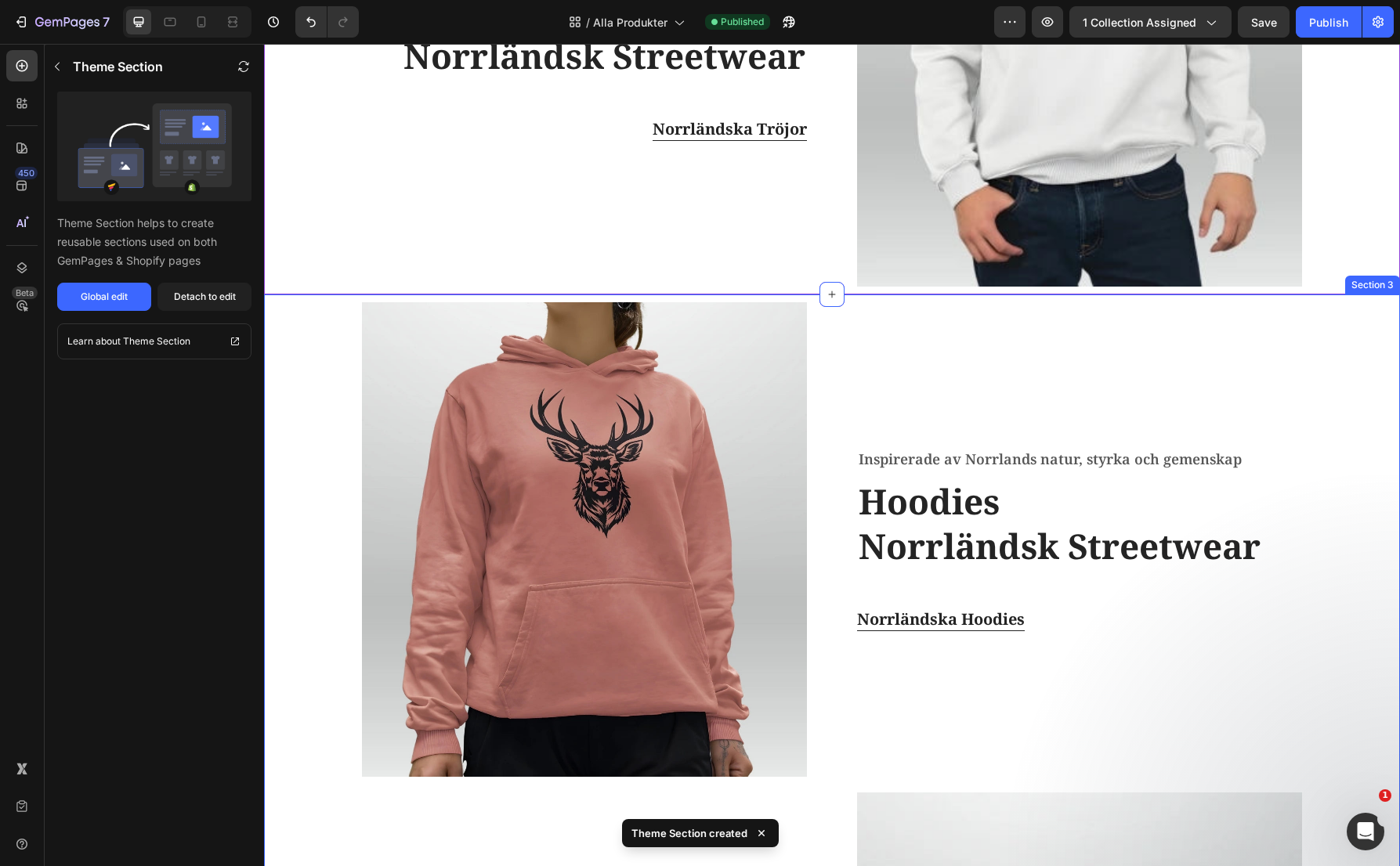
click at [1373, 303] on div "Image Inspirerade av Norrlands natur, styrka och gemenskap Text block Hoodies N…" at bounding box center [832, 784] width 1112 height 980
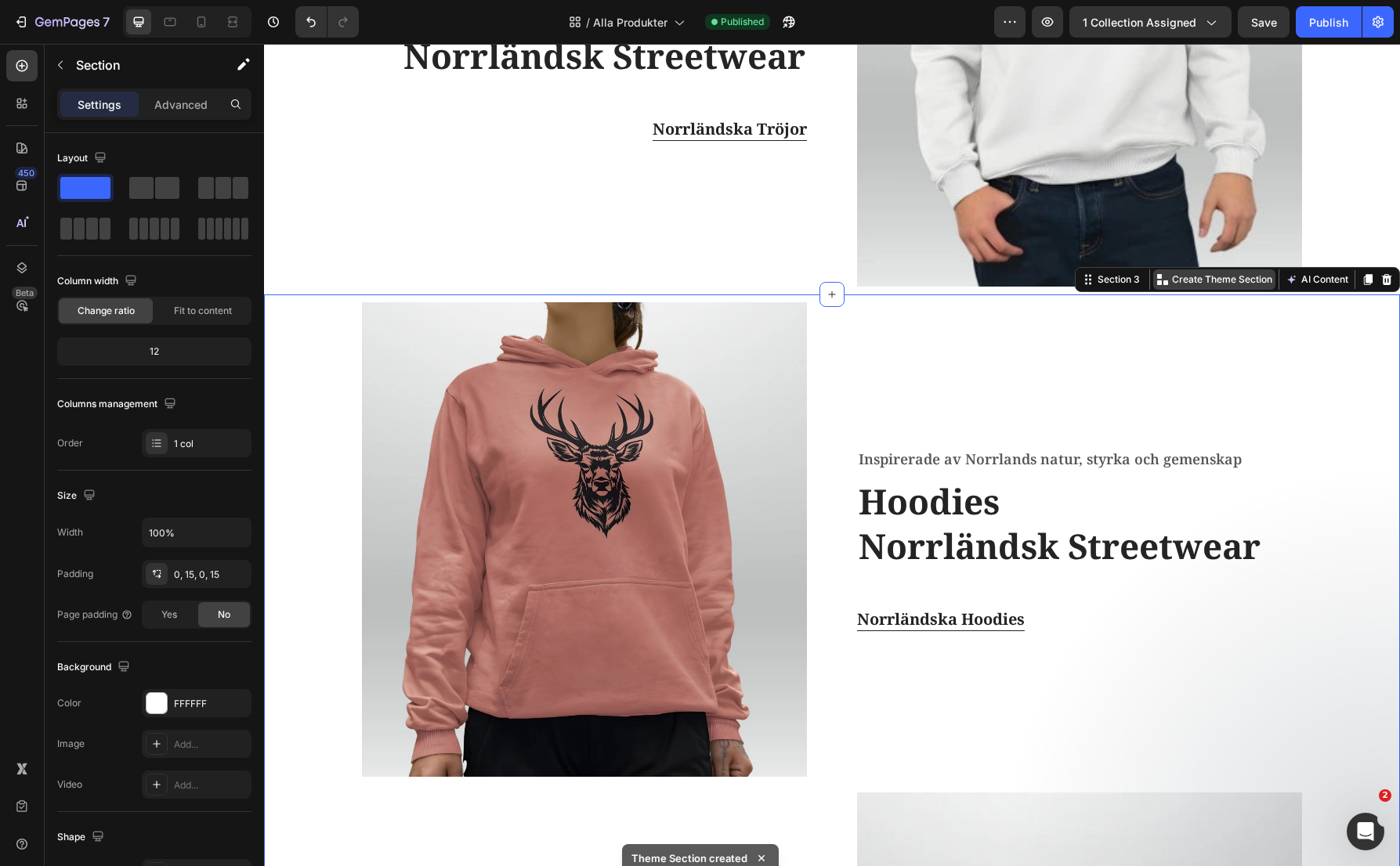
click at [1216, 285] on p "Create Theme Section" at bounding box center [1222, 280] width 100 height 14
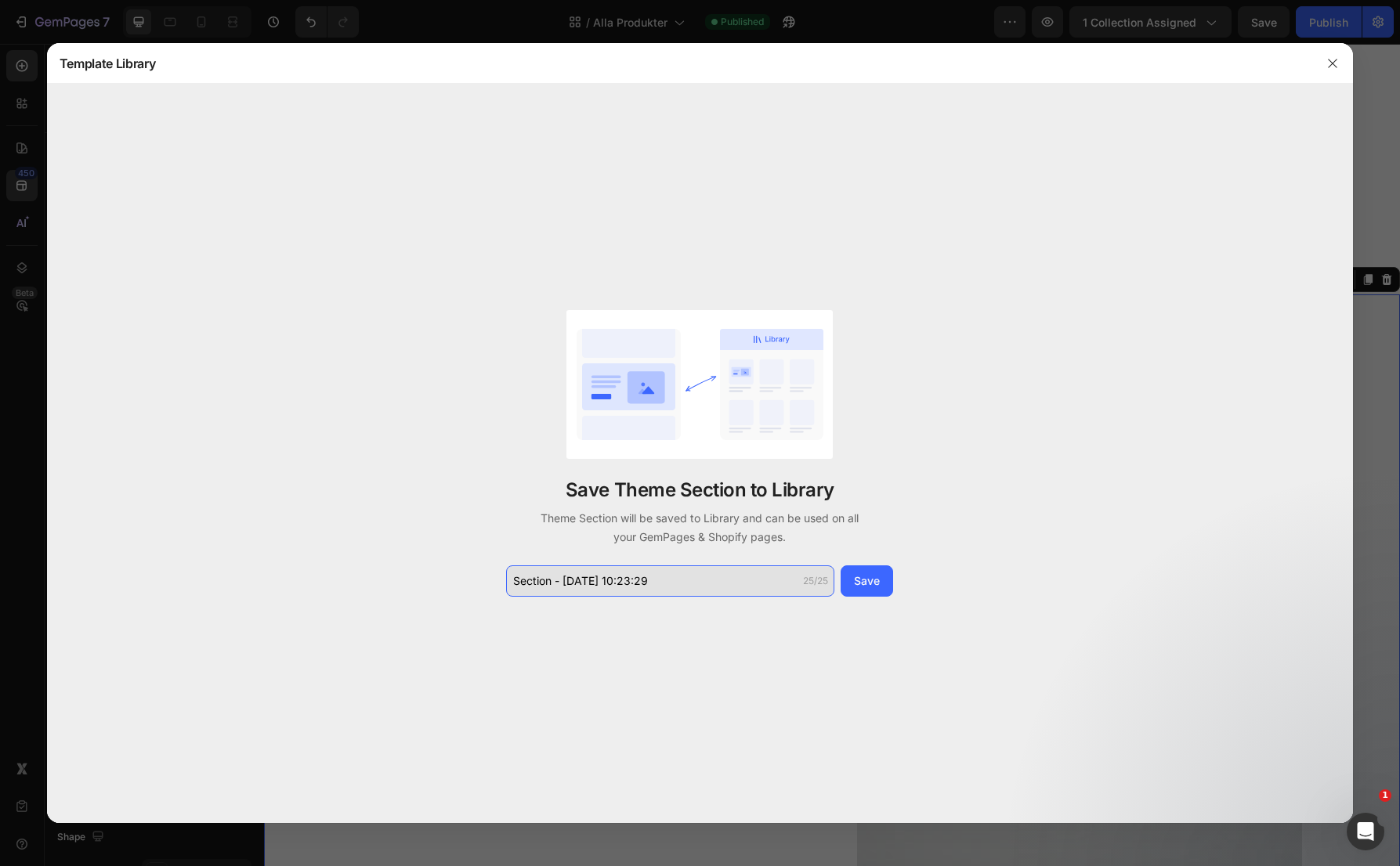
click at [709, 578] on input "Section - Aug 28 10:23:29" at bounding box center [670, 582] width 328 height 32
paste input "Alla Kollektioner 1"
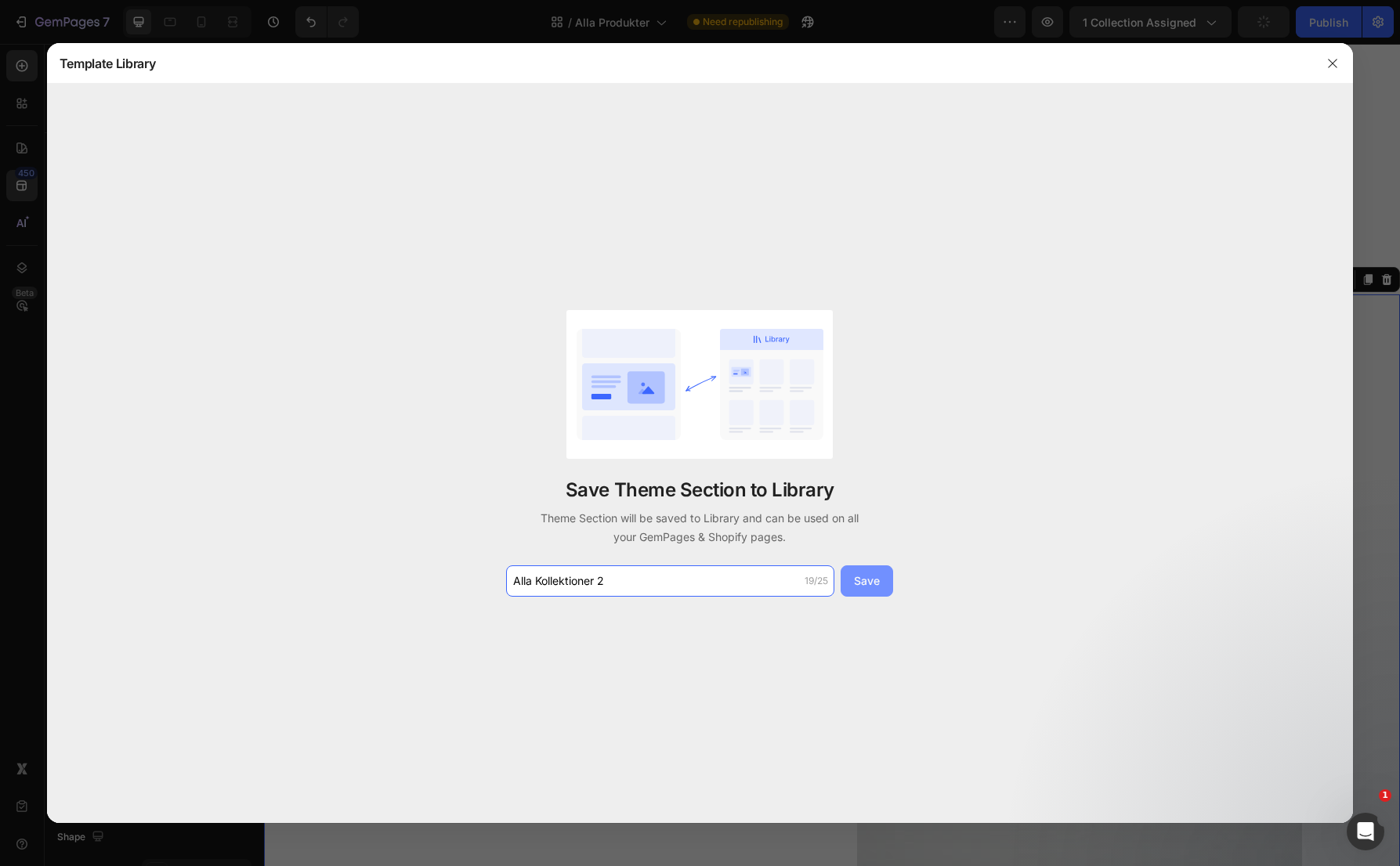
type input "Alla Kollektioner 2"
click at [870, 581] on div "Save" at bounding box center [866, 580] width 26 height 17
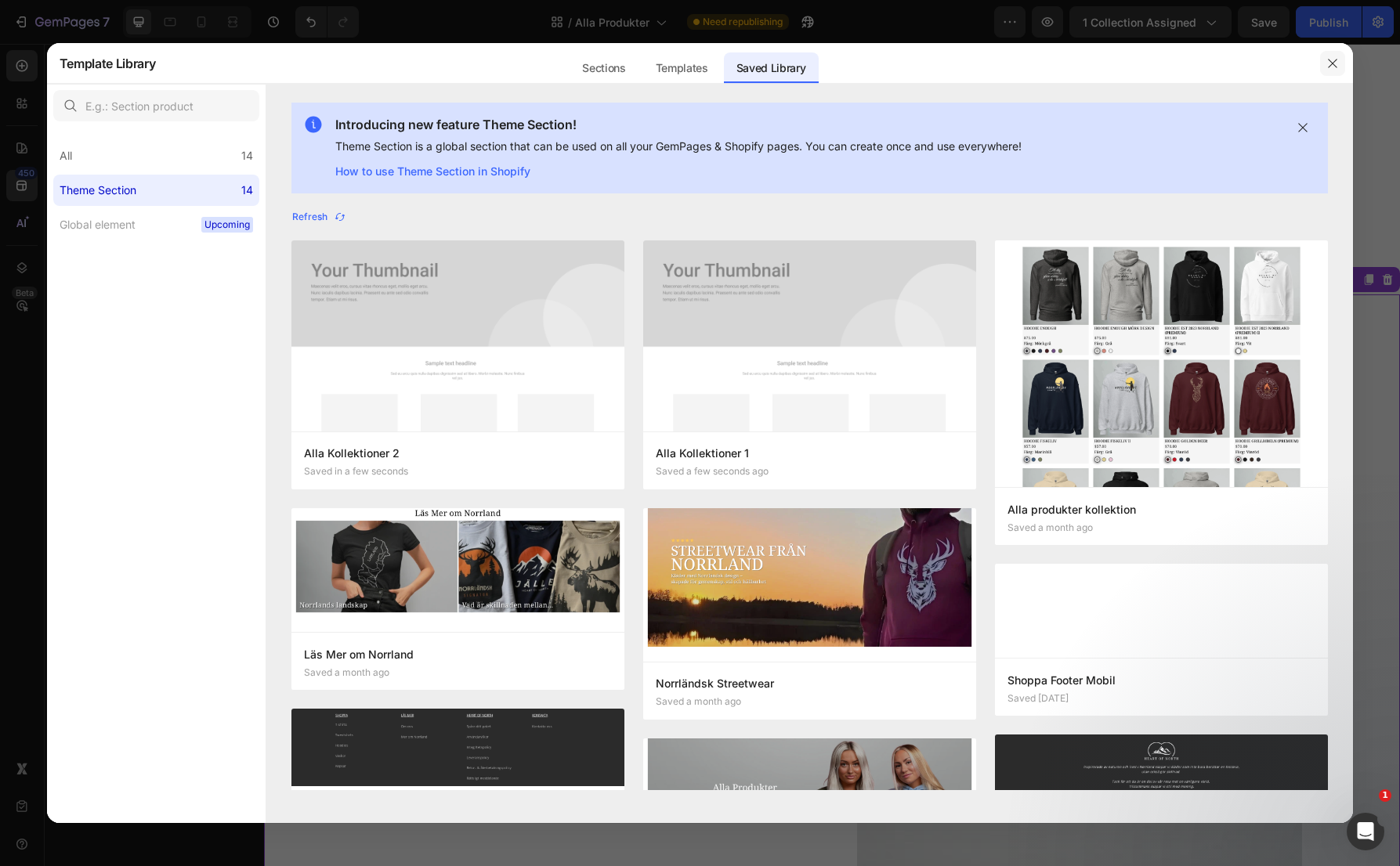
click at [1333, 58] on icon "button" at bounding box center [1333, 63] width 13 height 13
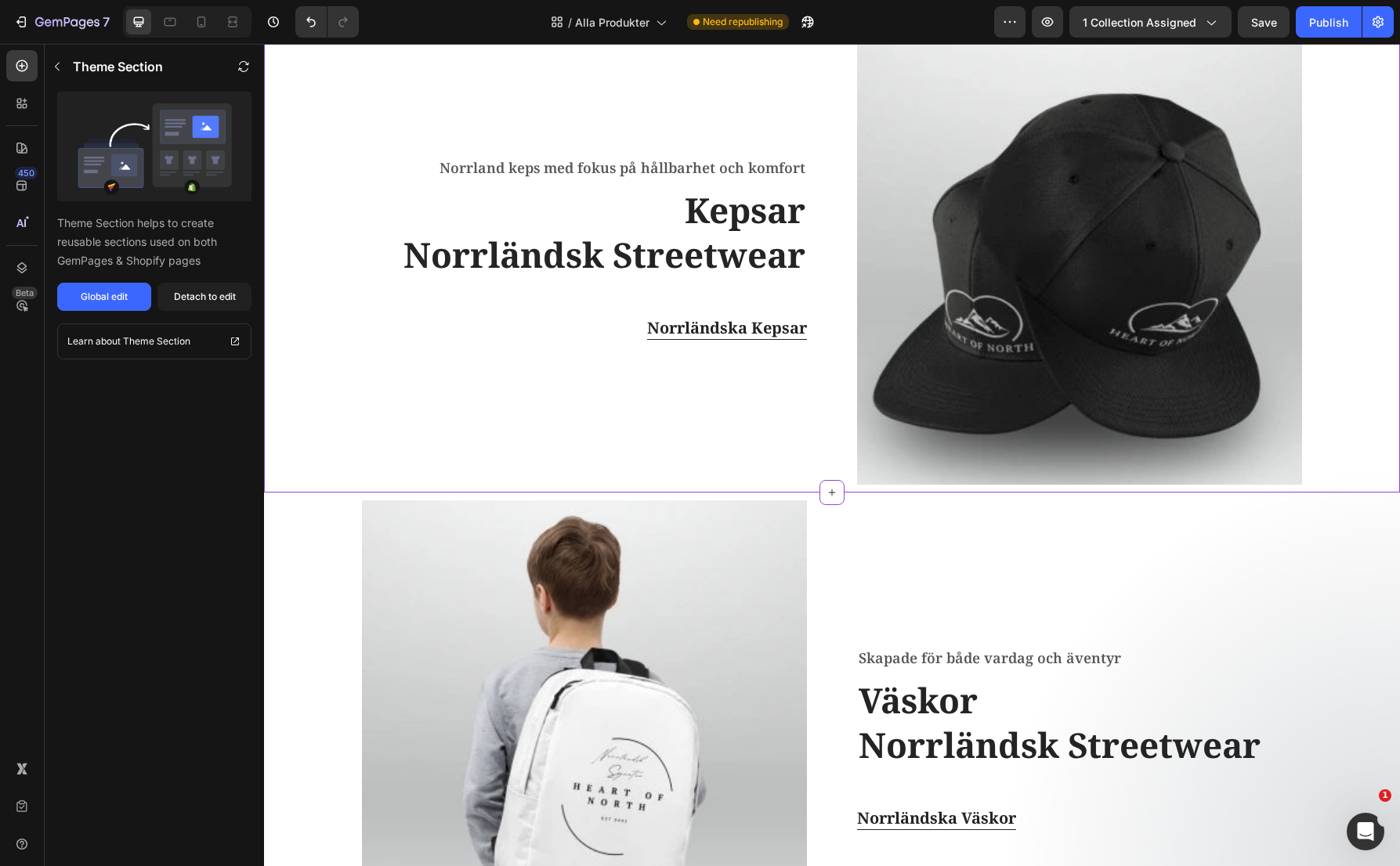
scroll to position [2015, 0]
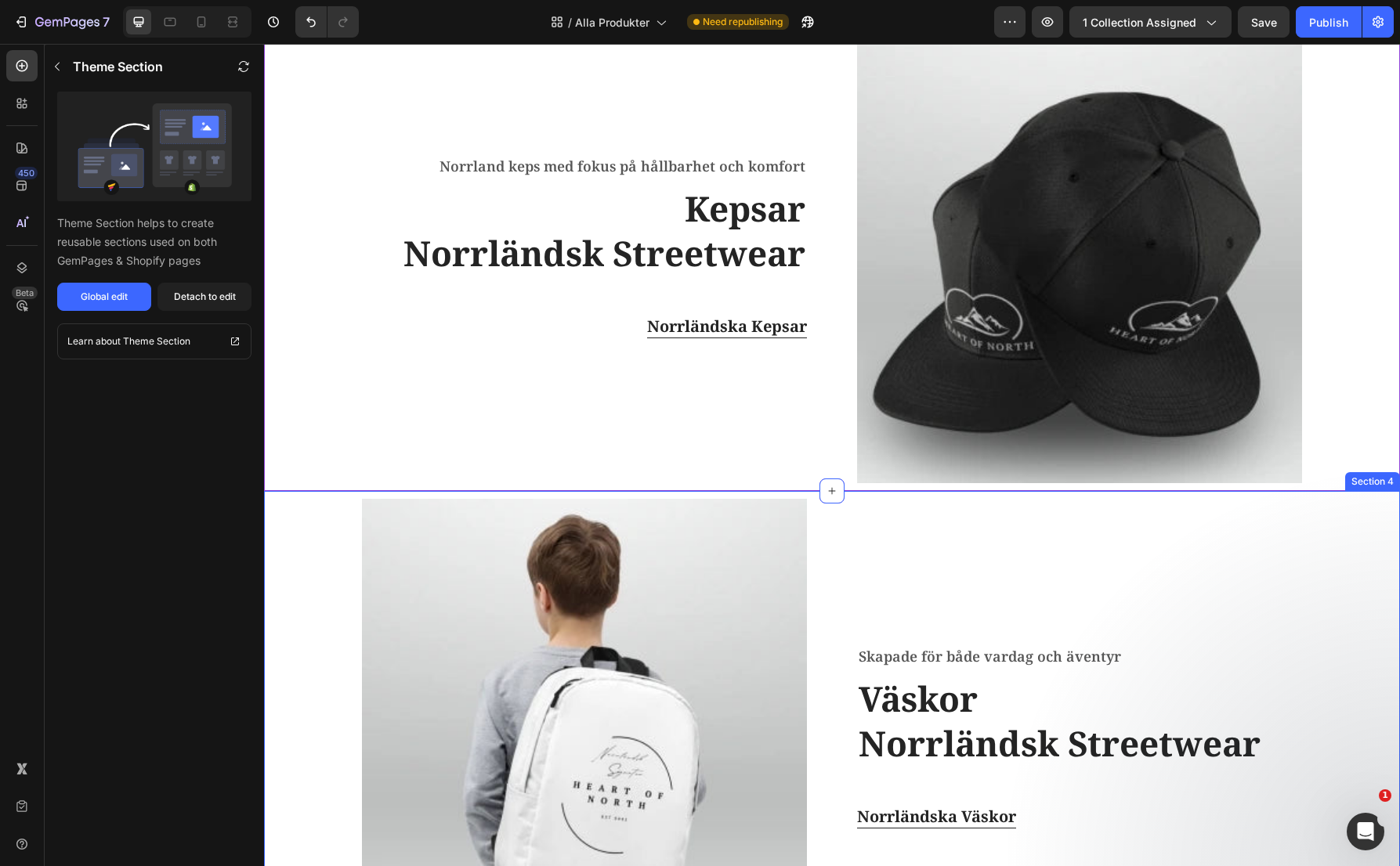
click at [1355, 494] on div "Image Skapade för både vardag och äventyr Text block Väskor Norrländsk Streetwe…" at bounding box center [832, 740] width 1112 height 498
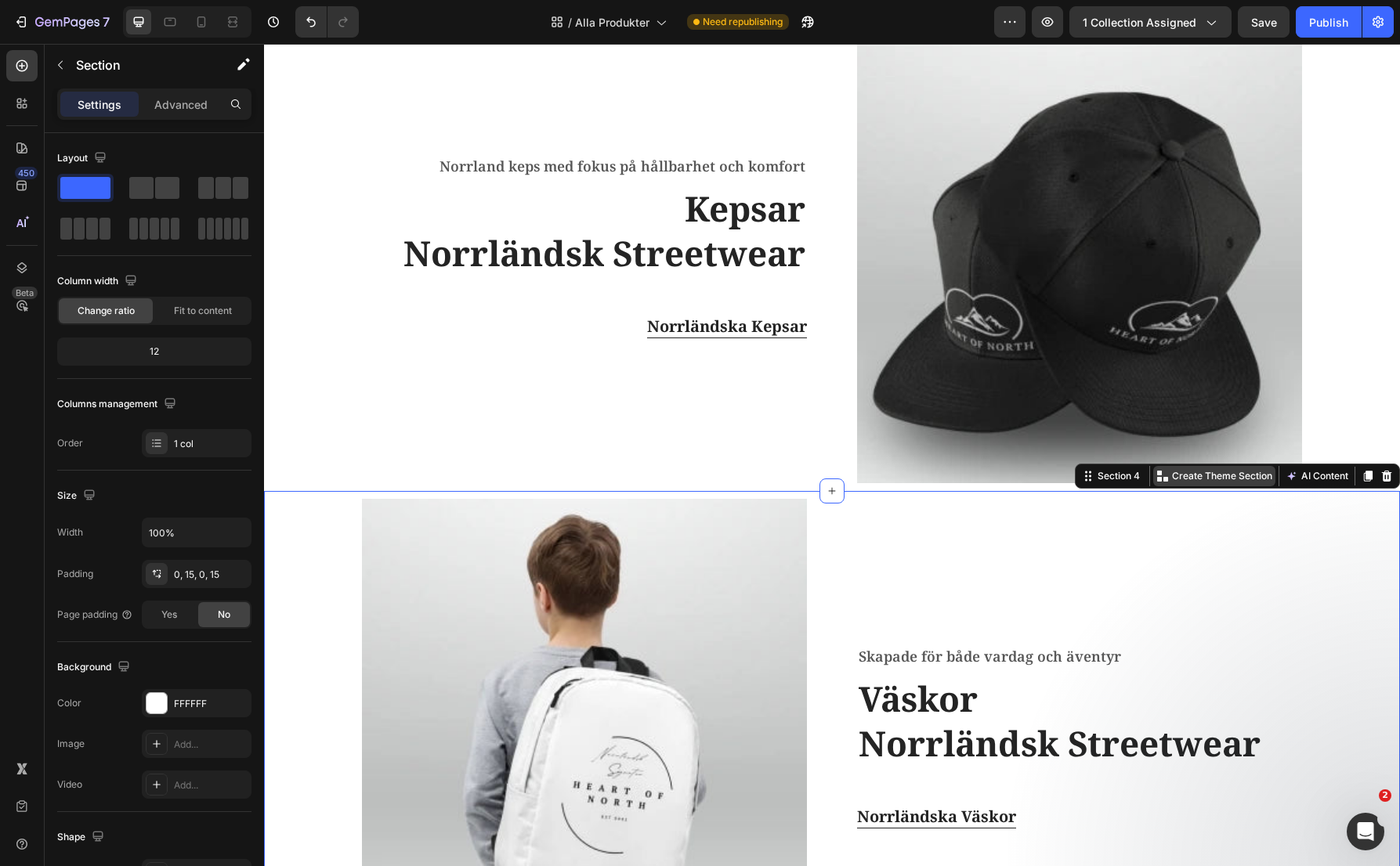
click at [1185, 474] on p "Create Theme Section" at bounding box center [1222, 476] width 100 height 14
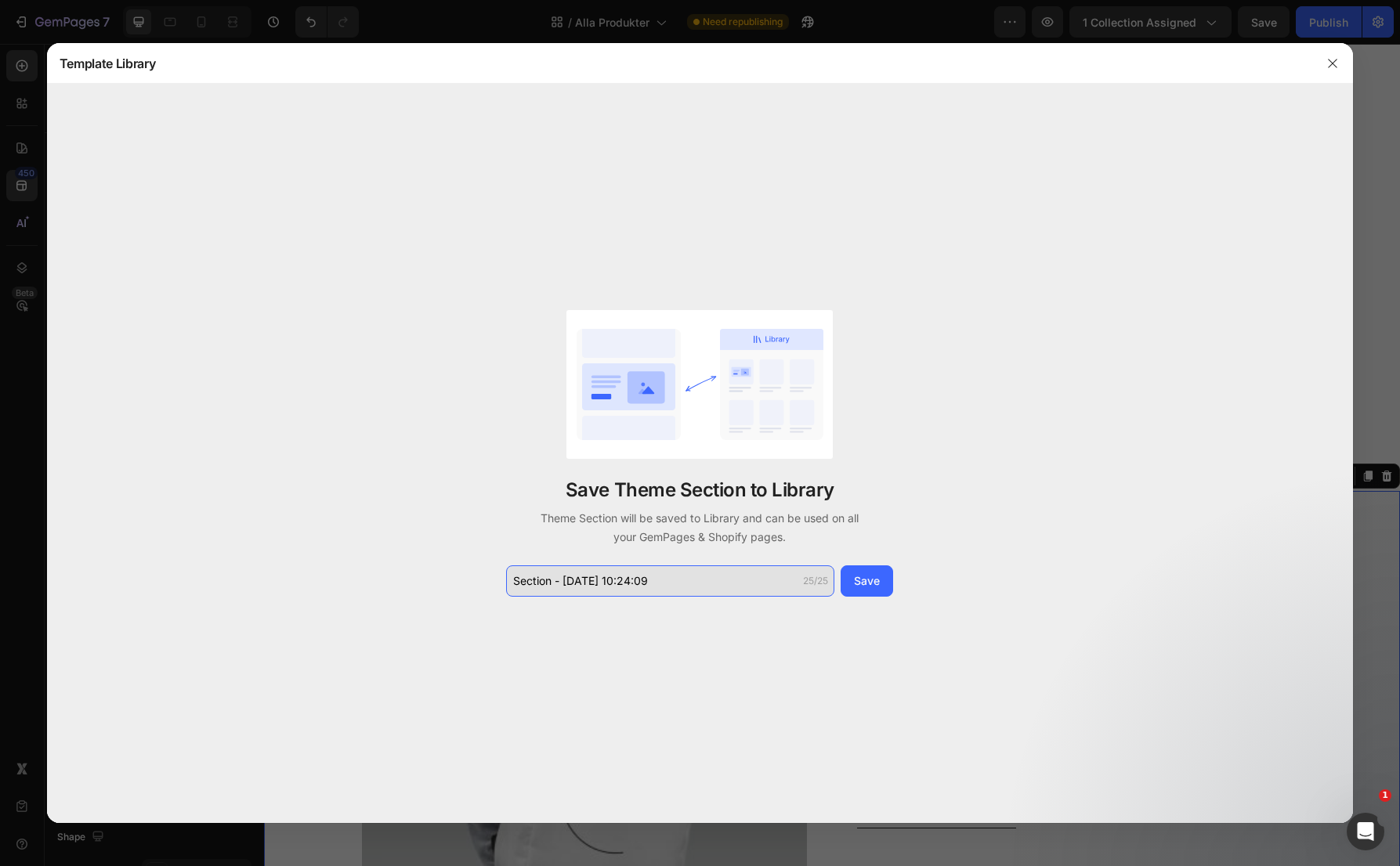
click at [692, 586] on input "Section - Aug 28 10:24:09" at bounding box center [670, 582] width 328 height 32
paste input "Alla Kollektioner 1"
type input "Alla Kollektioner 3"
click at [852, 574] on button "Save" at bounding box center [866, 582] width 52 height 32
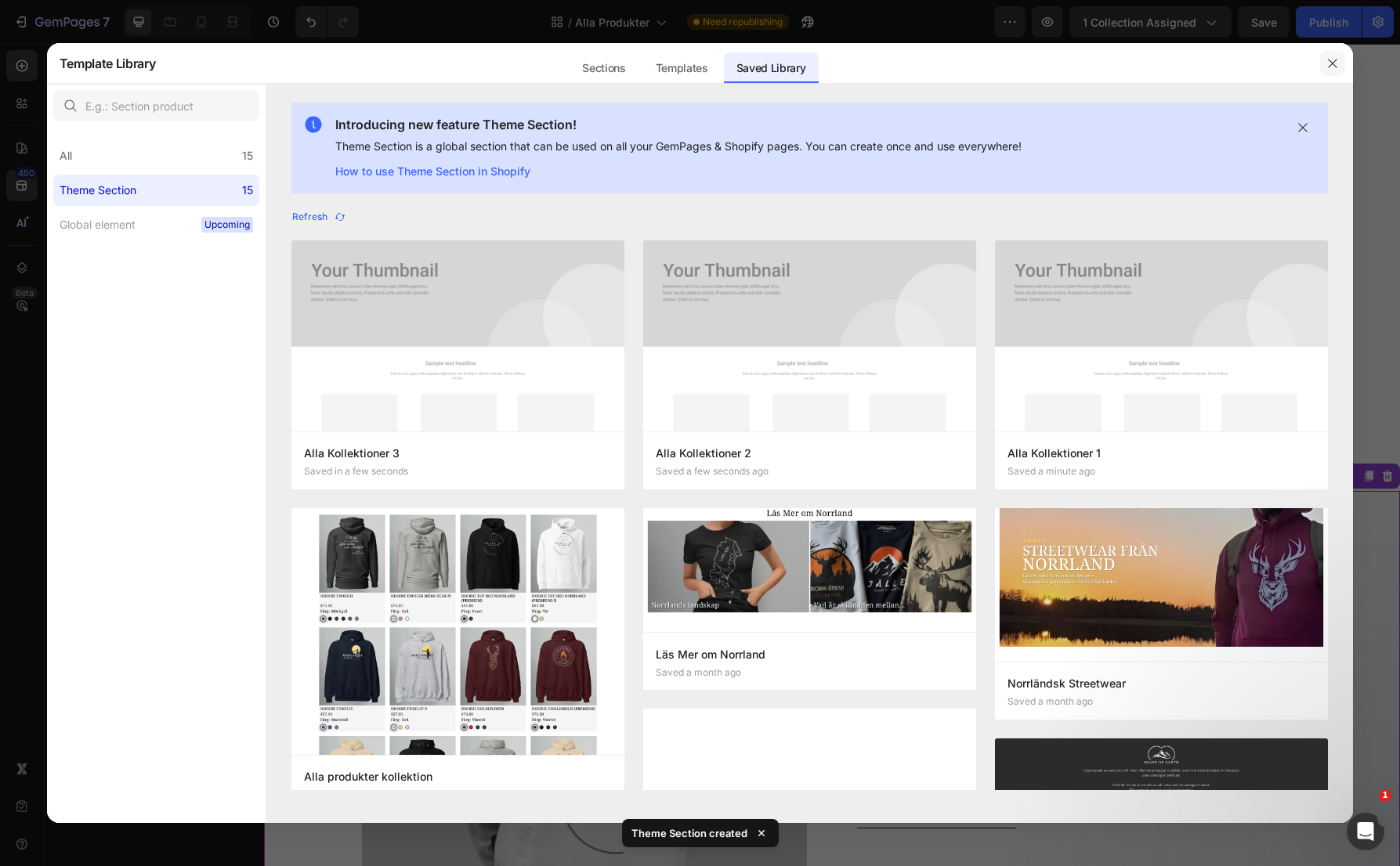
click at [1329, 61] on icon "button" at bounding box center [1333, 63] width 13 height 13
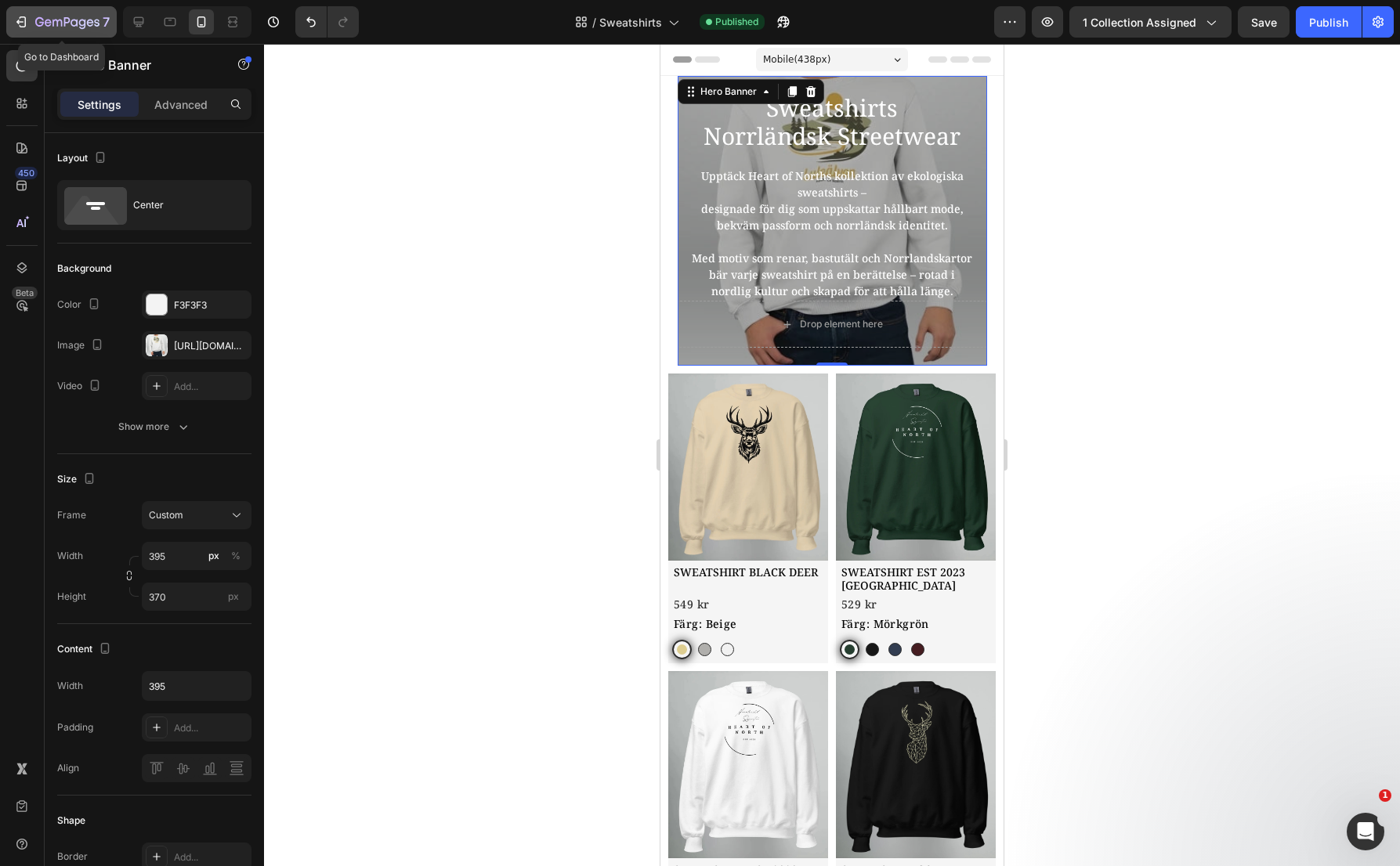
click at [52, 24] on icon "button" at bounding box center [67, 23] width 64 height 13
